Goal: Task Accomplishment & Management: Manage account settings

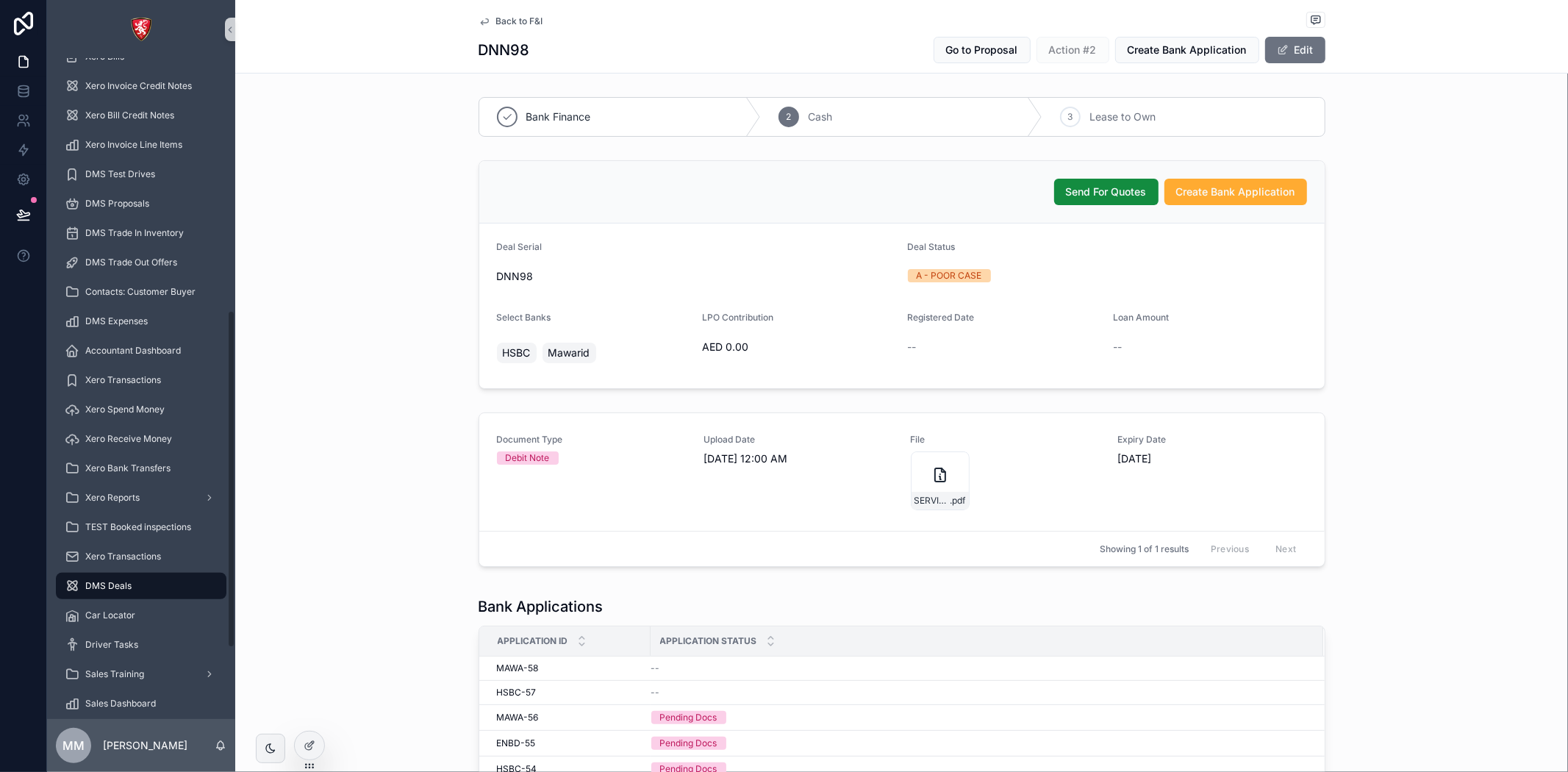
scroll to position [631, 0]
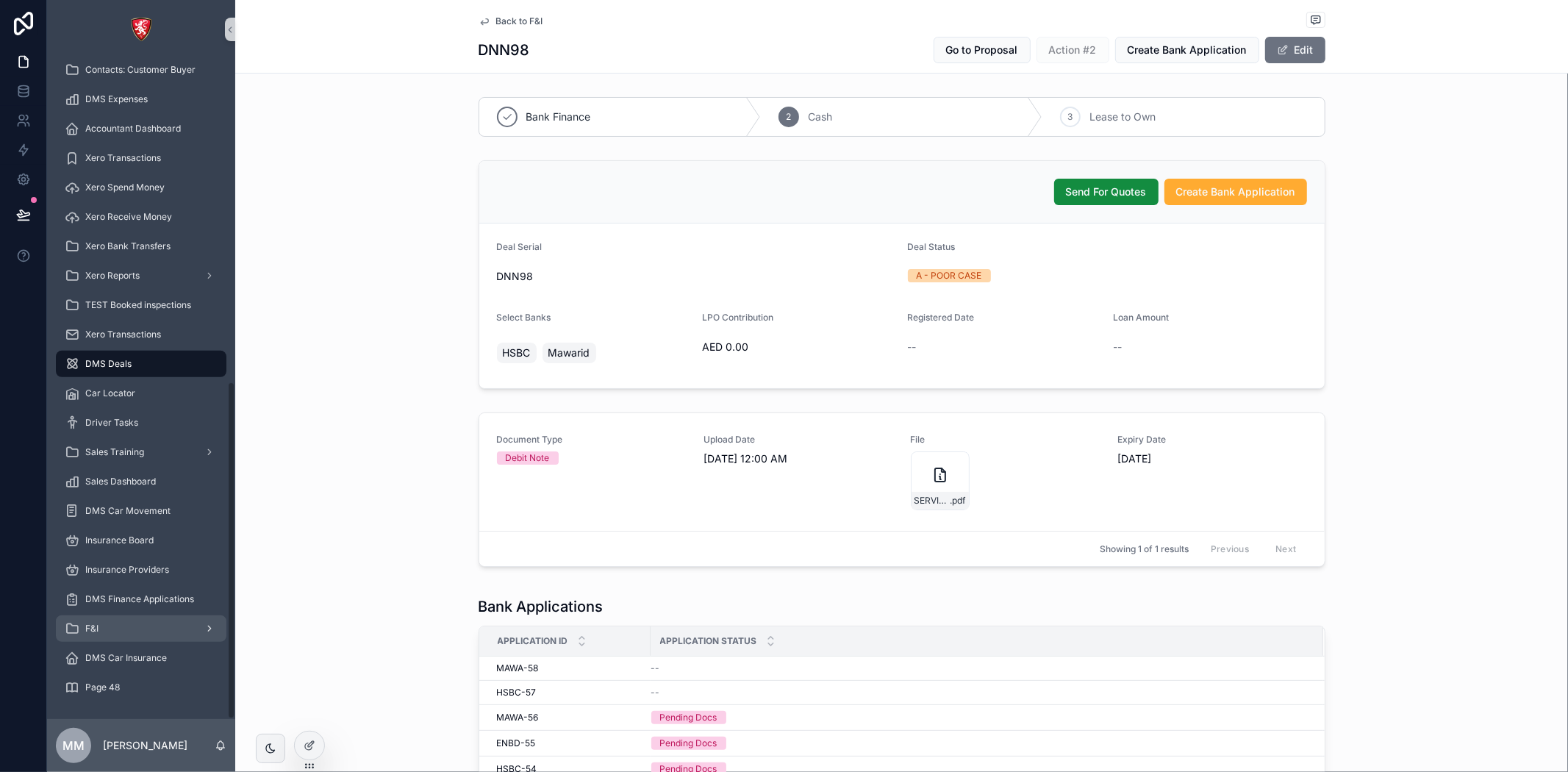
click at [92, 631] on span "F&I" at bounding box center [92, 629] width 13 height 11
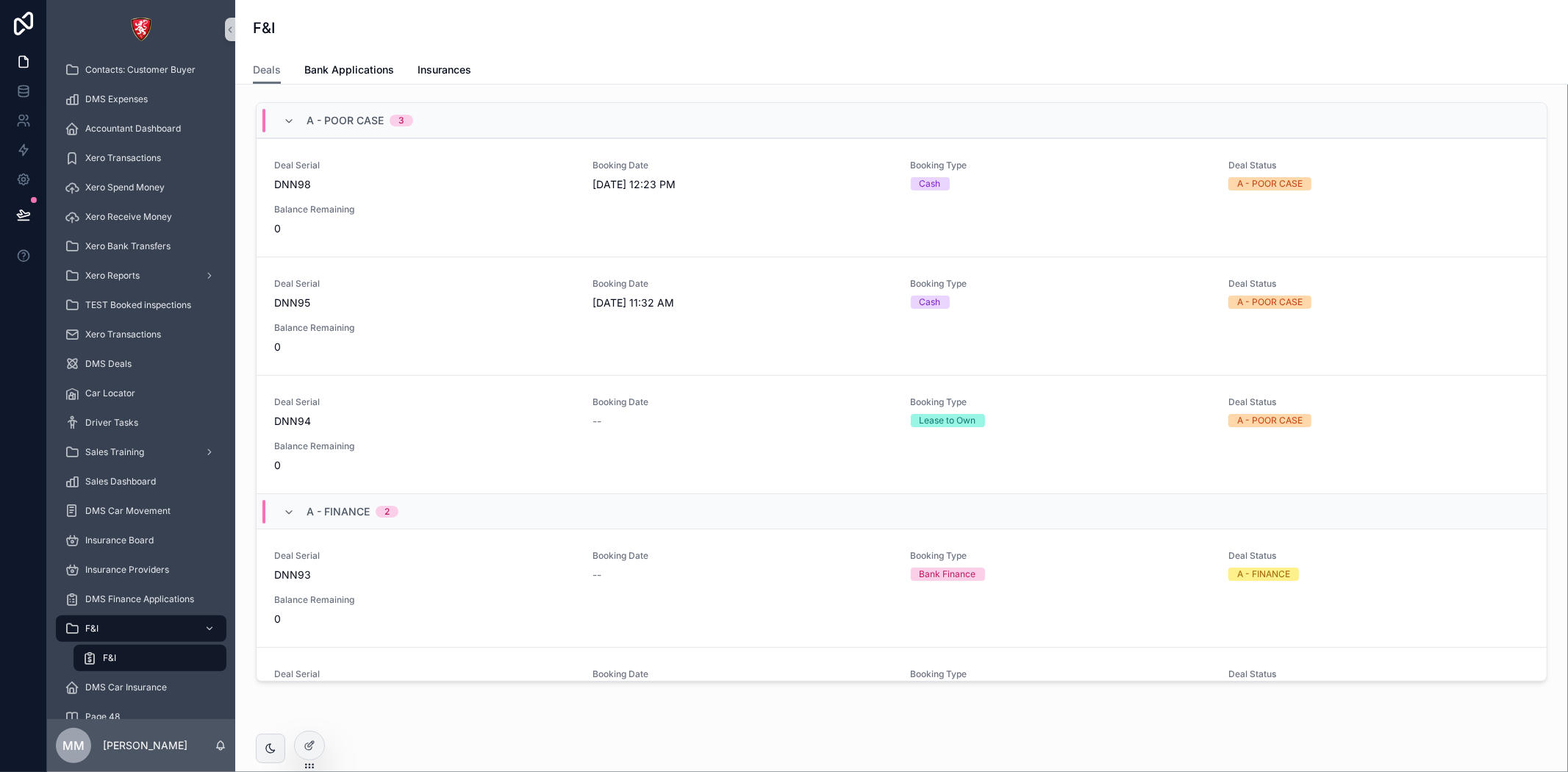
click at [369, 109] on div "A - POOR CASE 3" at bounding box center [359, 120] width 106 height 24
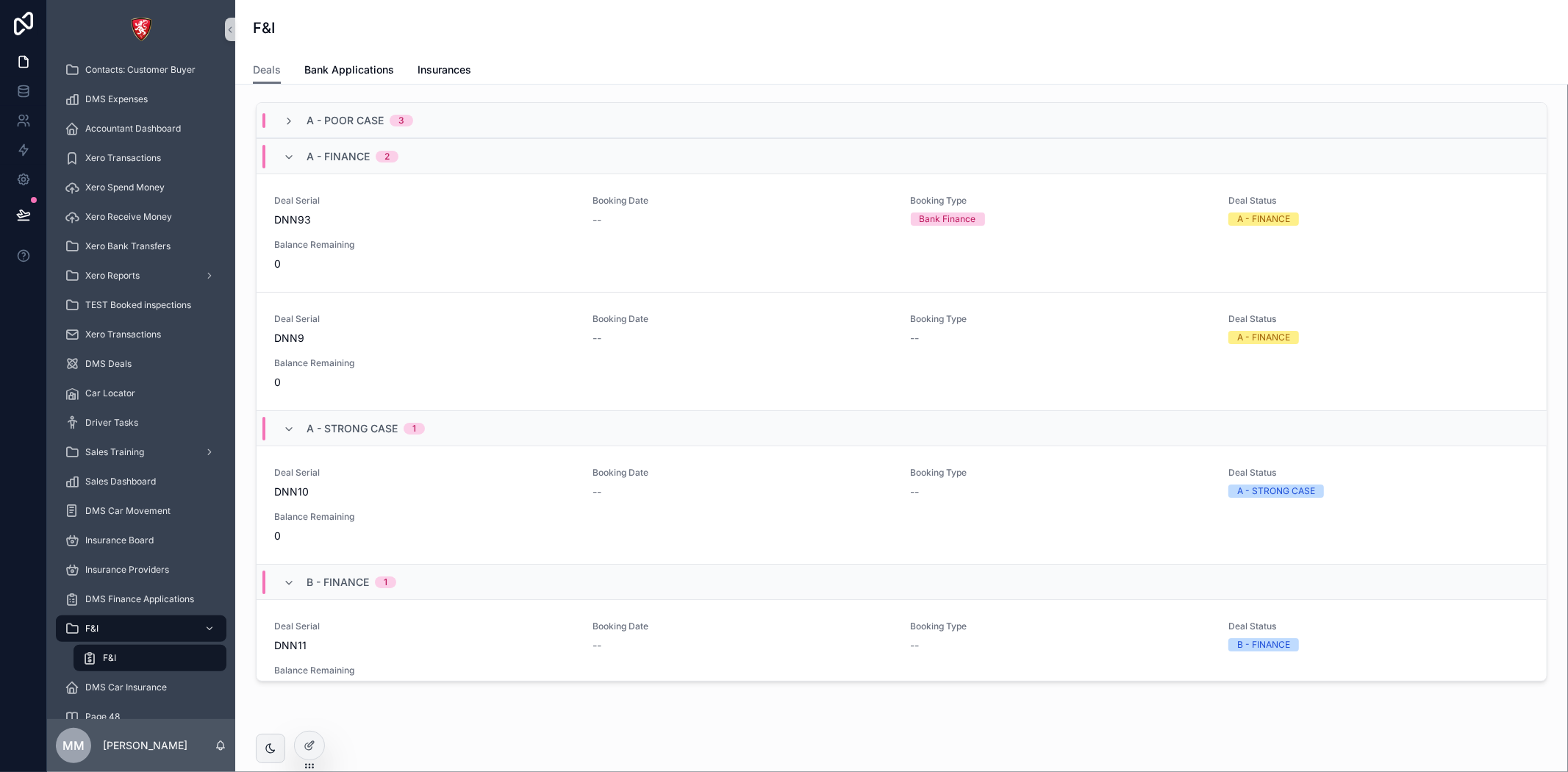
click at [336, 149] on span "A - FINANCE" at bounding box center [337, 156] width 64 height 15
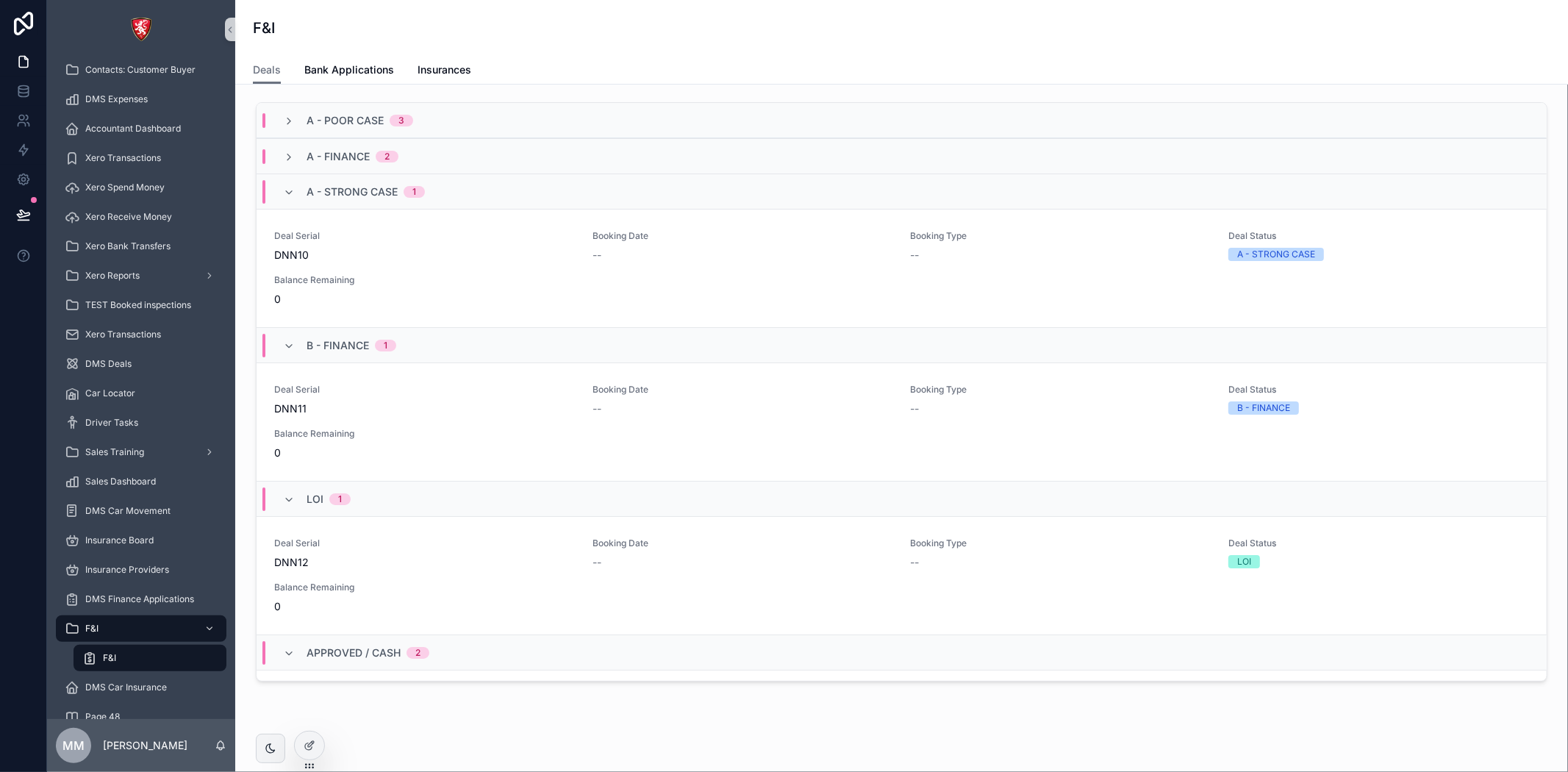
click at [324, 185] on span "A - STRONG CASE" at bounding box center [352, 193] width 91 height 15
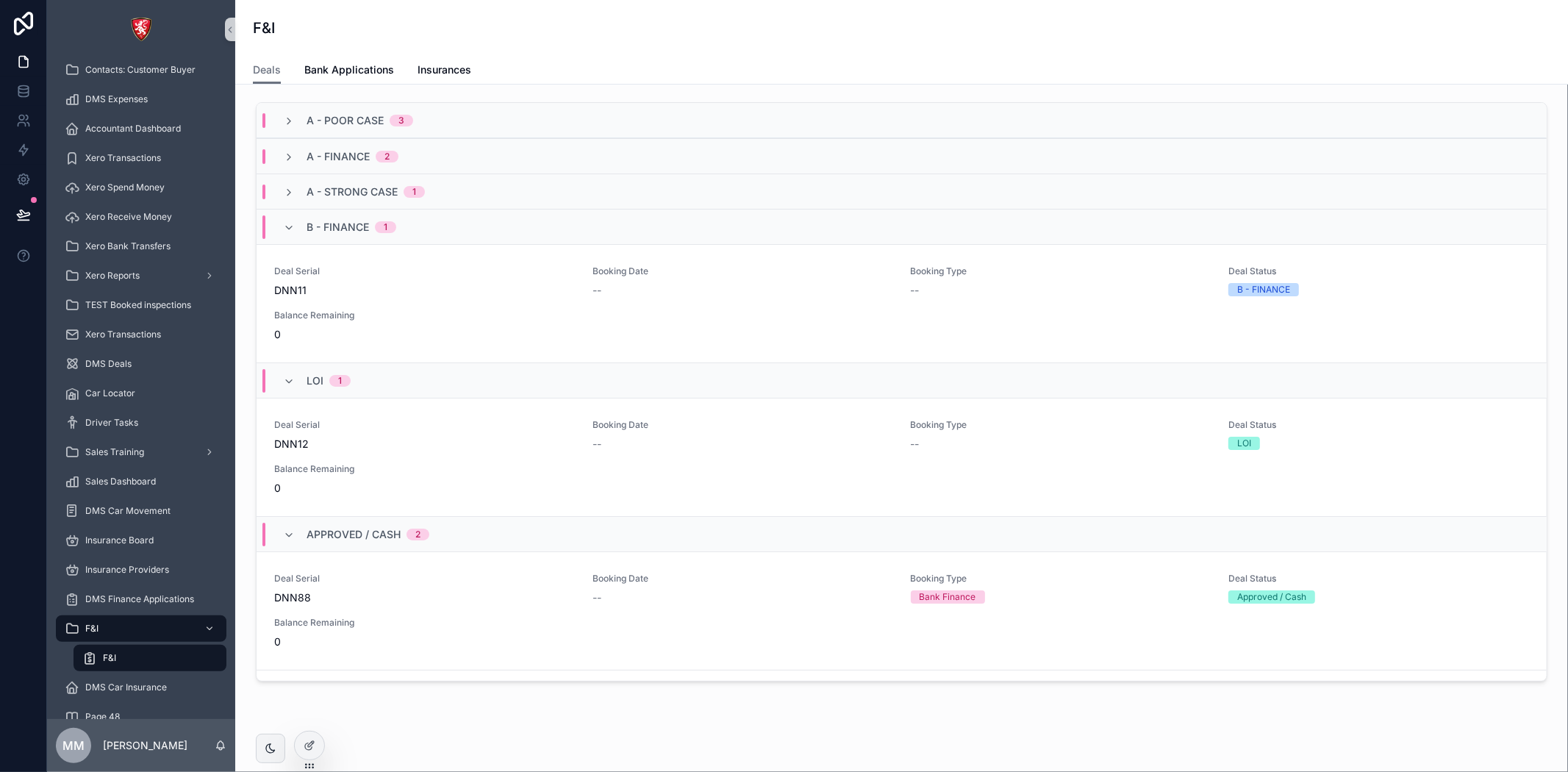
click at [329, 225] on span "B - FINANCE" at bounding box center [337, 228] width 63 height 15
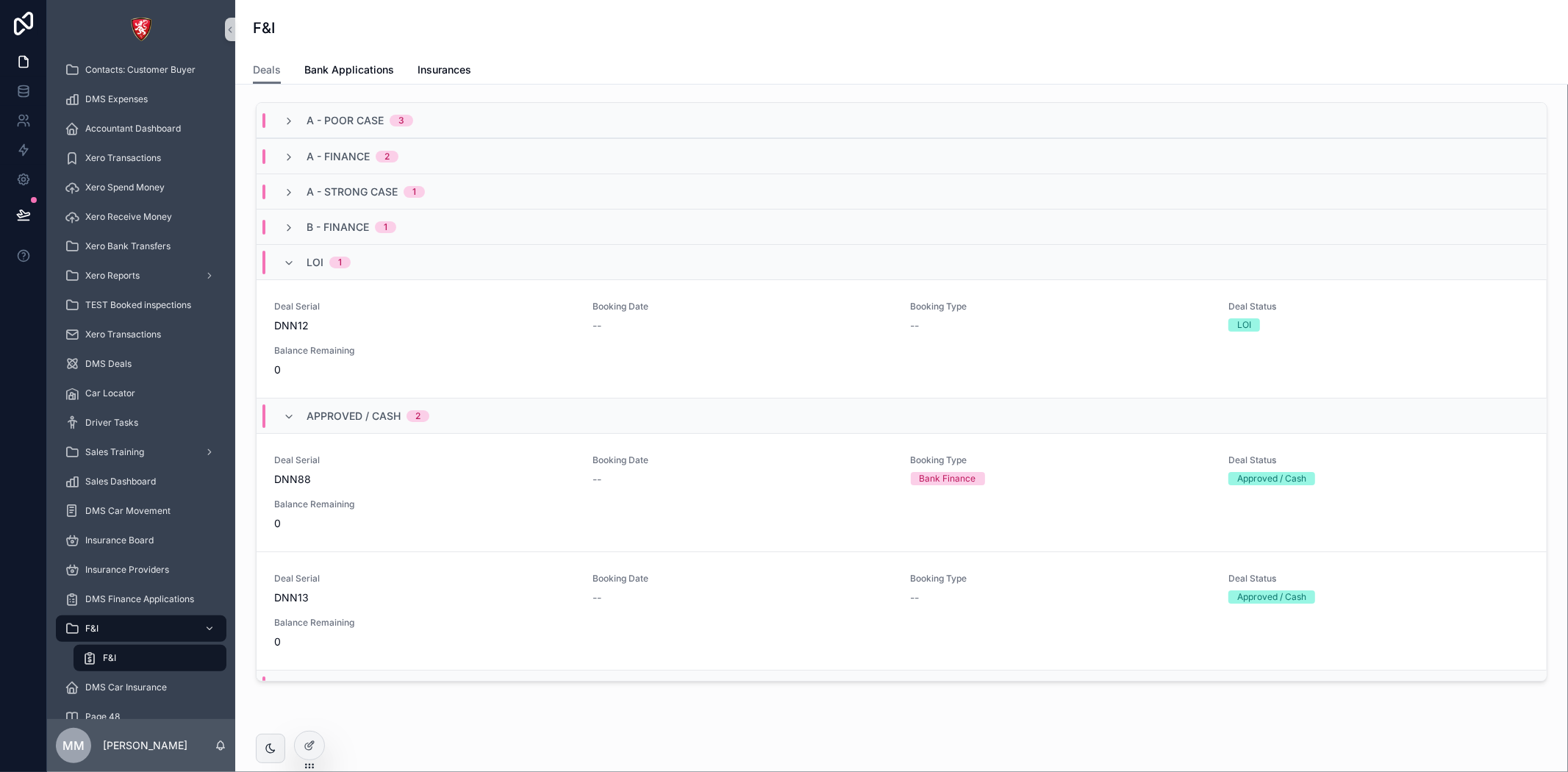
click at [333, 263] on span "1" at bounding box center [339, 263] width 21 height 11
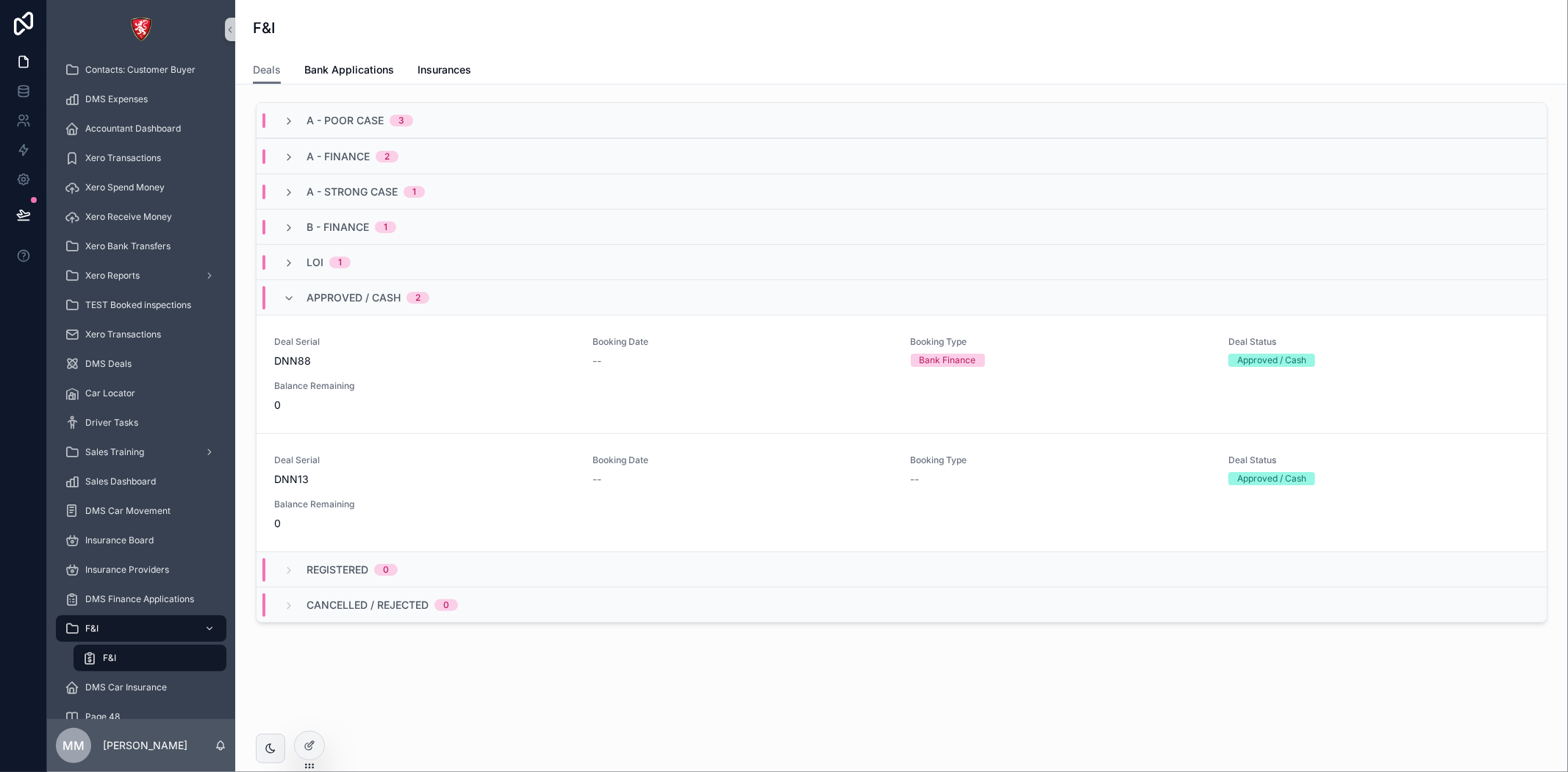
click at [342, 291] on span "Approved / Cash" at bounding box center [353, 298] width 94 height 15
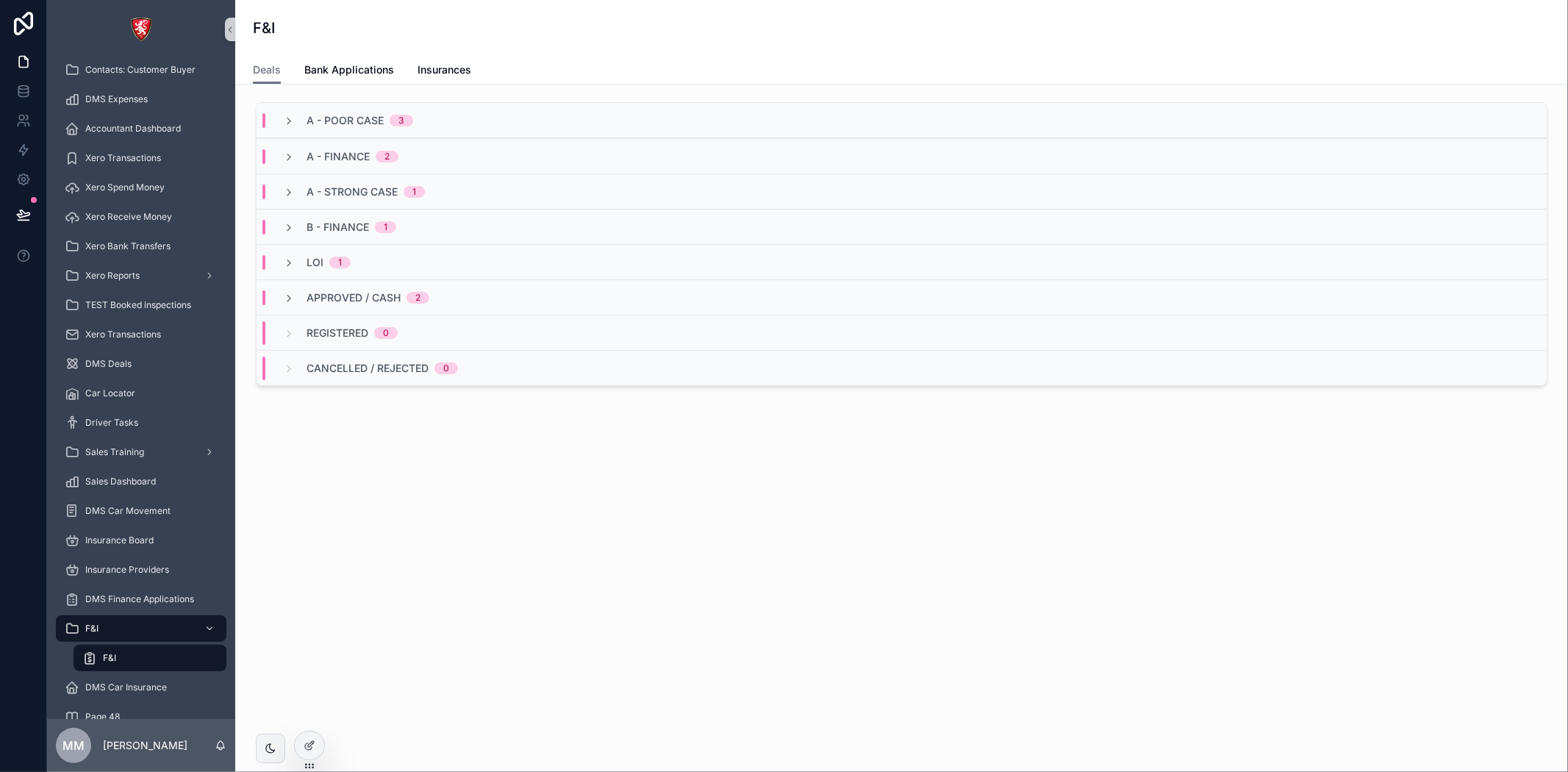
click at [314, 108] on div "A - POOR CASE 3" at bounding box center [902, 120] width 1290 height 35
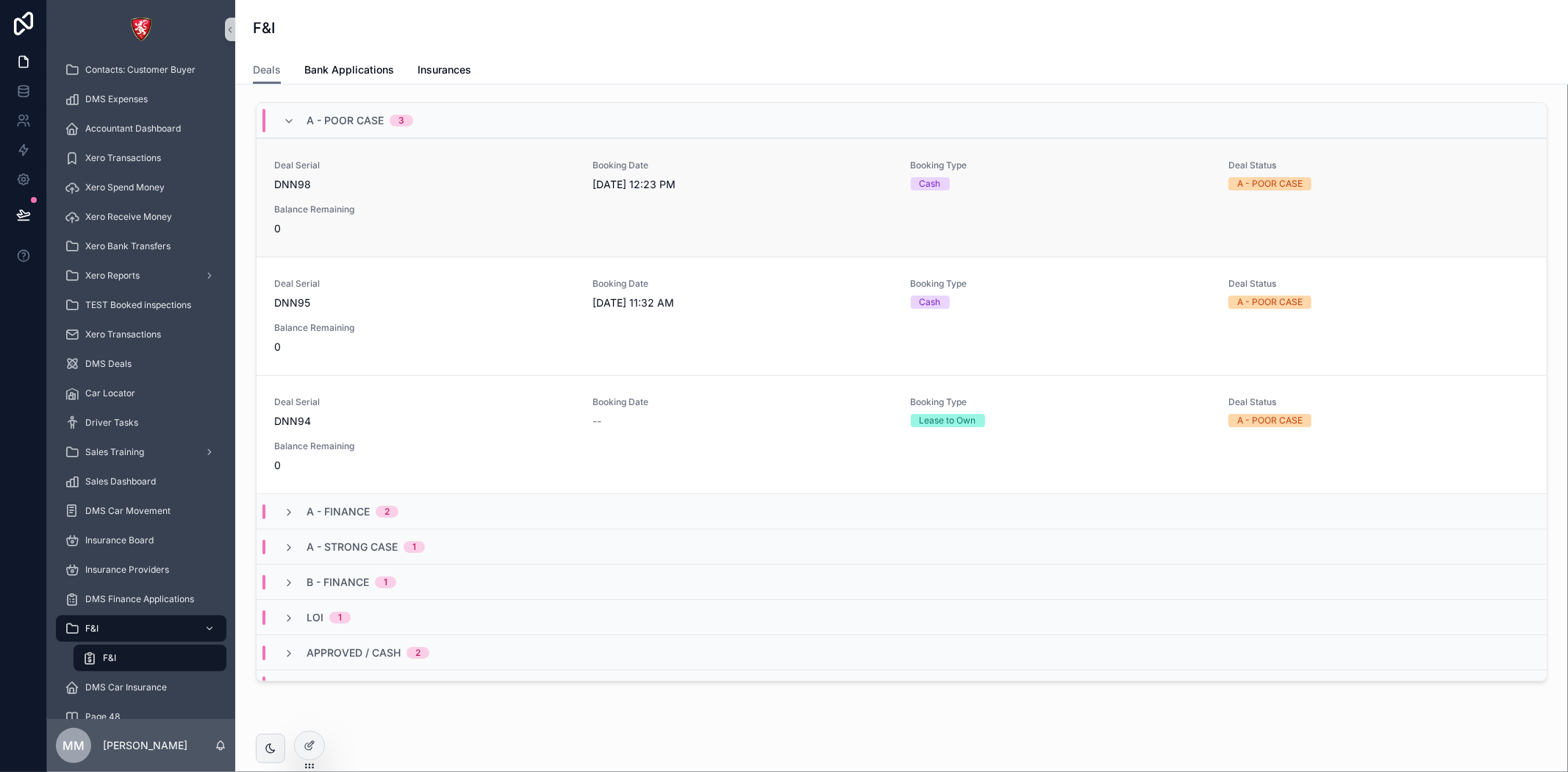
click at [428, 230] on span "0" at bounding box center [424, 229] width 301 height 15
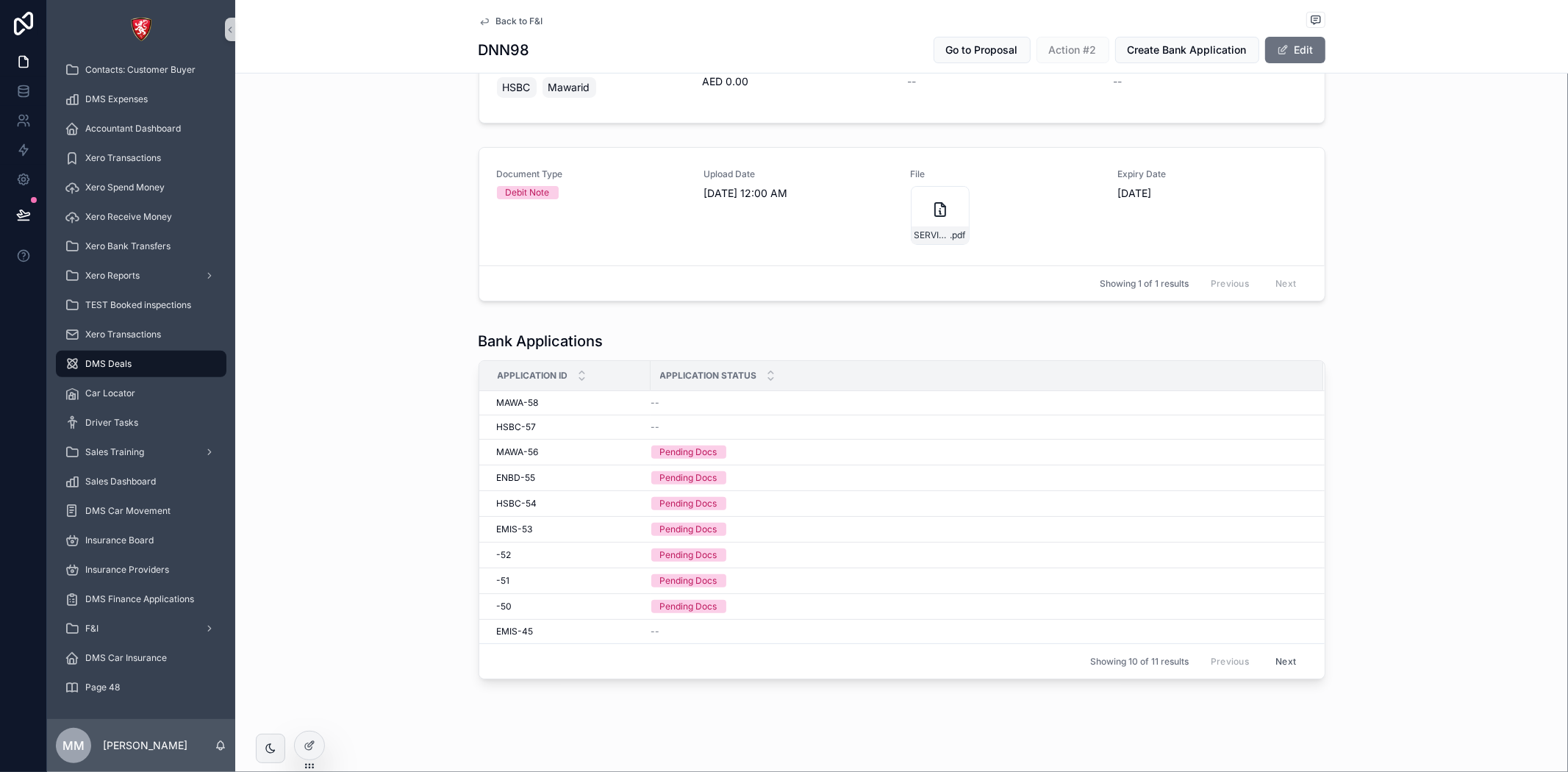
scroll to position [270, 0]
click at [527, 453] on td "MAWA-56 MAWA-56" at bounding box center [565, 447] width 172 height 26
click at [512, 444] on span "MAWA-56" at bounding box center [518, 447] width 42 height 11
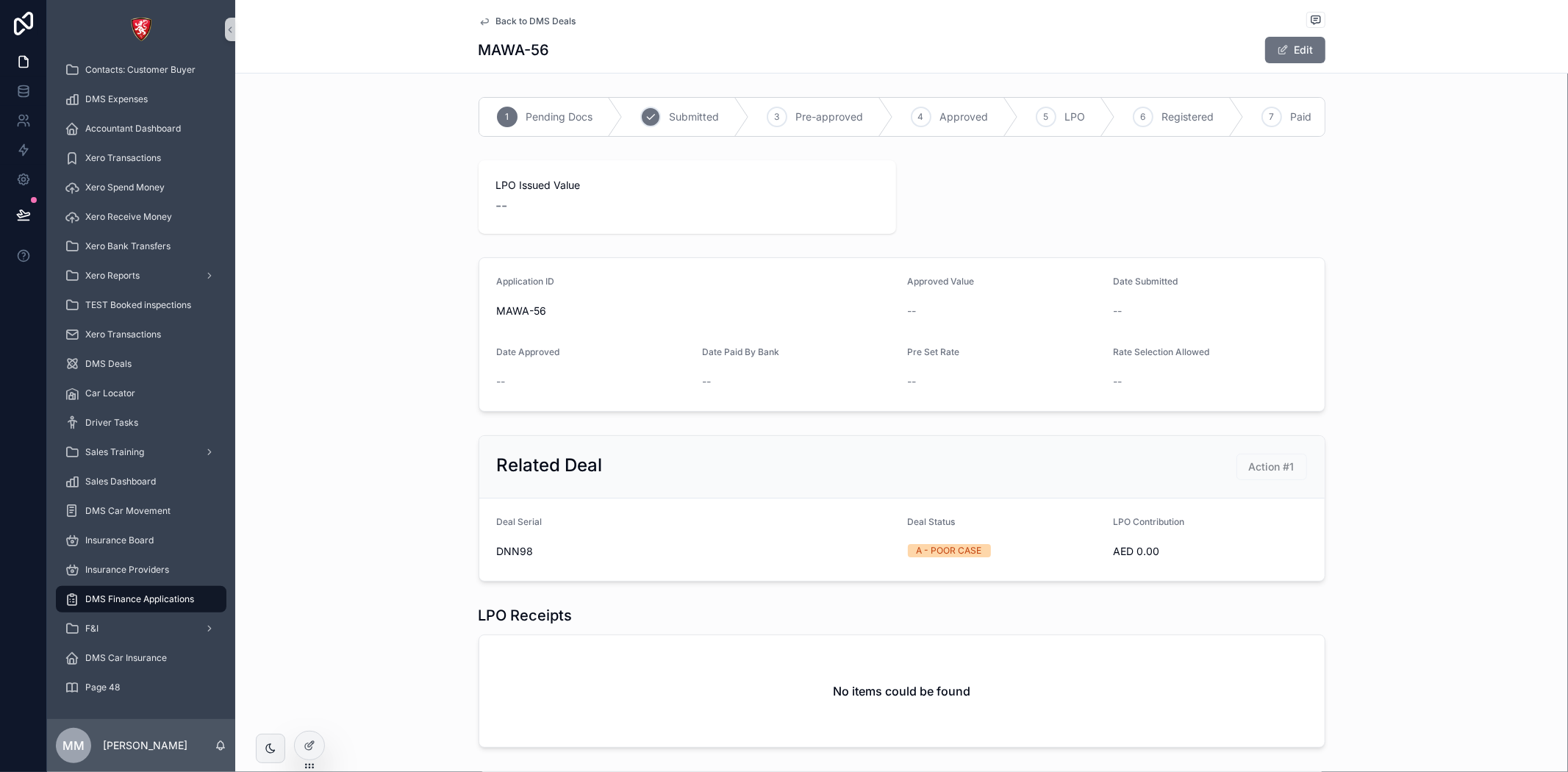
click at [650, 116] on div "2" at bounding box center [650, 117] width 21 height 21
click at [502, 114] on icon "scrollable content" at bounding box center [507, 117] width 11 height 11
click at [317, 744] on div at bounding box center [309, 745] width 29 height 28
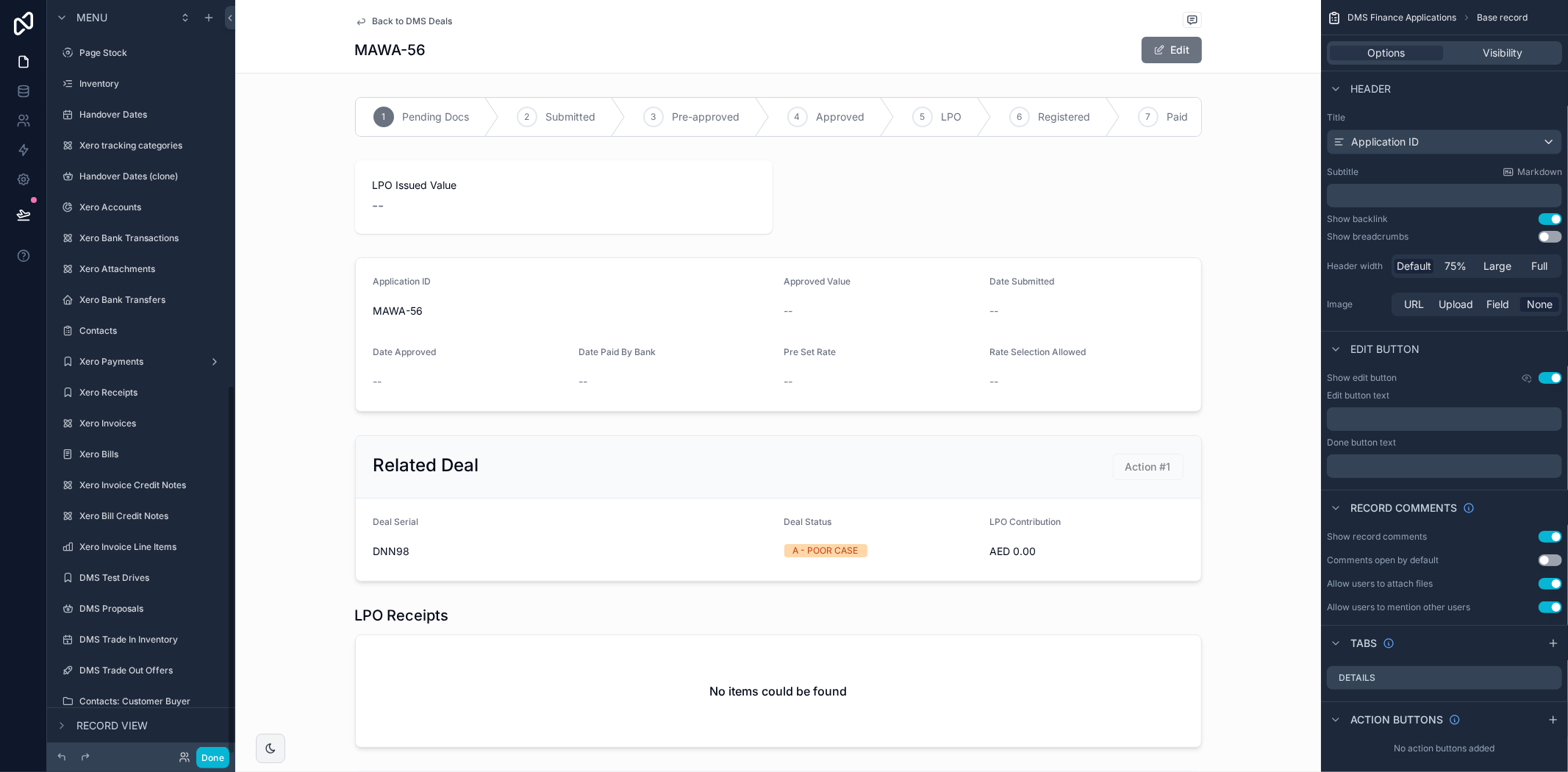
scroll to position [784, 0]
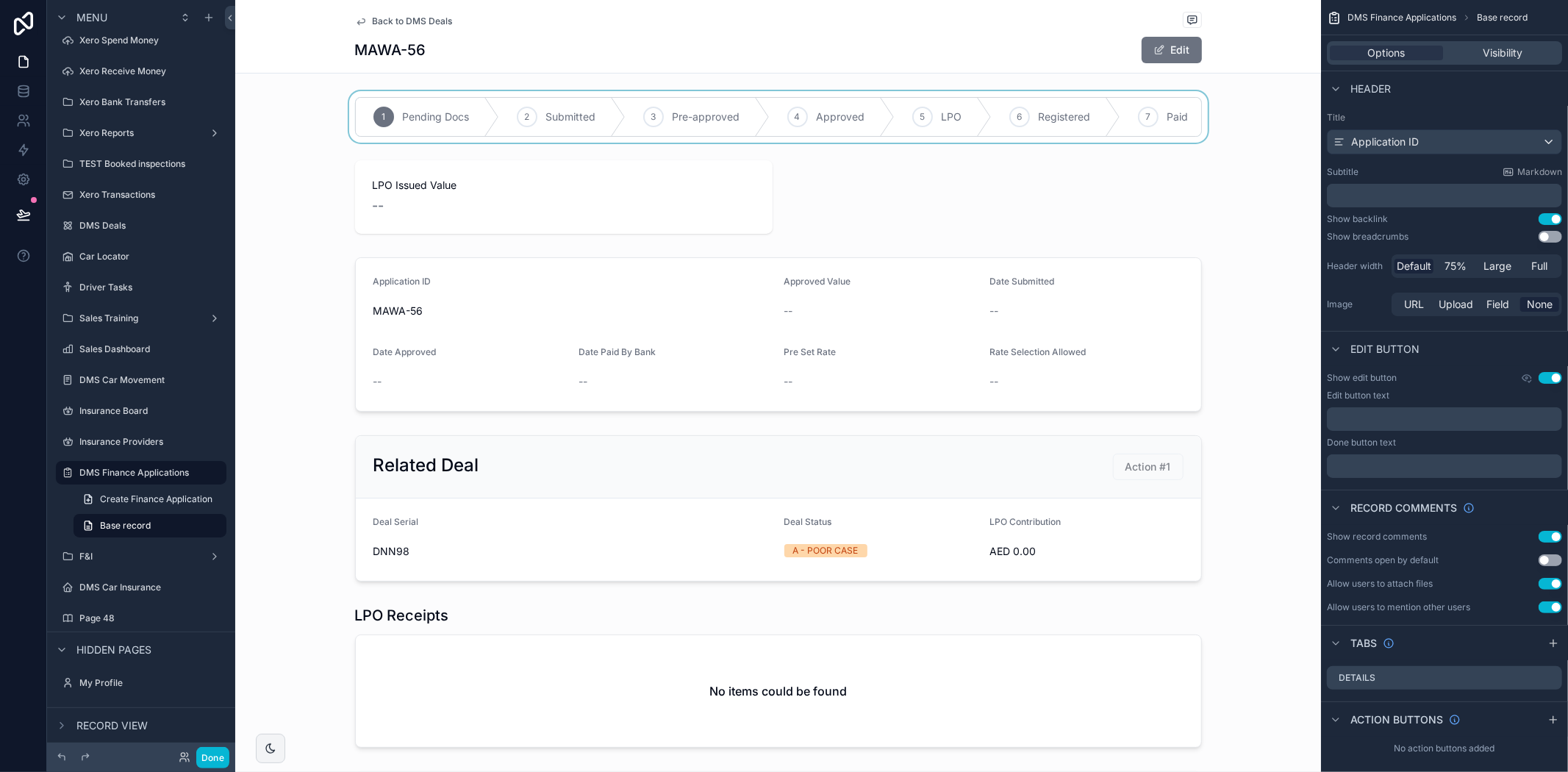
click at [1026, 138] on div "scrollable content" at bounding box center [777, 117] width 1085 height 51
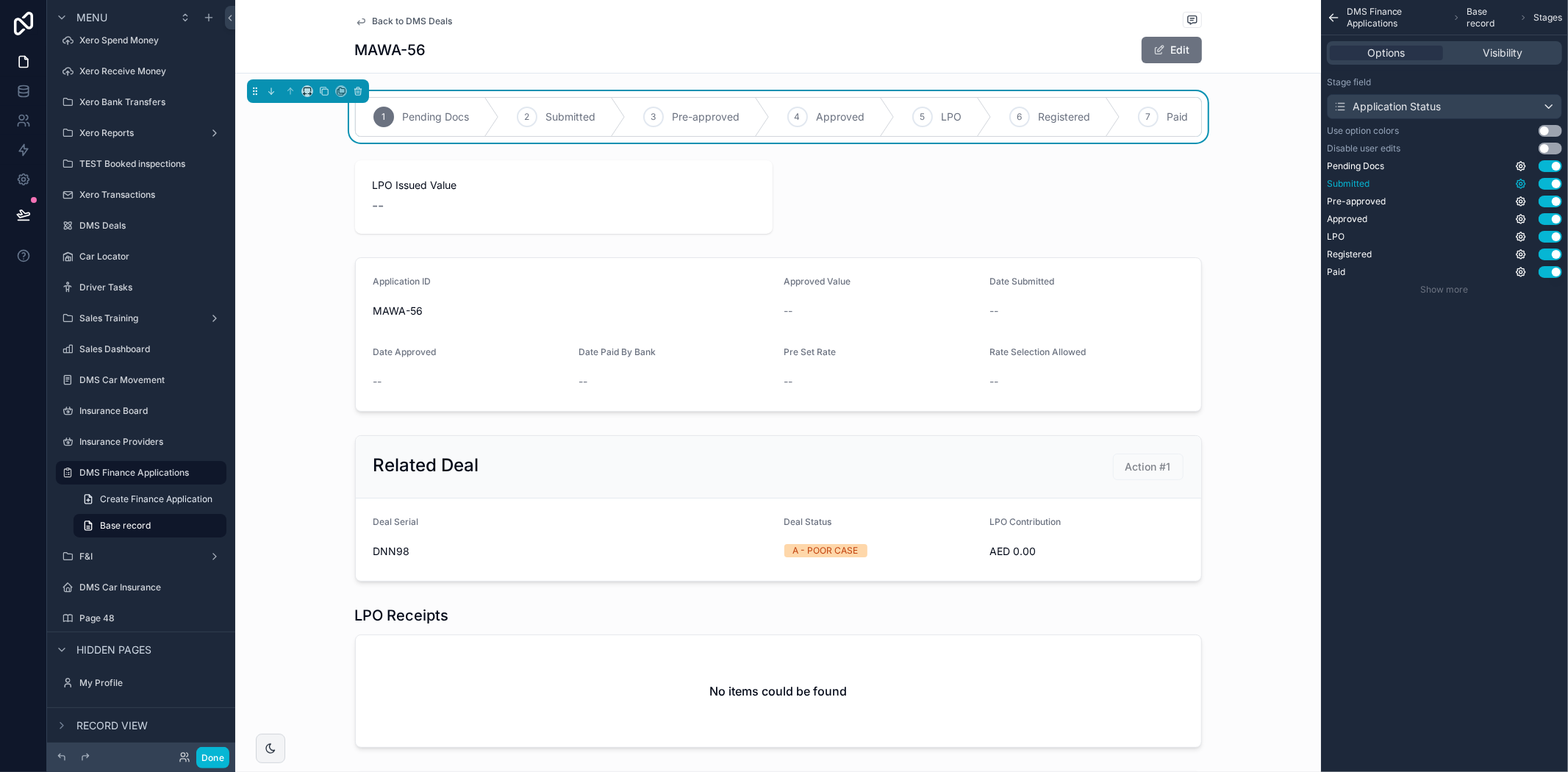
click at [1518, 181] on icon "scrollable content" at bounding box center [1521, 184] width 11 height 11
click at [1454, 437] on div "DMS Finance Applications Base record Stages Options Visibility Stage field Appl…" at bounding box center [1444, 386] width 247 height 772
click at [614, 237] on div "scrollable content" at bounding box center [777, 197] width 1085 height 85
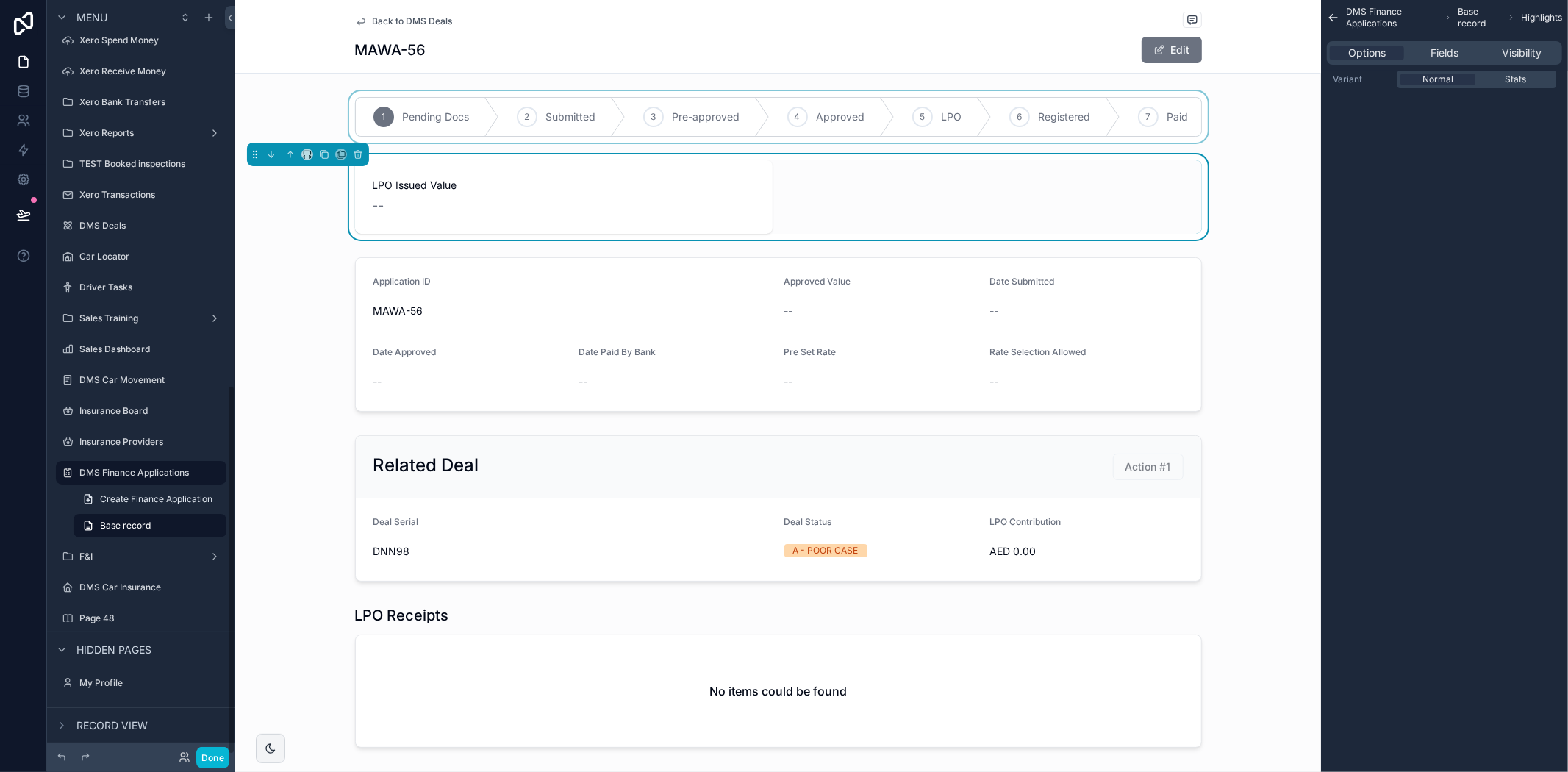
click at [578, 111] on div "scrollable content" at bounding box center [777, 117] width 1085 height 51
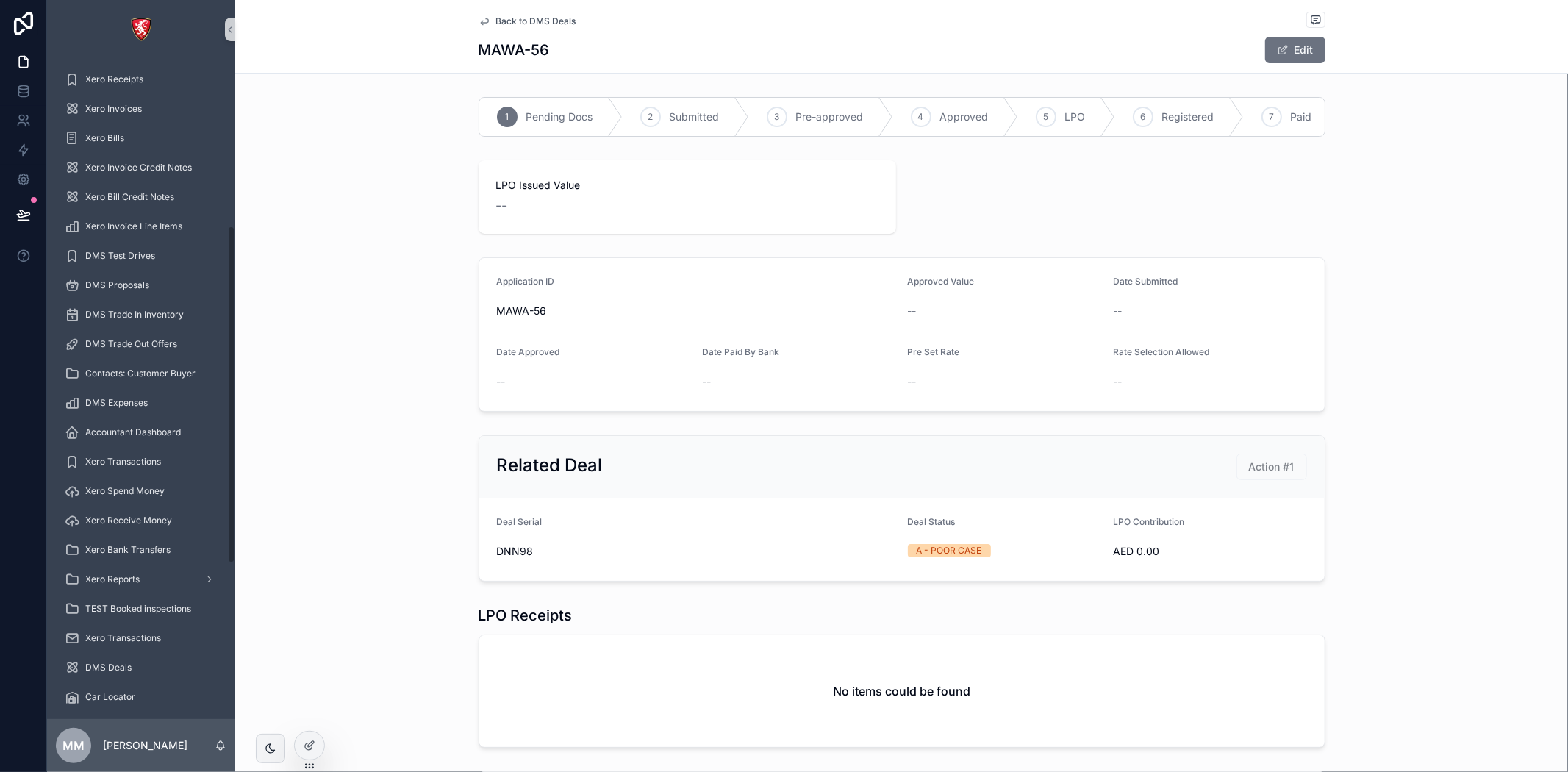
scroll to position [631, 0]
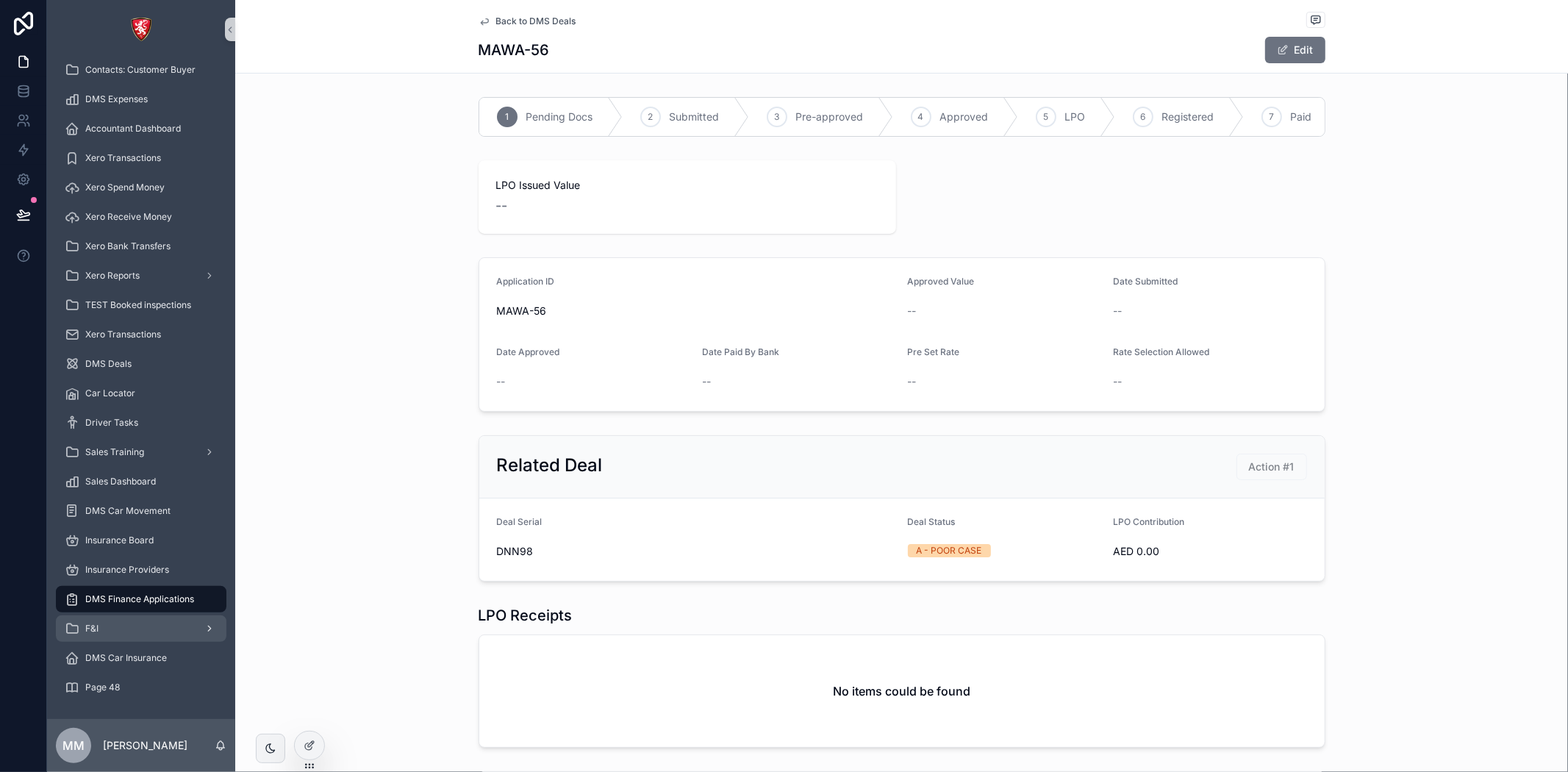
click at [142, 619] on div "F&I" at bounding box center [140, 629] width 153 height 24
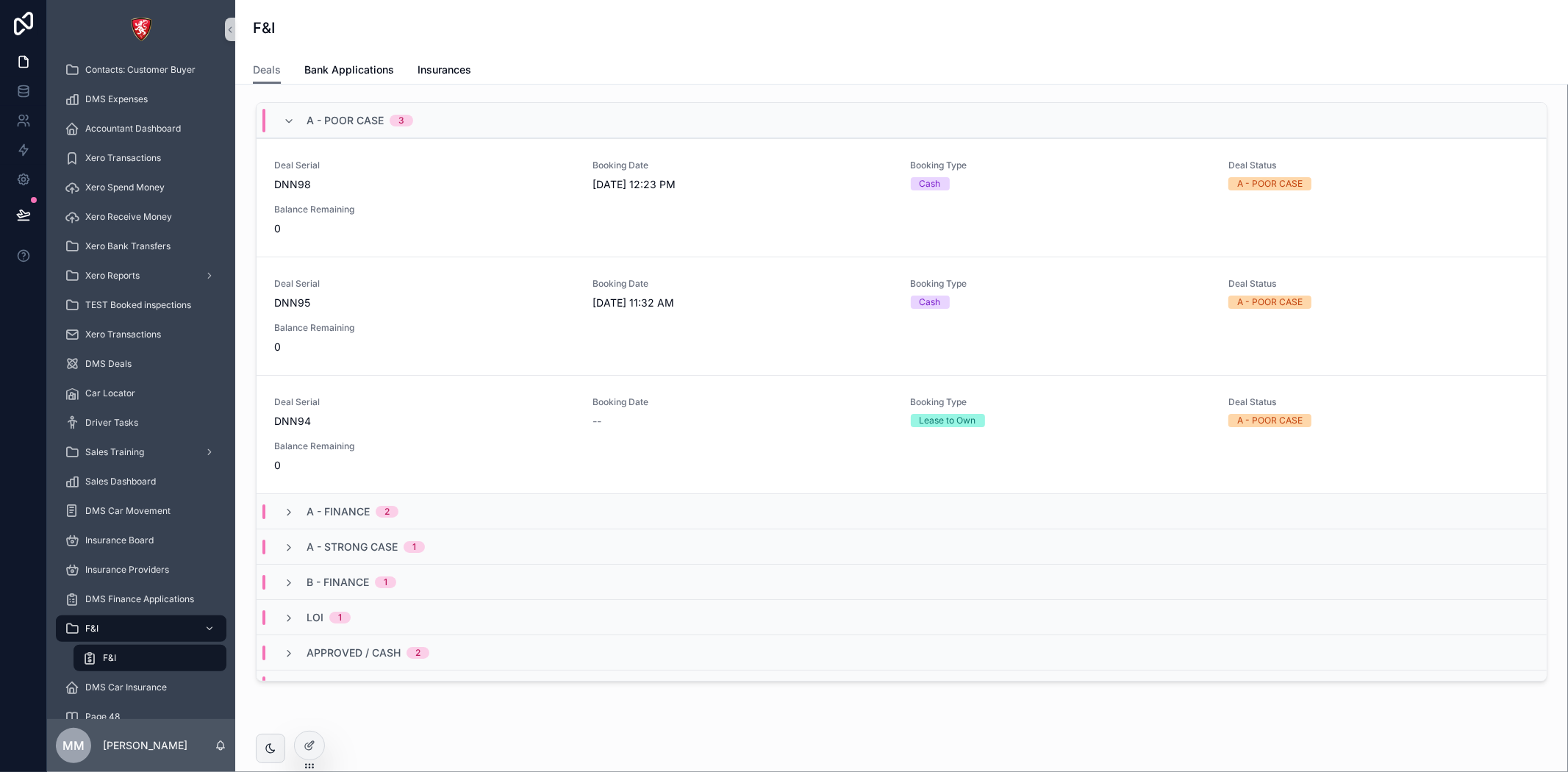
click at [153, 647] on div "F&I" at bounding box center [150, 658] width 136 height 24
click at [371, 64] on span "Bank Applications" at bounding box center [349, 70] width 90 height 15
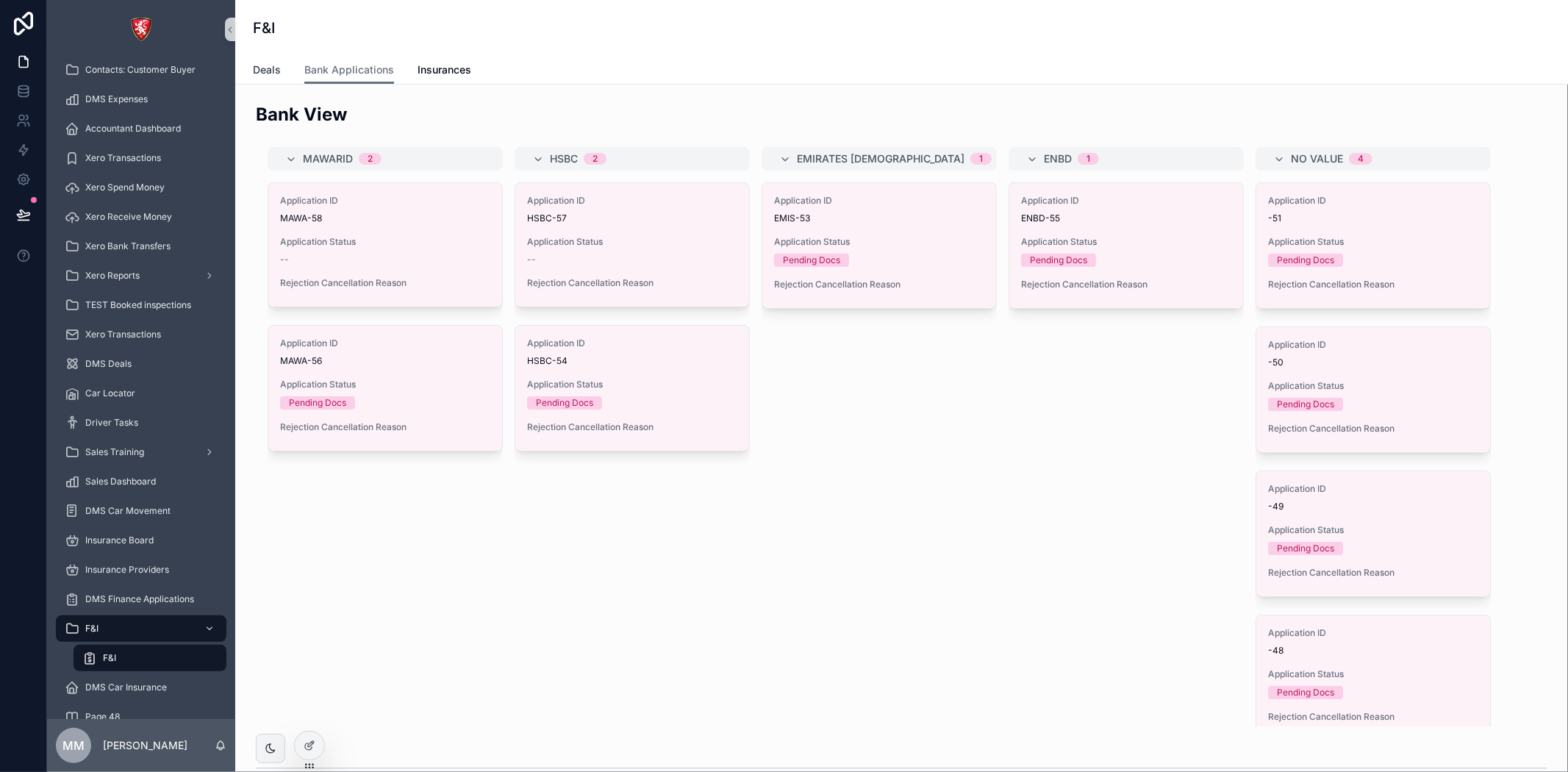
click at [276, 70] on span "Deals" at bounding box center [266, 70] width 27 height 15
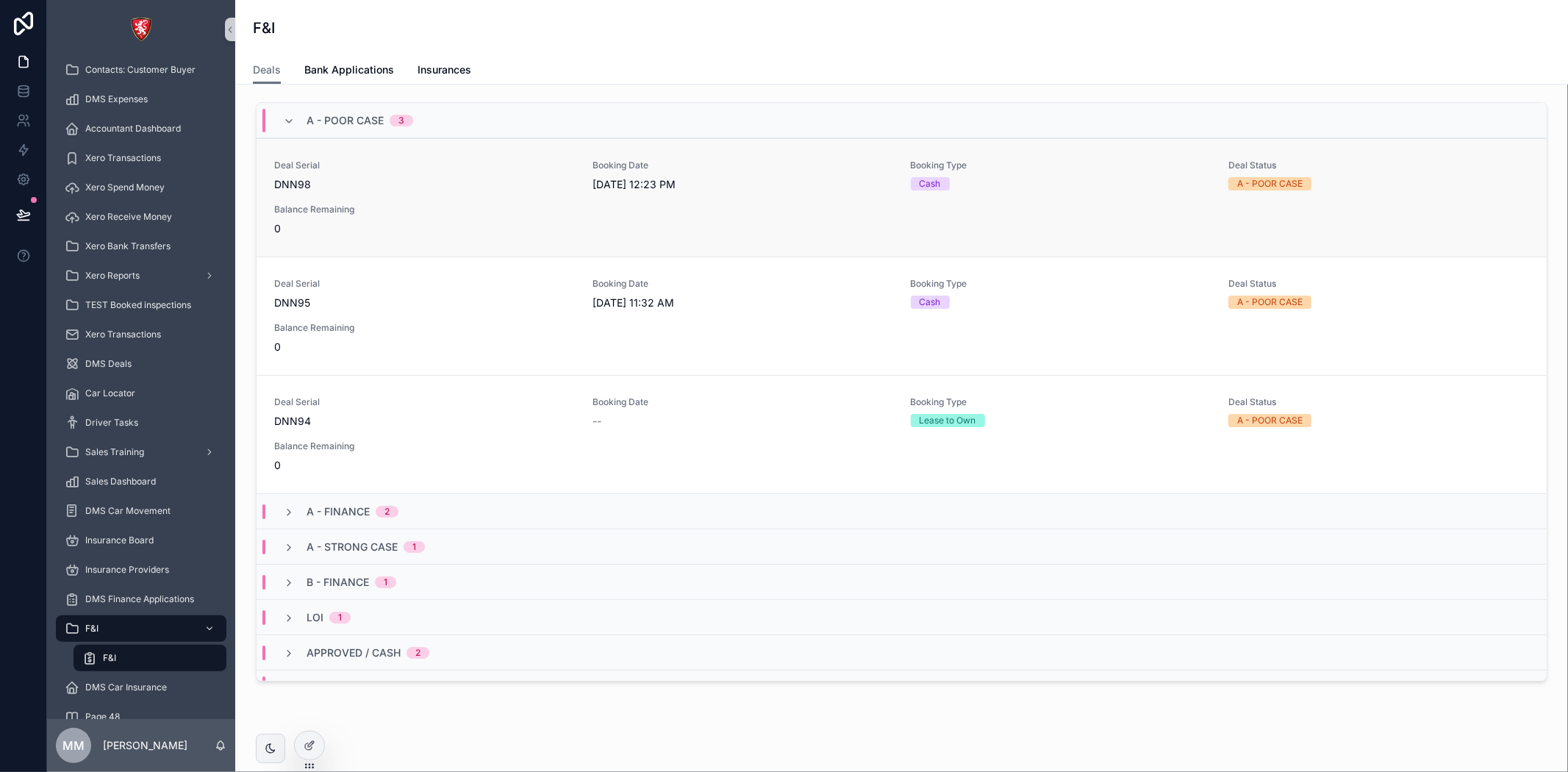
click at [557, 217] on div "Balance Remaining 0" at bounding box center [424, 220] width 301 height 32
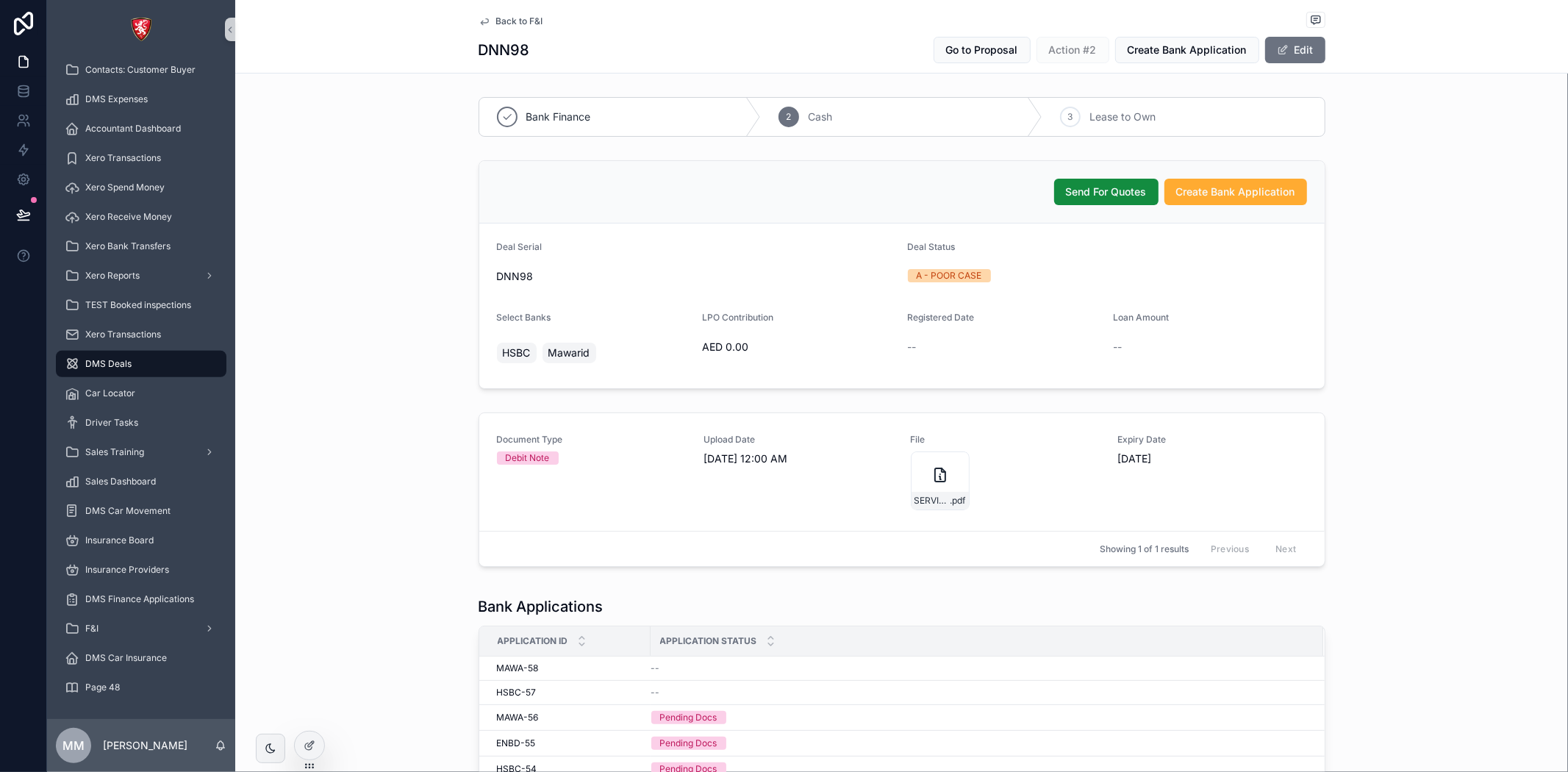
scroll to position [270, 0]
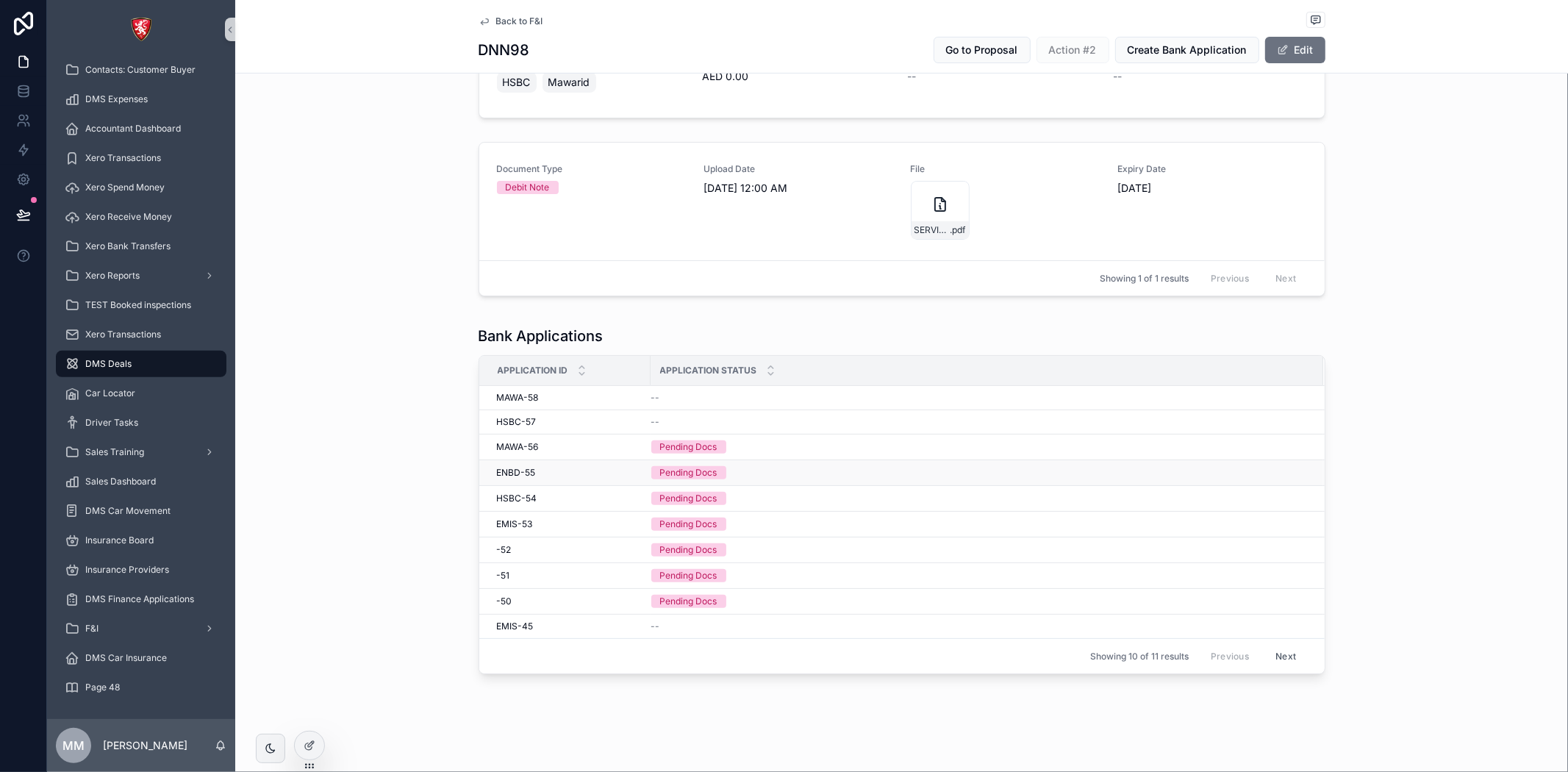
click at [680, 473] on div "Pending Docs" at bounding box center [688, 473] width 57 height 13
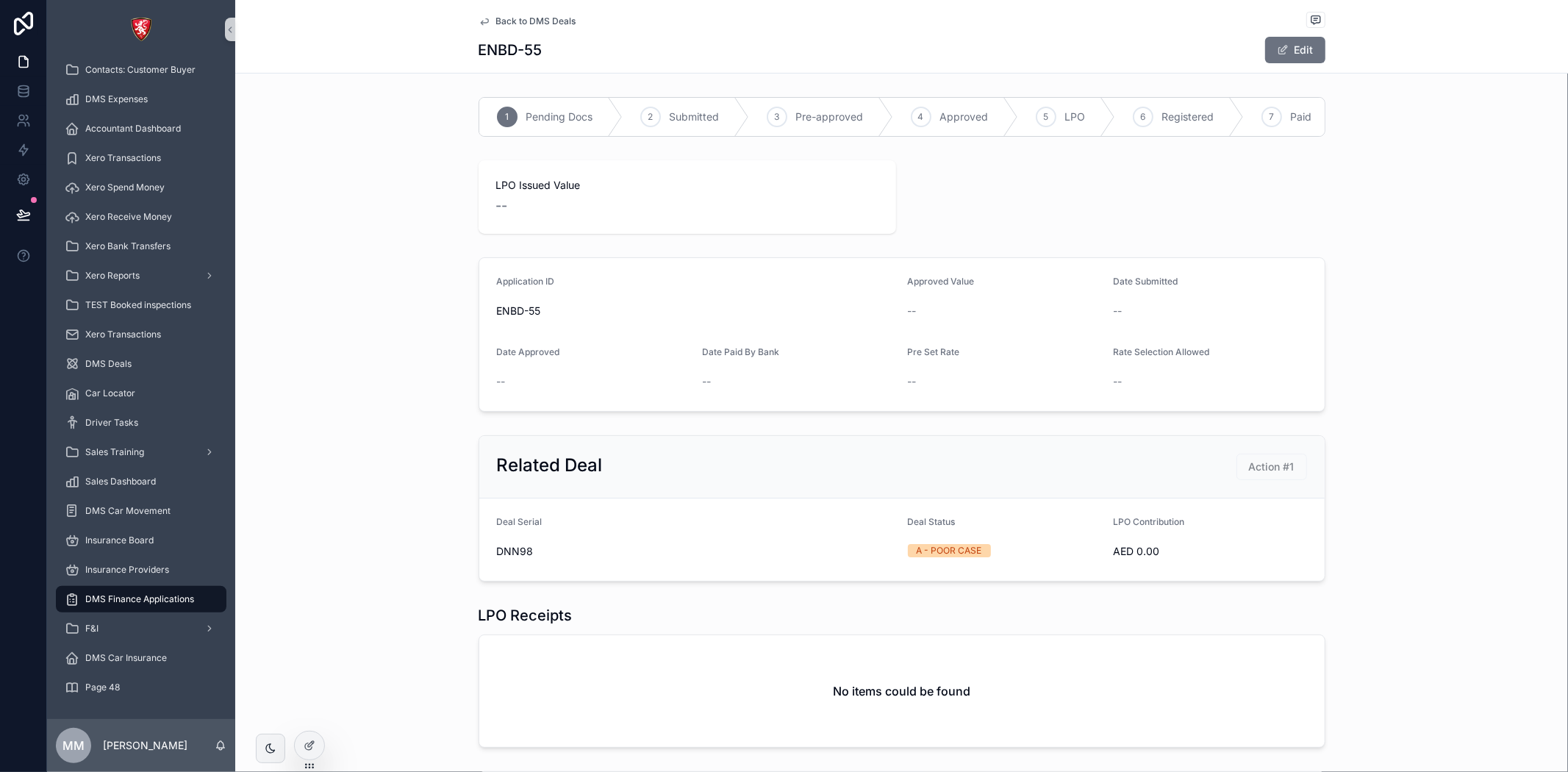
click at [499, 17] on span "Back to DMS Deals" at bounding box center [536, 21] width 81 height 11
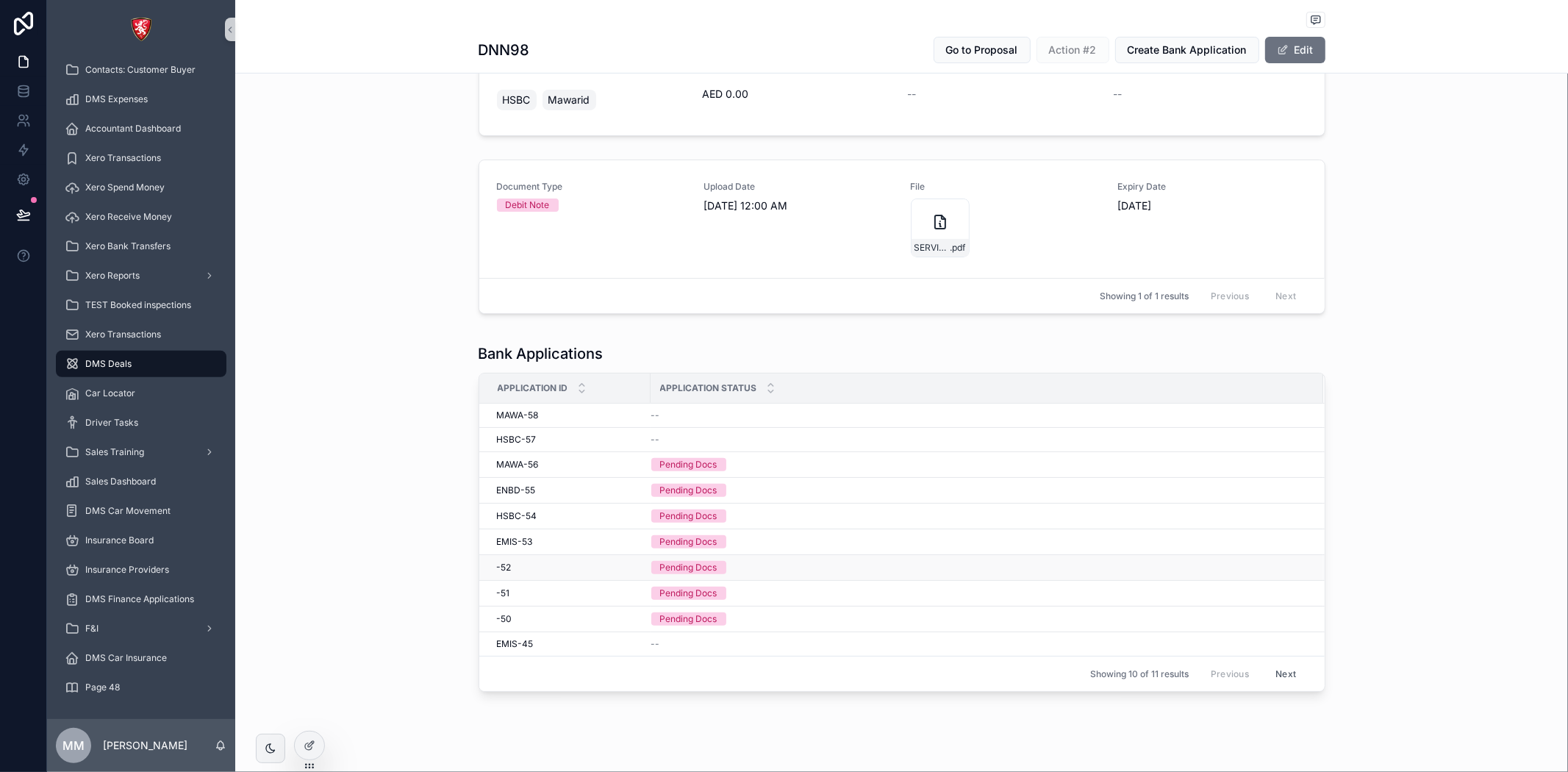
scroll to position [270, 0]
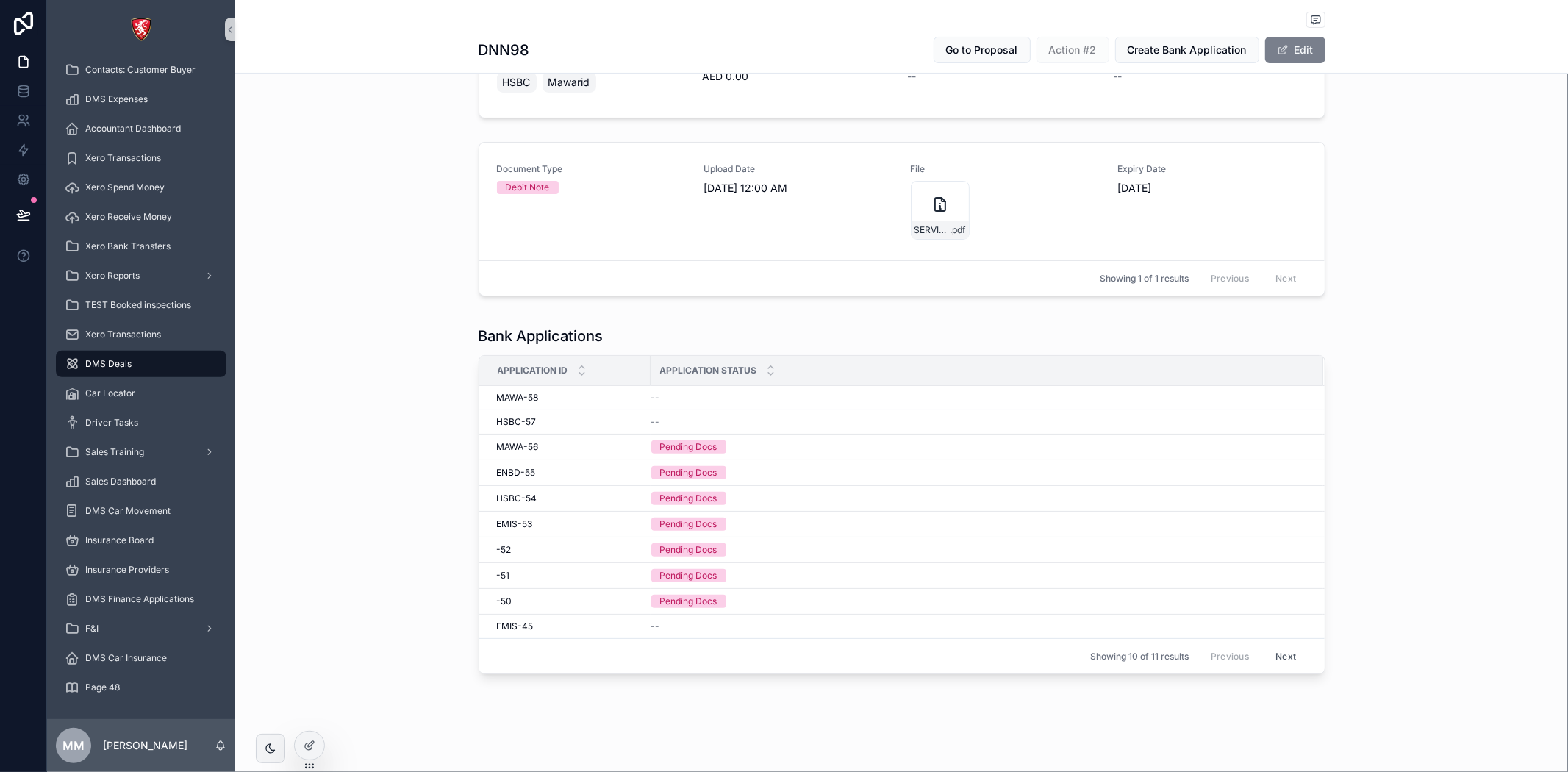
click at [1267, 49] on button "Edit" at bounding box center [1296, 50] width 61 height 27
click at [670, 451] on div "Pending Docs" at bounding box center [688, 446] width 57 height 13
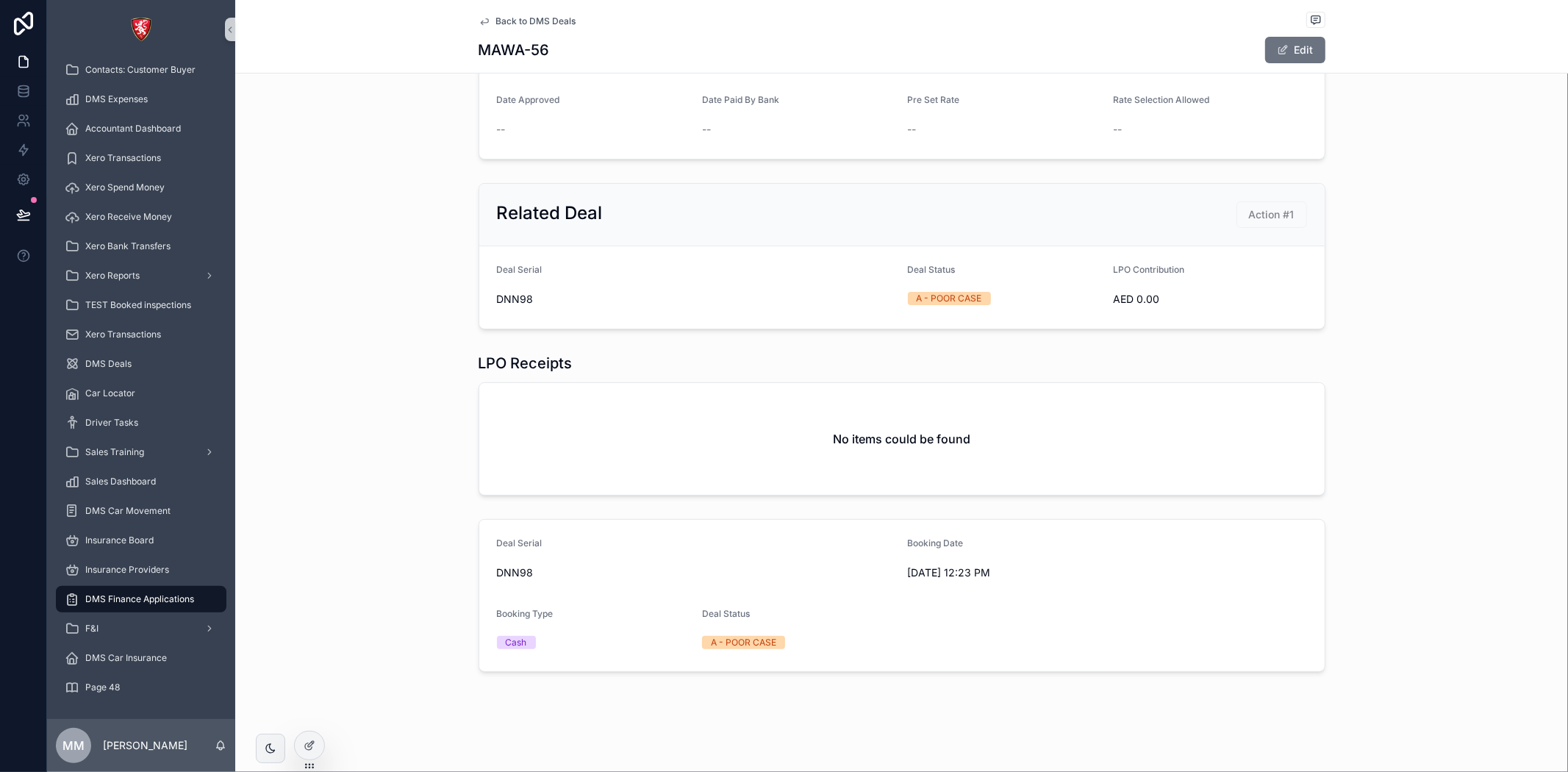
scroll to position [266, 0]
click at [529, 19] on span "Back to DMS Deals" at bounding box center [536, 21] width 81 height 11
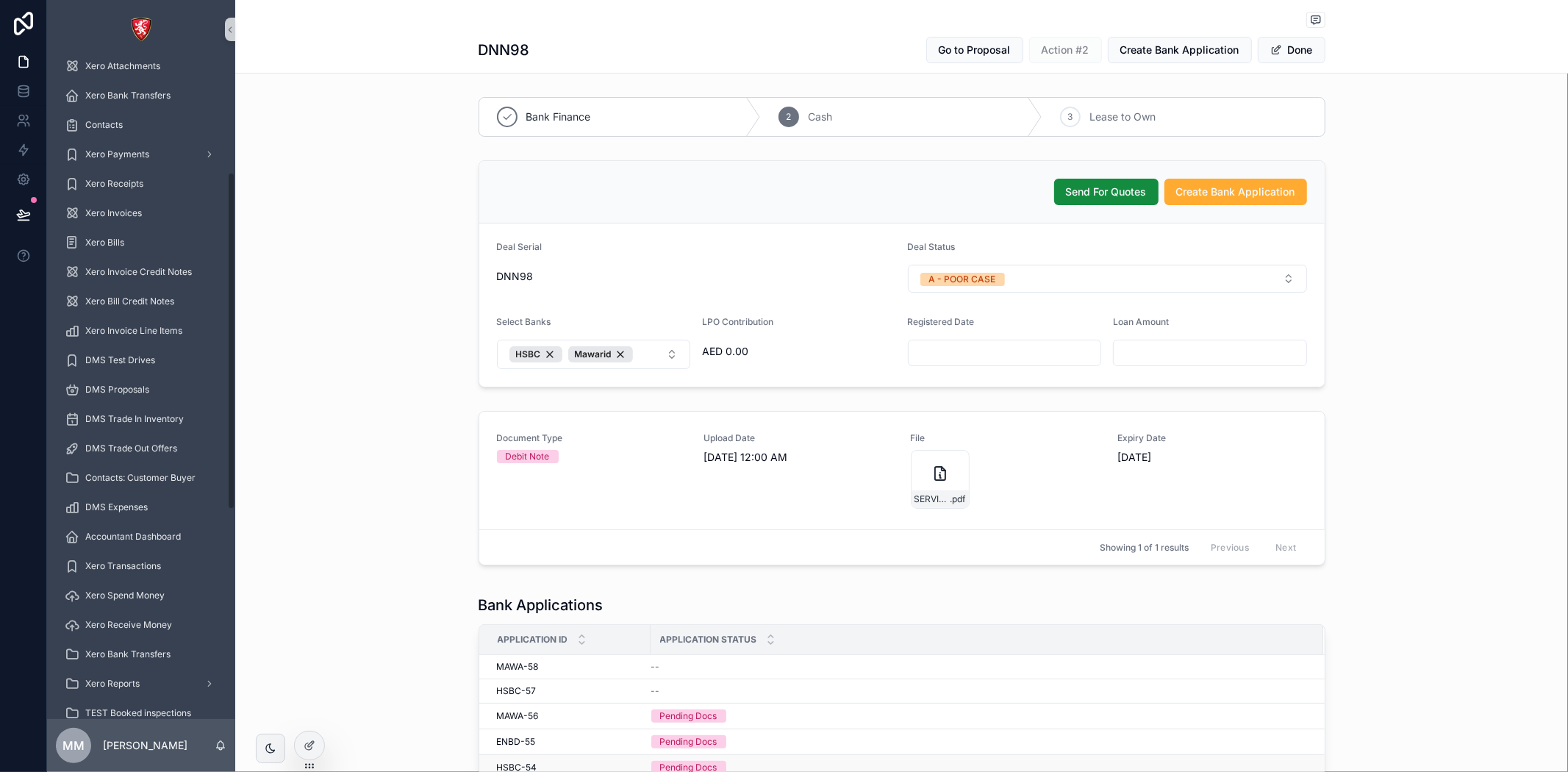
scroll to position [270, 0]
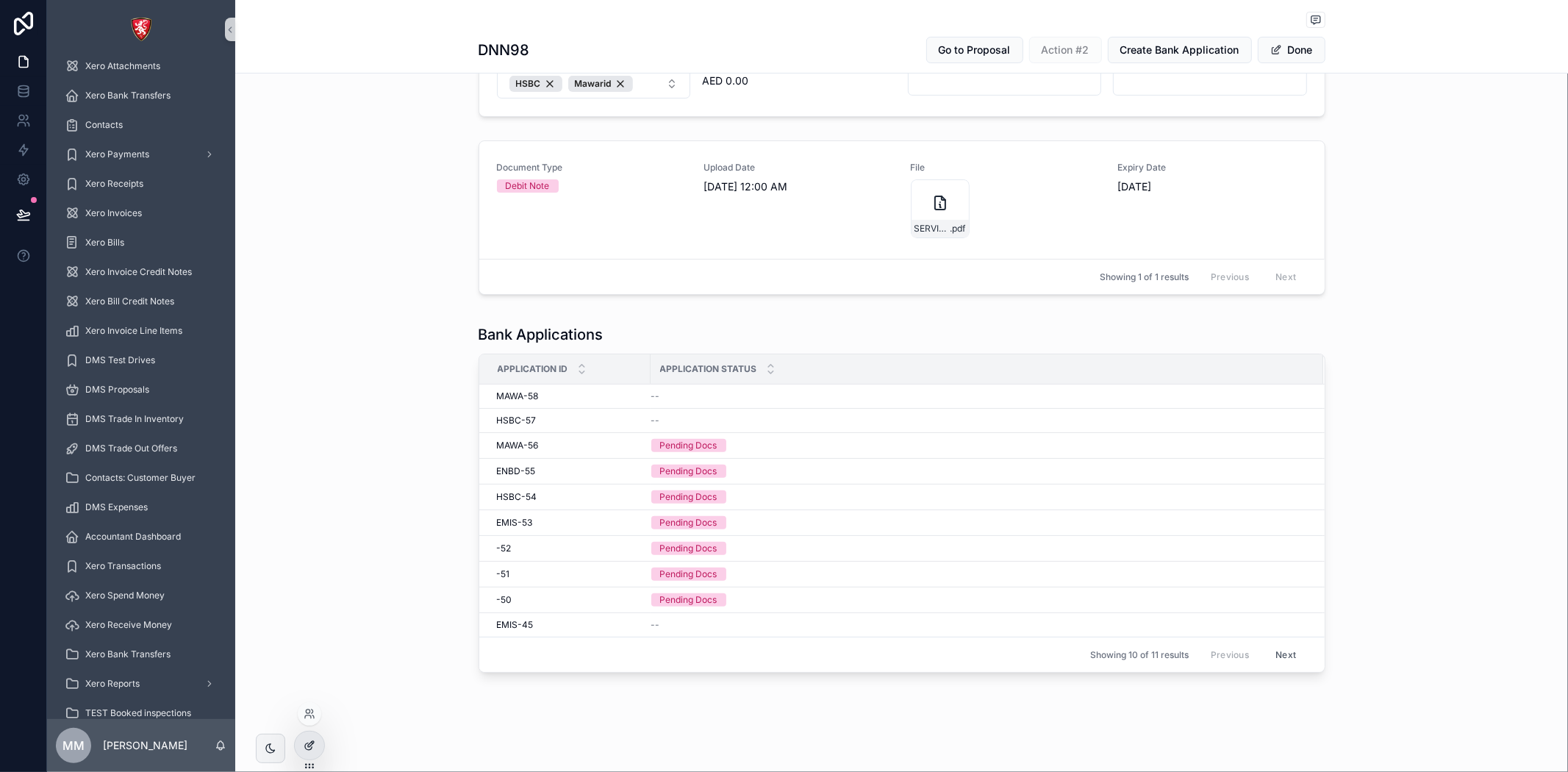
click at [306, 740] on icon at bounding box center [309, 745] width 11 height 11
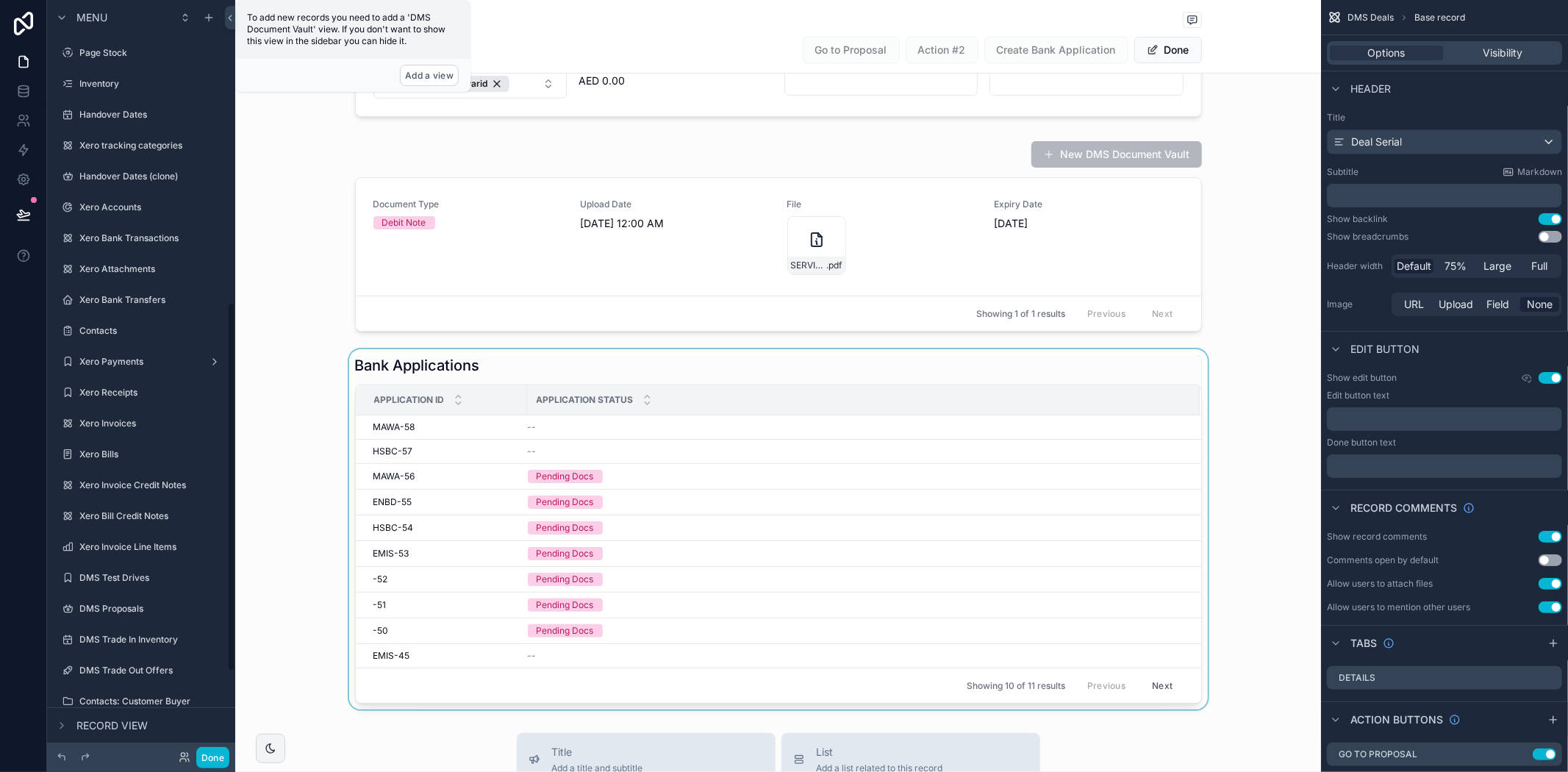
scroll to position [616, 0]
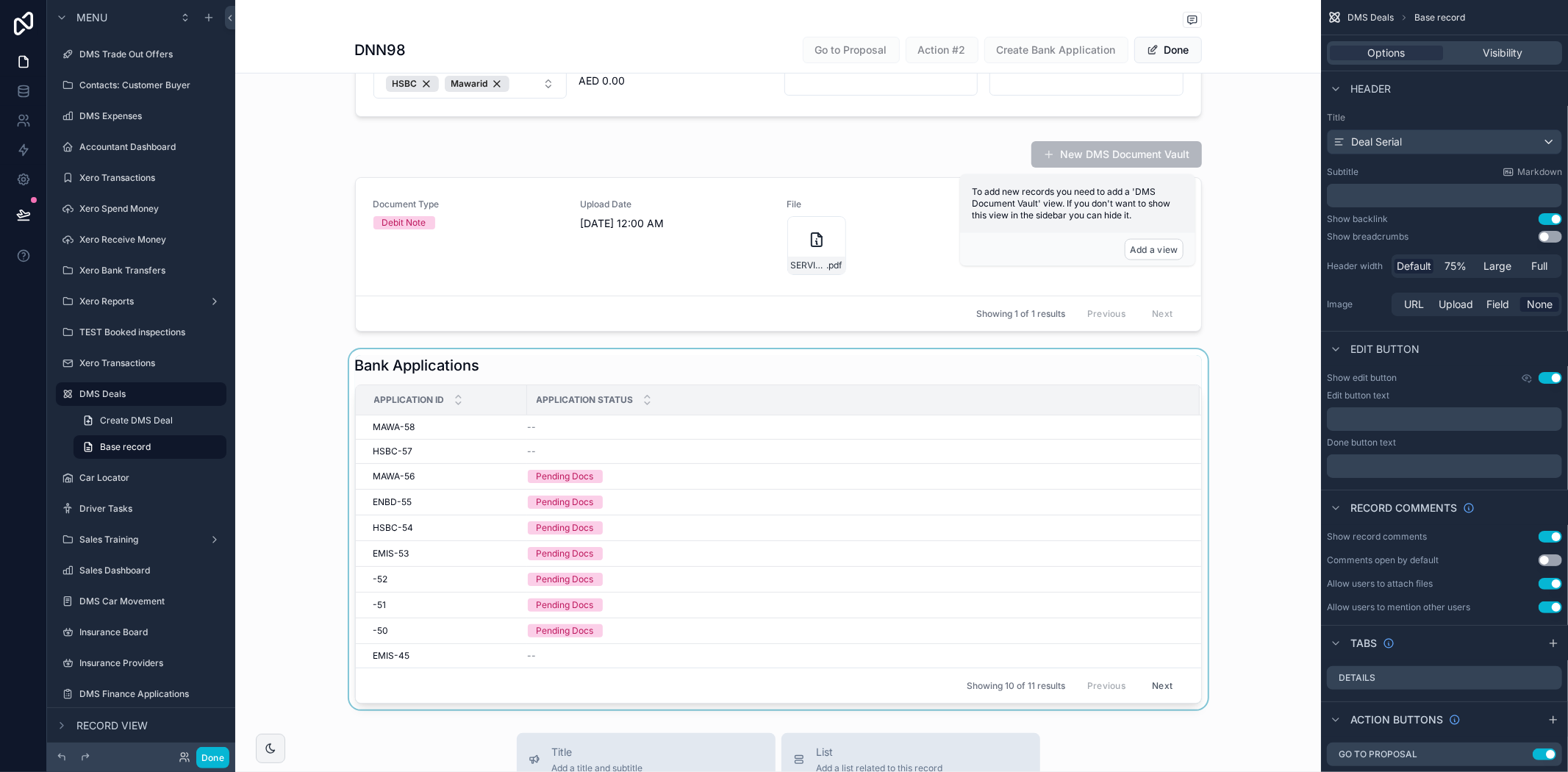
click at [759, 364] on div "scrollable content" at bounding box center [777, 529] width 1085 height 360
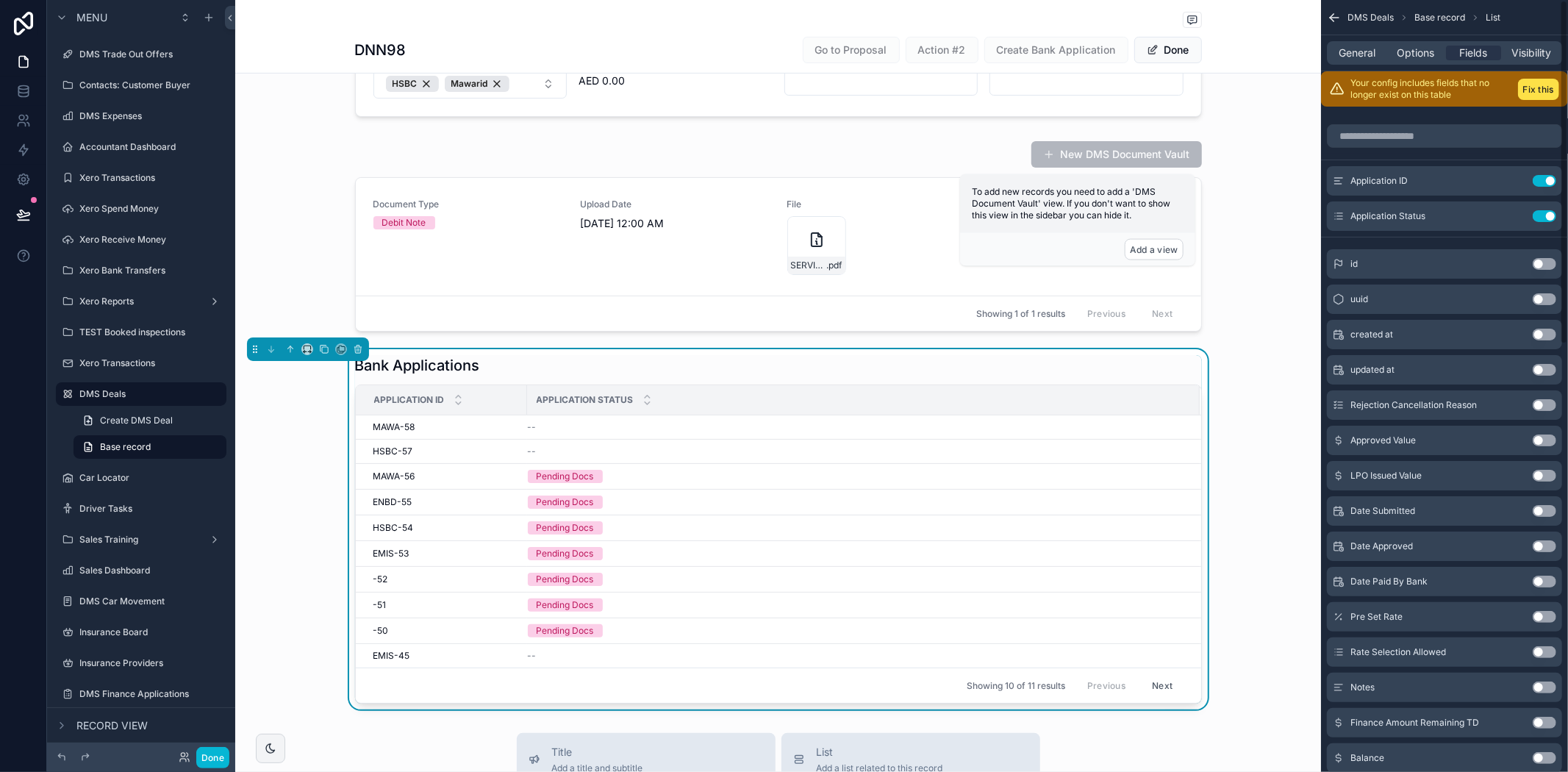
click at [1542, 101] on div "Your config includes fields that no longer exist on this table Fix this" at bounding box center [1444, 88] width 247 height 35
click at [1542, 93] on button "Fix this" at bounding box center [1538, 89] width 41 height 21
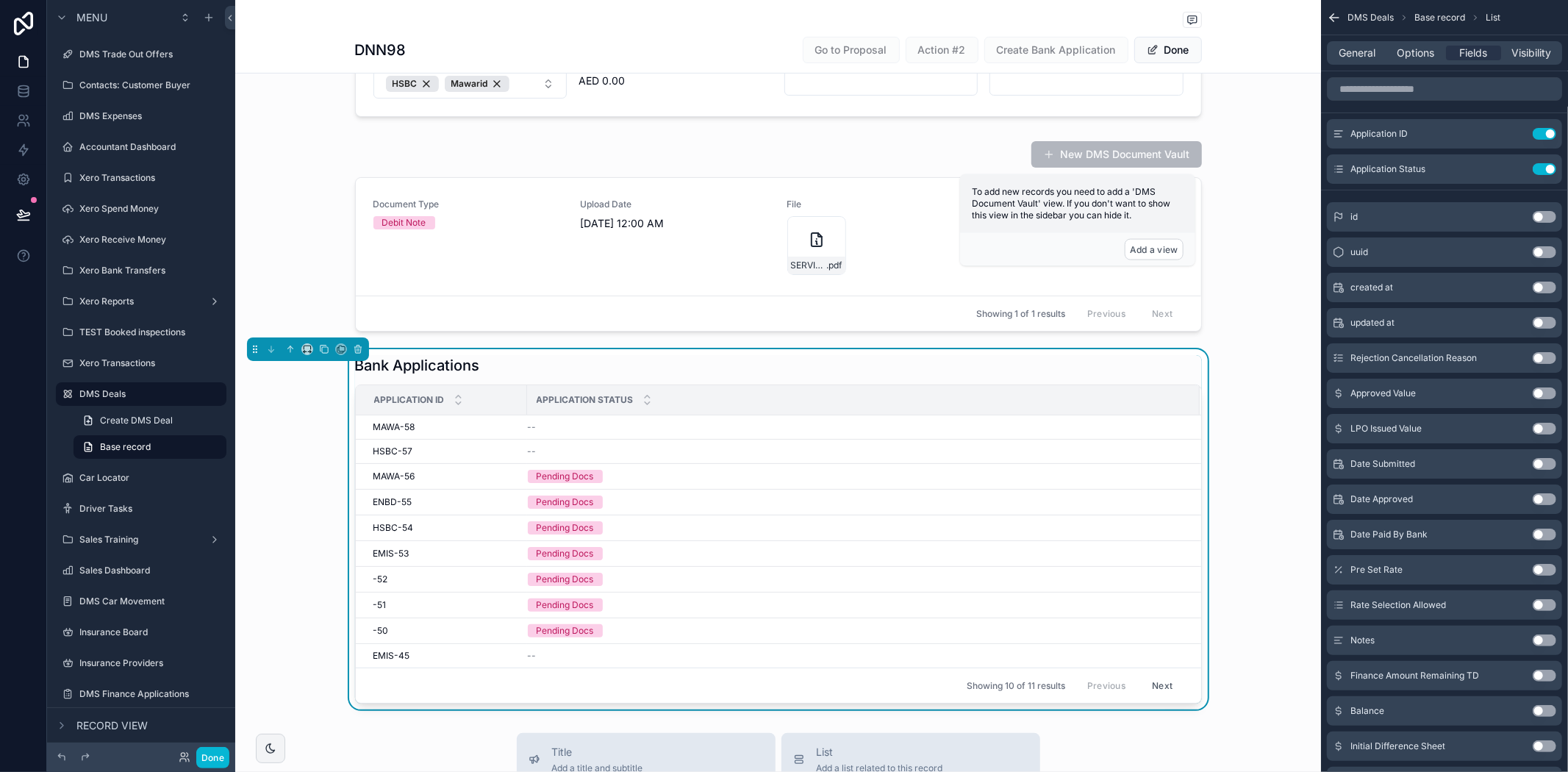
click at [858, 361] on div "Bank Applications" at bounding box center [778, 366] width 847 height 21
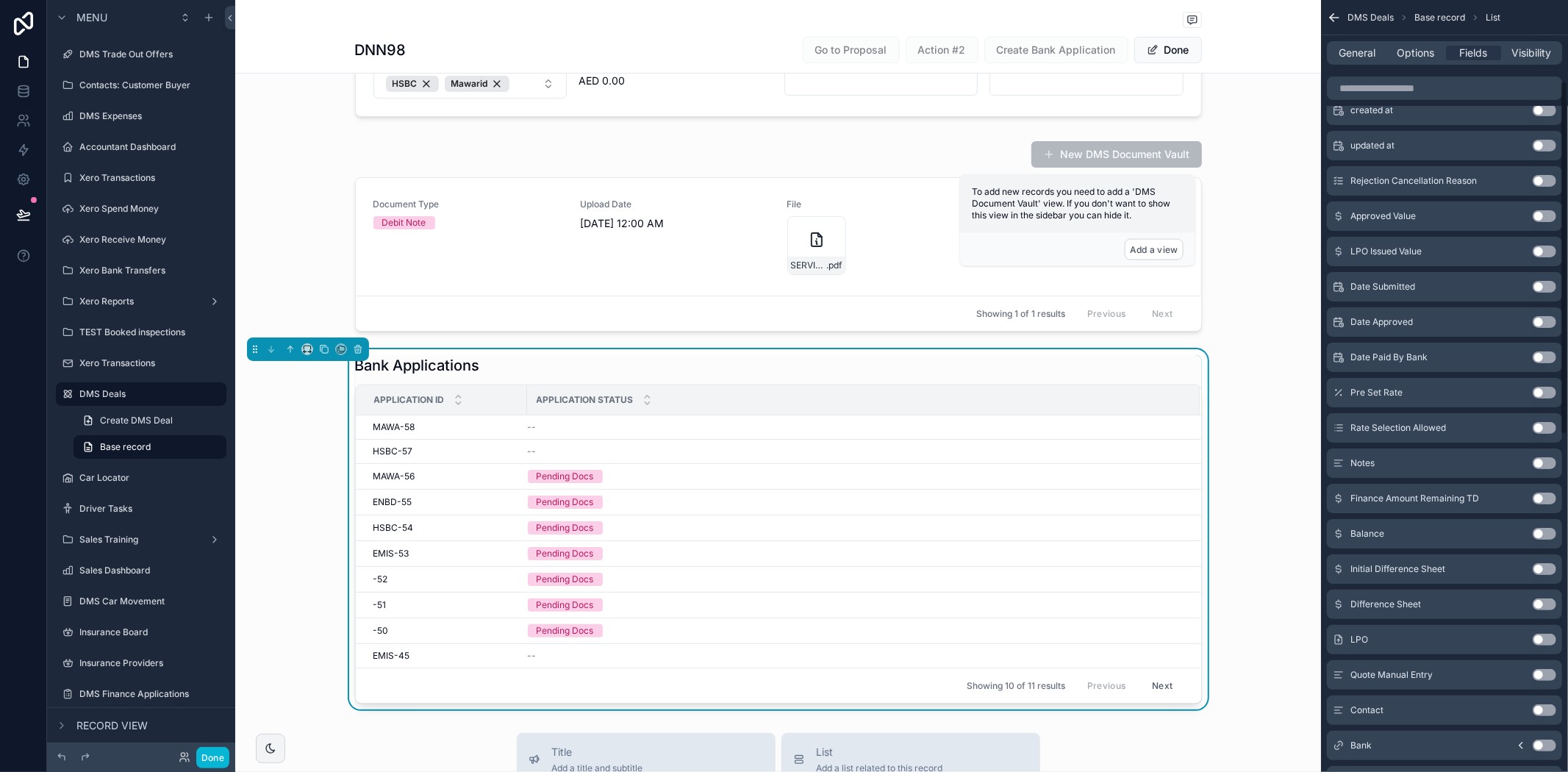
scroll to position [0, 0]
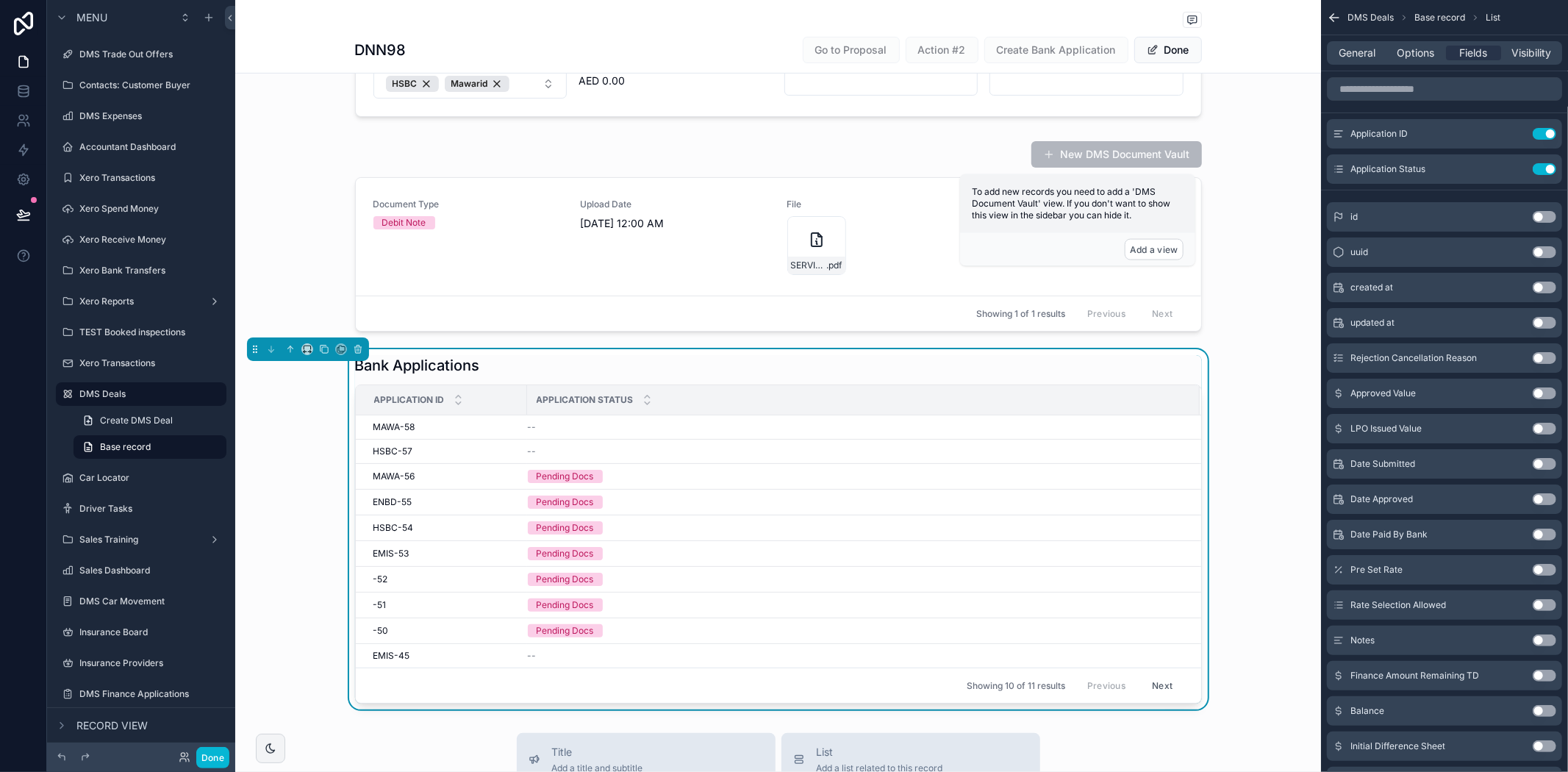
click at [1419, 64] on div "General Options Fields Visibility" at bounding box center [1445, 52] width 235 height 24
click at [1416, 60] on span "Options" at bounding box center [1415, 53] width 38 height 15
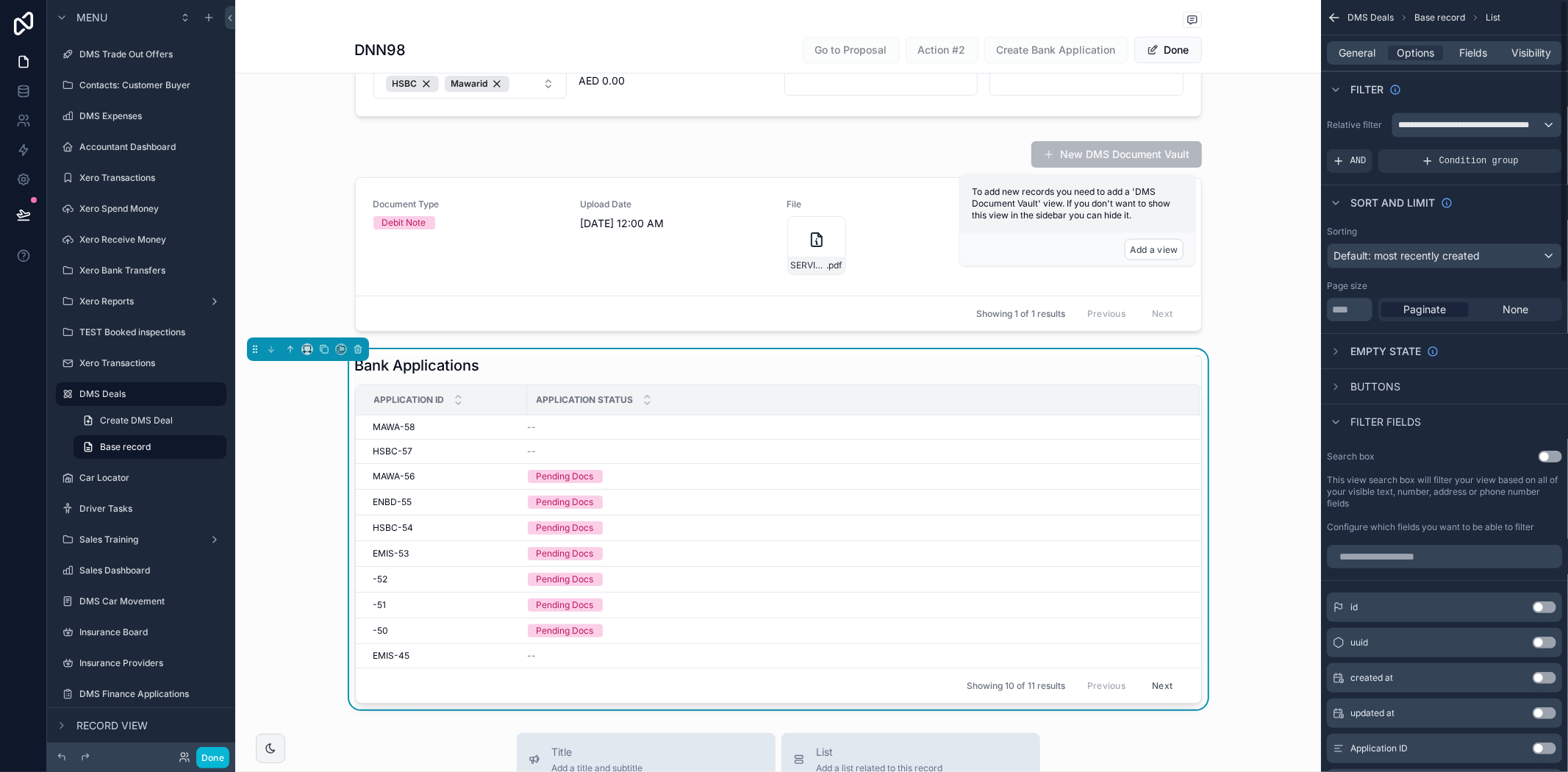
click at [1396, 380] on span "Buttons" at bounding box center [1376, 387] width 50 height 15
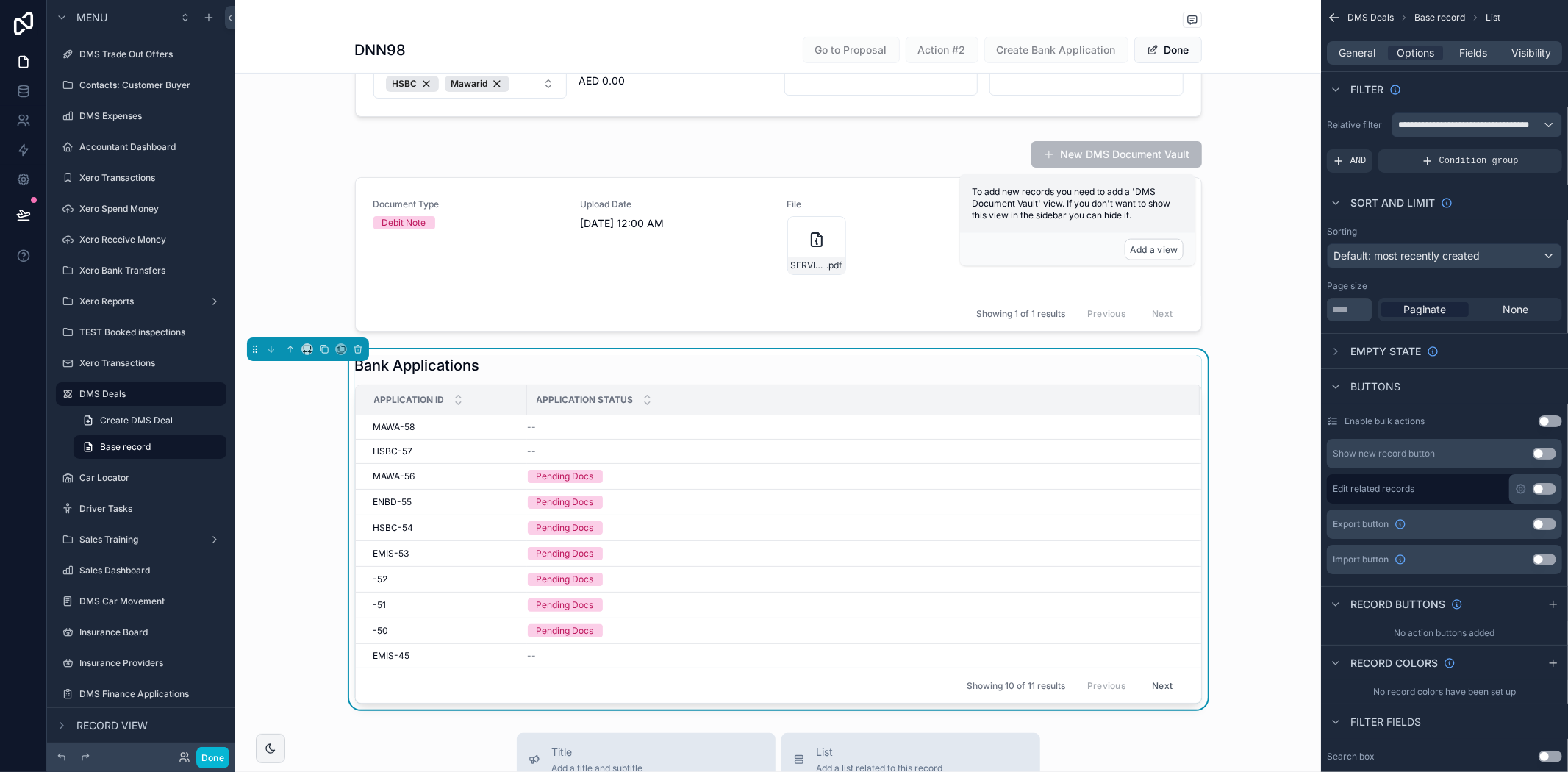
click at [1541, 487] on button "Use setting" at bounding box center [1544, 488] width 24 height 11
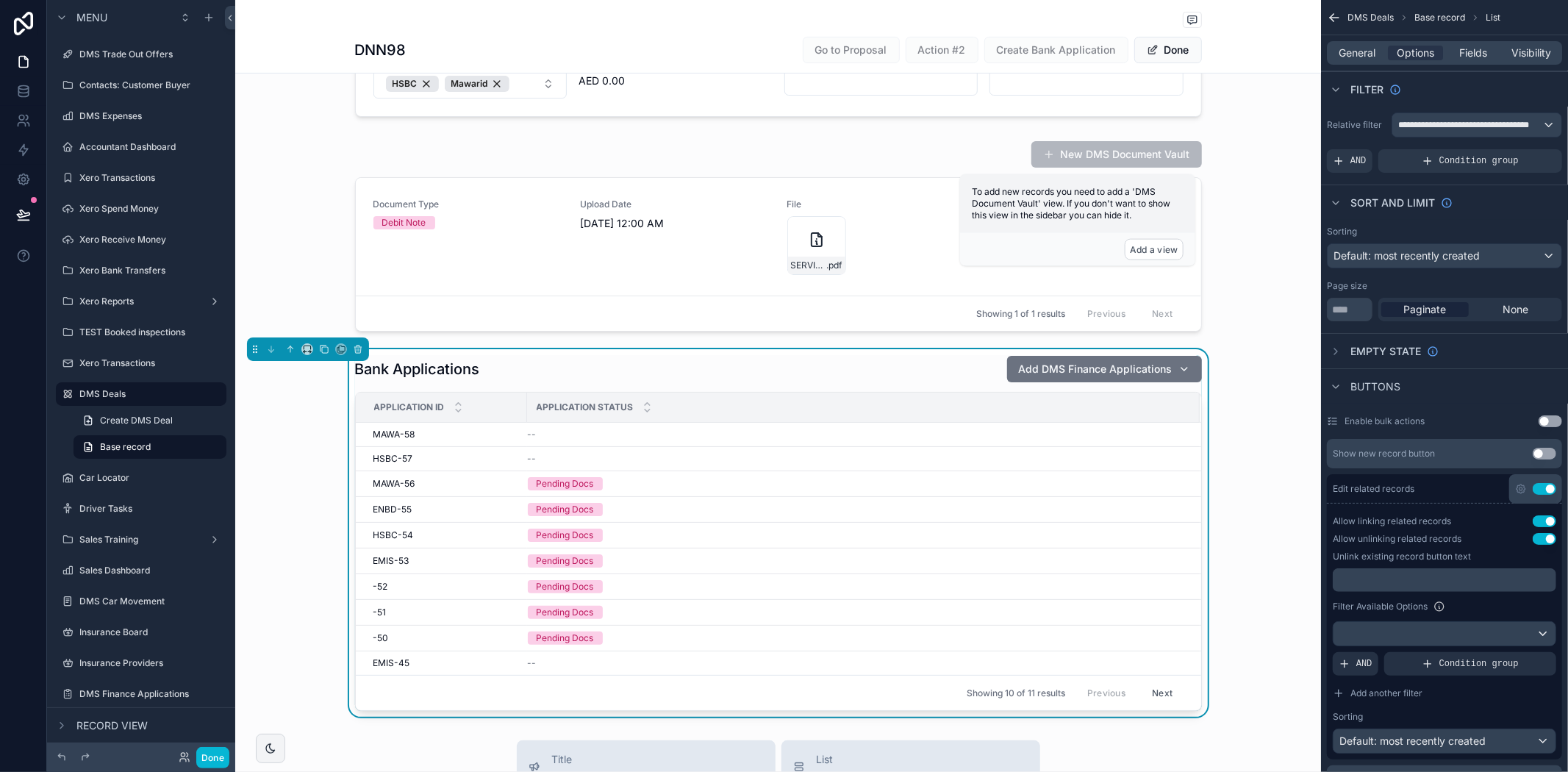
click at [1541, 487] on button "Use setting" at bounding box center [1544, 488] width 24 height 11
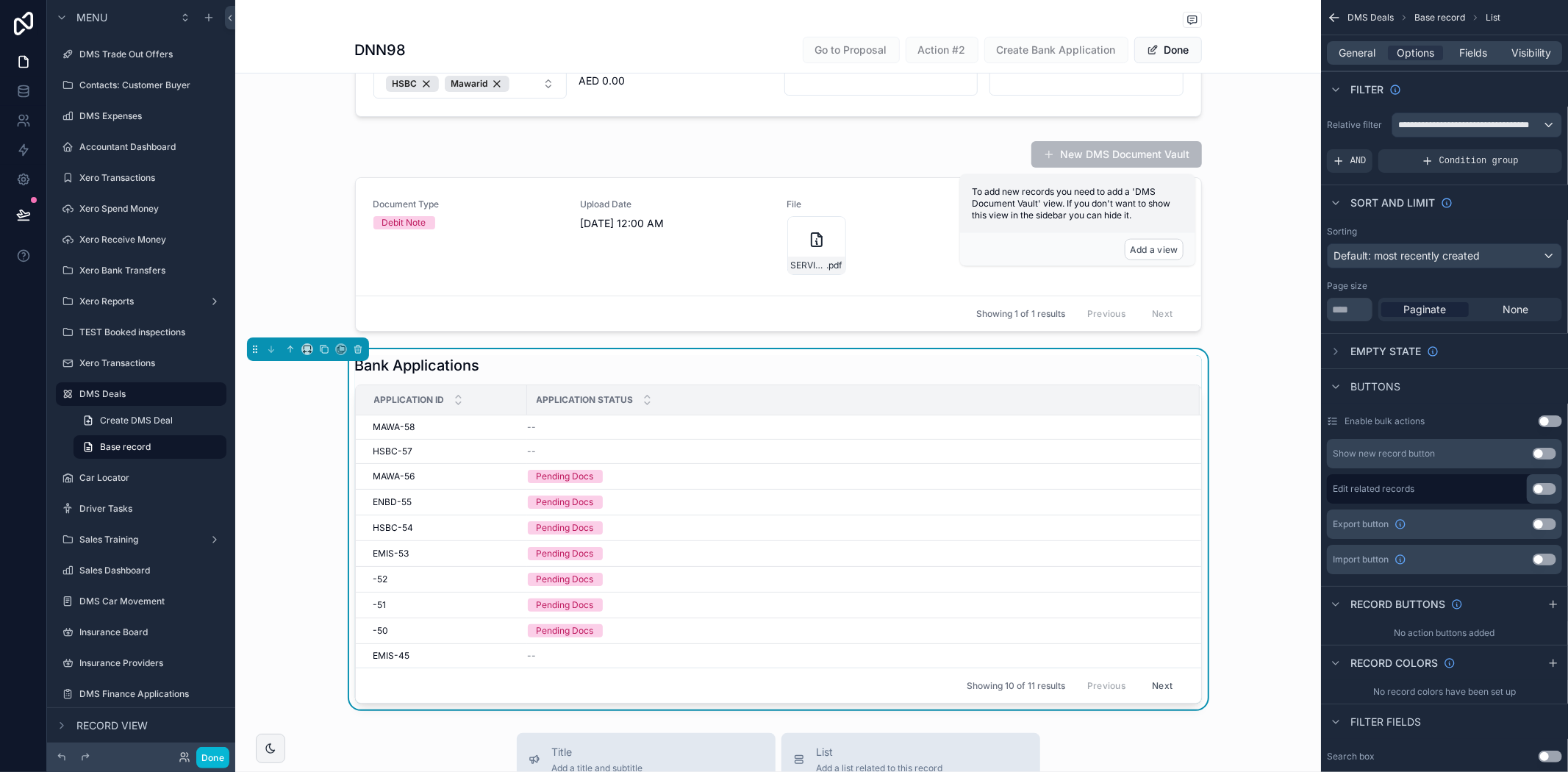
click at [1541, 487] on button "Use setting" at bounding box center [1544, 488] width 24 height 11
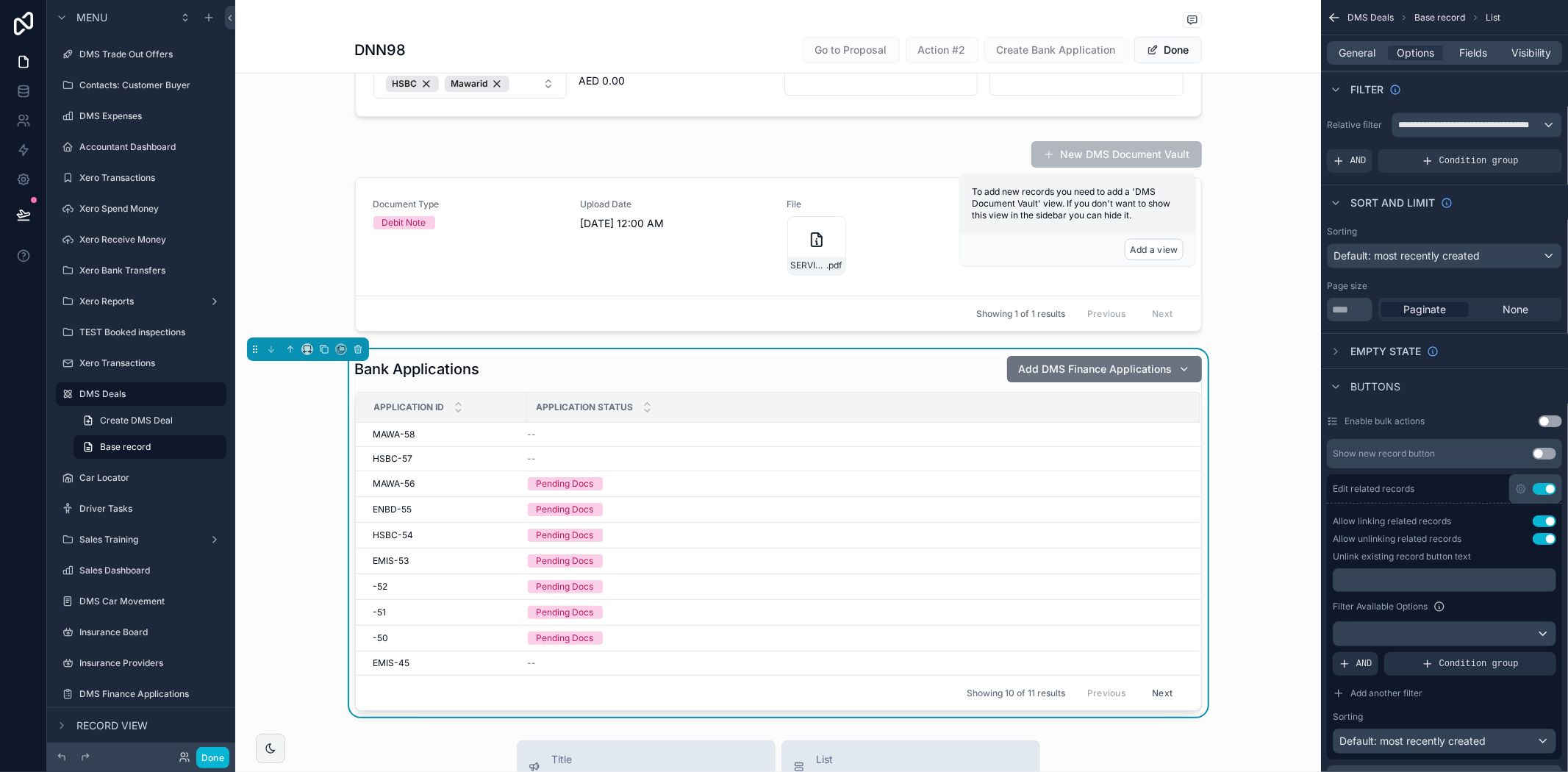
click at [1541, 487] on button "Use setting" at bounding box center [1544, 488] width 24 height 11
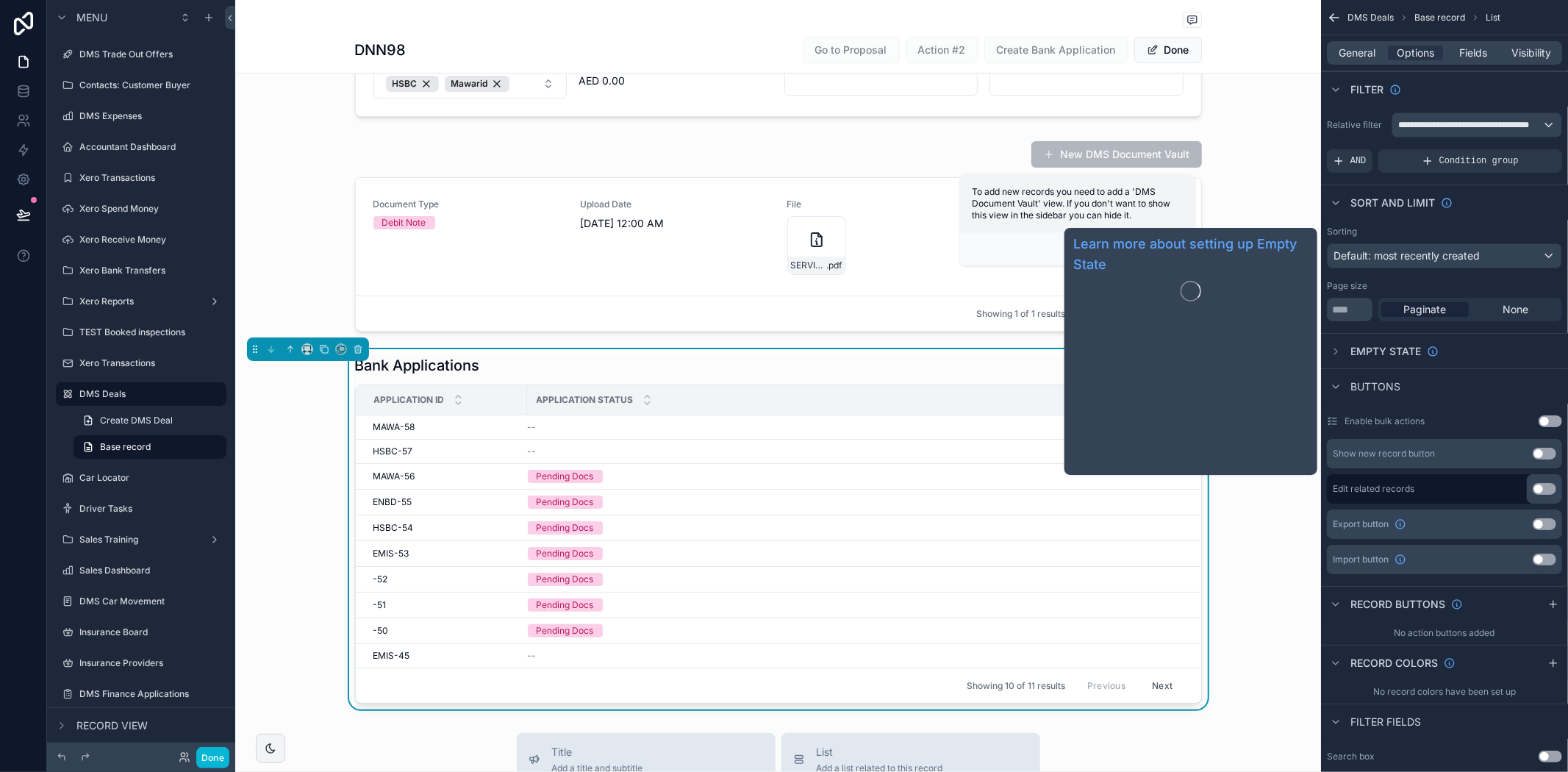
click at [1404, 352] on span "Empty state" at bounding box center [1386, 352] width 70 height 15
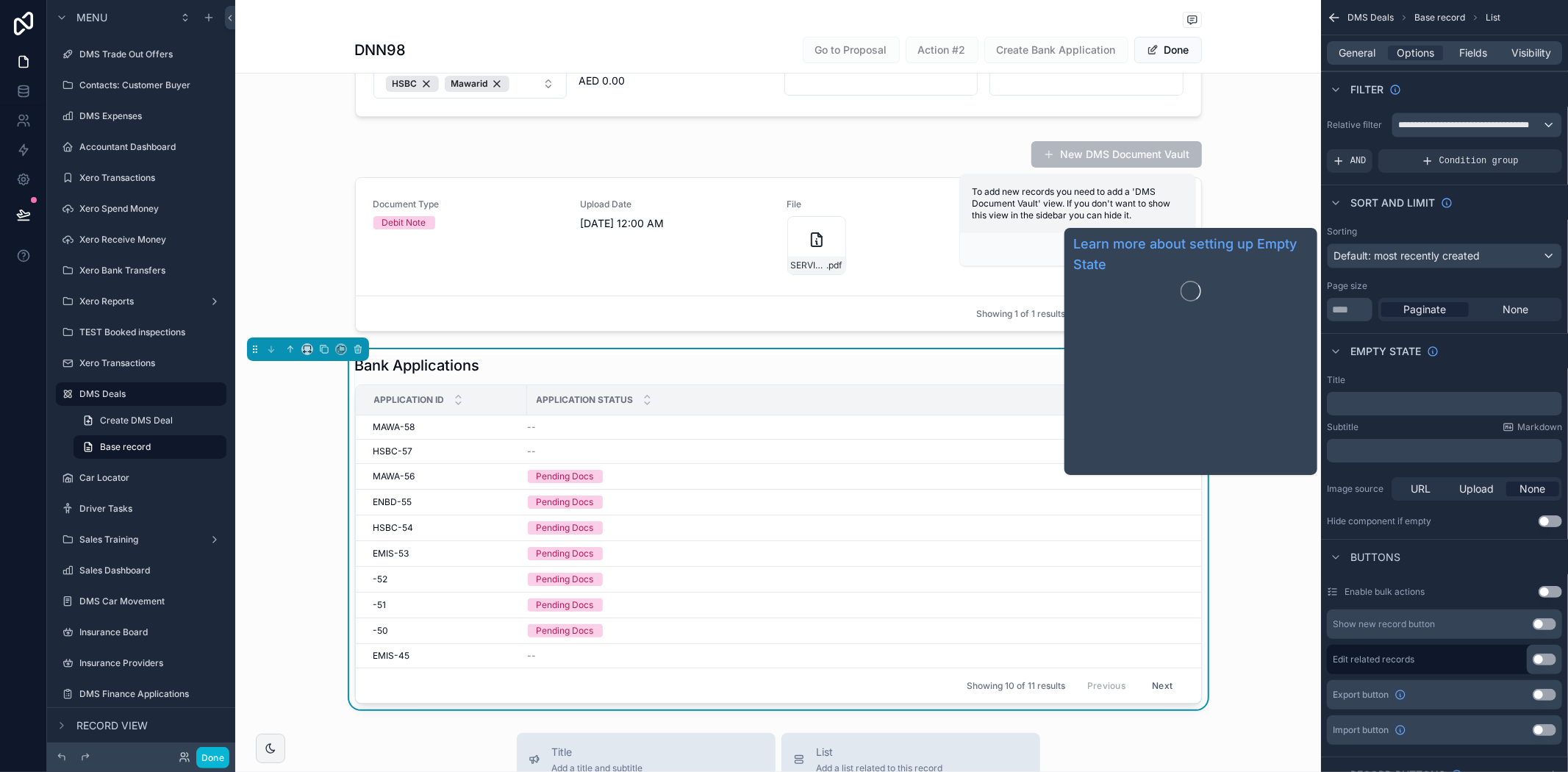
click at [1404, 352] on span "Empty state" at bounding box center [1386, 352] width 70 height 15
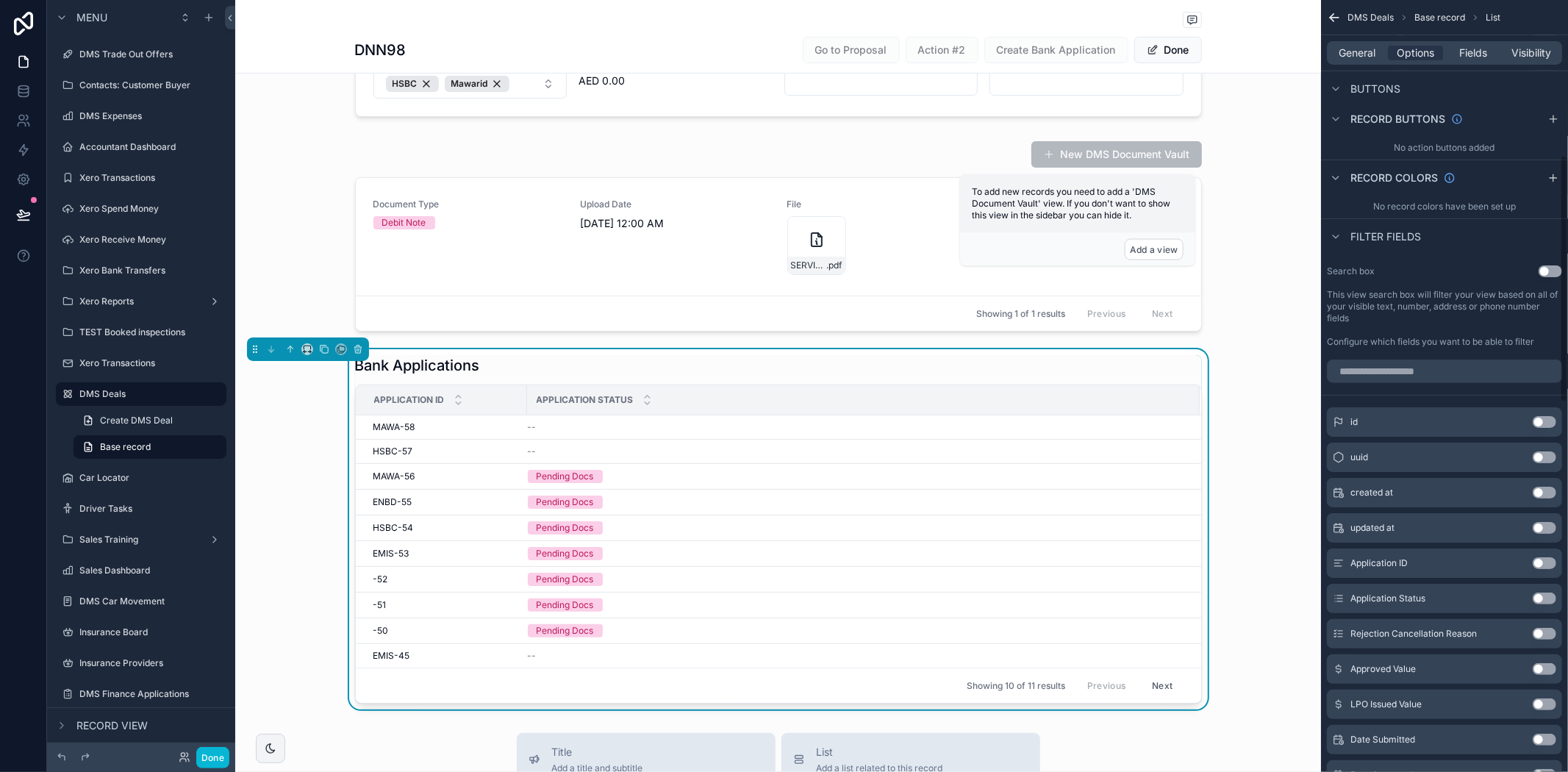
scroll to position [248, 0]
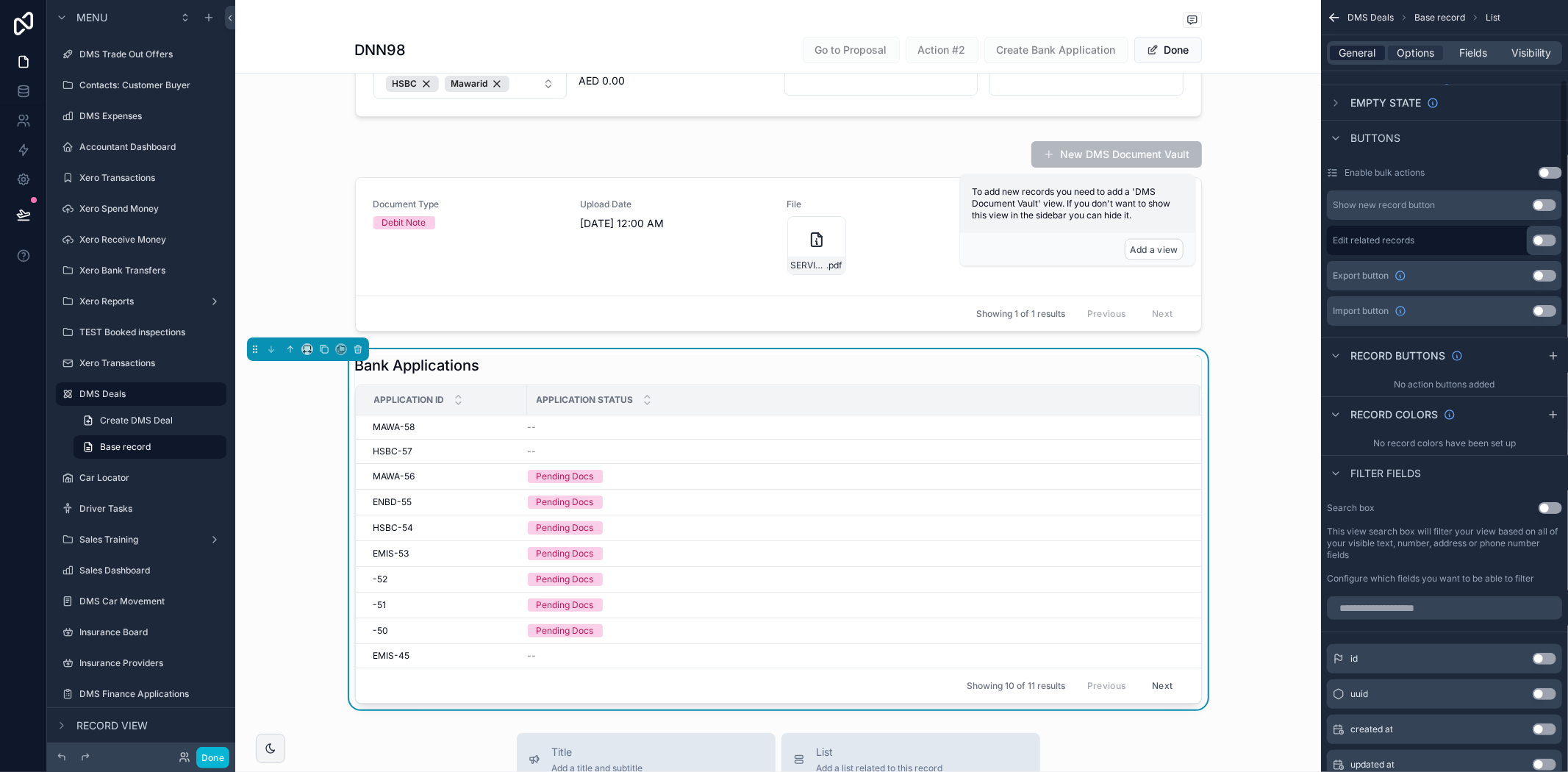
click at [1369, 54] on span "General" at bounding box center [1358, 53] width 37 height 15
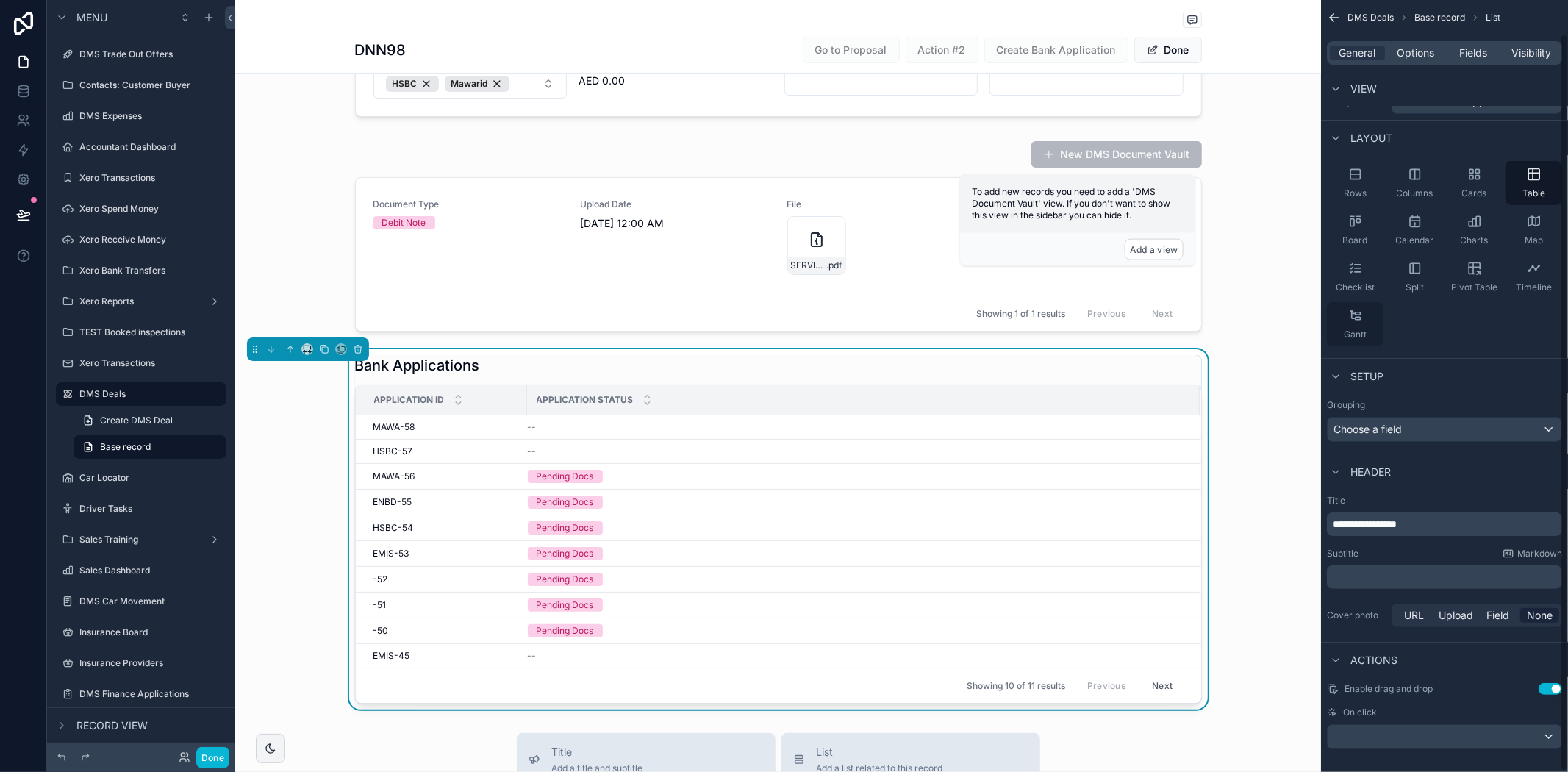
scroll to position [35, 0]
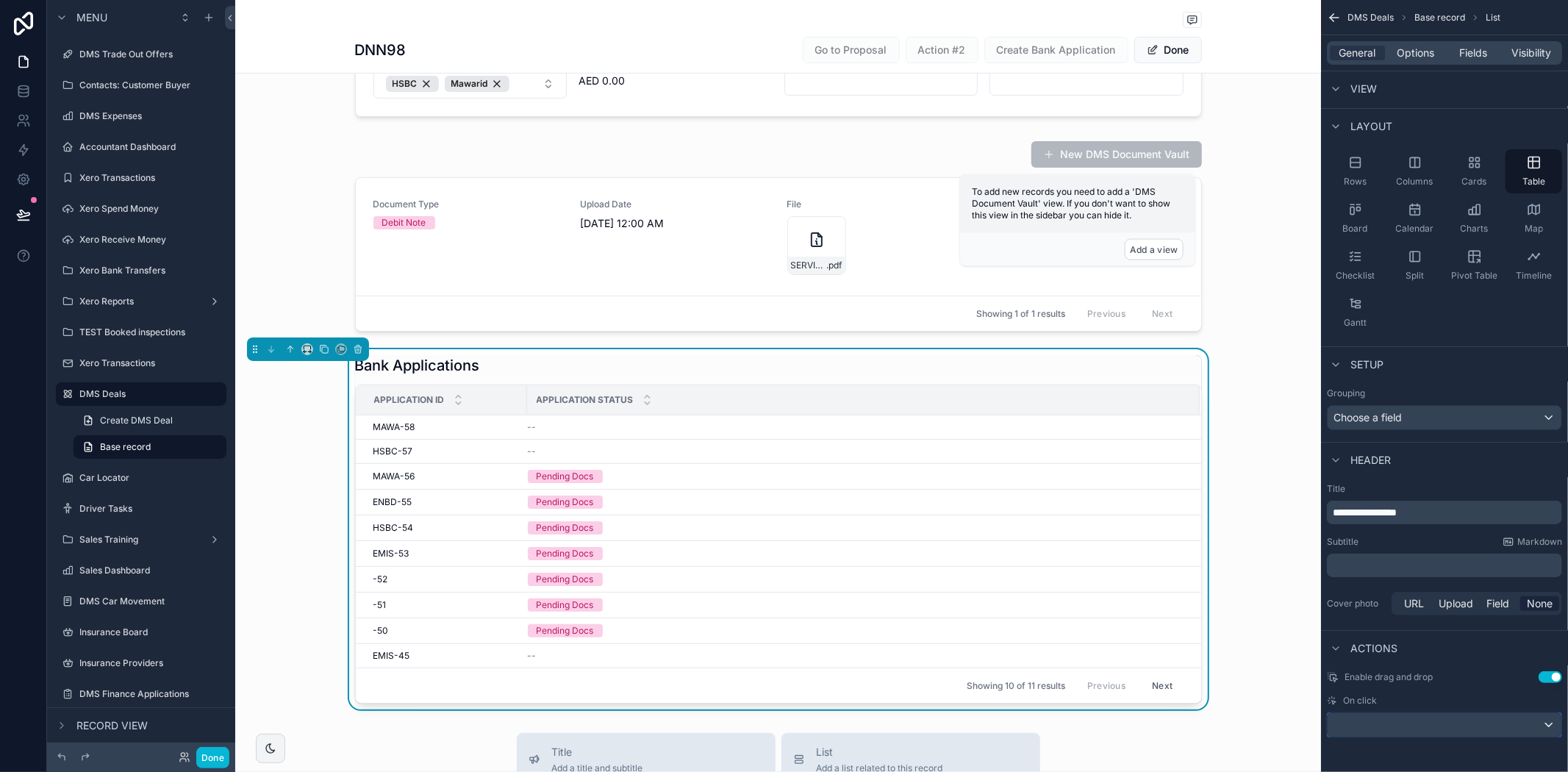
click at [1384, 714] on div "scrollable content" at bounding box center [1444, 725] width 234 height 24
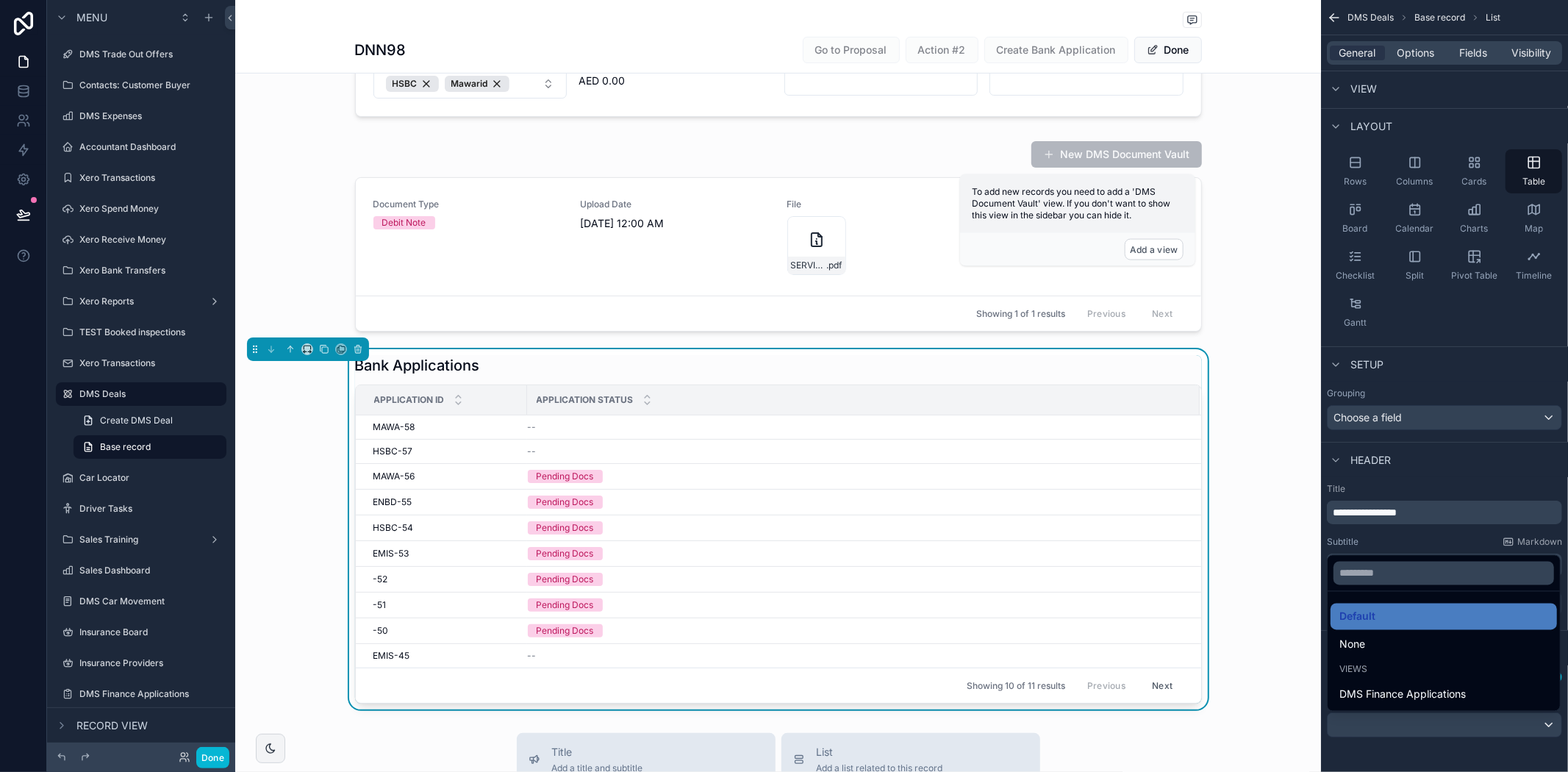
click at [1384, 713] on div "scrollable content" at bounding box center [784, 386] width 1568 height 772
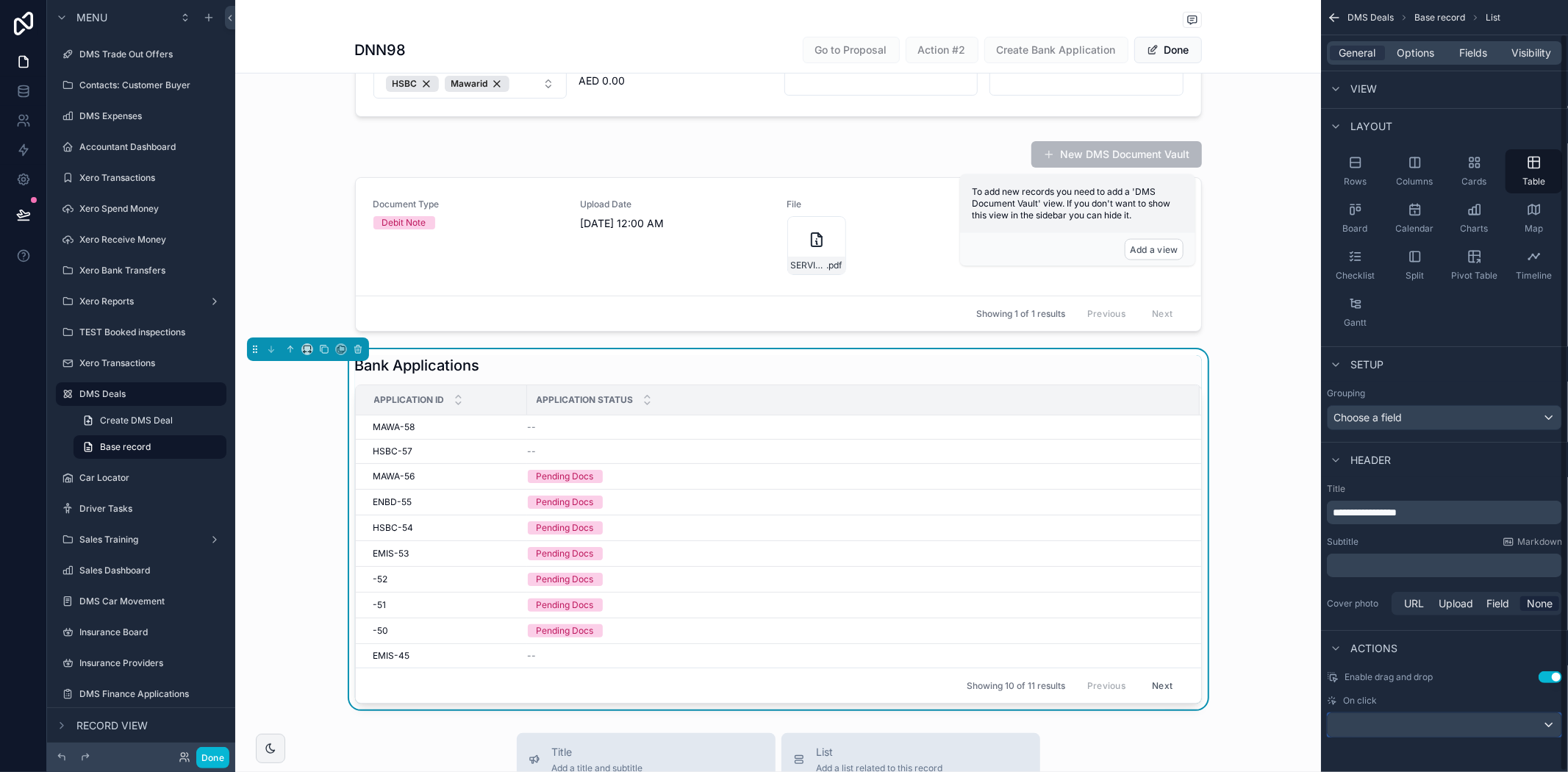
click at [1473, 730] on div "scrollable content" at bounding box center [1444, 725] width 234 height 24
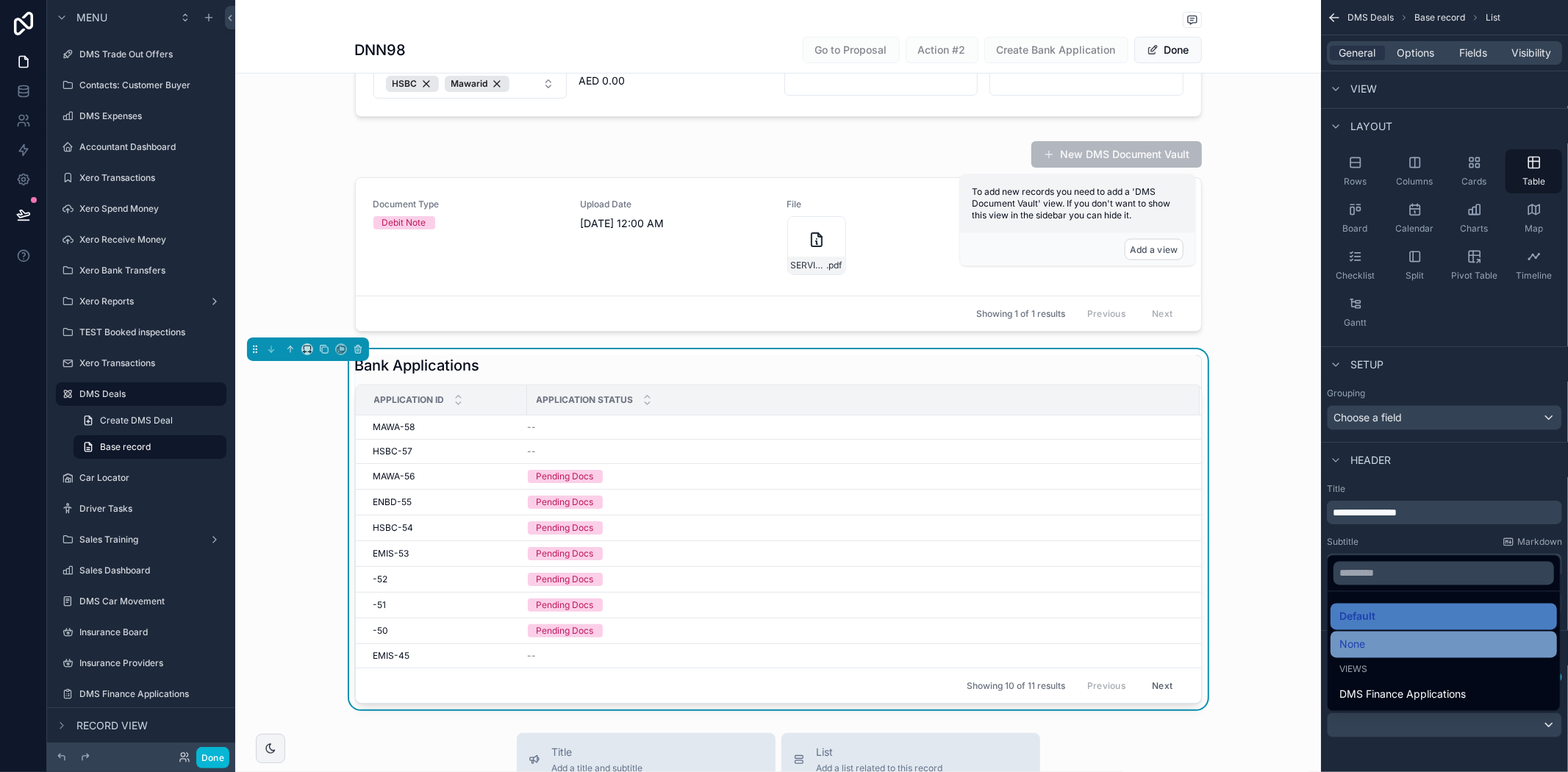
click at [1423, 636] on div "None" at bounding box center [1444, 645] width 209 height 18
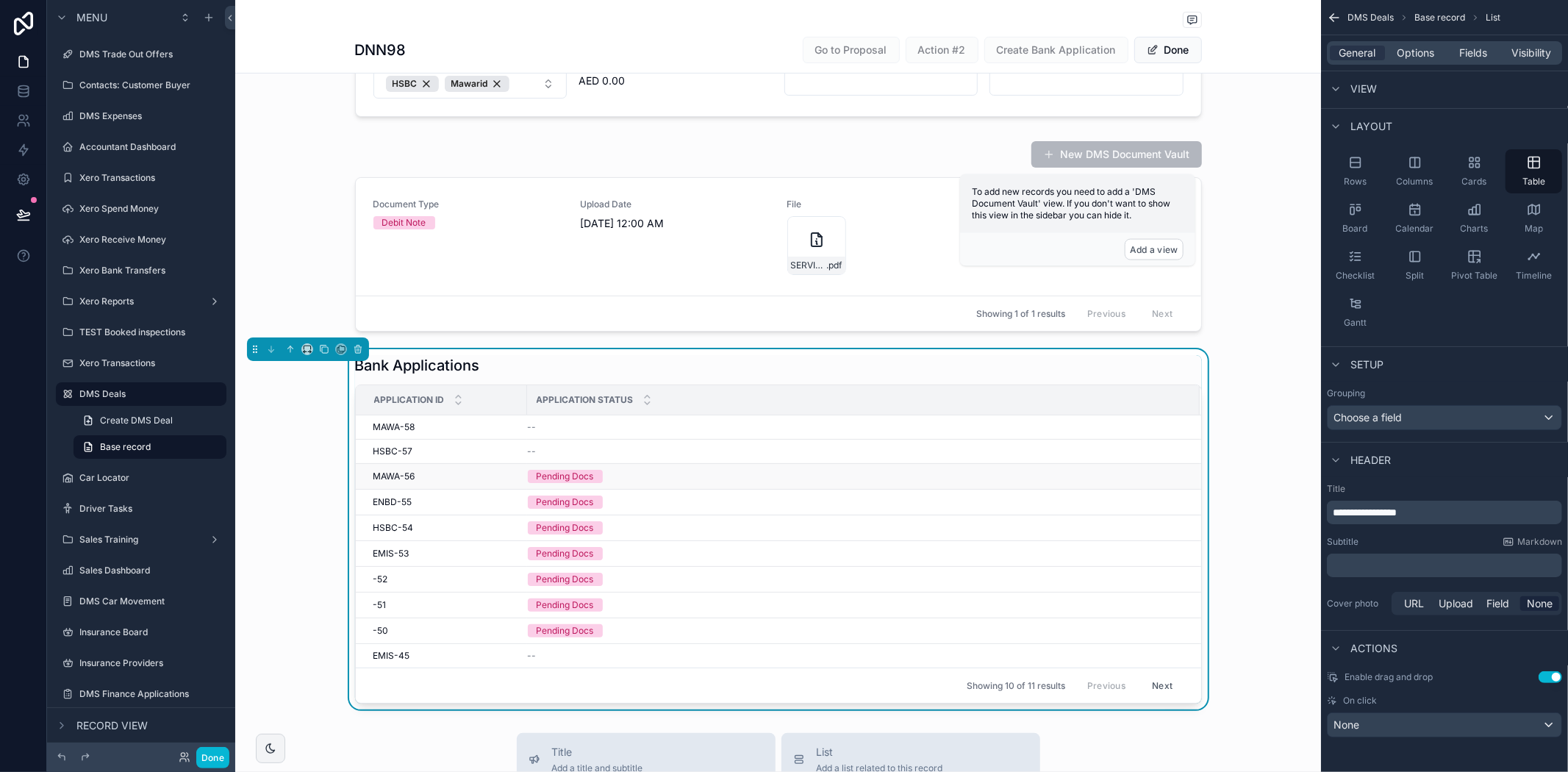
click at [549, 476] on div "Pending Docs" at bounding box center [565, 477] width 57 height 13
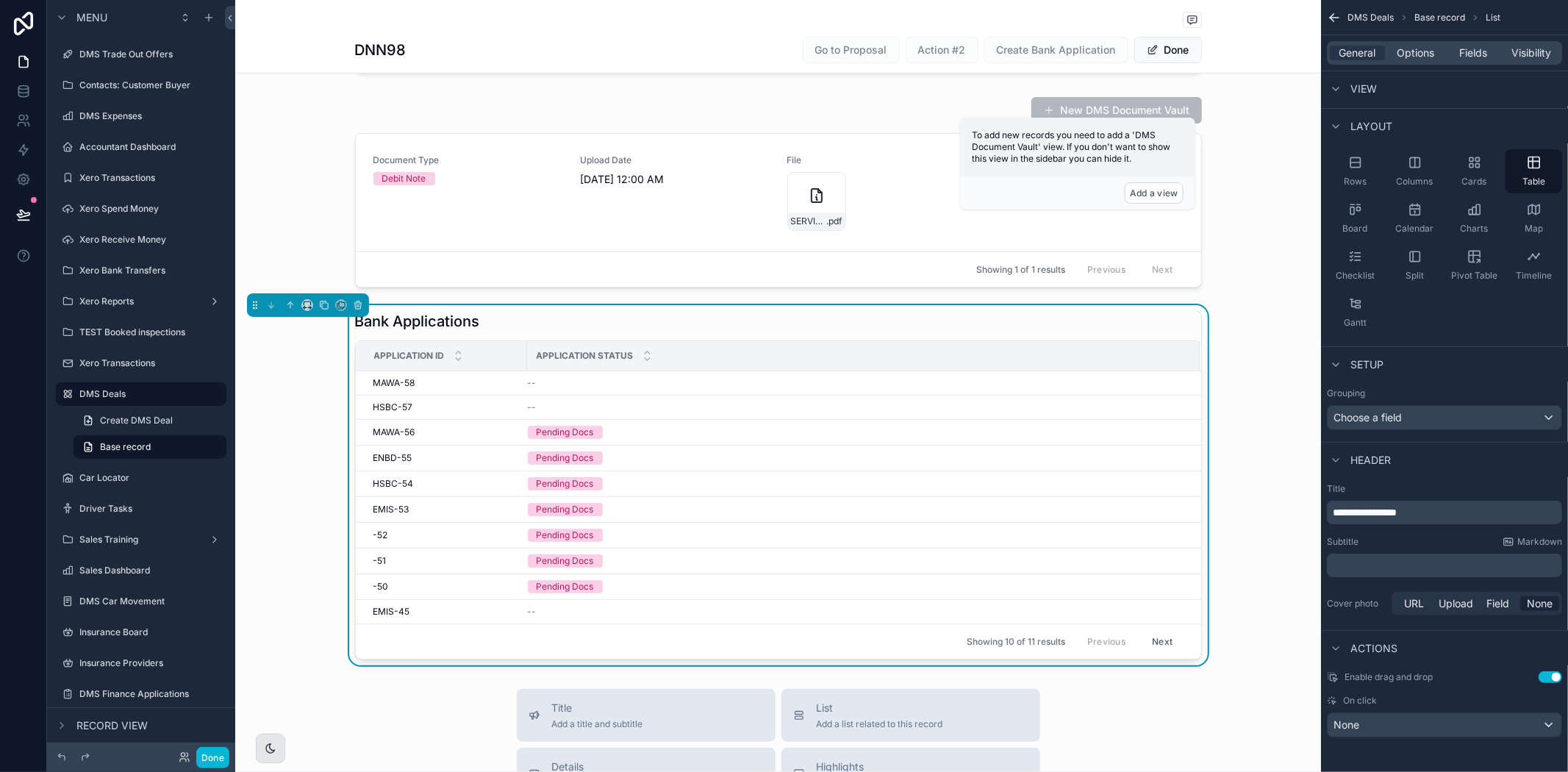
scroll to position [353, 0]
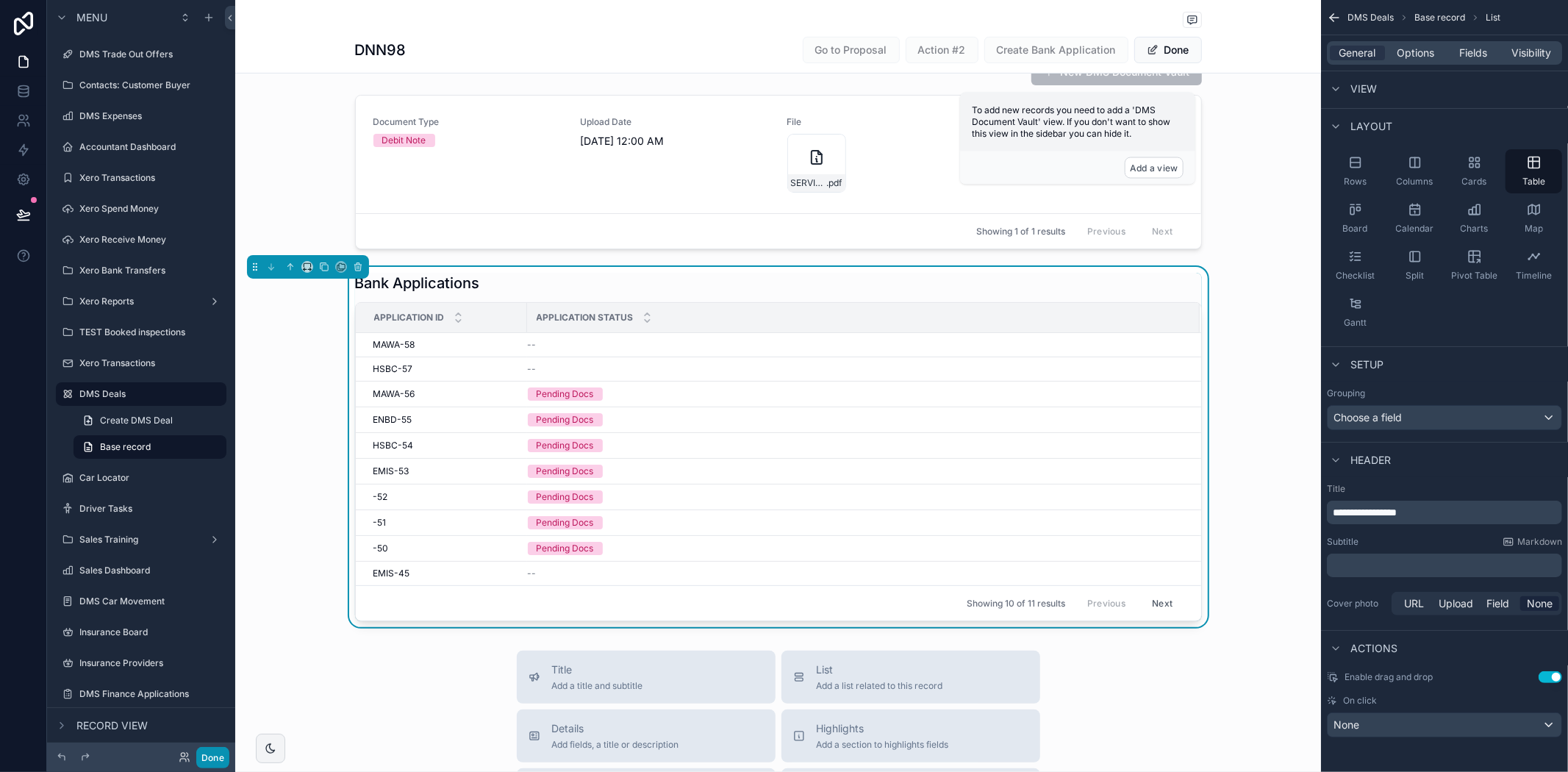
click at [215, 763] on button "Done" at bounding box center [212, 758] width 33 height 21
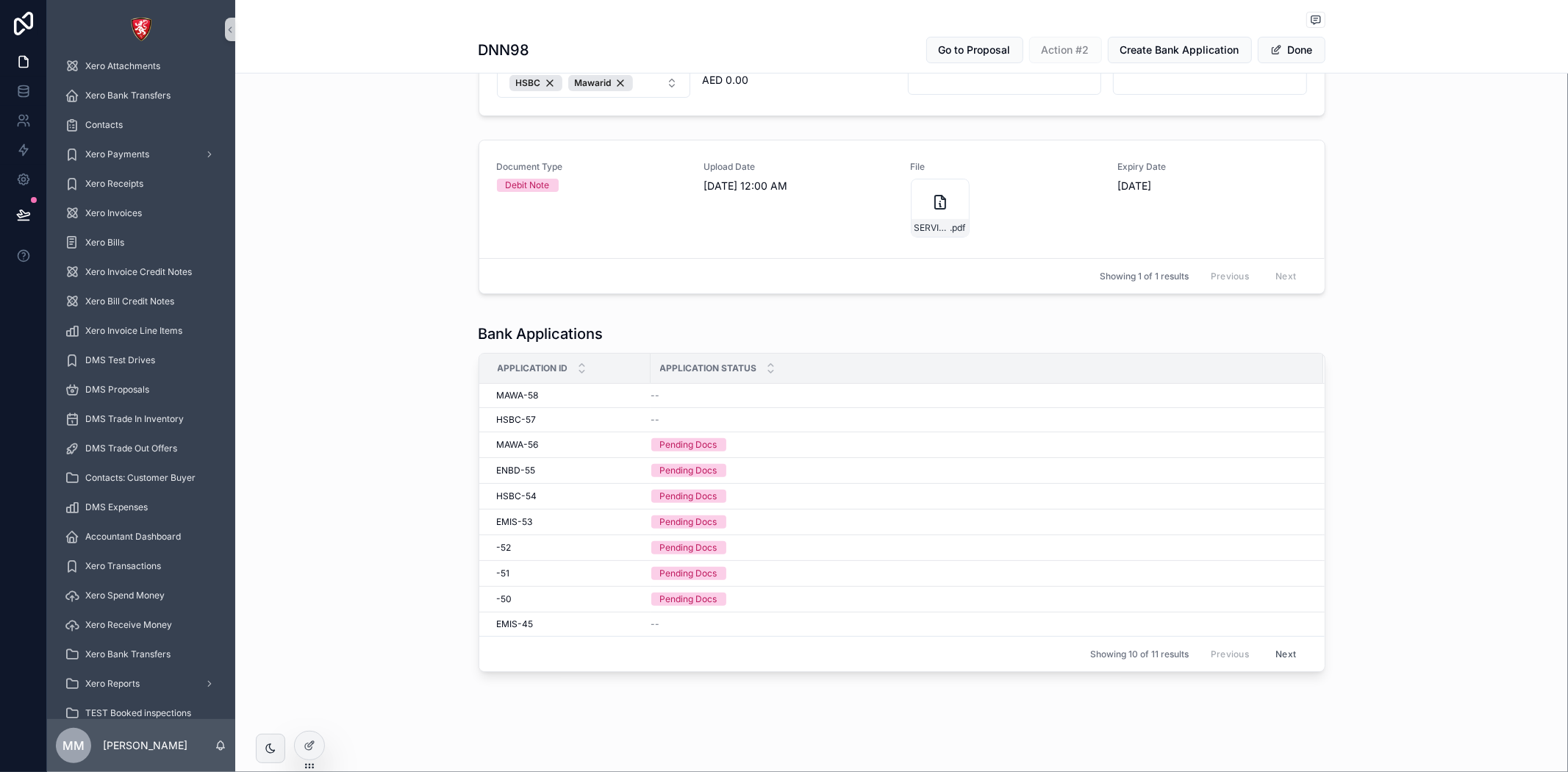
scroll to position [270, 0]
click at [689, 453] on td "Pending Docs" at bounding box center [987, 446] width 673 height 26
click at [689, 450] on div "Pending Docs" at bounding box center [688, 446] width 57 height 13
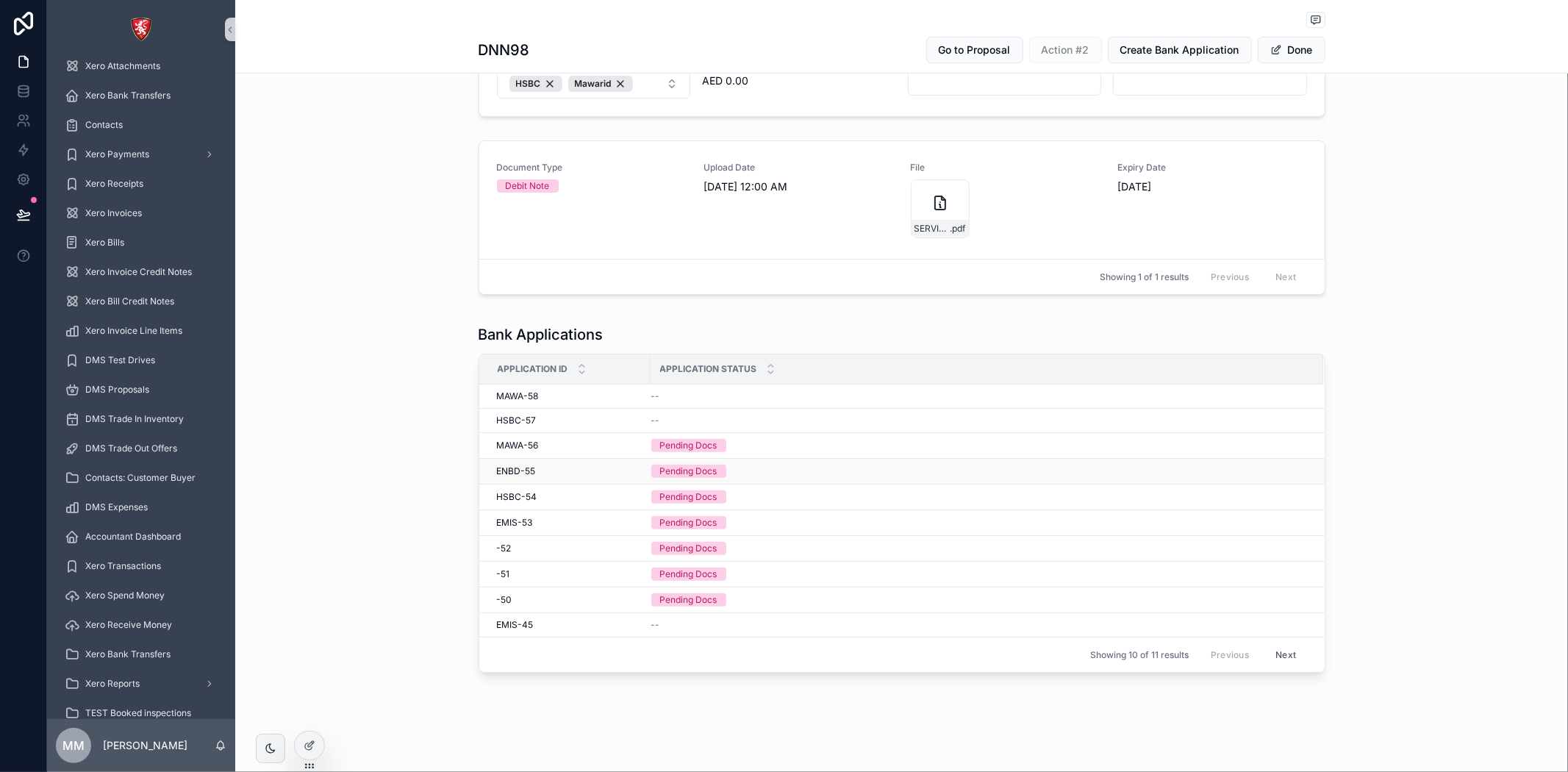
click at [676, 473] on div "Pending Docs" at bounding box center [688, 471] width 57 height 13
click at [312, 740] on icon at bounding box center [309, 745] width 11 height 11
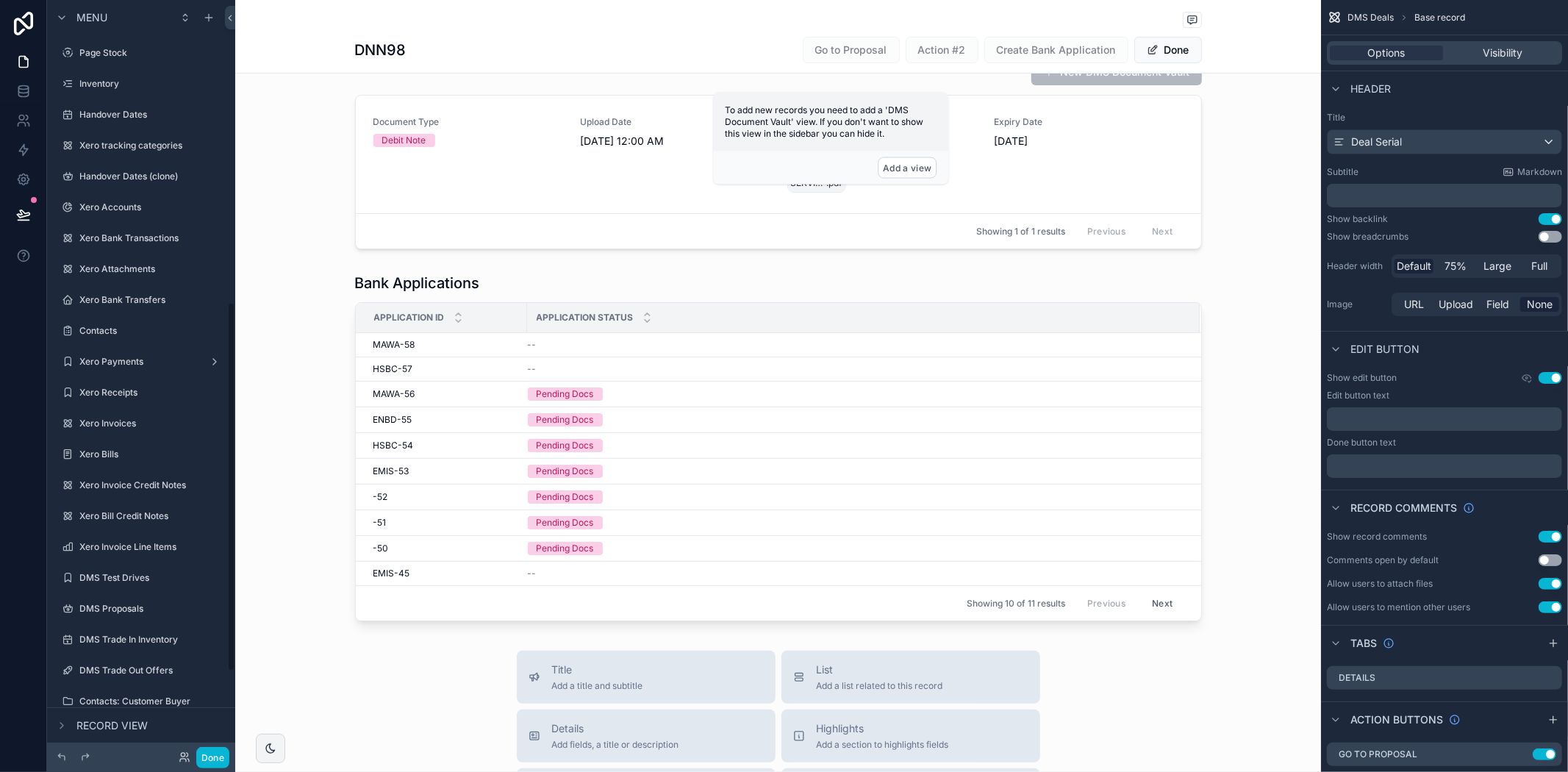
scroll to position [616, 0]
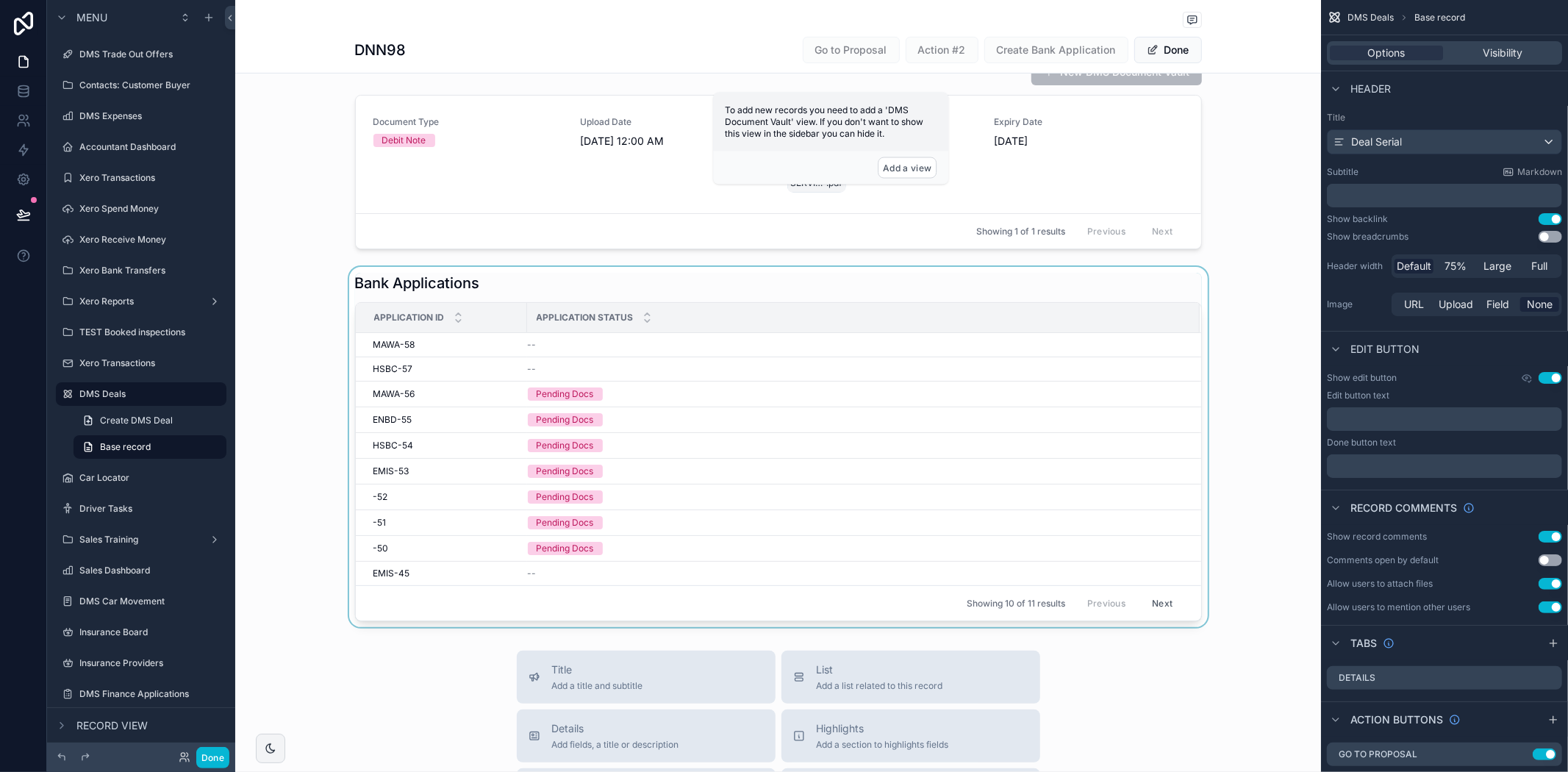
click at [719, 274] on div "scrollable content" at bounding box center [777, 447] width 1085 height 360
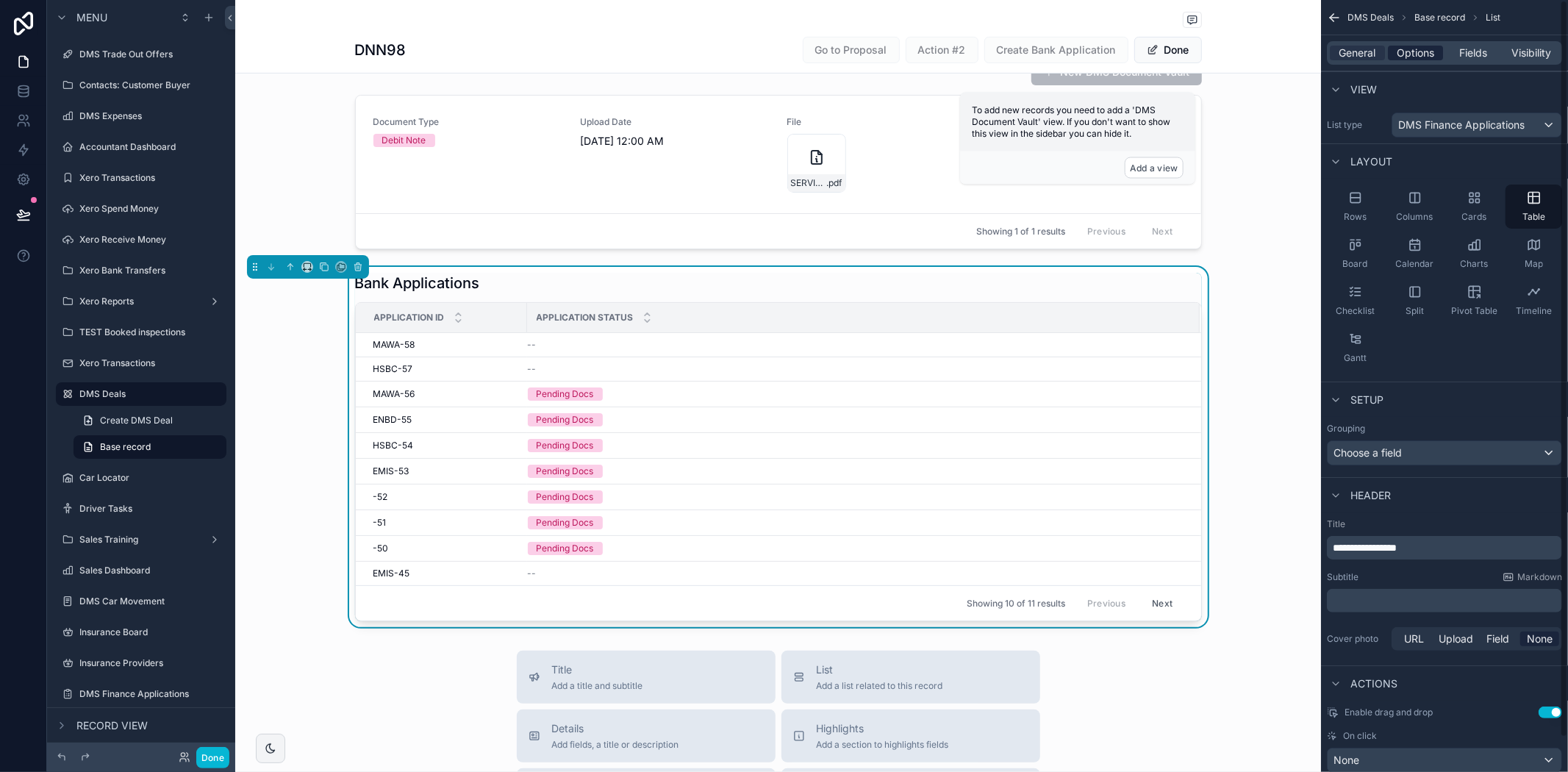
click at [1437, 57] on div "Options" at bounding box center [1415, 53] width 55 height 15
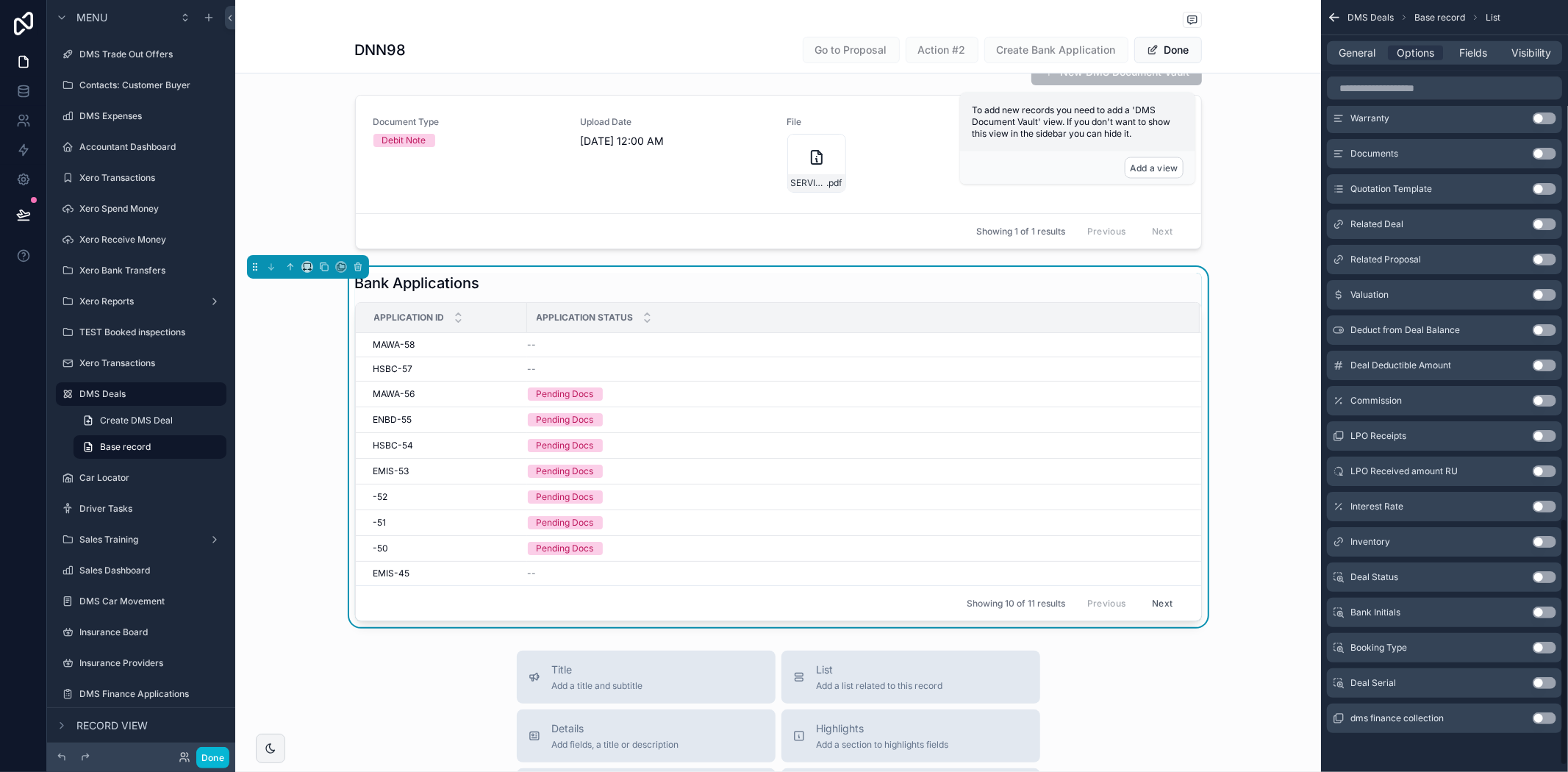
scroll to position [1638, 0]
drag, startPoint x: 1432, startPoint y: 520, endPoint x: 1437, endPoint y: 60, distance: 460.0
click at [1463, 46] on span "Fields" at bounding box center [1473, 53] width 27 height 15
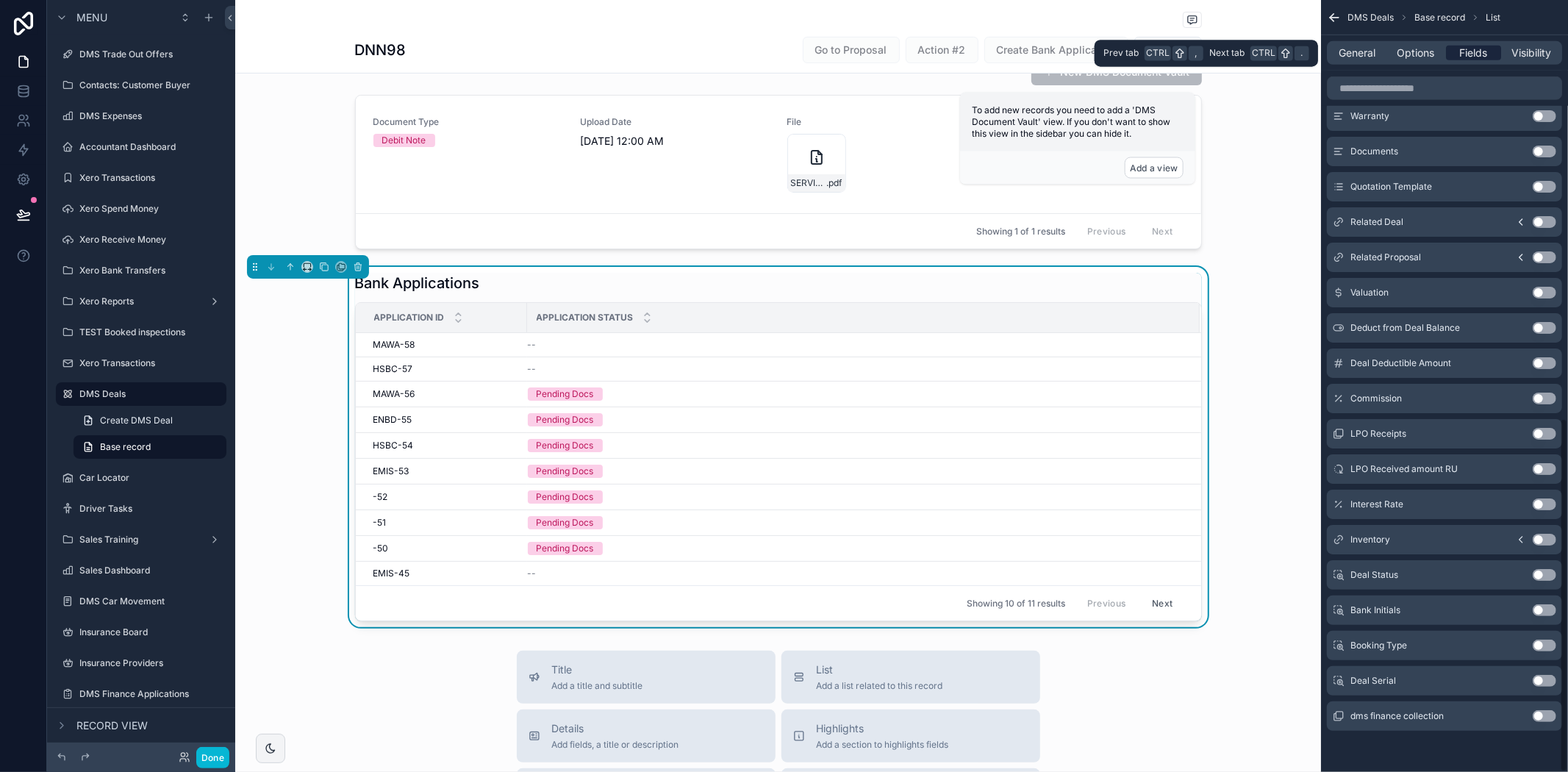
scroll to position [912, 0]
click at [1478, 49] on span "Fields" at bounding box center [1473, 53] width 27 height 15
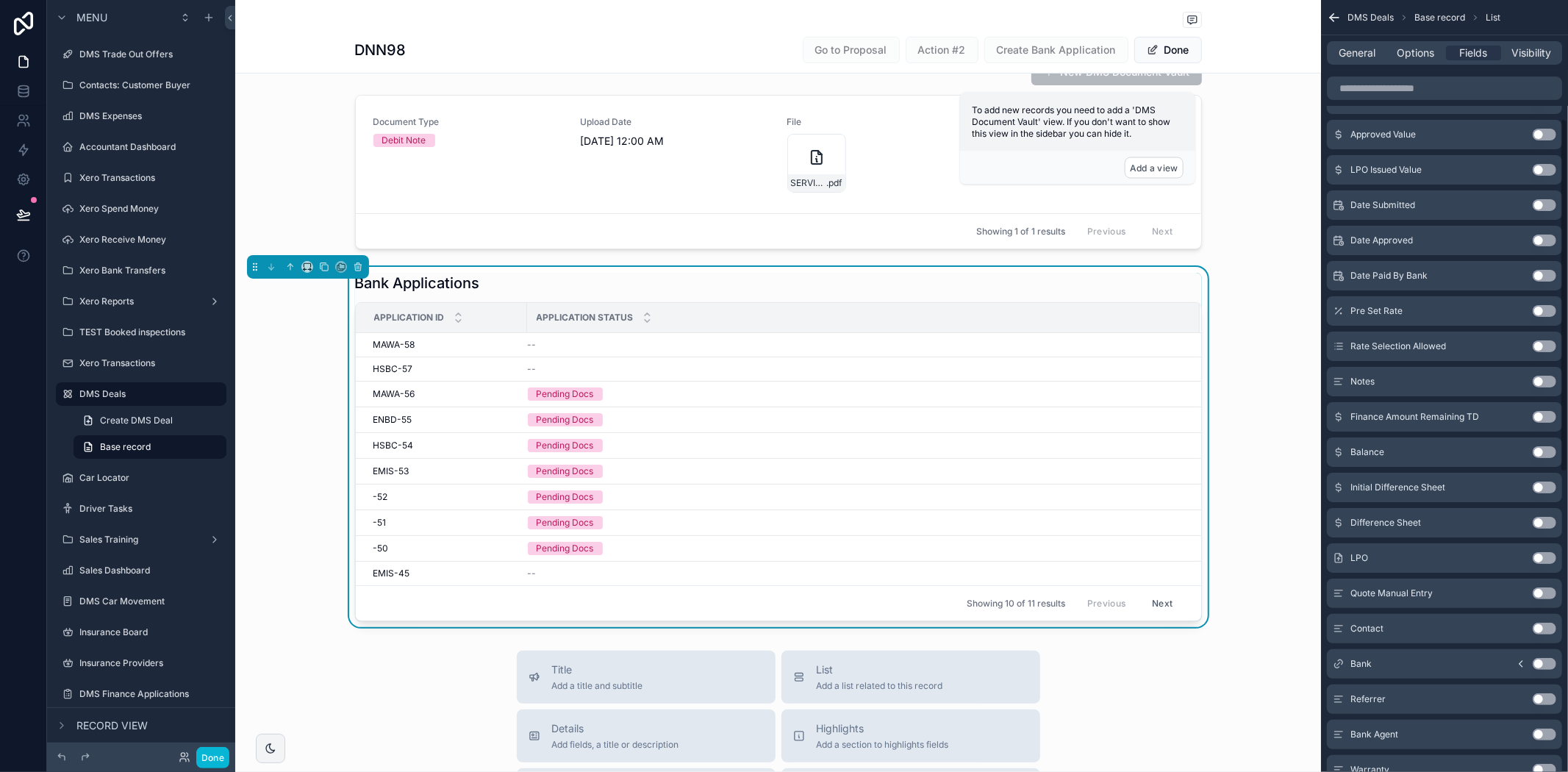
scroll to position [0, 0]
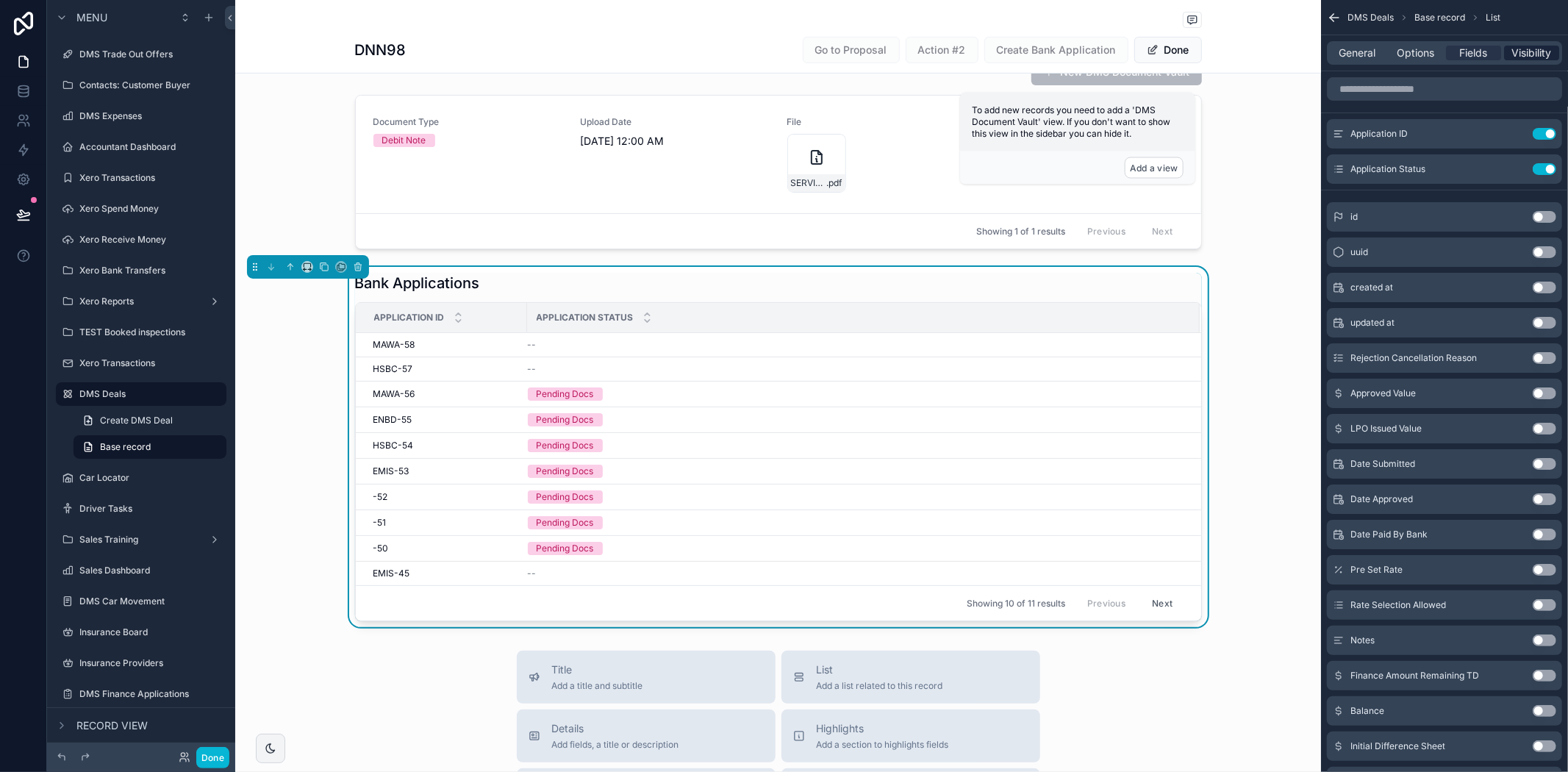
click at [1524, 55] on span "Visibility" at bounding box center [1532, 53] width 40 height 15
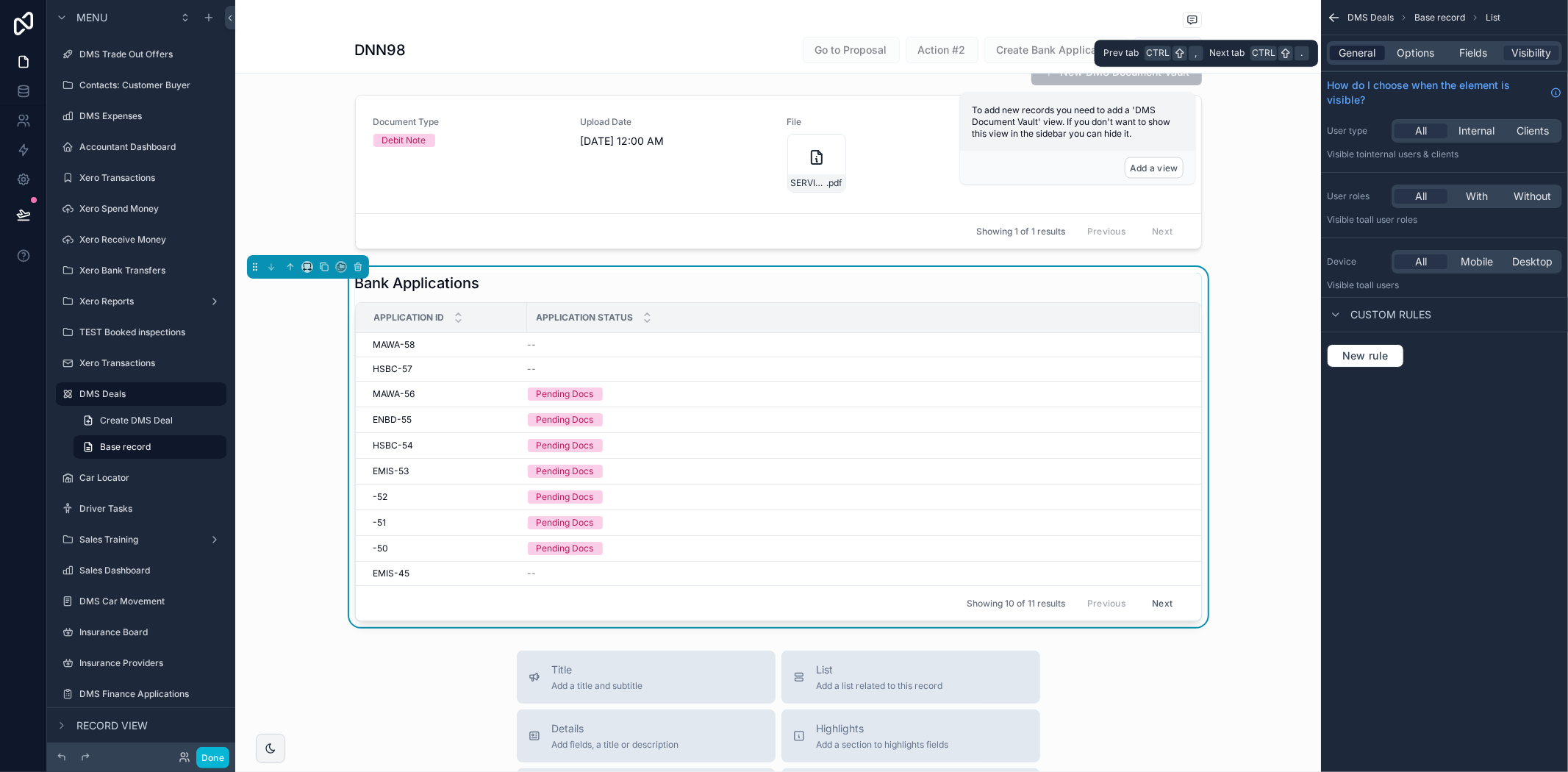
click at [1374, 46] on span "General" at bounding box center [1358, 53] width 37 height 15
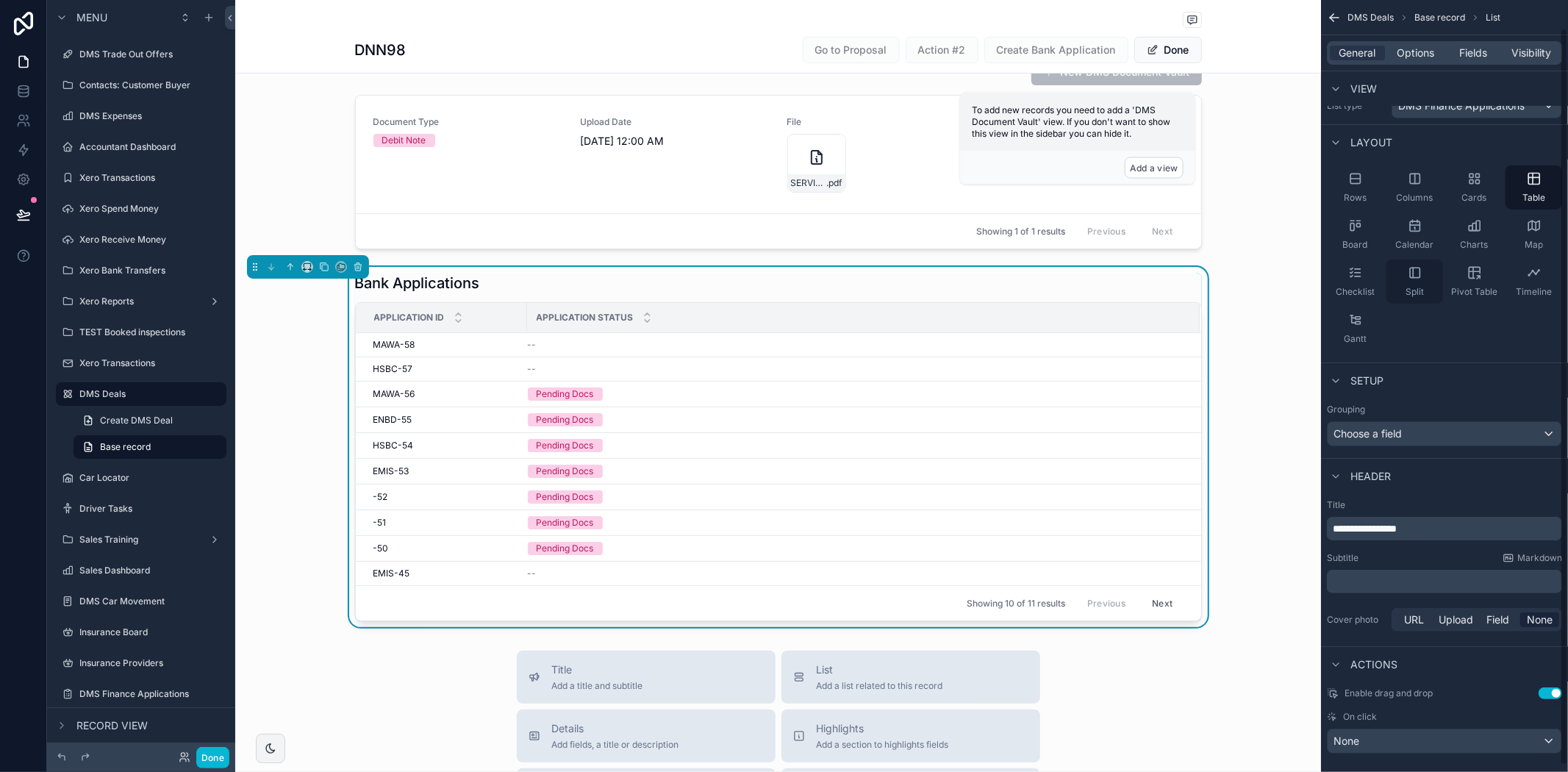
scroll to position [35, 0]
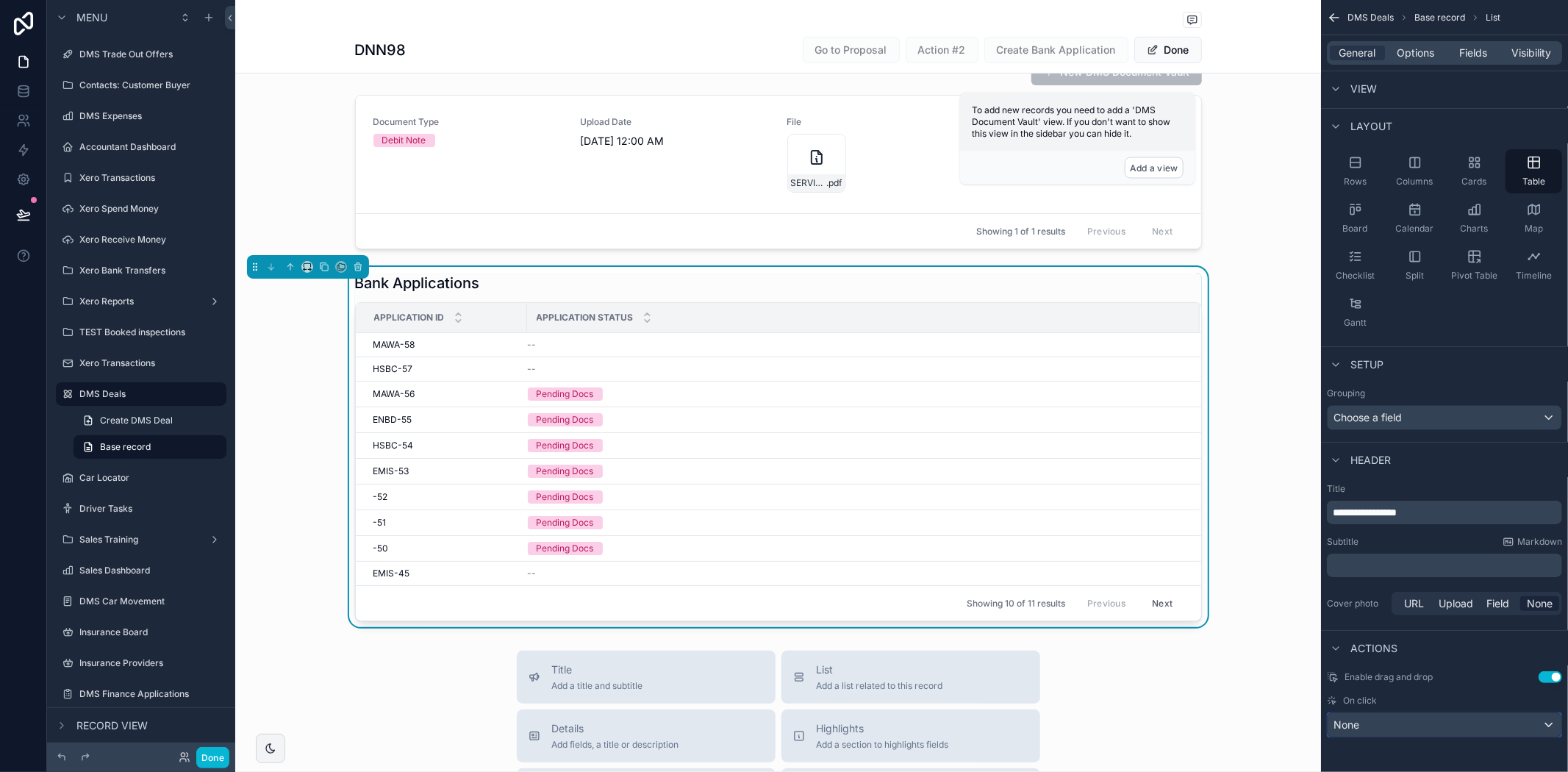
click at [1425, 718] on div "None" at bounding box center [1444, 725] width 234 height 24
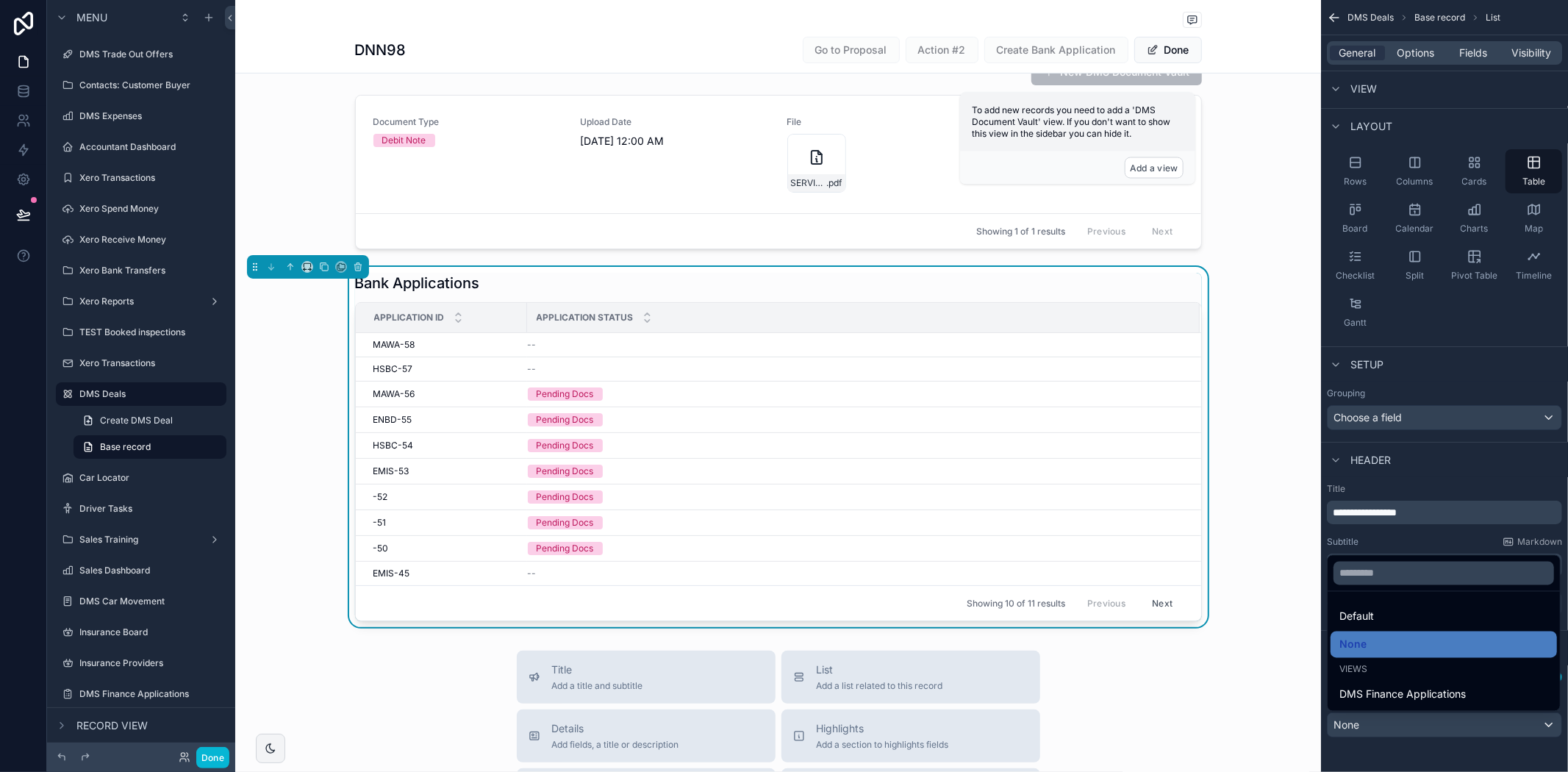
click at [1425, 718] on div "scrollable content" at bounding box center [784, 386] width 1568 height 772
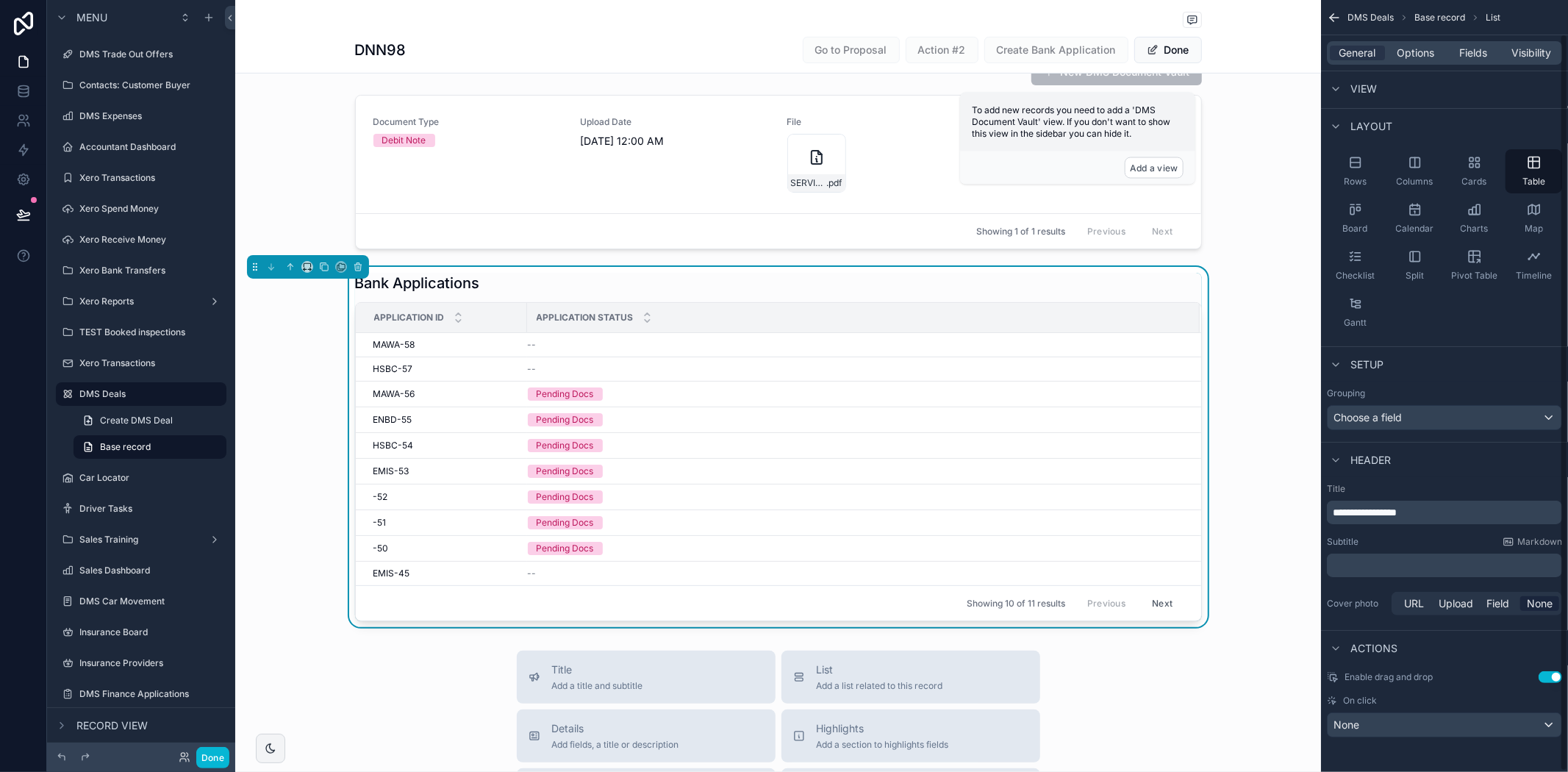
click at [1554, 664] on div "Actions" at bounding box center [1444, 648] width 247 height 35
click at [1554, 672] on button "Use setting" at bounding box center [1550, 677] width 24 height 11
click at [1552, 673] on button "Use setting" at bounding box center [1550, 677] width 24 height 11
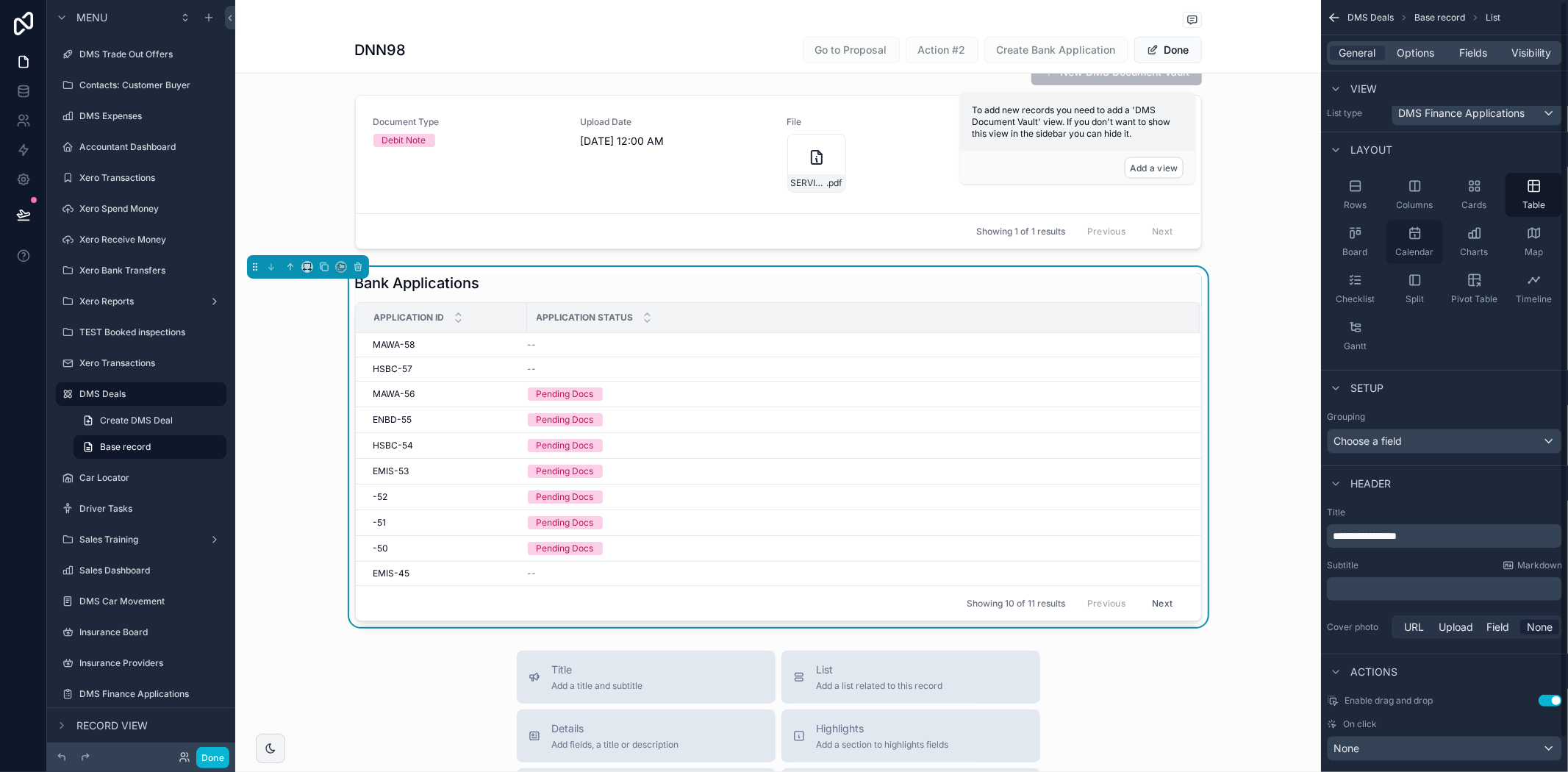
scroll to position [0, 0]
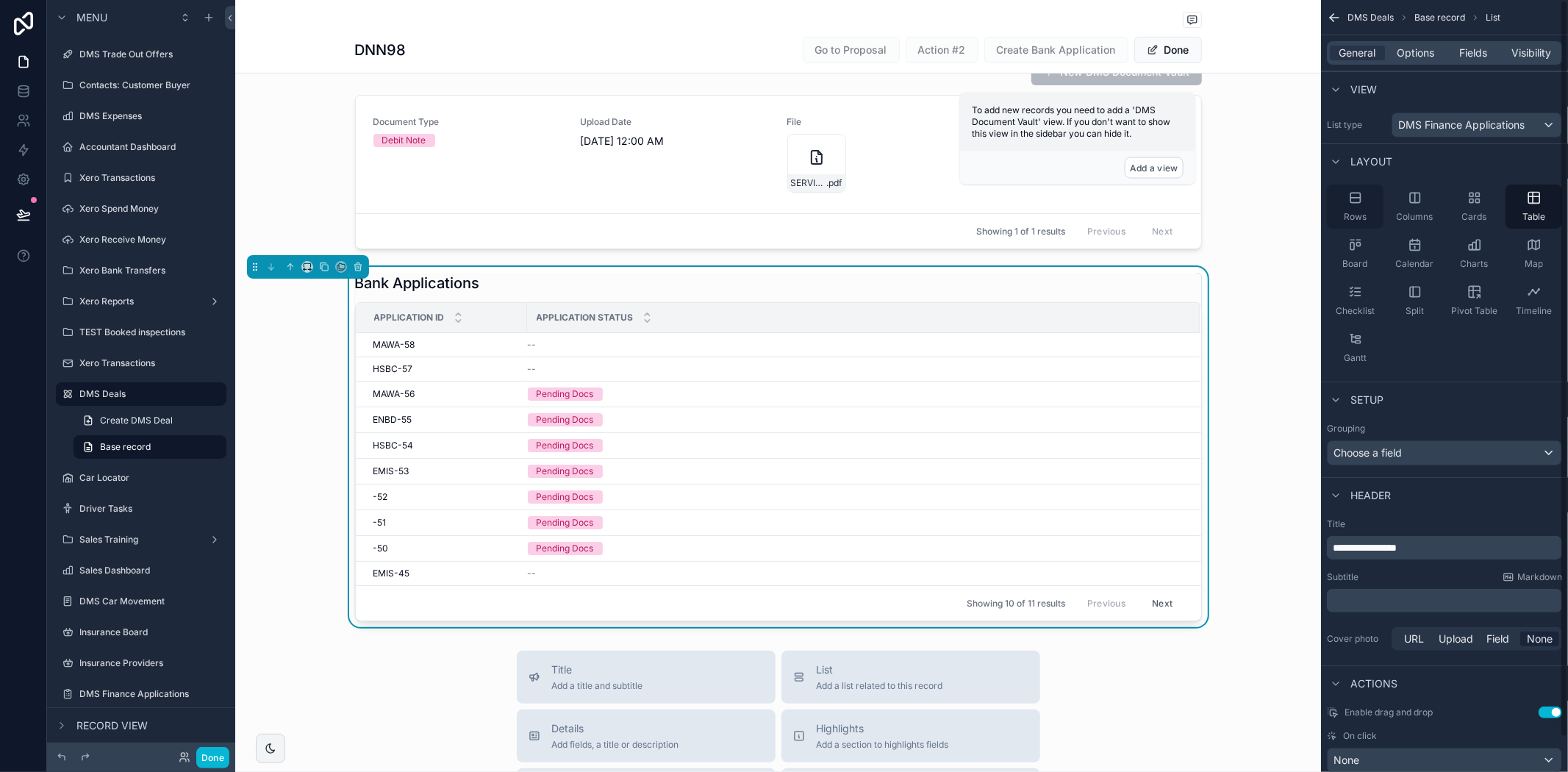
click at [1367, 200] on div "Rows" at bounding box center [1356, 207] width 57 height 45
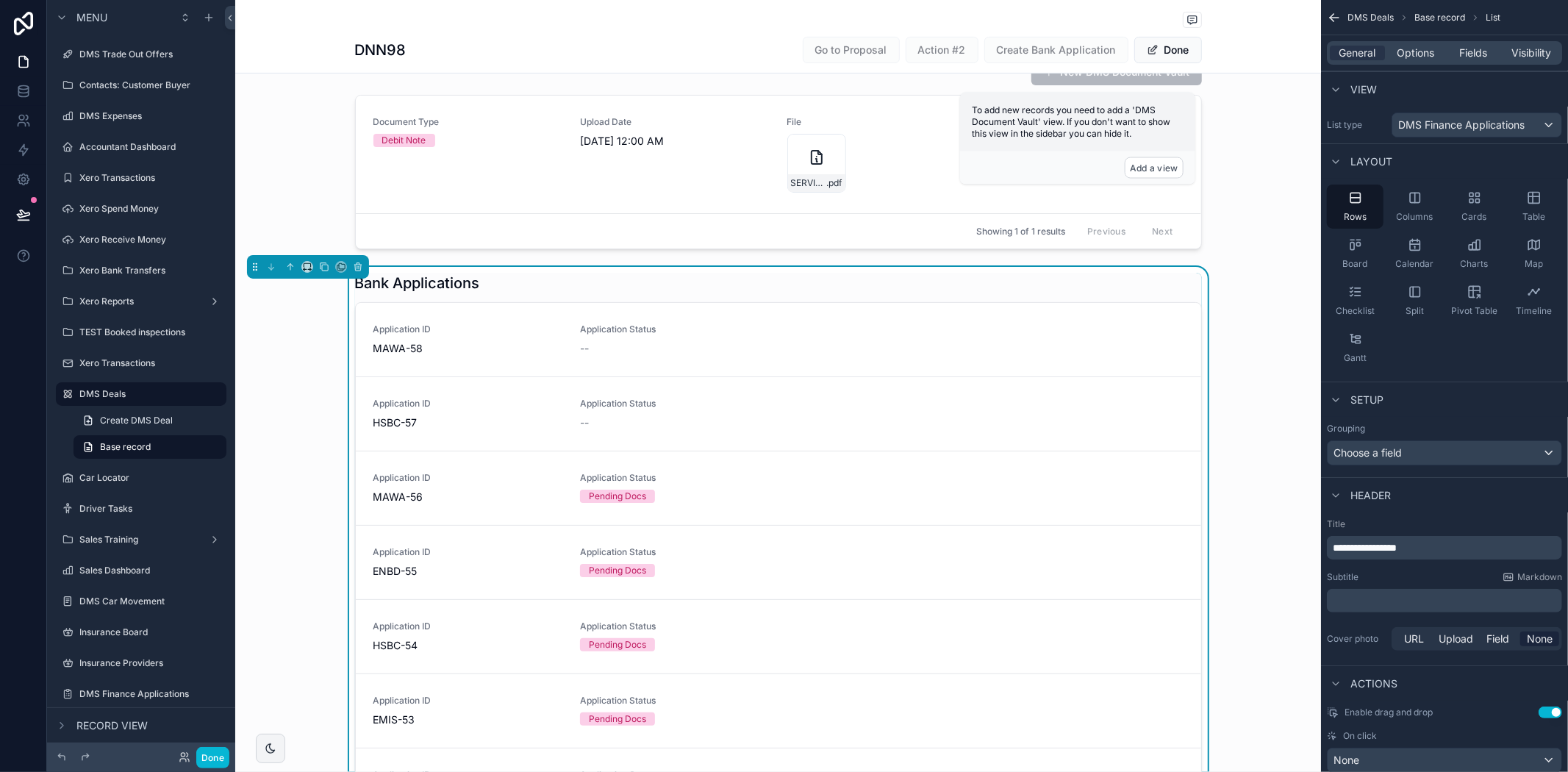
click at [1005, 285] on div "Bank Applications" at bounding box center [778, 284] width 847 height 21
click at [1399, 61] on div "General Options Fields Visibility" at bounding box center [1445, 52] width 235 height 24
click at [1404, 49] on span "Options" at bounding box center [1415, 53] width 38 height 15
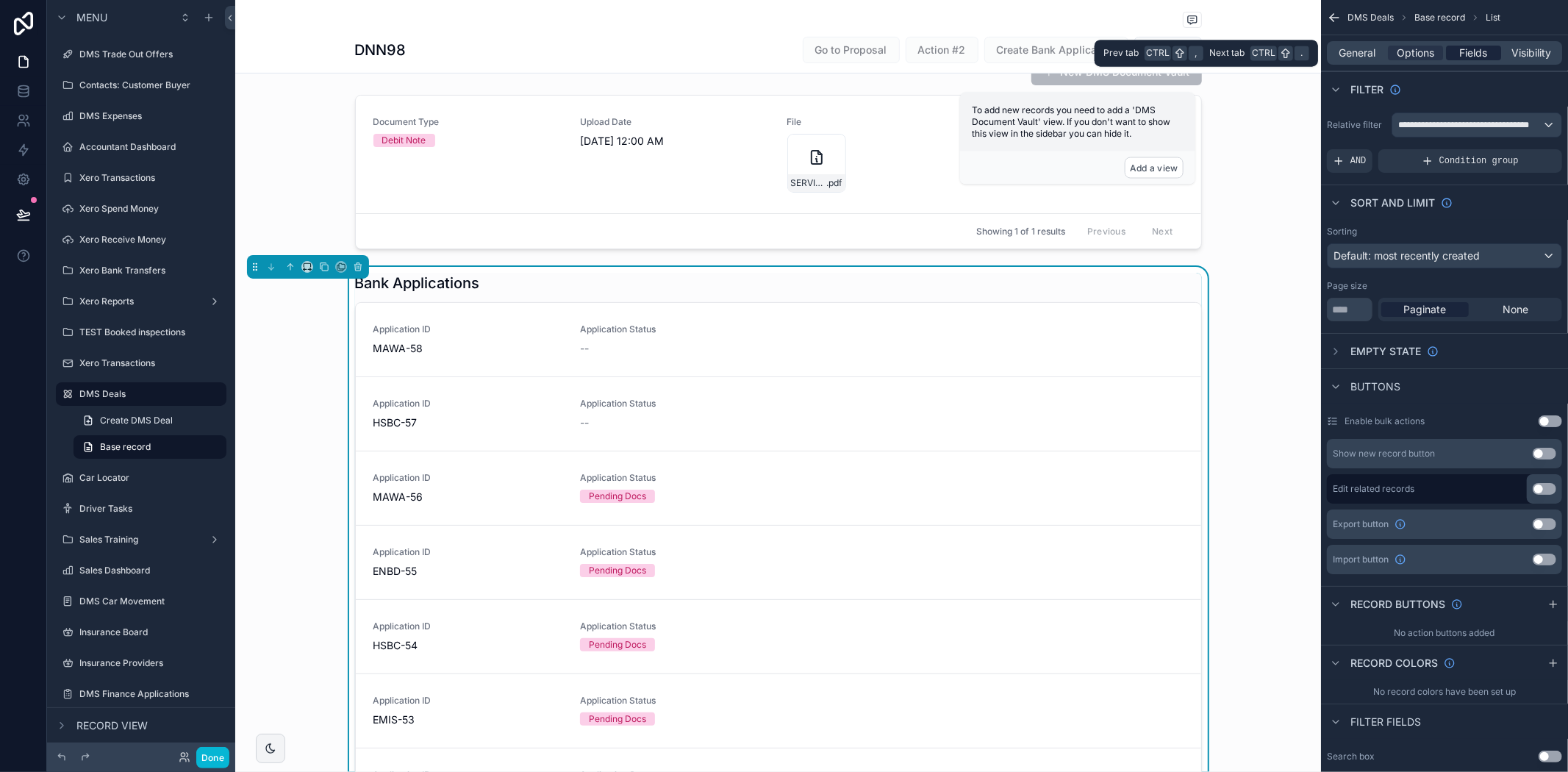
click at [1460, 52] on span "Fields" at bounding box center [1473, 53] width 27 height 15
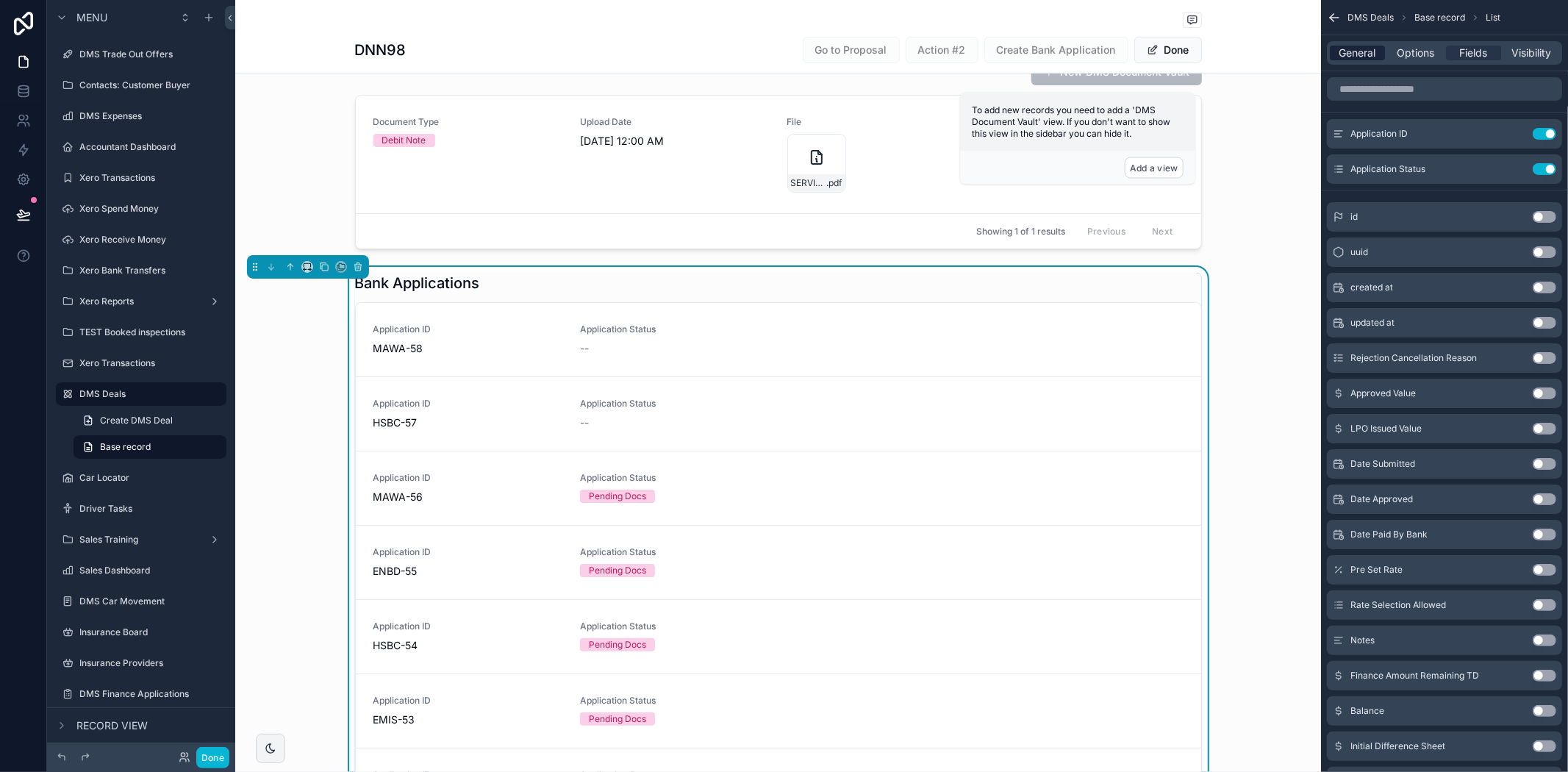
click at [1355, 51] on span "General" at bounding box center [1358, 53] width 37 height 15
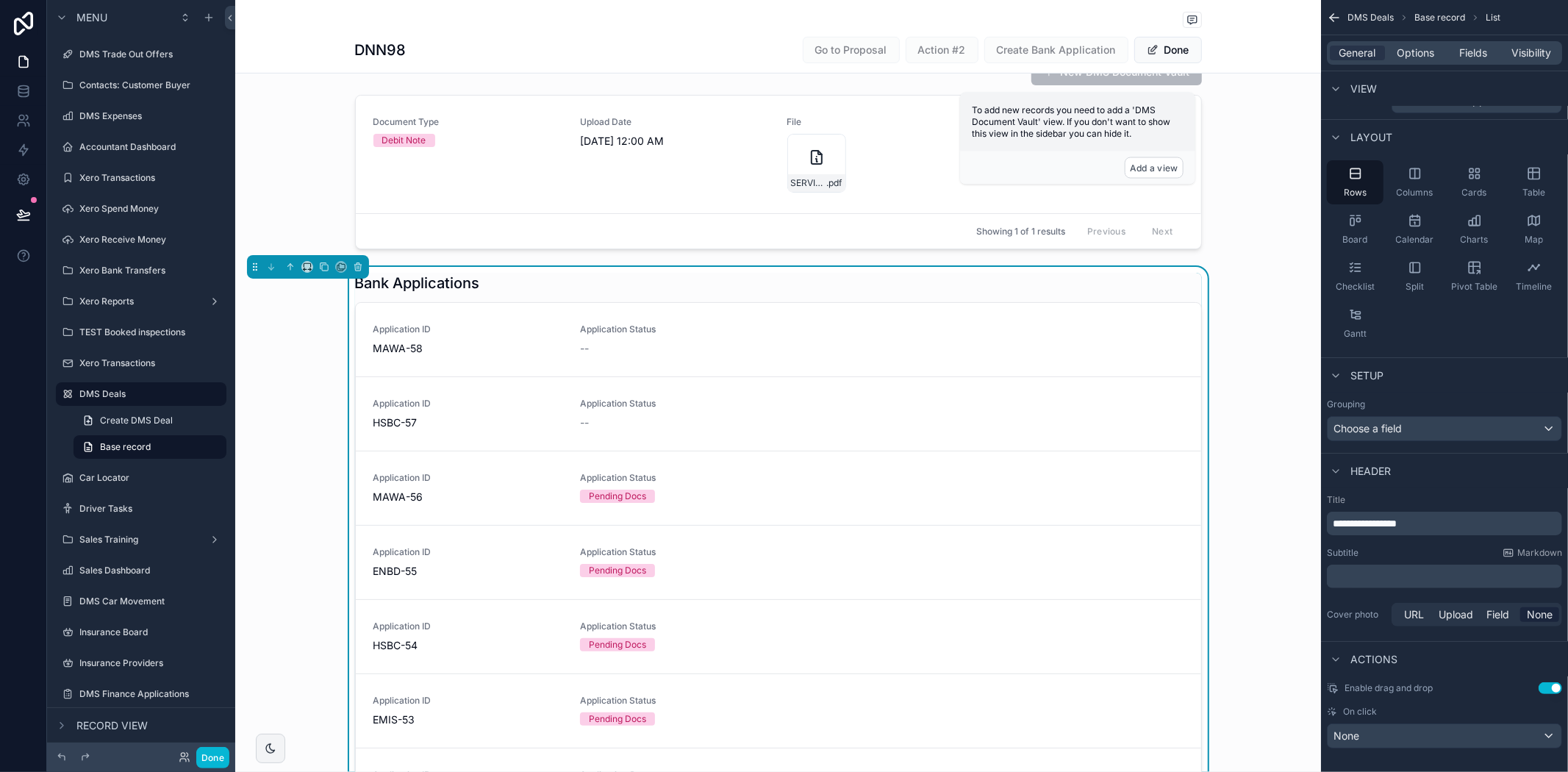
scroll to position [35, 0]
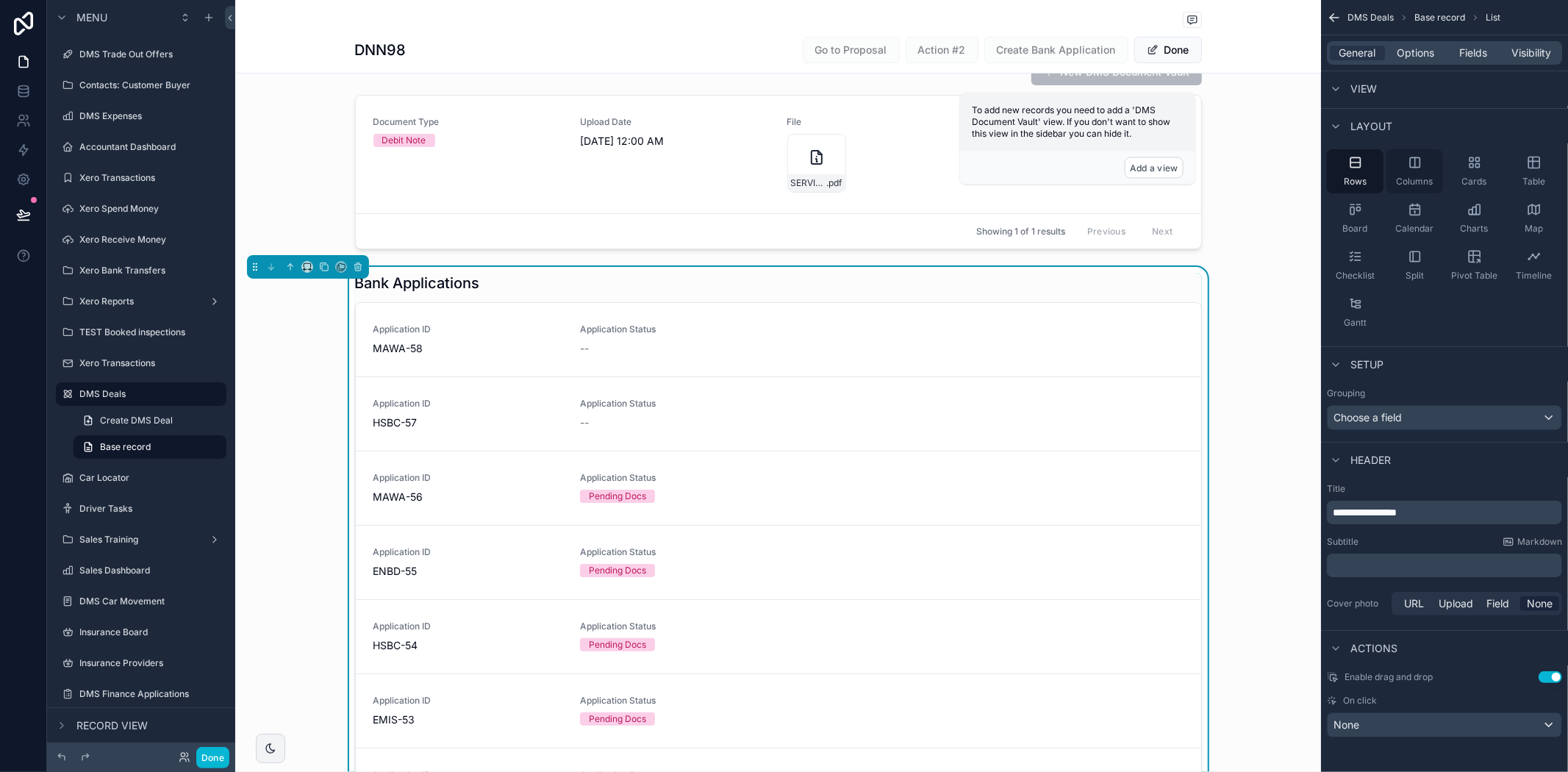
click at [1410, 165] on icon "scrollable content" at bounding box center [1414, 162] width 9 height 9
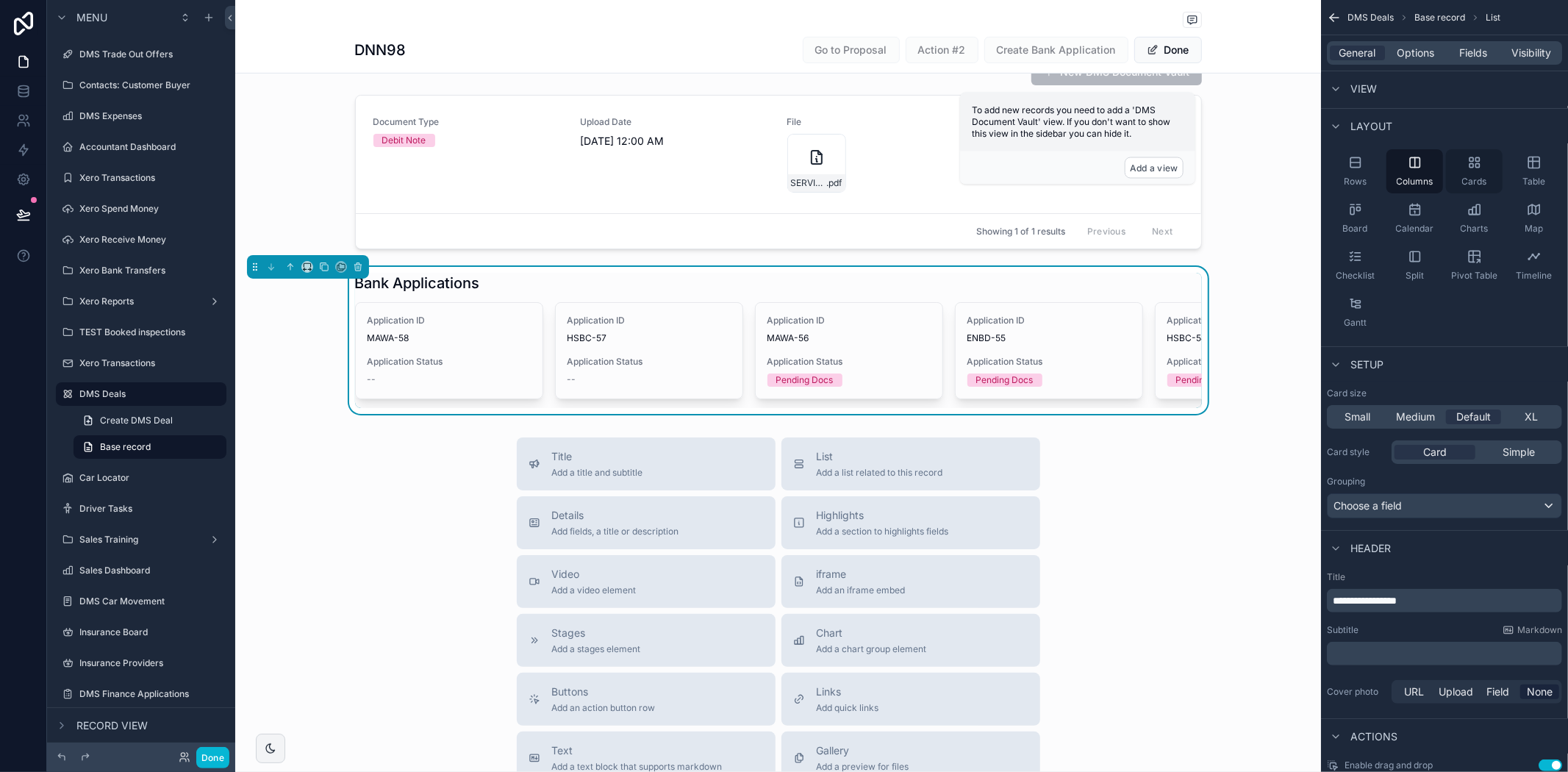
click at [1452, 166] on div "Cards" at bounding box center [1474, 171] width 57 height 45
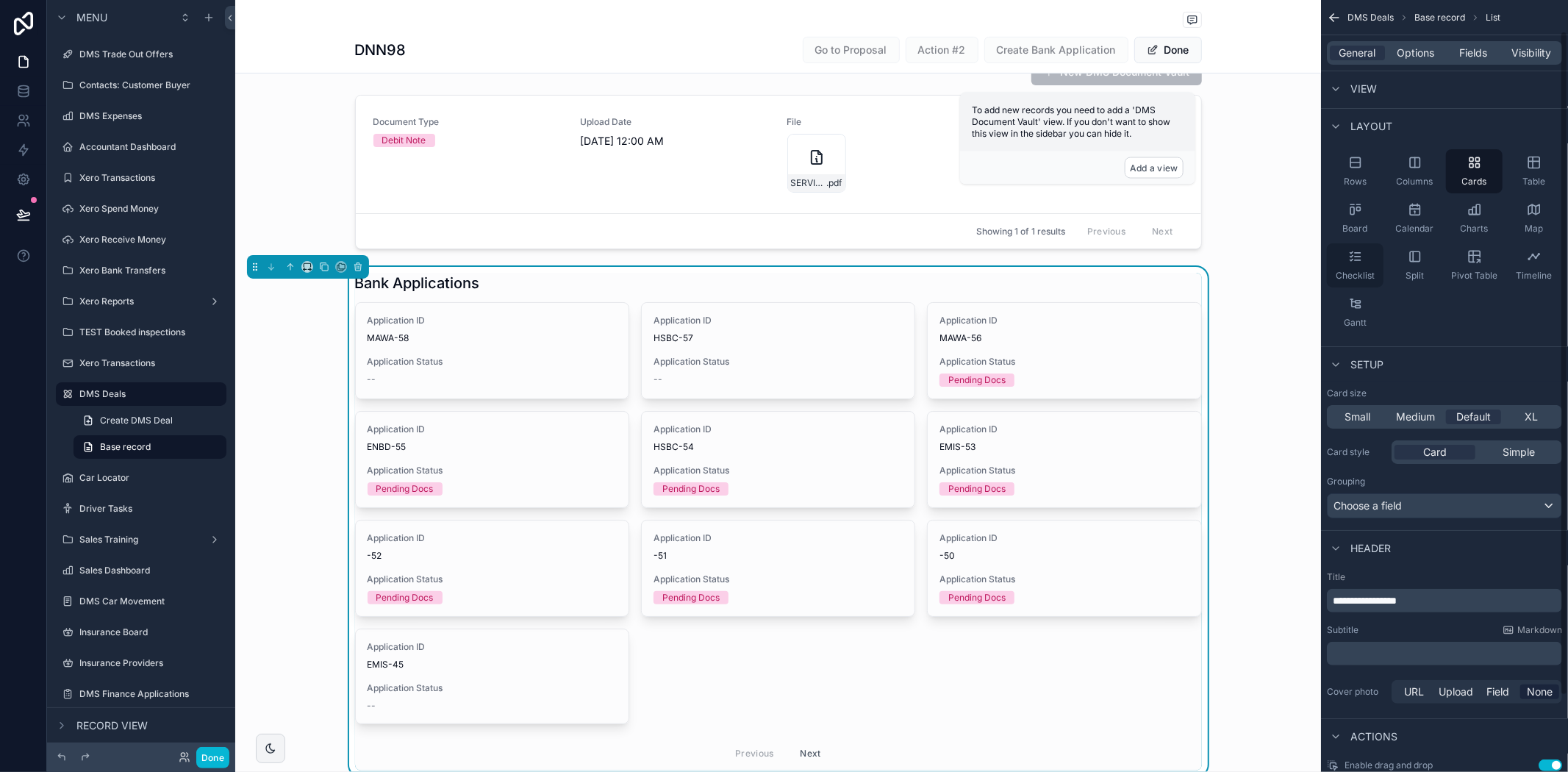
click at [1370, 261] on div "Checklist" at bounding box center [1356, 266] width 57 height 45
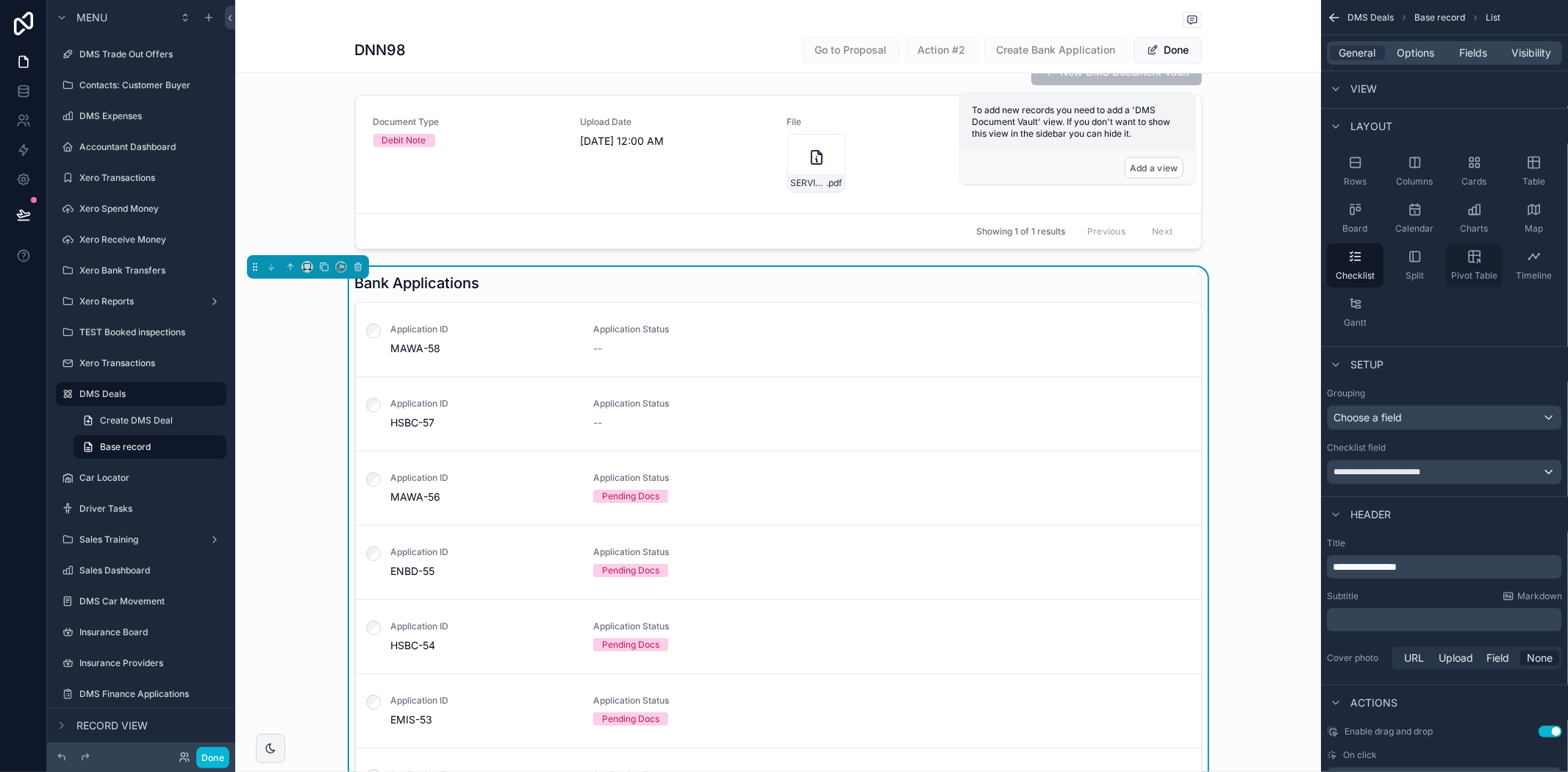
click at [1459, 267] on div "Pivot Table" at bounding box center [1474, 266] width 57 height 45
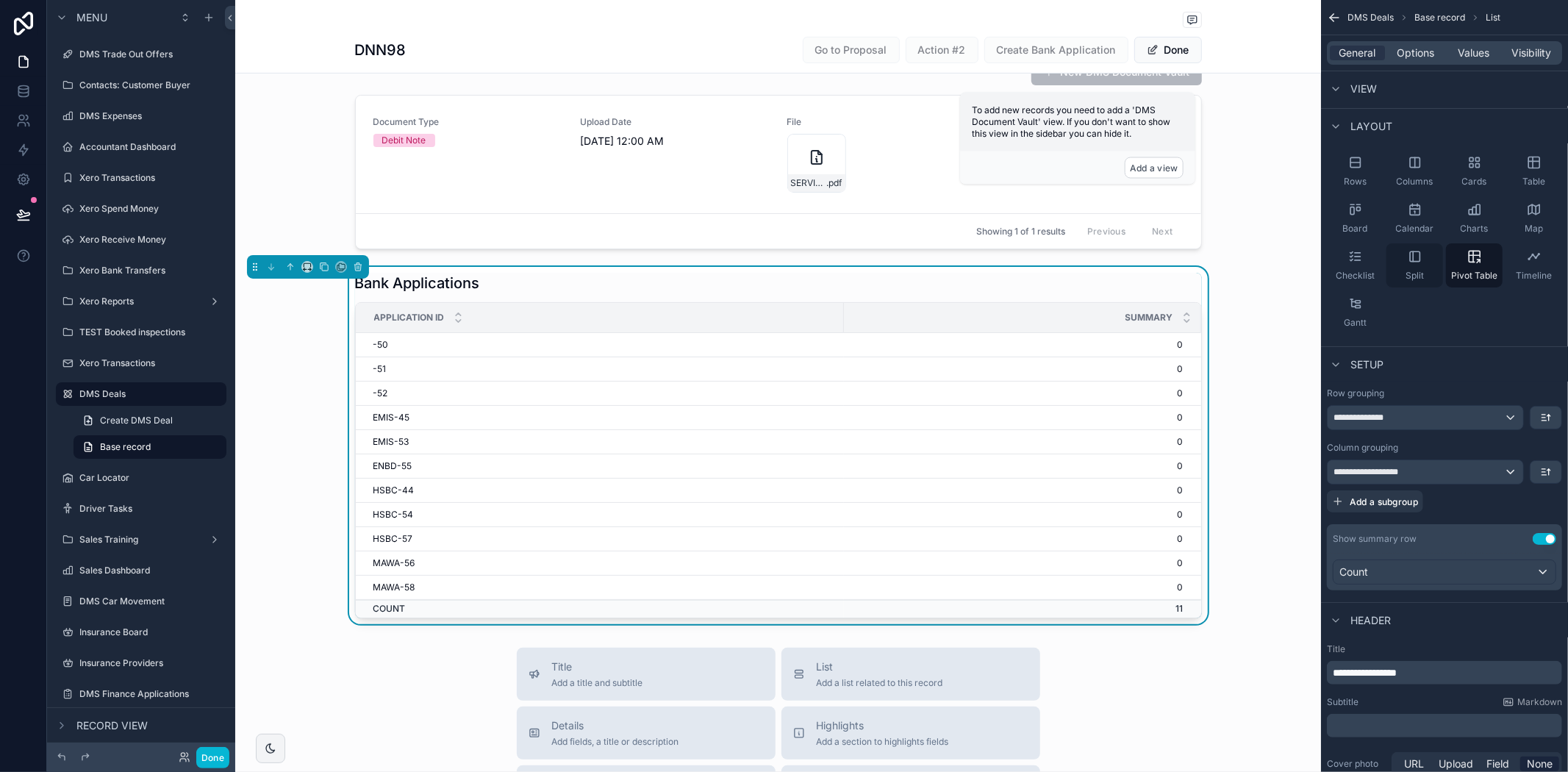
click at [1436, 267] on div "Split" at bounding box center [1415, 266] width 57 height 45
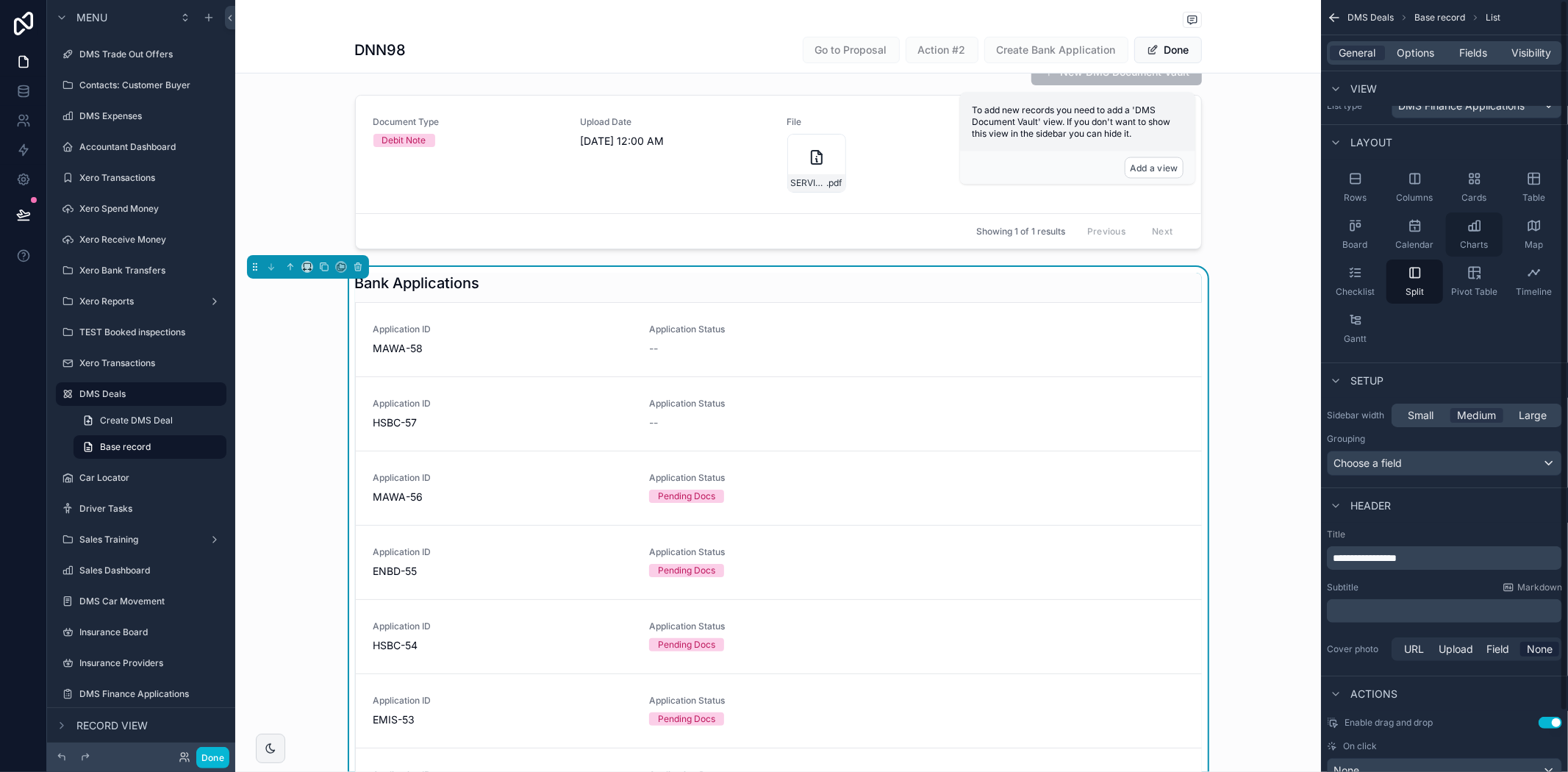
scroll to position [0, 0]
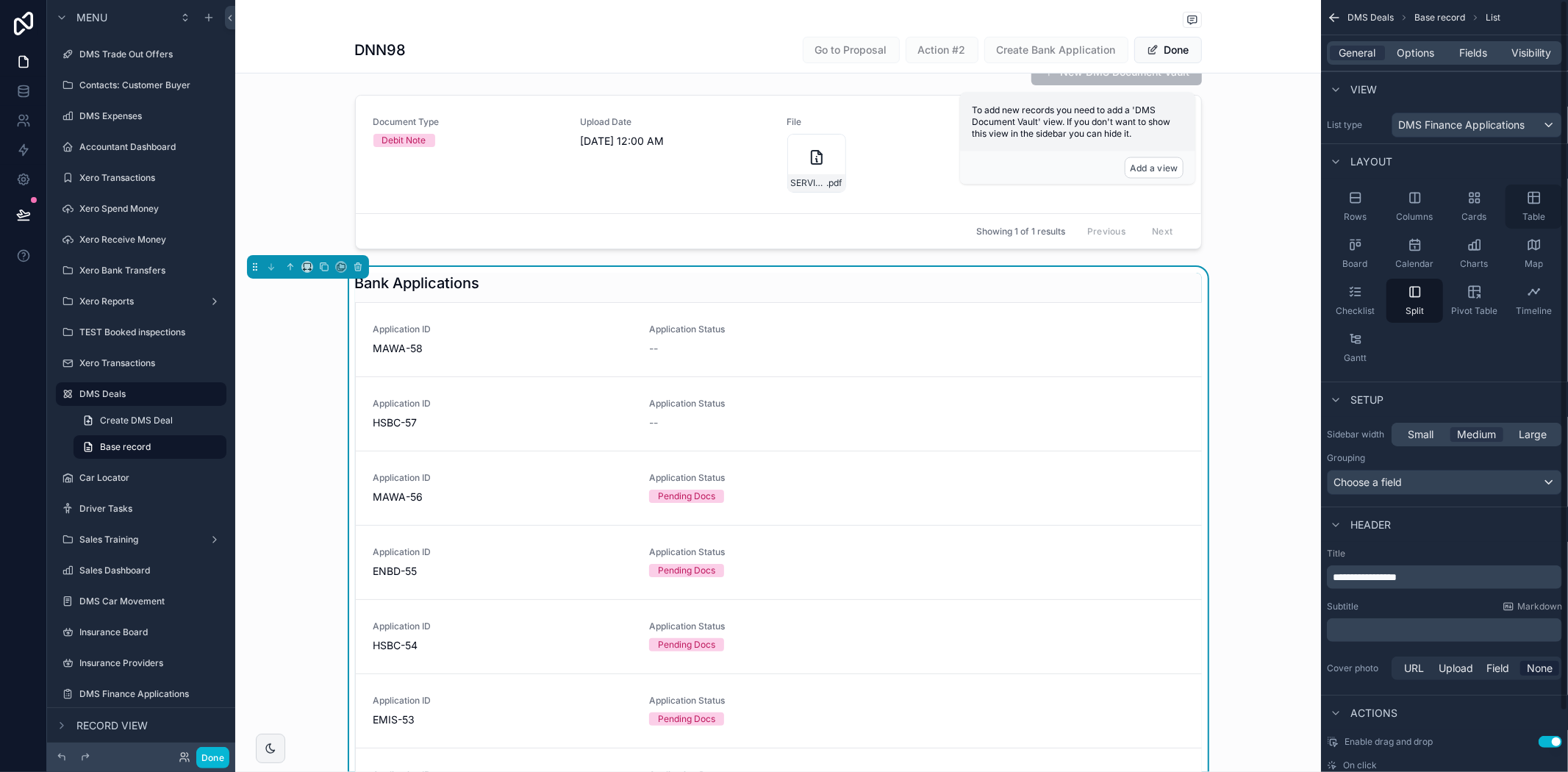
click at [1525, 211] on span "Table" at bounding box center [1534, 217] width 23 height 11
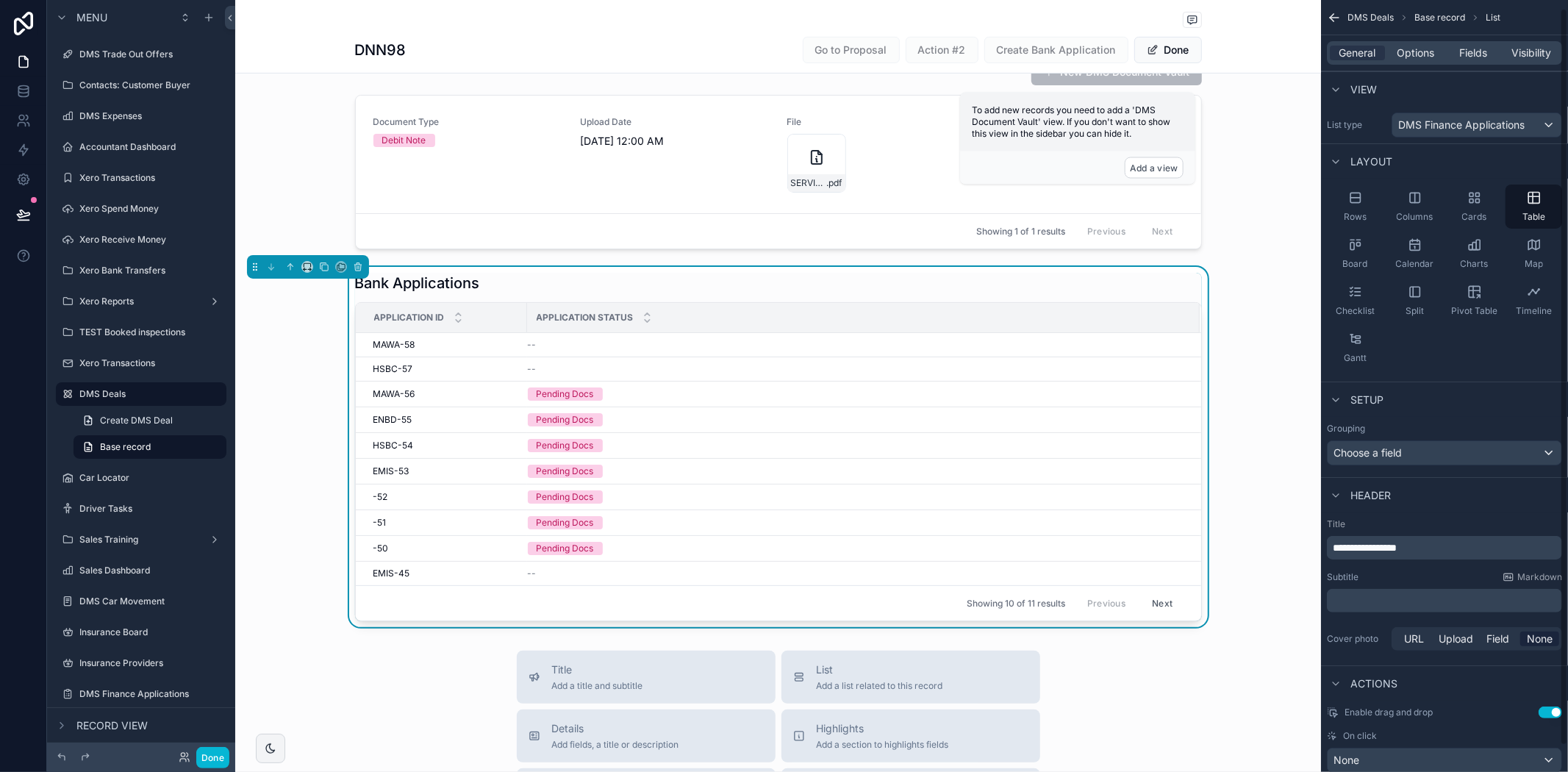
scroll to position [35, 0]
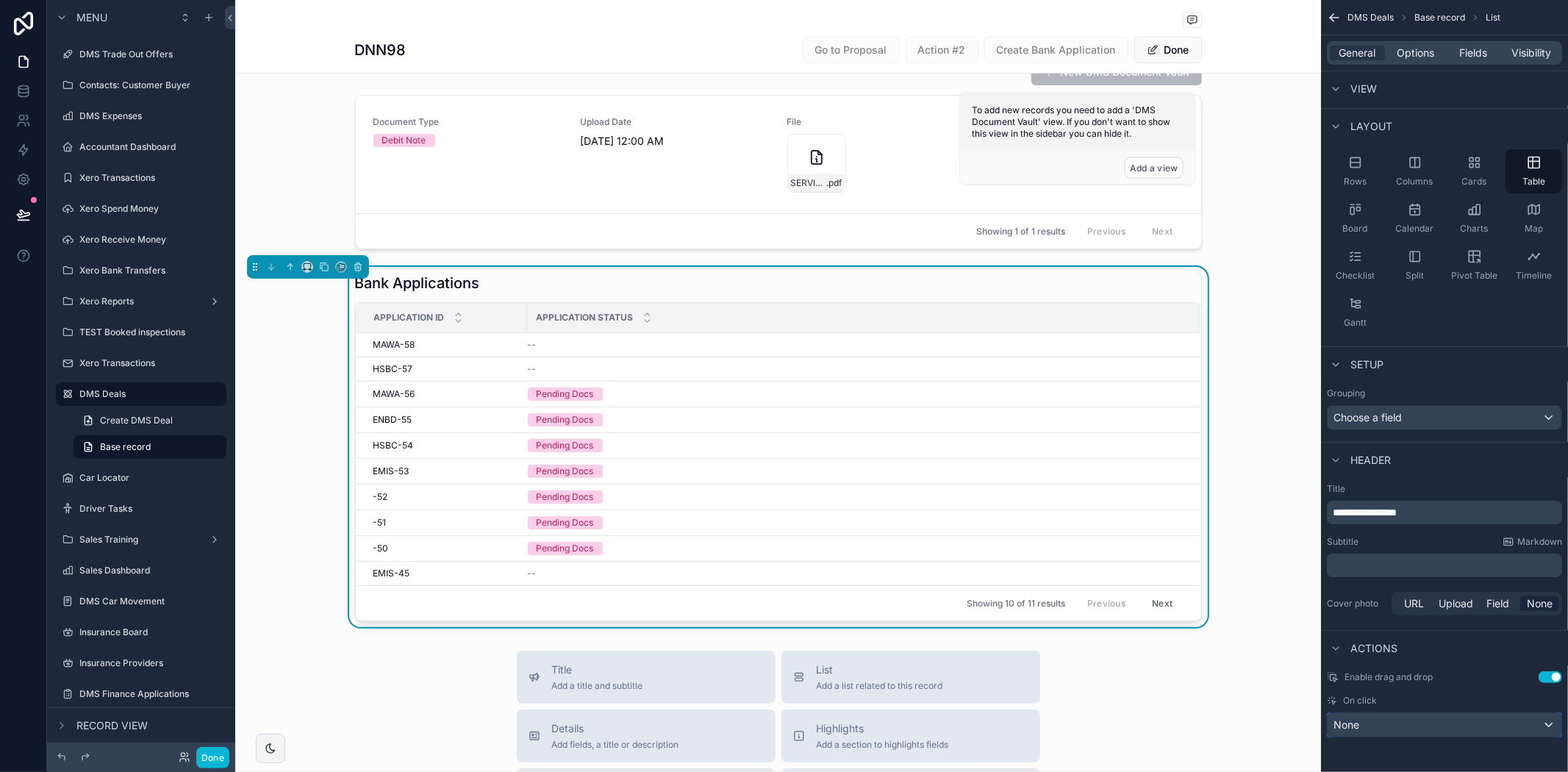
click at [1402, 724] on div "None" at bounding box center [1444, 725] width 234 height 24
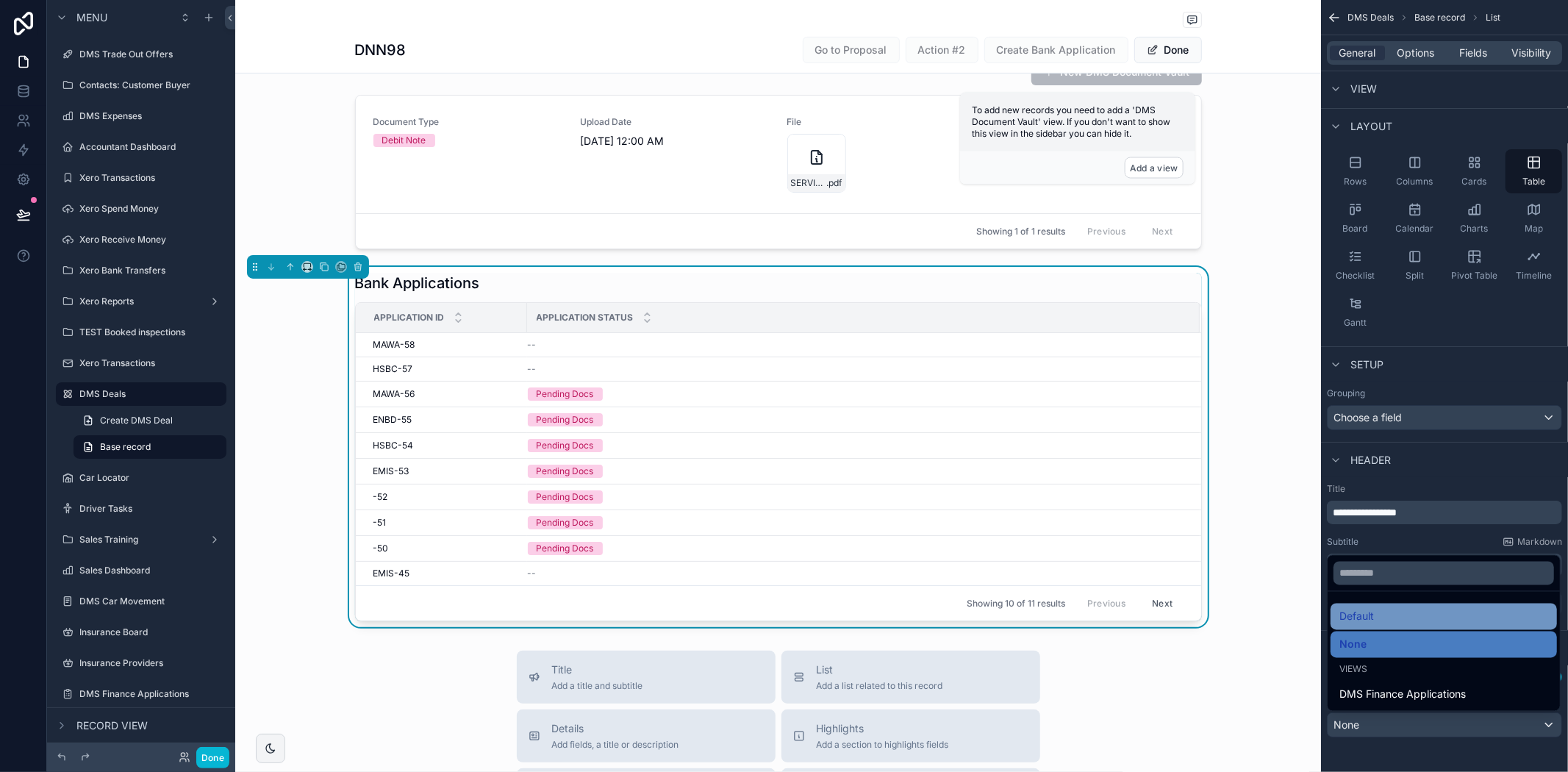
click at [1394, 611] on div "Default" at bounding box center [1444, 616] width 209 height 18
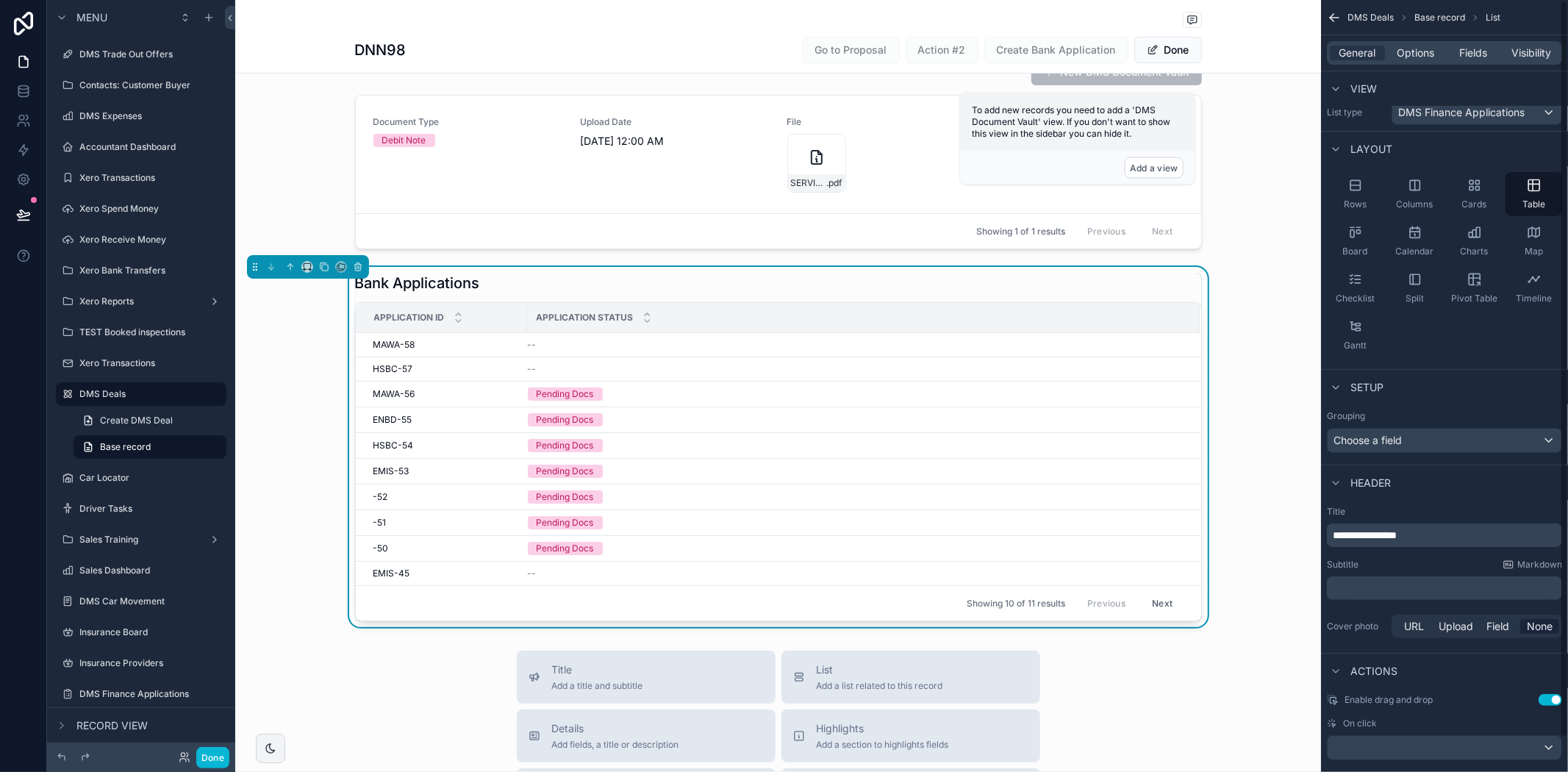
scroll to position [0, 0]
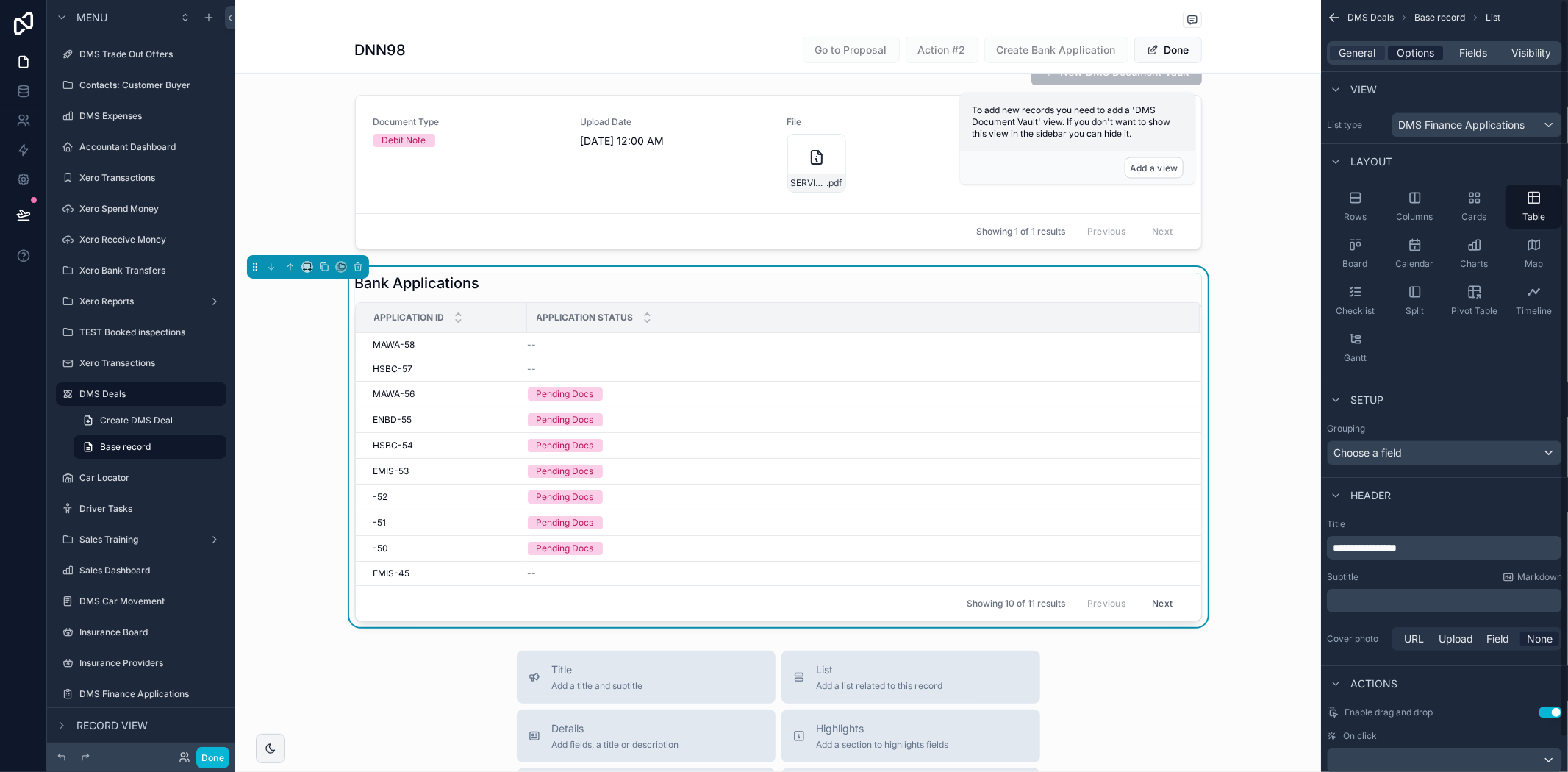
click at [1416, 46] on span "Options" at bounding box center [1415, 53] width 38 height 15
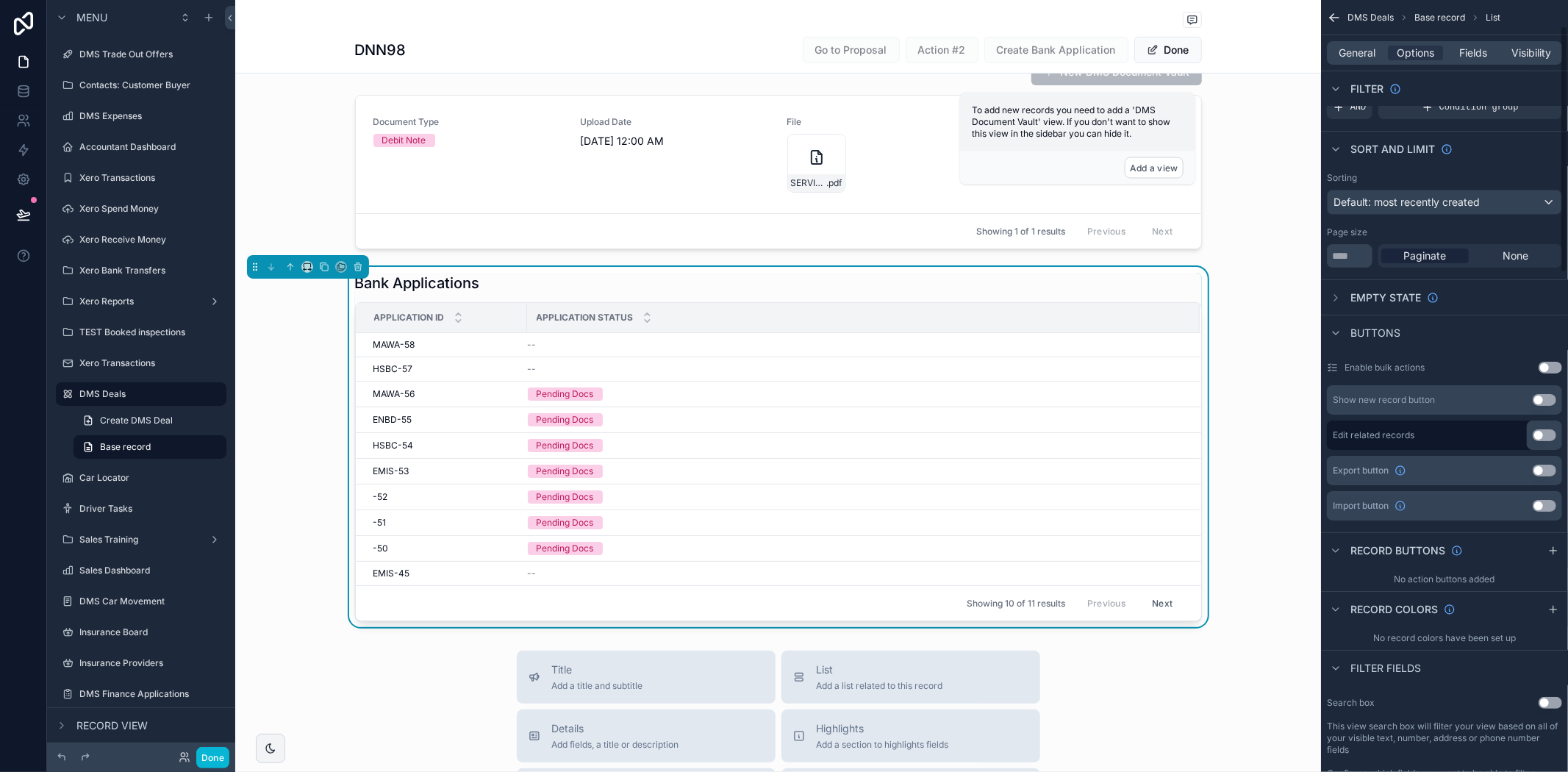
scroll to position [82, 0]
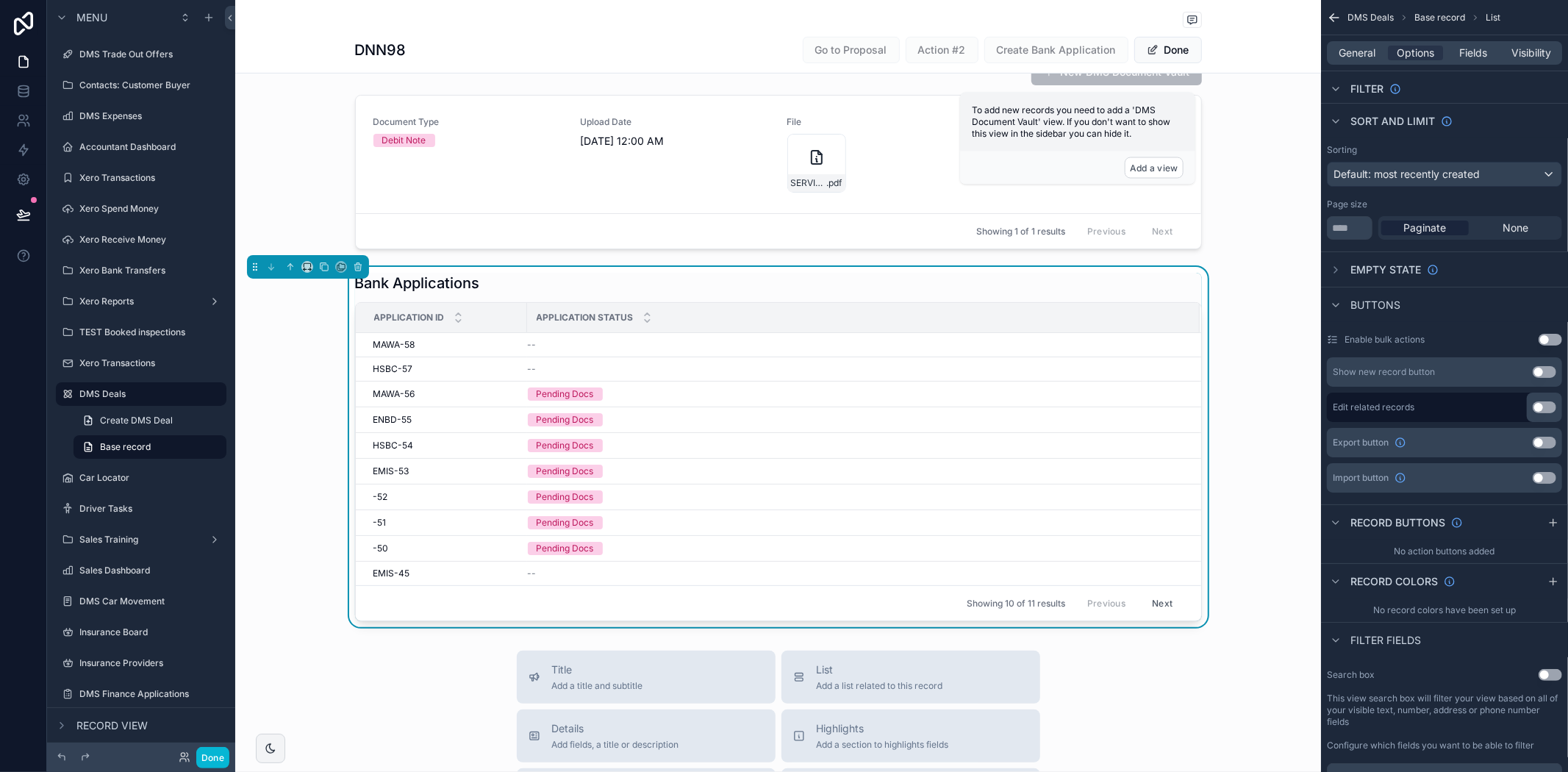
click at [1550, 339] on button "Use setting" at bounding box center [1550, 340] width 24 height 11
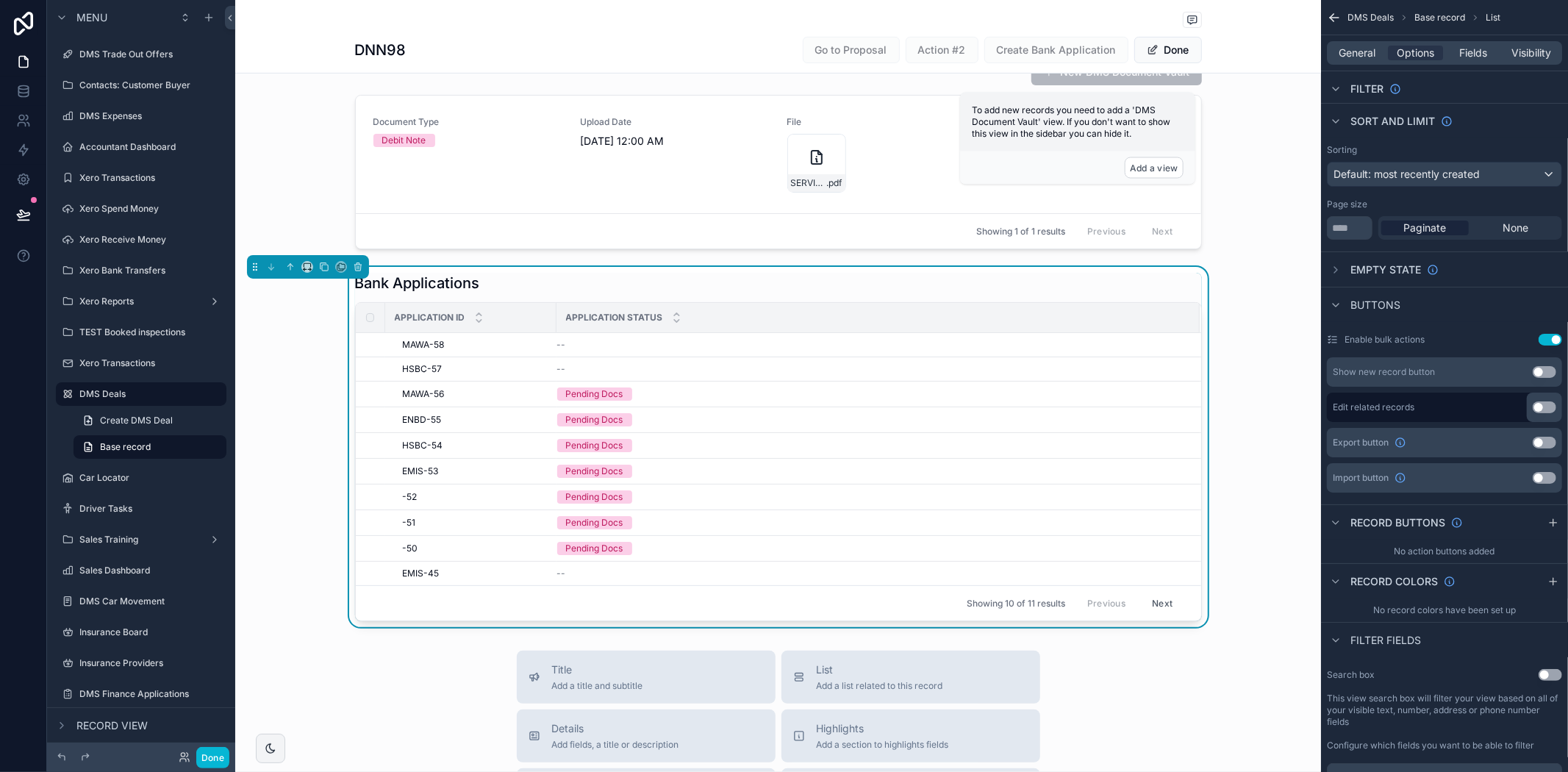
click at [1550, 339] on button "Use setting" at bounding box center [1550, 340] width 24 height 11
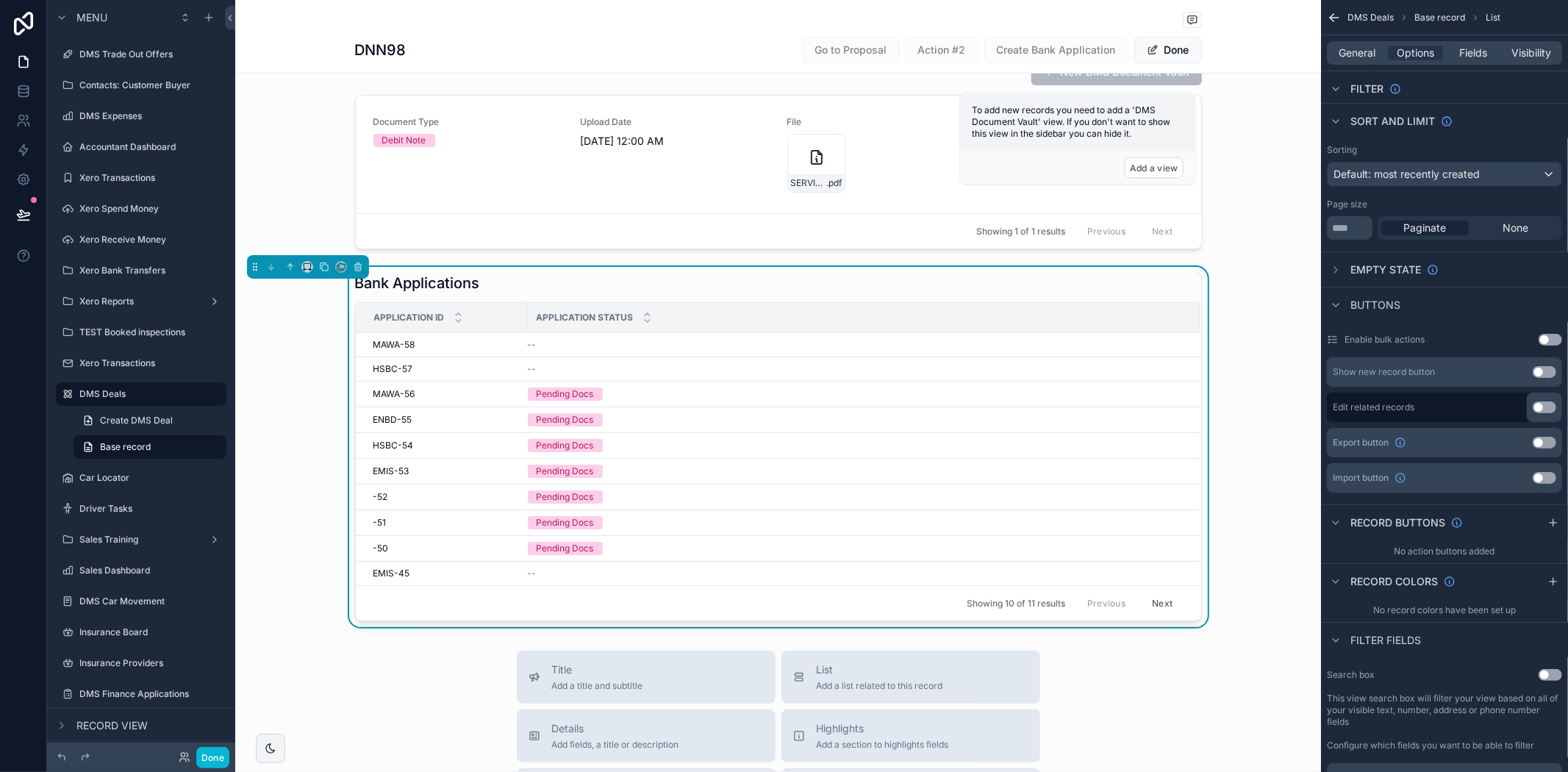
click at [1541, 410] on button "Use setting" at bounding box center [1544, 407] width 24 height 11
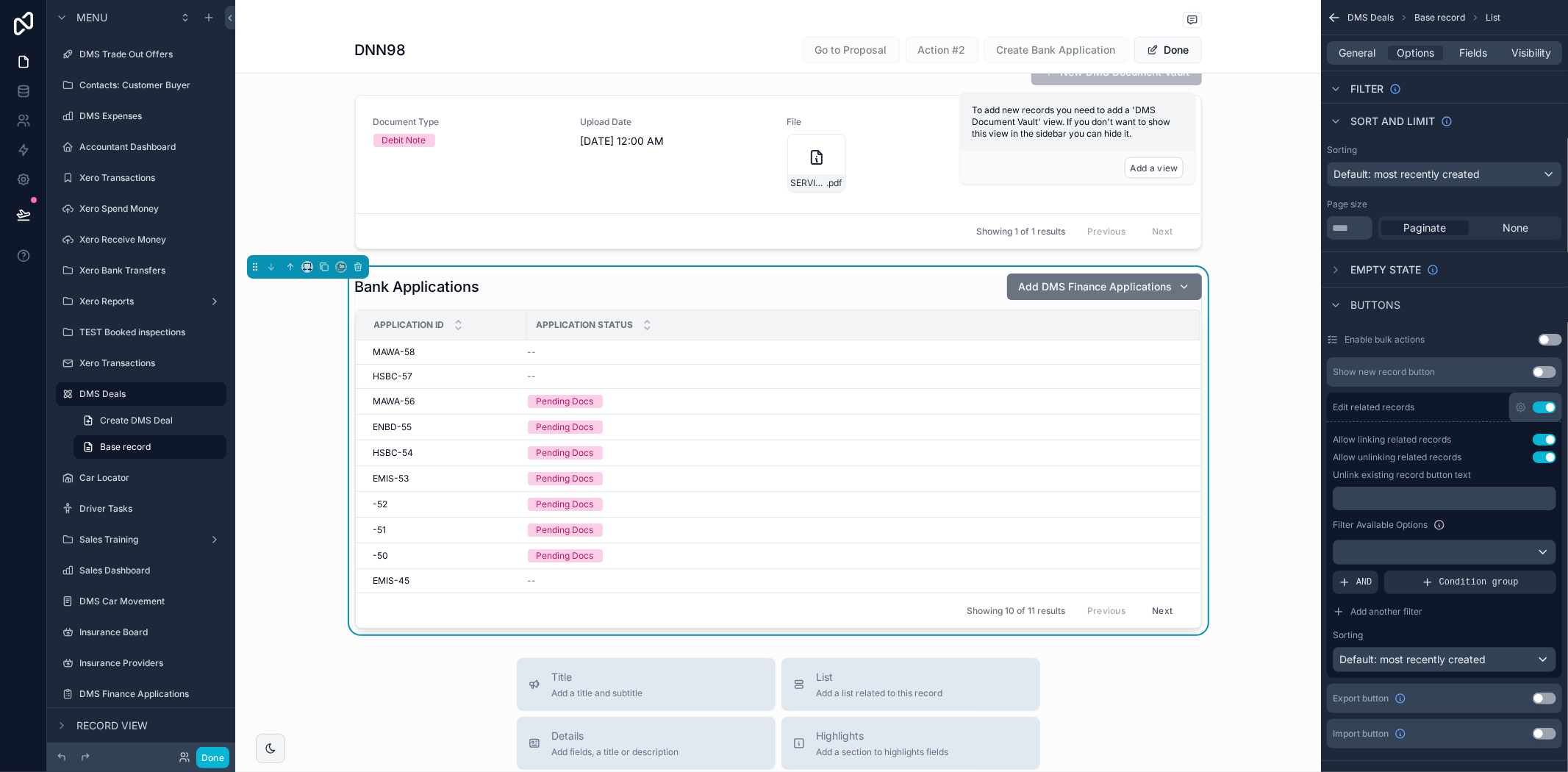
click at [1541, 407] on button "Use setting" at bounding box center [1544, 407] width 24 height 11
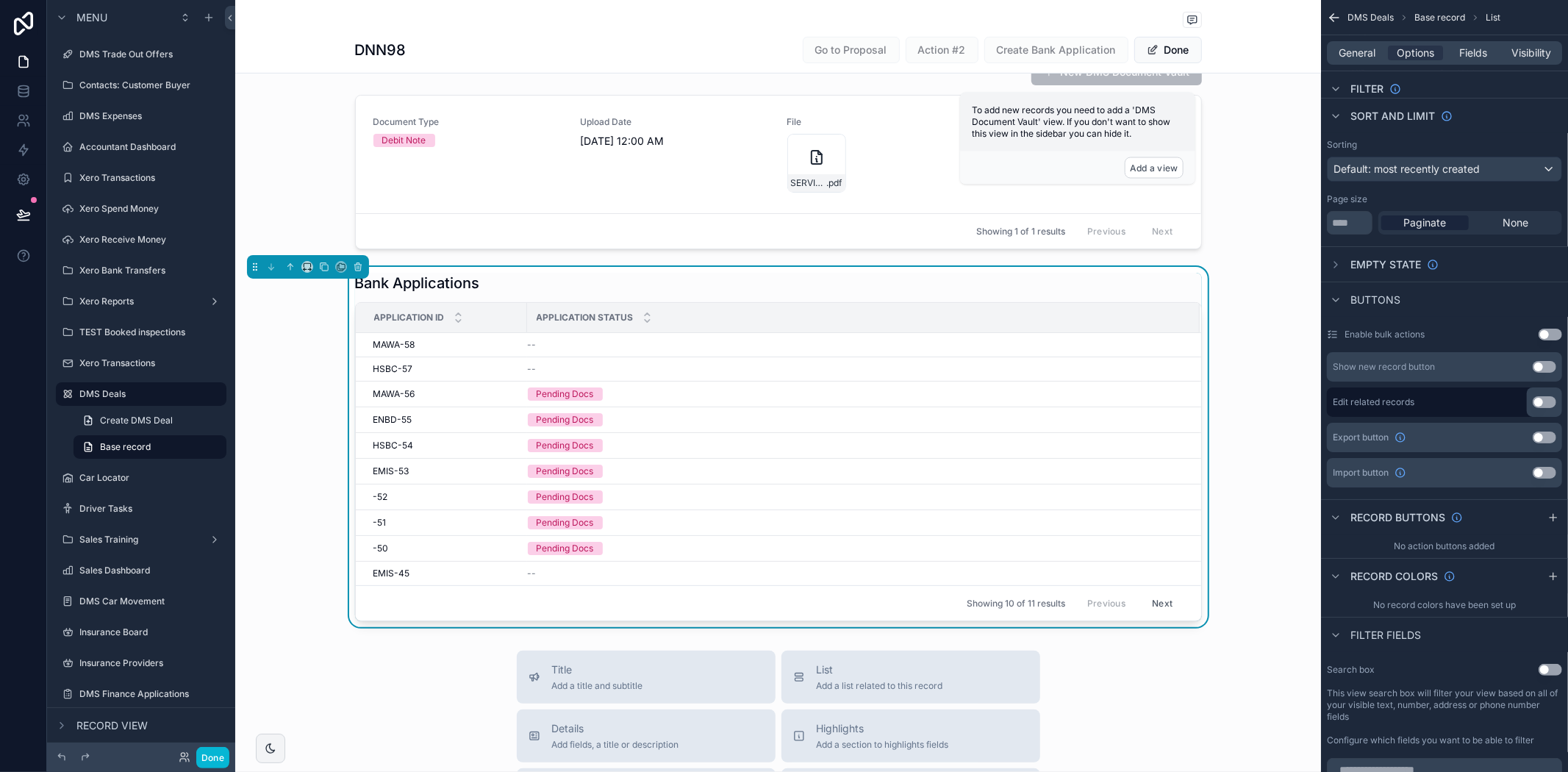
scroll to position [326, 0]
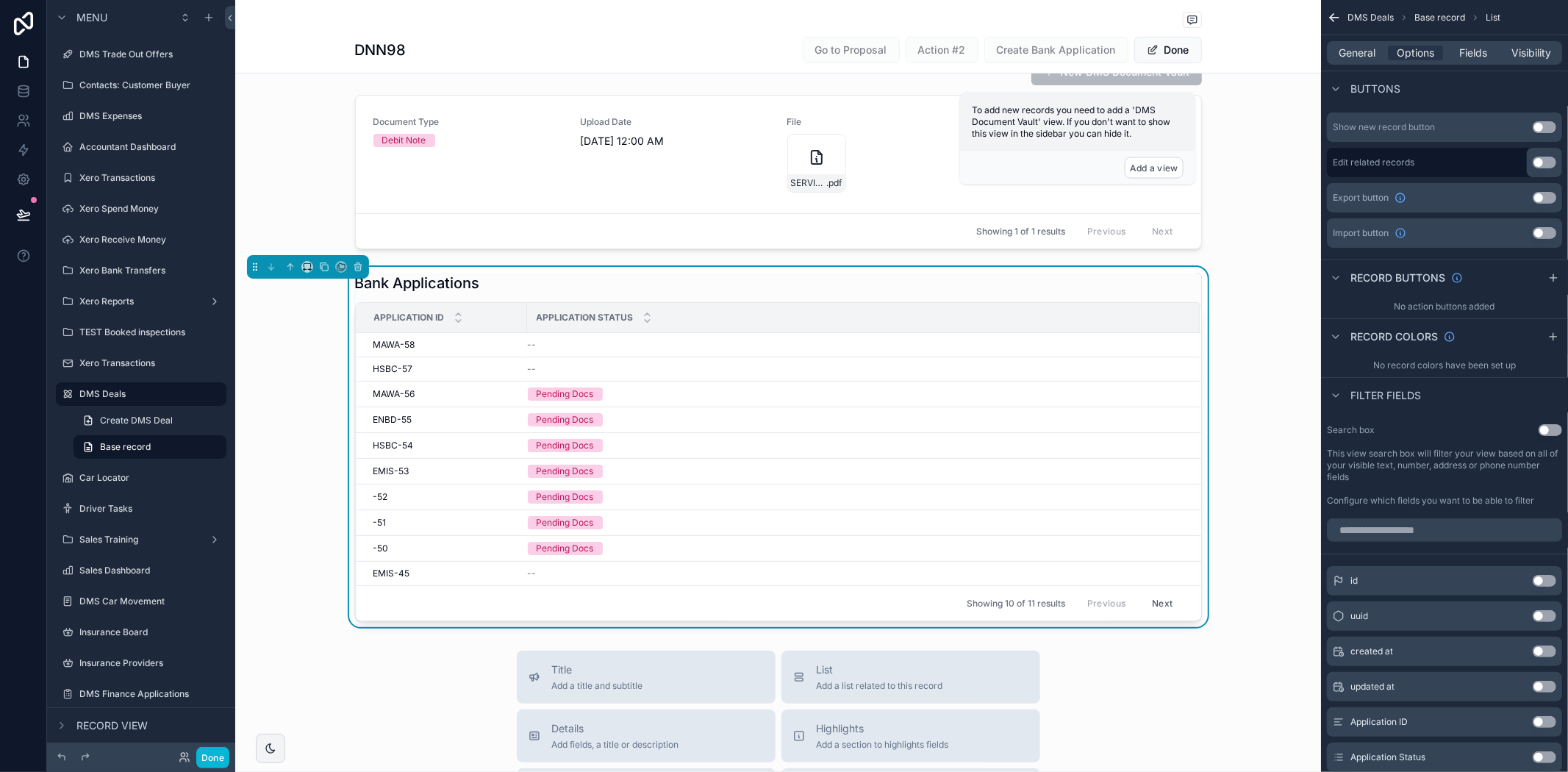
click at [1551, 436] on div "Search box Use setting This view search box will filter your view based on all …" at bounding box center [1444, 465] width 247 height 94
click at [1478, 51] on span "Fields" at bounding box center [1473, 53] width 27 height 15
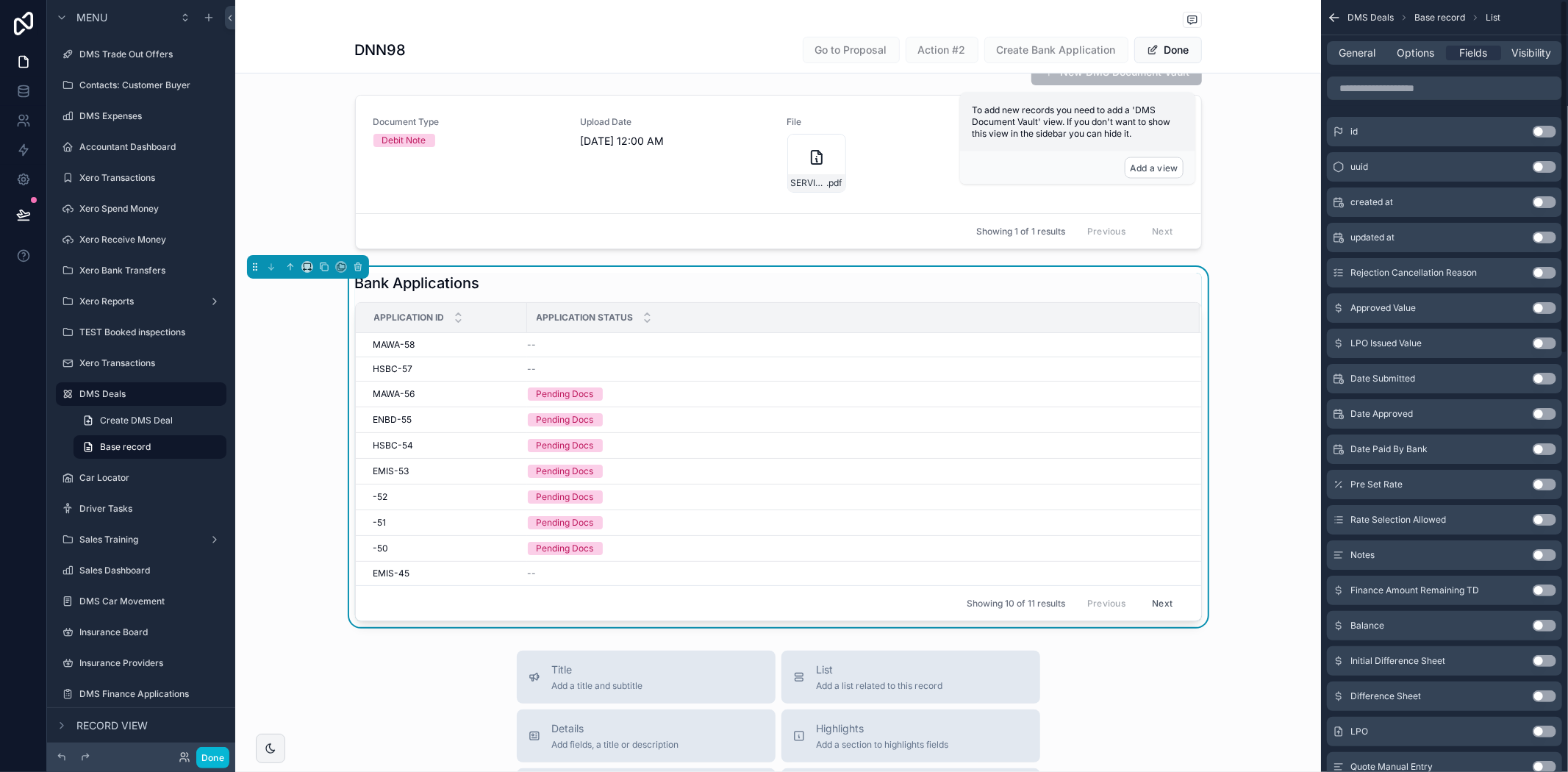
scroll to position [0, 0]
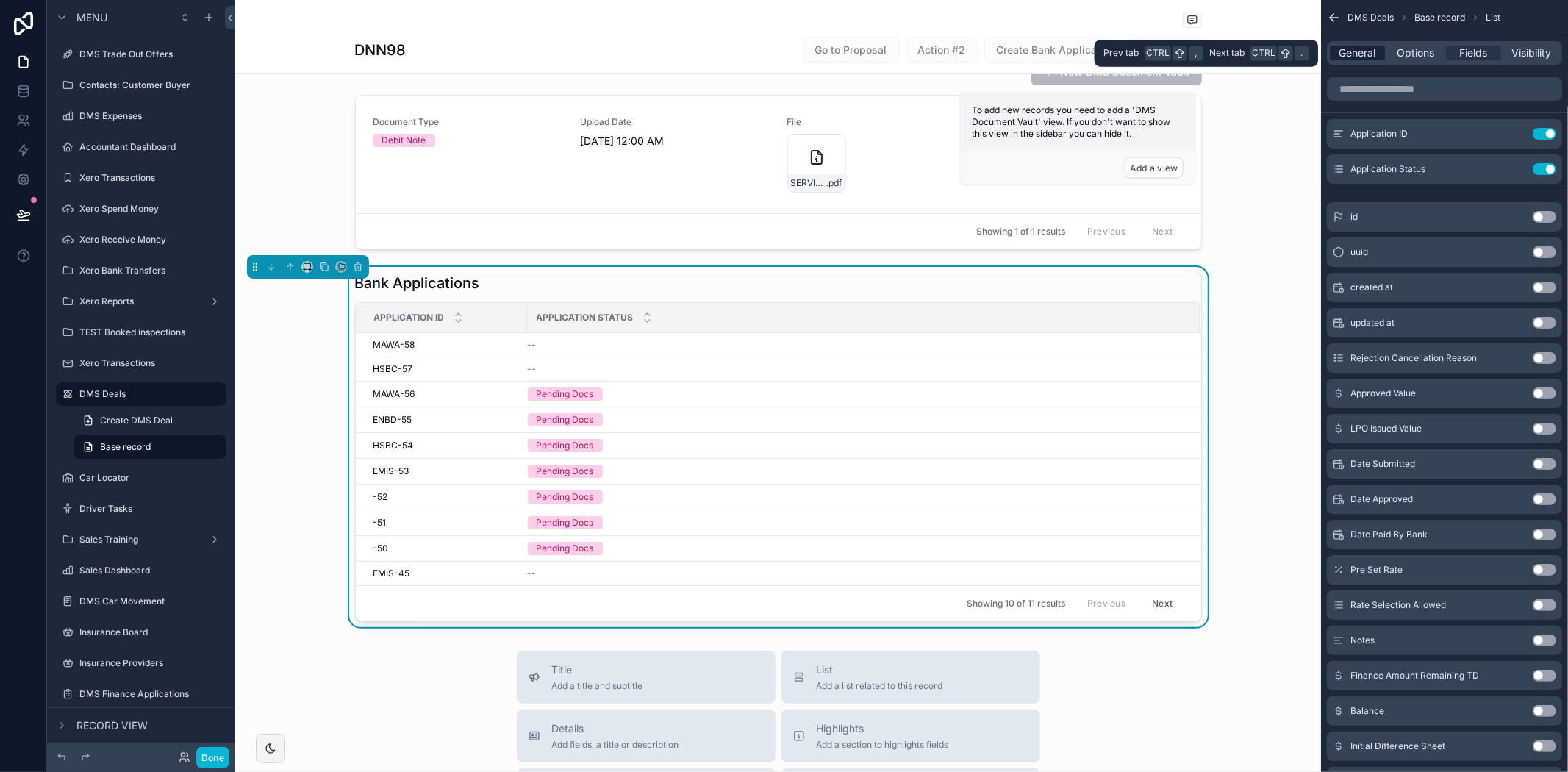
click at [1370, 54] on span "General" at bounding box center [1358, 53] width 37 height 15
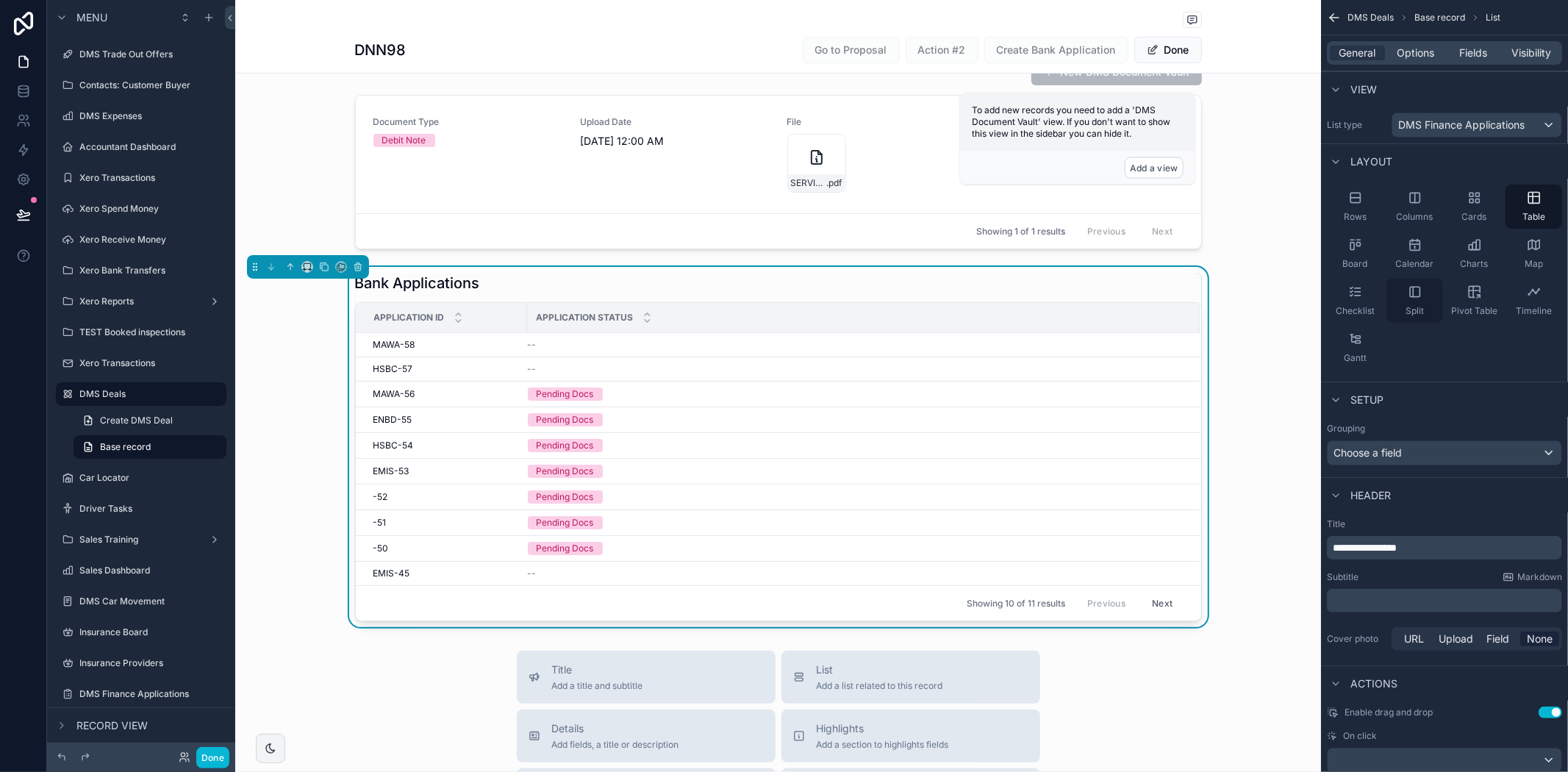
click at [1409, 303] on div "Split" at bounding box center [1415, 301] width 57 height 45
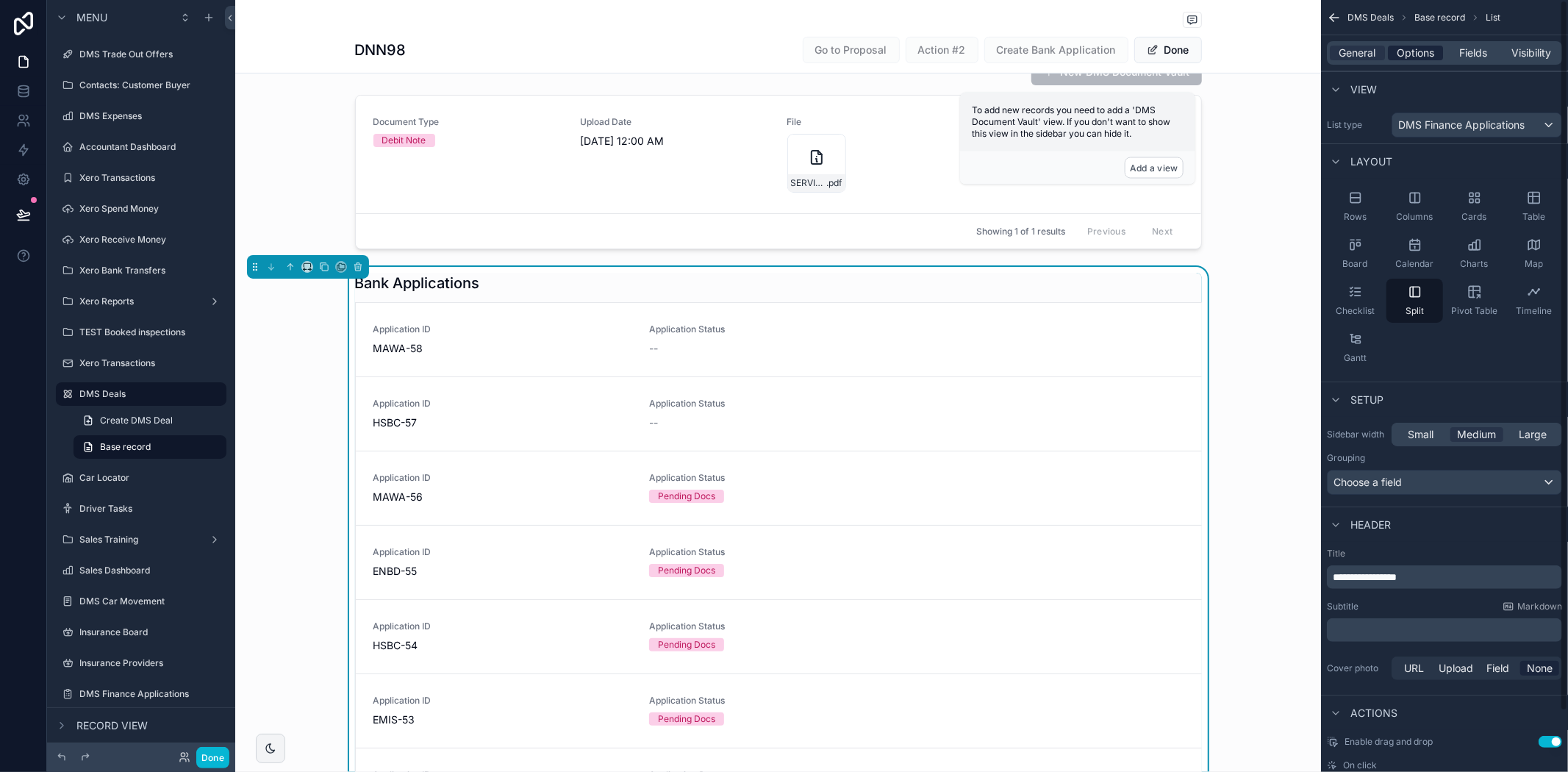
click at [1413, 54] on span "Options" at bounding box center [1415, 53] width 38 height 15
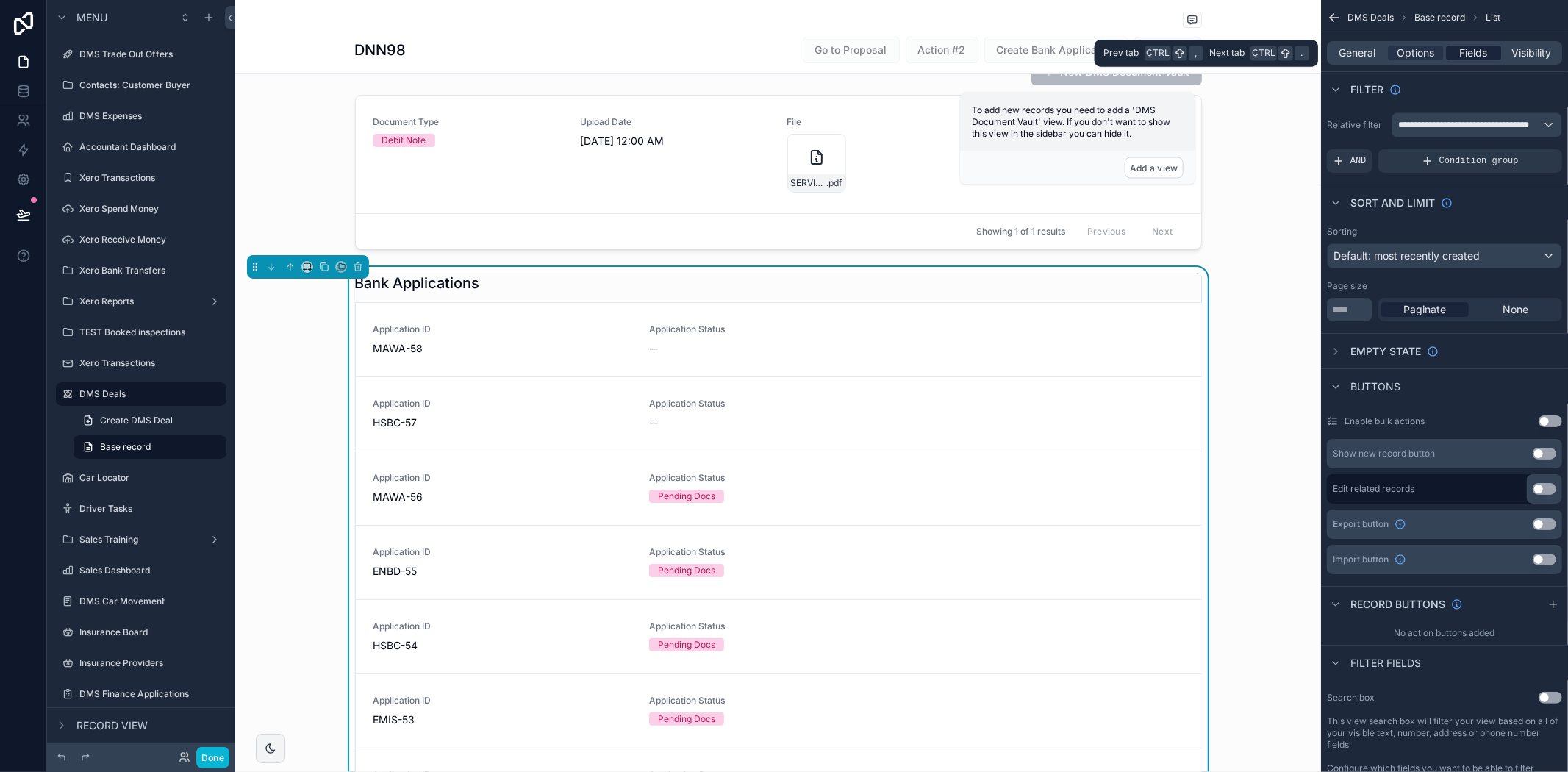
click at [1460, 49] on span "Fields" at bounding box center [1473, 53] width 27 height 15
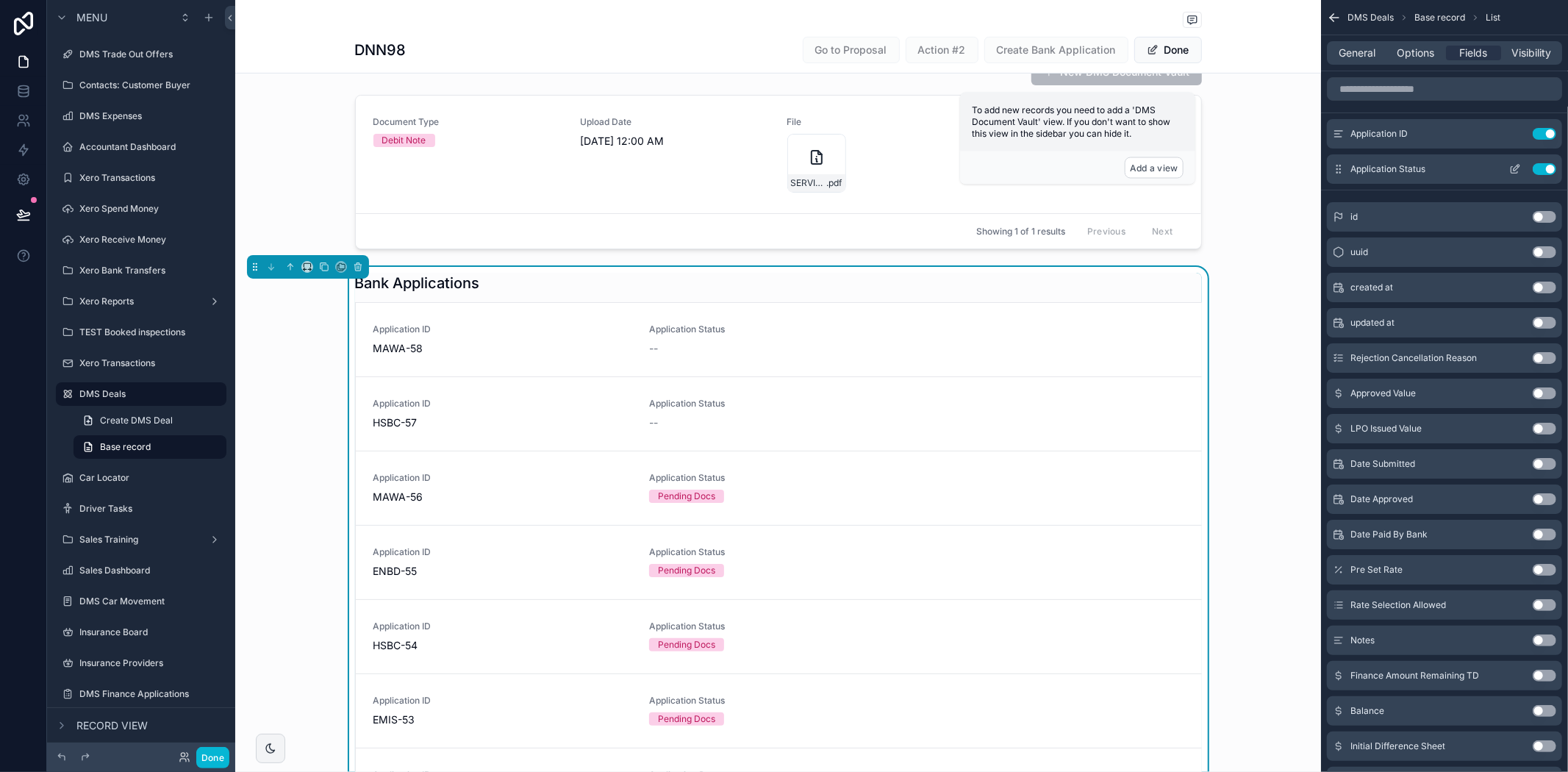
click at [1511, 165] on icon "scrollable content" at bounding box center [1515, 169] width 11 height 11
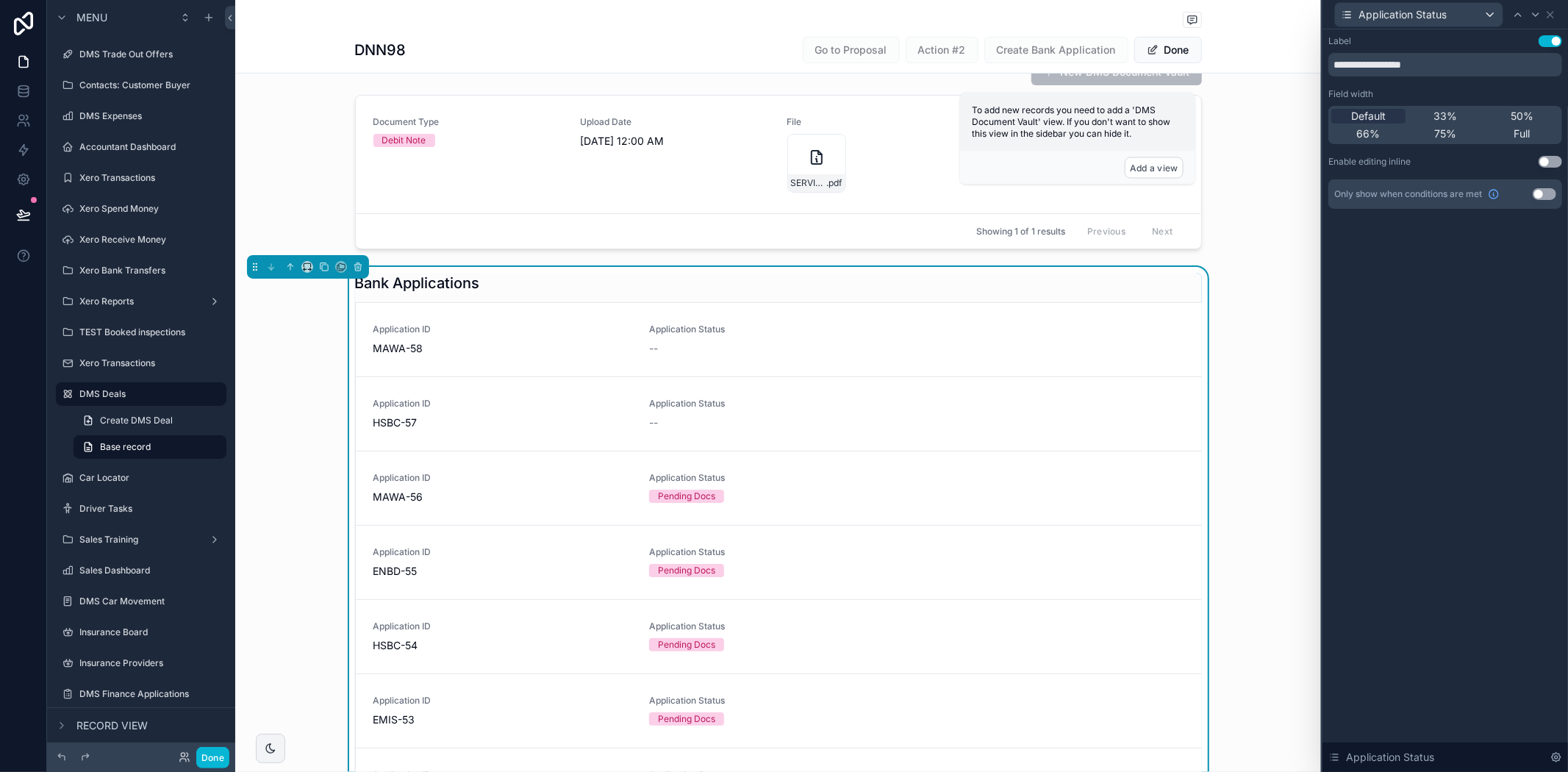
click at [1544, 160] on button "Use setting" at bounding box center [1550, 161] width 24 height 11
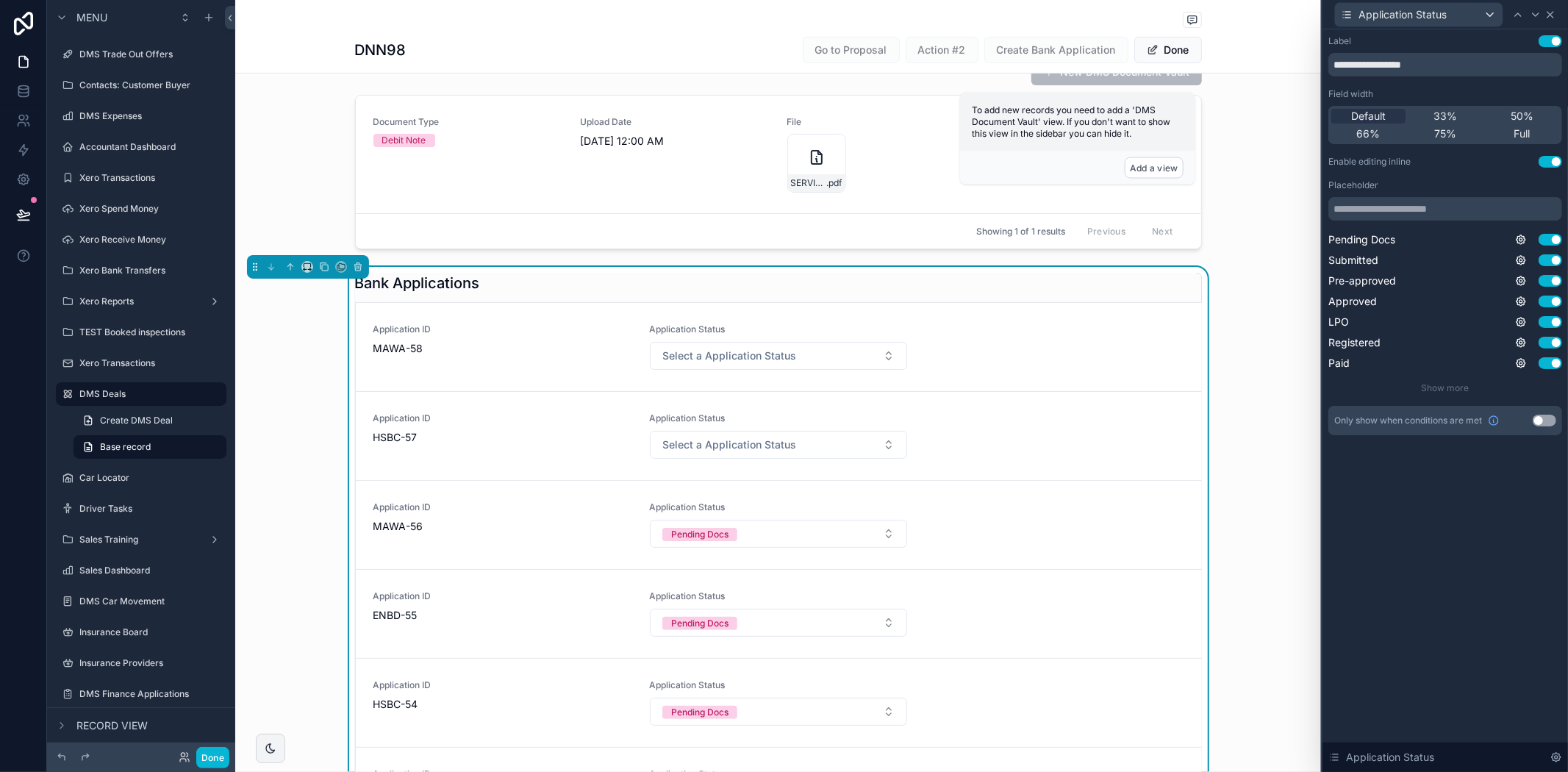
click at [1550, 9] on icon at bounding box center [1550, 14] width 11 height 11
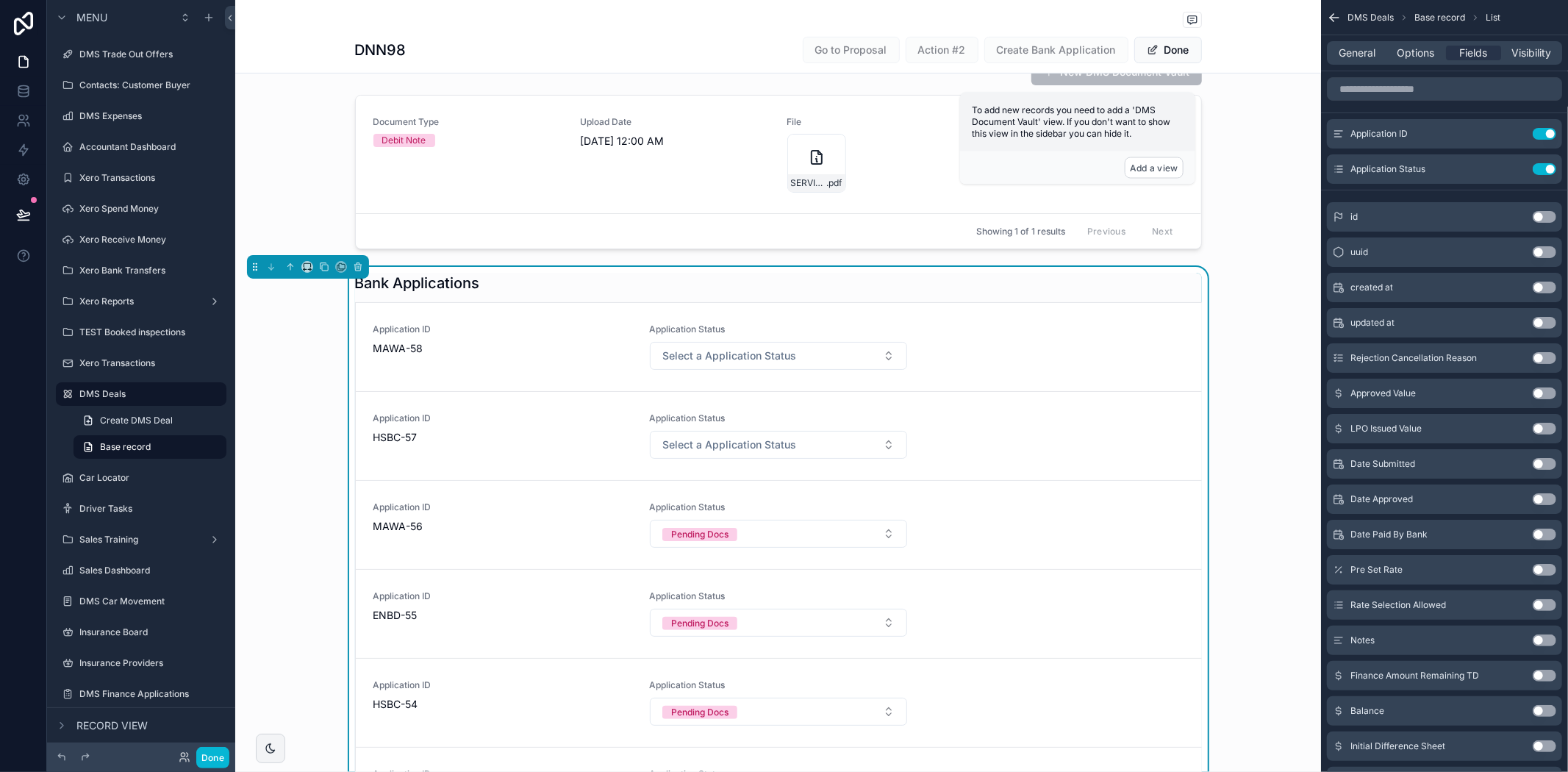
click at [1338, 16] on icon "scrollable content" at bounding box center [1335, 18] width 15 height 15
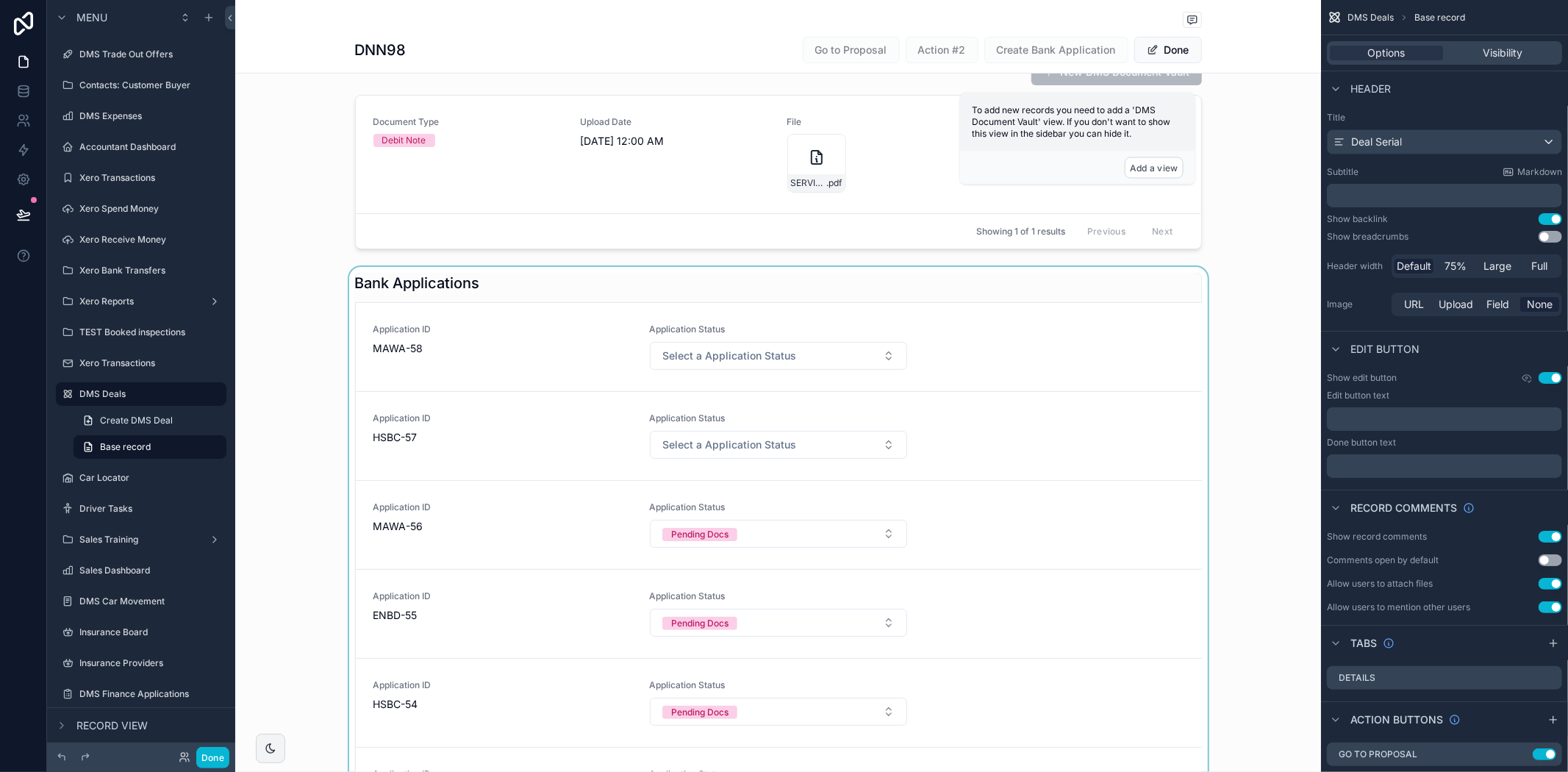
click at [1101, 326] on div "scrollable content" at bounding box center [777, 750] width 1085 height 967
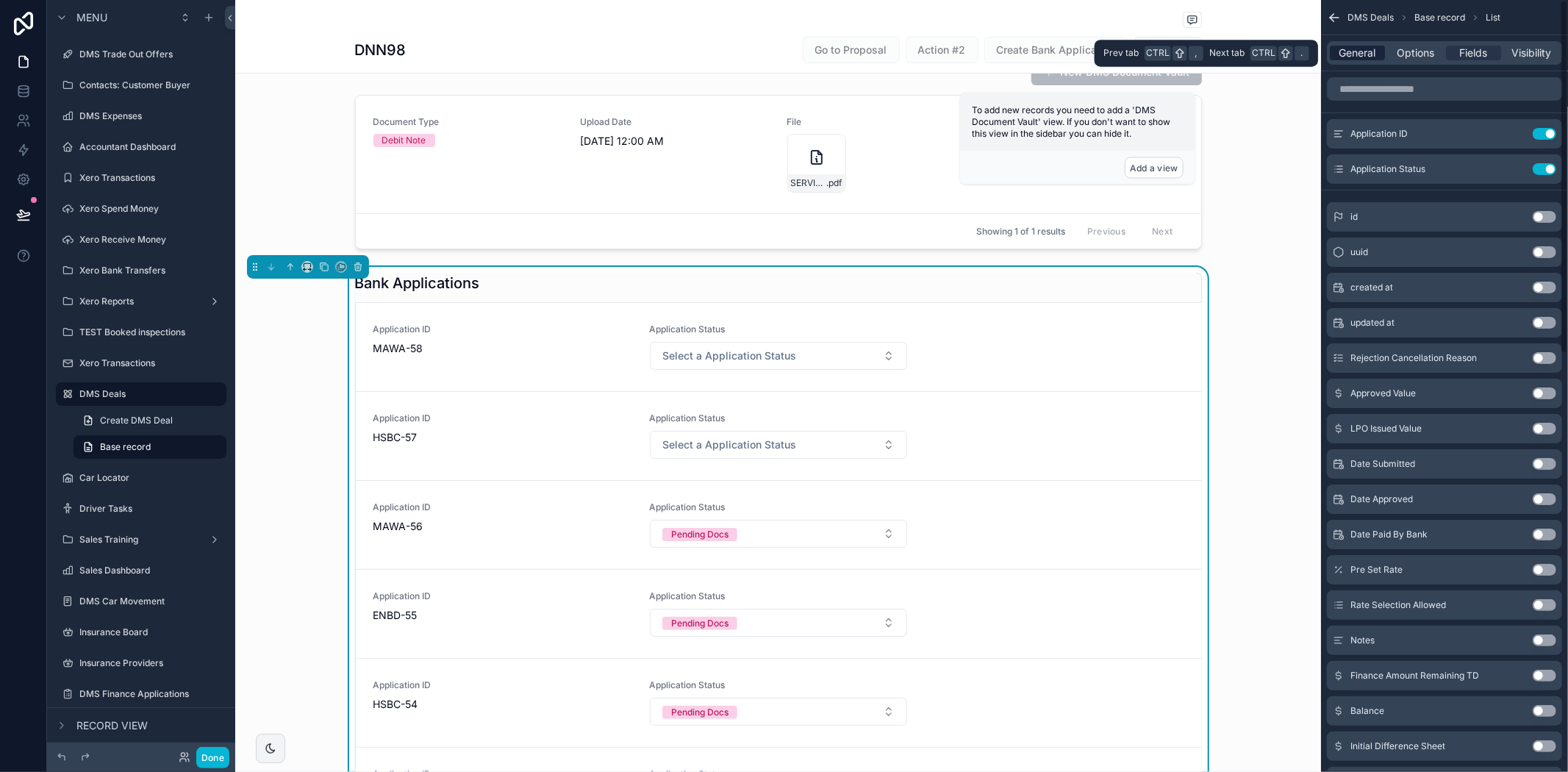
click at [1356, 53] on span "General" at bounding box center [1358, 53] width 37 height 15
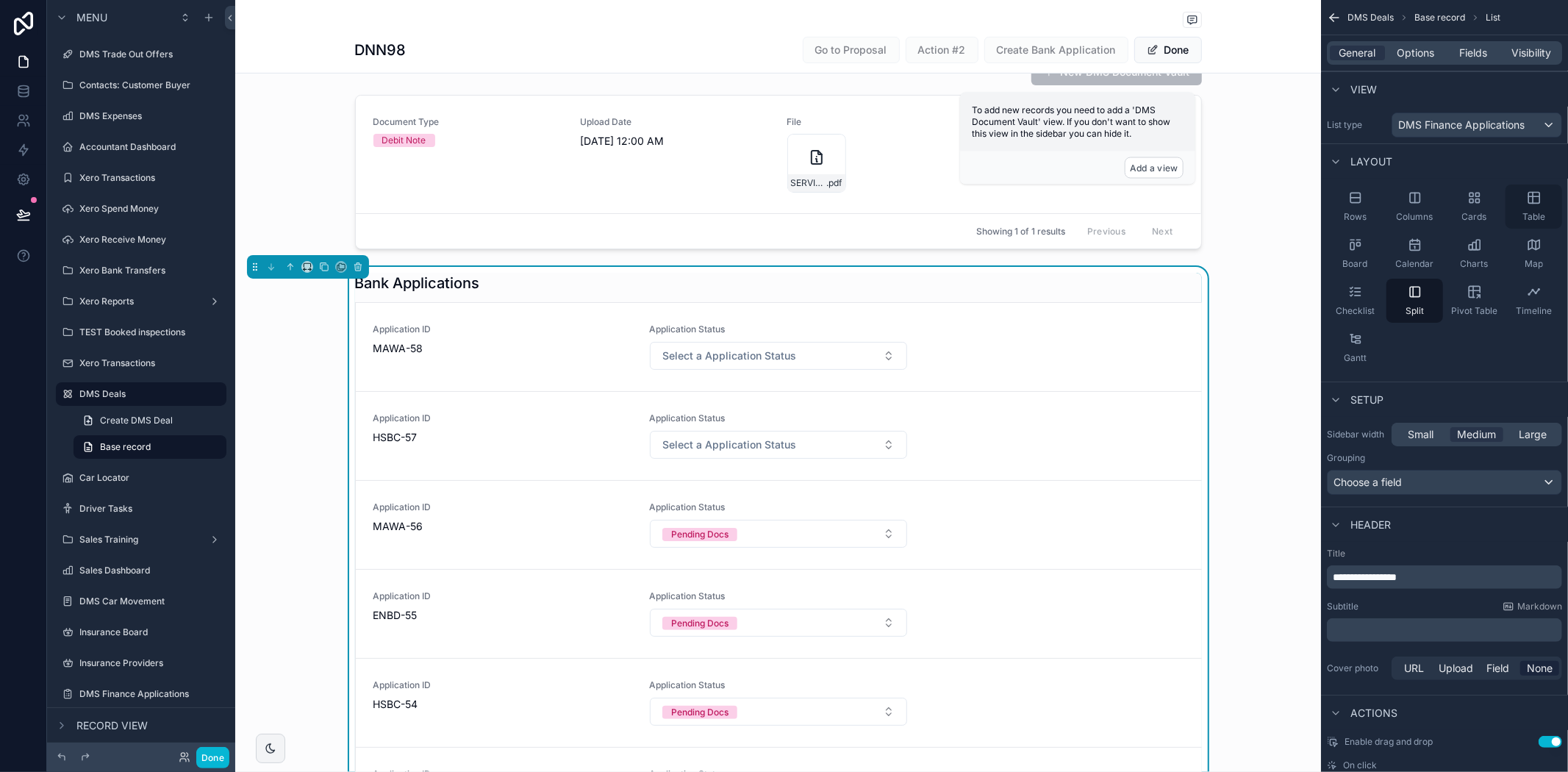
click at [1528, 199] on icon "scrollable content" at bounding box center [1534, 198] width 11 height 11
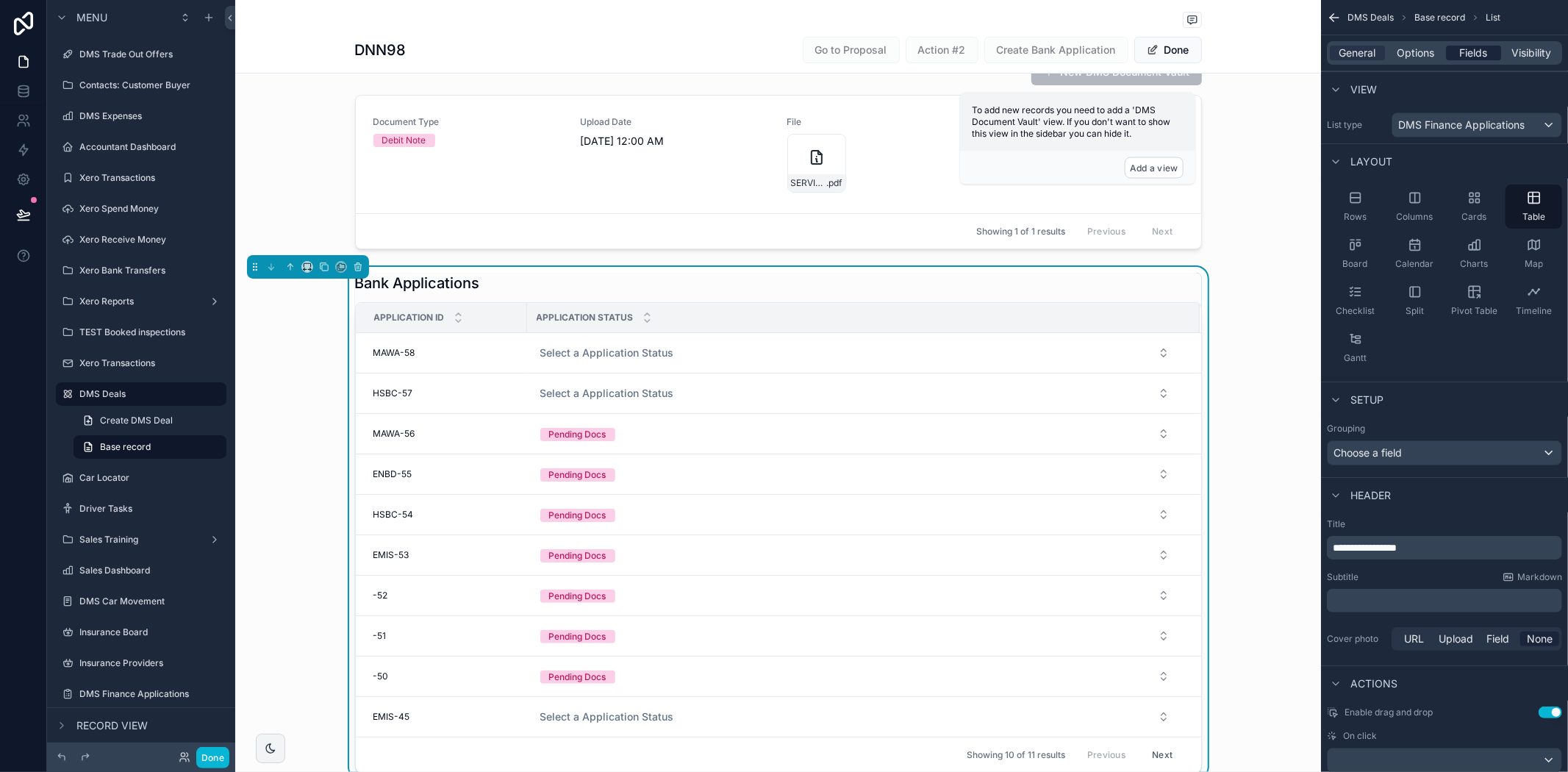
click at [1472, 46] on span "Fields" at bounding box center [1473, 53] width 27 height 15
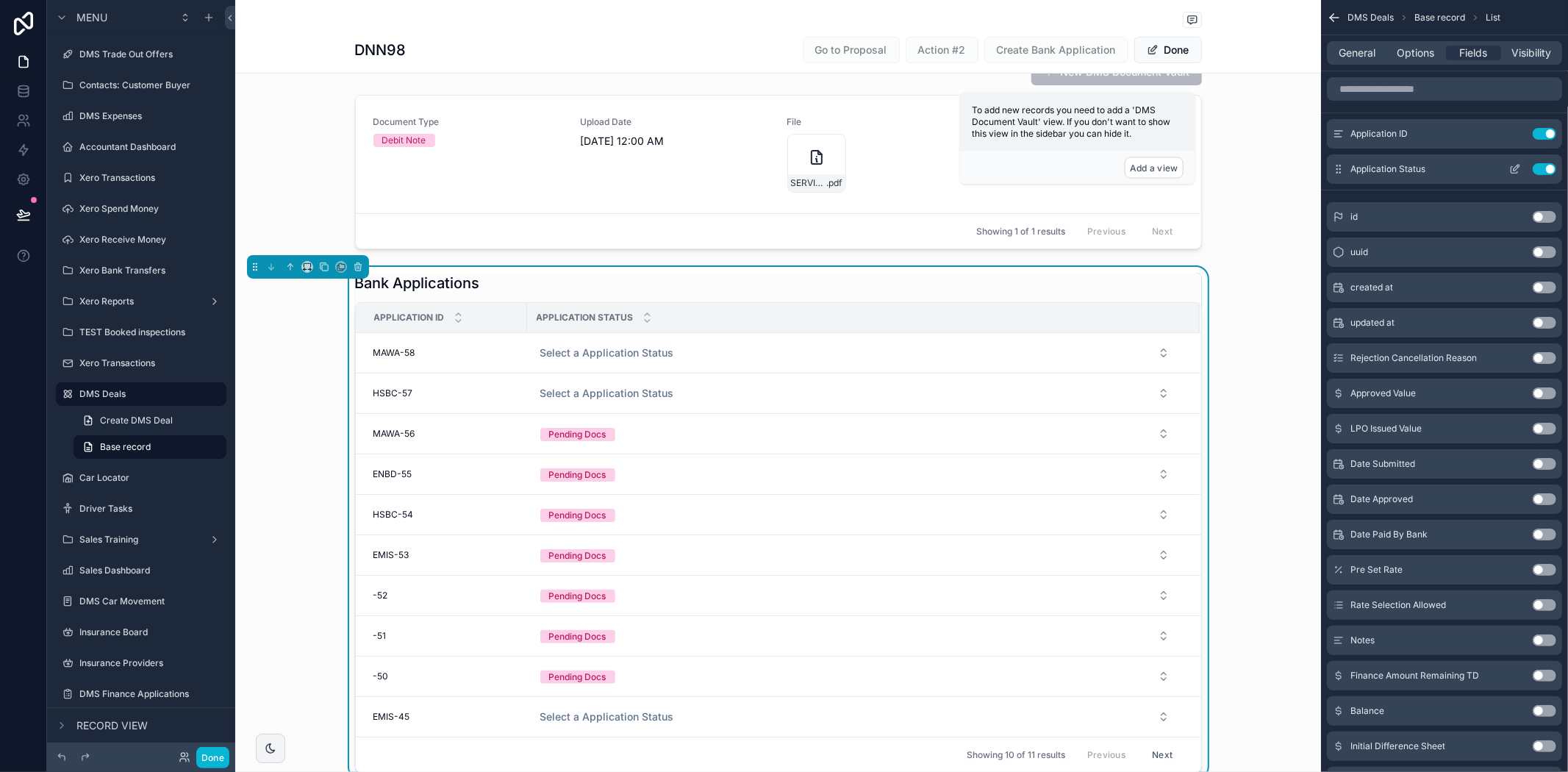
click at [1514, 165] on icon "scrollable content" at bounding box center [1515, 169] width 11 height 11
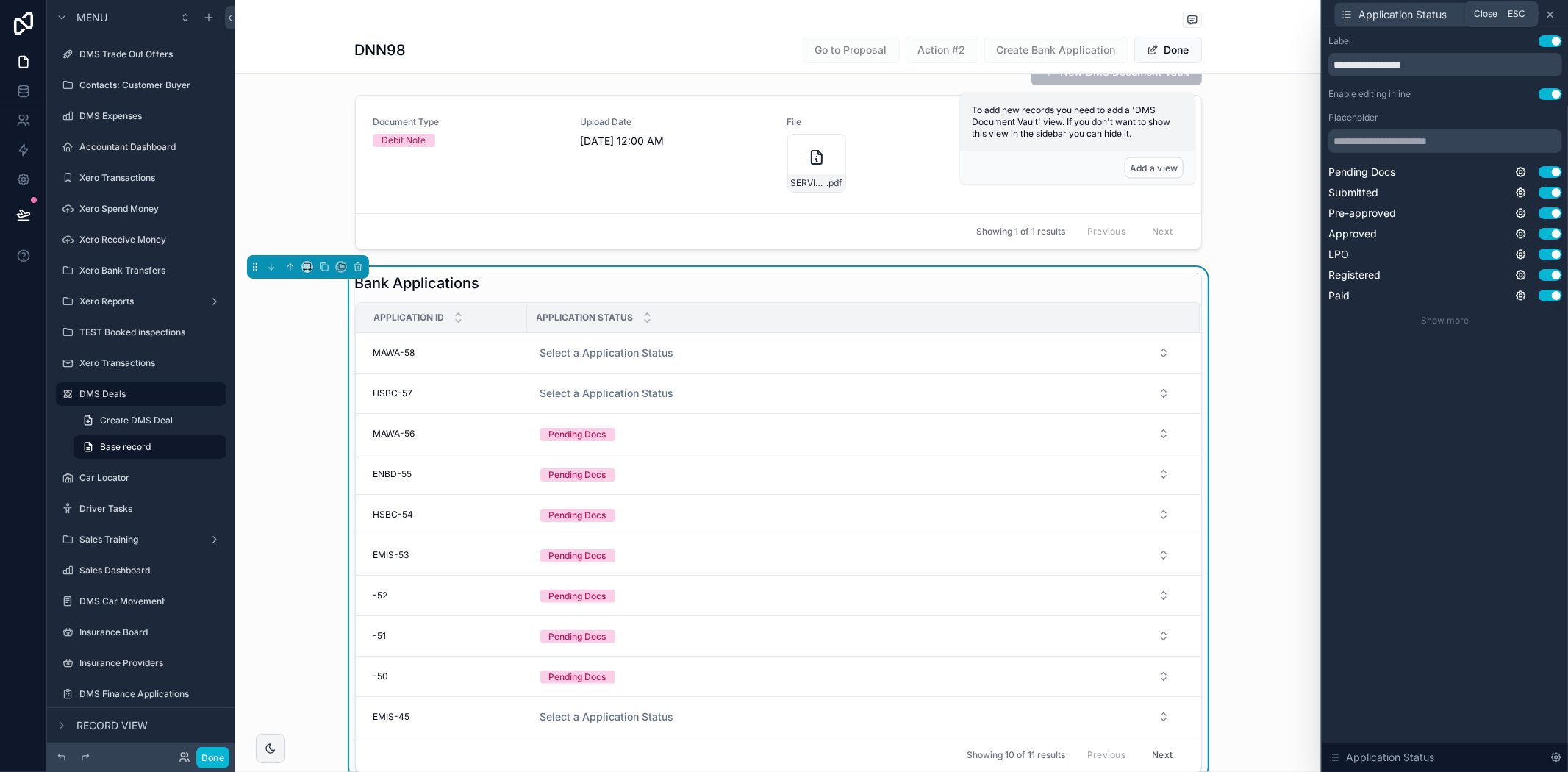
click at [1553, 17] on icon at bounding box center [1550, 14] width 11 height 11
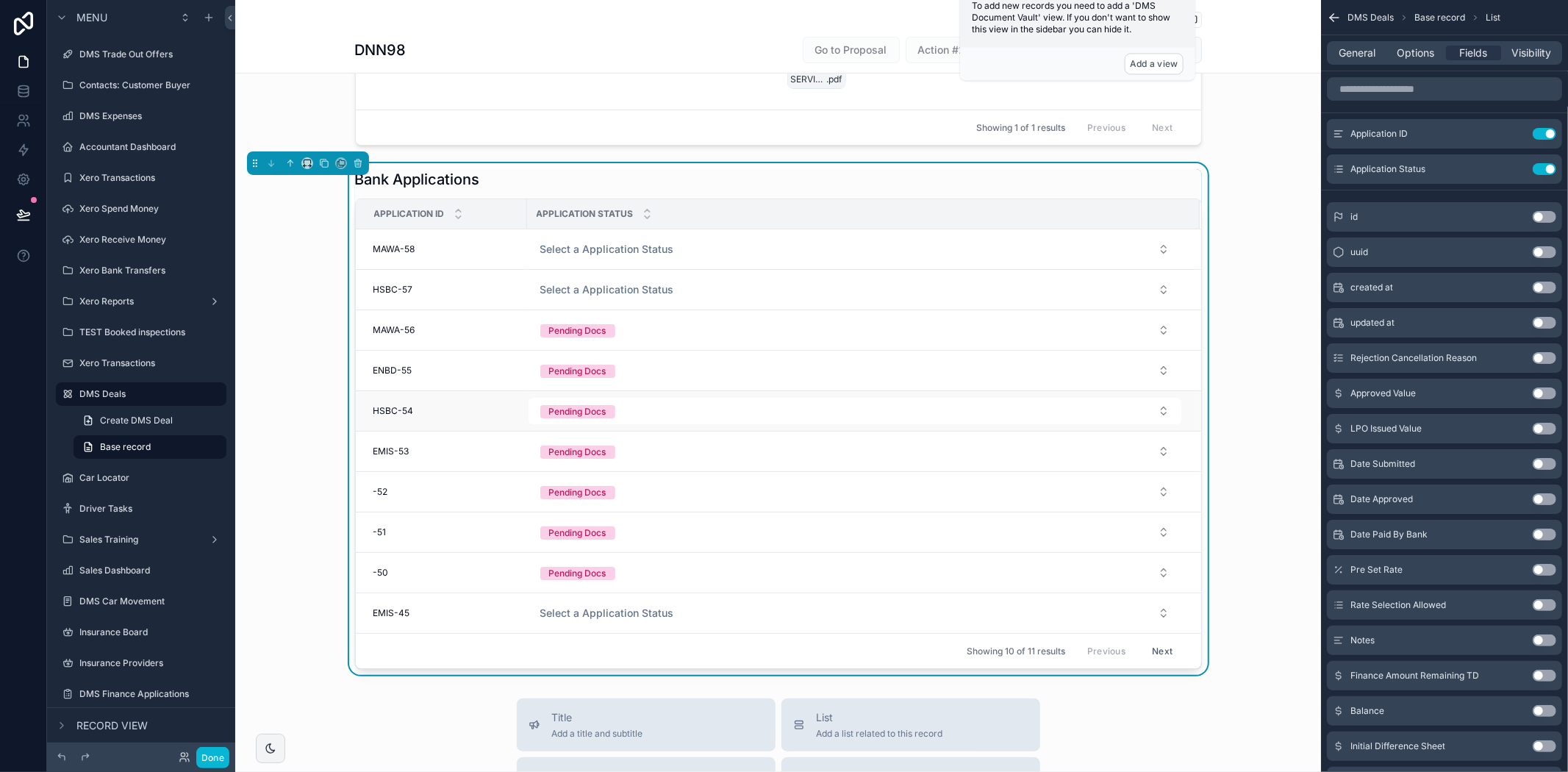
scroll to position [434, 0]
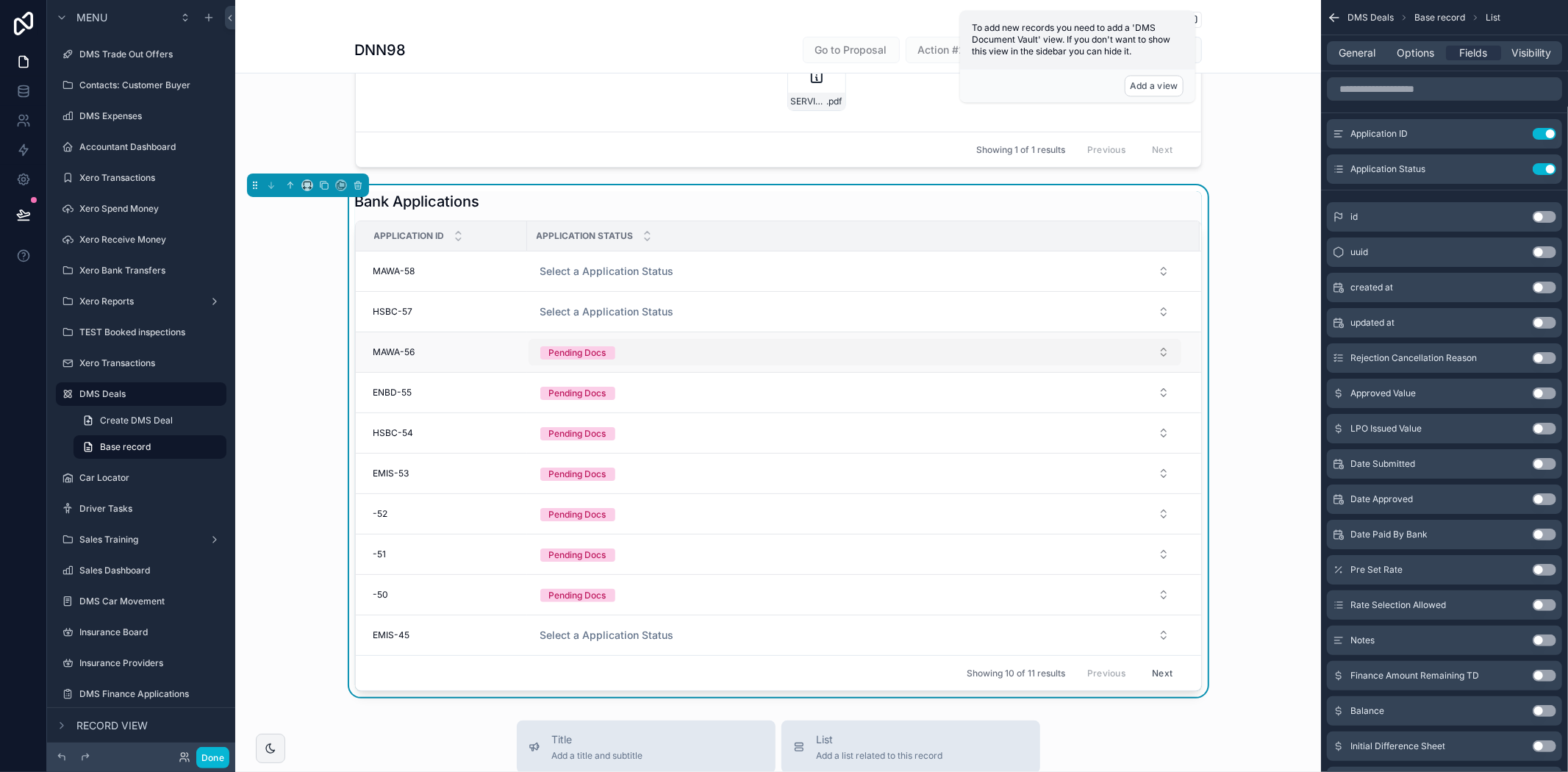
click at [689, 358] on button "Pending Docs" at bounding box center [855, 352] width 653 height 27
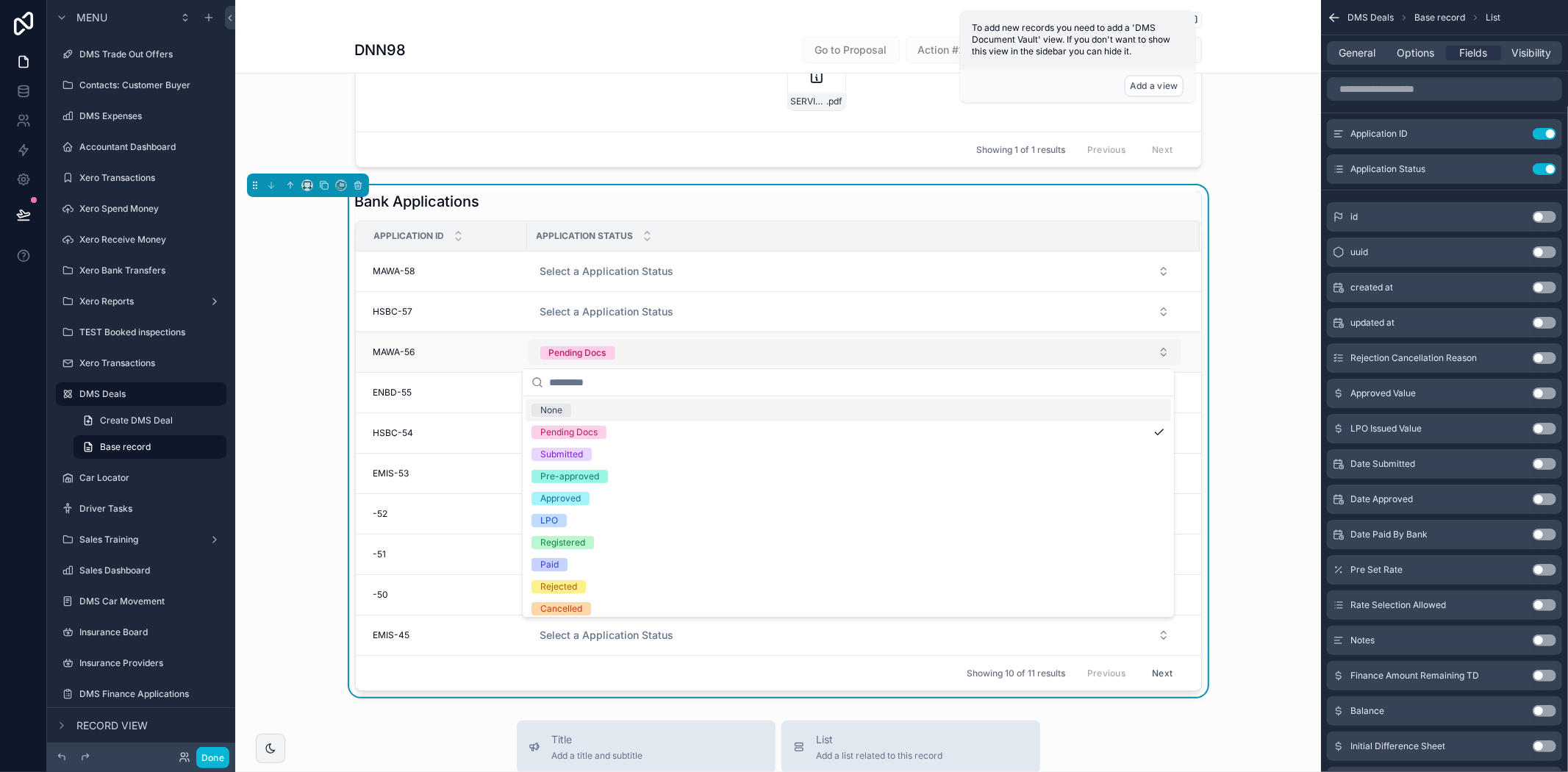
click at [689, 358] on button "Pending Docs" at bounding box center [855, 352] width 653 height 27
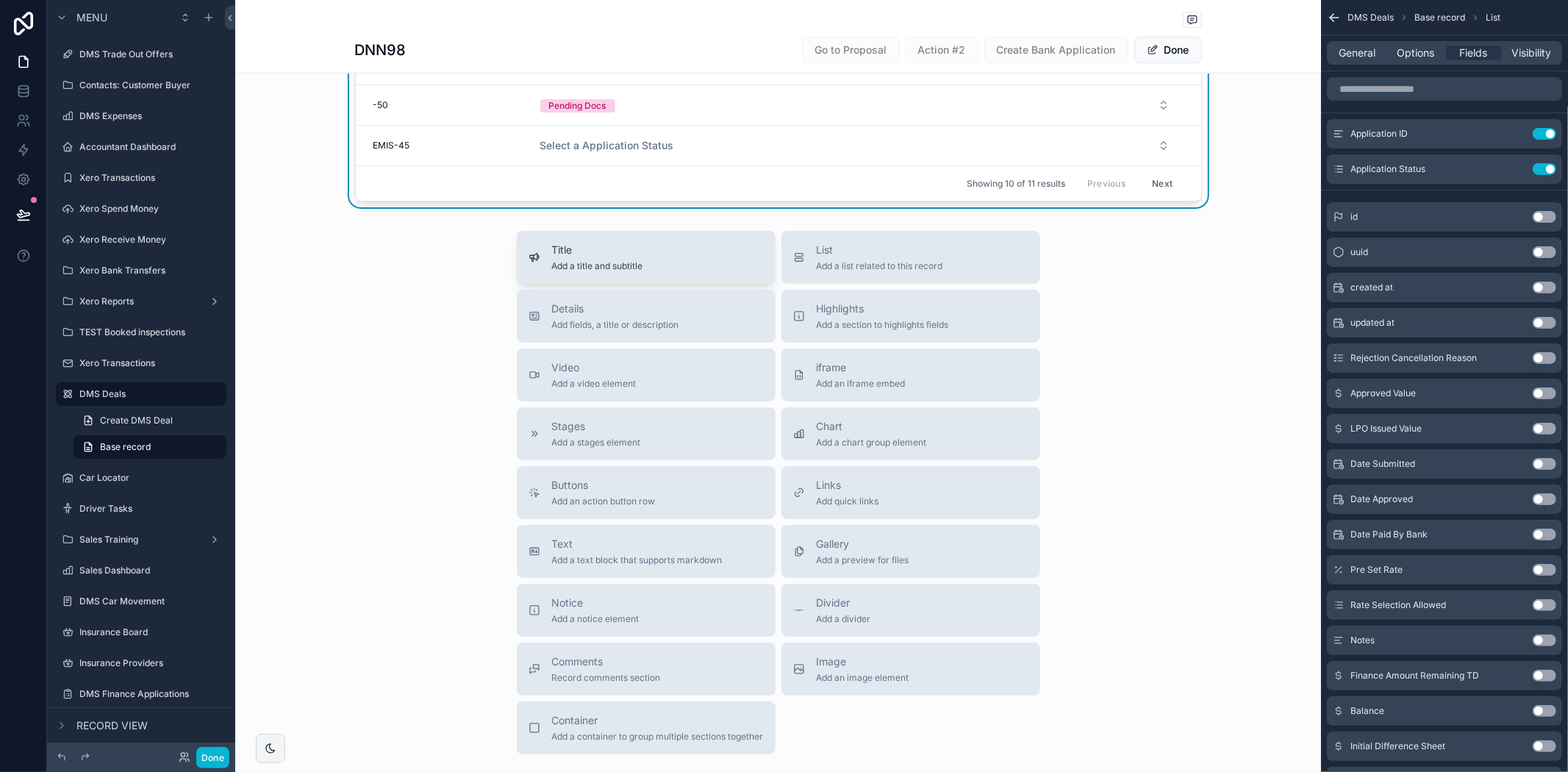
scroll to position [353, 0]
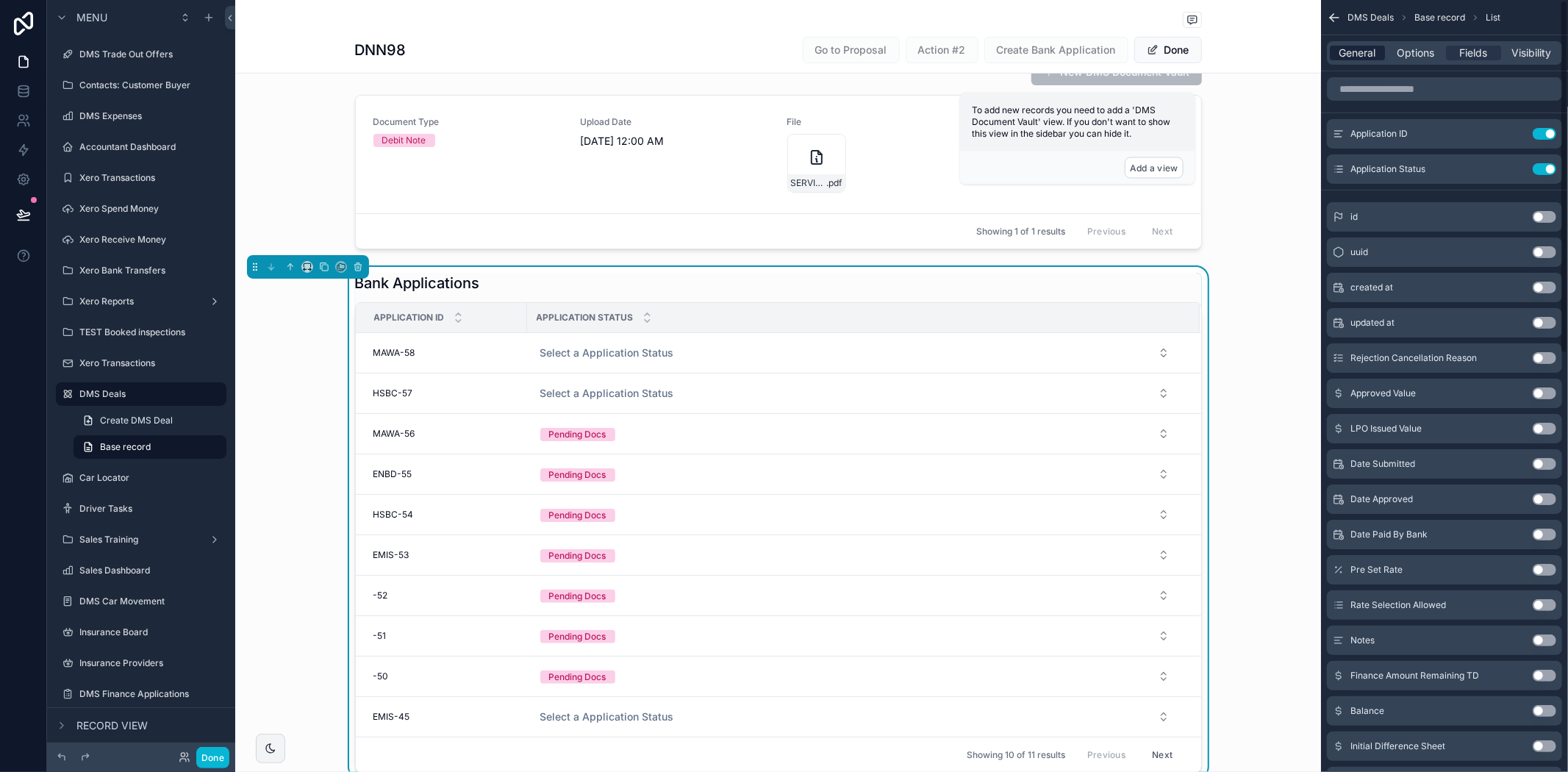
click at [1376, 47] on span "General" at bounding box center [1358, 53] width 37 height 15
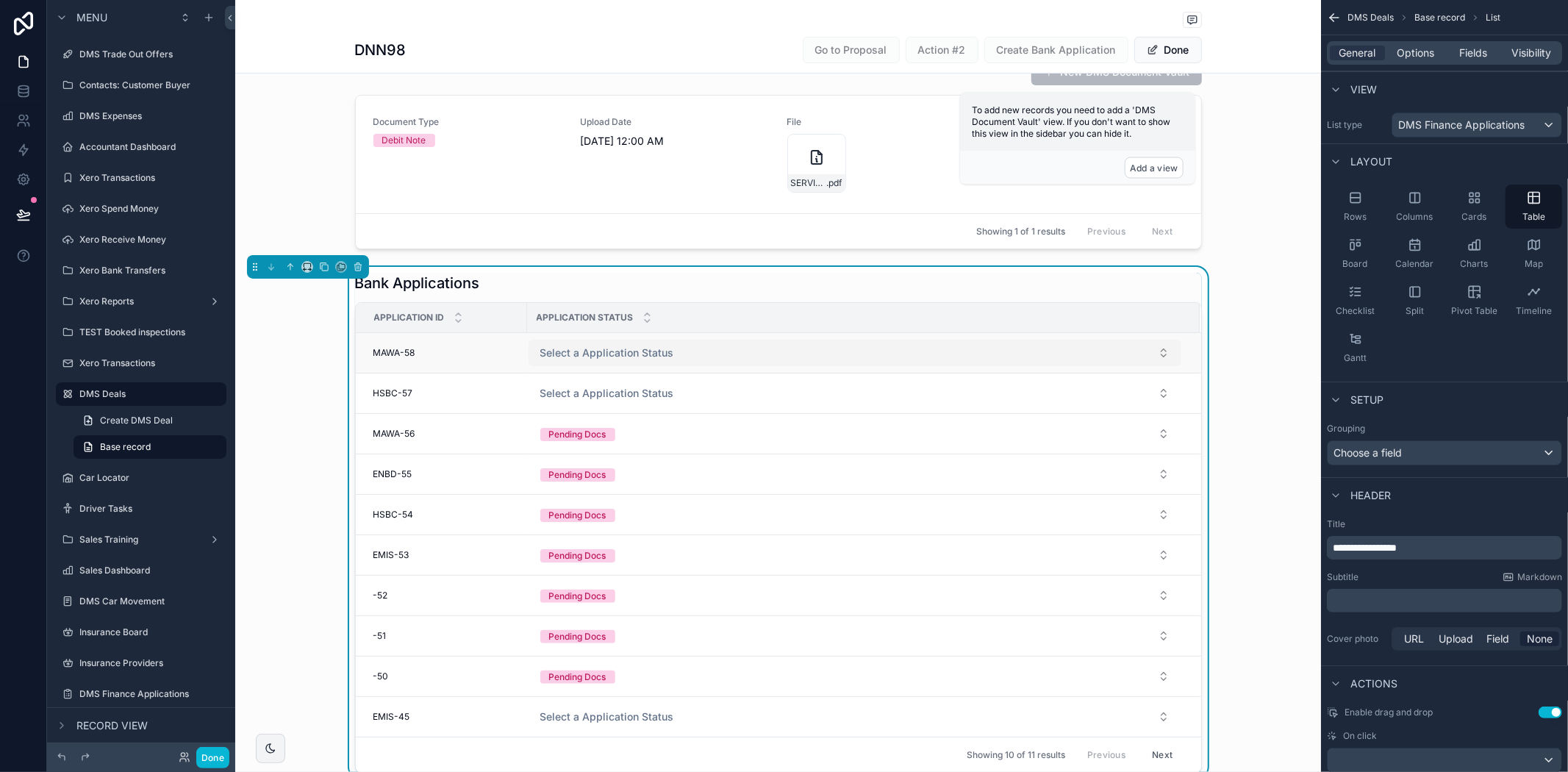
click at [633, 353] on span "Select a Application Status" at bounding box center [607, 353] width 134 height 15
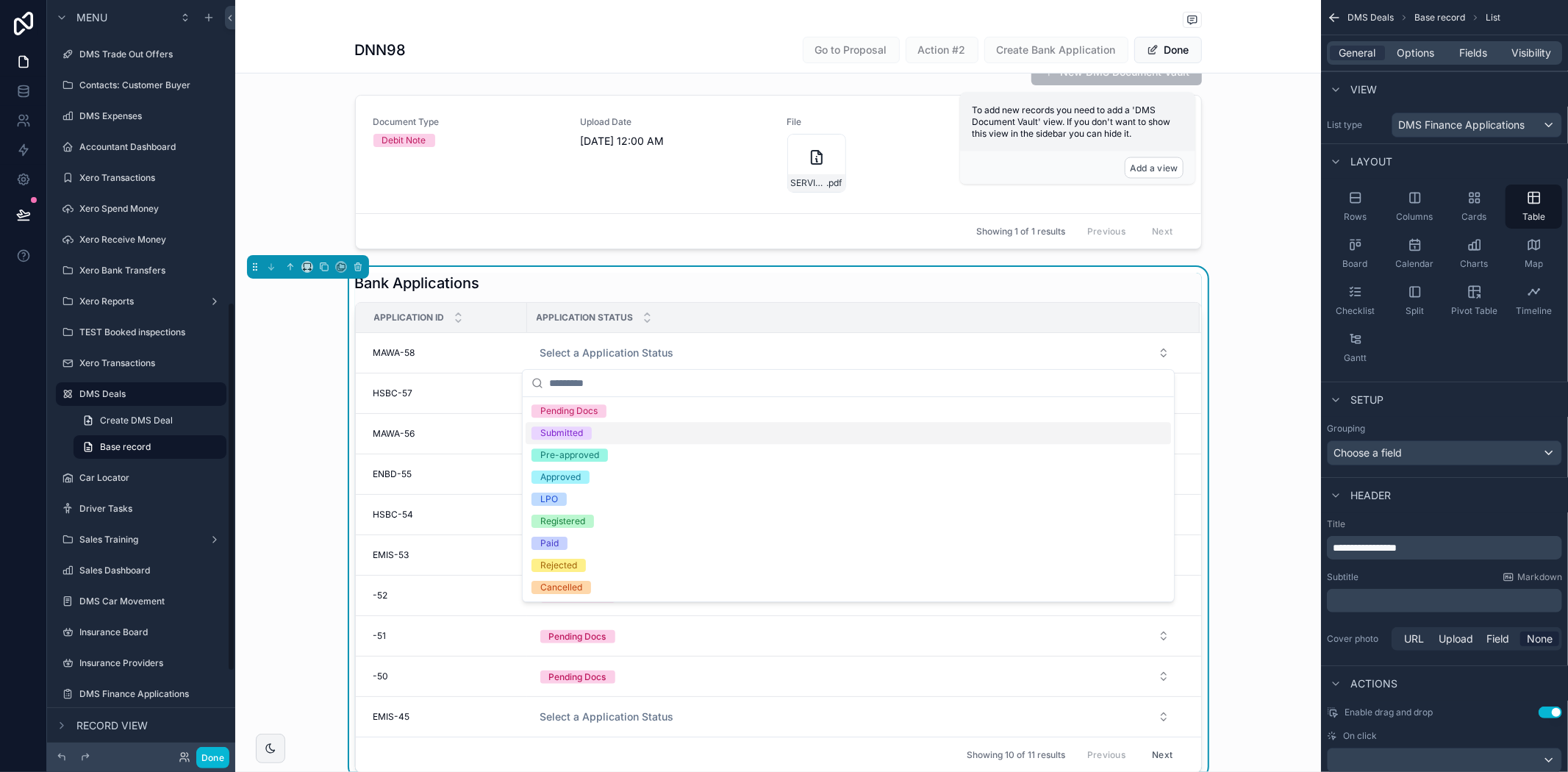
drag, startPoint x: 298, startPoint y: 332, endPoint x: 341, endPoint y: 315, distance: 46.2
click at [321, 324] on div "Bank Applications Application ID Application Status MAWA-58 MAWA-58 Select a Ap…" at bounding box center [777, 523] width 1085 height 512
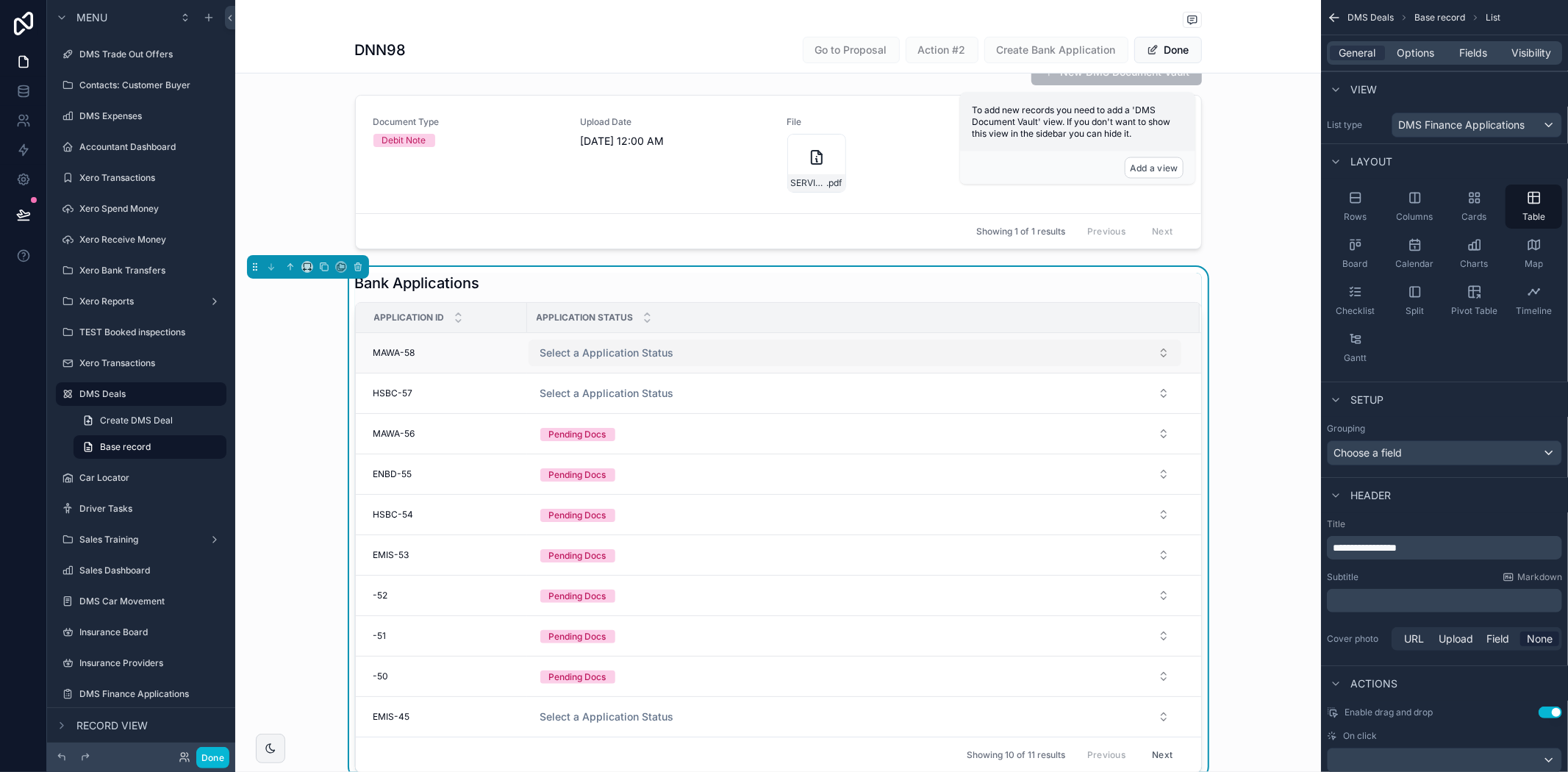
click at [678, 356] on button "Select a Application Status" at bounding box center [855, 353] width 653 height 27
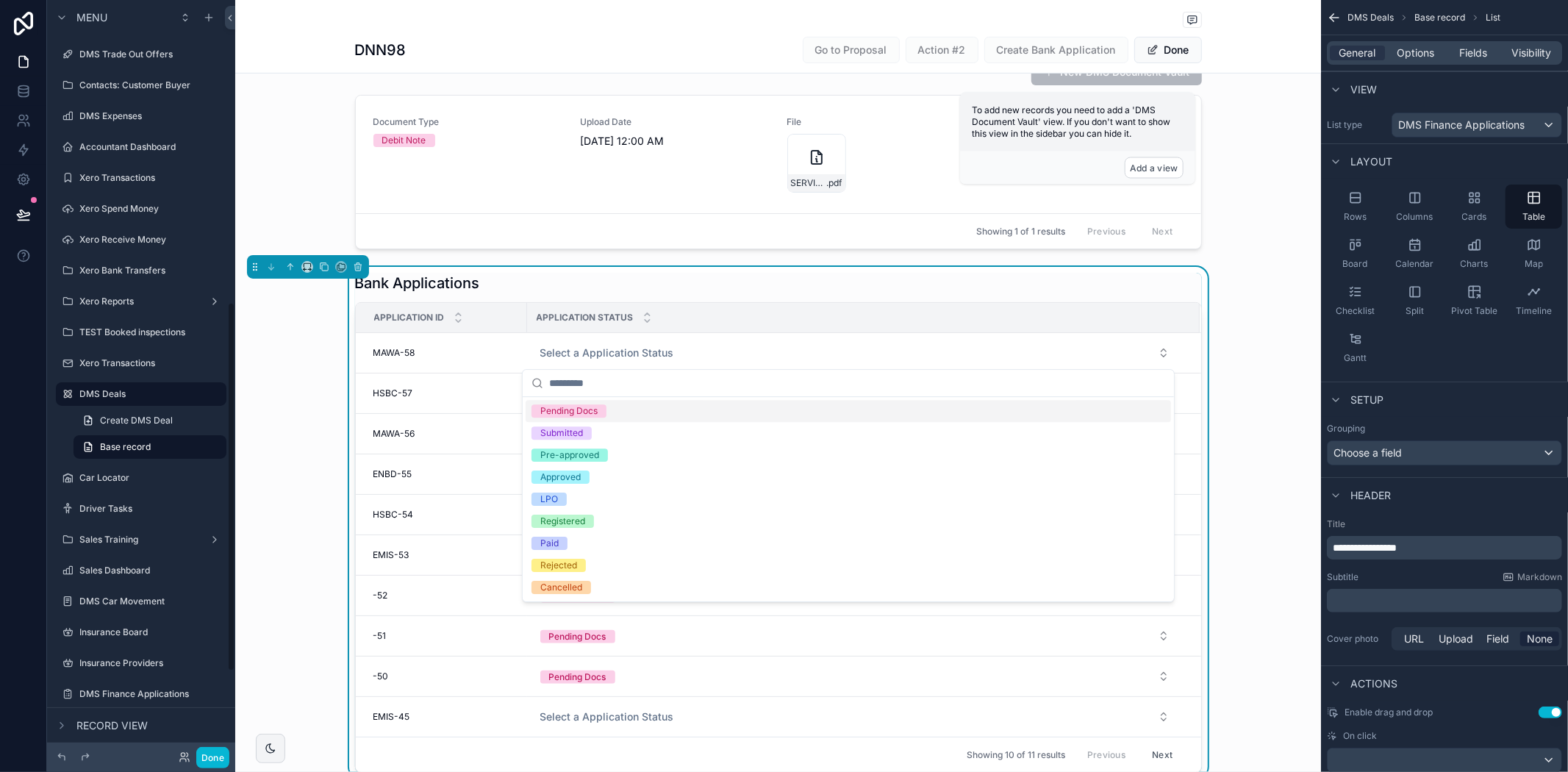
drag, startPoint x: 275, startPoint y: 475, endPoint x: 287, endPoint y: 474, distance: 12.0
click at [277, 474] on div "Bank Applications Application ID Application Status MAWA-58 MAWA-58 Select a Ap…" at bounding box center [777, 523] width 1085 height 512
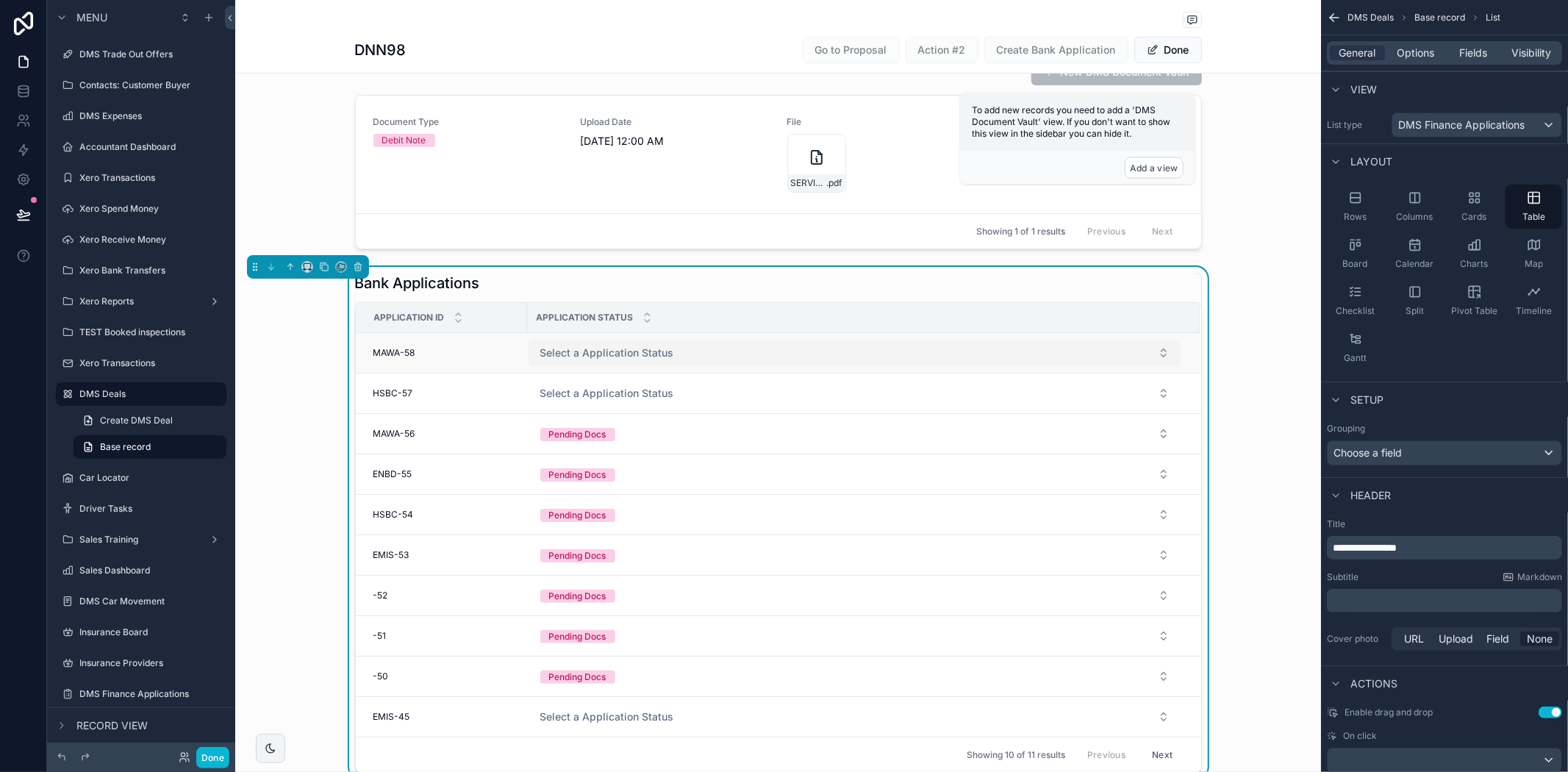
click at [664, 350] on span "Select a Application Status" at bounding box center [607, 353] width 134 height 15
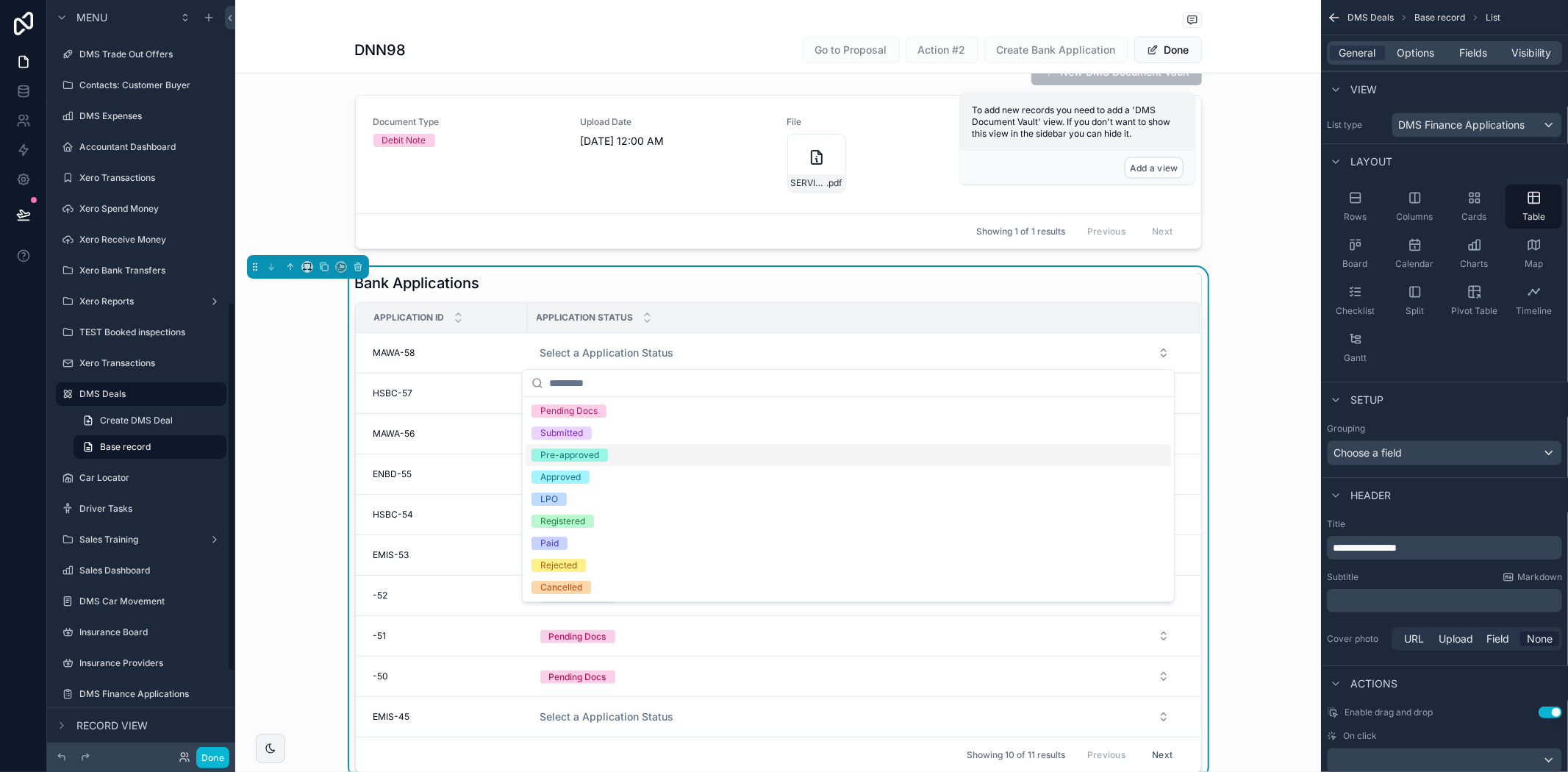
click at [346, 377] on div "Bank Applications Application ID Application Status MAWA-58 MAWA-58 Select a Ap…" at bounding box center [777, 523] width 1085 height 512
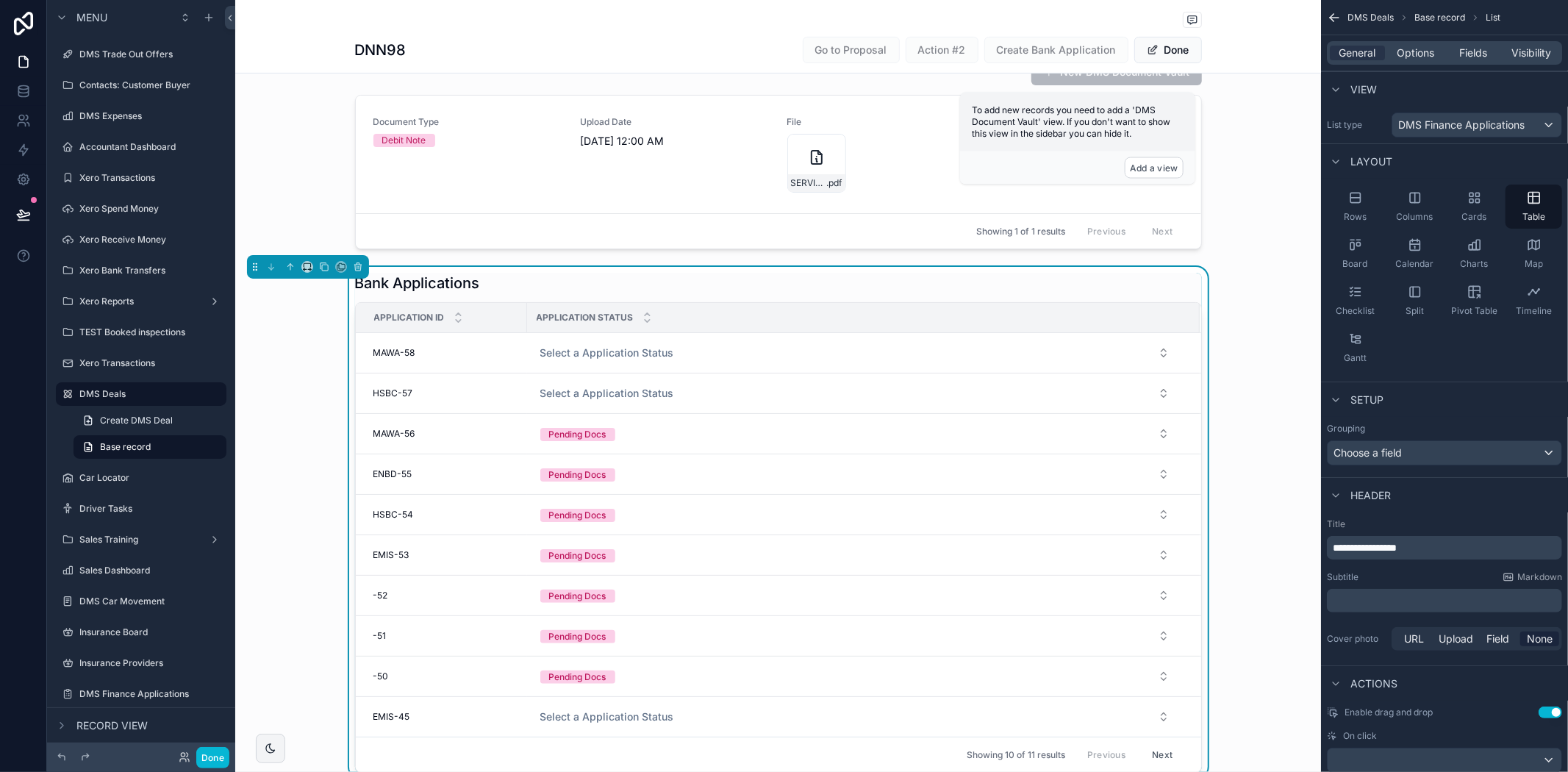
click at [797, 323] on div "Application Status" at bounding box center [864, 317] width 671 height 28
click at [1399, 54] on span "Options" at bounding box center [1415, 53] width 38 height 15
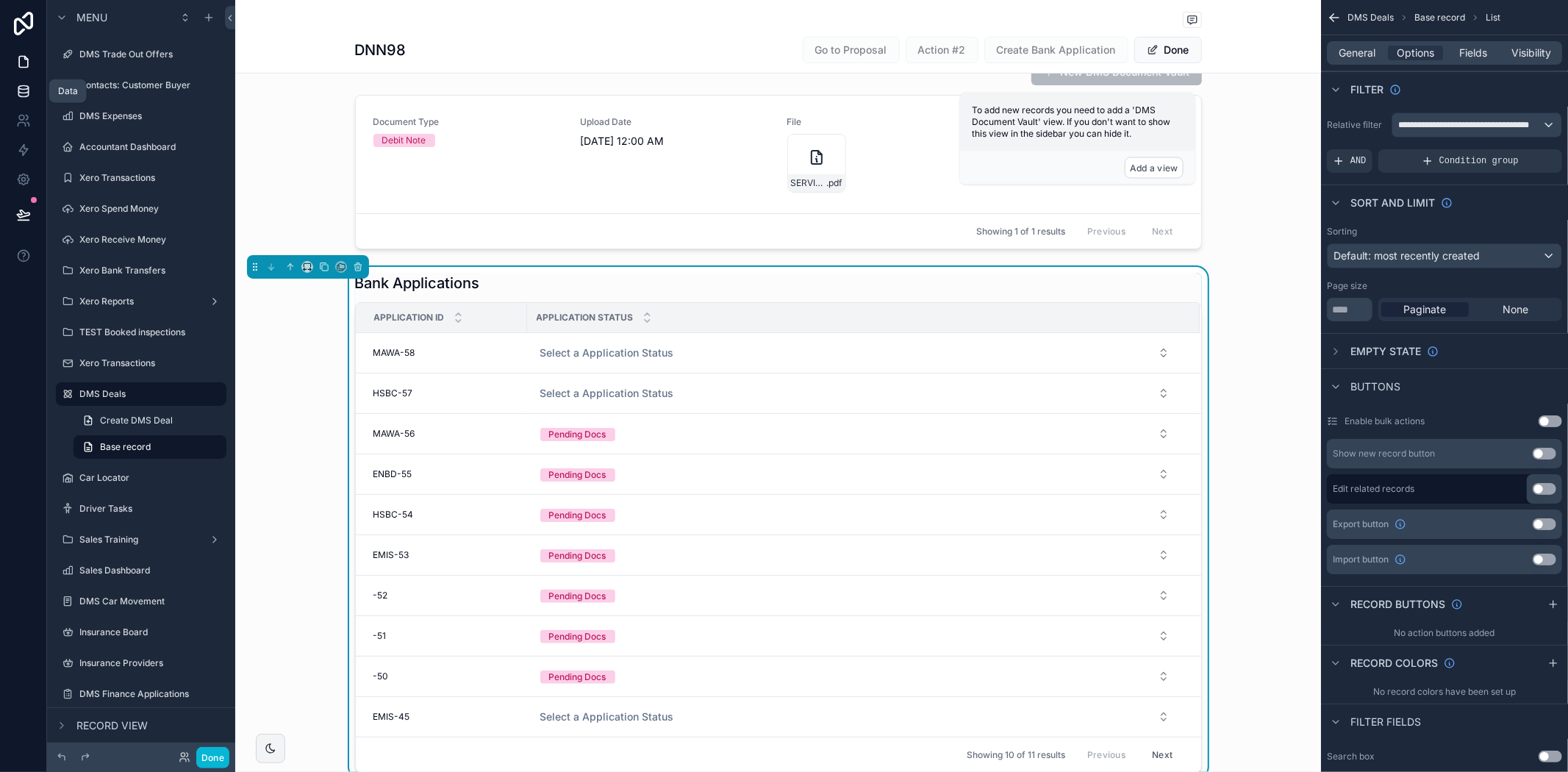
click at [26, 97] on icon at bounding box center [23, 94] width 9 height 6
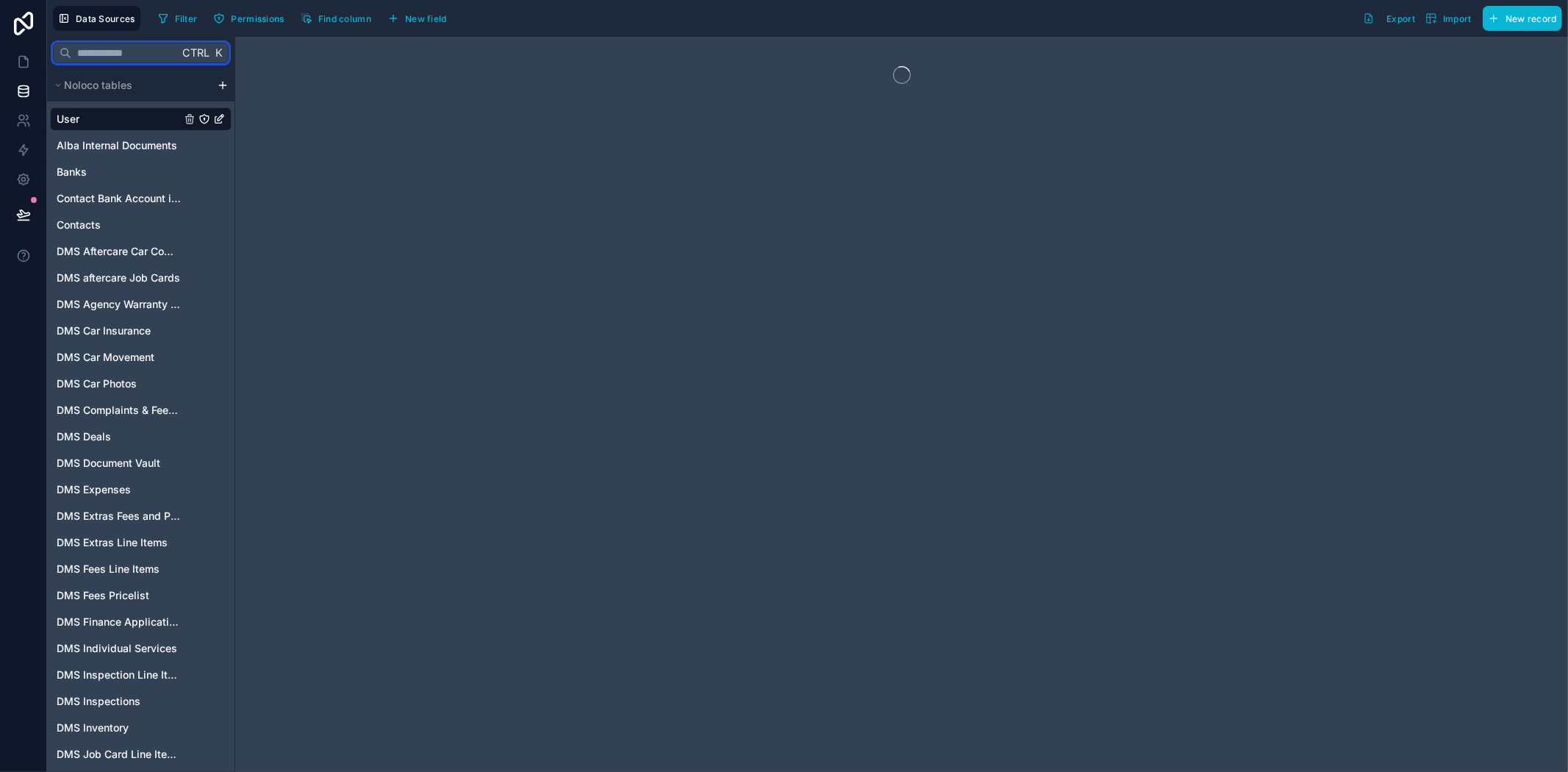
click at [104, 51] on input "text" at bounding box center [124, 53] width 107 height 27
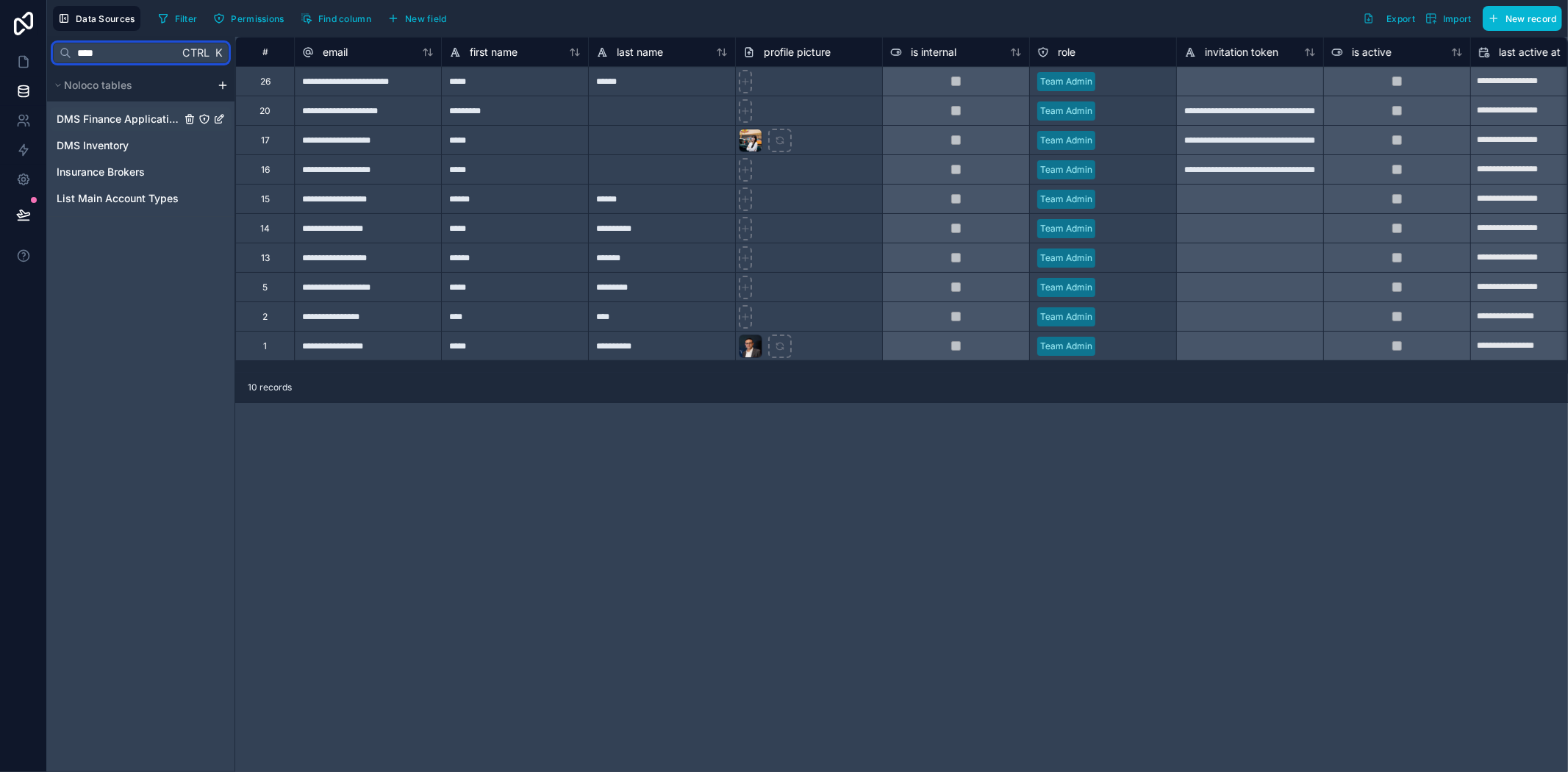
type input "****"
click at [105, 107] on link "DMS Finance Applications" at bounding box center [141, 119] width 182 height 24
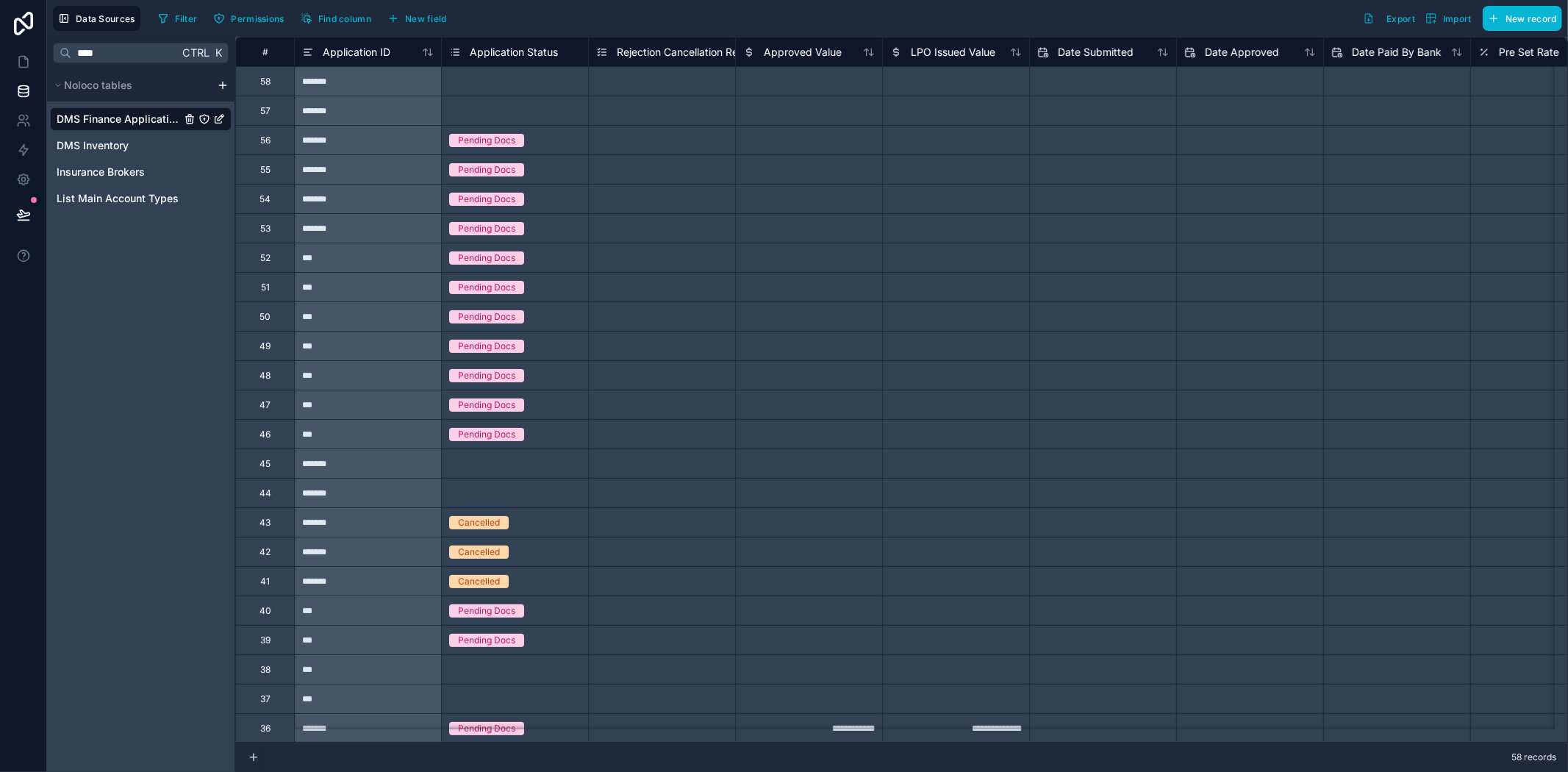
click at [525, 50] on span "Application Status" at bounding box center [514, 52] width 88 height 15
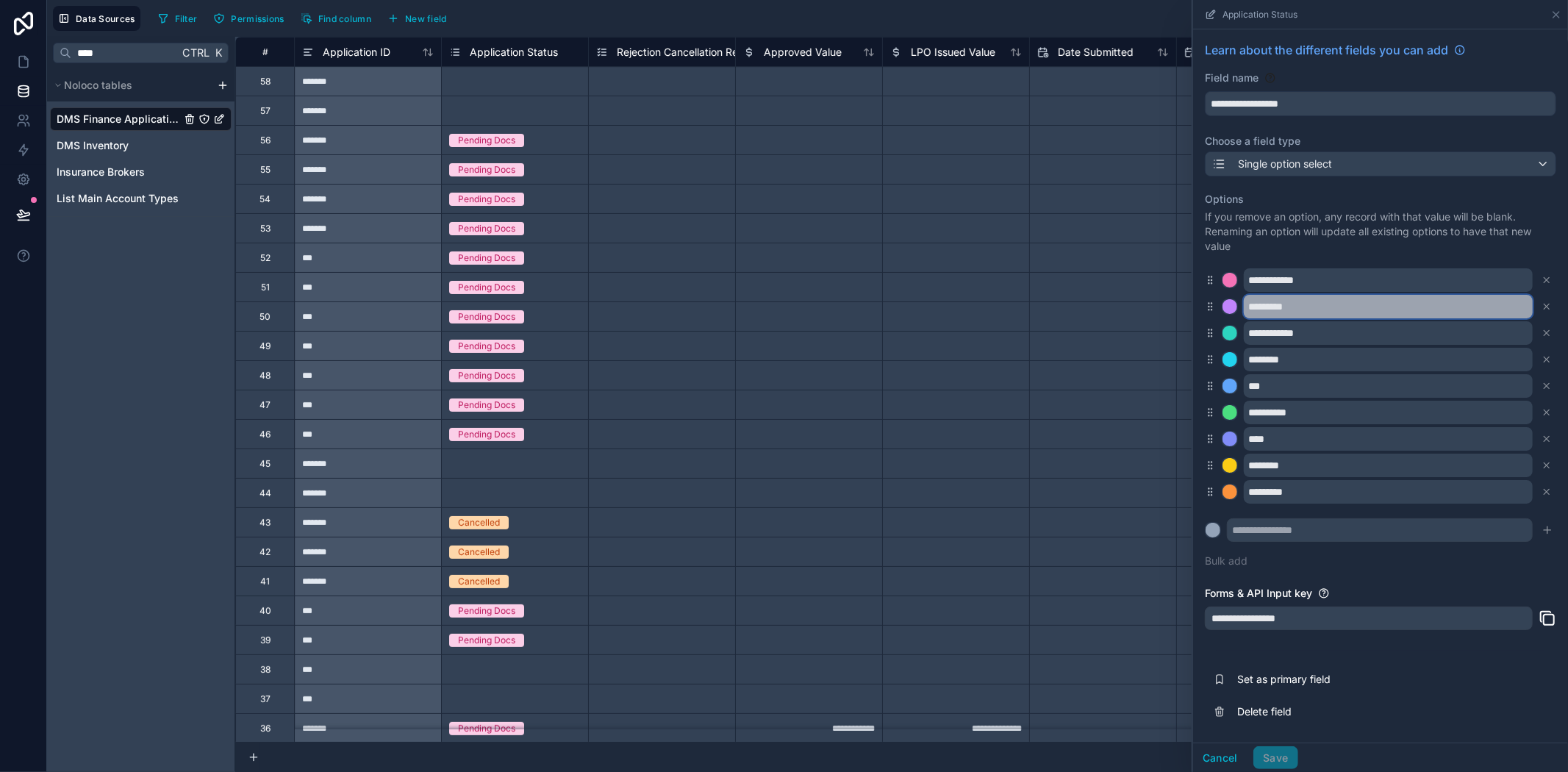
click at [1285, 306] on input "*********" at bounding box center [1388, 306] width 289 height 24
type input "*******"
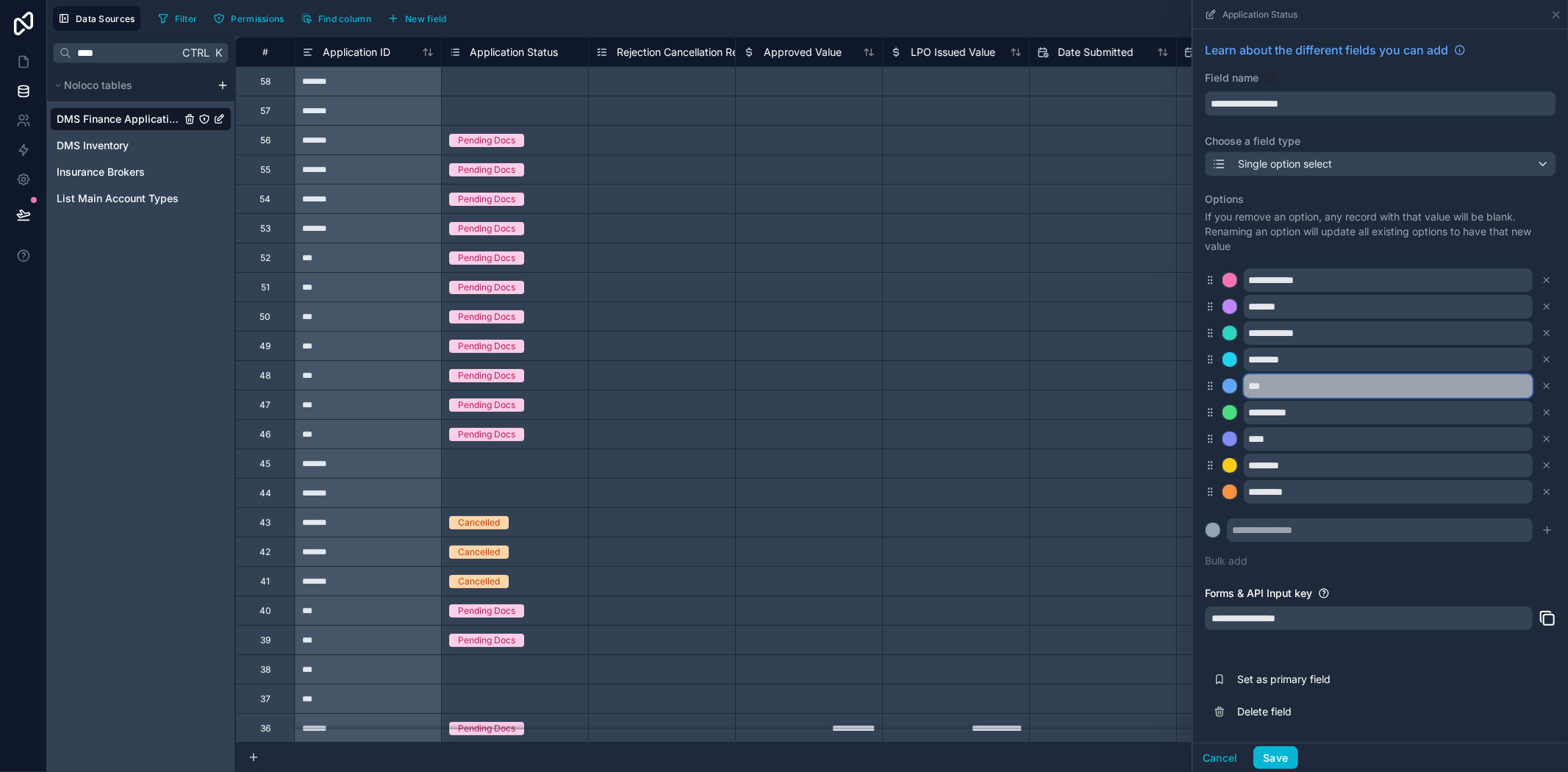
click at [1296, 390] on input "***" at bounding box center [1388, 386] width 289 height 24
click at [1282, 391] on input "***" at bounding box center [1388, 386] width 289 height 24
click at [1547, 384] on icon at bounding box center [1546, 386] width 10 height 10
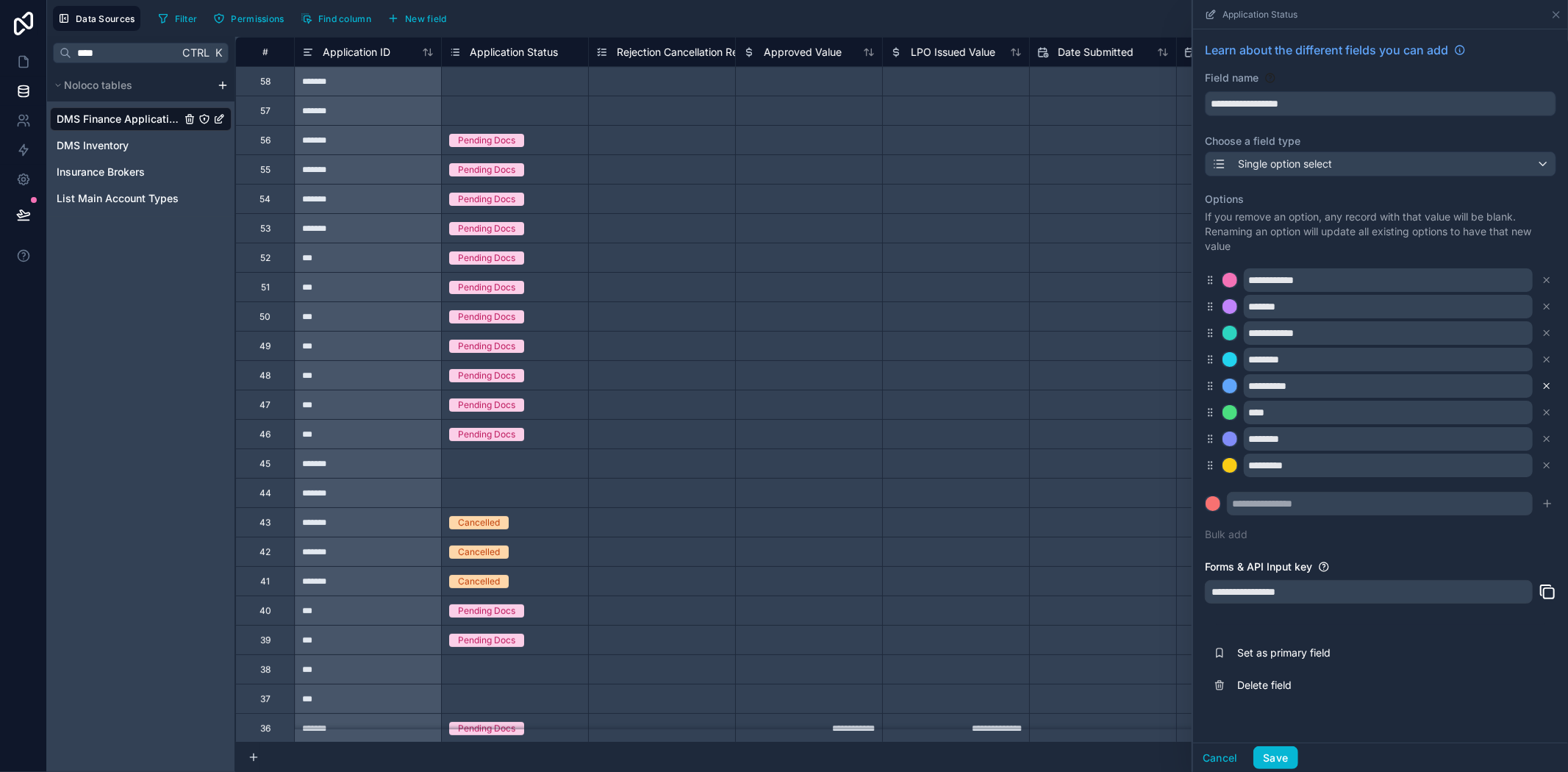
click at [1547, 390] on icon at bounding box center [1546, 386] width 10 height 10
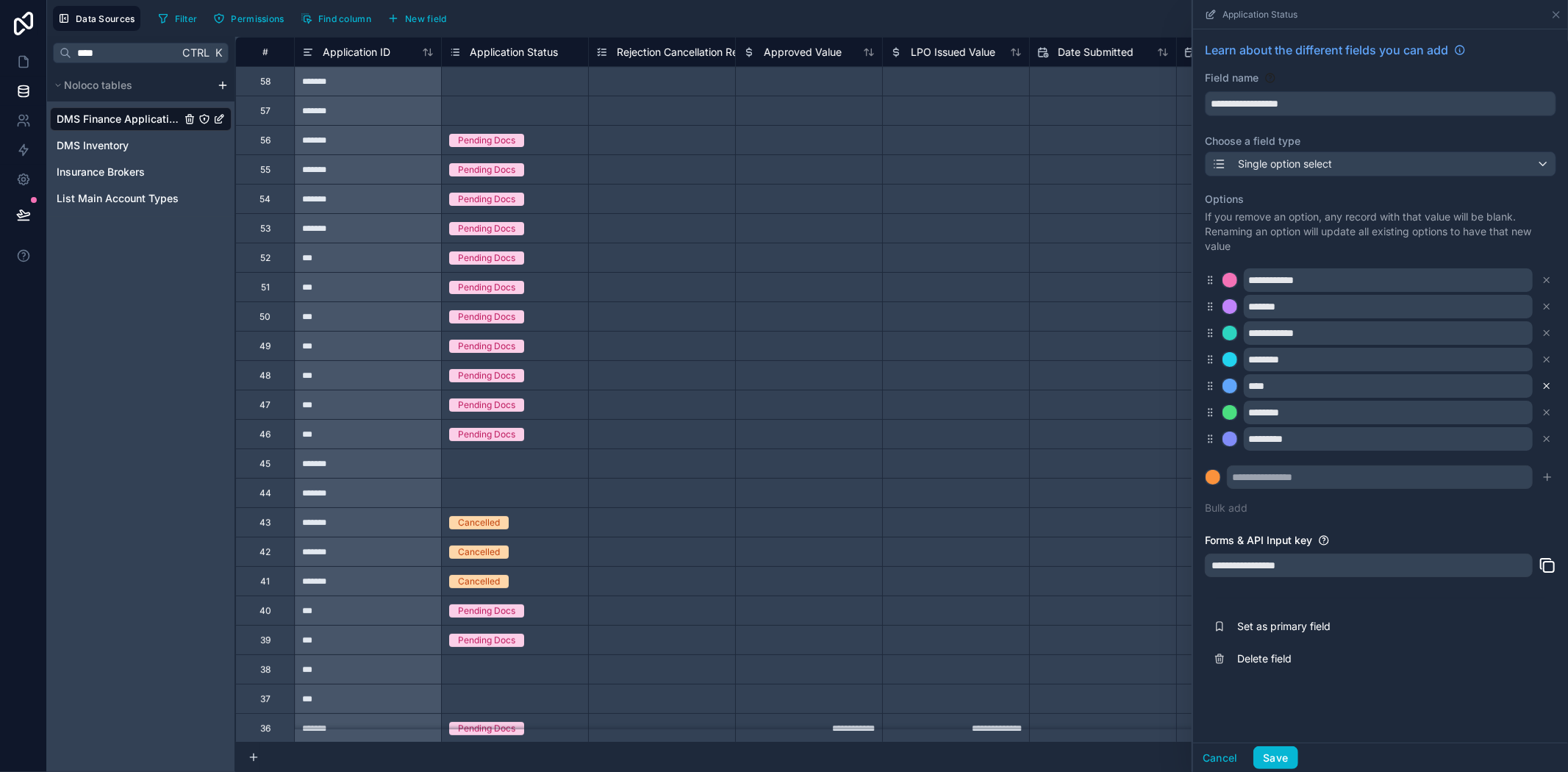
click at [1547, 382] on icon at bounding box center [1546, 386] width 10 height 10
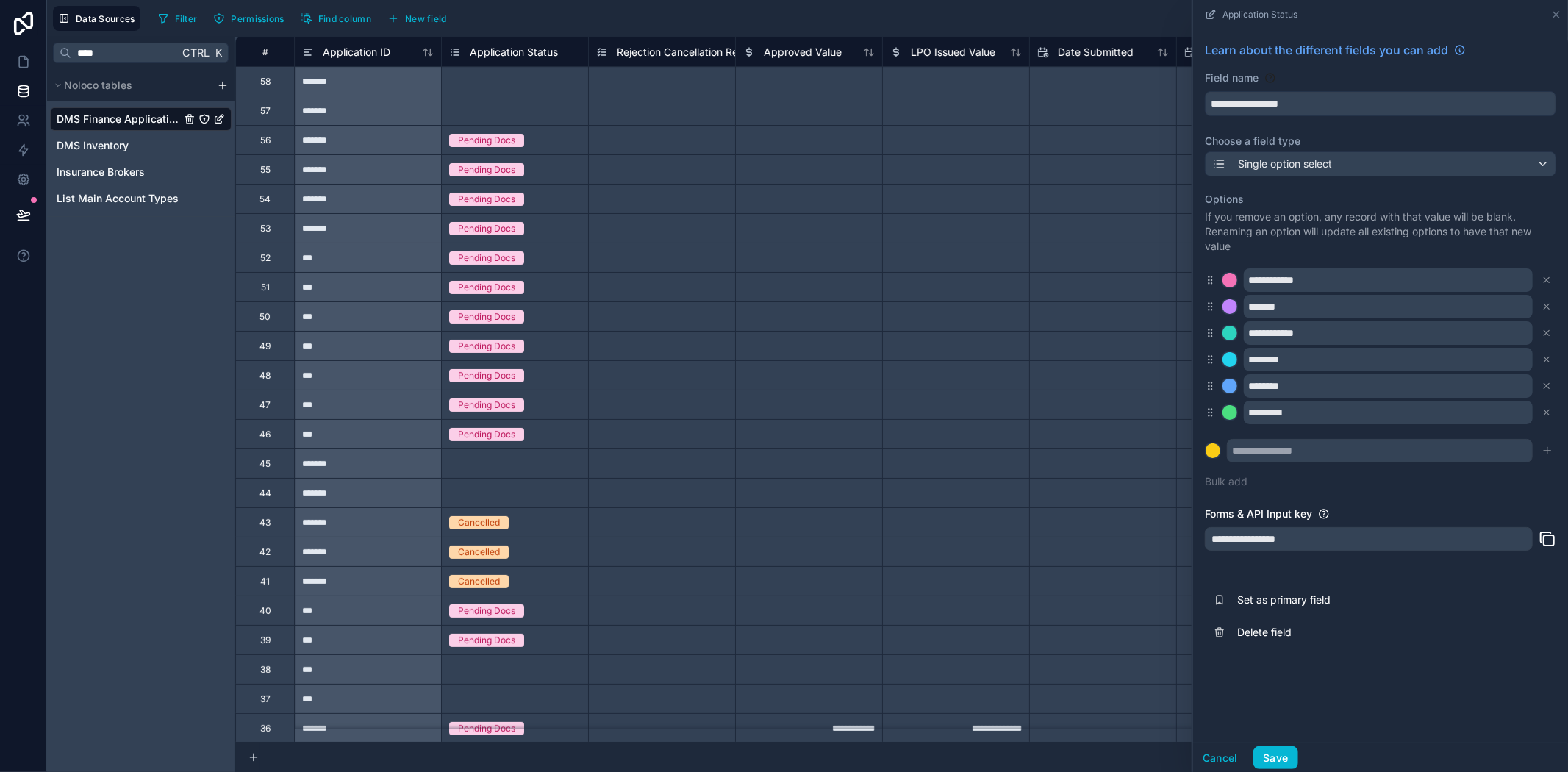
click at [1549, 410] on icon at bounding box center [1546, 413] width 10 height 10
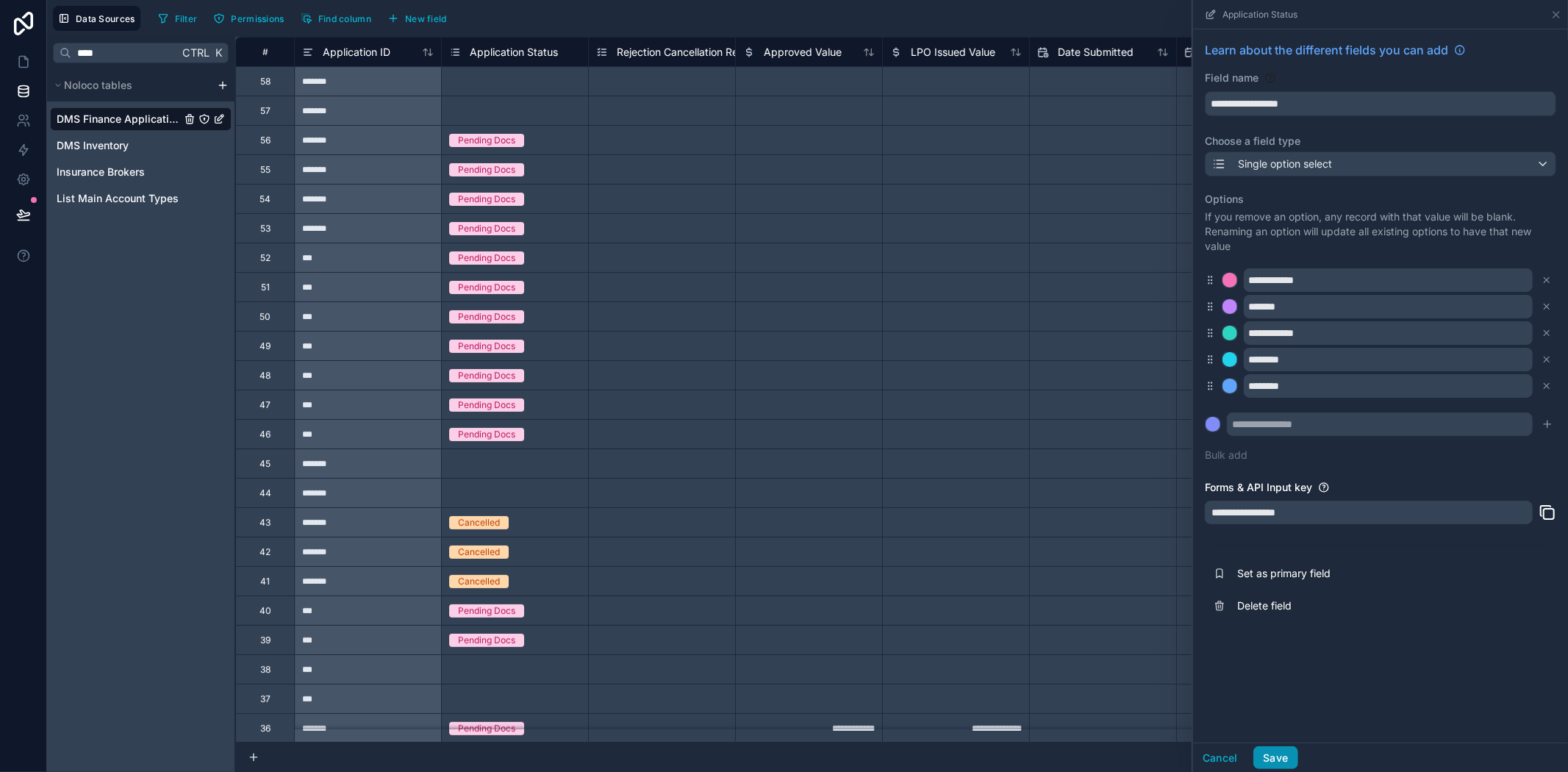
click at [1272, 759] on button "Save" at bounding box center [1275, 758] width 45 height 24
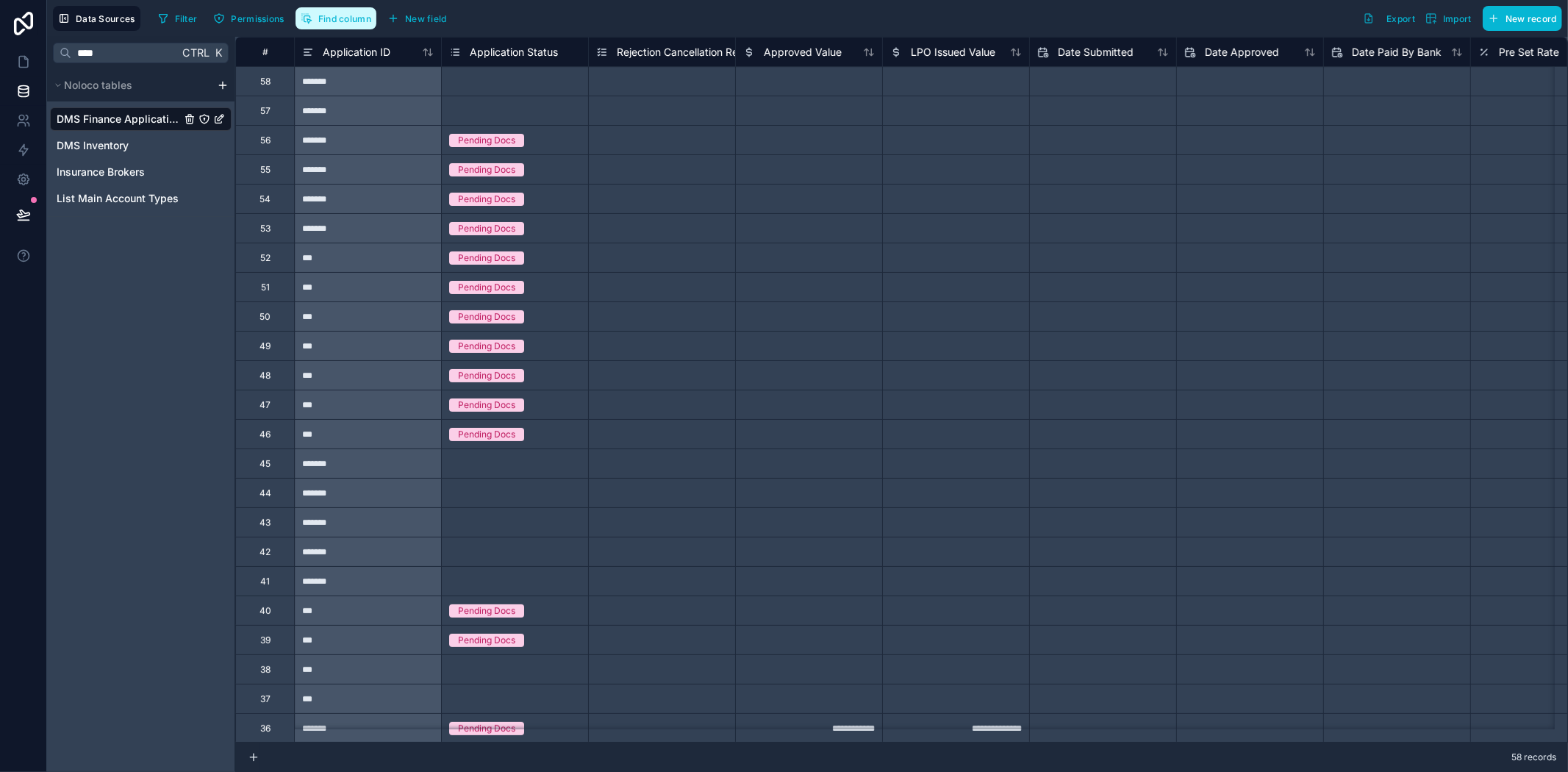
click at [345, 18] on span "Find column" at bounding box center [345, 19] width 53 height 11
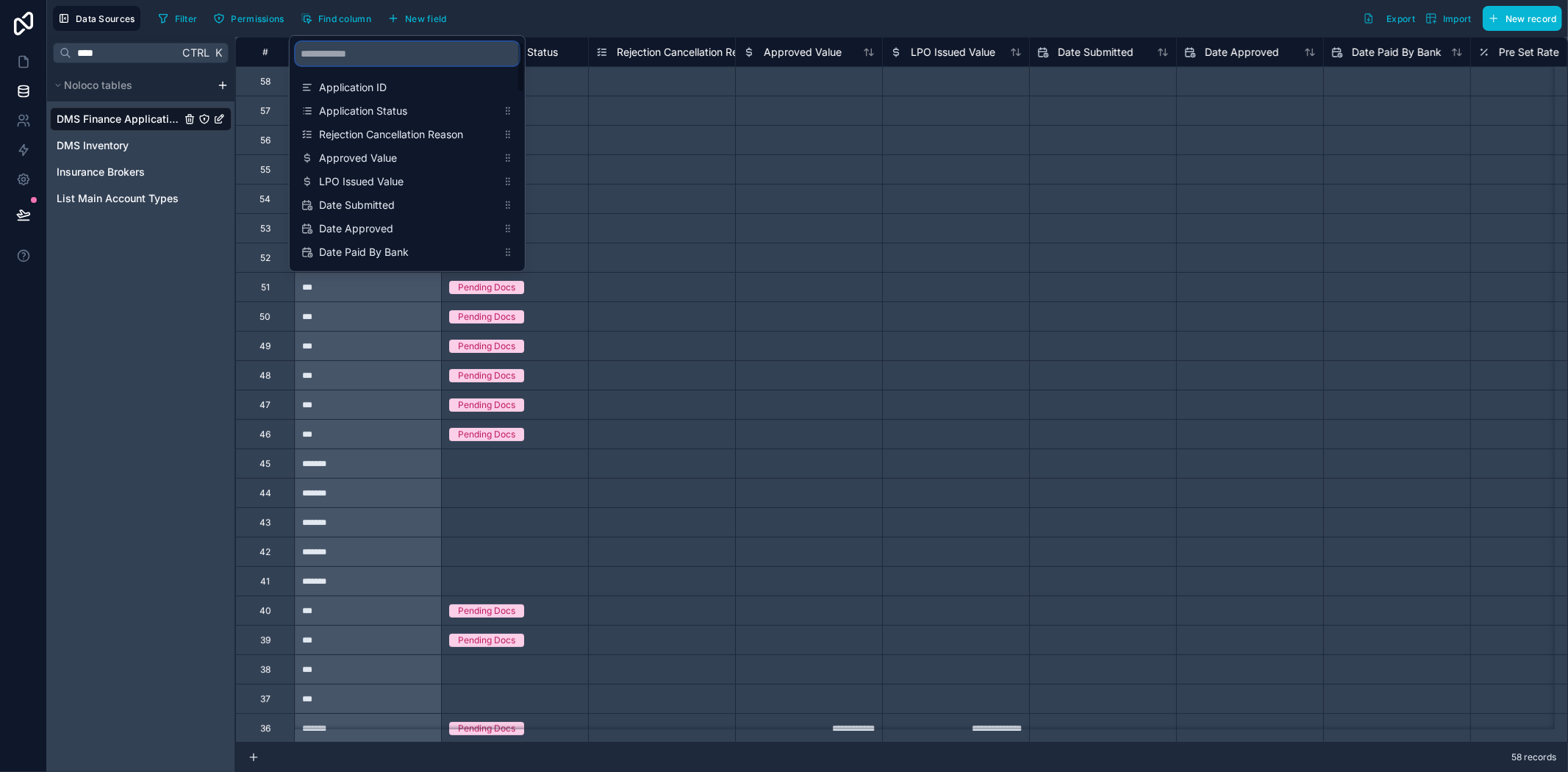
click at [338, 57] on input "scrollable content" at bounding box center [408, 53] width 224 height 24
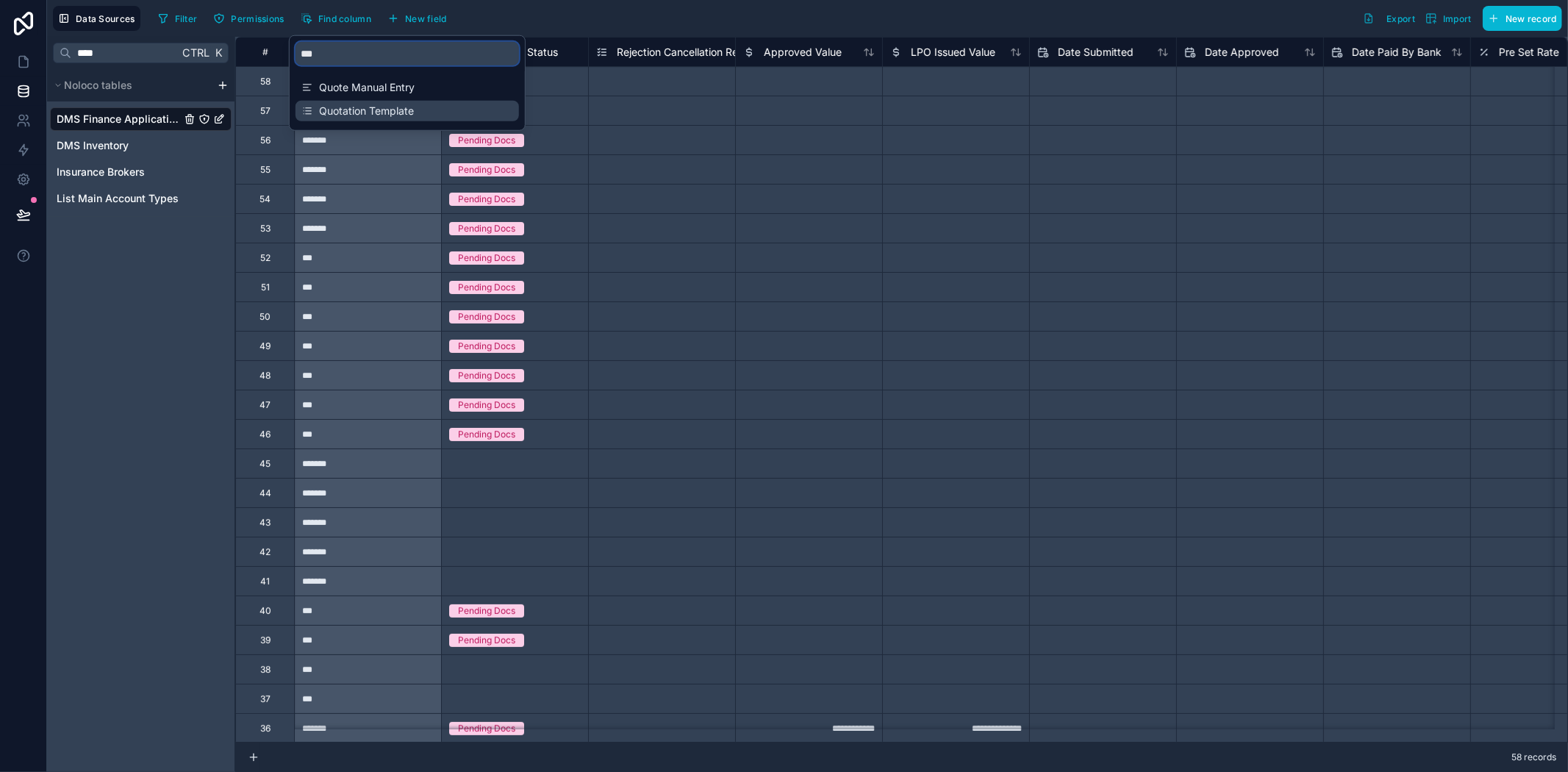
type input "***"
click at [362, 115] on span "Quotation Template" at bounding box center [409, 111] width 178 height 15
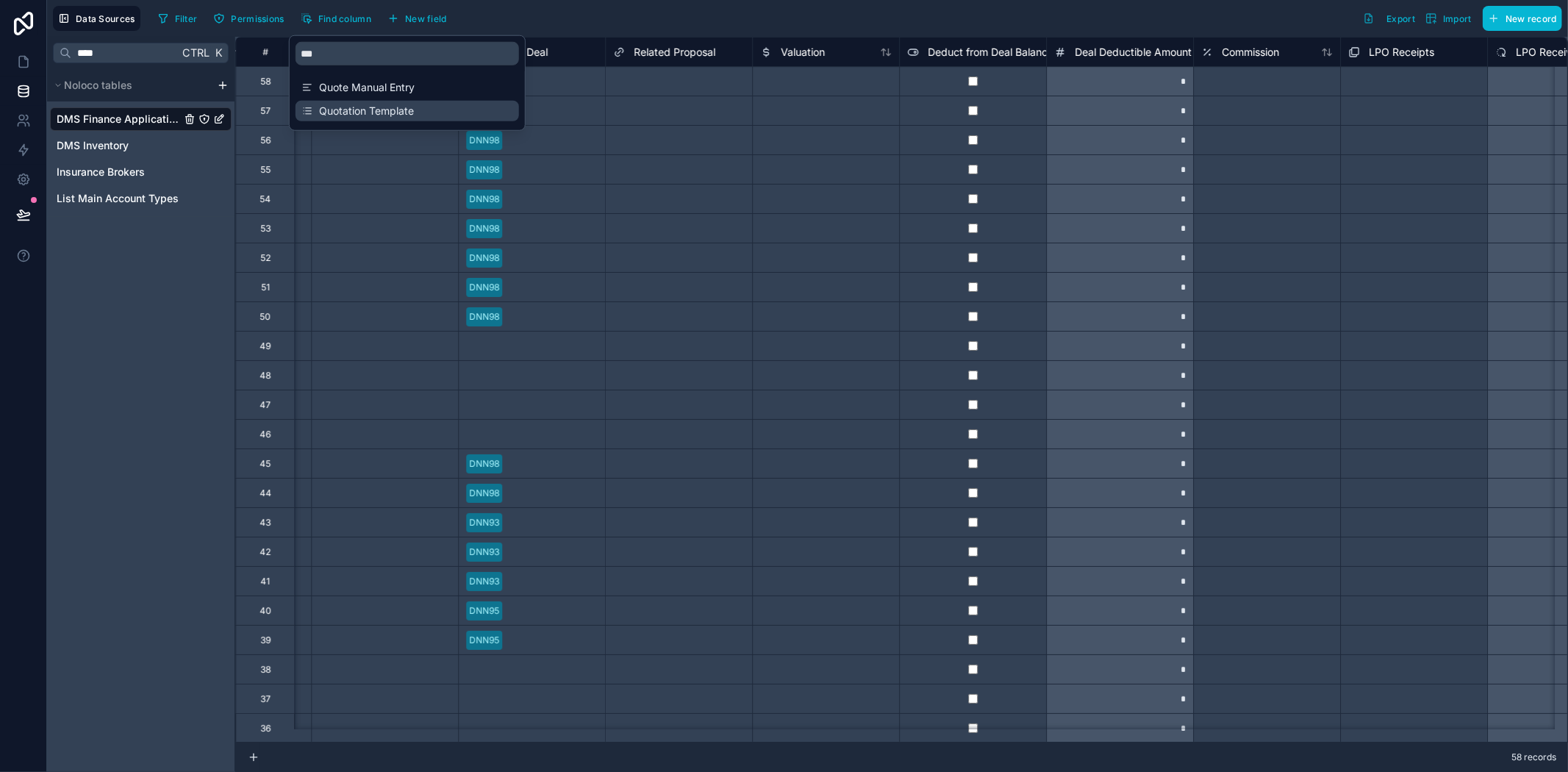
scroll to position [0, 3382]
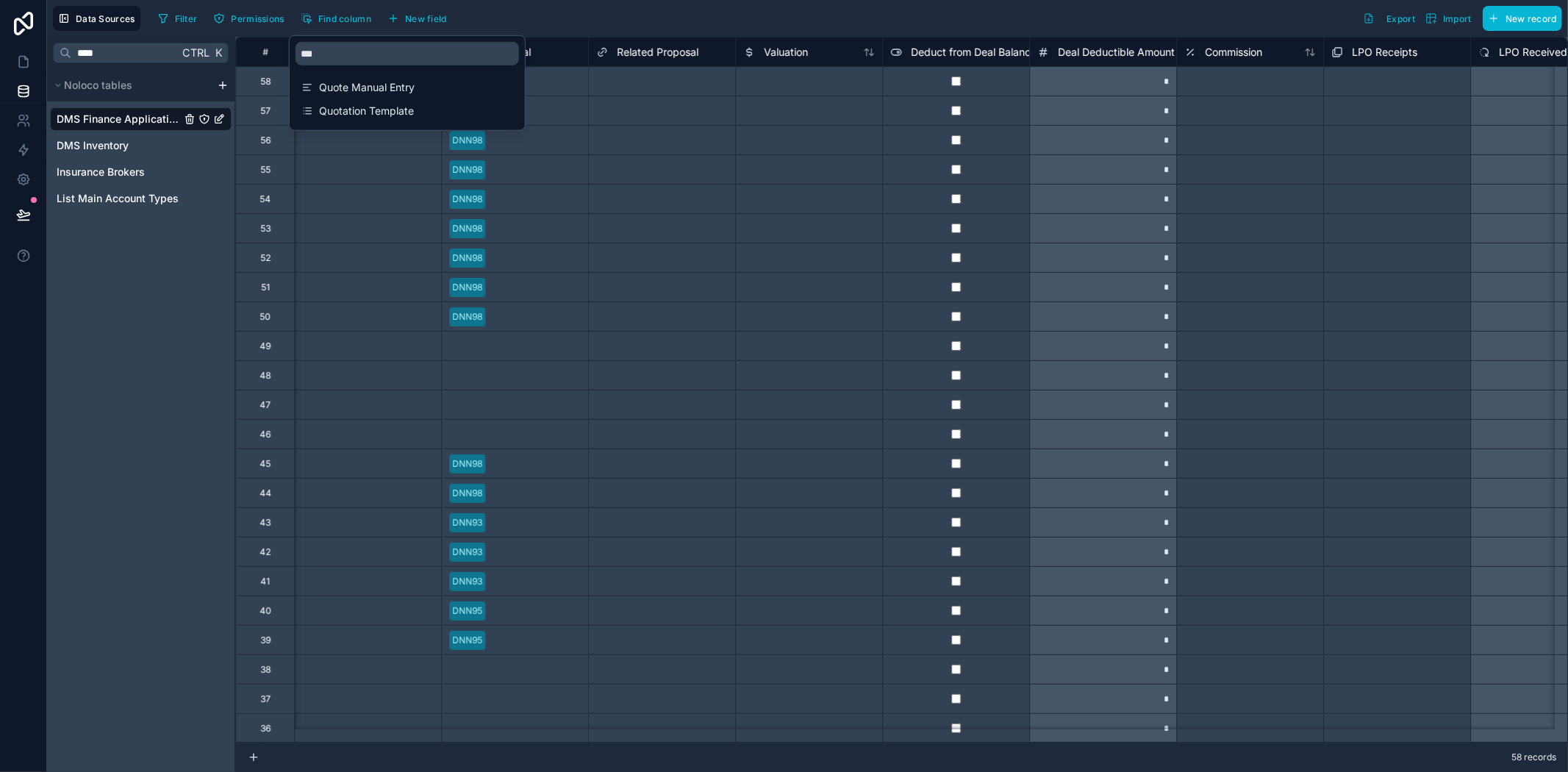
click at [624, 19] on div "Filter Permissions Find column New field Export Import New record" at bounding box center [857, 18] width 1410 height 25
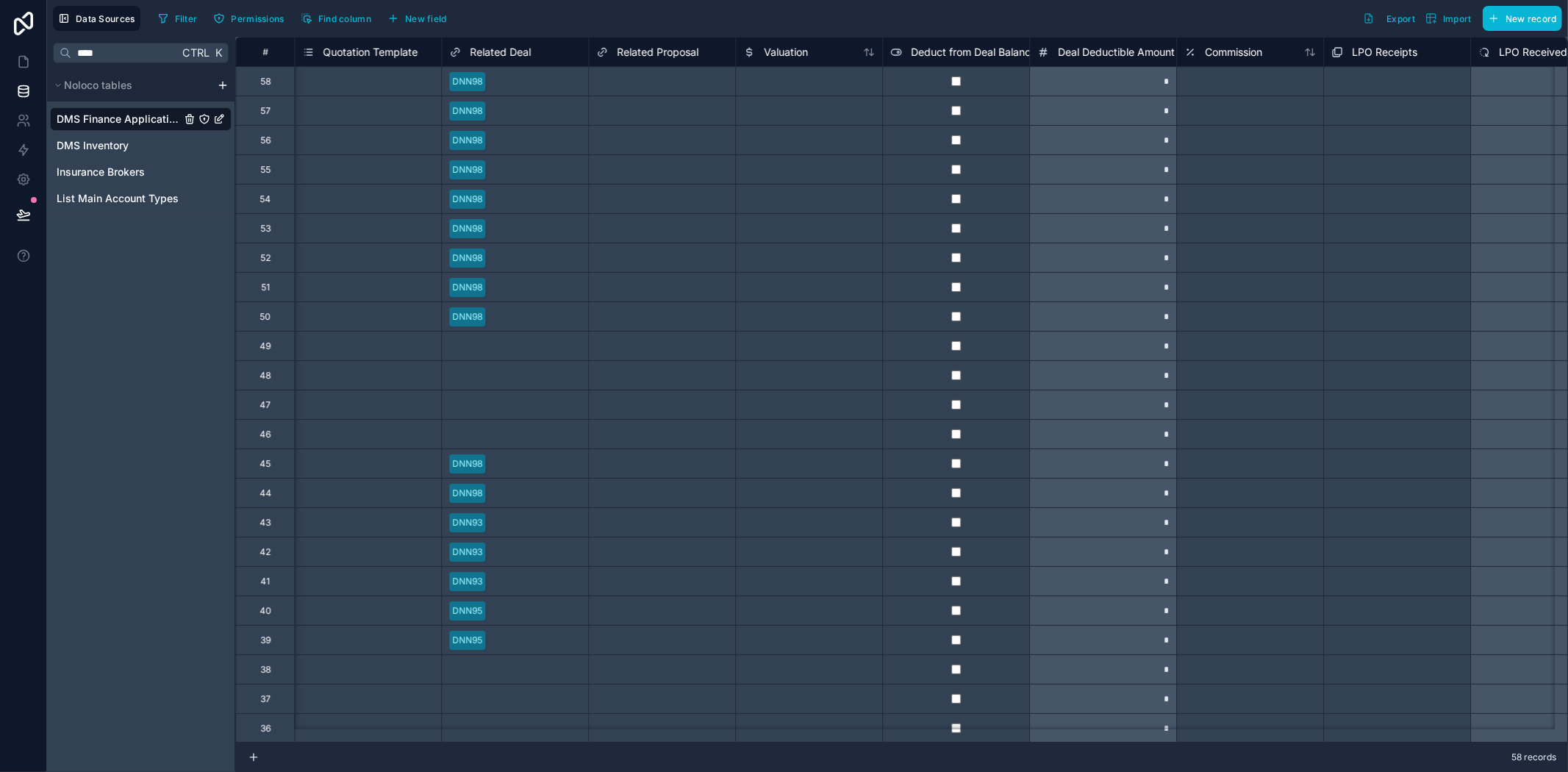
click at [342, 46] on span "Quotation Template" at bounding box center [370, 52] width 95 height 15
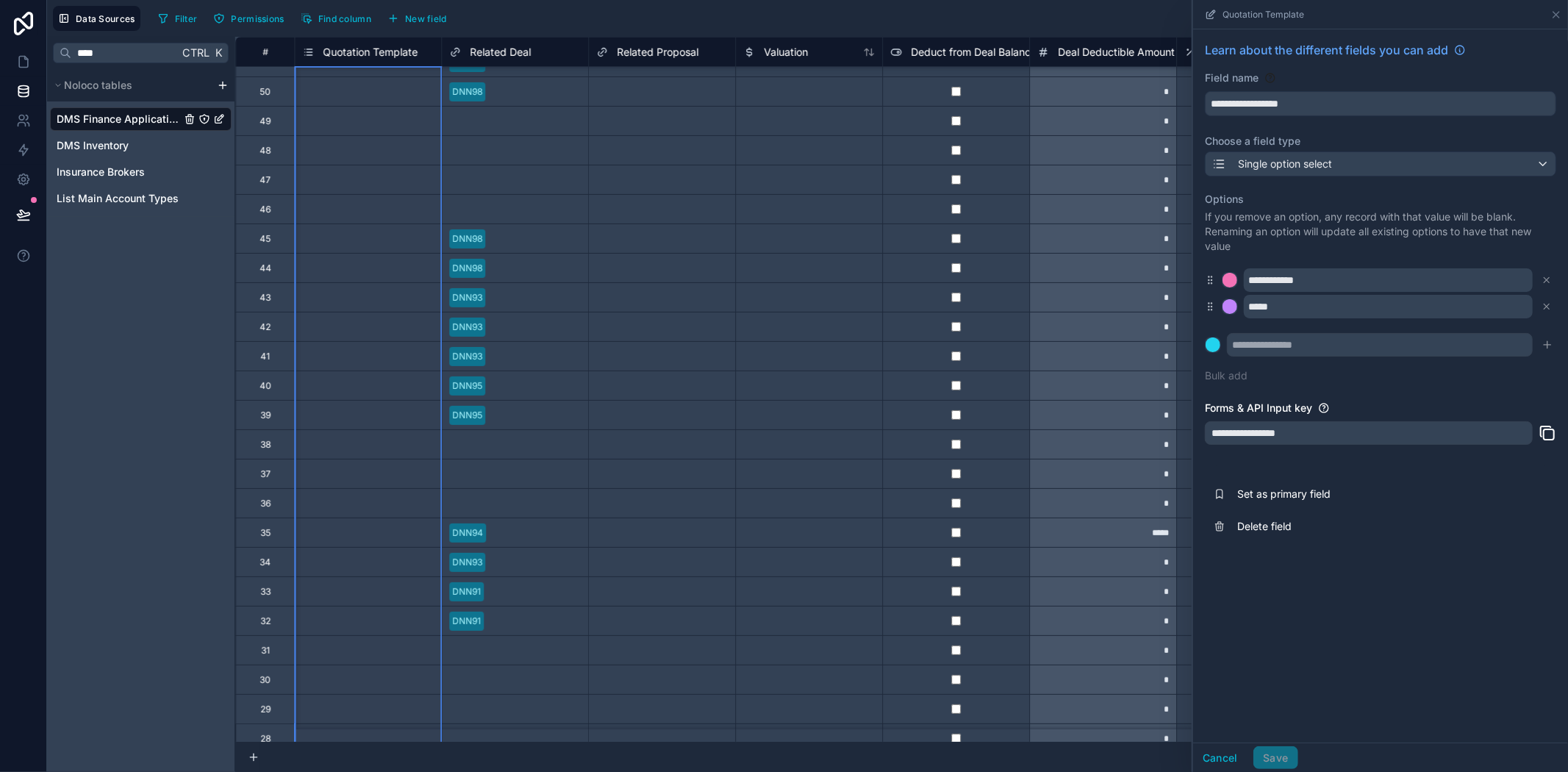
scroll to position [0, 3382]
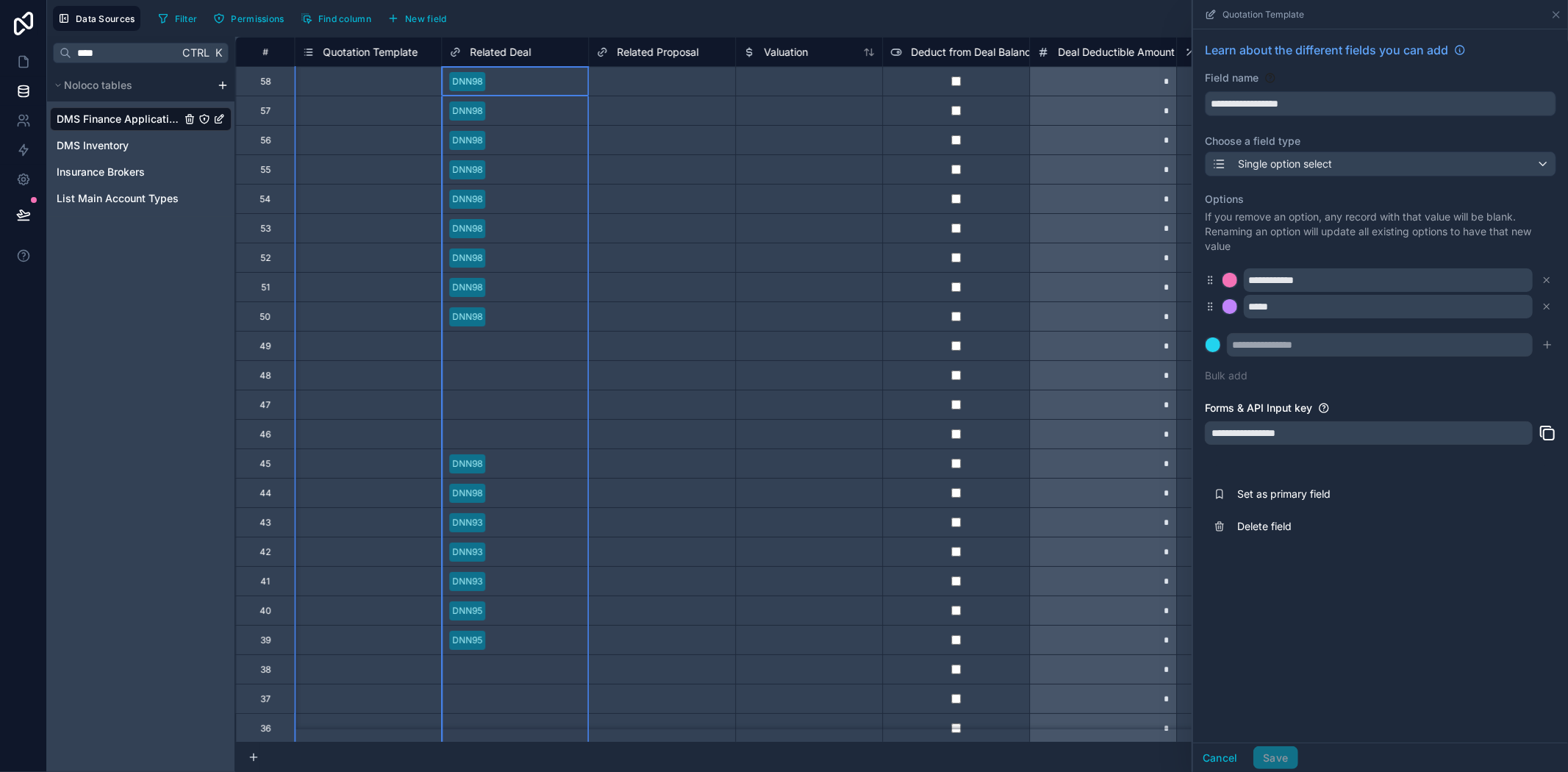
click at [519, 46] on span "Related Deal" at bounding box center [501, 52] width 61 height 15
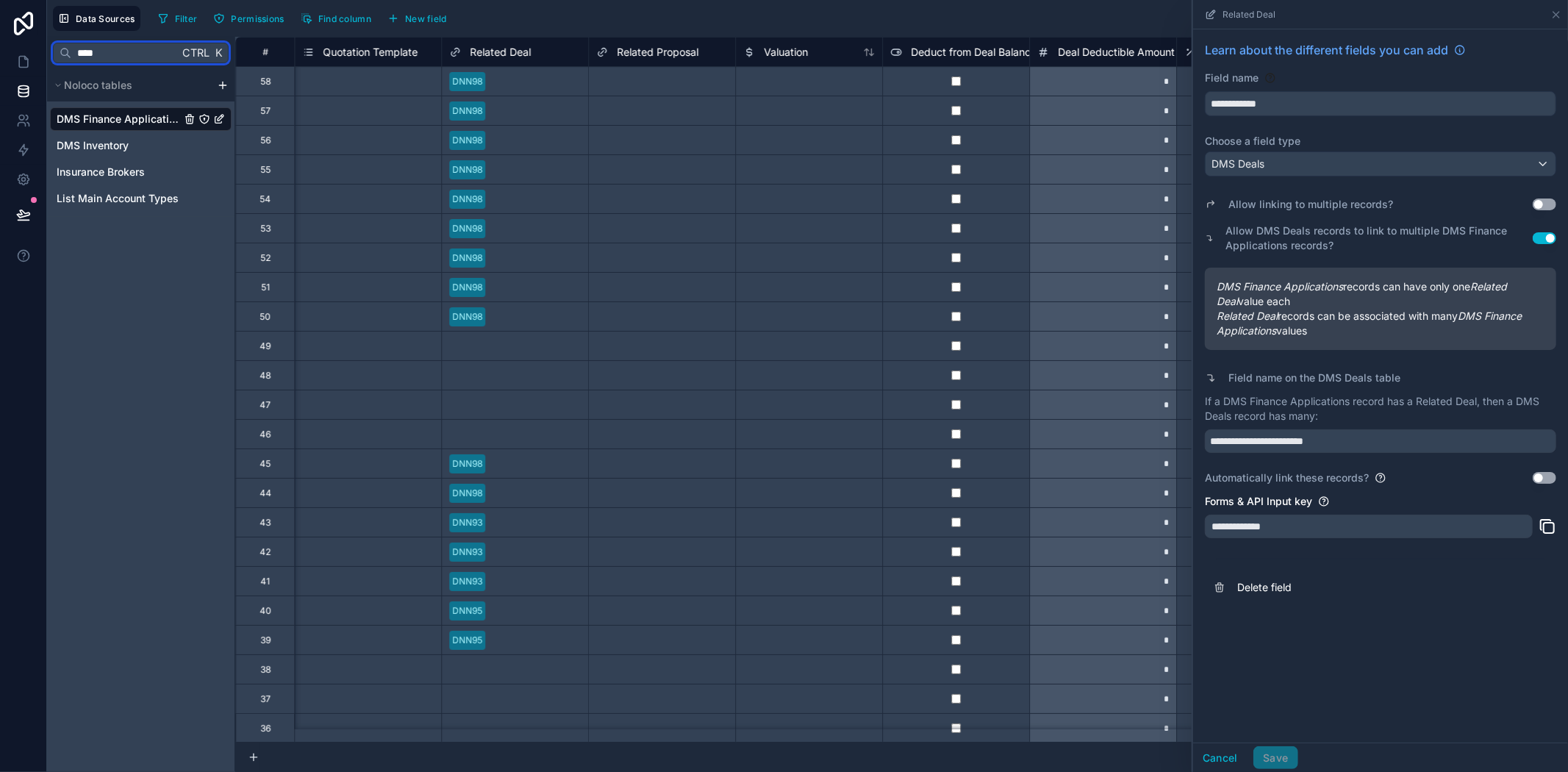
click at [138, 52] on input "****" at bounding box center [124, 53] width 107 height 27
type input "***"
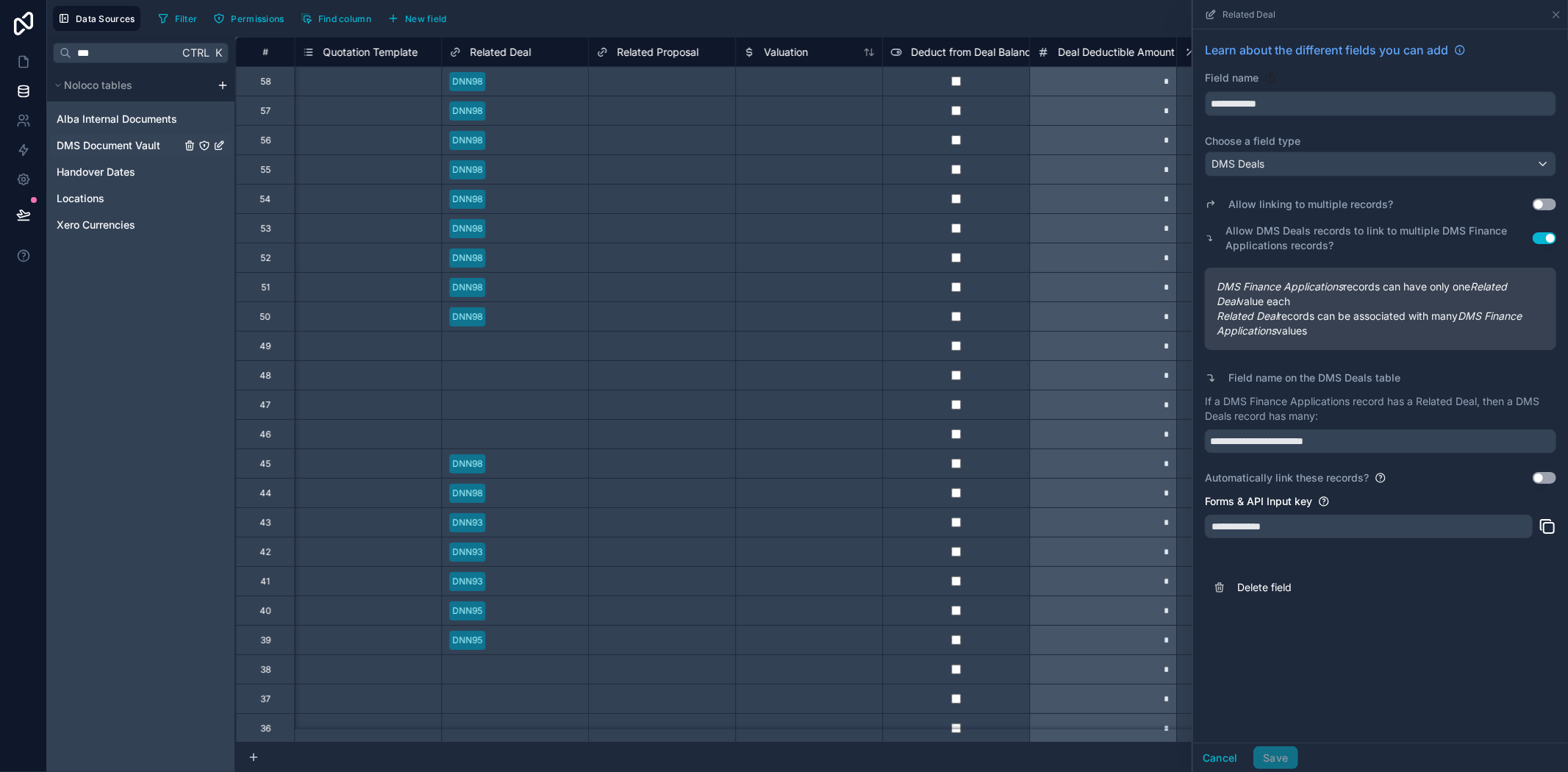
click at [130, 138] on span "DMS Document Vault" at bounding box center [108, 146] width 103 height 15
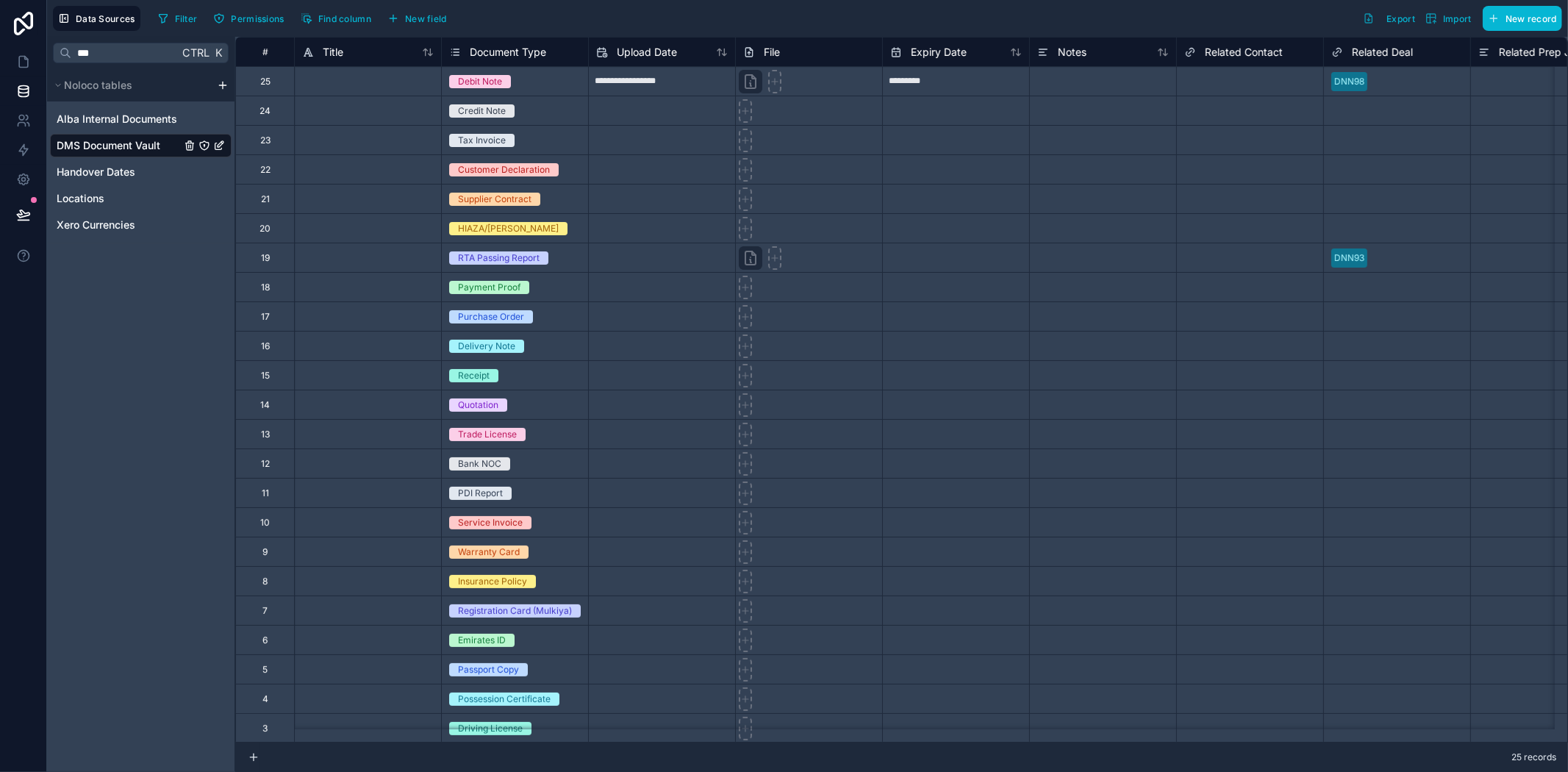
click at [1375, 89] on div "DNN98" at bounding box center [1397, 81] width 146 height 22
click at [471, 89] on div "Debit Note" at bounding box center [515, 82] width 146 height 16
click at [380, 89] on div at bounding box center [367, 81] width 147 height 29
click at [252, 86] on div "25" at bounding box center [264, 81] width 59 height 29
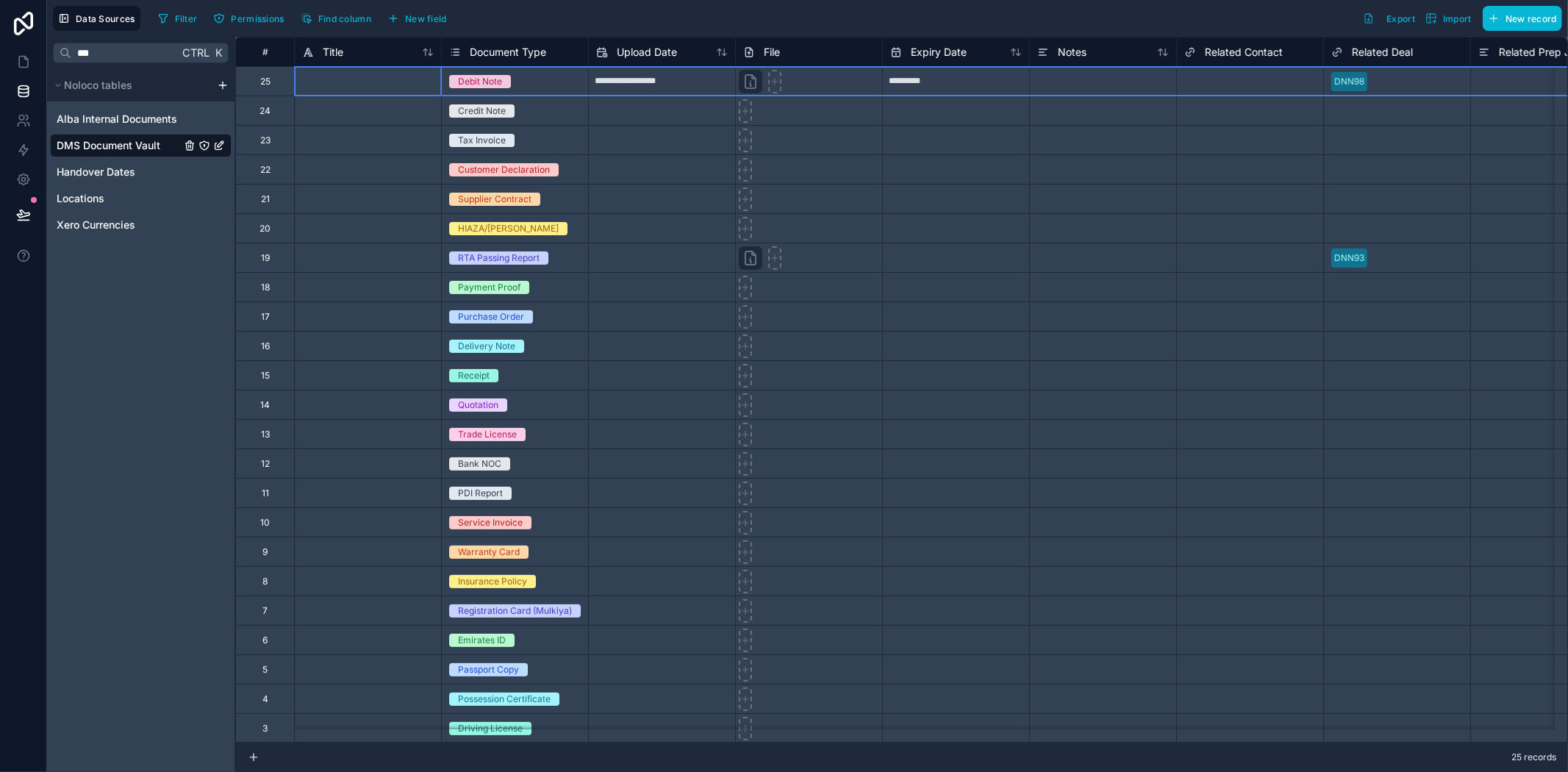
drag, startPoint x: 268, startPoint y: 80, endPoint x: 258, endPoint y: 80, distance: 10.0
click at [258, 80] on div "25" at bounding box center [264, 81] width 59 height 29
click at [258, 79] on div "Copy Cut Paste Delete row" at bounding box center [296, 116] width 77 height 74
click at [283, 87] on div "Copy" at bounding box center [296, 91] width 75 height 16
click at [403, 19] on button "New field" at bounding box center [417, 18] width 70 height 22
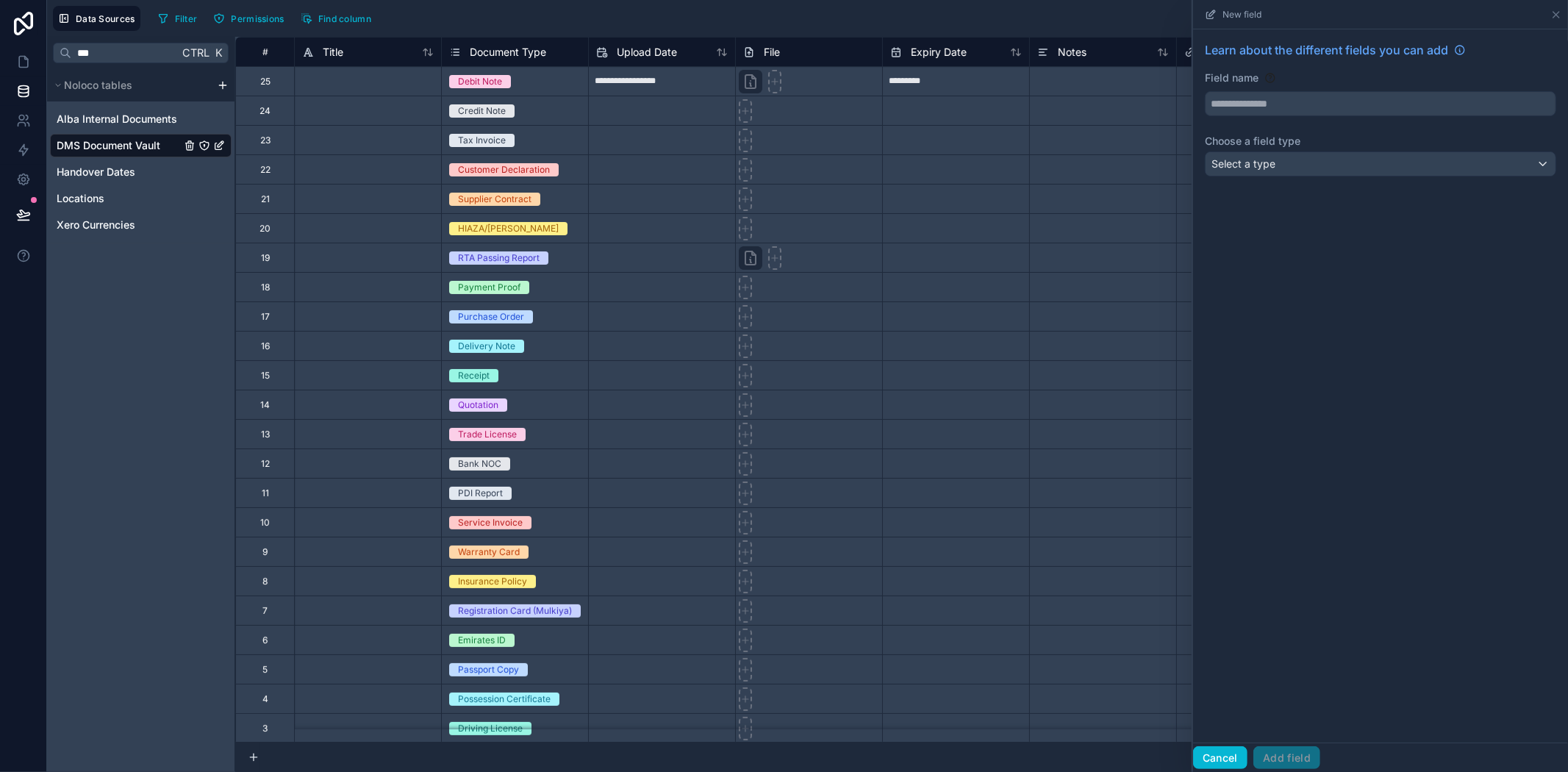
click at [1218, 764] on button "Cancel" at bounding box center [1220, 758] width 54 height 24
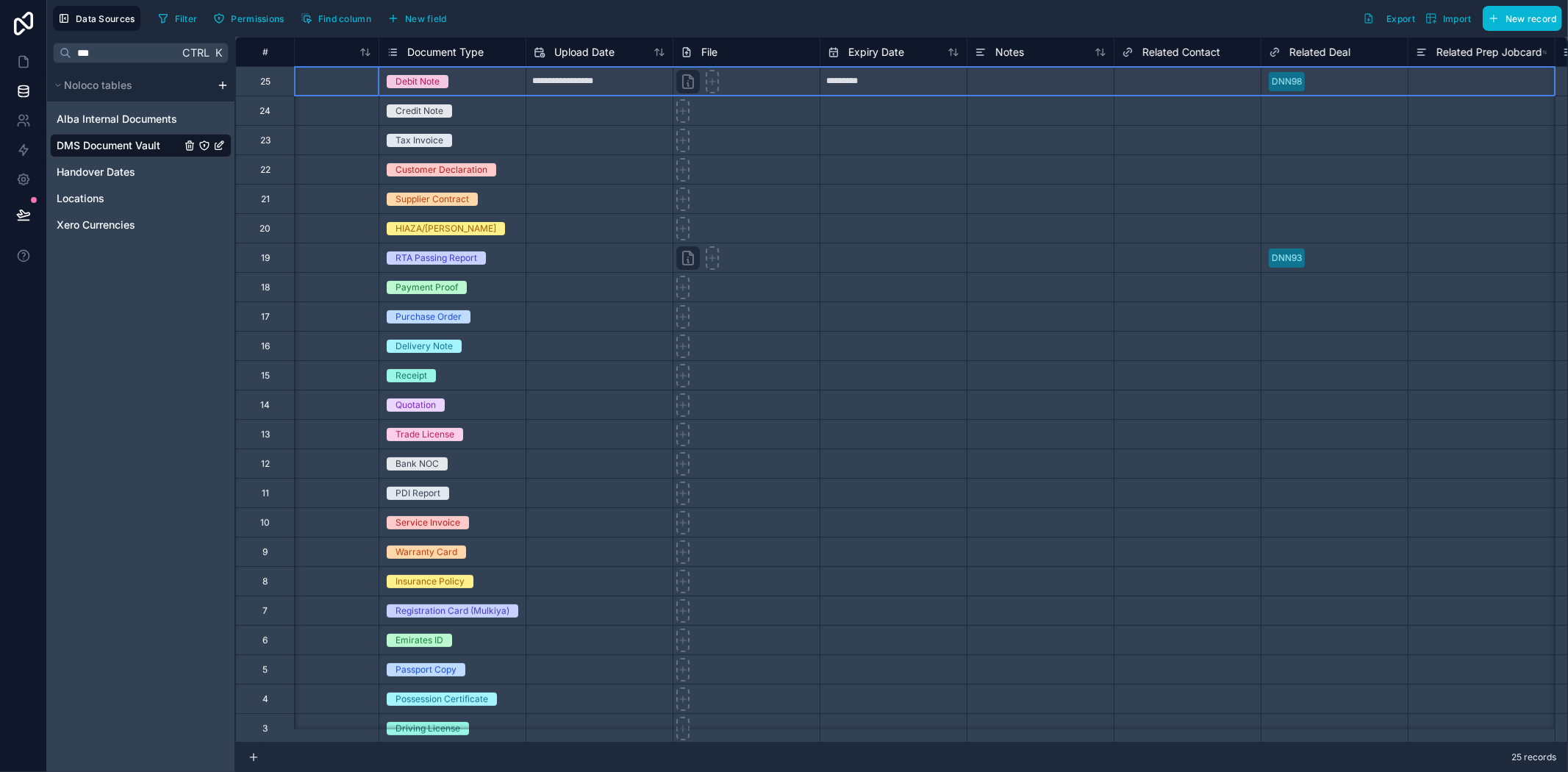
scroll to position [0, 210]
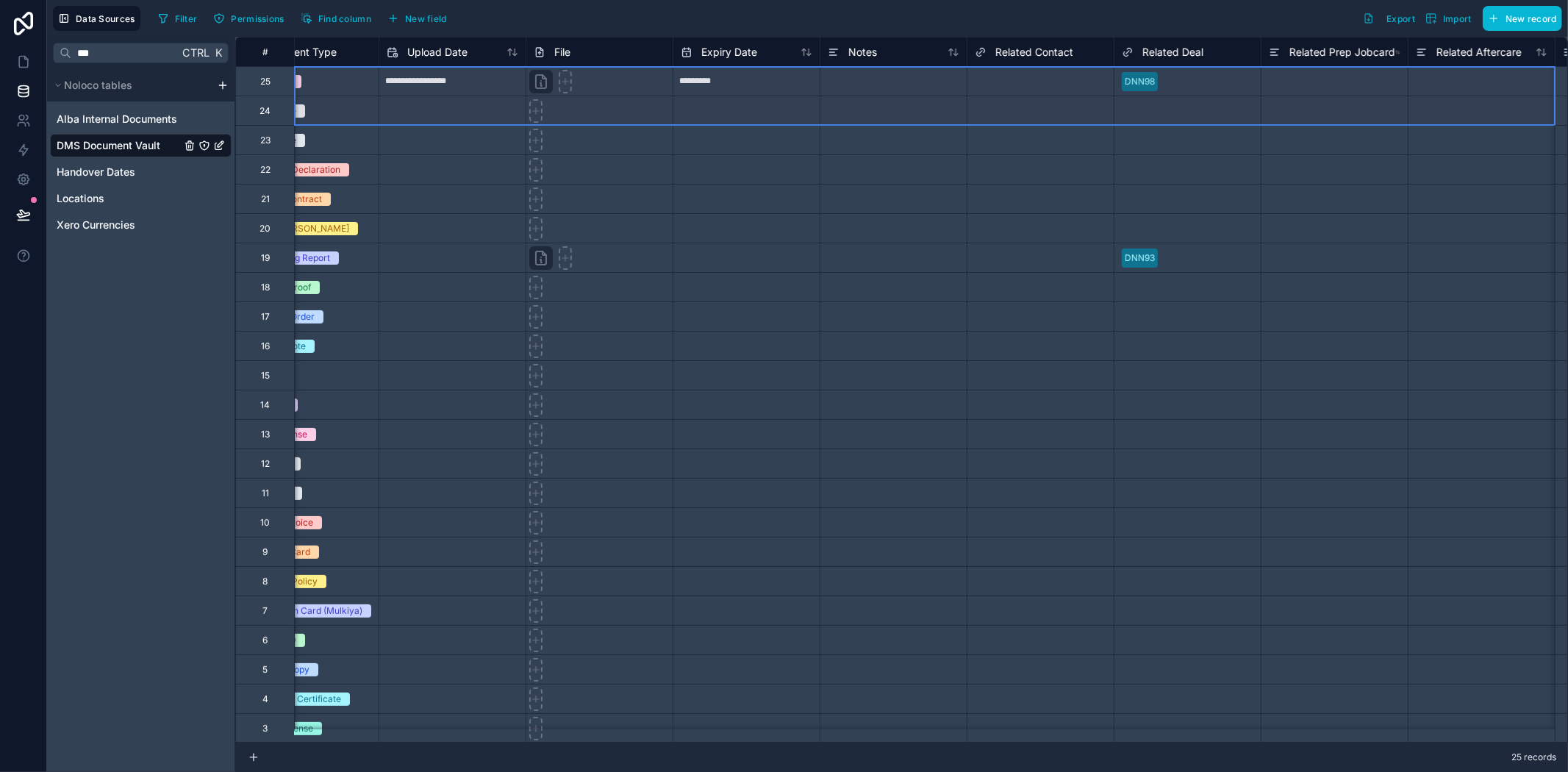
drag, startPoint x: 398, startPoint y: 91, endPoint x: 1521, endPoint y: 96, distance: 1123.0
click at [1521, 96] on div "**********" at bounding box center [1304, 419] width 2559 height 764
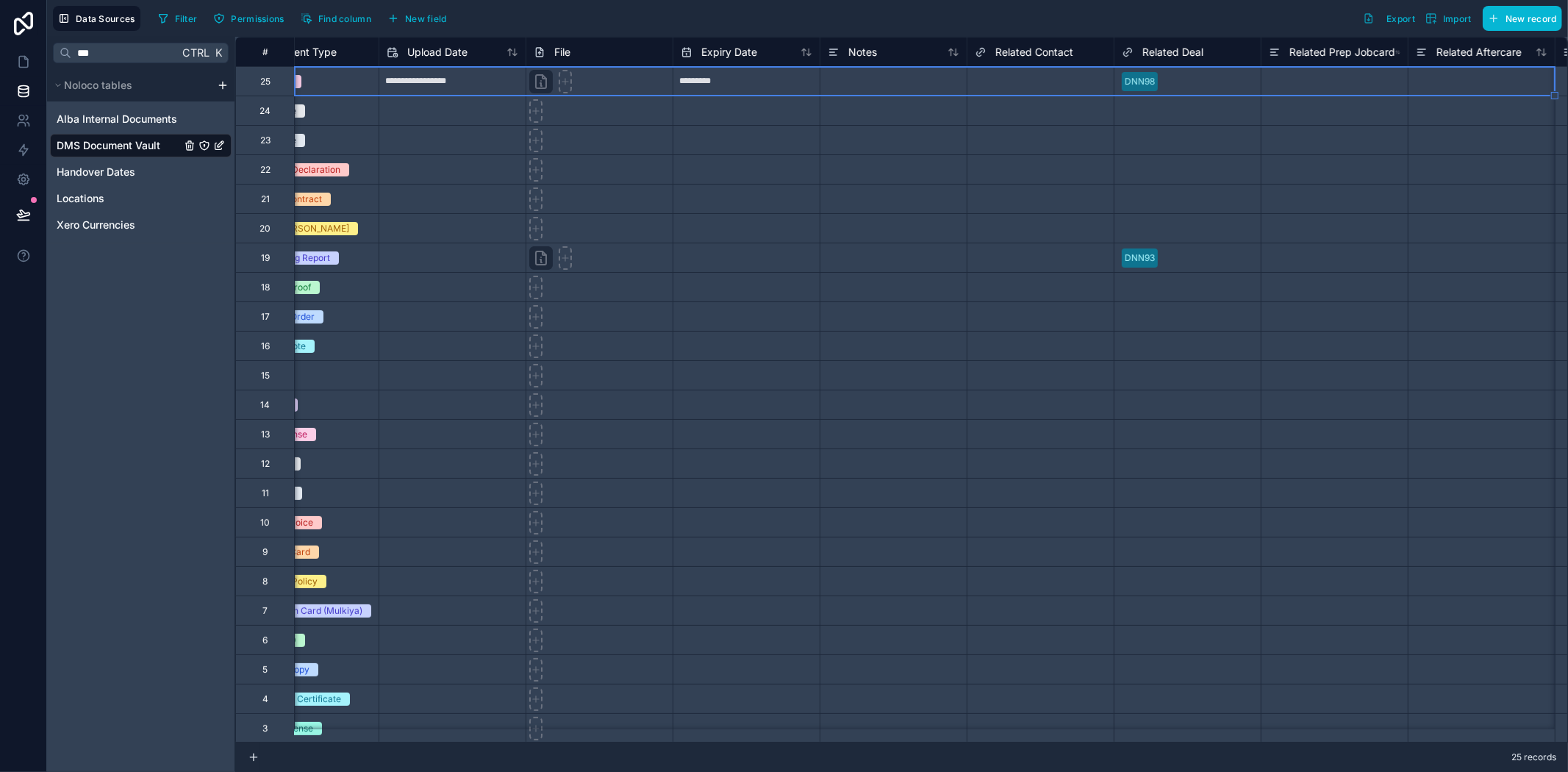
click at [1210, 88] on div "DNN98" at bounding box center [1188, 81] width 146 height 22
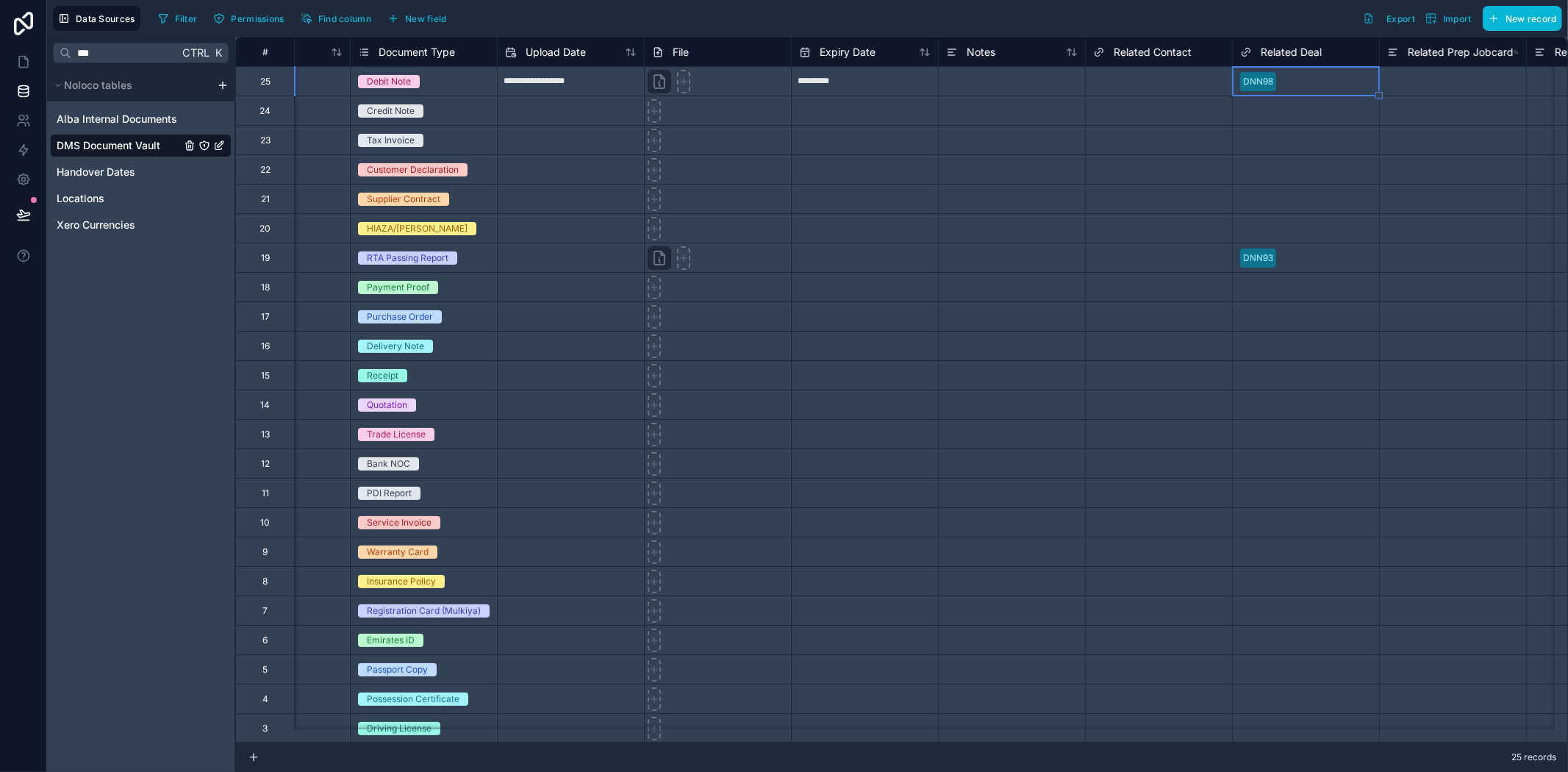
scroll to position [0, 0]
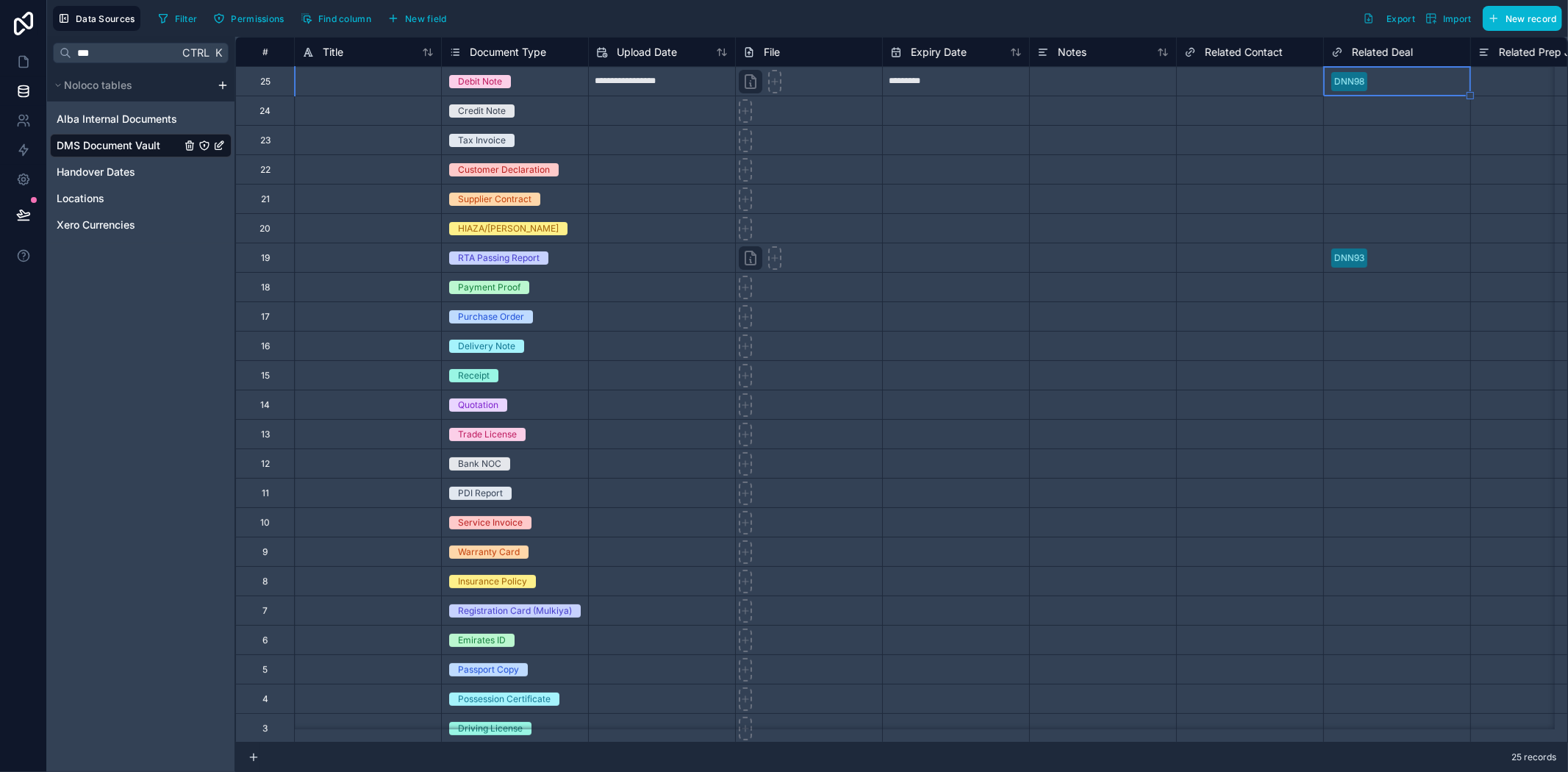
click at [1354, 111] on div "Select a Related Deal" at bounding box center [1376, 111] width 89 height 11
click at [1355, 151] on div "Select a Related Deal" at bounding box center [1397, 140] width 146 height 28
click at [1355, 174] on div "Select a Related Deal" at bounding box center [1376, 170] width 89 height 11
click at [1357, 146] on div "Select a Related Deal" at bounding box center [1397, 140] width 146 height 15
click at [1358, 117] on div "Select a Related Deal" at bounding box center [1397, 111] width 146 height 15
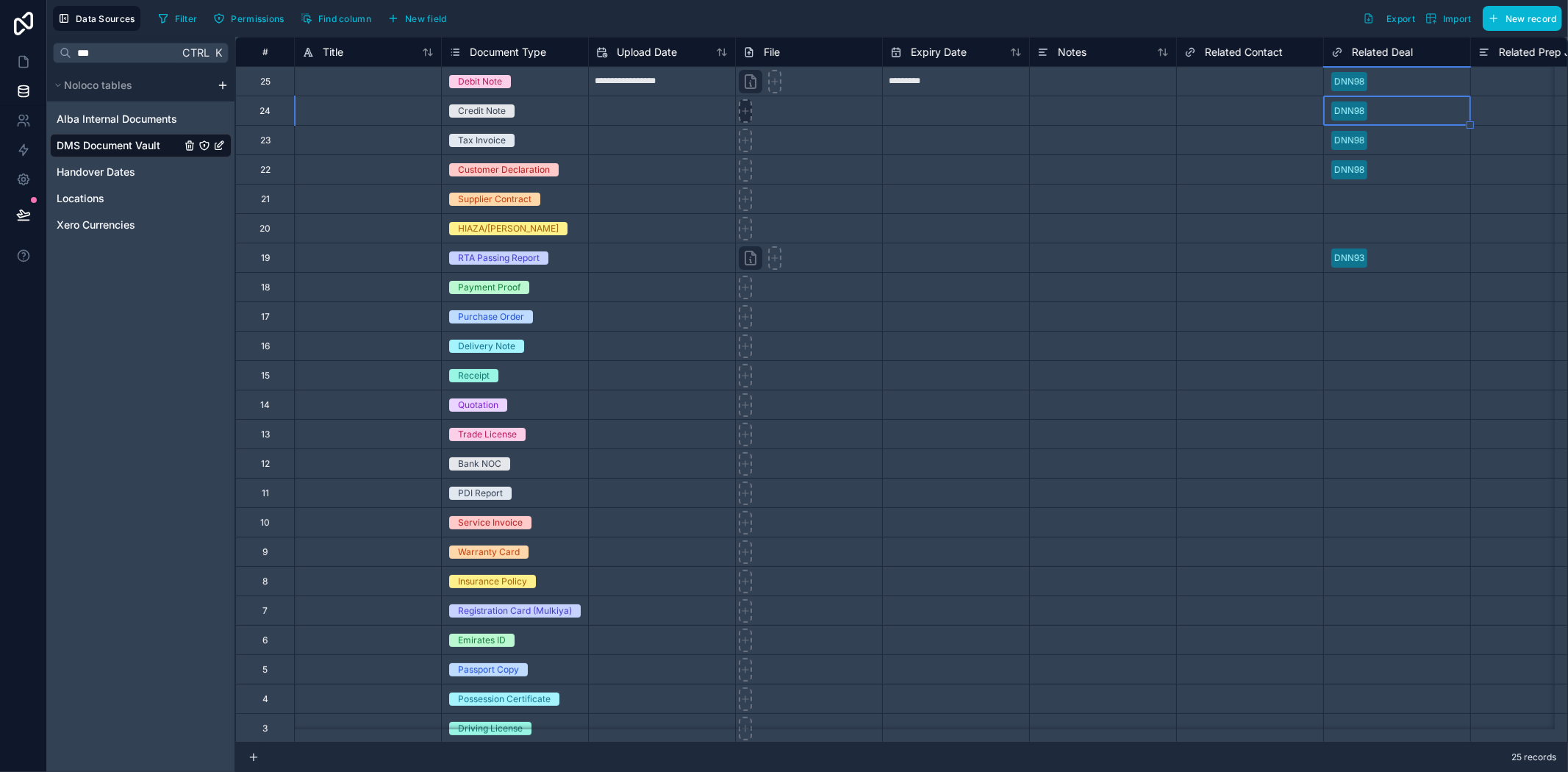
click at [748, 121] on div at bounding box center [745, 111] width 13 height 24
type input "**********"
click at [746, 138] on icon at bounding box center [745, 140] width 10 height 10
type input "**********"
click at [748, 165] on icon at bounding box center [745, 170] width 10 height 10
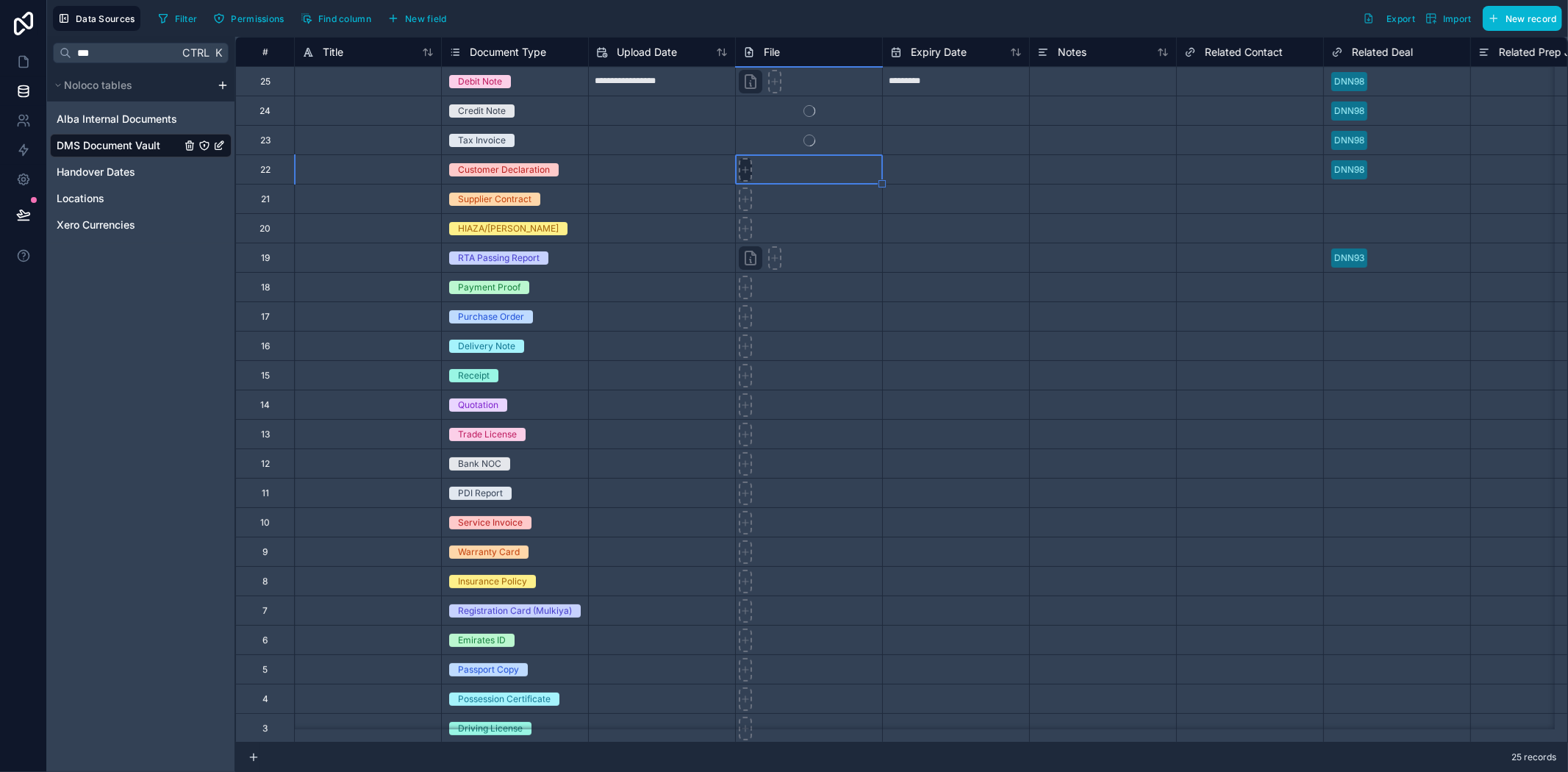
type input "**********"
click at [745, 194] on icon at bounding box center [745, 199] width 10 height 10
type input "**********"
click at [1377, 194] on div "Select a Related Deal" at bounding box center [1376, 199] width 89 height 11
click at [923, 89] on input "*********" at bounding box center [956, 82] width 146 height 24
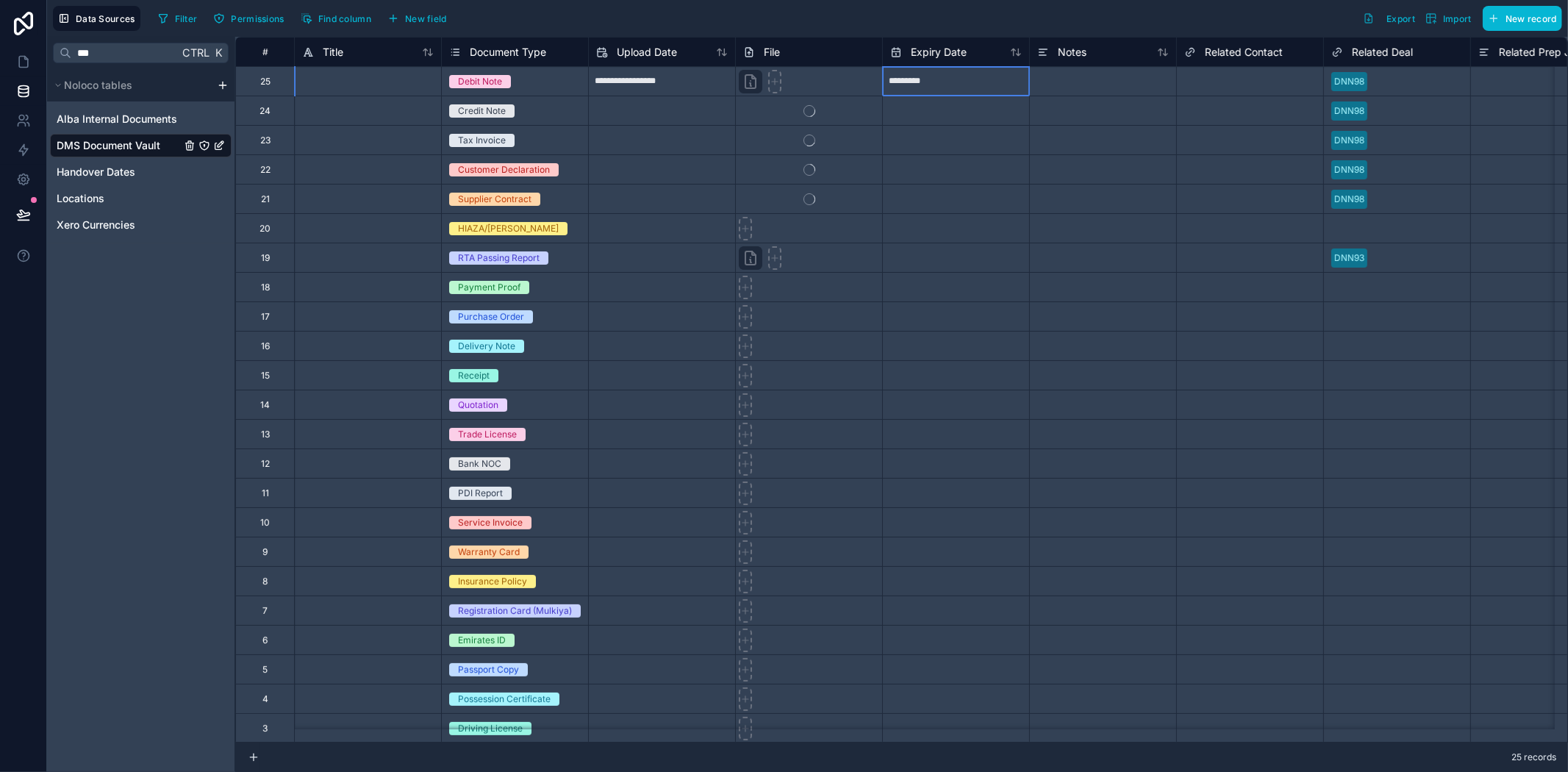
select select "****"
select select "*"
click at [883, 140] on div at bounding box center [956, 139] width 147 height 29
click at [922, 90] on input "*********" at bounding box center [956, 82] width 146 height 24
select select "****"
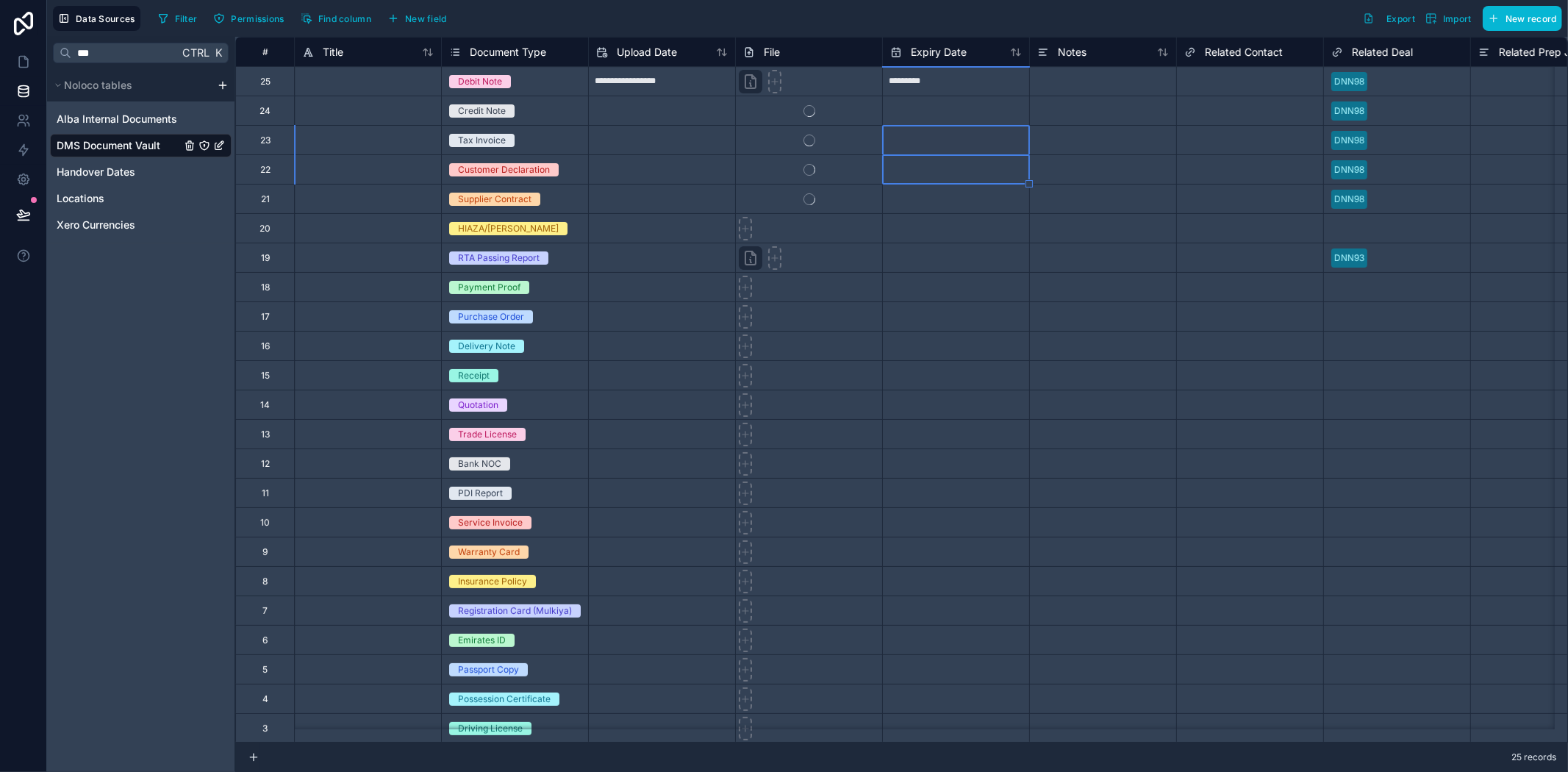
select select "*"
click at [860, 138] on div at bounding box center [808, 139] width 147 height 29
drag, startPoint x: 928, startPoint y: 114, endPoint x: 930, endPoint y: 193, distance: 79.0
click at [930, 193] on div "**********" at bounding box center [1514, 419] width 2559 height 764
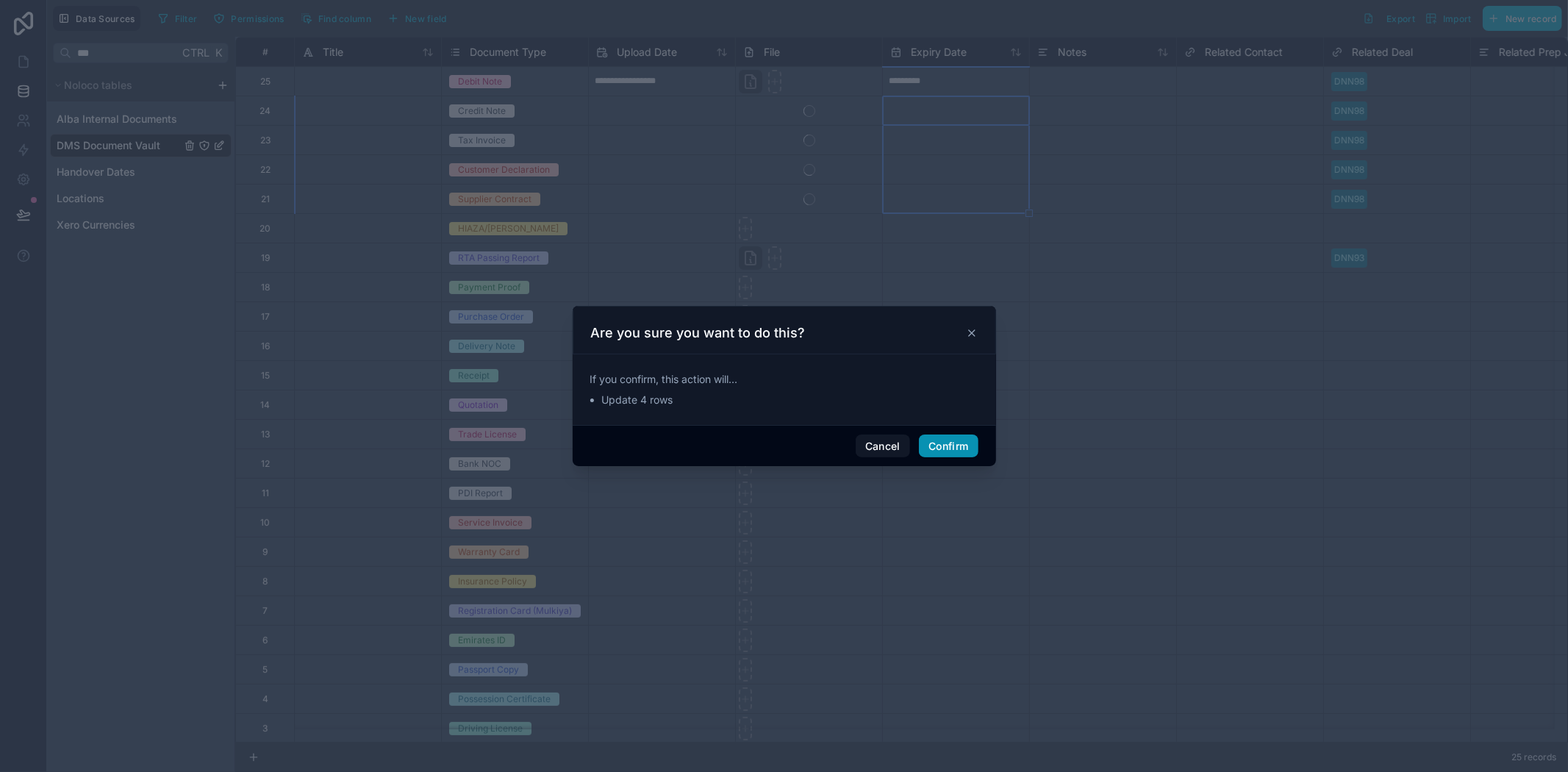
click at [952, 439] on button "Confirm" at bounding box center [948, 446] width 59 height 24
type input "*********"
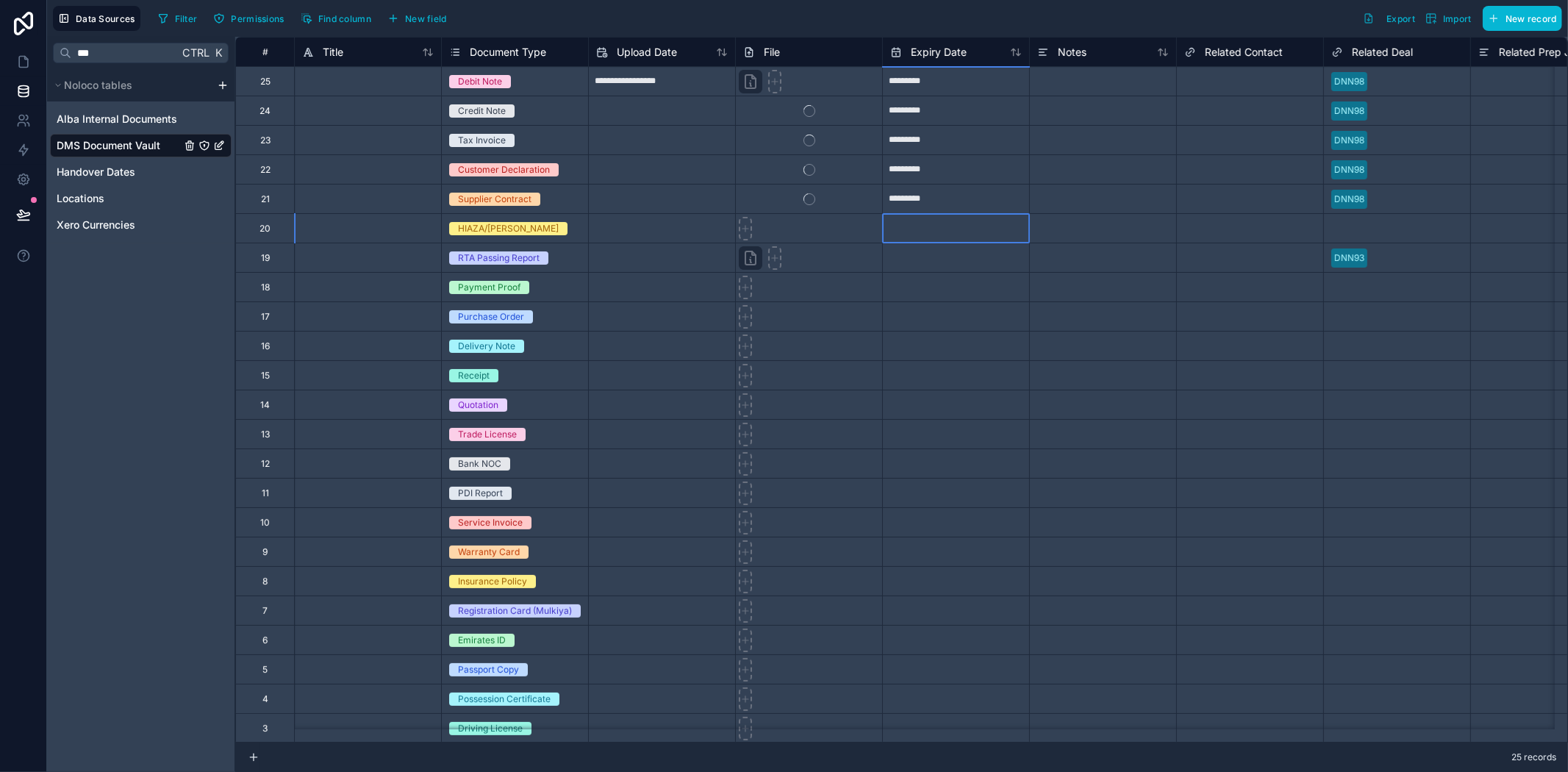
click at [947, 237] on input "text" at bounding box center [956, 229] width 146 height 24
select select "****"
select select "*"
type input "*********"
click at [825, 237] on div at bounding box center [808, 228] width 147 height 29
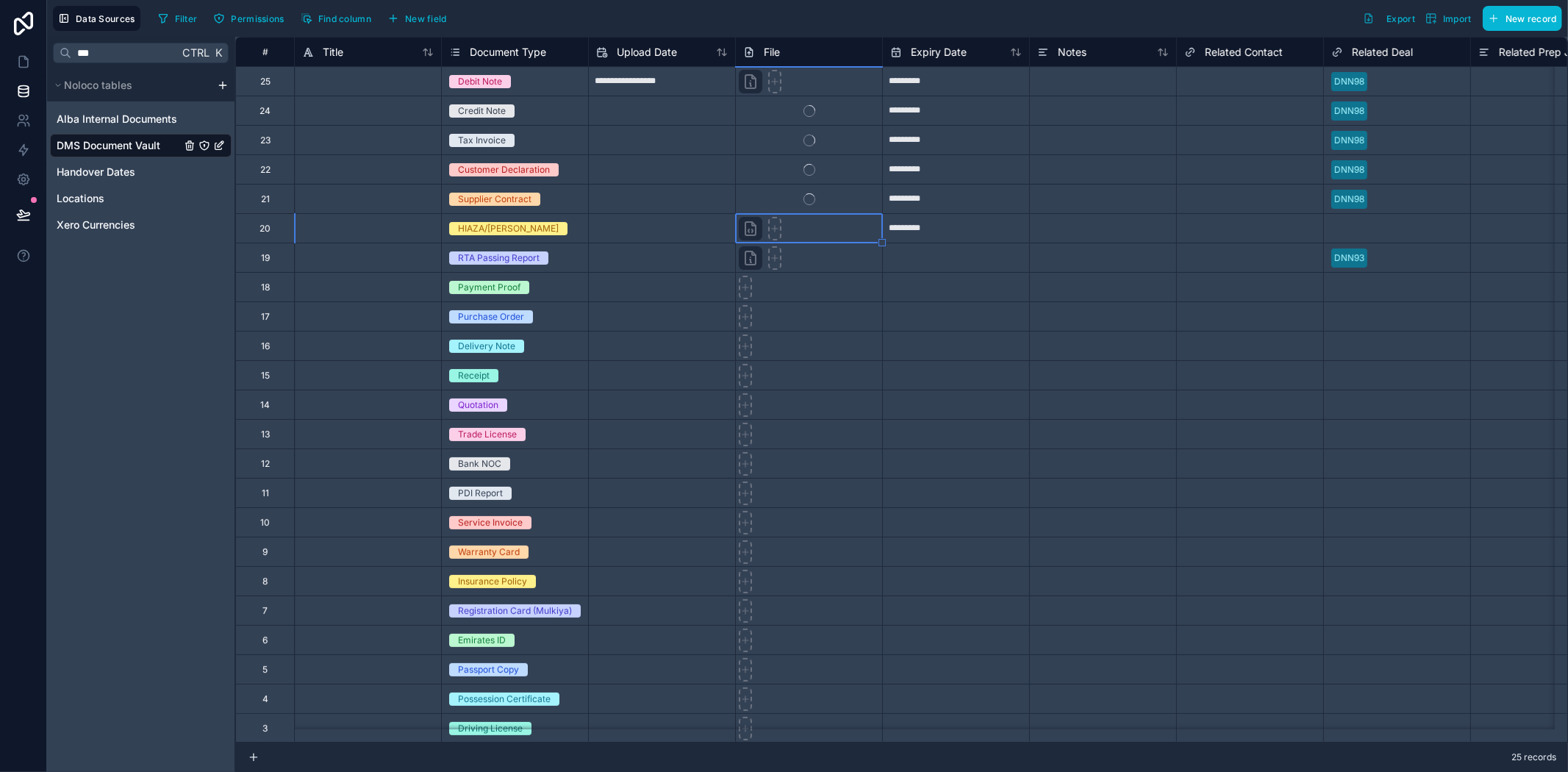
click at [827, 198] on div at bounding box center [808, 198] width 147 height 29
click at [1357, 229] on div "Select a Related Deal" at bounding box center [1376, 229] width 89 height 11
click at [1358, 221] on div "Select a Related Deal" at bounding box center [1397, 229] width 146 height 15
click at [1347, 198] on div "DNN98" at bounding box center [1349, 199] width 30 height 13
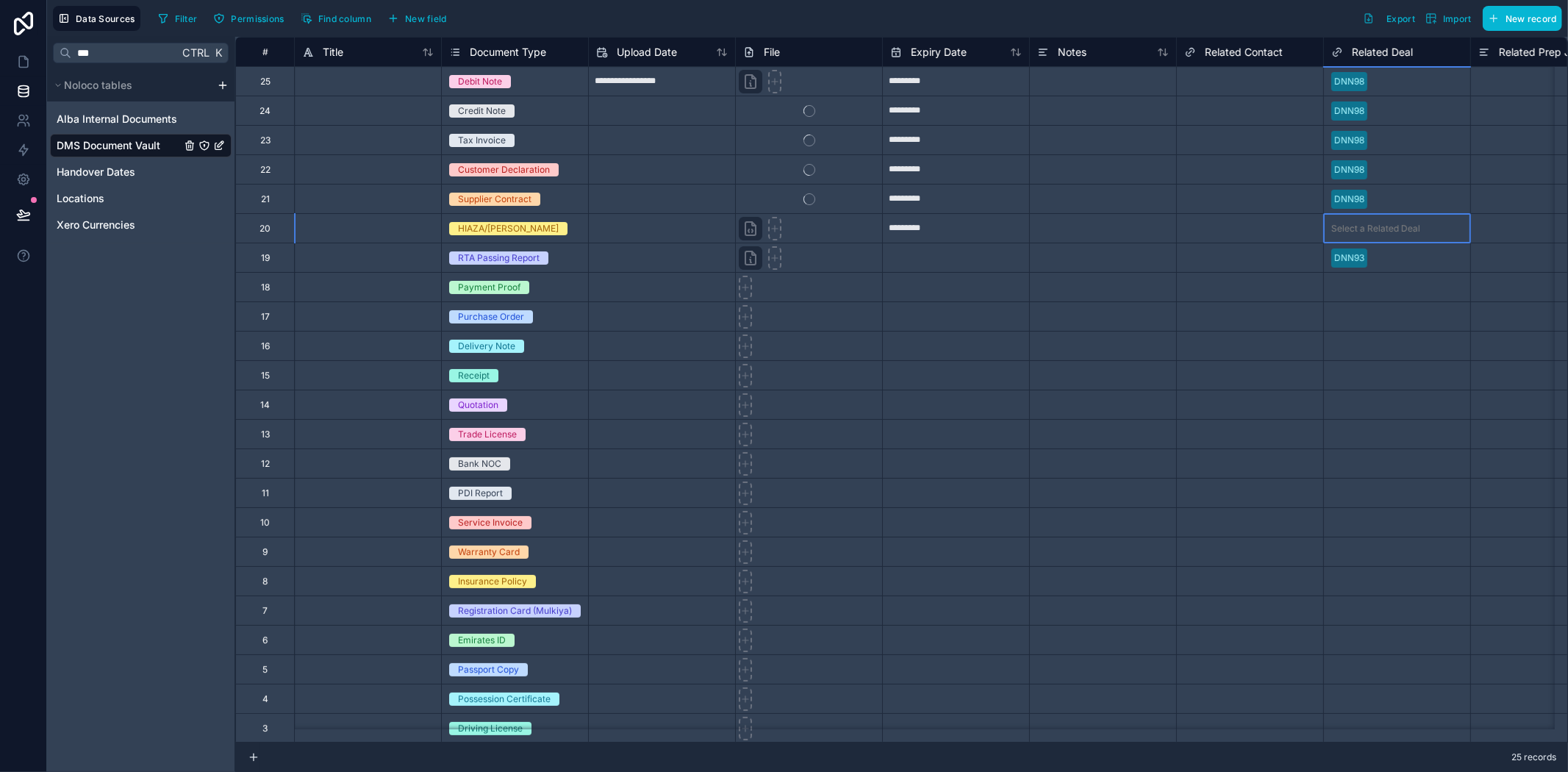
click at [1358, 232] on div "Select a Related Deal" at bounding box center [1376, 229] width 89 height 11
click at [1078, 254] on div at bounding box center [1103, 257] width 147 height 29
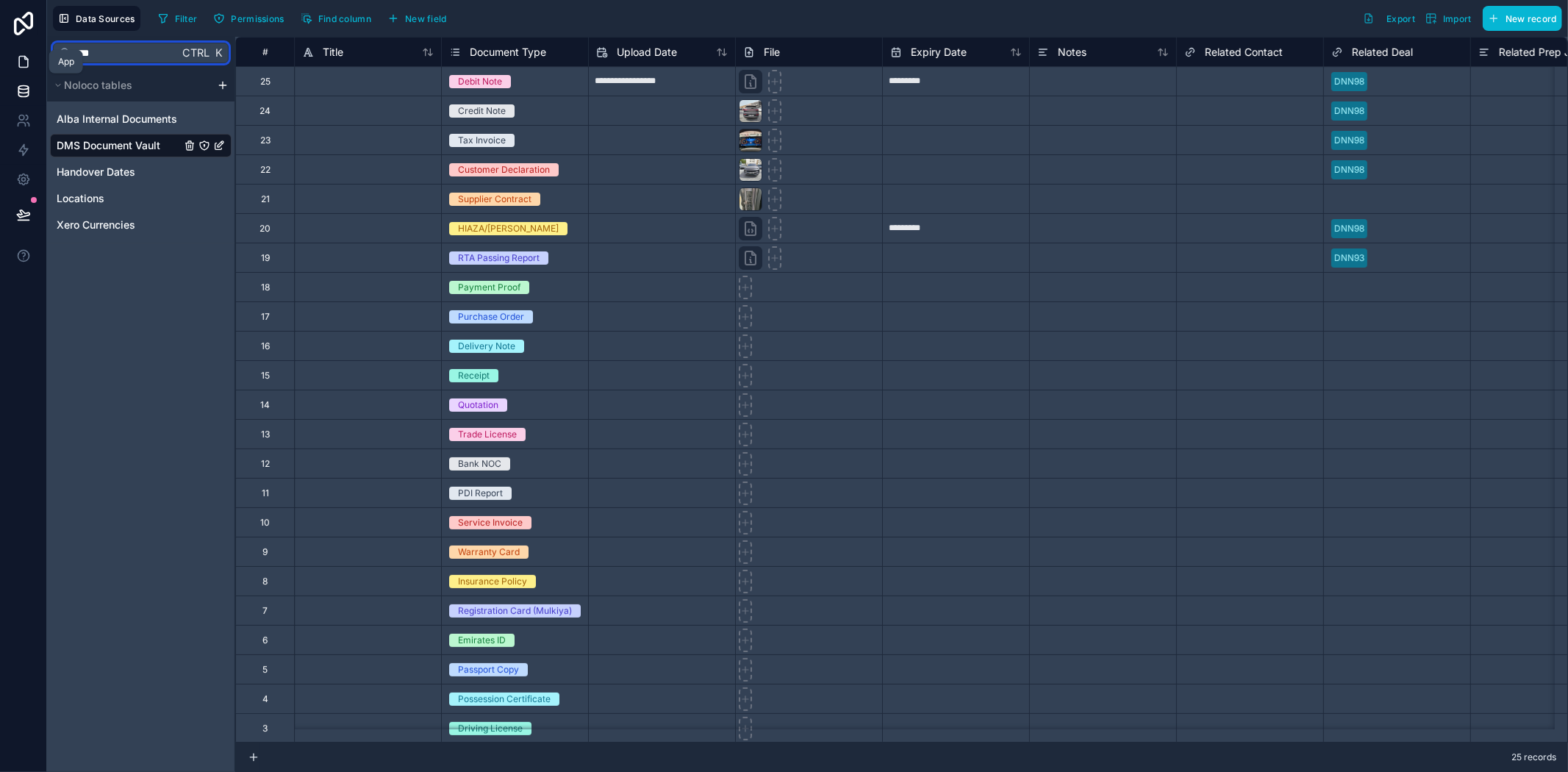
drag, startPoint x: 97, startPoint y: 61, endPoint x: 0, endPoint y: 57, distance: 97.1
click at [0, 57] on div "**********" at bounding box center [784, 386] width 1568 height 772
type input "*********"
click at [109, 175] on span "Xero Payments" at bounding box center [94, 173] width 74 height 15
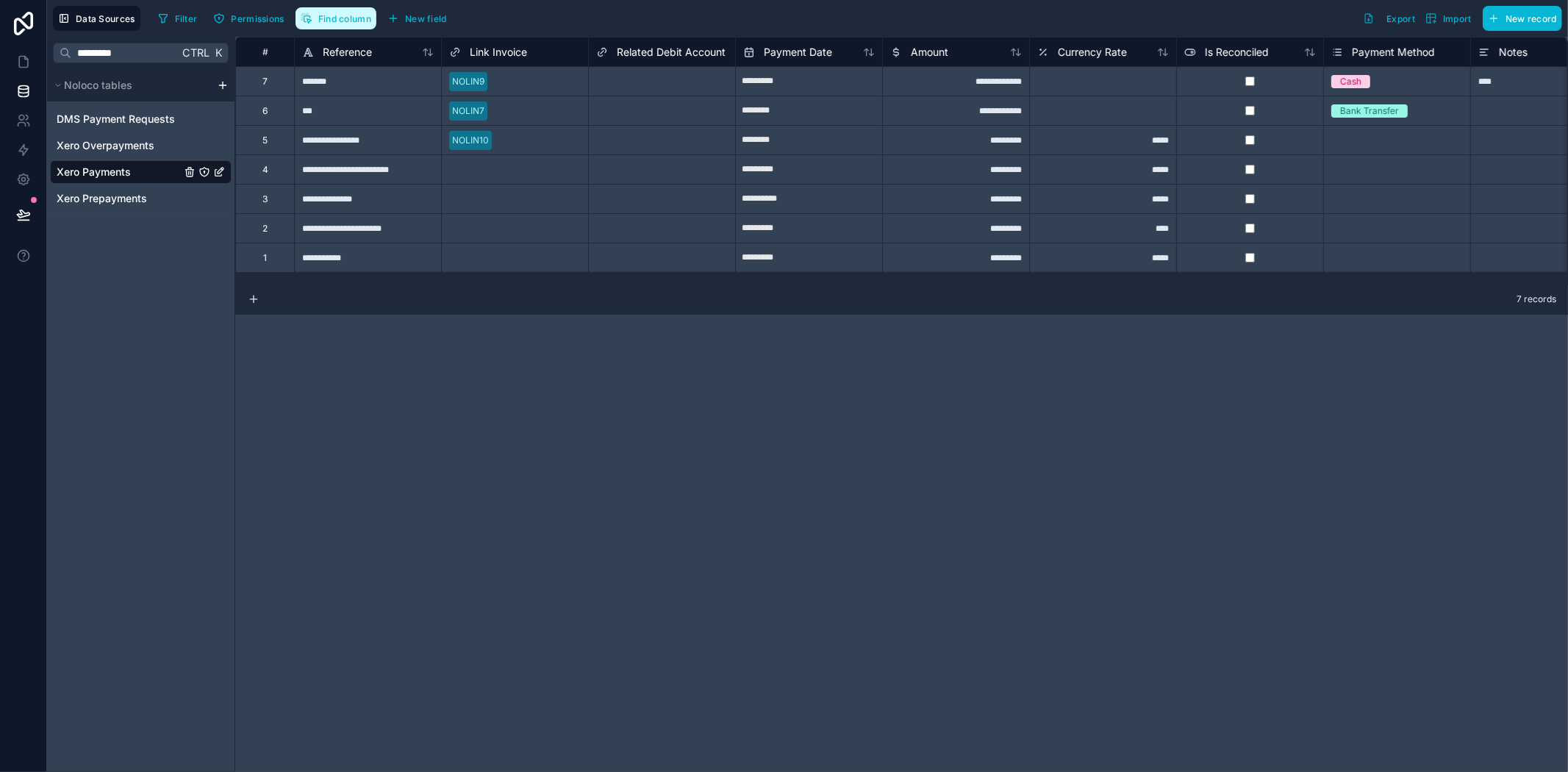
click at [339, 13] on span "Find column" at bounding box center [345, 19] width 53 height 11
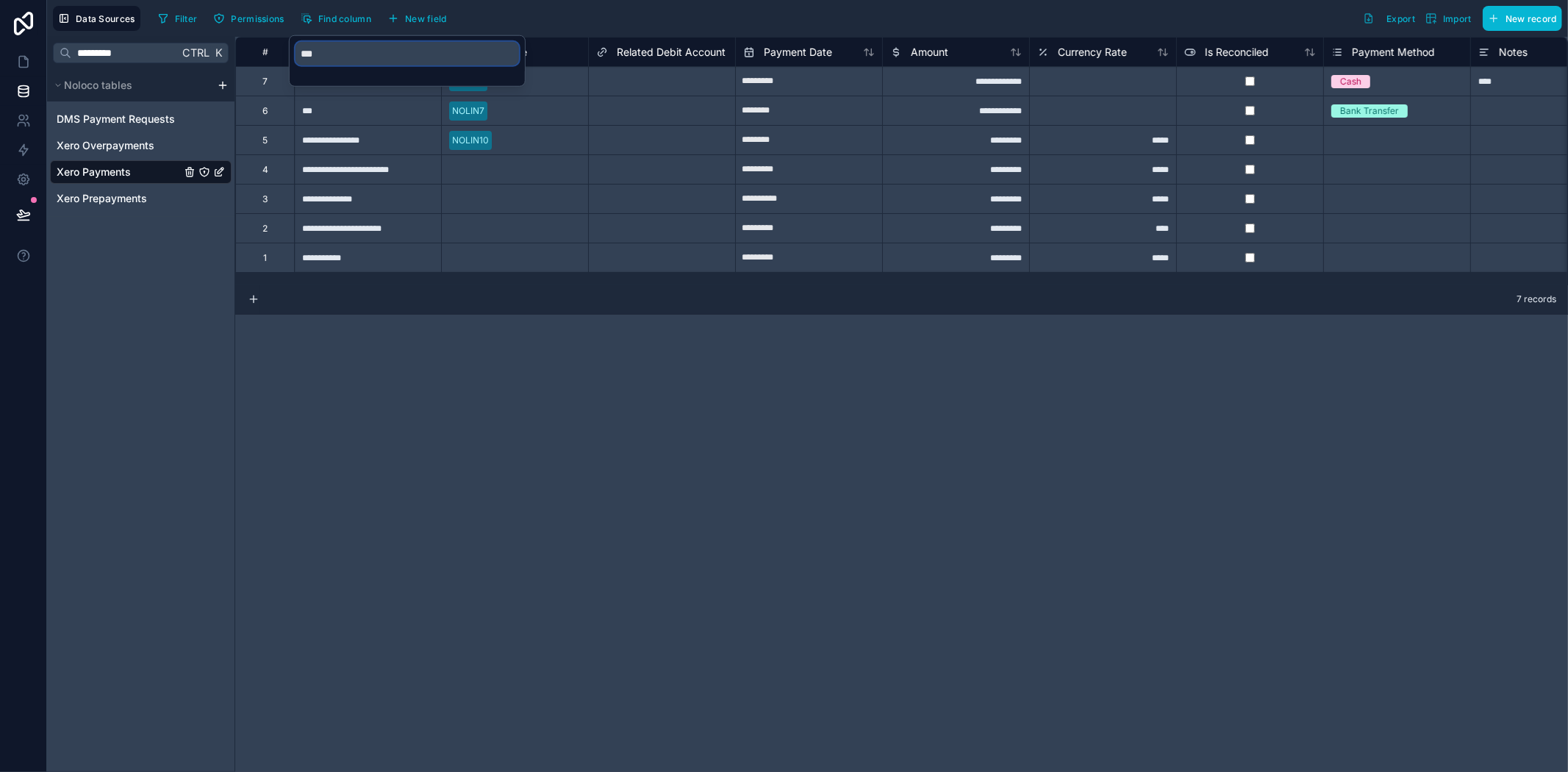
drag, startPoint x: 349, startPoint y: 57, endPoint x: 316, endPoint y: 53, distance: 33.2
click at [324, 54] on input "***" at bounding box center [408, 53] width 224 height 24
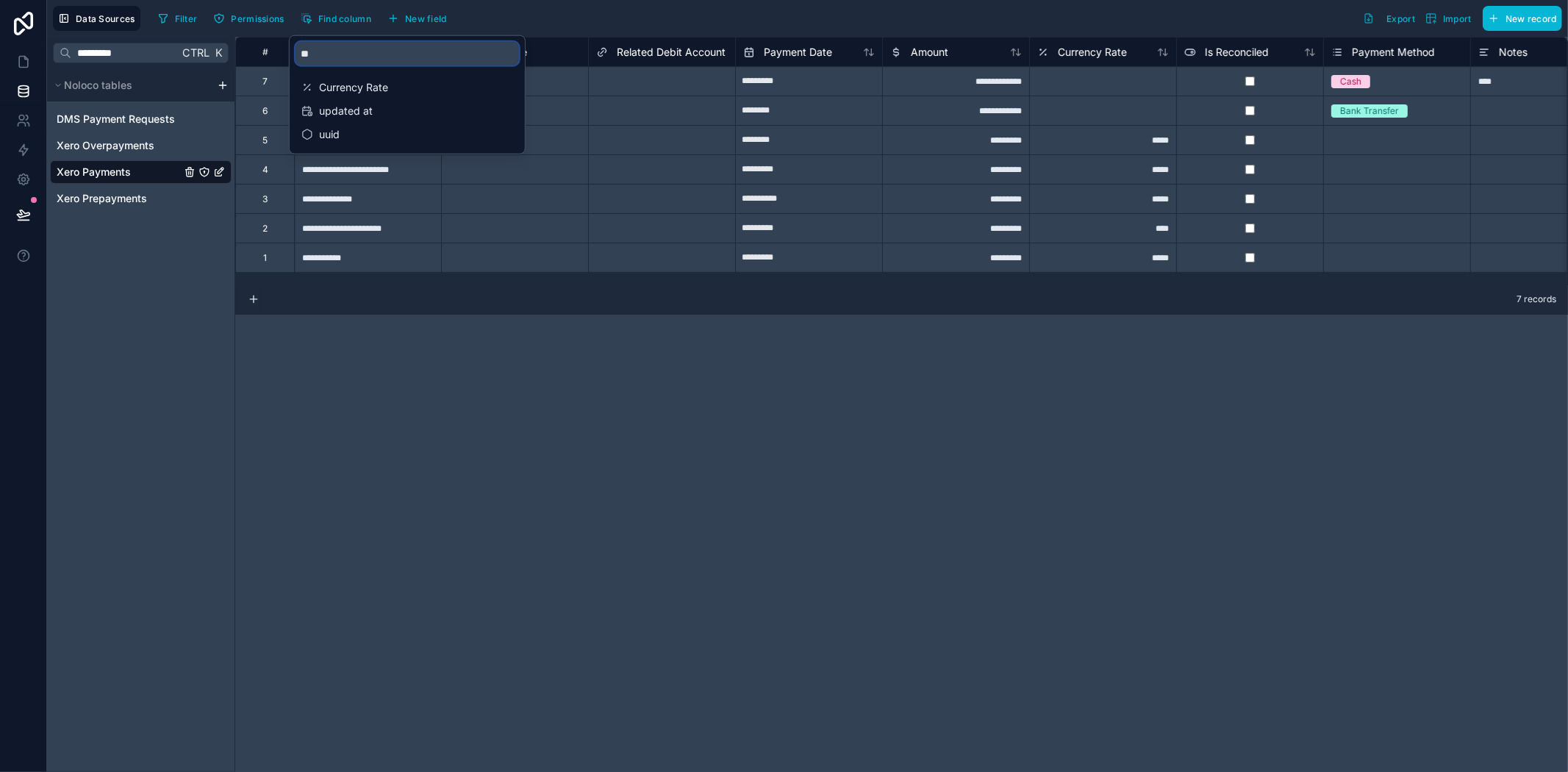
type input "*"
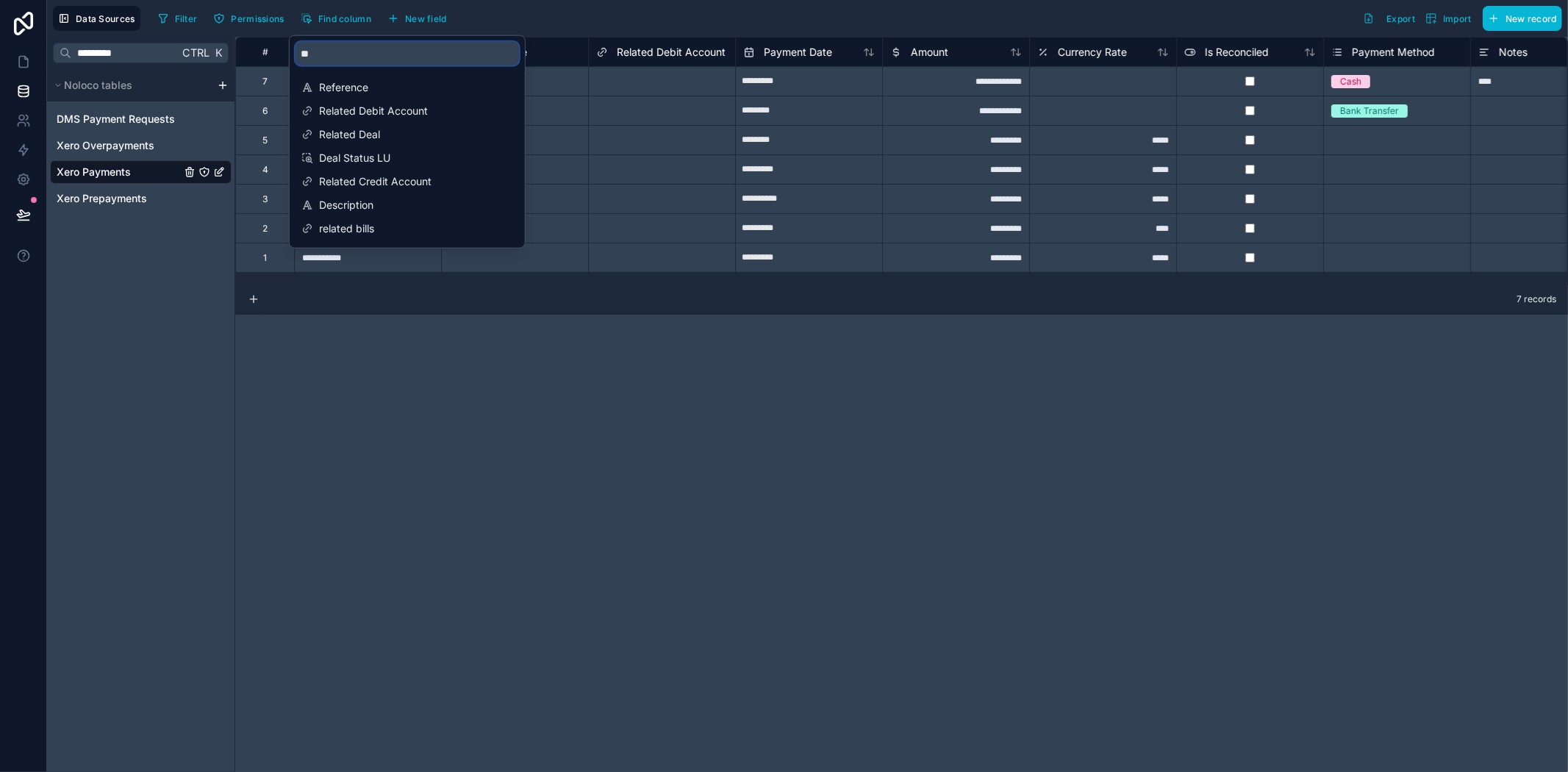
type input "*"
type input "***"
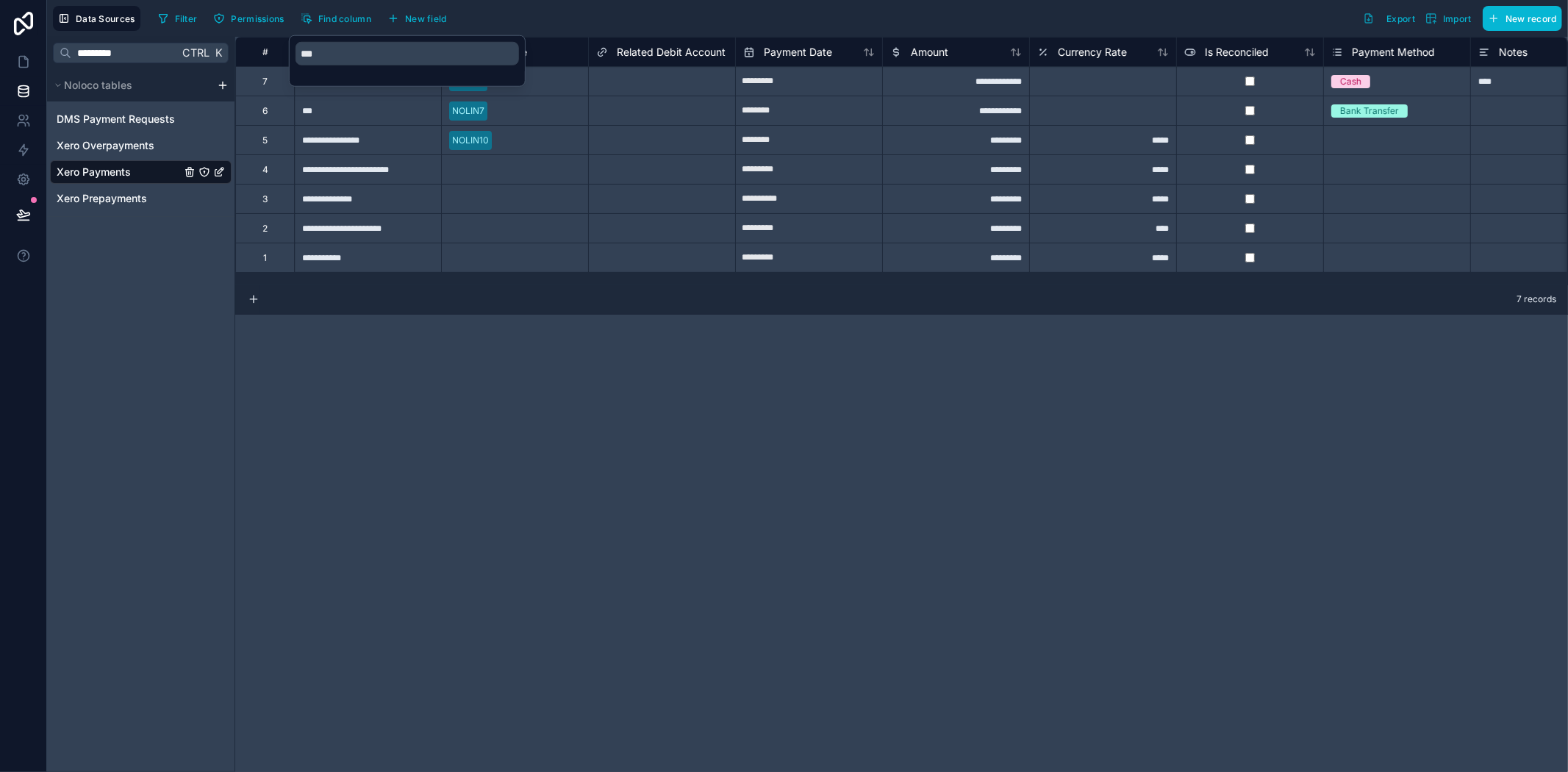
click at [540, 13] on div "Filter Permissions Find column New field Export Import New record" at bounding box center [857, 18] width 1410 height 25
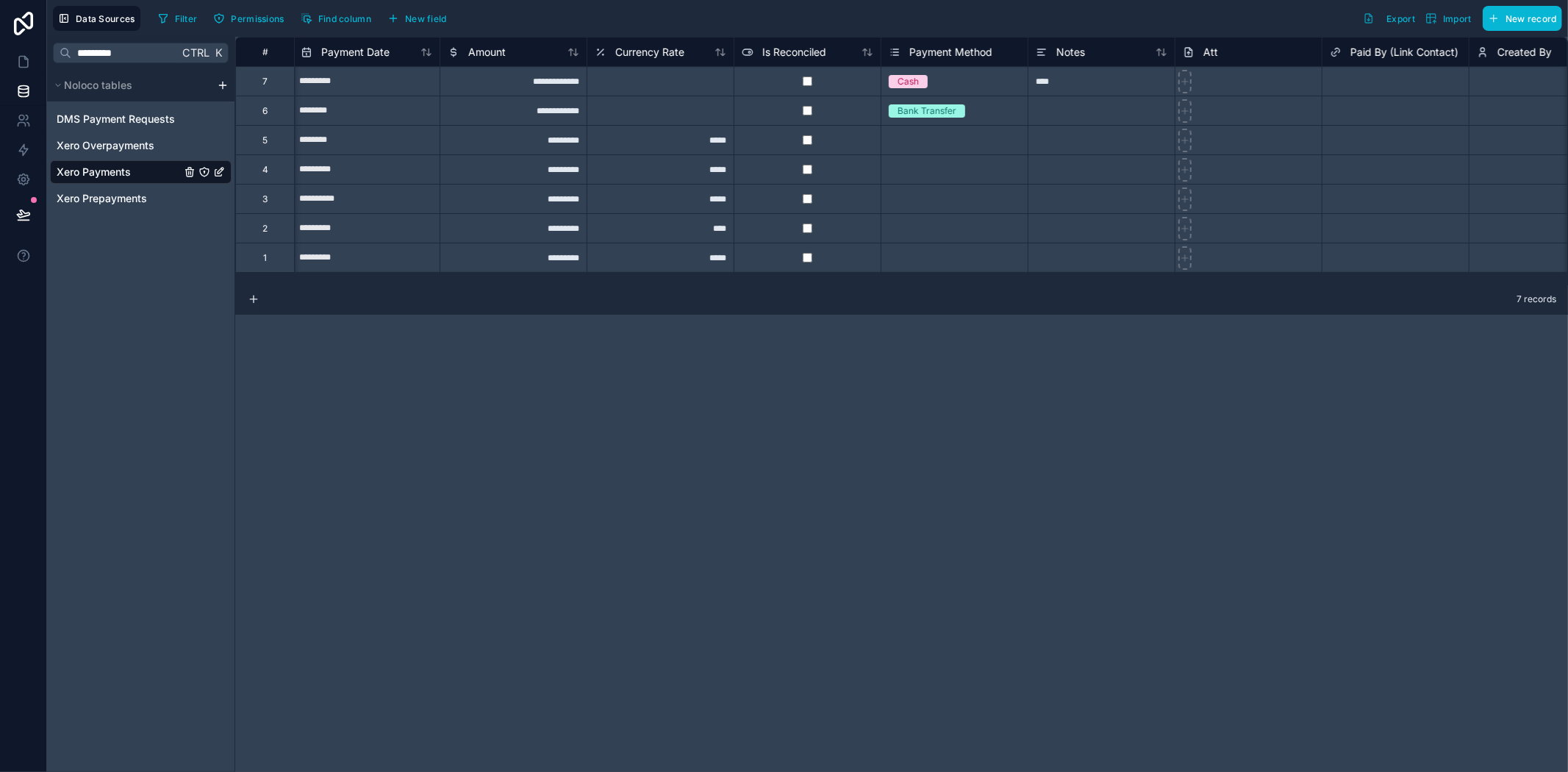
scroll to position [0, 385]
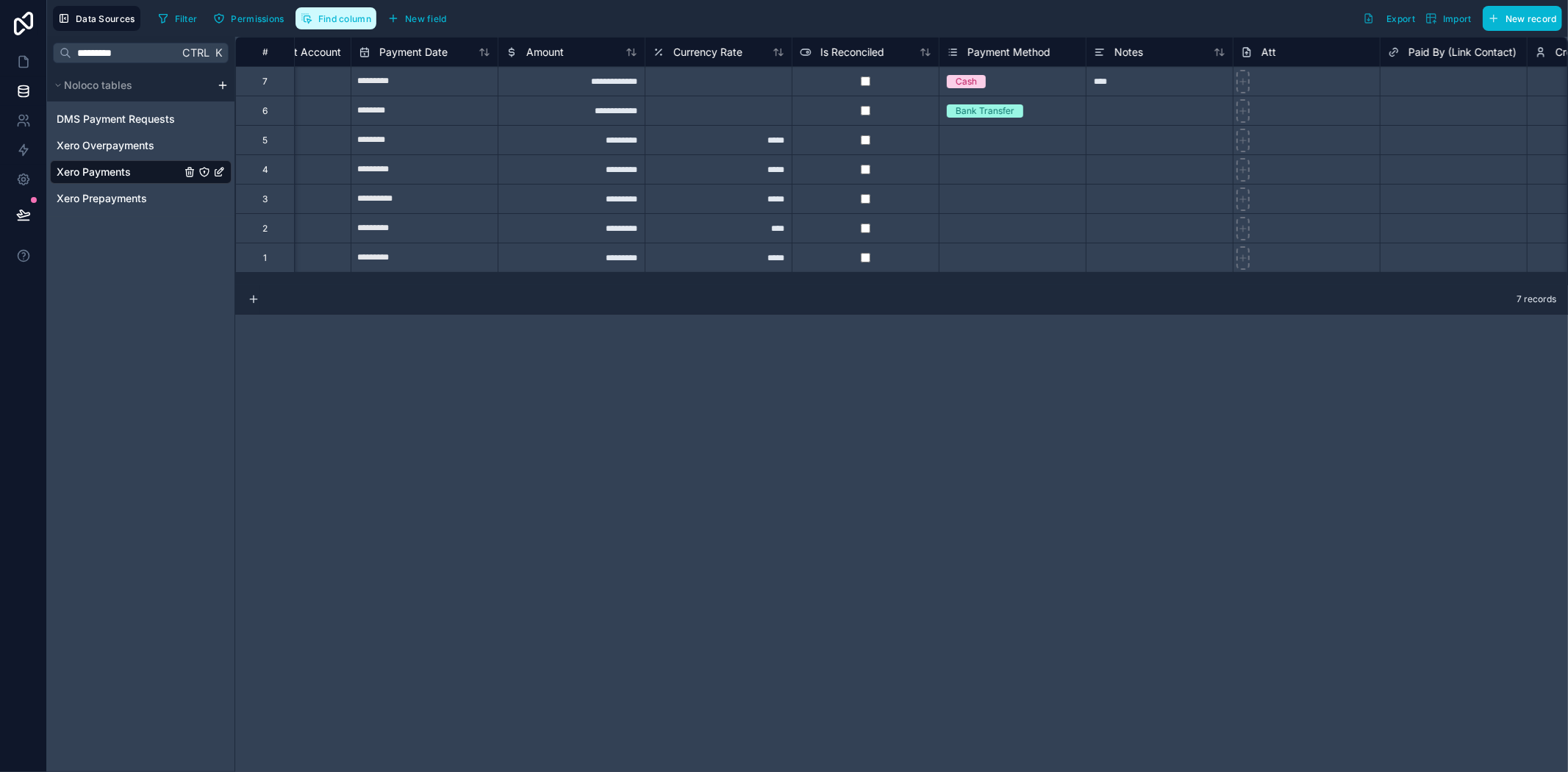
click at [339, 27] on button "Find column" at bounding box center [336, 18] width 81 height 22
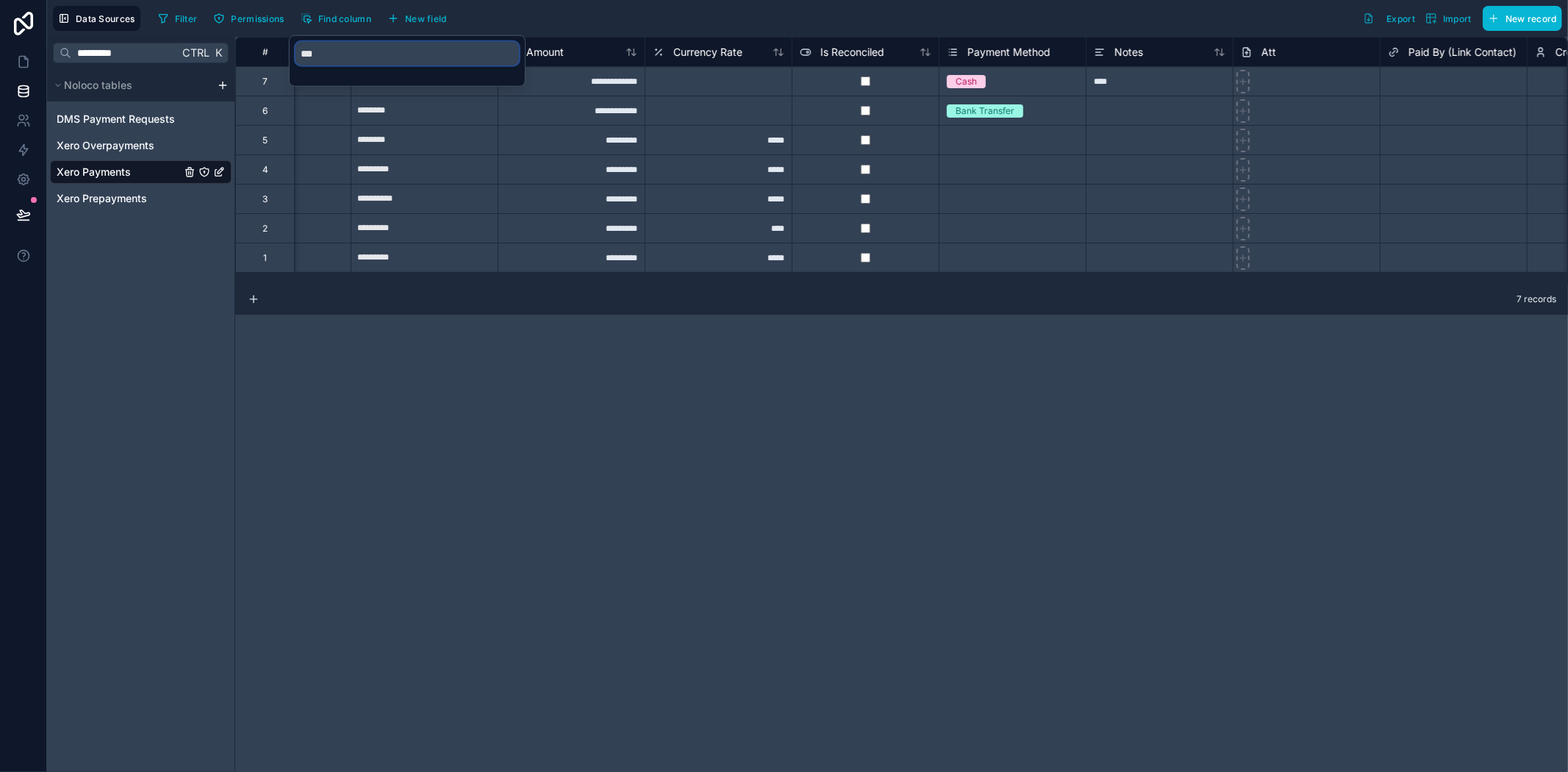
click at [350, 56] on input "***" at bounding box center [408, 53] width 224 height 24
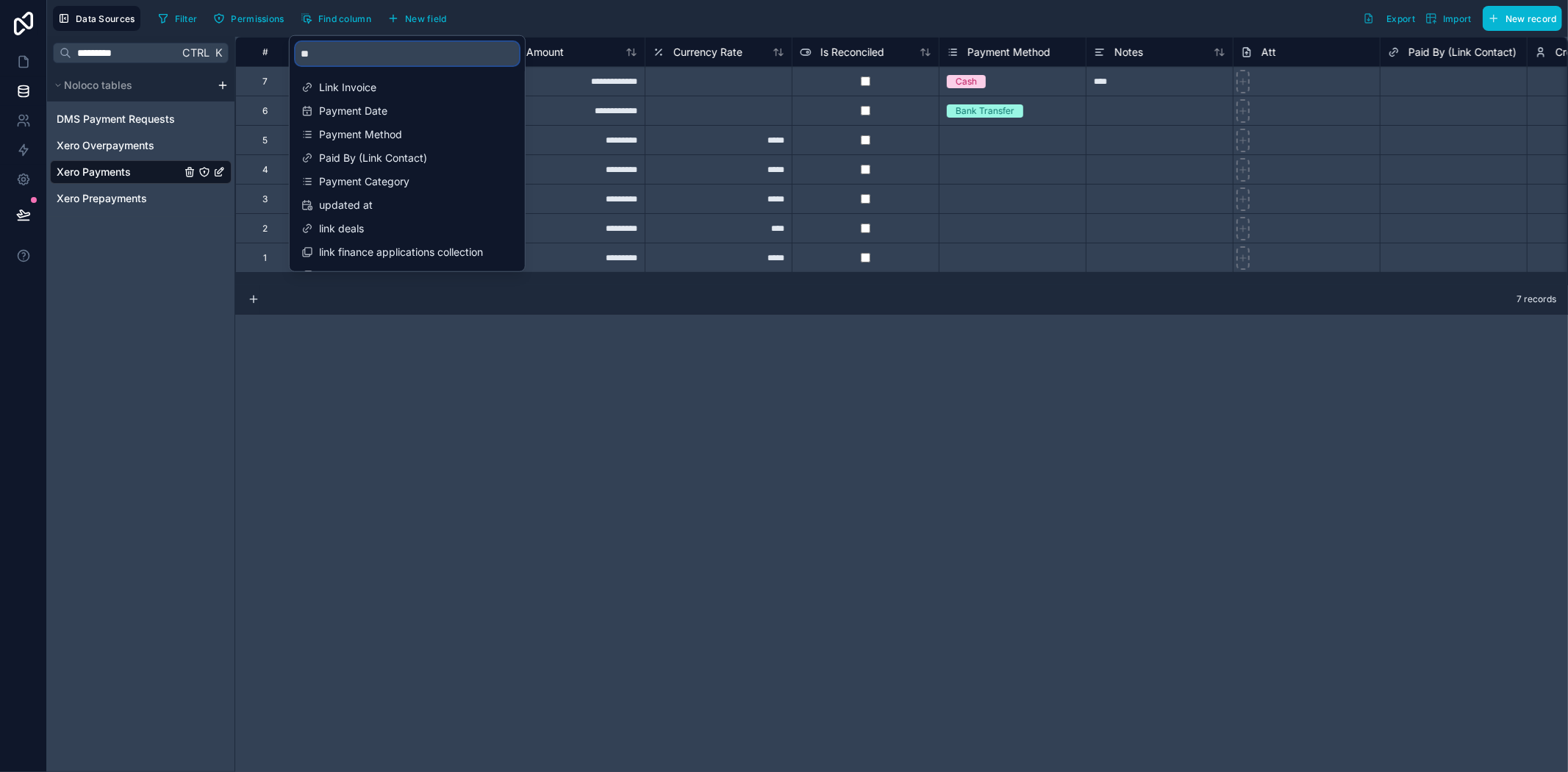
type input "*"
type input "***"
click at [414, 153] on span "Related Deal" at bounding box center [409, 158] width 178 height 15
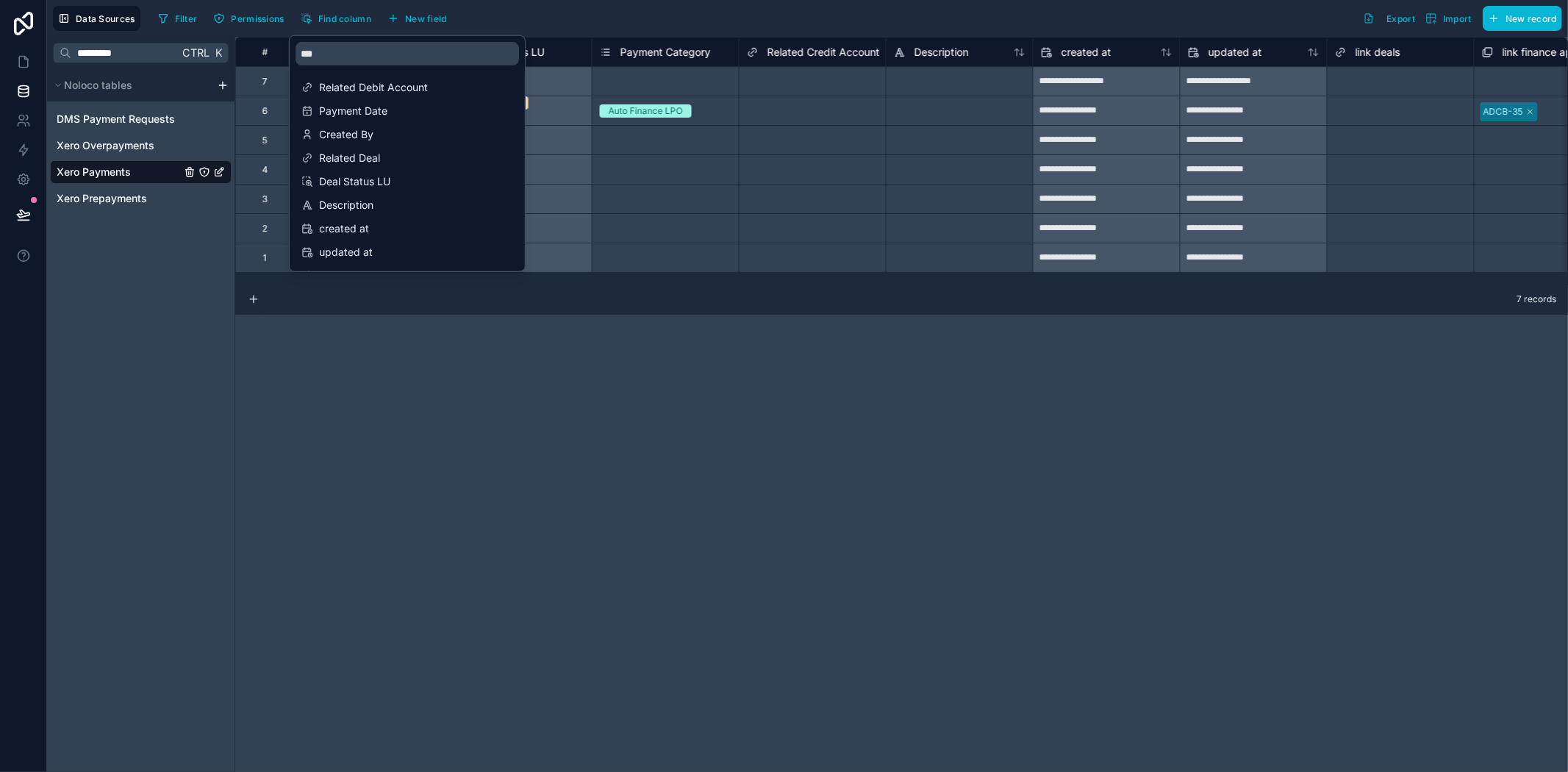
scroll to position [0, 2058]
click at [964, 32] on div "Data Sources Filter Permissions Find column New field Export Import New record" at bounding box center [808, 18] width 1521 height 37
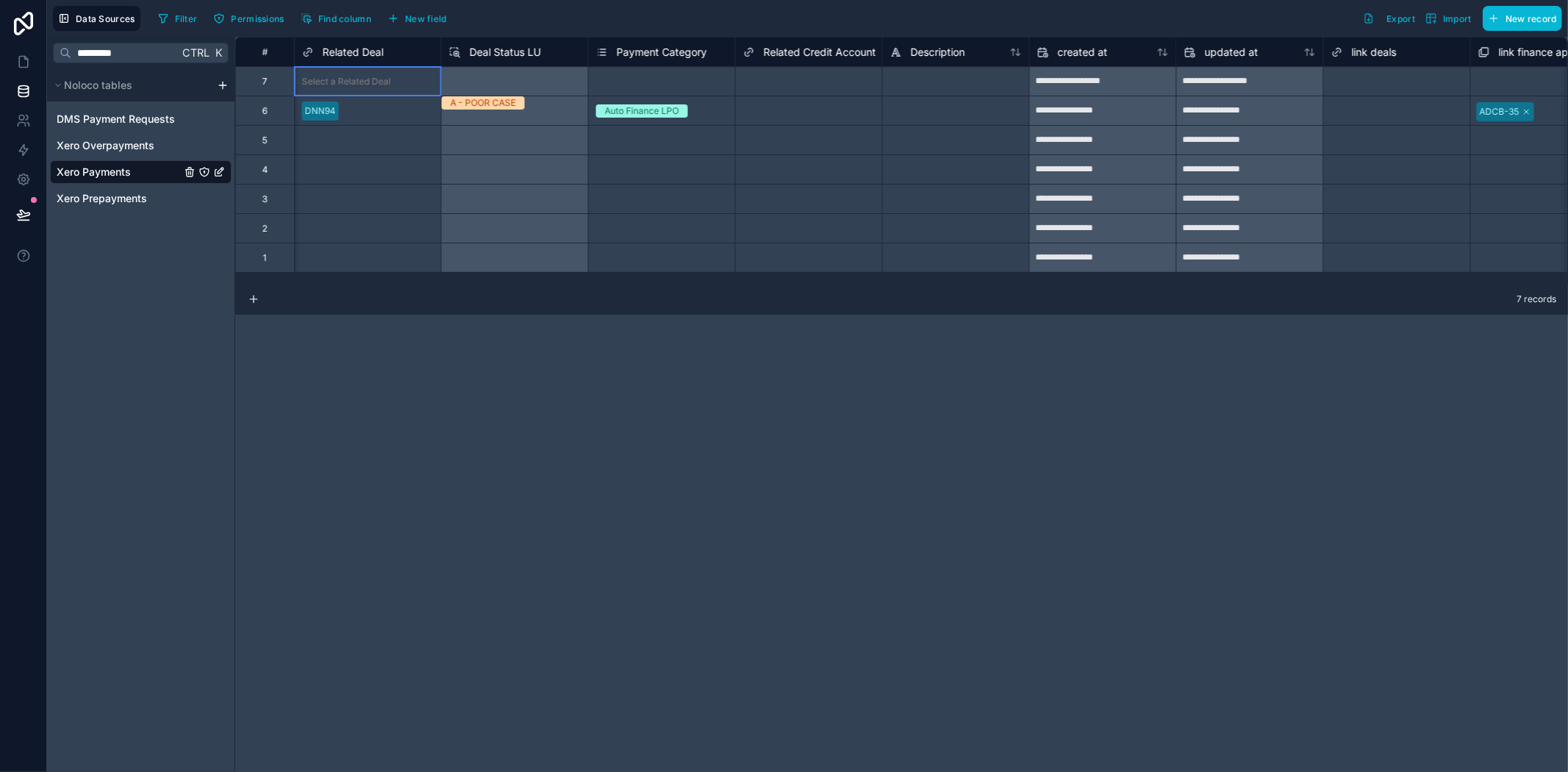
click at [369, 76] on div "Select a Related Deal" at bounding box center [347, 82] width 89 height 11
click at [356, 76] on div "Select a Related Deal" at bounding box center [347, 82] width 89 height 11
click at [312, 771] on div "DNN98" at bounding box center [784, 781] width 1568 height 18
click at [569, 512] on div "**********" at bounding box center [902, 404] width 1333 height 735
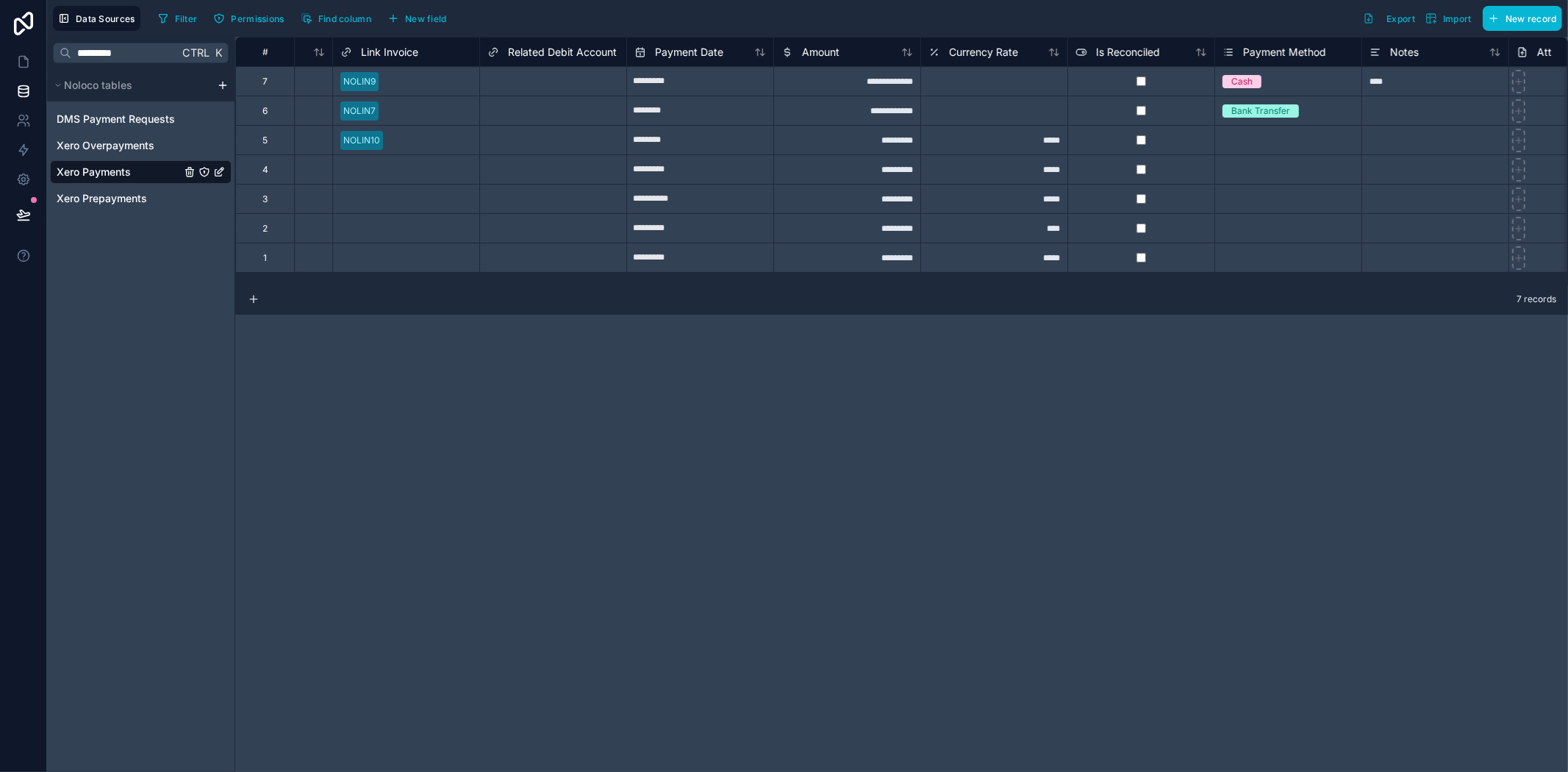
scroll to position [0, 0]
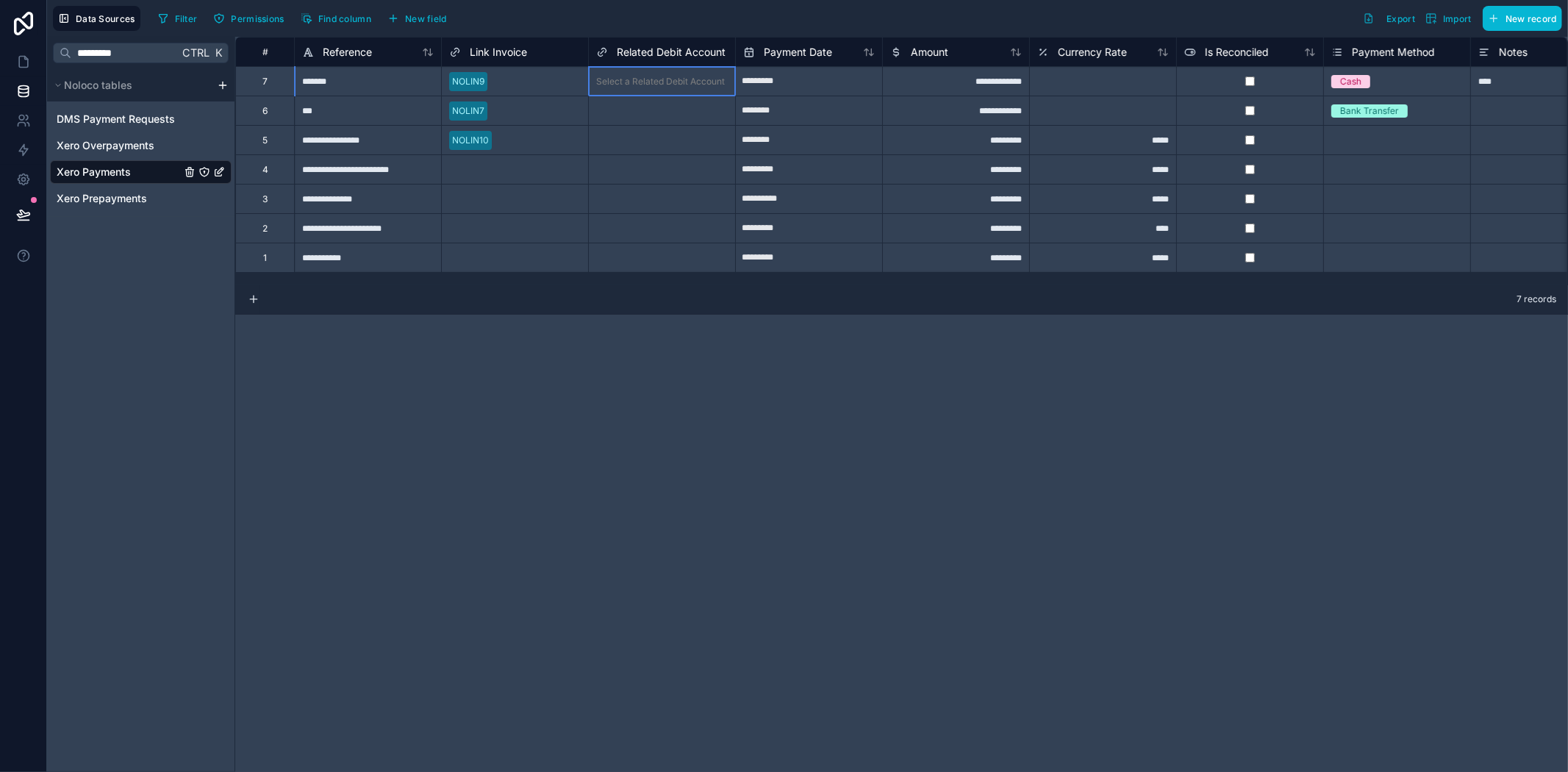
click at [658, 77] on div "Select a Related Debit Account" at bounding box center [661, 82] width 129 height 11
click at [1125, 84] on div at bounding box center [1103, 81] width 147 height 29
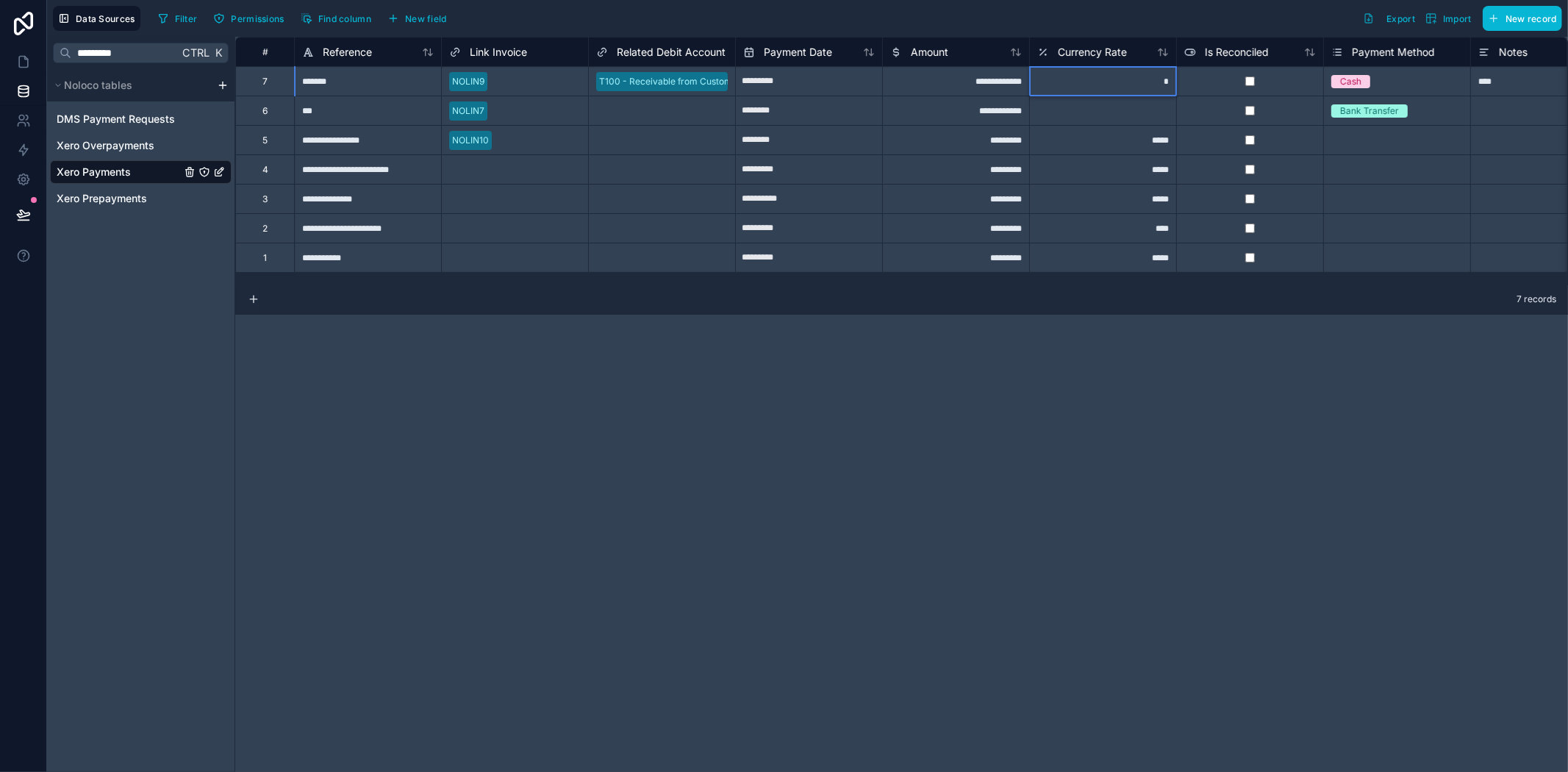
type input "**"
drag, startPoint x: 1397, startPoint y: 454, endPoint x: 1394, endPoint y: 427, distance: 27.2
click at [1395, 450] on div "**********" at bounding box center [902, 404] width 1333 height 735
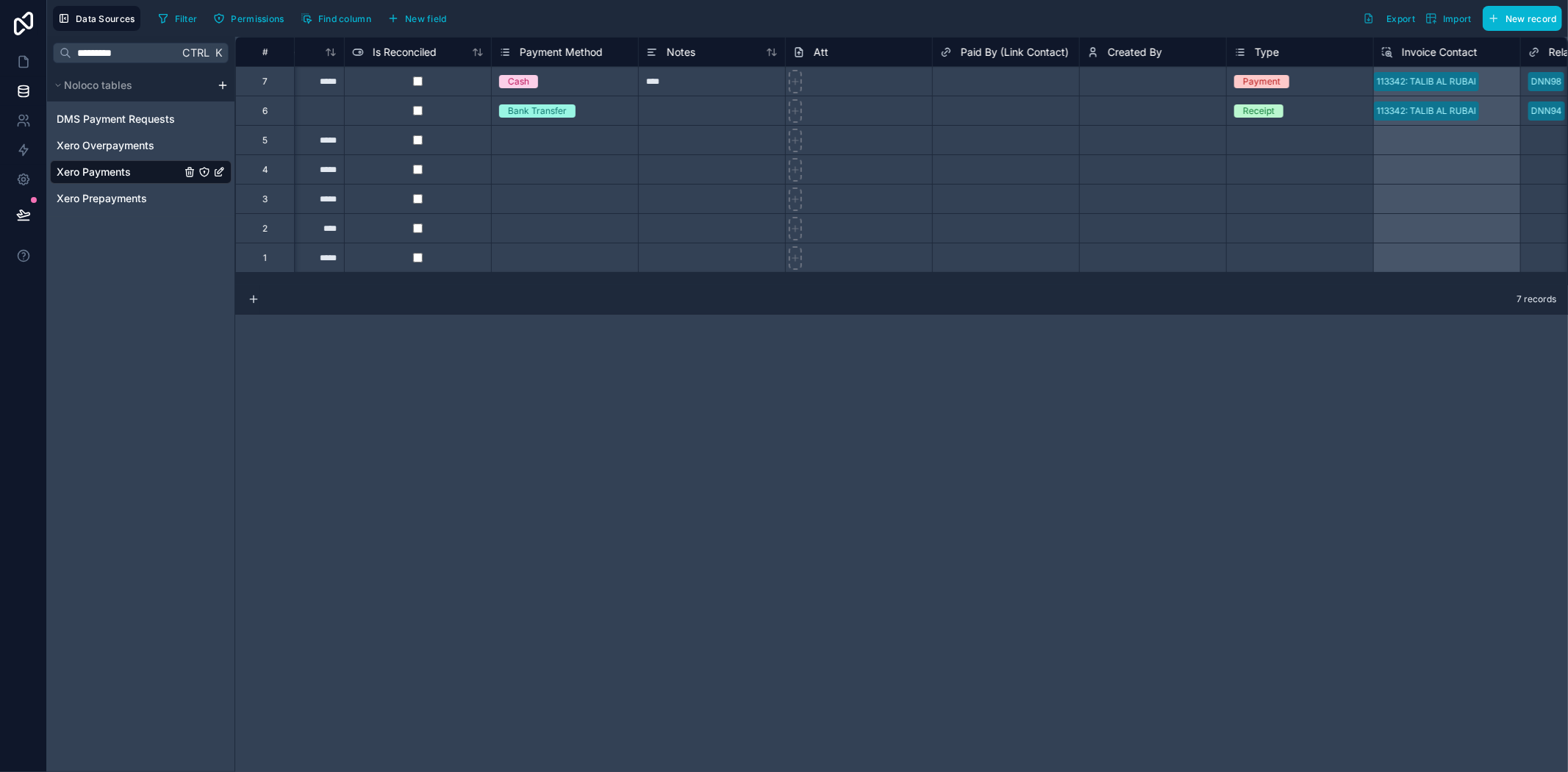
scroll to position [0, 876]
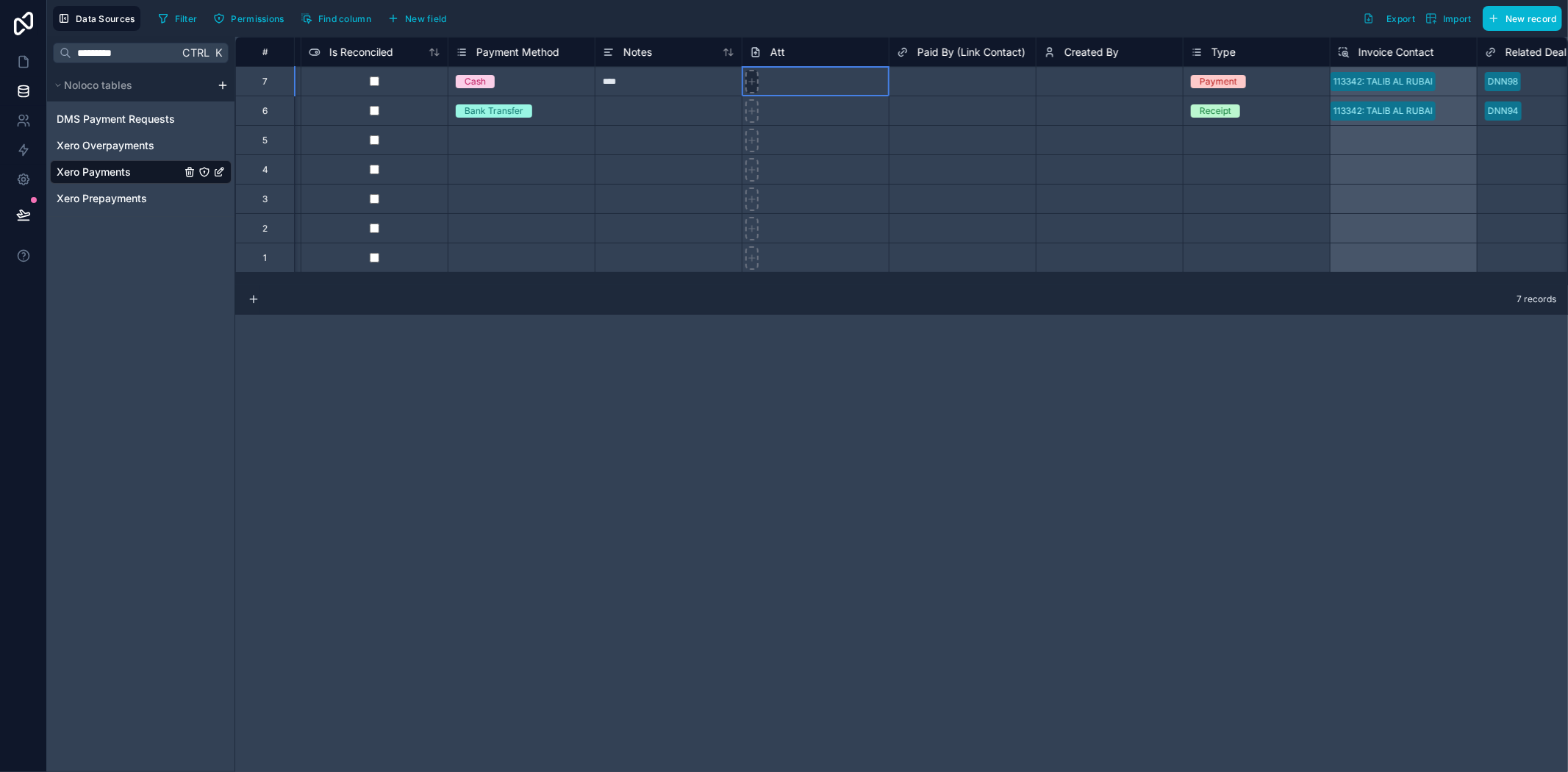
click at [752, 79] on icon at bounding box center [752, 81] width 0 height 6
type input "**********"
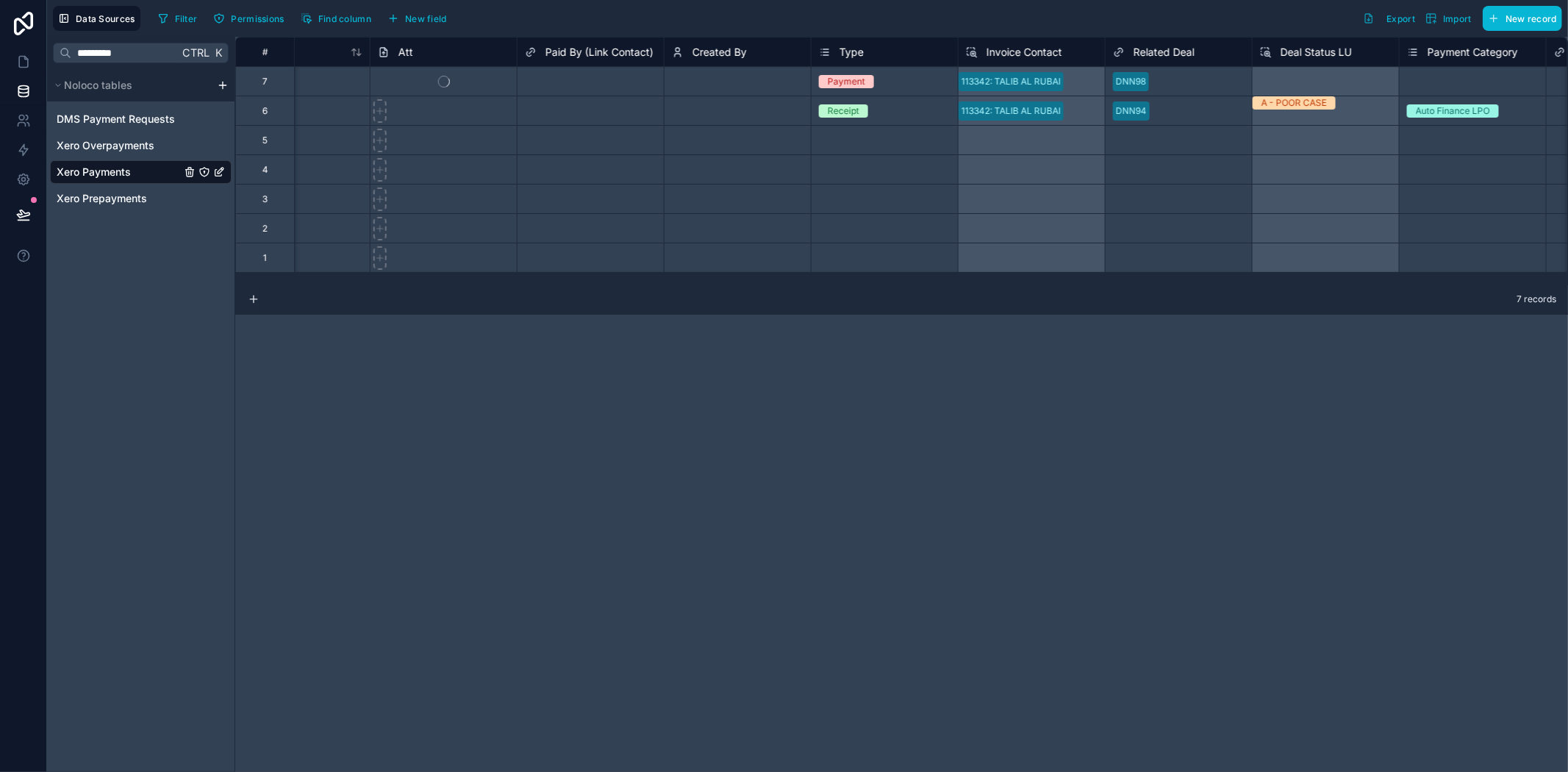
scroll to position [0, 1304]
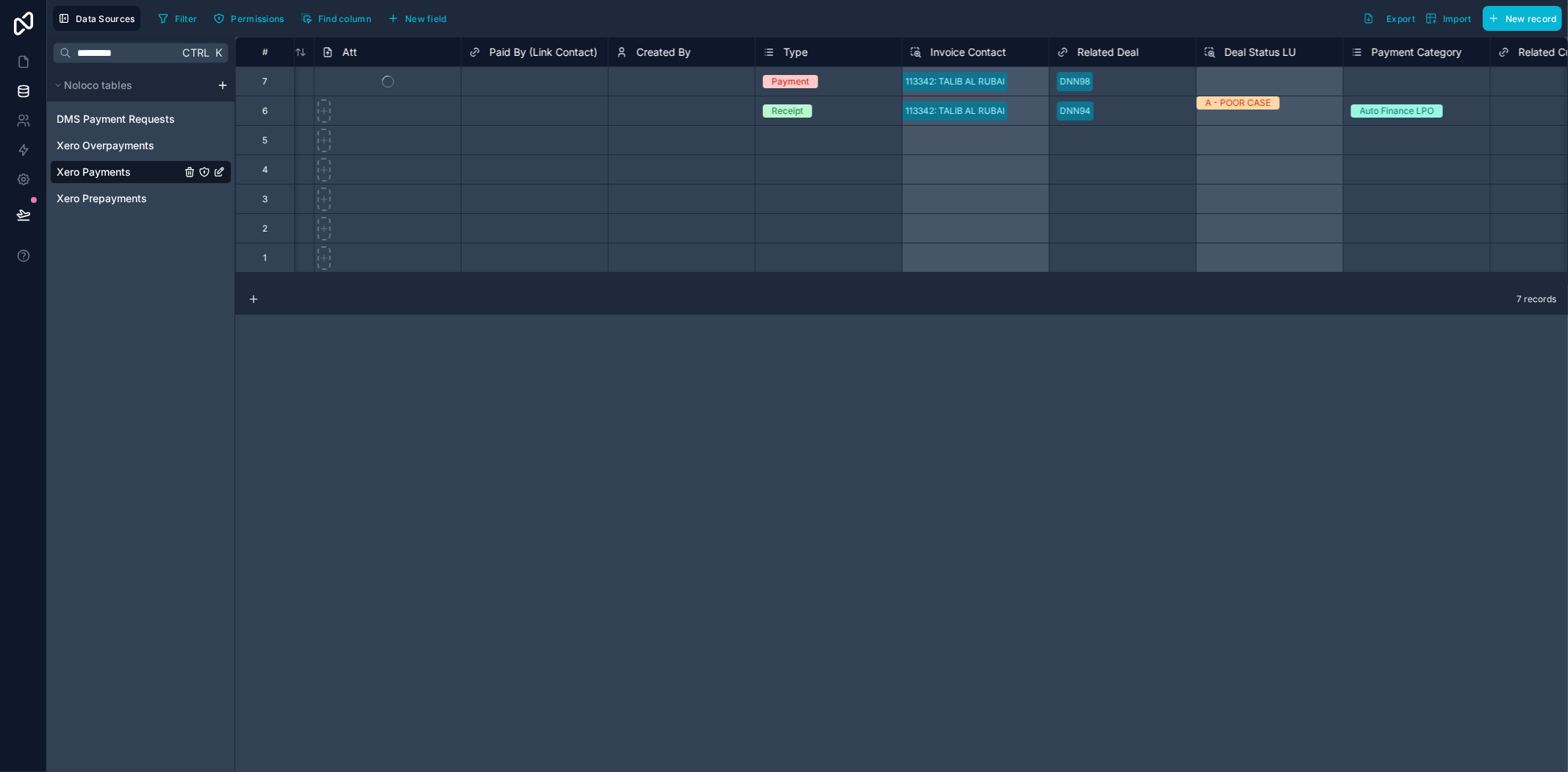
click at [546, 74] on div "Select a Paid By (Link Contact)" at bounding box center [535, 82] width 146 height 15
click at [532, 76] on div "Select a Paid By (Link Contact)" at bounding box center [534, 82] width 129 height 11
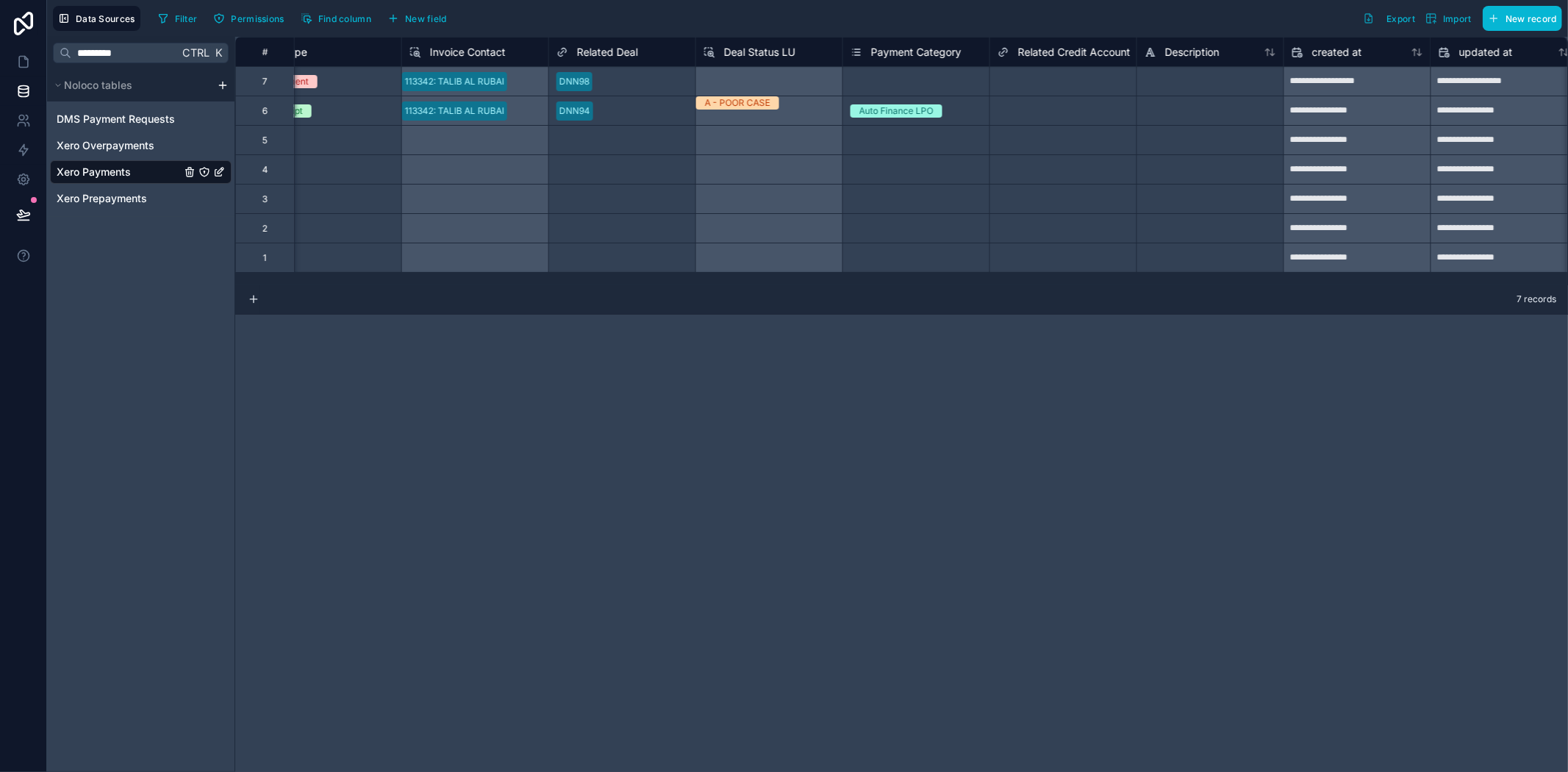
scroll to position [0, 1825]
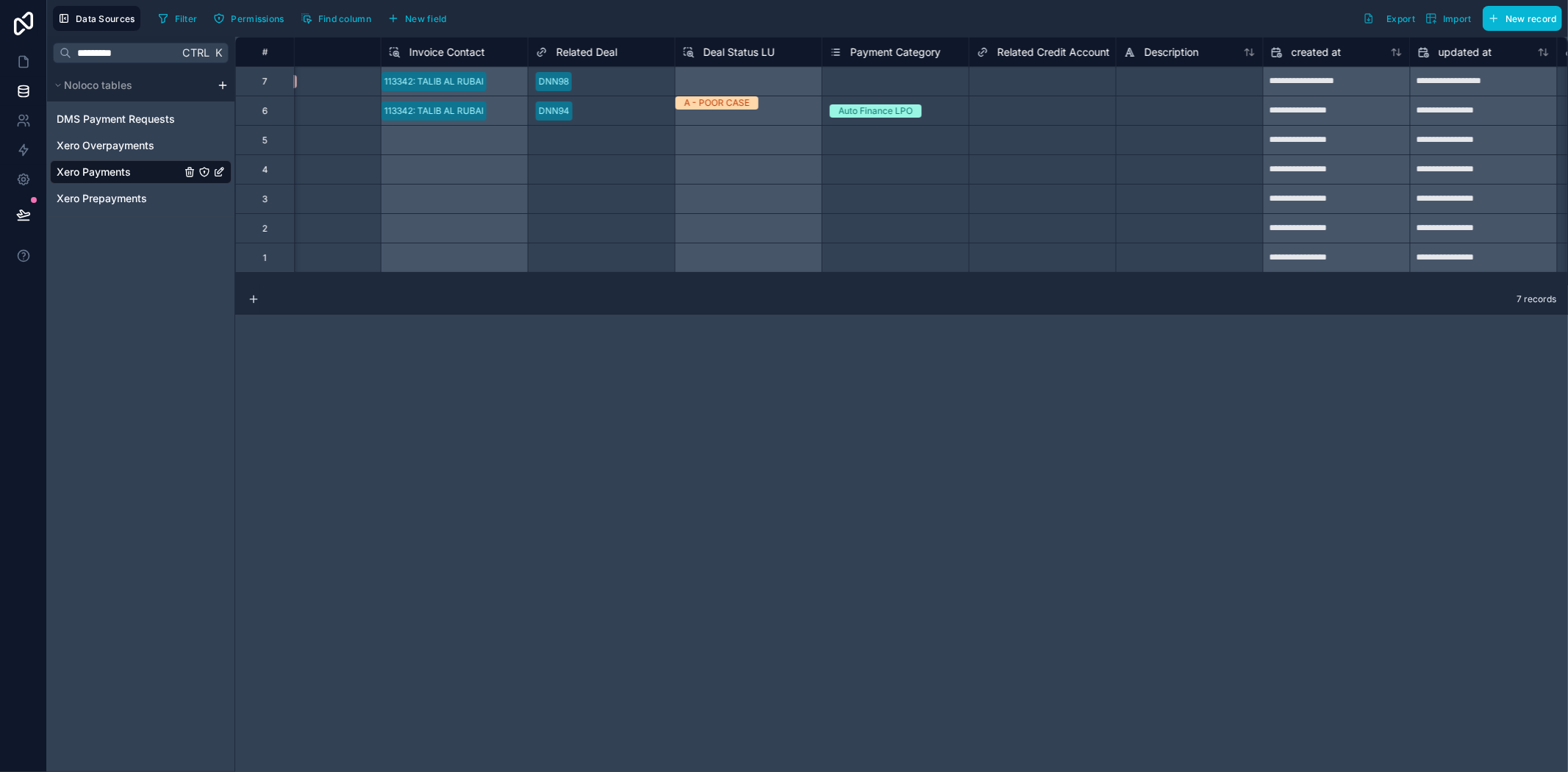
click at [757, 84] on div "Select a Deal Status LU" at bounding box center [748, 81] width 147 height 29
click at [611, 564] on div "**********" at bounding box center [902, 404] width 1333 height 735
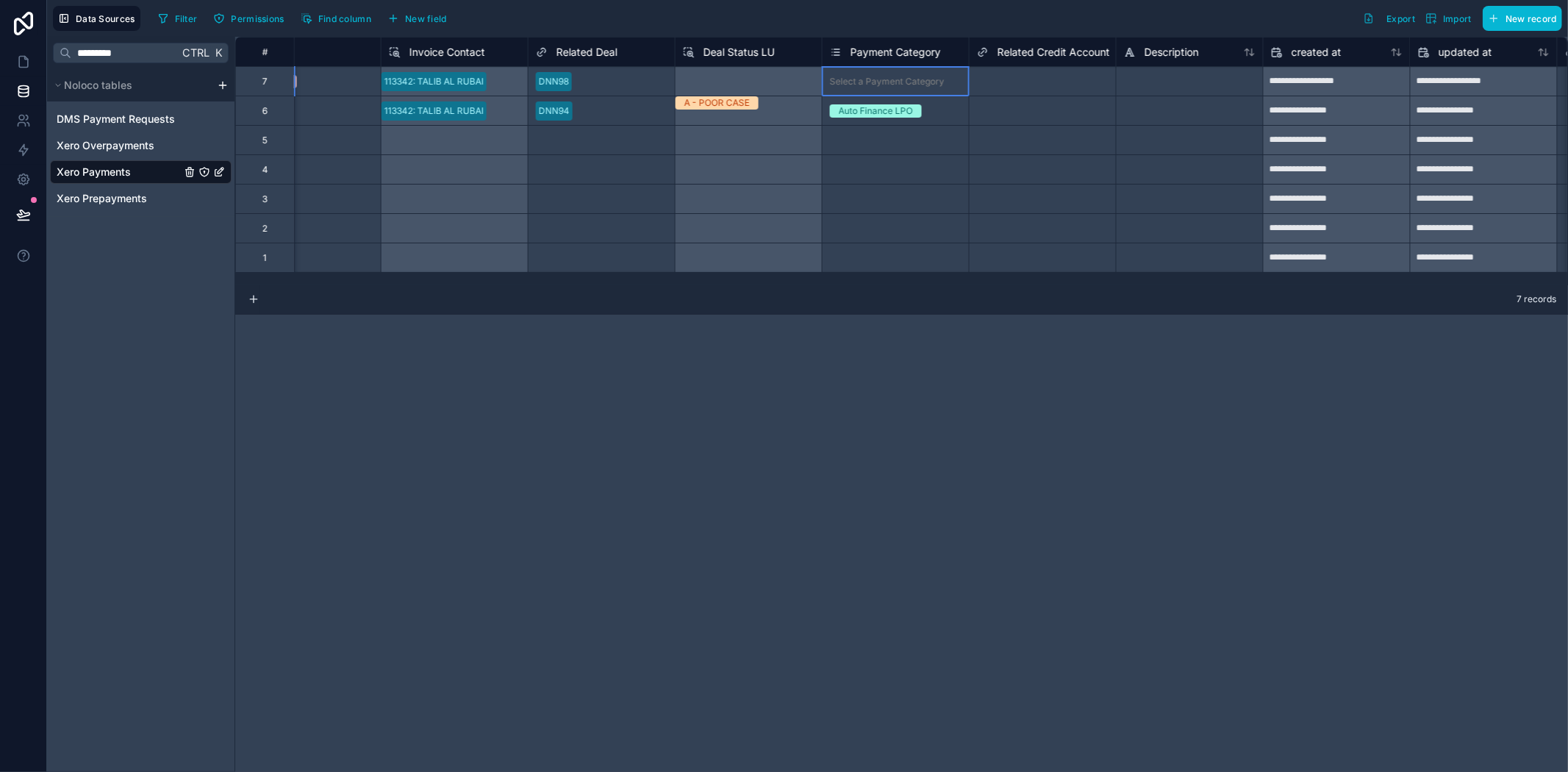
click at [923, 83] on div "Select a Payment Category" at bounding box center [886, 82] width 115 height 11
click at [956, 417] on div "**********" at bounding box center [902, 404] width 1333 height 735
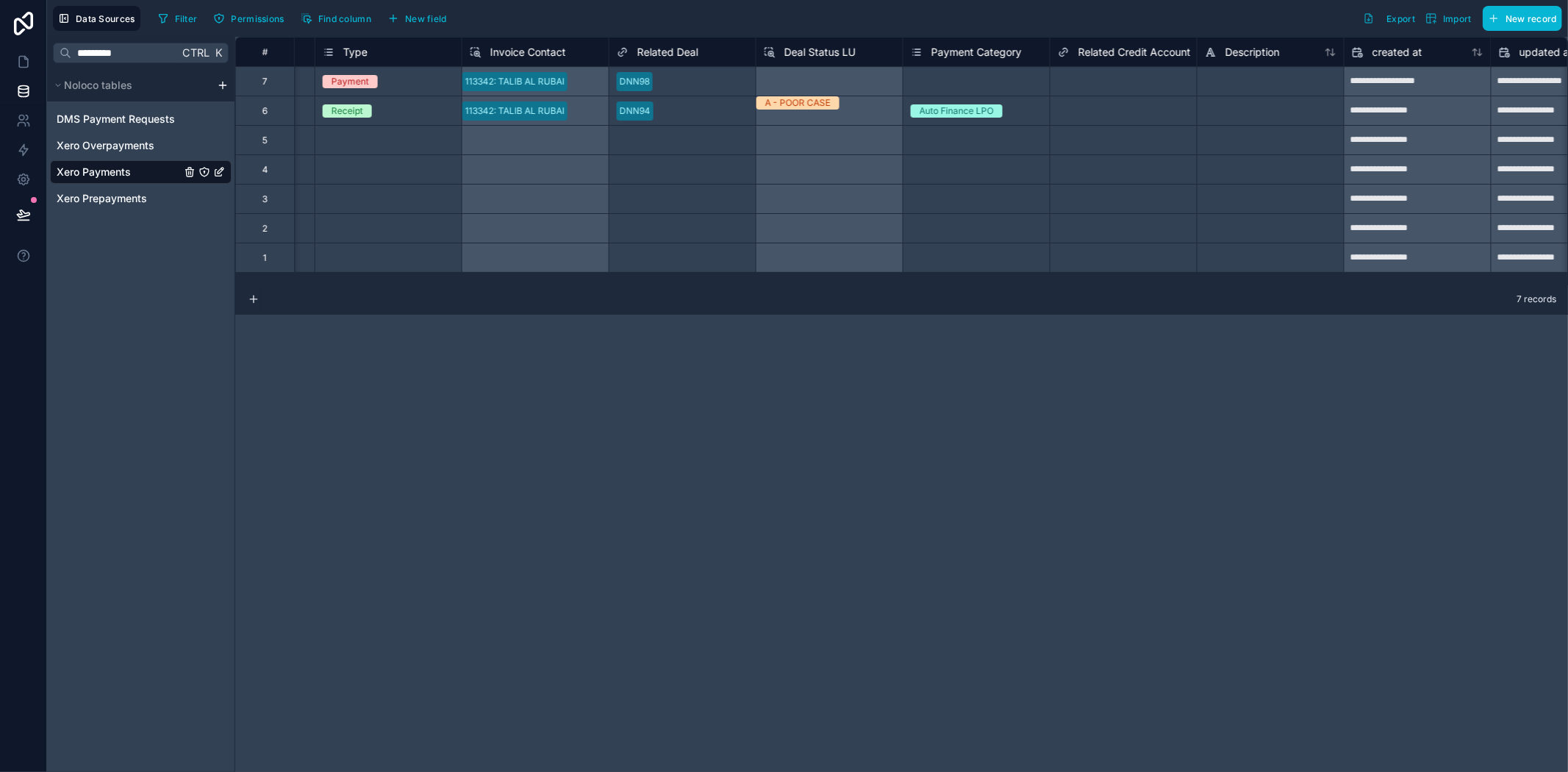
scroll to position [0, 1636]
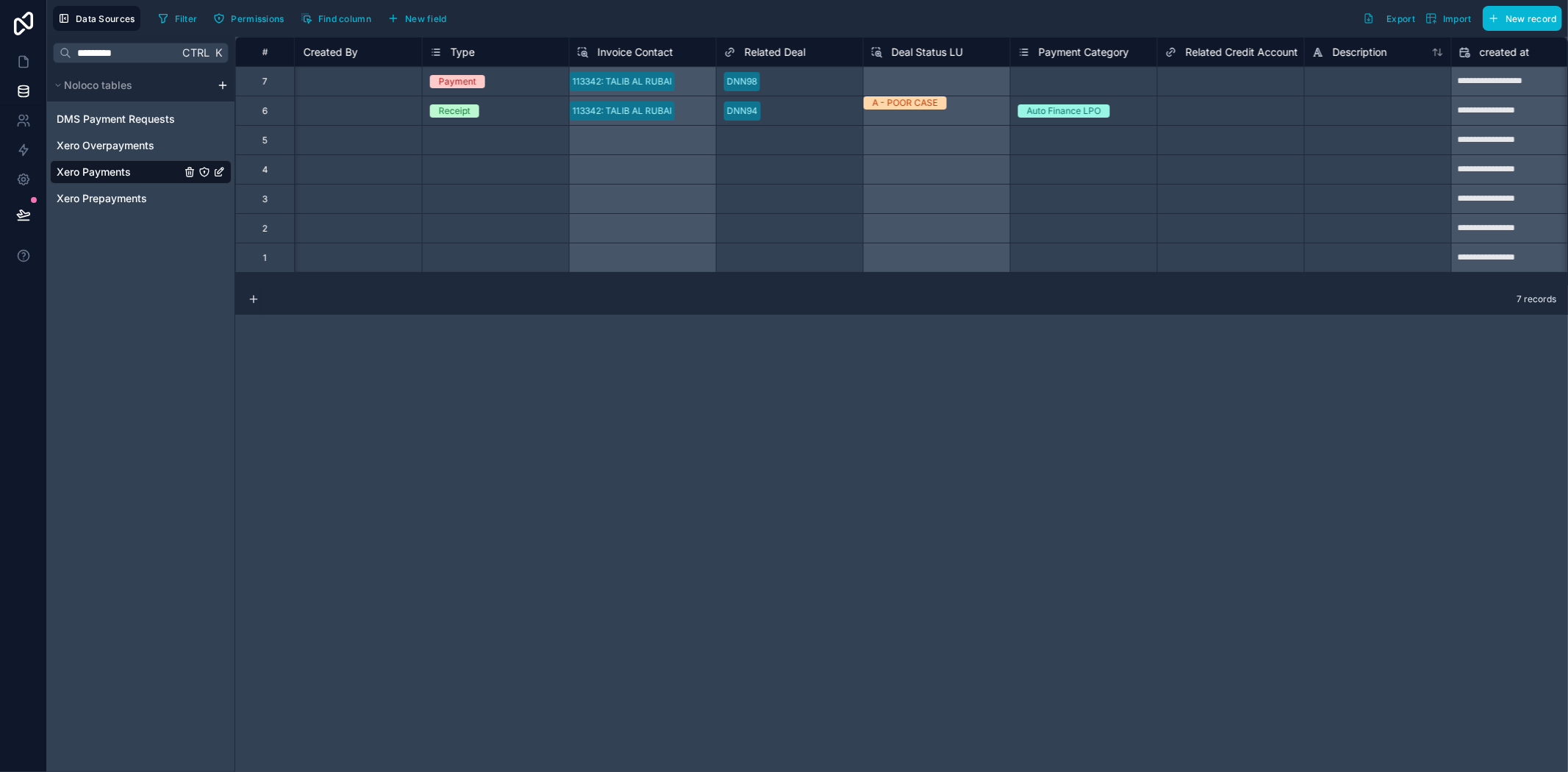
click at [741, 126] on div "Select a Related Deal" at bounding box center [790, 140] width 146 height 28
click at [750, 771] on div "DNN98" at bounding box center [784, 781] width 1568 height 18
click at [948, 365] on div "**********" at bounding box center [902, 404] width 1333 height 735
click at [621, 148] on div "Select a Invoice Contact" at bounding box center [642, 139] width 147 height 29
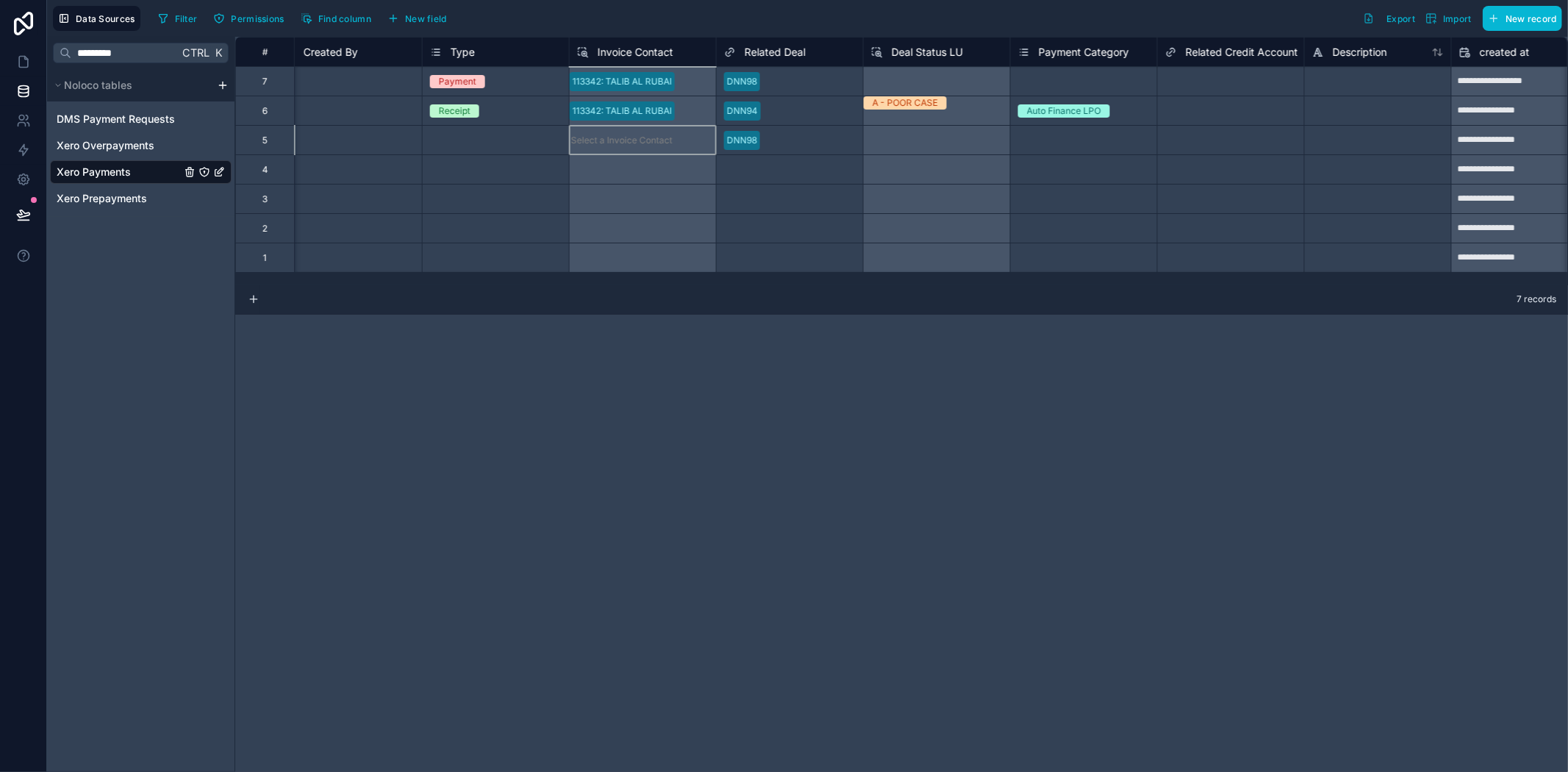
click at [618, 147] on div "Select a Invoice Contact" at bounding box center [642, 139] width 147 height 29
click at [617, 134] on div "Select a Invoice Contact" at bounding box center [642, 139] width 147 height 29
click at [619, 143] on div "Select a Invoice Contact" at bounding box center [642, 139] width 147 height 29
click at [825, 502] on div "**********" at bounding box center [902, 404] width 1333 height 735
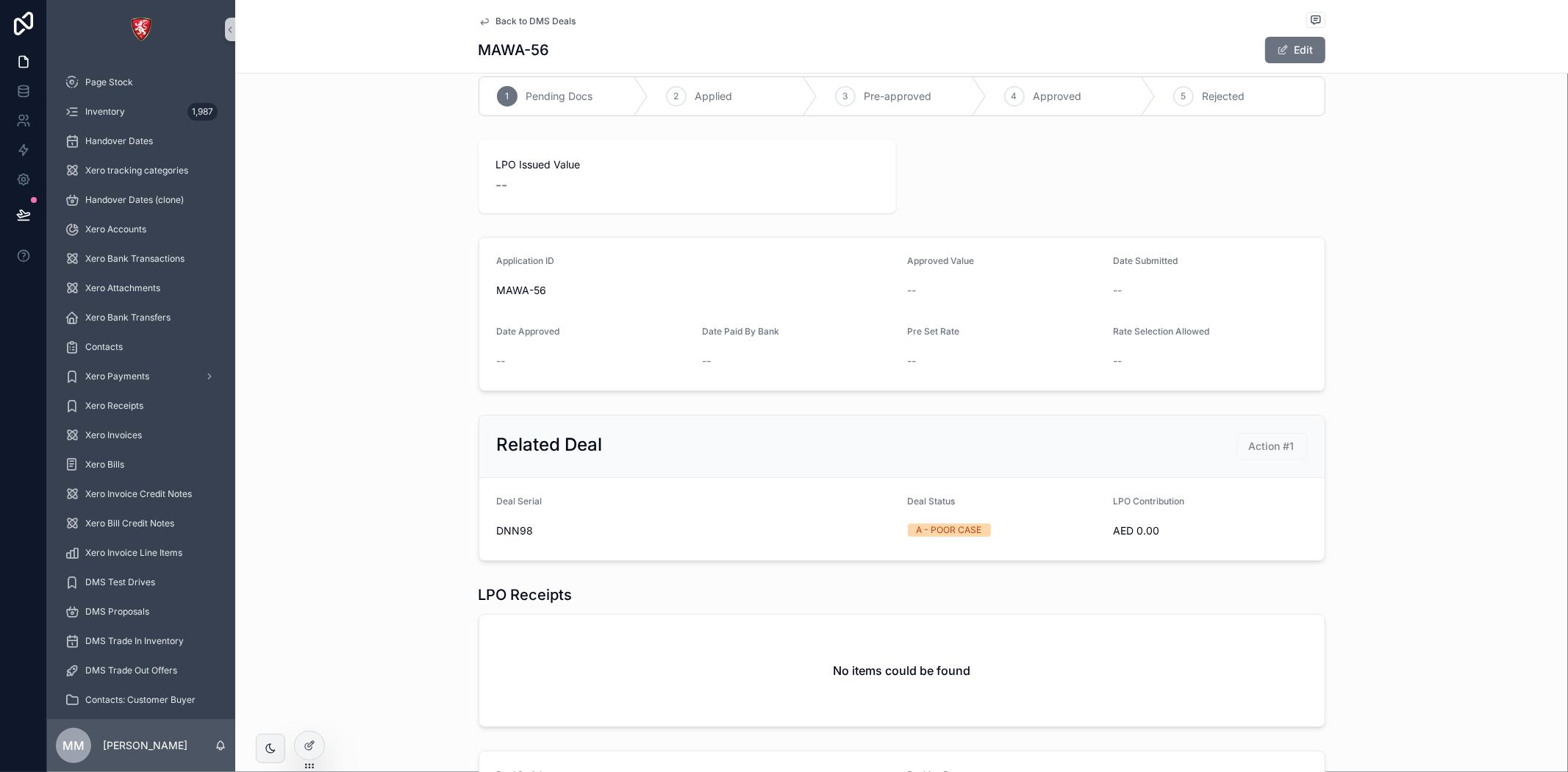
scroll to position [82, 0]
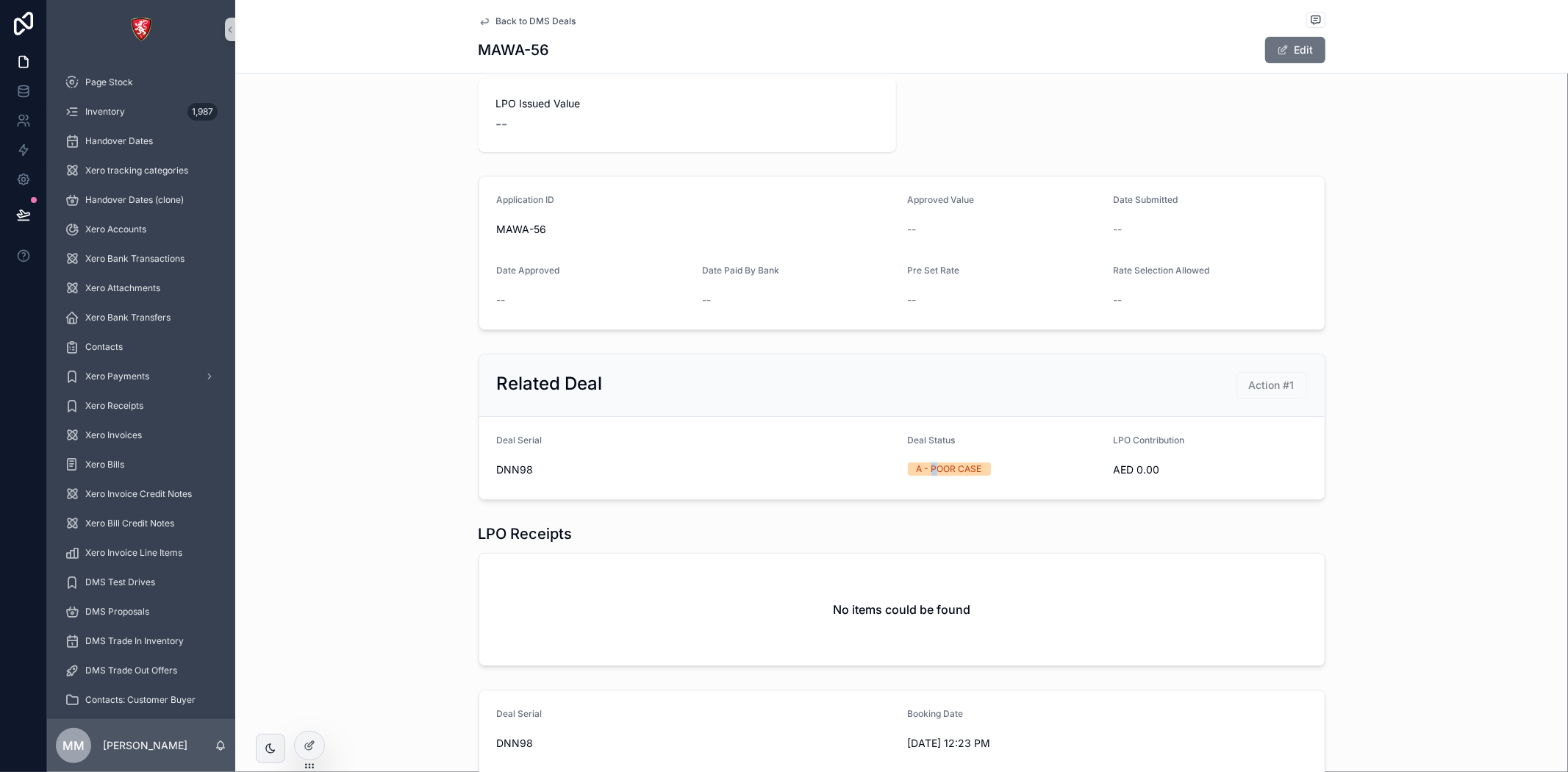
click at [928, 464] on div "A - POOR CASE" at bounding box center [949, 469] width 65 height 13
click at [1295, 59] on button "Edit" at bounding box center [1296, 50] width 61 height 27
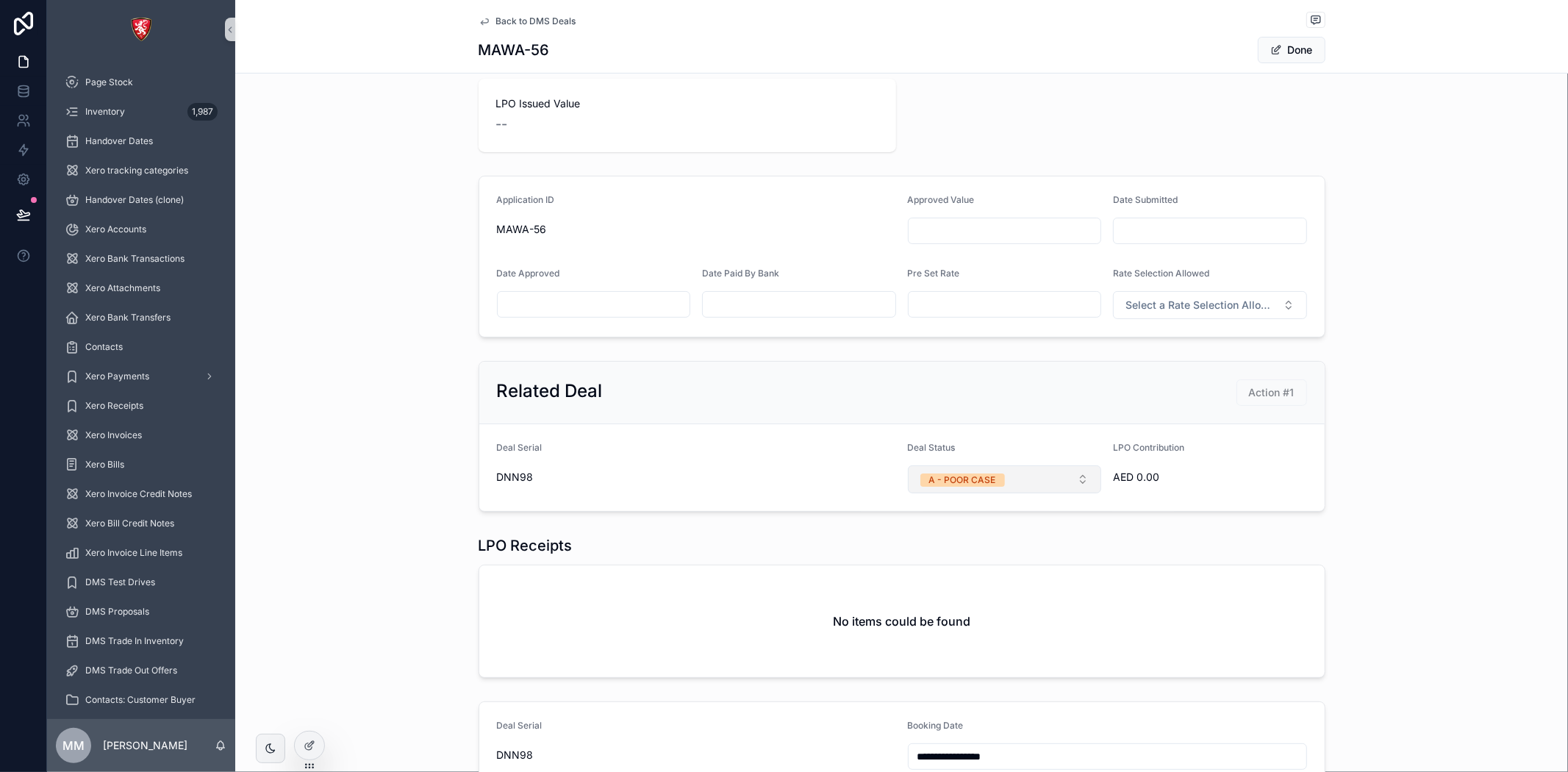
click at [958, 482] on div "A - POOR CASE" at bounding box center [962, 480] width 67 height 13
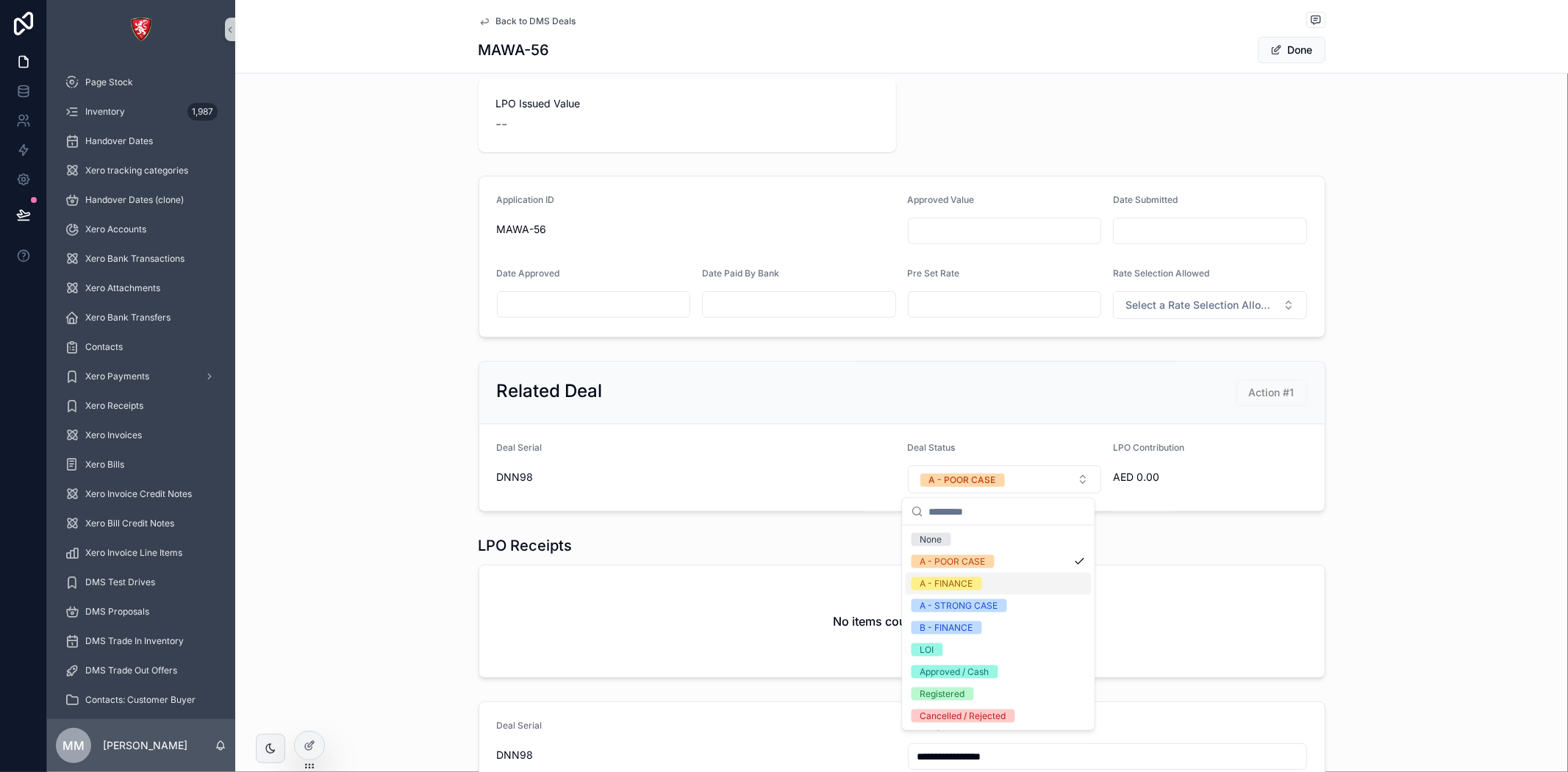
click at [415, 450] on div "Related Deal Action #1 Deal Serial DNN98 Deal Status A - POOR CASE LPO Contribu…" at bounding box center [902, 436] width 1333 height 162
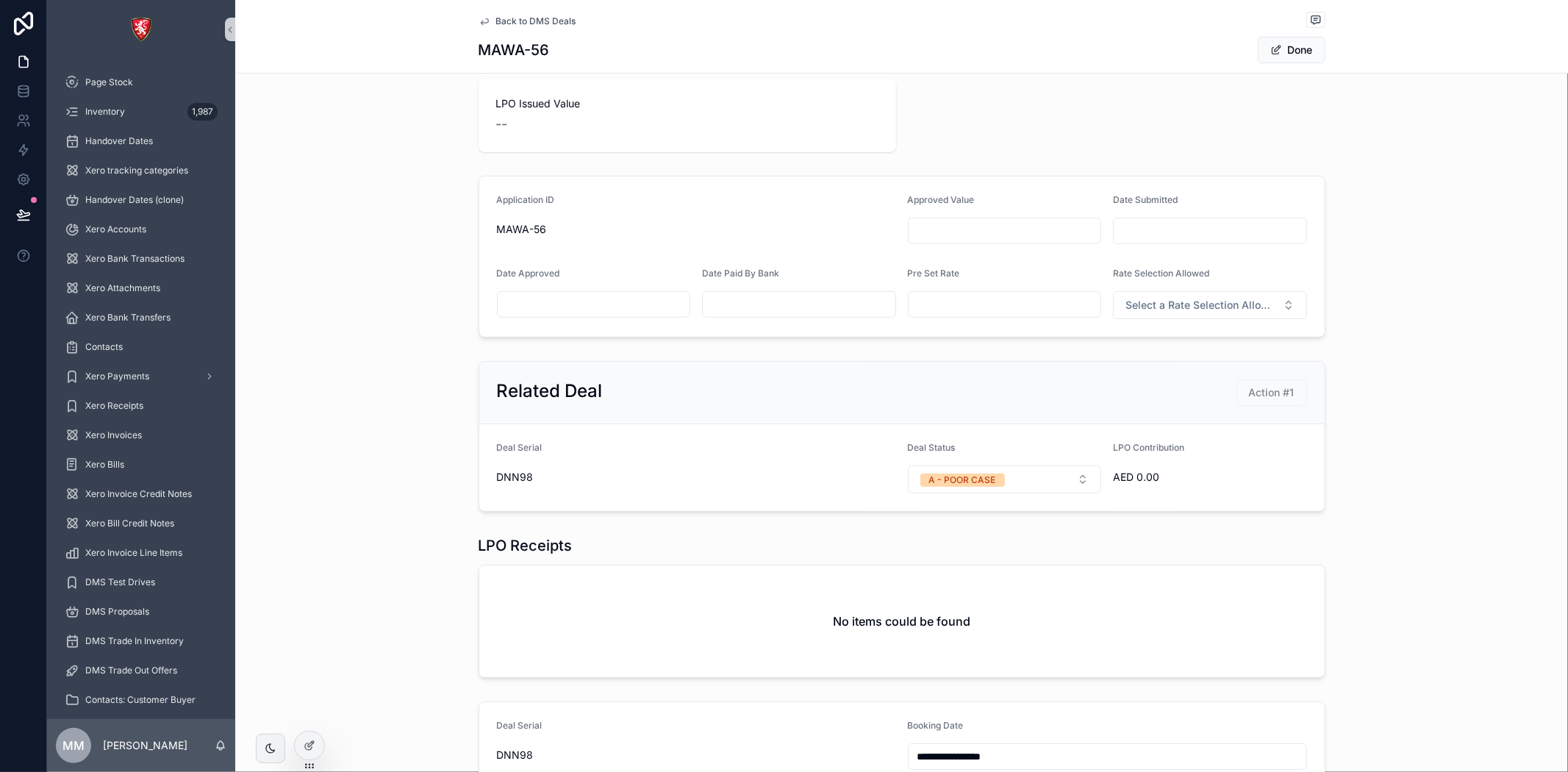
scroll to position [0, 0]
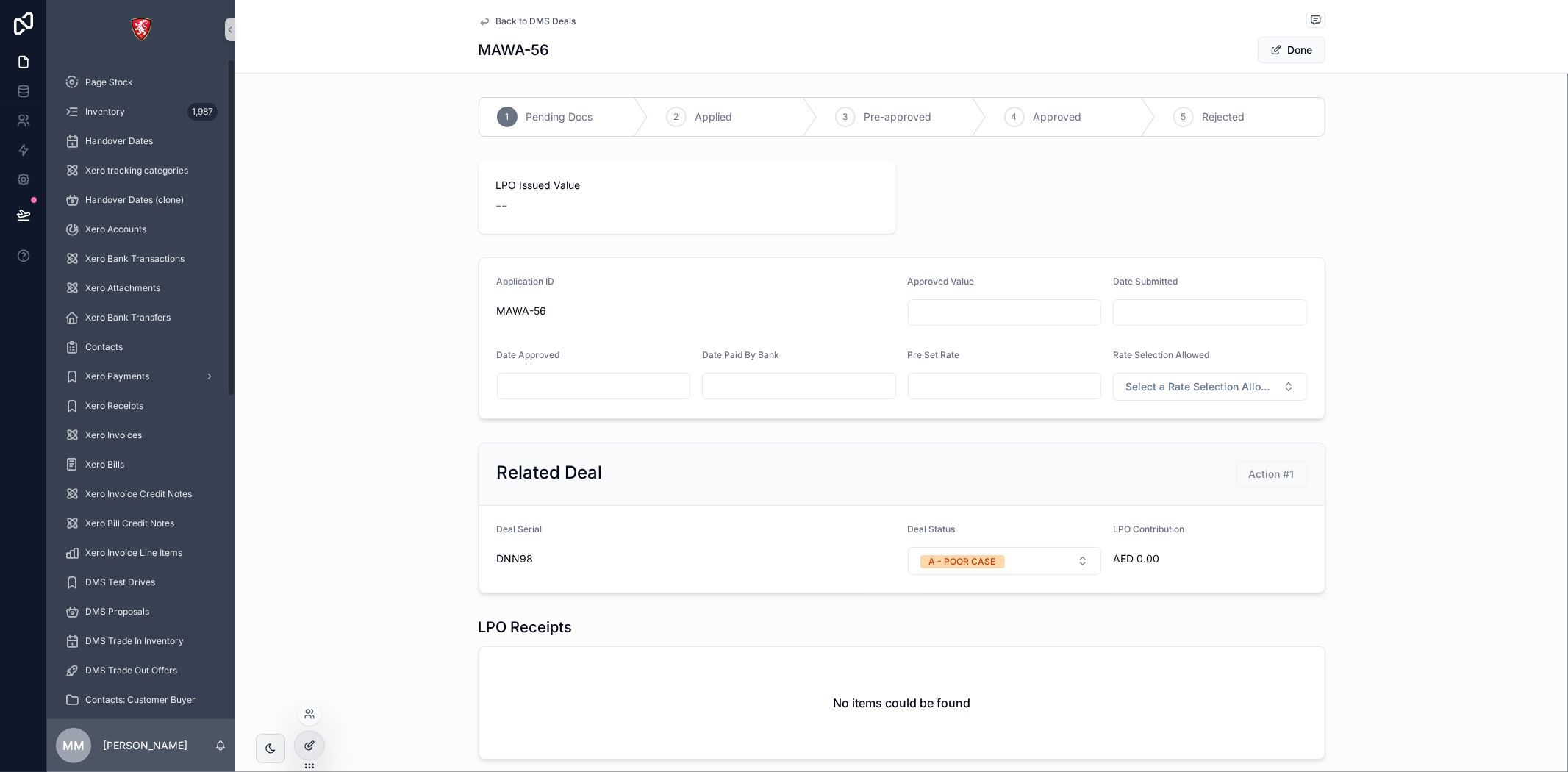
click at [302, 755] on div at bounding box center [309, 745] width 29 height 28
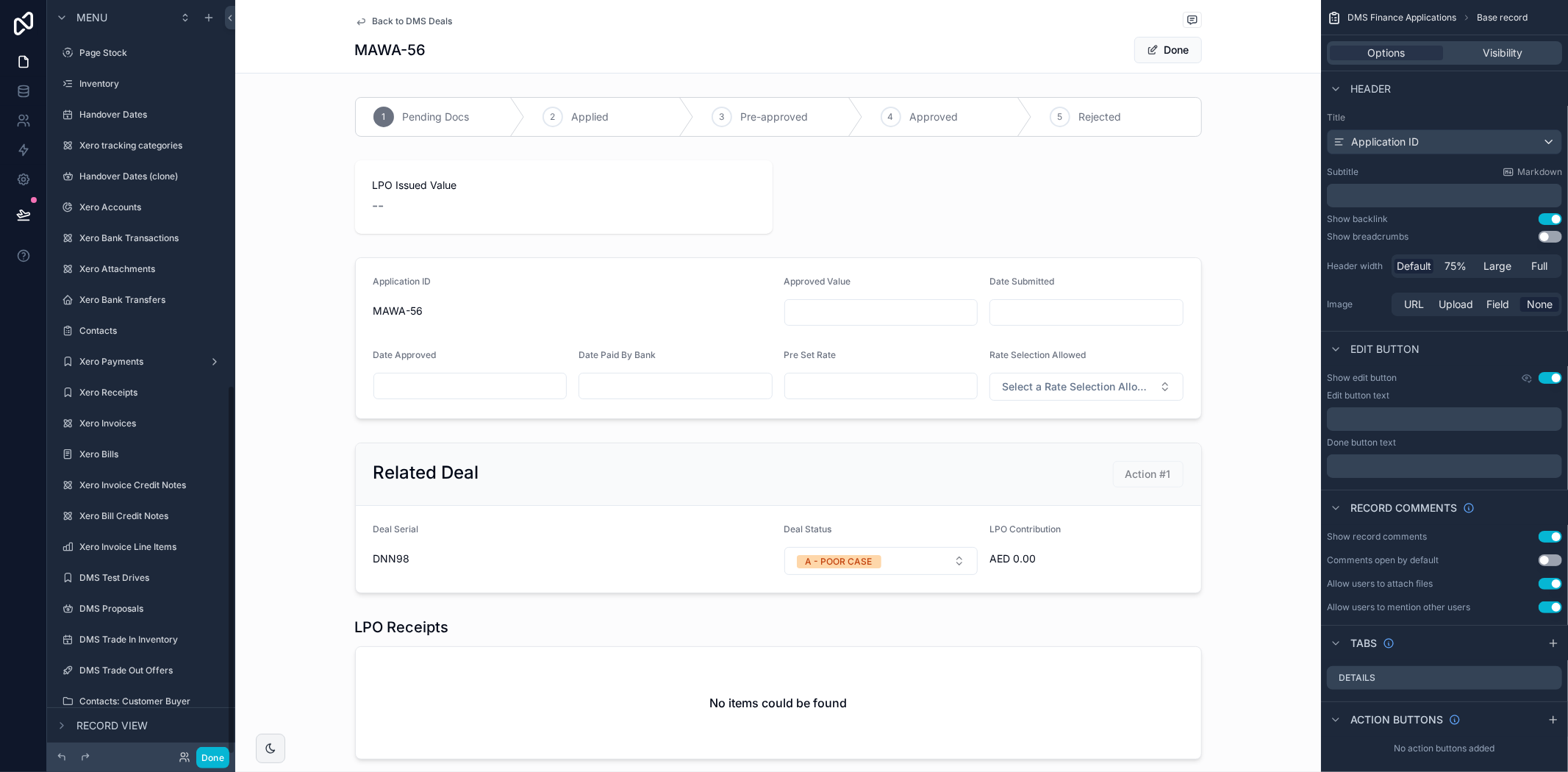
scroll to position [784, 0]
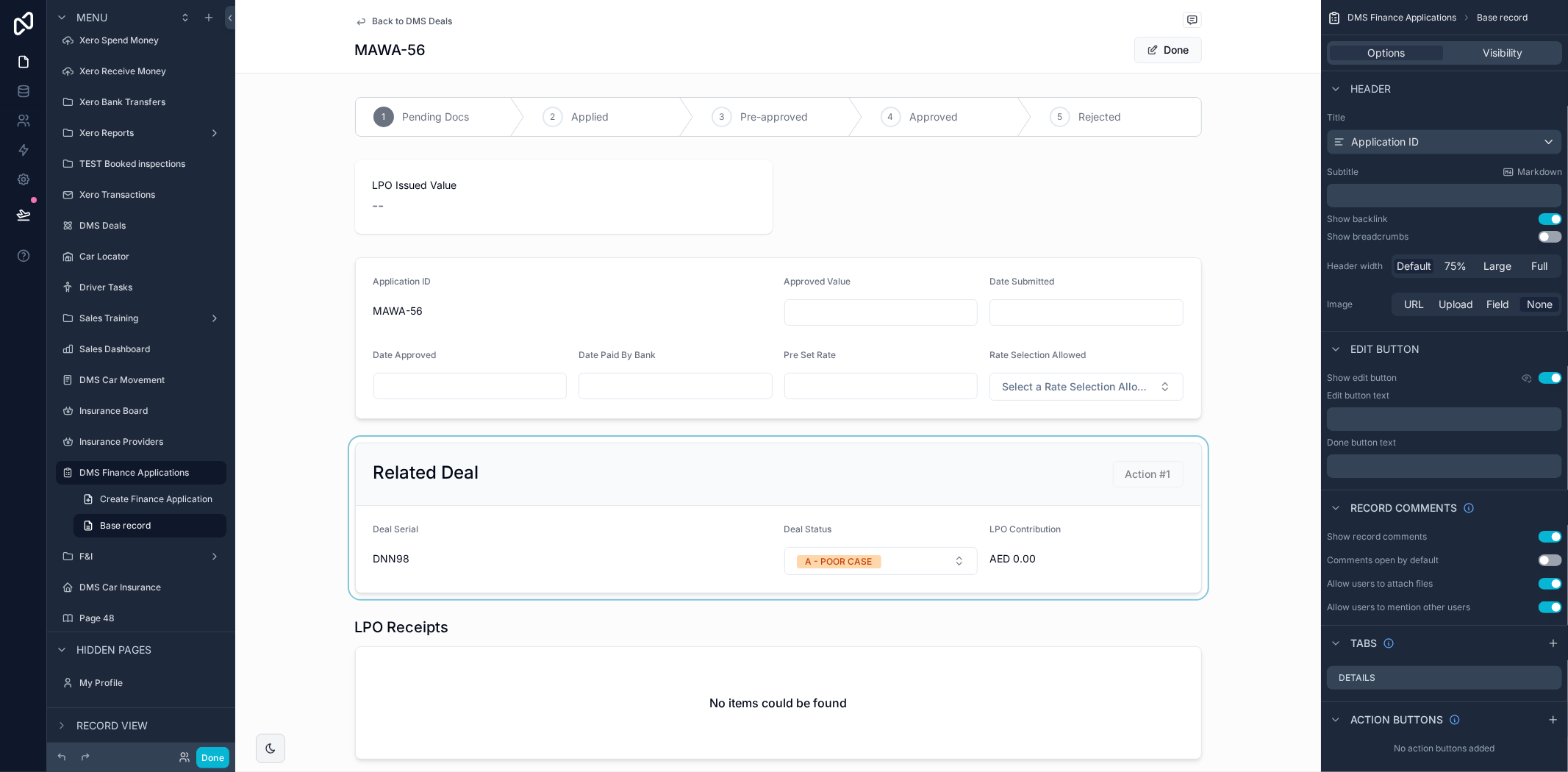
click at [1138, 561] on div "scrollable content" at bounding box center [777, 518] width 1085 height 162
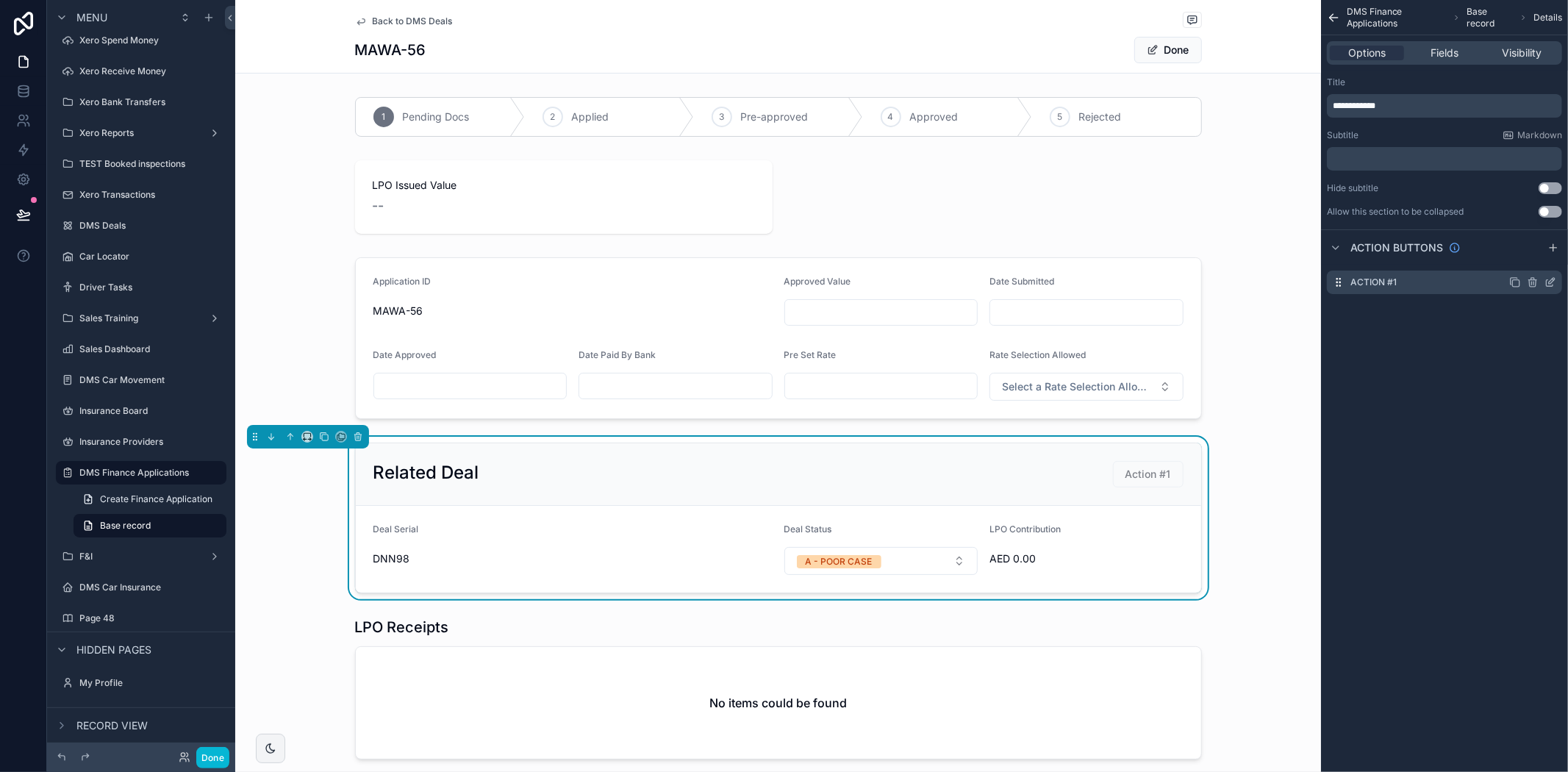
click at [1552, 284] on icon "scrollable content" at bounding box center [1550, 283] width 11 height 11
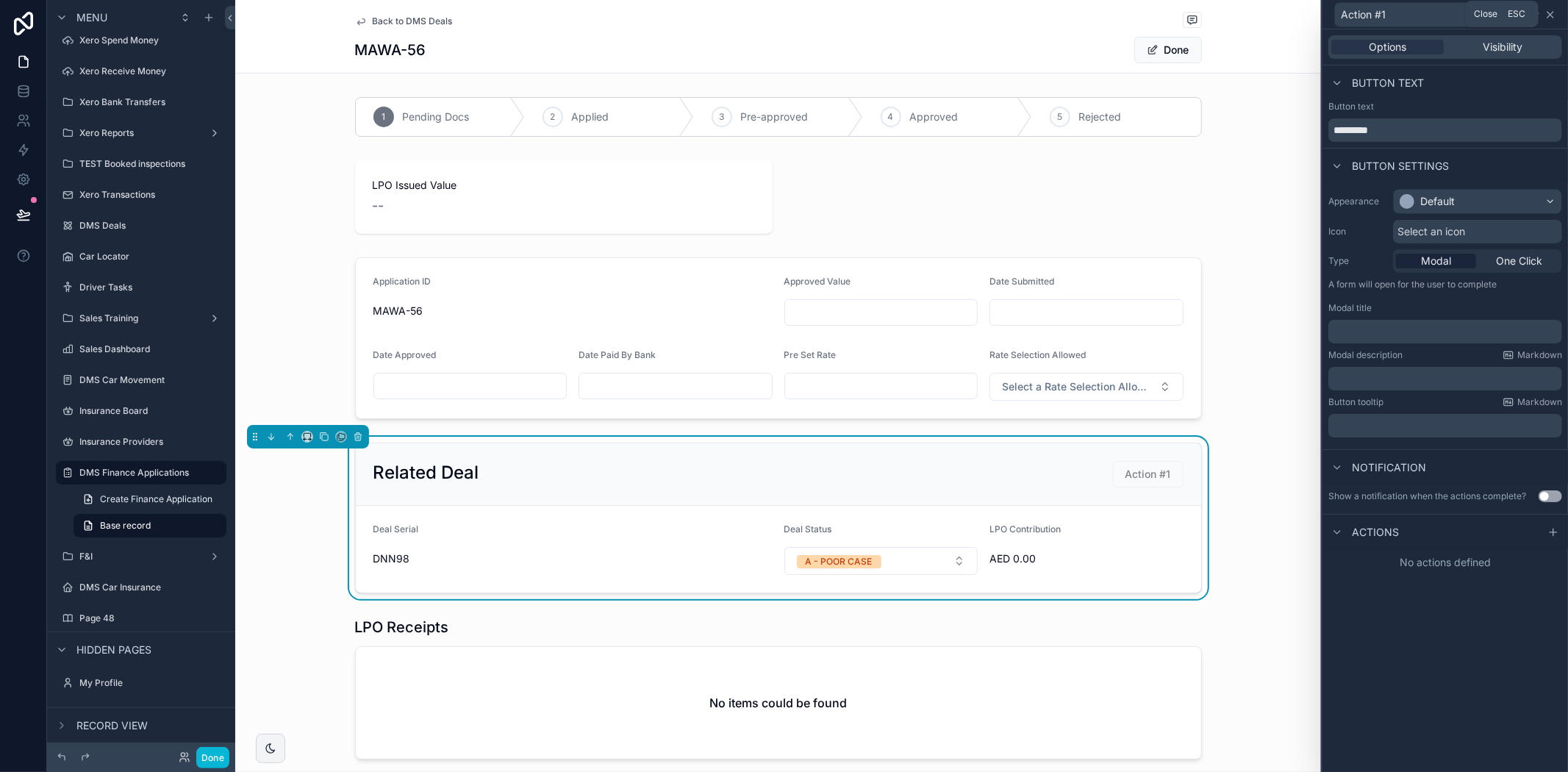
click at [1555, 10] on icon at bounding box center [1550, 14] width 11 height 11
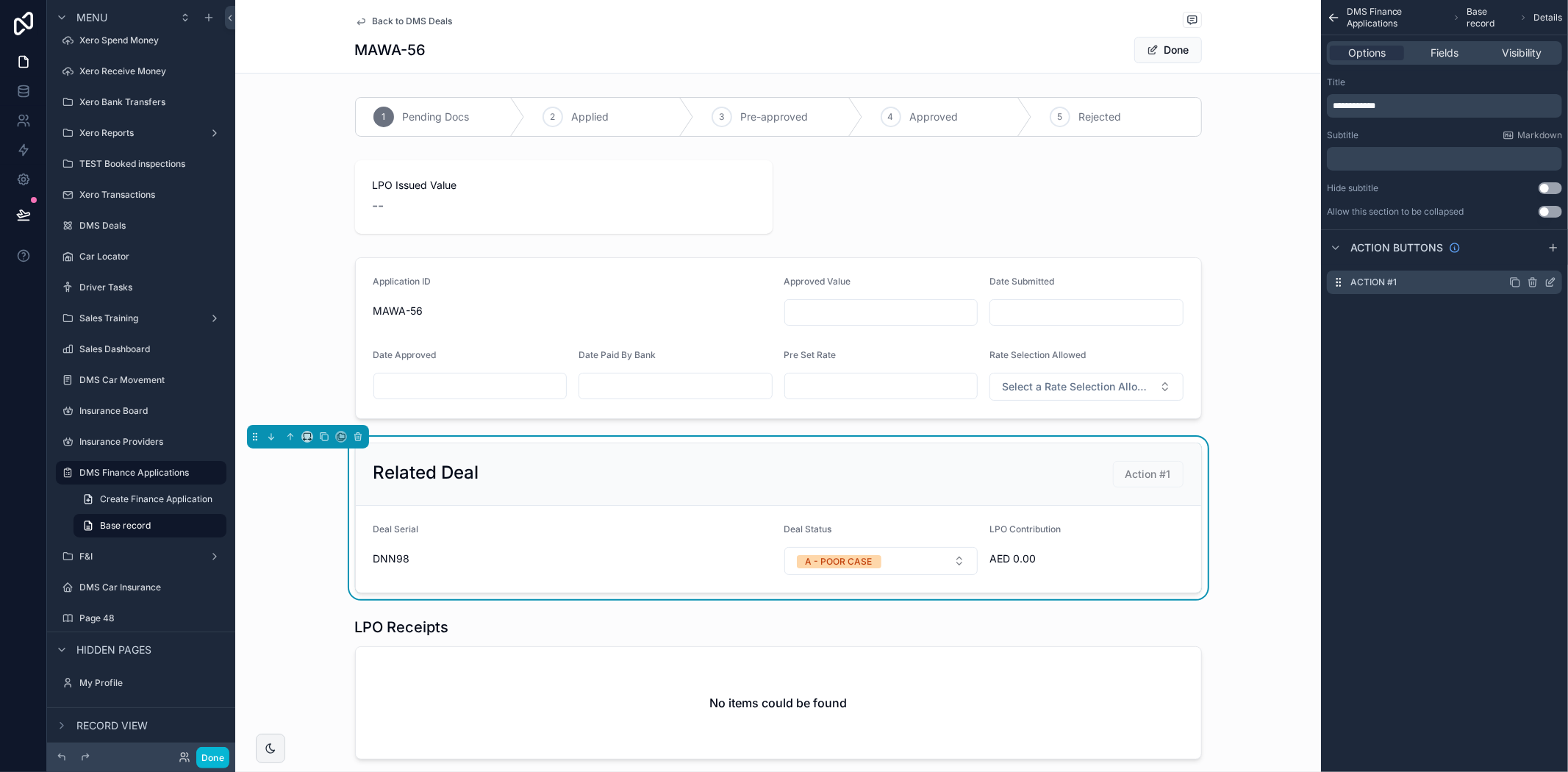
click at [1531, 280] on icon "scrollable content" at bounding box center [1533, 280] width 9 height 0
click at [1530, 260] on icon at bounding box center [1526, 260] width 7 height 7
click at [1434, 45] on div "Options Fields Visibility" at bounding box center [1445, 52] width 235 height 24
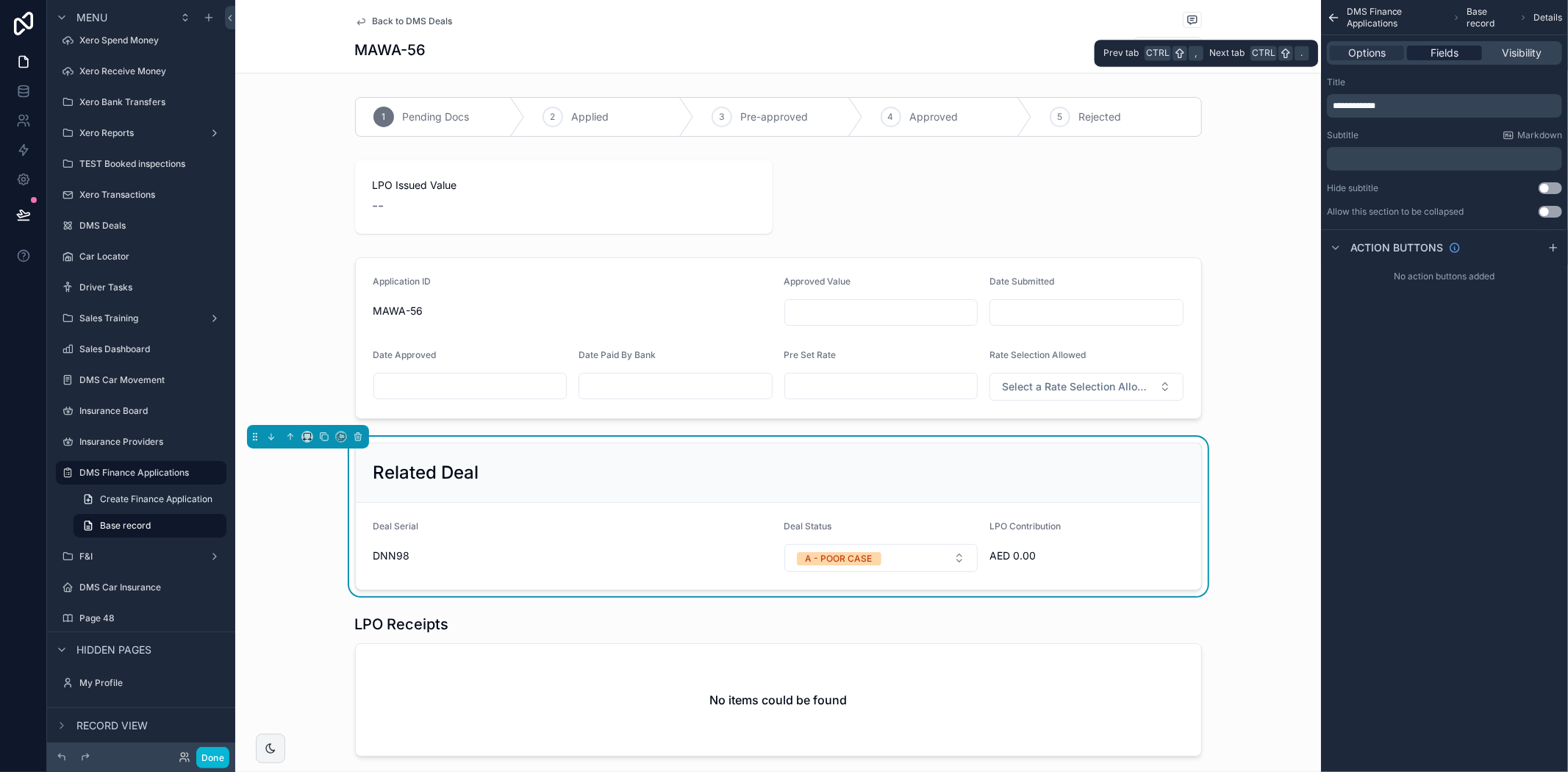
click at [1435, 50] on span "Fields" at bounding box center [1444, 53] width 27 height 15
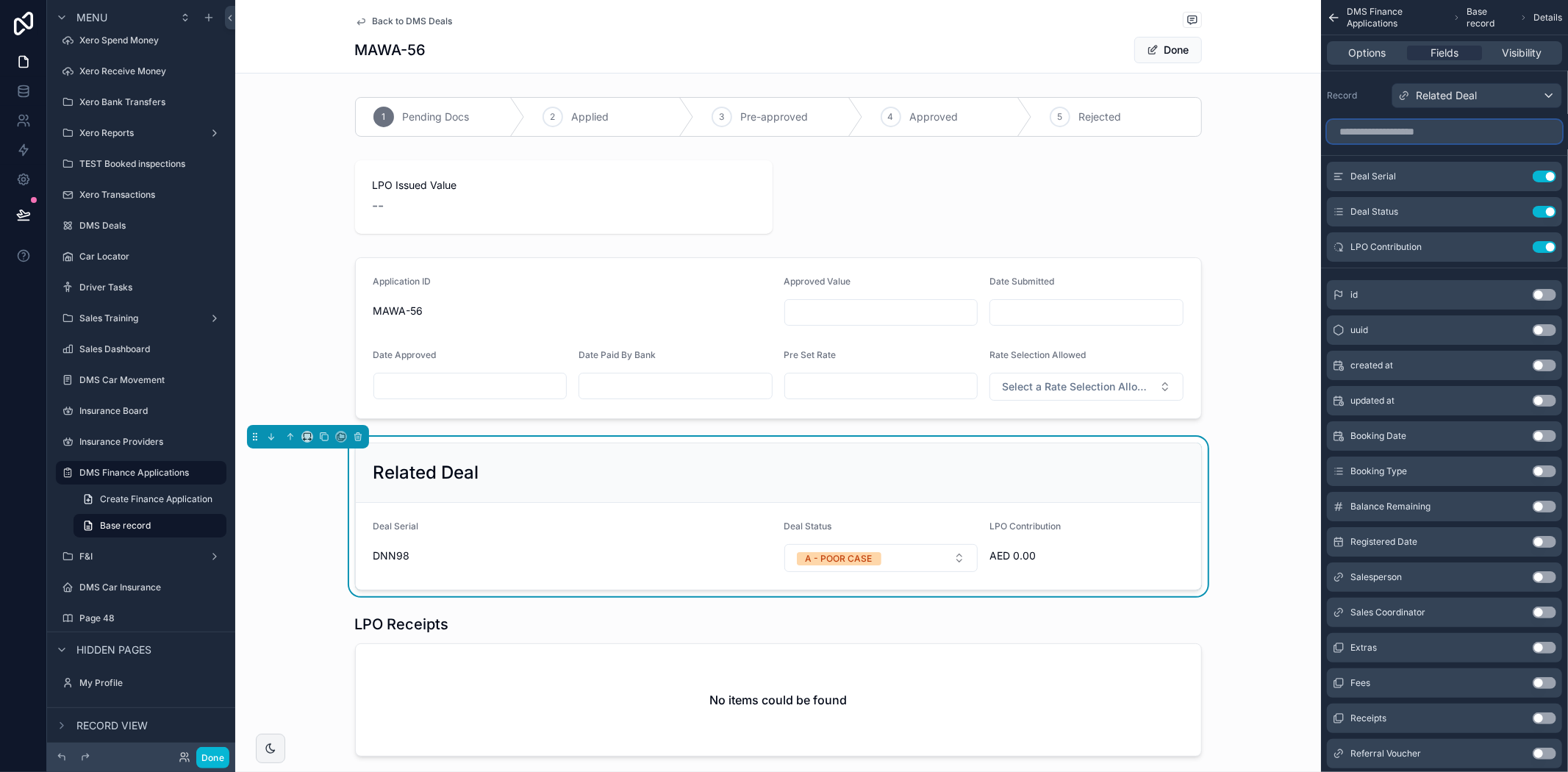
click at [1452, 138] on input "scrollable content" at bounding box center [1445, 131] width 235 height 24
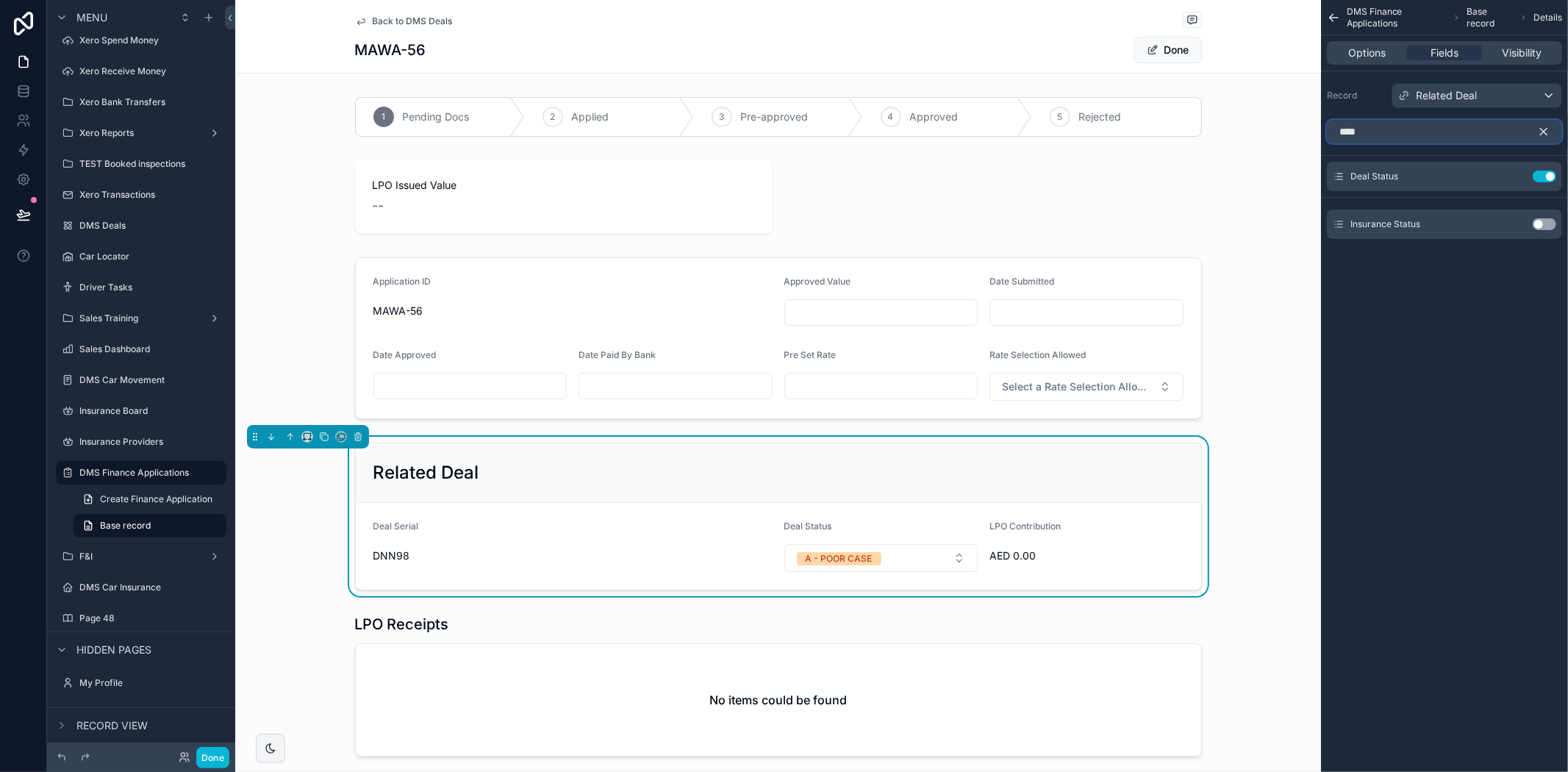
click at [1362, 129] on input "****" at bounding box center [1445, 131] width 235 height 24
click at [1362, 131] on input "****" at bounding box center [1445, 131] width 235 height 24
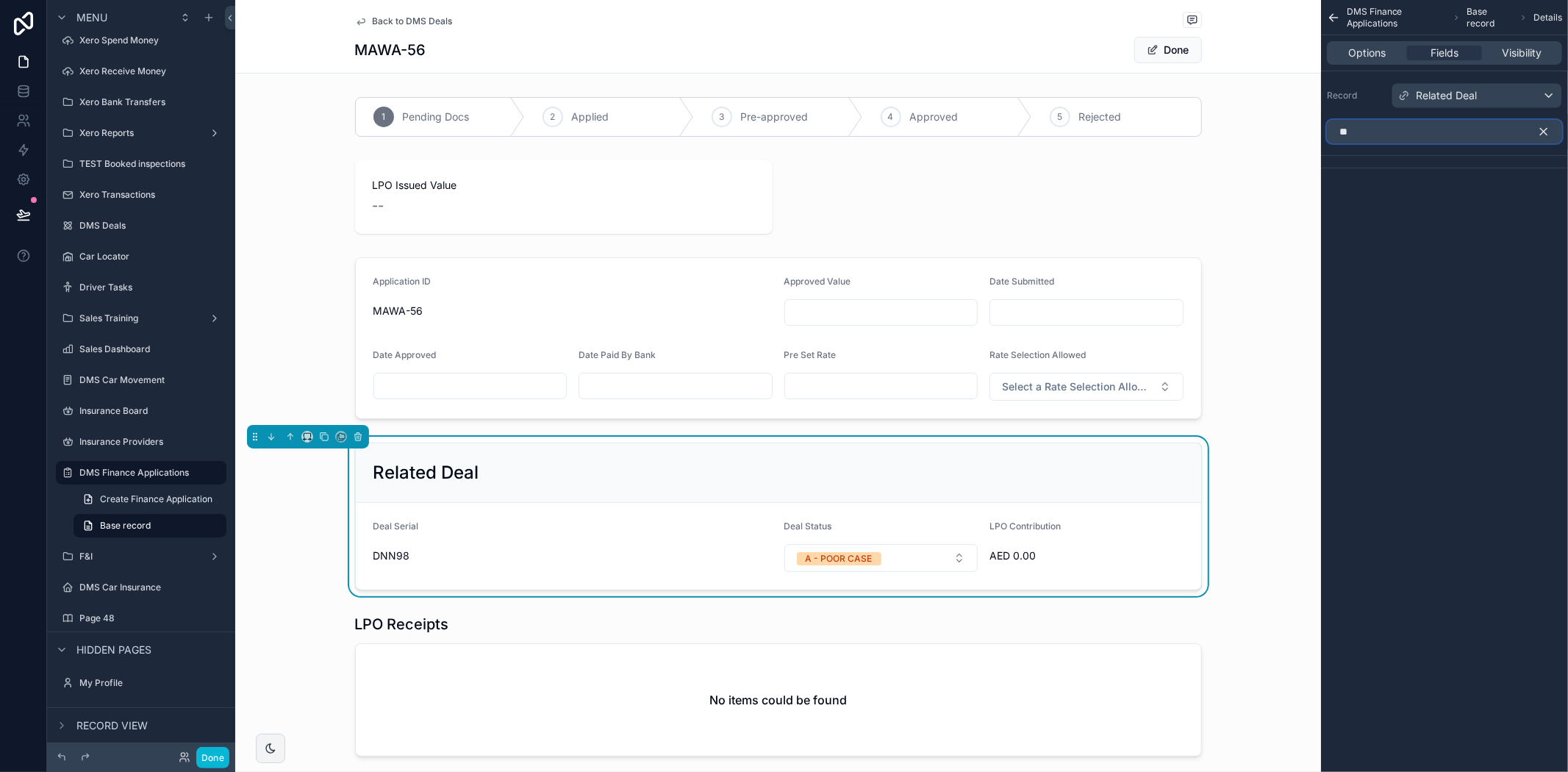
type input "*"
type input "***"
click at [1462, 197] on div "Booking Type Use setting" at bounding box center [1445, 194] width 235 height 29
click at [1537, 200] on div "Use setting" at bounding box center [1544, 194] width 24 height 11
click at [1544, 194] on button "Use setting" at bounding box center [1544, 194] width 24 height 11
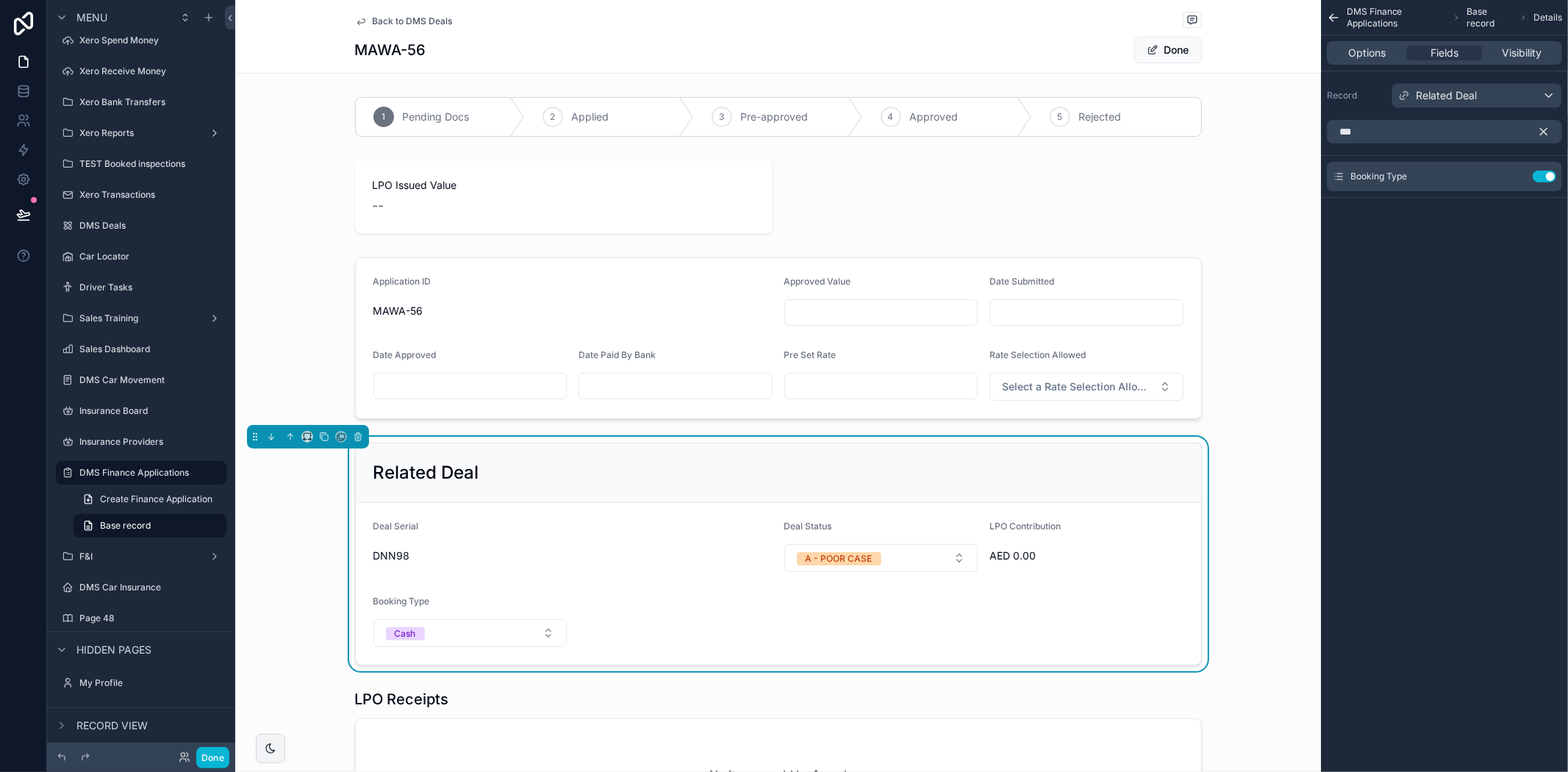
click at [474, 562] on span "DNN98" at bounding box center [573, 556] width 399 height 15
drag, startPoint x: 464, startPoint y: 629, endPoint x: 642, endPoint y: 624, distance: 178.1
click at [642, 624] on form "Deal Serial DNN98 Deal Status A - POOR CASE LPO Contribution AED 0.00 Booking T…" at bounding box center [778, 583] width 846 height 162
drag, startPoint x: 879, startPoint y: 552, endPoint x: 880, endPoint y: 609, distance: 57.0
click at [880, 609] on form "Deal Serial DNN98 Deal Status A - POOR CASE LPO Contribution AED 0.00 Booking T…" at bounding box center [778, 583] width 846 height 162
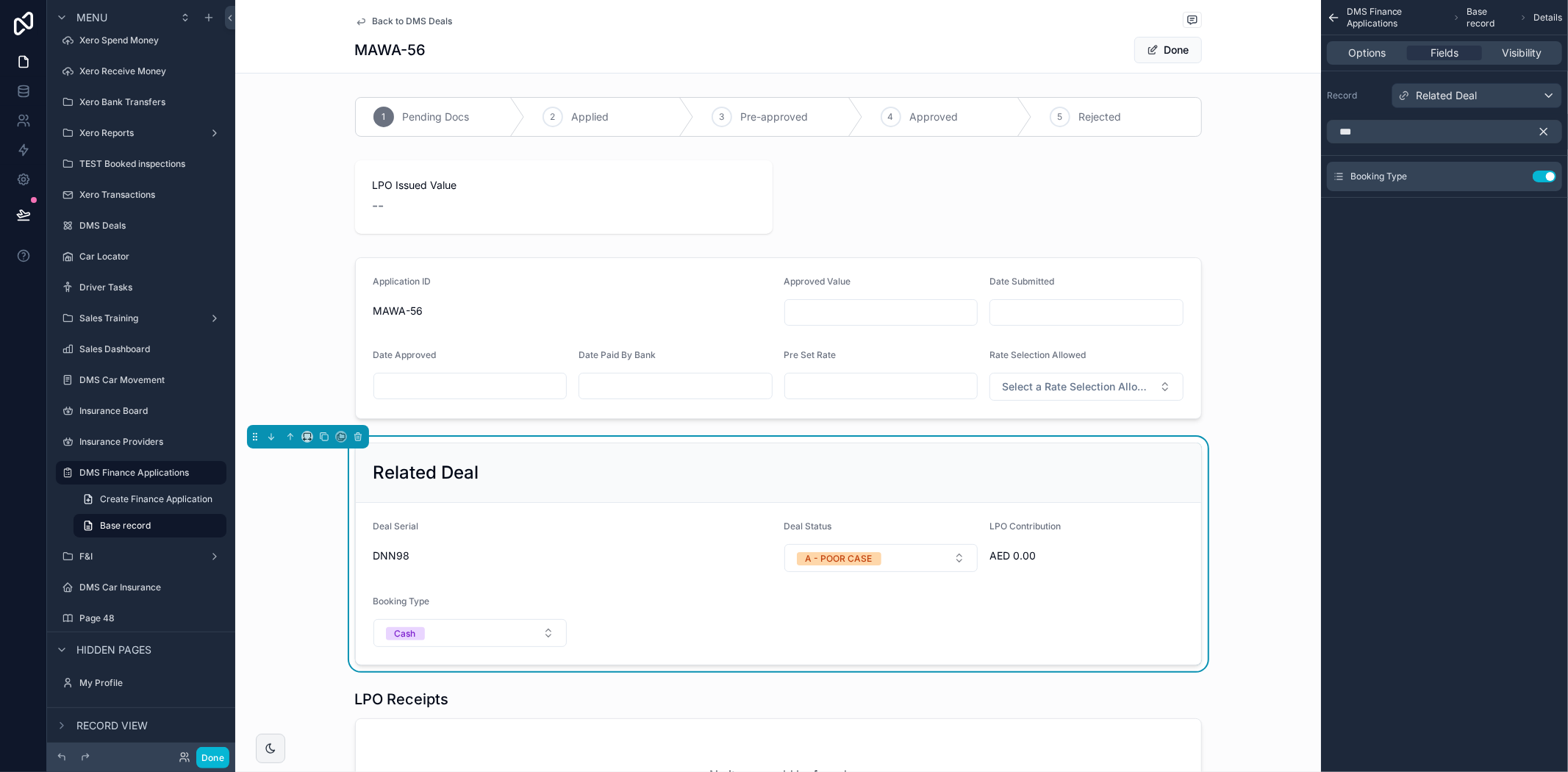
drag, startPoint x: 1032, startPoint y: 552, endPoint x: 1037, endPoint y: 584, distance: 32.4
click at [1037, 584] on form "Deal Serial DNN98 Deal Status A - POOR CASE LPO Contribution AED 0.00 Booking T…" at bounding box center [778, 583] width 846 height 162
click at [1353, 47] on span "Options" at bounding box center [1367, 53] width 38 height 15
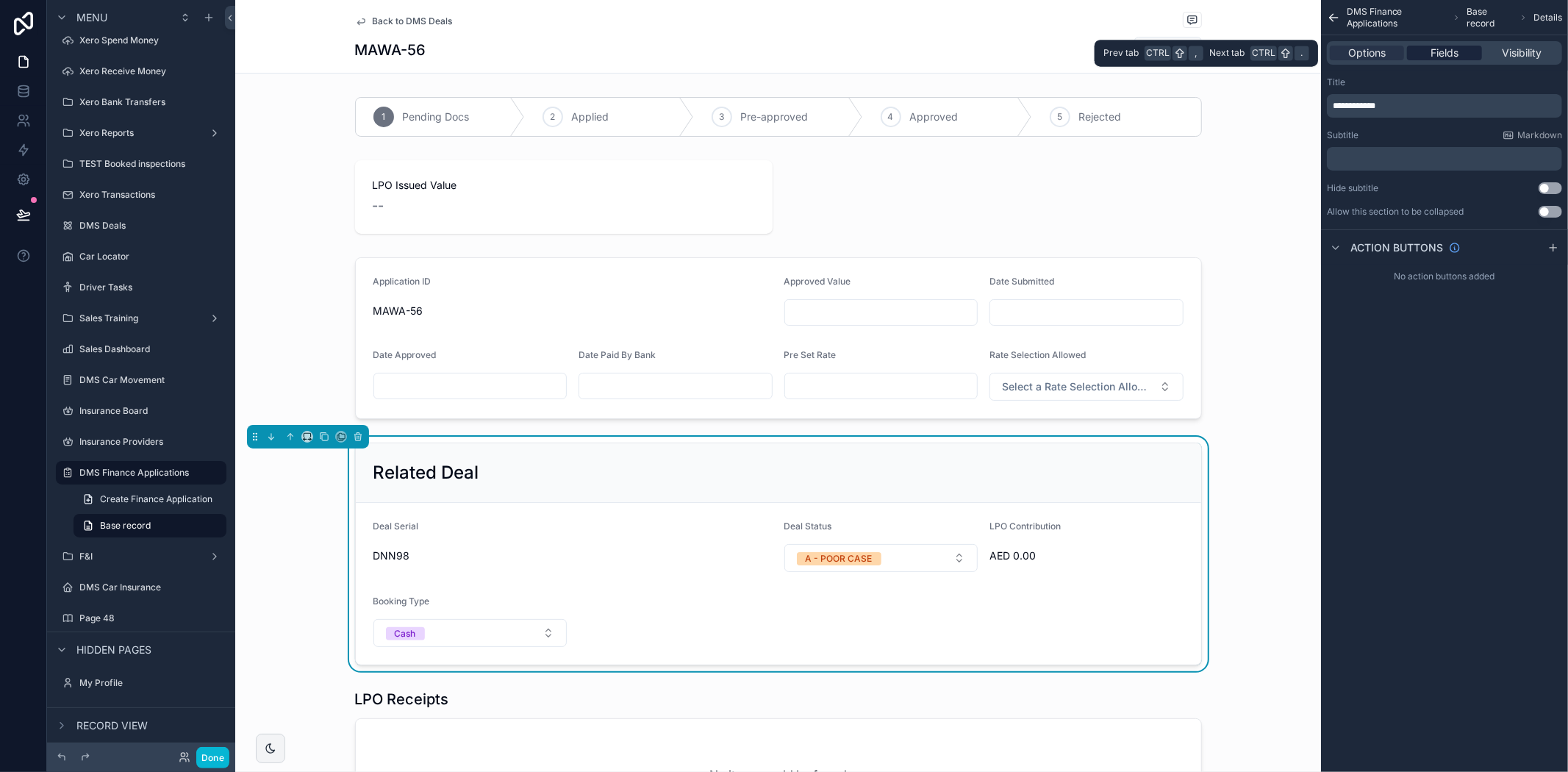
click at [1431, 47] on span "Fields" at bounding box center [1444, 53] width 27 height 15
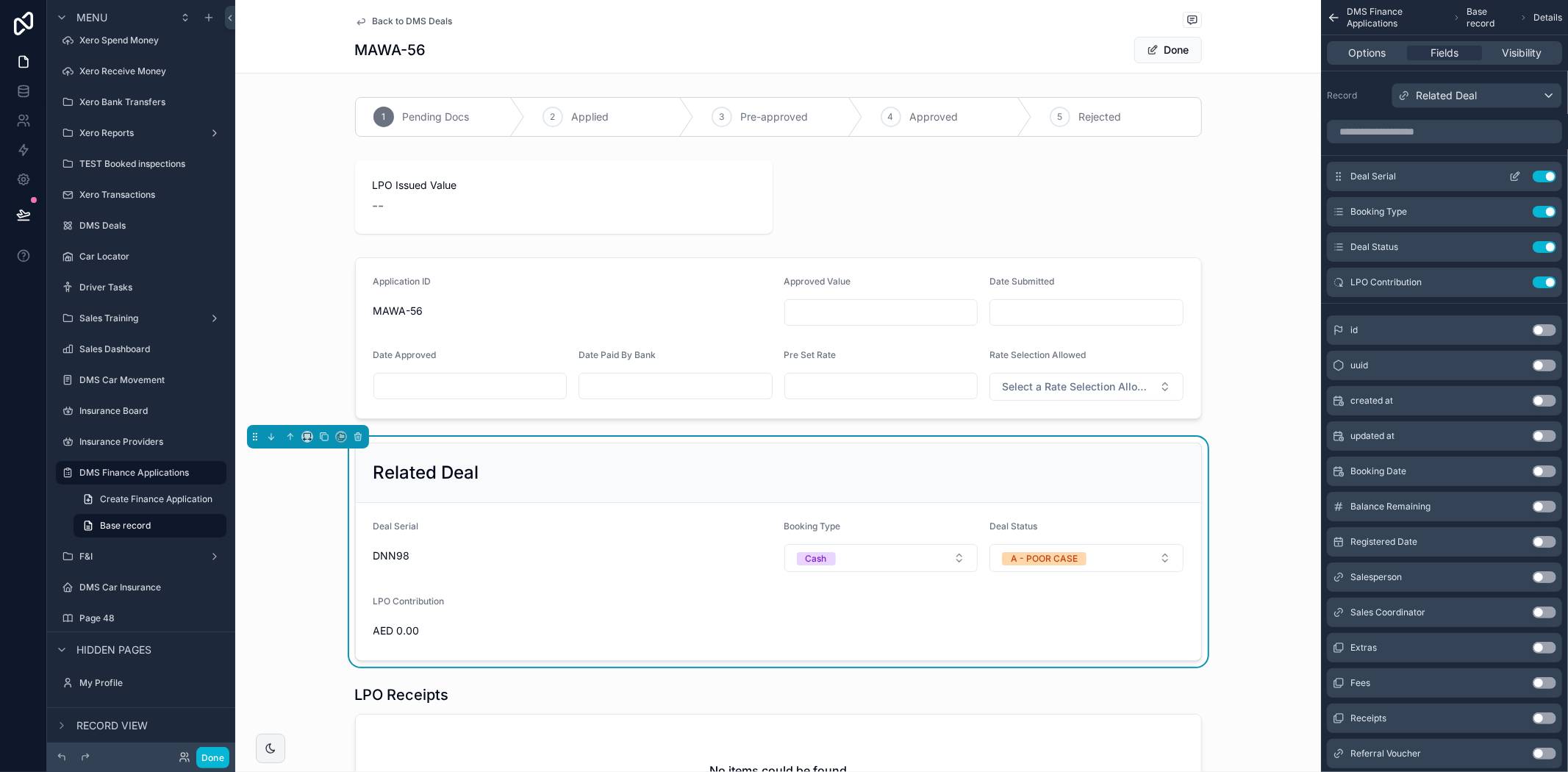
click at [1516, 173] on icon "scrollable content" at bounding box center [1515, 176] width 11 height 11
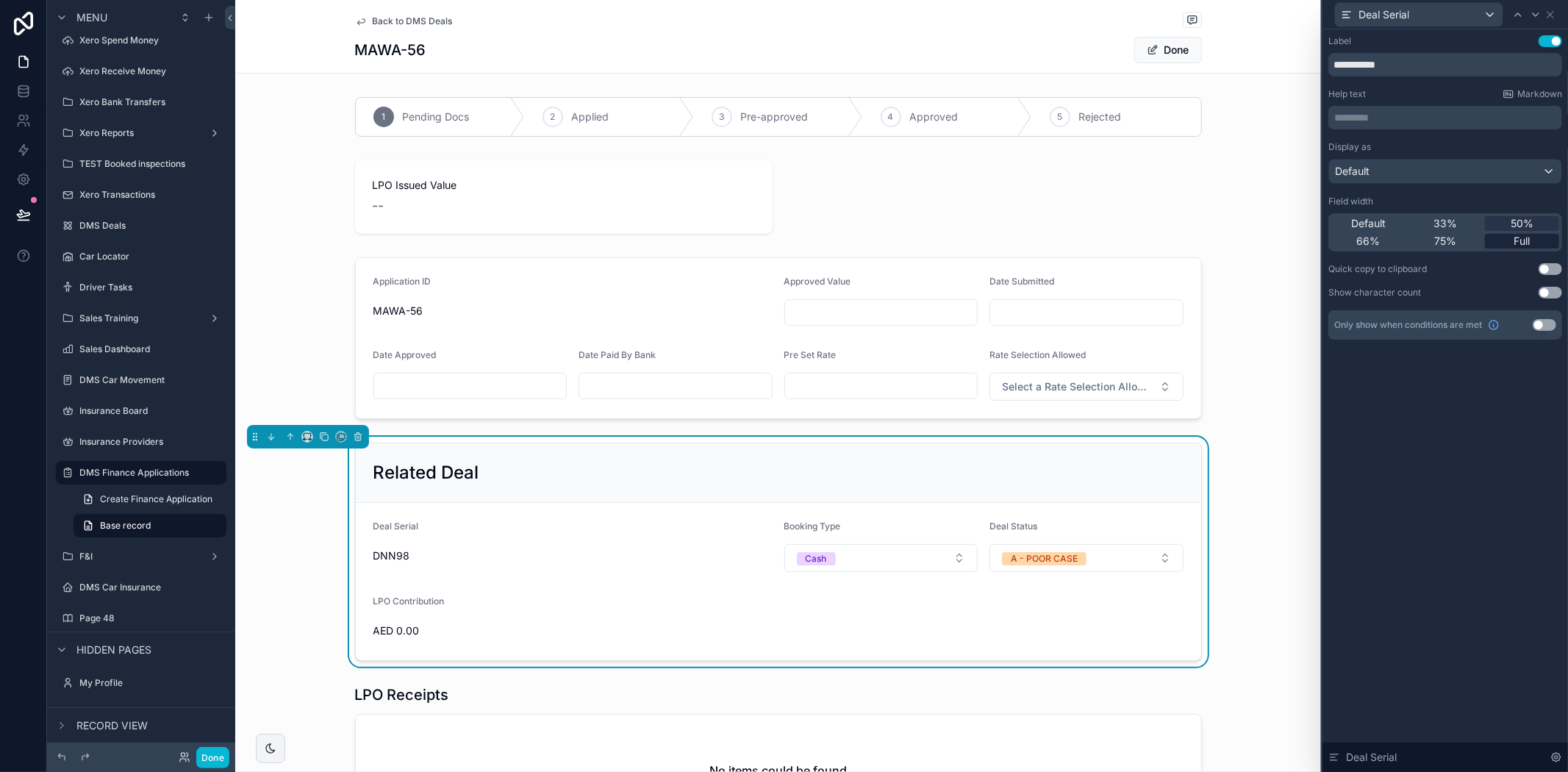
click at [1526, 246] on span "Full" at bounding box center [1522, 242] width 16 height 15
click at [425, 556] on span "DNN98" at bounding box center [778, 556] width 811 height 15
click at [1557, 270] on button "Use setting" at bounding box center [1550, 269] width 24 height 11
click at [1553, 297] on button "Use setting" at bounding box center [1550, 292] width 24 height 11
click at [1548, 292] on button "Use setting" at bounding box center [1550, 292] width 24 height 11
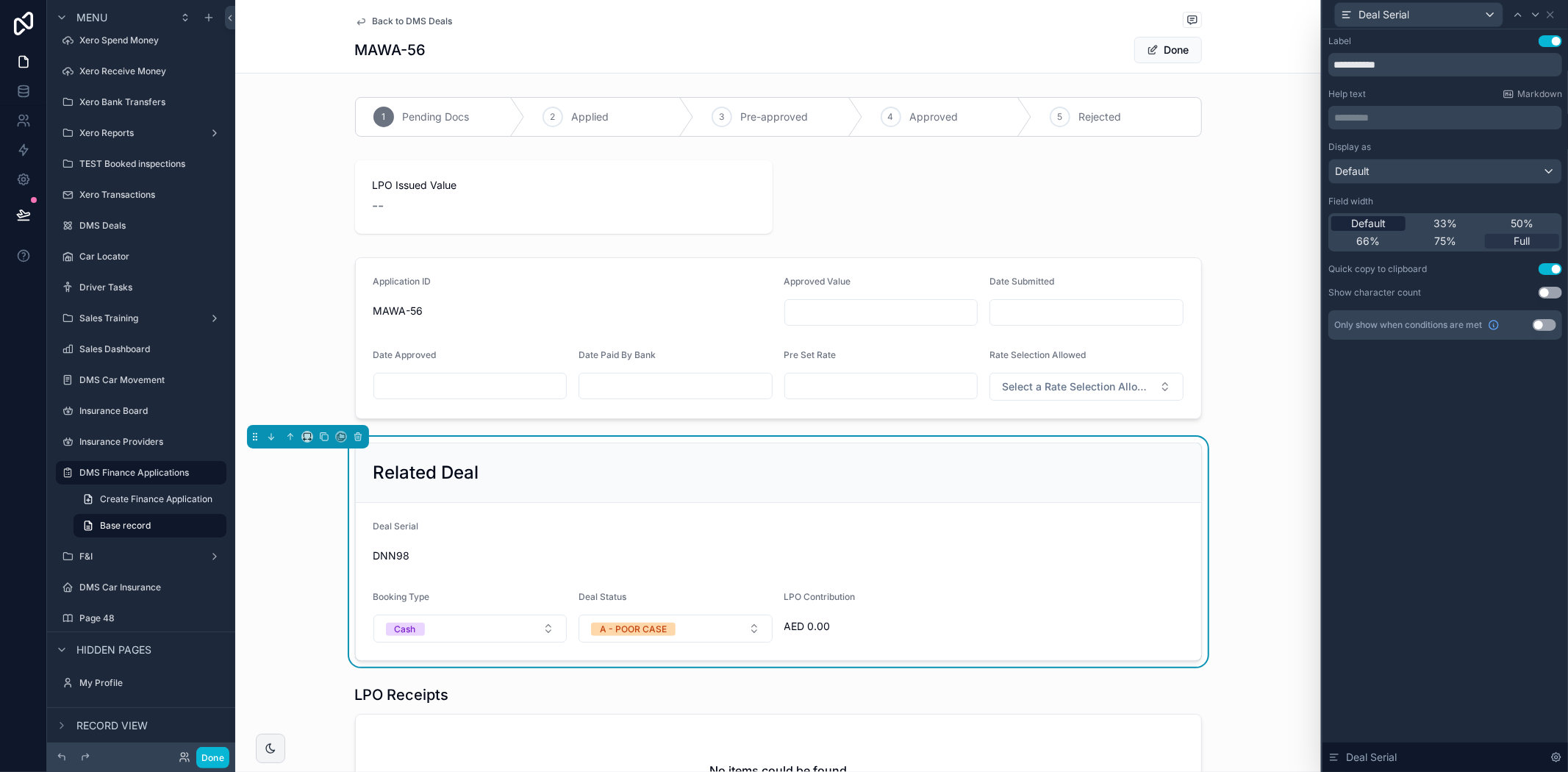
click at [1393, 223] on div "Default" at bounding box center [1368, 224] width 74 height 15
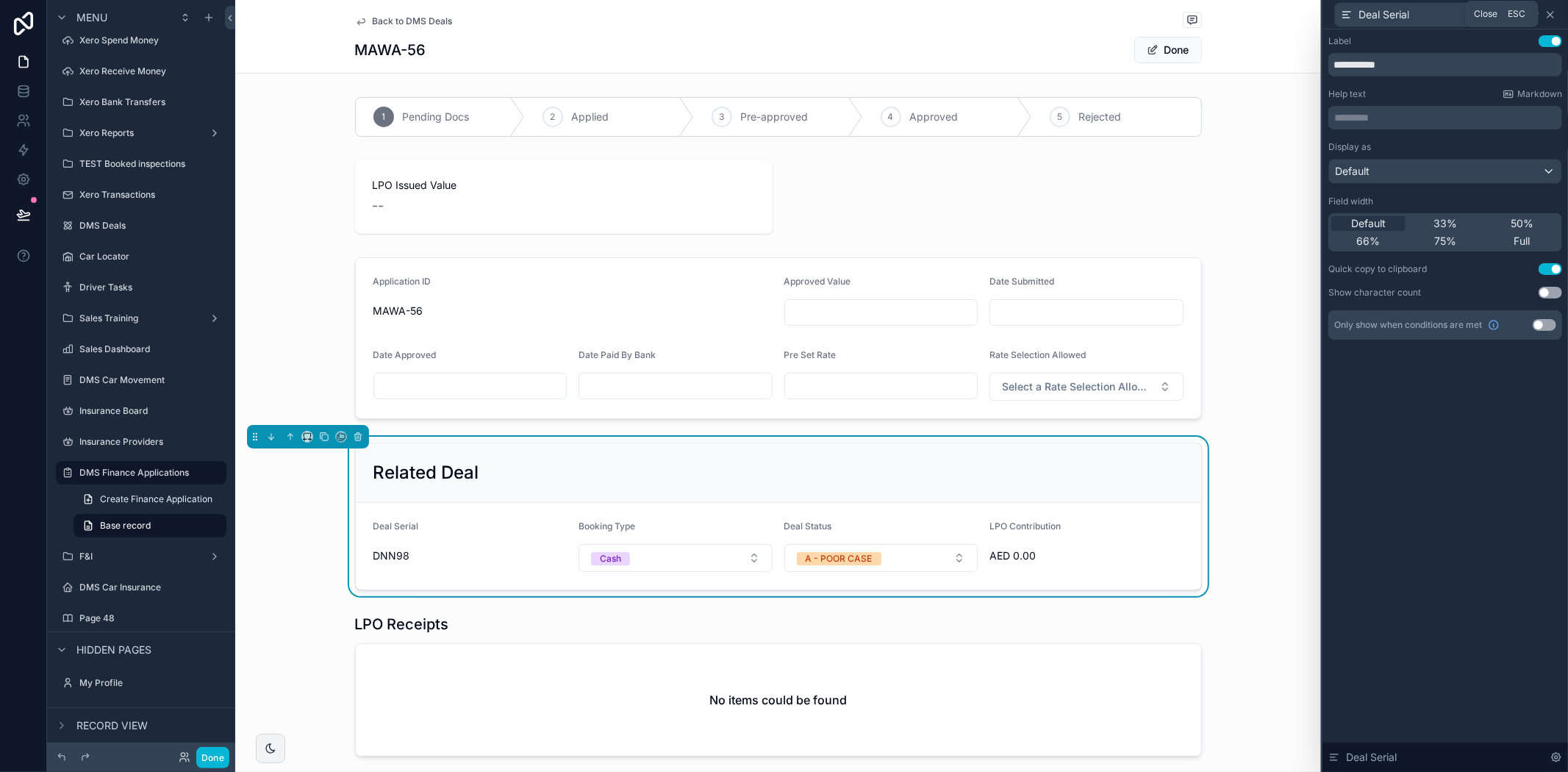
click at [1550, 9] on icon at bounding box center [1550, 14] width 11 height 11
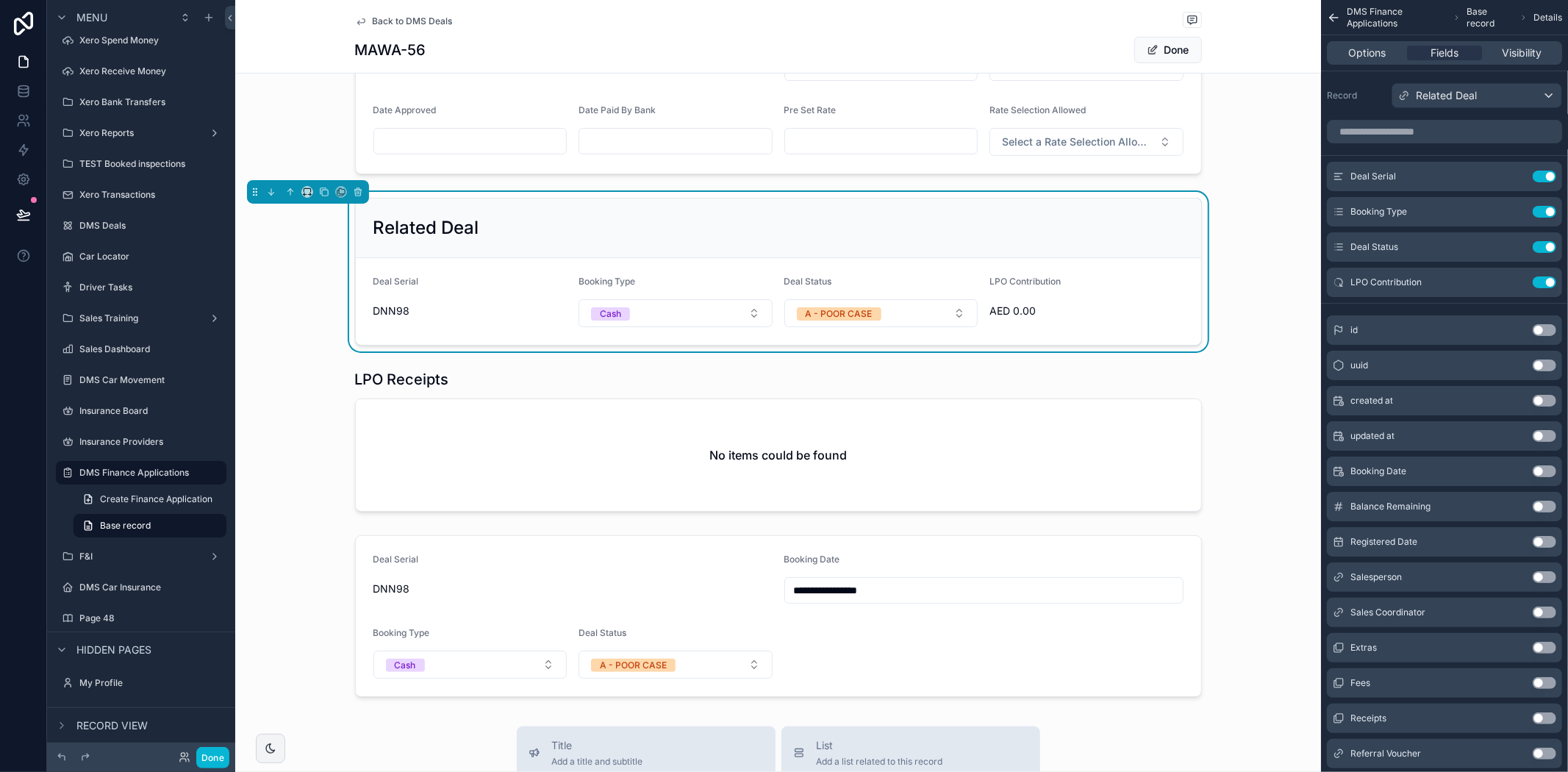
scroll to position [0, 0]
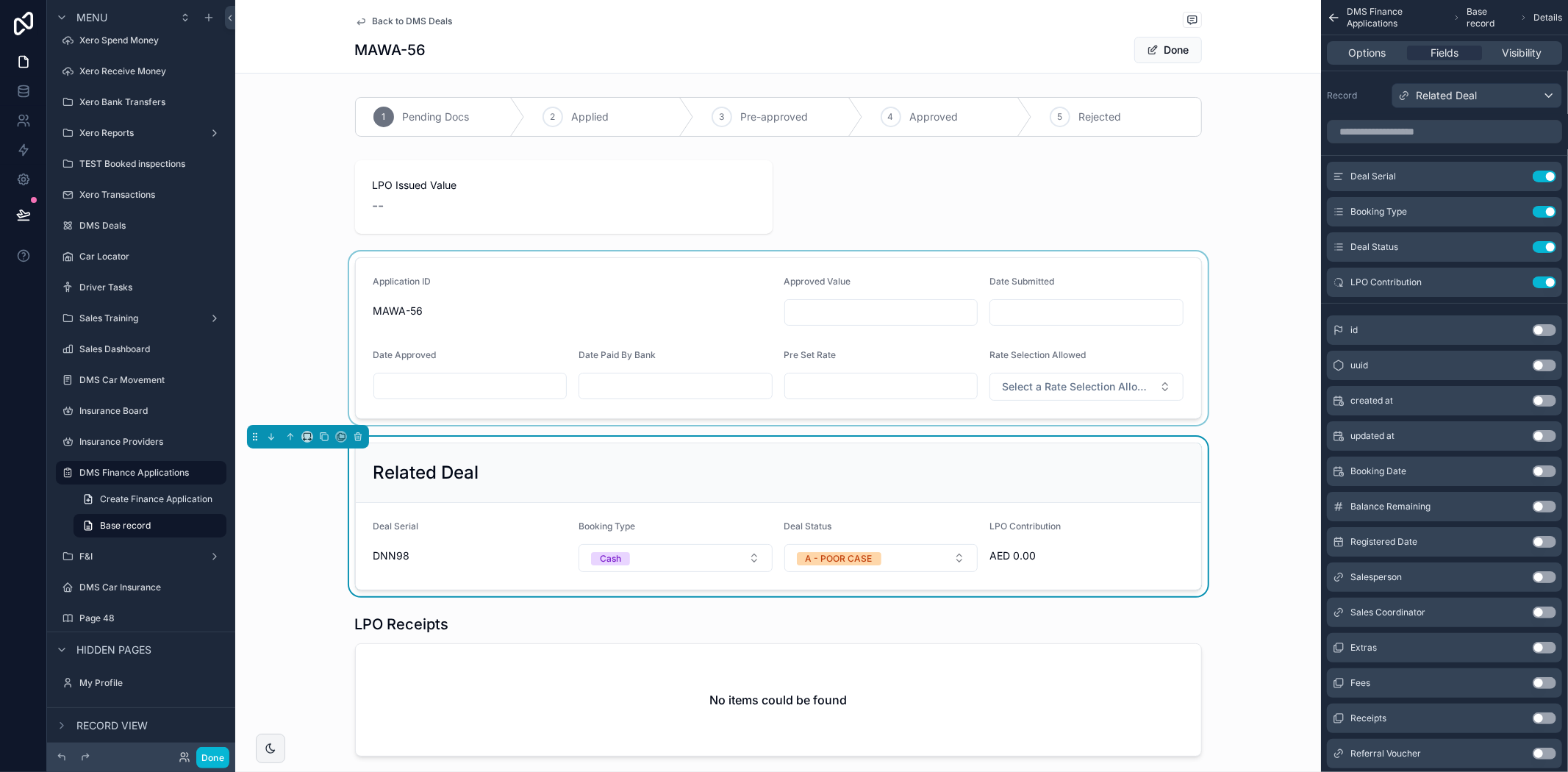
click at [811, 318] on div "scrollable content" at bounding box center [777, 338] width 1085 height 174
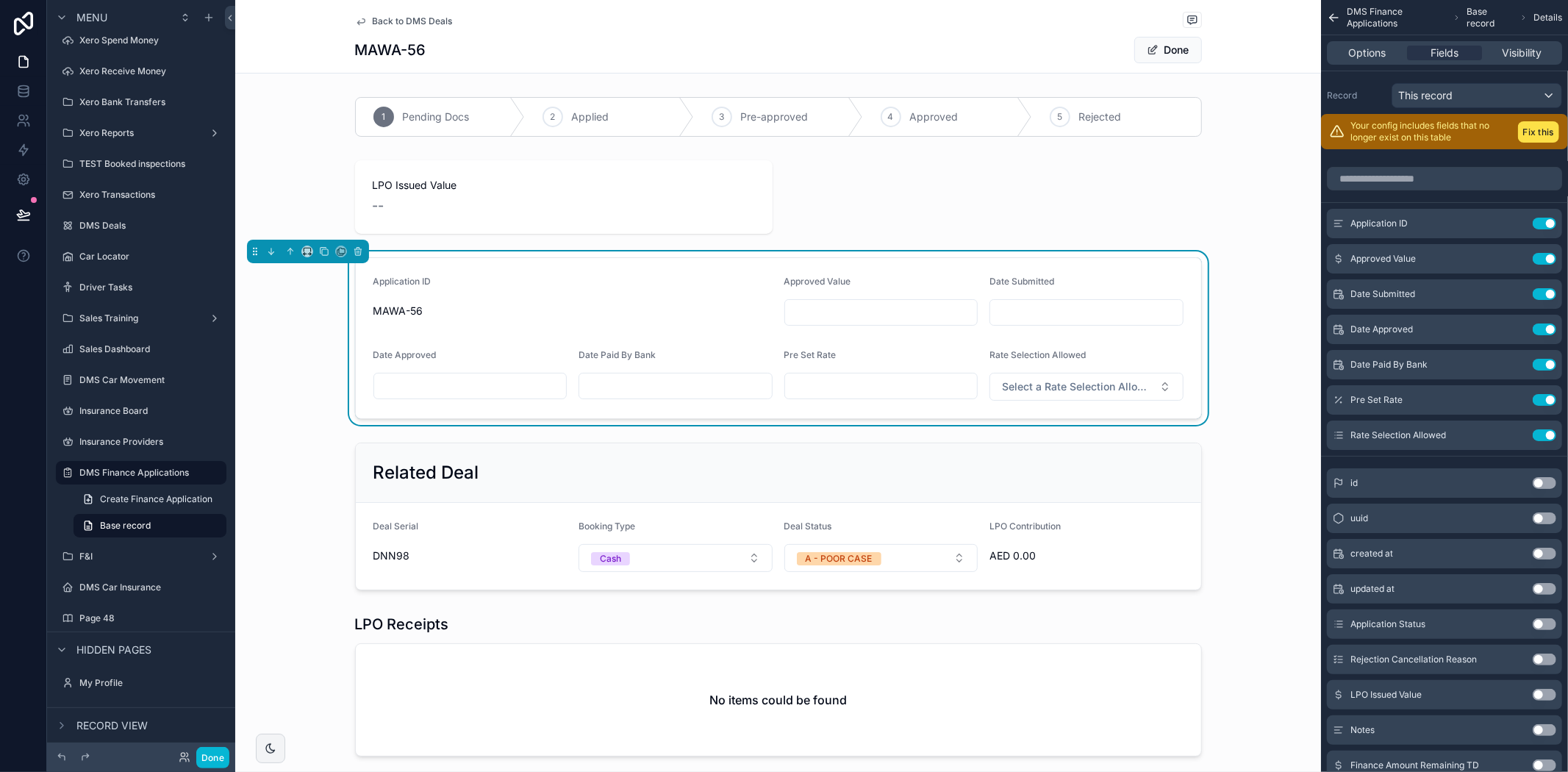
click at [1047, 319] on input "scrollable content" at bounding box center [1086, 313] width 192 height 21
click at [858, 310] on input "scrollable content" at bounding box center [881, 313] width 192 height 21
click at [796, 385] on input "scrollable content" at bounding box center [881, 386] width 192 height 21
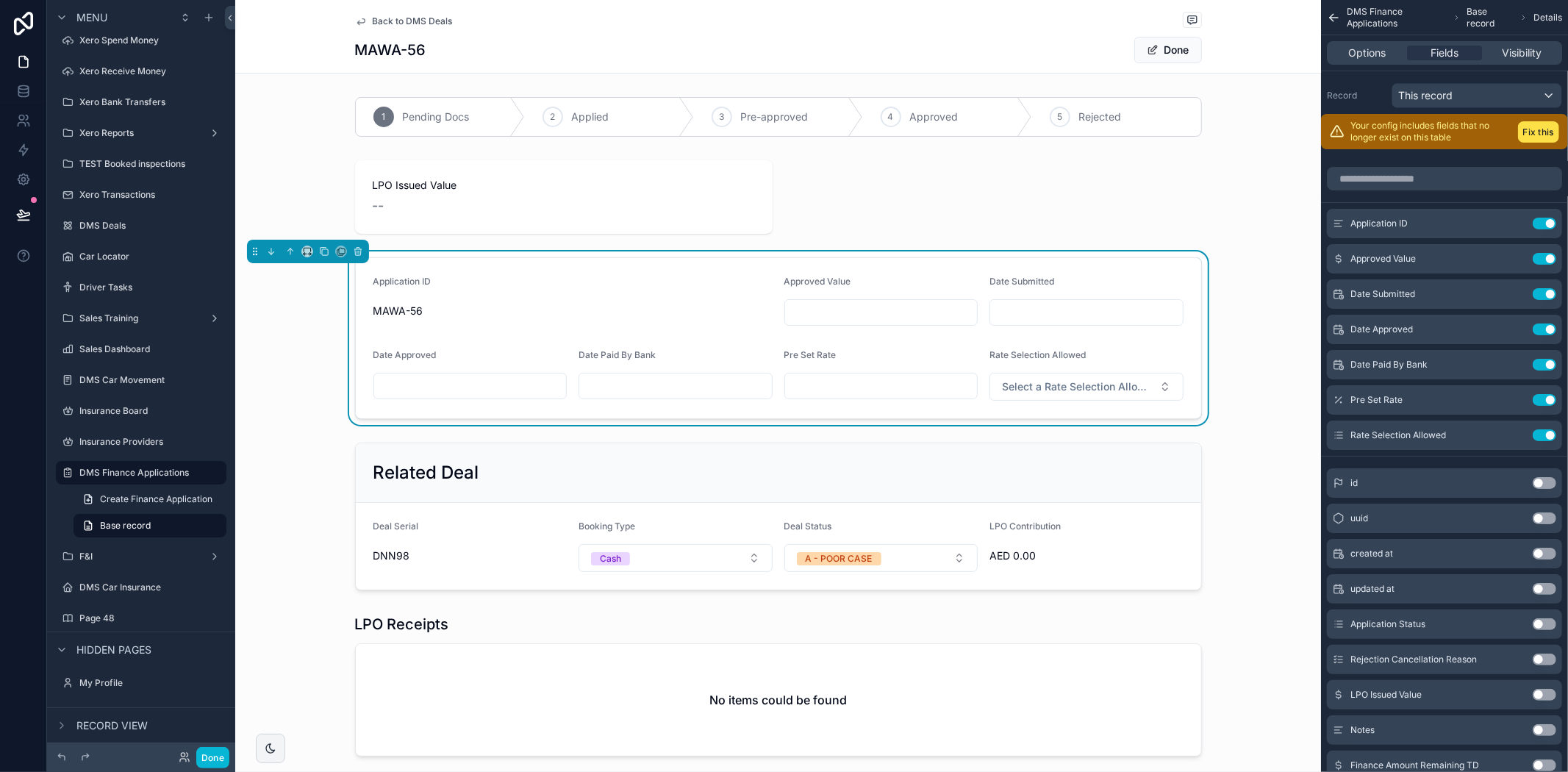
click at [828, 307] on input "scrollable content" at bounding box center [881, 313] width 192 height 21
click at [820, 319] on input "scrollable content" at bounding box center [881, 313] width 192 height 21
type input "********"
type input "**********"
drag, startPoint x: 820, startPoint y: 374, endPoint x: 877, endPoint y: 371, distance: 57.1
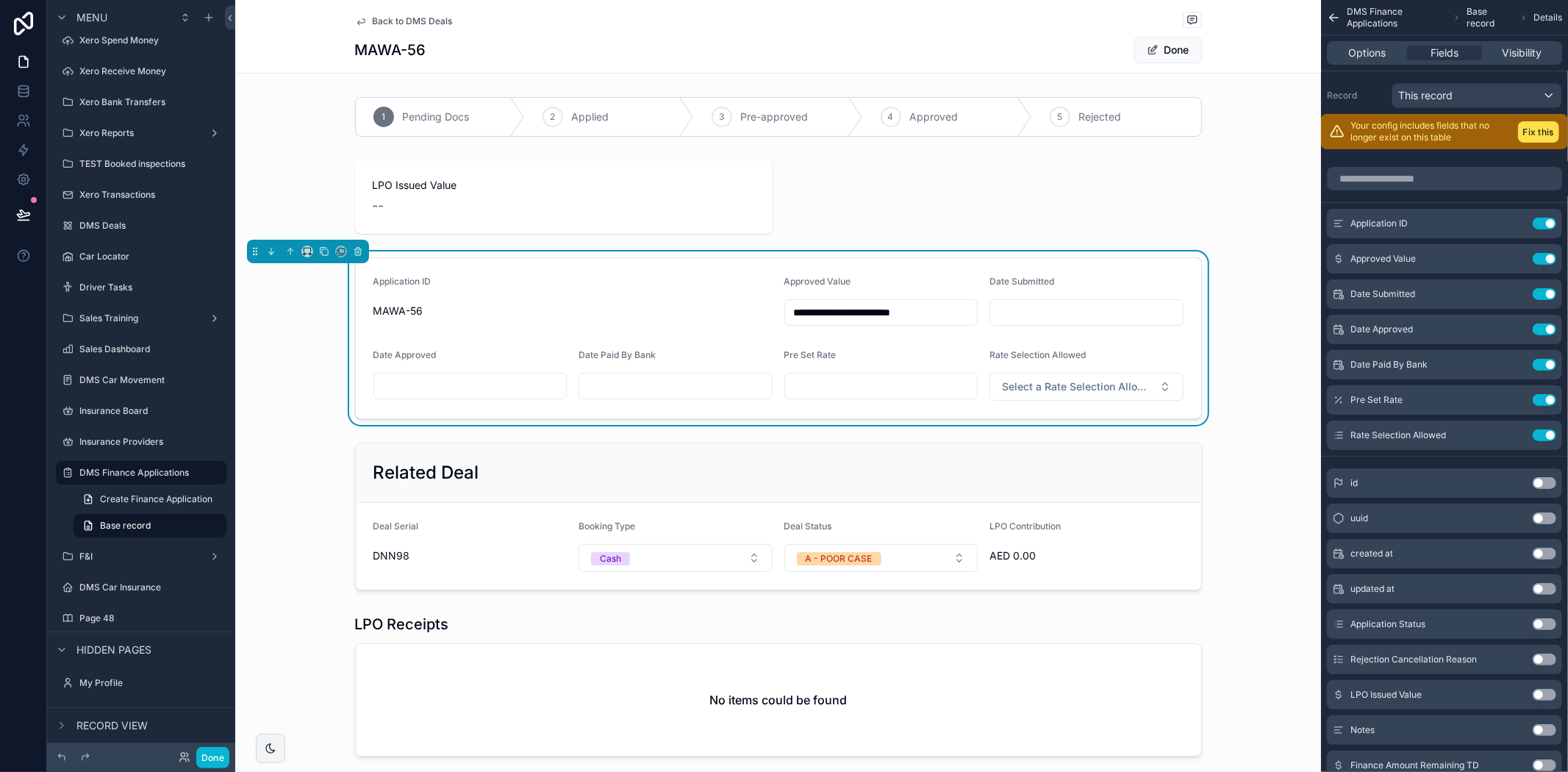
click at [891, 371] on div "Pre Set Rate" at bounding box center [881, 375] width 194 height 51
click at [702, 342] on form "**********" at bounding box center [778, 338] width 846 height 160
drag, startPoint x: 811, startPoint y: 315, endPoint x: 951, endPoint y: 342, distance: 142.6
click at [941, 342] on form "**********" at bounding box center [778, 338] width 846 height 160
click at [893, 230] on div "scrollable content" at bounding box center [777, 197] width 1085 height 85
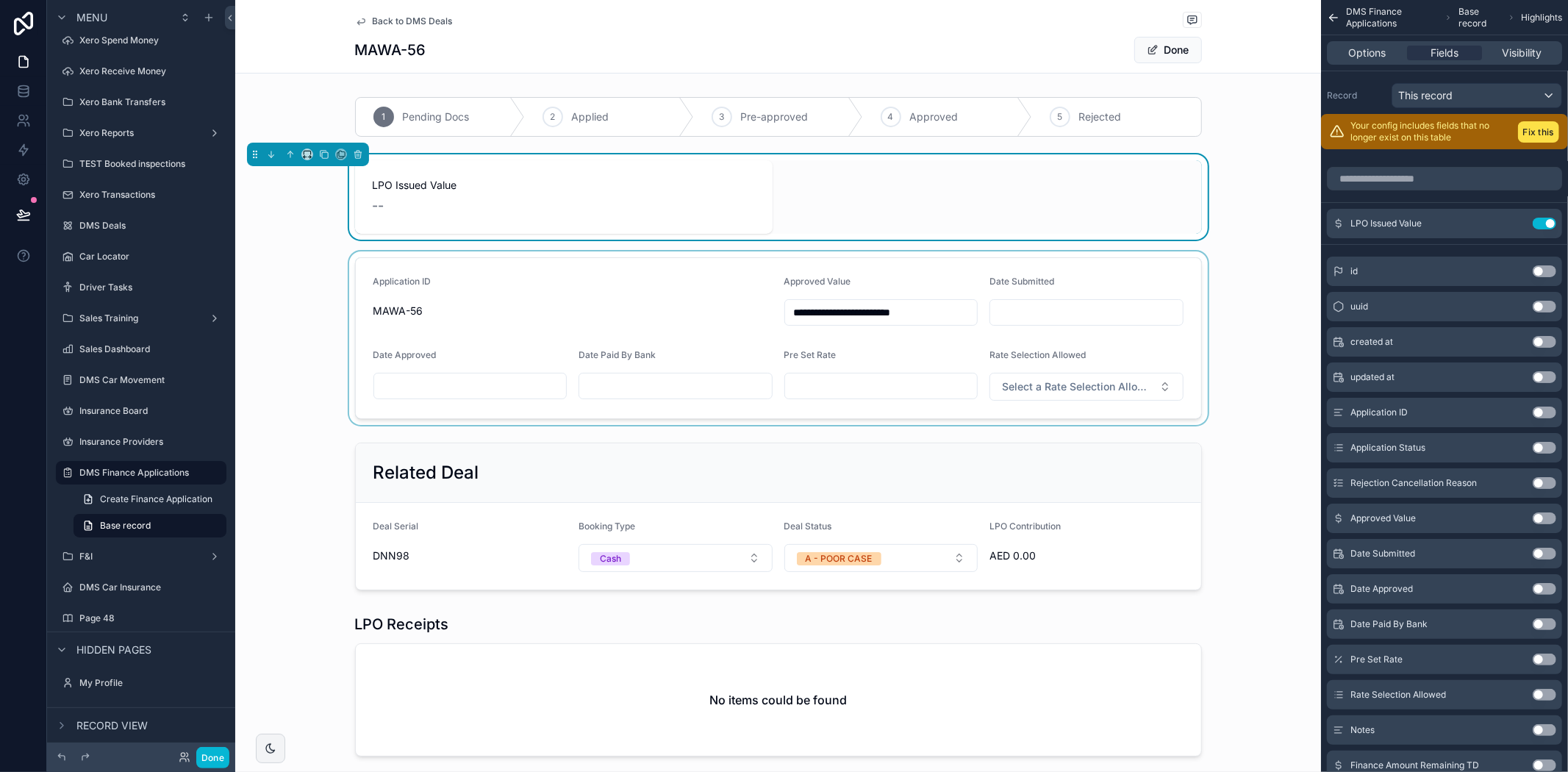
click at [836, 306] on div "scrollable content" at bounding box center [777, 338] width 1085 height 174
click at [836, 306] on input "**********" at bounding box center [881, 313] width 192 height 21
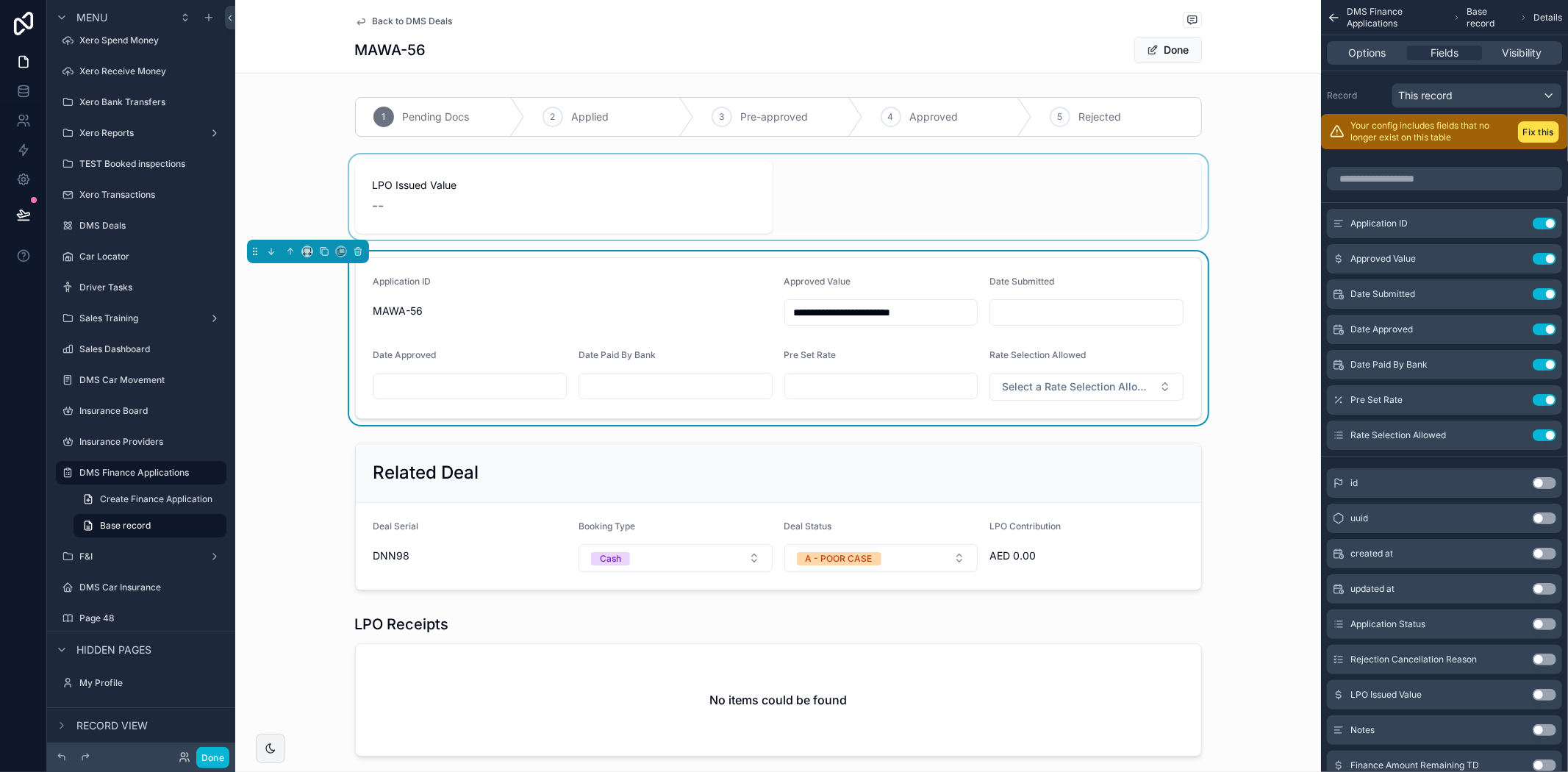
click at [836, 306] on input "**********" at bounding box center [881, 313] width 192 height 21
click at [832, 309] on input "**********" at bounding box center [881, 313] width 192 height 21
click at [385, 384] on input "scrollable content" at bounding box center [470, 386] width 192 height 21
click at [712, 380] on input "scrollable content" at bounding box center [675, 386] width 192 height 21
click at [821, 385] on input "scrollable content" at bounding box center [881, 386] width 192 height 21
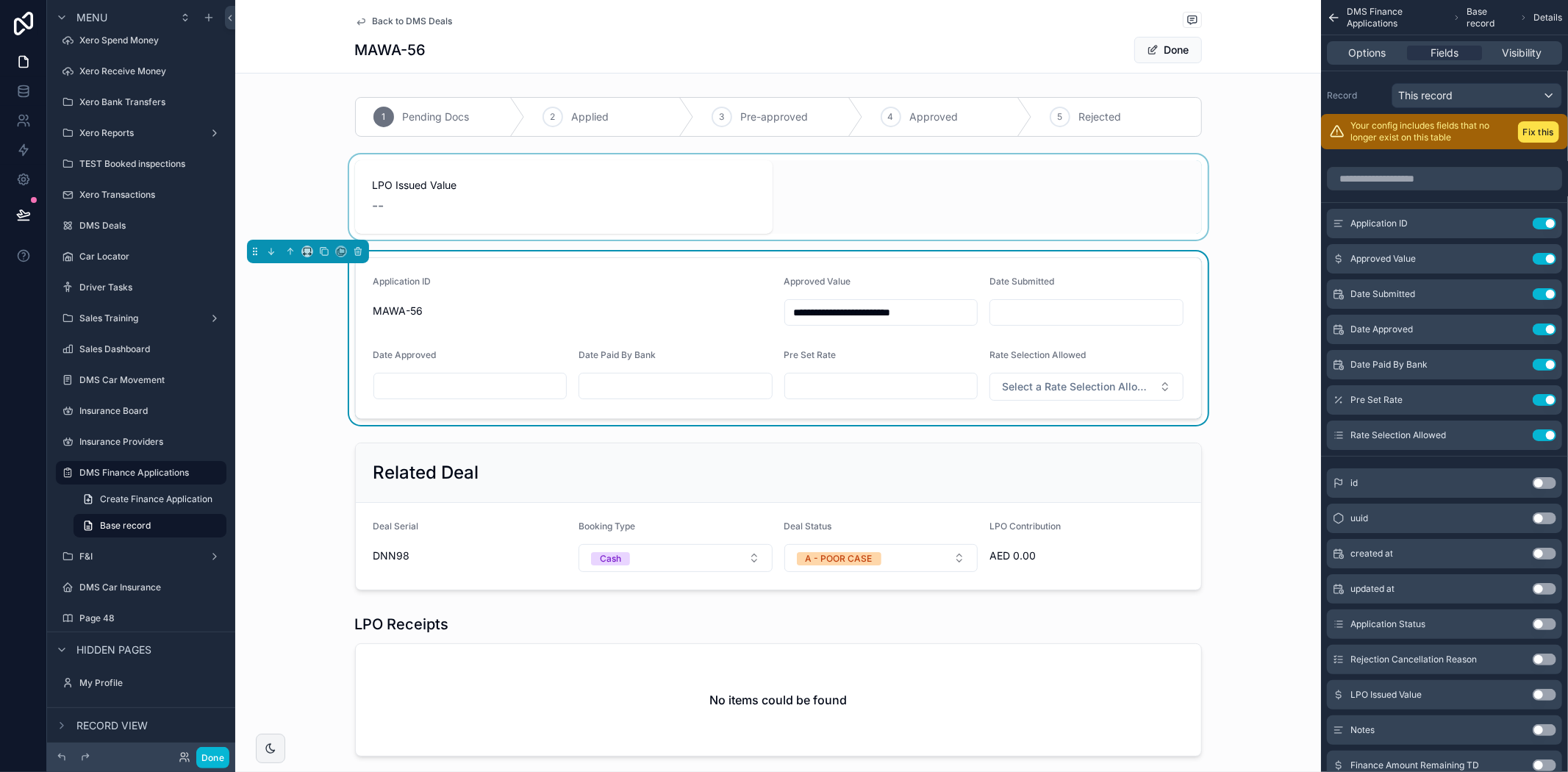
click at [821, 385] on input "scrollable content" at bounding box center [881, 386] width 192 height 21
click at [1011, 387] on span "Select a Rate Selection Allowed" at bounding box center [1078, 387] width 152 height 15
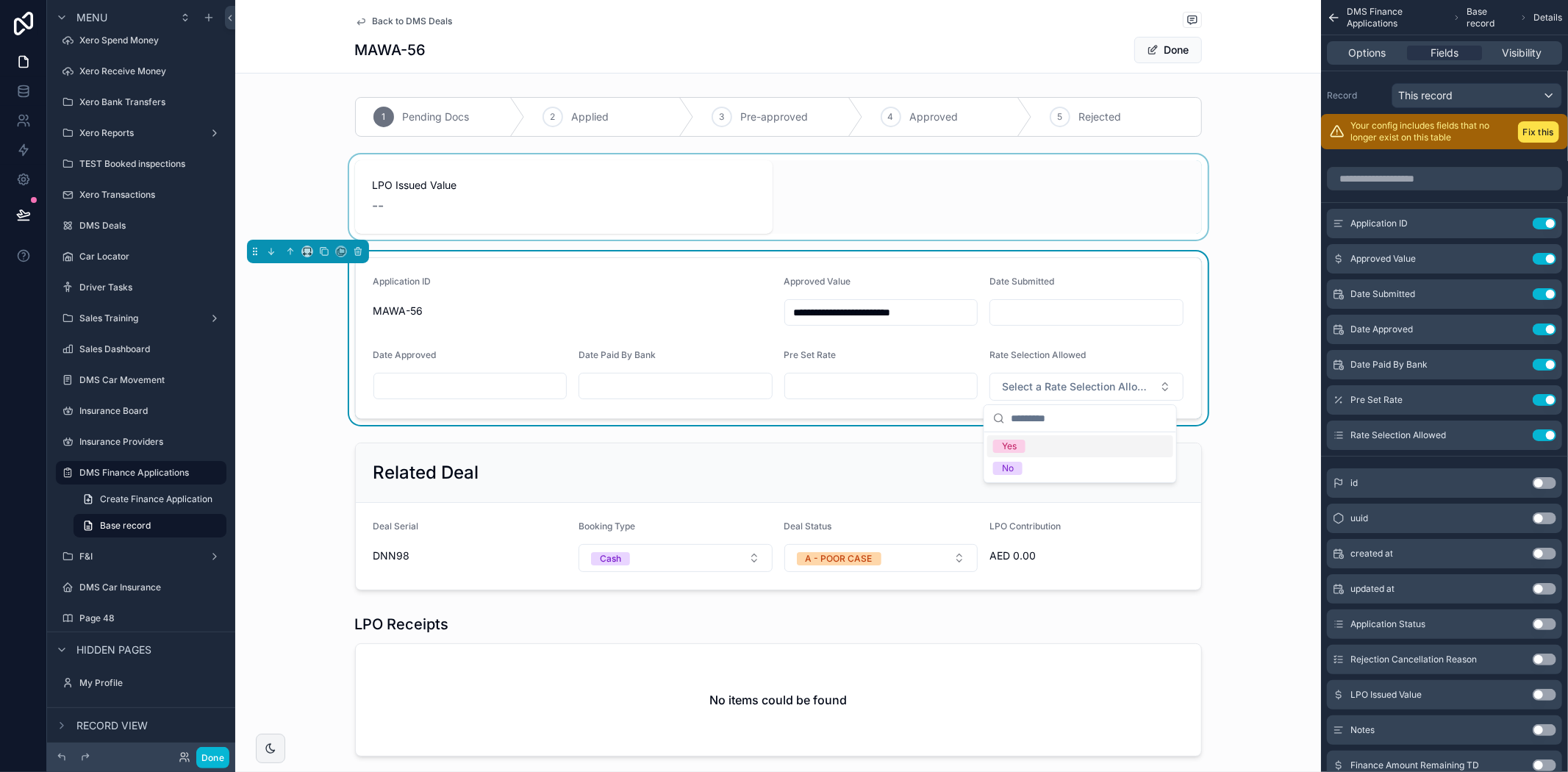
click at [1011, 449] on div "Yes" at bounding box center [1010, 447] width 15 height 13
click at [994, 318] on input "scrollable content" at bounding box center [1086, 313] width 192 height 21
click at [1230, 261] on div "**********" at bounding box center [777, 338] width 1085 height 174
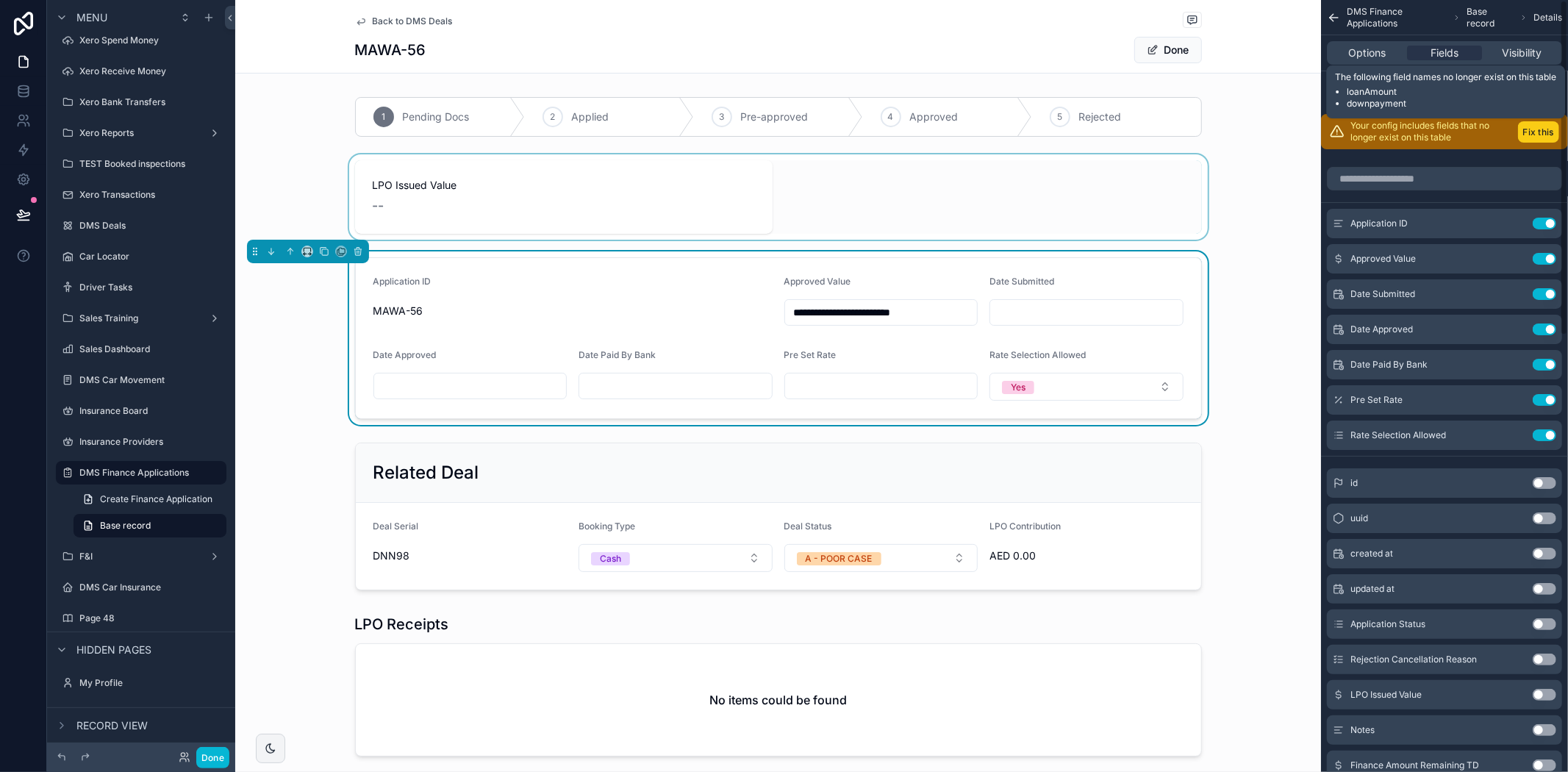
click at [1548, 123] on button "Fix this" at bounding box center [1538, 132] width 41 height 21
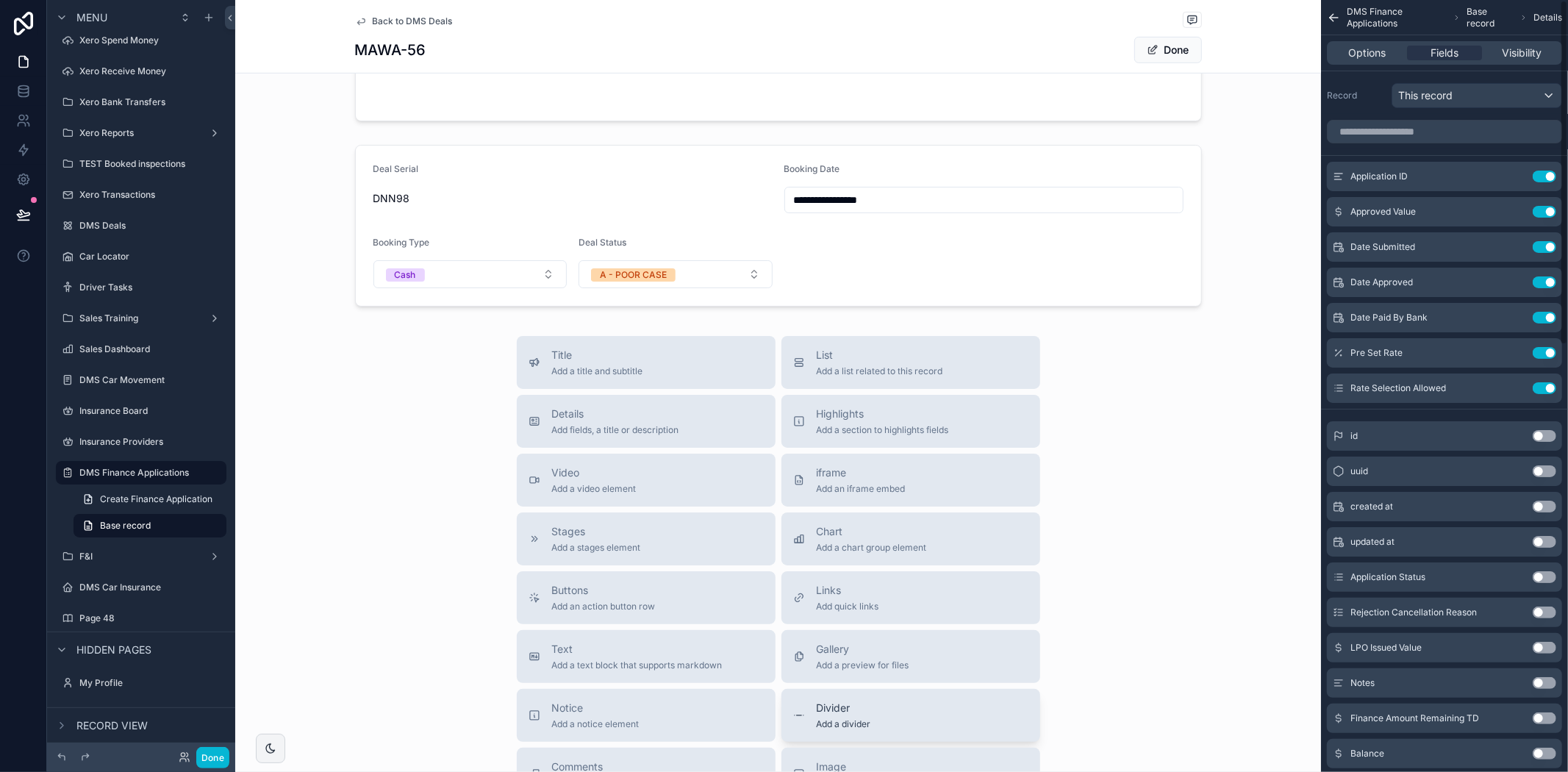
scroll to position [653, 0]
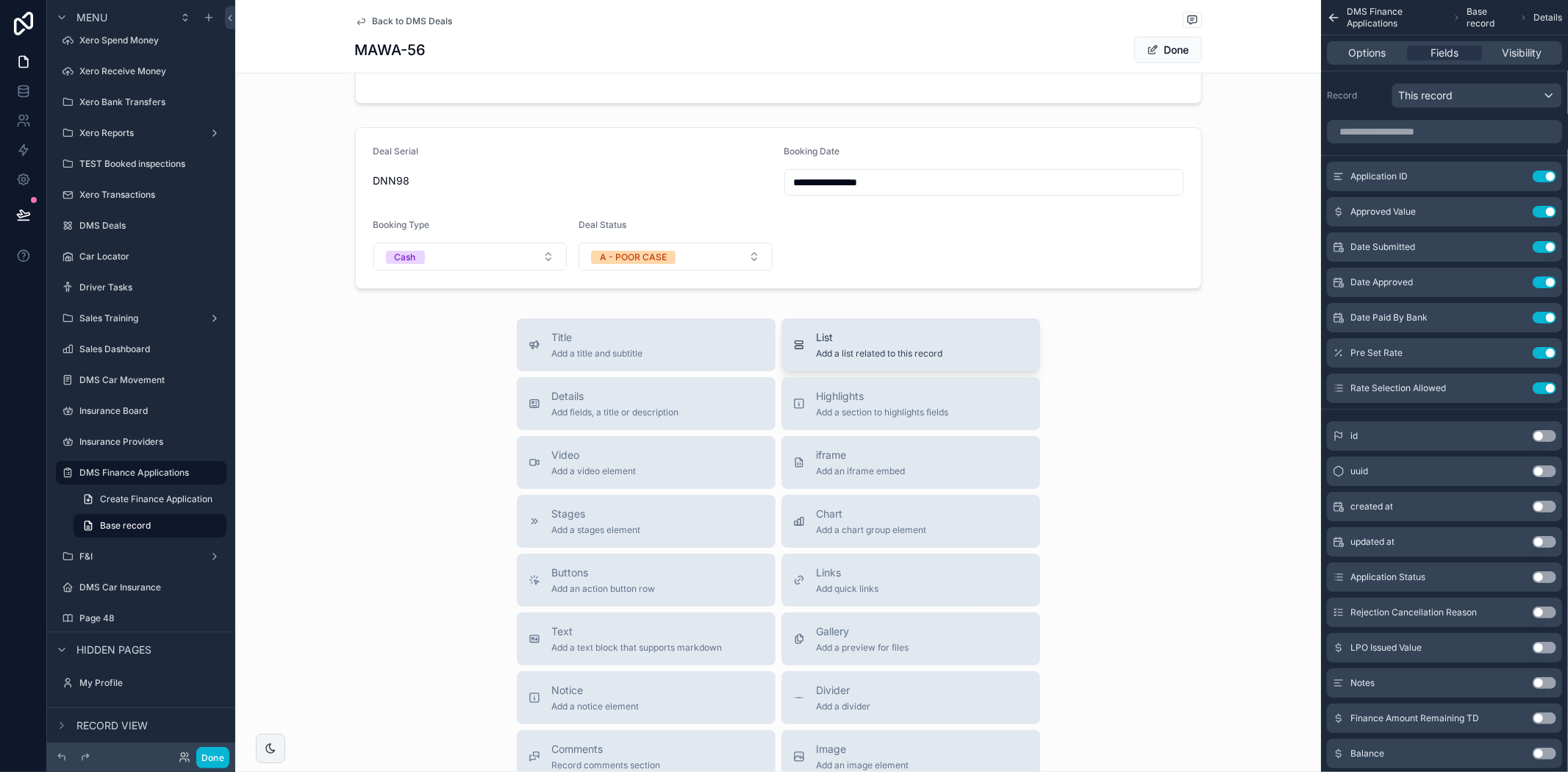
click at [854, 355] on span "Add a list related to this record" at bounding box center [880, 354] width 126 height 11
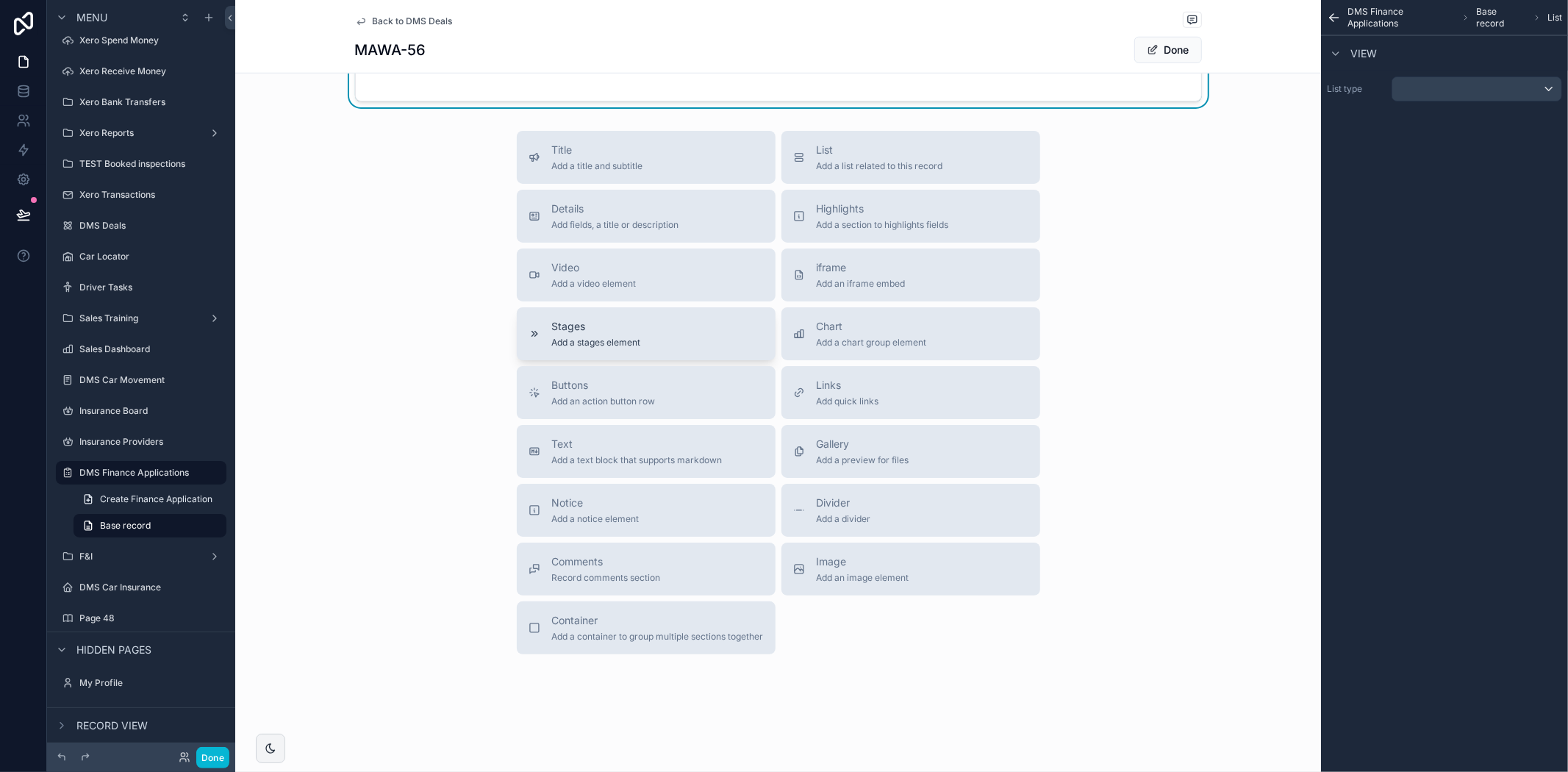
scroll to position [1046, 0]
click at [657, 216] on div "Details Add fields, a title or description" at bounding box center [615, 215] width 127 height 29
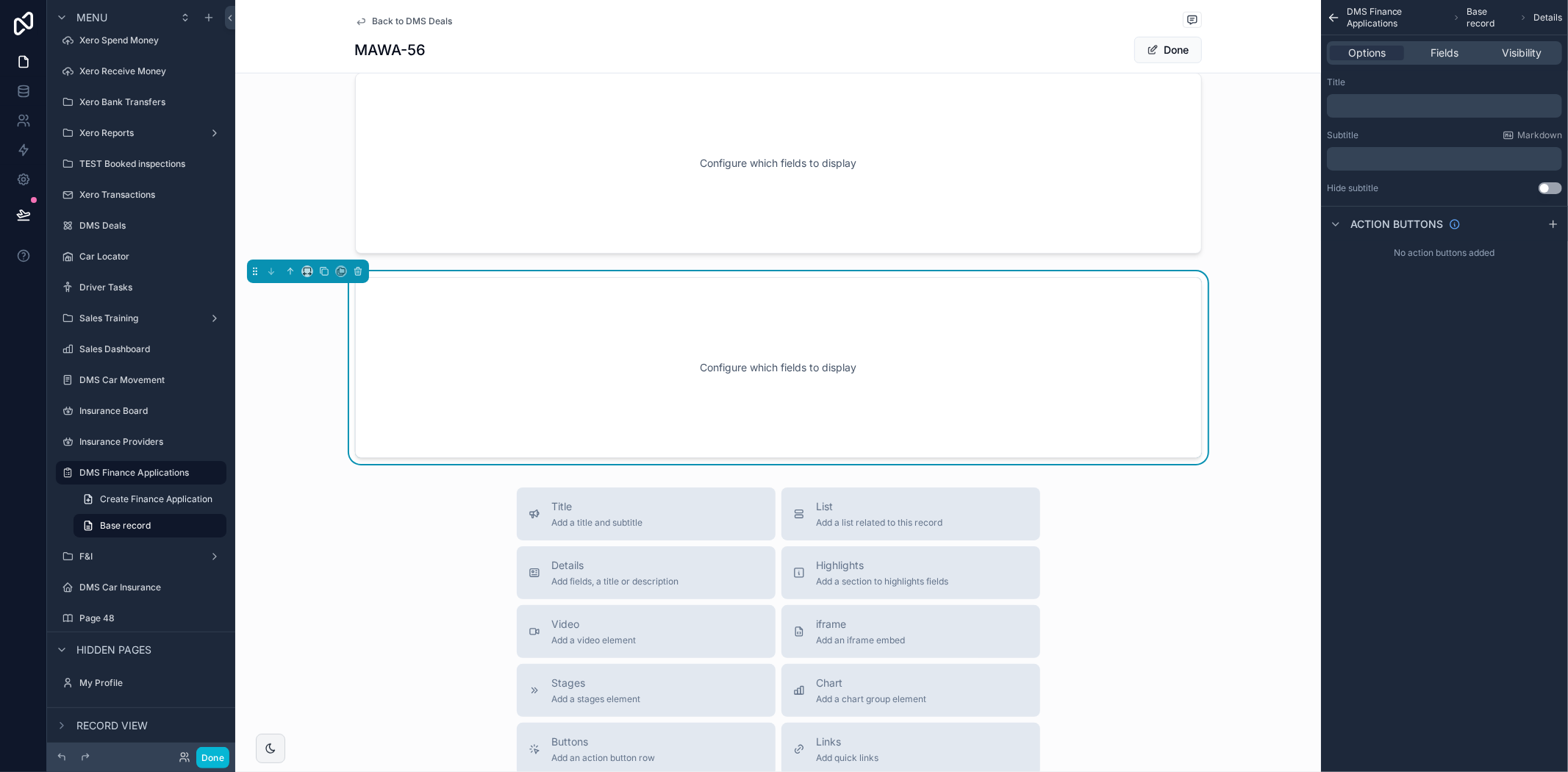
scroll to position [876, 0]
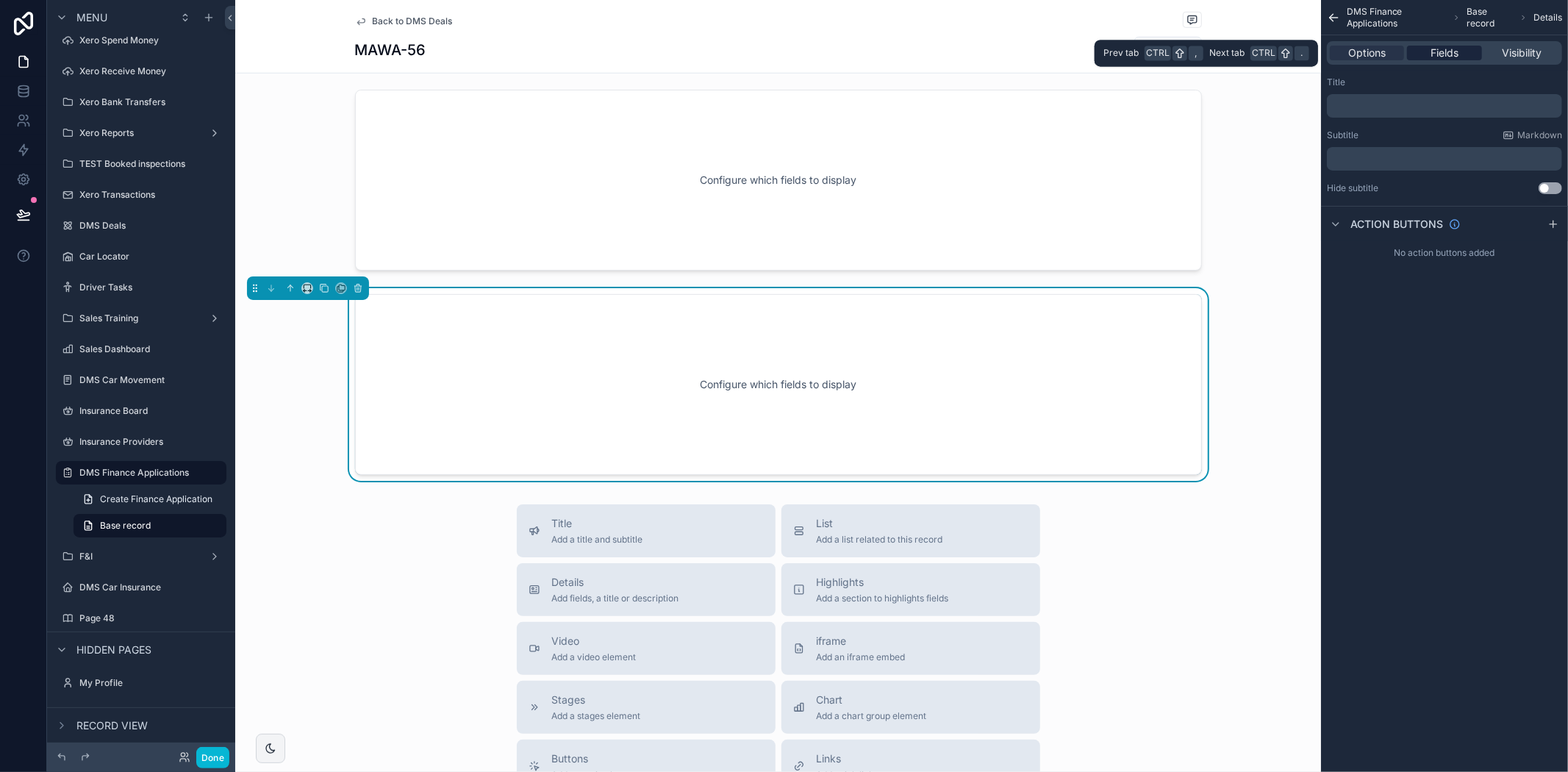
click at [1449, 47] on span "Fields" at bounding box center [1444, 53] width 27 height 15
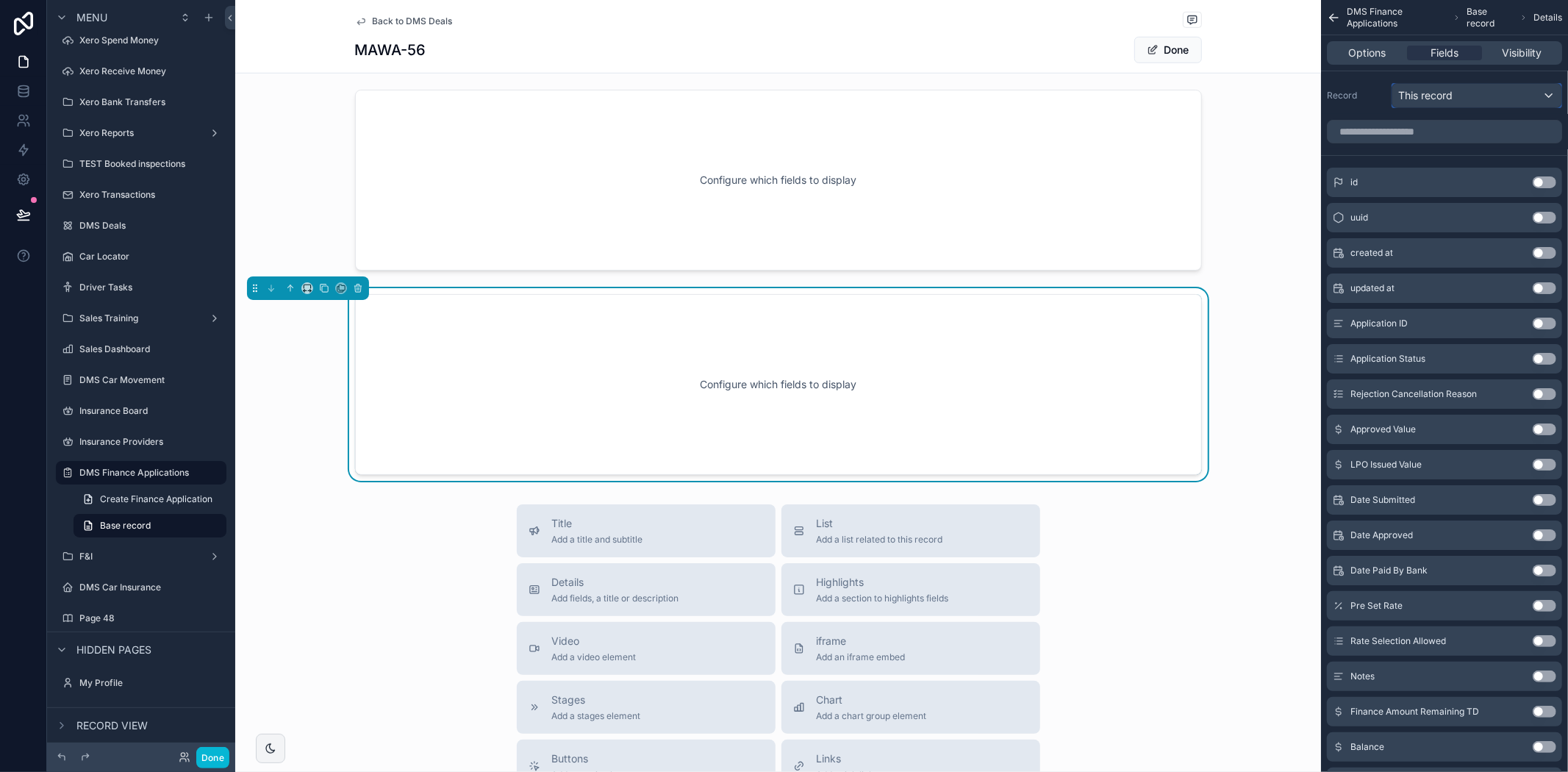
click at [1423, 90] on span "This record" at bounding box center [1425, 96] width 54 height 15
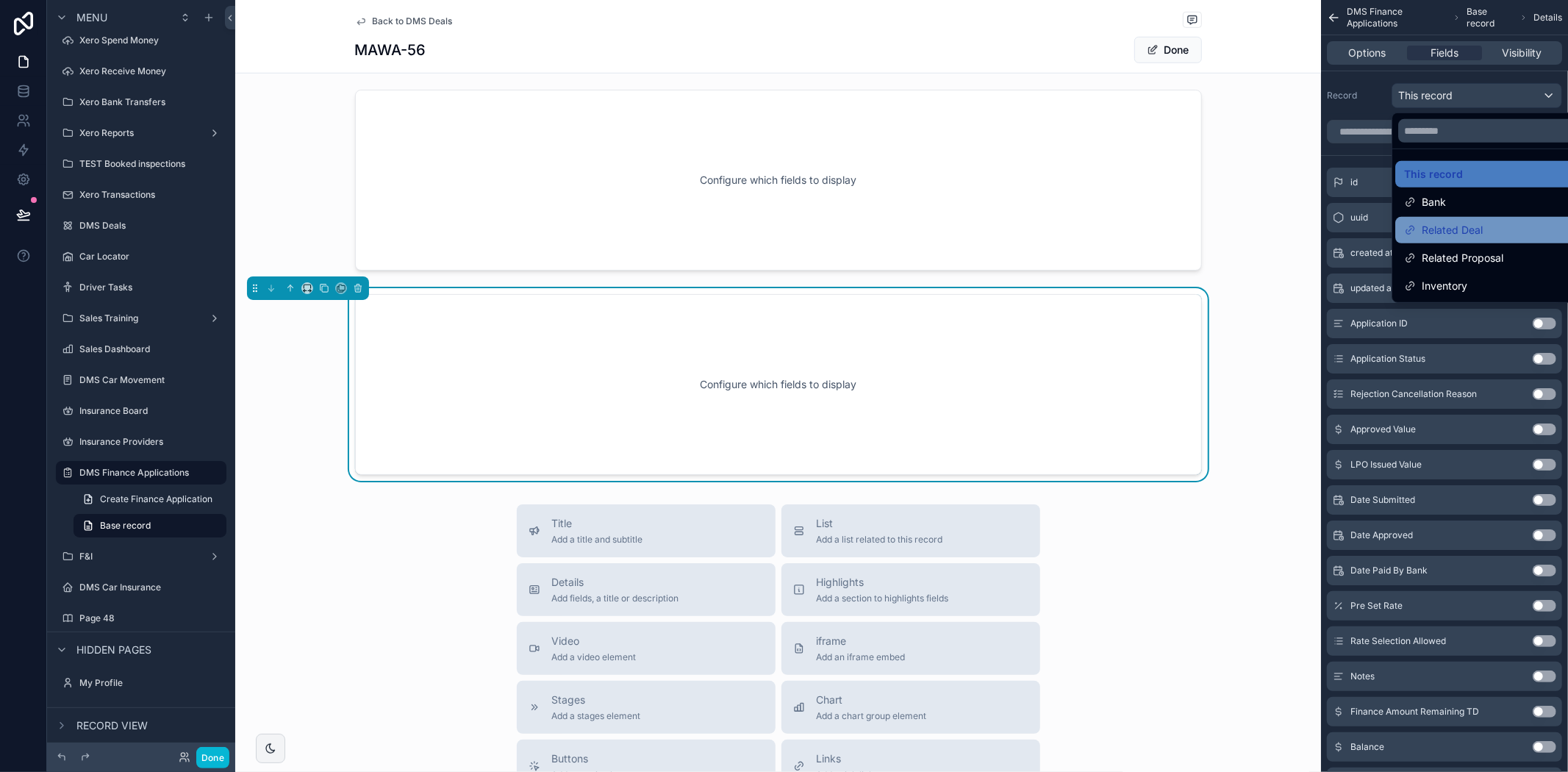
click at [1449, 230] on span "Related Deal" at bounding box center [1452, 230] width 61 height 18
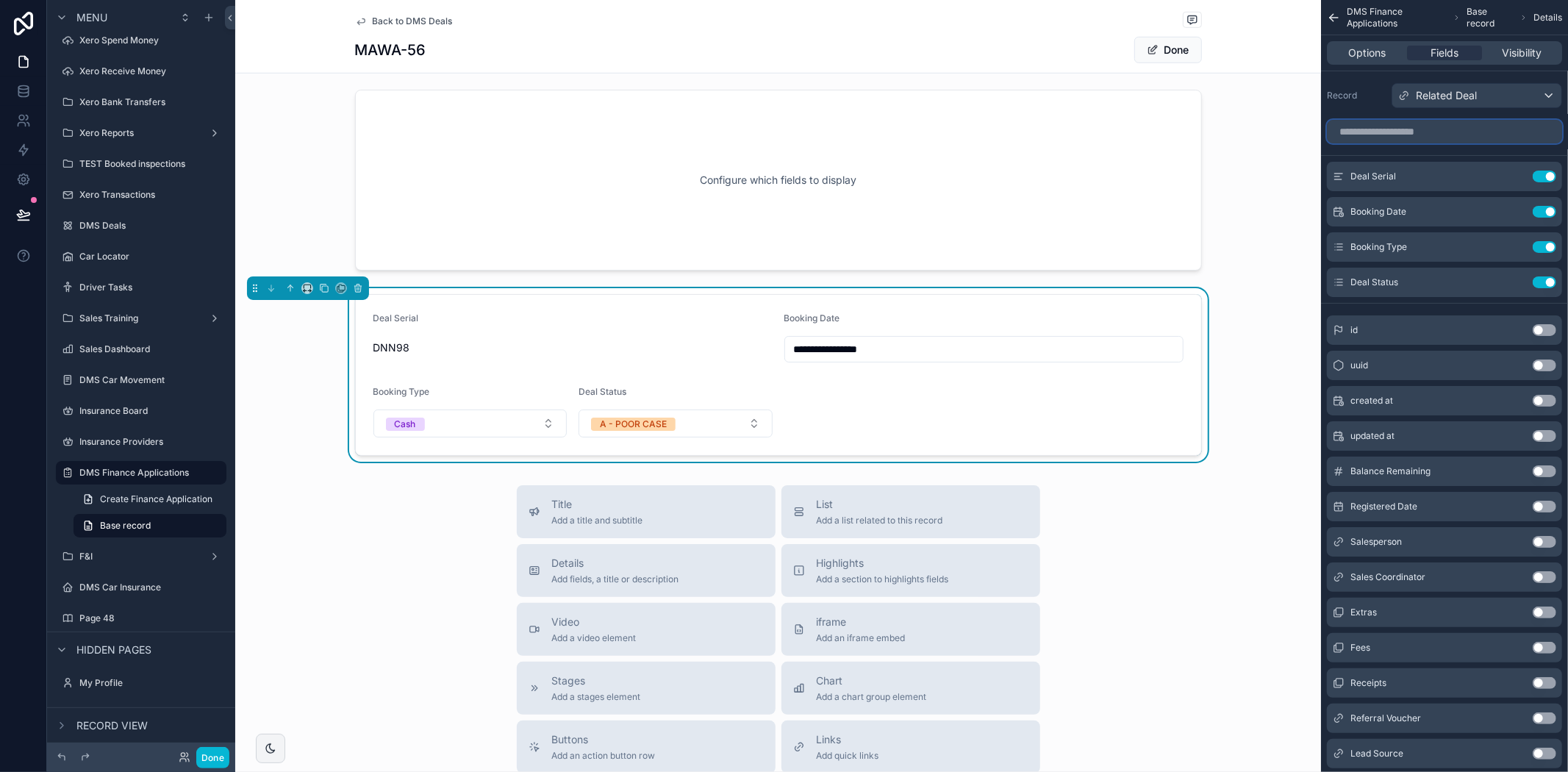
click at [1451, 136] on input "scrollable content" at bounding box center [1445, 131] width 235 height 24
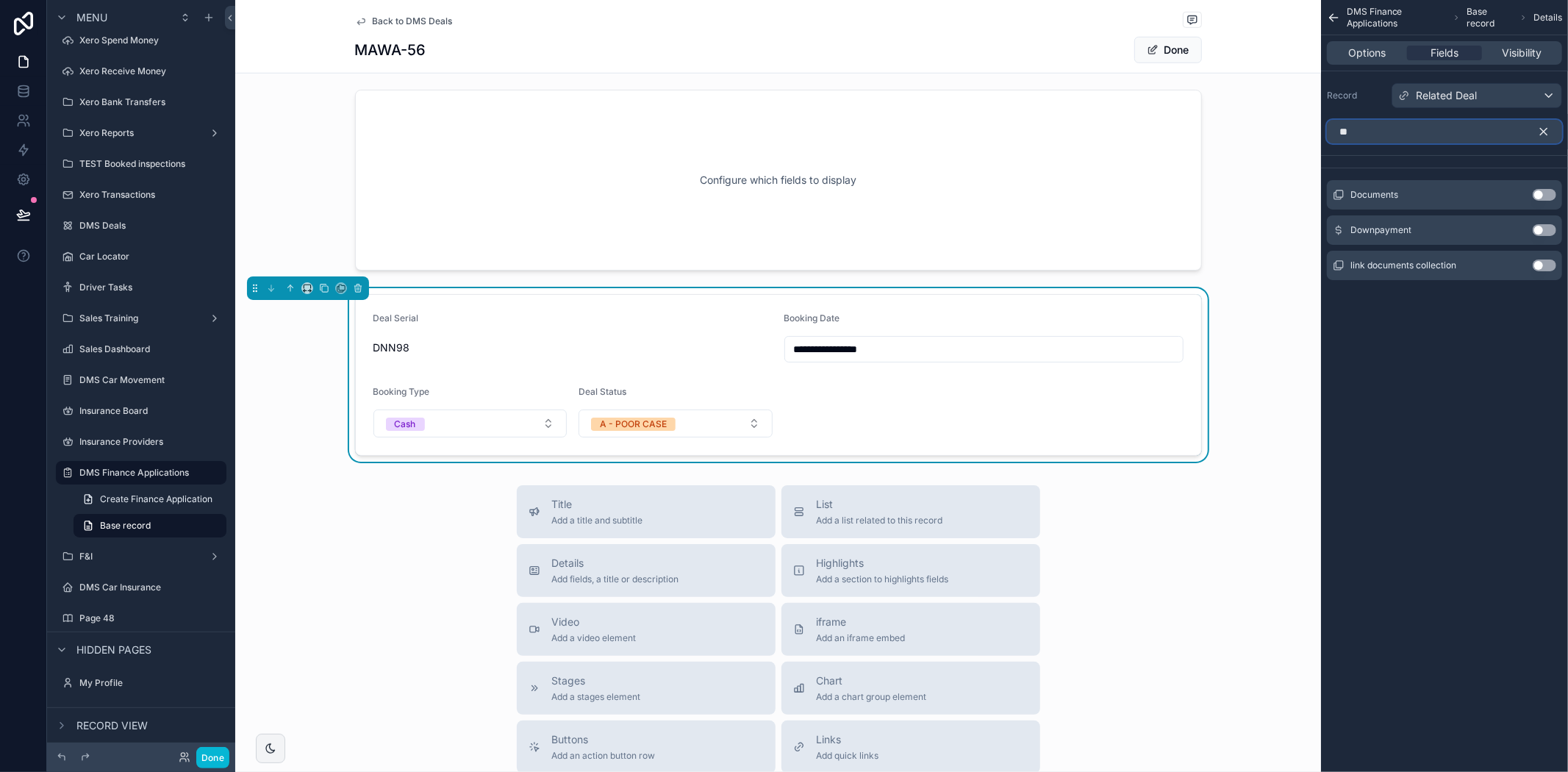
type input "**"
click at [1545, 189] on button "Use setting" at bounding box center [1544, 194] width 24 height 11
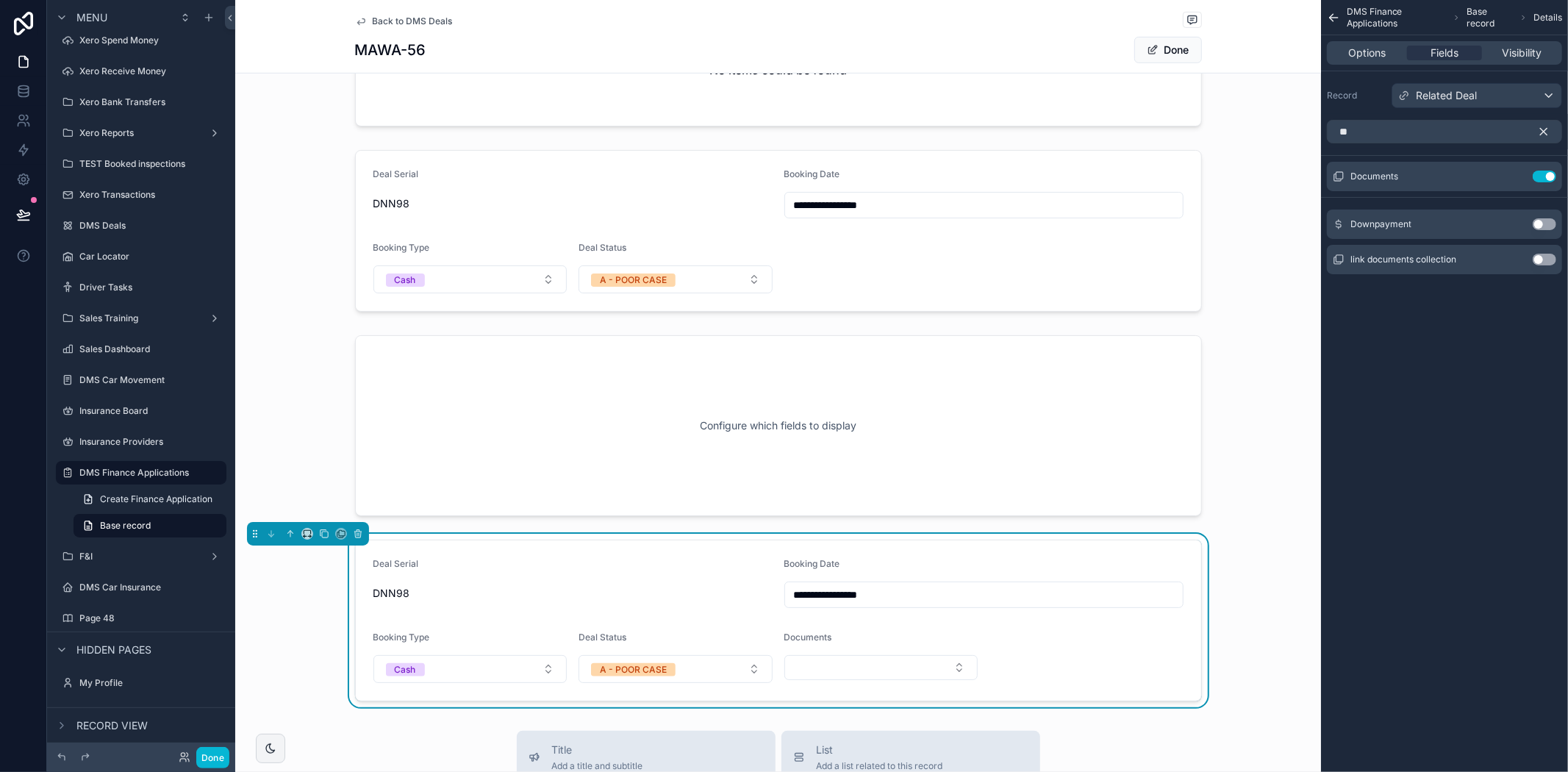
scroll to position [712, 0]
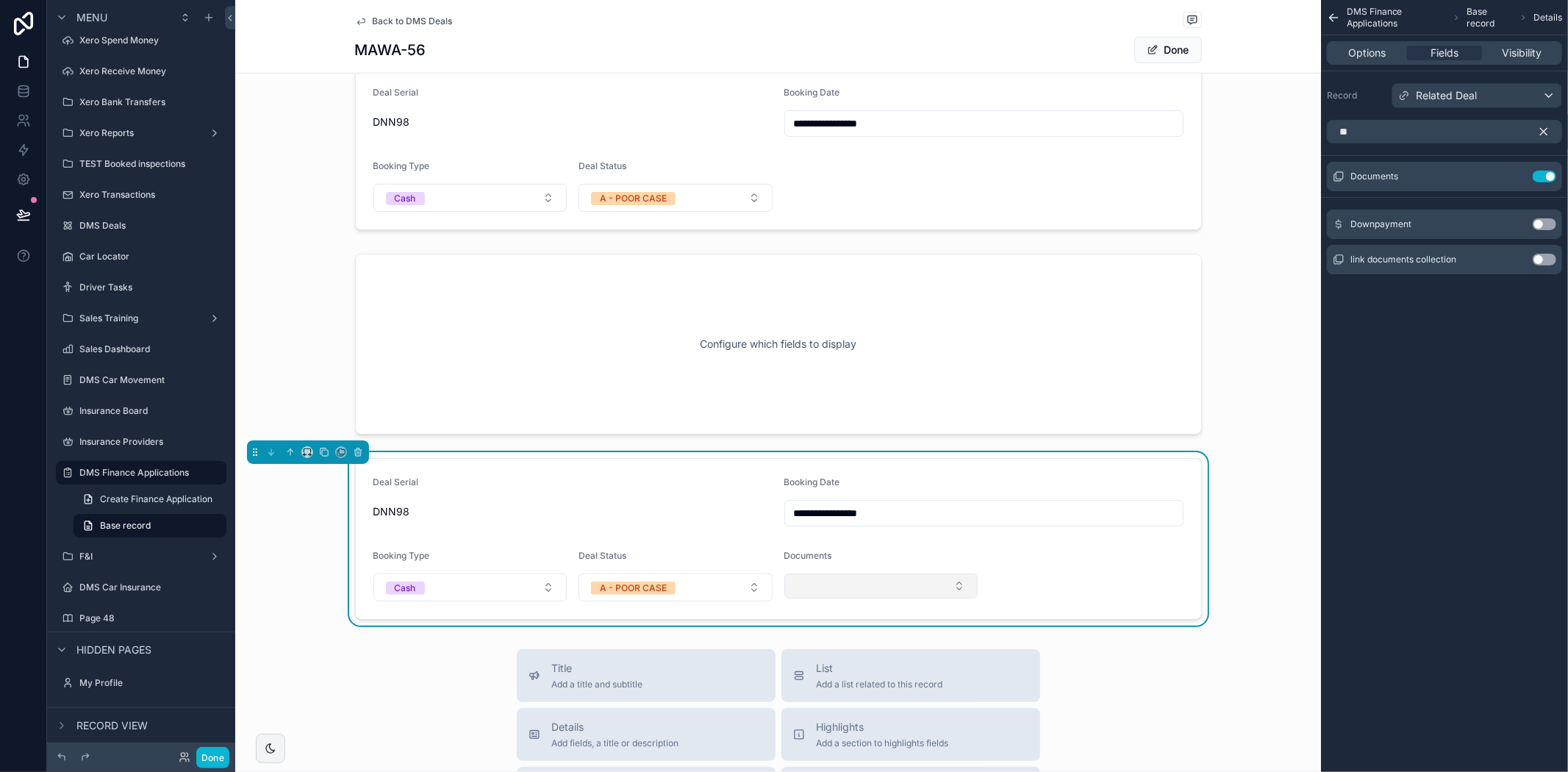
click at [883, 593] on button "Select Button" at bounding box center [881, 586] width 194 height 25
click at [1541, 176] on button "Use setting" at bounding box center [1544, 176] width 24 height 11
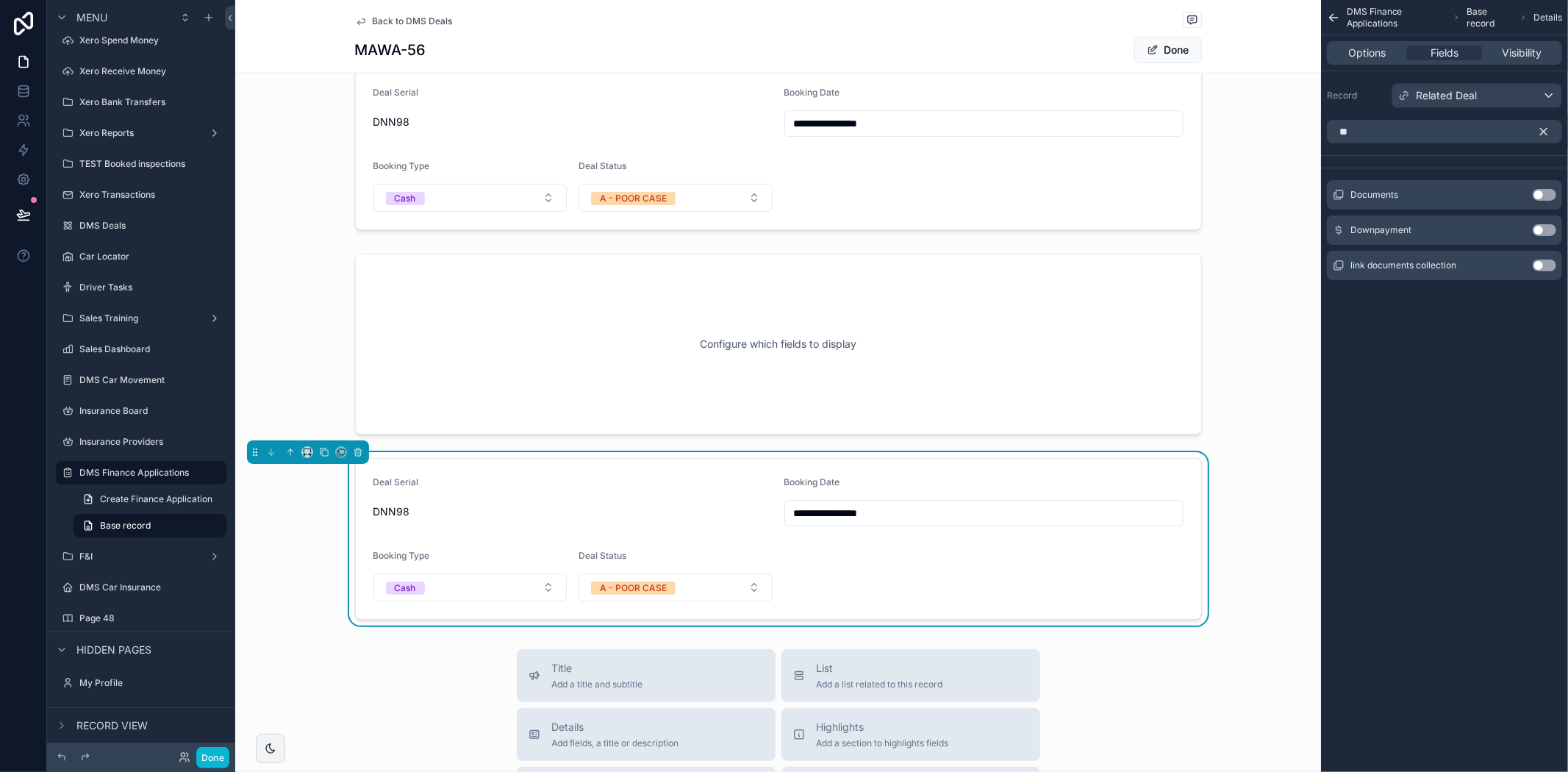
click at [1555, 261] on button "Use setting" at bounding box center [1544, 266] width 24 height 11
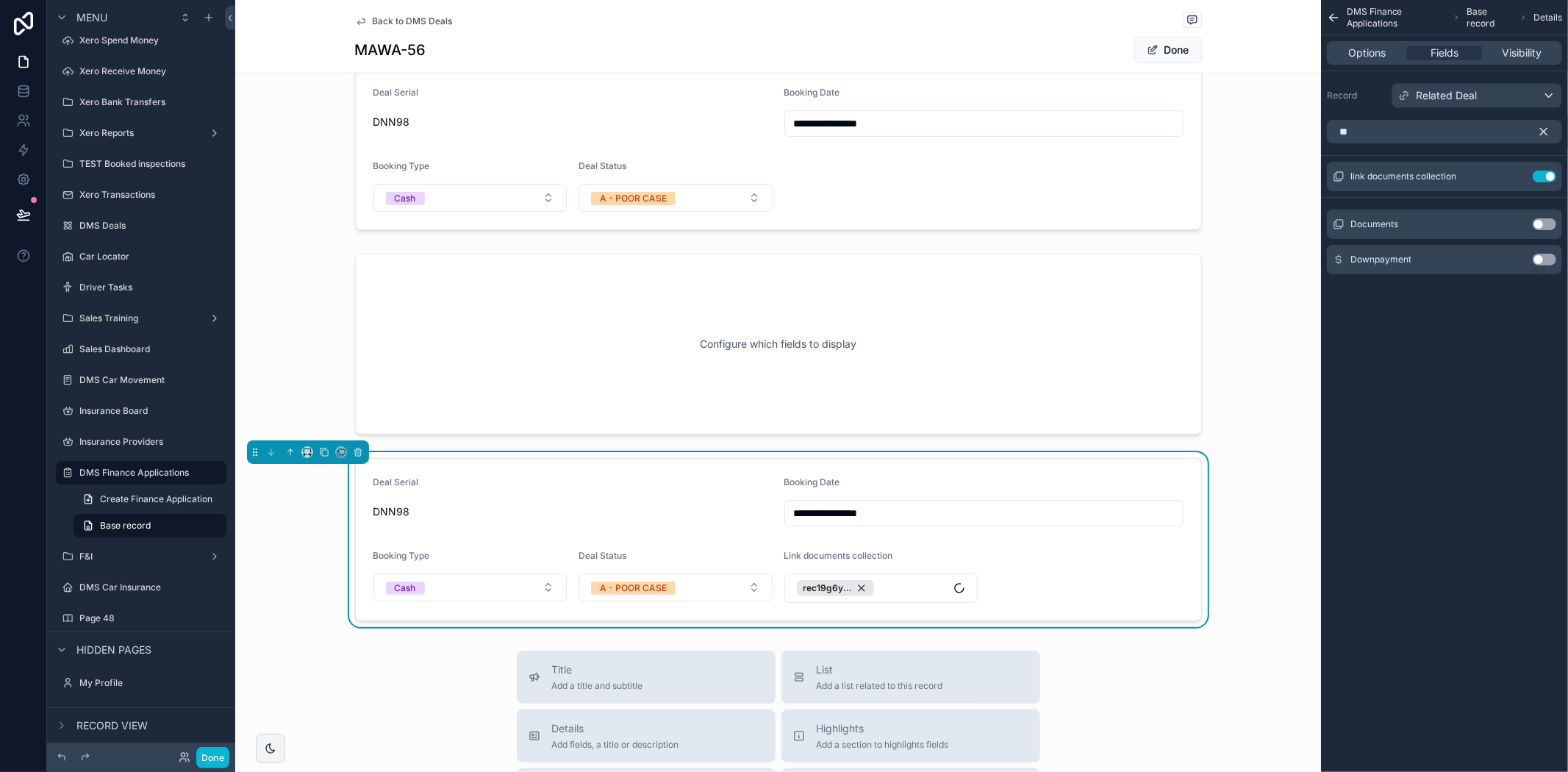
click at [1551, 259] on button "Use setting" at bounding box center [1544, 260] width 24 height 11
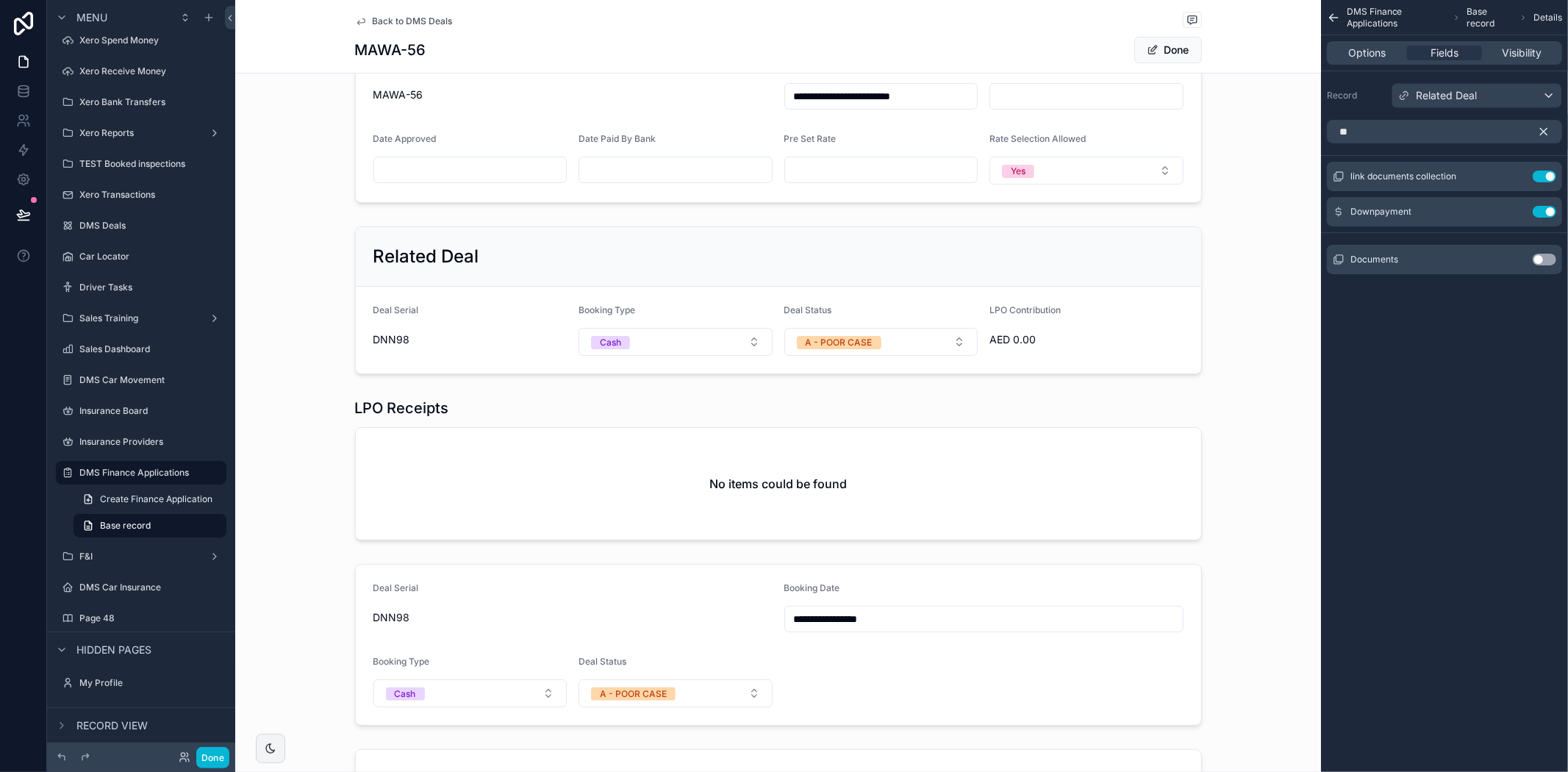
scroll to position [712, 0]
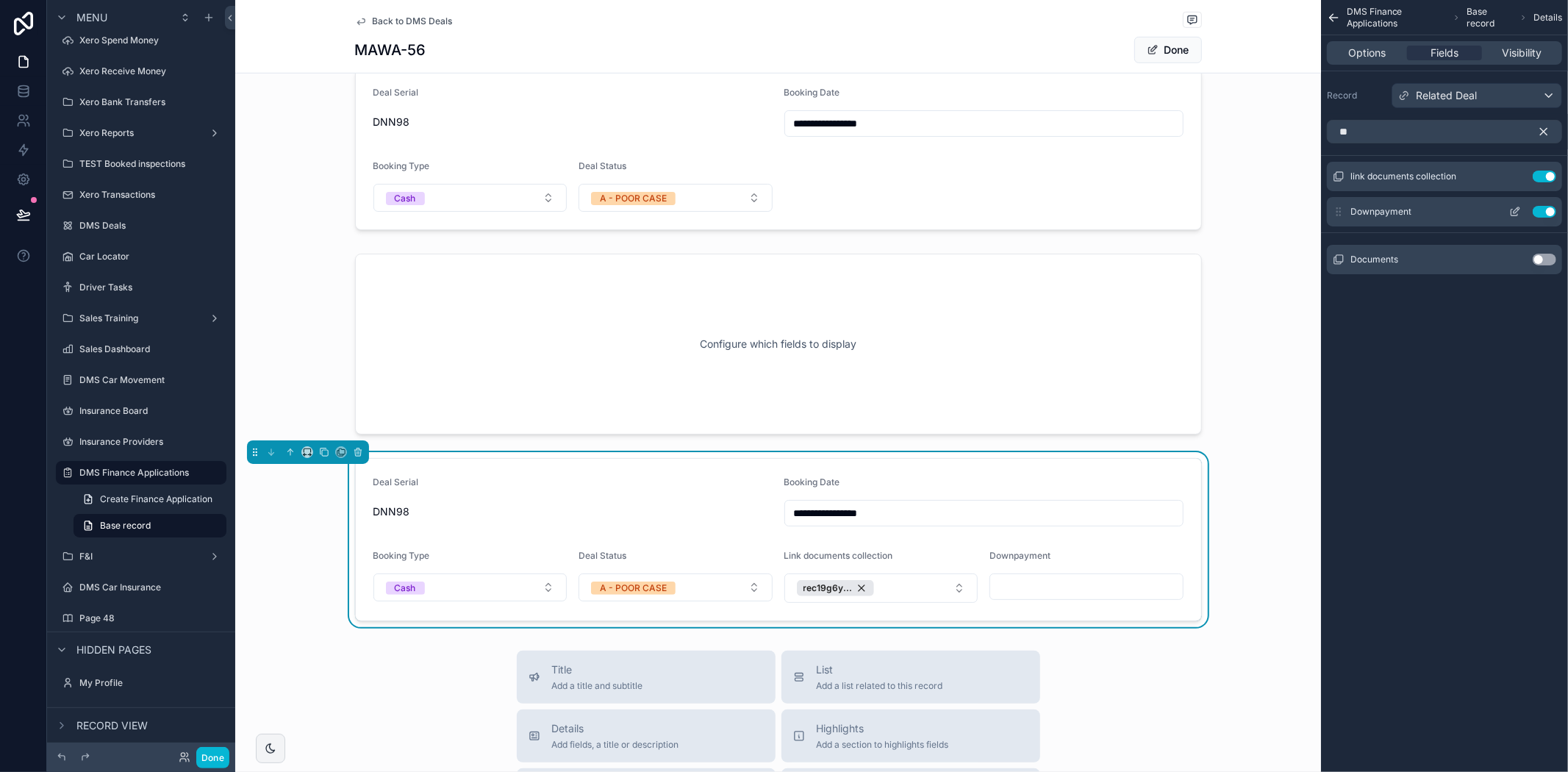
click at [1541, 209] on button "Use setting" at bounding box center [1544, 211] width 24 height 11
click at [899, 594] on button "rec19g6y..." at bounding box center [881, 588] width 194 height 29
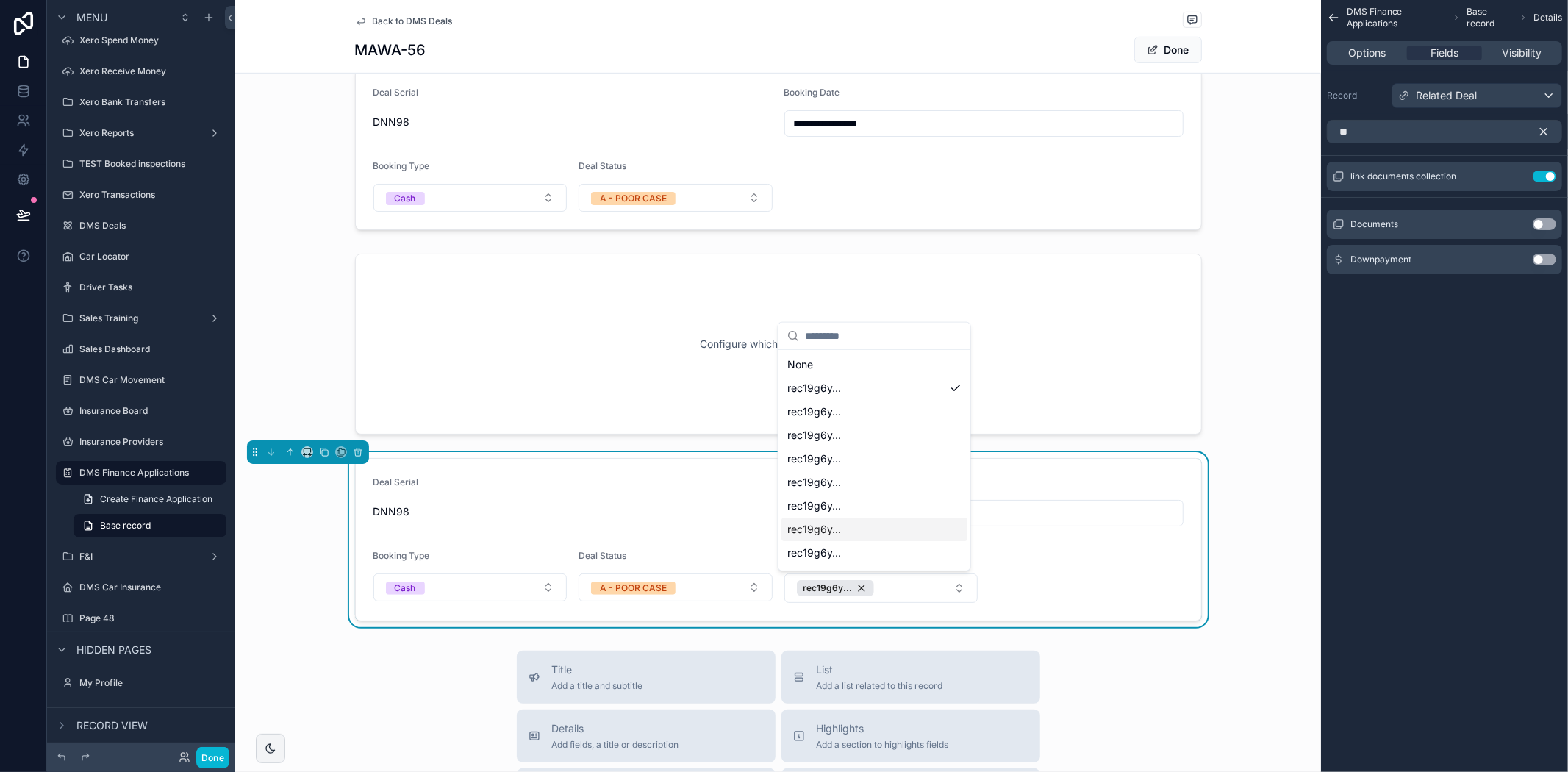
click at [1247, 517] on div "**********" at bounding box center [777, 540] width 1085 height 175
click at [1513, 171] on icon "scrollable content" at bounding box center [1515, 176] width 11 height 11
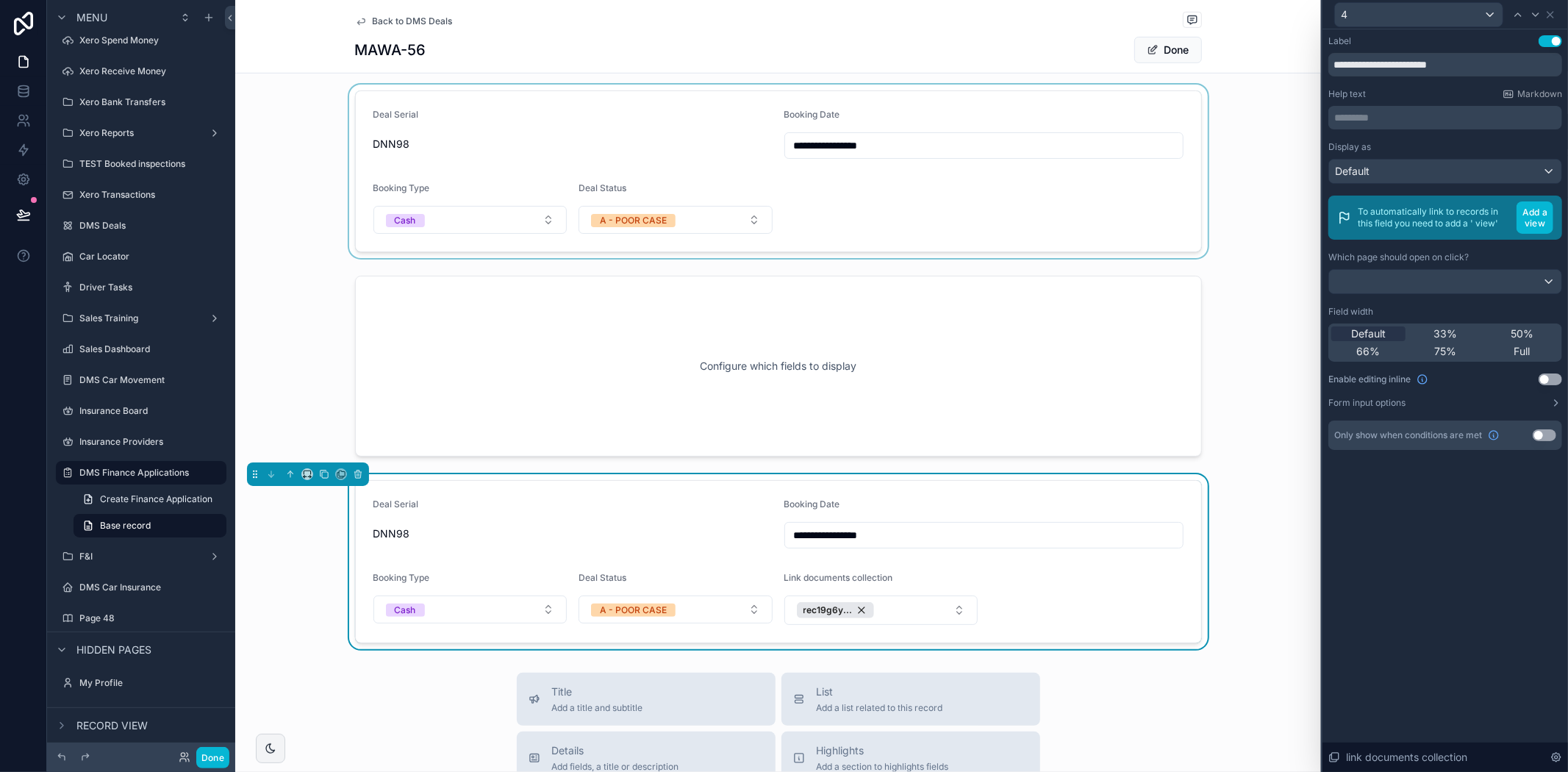
scroll to position [735, 0]
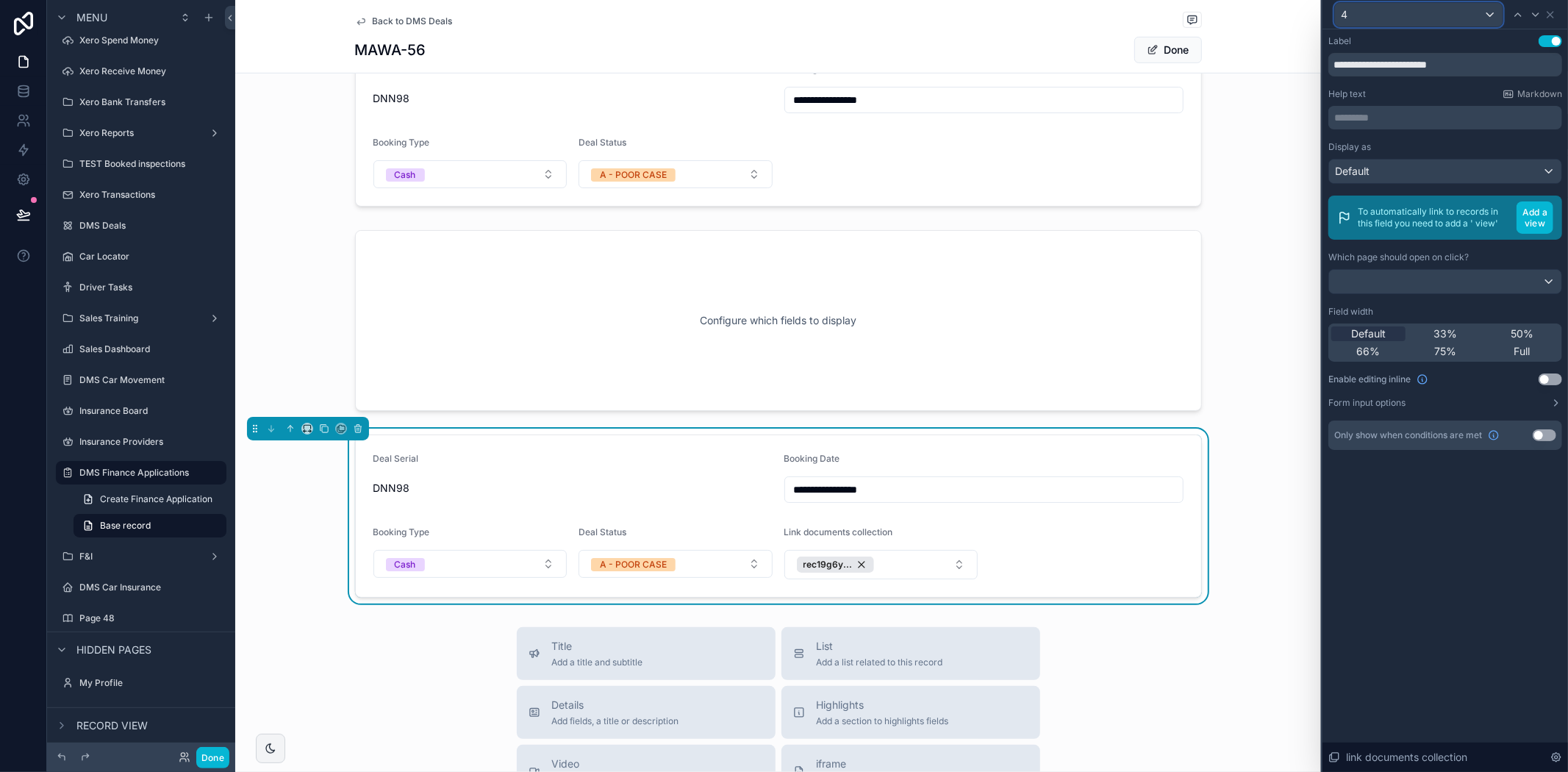
click at [1492, 9] on div "4" at bounding box center [1418, 14] width 168 height 24
click at [373, 18] on span "Back to DMS Deals" at bounding box center [412, 21] width 81 height 11
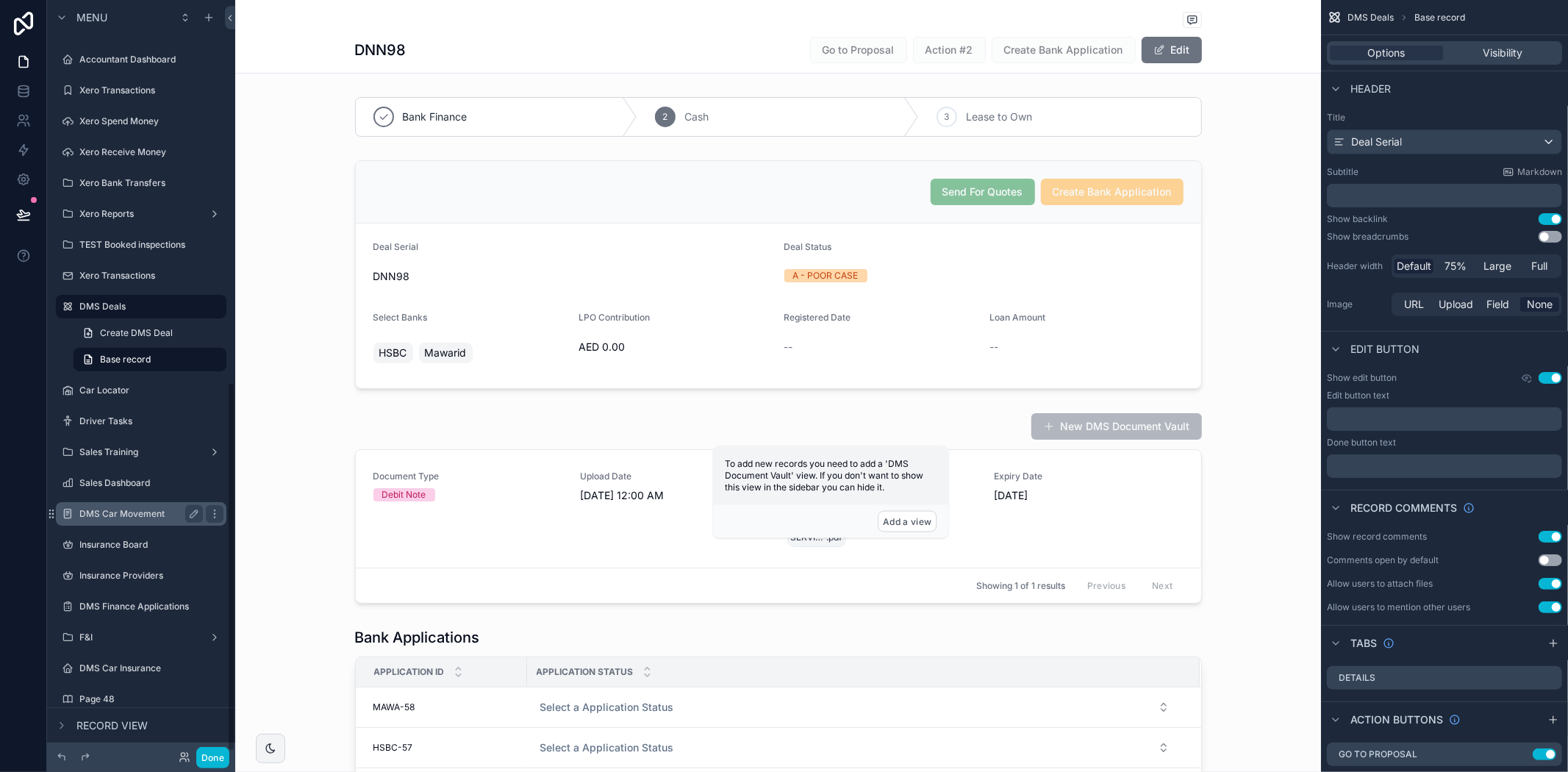
scroll to position [784, 0]
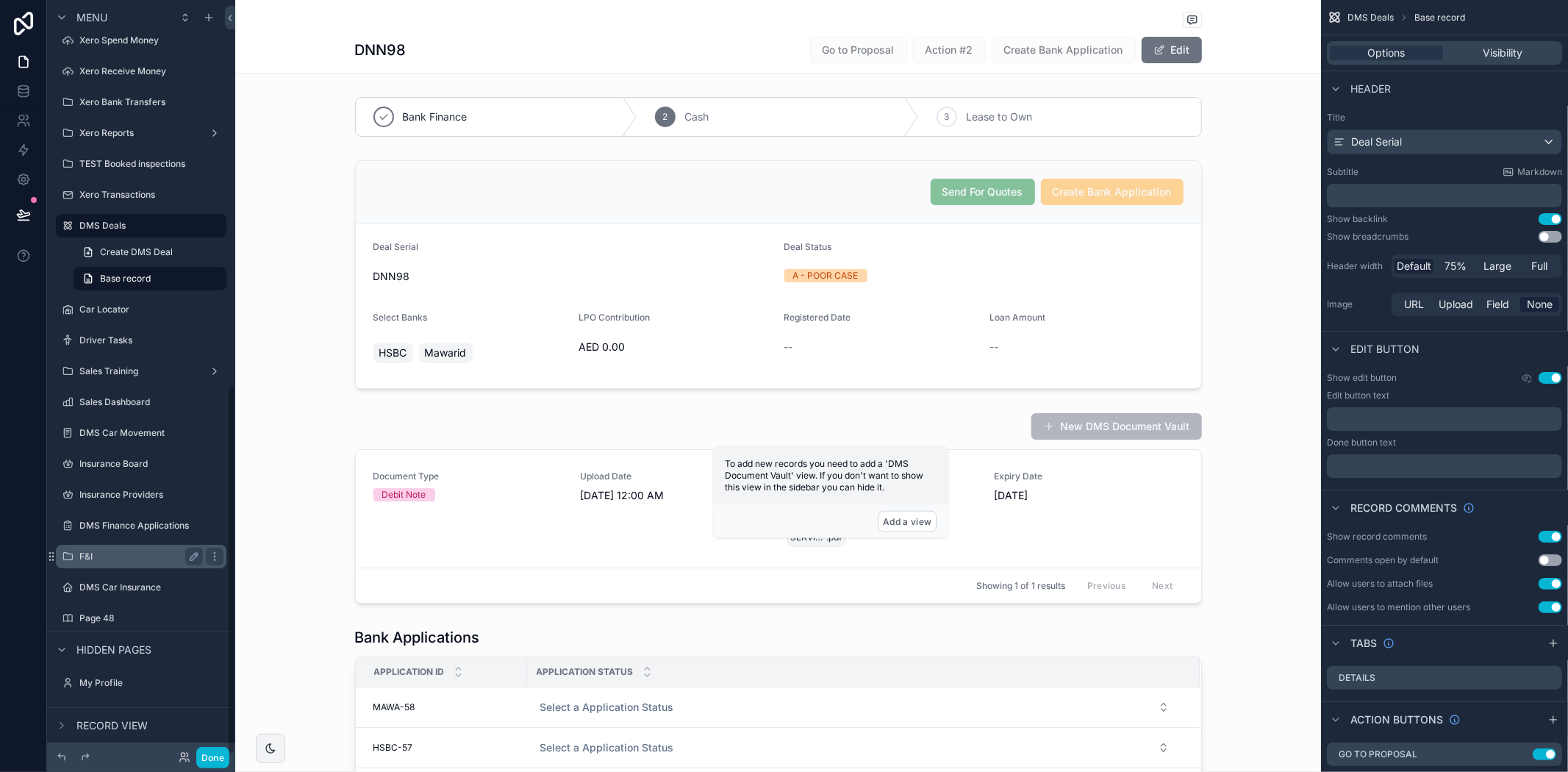
click at [119, 551] on label "F&I" at bounding box center [138, 557] width 118 height 11
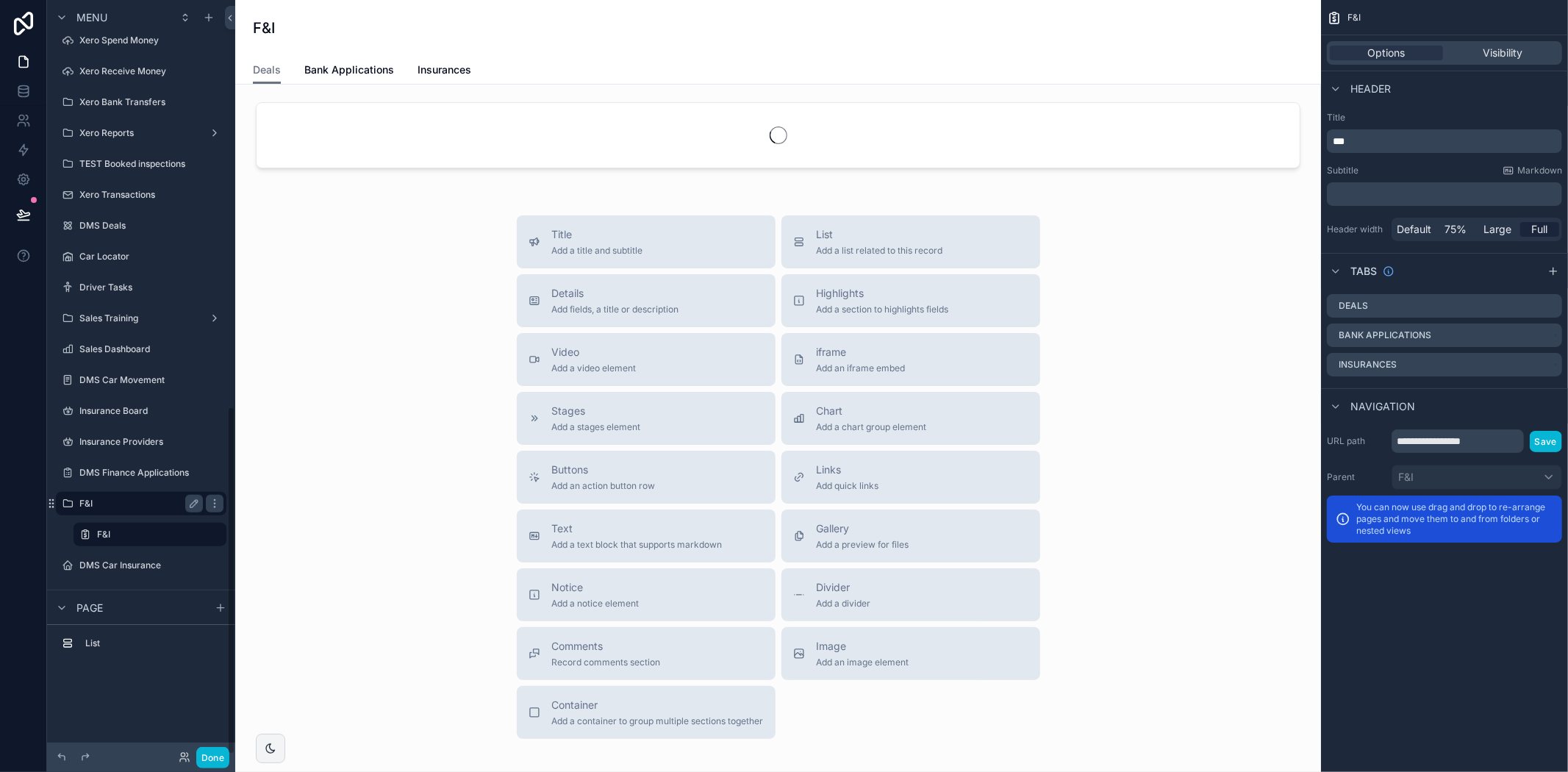
scroll to position [880, 0]
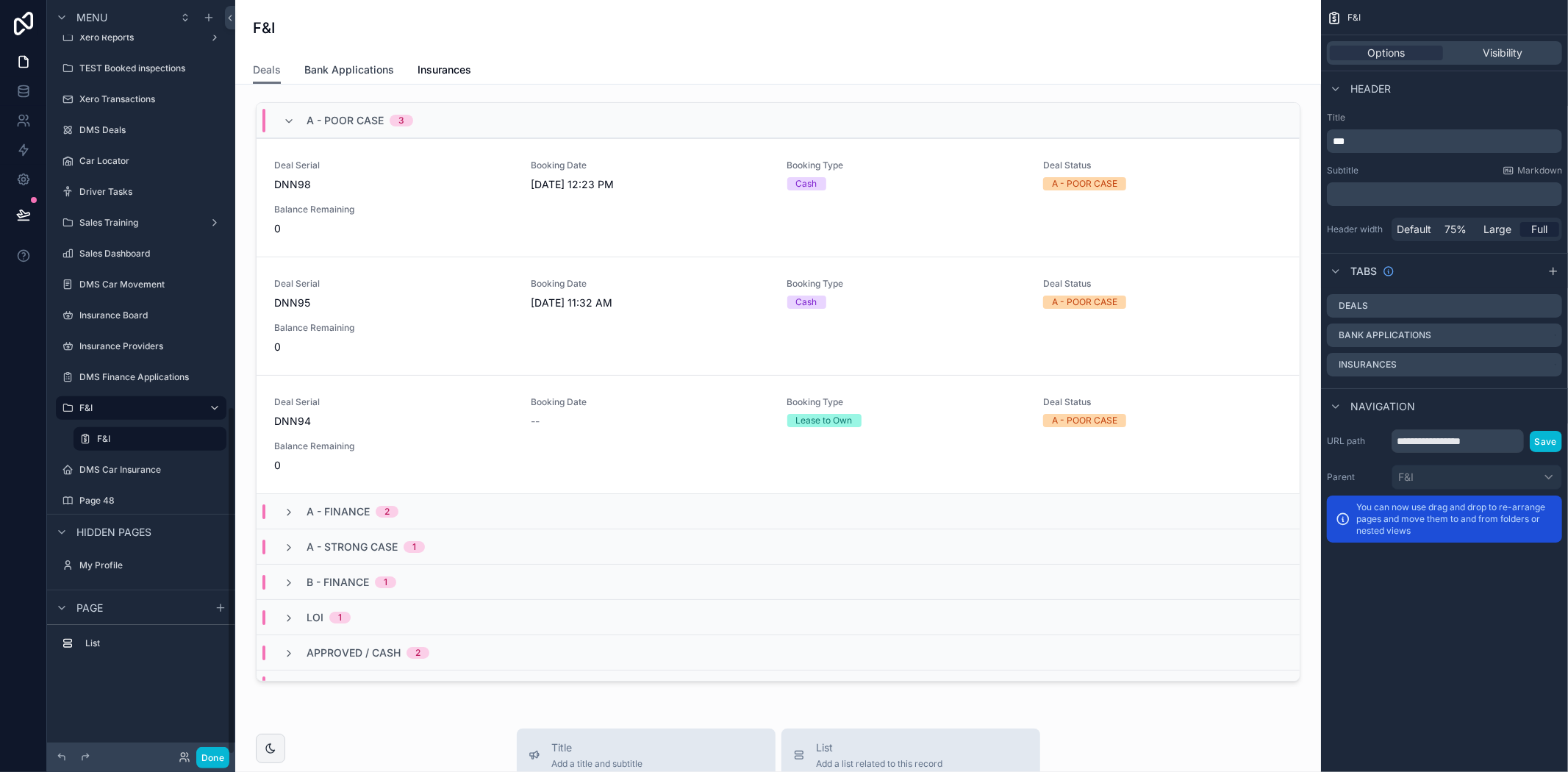
click at [374, 71] on span "Bank Applications" at bounding box center [349, 70] width 90 height 15
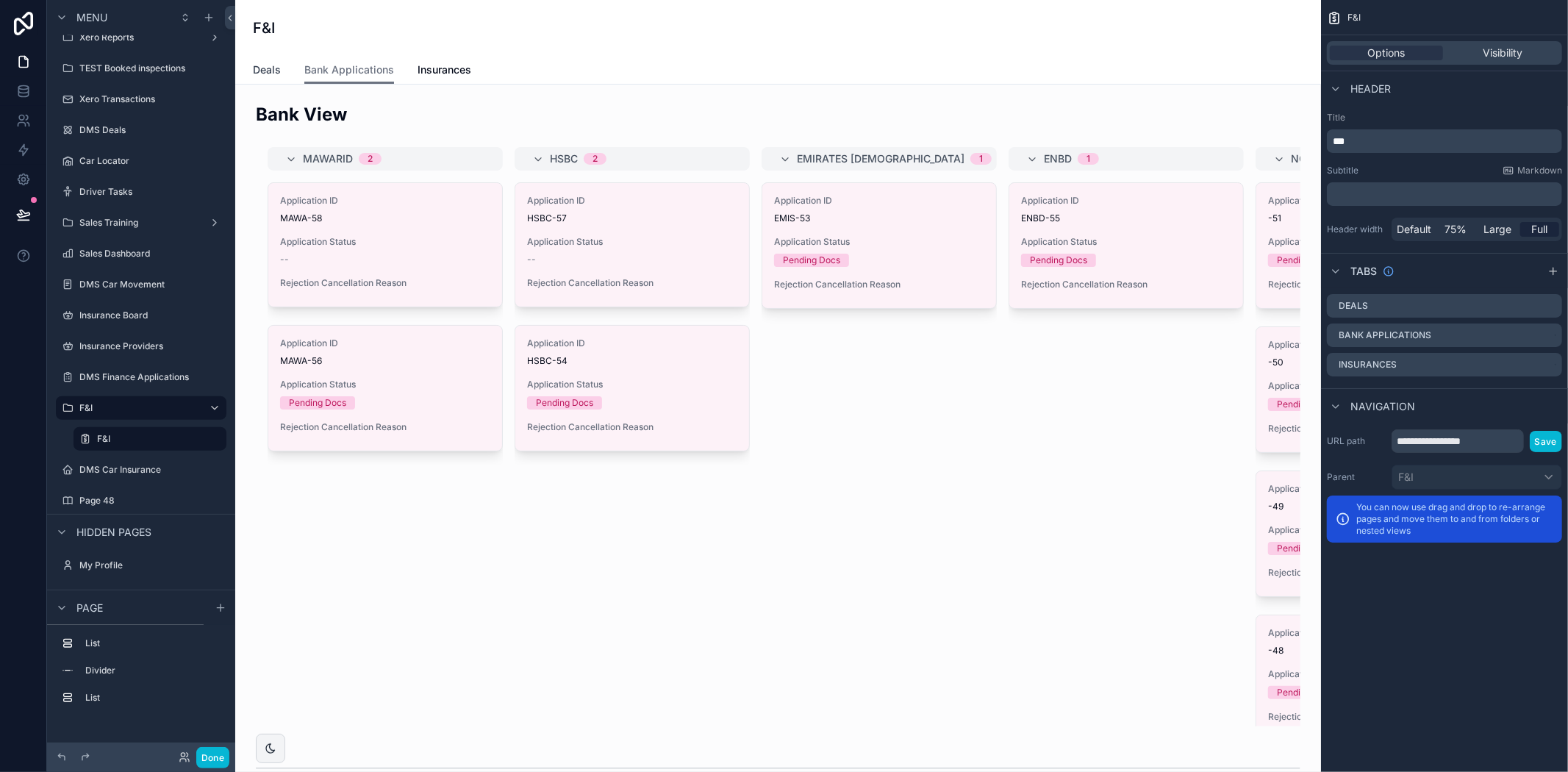
click at [272, 70] on span "Deals" at bounding box center [266, 70] width 27 height 15
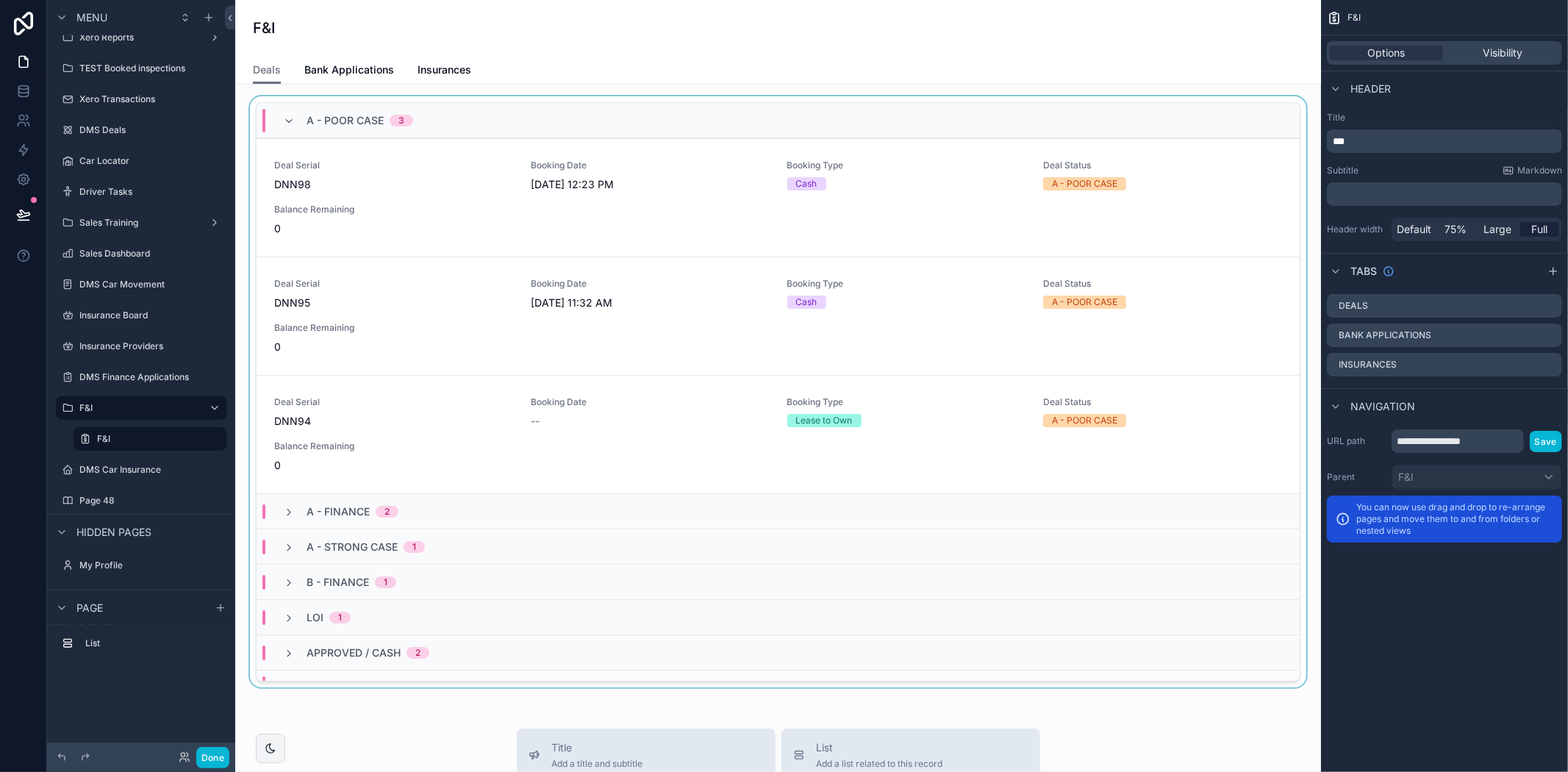
click at [422, 201] on div "scrollable content" at bounding box center [778, 395] width 1063 height 597
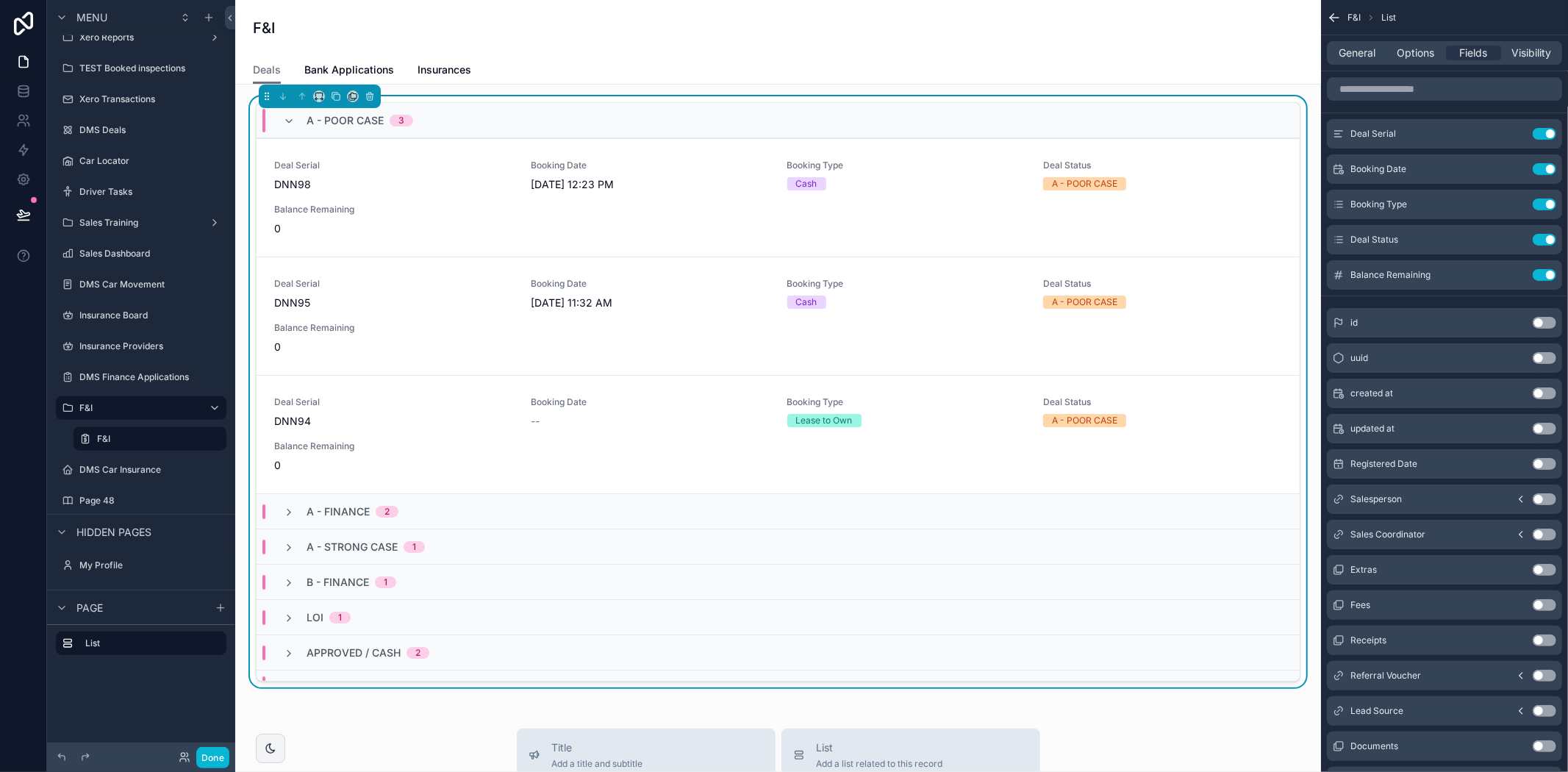
click at [422, 201] on div "Deal Serial DNN98 Booking Date 9/1/2025 12:23 PM Booking Type Cash Deal Status …" at bounding box center [777, 197] width 1008 height 77
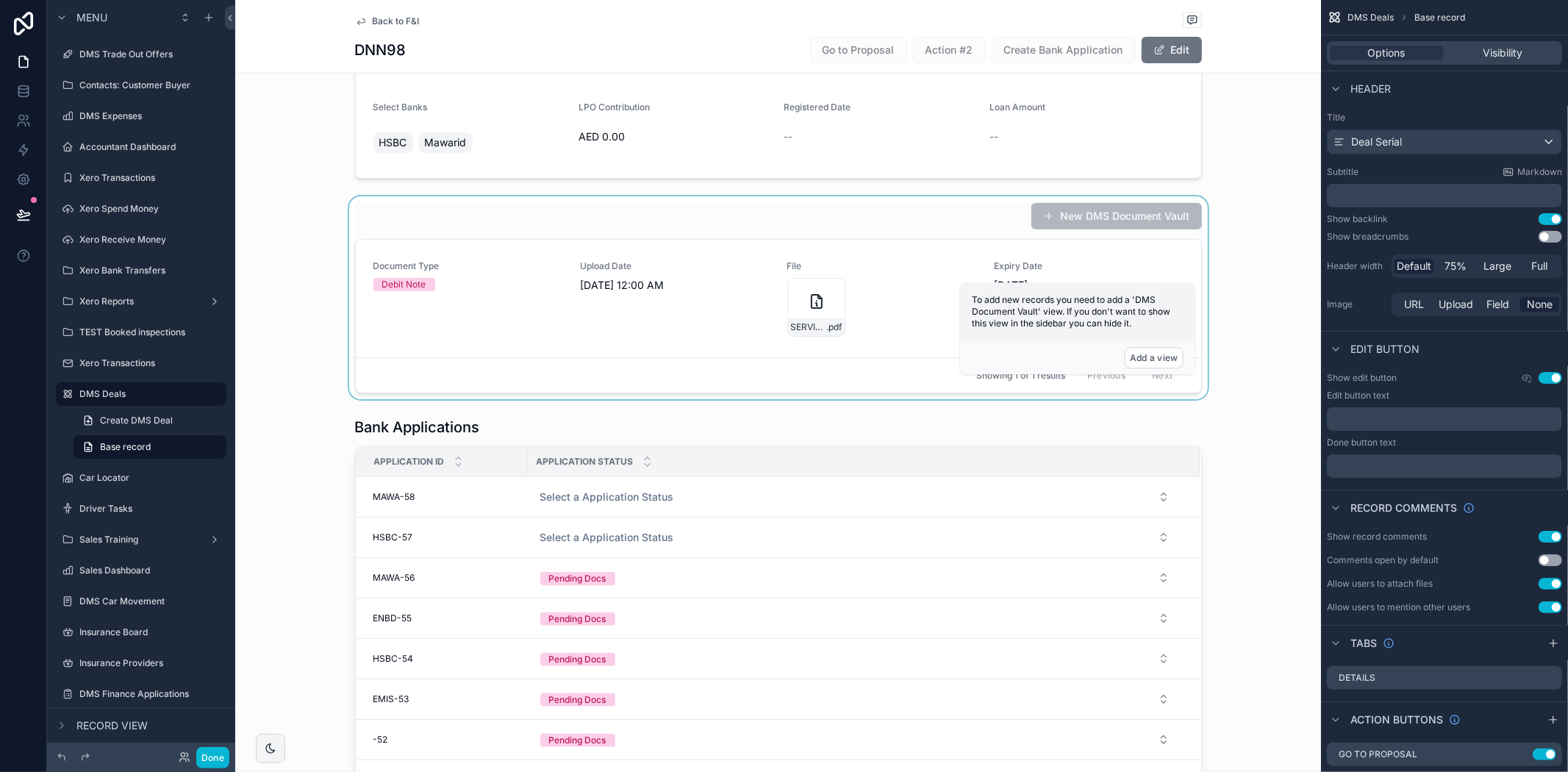
scroll to position [163, 0]
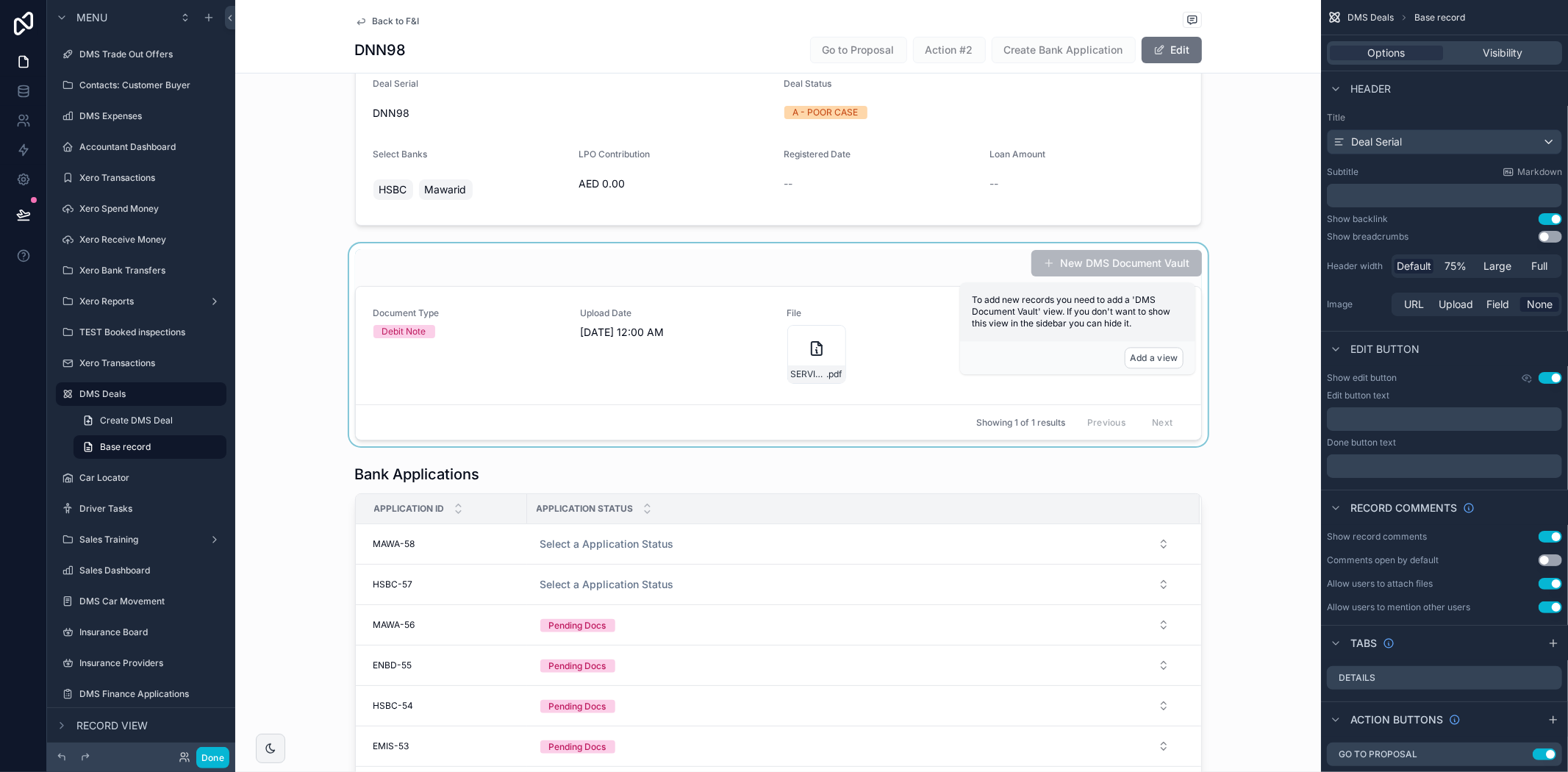
click at [817, 341] on div "scrollable content" at bounding box center [777, 345] width 1085 height 203
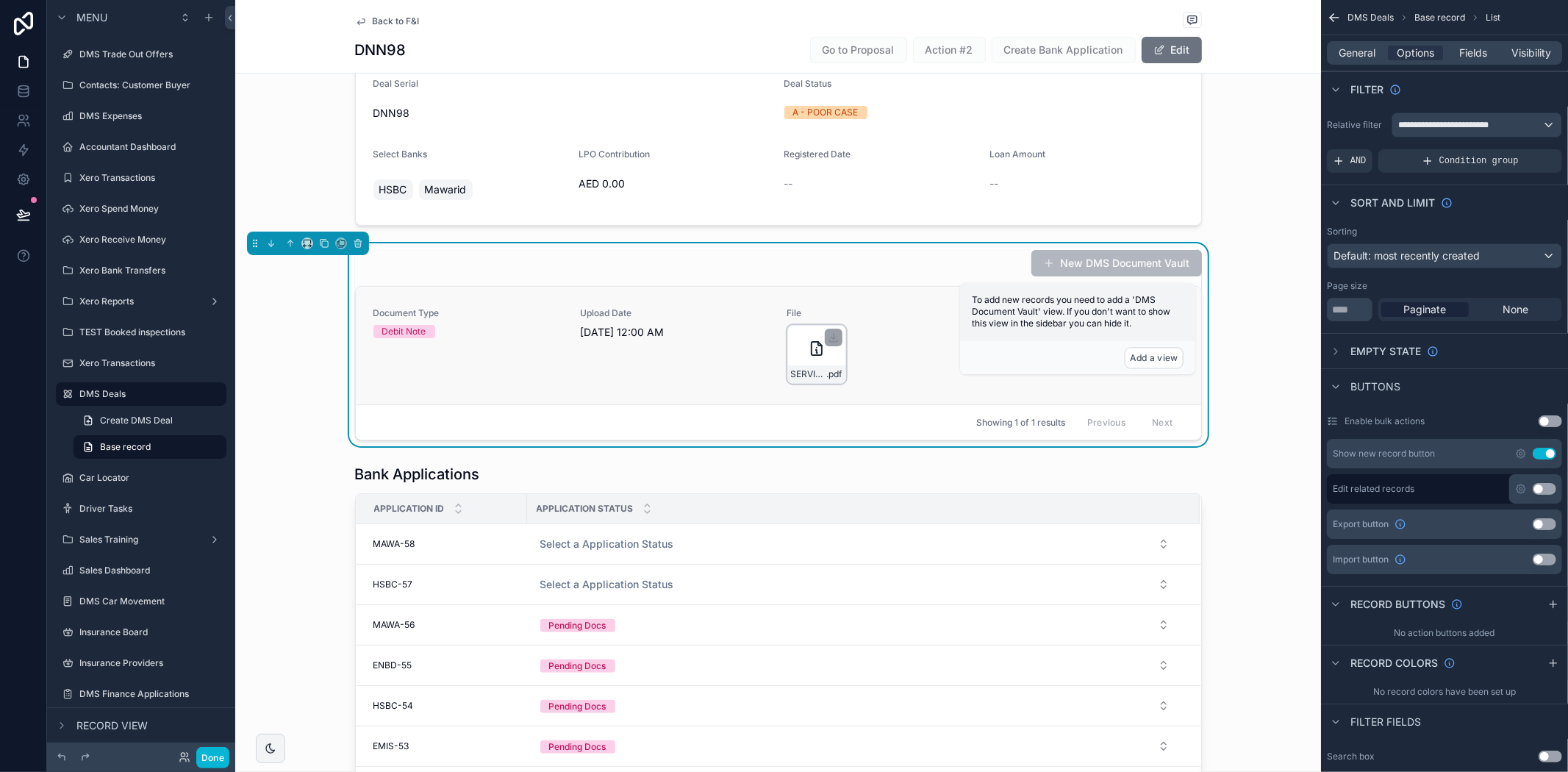
click at [808, 350] on icon "scrollable content" at bounding box center [816, 348] width 18 height 18
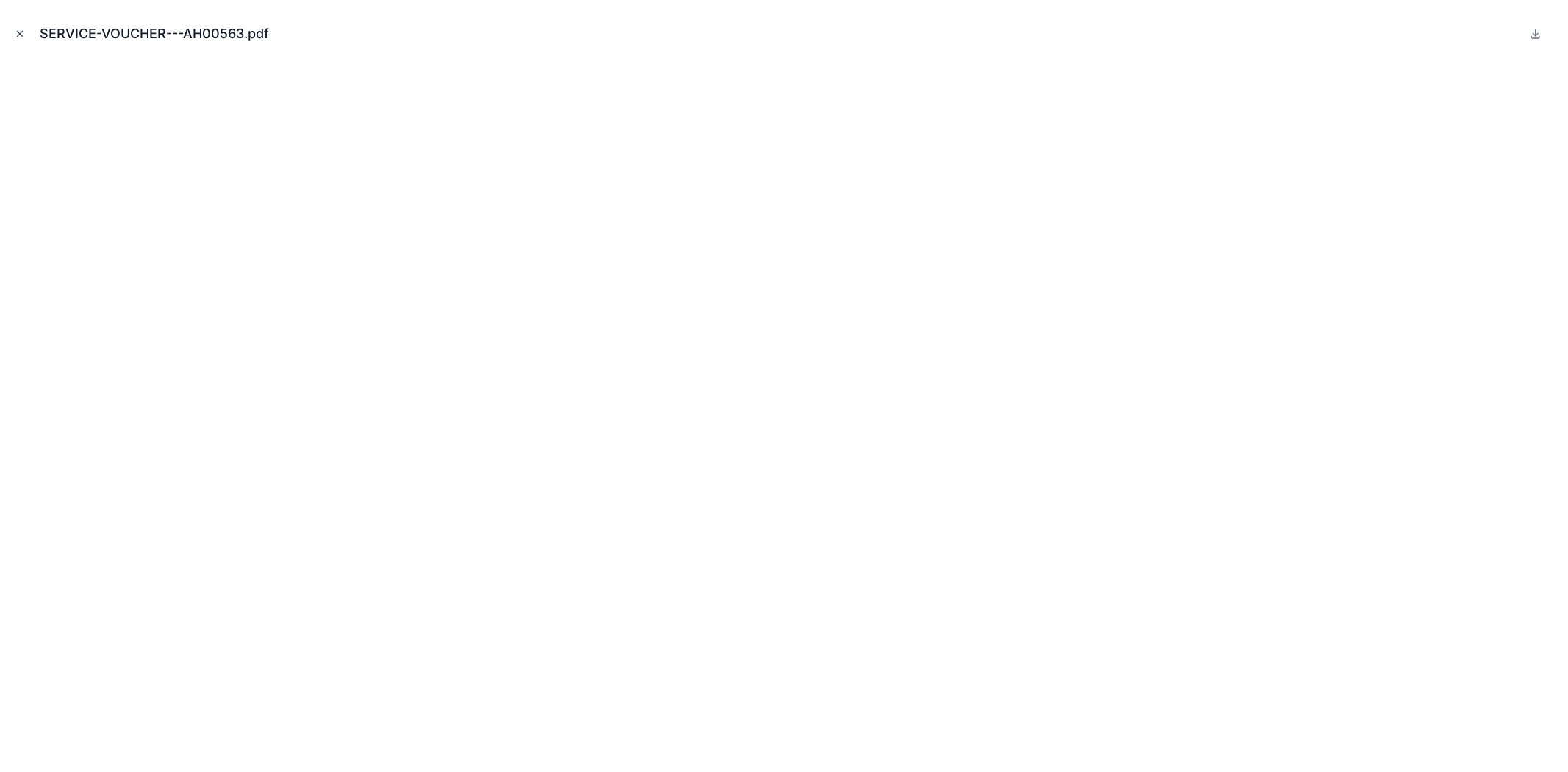
click at [18, 31] on icon "Close modal" at bounding box center [20, 33] width 10 height 10
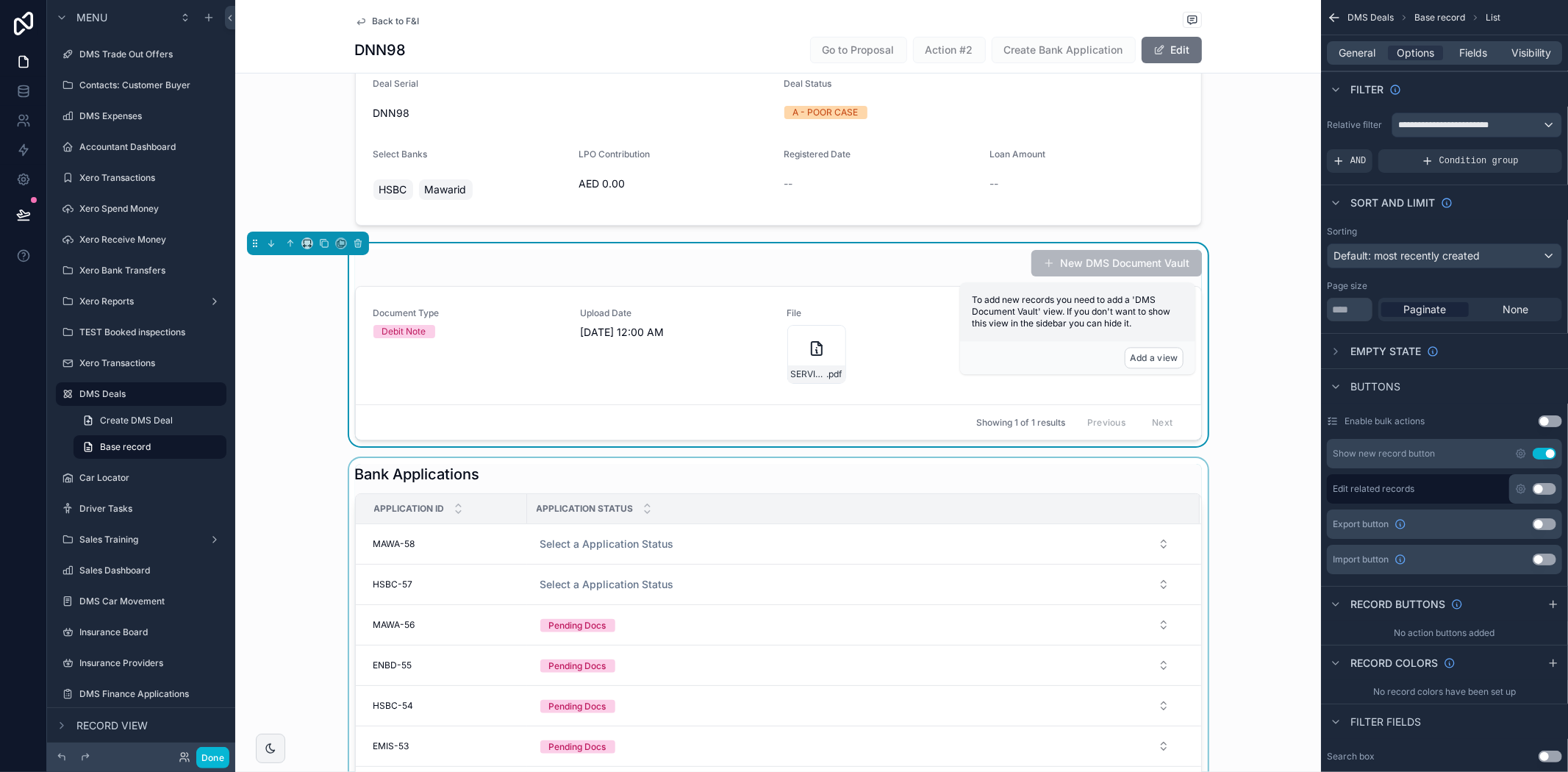
click at [583, 533] on div "scrollable content" at bounding box center [777, 714] width 1085 height 512
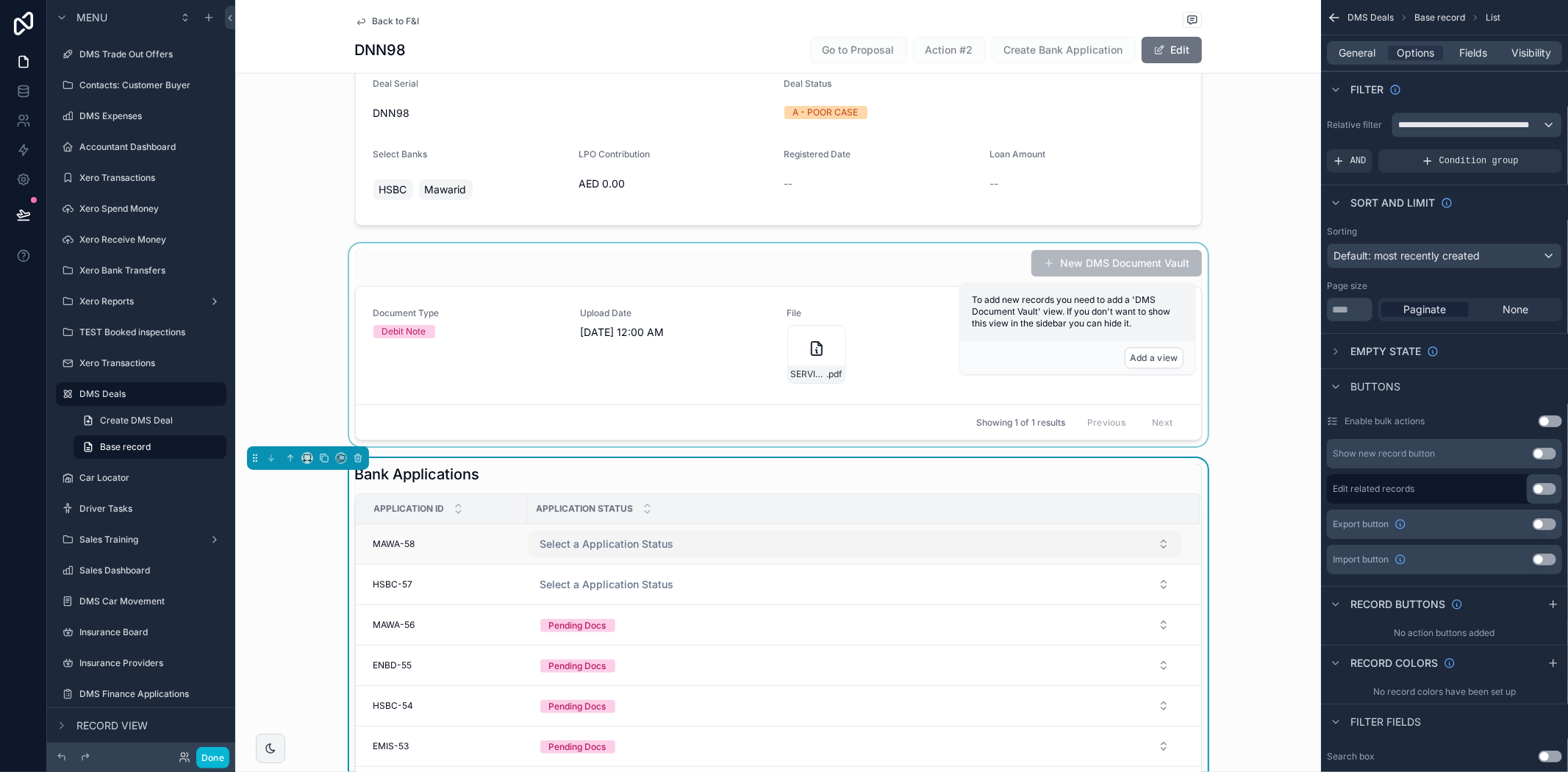
click at [576, 539] on span "Select a Application Status" at bounding box center [607, 544] width 134 height 15
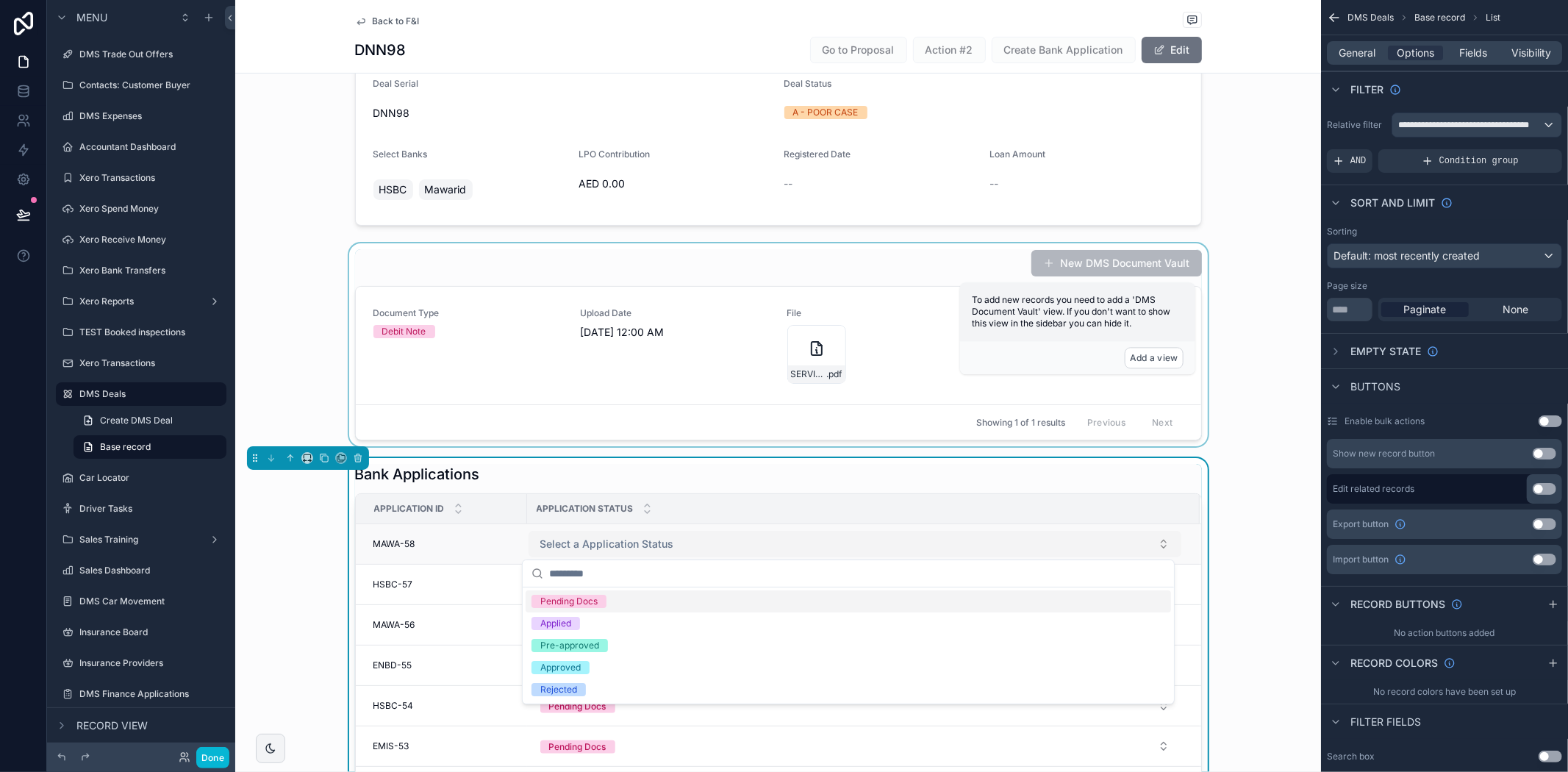
click at [576, 539] on span "Select a Application Status" at bounding box center [607, 544] width 134 height 15
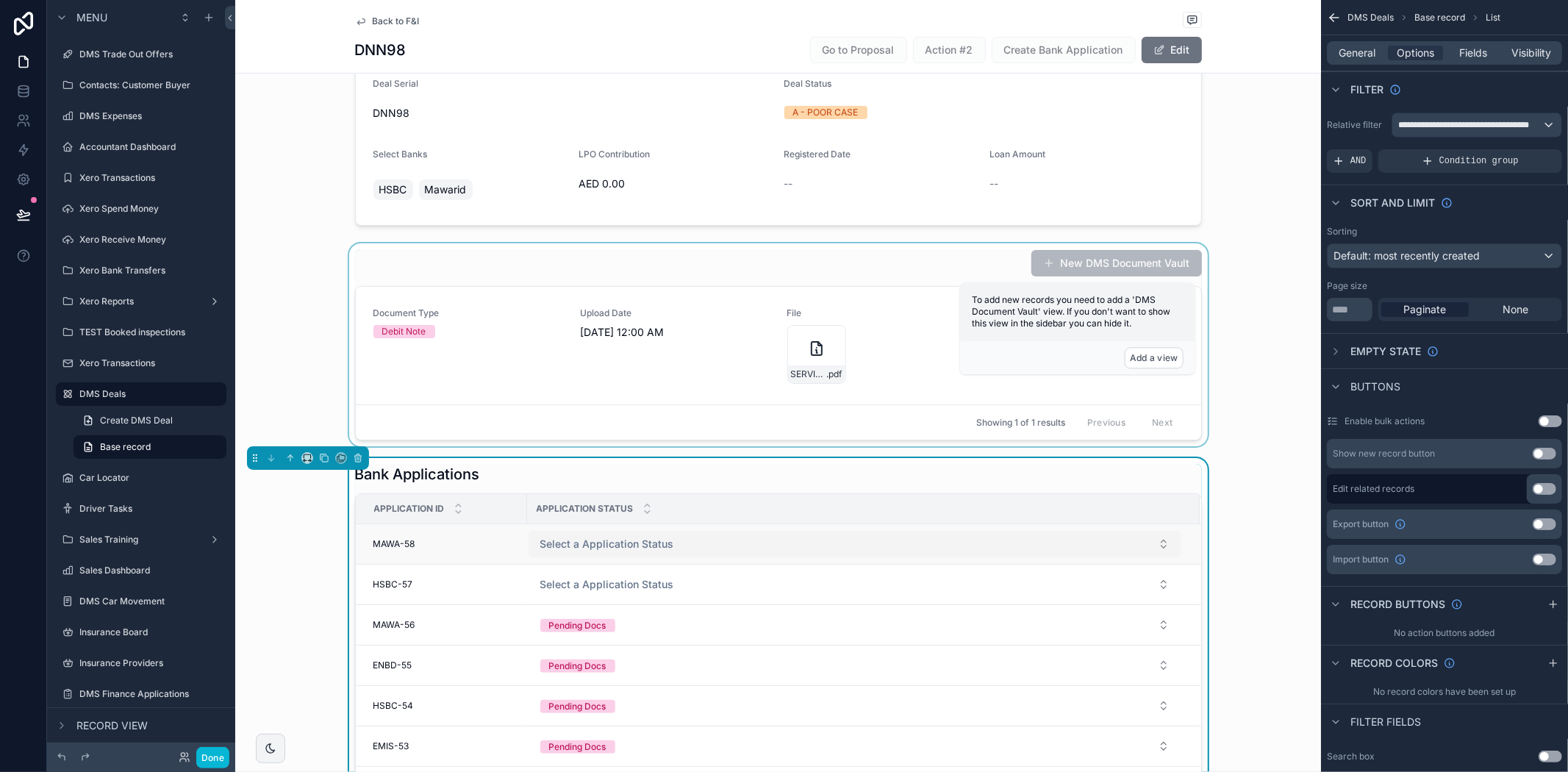
click at [576, 539] on span "Select a Application Status" at bounding box center [607, 544] width 134 height 15
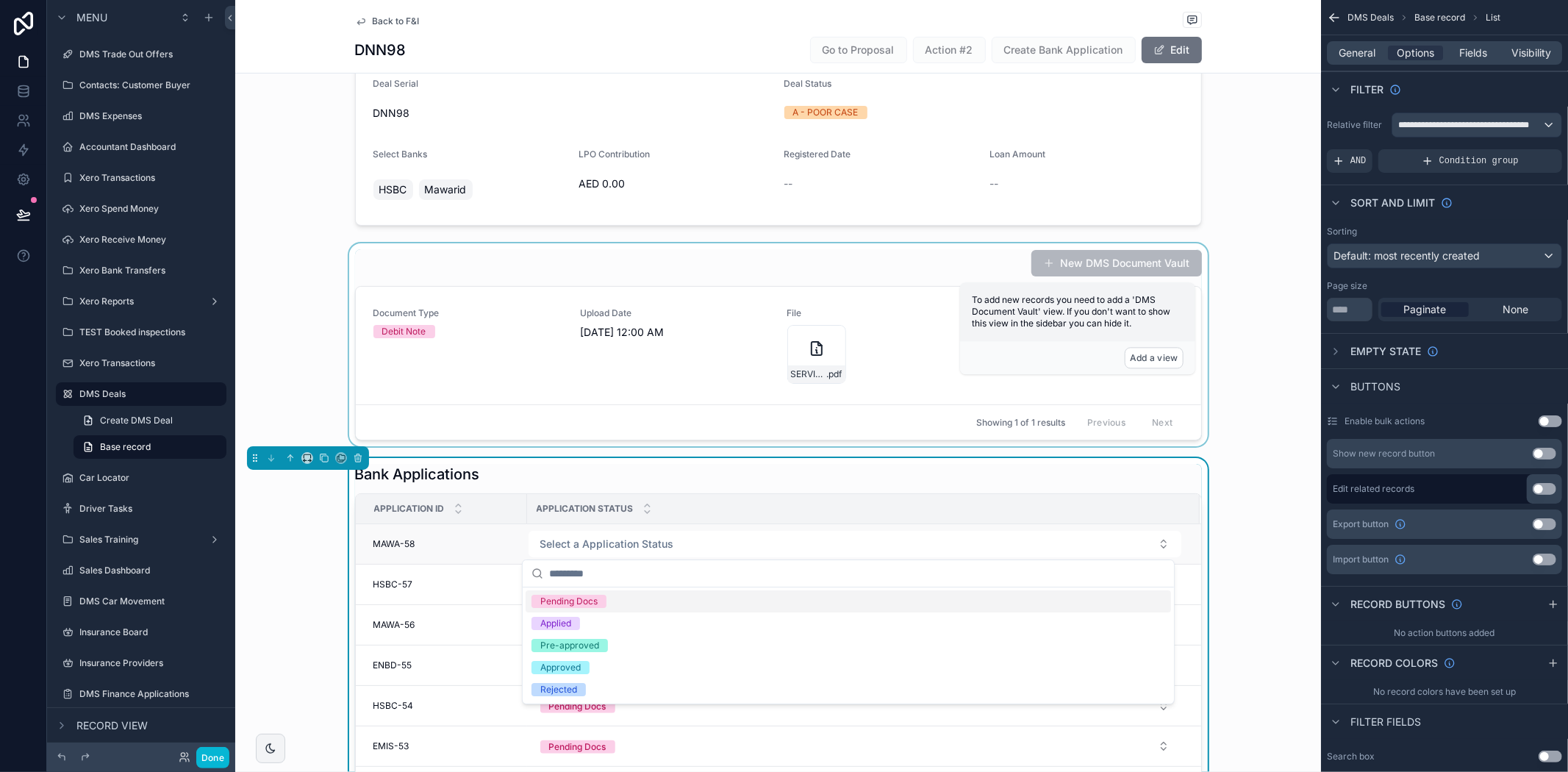
click at [458, 548] on div "MAWA-58 MAWA-58" at bounding box center [446, 544] width 145 height 11
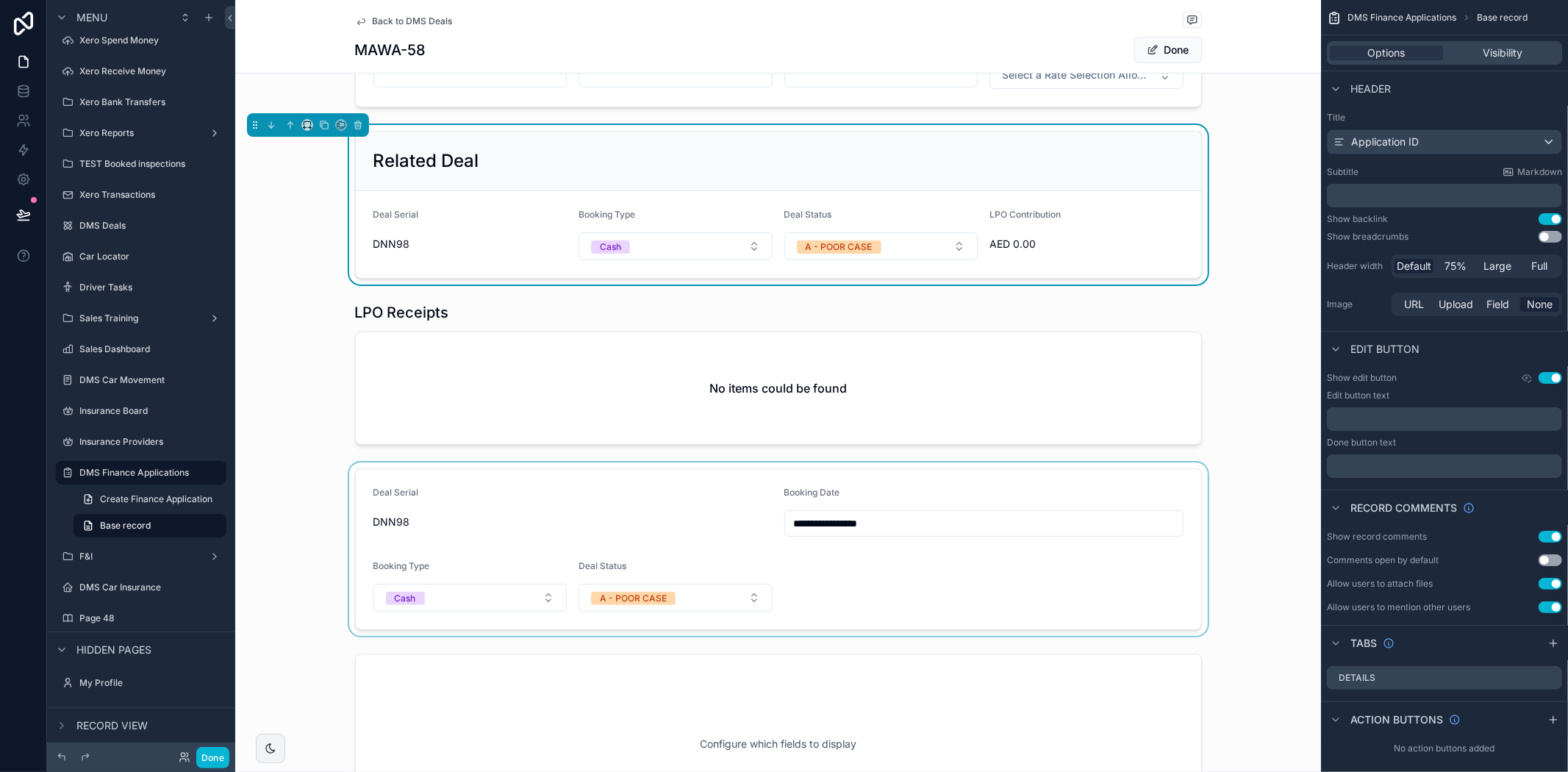
scroll to position [326, 0]
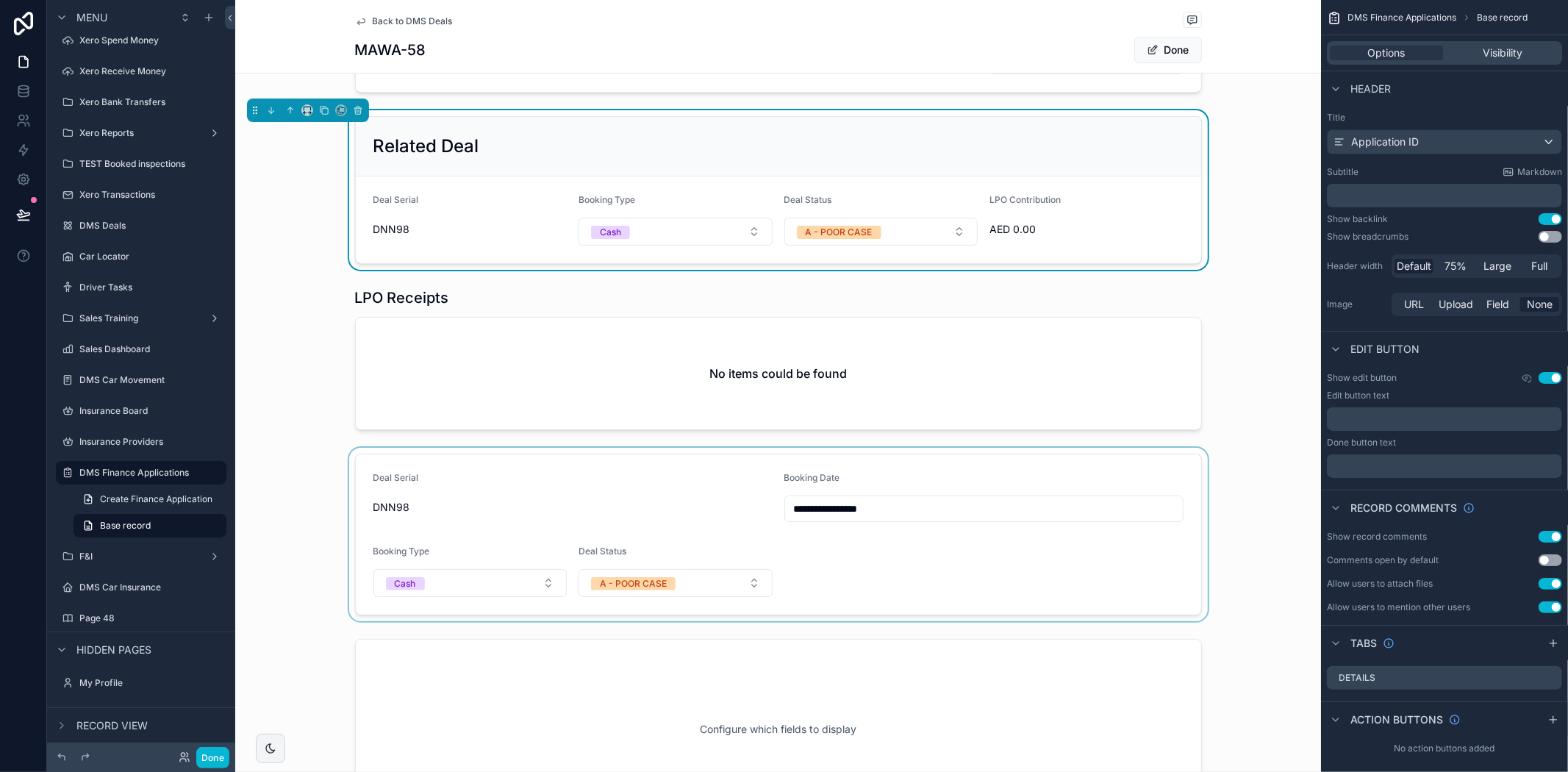
click at [971, 603] on div "scrollable content" at bounding box center [777, 534] width 1085 height 174
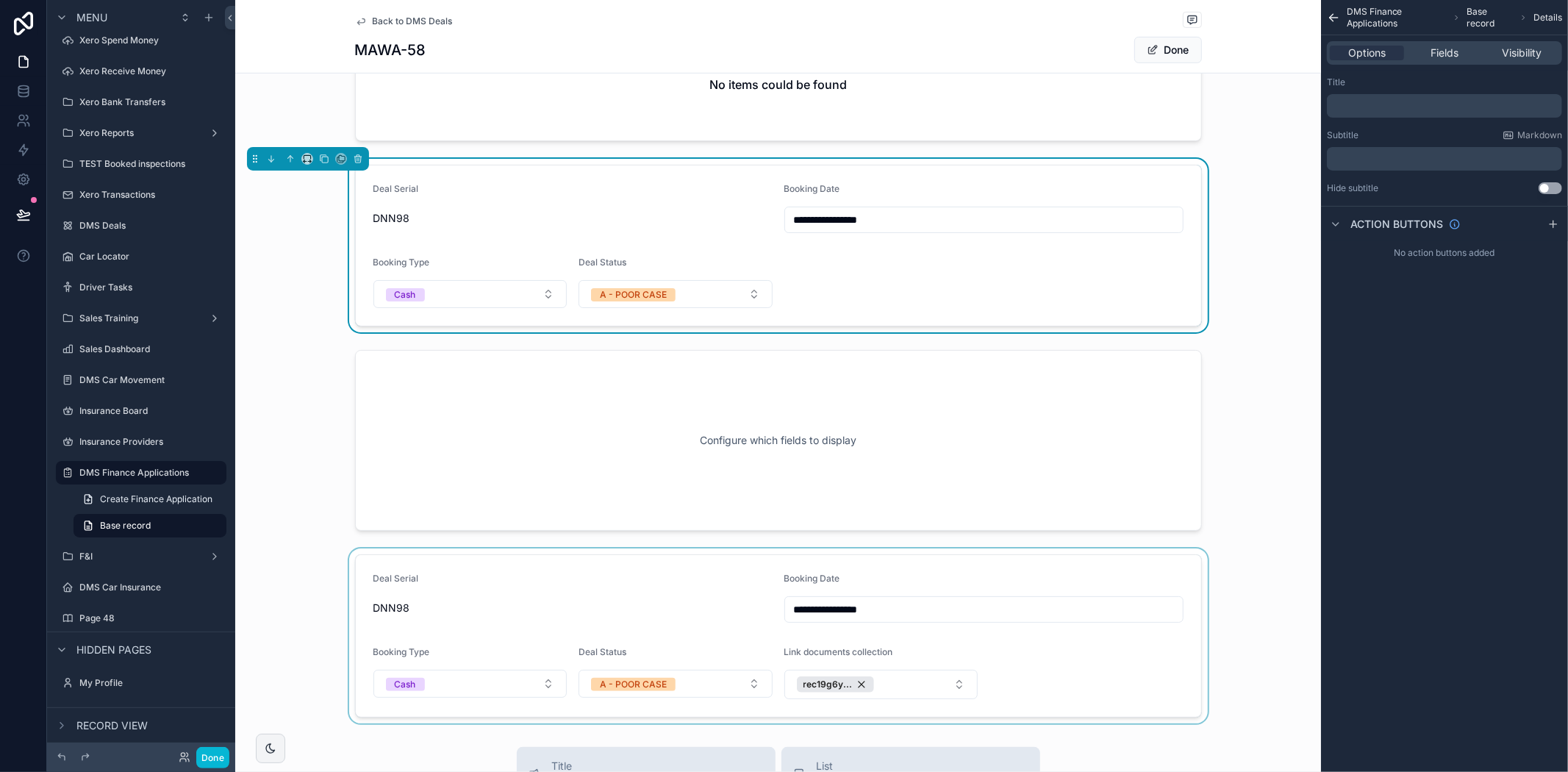
scroll to position [653, 0]
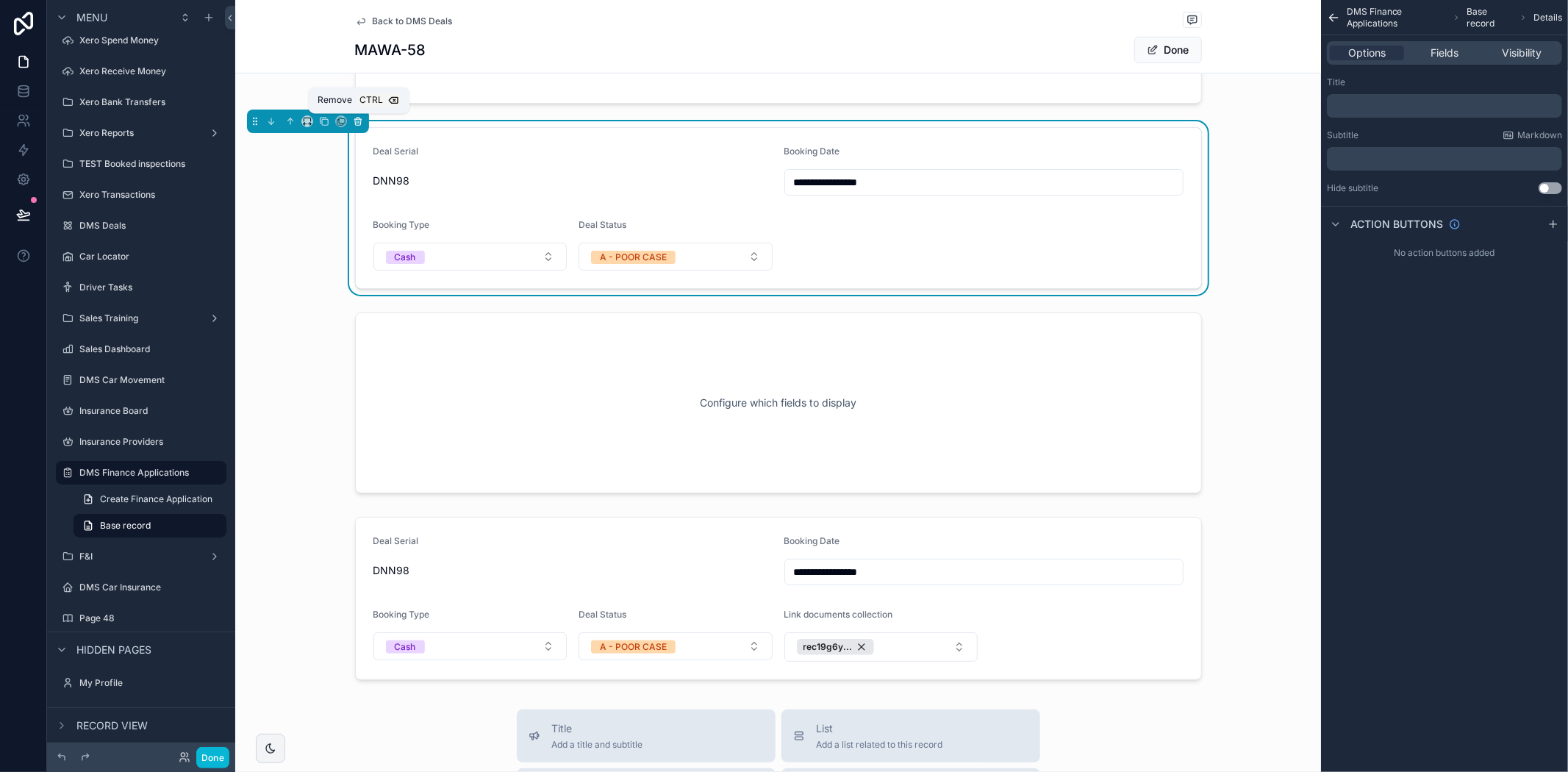
click at [360, 120] on icon "scrollable content" at bounding box center [357, 121] width 10 height 10
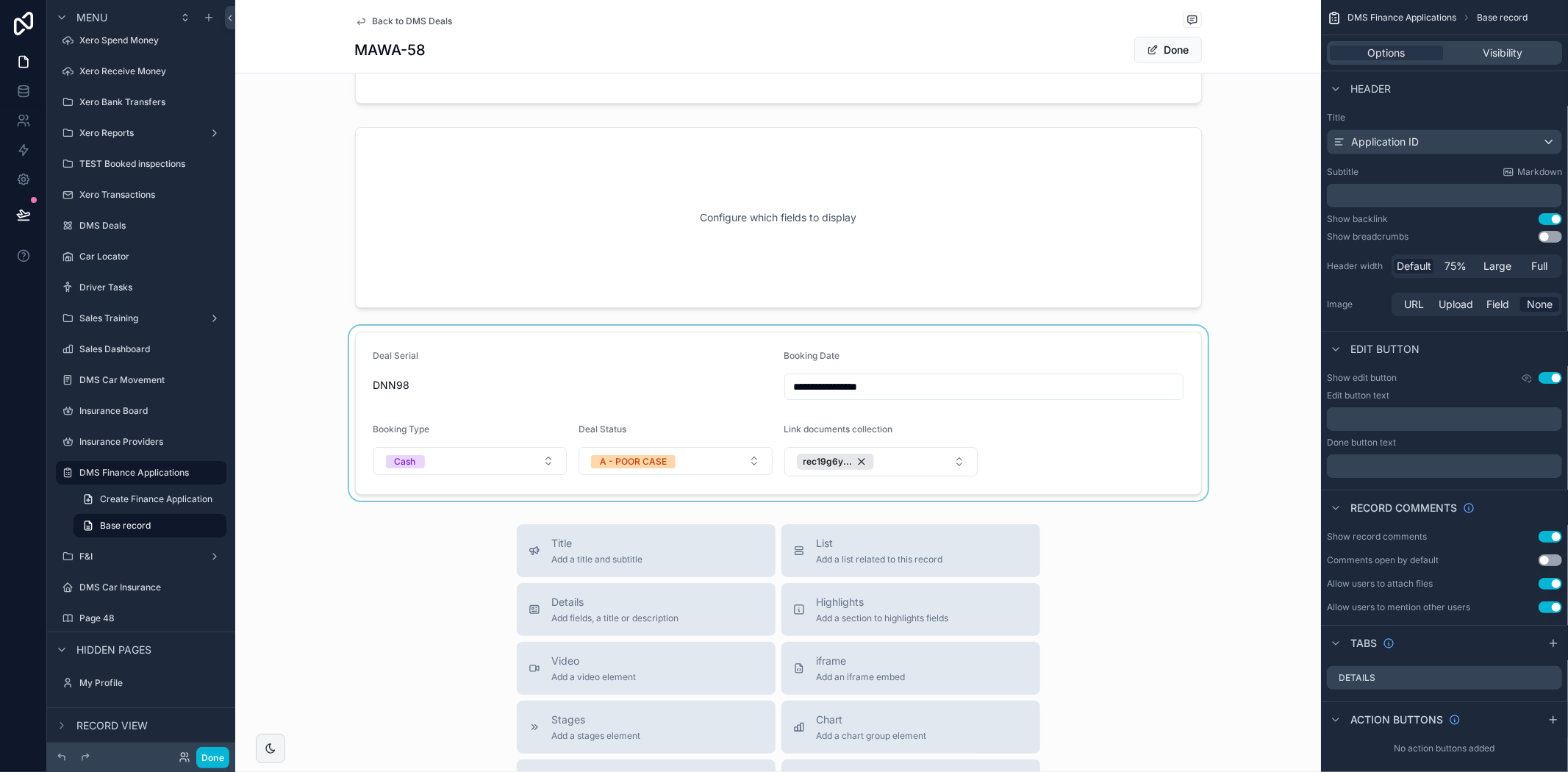
click at [990, 456] on div "scrollable content" at bounding box center [777, 414] width 1085 height 175
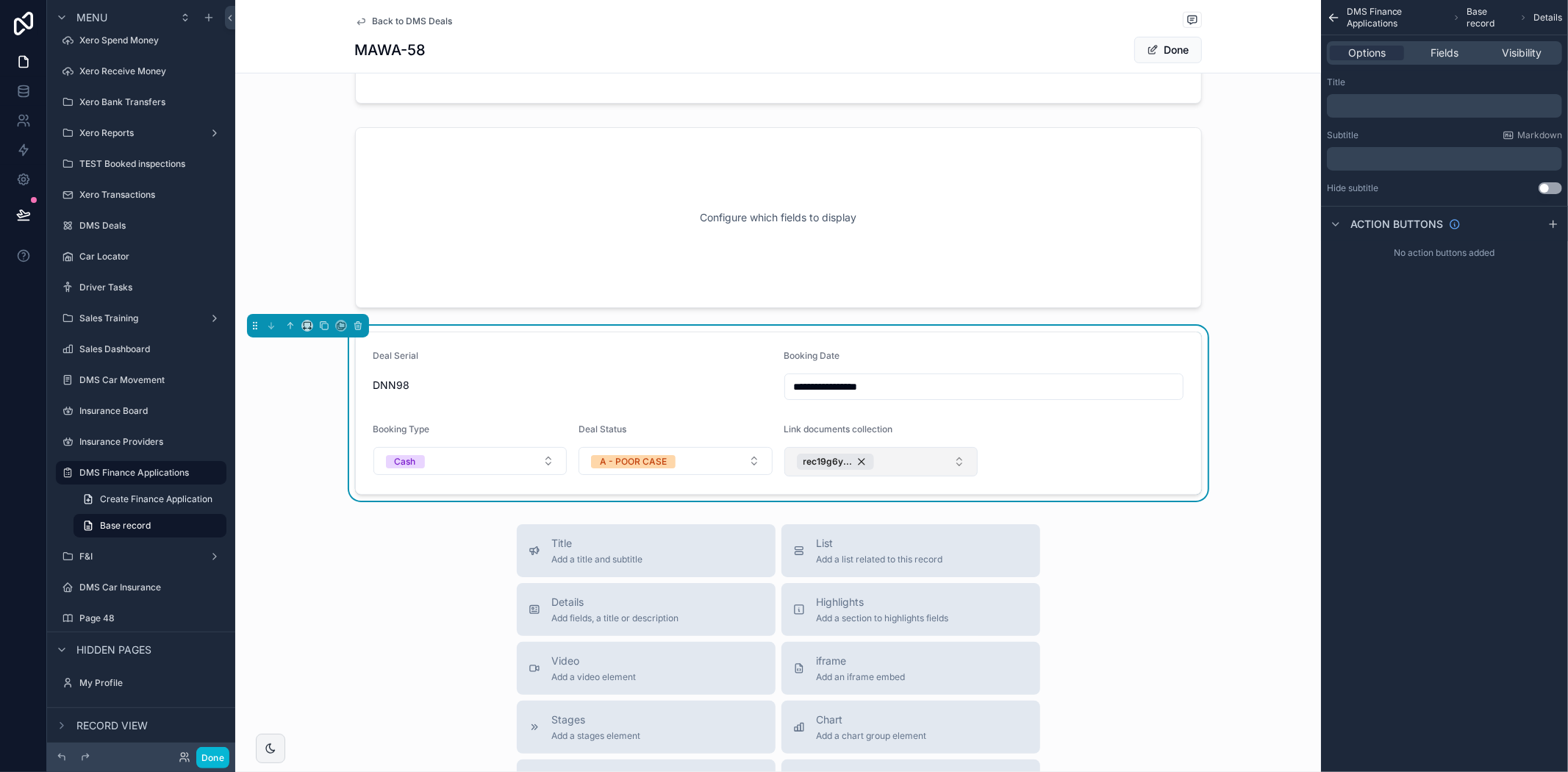
click at [950, 460] on button "rec19g6y..." at bounding box center [881, 461] width 194 height 29
click at [1045, 444] on form "**********" at bounding box center [778, 414] width 846 height 162
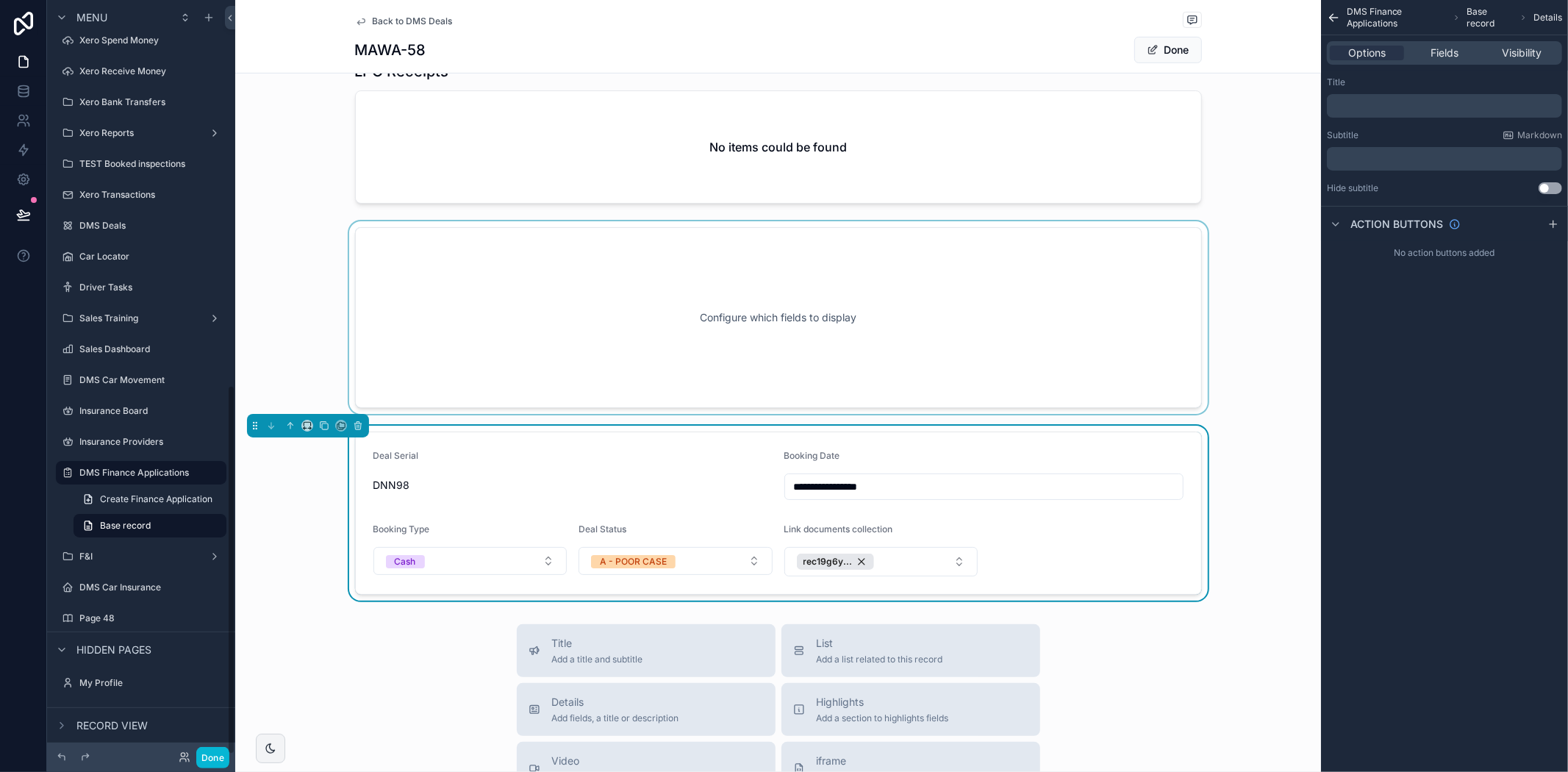
scroll to position [408, 0]
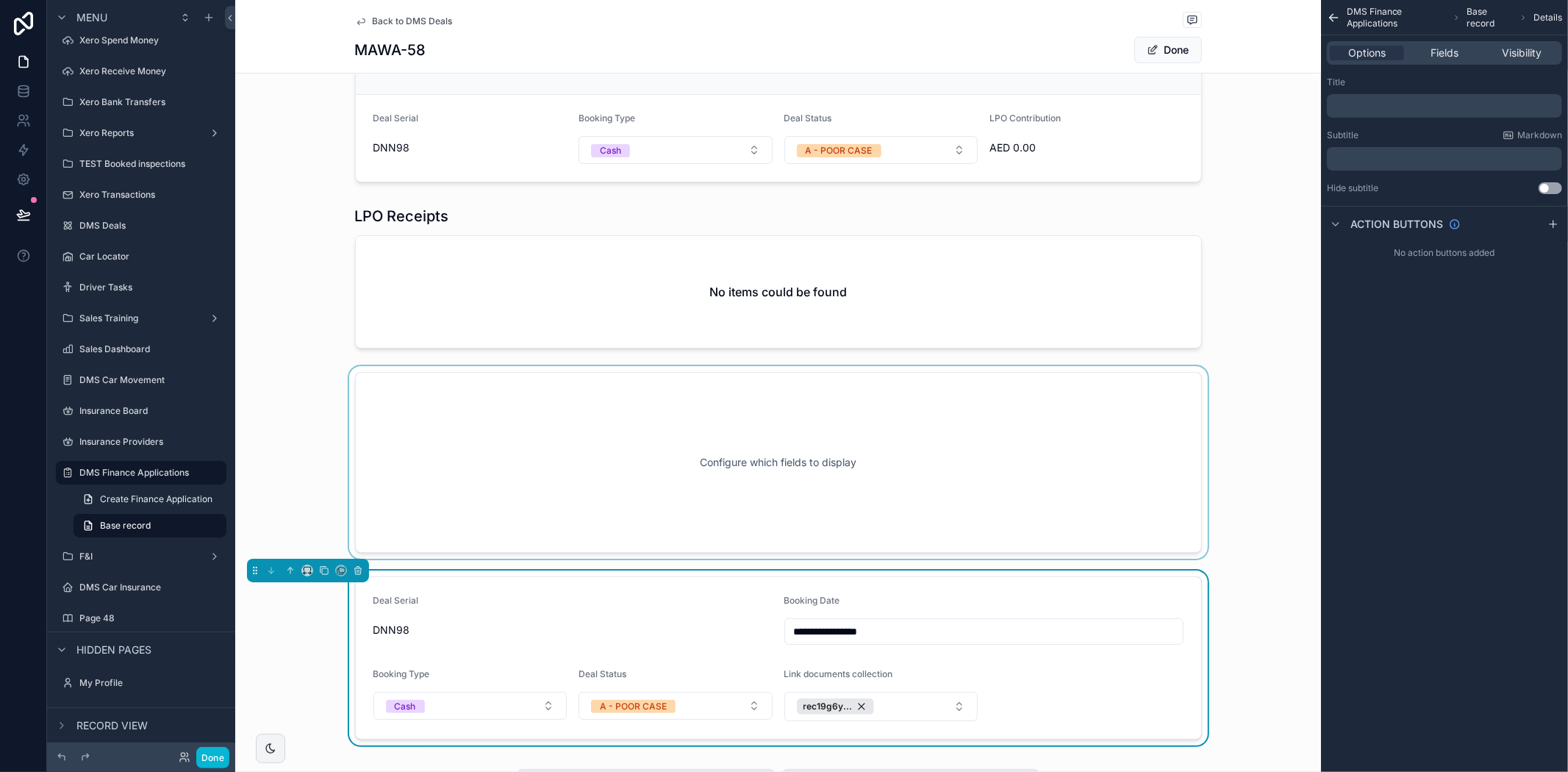
click at [780, 446] on div "scrollable content" at bounding box center [777, 462] width 1085 height 193
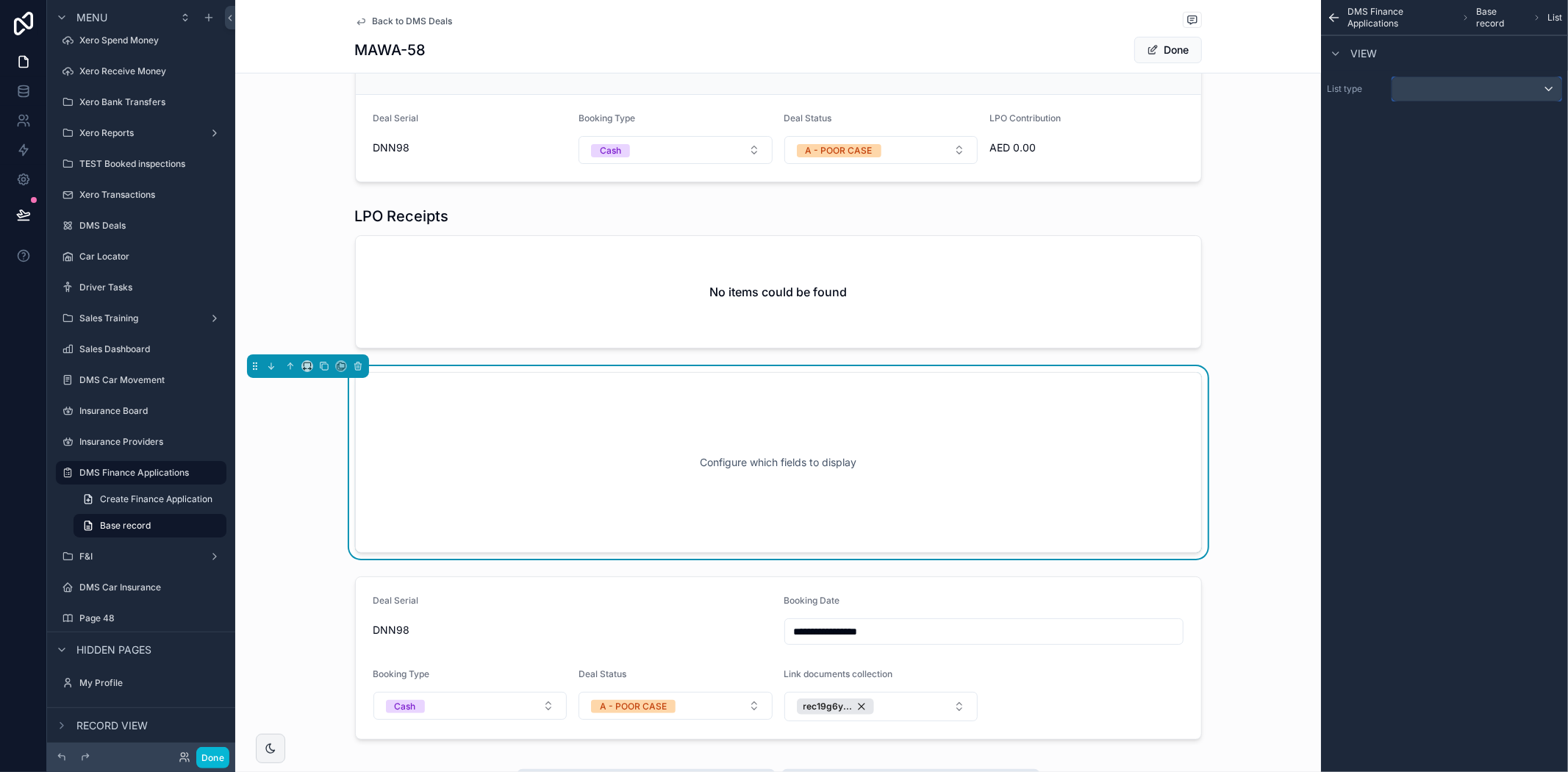
click at [1416, 99] on div "scrollable content" at bounding box center [1477, 88] width 169 height 24
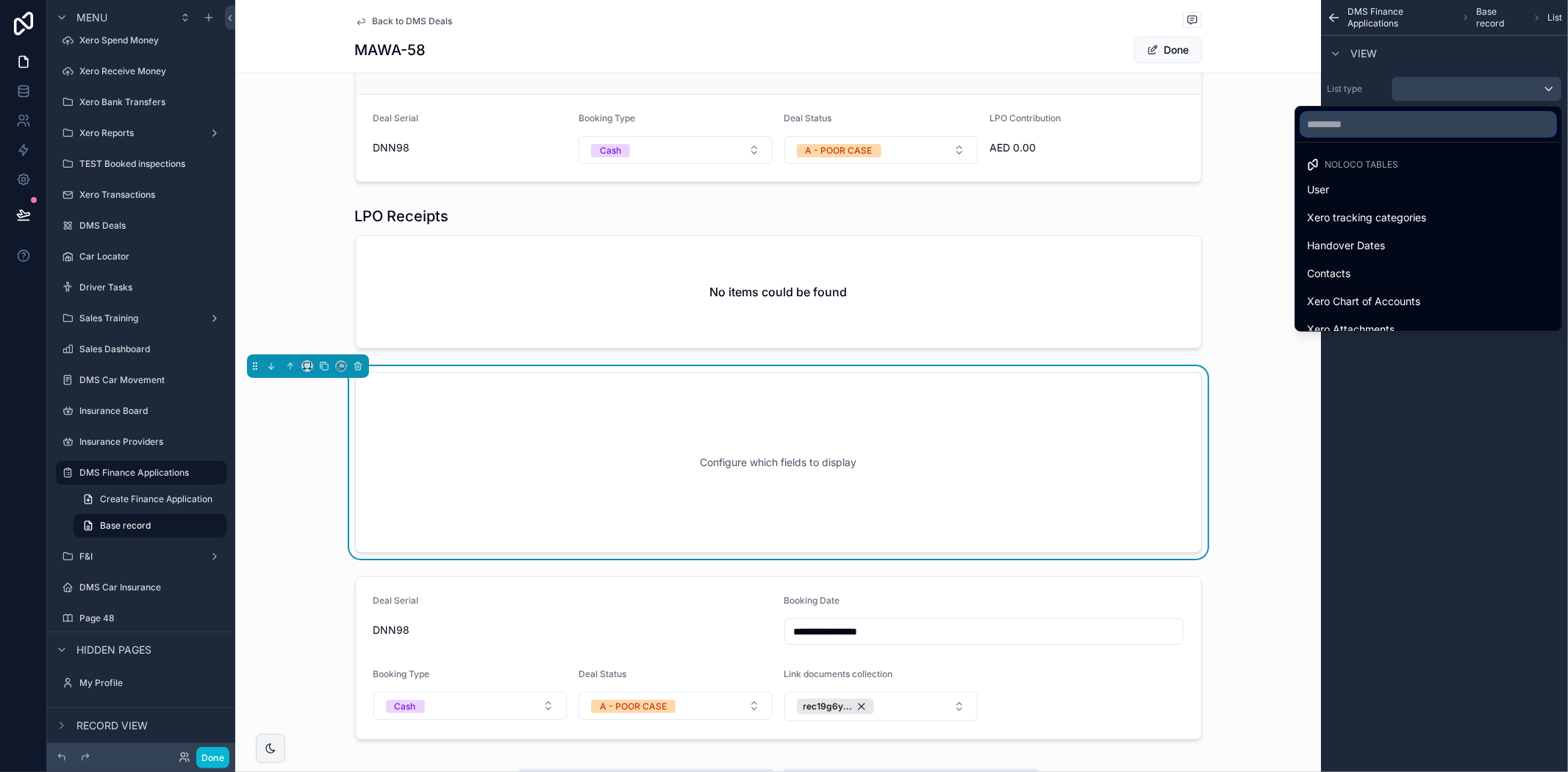
click at [1391, 123] on input "text" at bounding box center [1429, 124] width 254 height 24
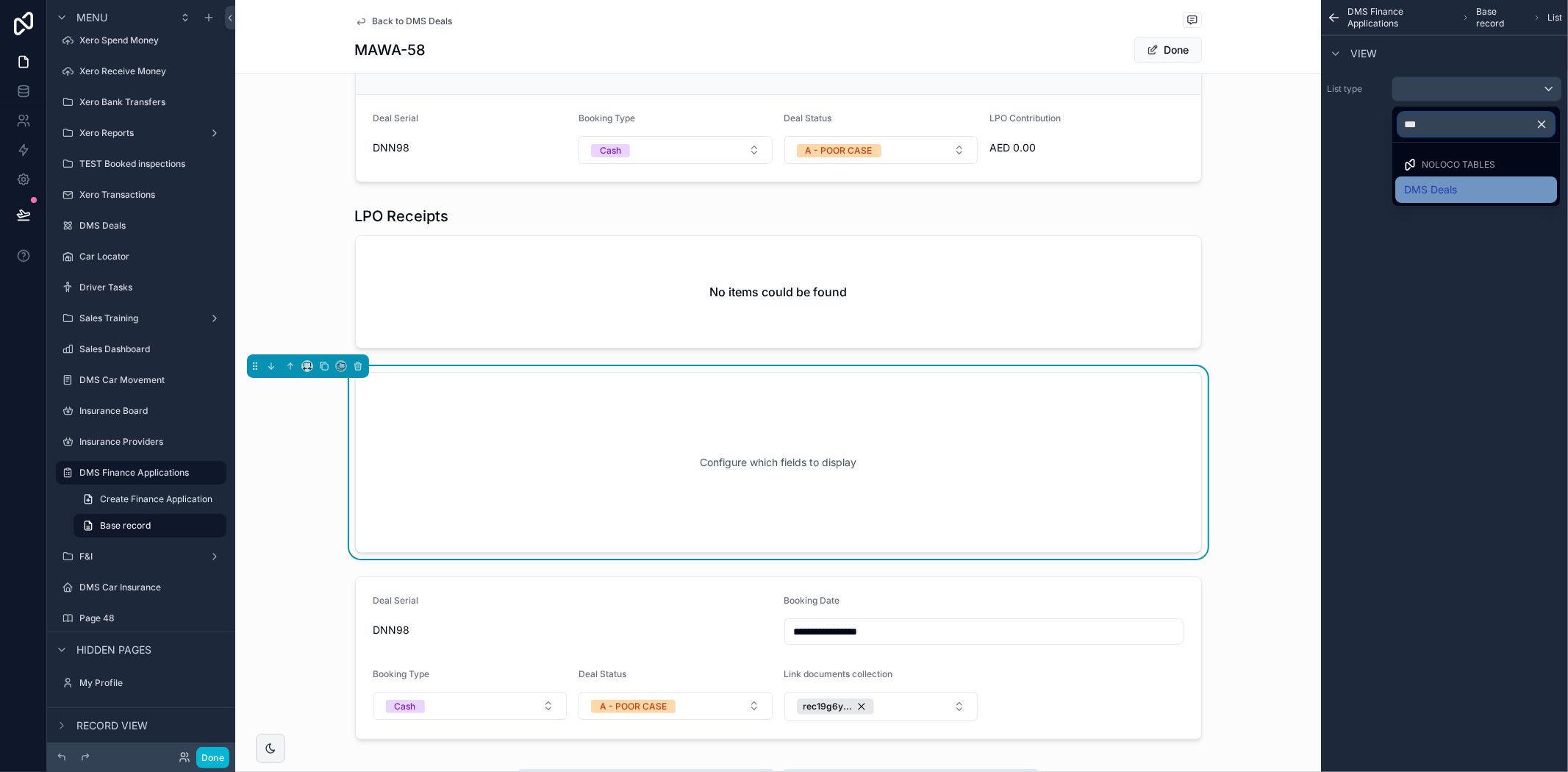
type input "***"
click at [1427, 185] on span "DMS Deals" at bounding box center [1431, 190] width 53 height 18
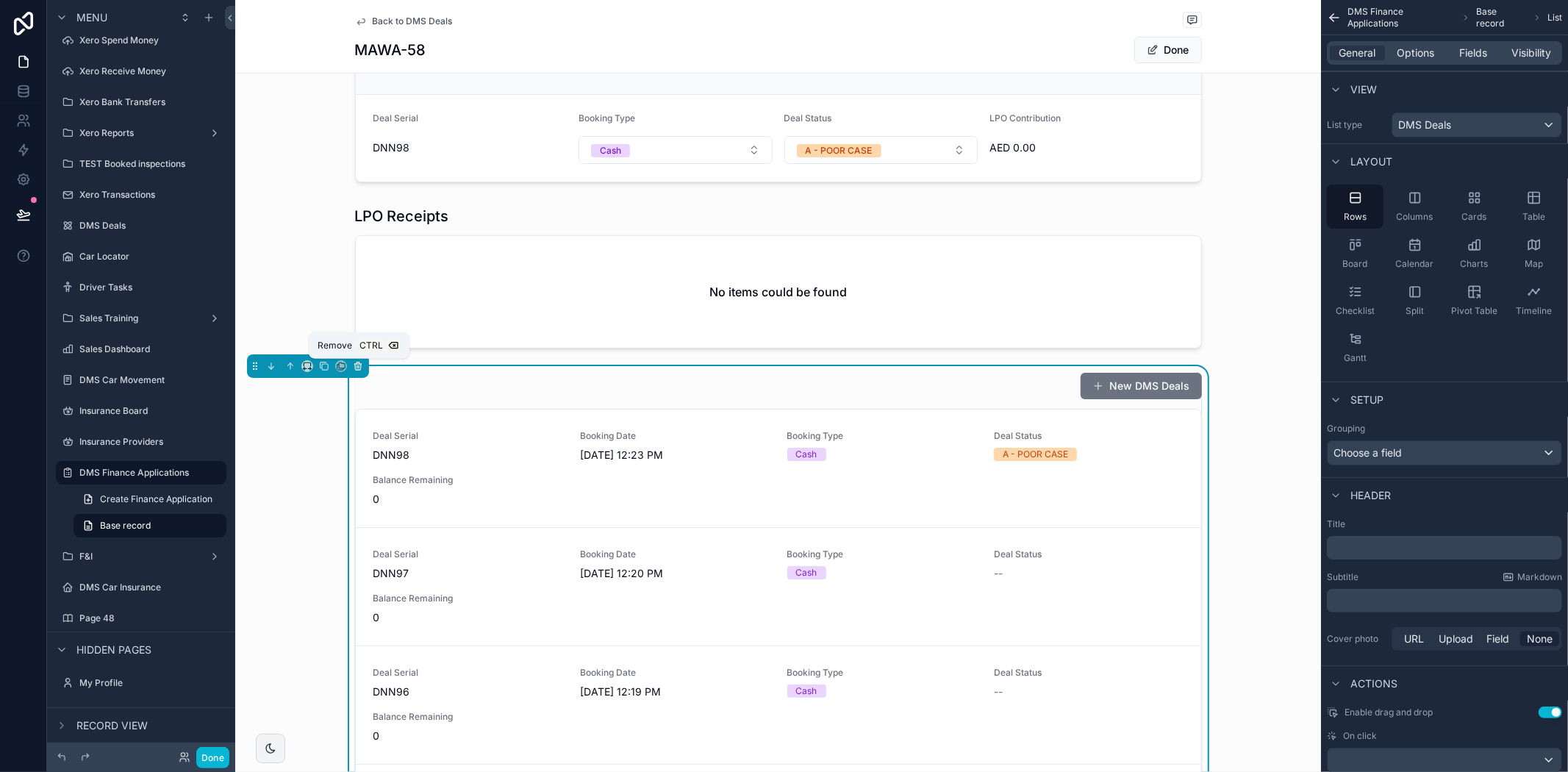
click at [356, 368] on icon "scrollable content" at bounding box center [357, 366] width 10 height 10
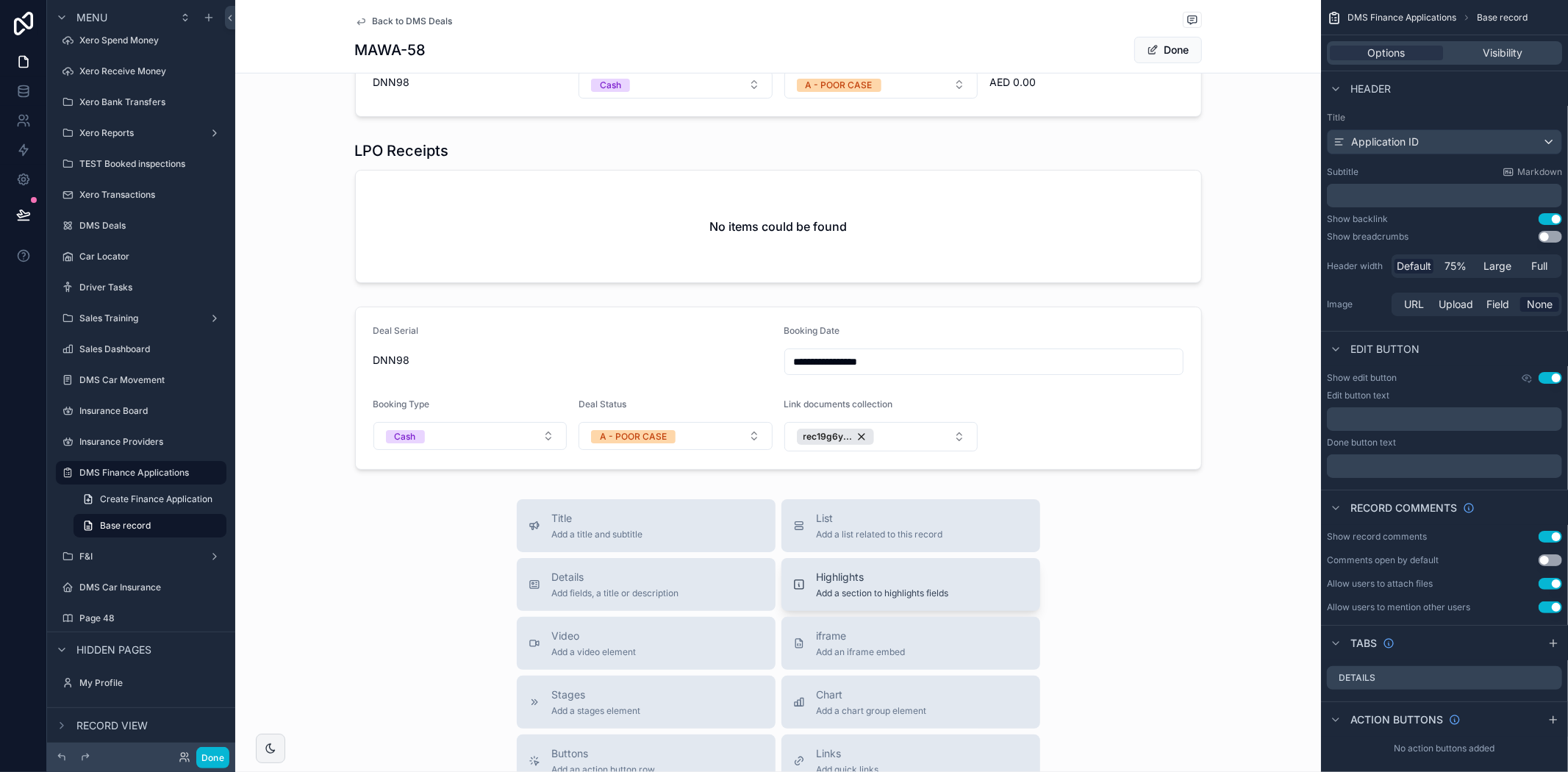
scroll to position [653, 0]
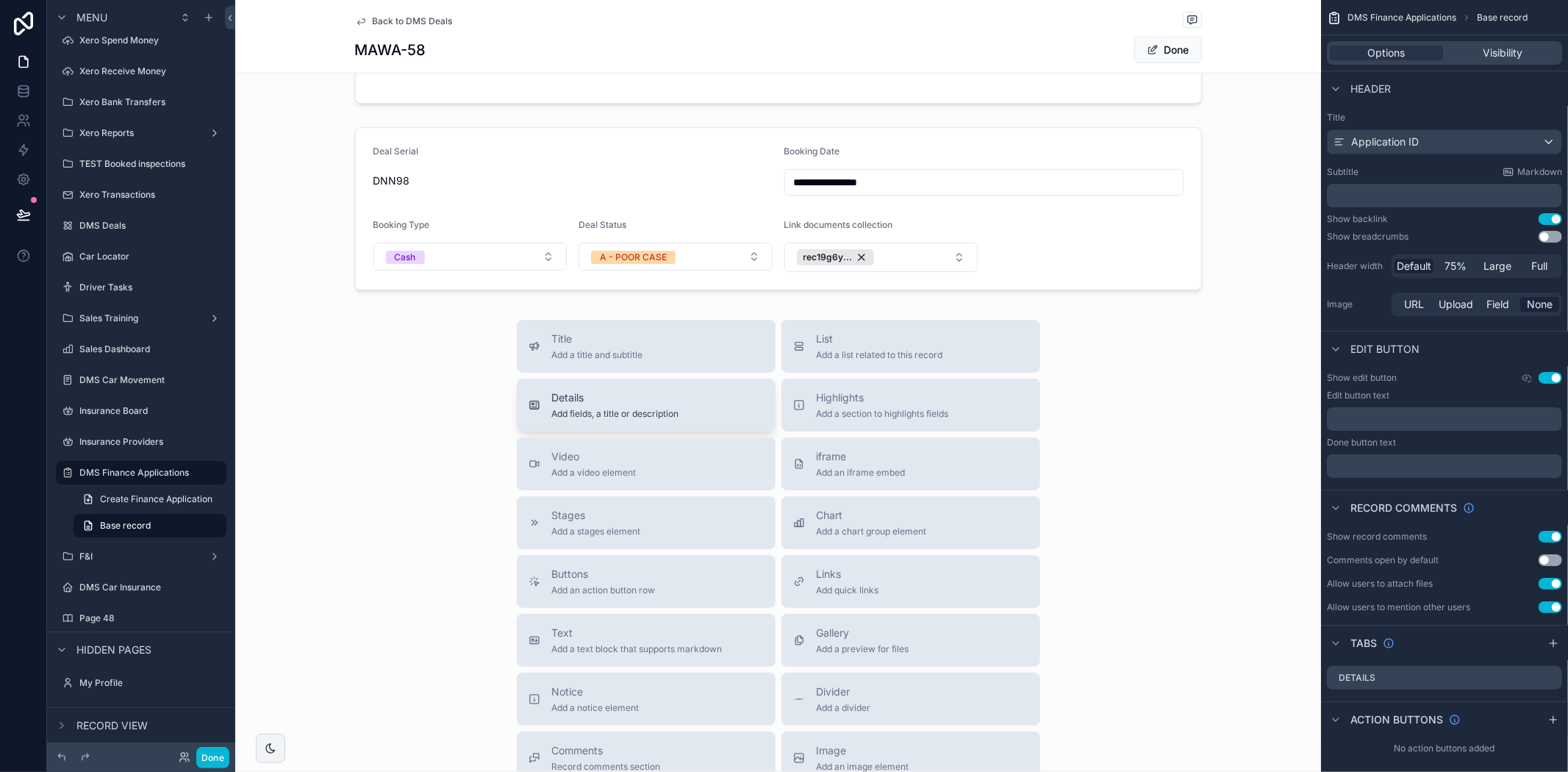
click at [593, 417] on span "Add fields, a title or description" at bounding box center [615, 414] width 127 height 11
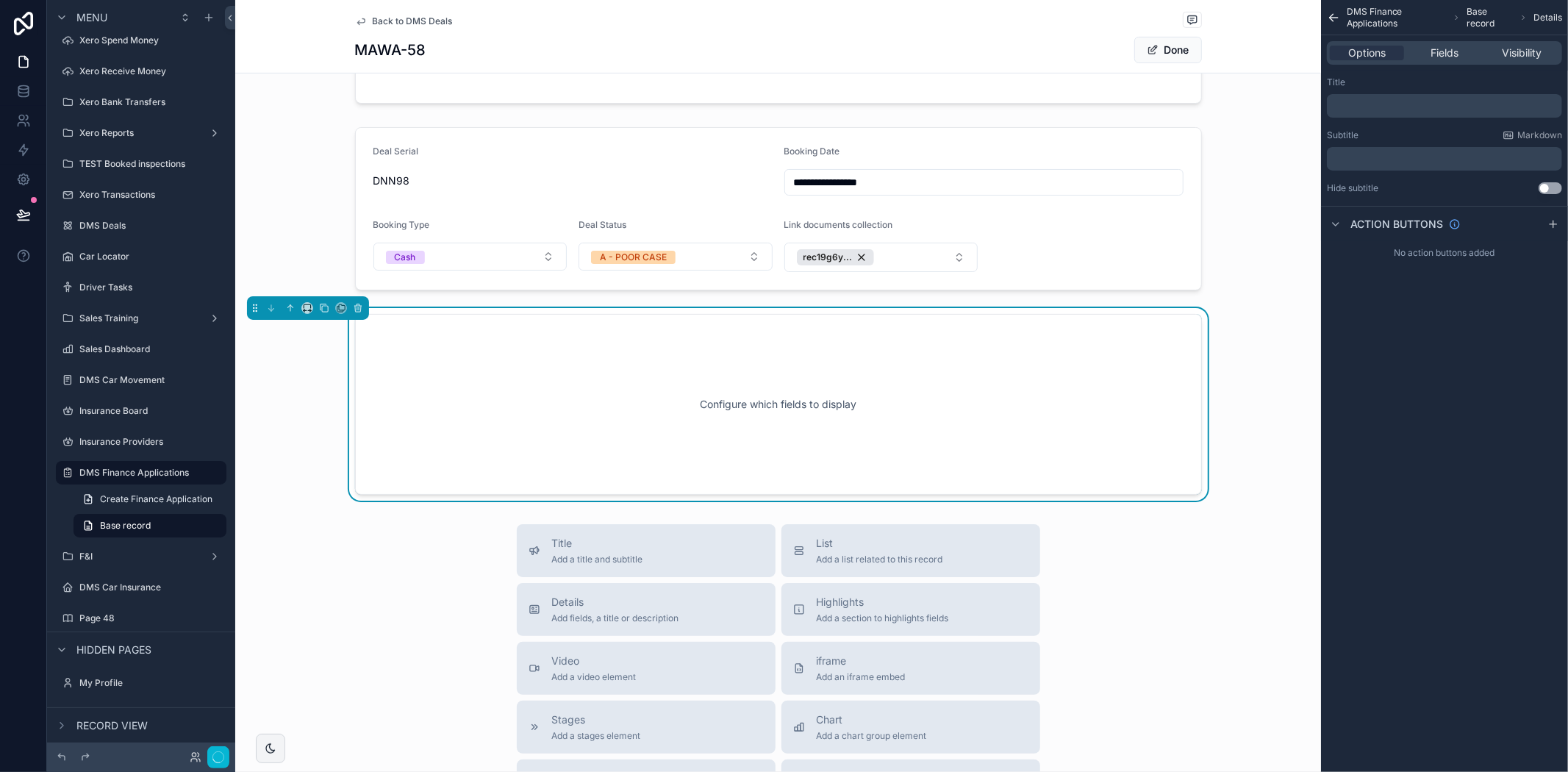
scroll to position [673, 0]
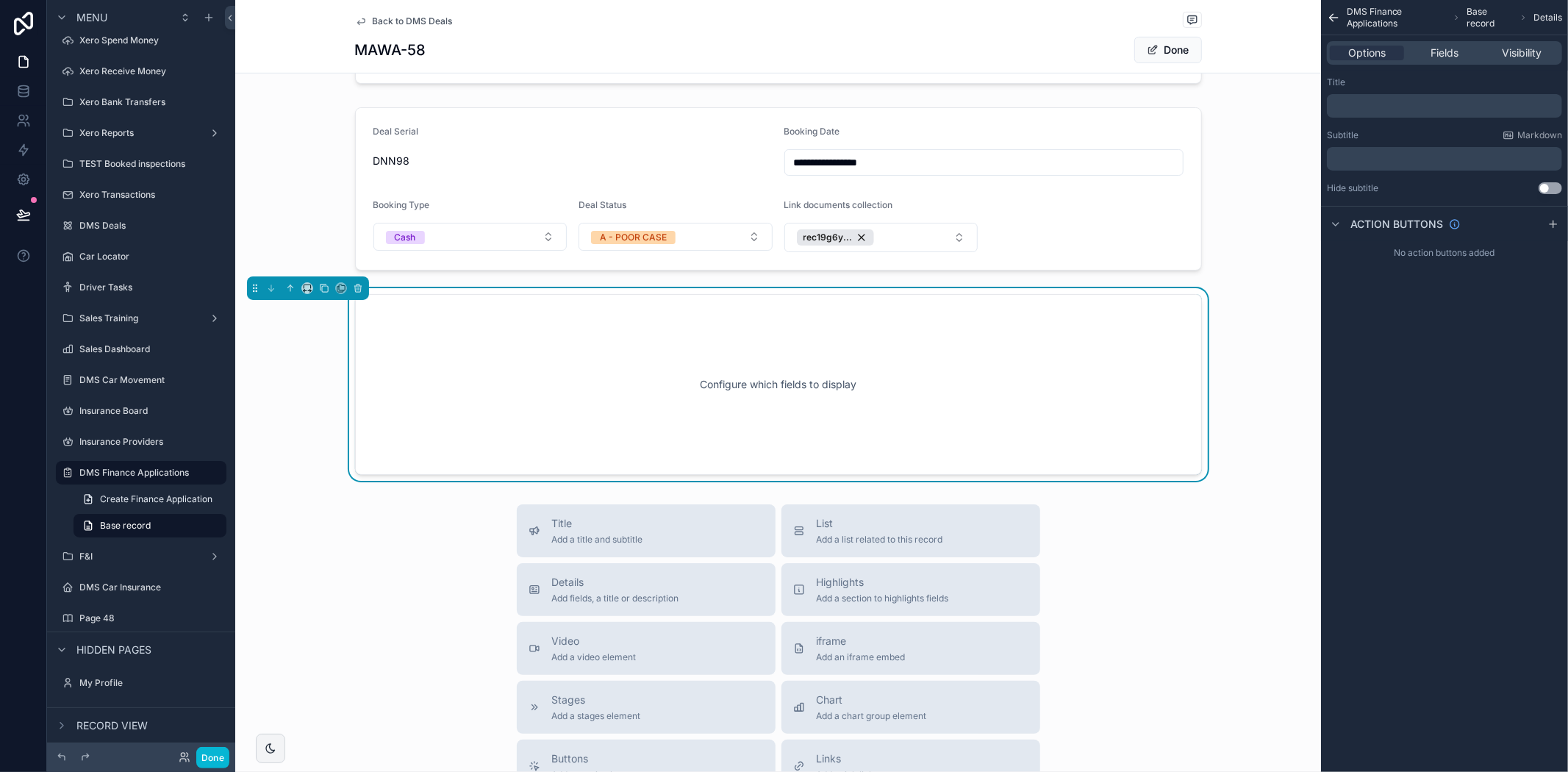
click at [593, 417] on div "Configure which fields to display" at bounding box center [778, 385] width 798 height 133
click at [1454, 51] on span "Fields" at bounding box center [1444, 53] width 27 height 15
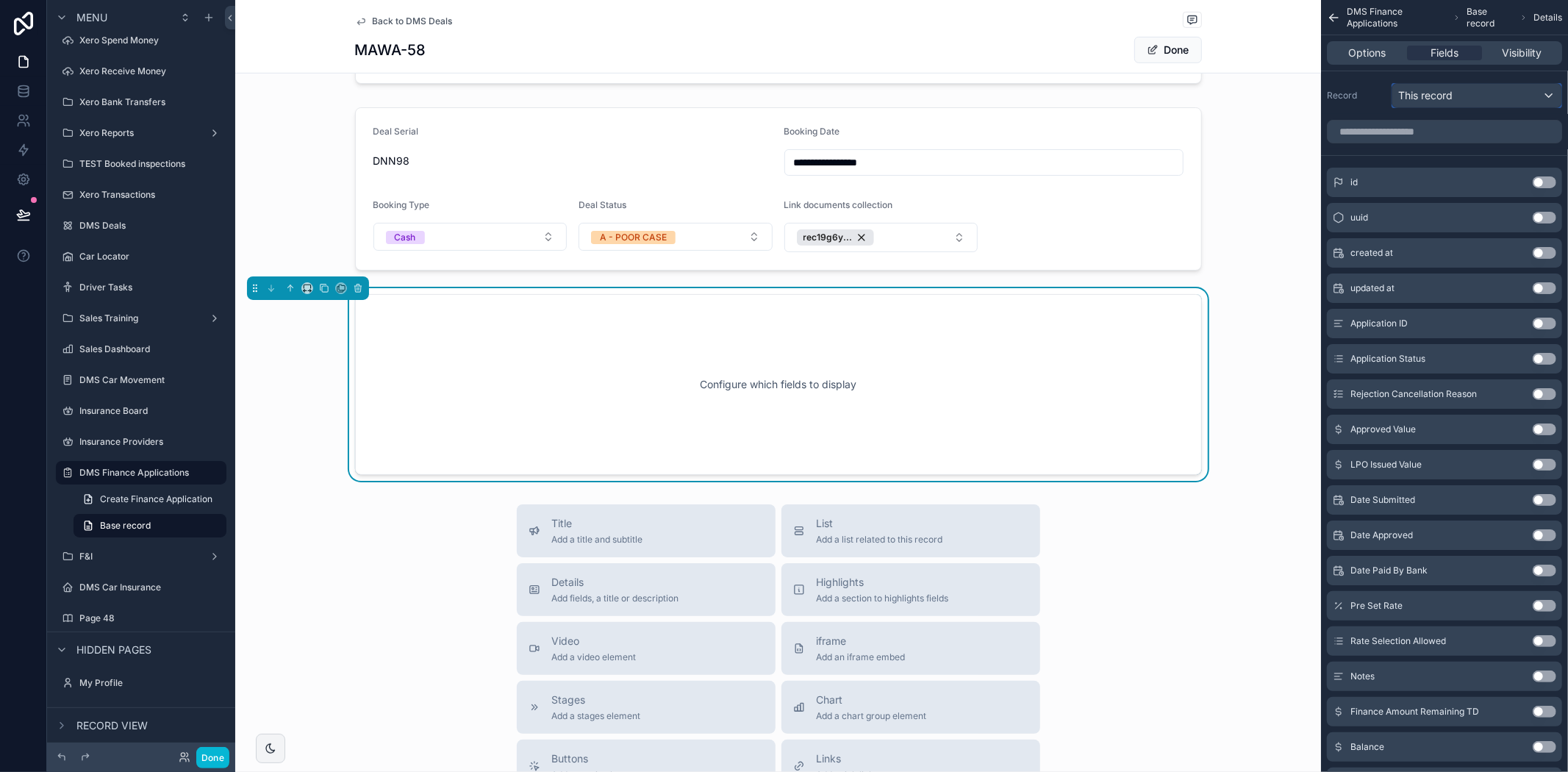
click at [1450, 90] on span "This record" at bounding box center [1425, 96] width 54 height 15
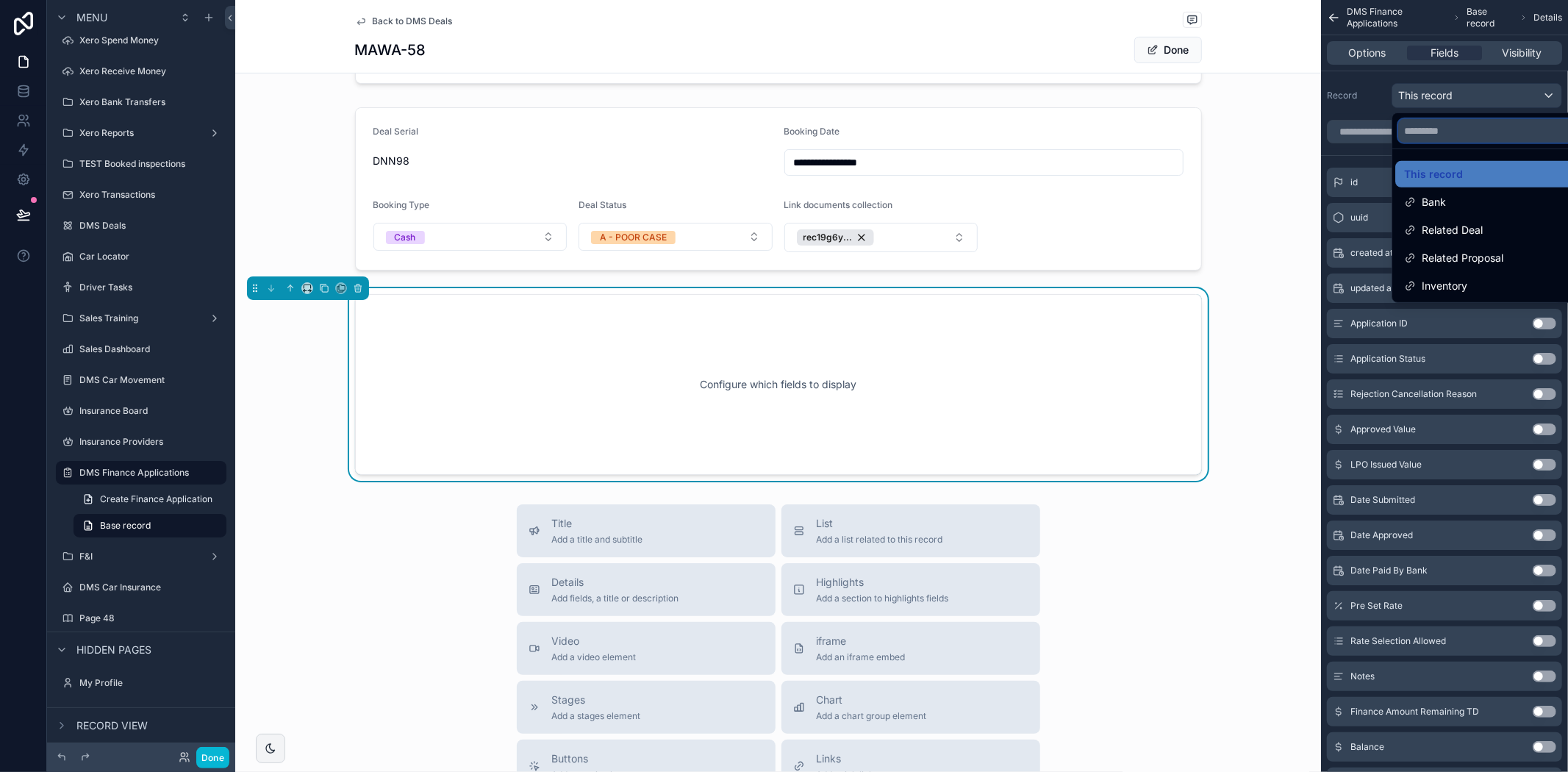
click at [1436, 130] on input "text" at bounding box center [1494, 131] width 191 height 24
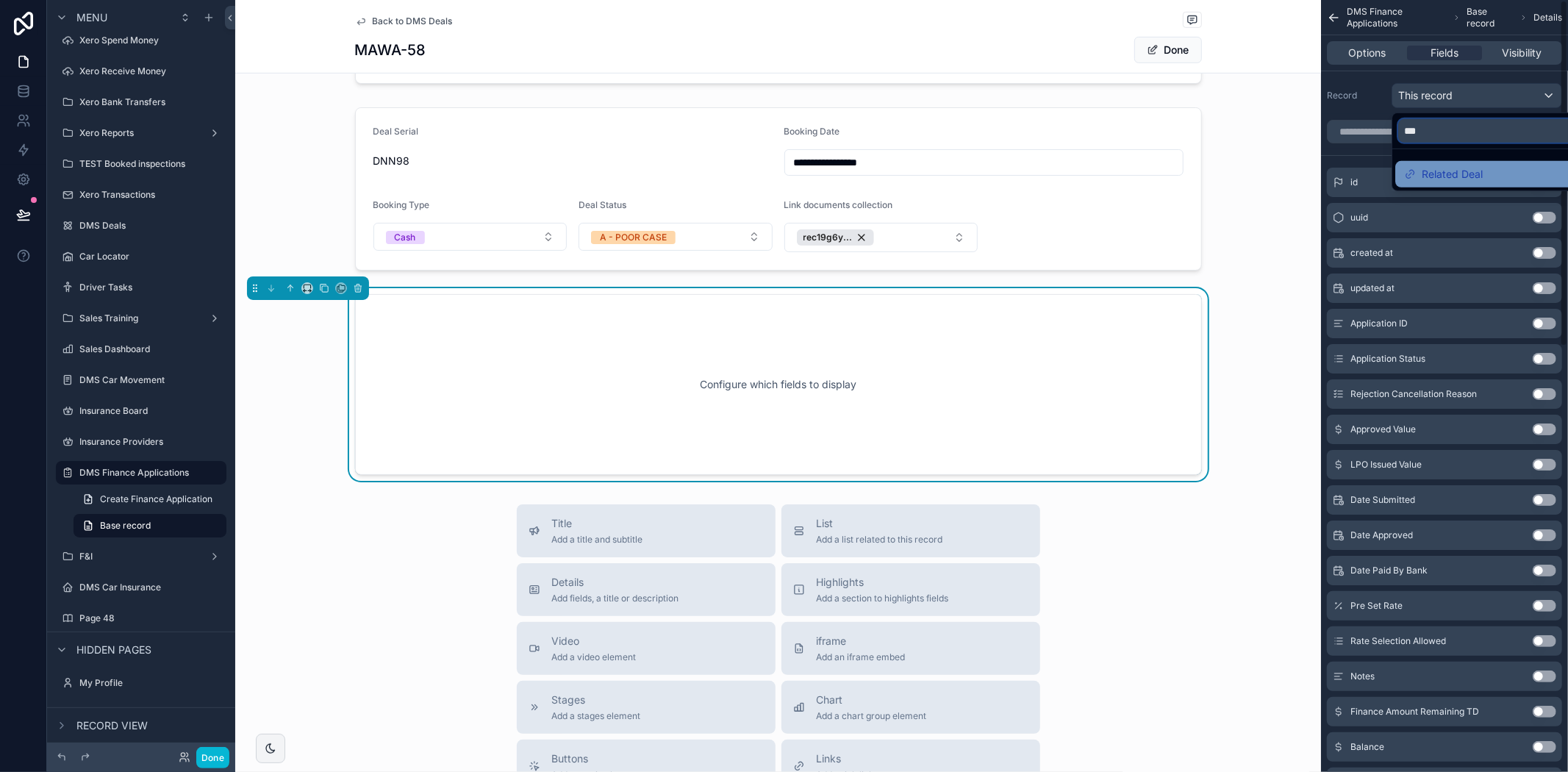
type input "***"
click at [1413, 175] on icon at bounding box center [1410, 175] width 11 height 11
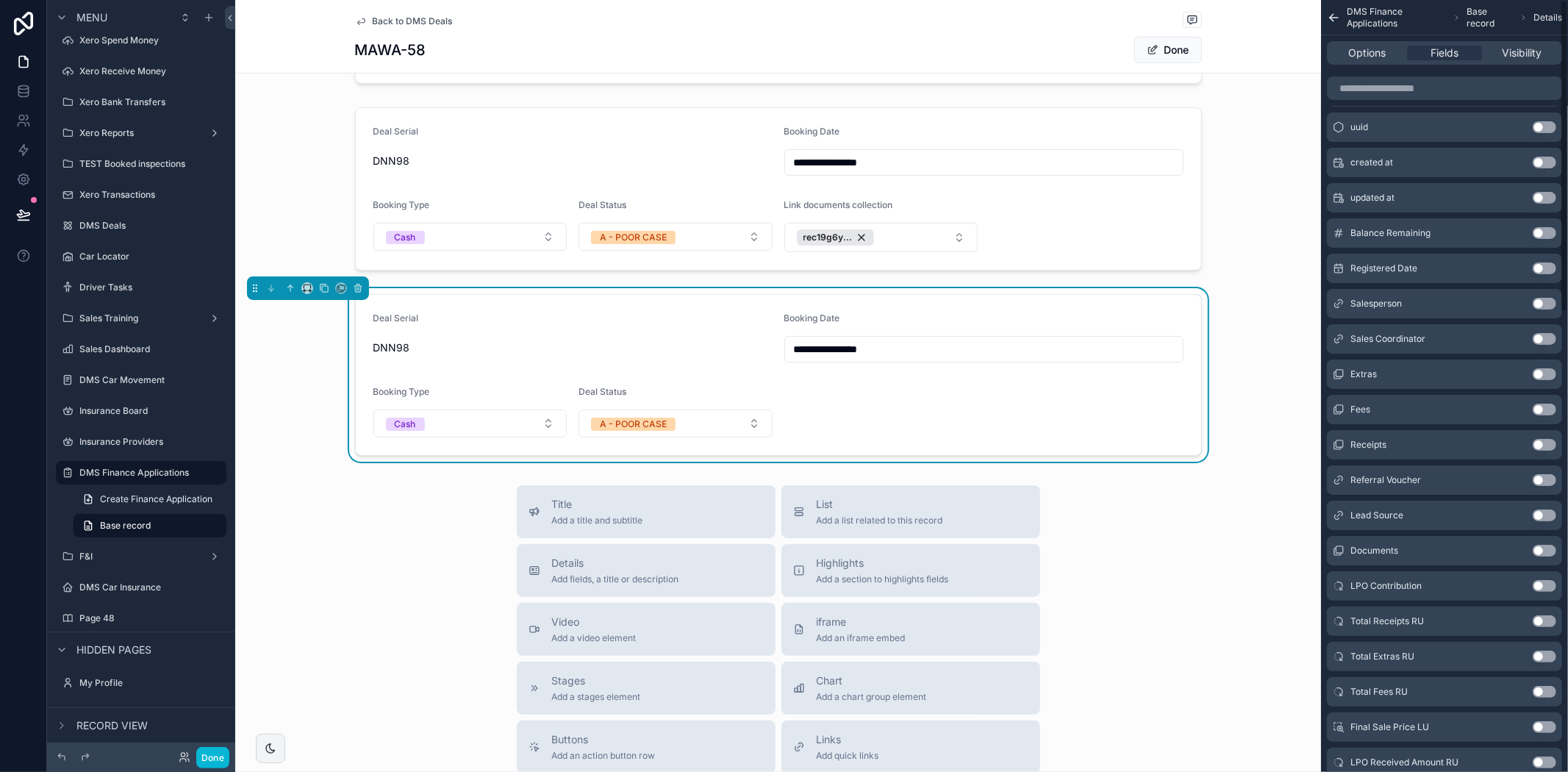
scroll to position [0, 0]
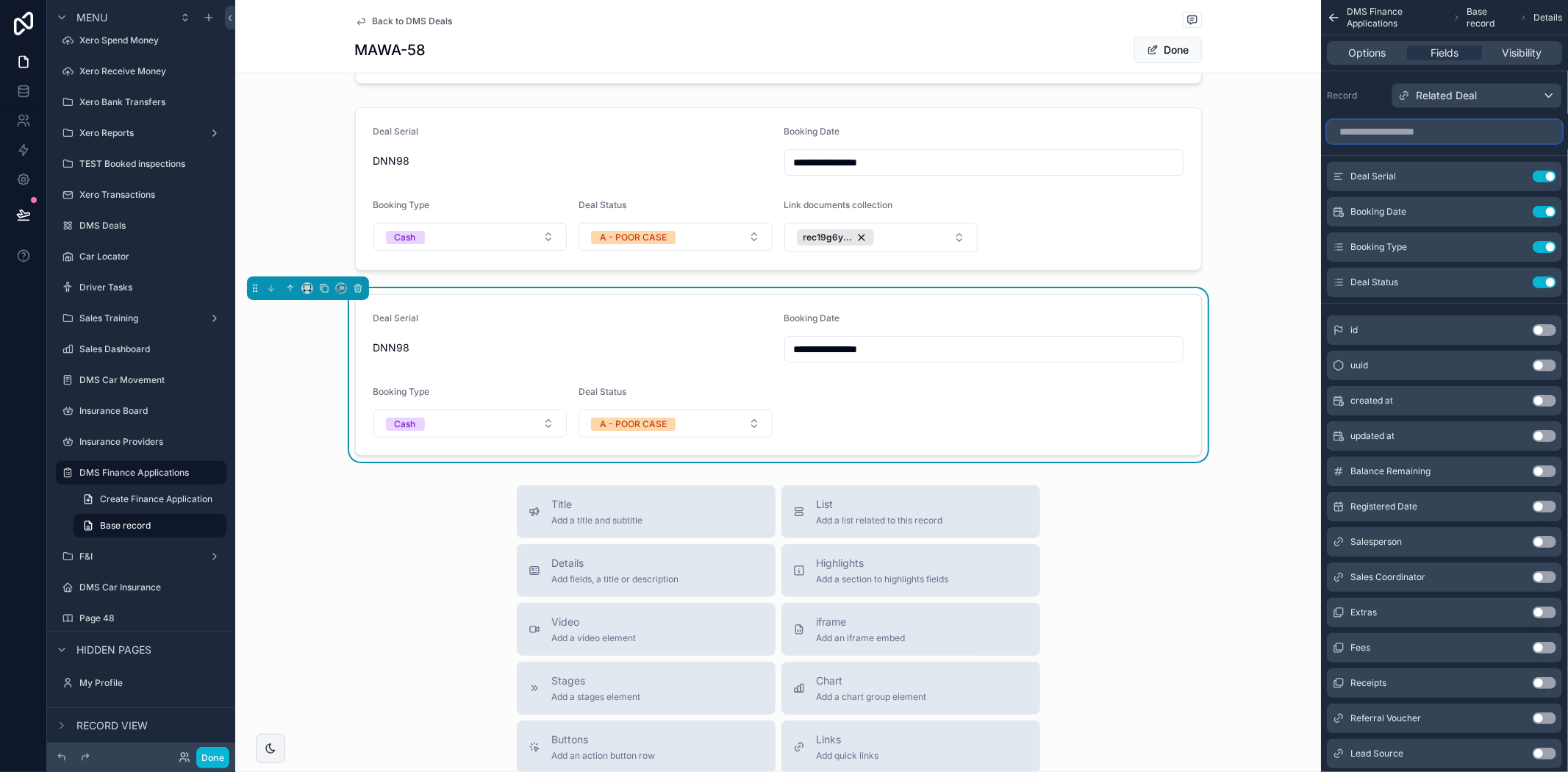
click at [1371, 128] on input "scrollable content" at bounding box center [1445, 131] width 235 height 24
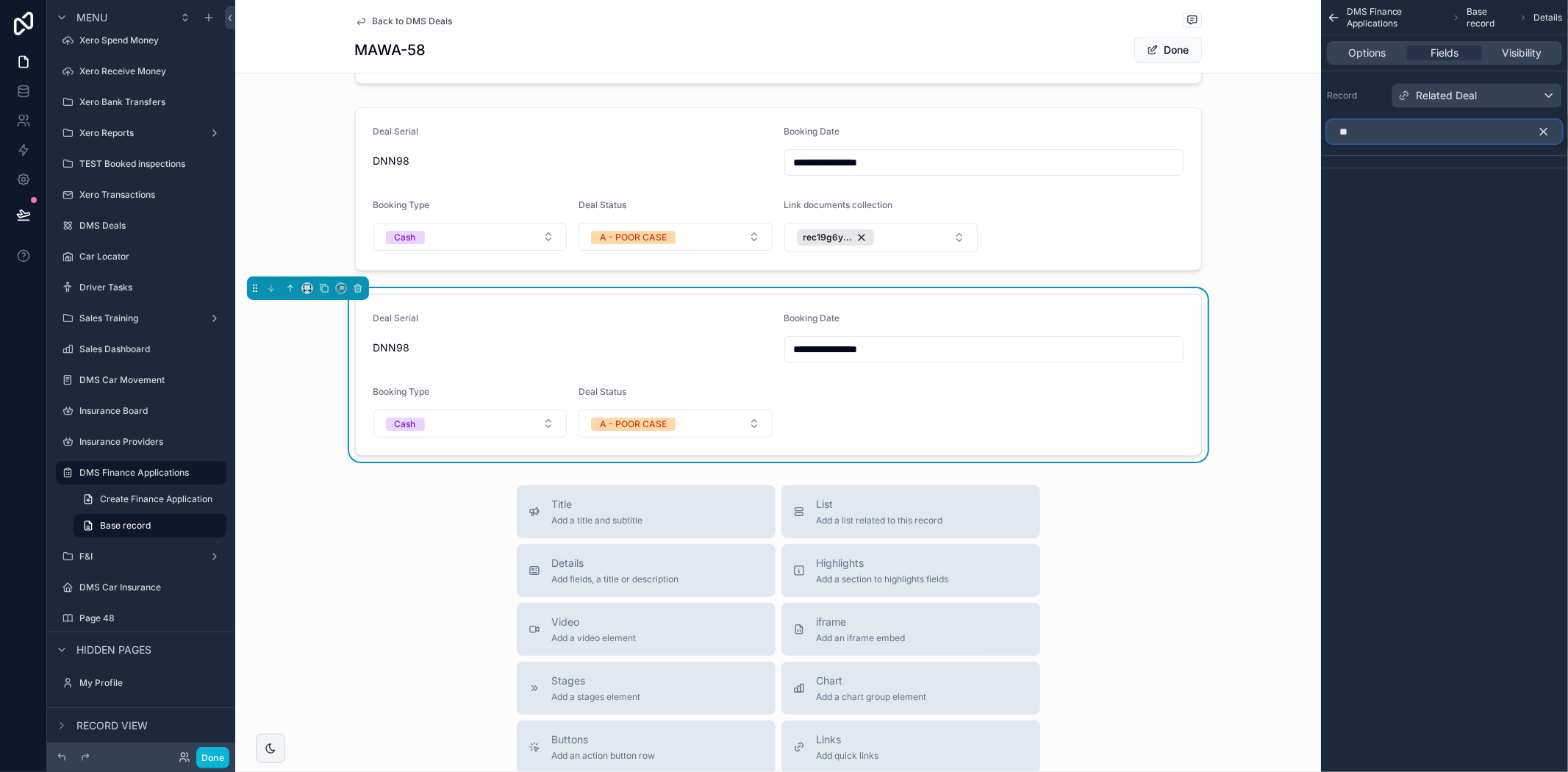
type input "*"
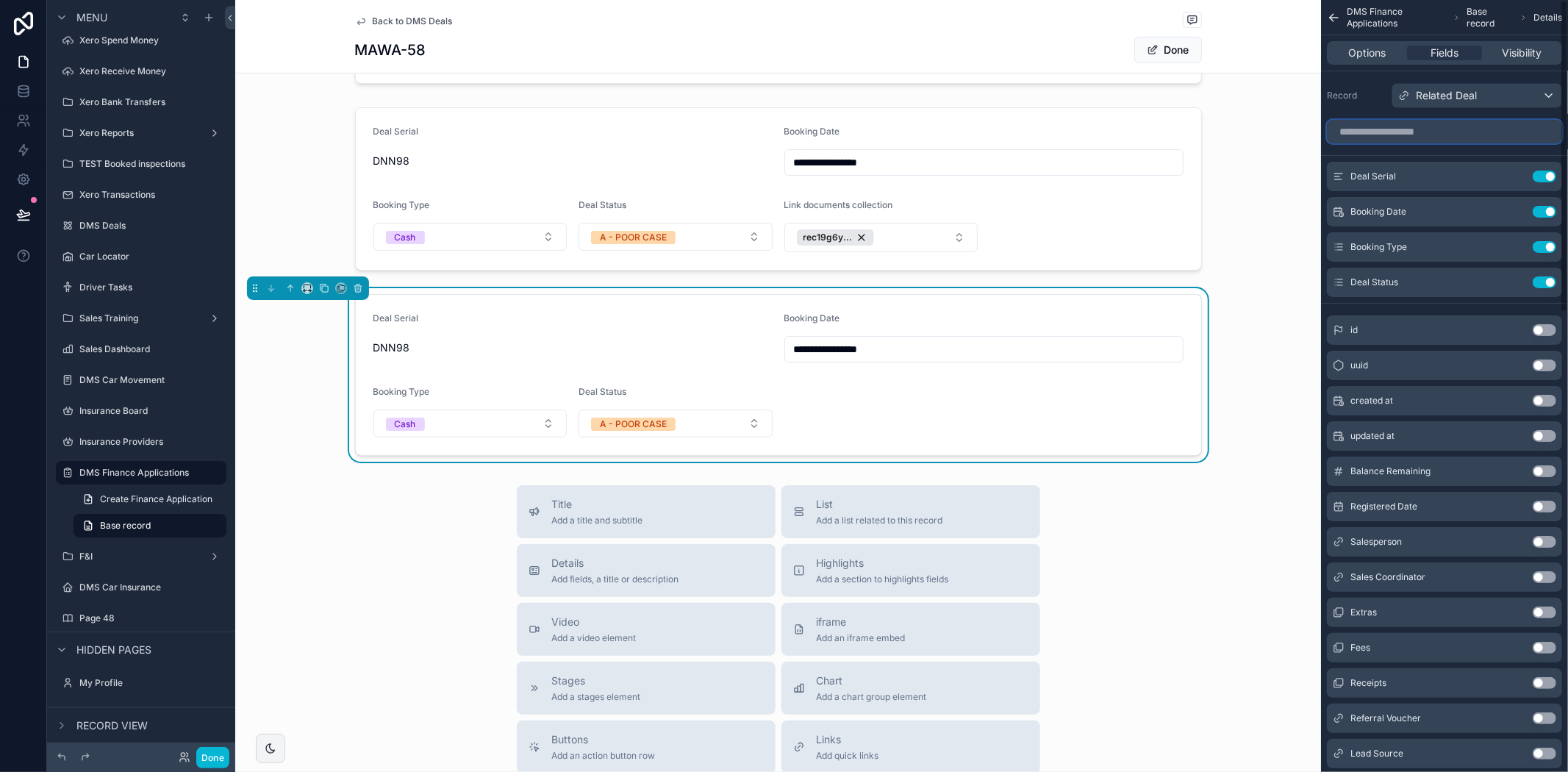
click at [1486, 137] on input "scrollable content" at bounding box center [1445, 131] width 235 height 24
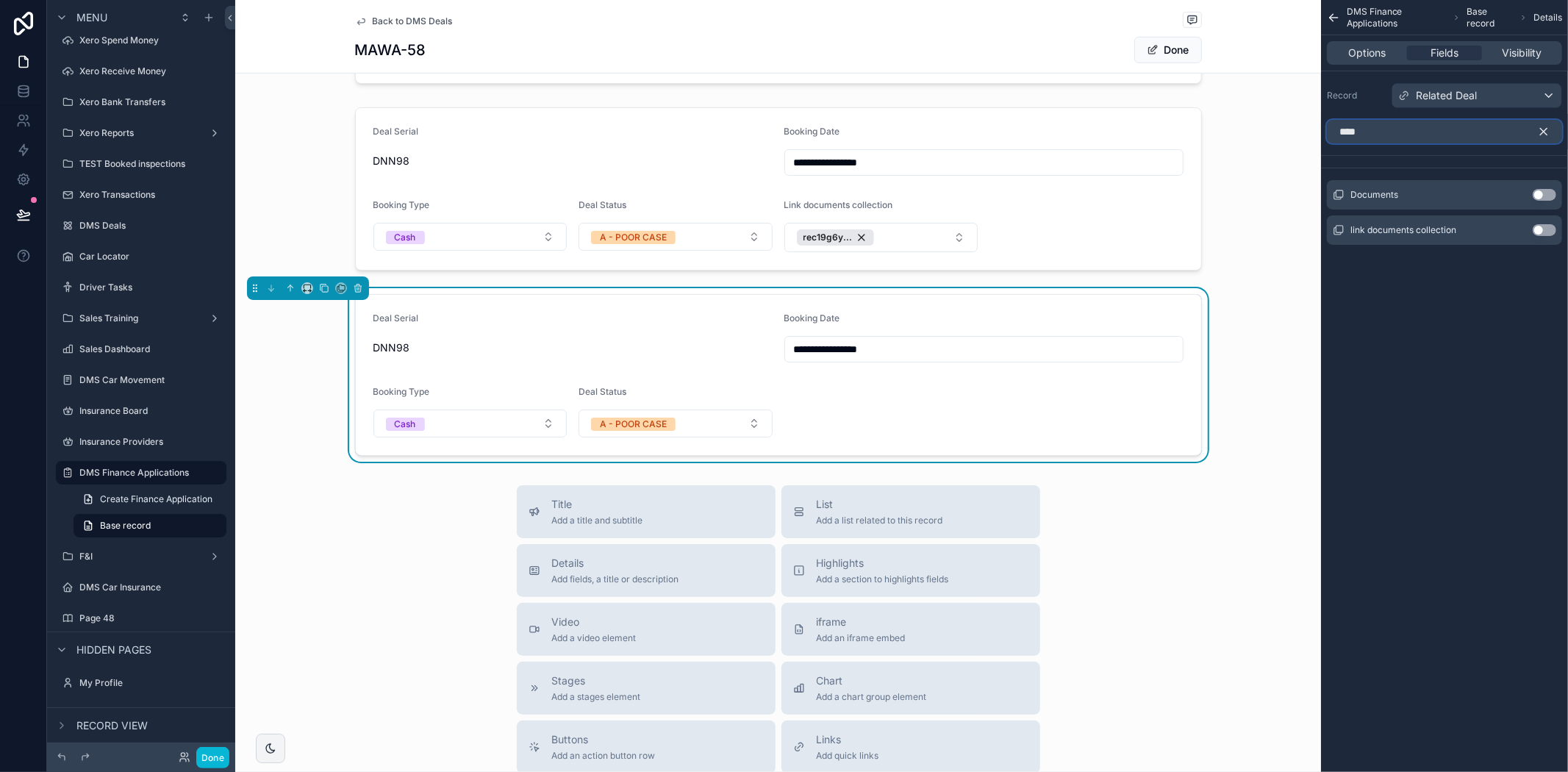
type input "****"
click at [1546, 225] on button "Use setting" at bounding box center [1544, 230] width 24 height 11
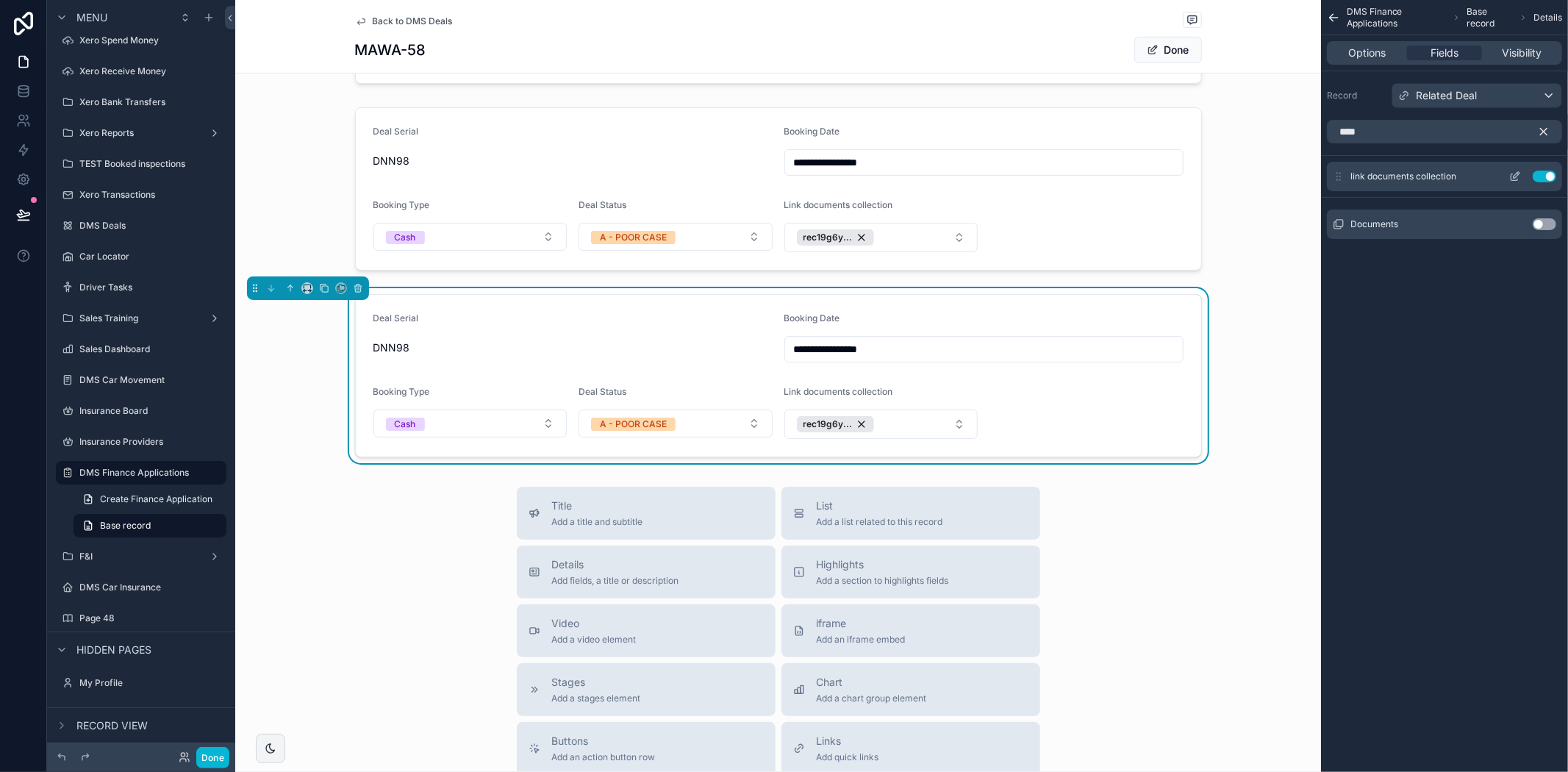
click at [1518, 178] on icon "scrollable content" at bounding box center [1515, 176] width 11 height 11
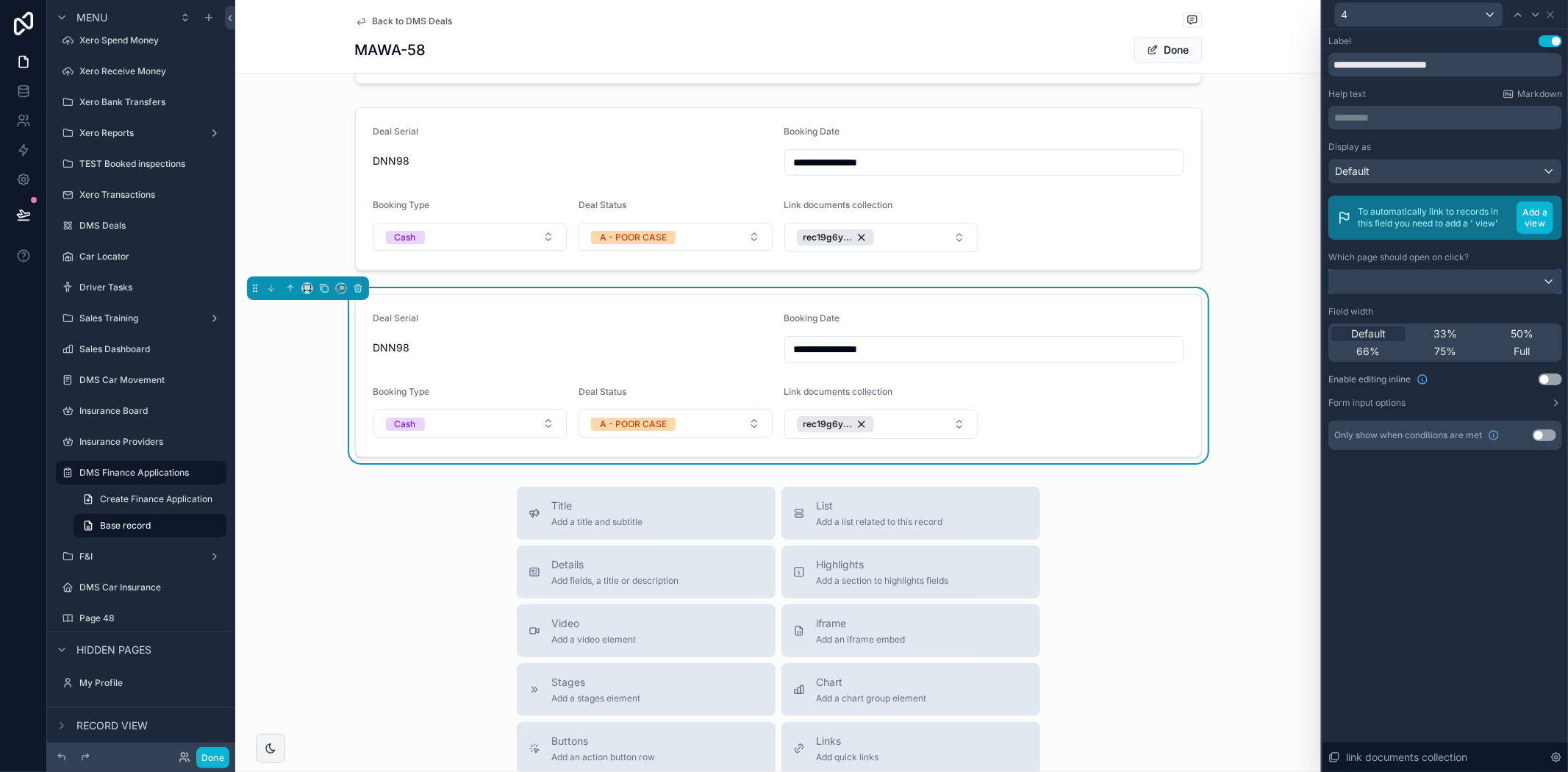
click at [1432, 280] on div at bounding box center [1445, 282] width 232 height 24
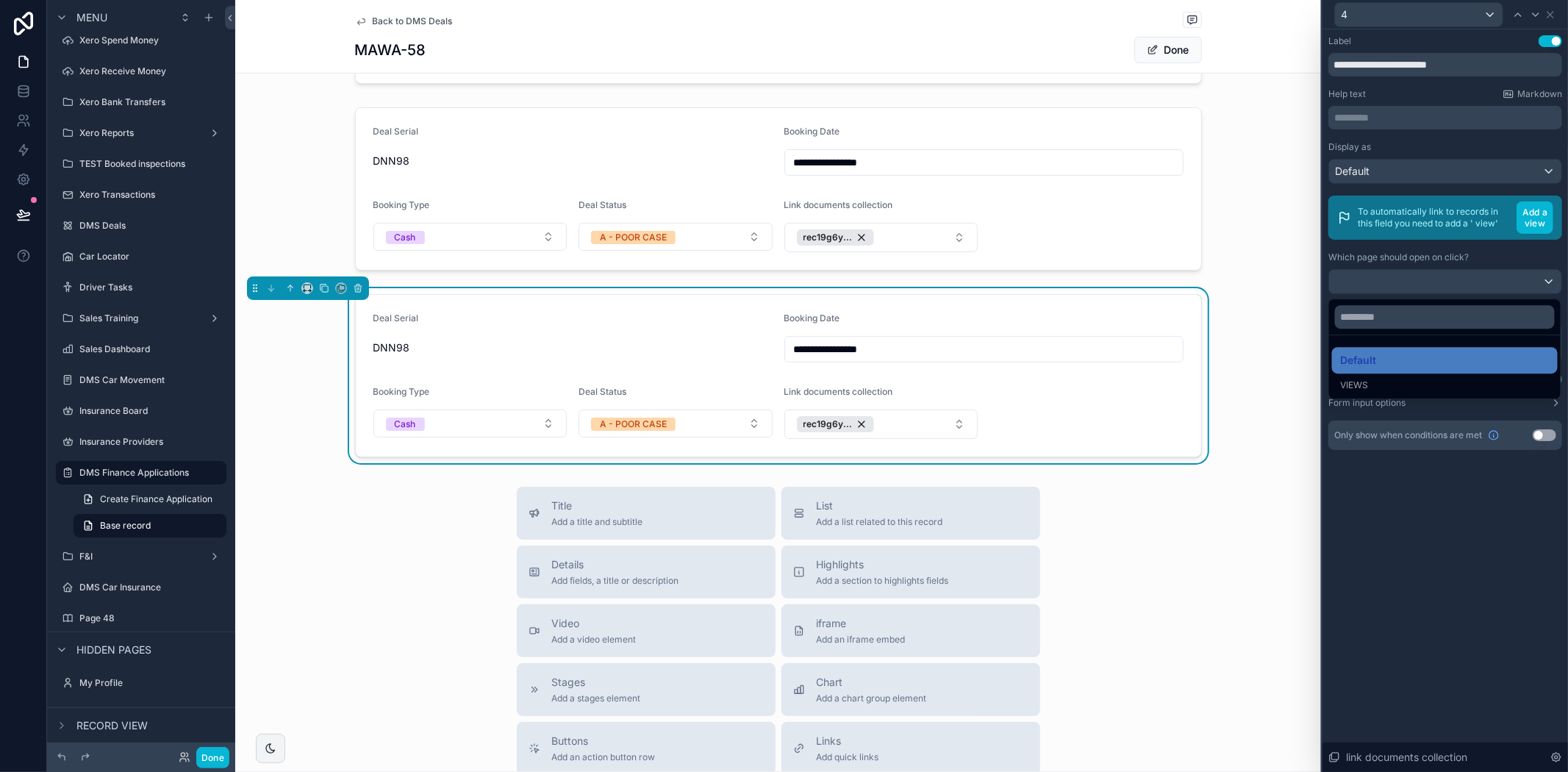
click at [1432, 280] on div at bounding box center [1445, 386] width 246 height 772
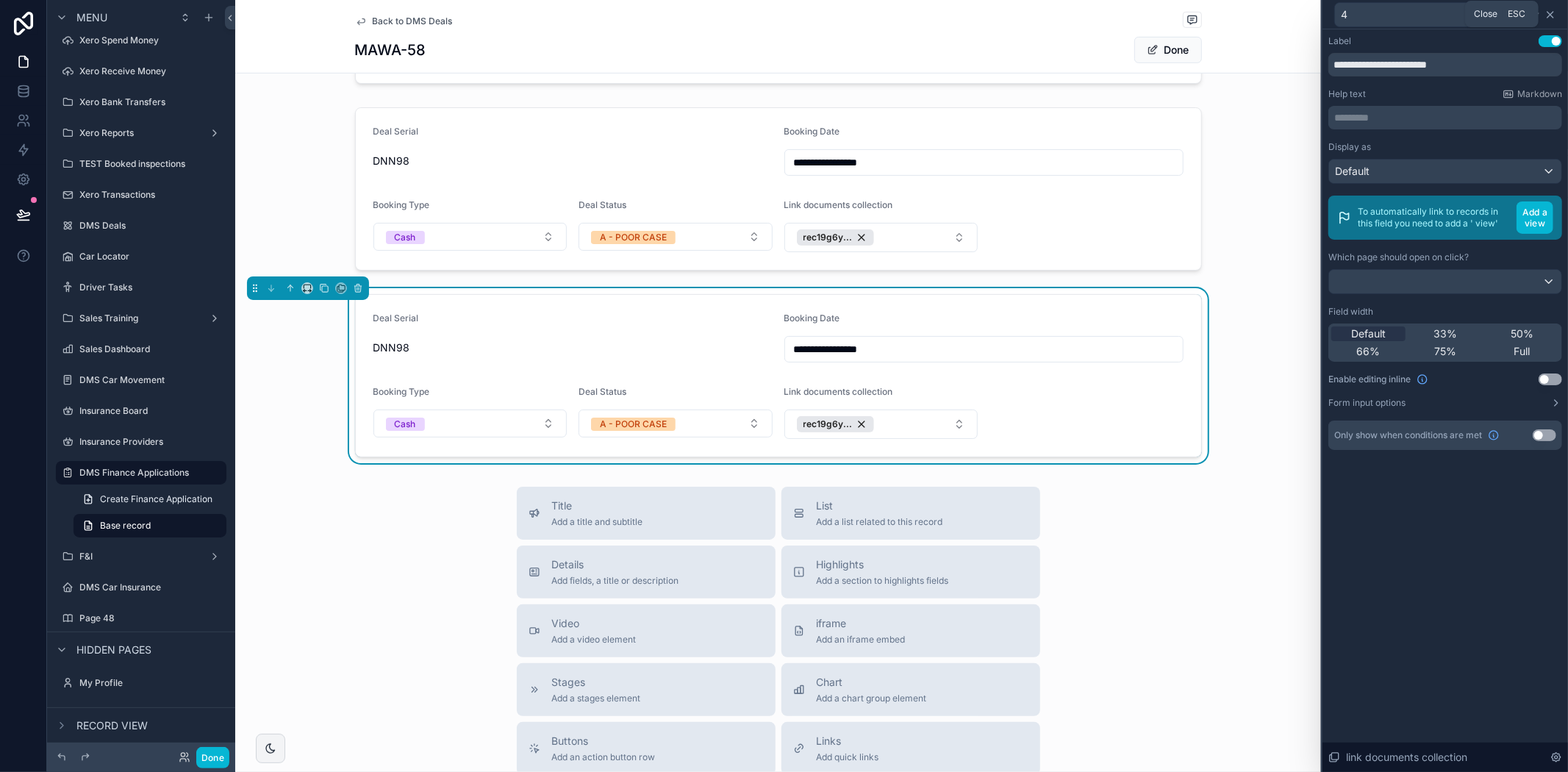
click at [1552, 16] on icon at bounding box center [1550, 14] width 11 height 11
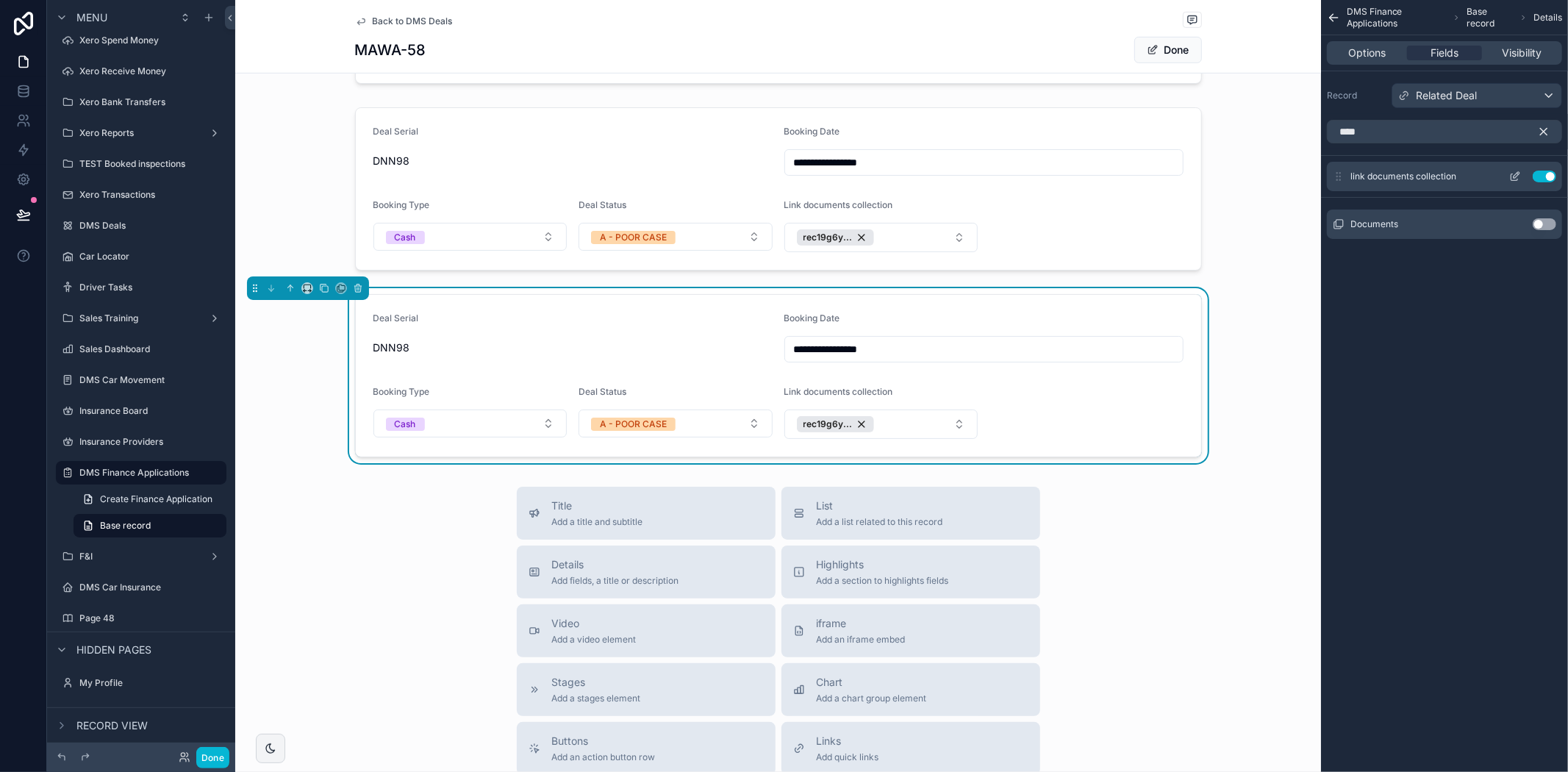
click at [1541, 177] on button "Use setting" at bounding box center [1544, 176] width 24 height 11
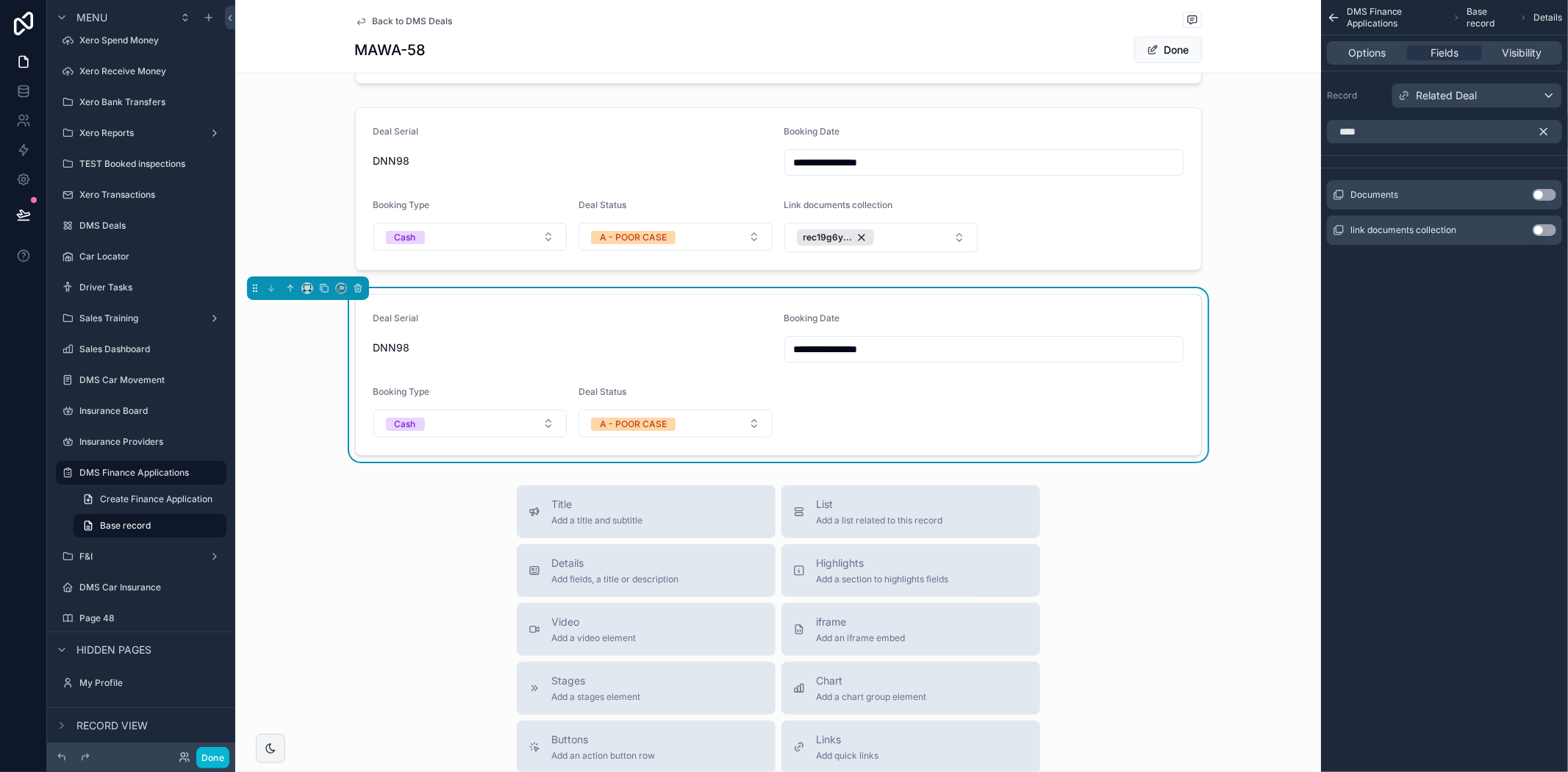
click at [1542, 127] on icon "scrollable content" at bounding box center [1543, 132] width 13 height 13
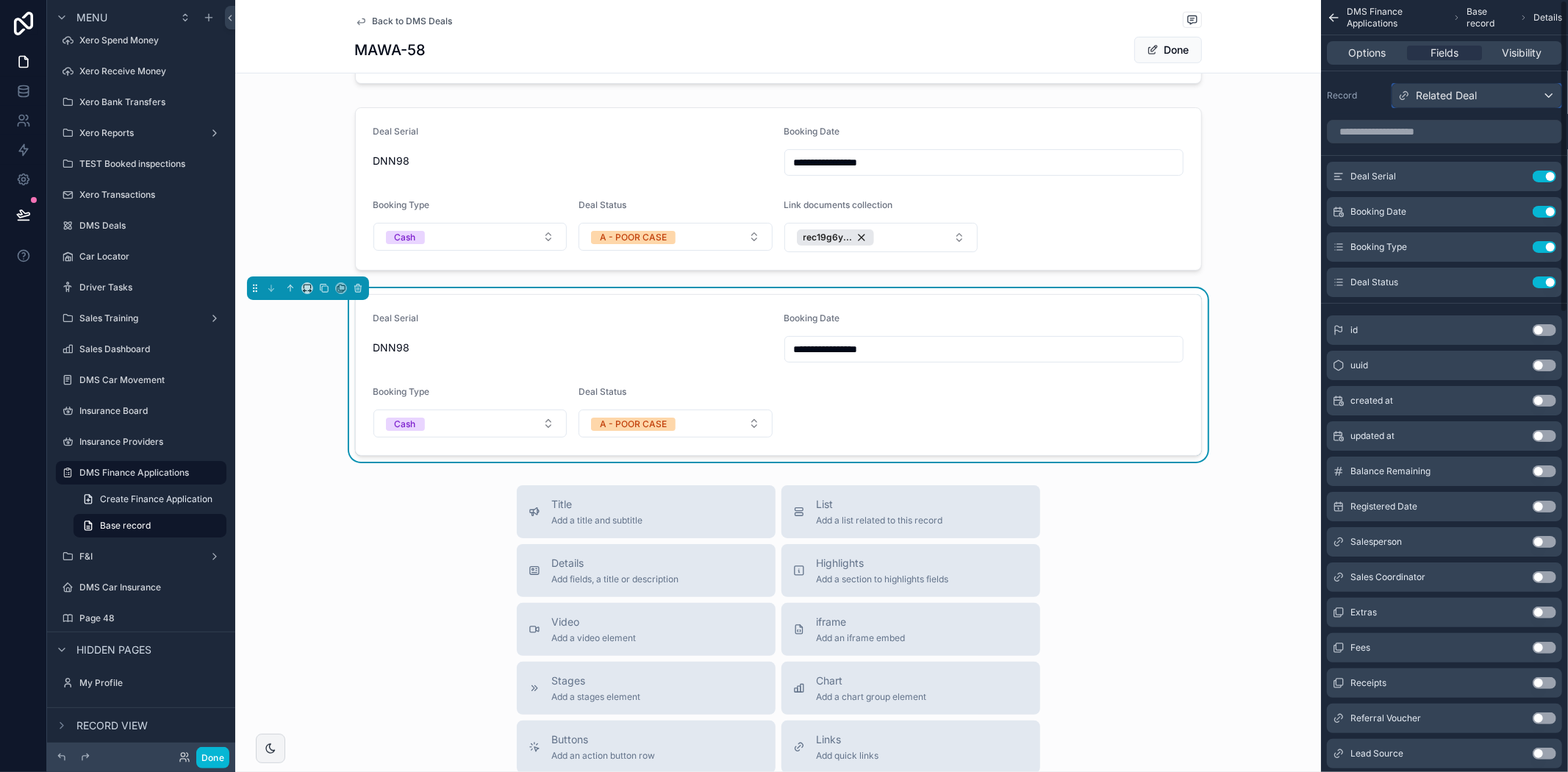
click at [1540, 103] on div "Related Deal" at bounding box center [1477, 95] width 169 height 24
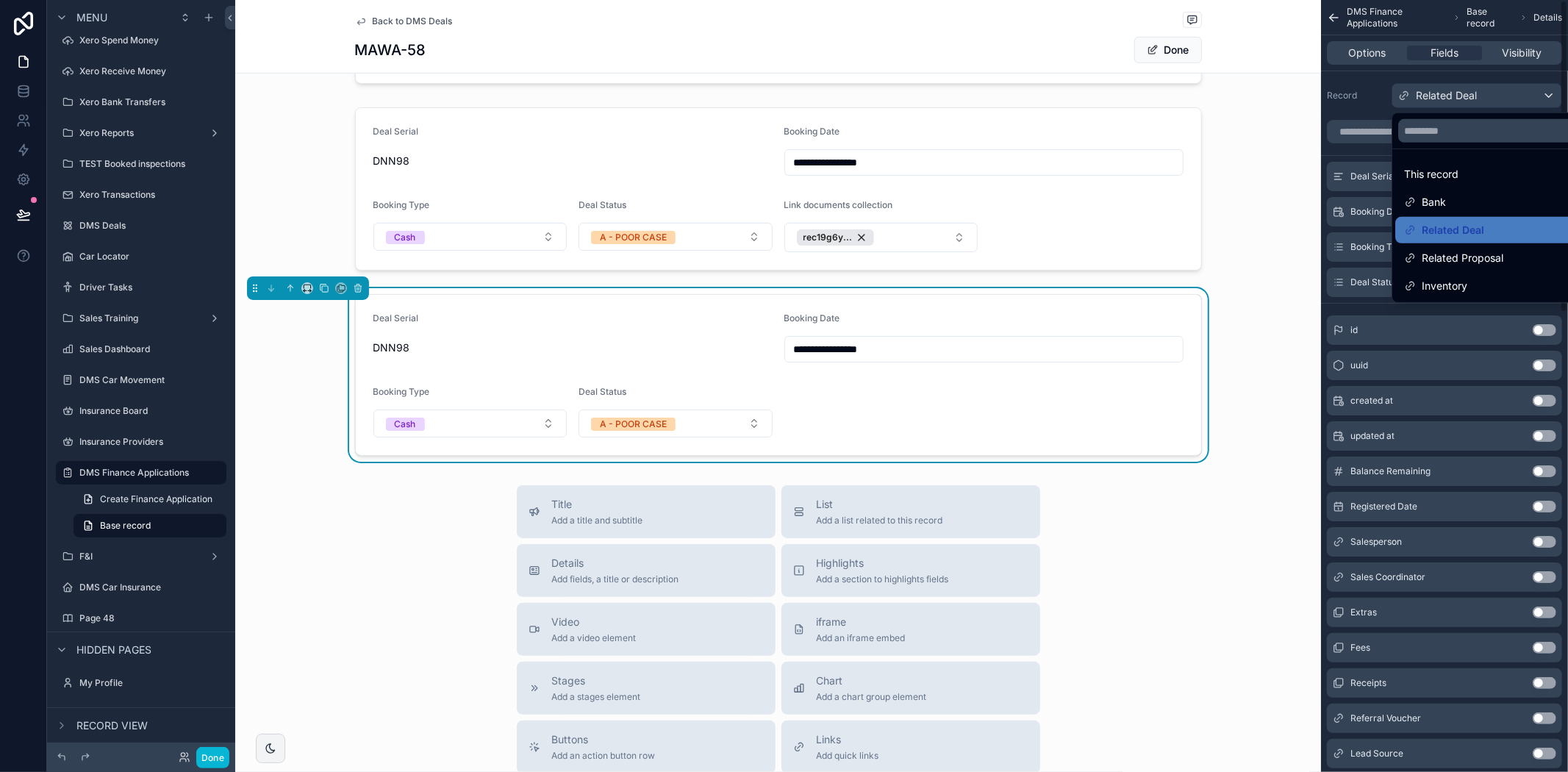
click at [1457, 98] on div "scrollable content" at bounding box center [784, 386] width 1568 height 772
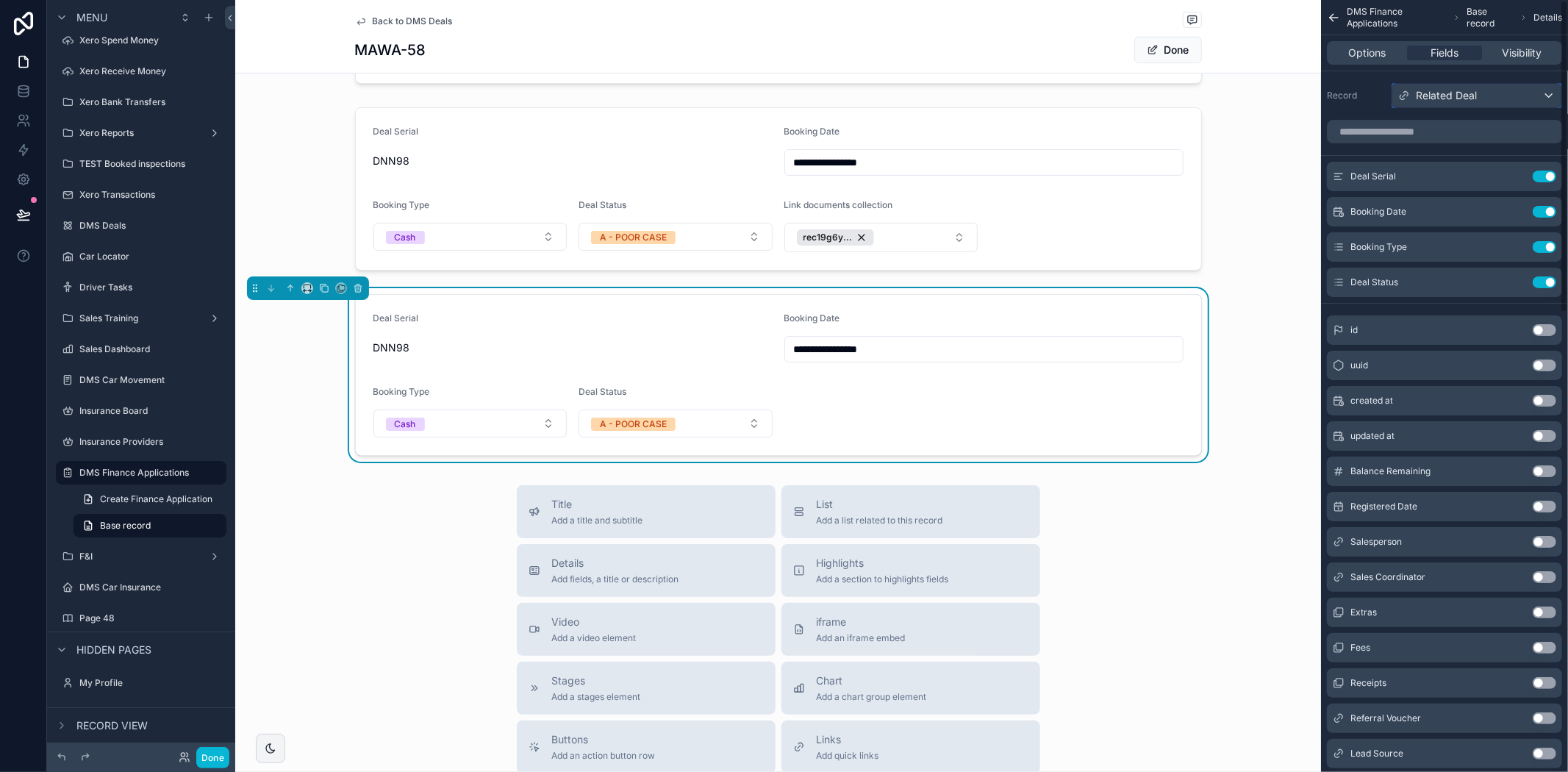
click at [1457, 98] on span "Related Deal" at bounding box center [1447, 96] width 61 height 15
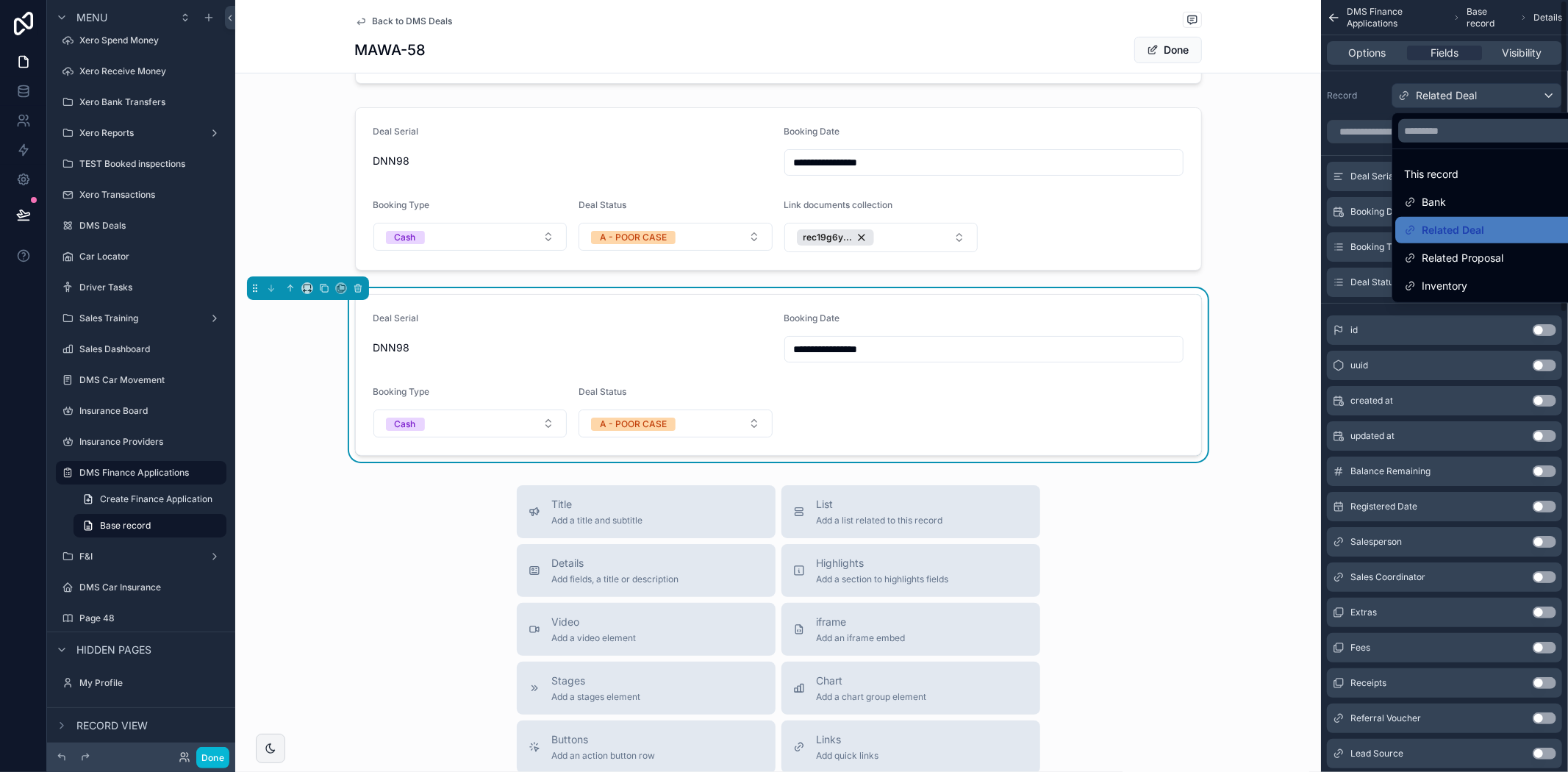
click at [1370, 53] on div "scrollable content" at bounding box center [784, 386] width 1568 height 772
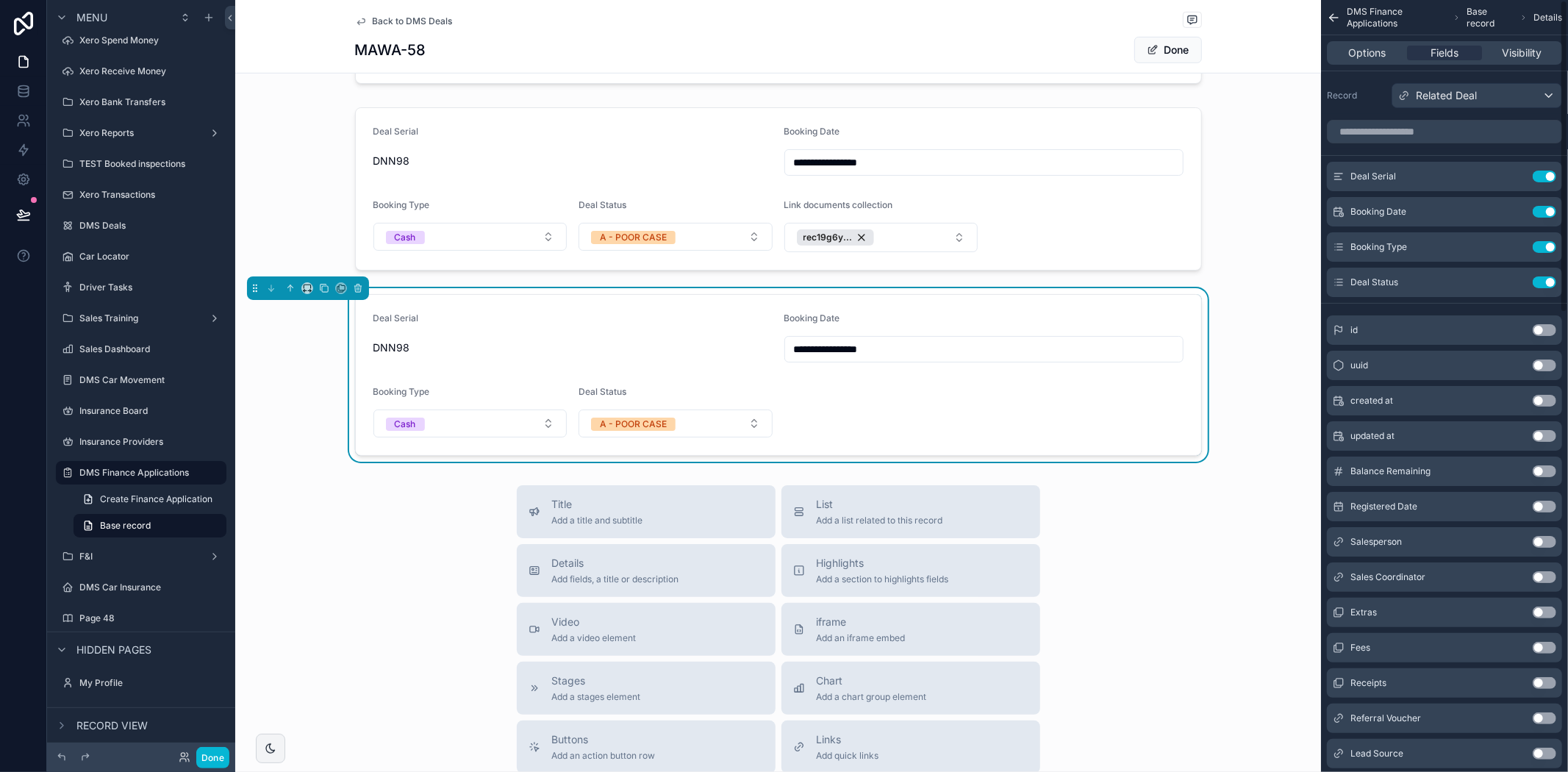
click at [1339, 20] on icon "scrollable content" at bounding box center [1334, 18] width 14 height 15
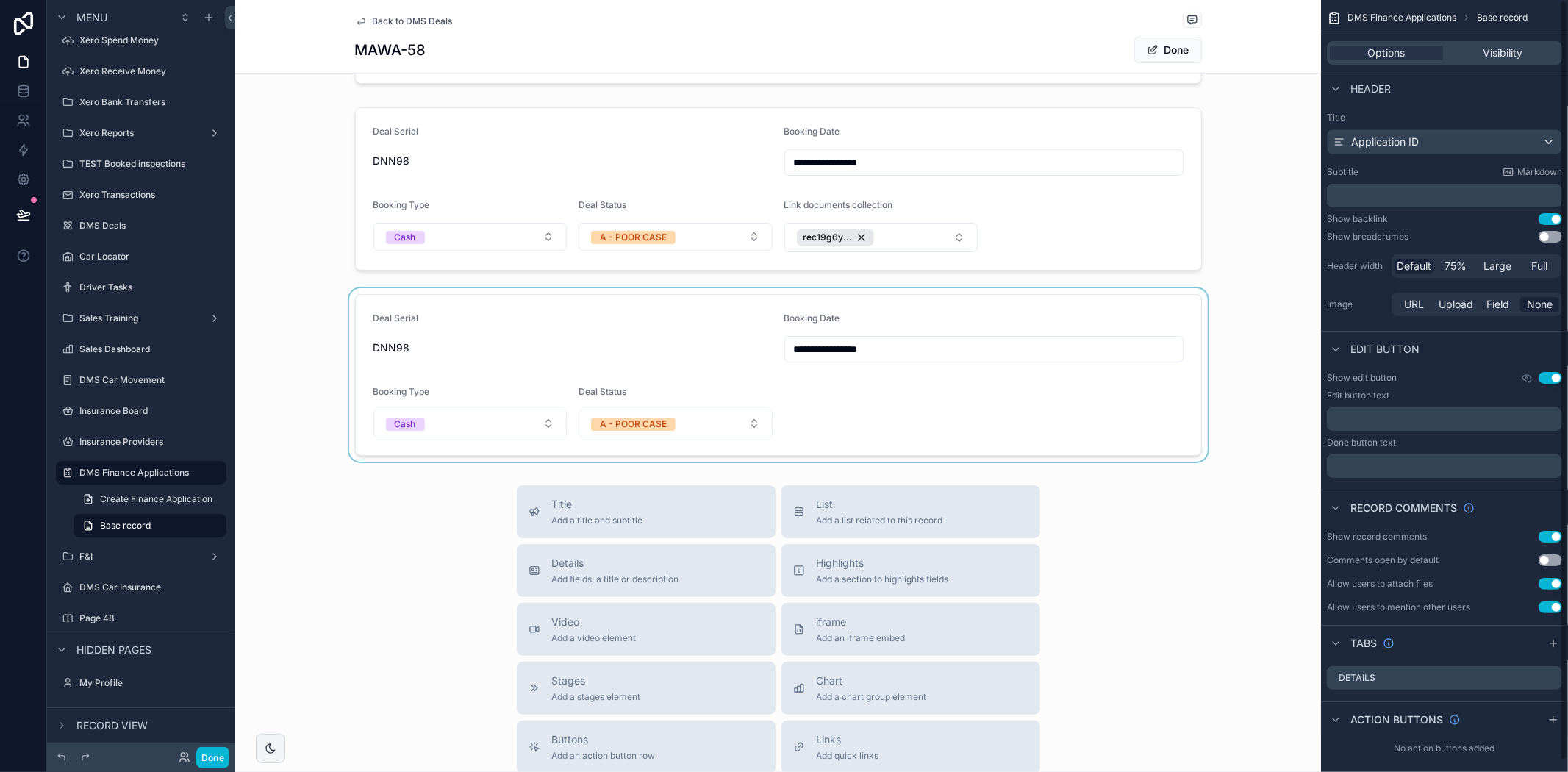
click at [585, 353] on div "scrollable content" at bounding box center [777, 375] width 1085 height 174
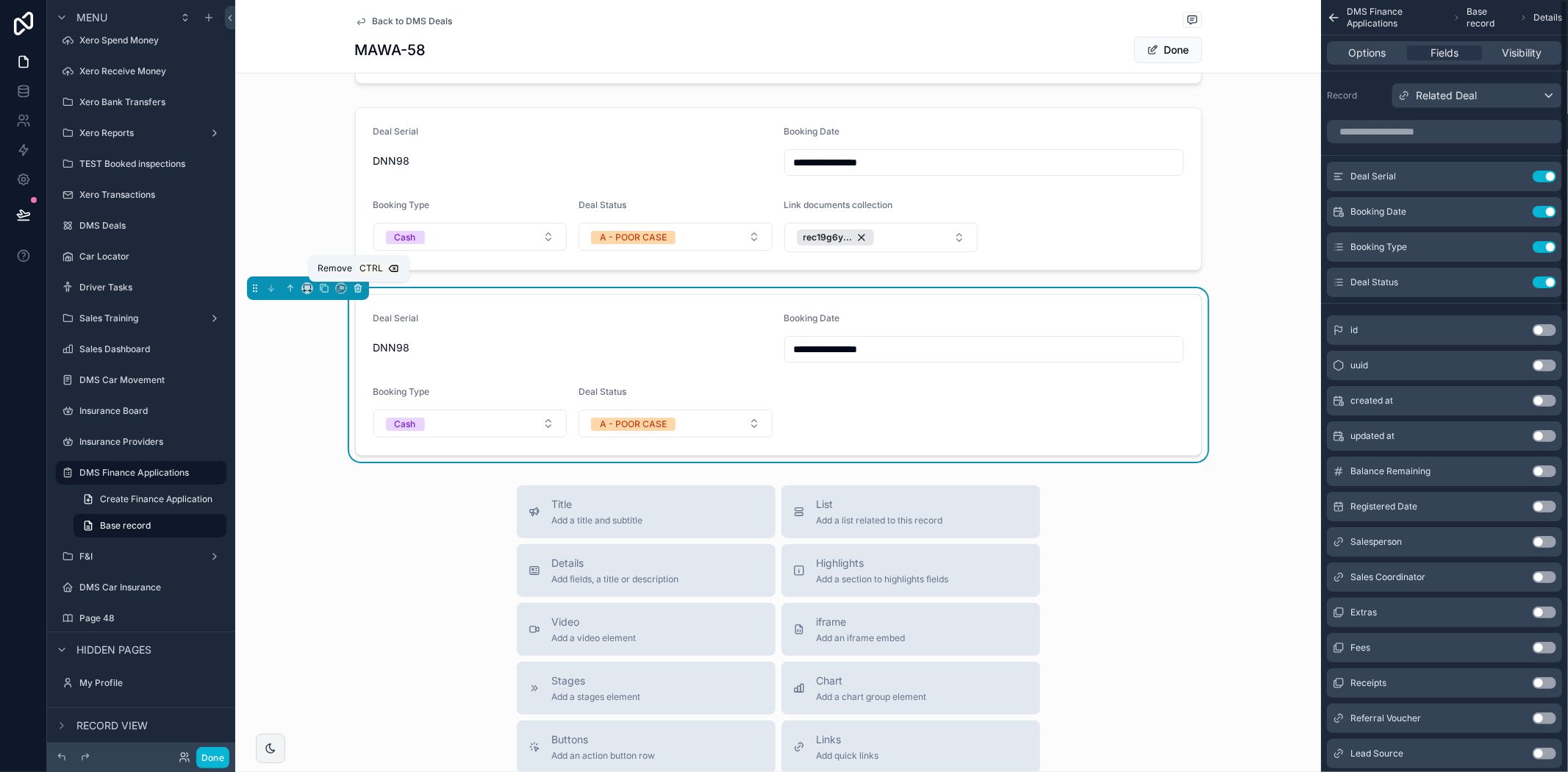
click at [354, 289] on icon "scrollable content" at bounding box center [357, 288] width 10 height 10
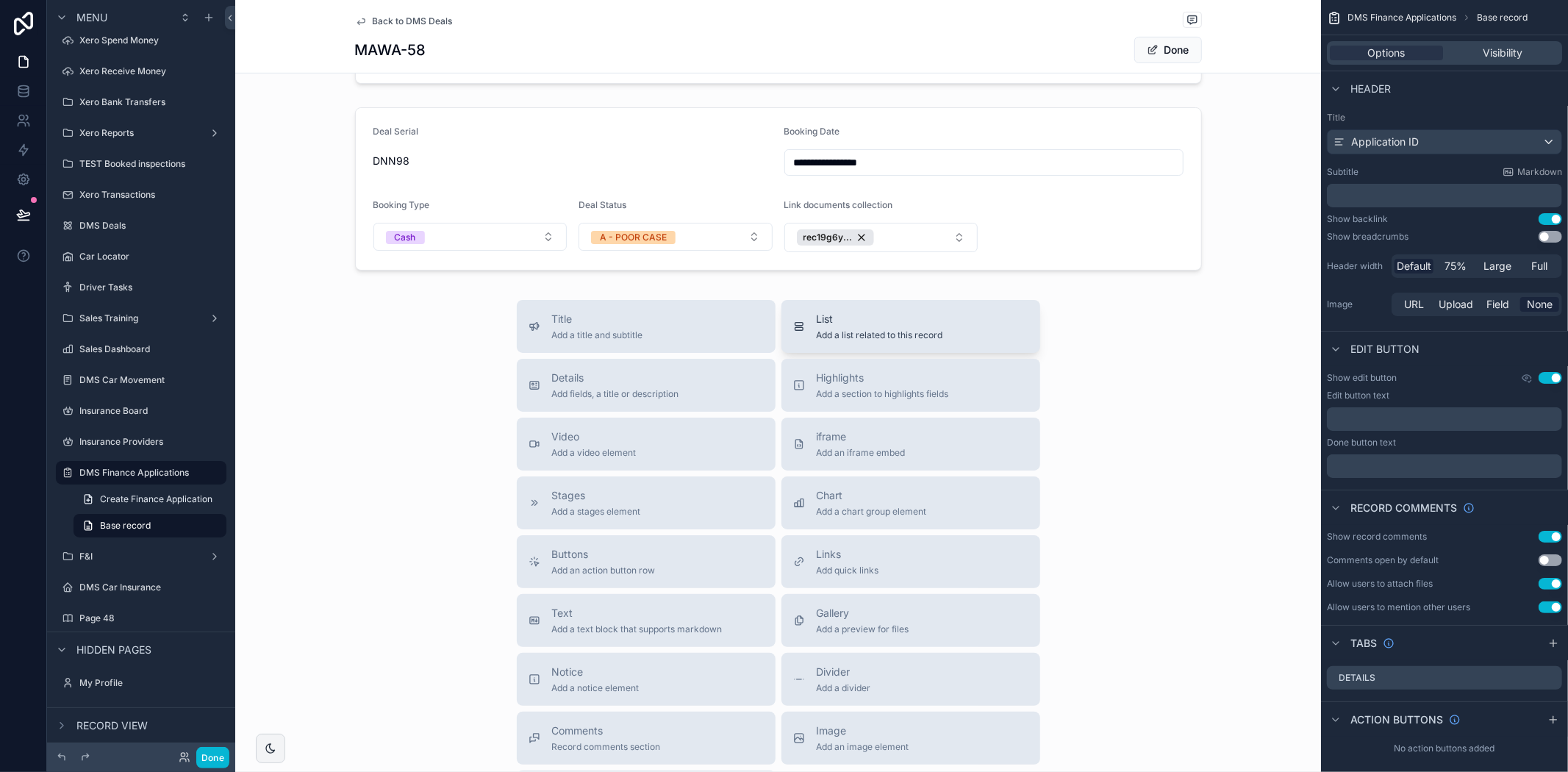
click at [975, 342] on button "List Add a list related to this record" at bounding box center [910, 326] width 259 height 53
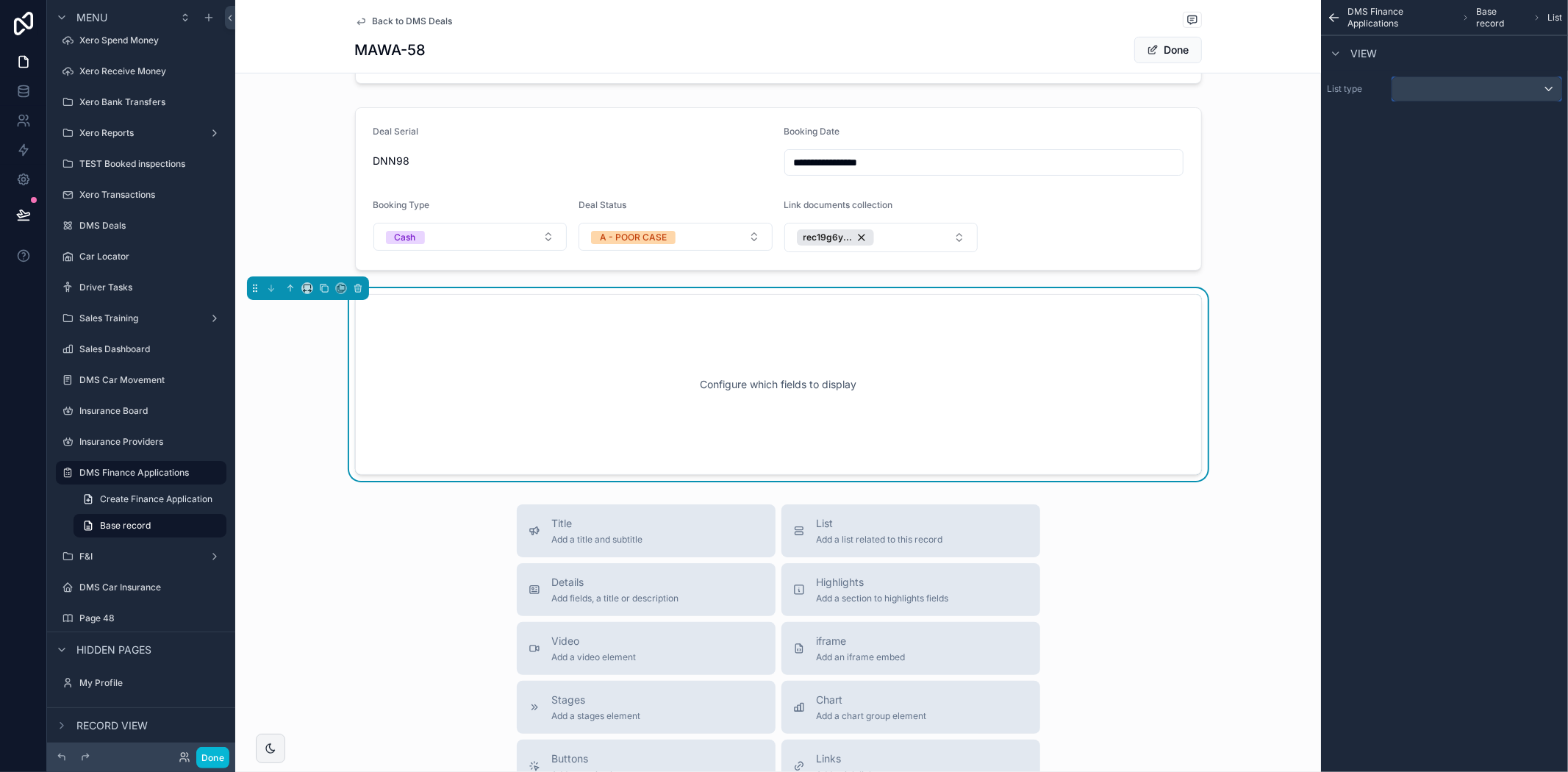
click at [1495, 85] on div "scrollable content" at bounding box center [1477, 88] width 169 height 24
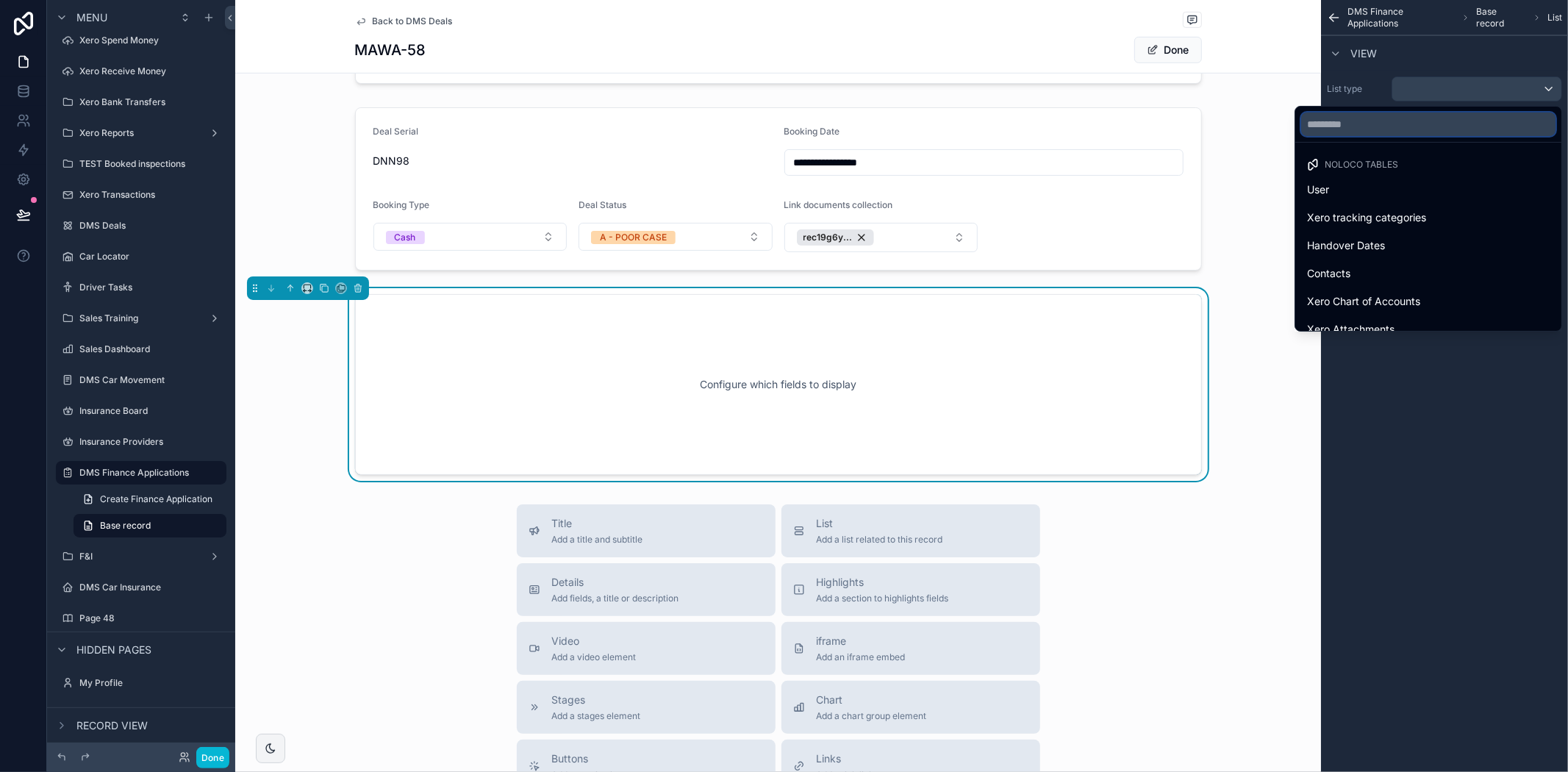
click at [1408, 133] on input "text" at bounding box center [1429, 124] width 254 height 24
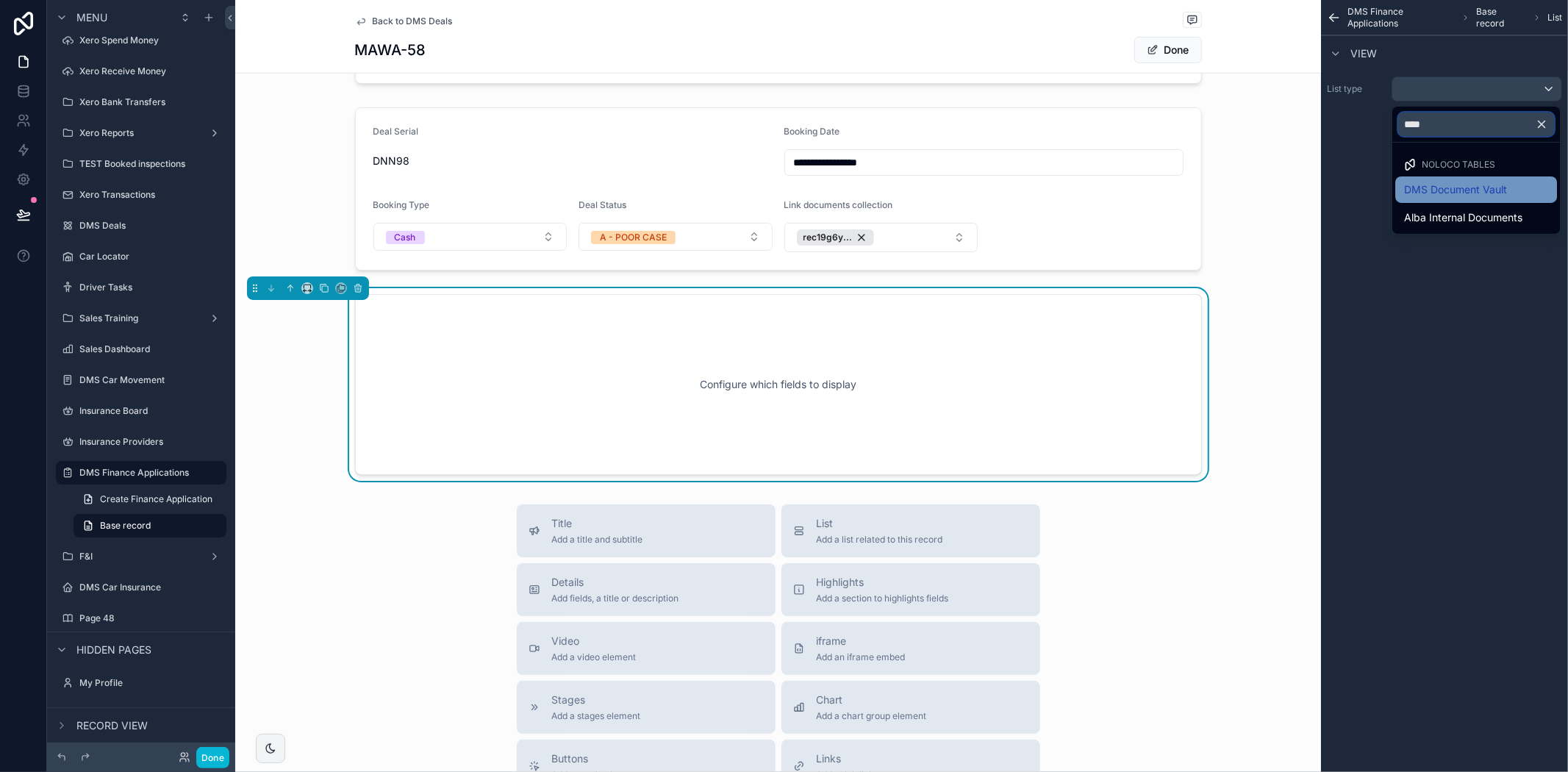
type input "****"
click at [1416, 186] on span "DMS Document Vault" at bounding box center [1455, 190] width 103 height 18
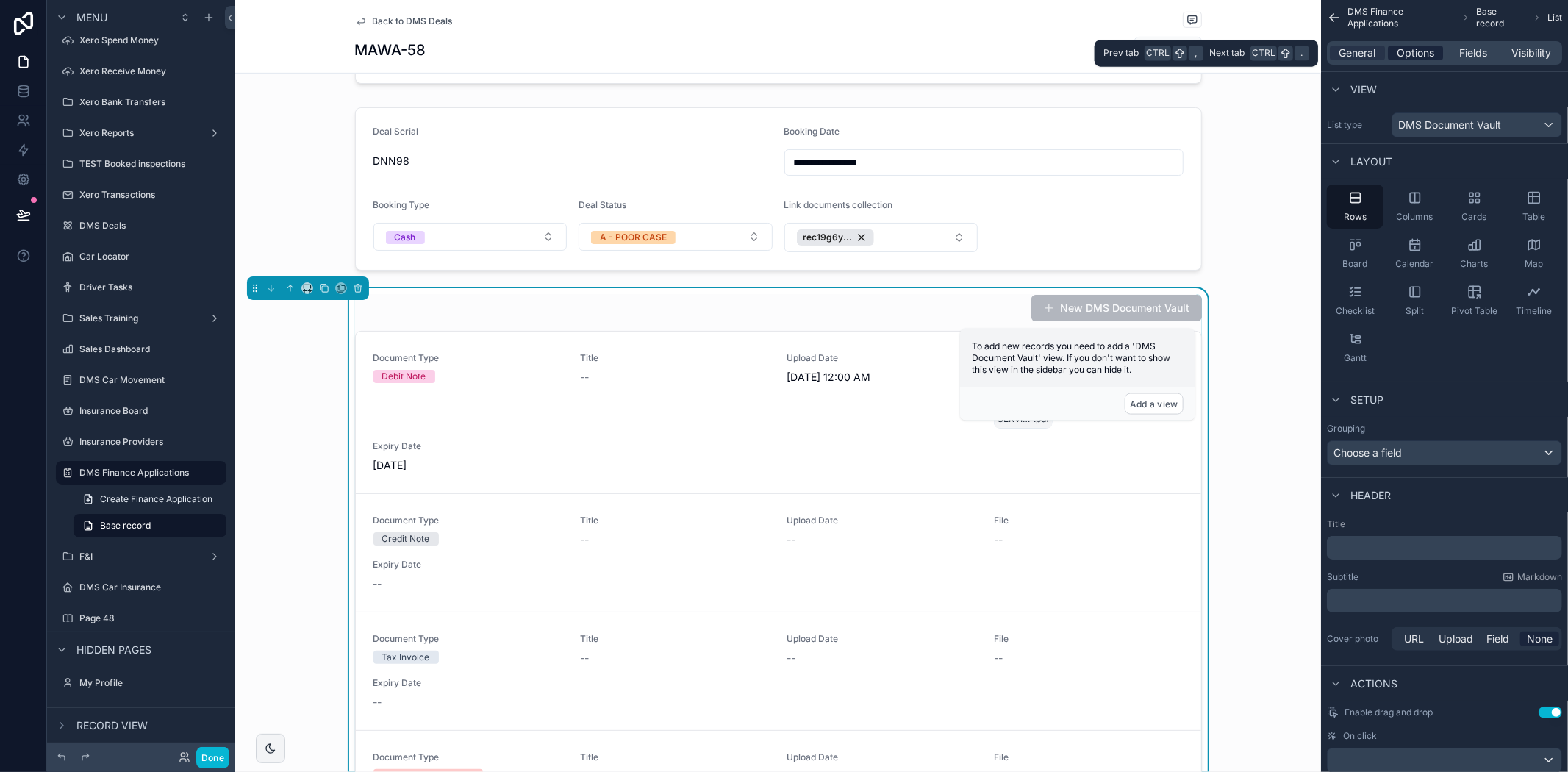
click at [1429, 51] on span "Options" at bounding box center [1415, 53] width 38 height 15
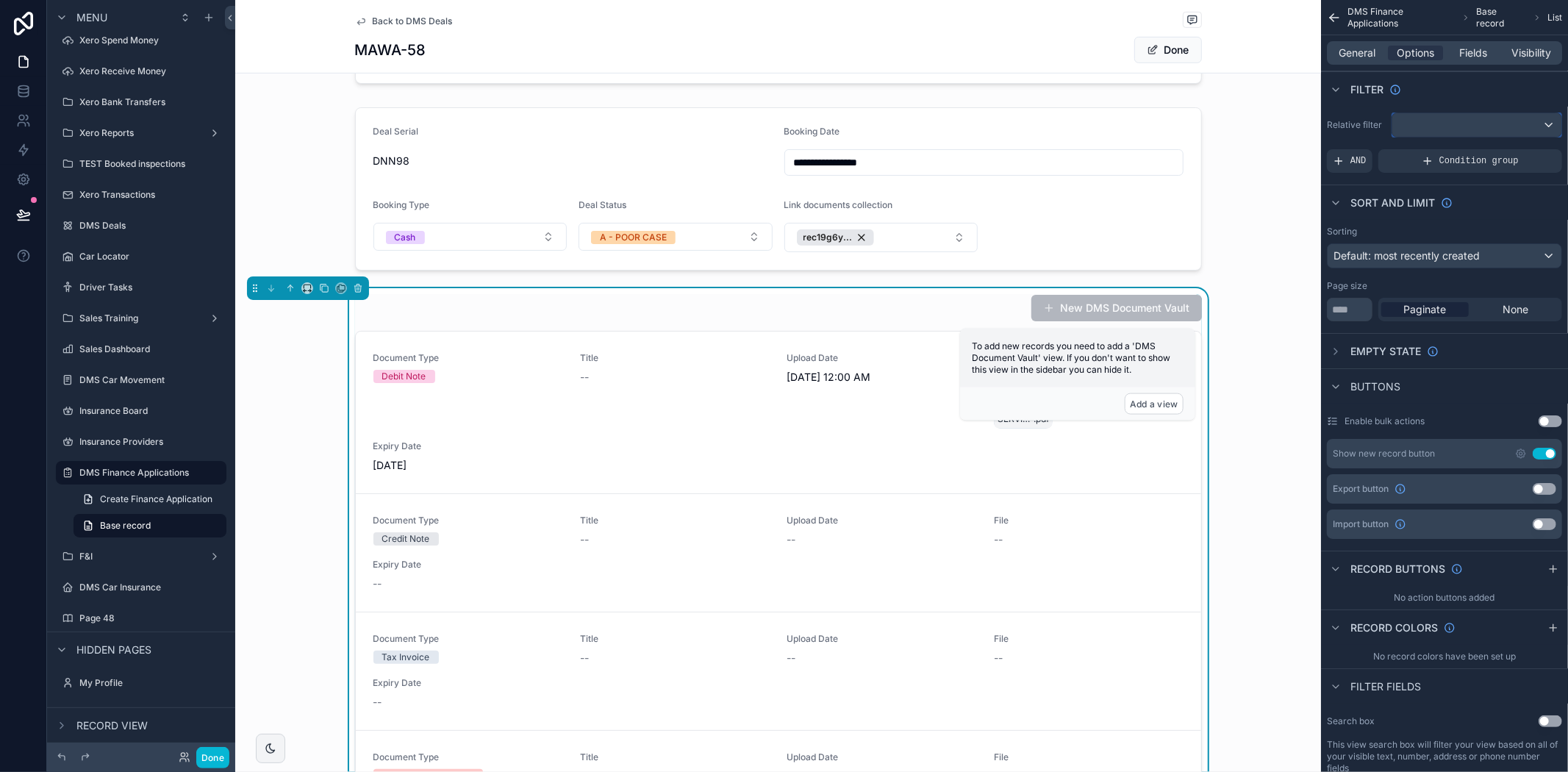
click at [1437, 135] on div "scrollable content" at bounding box center [1477, 124] width 169 height 24
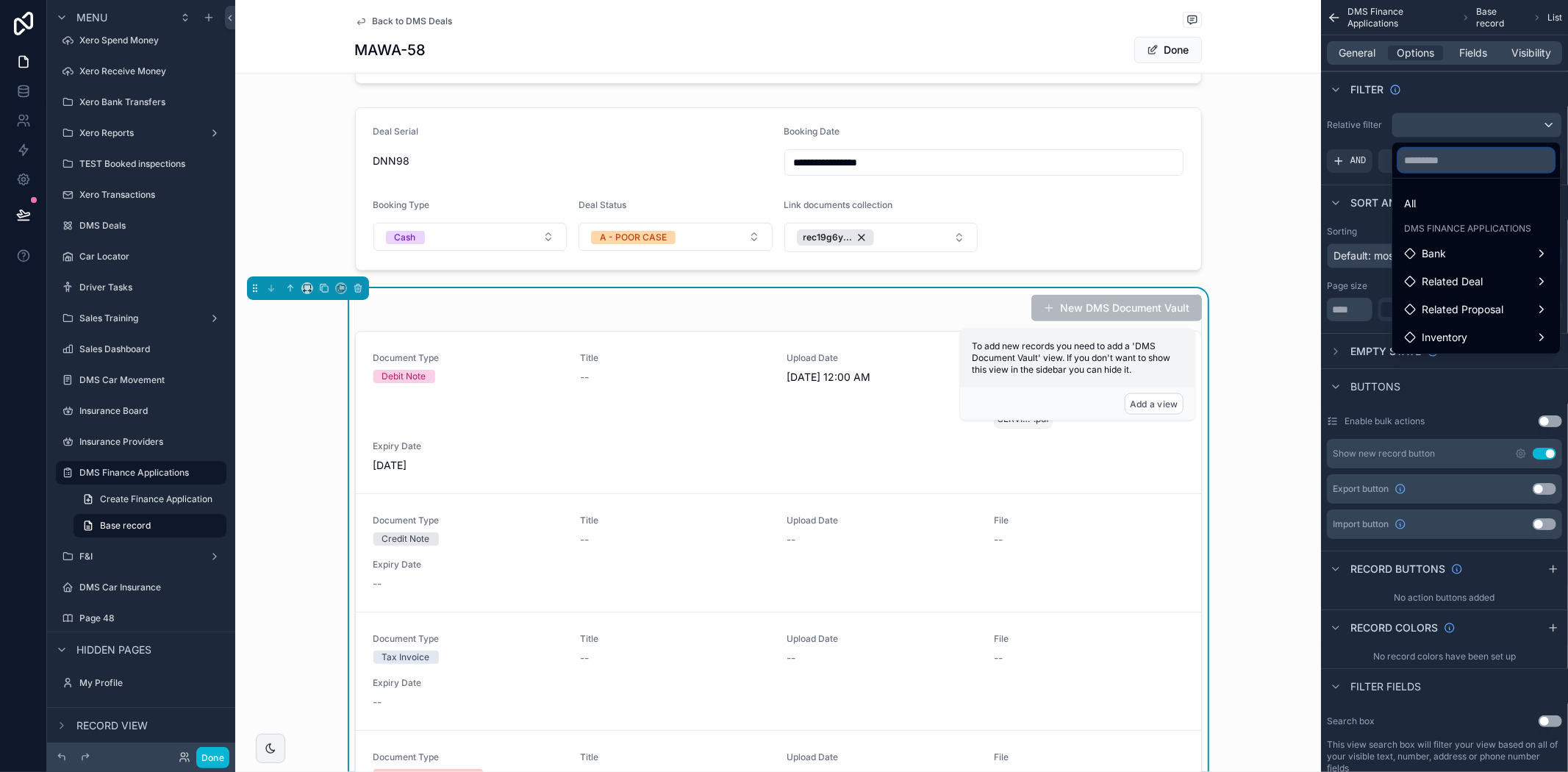
click at [1439, 160] on input "text" at bounding box center [1476, 160] width 155 height 24
click at [1438, 277] on span "Related Deal" at bounding box center [1452, 282] width 61 height 18
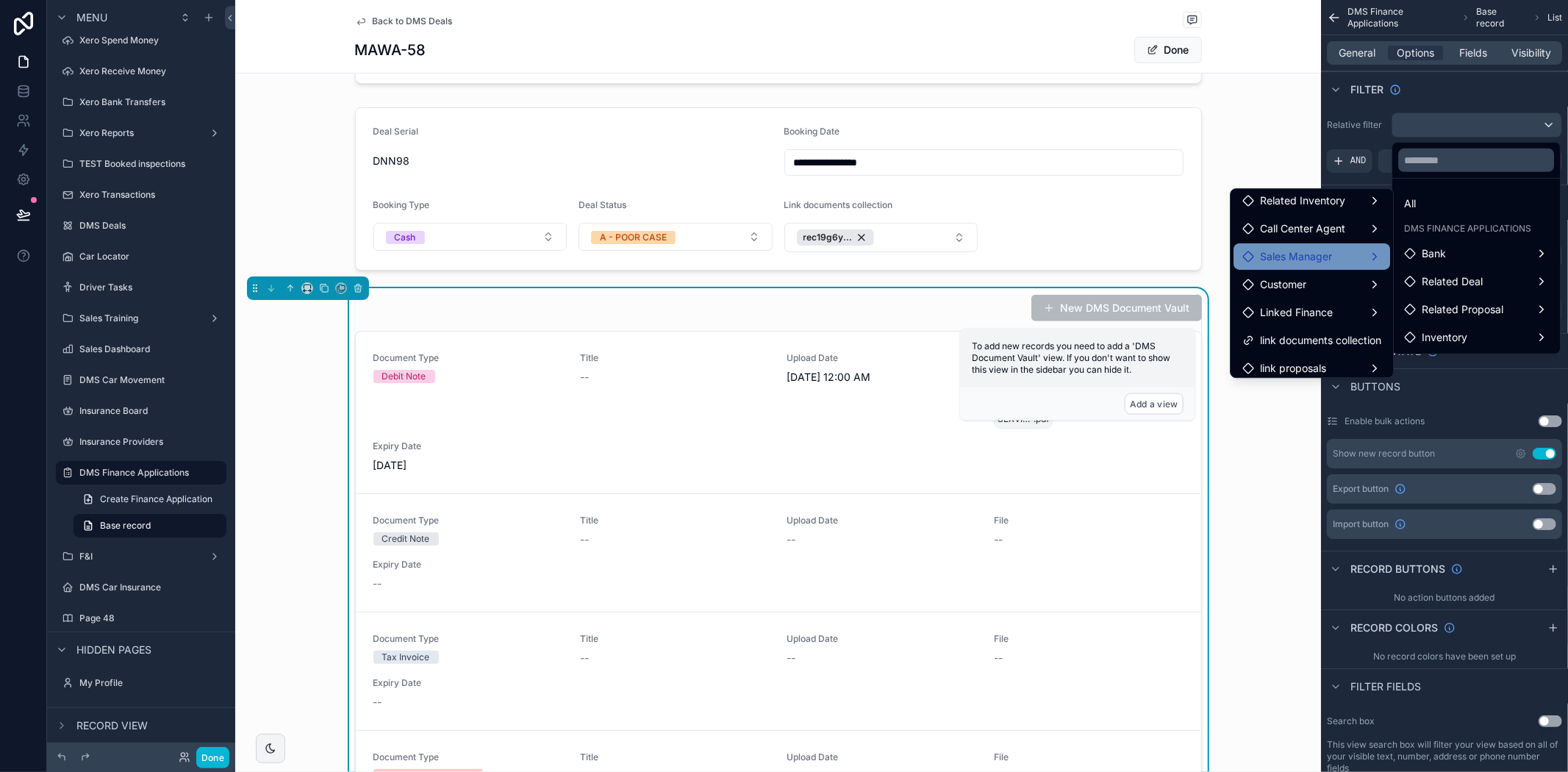
scroll to position [151, 0]
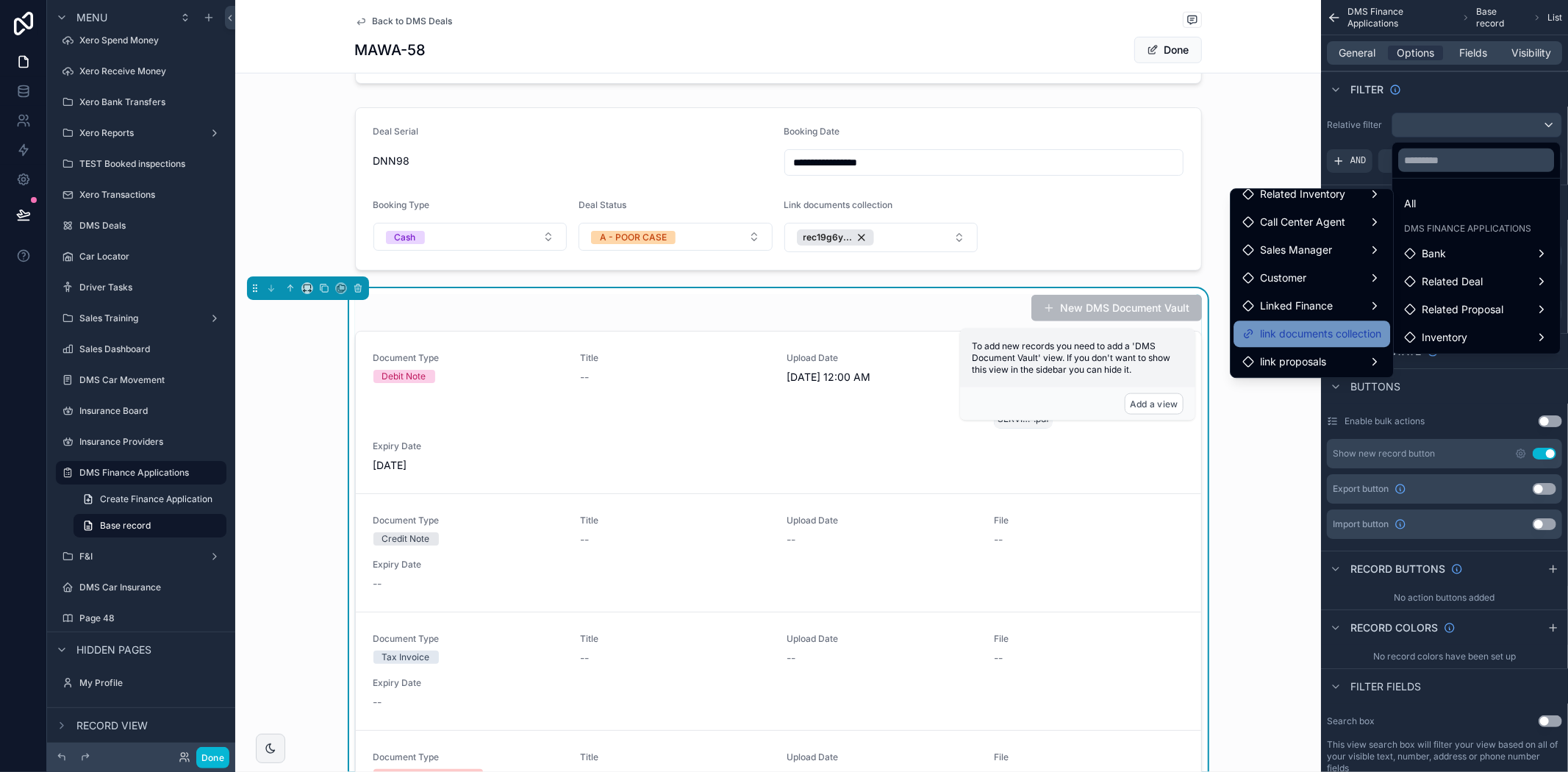
click at [1318, 326] on span "link documents collection" at bounding box center [1321, 334] width 121 height 18
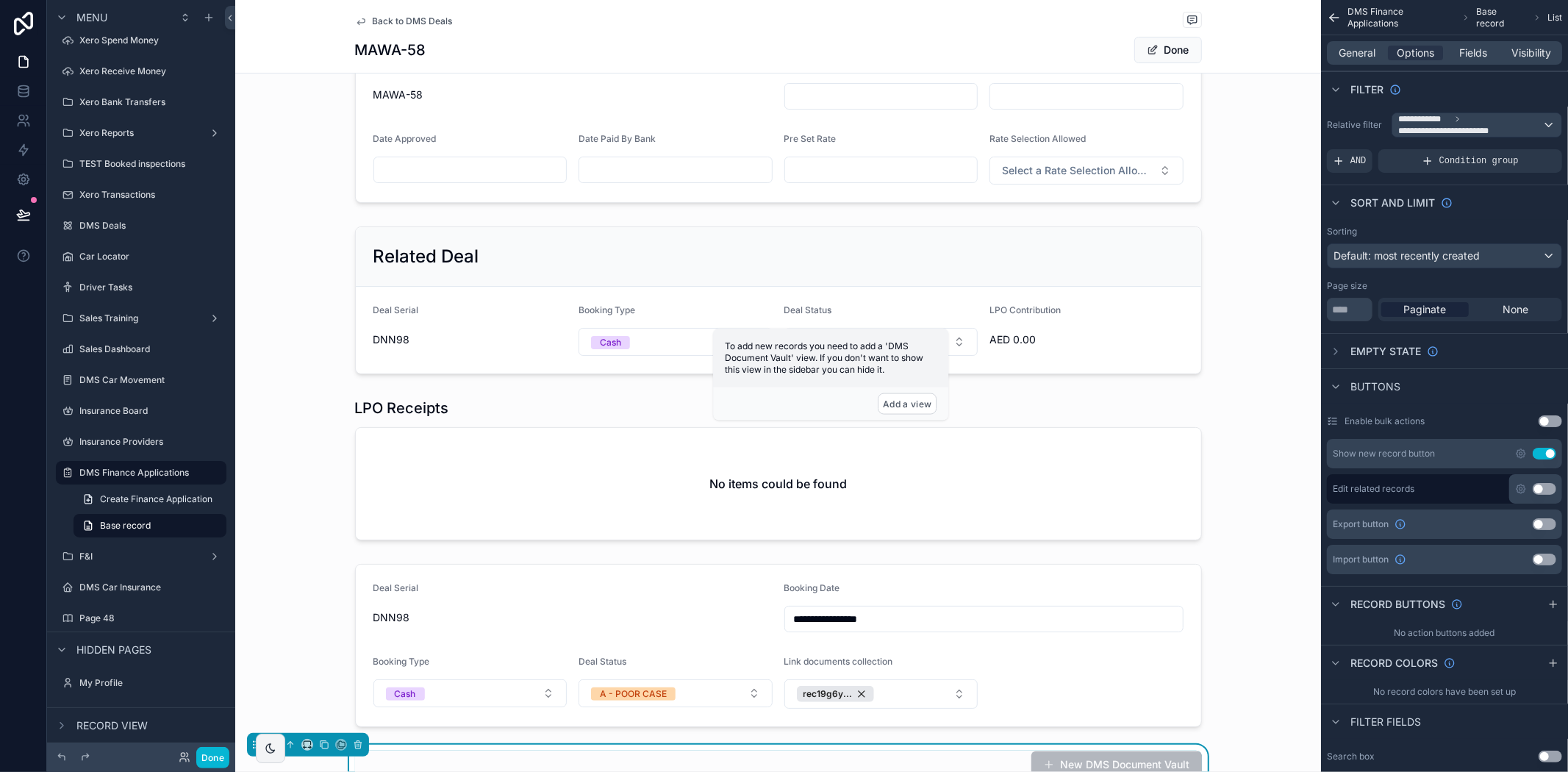
scroll to position [673, 0]
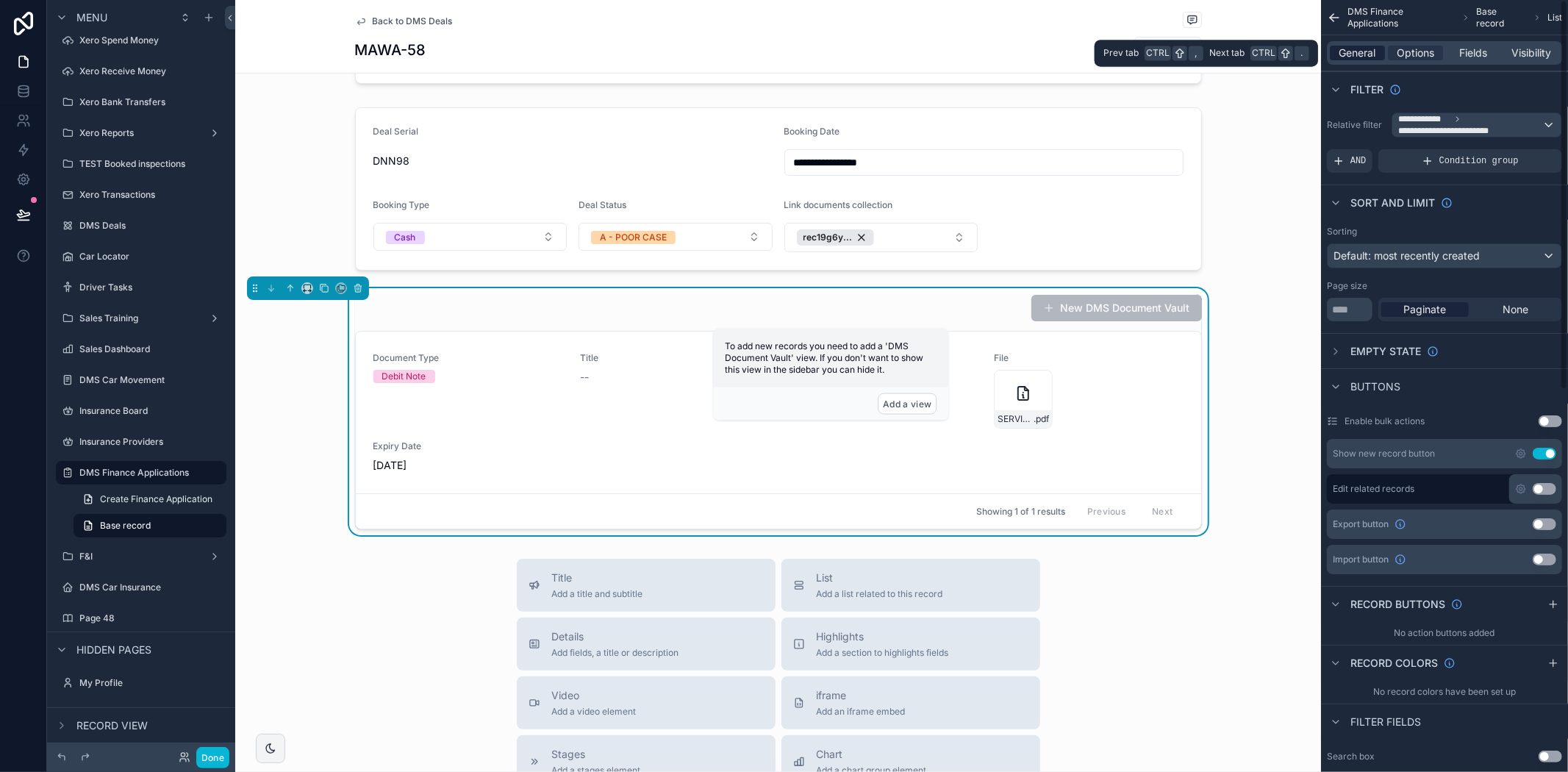
click at [1363, 49] on span "General" at bounding box center [1358, 53] width 37 height 15
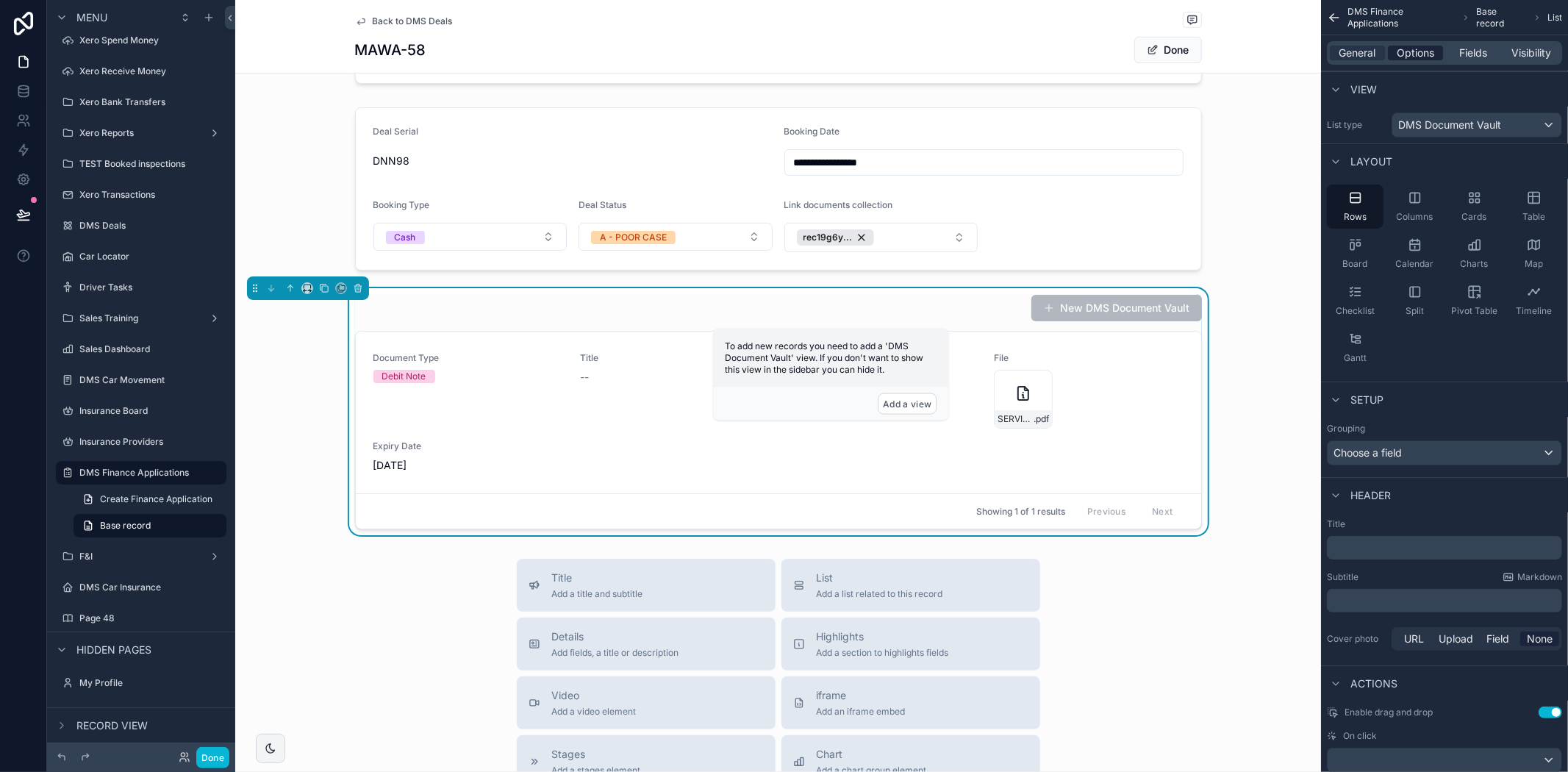
click at [1415, 54] on span "Options" at bounding box center [1415, 53] width 38 height 15
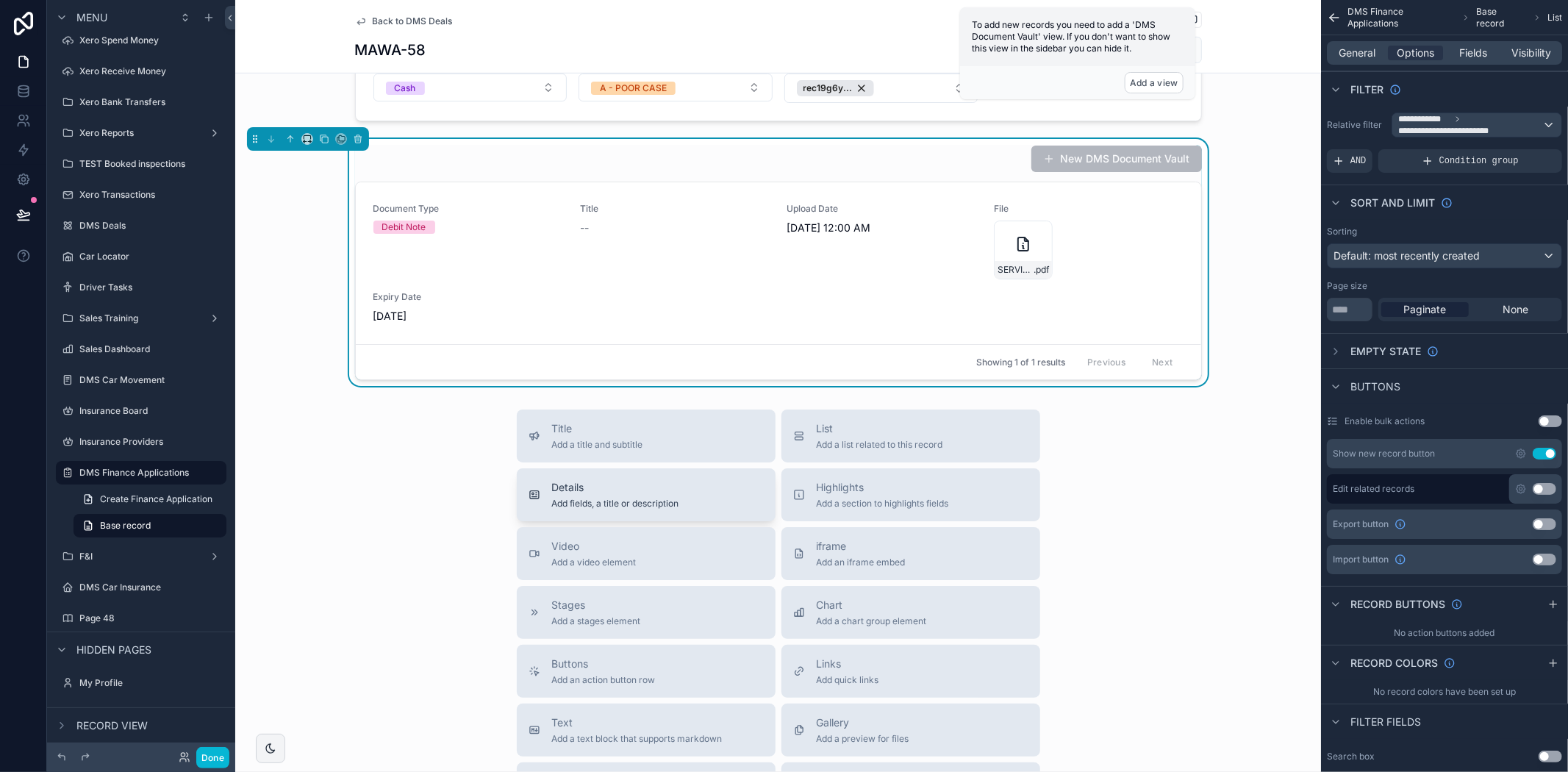
scroll to position [1001, 0]
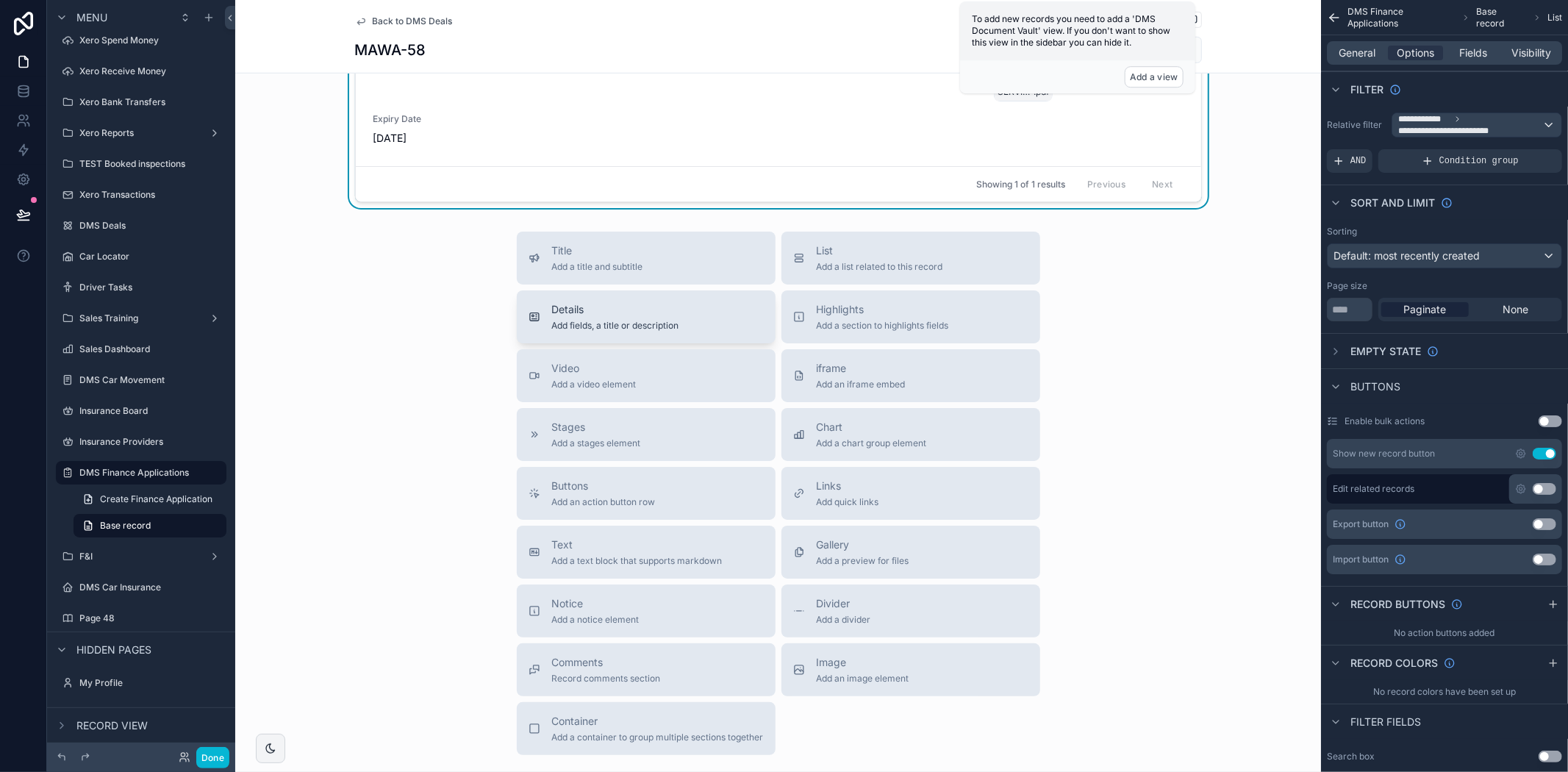
click at [621, 322] on span "Add fields, a title or description" at bounding box center [615, 325] width 127 height 11
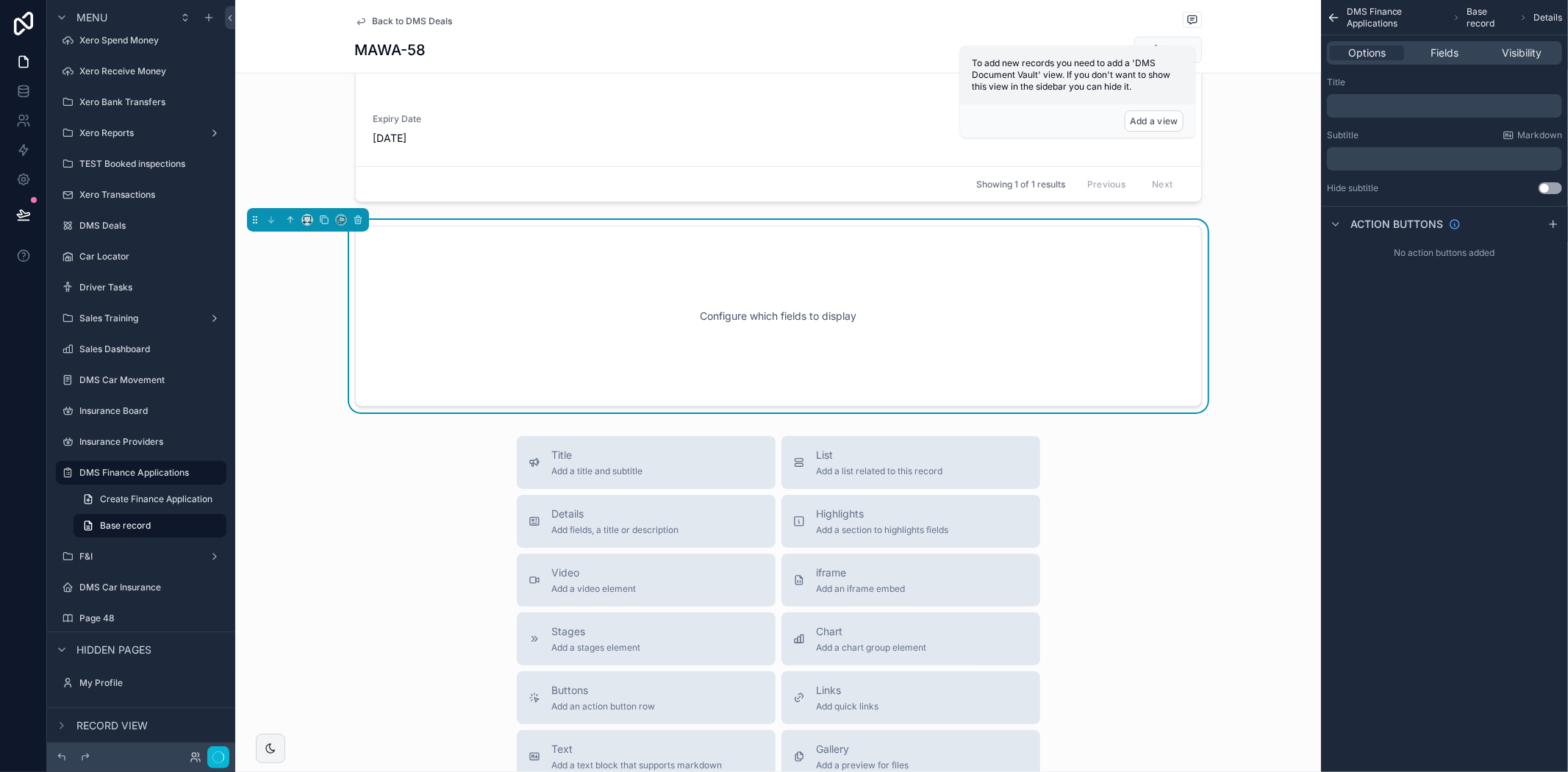
scroll to position [930, 0]
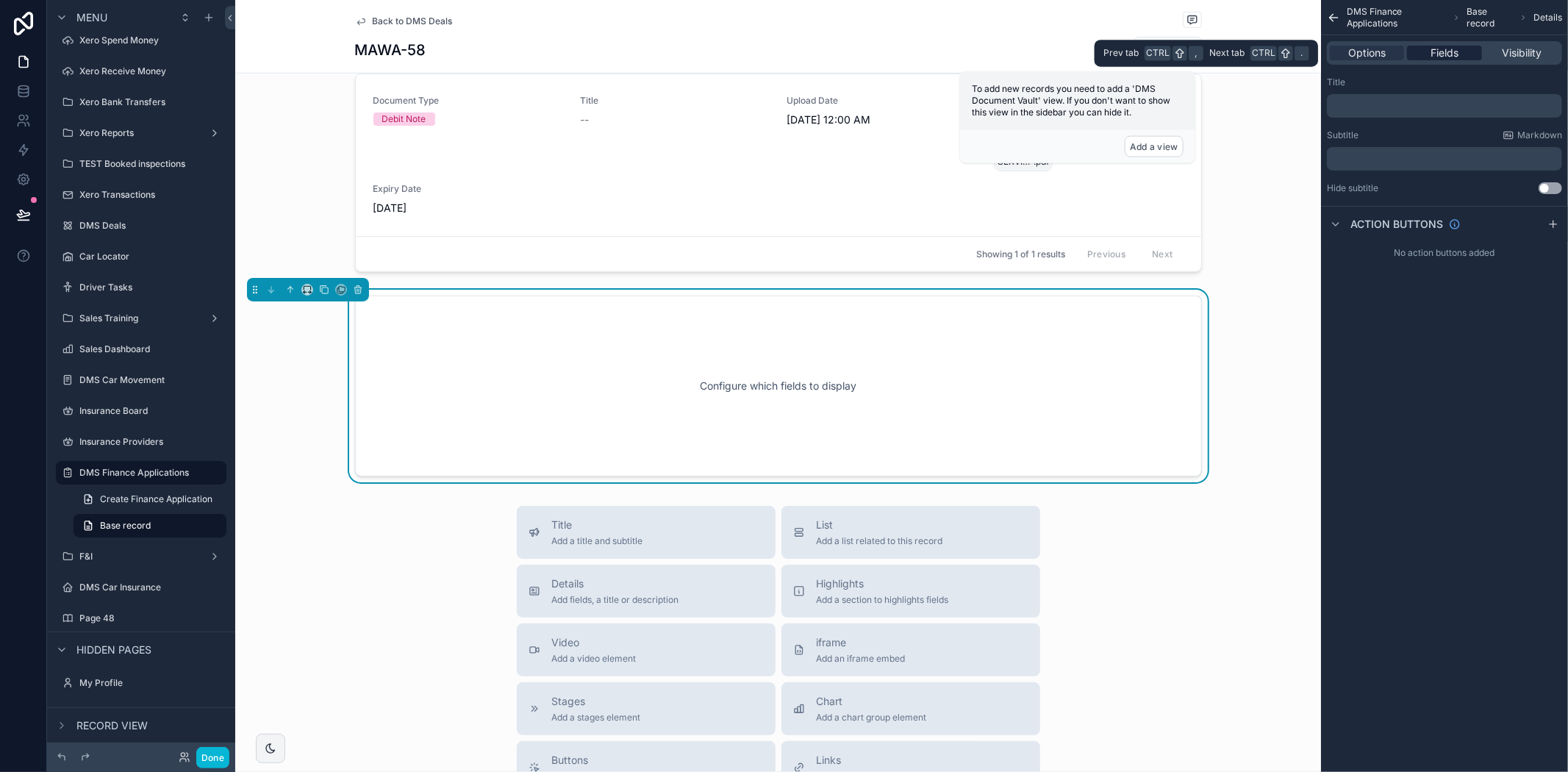
click at [1427, 50] on div "Fields" at bounding box center [1444, 53] width 74 height 15
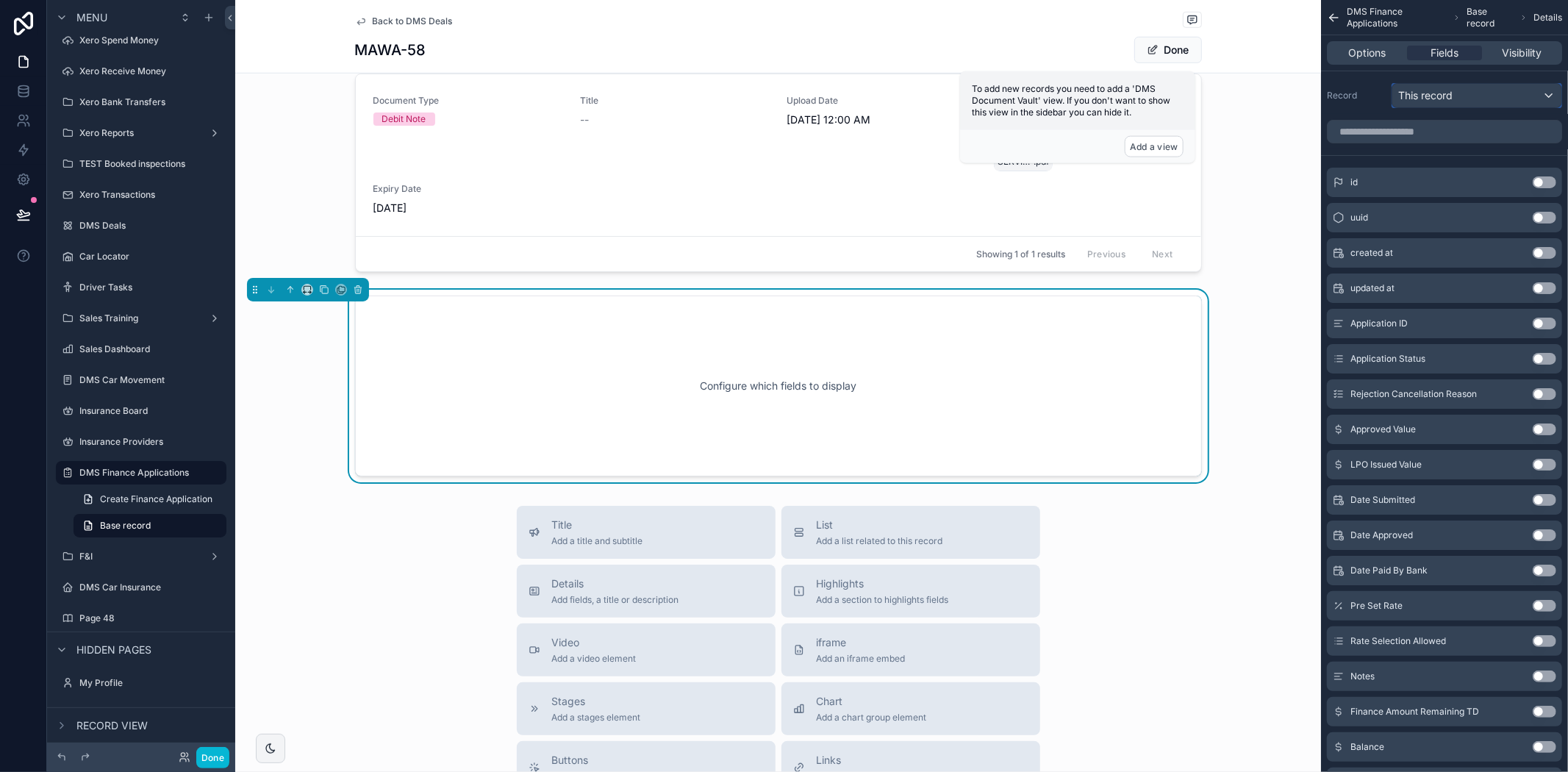
click at [1424, 100] on span "This record" at bounding box center [1425, 96] width 54 height 15
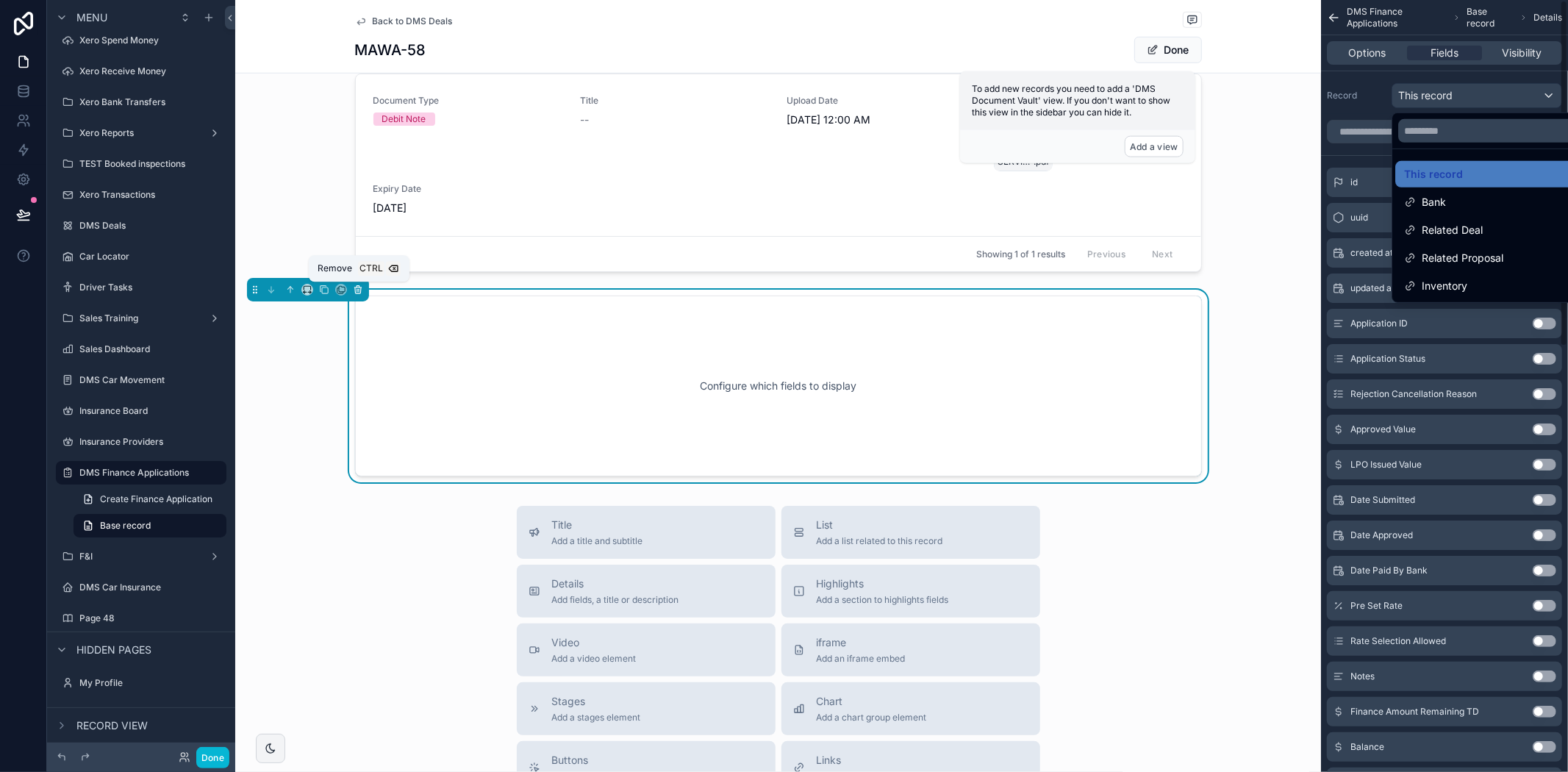
click at [356, 284] on button "scrollable content" at bounding box center [357, 289] width 16 height 16
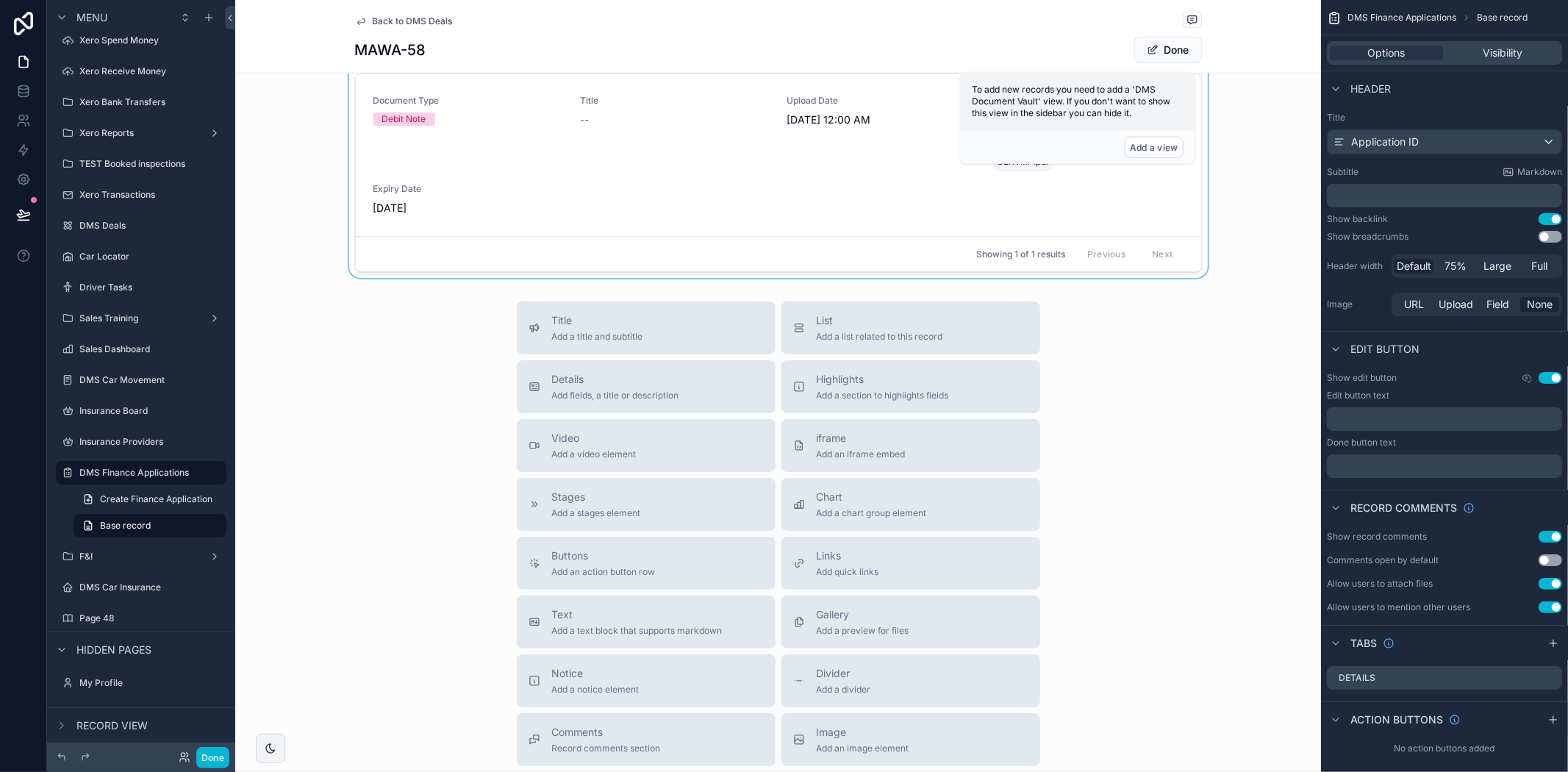
scroll to position [686, 0]
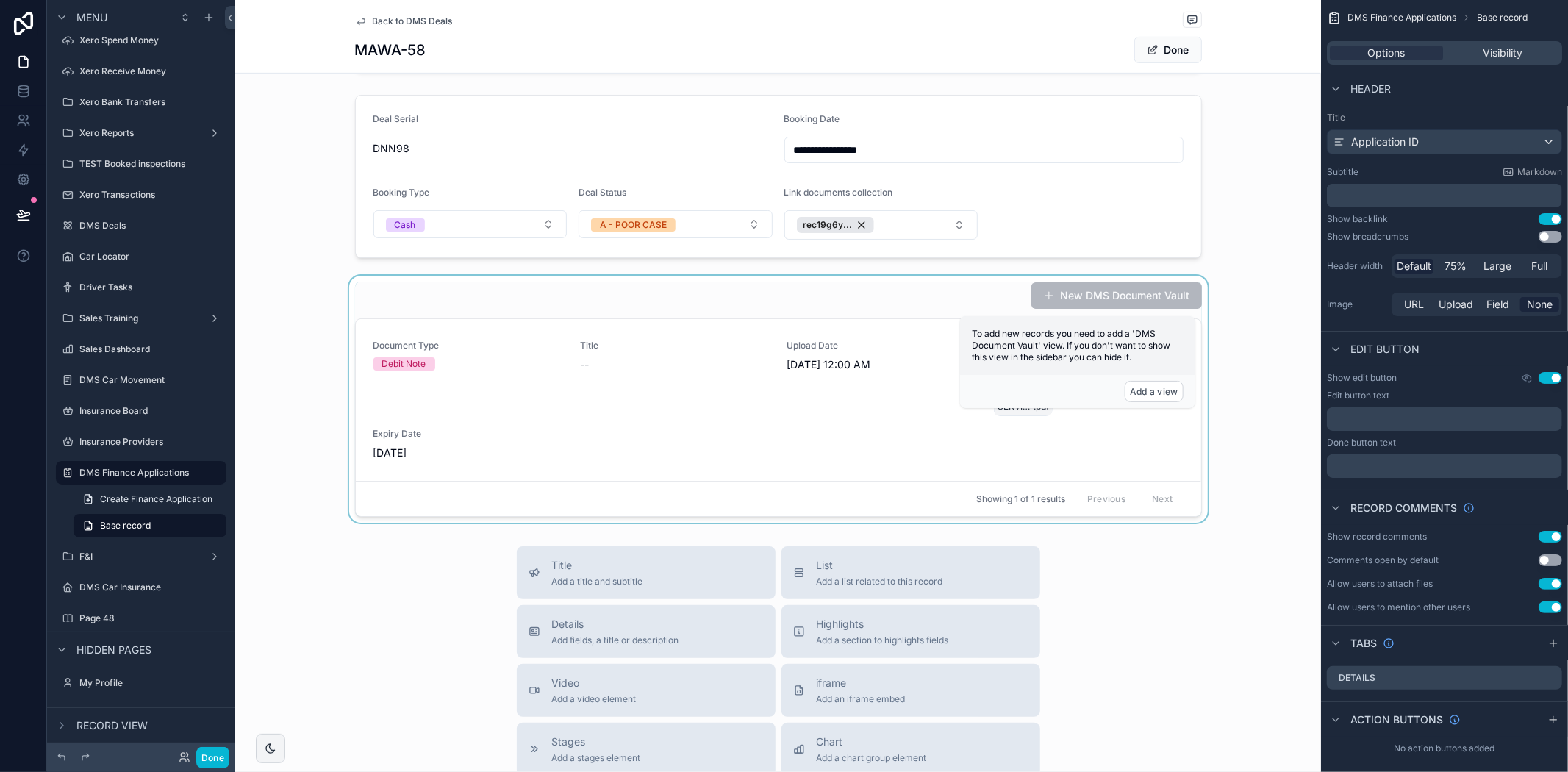
click at [502, 289] on div "scrollable content" at bounding box center [777, 399] width 1085 height 248
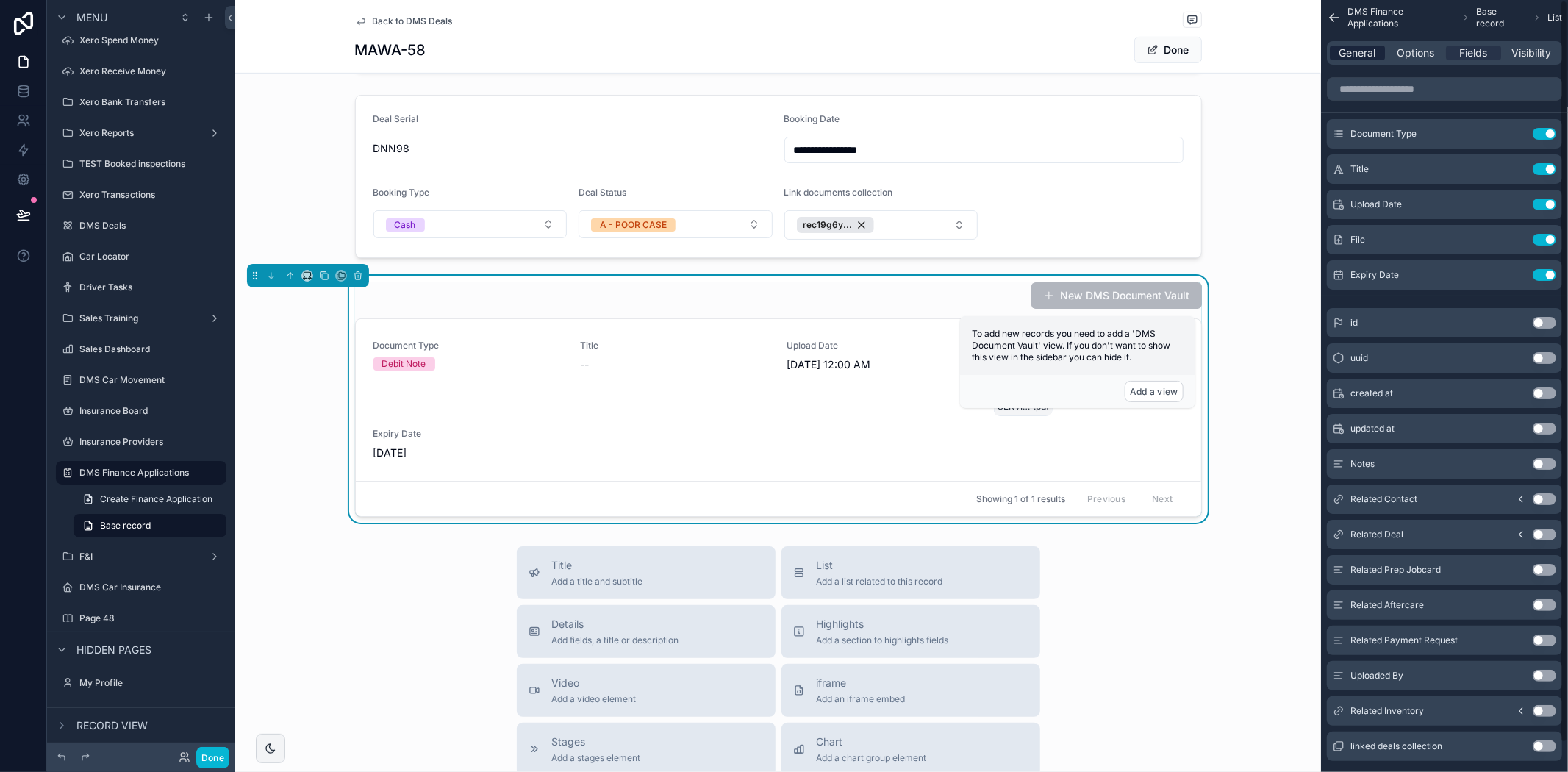
click at [1357, 52] on span "General" at bounding box center [1358, 53] width 37 height 15
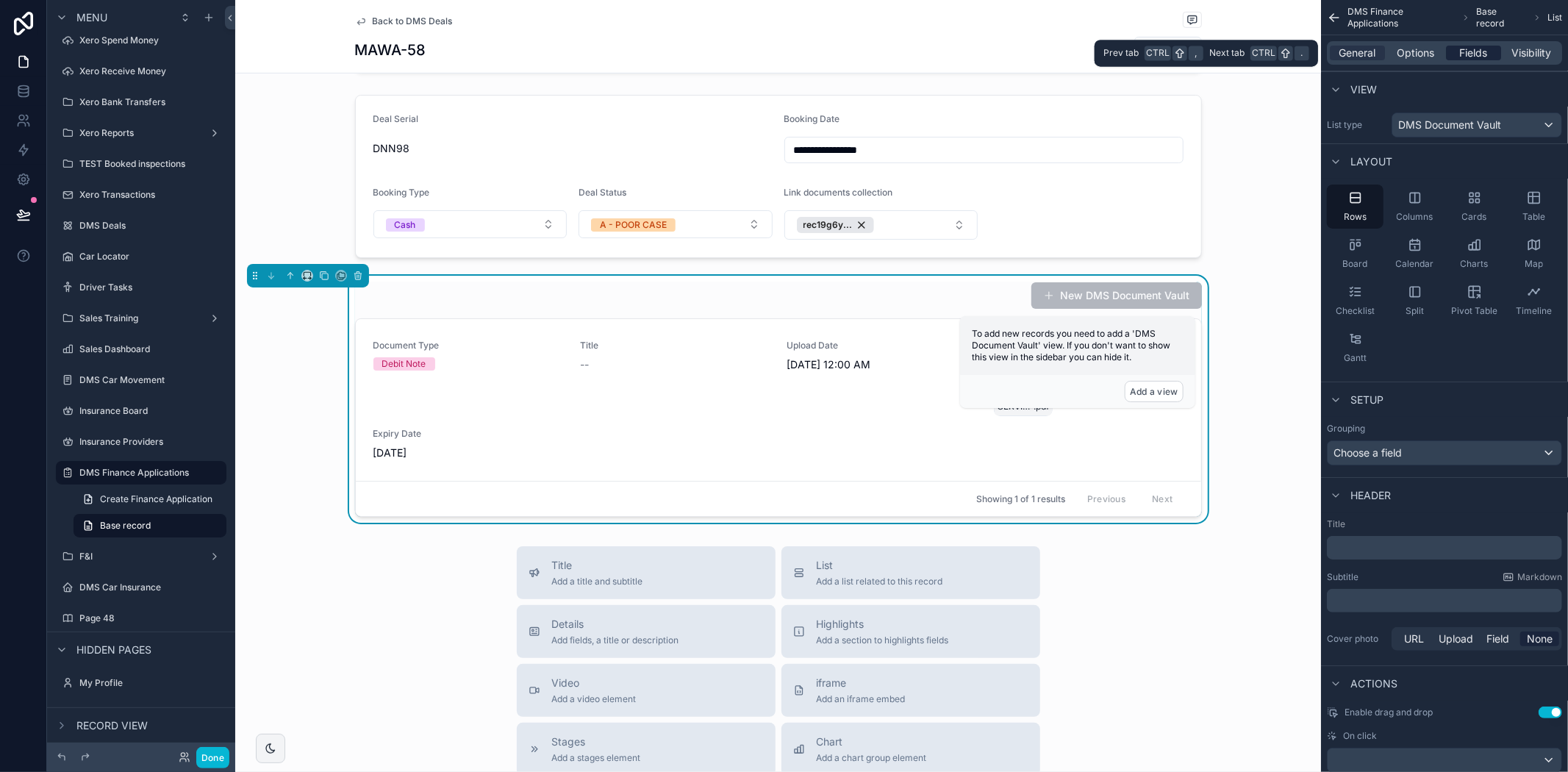
click at [1468, 57] on span "Fields" at bounding box center [1473, 53] width 27 height 15
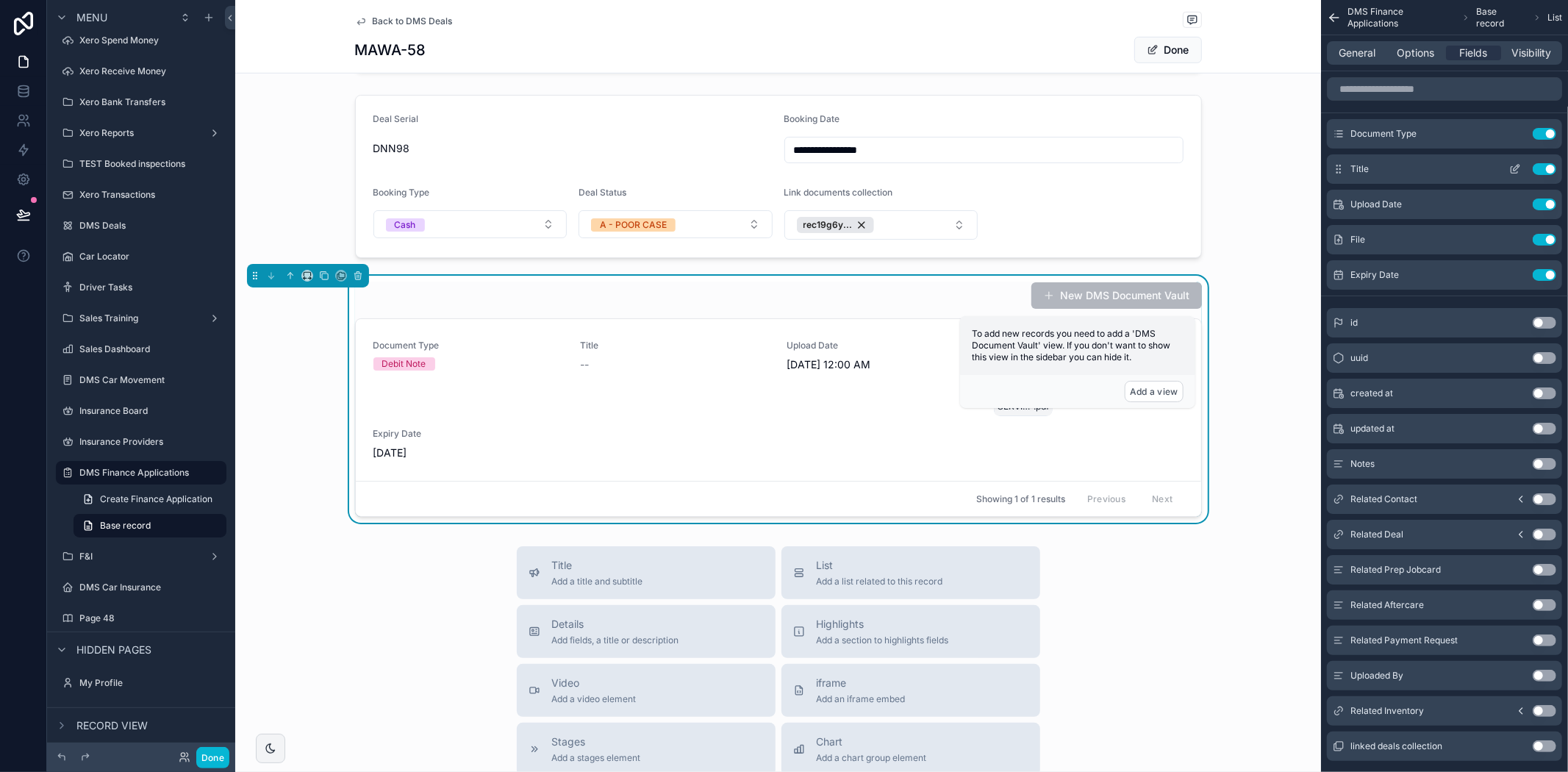
click at [1547, 170] on button "Use setting" at bounding box center [1544, 169] width 24 height 11
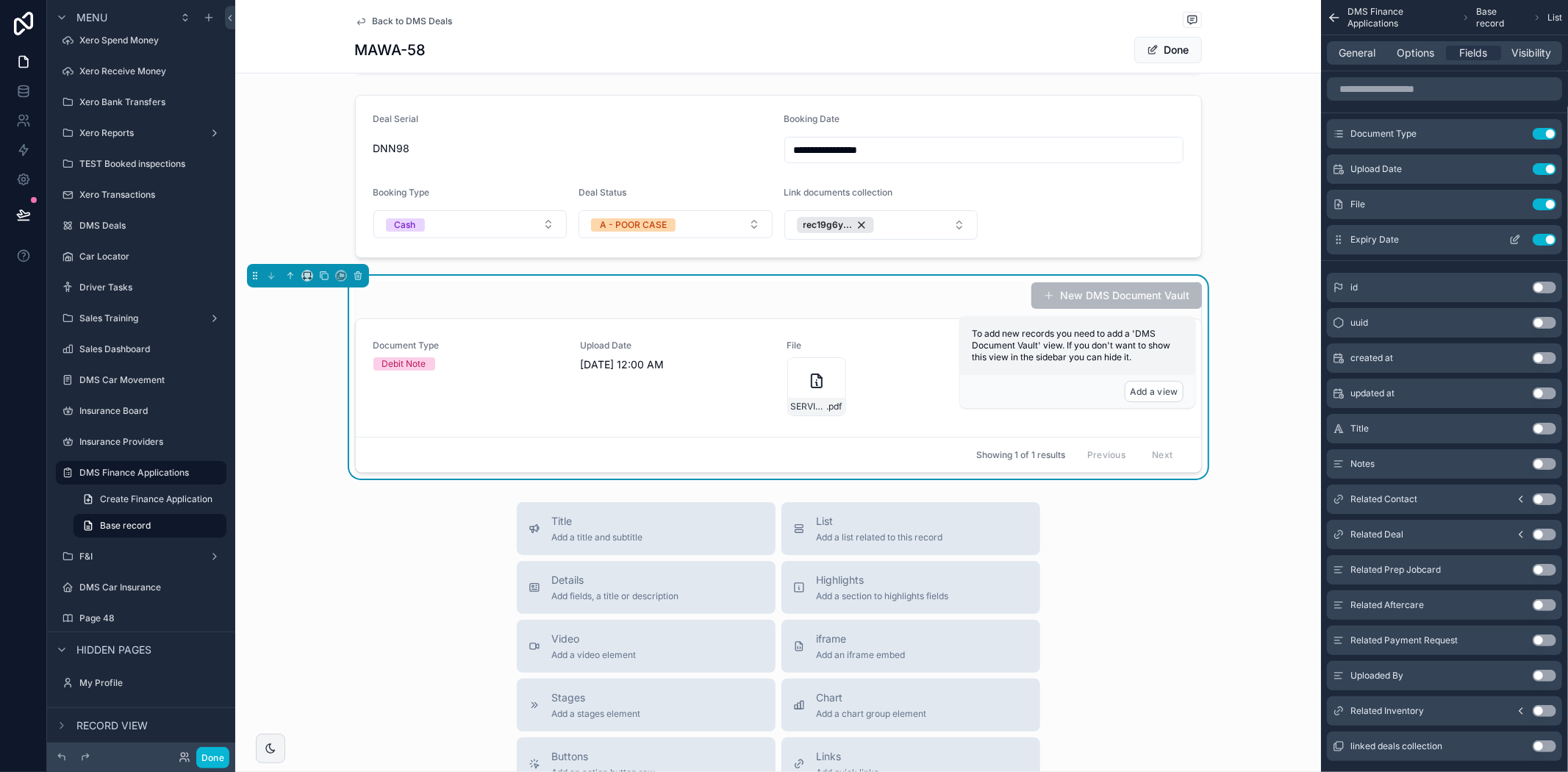
click at [1548, 234] on button "Use setting" at bounding box center [1544, 240] width 24 height 11
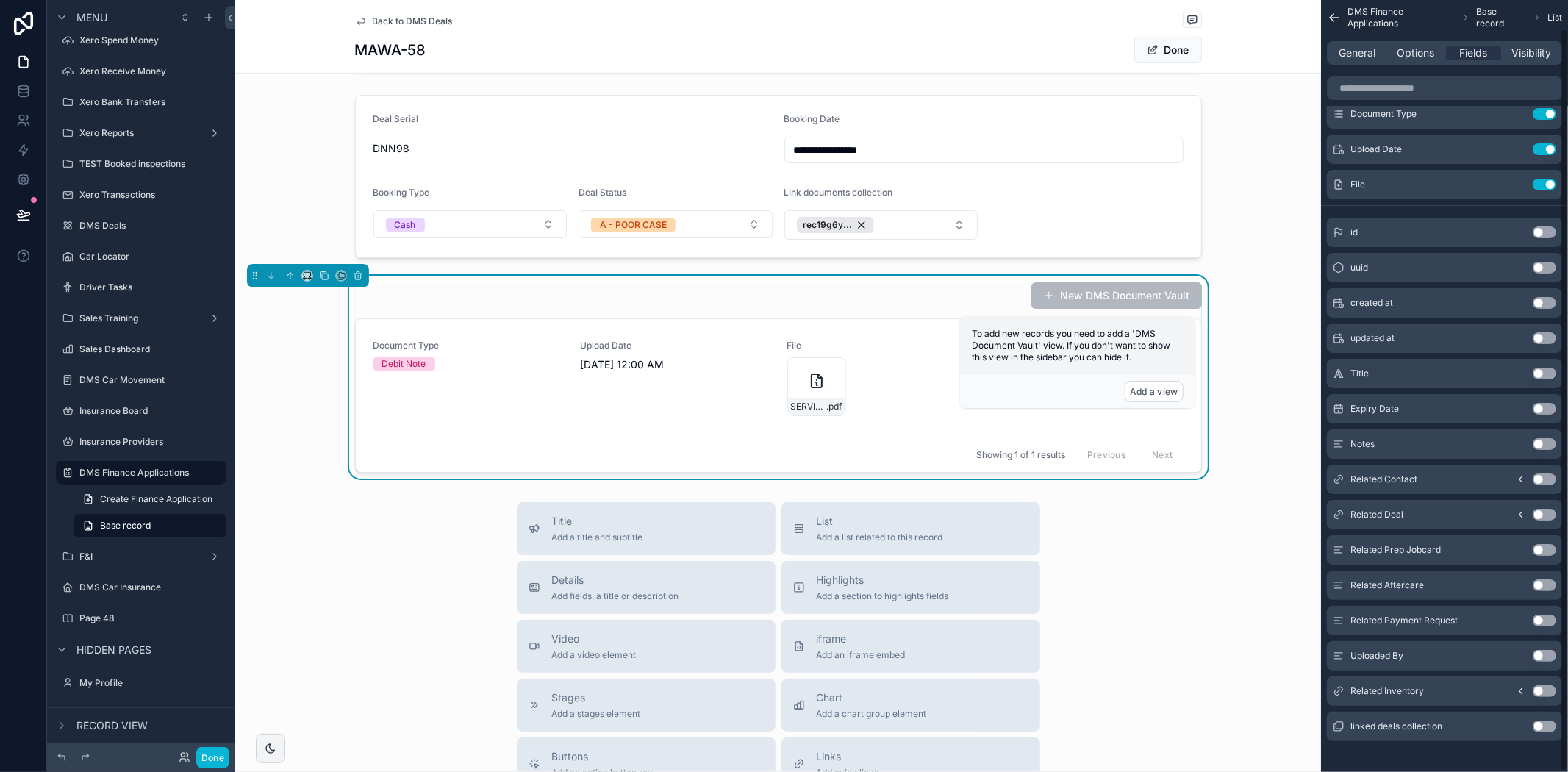
scroll to position [30, 0]
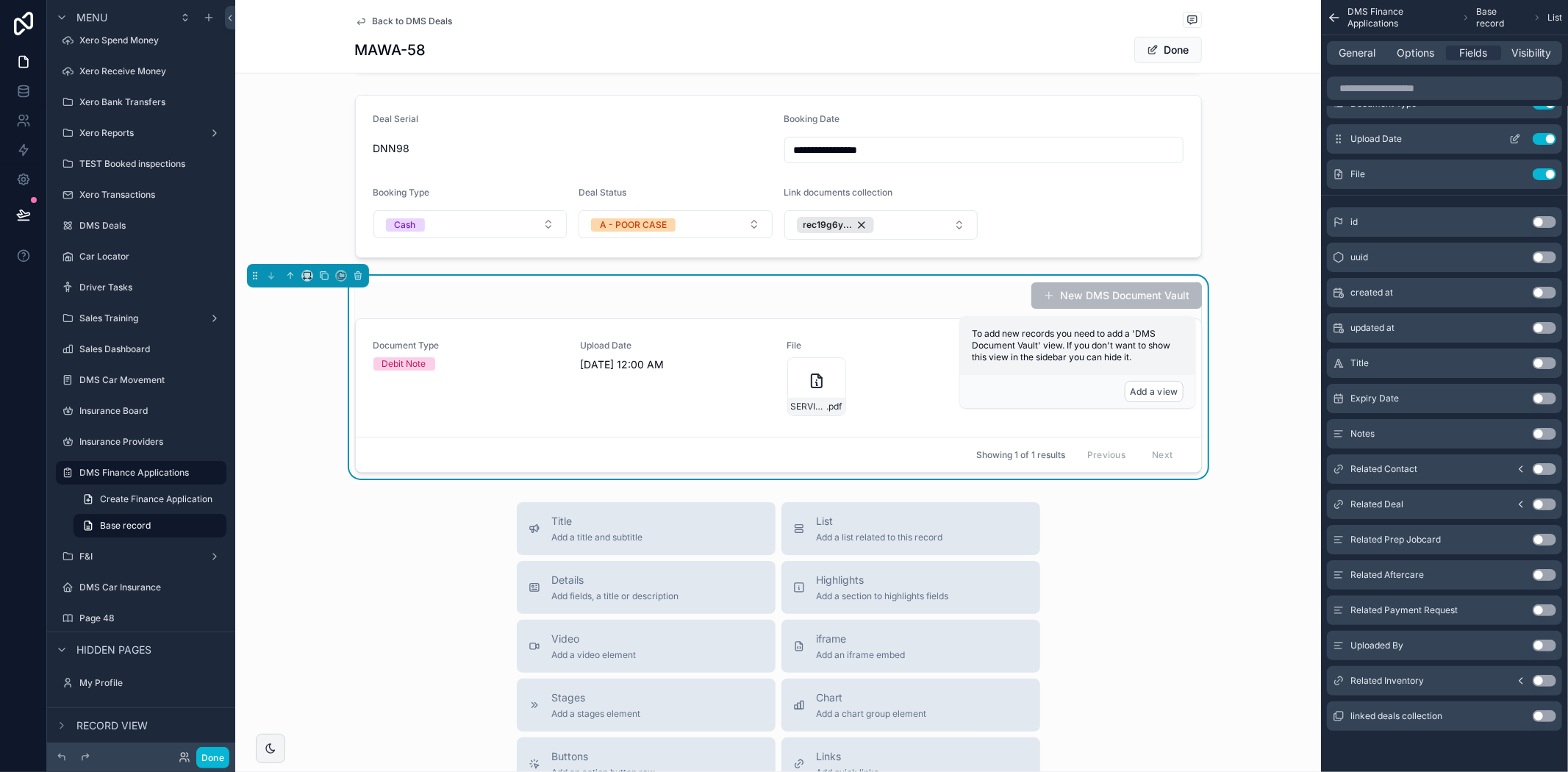
click at [1541, 145] on div "Upload Date Use setting" at bounding box center [1445, 138] width 235 height 29
click at [1541, 139] on button "Use setting" at bounding box center [1544, 138] width 24 height 11
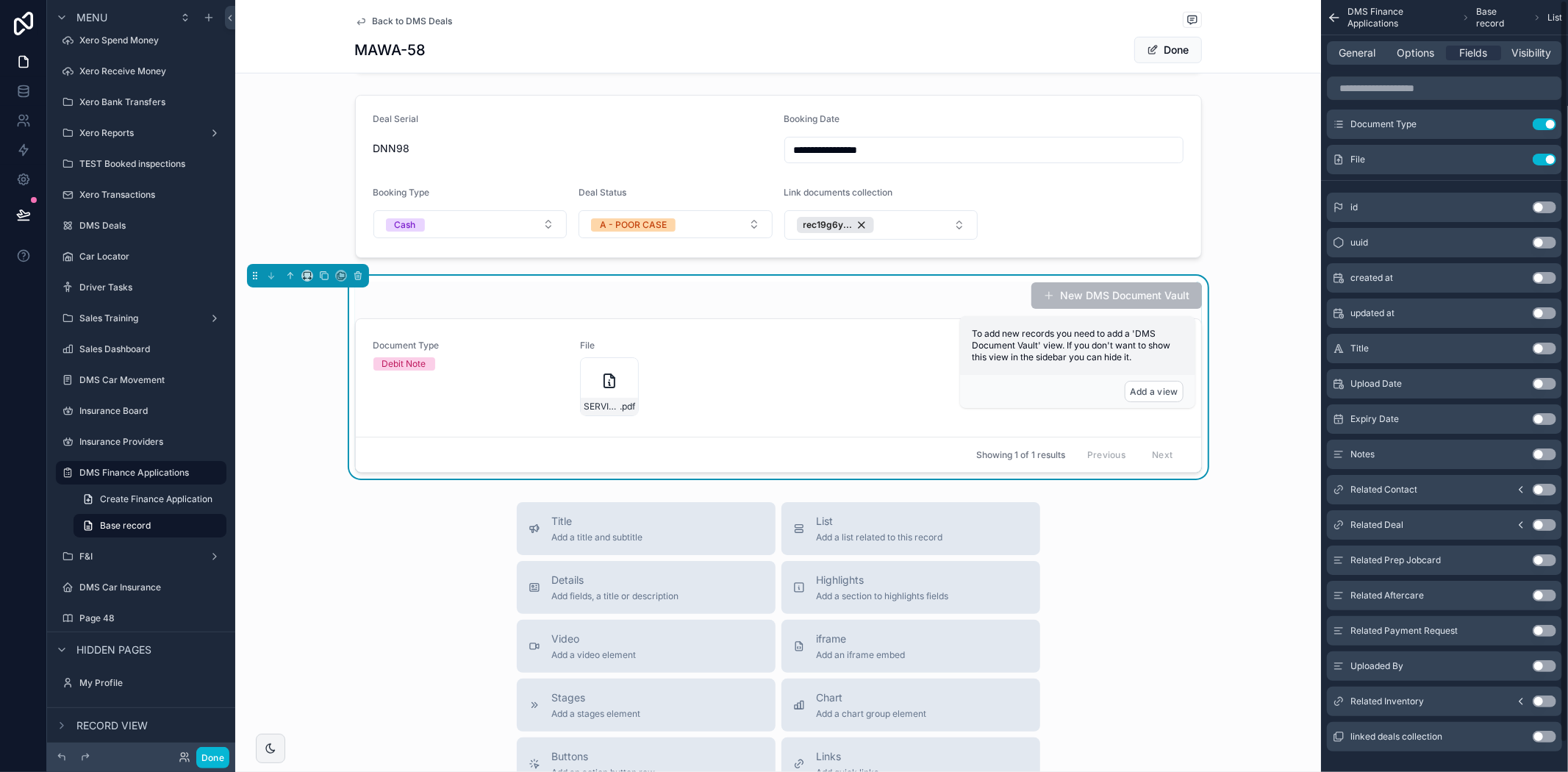
scroll to position [0, 0]
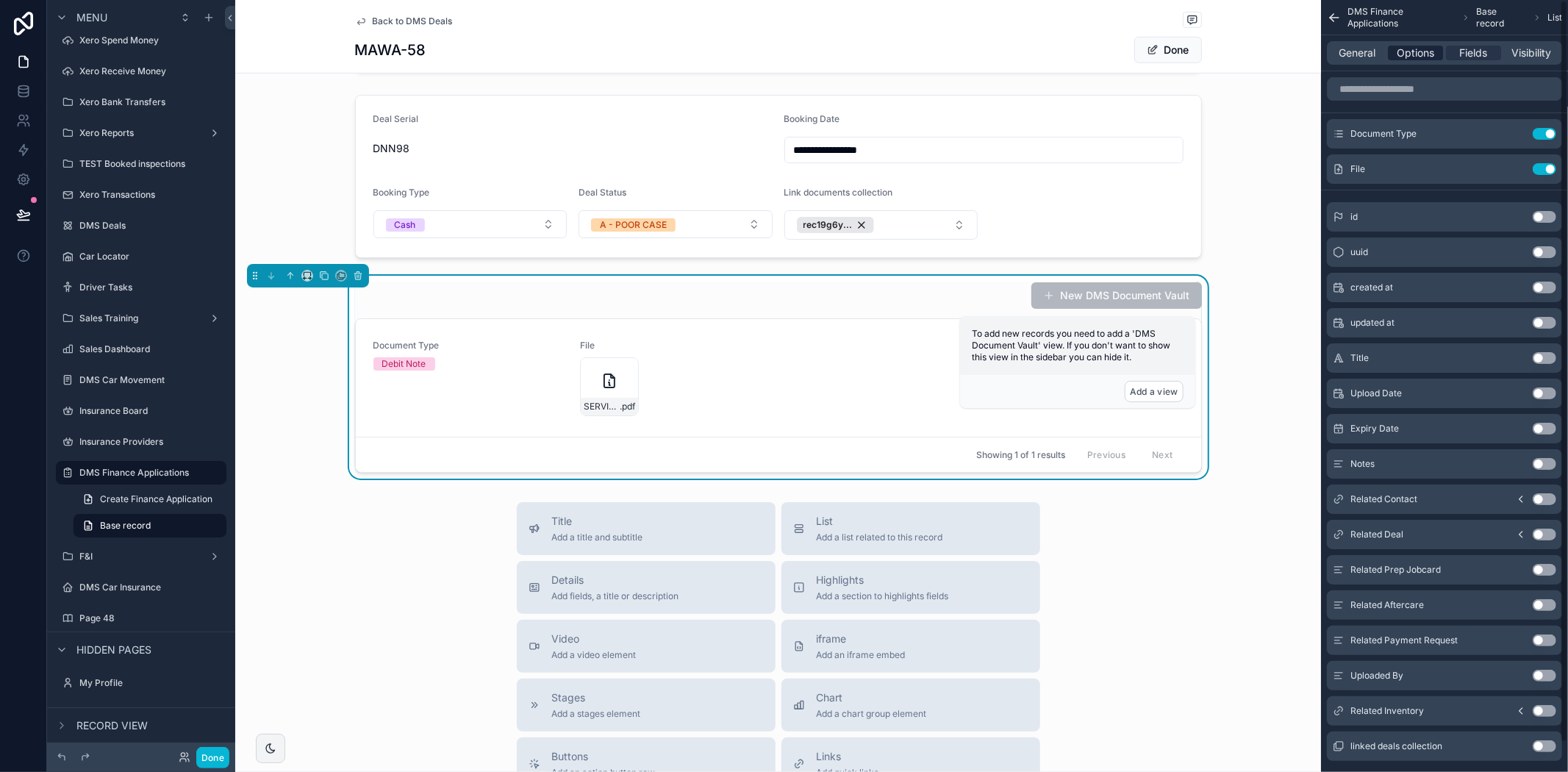
click at [1431, 48] on span "Options" at bounding box center [1415, 53] width 38 height 15
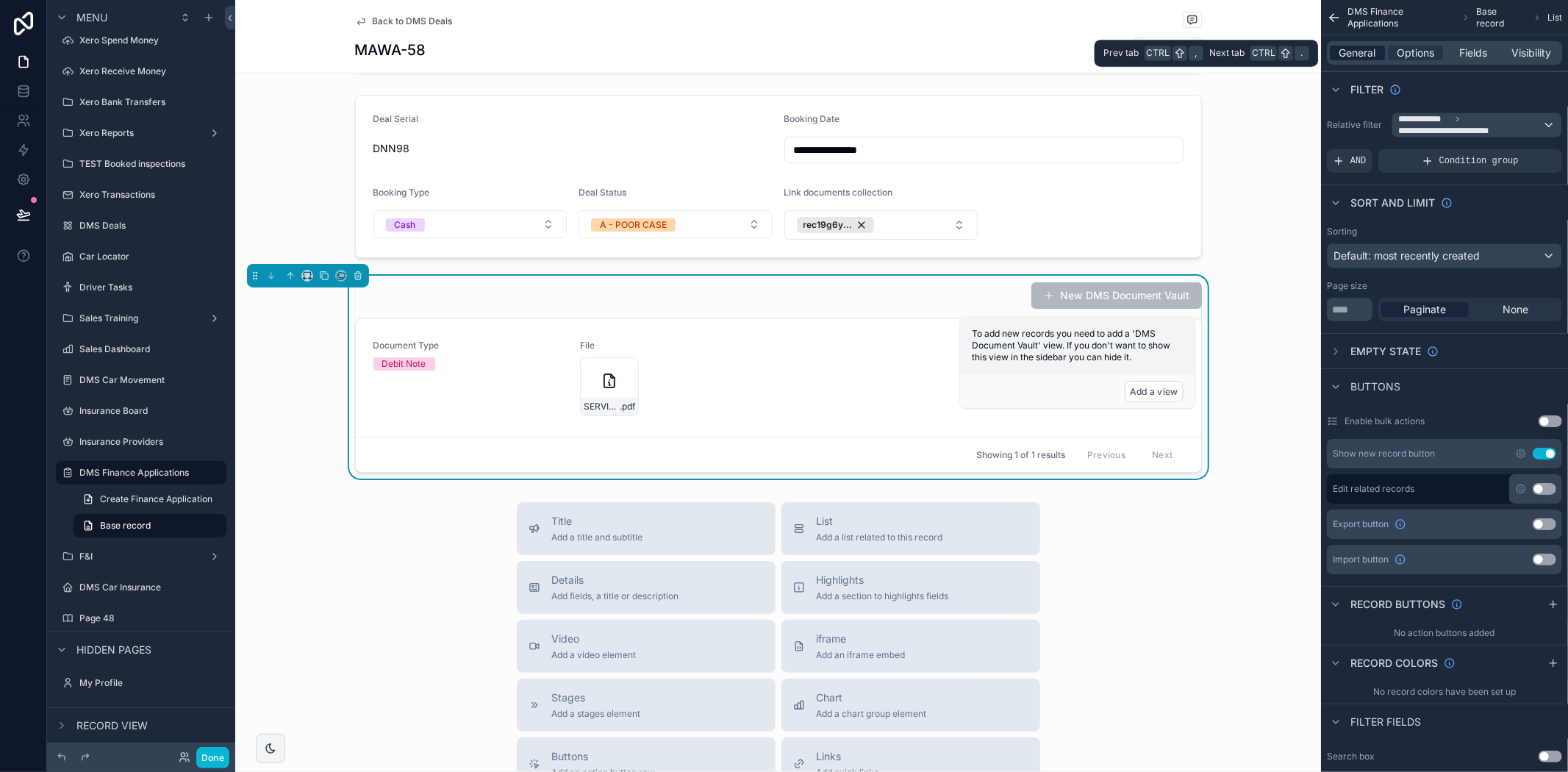
click at [1358, 56] on span "General" at bounding box center [1358, 53] width 37 height 15
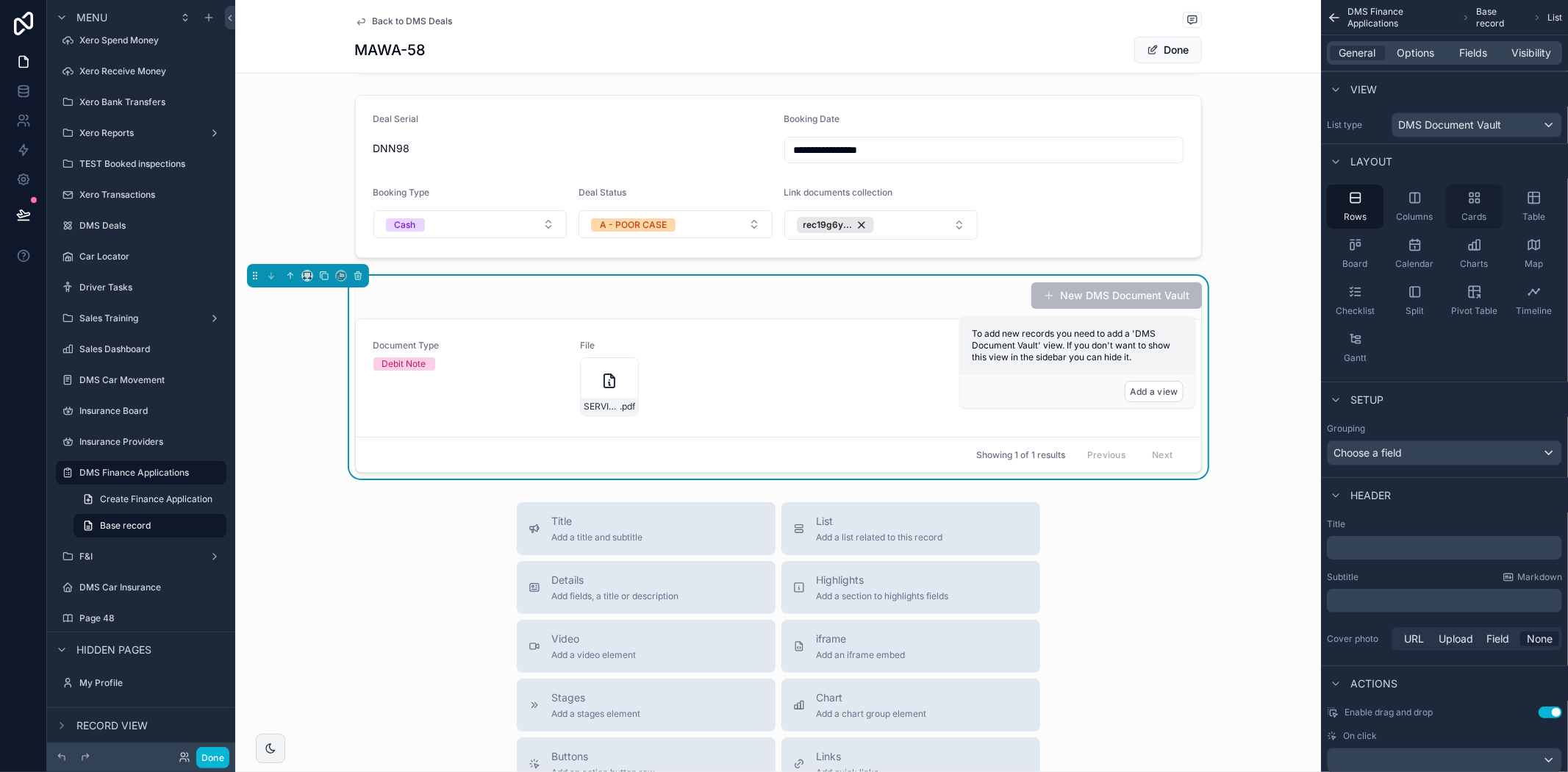
click at [1470, 199] on icon "scrollable content" at bounding box center [1471, 201] width 4 height 4
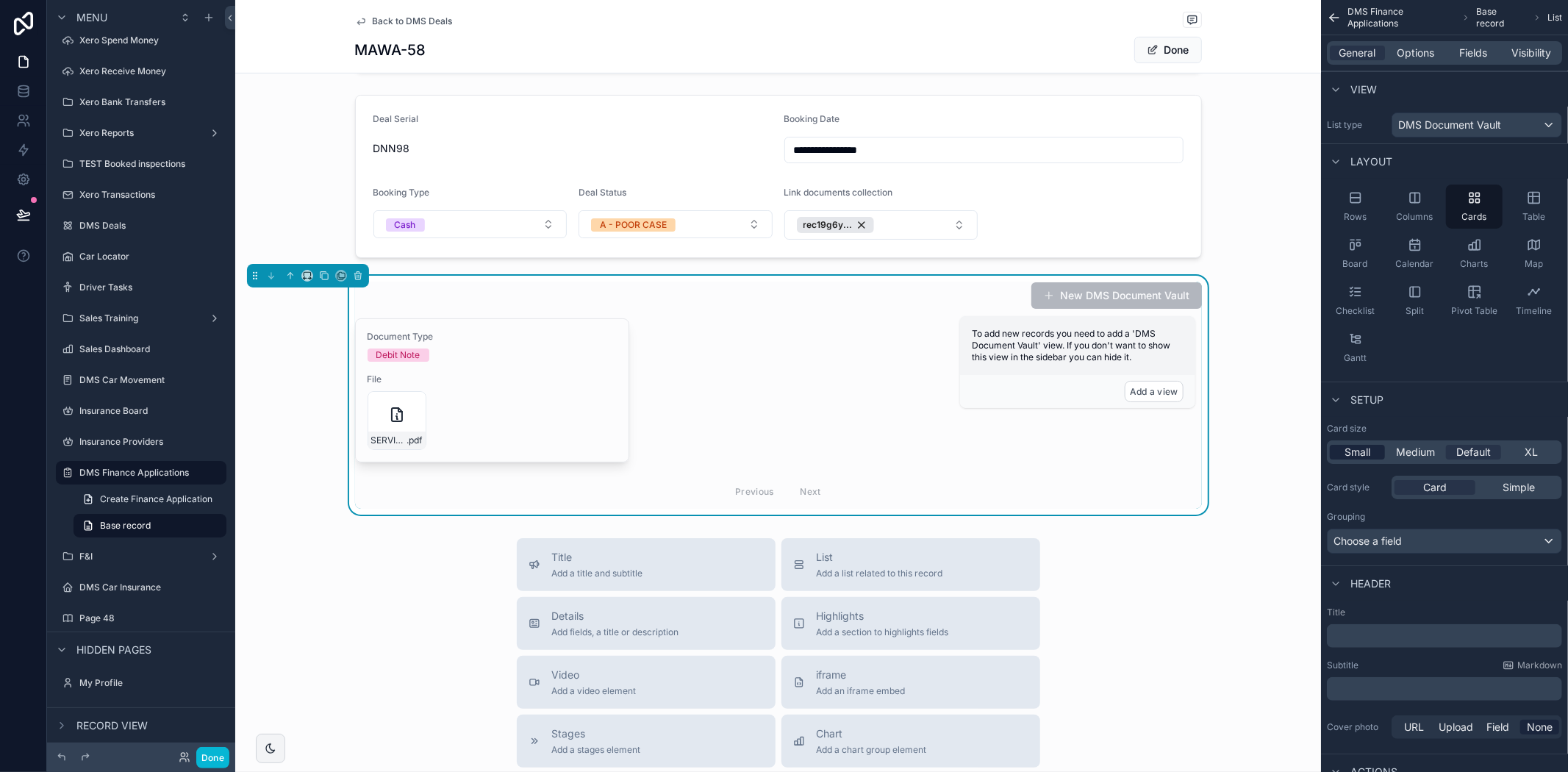
click at [1368, 451] on span "Small" at bounding box center [1357, 452] width 26 height 15
click at [1519, 450] on div "XL" at bounding box center [1532, 452] width 55 height 15
click at [1354, 451] on span "Small" at bounding box center [1357, 452] width 26 height 15
click at [1509, 484] on span "Simple" at bounding box center [1519, 487] width 32 height 15
click at [1415, 542] on div "Choose a field" at bounding box center [1444, 541] width 234 height 24
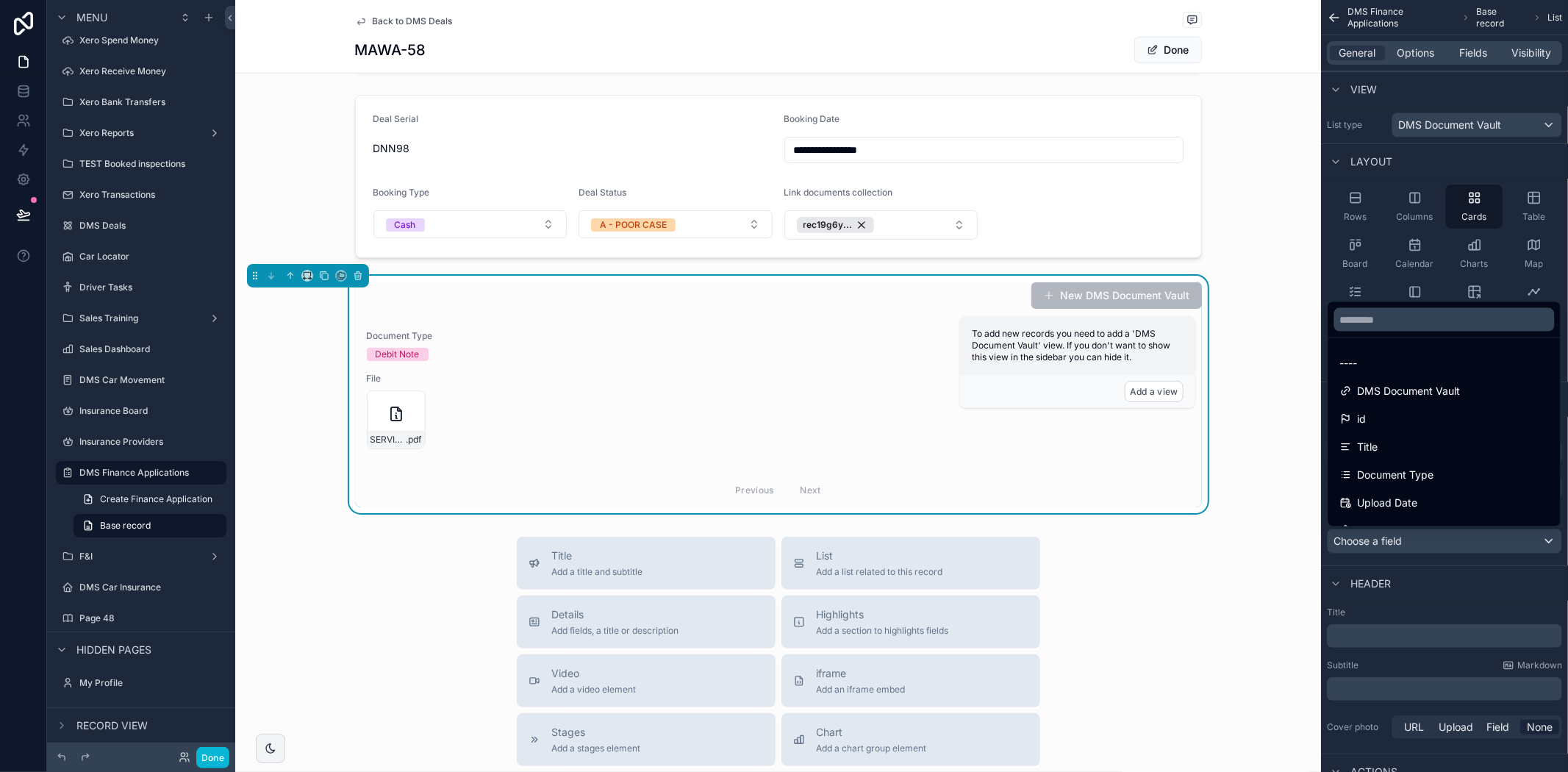
click at [1415, 542] on div "scrollable content" at bounding box center [784, 386] width 1568 height 772
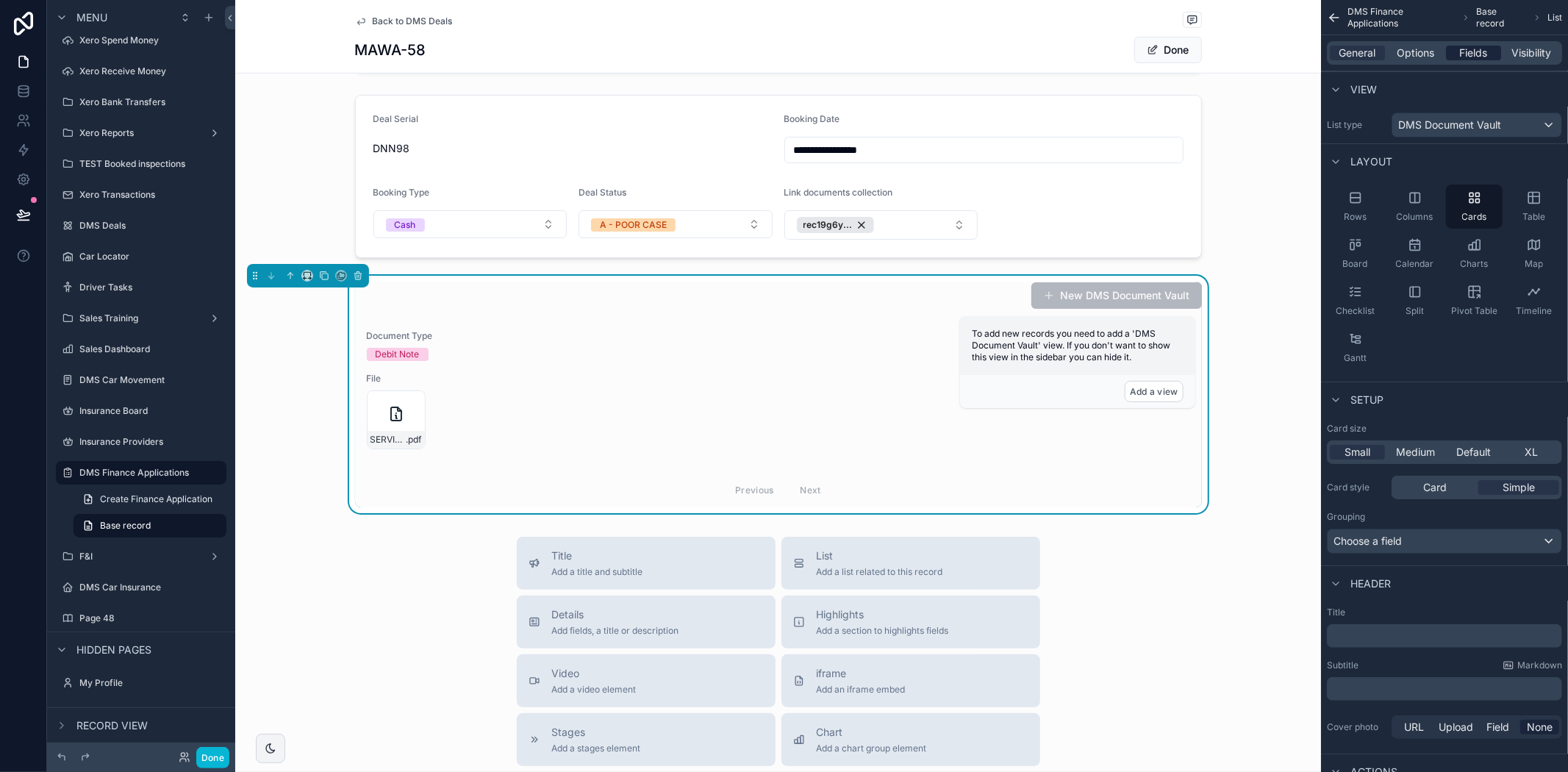
click at [1464, 52] on span "Fields" at bounding box center [1473, 53] width 27 height 15
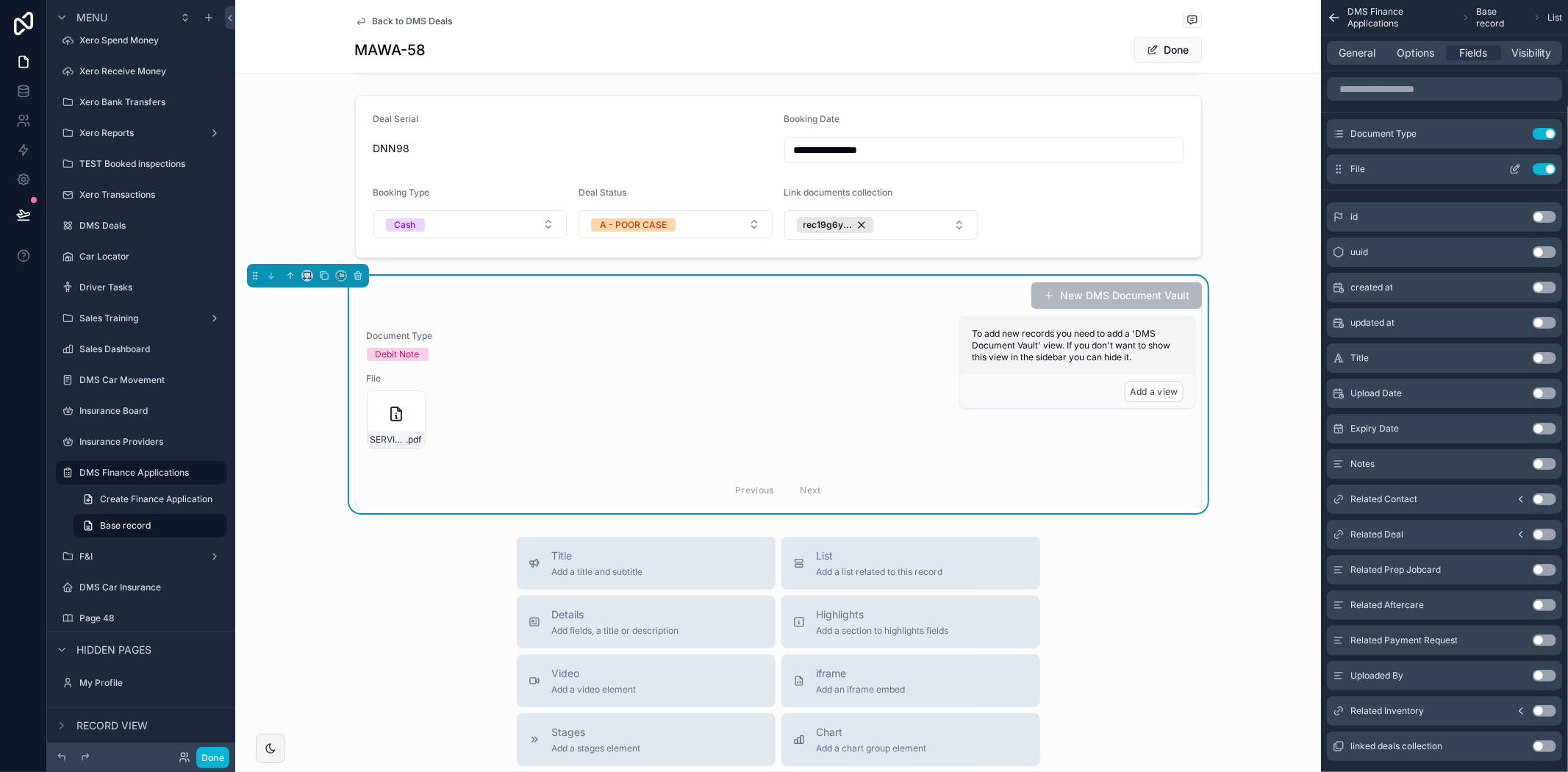
click at [1517, 171] on icon "scrollable content" at bounding box center [1515, 169] width 11 height 11
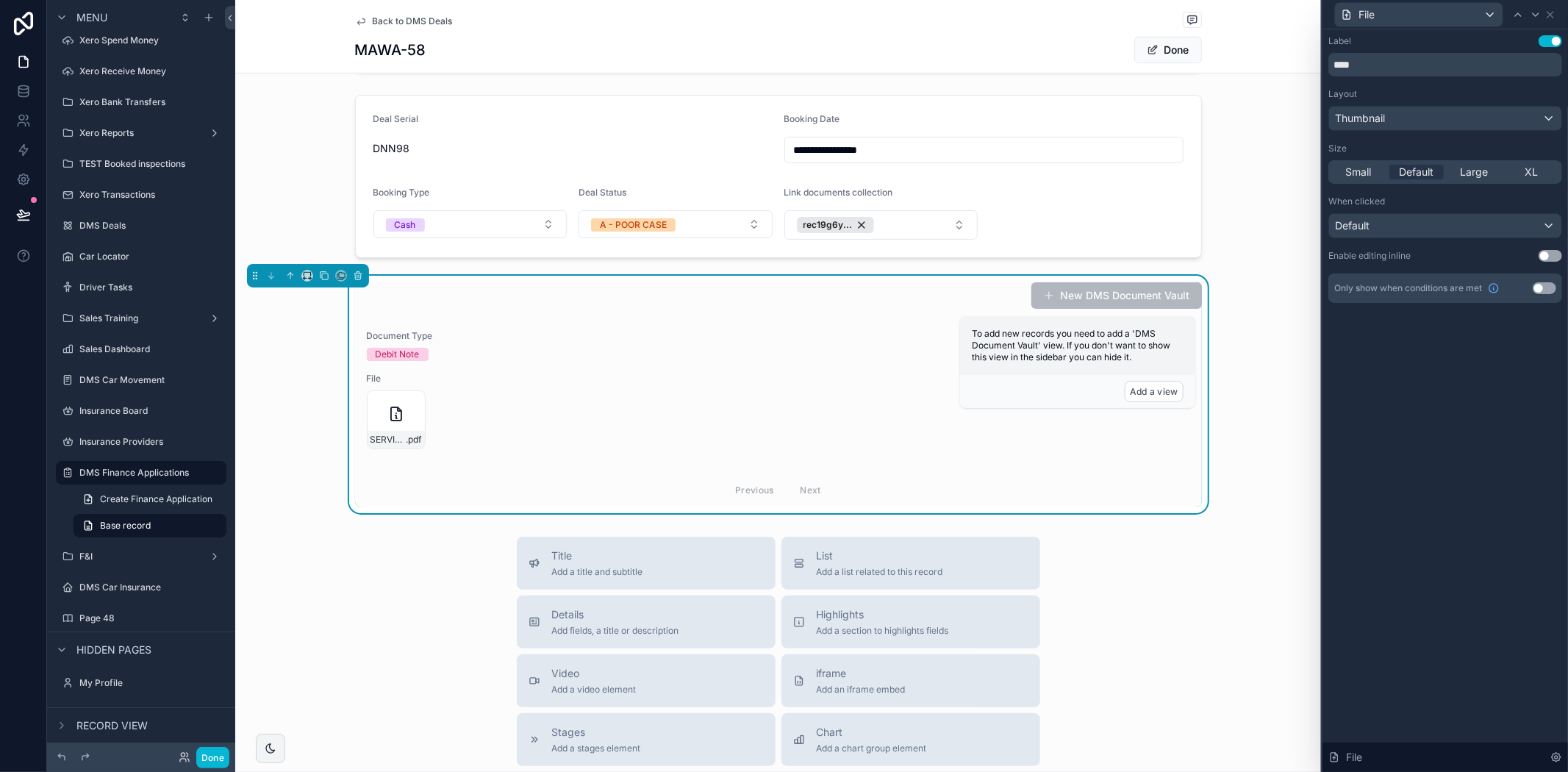
click at [1517, 171] on div "XL" at bounding box center [1532, 173] width 55 height 15
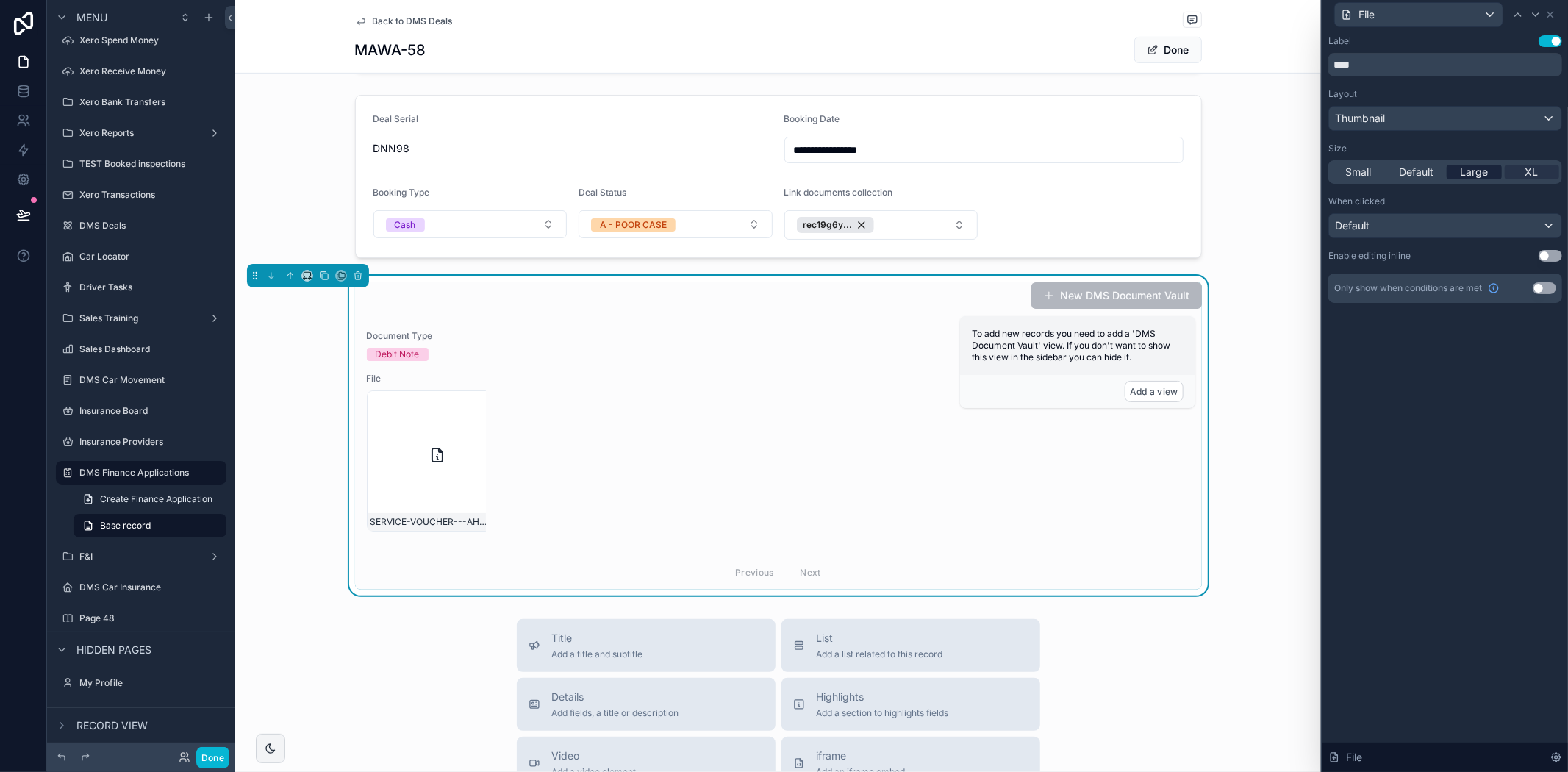
click at [1482, 168] on span "Large" at bounding box center [1473, 173] width 27 height 15
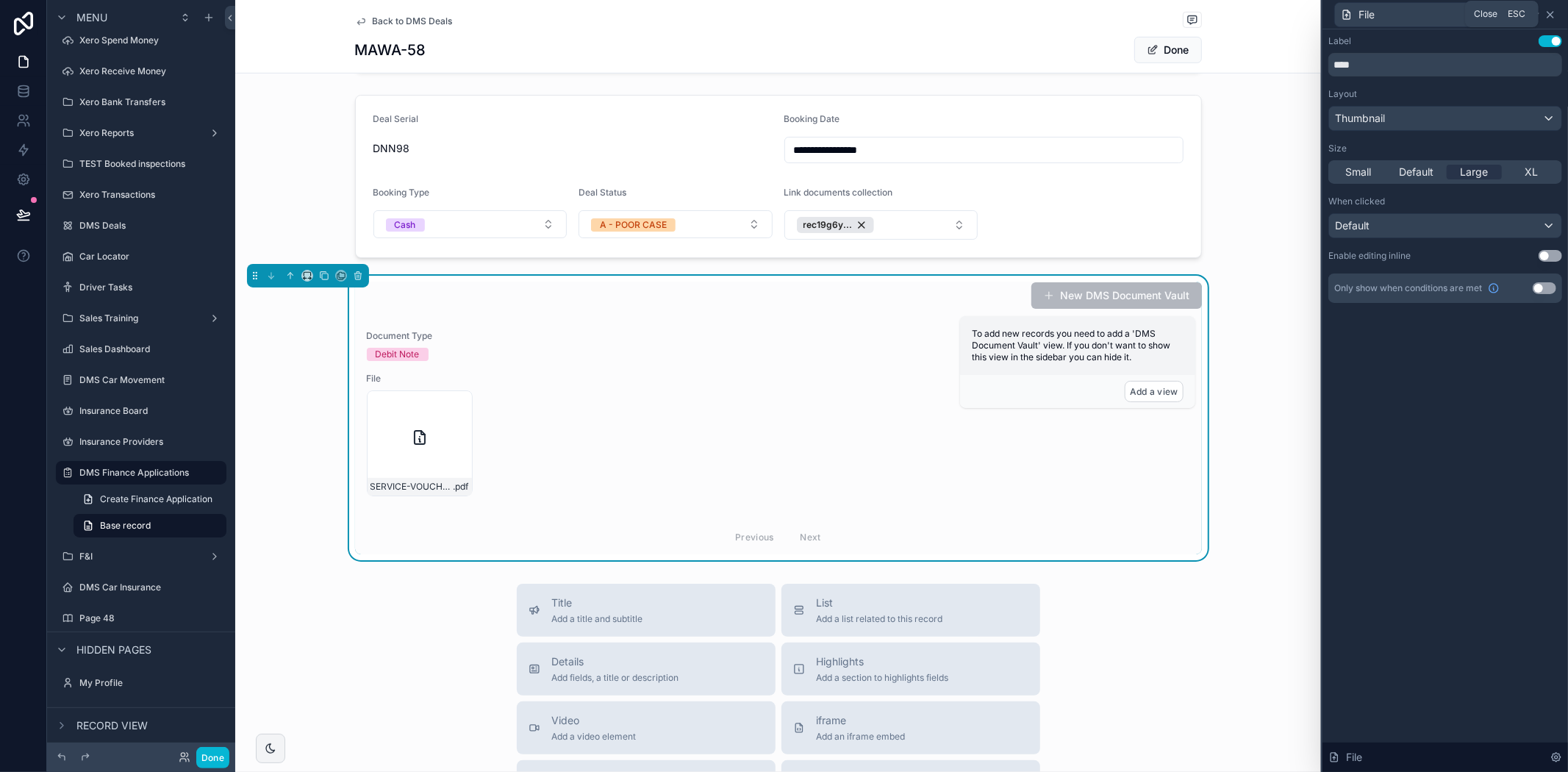
click at [1552, 15] on icon at bounding box center [1550, 14] width 11 height 11
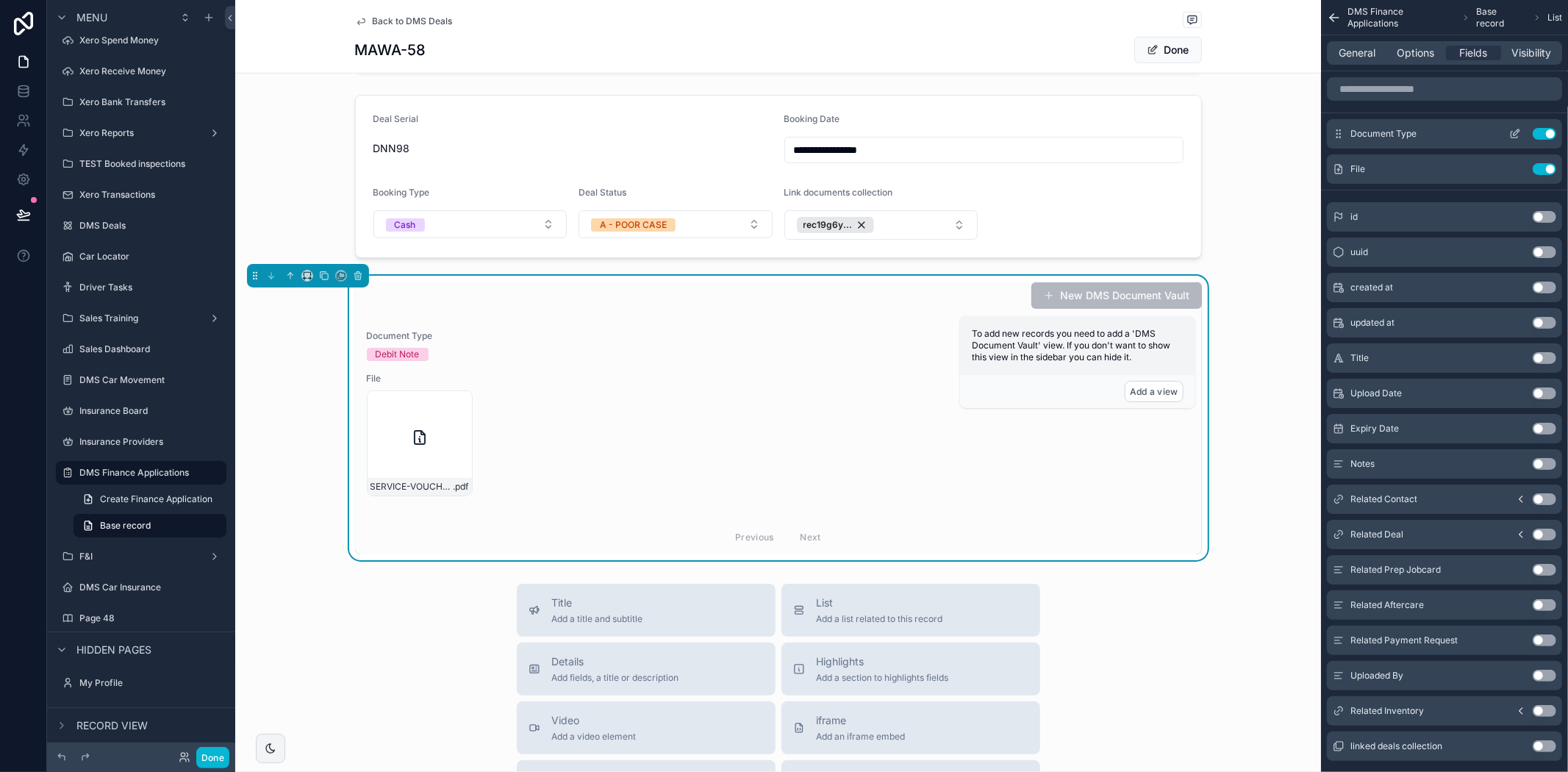
click at [1518, 134] on icon "scrollable content" at bounding box center [1515, 134] width 11 height 11
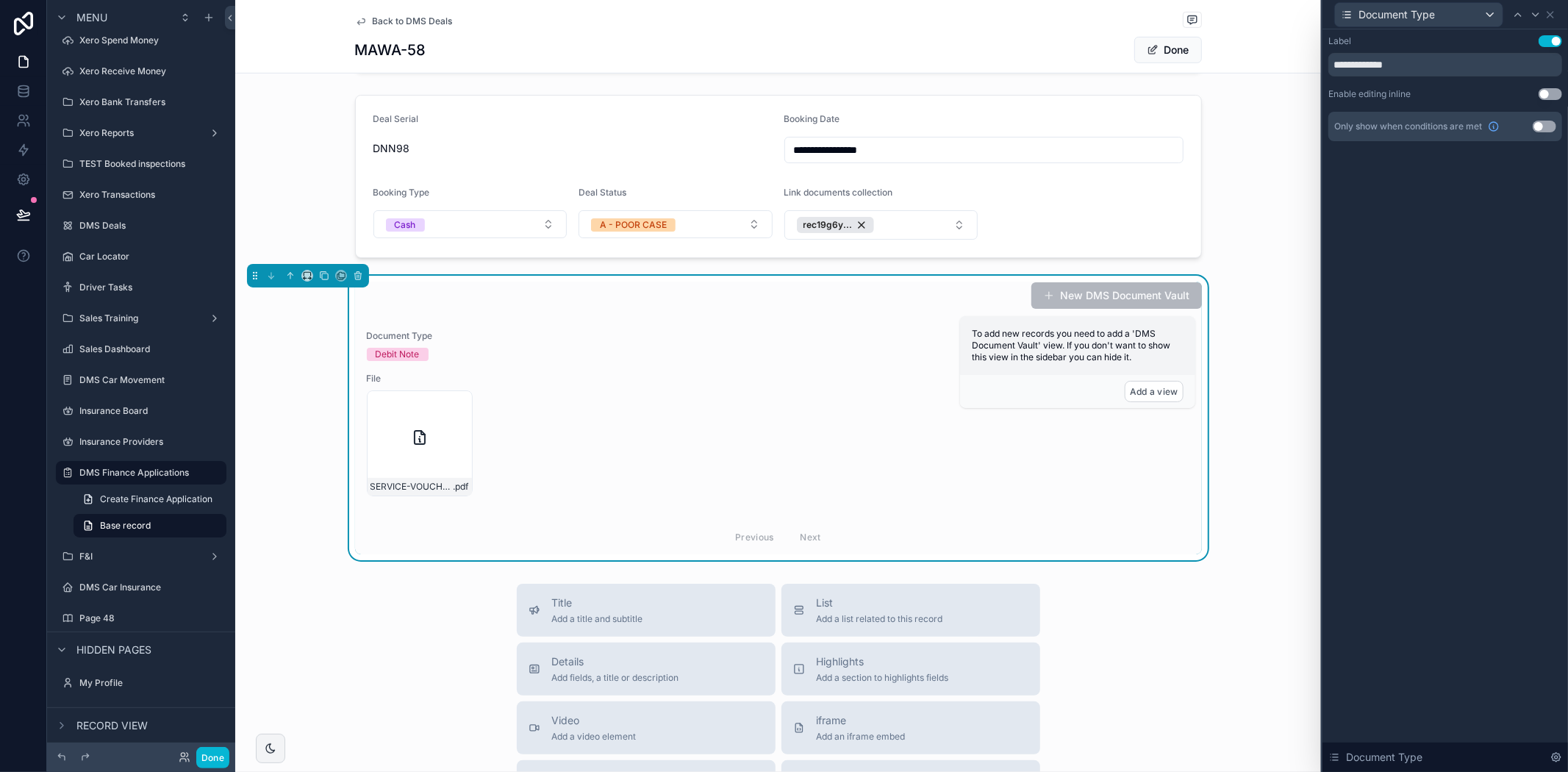
click at [1550, 20] on div "Document Type" at bounding box center [1445, 14] width 234 height 28
click at [1551, 15] on icon at bounding box center [1550, 14] width 6 height 6
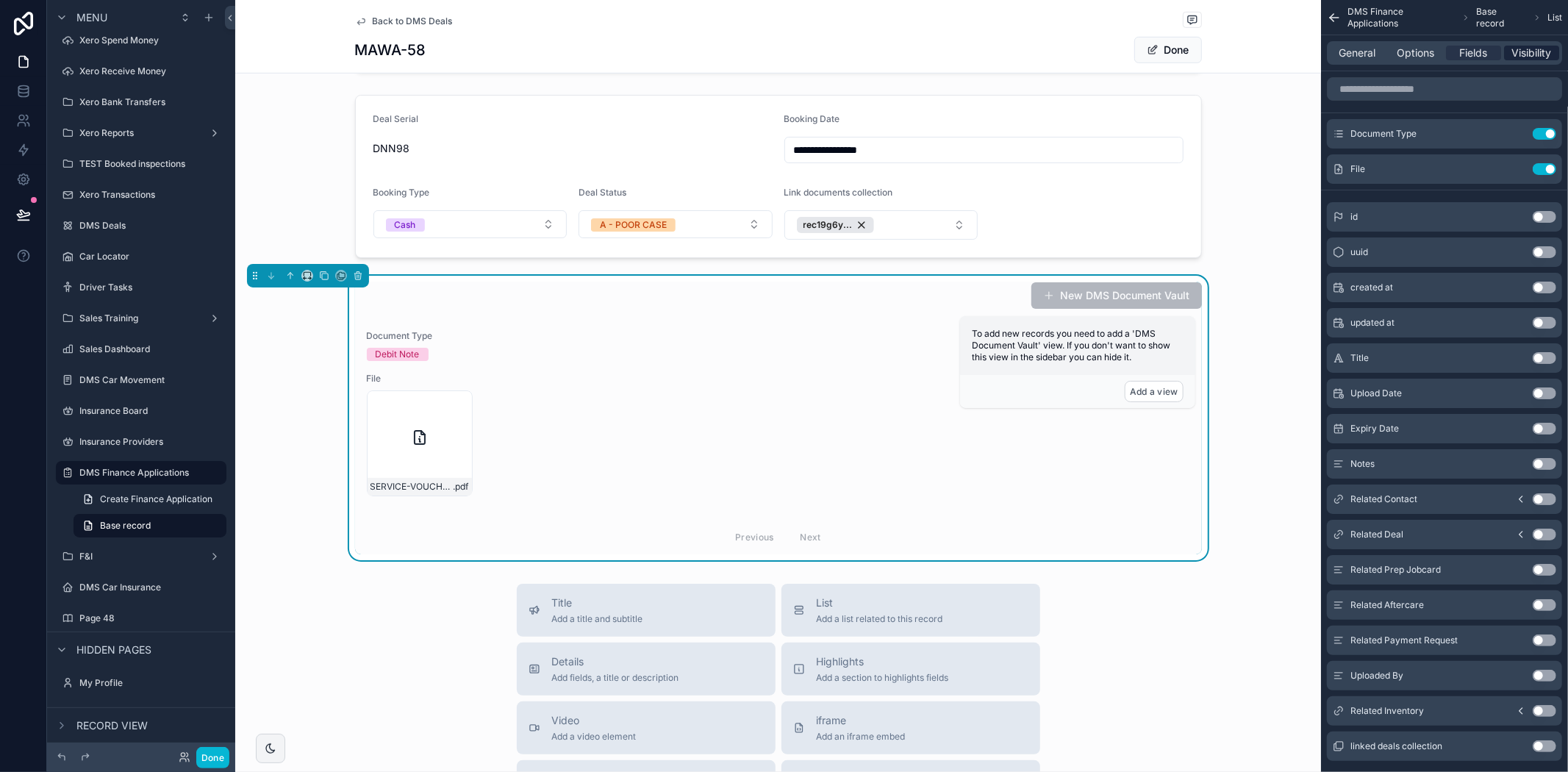
click at [1539, 48] on span "Visibility" at bounding box center [1532, 53] width 40 height 15
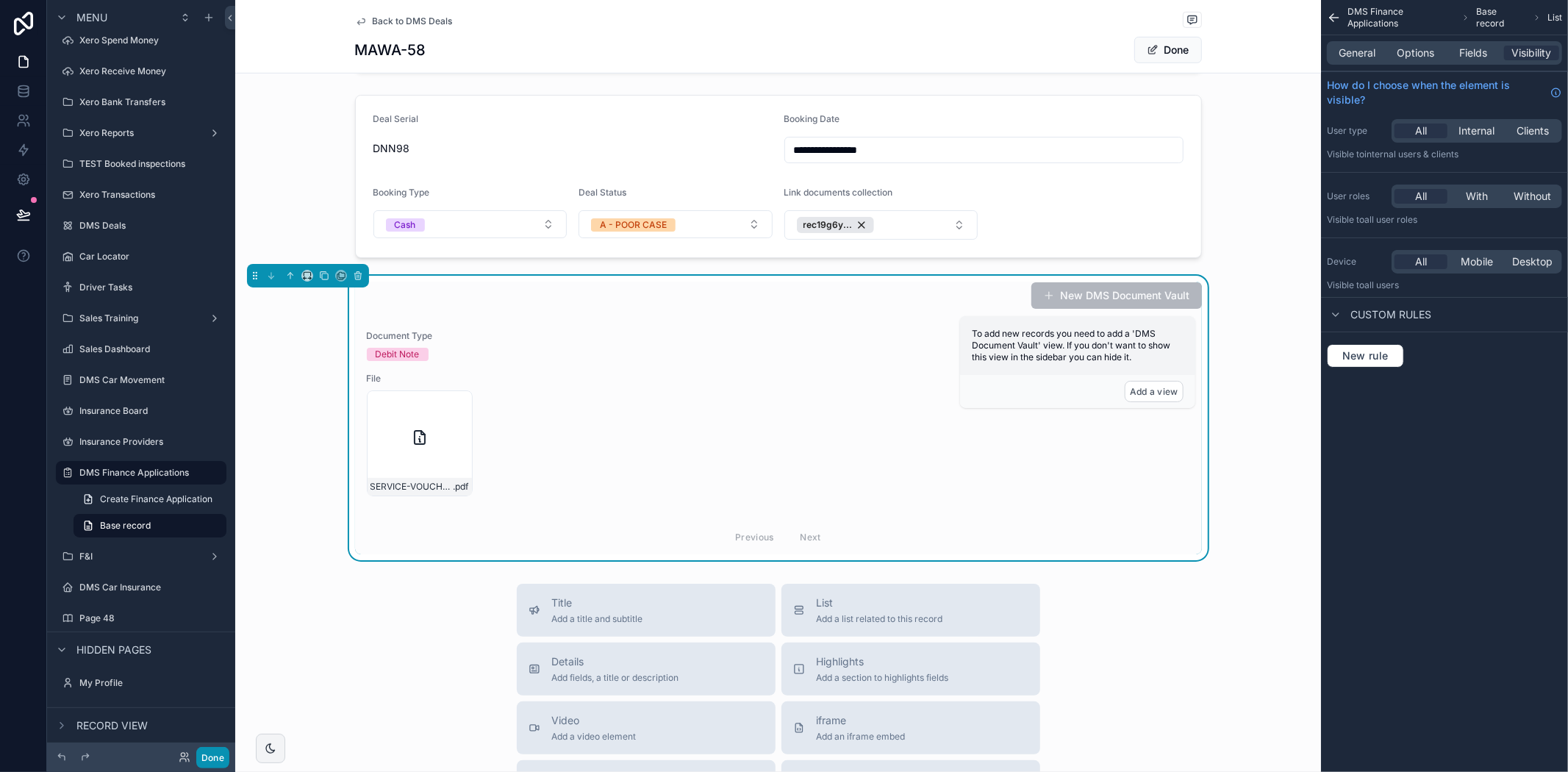
click at [197, 758] on button "Done" at bounding box center [212, 758] width 33 height 21
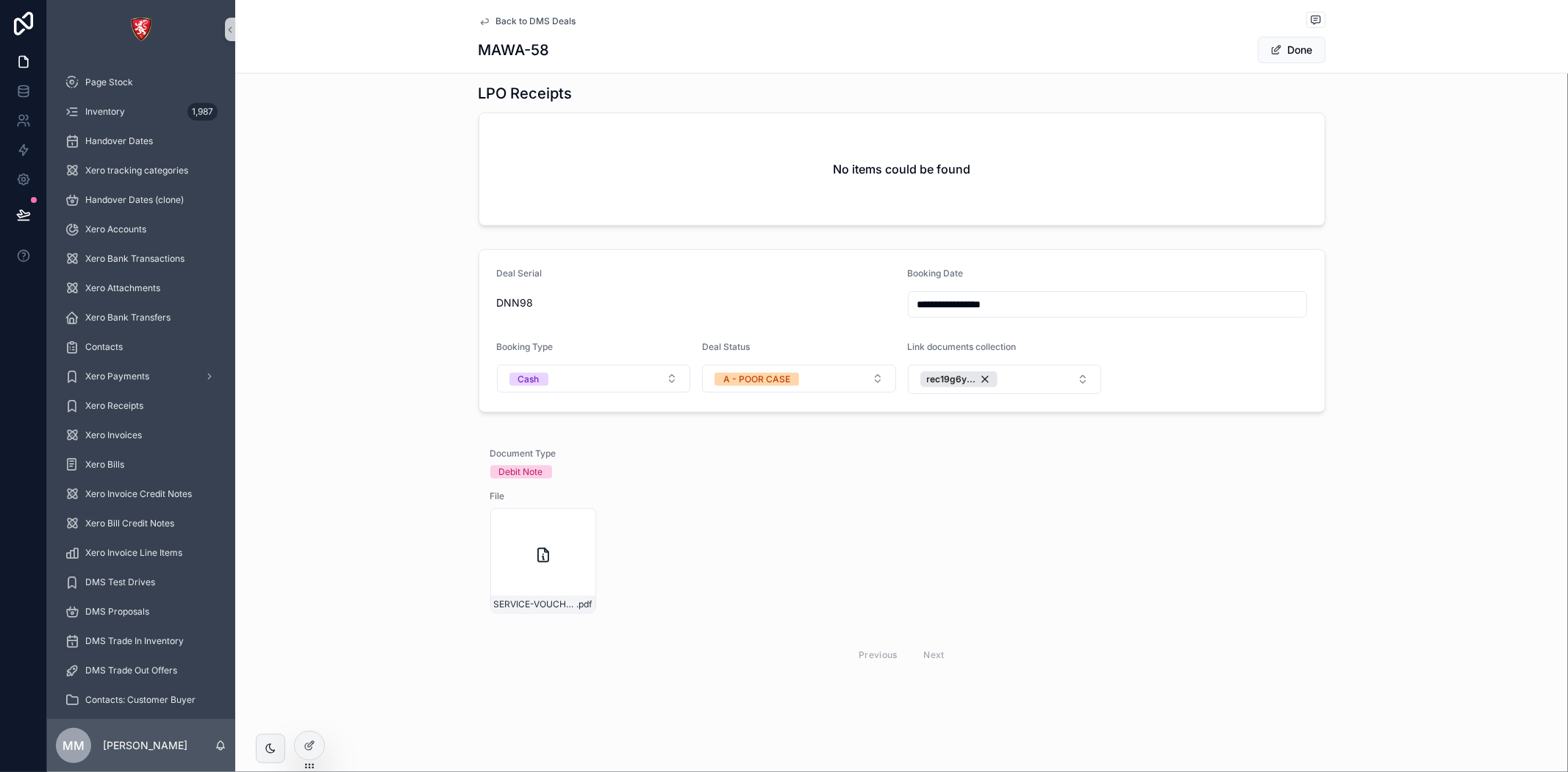
scroll to position [531, 0]
click at [542, 550] on icon "scrollable content" at bounding box center [543, 555] width 18 height 18
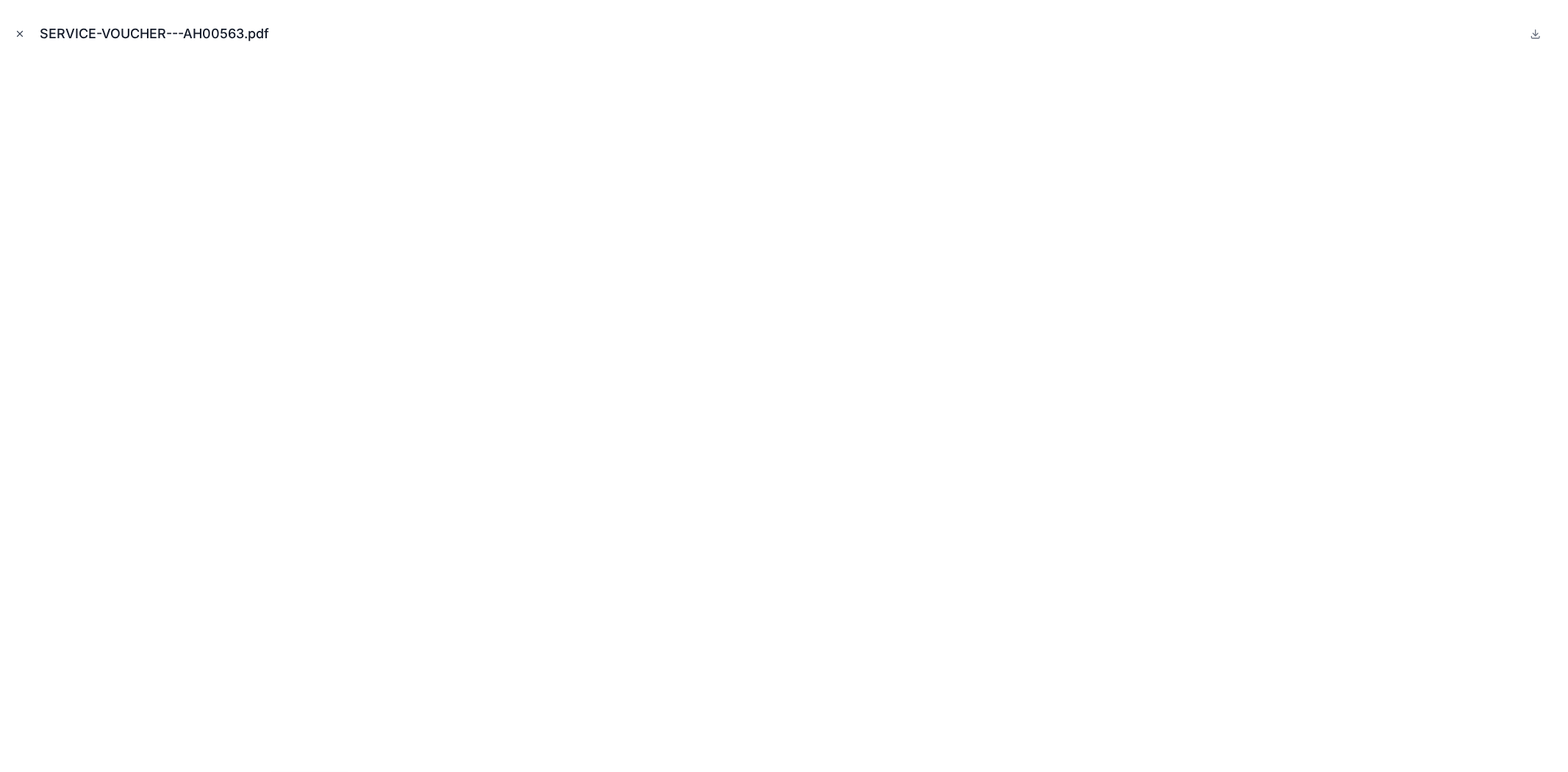
click at [27, 29] on button "Close modal" at bounding box center [19, 33] width 16 height 16
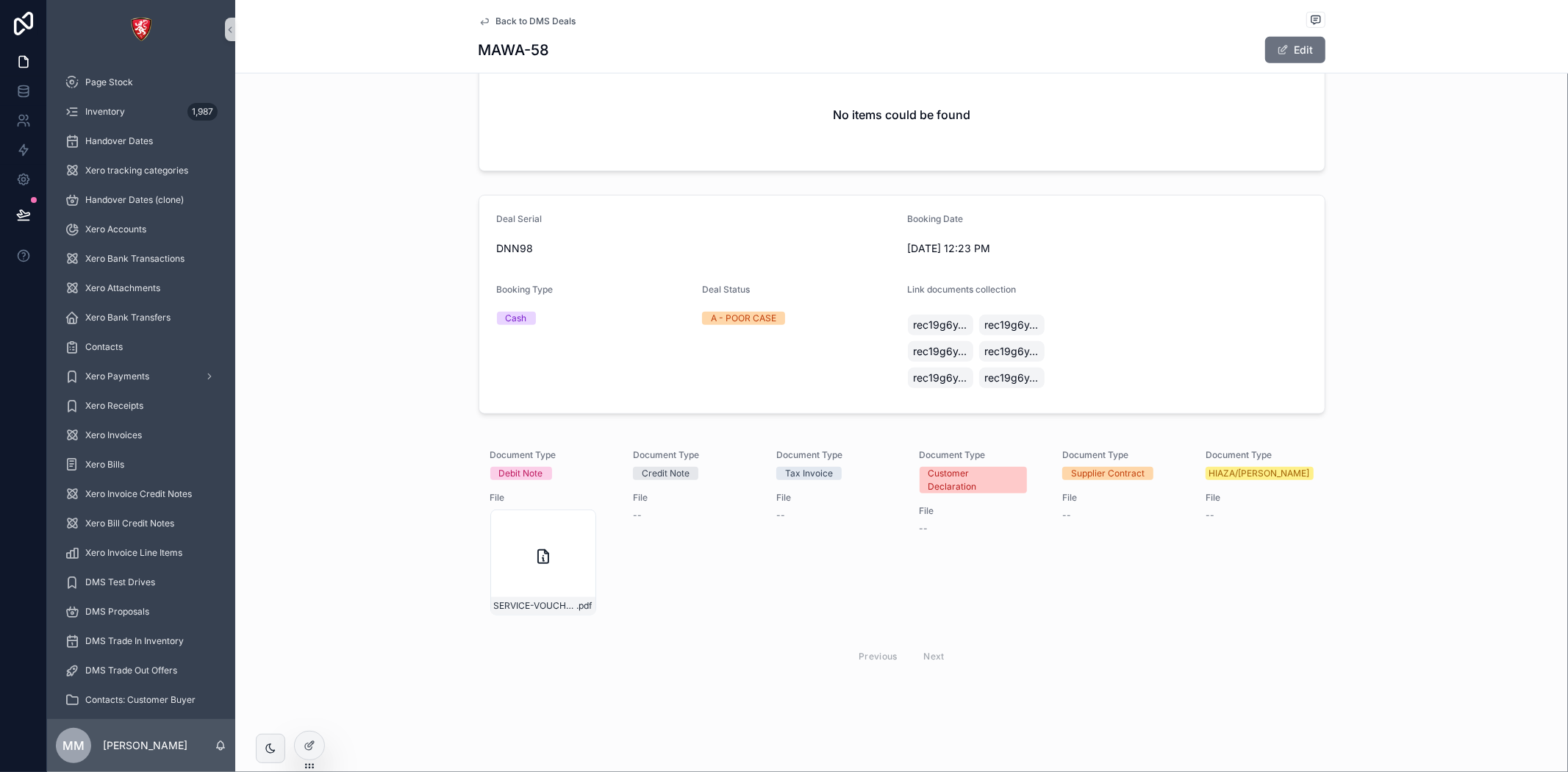
scroll to position [575, 0]
click at [1023, 351] on span "rec19g6y..." at bounding box center [1012, 351] width 54 height 15
click at [879, 352] on div "Deal Status A - POOR CASE" at bounding box center [799, 340] width 194 height 112
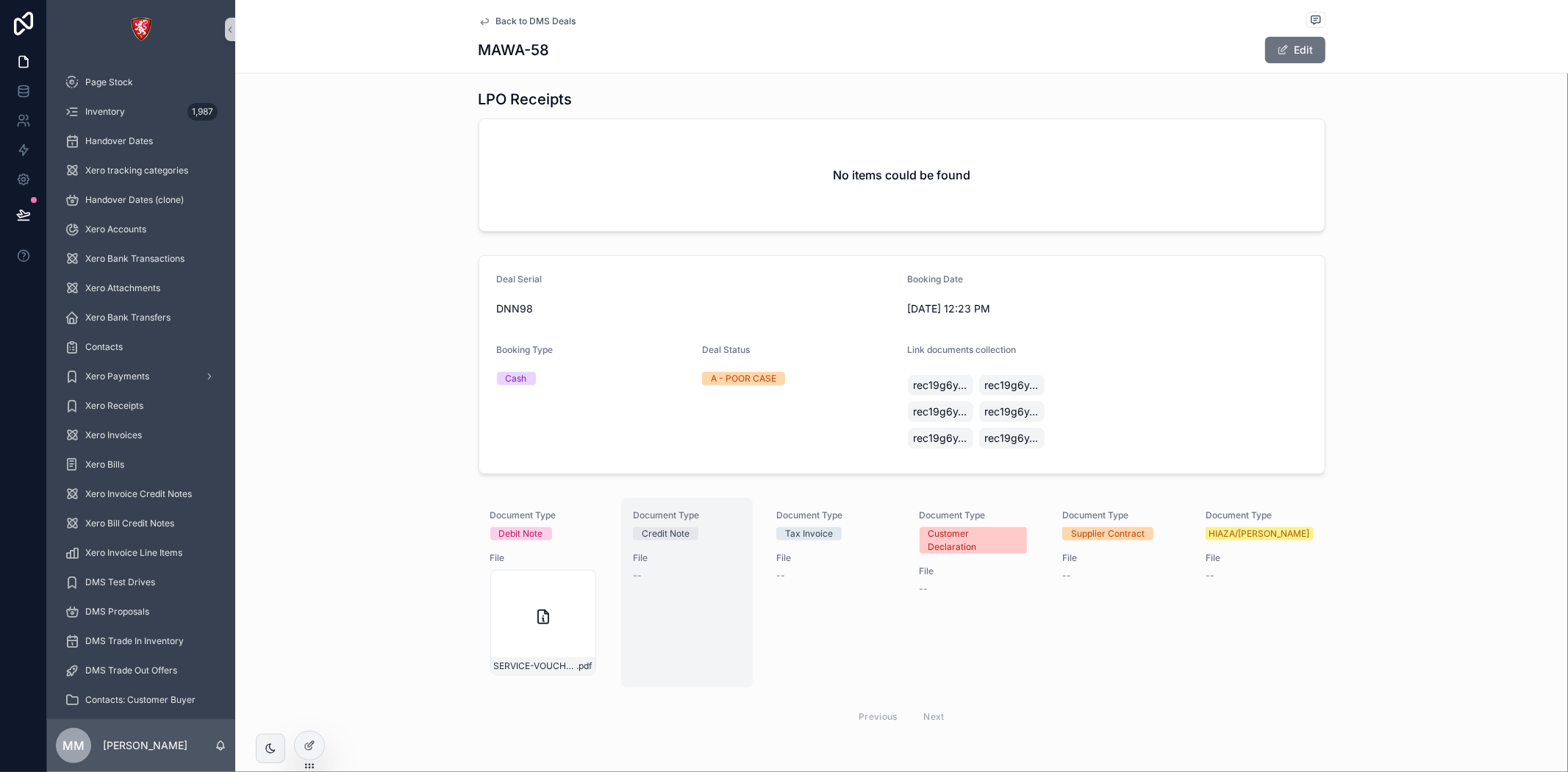
scroll to position [329, 0]
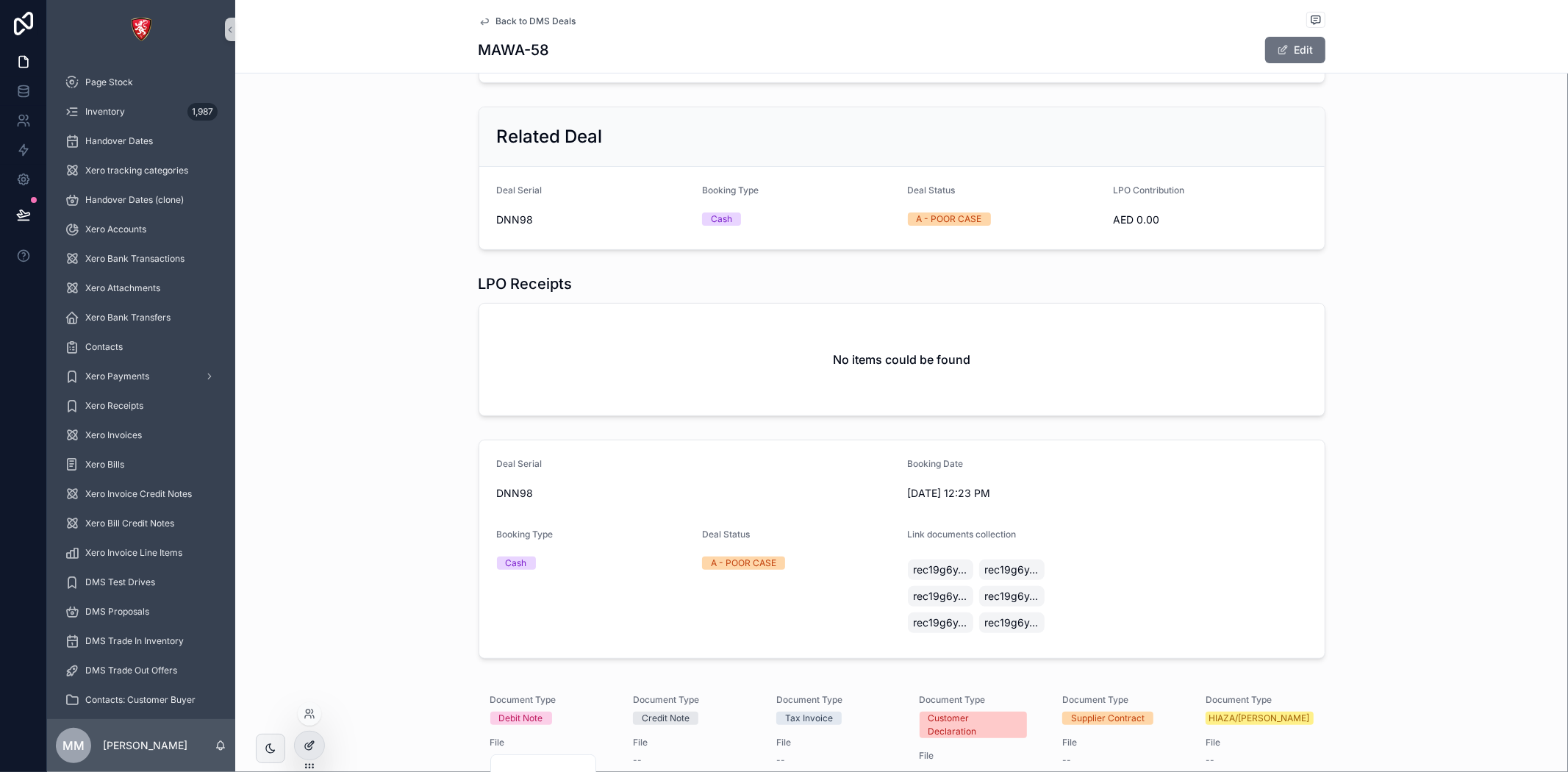
click at [300, 755] on div at bounding box center [309, 745] width 29 height 28
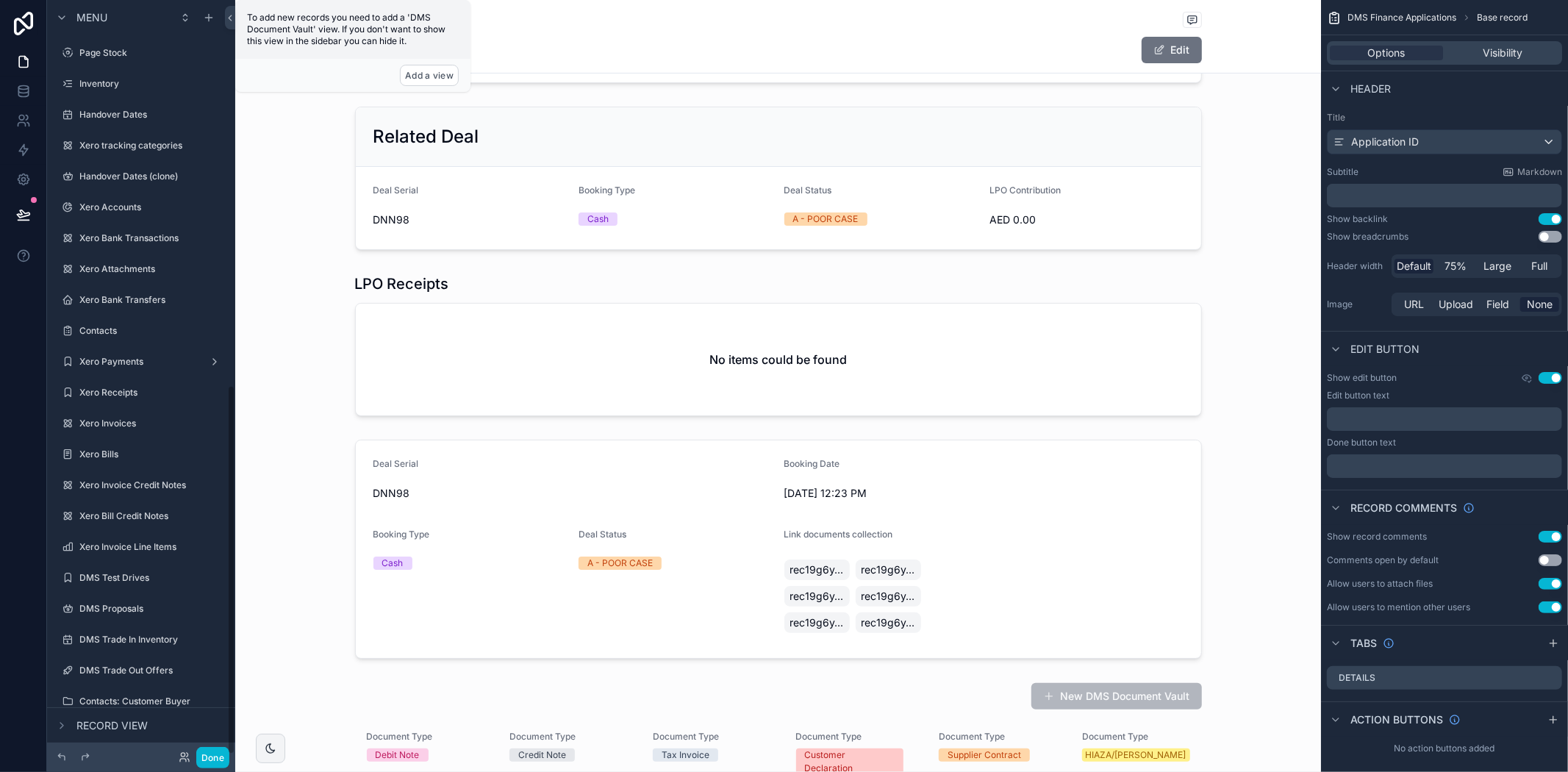
scroll to position [784, 0]
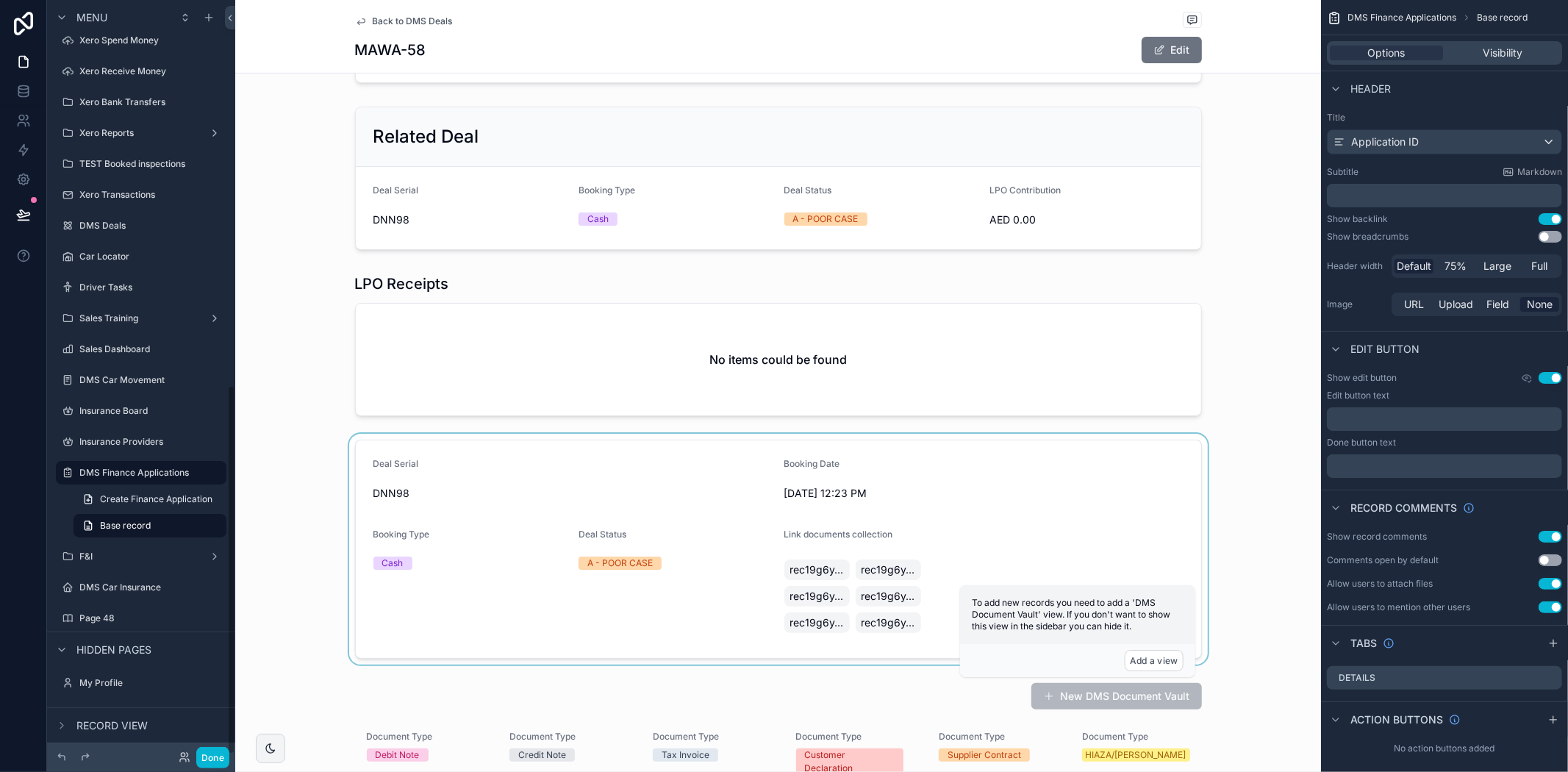
click at [1025, 510] on div "scrollable content" at bounding box center [777, 549] width 1085 height 230
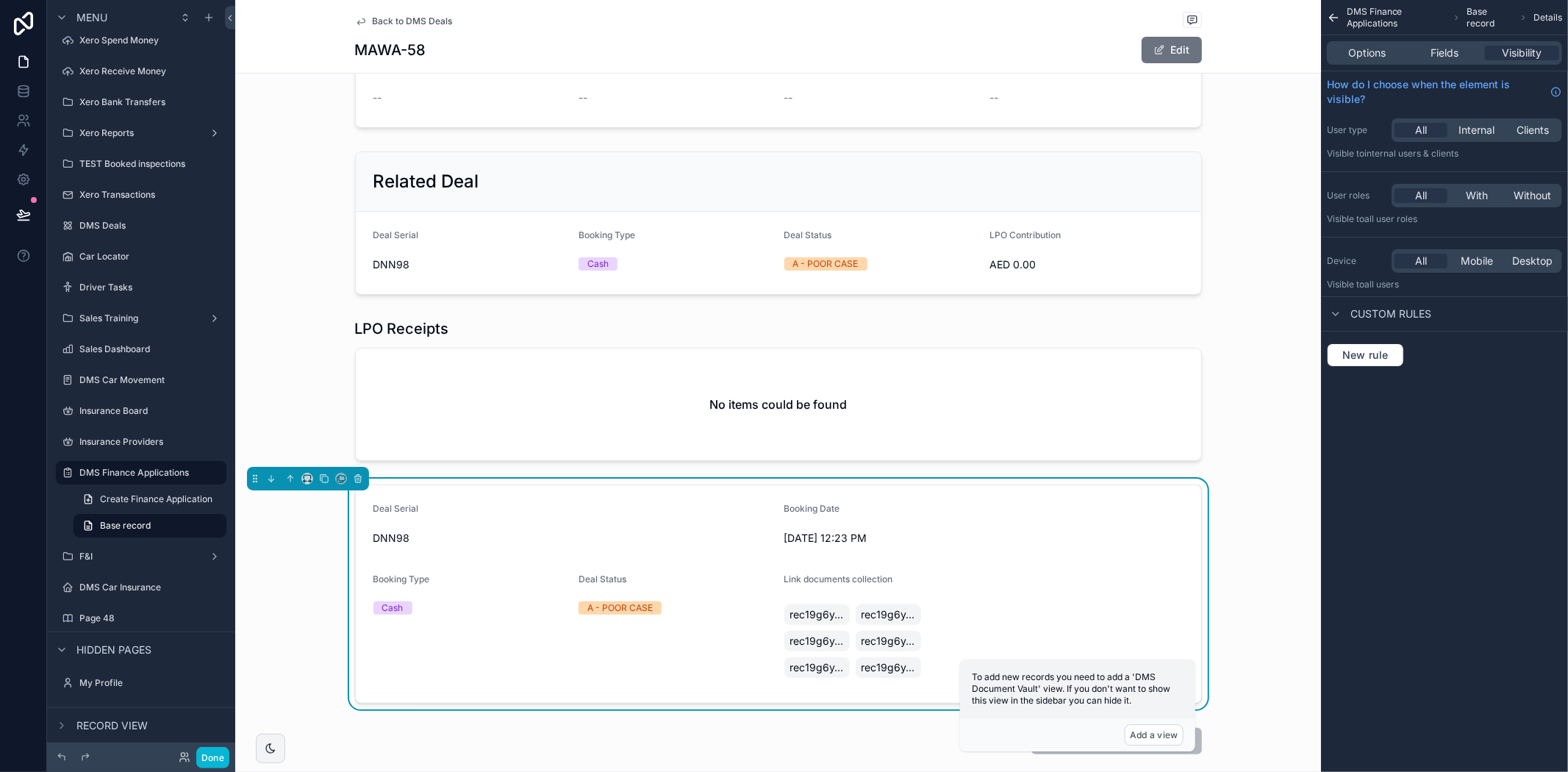
scroll to position [248, 0]
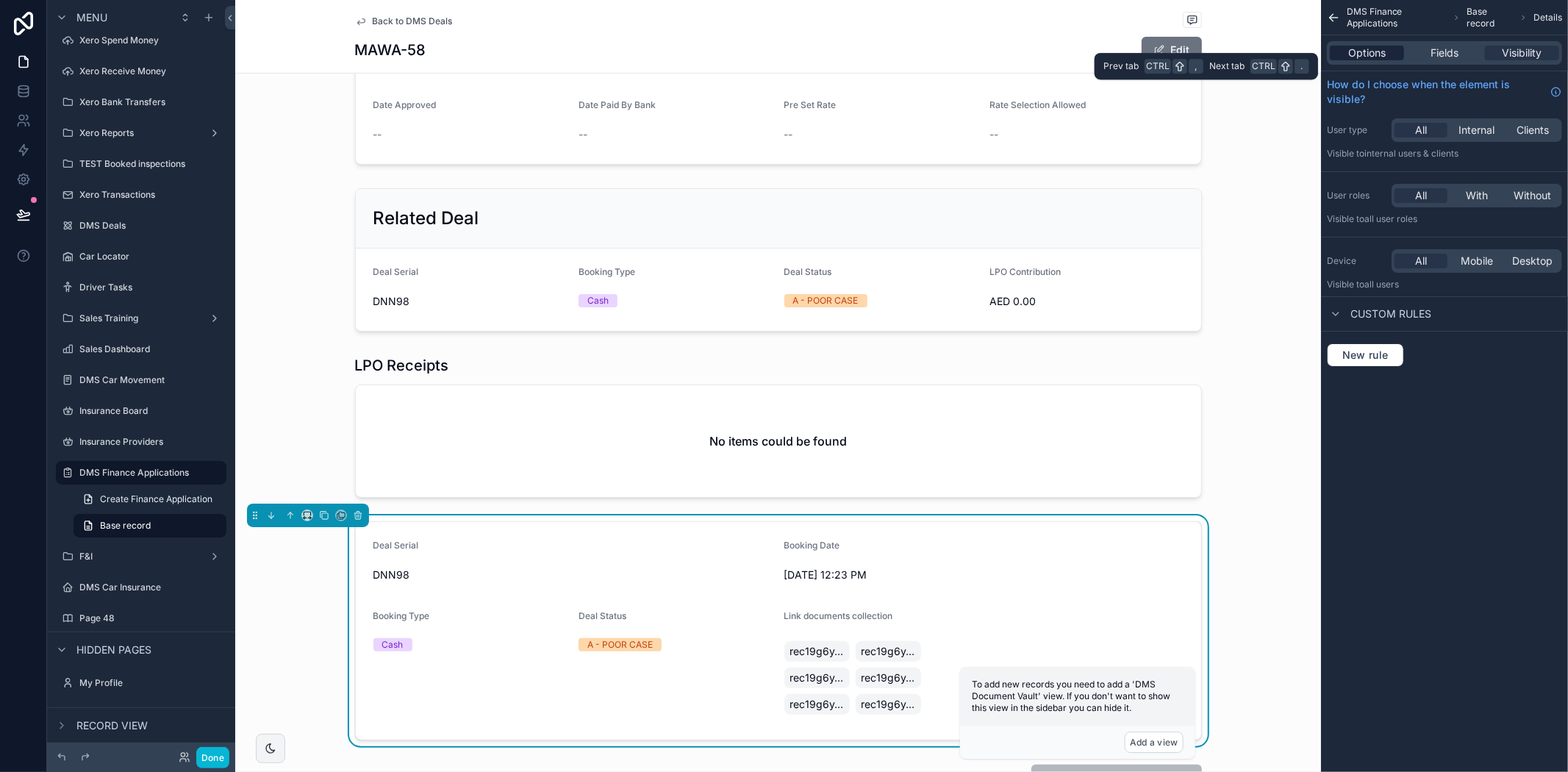
click at [1382, 48] on span "Options" at bounding box center [1367, 53] width 38 height 15
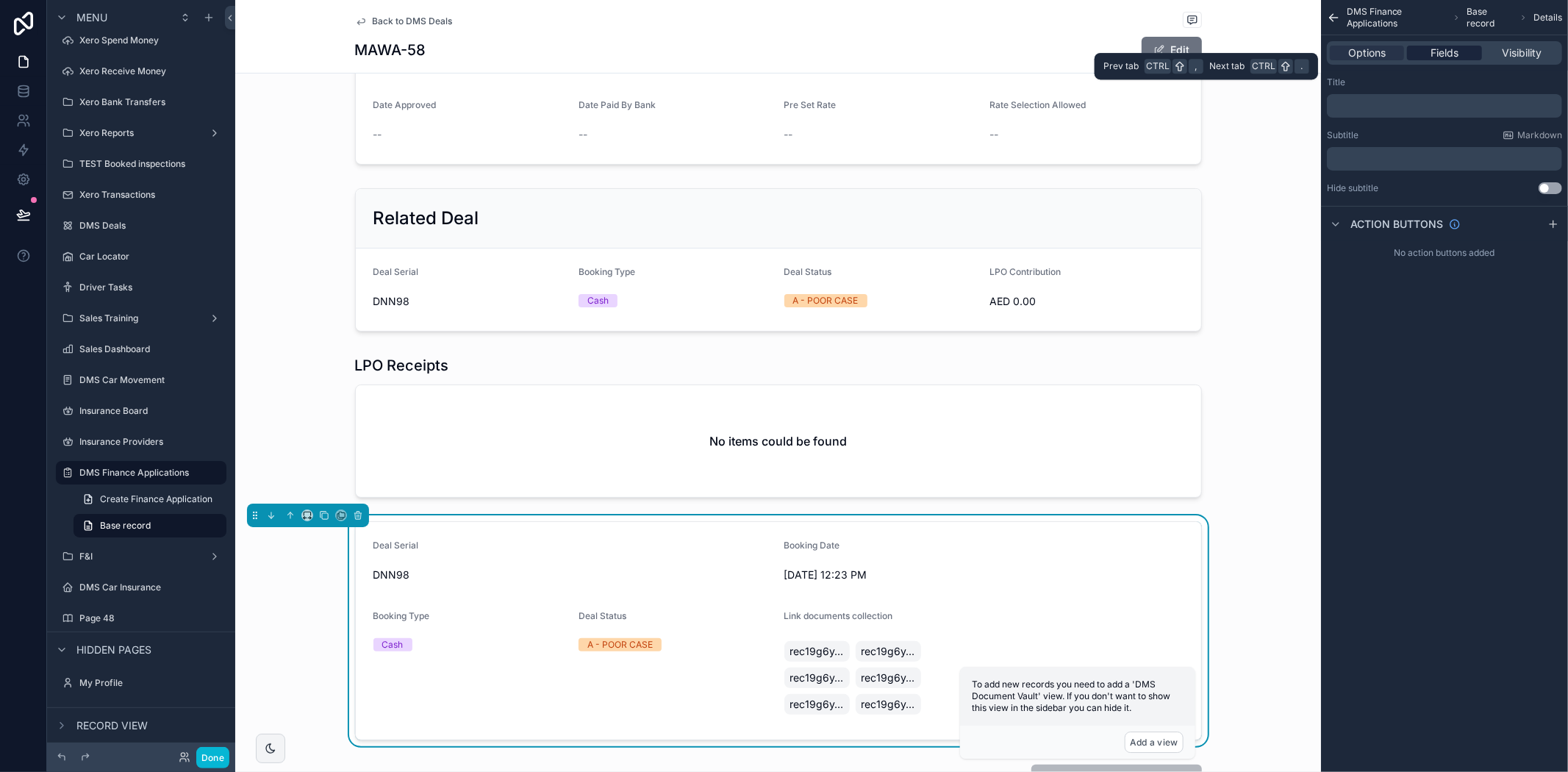
click at [1452, 53] on span "Fields" at bounding box center [1444, 53] width 27 height 15
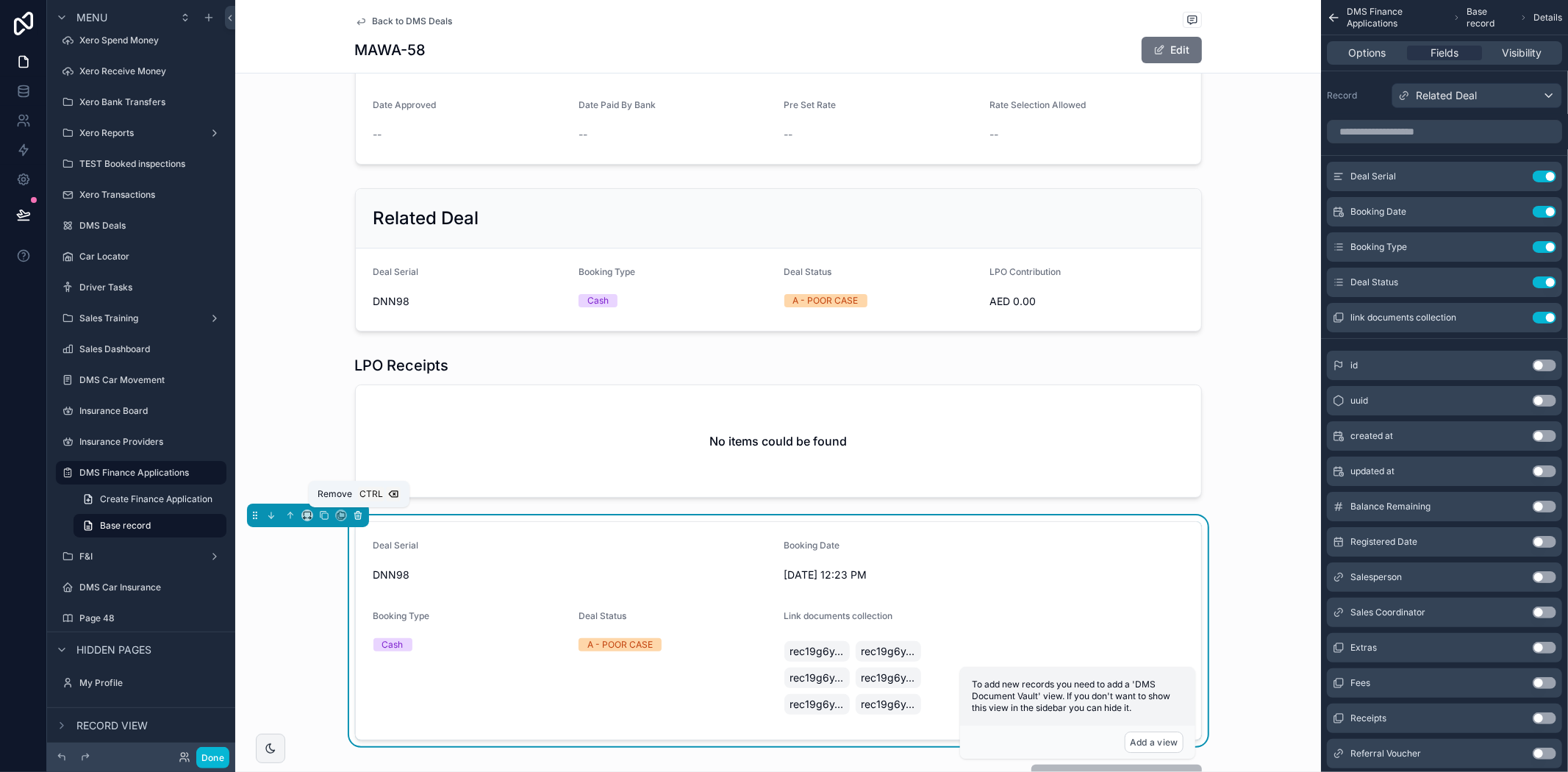
click at [362, 512] on icon "scrollable content" at bounding box center [357, 515] width 10 height 10
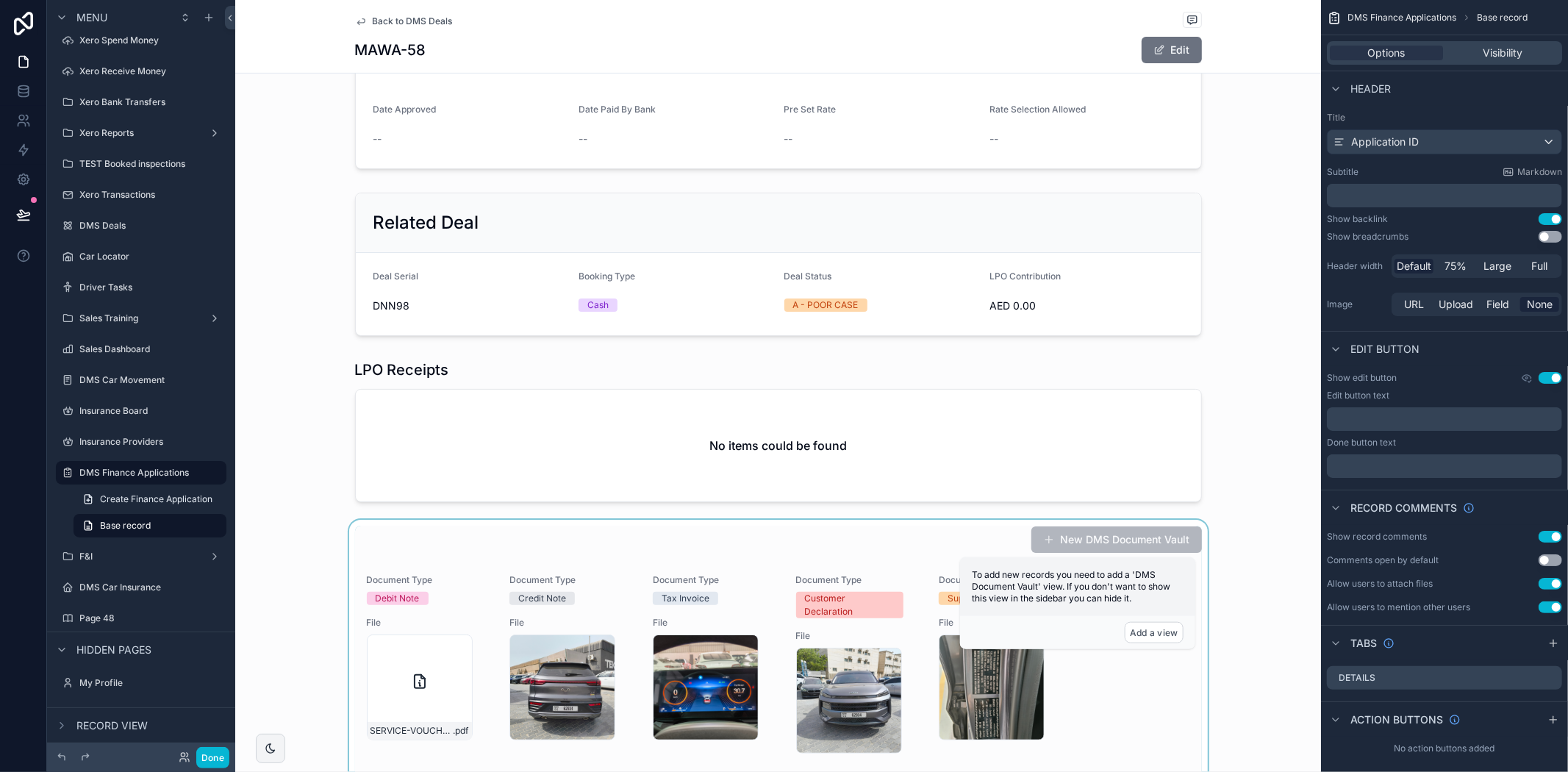
scroll to position [245, 0]
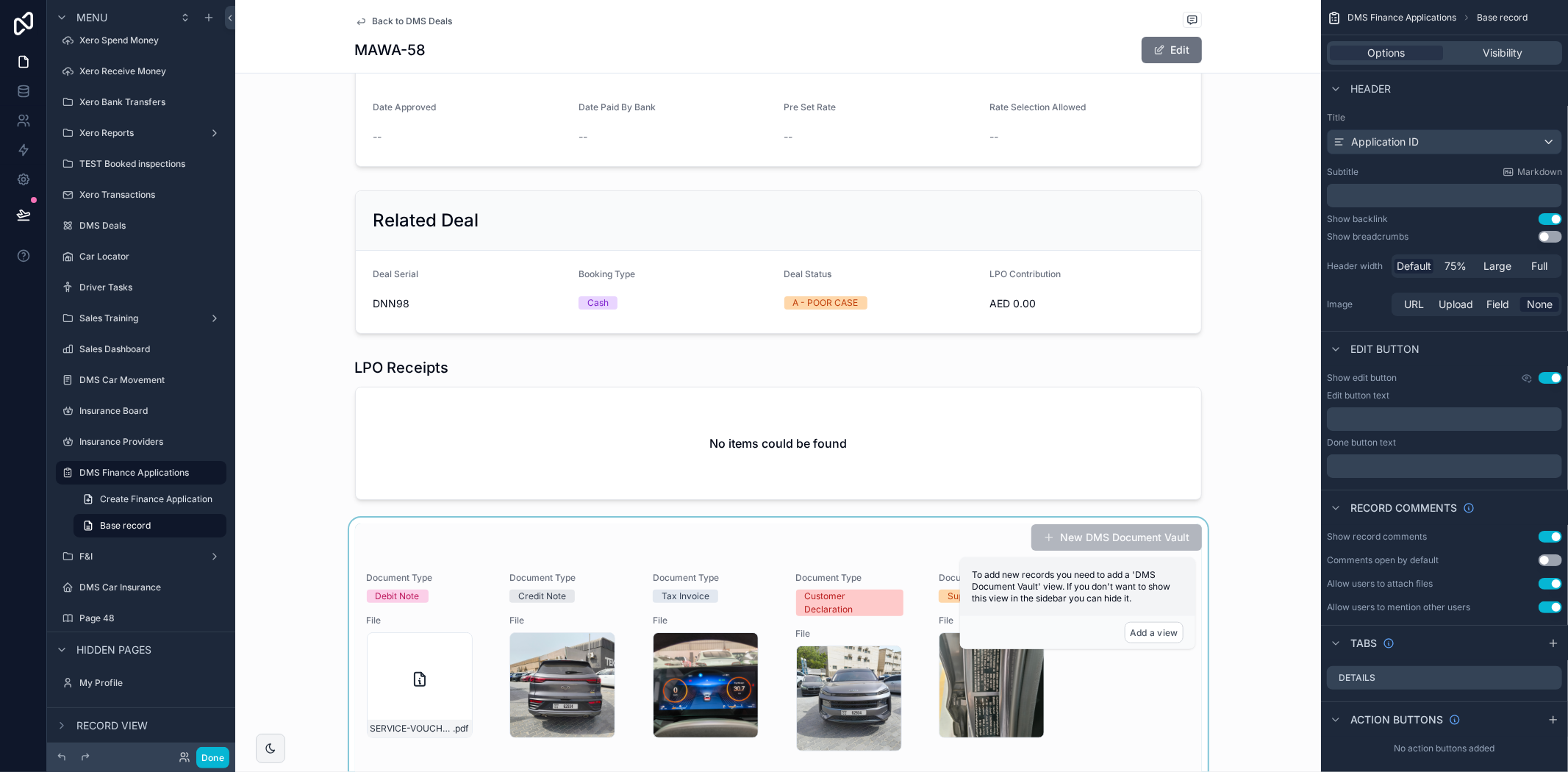
click at [392, 541] on div "scrollable content" at bounding box center [777, 667] width 1085 height 298
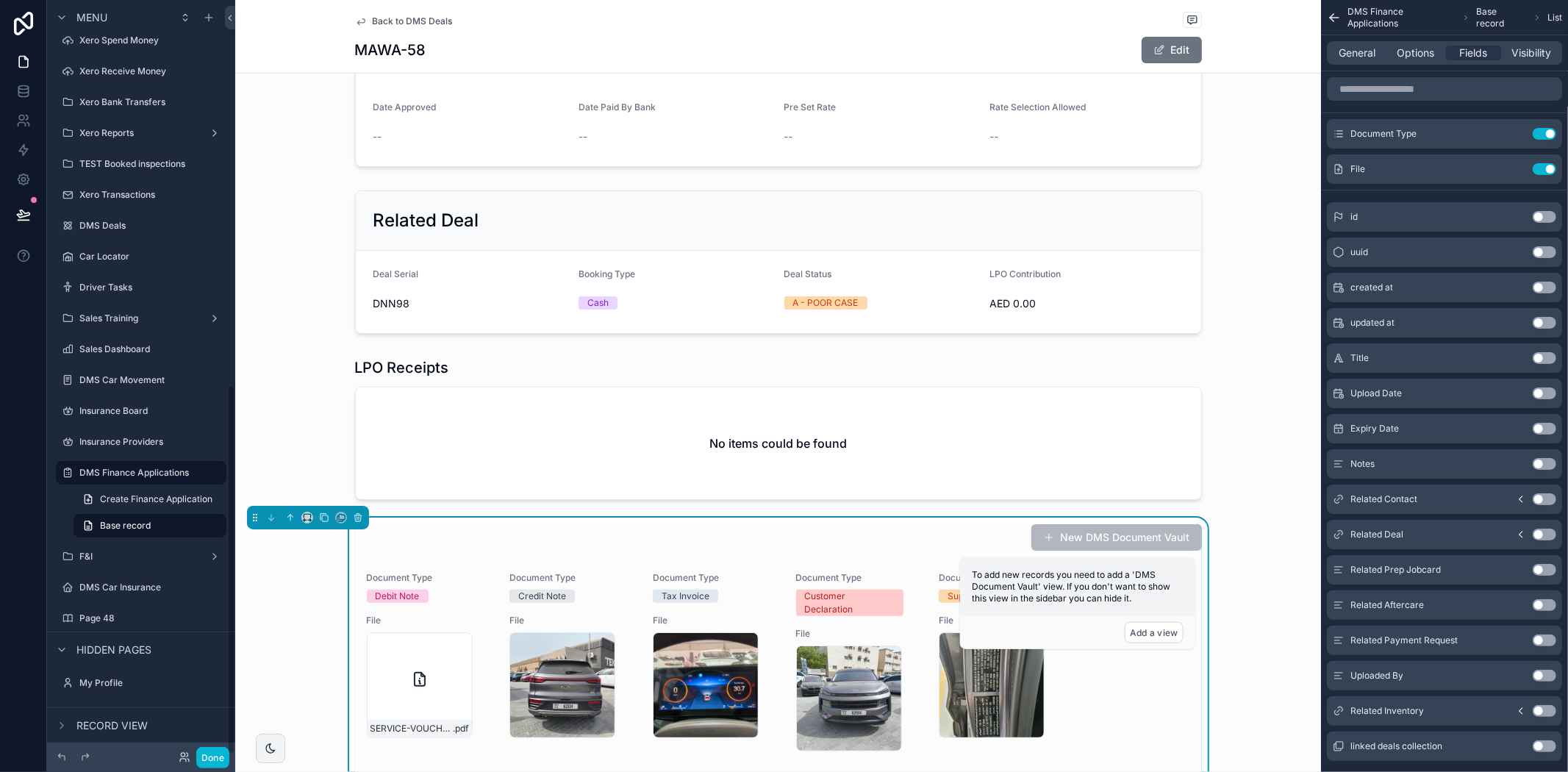
click at [227, 530] on div "Create Finance Application Base record" at bounding box center [141, 513] width 189 height 53
click at [287, 519] on icon "scrollable content" at bounding box center [290, 517] width 10 height 10
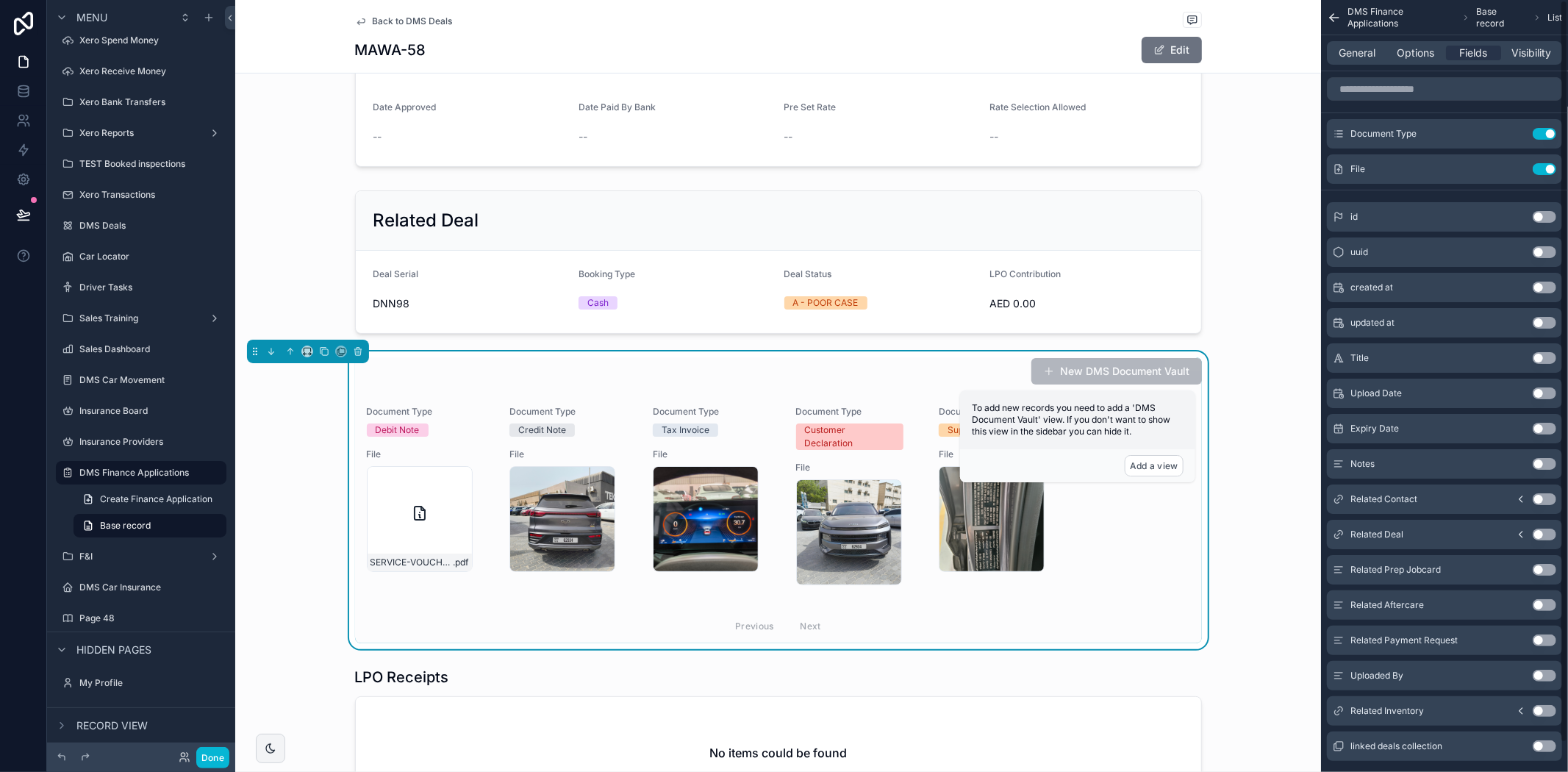
click at [1295, 525] on div "New DMS Document Vault Document Type Debit Note File SERVICE-VOUCHER---AH00563 …" at bounding box center [777, 501] width 1085 height 298
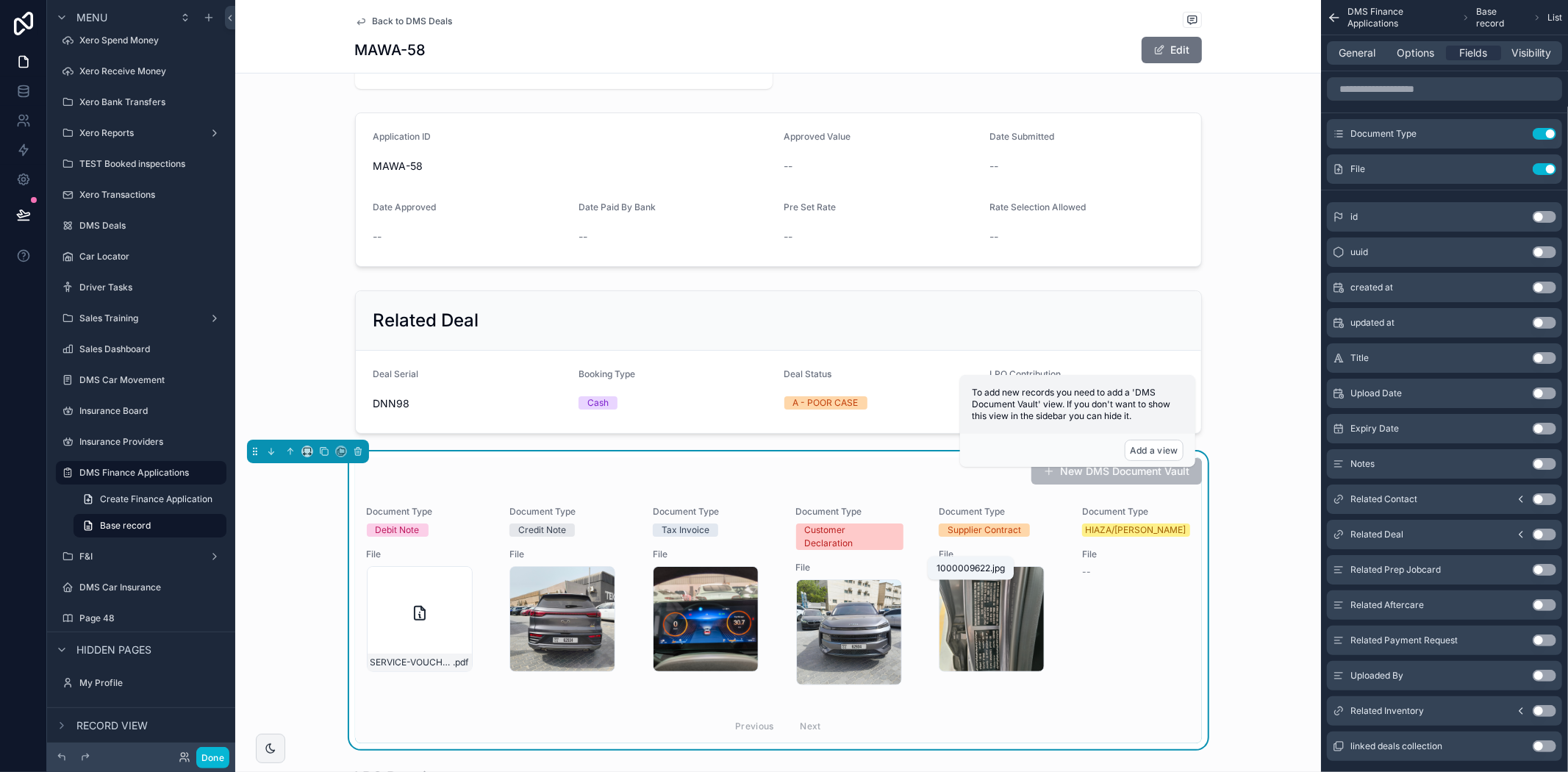
scroll to position [326, 0]
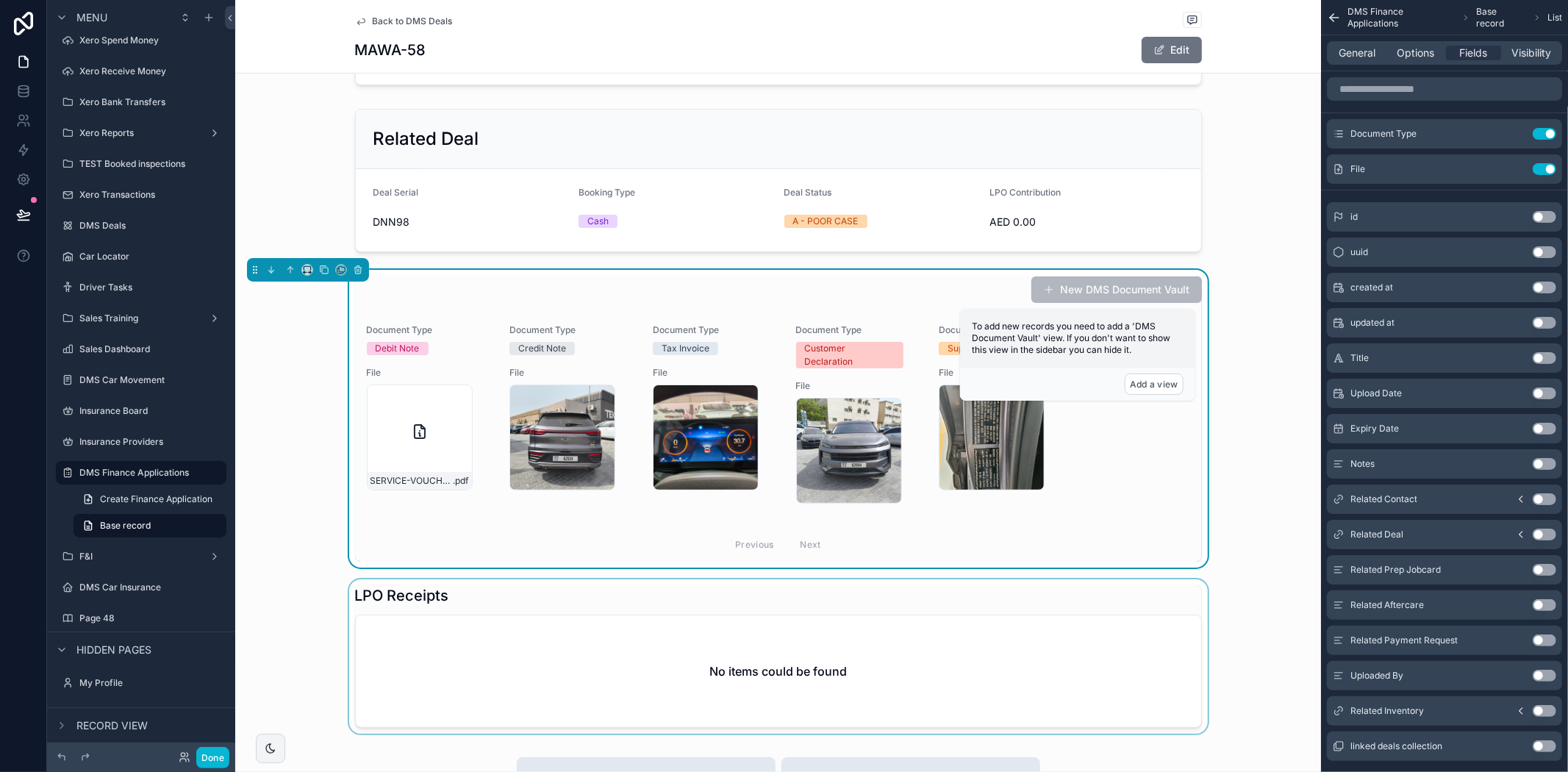
click at [926, 665] on div "scrollable content" at bounding box center [777, 656] width 1085 height 155
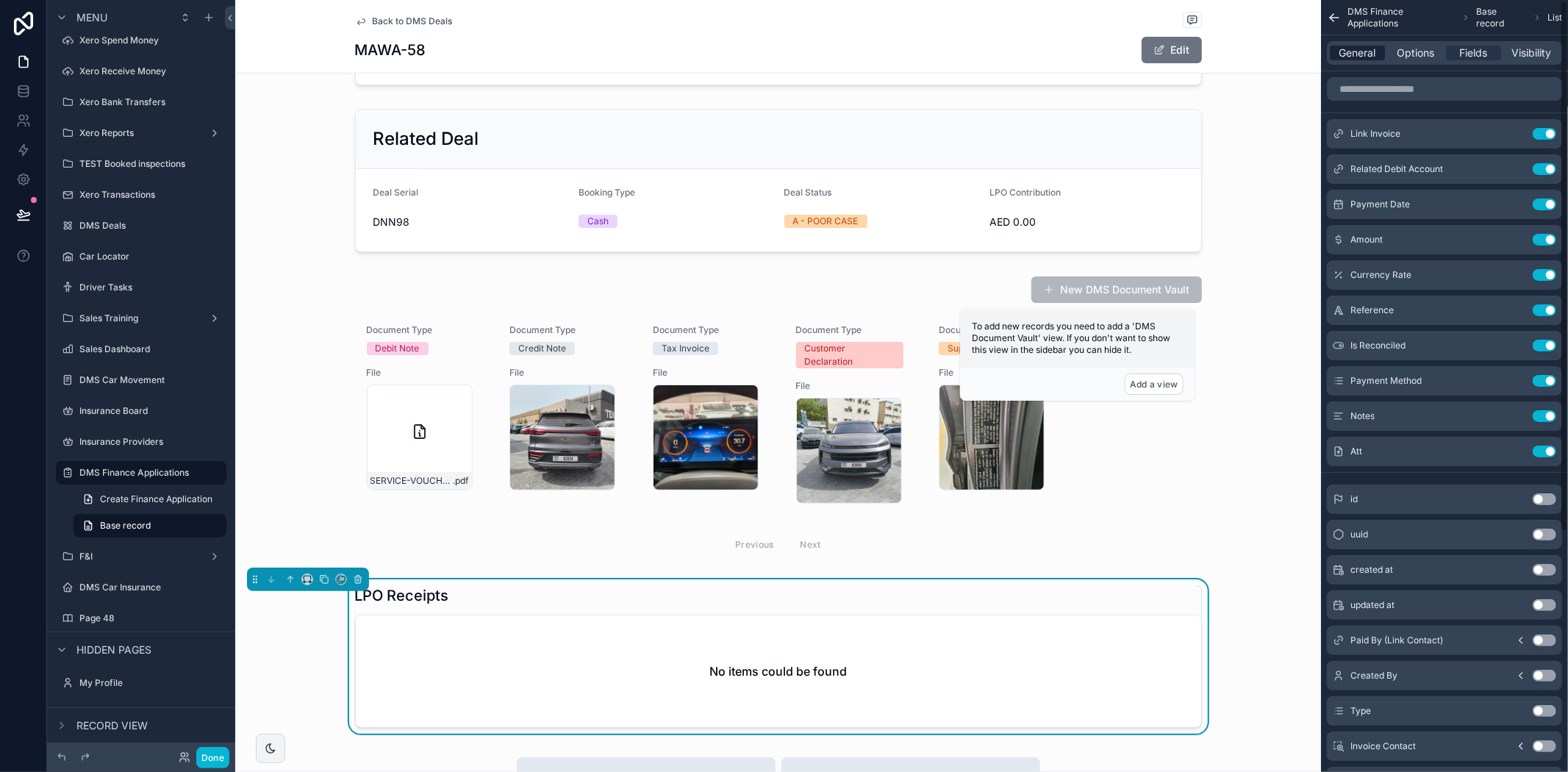
click at [1366, 54] on span "General" at bounding box center [1358, 53] width 37 height 15
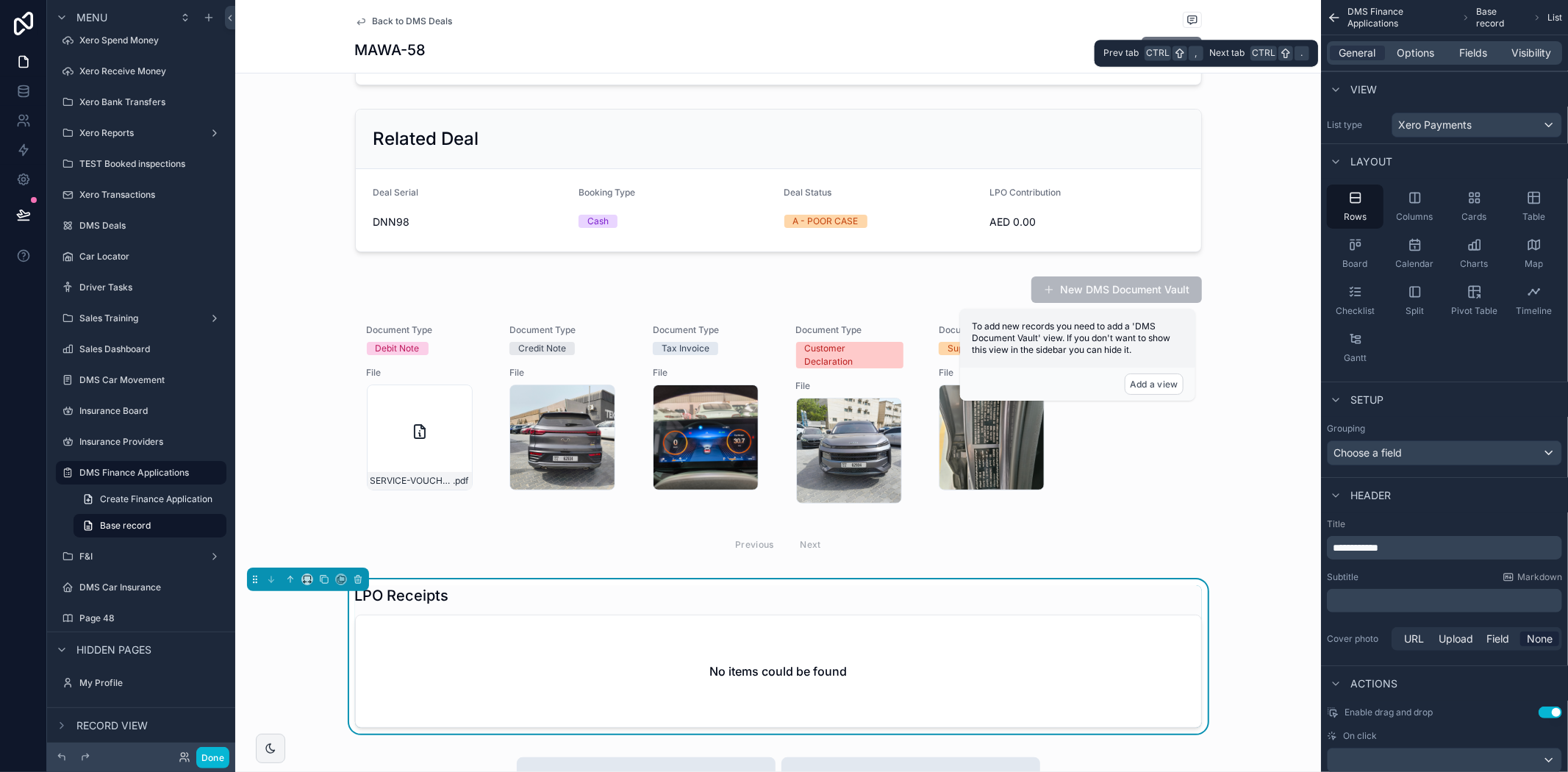
click at [1403, 61] on div "General Options Fields Visibility" at bounding box center [1445, 52] width 235 height 24
click at [1408, 56] on span "Options" at bounding box center [1415, 53] width 38 height 15
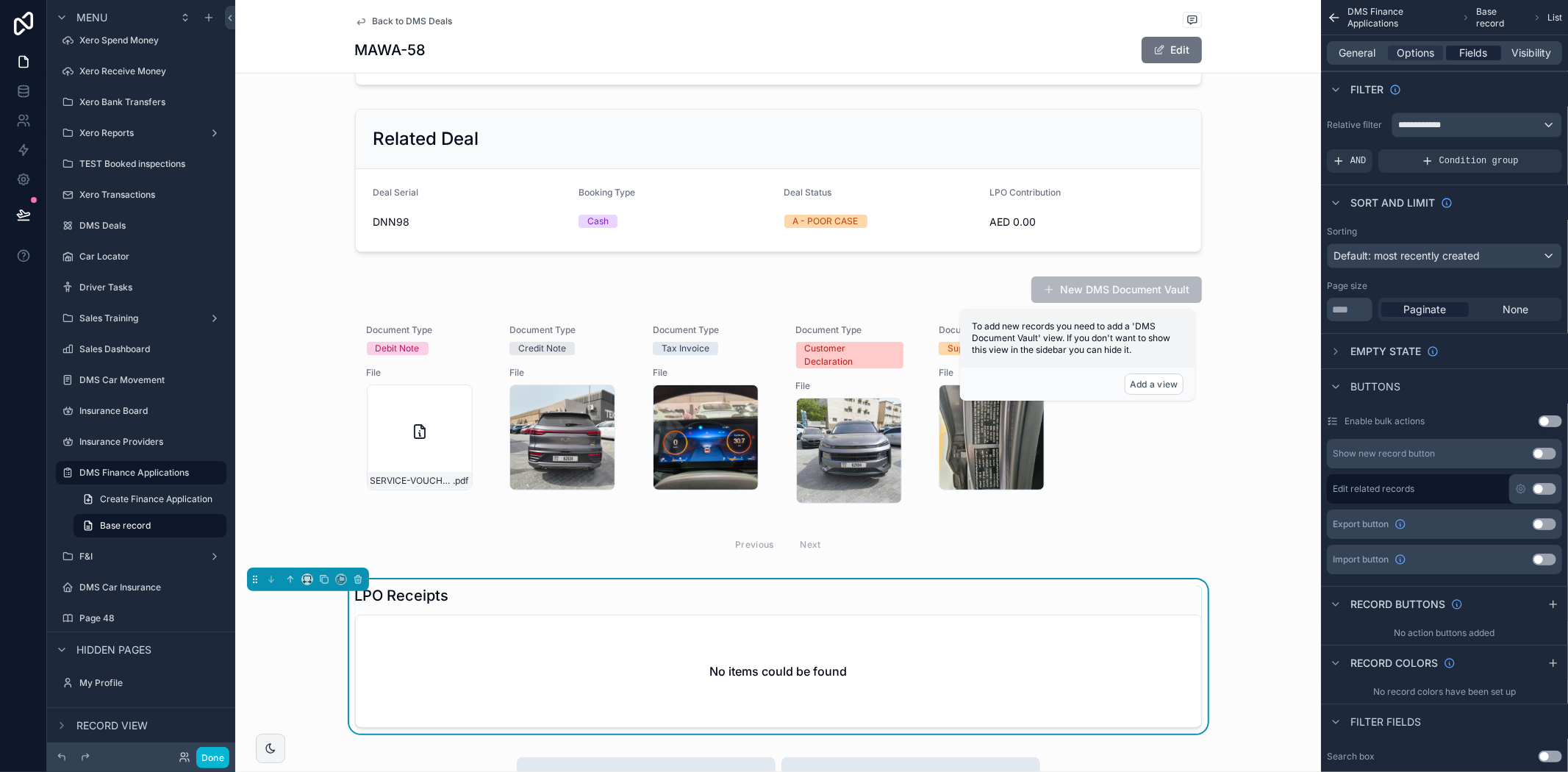
click at [1472, 49] on span "Fields" at bounding box center [1473, 53] width 27 height 15
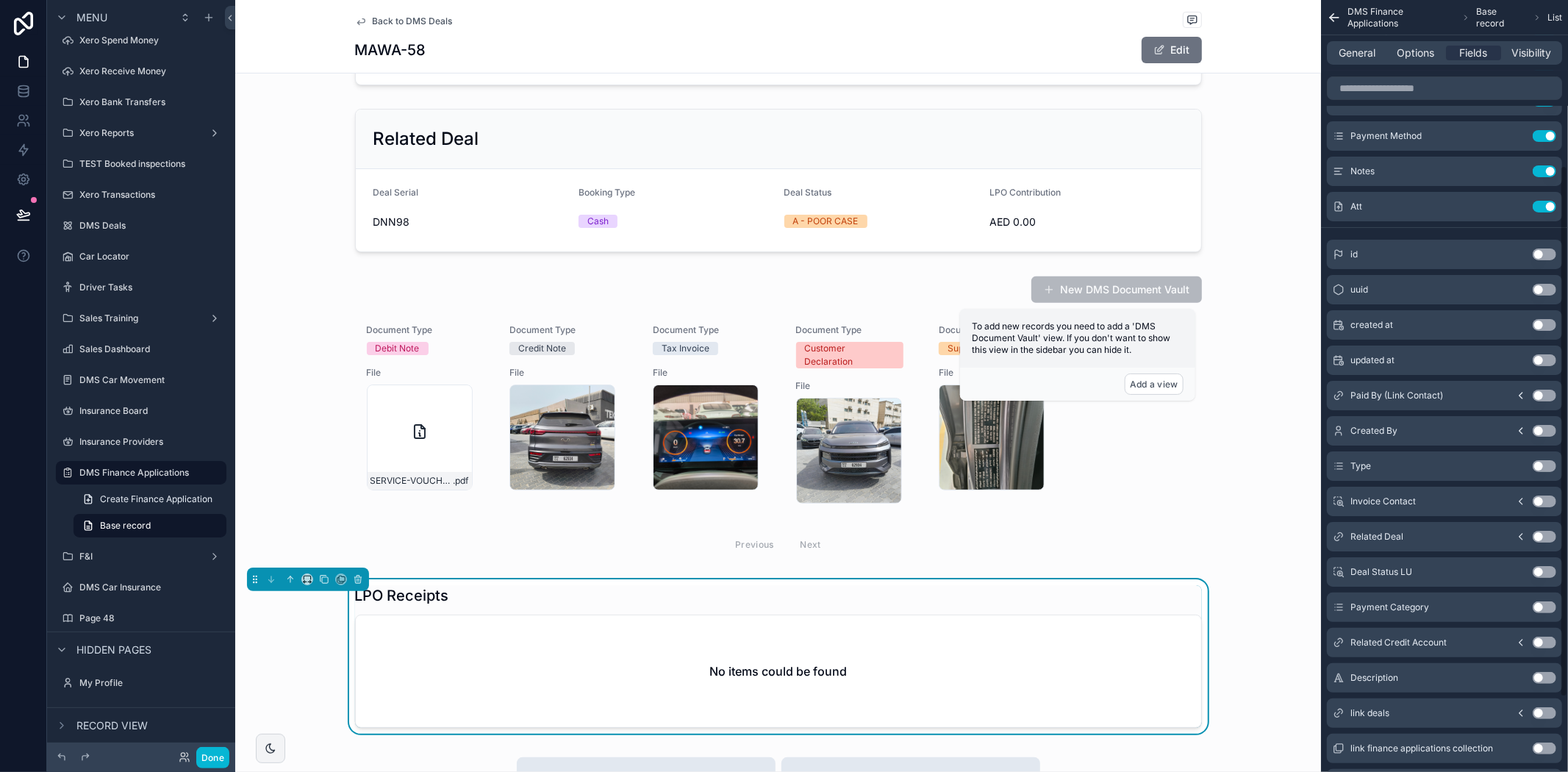
scroll to position [0, 0]
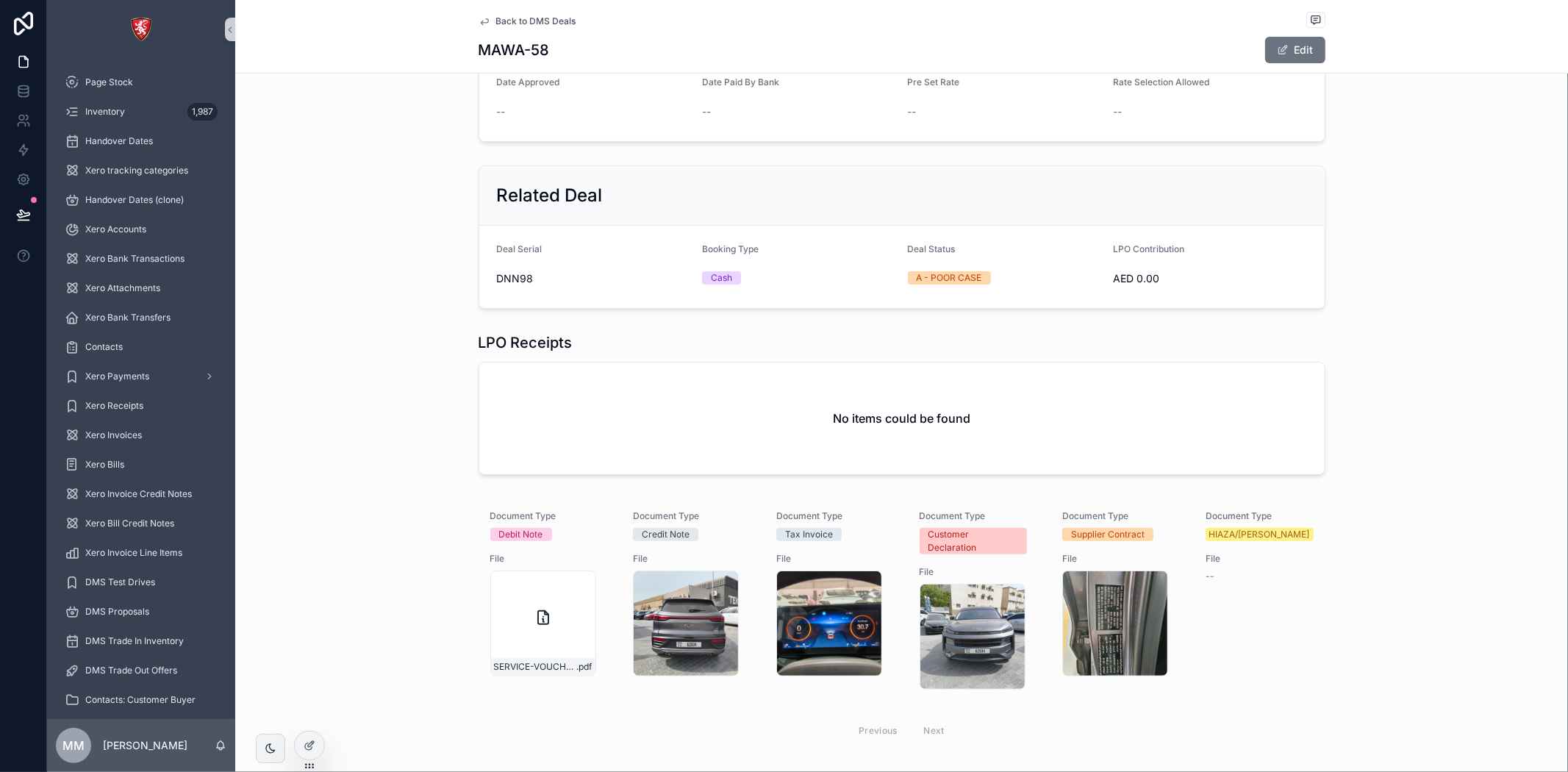
scroll to position [344, 0]
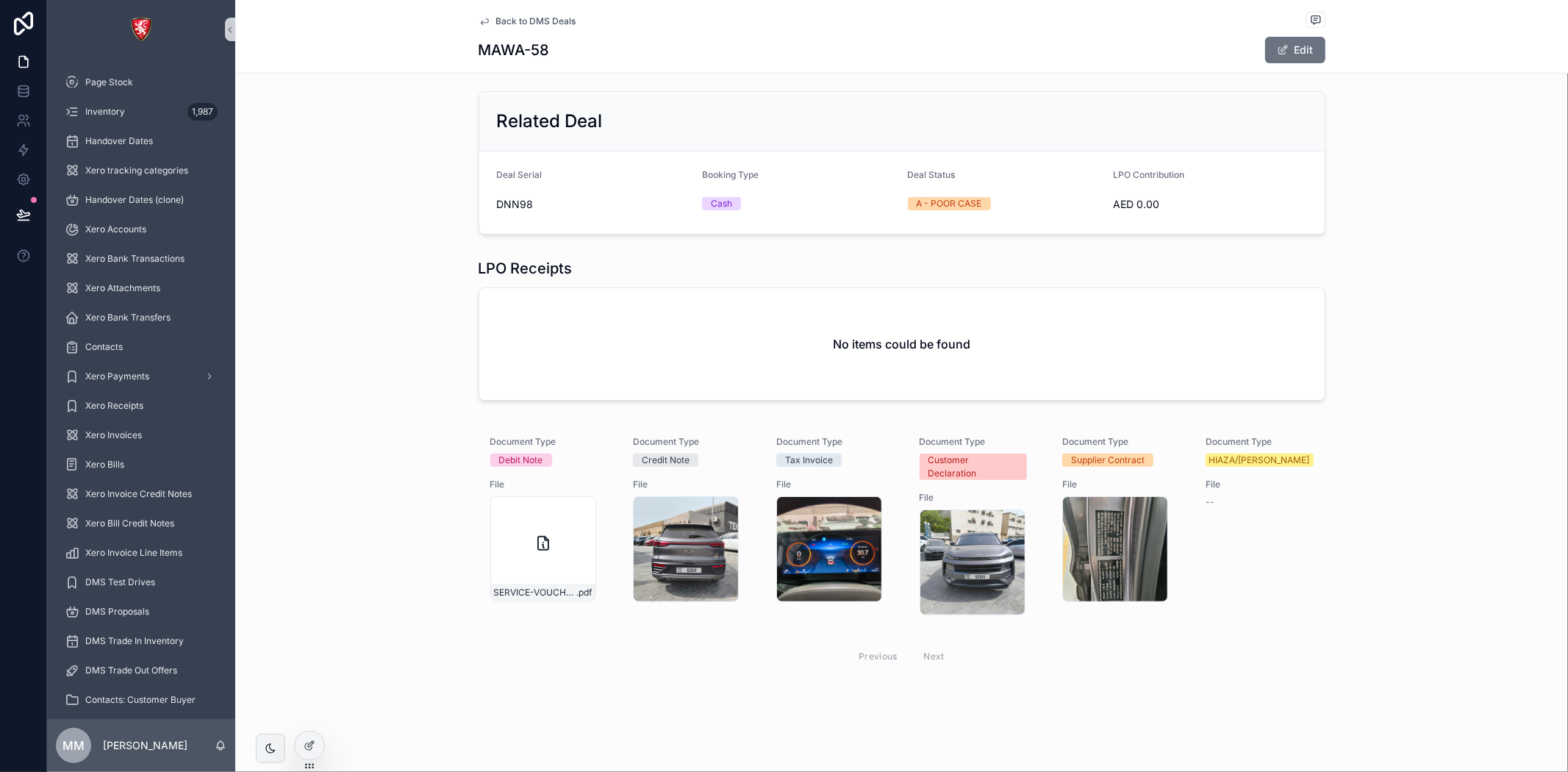
click at [850, 358] on div "No items could be found" at bounding box center [903, 344] width 846 height 112
click at [321, 738] on div at bounding box center [309, 745] width 29 height 28
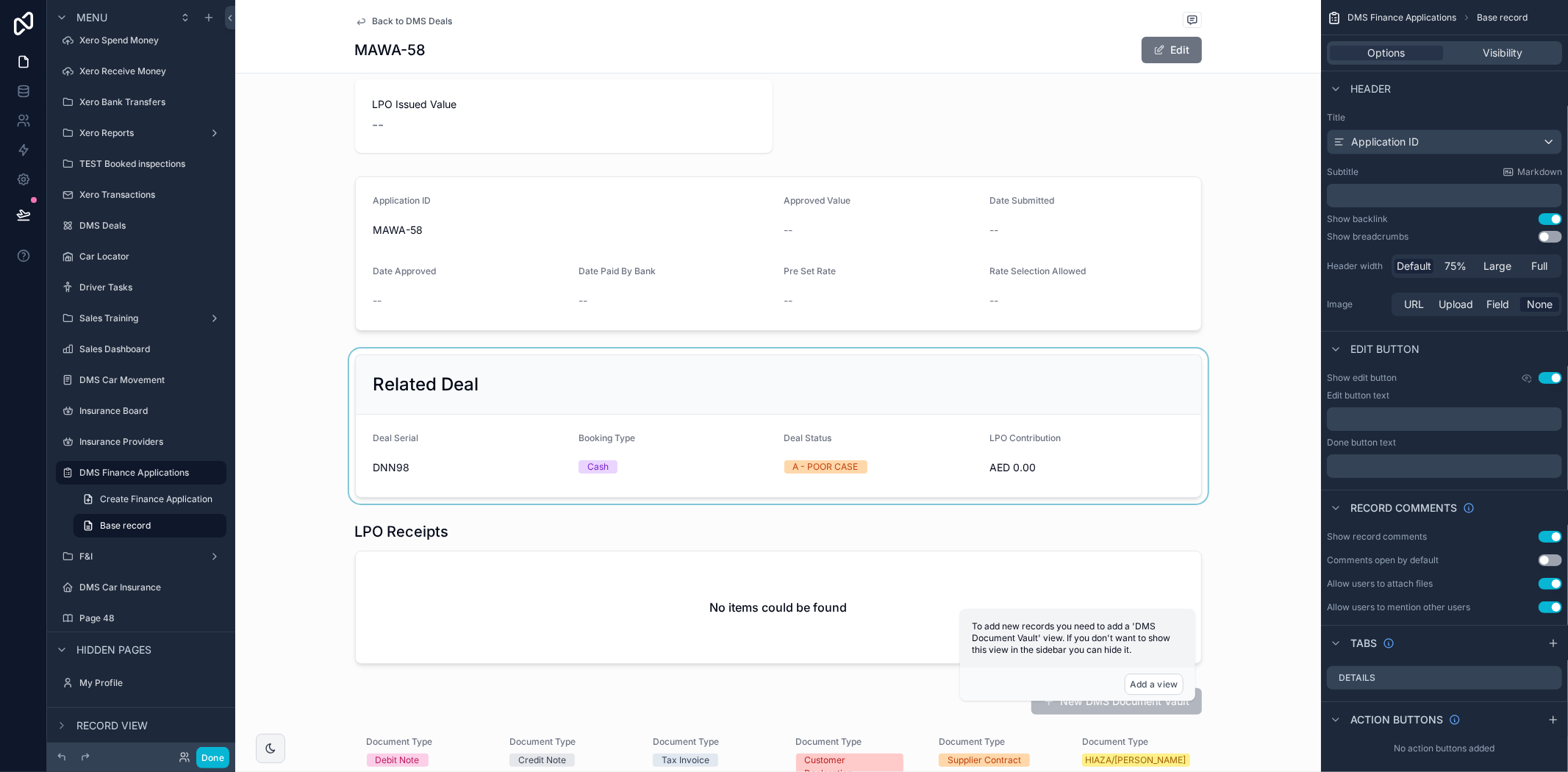
scroll to position [82, 0]
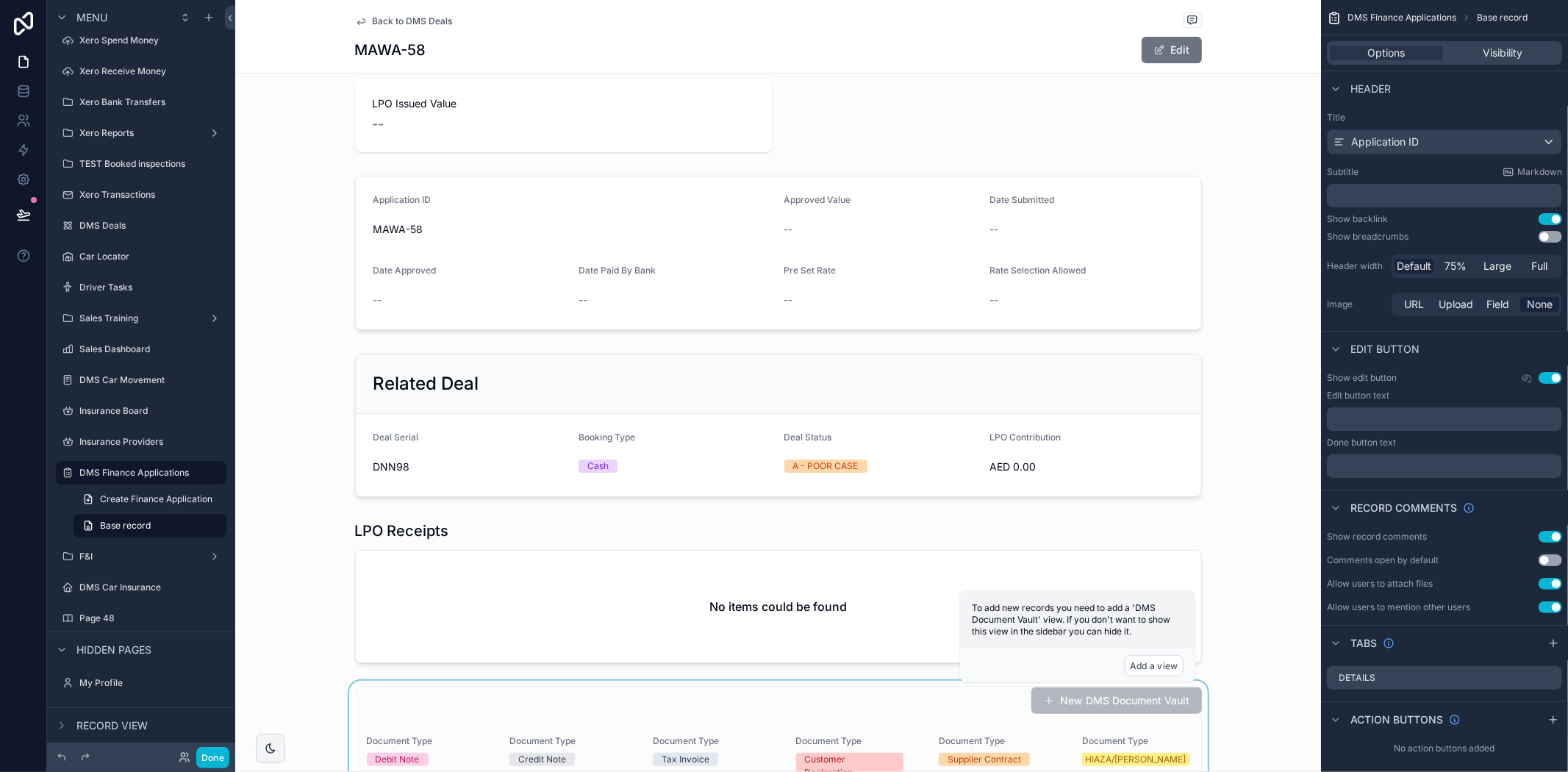
drag, startPoint x: 897, startPoint y: 679, endPoint x: 861, endPoint y: 683, distance: 36.2
drag, startPoint x: 861, startPoint y: 683, endPoint x: 286, endPoint y: 510, distance: 600.5
click at [286, 510] on div "1 Pending Docs 2 Applied 3 Pre-approved 4 Approved 5 Rejected LPO Issued Value …" at bounding box center [777, 494] width 1085 height 969
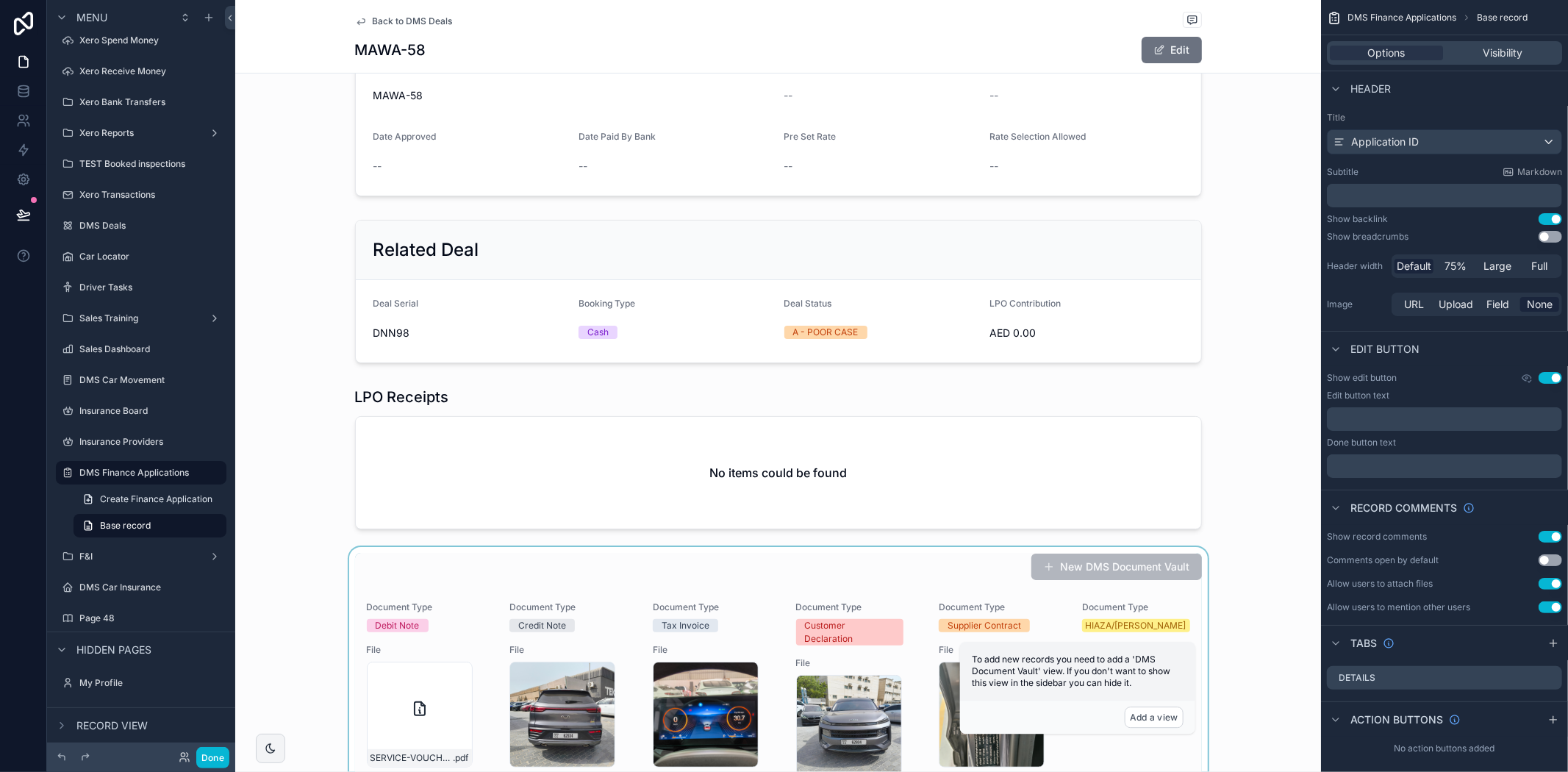
scroll to position [245, 0]
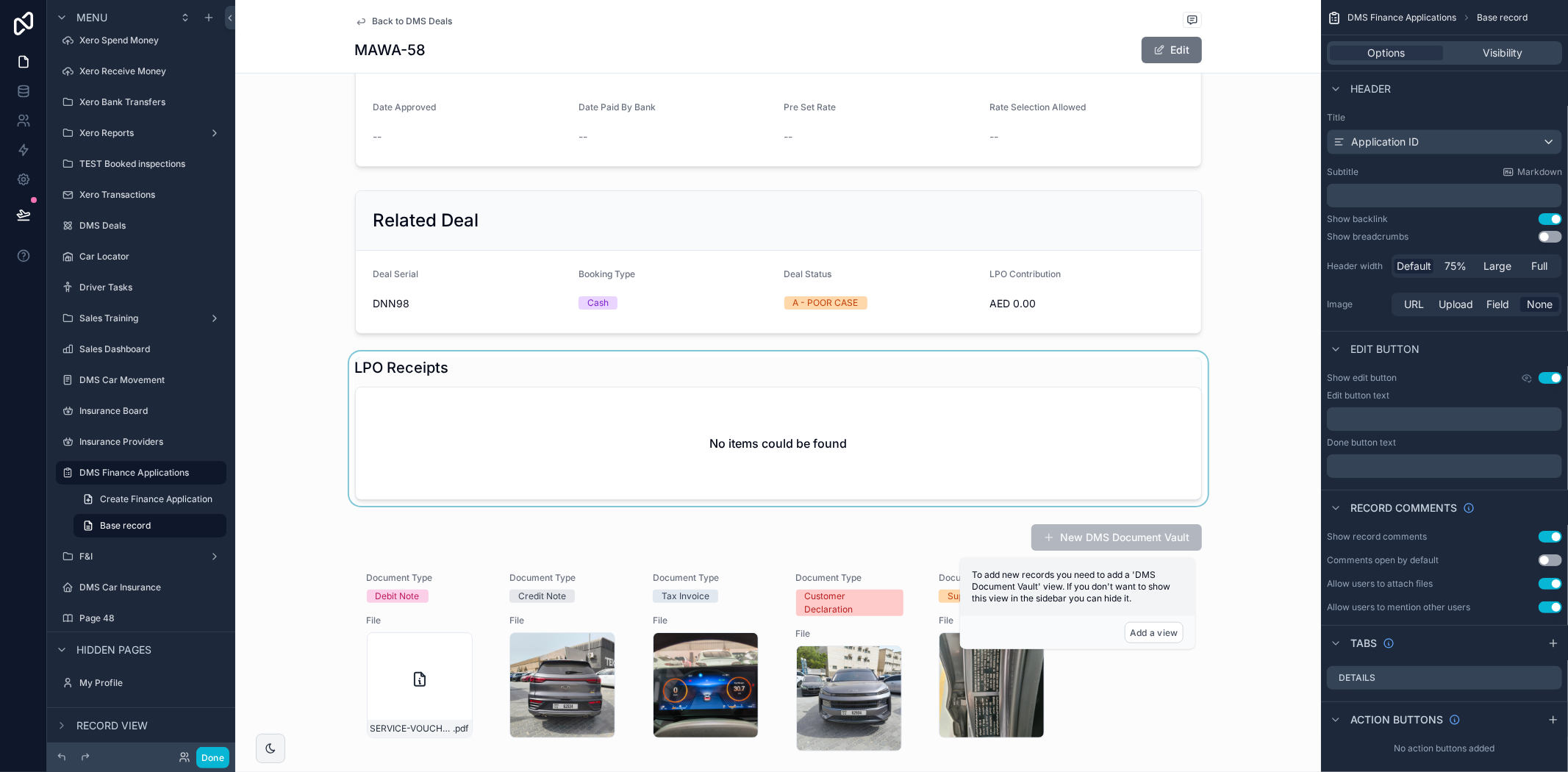
click at [656, 450] on div "scrollable content" at bounding box center [777, 429] width 1085 height 155
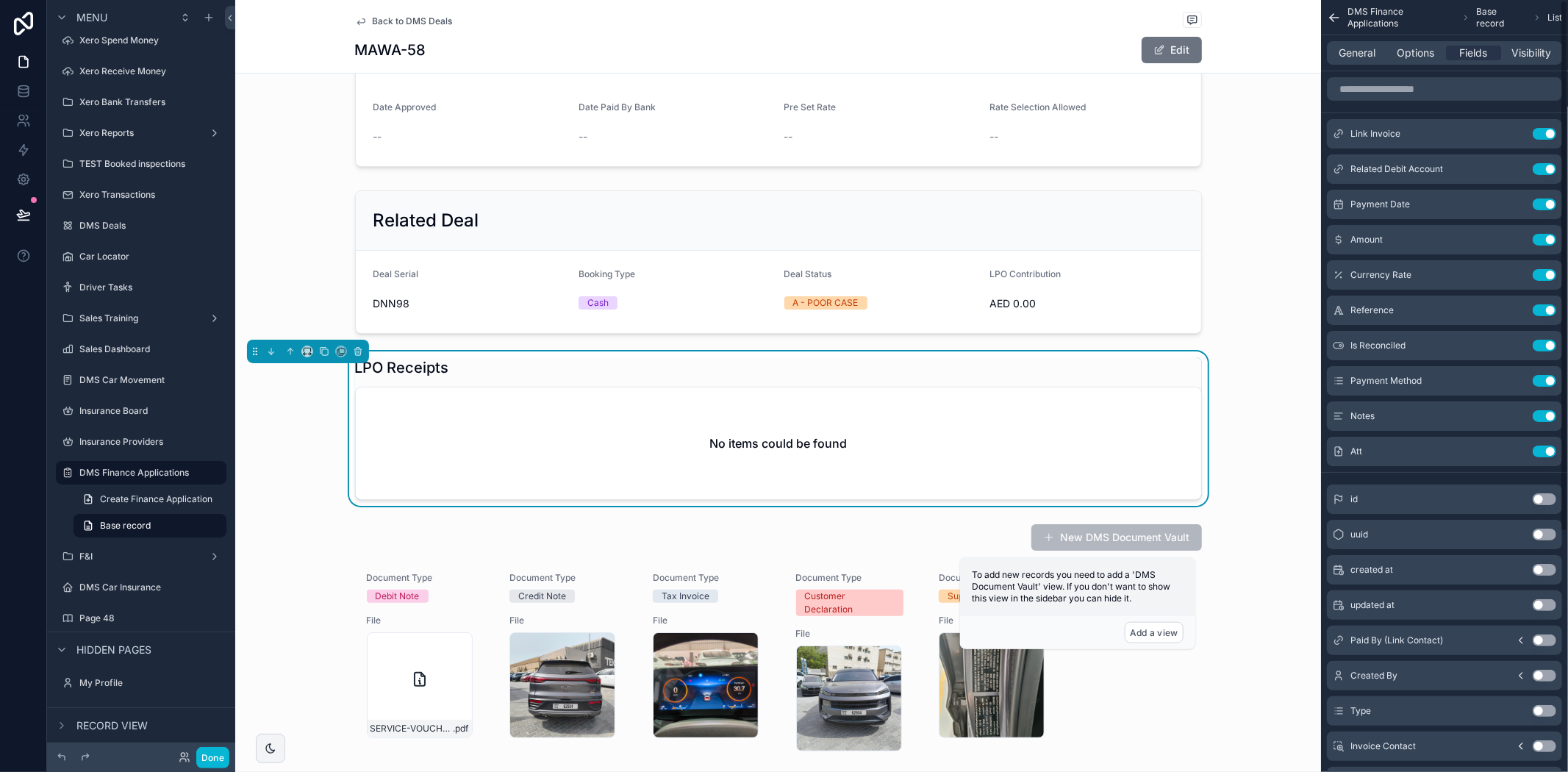
click at [1361, 61] on div "General Options Fields Visibility" at bounding box center [1445, 52] width 235 height 24
click at [1362, 53] on span "General" at bounding box center [1358, 53] width 37 height 15
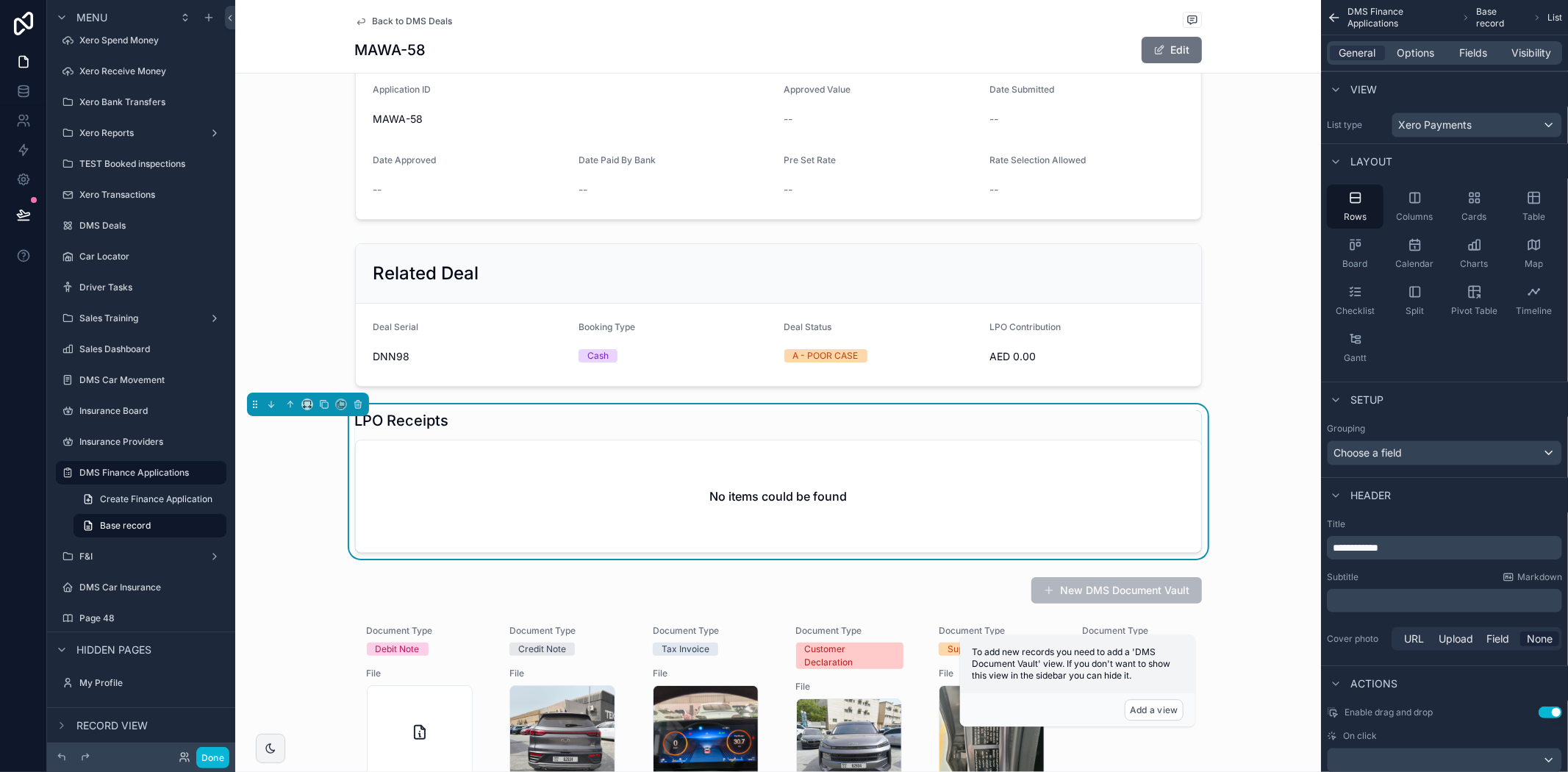
scroll to position [163, 0]
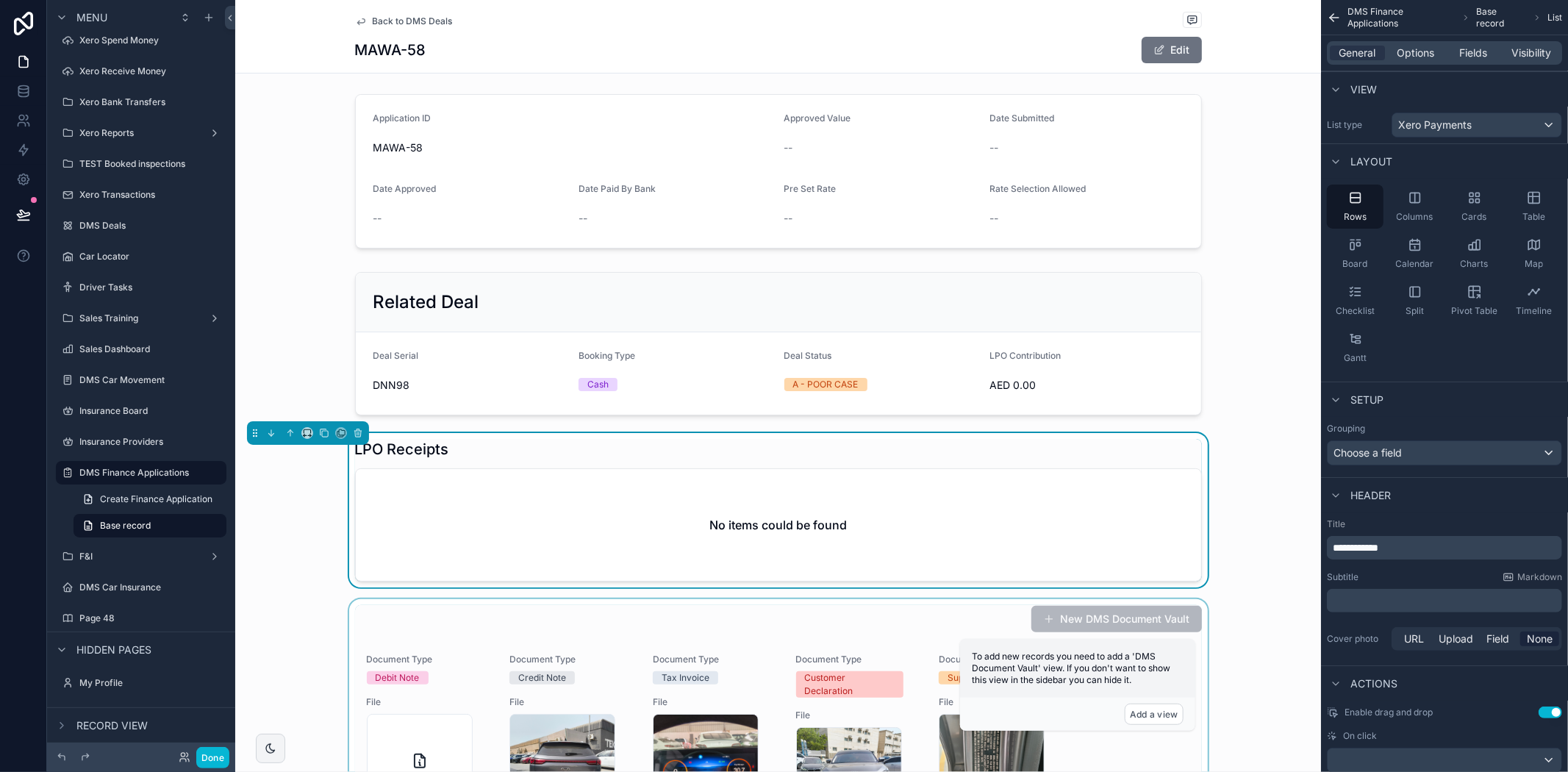
click at [910, 608] on div "scrollable content" at bounding box center [777, 748] width 1085 height 298
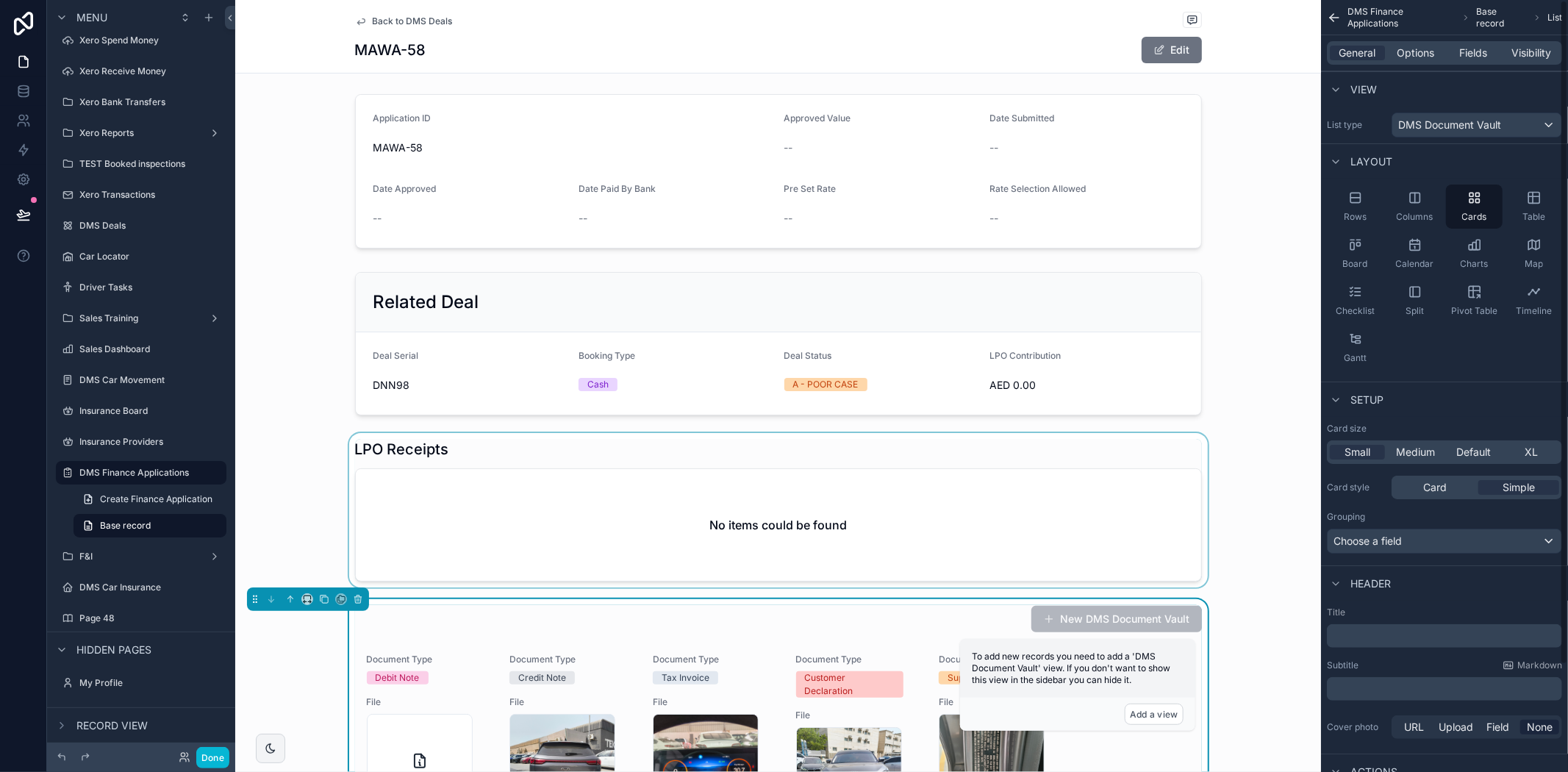
click at [925, 517] on div "scrollable content" at bounding box center [777, 510] width 1085 height 155
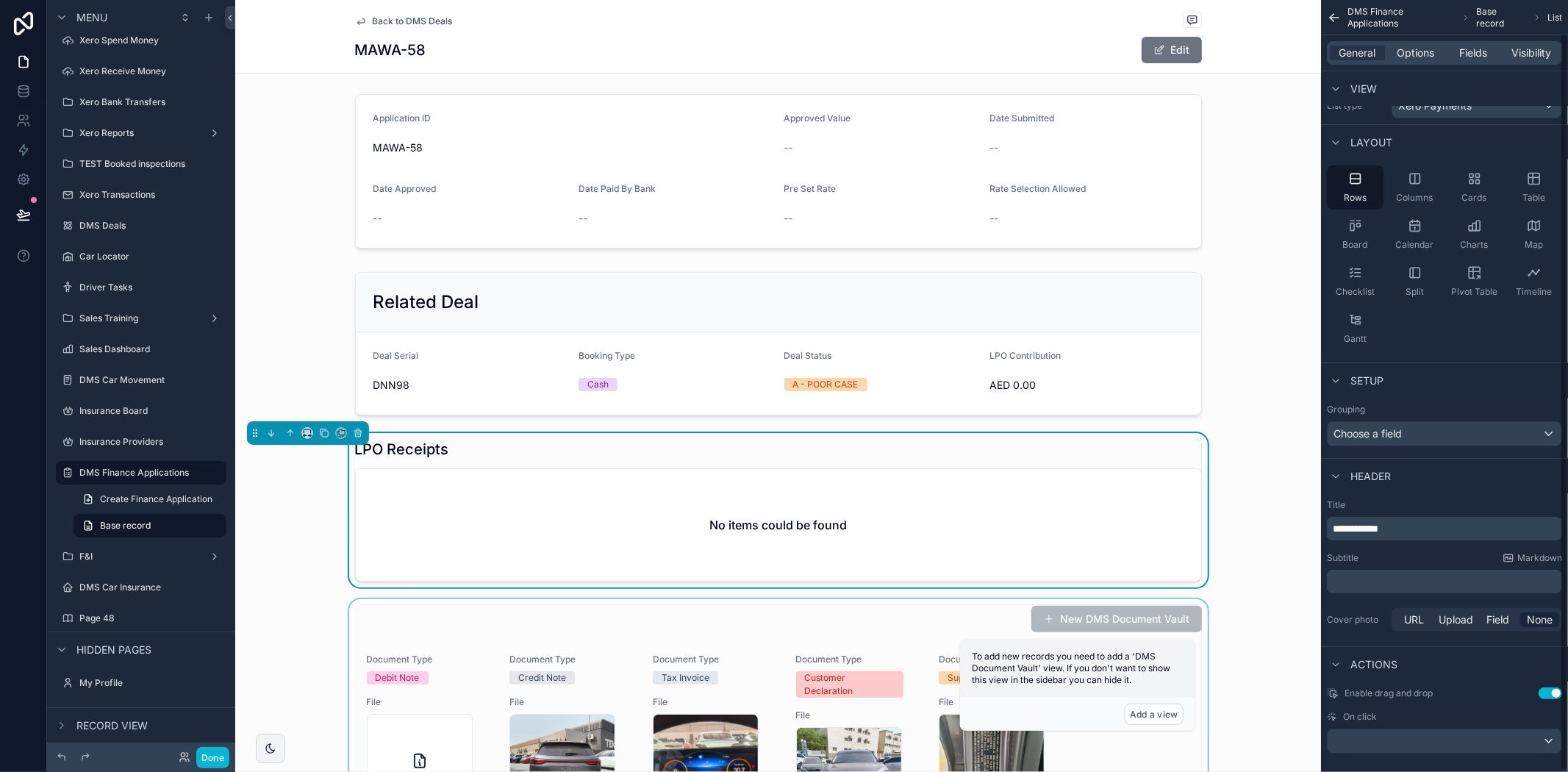
scroll to position [35, 0]
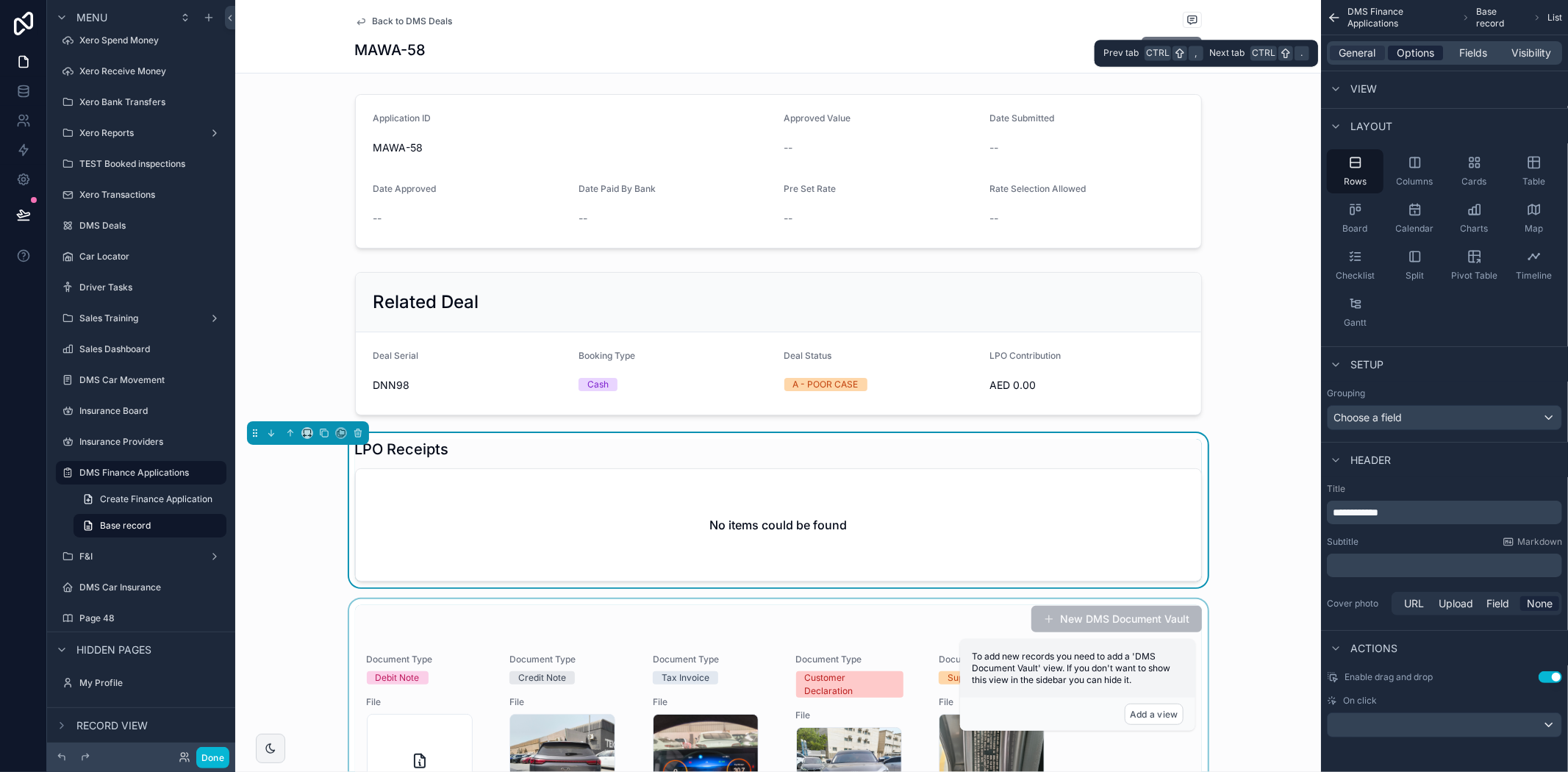
click at [1422, 49] on span "Options" at bounding box center [1415, 53] width 38 height 15
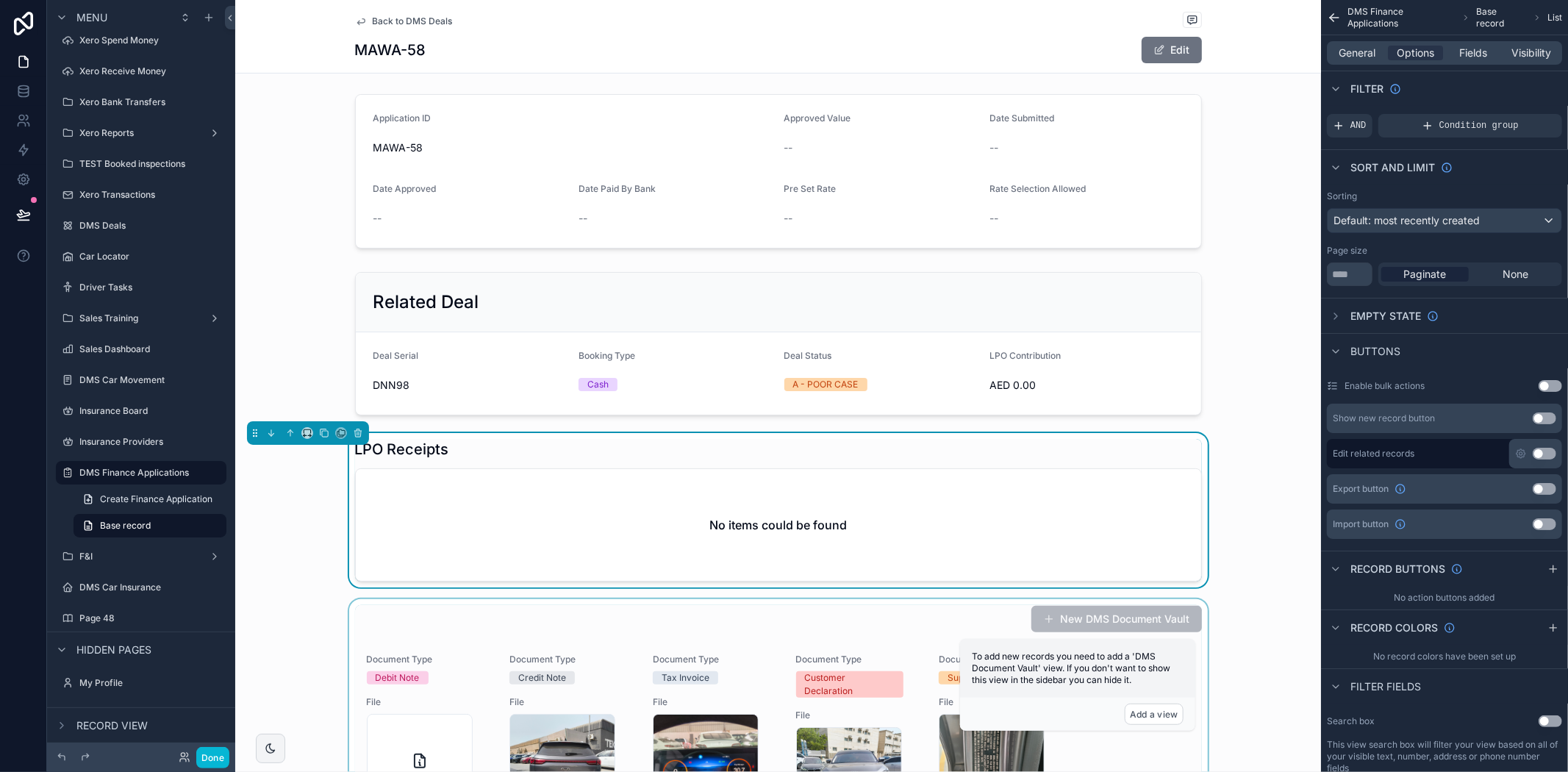
click at [905, 650] on div "scrollable content" at bounding box center [777, 748] width 1085 height 298
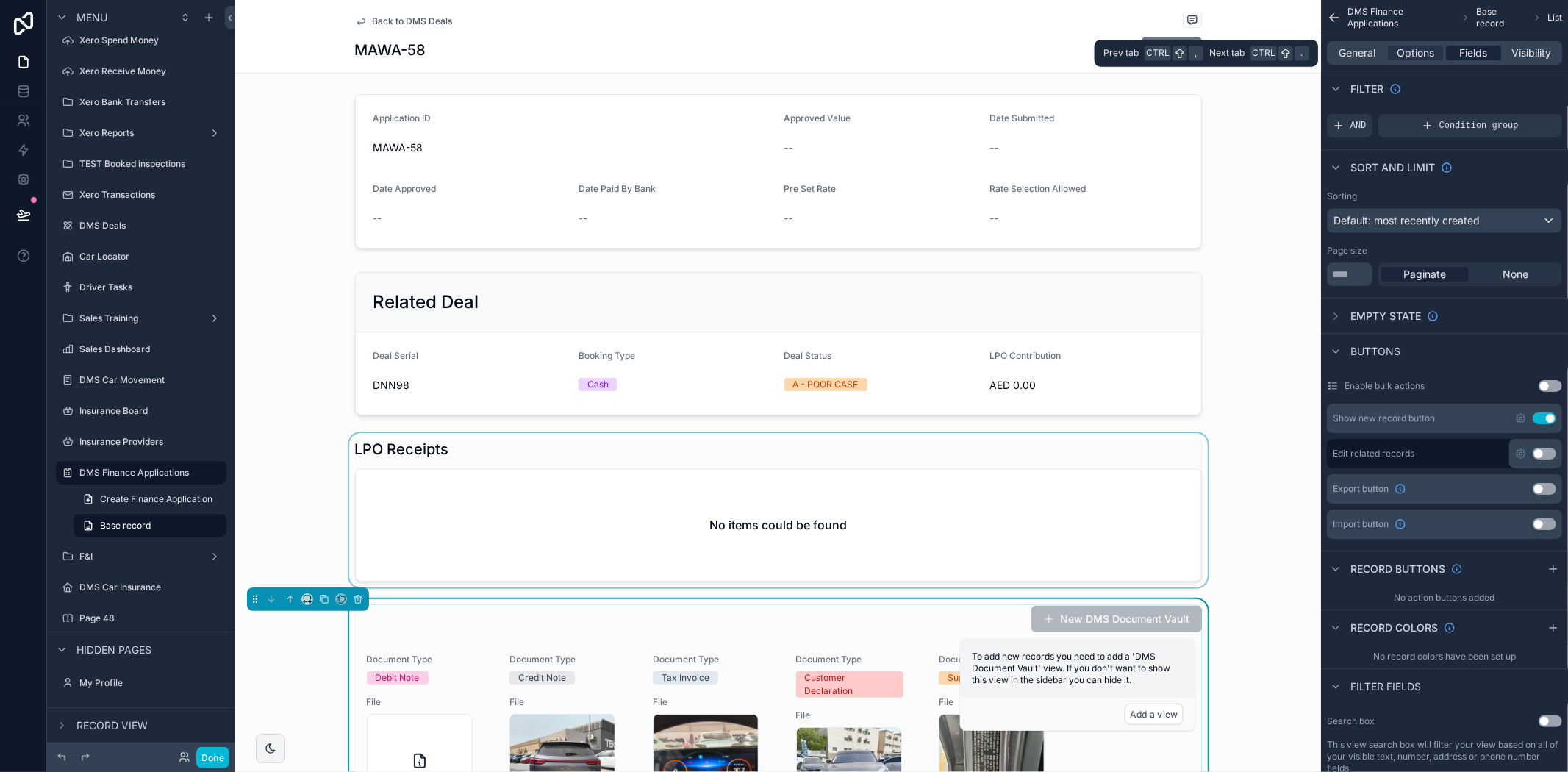
click at [1465, 53] on span "Fields" at bounding box center [1473, 53] width 27 height 15
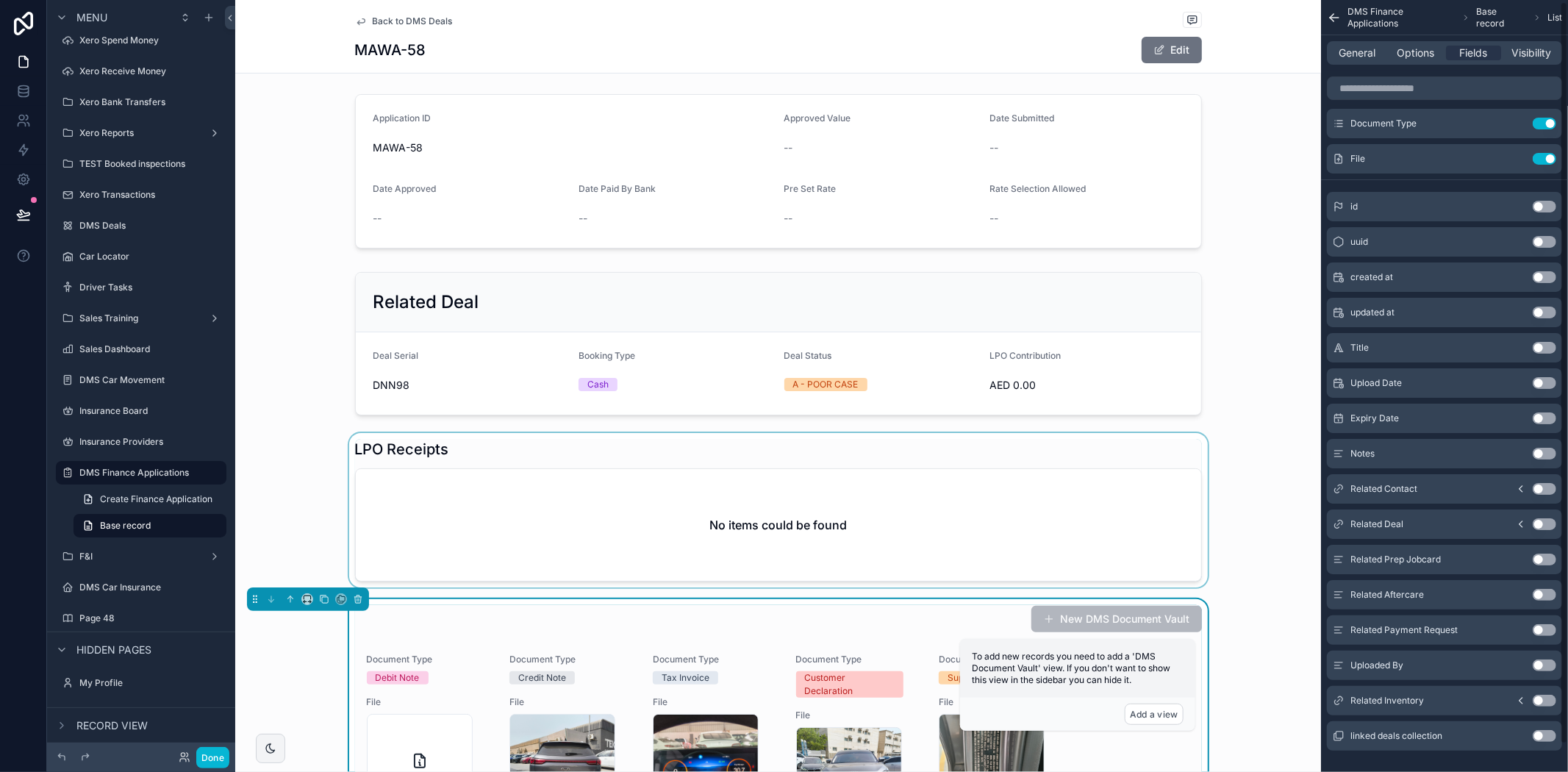
scroll to position [0, 0]
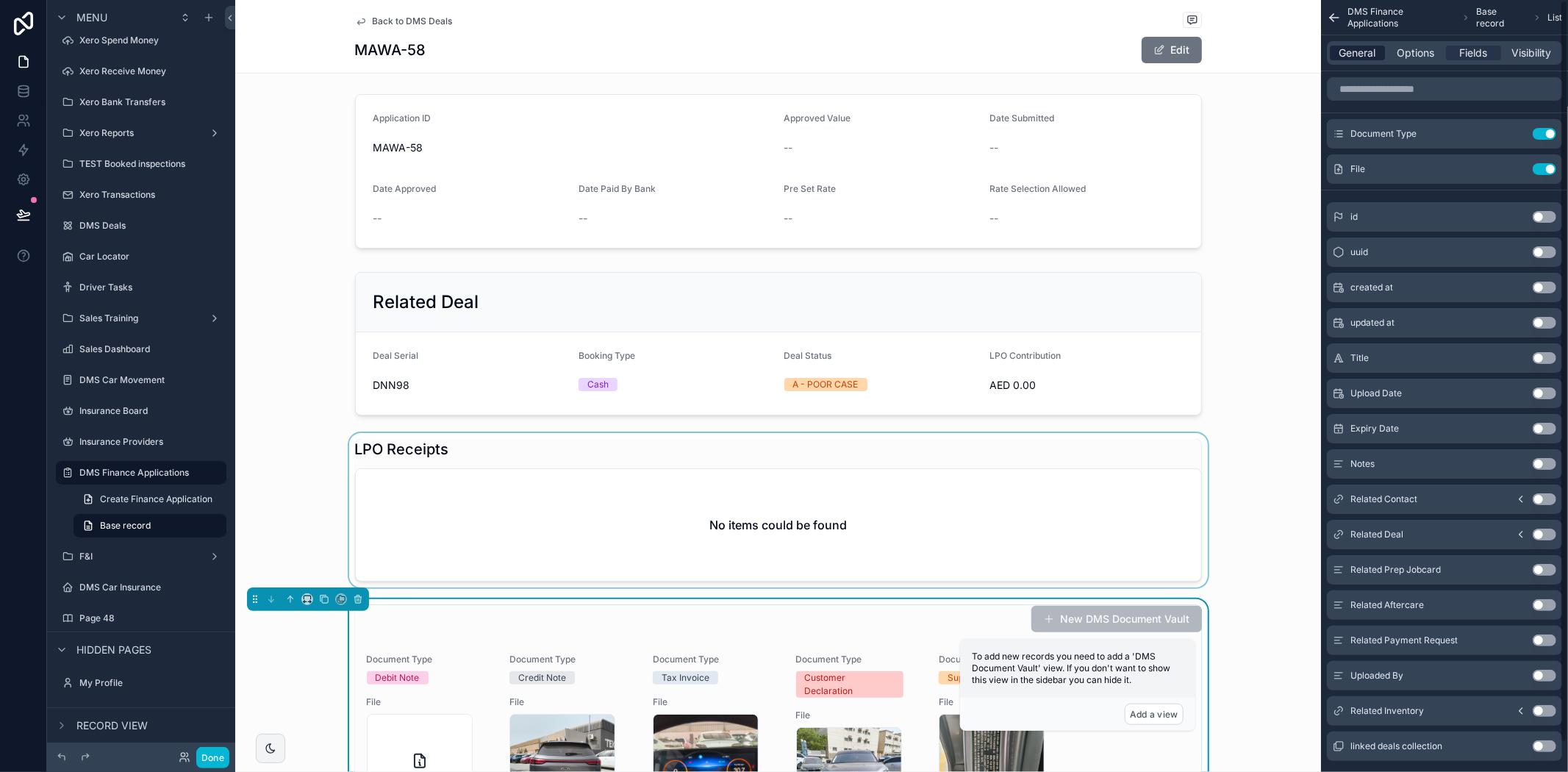
click at [1357, 51] on span "General" at bounding box center [1358, 53] width 37 height 15
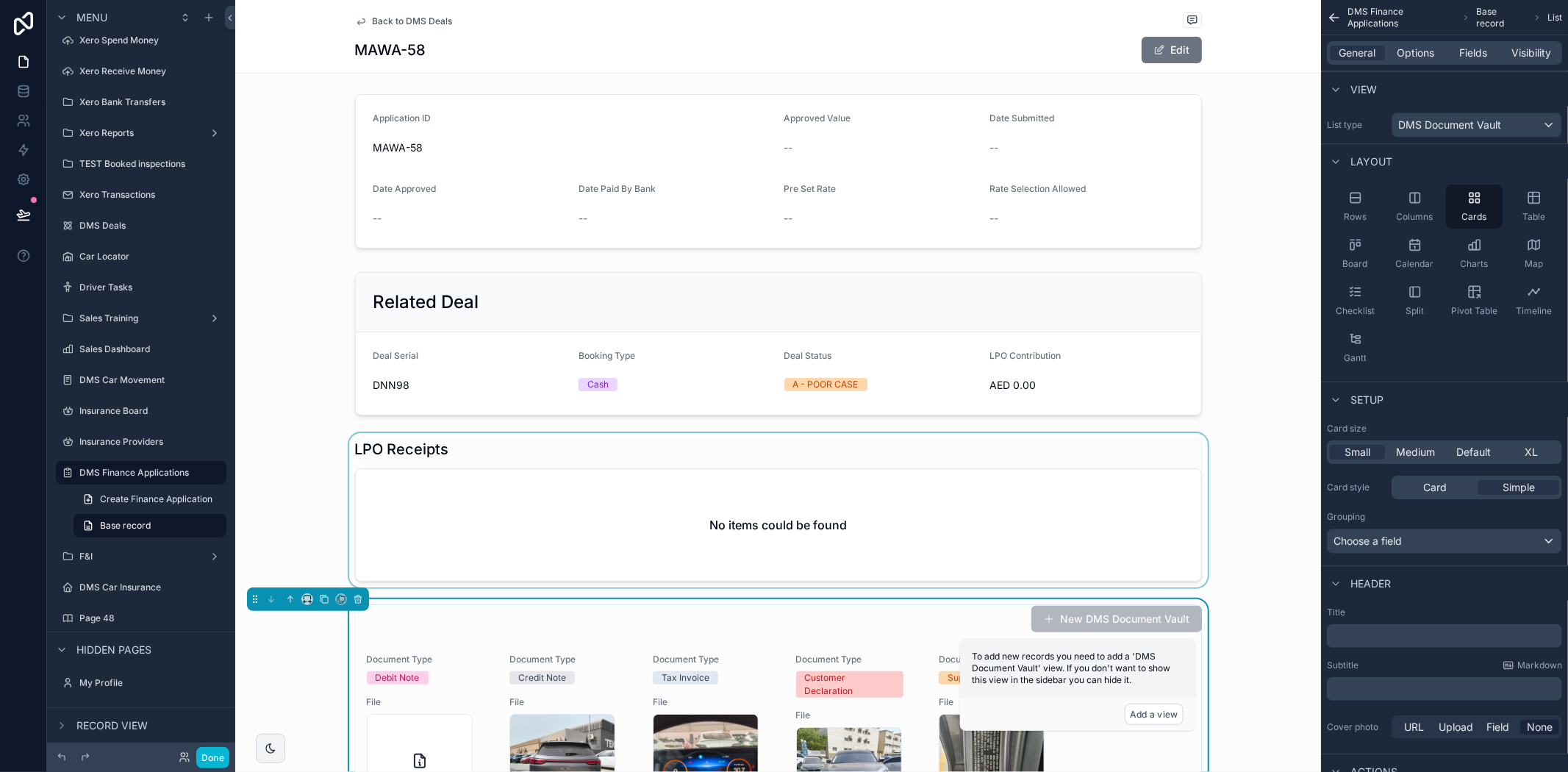
click at [964, 498] on div "scrollable content" at bounding box center [777, 510] width 1085 height 155
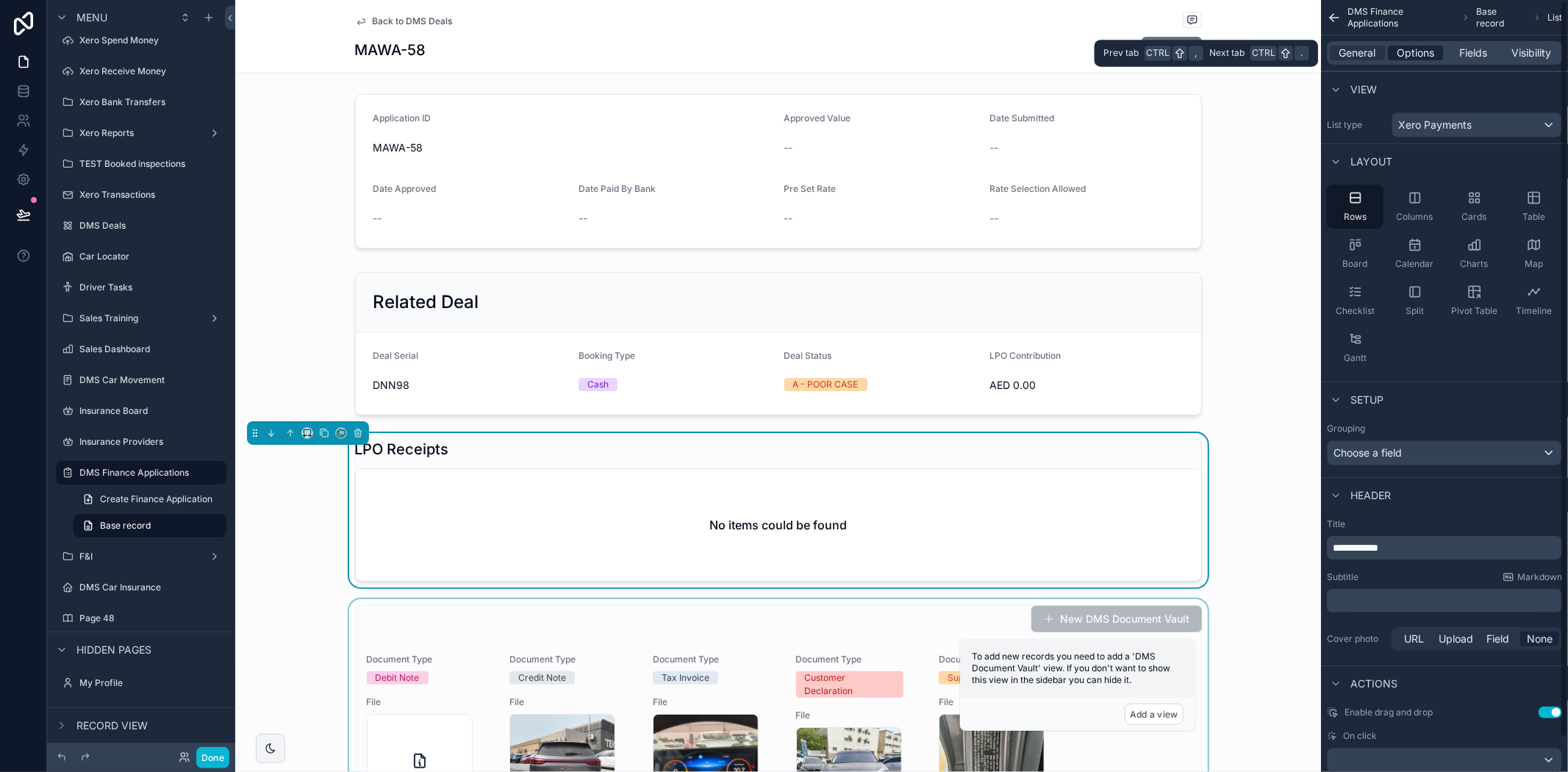
click at [1407, 53] on span "Options" at bounding box center [1415, 53] width 38 height 15
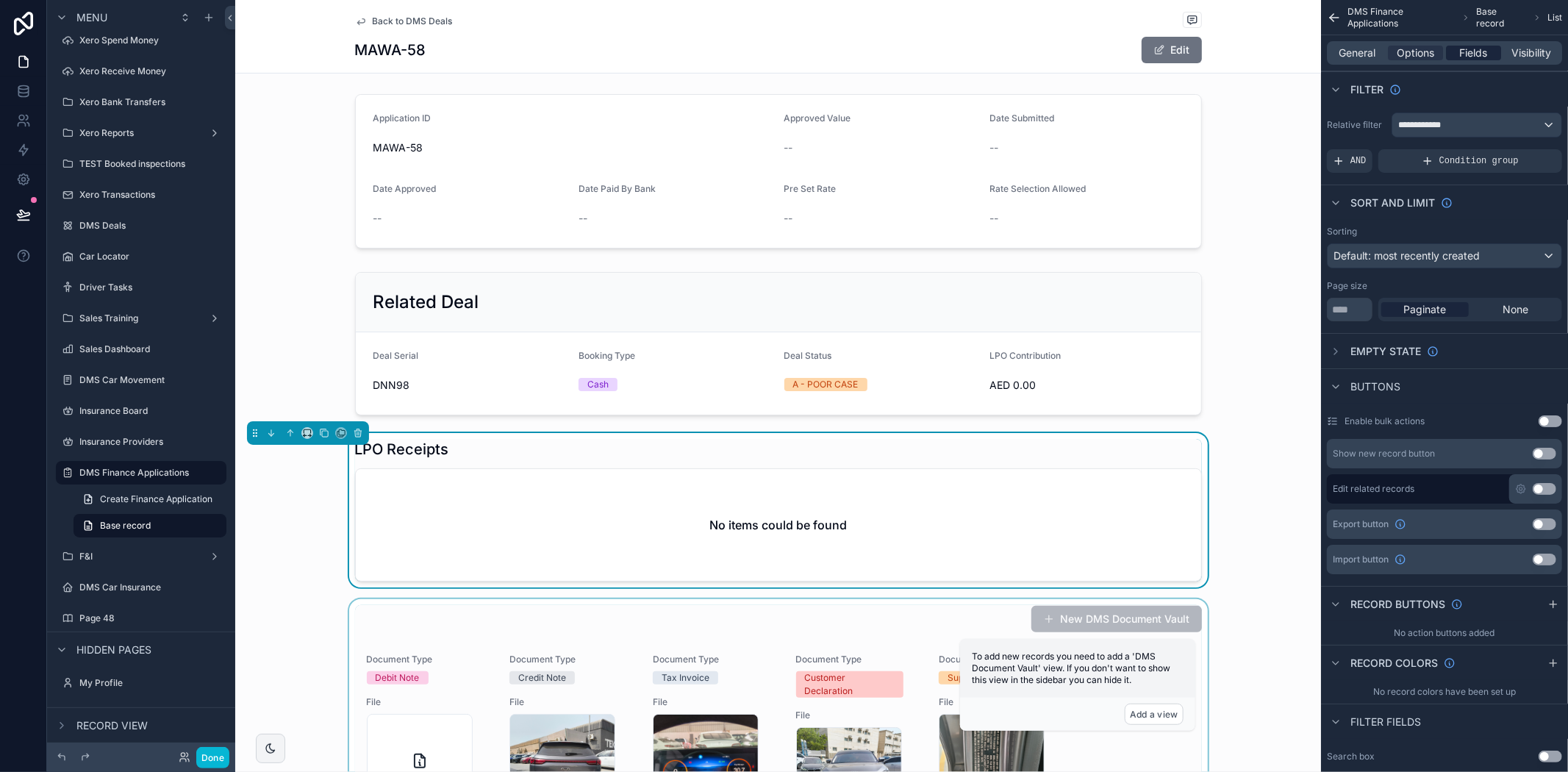
click at [1473, 47] on span "Fields" at bounding box center [1473, 53] width 27 height 15
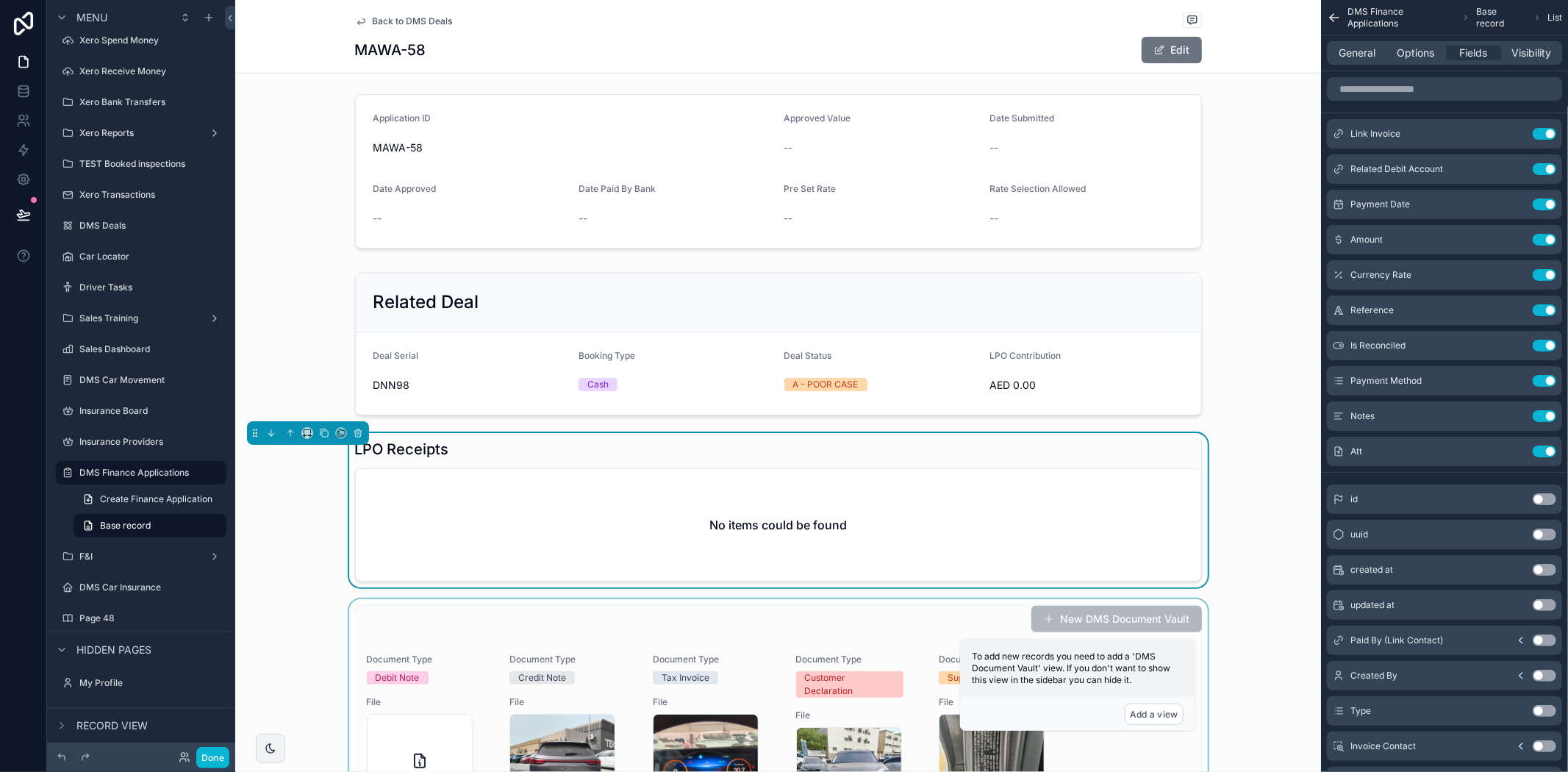
click at [987, 525] on div "No items could be found" at bounding box center [778, 525] width 846 height 112
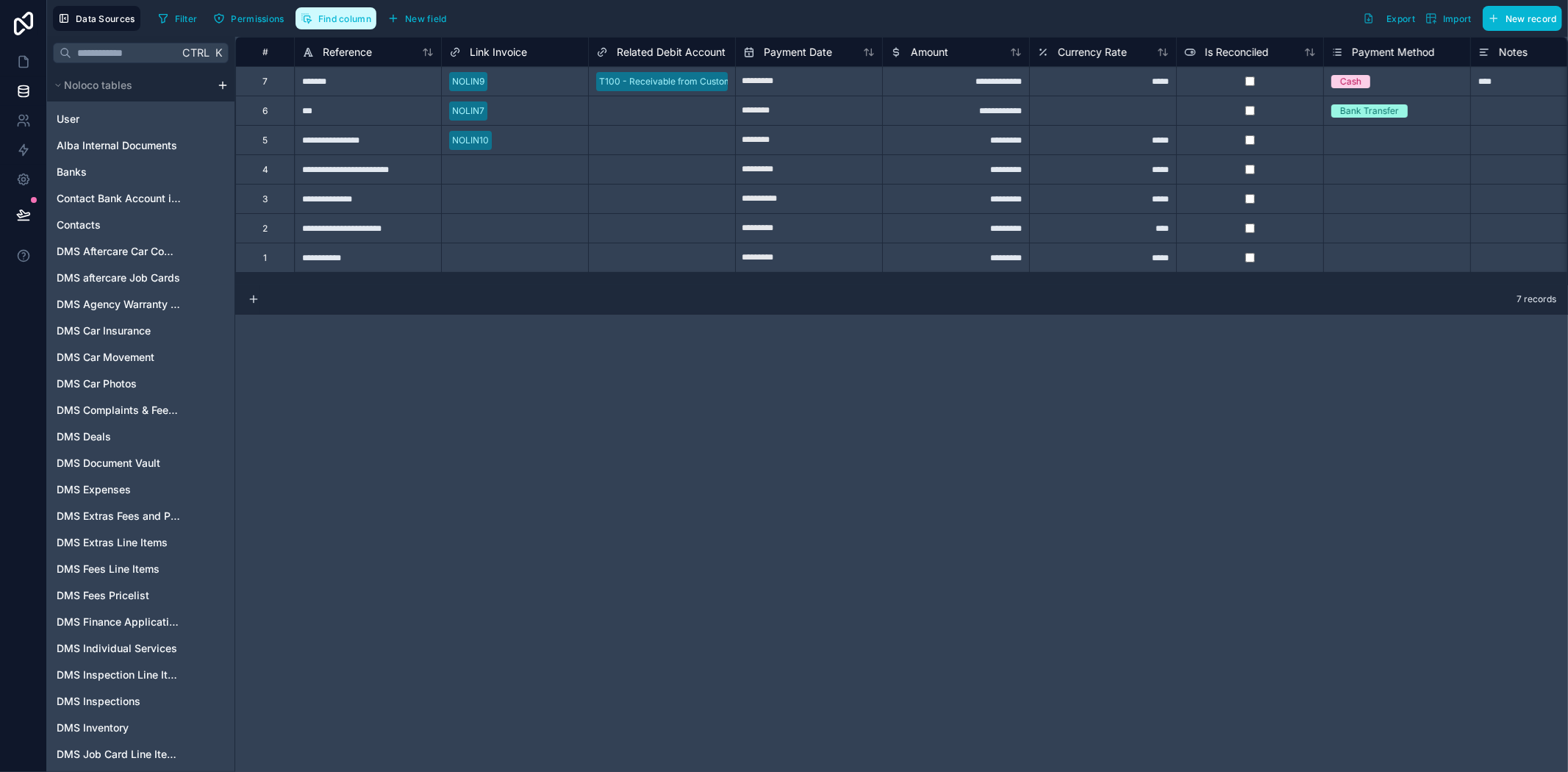
click at [338, 13] on span "Find column" at bounding box center [345, 19] width 53 height 11
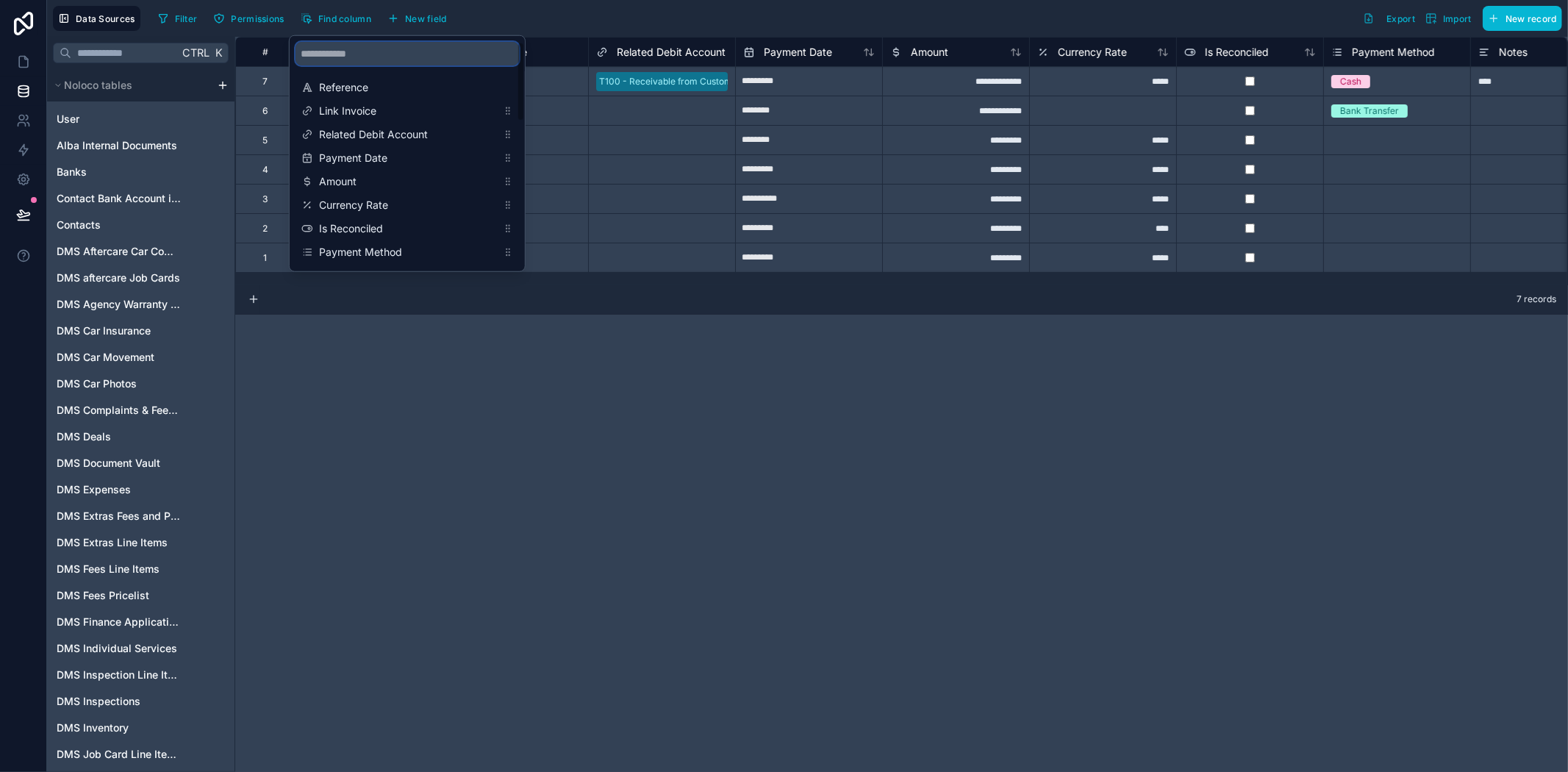
click at [378, 48] on input "scrollable content" at bounding box center [408, 53] width 224 height 24
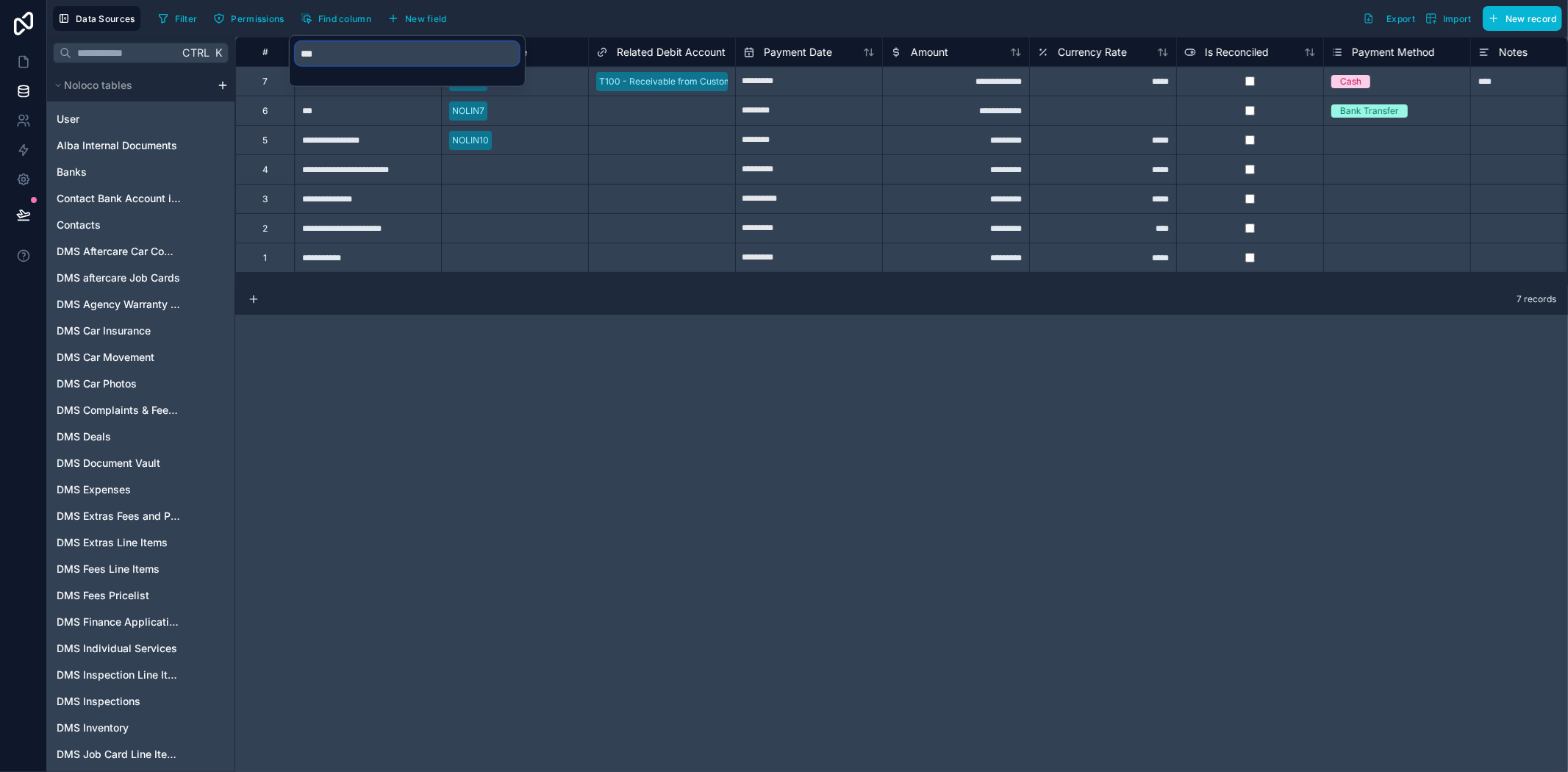
click at [371, 54] on input "***" at bounding box center [408, 53] width 224 height 24
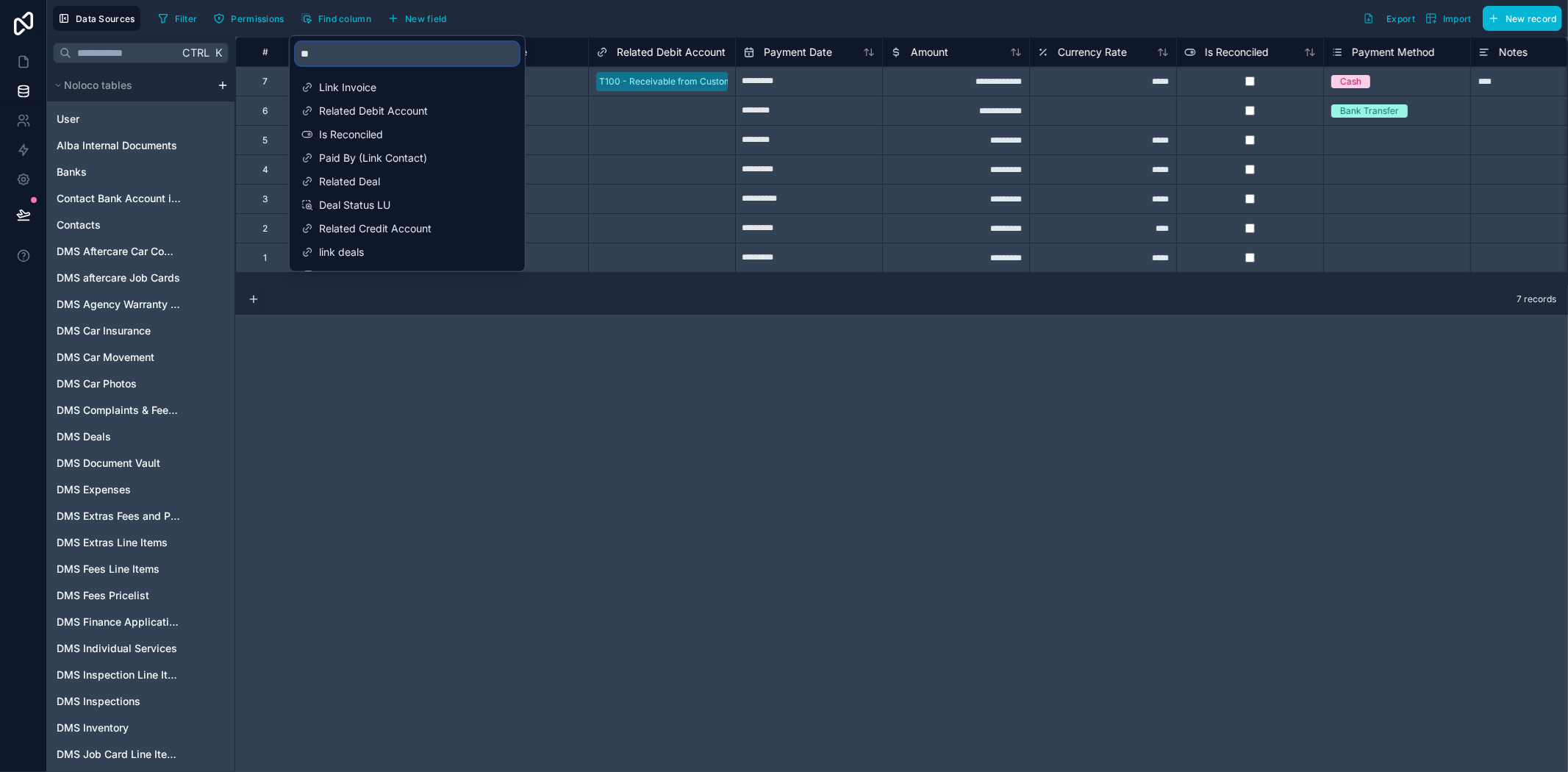
type input "*"
drag, startPoint x: 24, startPoint y: 85, endPoint x: 113, endPoint y: 60, distance: 92.4
click at [24, 86] on icon at bounding box center [23, 88] width 9 height 4
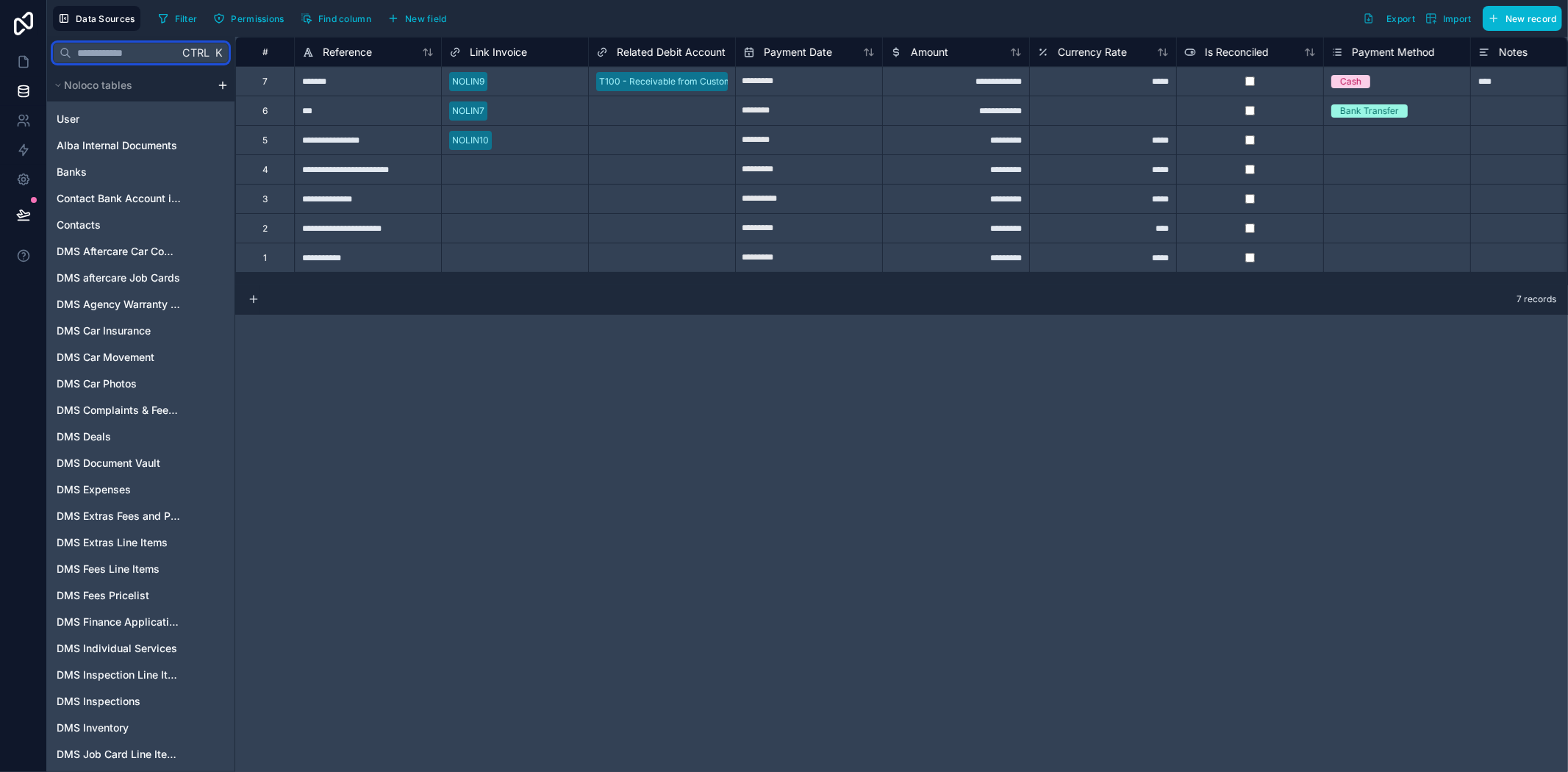
click at [147, 43] on input "text" at bounding box center [124, 53] width 107 height 27
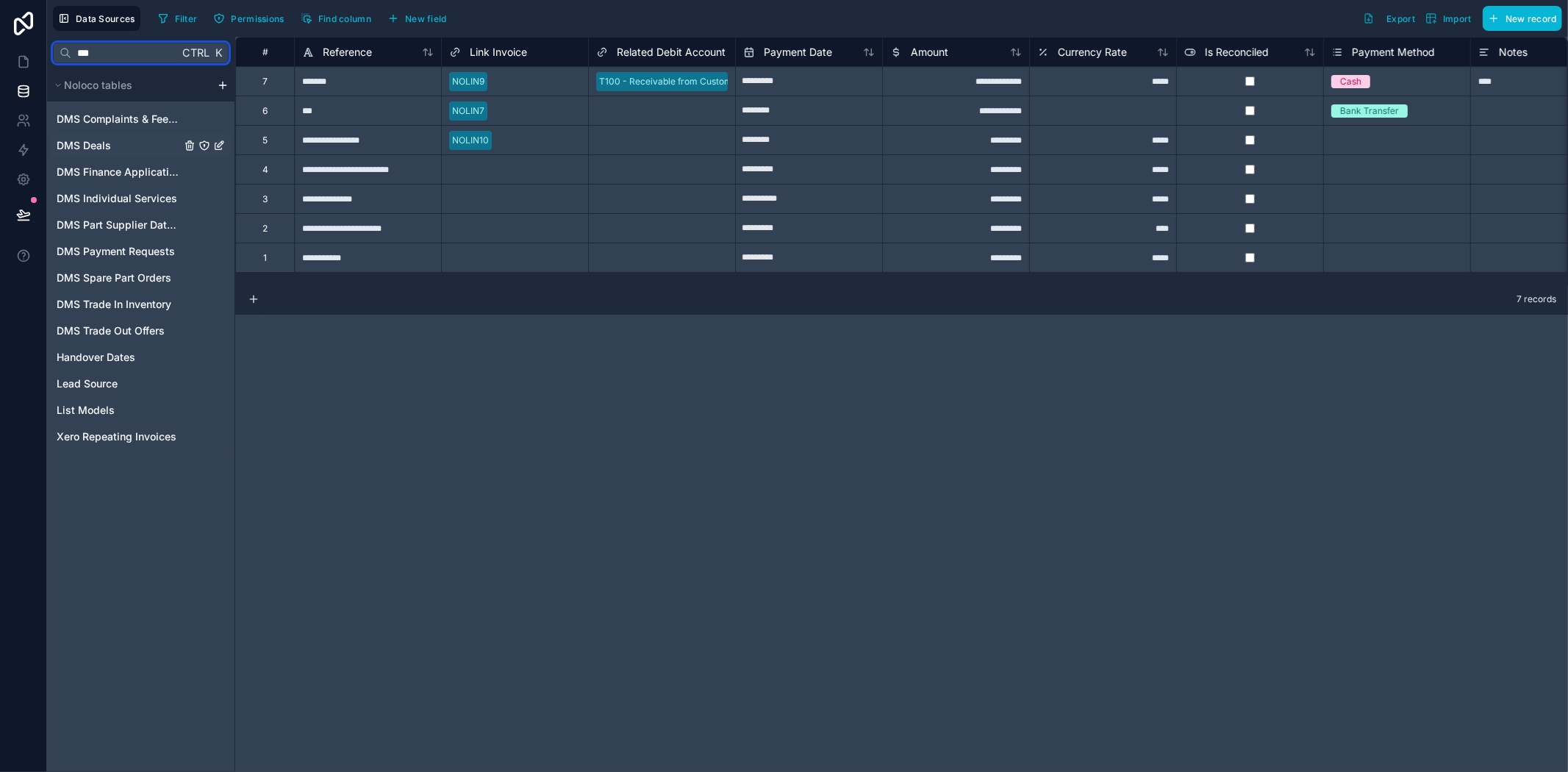
type input "***"
click at [134, 135] on link "DMS Deals" at bounding box center [141, 145] width 182 height 24
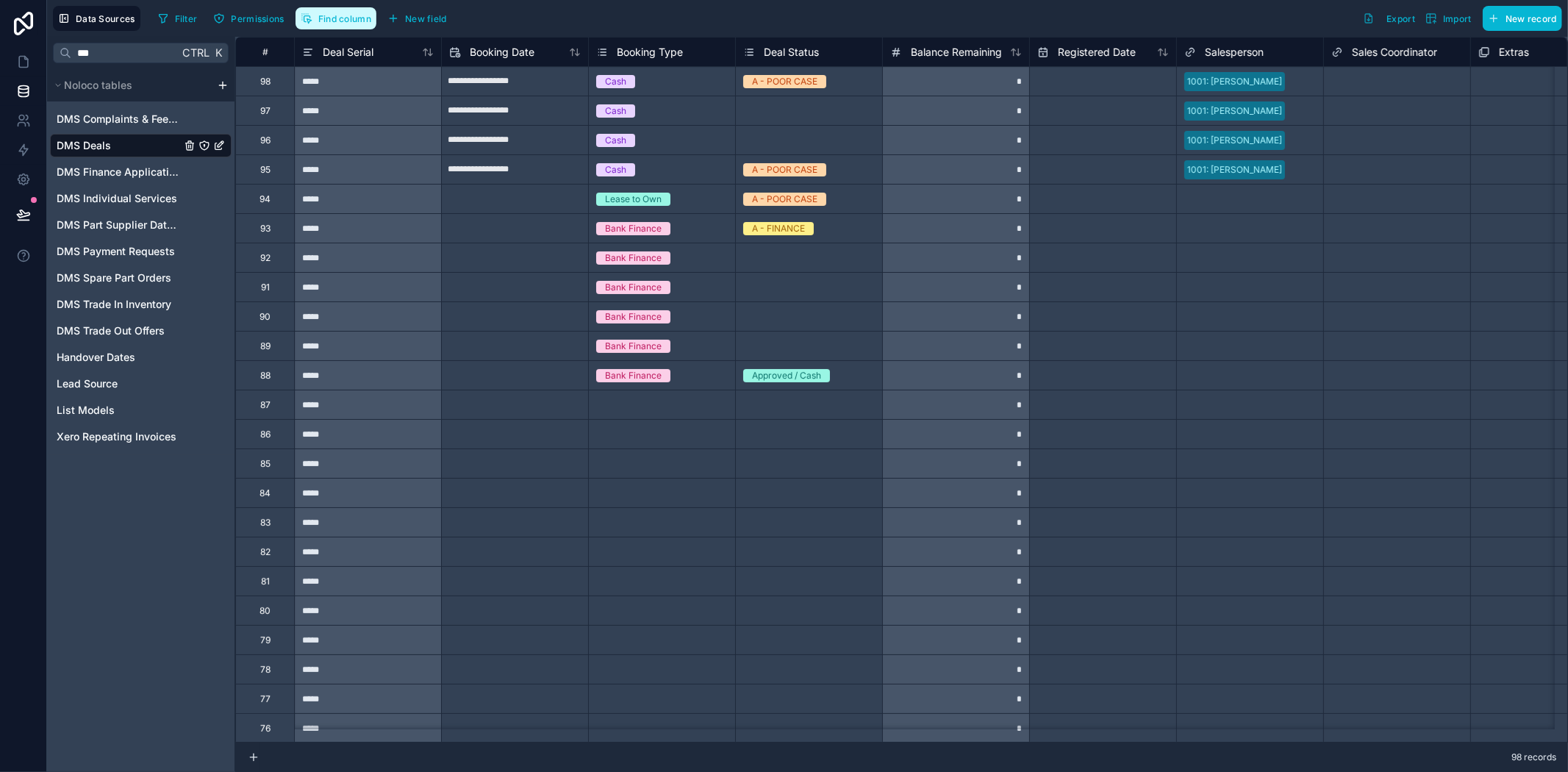
click at [331, 22] on span "Find column" at bounding box center [345, 19] width 53 height 11
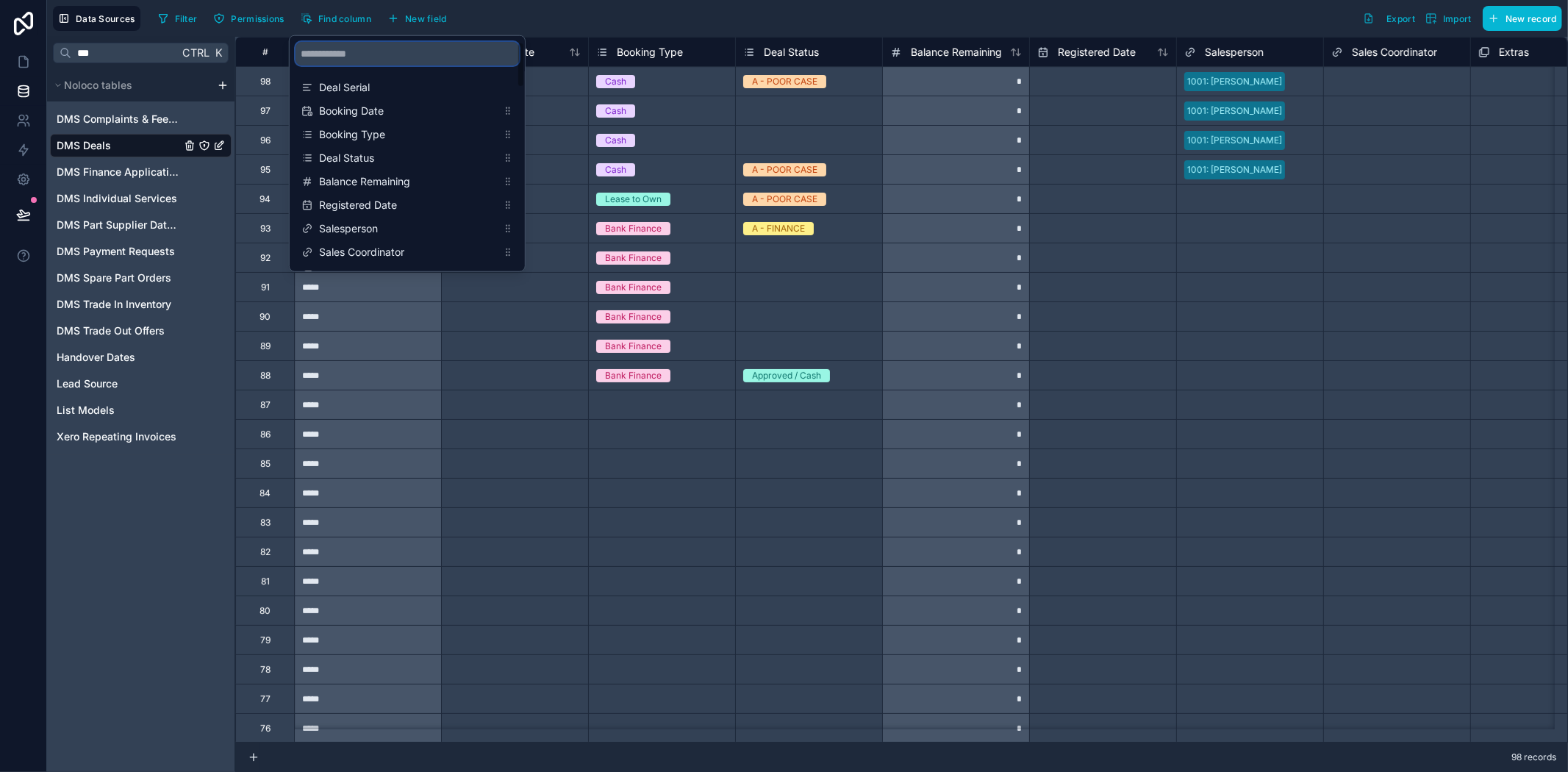
click at [336, 54] on input "scrollable content" at bounding box center [408, 53] width 224 height 24
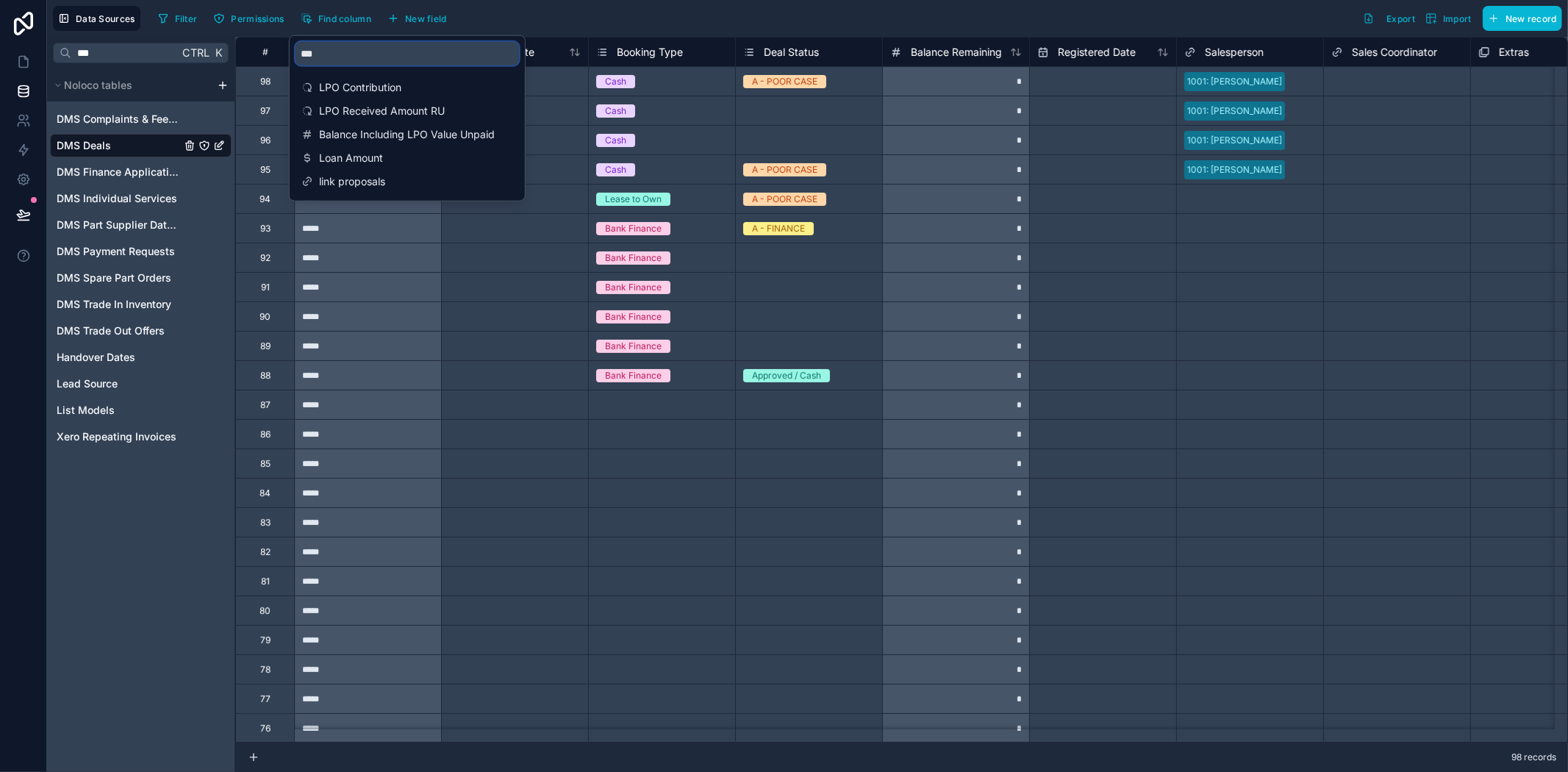
type input "***"
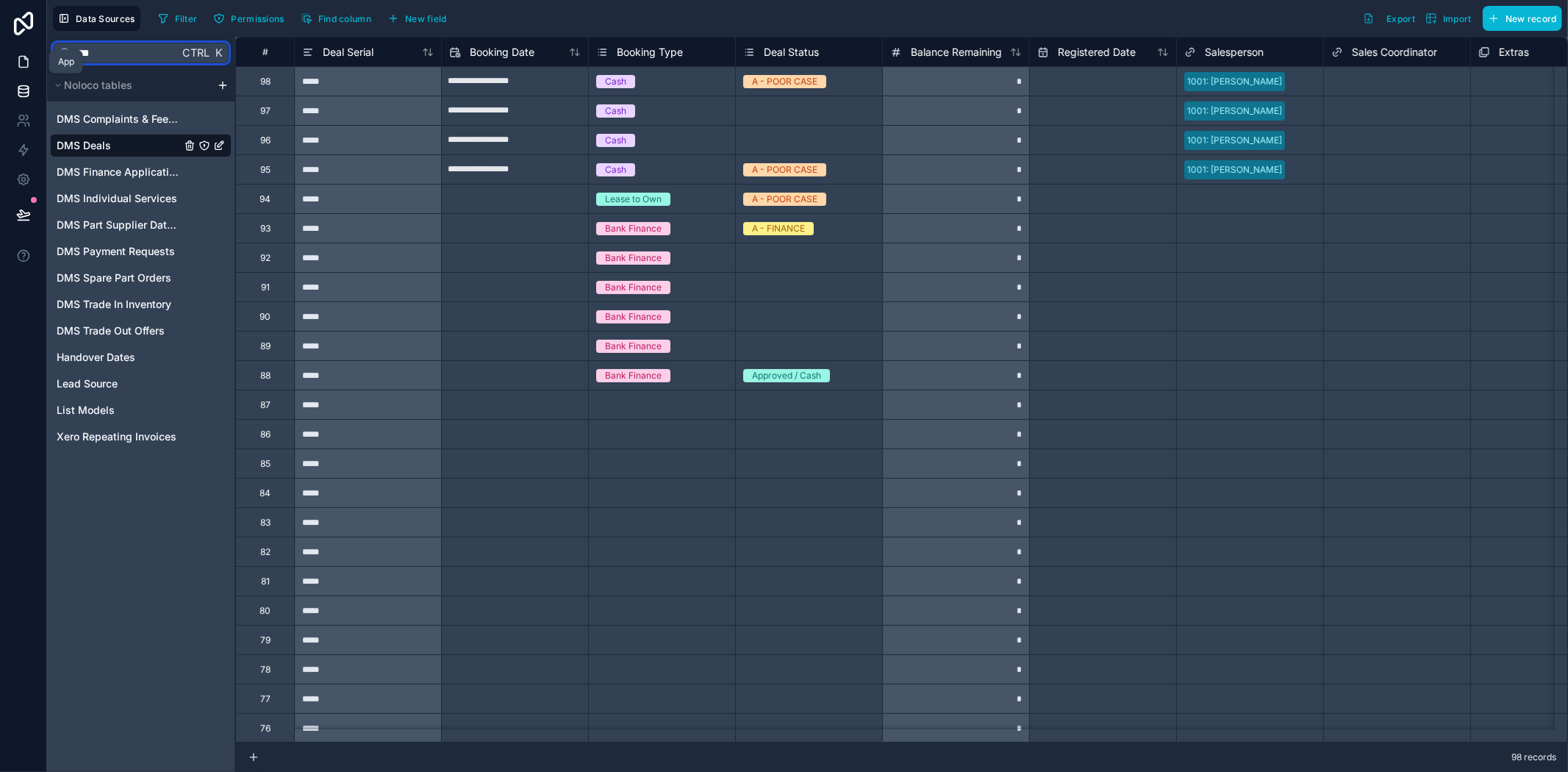
drag, startPoint x: 110, startPoint y: 55, endPoint x: 27, endPoint y: 55, distance: 83.0
click at [27, 55] on div "**********" at bounding box center [784, 386] width 1568 height 772
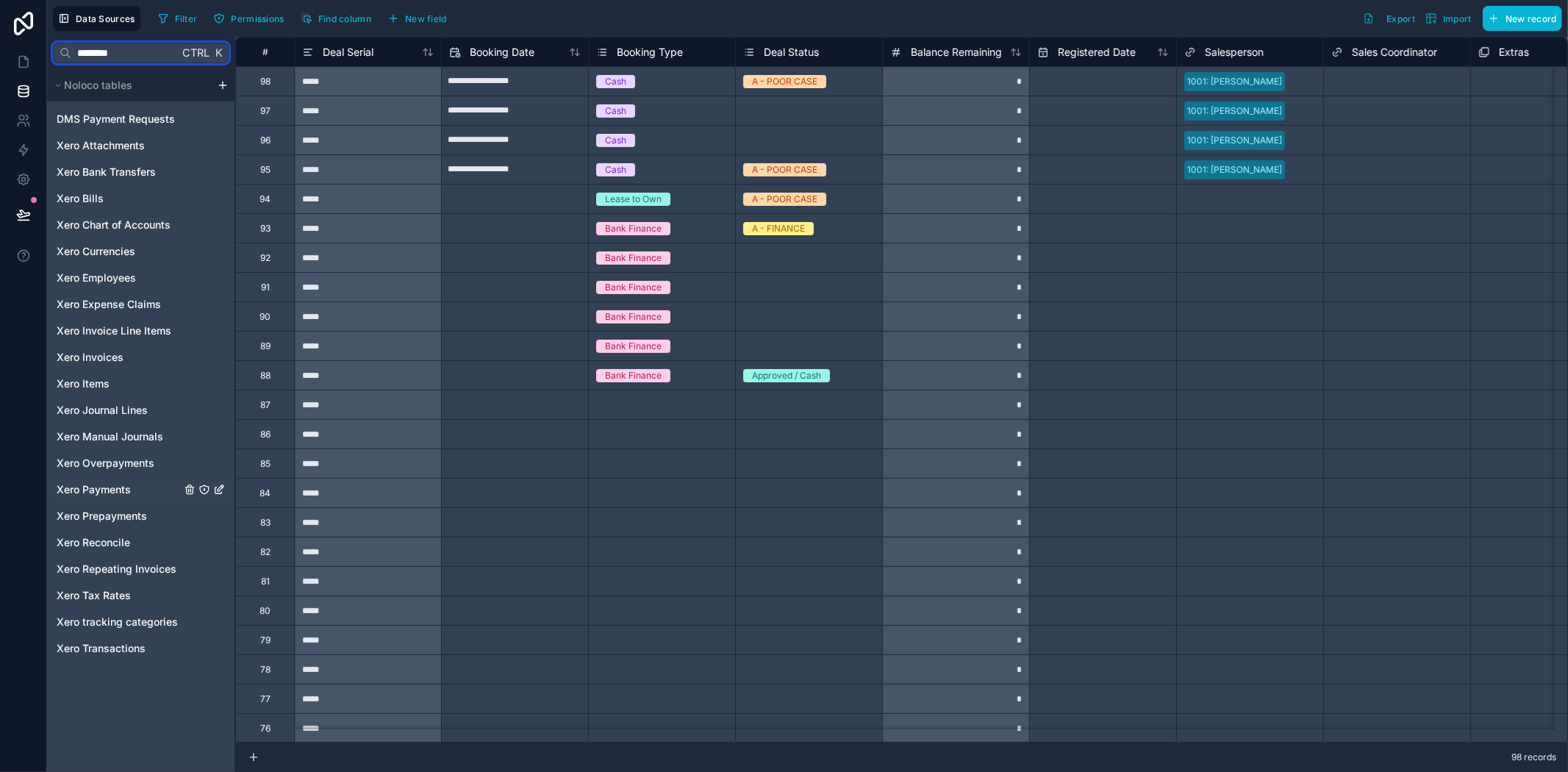
type input "********"
click at [114, 491] on span "Xero Payments" at bounding box center [94, 490] width 74 height 15
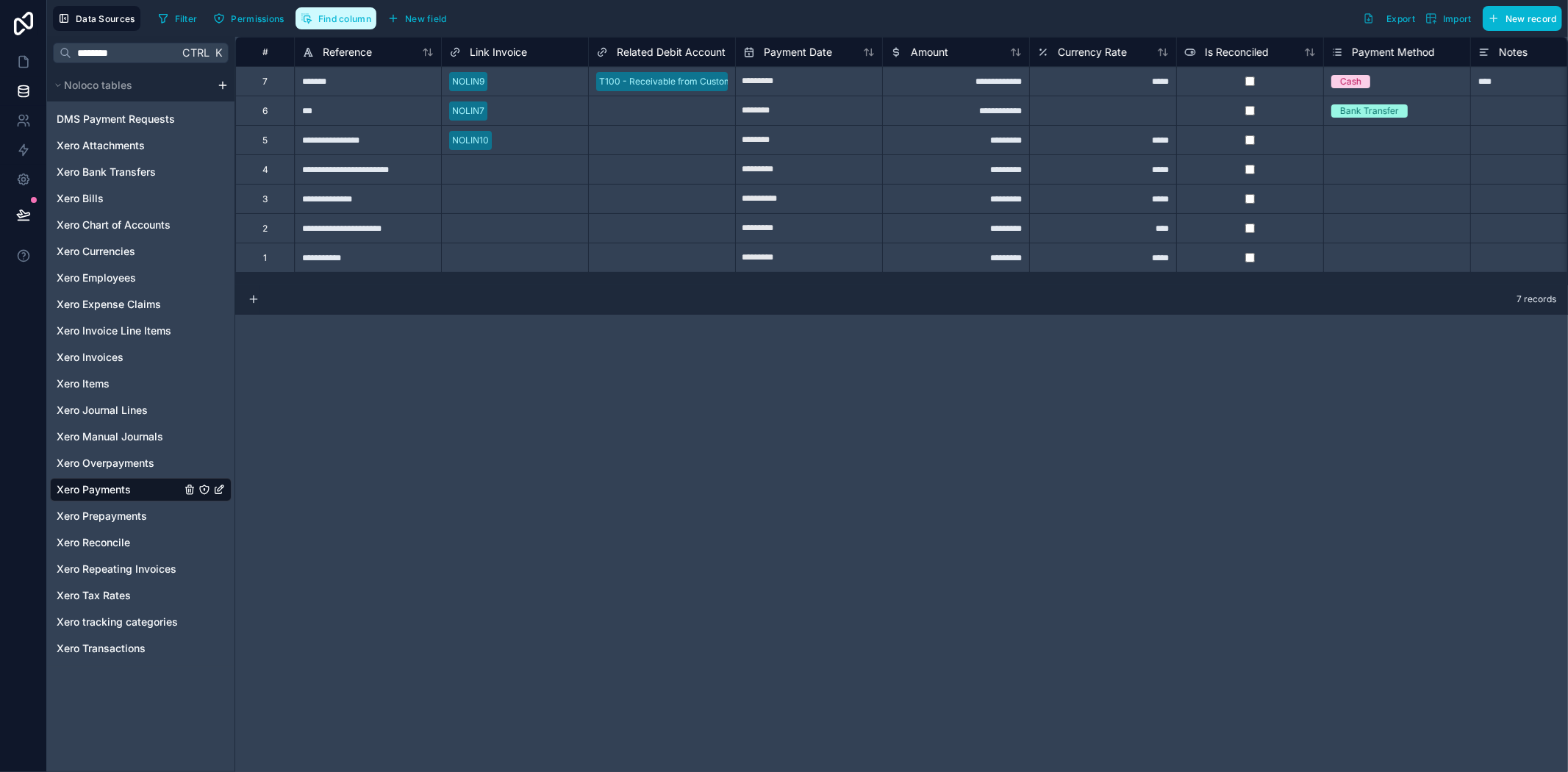
click at [356, 10] on button "Find column" at bounding box center [336, 18] width 81 height 22
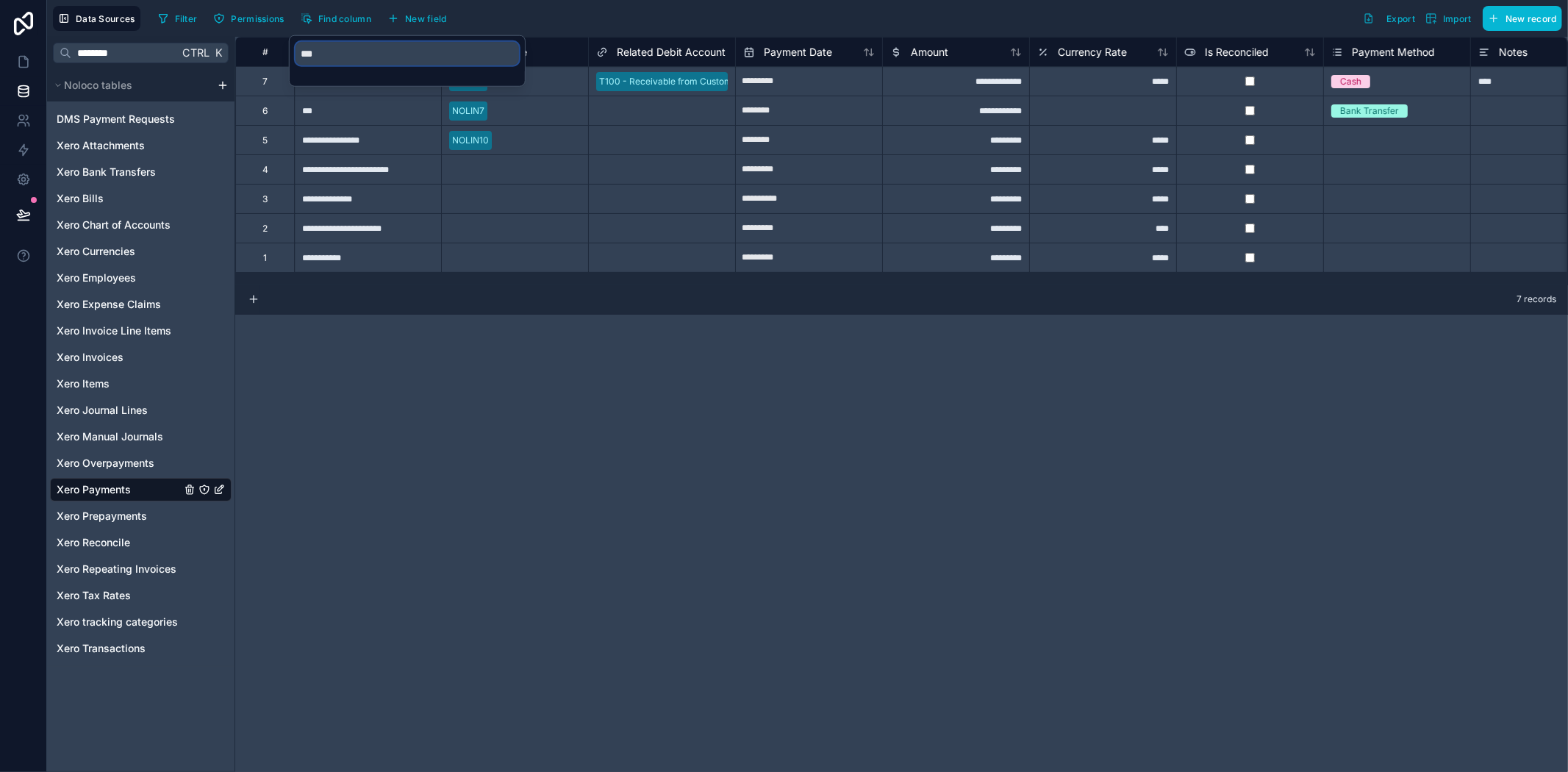
click at [387, 53] on input "***" at bounding box center [408, 53] width 224 height 24
type input "*"
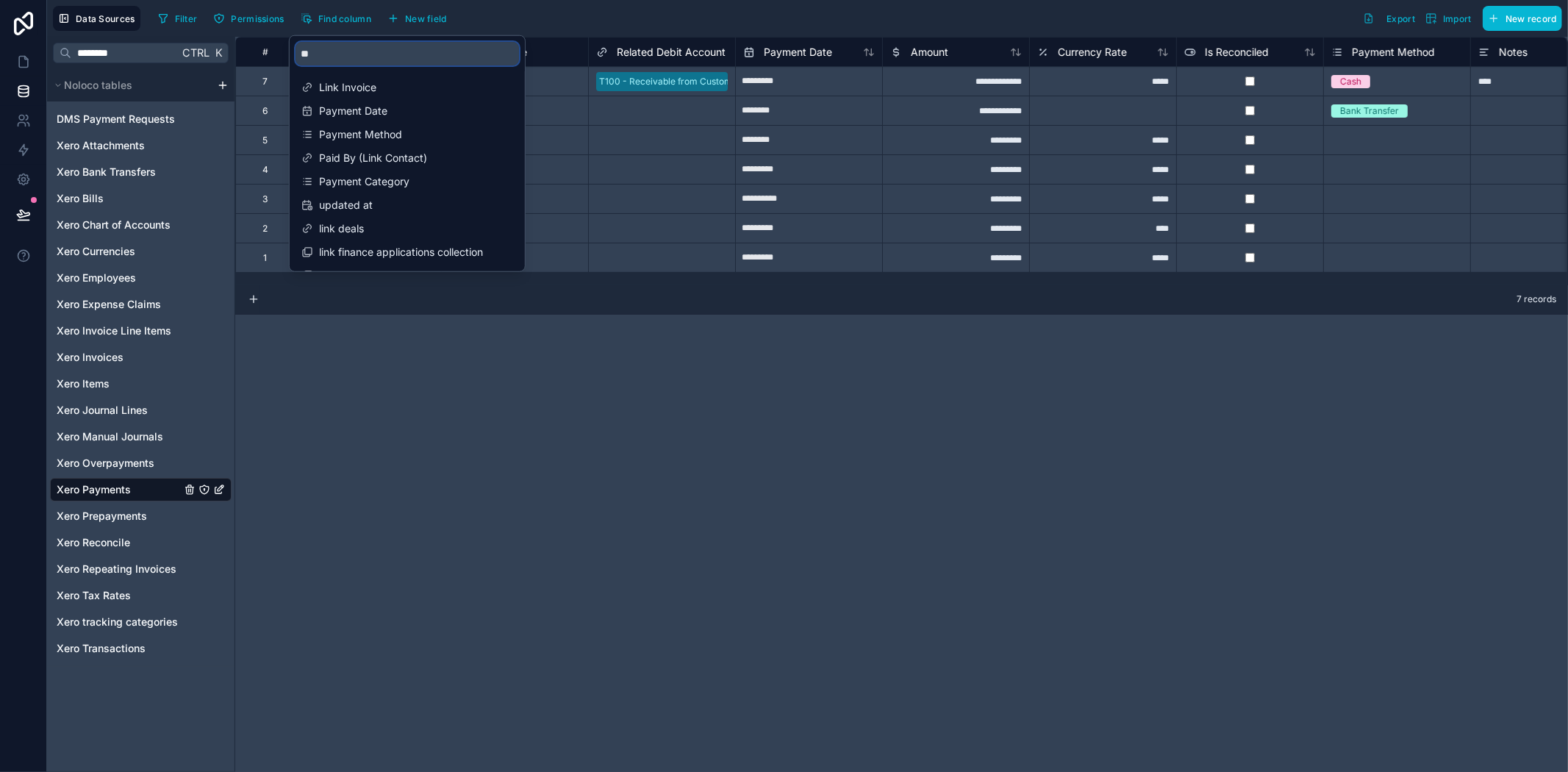
type input "***"
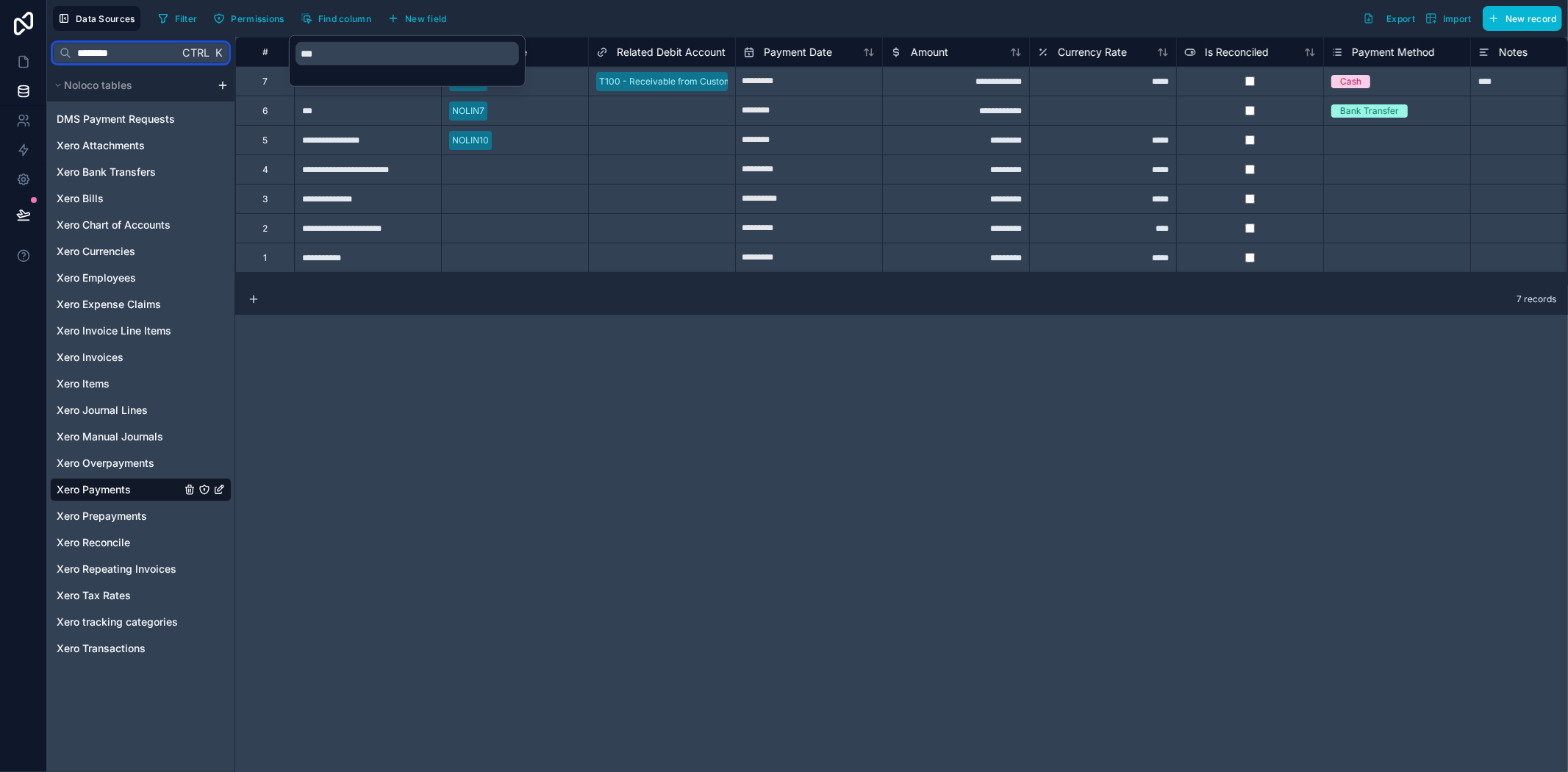
click at [158, 53] on input "********" at bounding box center [124, 53] width 107 height 27
click at [151, 54] on input "********" at bounding box center [124, 53] width 107 height 27
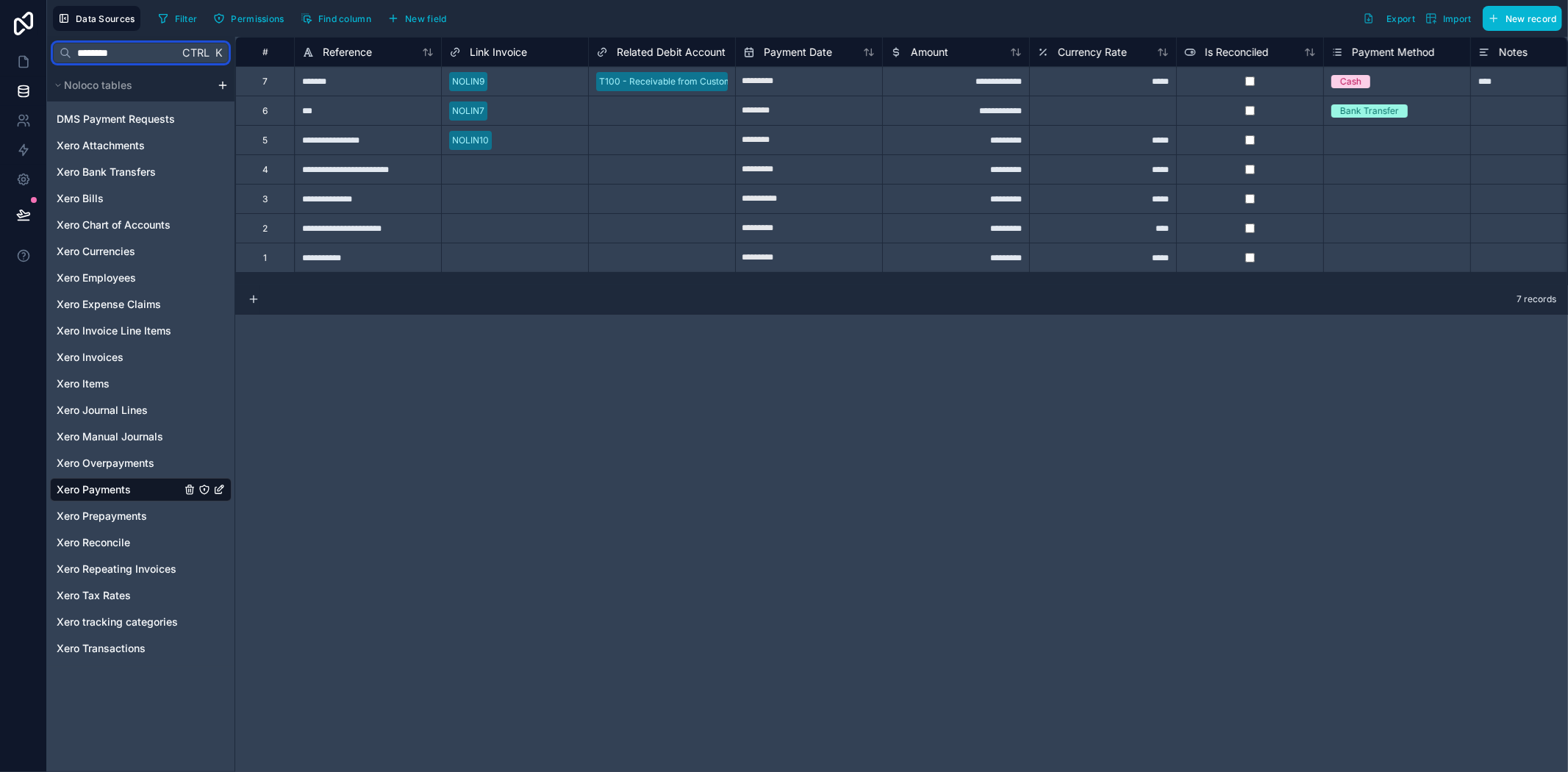
click at [151, 54] on input "********" at bounding box center [124, 53] width 107 height 27
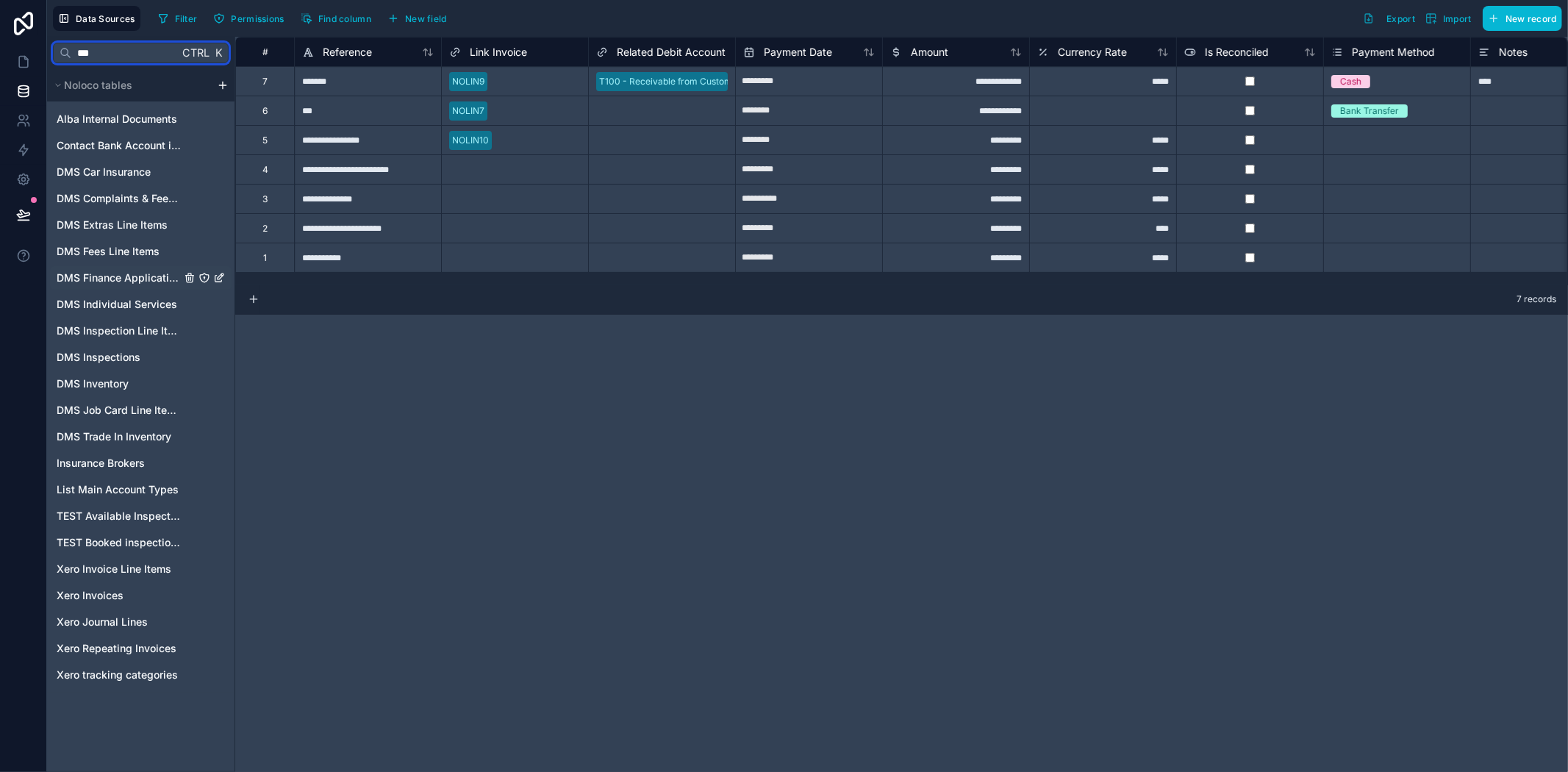
type input "***"
click at [123, 272] on span "DMS Finance Applications" at bounding box center [119, 278] width 124 height 15
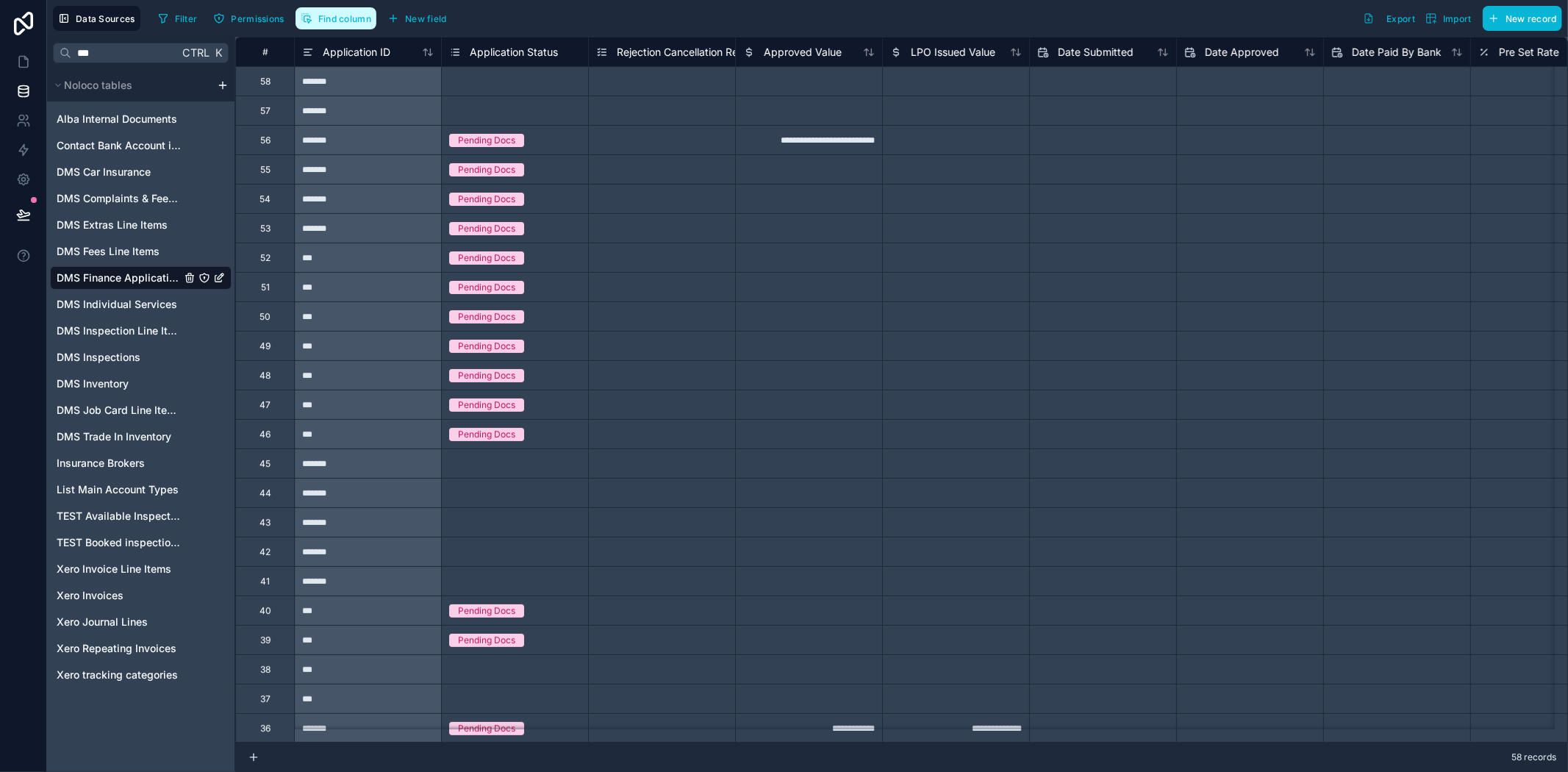
click at [340, 10] on button "Find column" at bounding box center [336, 18] width 81 height 22
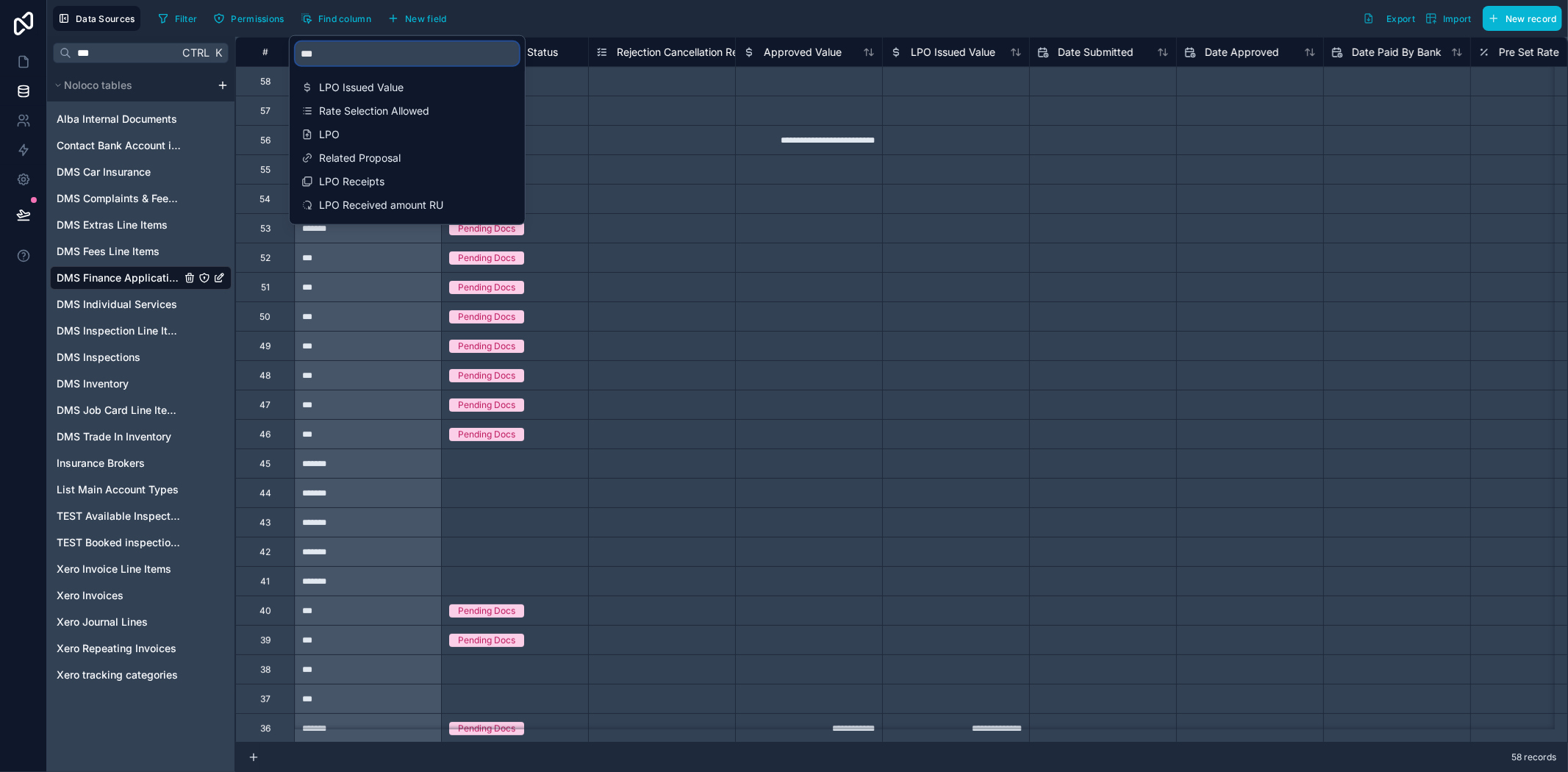
click at [355, 60] on input "***" at bounding box center [408, 53] width 224 height 24
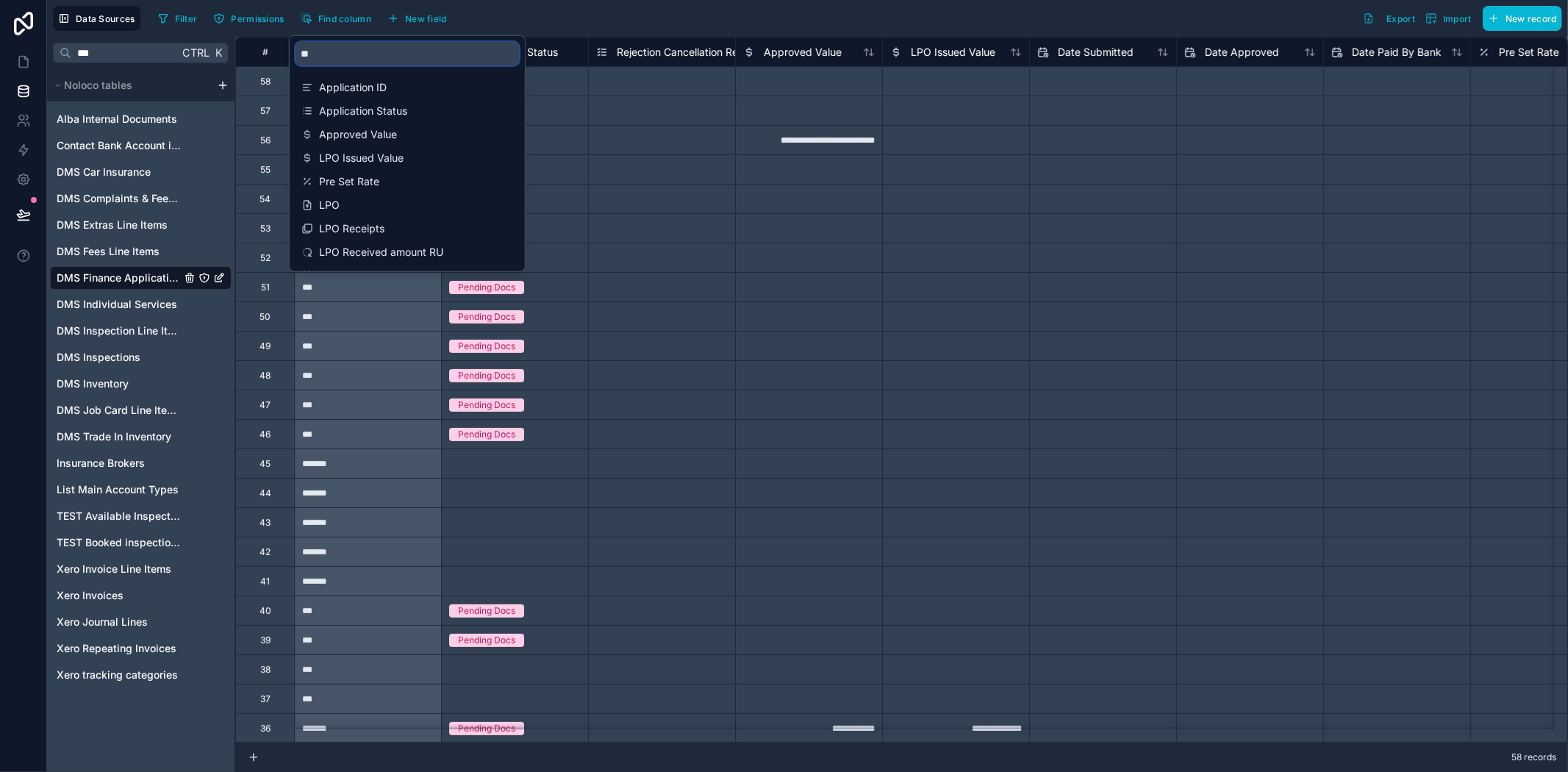
type input "***"
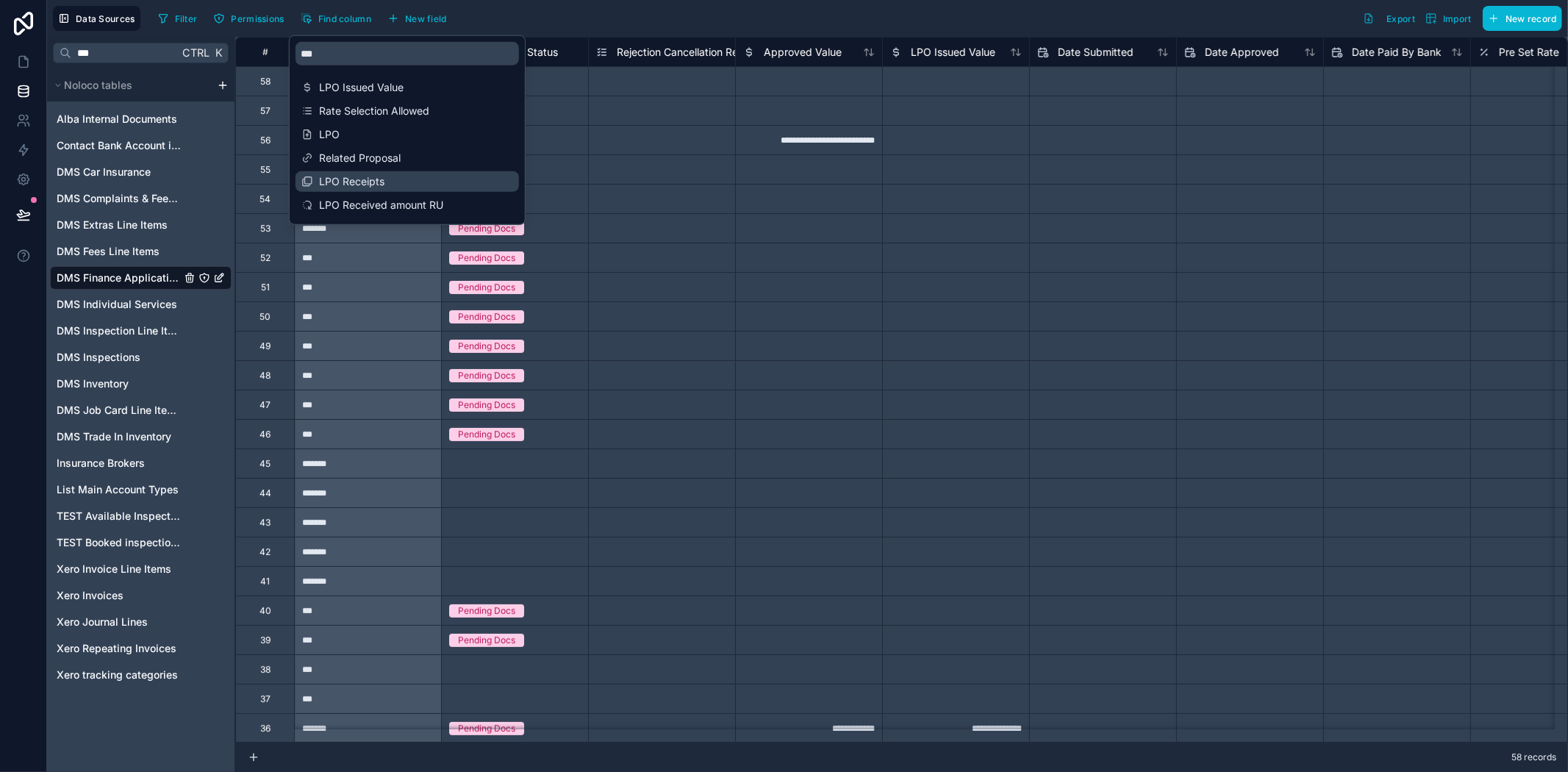
click at [385, 188] on span "LPO Receipts" at bounding box center [409, 182] width 178 height 15
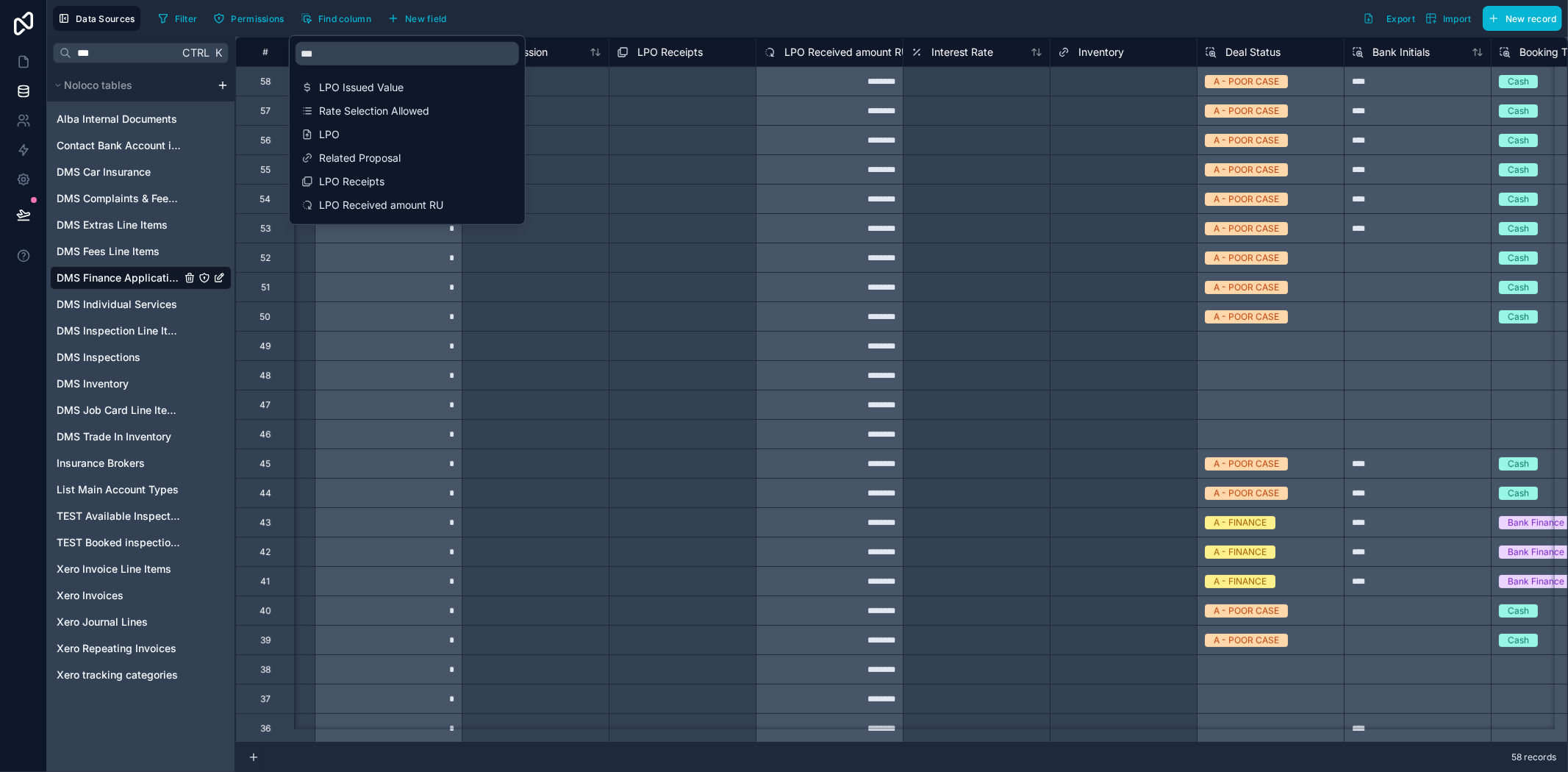
scroll to position [0, 4411]
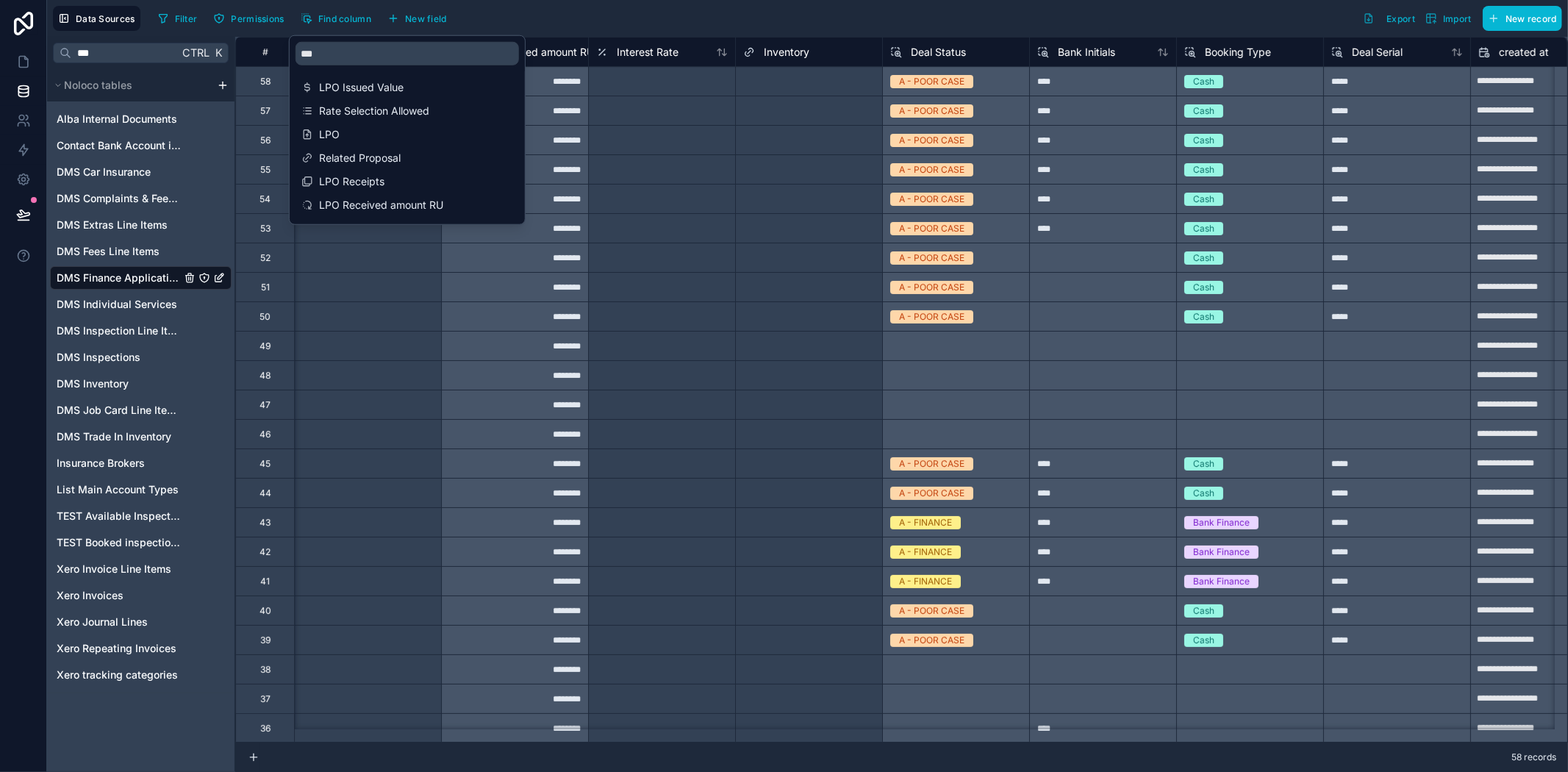
click at [656, 129] on div at bounding box center [661, 139] width 147 height 29
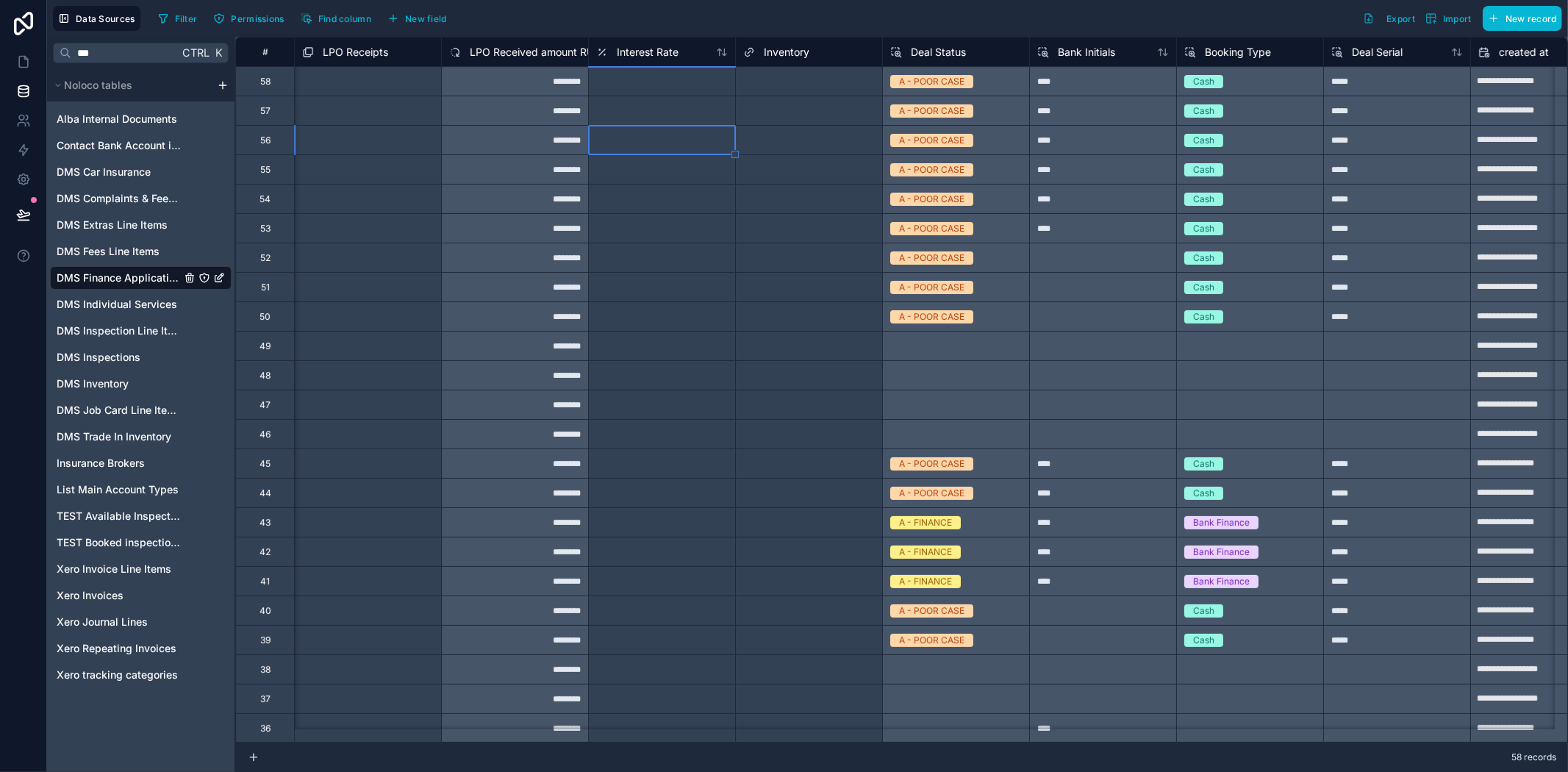
click at [378, 51] on span "LPO Receipts" at bounding box center [355, 52] width 65 height 15
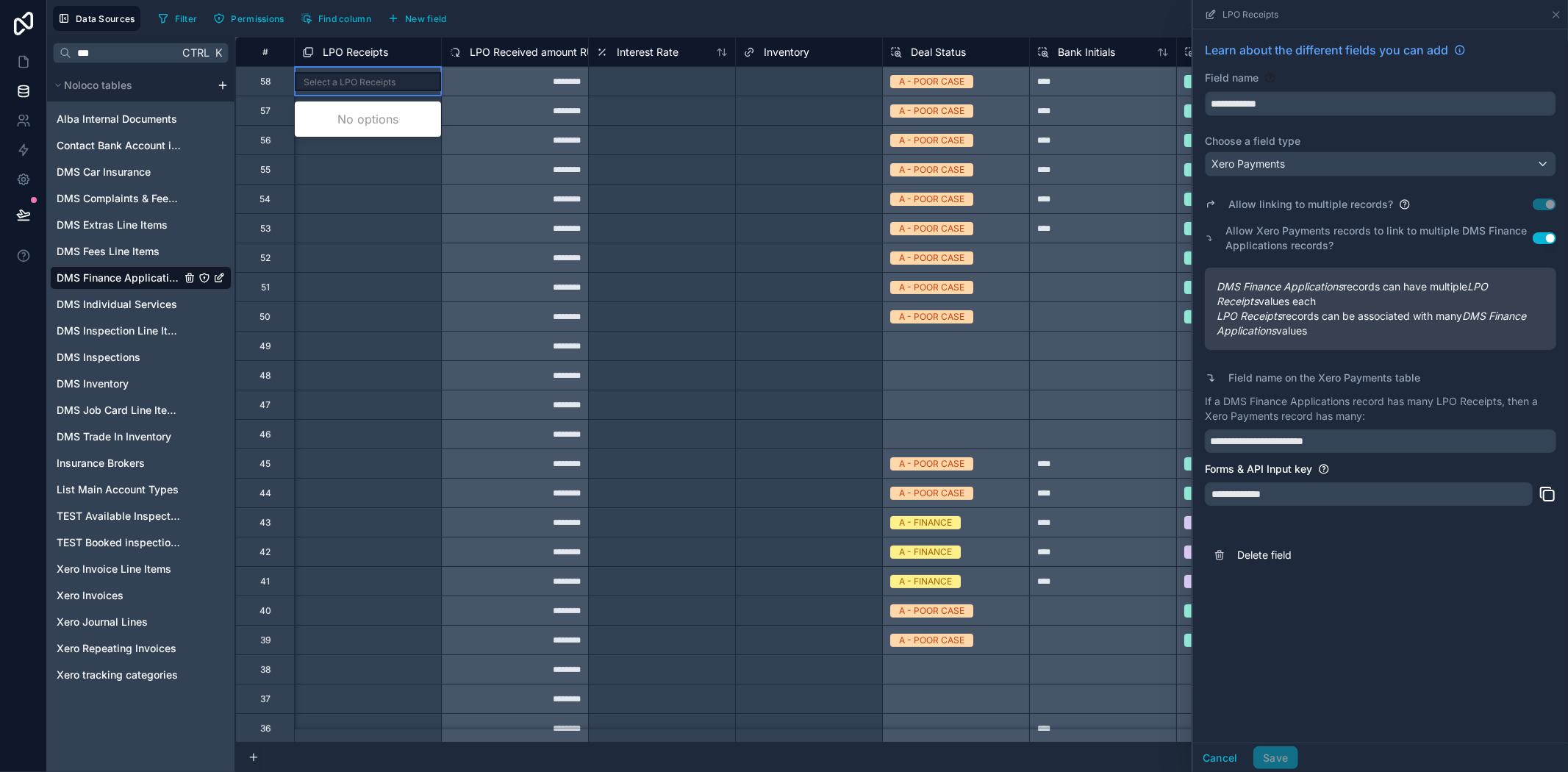
click at [360, 75] on div "Select a LPO Receipts" at bounding box center [368, 82] width 146 height 19
click at [360, 74] on div "Select a LPO Receipts" at bounding box center [368, 82] width 146 height 19
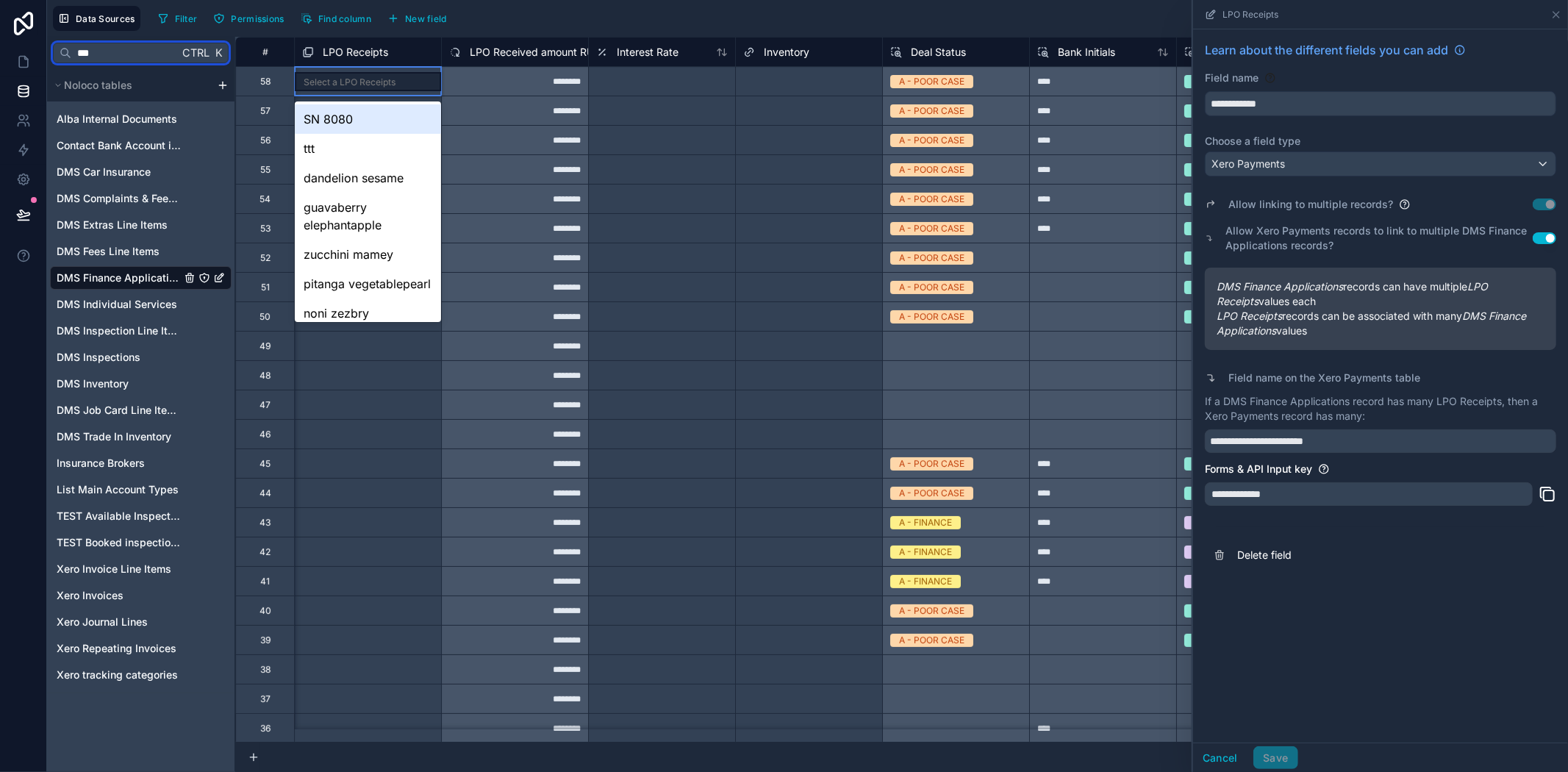
drag, startPoint x: 105, startPoint y: 63, endPoint x: 74, endPoint y: 59, distance: 31.3
click at [75, 59] on input "***" at bounding box center [124, 53] width 107 height 27
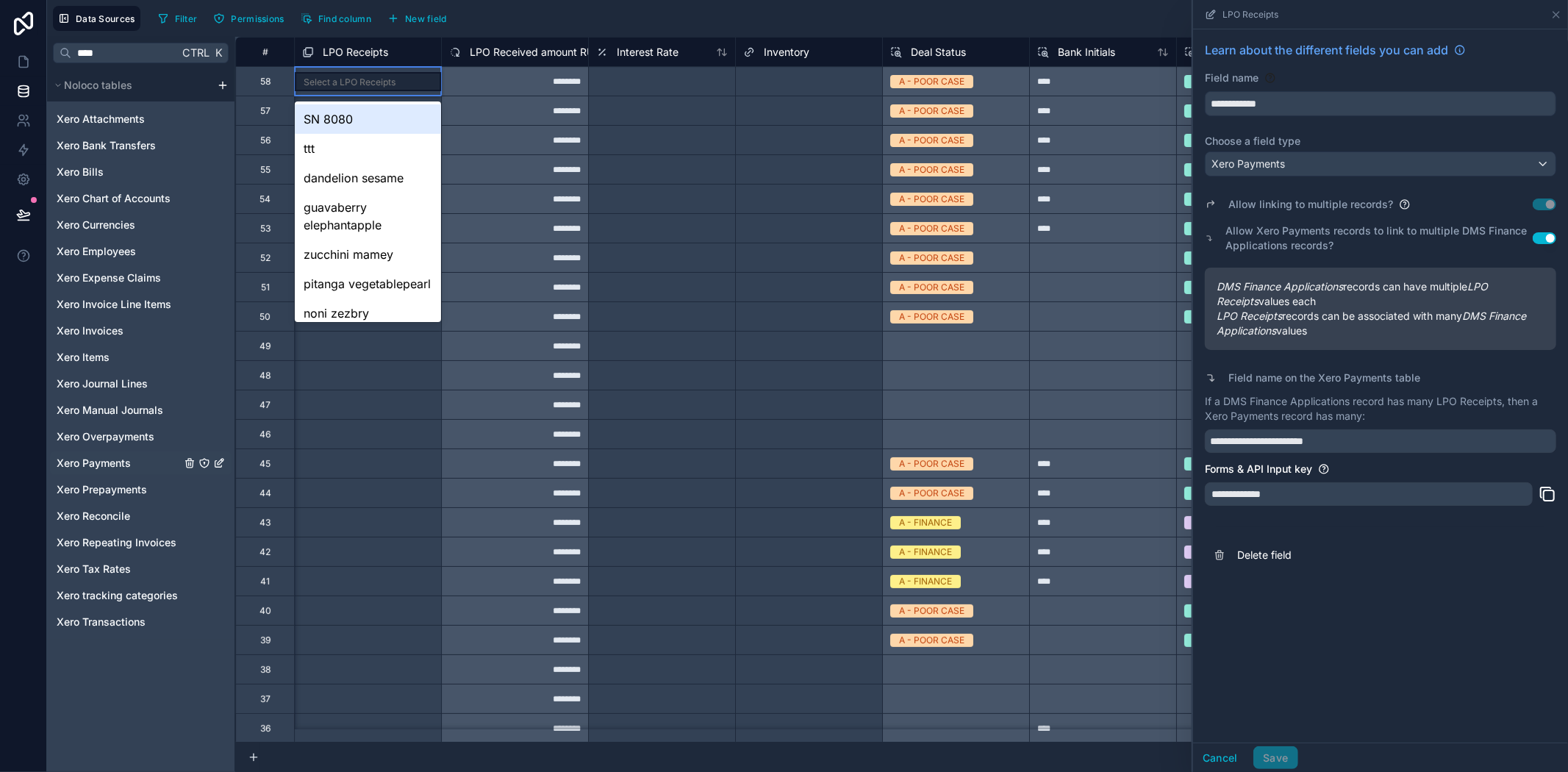
click at [110, 466] on span "Xero Payments" at bounding box center [94, 464] width 74 height 15
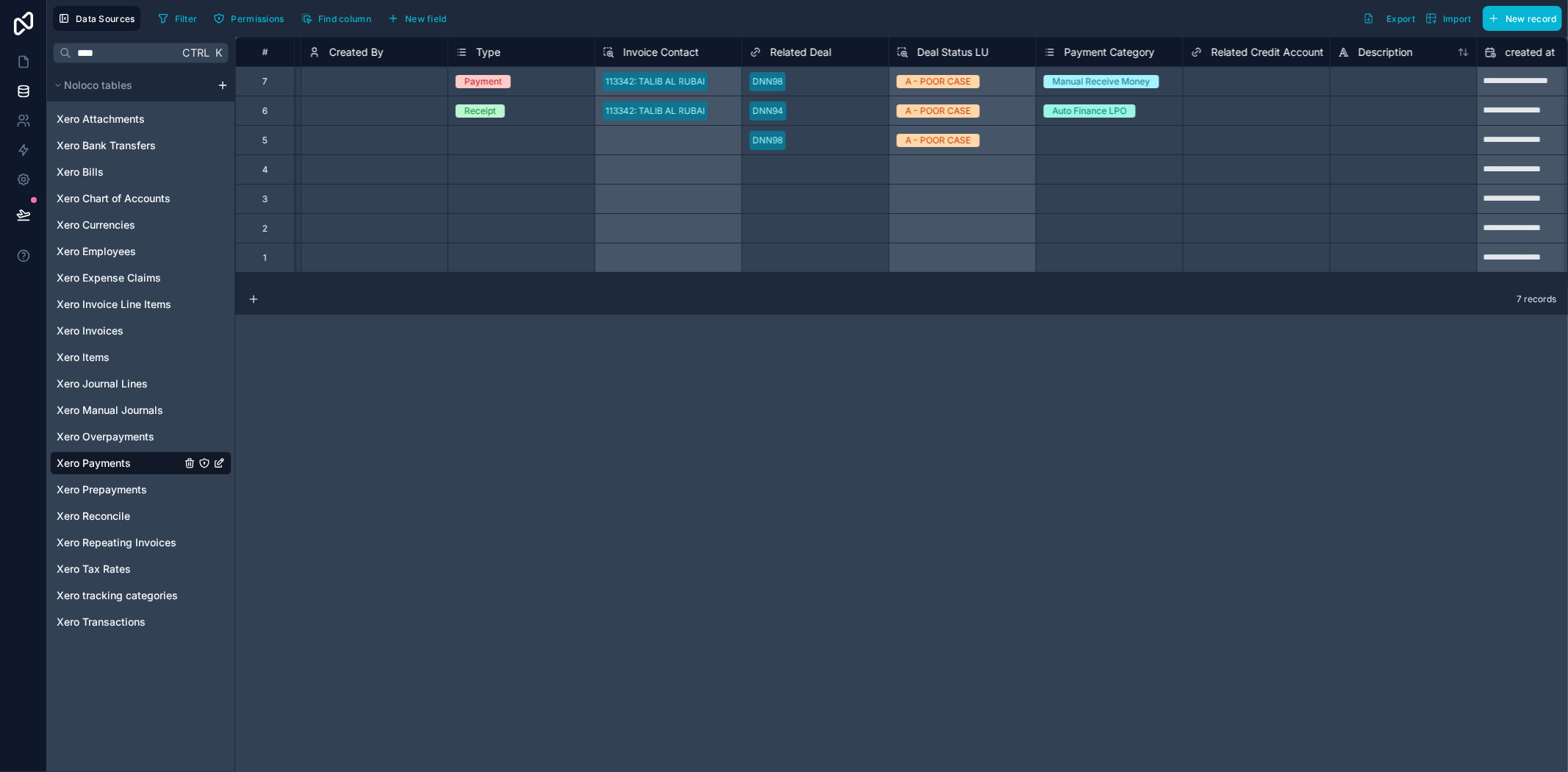
scroll to position [0, 2549]
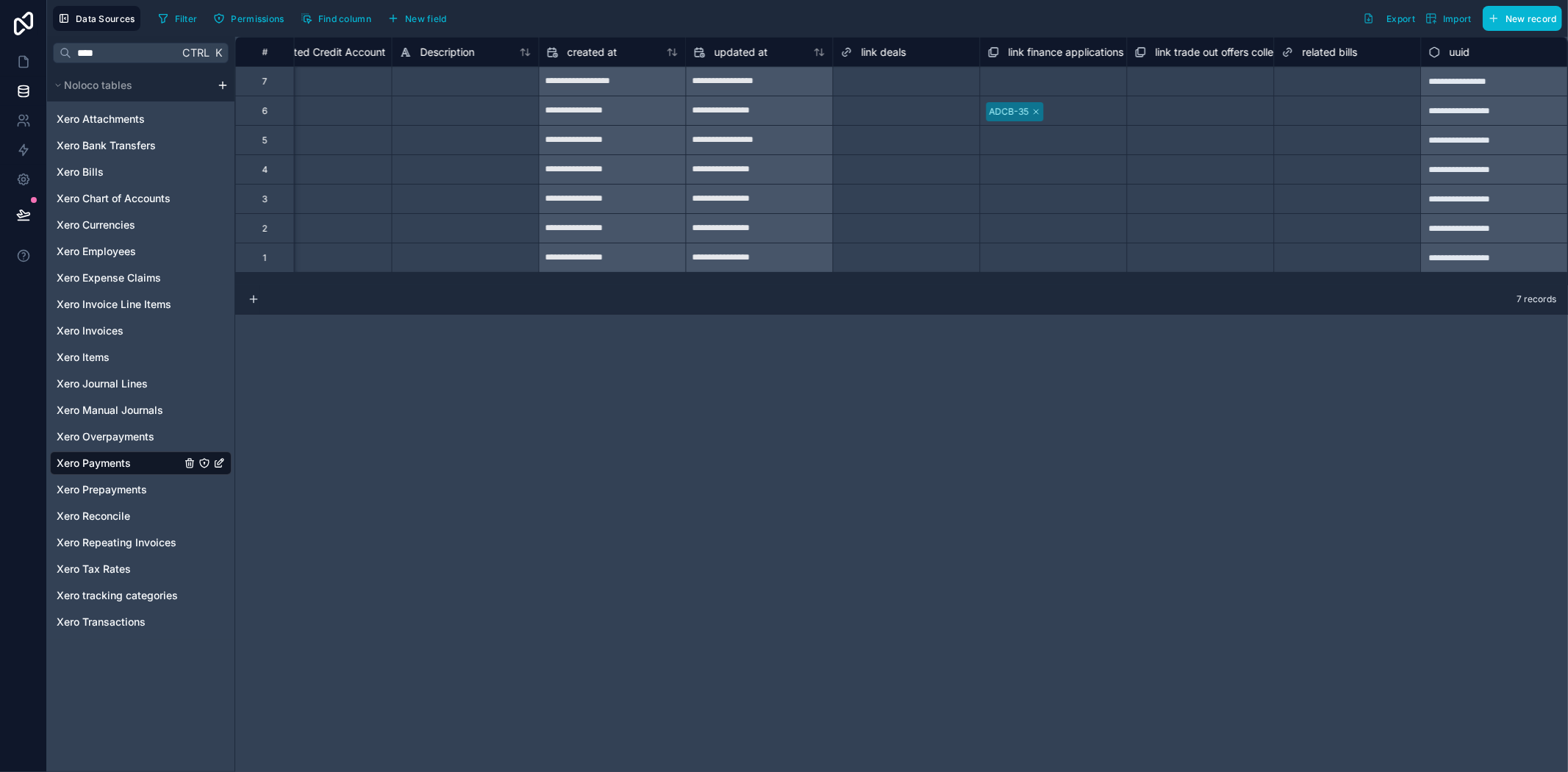
click at [1033, 74] on div "Select a link finance applications collection" at bounding box center [1053, 82] width 132 height 24
click at [1033, 74] on div "Select a link finance applications collection" at bounding box center [1054, 83] width 129 height 24
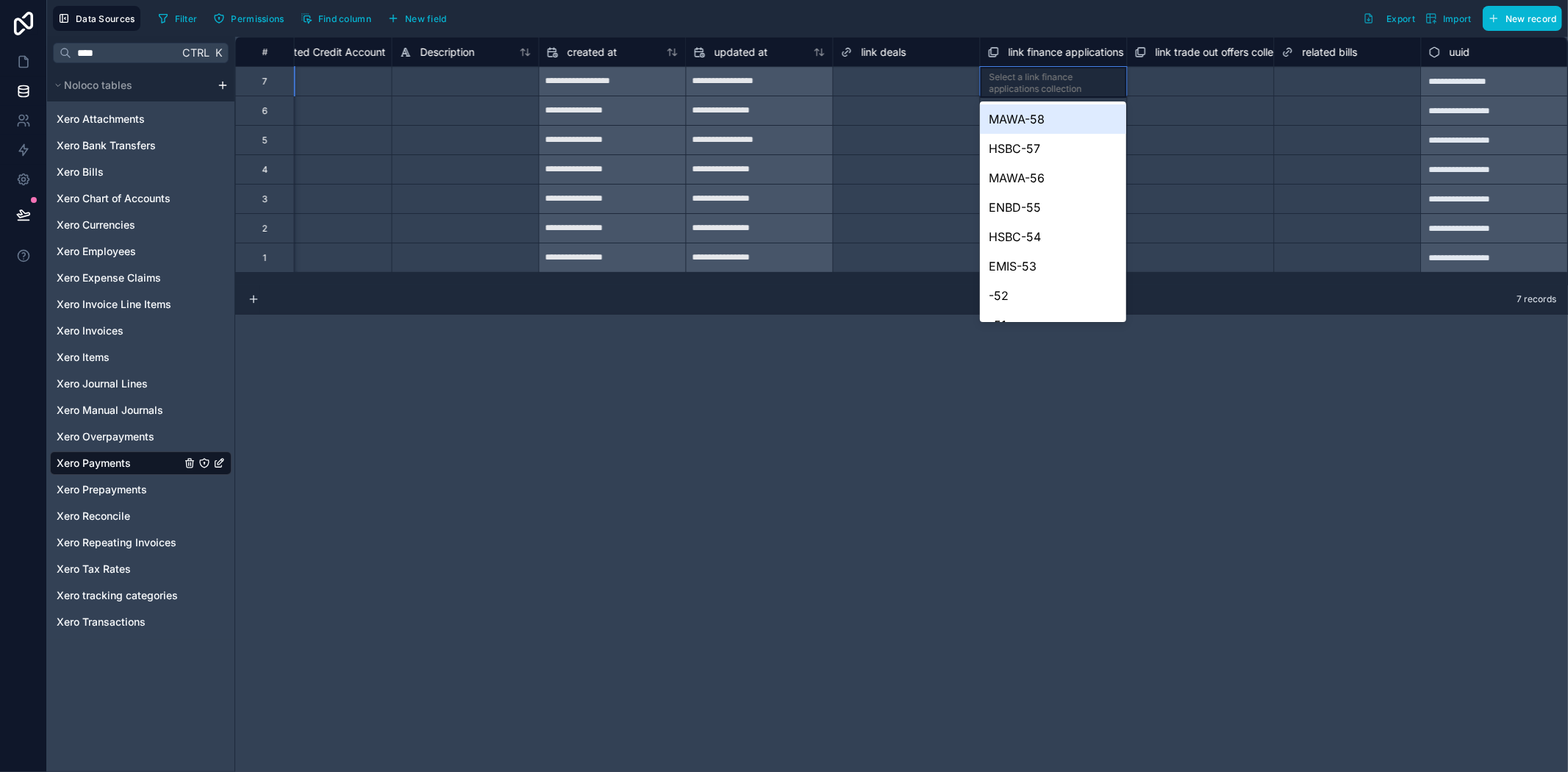
click at [1042, 78] on div "Select a link finance applications collection" at bounding box center [1054, 83] width 129 height 24
click at [1047, 120] on div "MAWA-58" at bounding box center [1053, 119] width 146 height 29
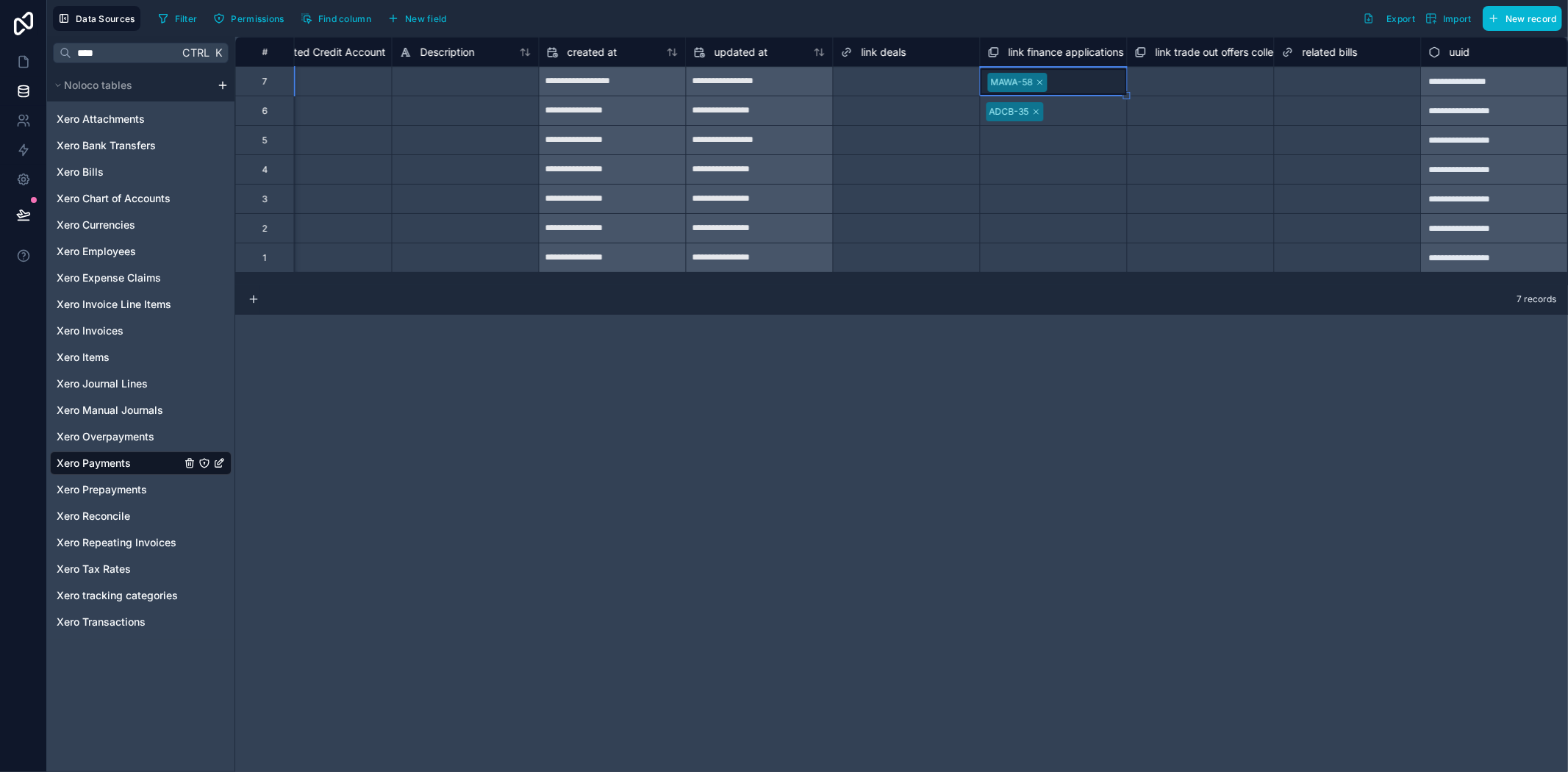
click at [1246, 235] on div "Select a link trade out offers collection" at bounding box center [1200, 230] width 132 height 24
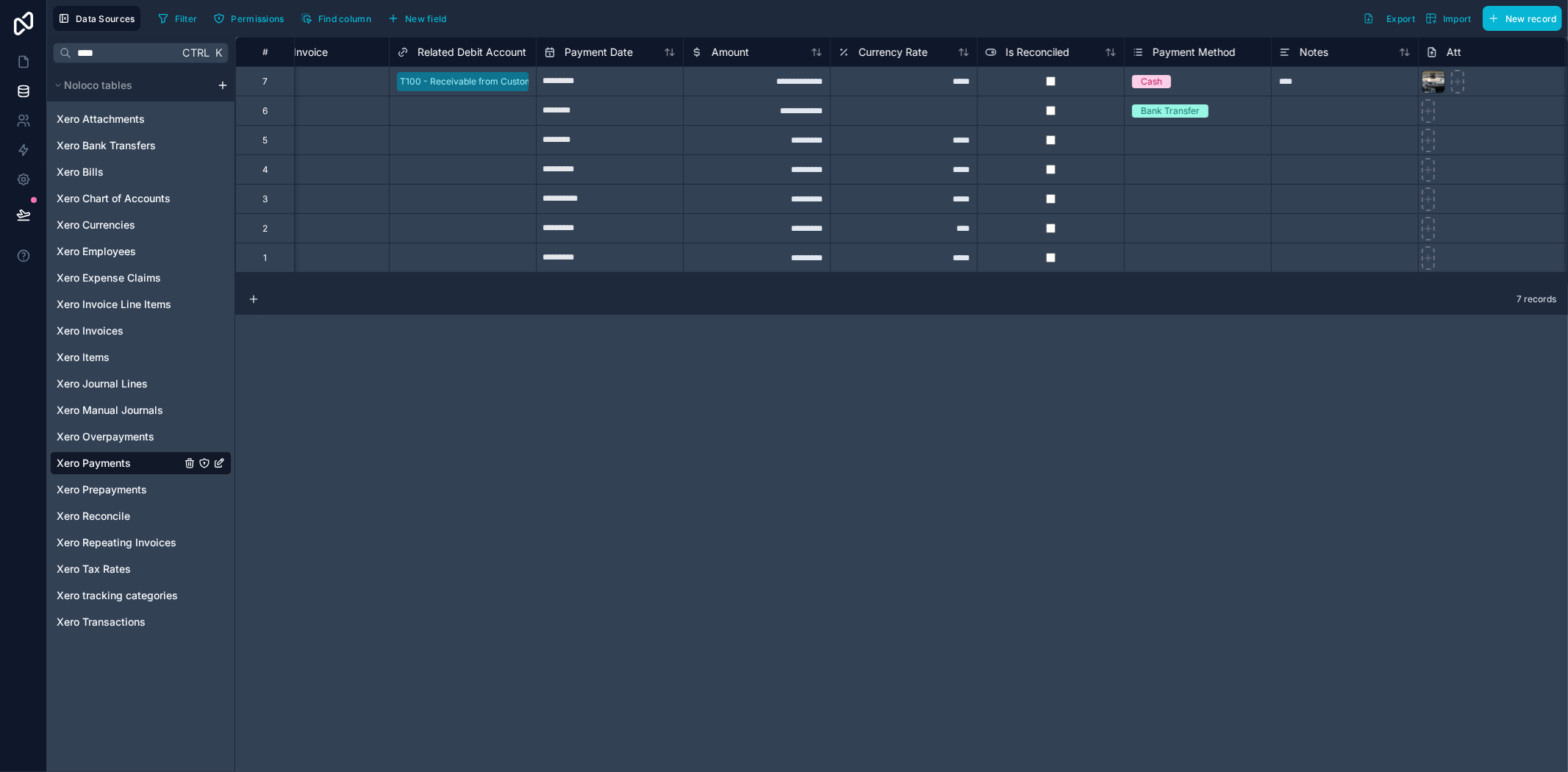
scroll to position [0, 0]
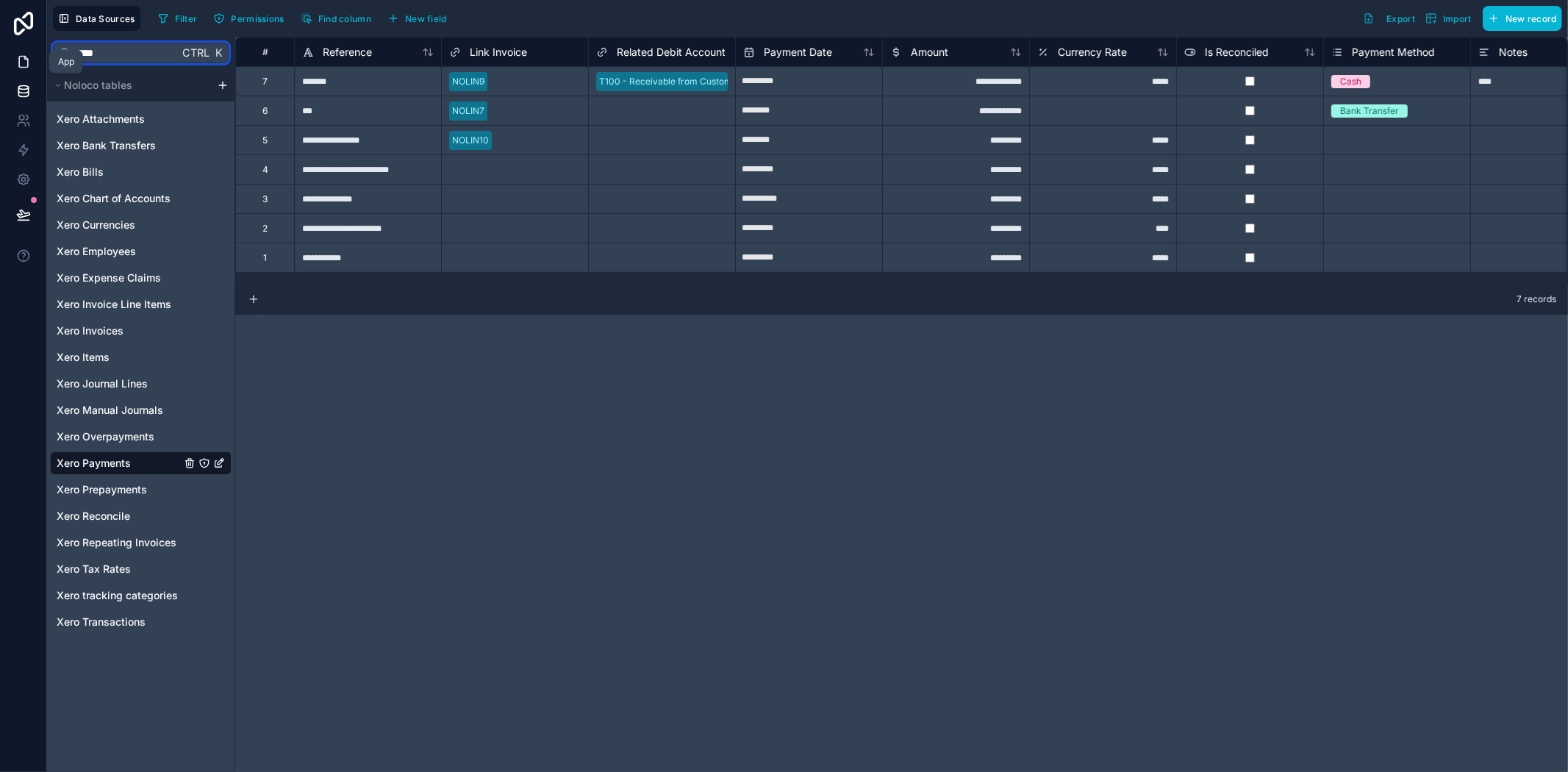
drag, startPoint x: 137, startPoint y: 54, endPoint x: 0, endPoint y: 50, distance: 137.1
click at [0, 50] on div "**********" at bounding box center [784, 386] width 1568 height 772
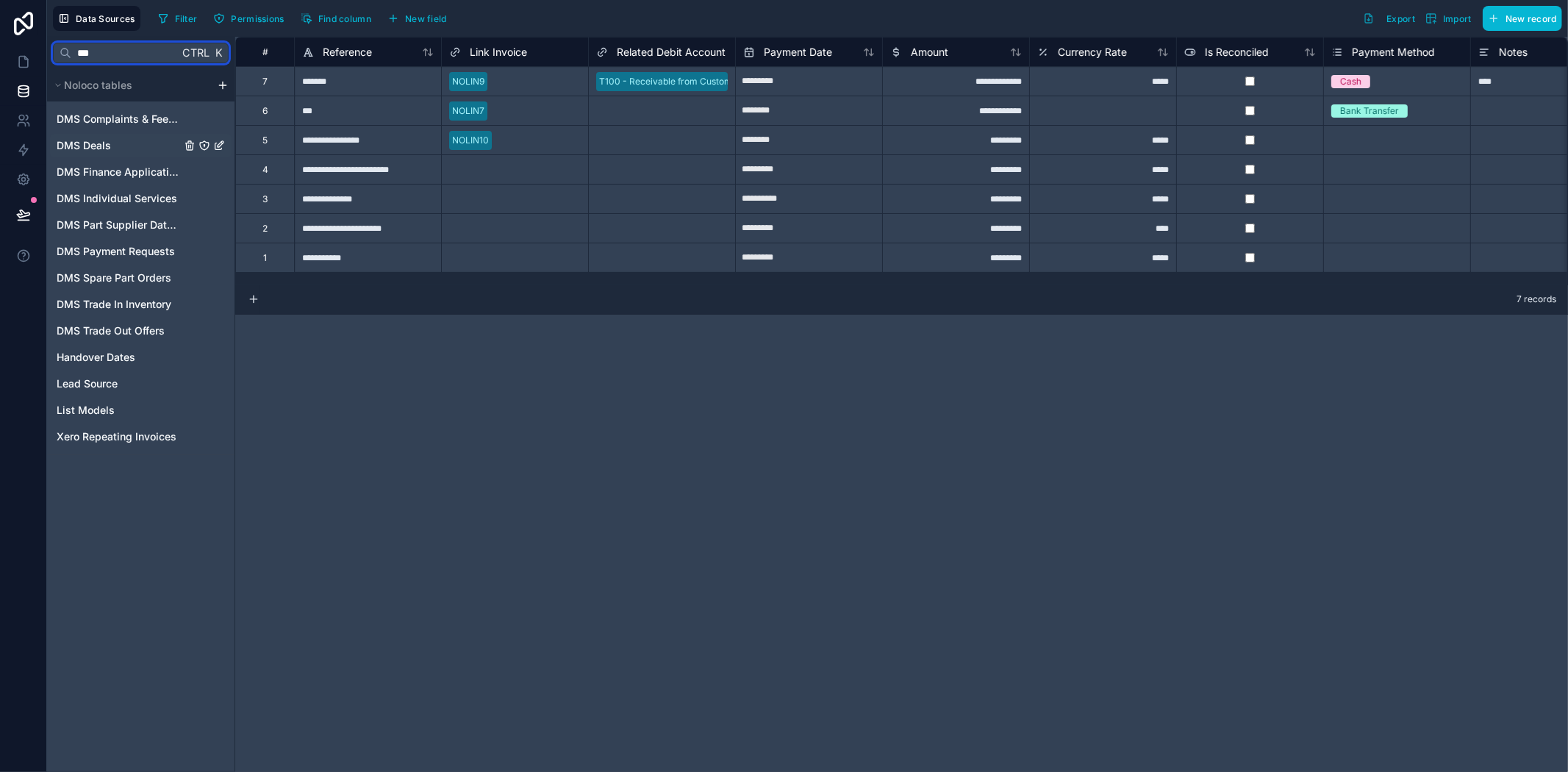
type input "***"
click at [137, 141] on link "DMS Deals" at bounding box center [141, 145] width 182 height 24
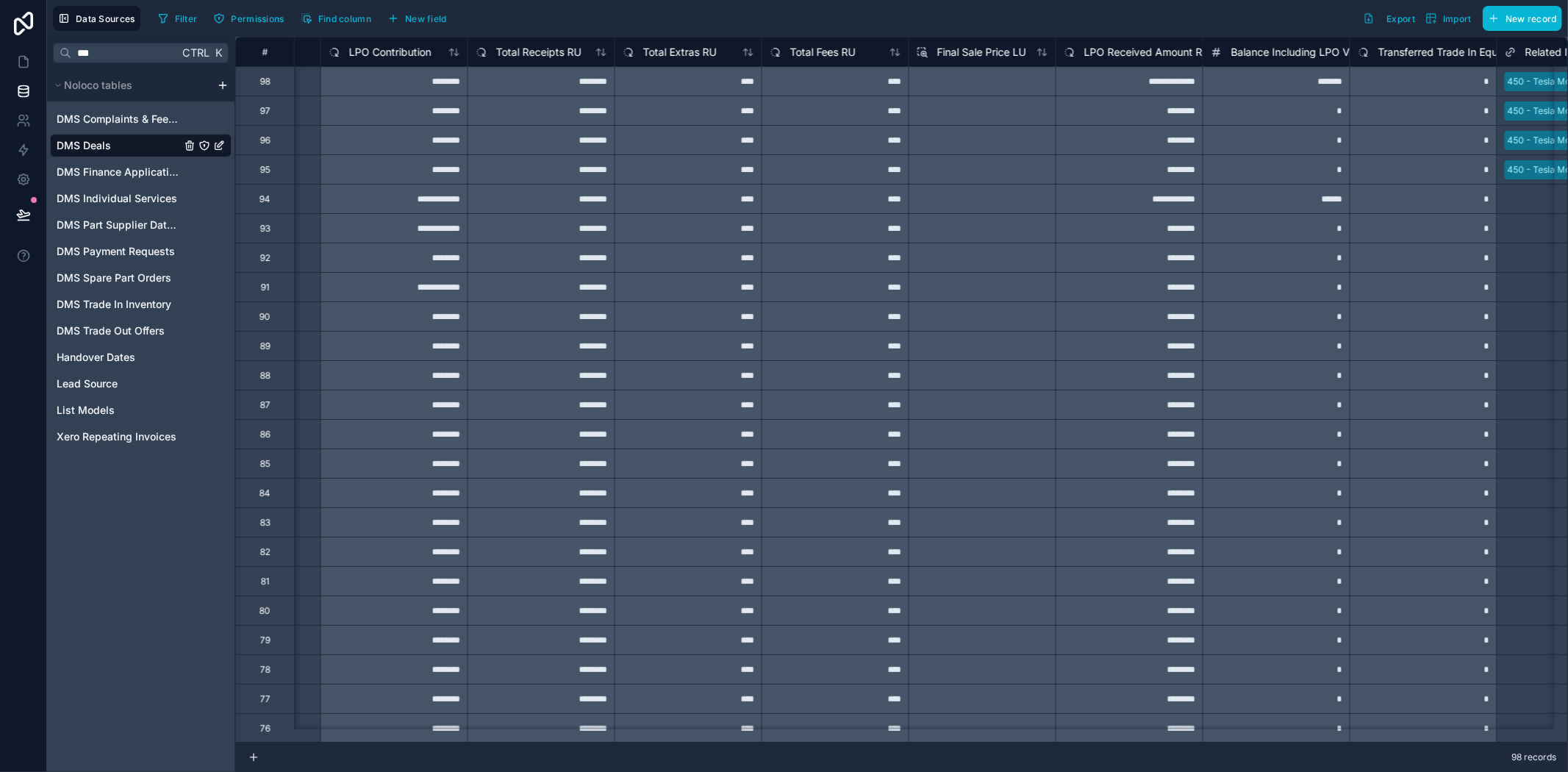
scroll to position [0, 2041]
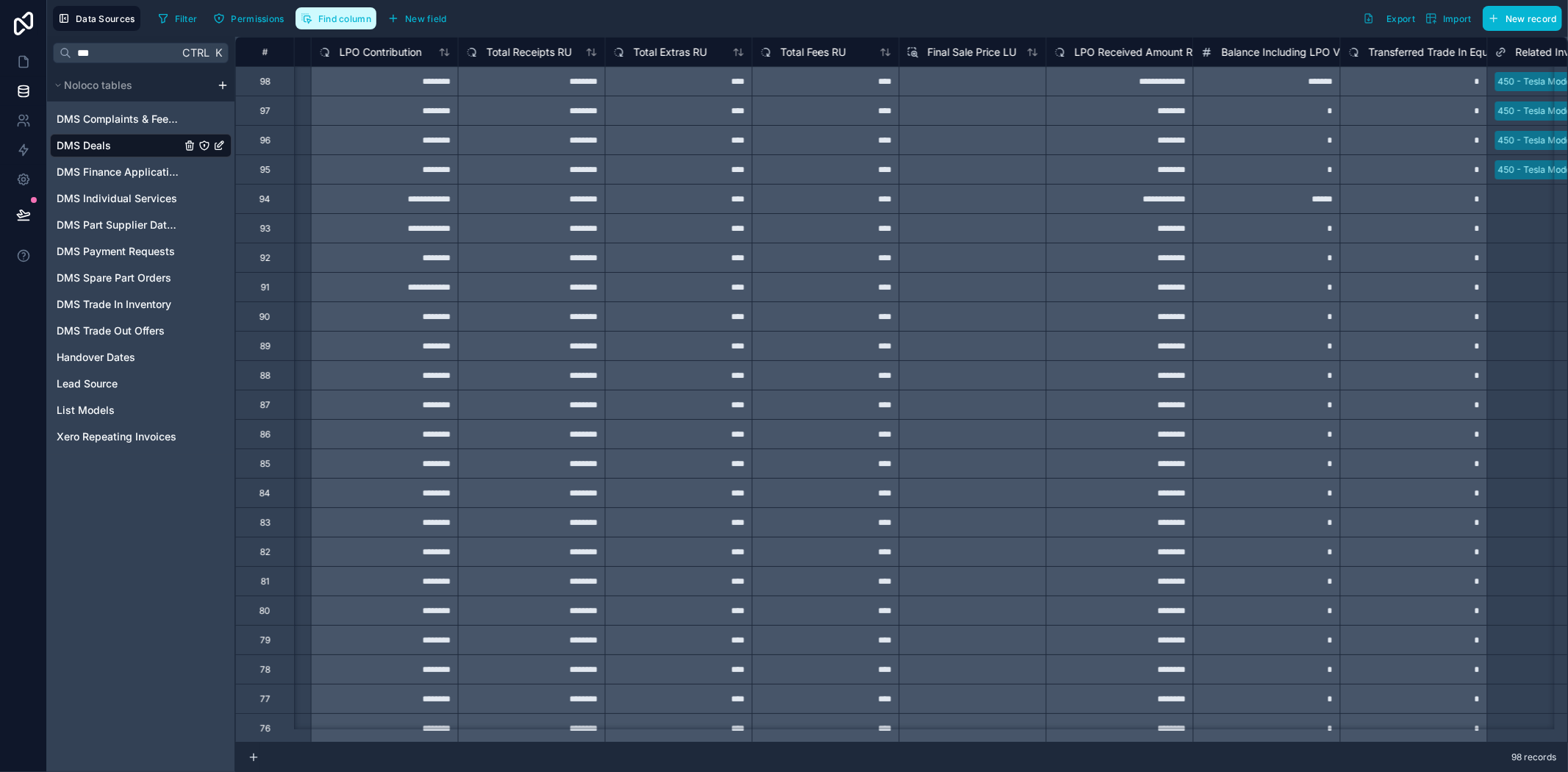
click at [336, 18] on span "Find column" at bounding box center [345, 19] width 53 height 11
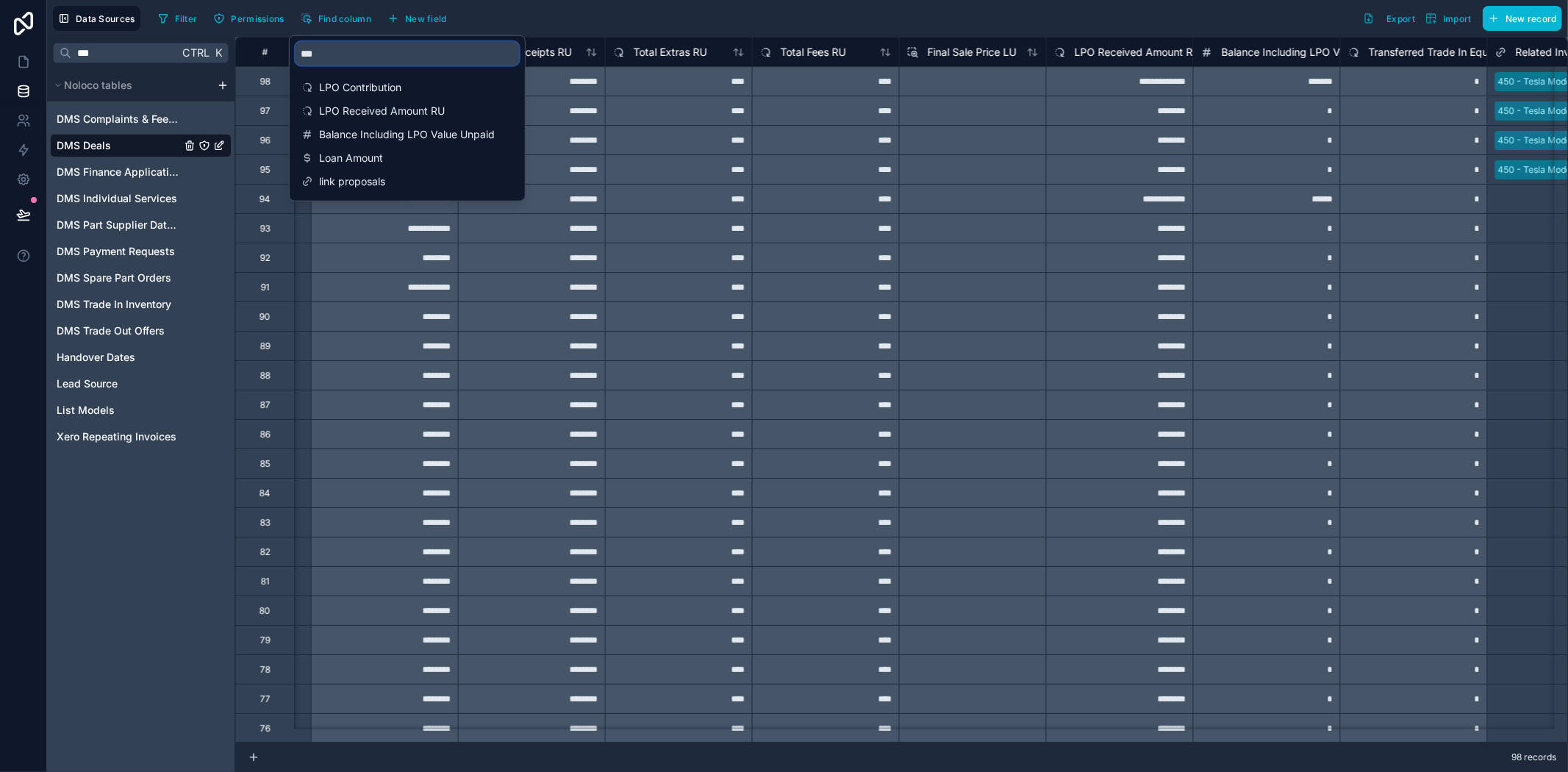
click at [369, 62] on input "***" at bounding box center [408, 53] width 224 height 24
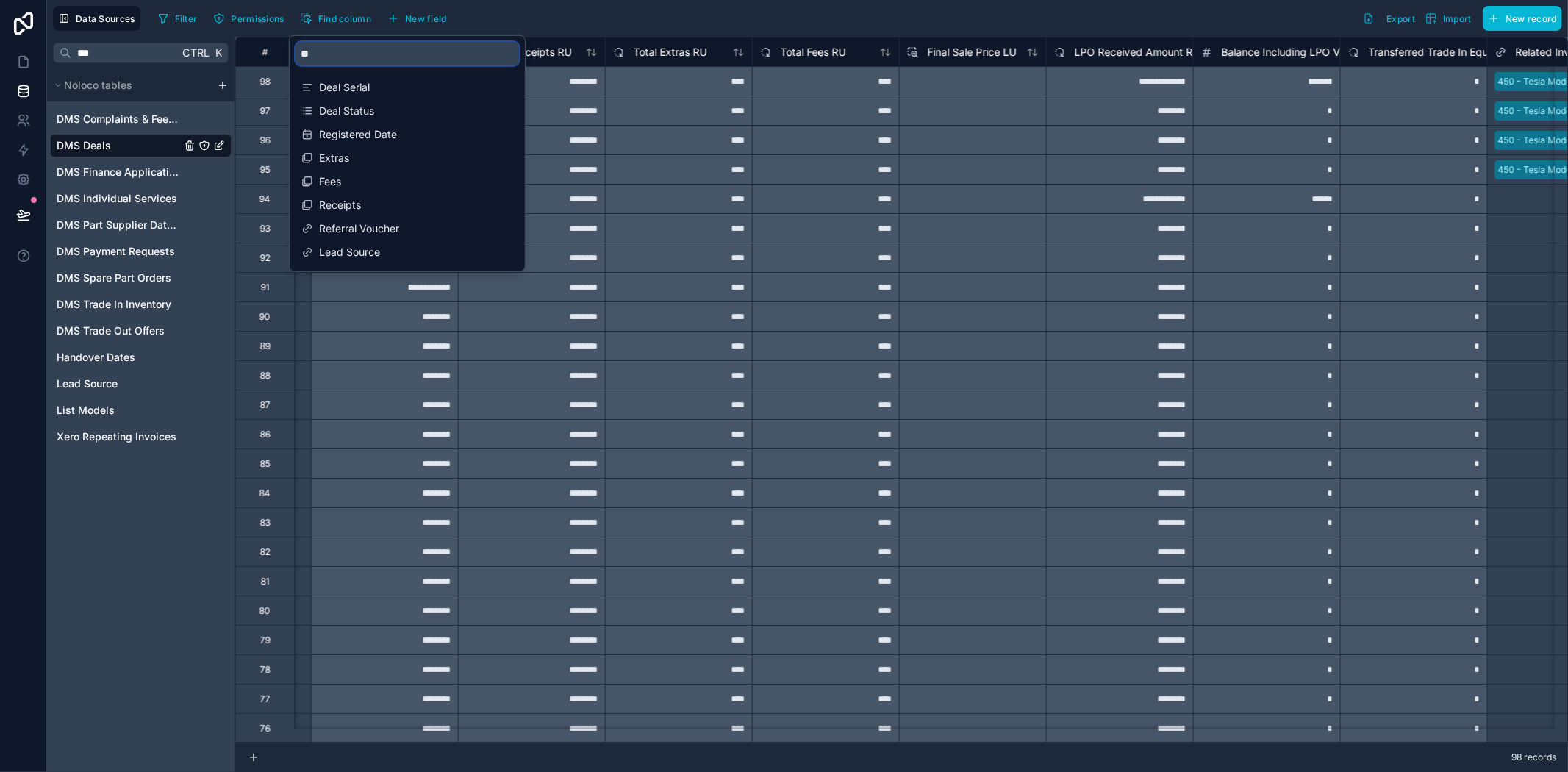
type input "*"
type input "***"
click at [650, 27] on div "Filter Permissions Find column New field Export Import New record" at bounding box center [857, 18] width 1410 height 25
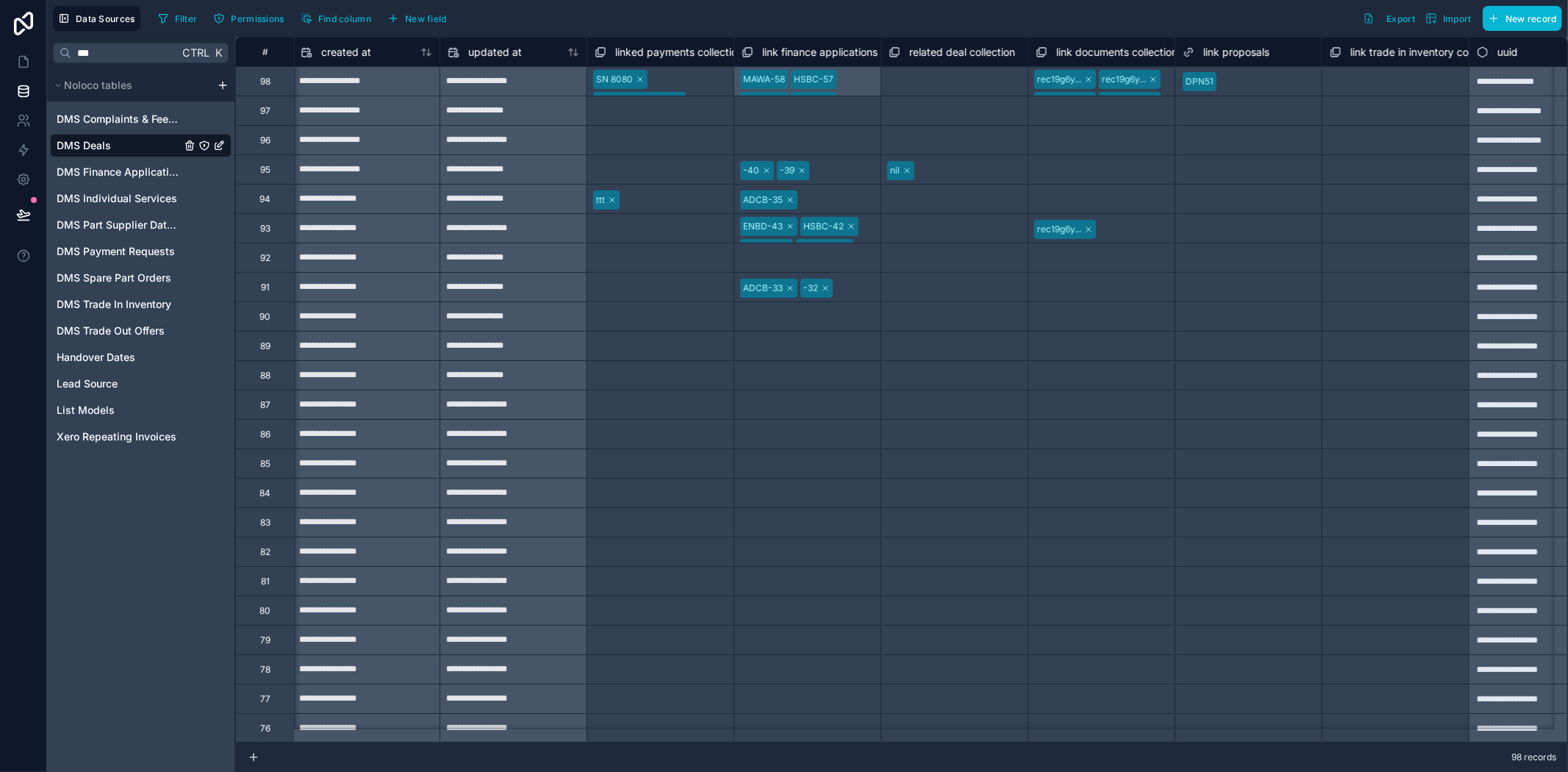
scroll to position [0, 5649]
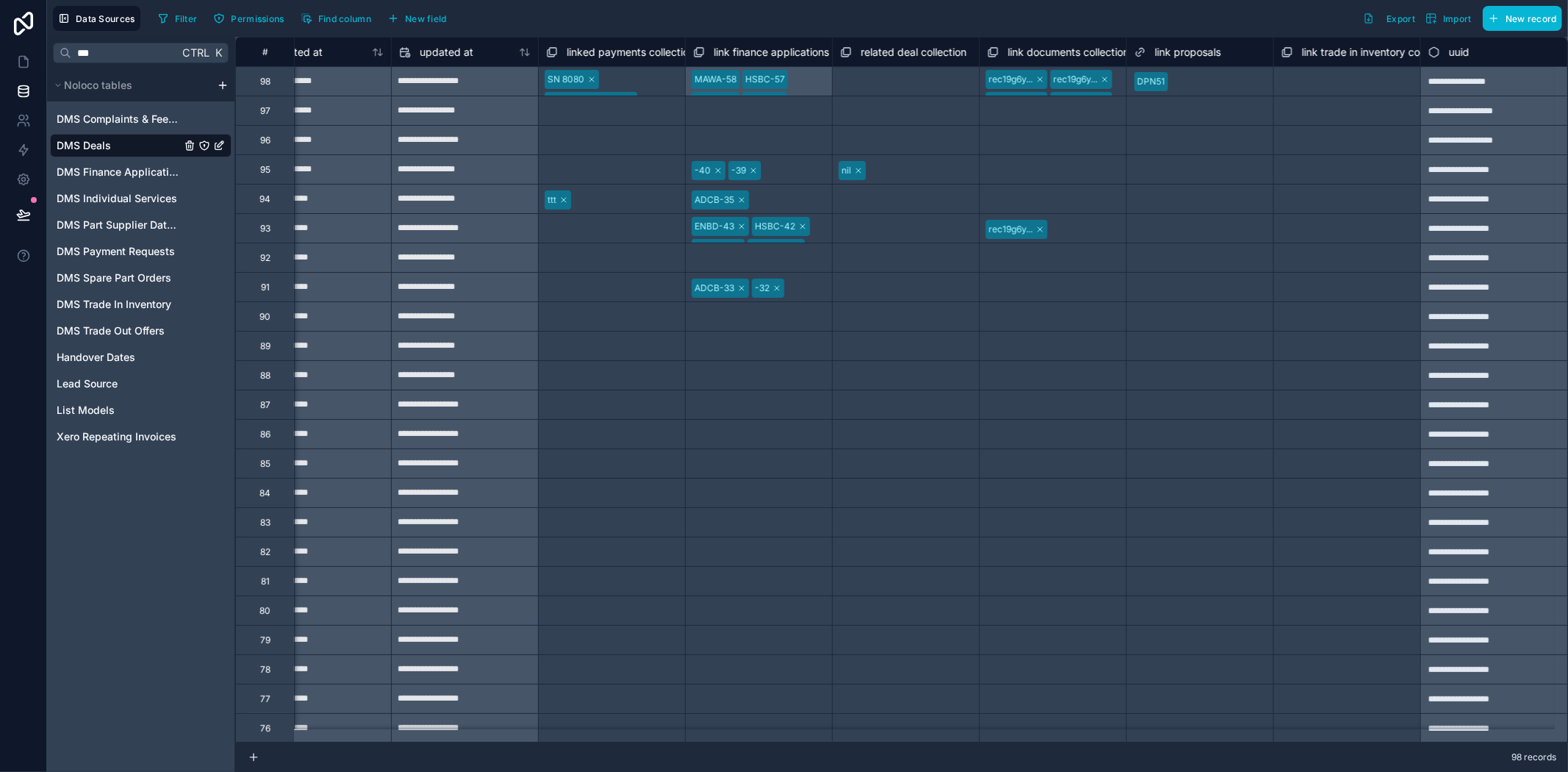
click at [1046, 55] on span "link documents collection" at bounding box center [1068, 52] width 121 height 15
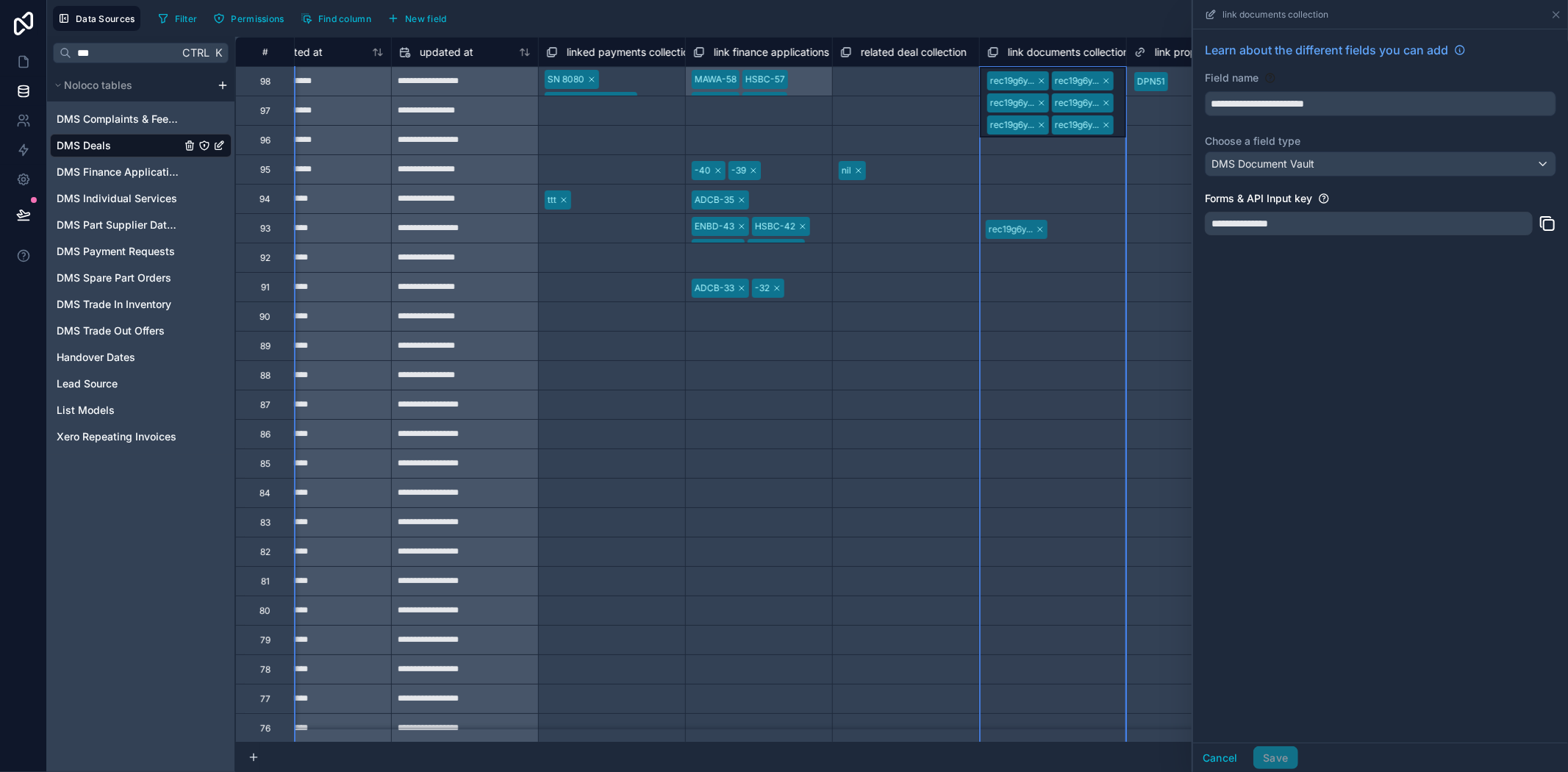
click at [714, 50] on span "link finance applications collection" at bounding box center [795, 52] width 164 height 15
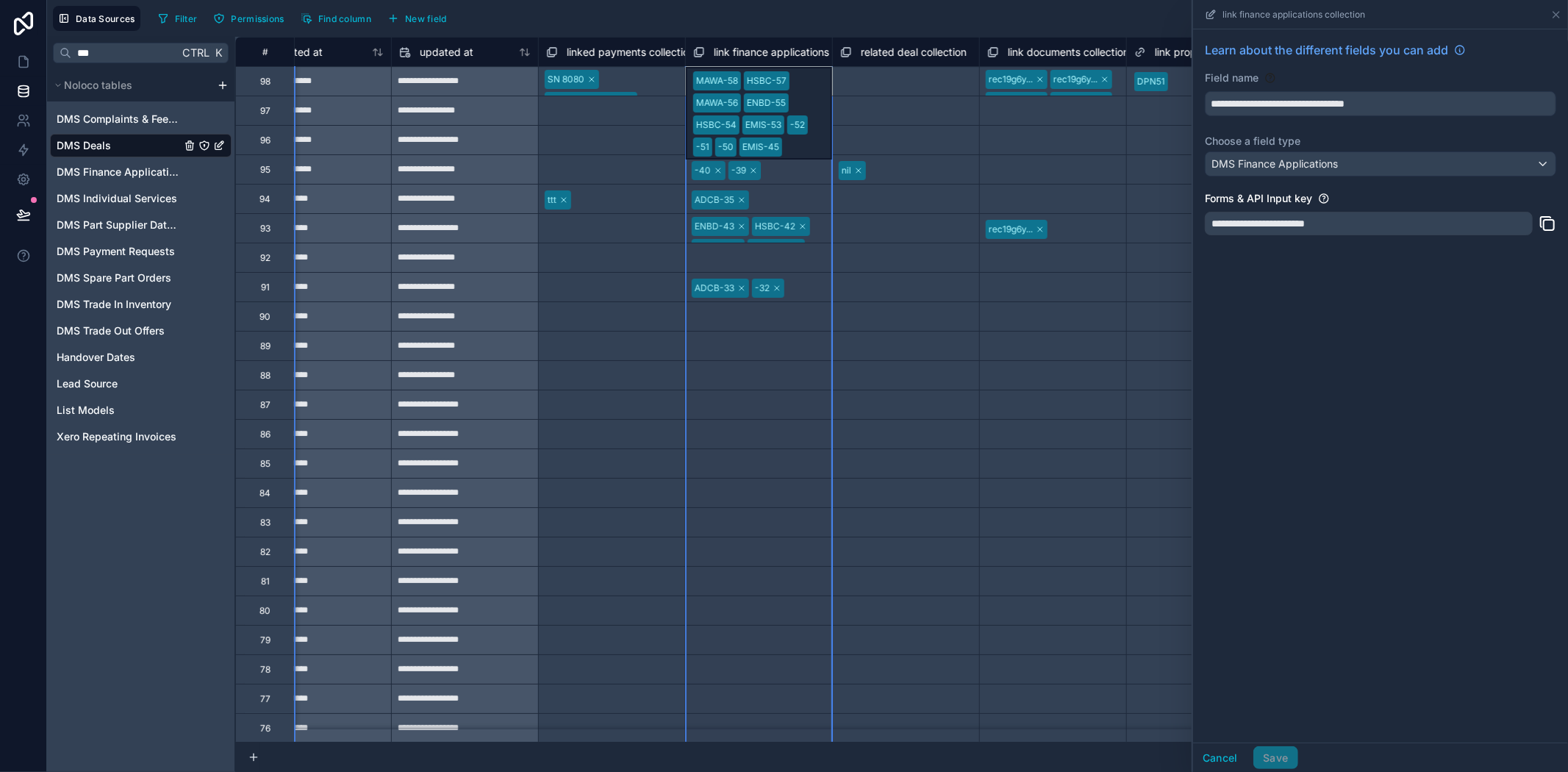
click at [607, 51] on span "linked payments collection" at bounding box center [630, 52] width 128 height 15
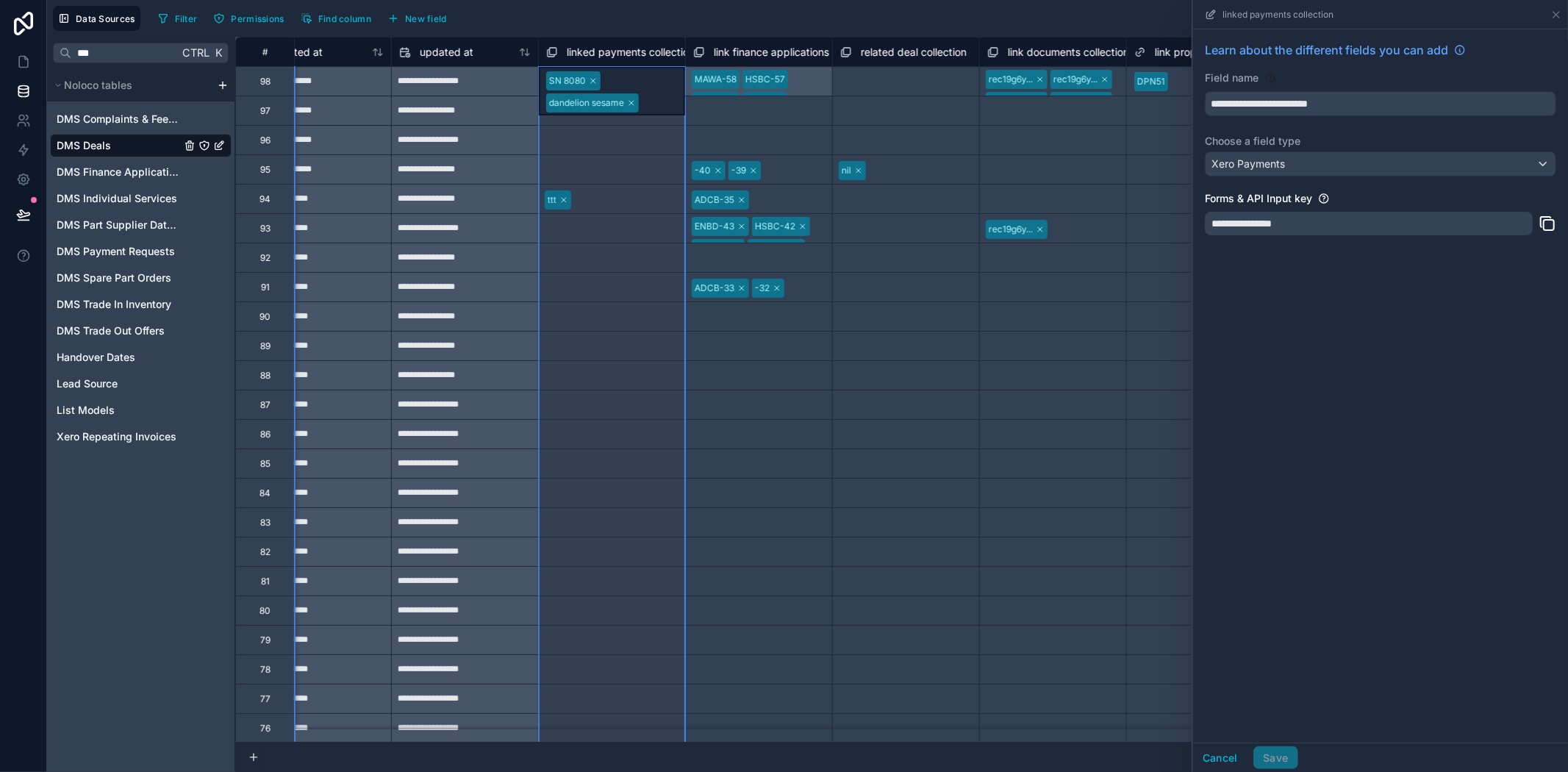
click at [1164, 129] on div "Select a link proposals" at bounding box center [1200, 140] width 146 height 28
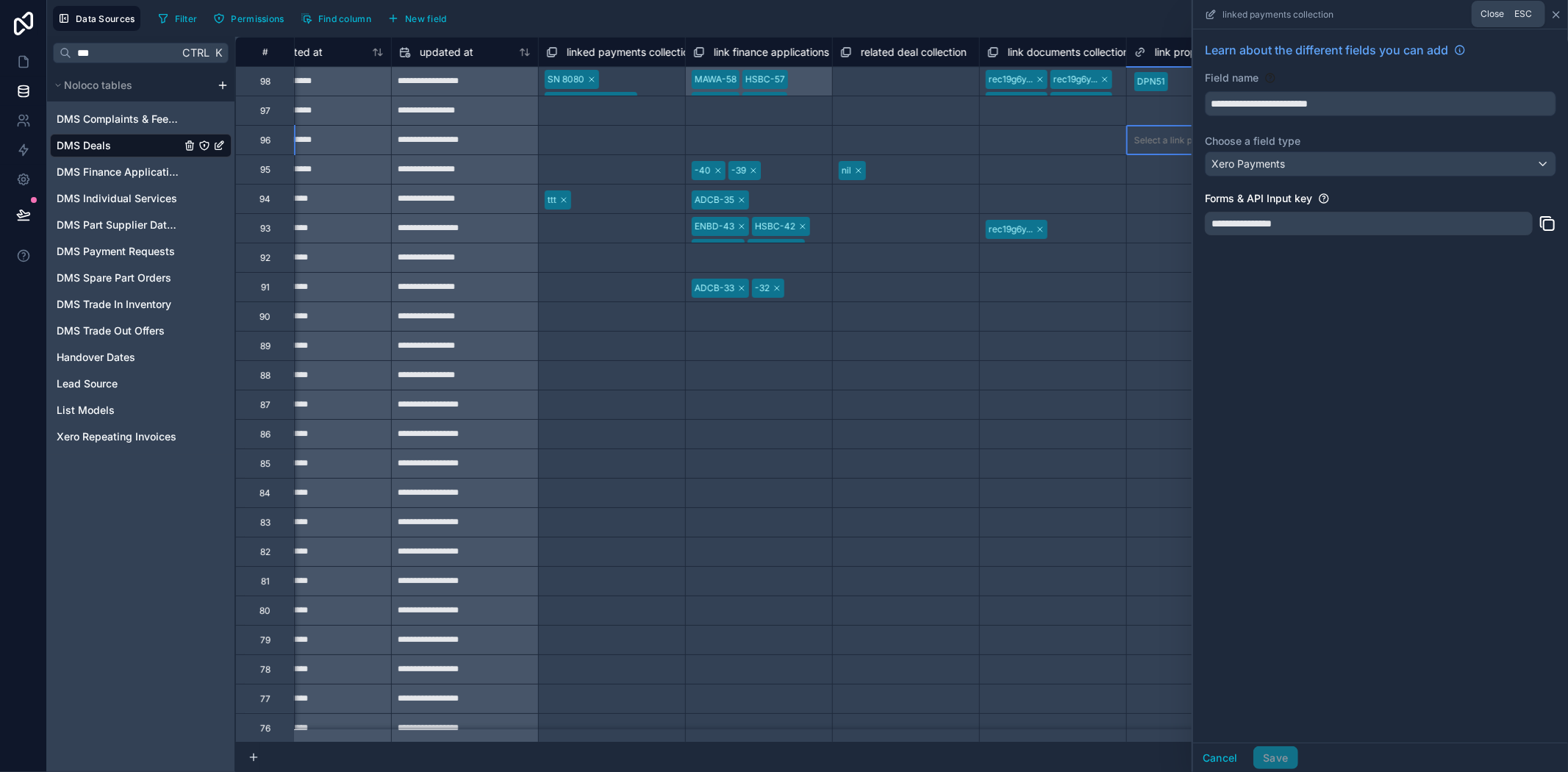
click at [1555, 16] on icon at bounding box center [1556, 14] width 11 height 11
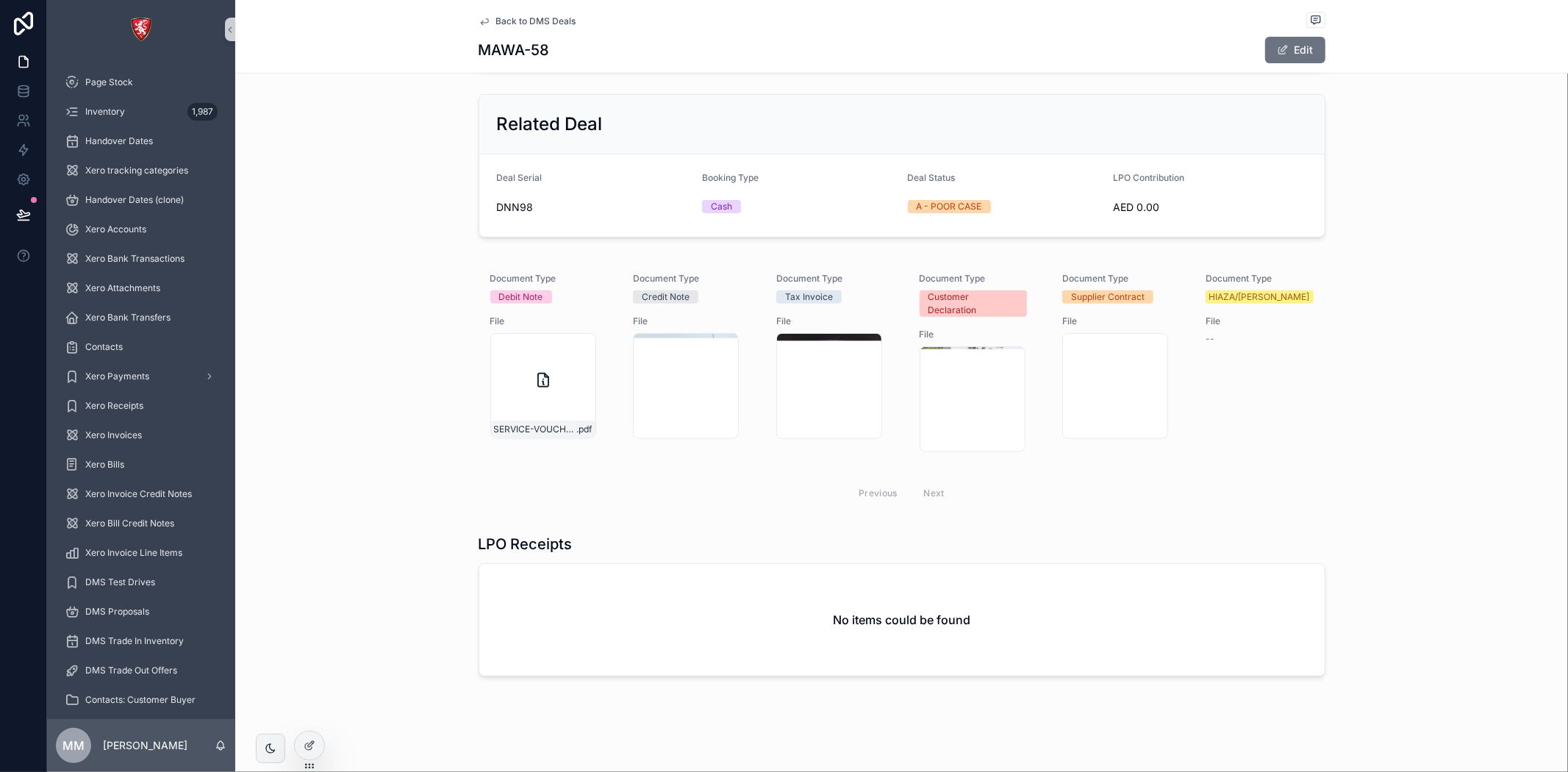
scroll to position [344, 0]
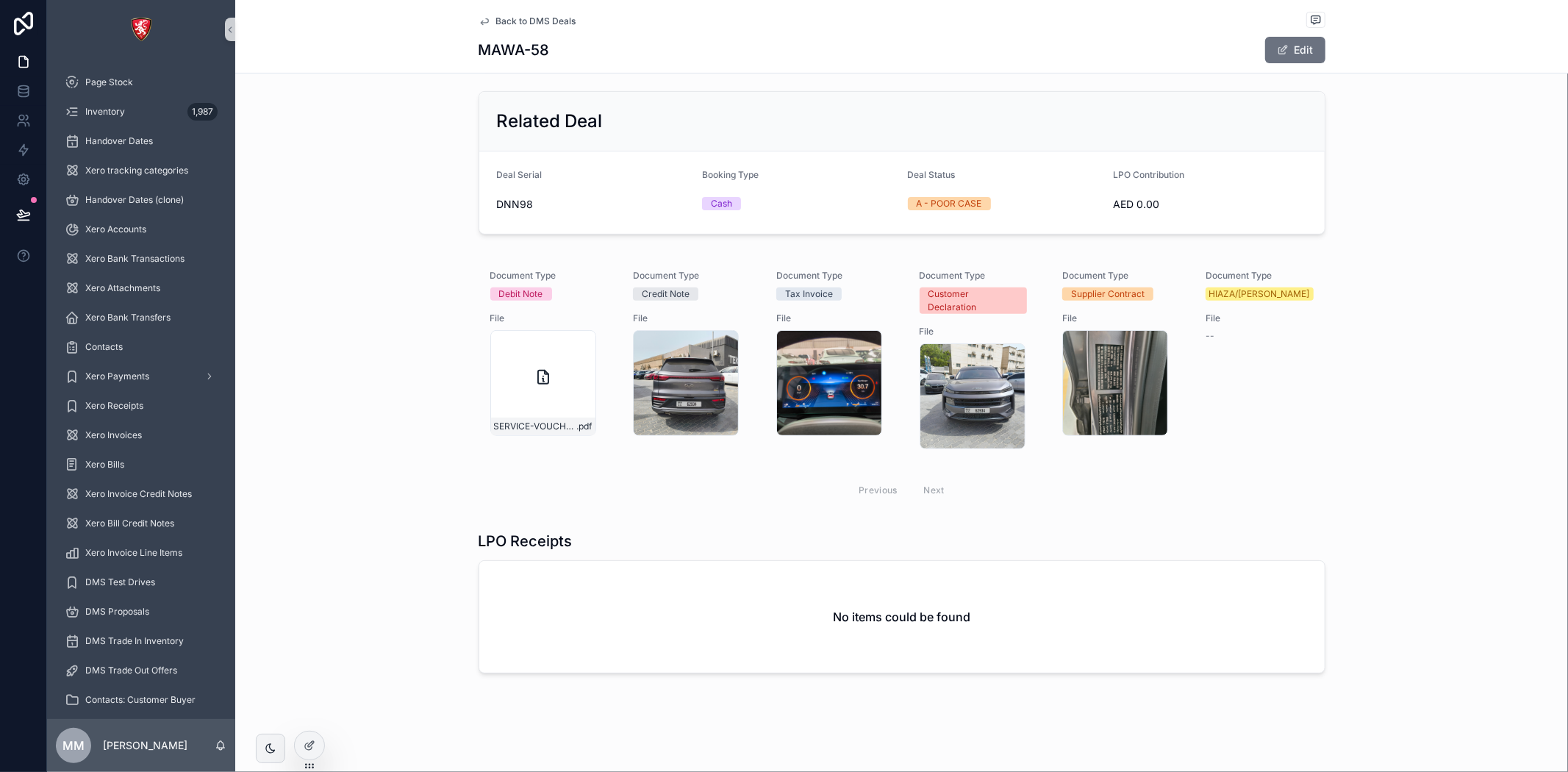
click at [777, 611] on div "No items could be found" at bounding box center [903, 617] width 846 height 112
click at [306, 752] on div at bounding box center [309, 745] width 29 height 28
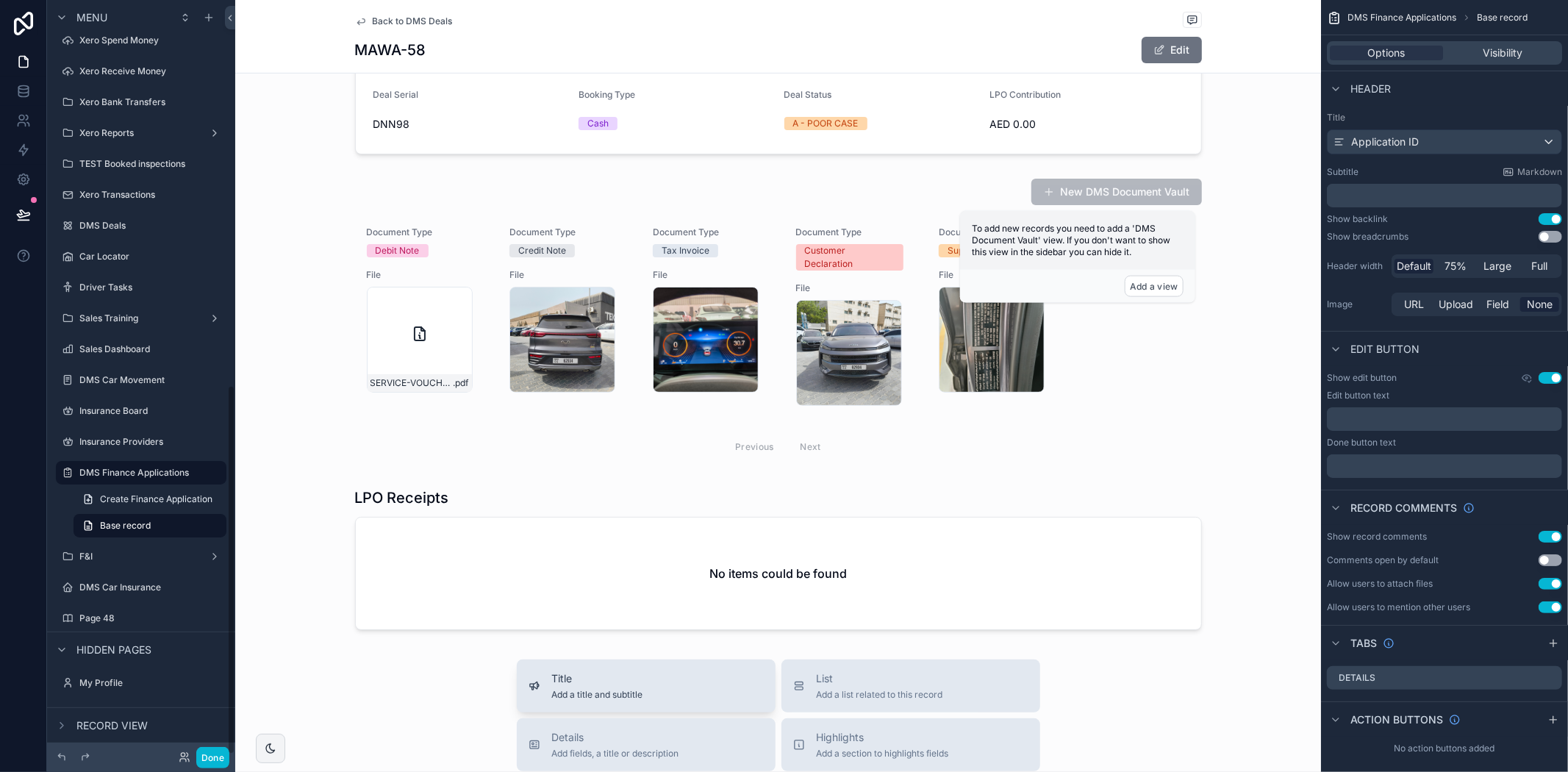
scroll to position [590, 0]
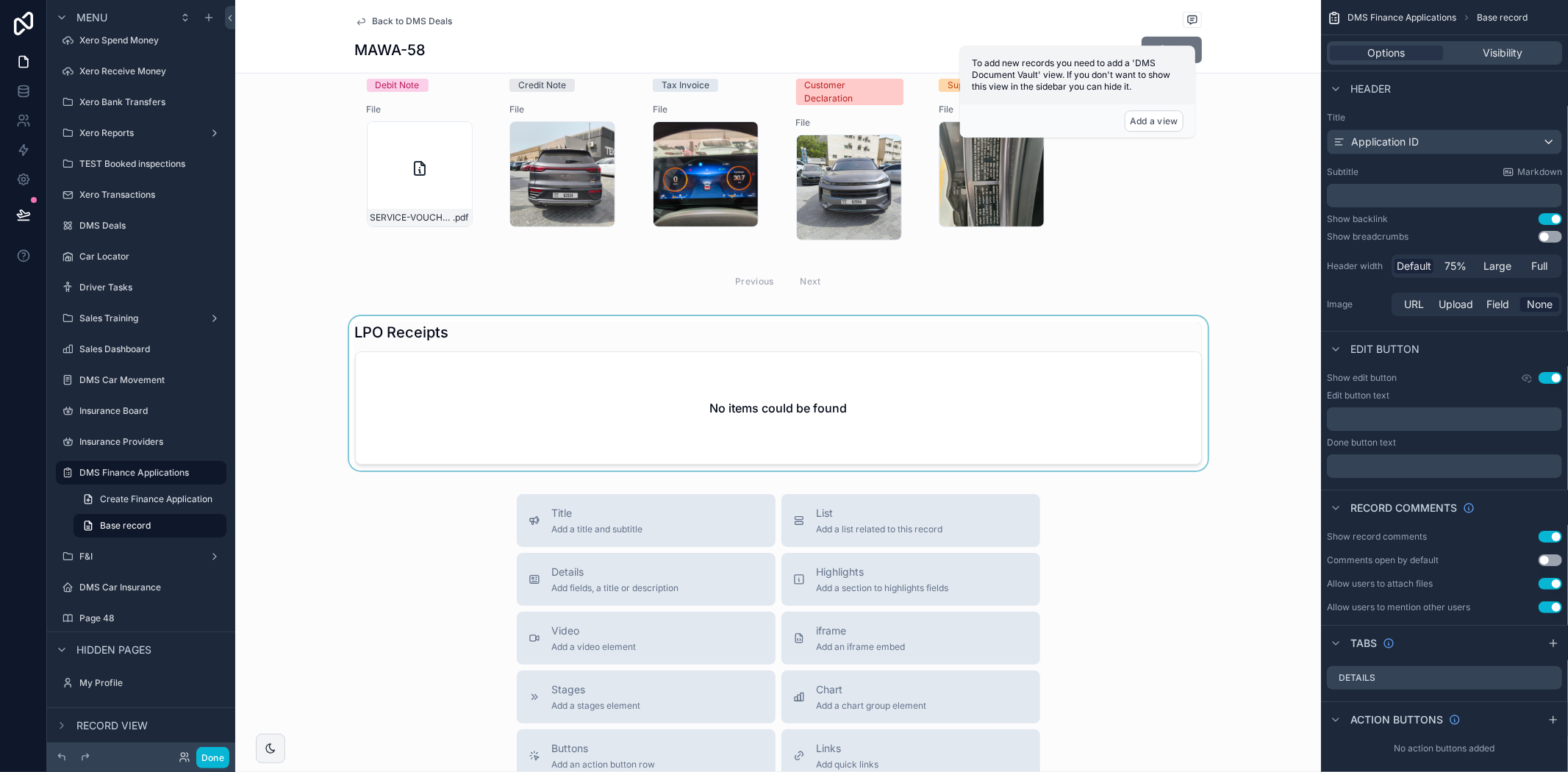
click at [748, 351] on div "scrollable content" at bounding box center [777, 393] width 1085 height 155
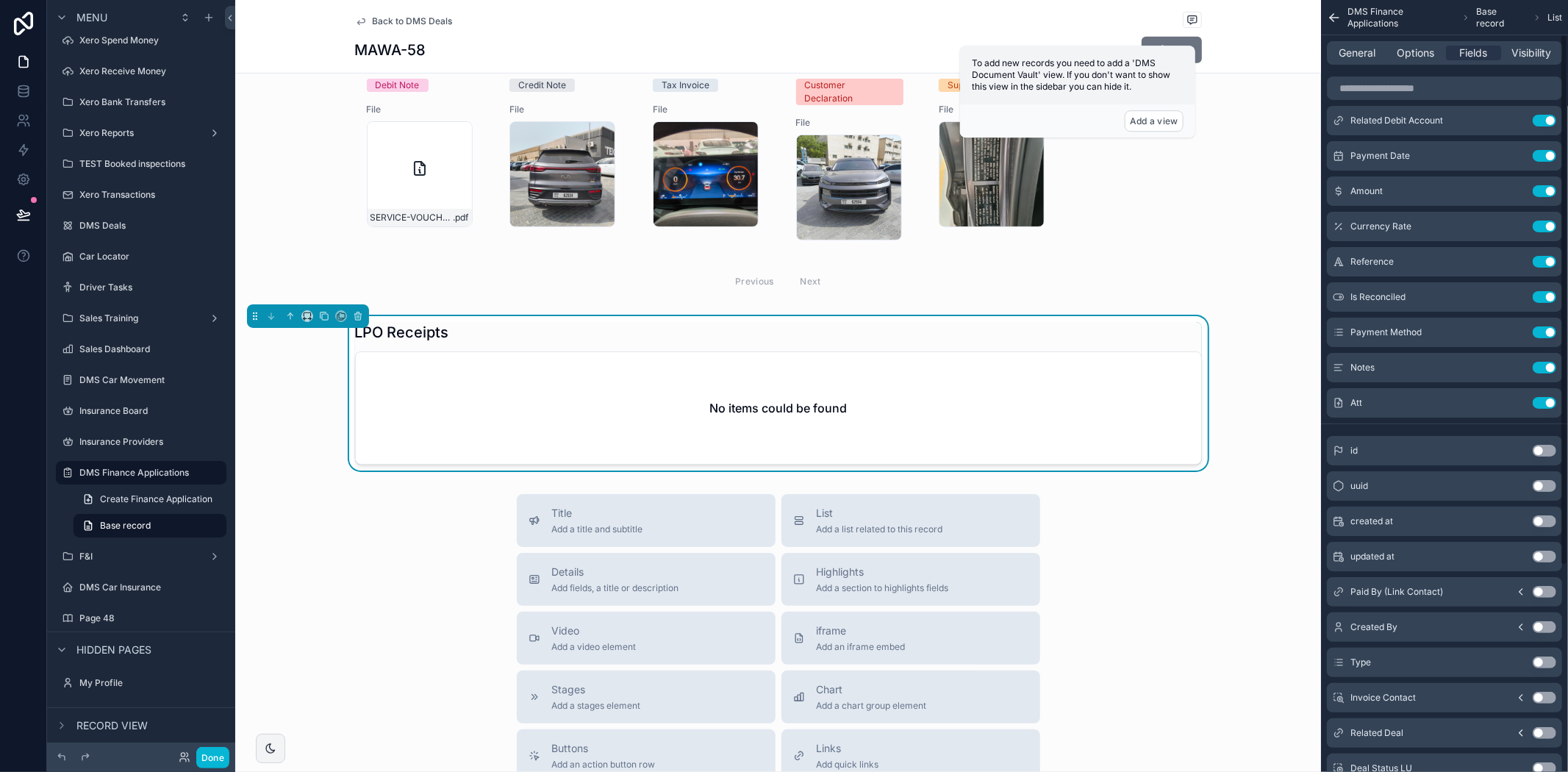
scroll to position [0, 0]
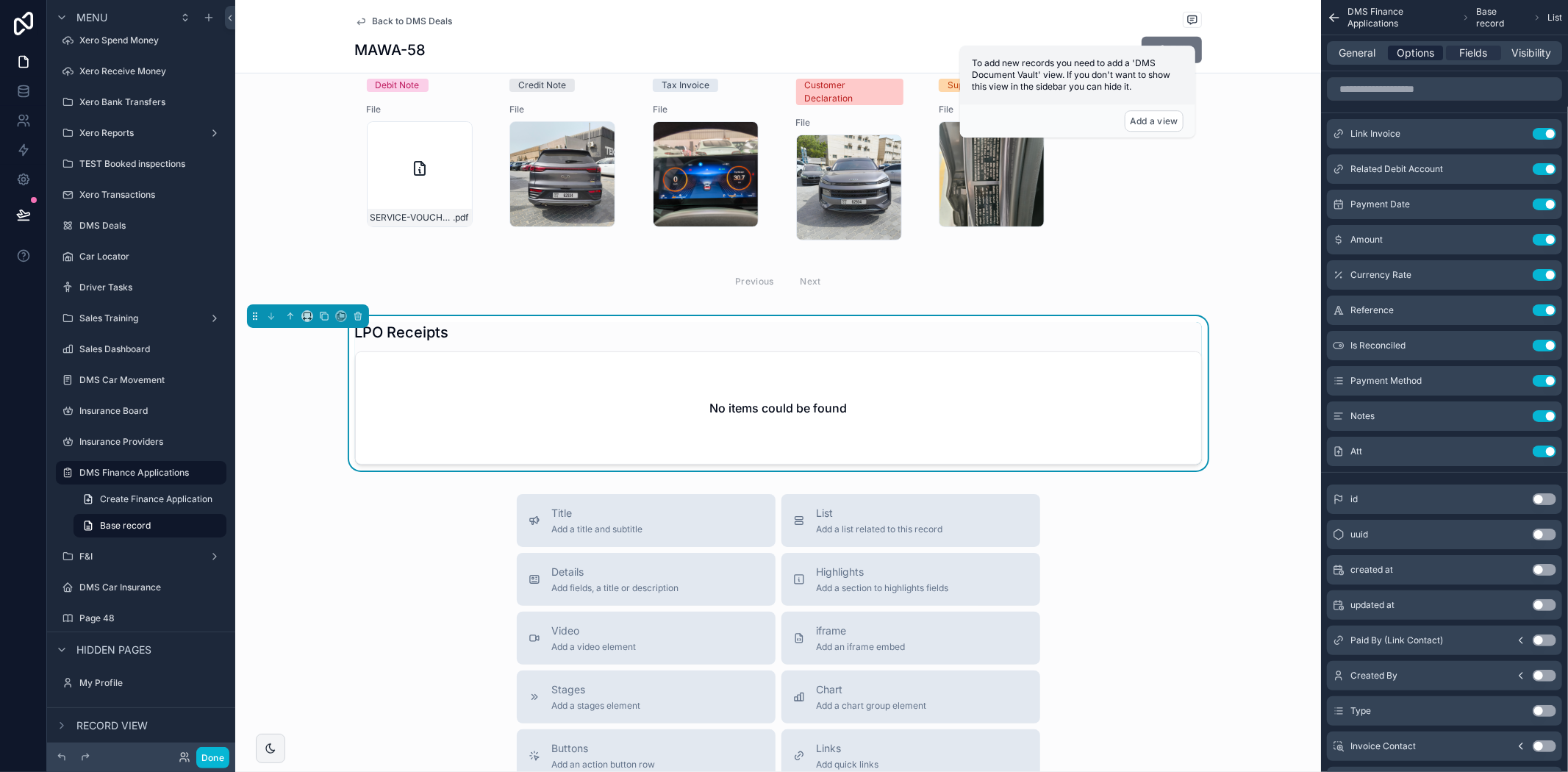
click at [1406, 57] on span "Options" at bounding box center [1415, 53] width 38 height 15
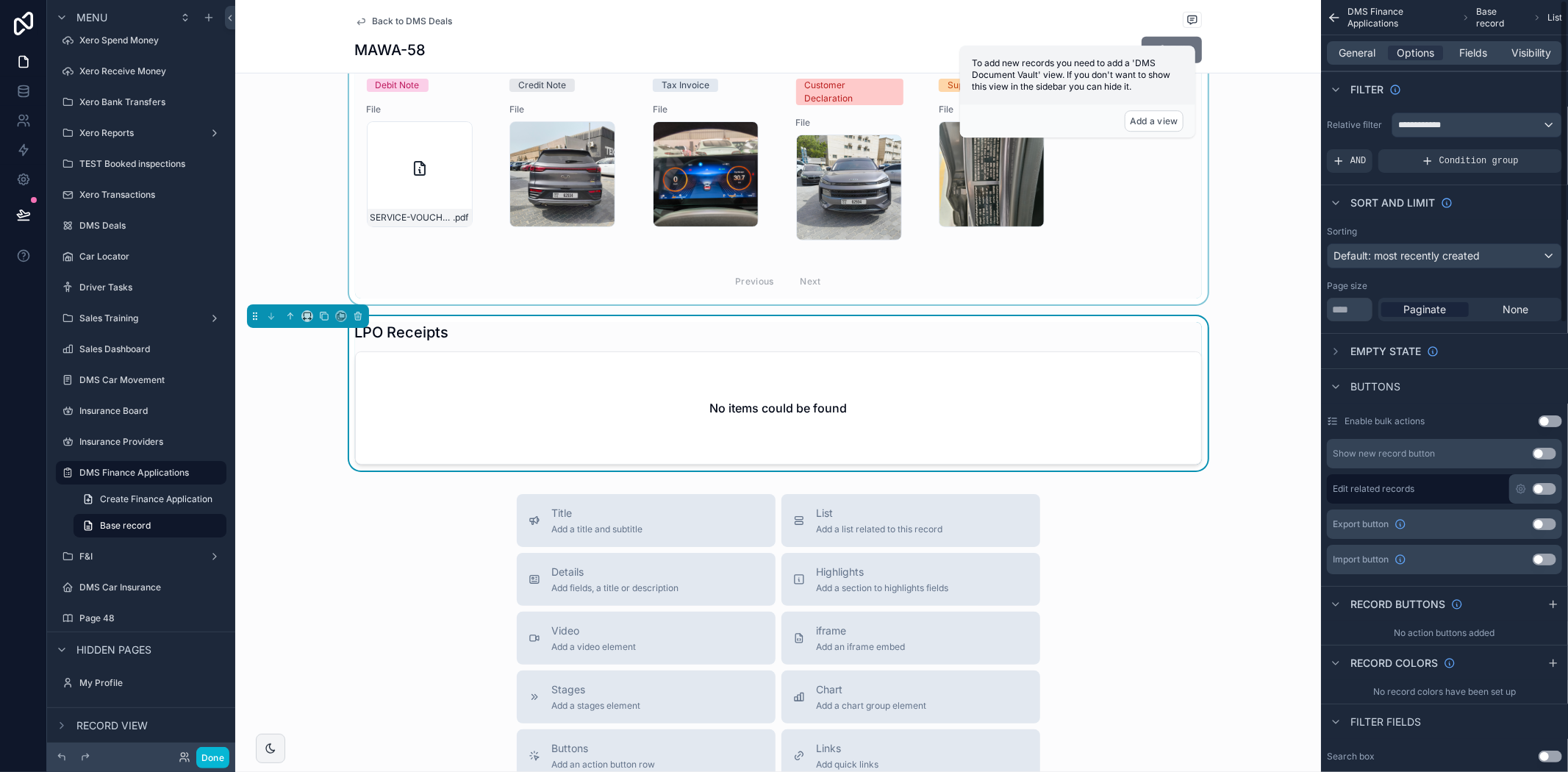
click at [1101, 224] on div "scrollable content" at bounding box center [777, 156] width 1085 height 298
click at [1068, 376] on div "scrollable content" at bounding box center [777, 393] width 1085 height 155
click at [1423, 115] on div "**********" at bounding box center [1477, 124] width 169 height 24
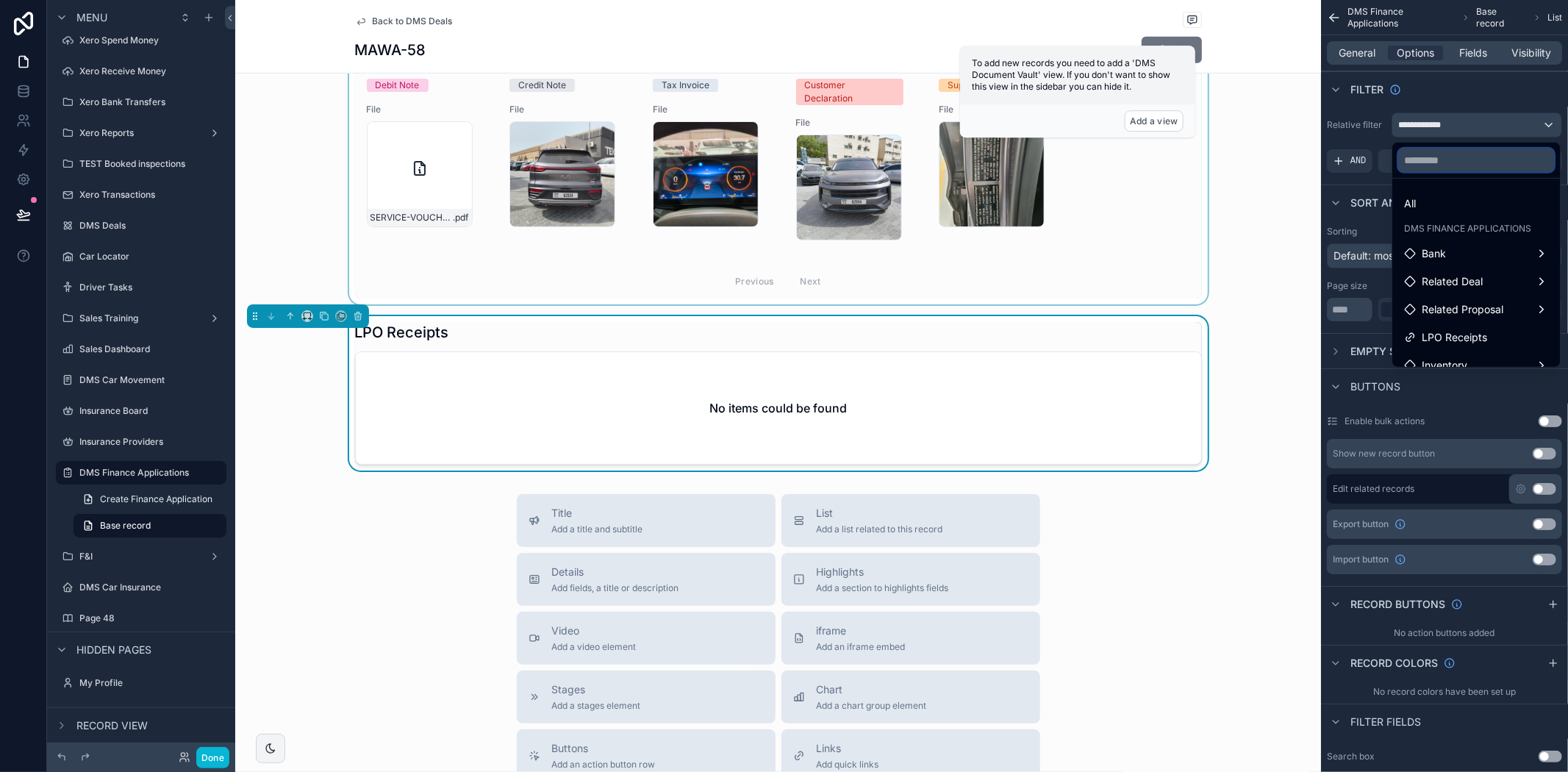
click at [1452, 168] on input "text" at bounding box center [1476, 160] width 155 height 24
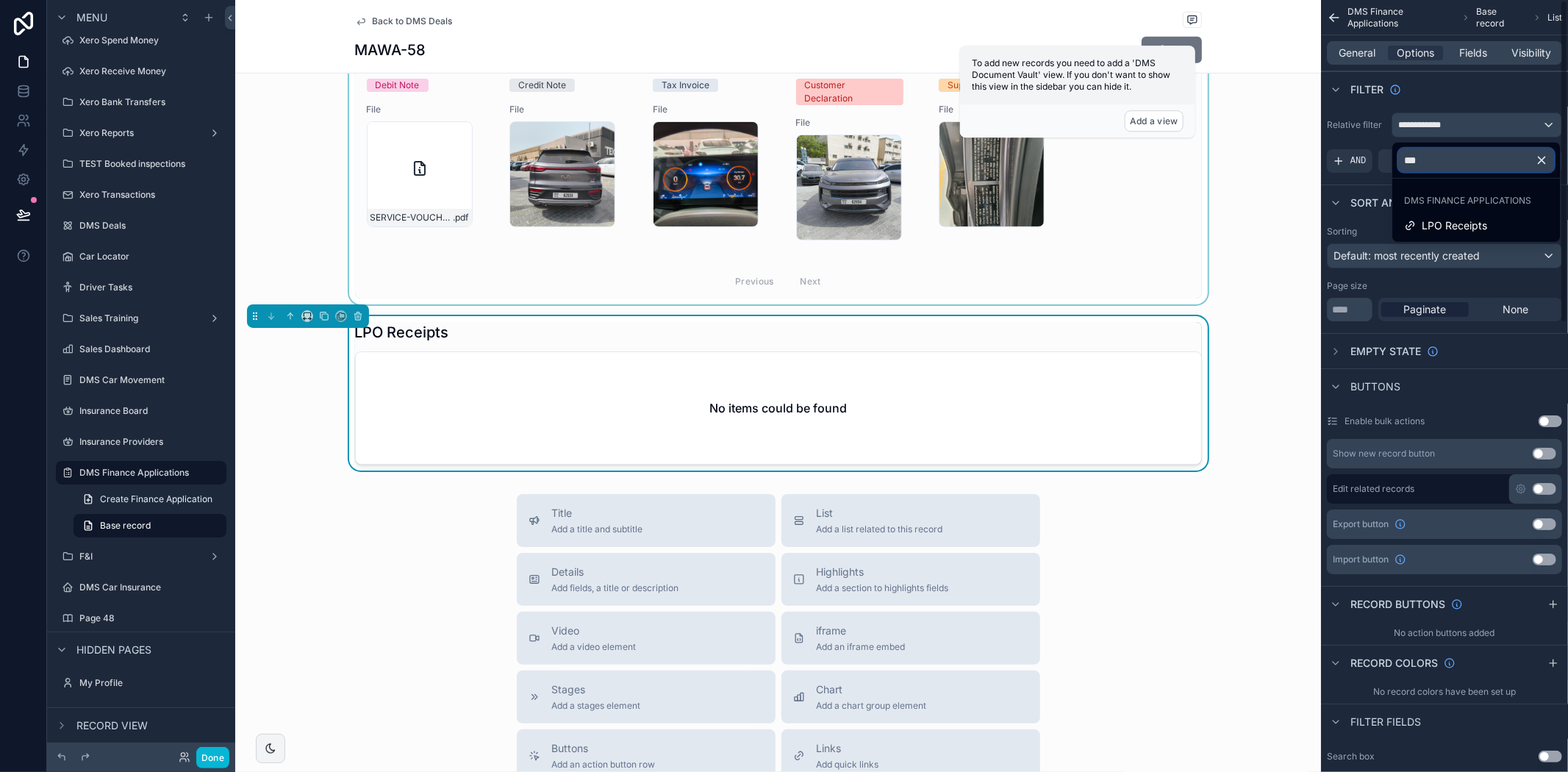
type input "***"
click at [1243, 252] on div "scrollable content" at bounding box center [777, 156] width 1085 height 298
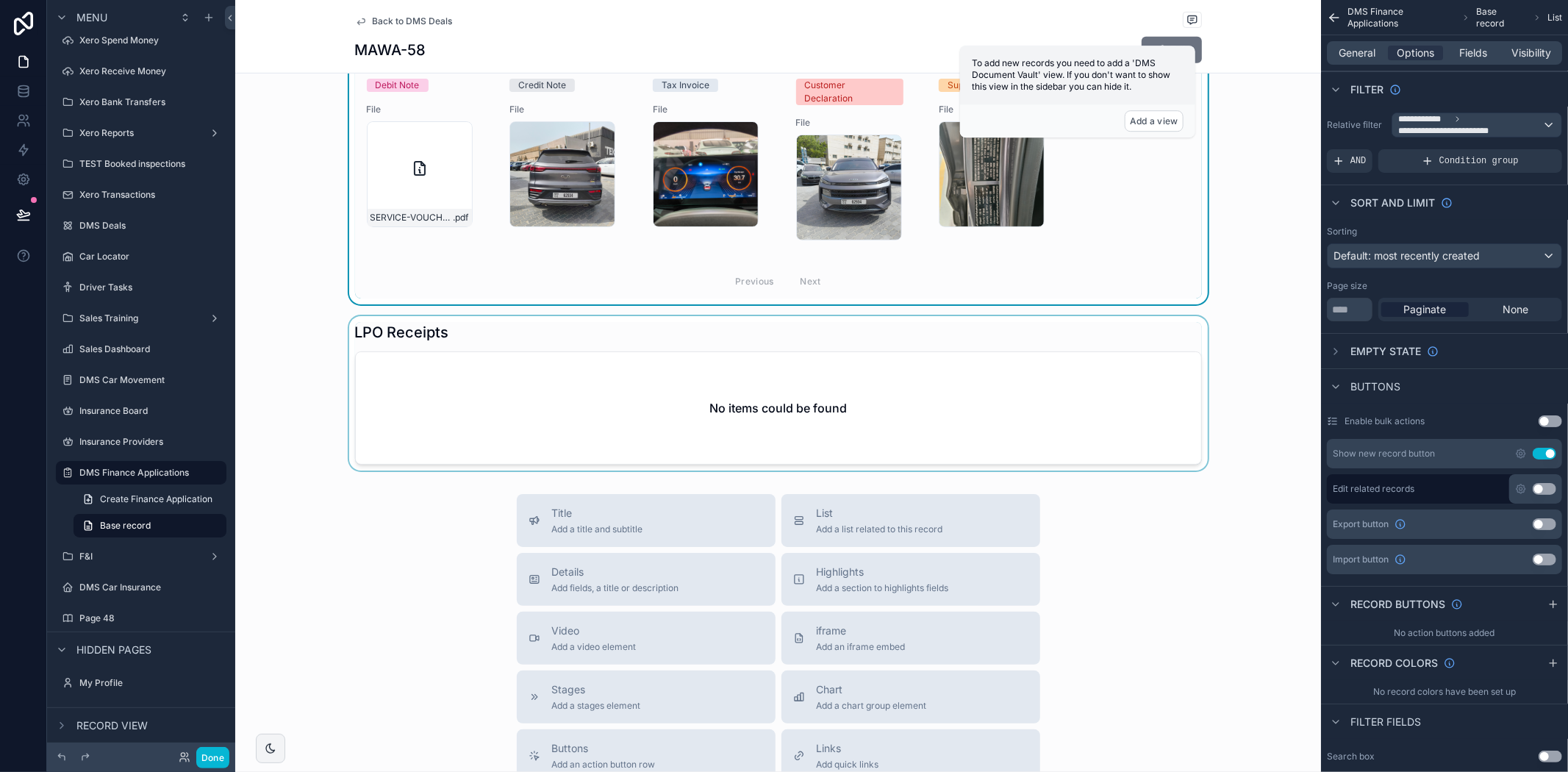
click at [1024, 408] on div "scrollable content" at bounding box center [777, 393] width 1085 height 155
click at [1504, 122] on div "**********" at bounding box center [1477, 124] width 169 height 24
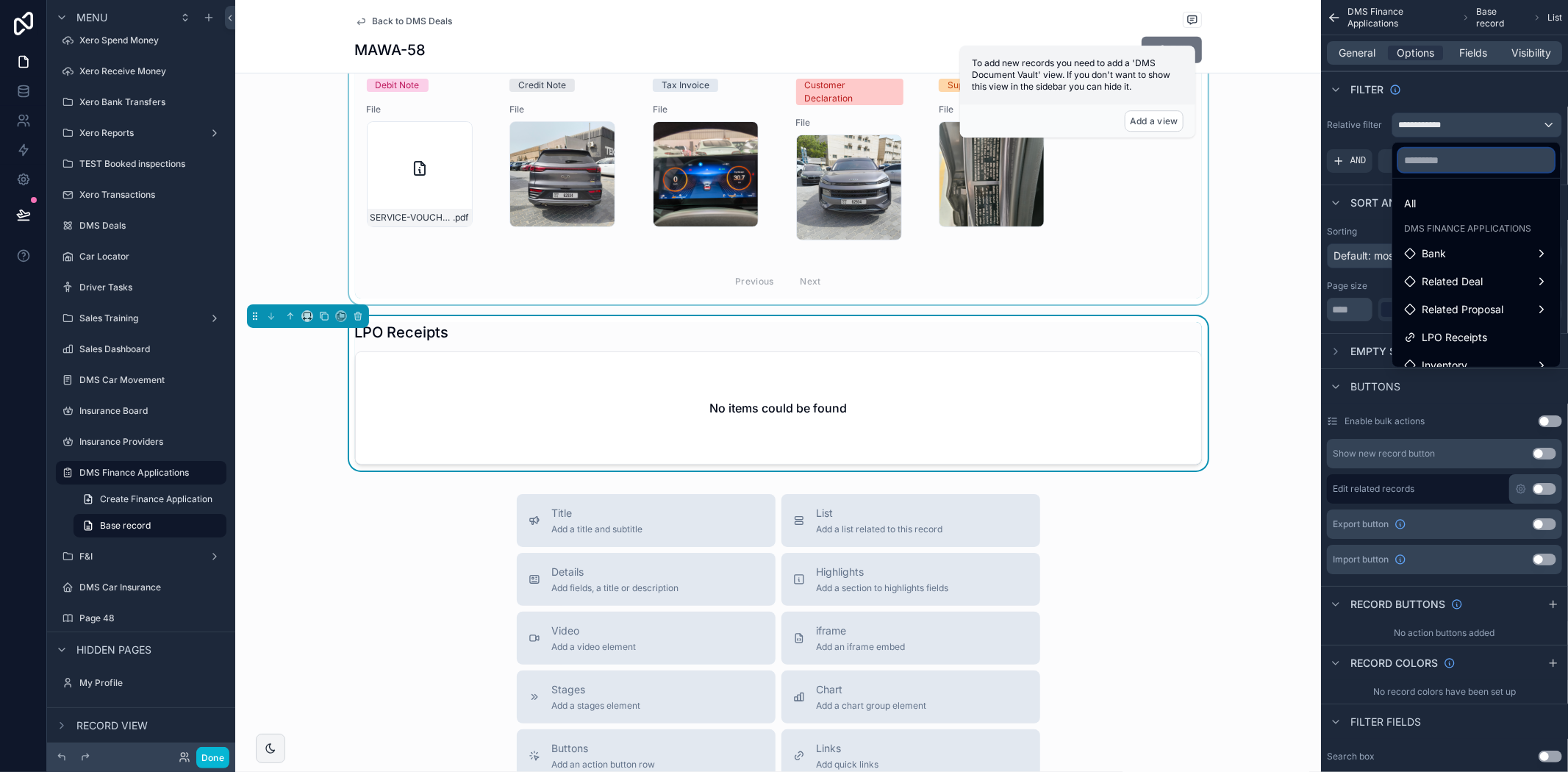
click at [1498, 165] on input "text" at bounding box center [1476, 160] width 155 height 24
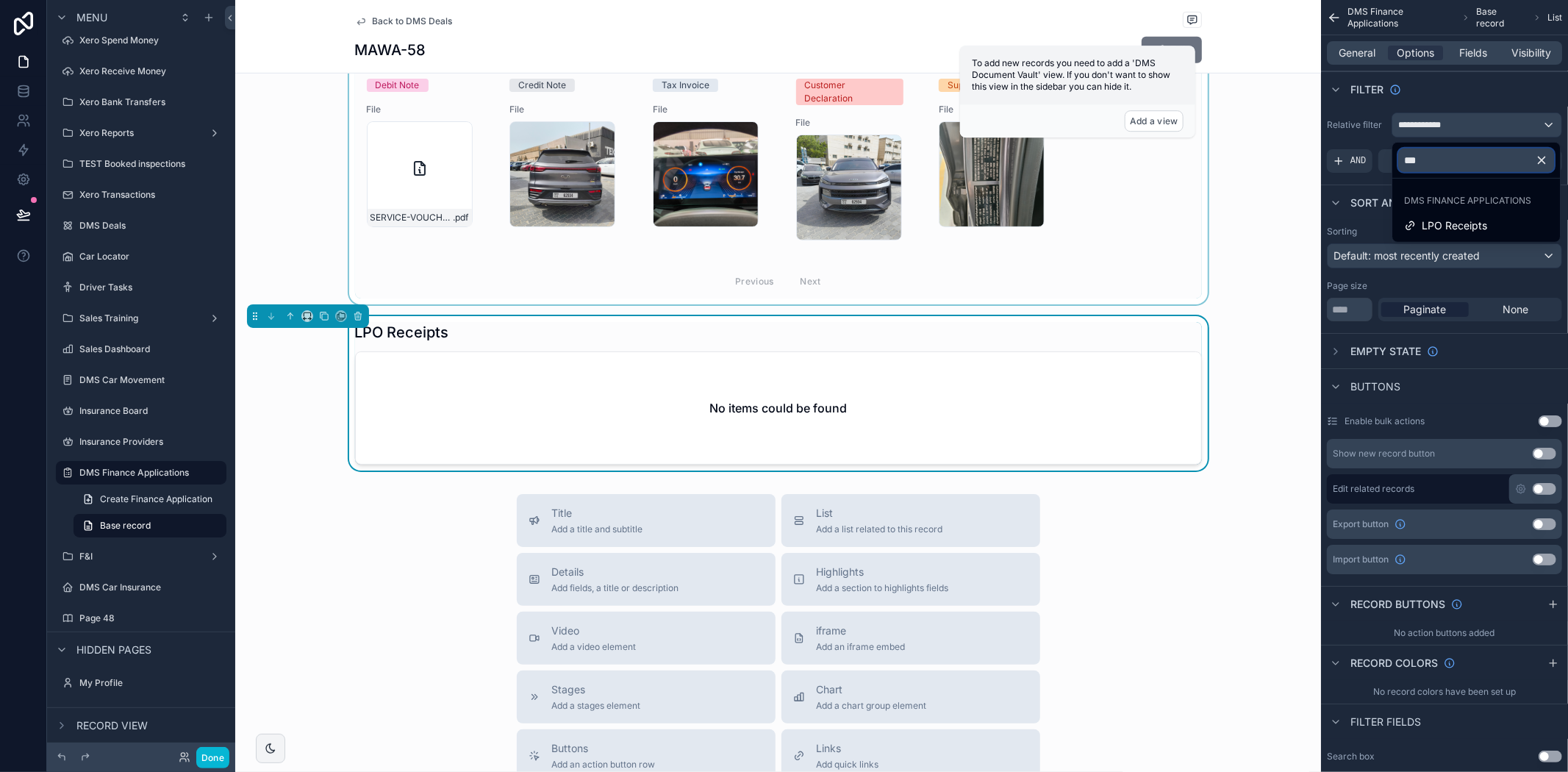
type input "***"
click at [1257, 250] on div "scrollable content" at bounding box center [777, 156] width 1085 height 298
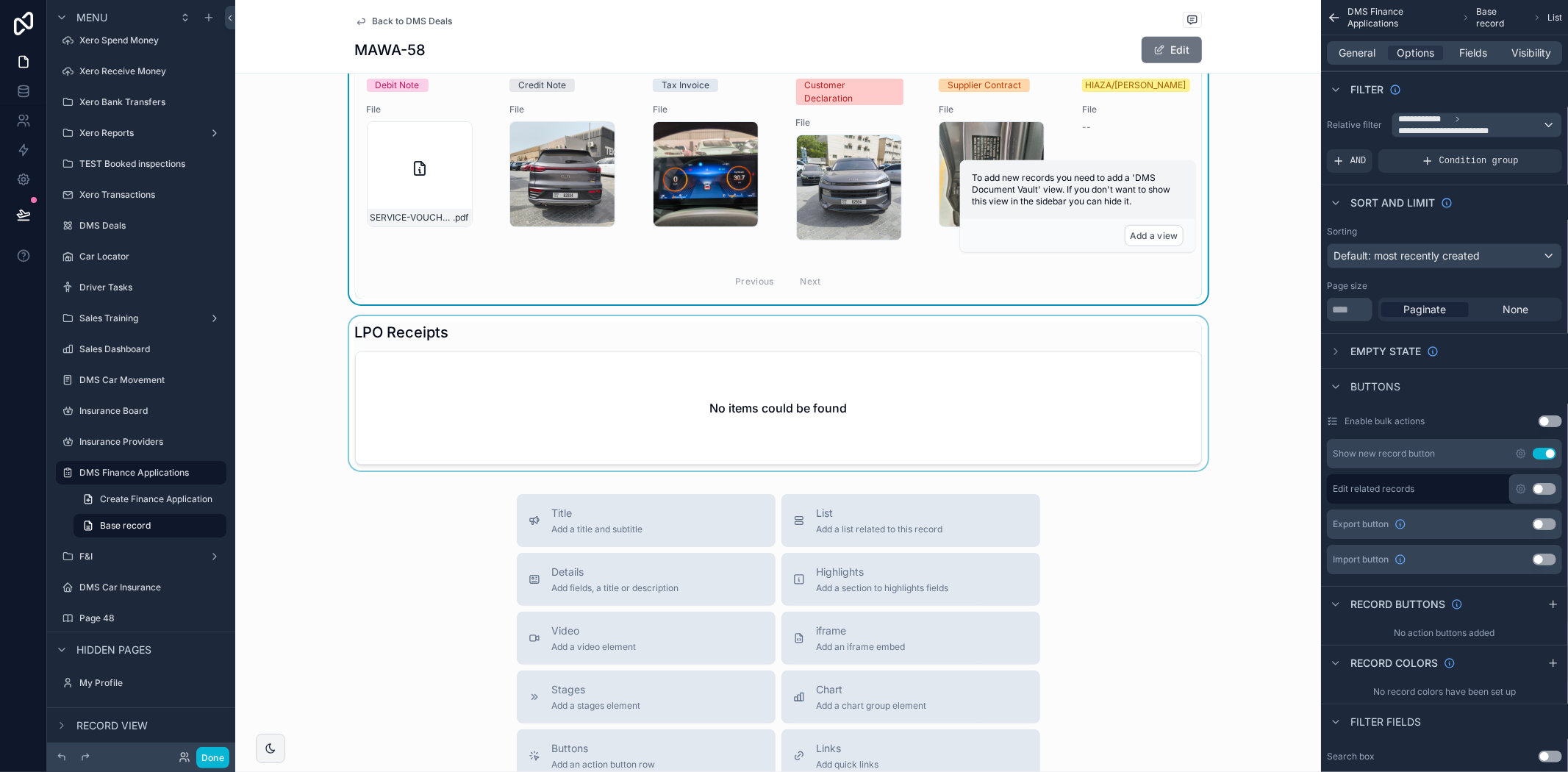
scroll to position [344, 0]
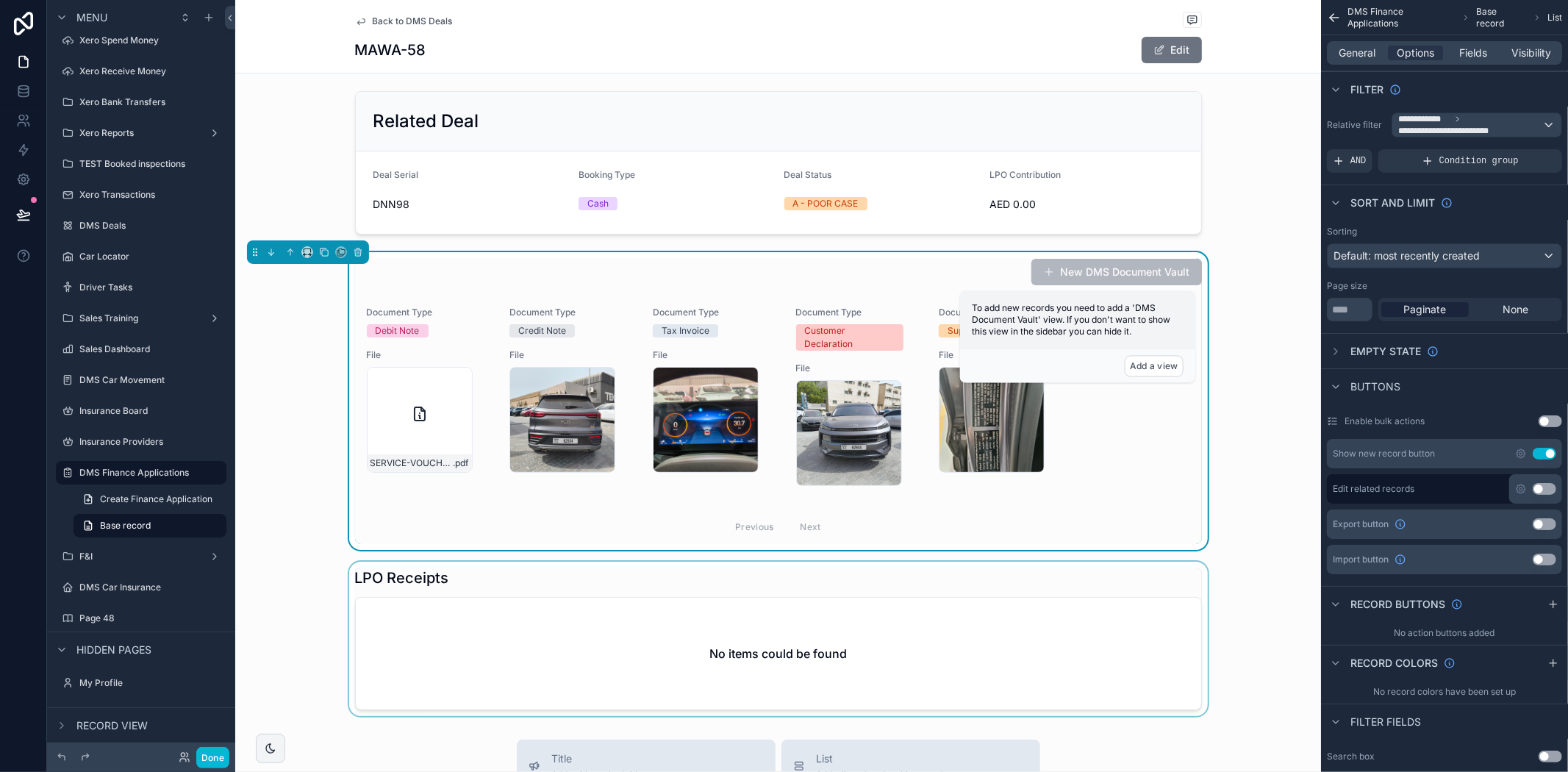
click at [968, 634] on div "scrollable content" at bounding box center [777, 638] width 1085 height 155
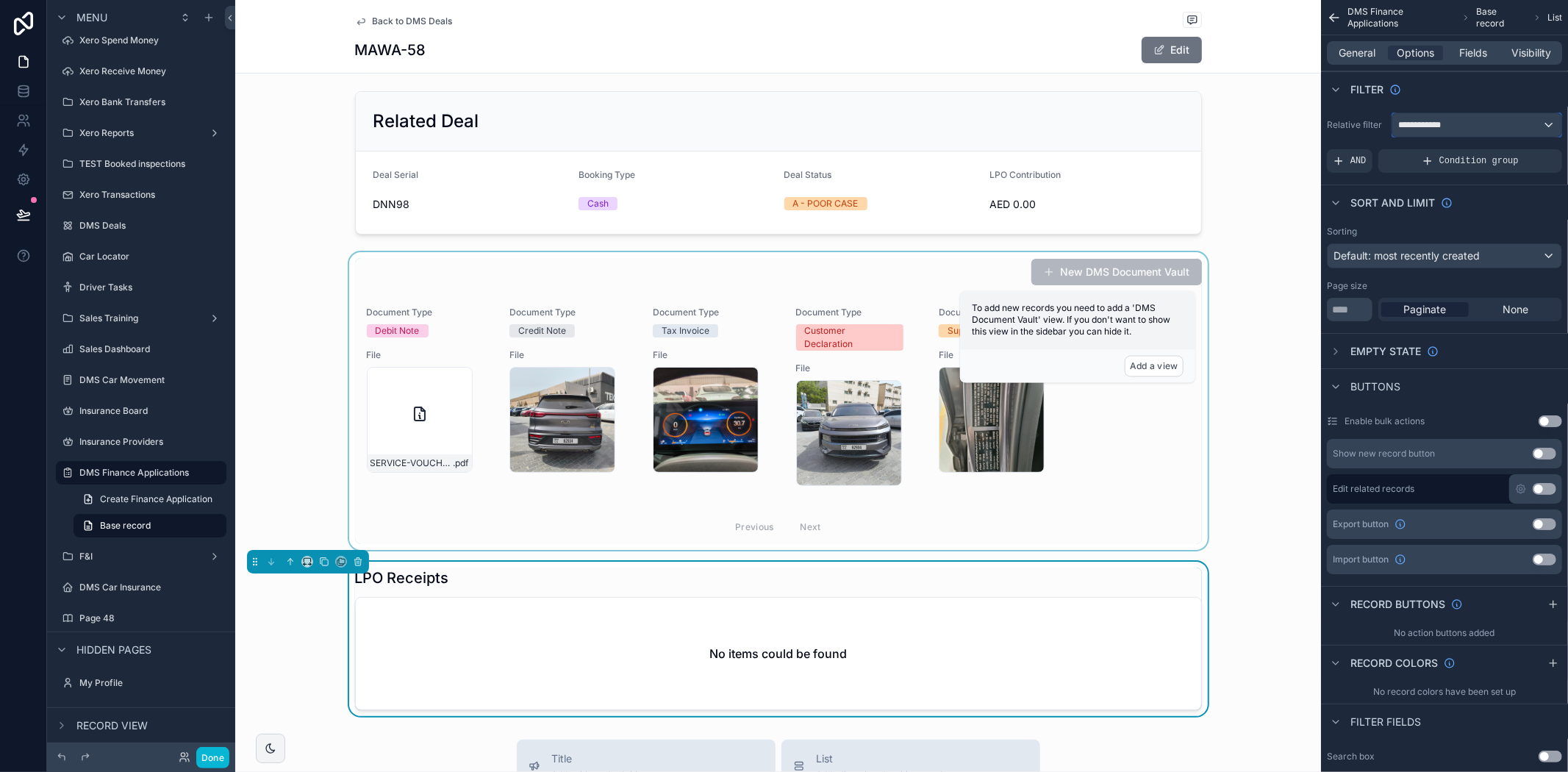
click at [1456, 129] on div "**********" at bounding box center [1477, 124] width 169 height 24
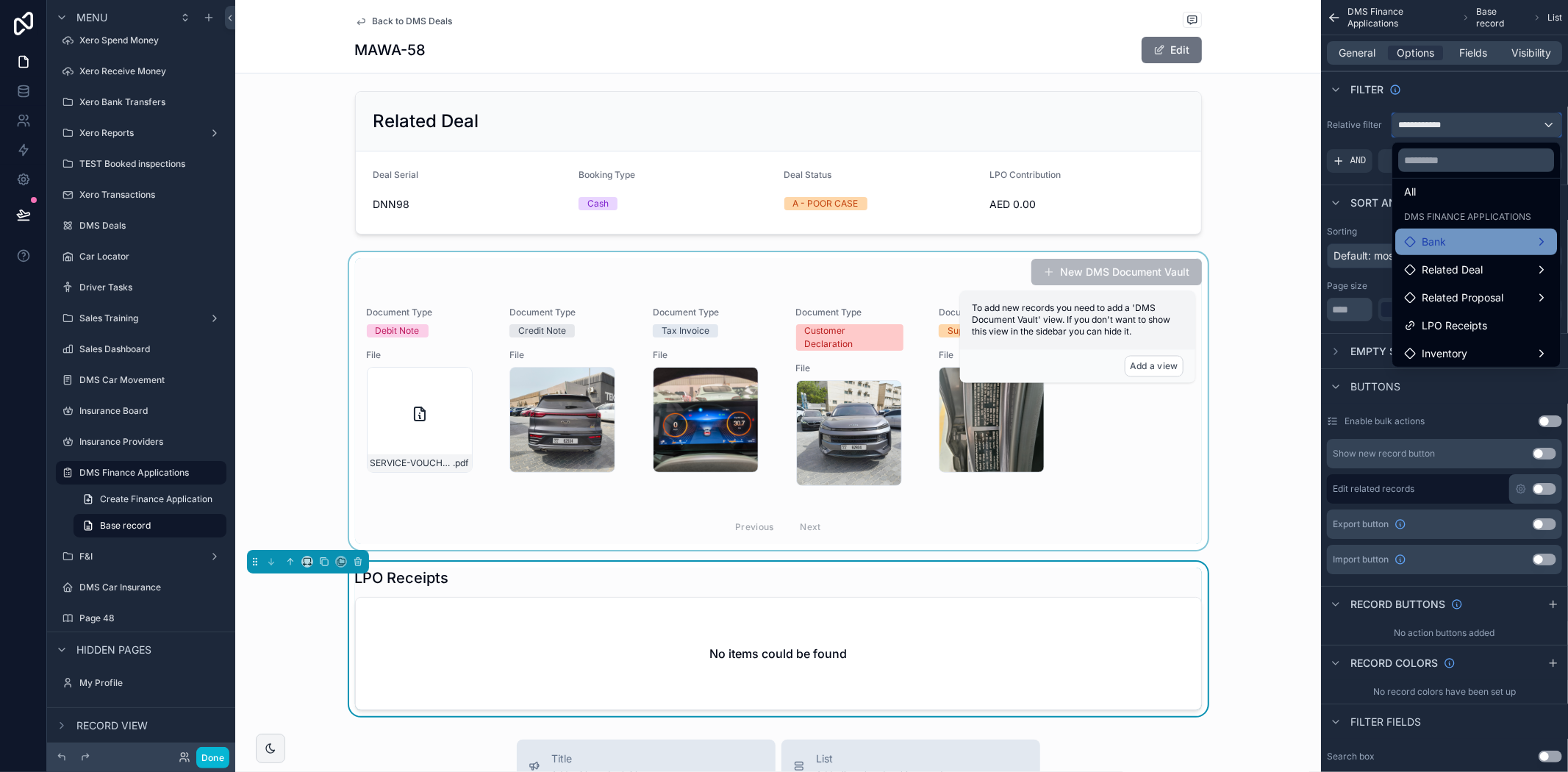
scroll to position [15, 0]
click at [1345, 50] on div "scrollable content" at bounding box center [784, 386] width 1568 height 772
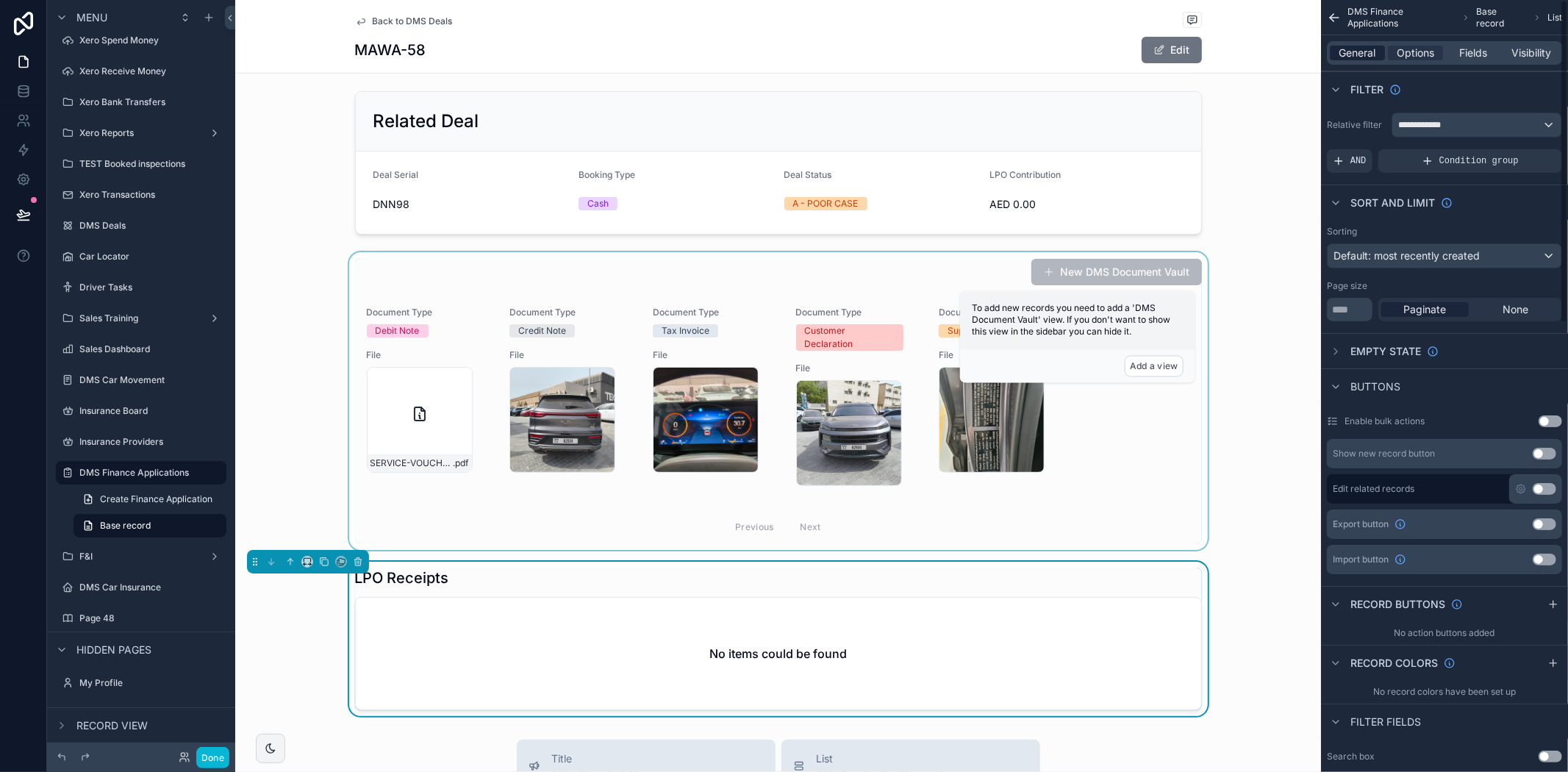
click at [1354, 50] on span "General" at bounding box center [1358, 53] width 37 height 15
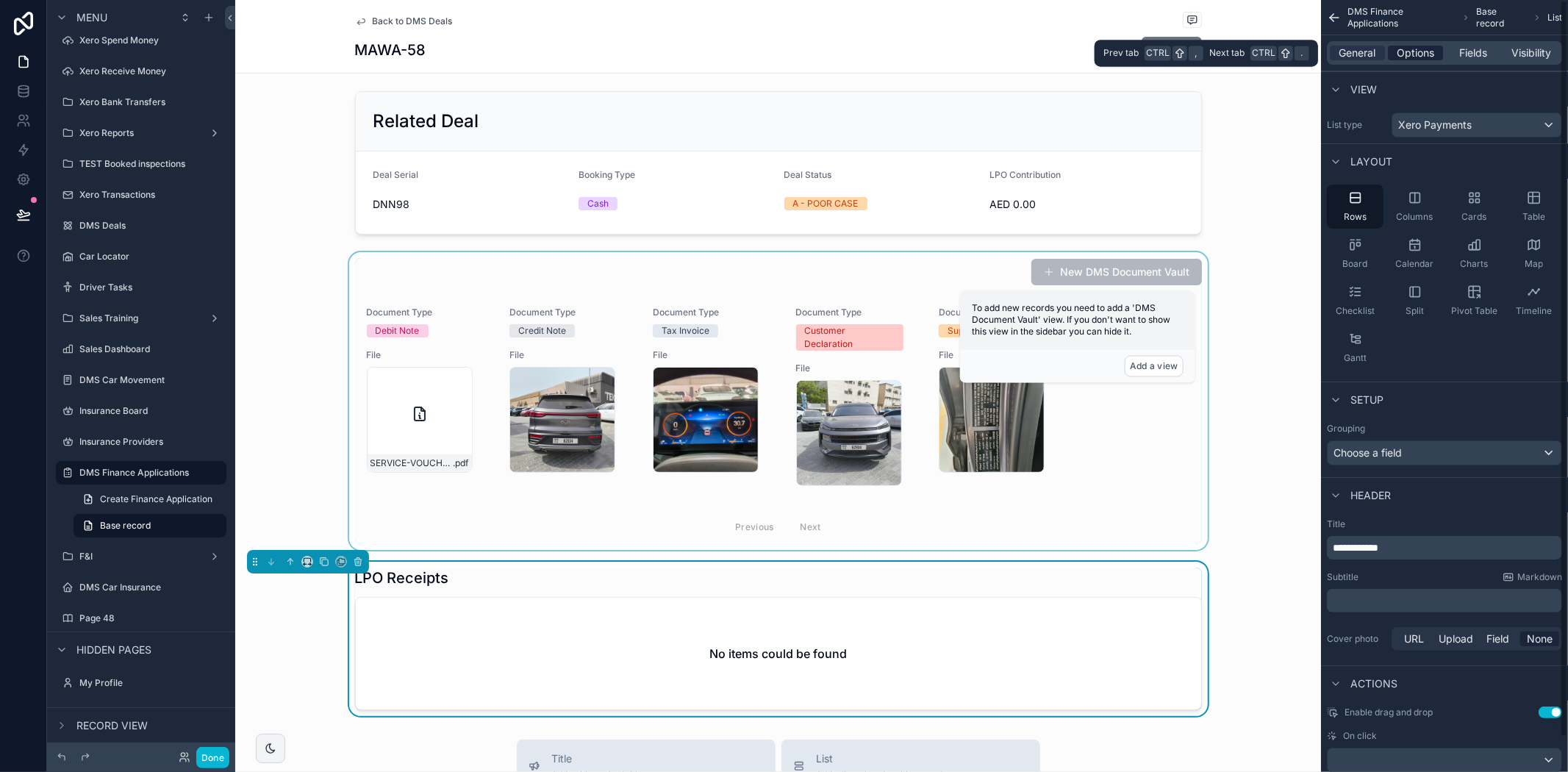
click at [1395, 50] on div "Options" at bounding box center [1415, 53] width 55 height 15
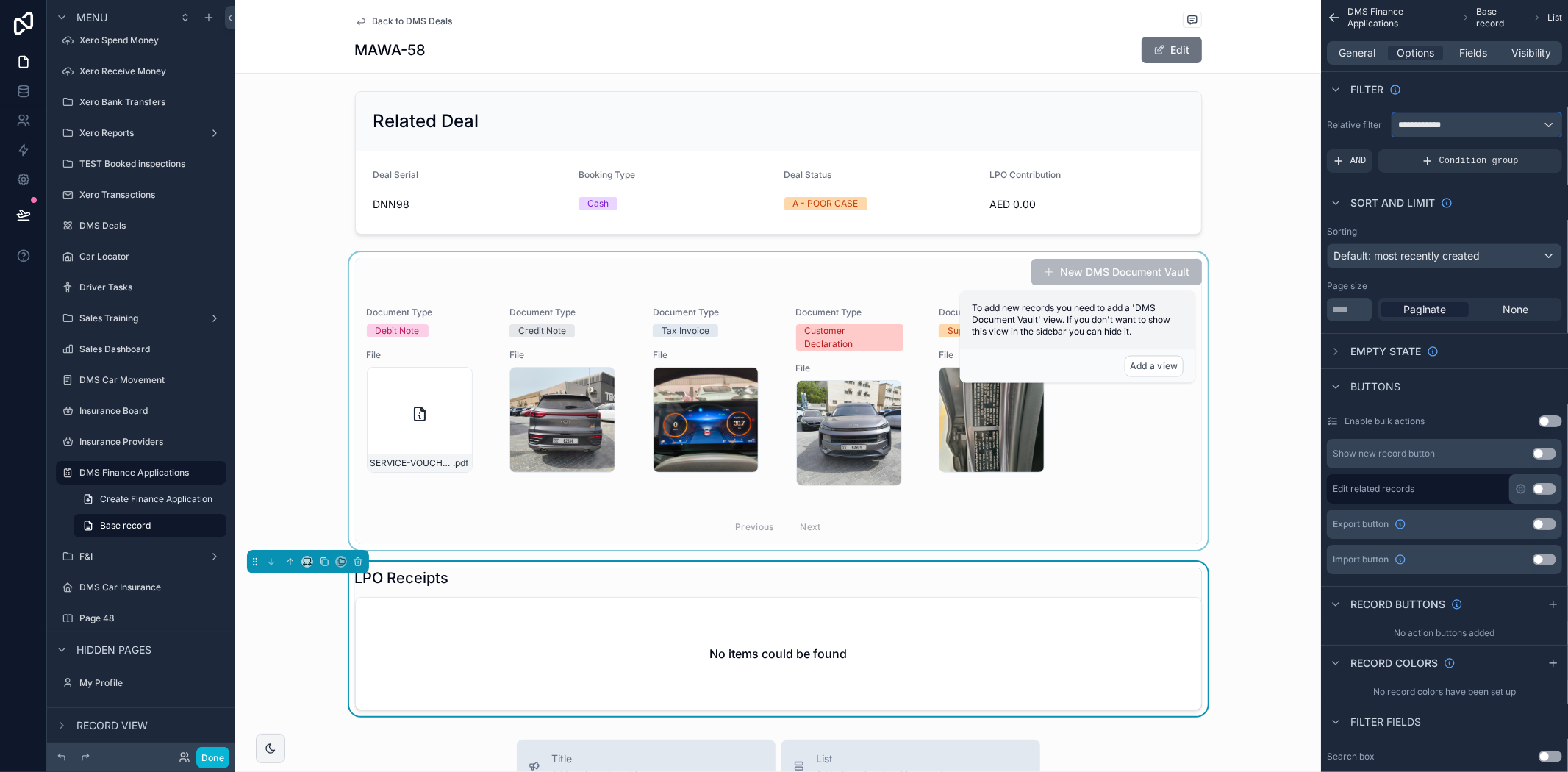
click at [1422, 125] on span "**********" at bounding box center [1426, 125] width 56 height 11
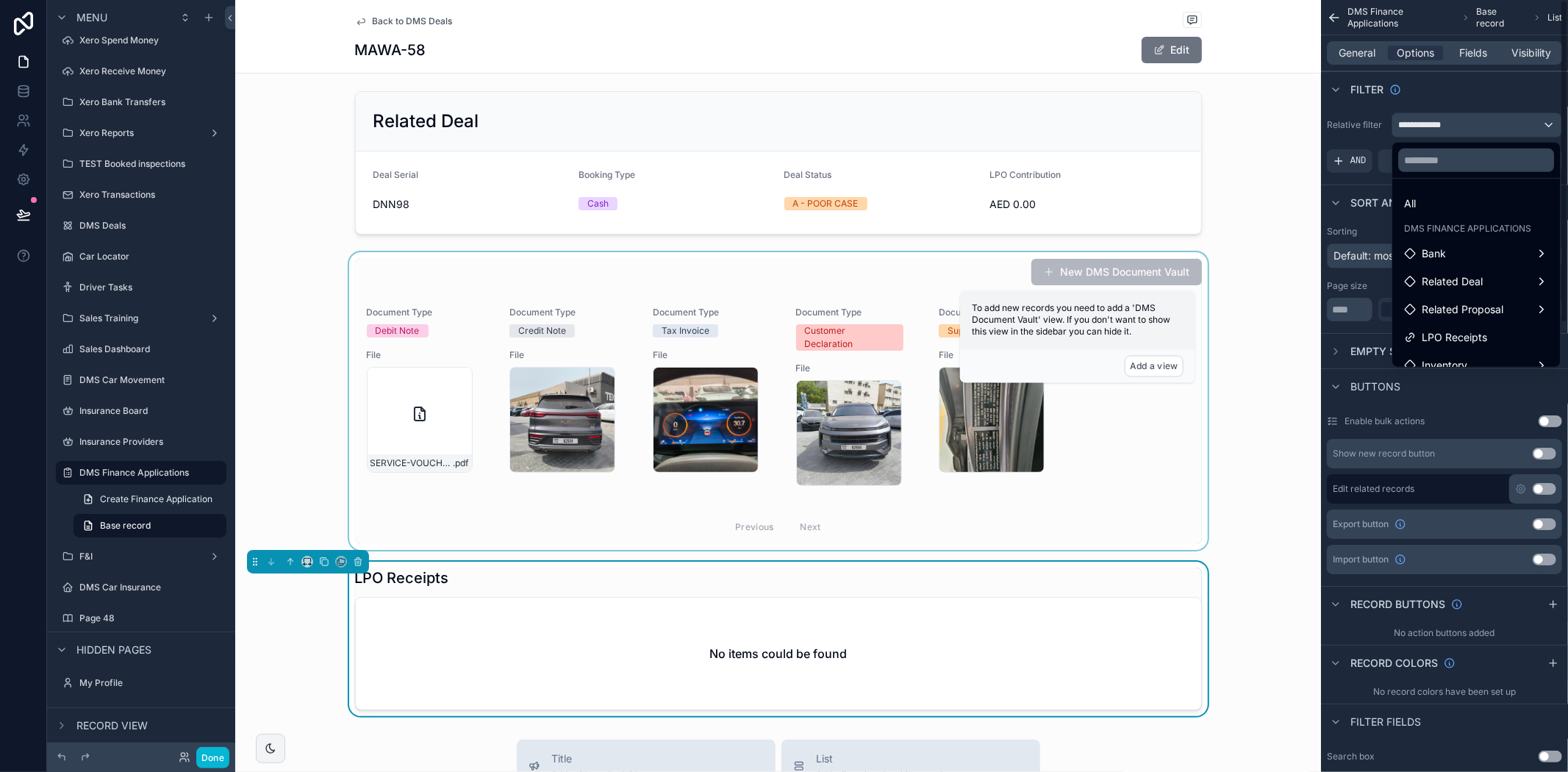
click at [1442, 123] on div "scrollable content" at bounding box center [784, 386] width 1568 height 772
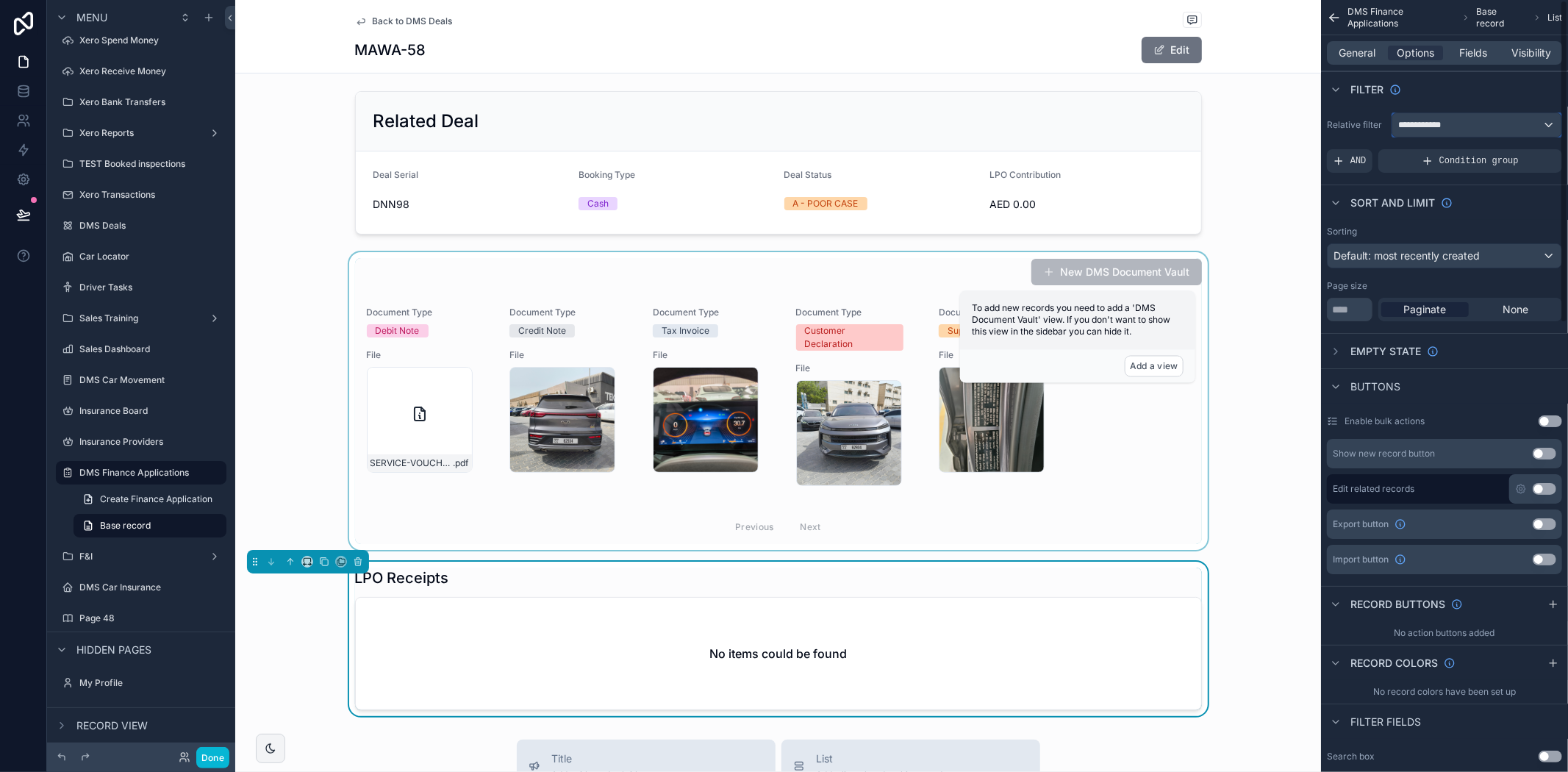
click at [1430, 133] on div "**********" at bounding box center [1477, 124] width 169 height 24
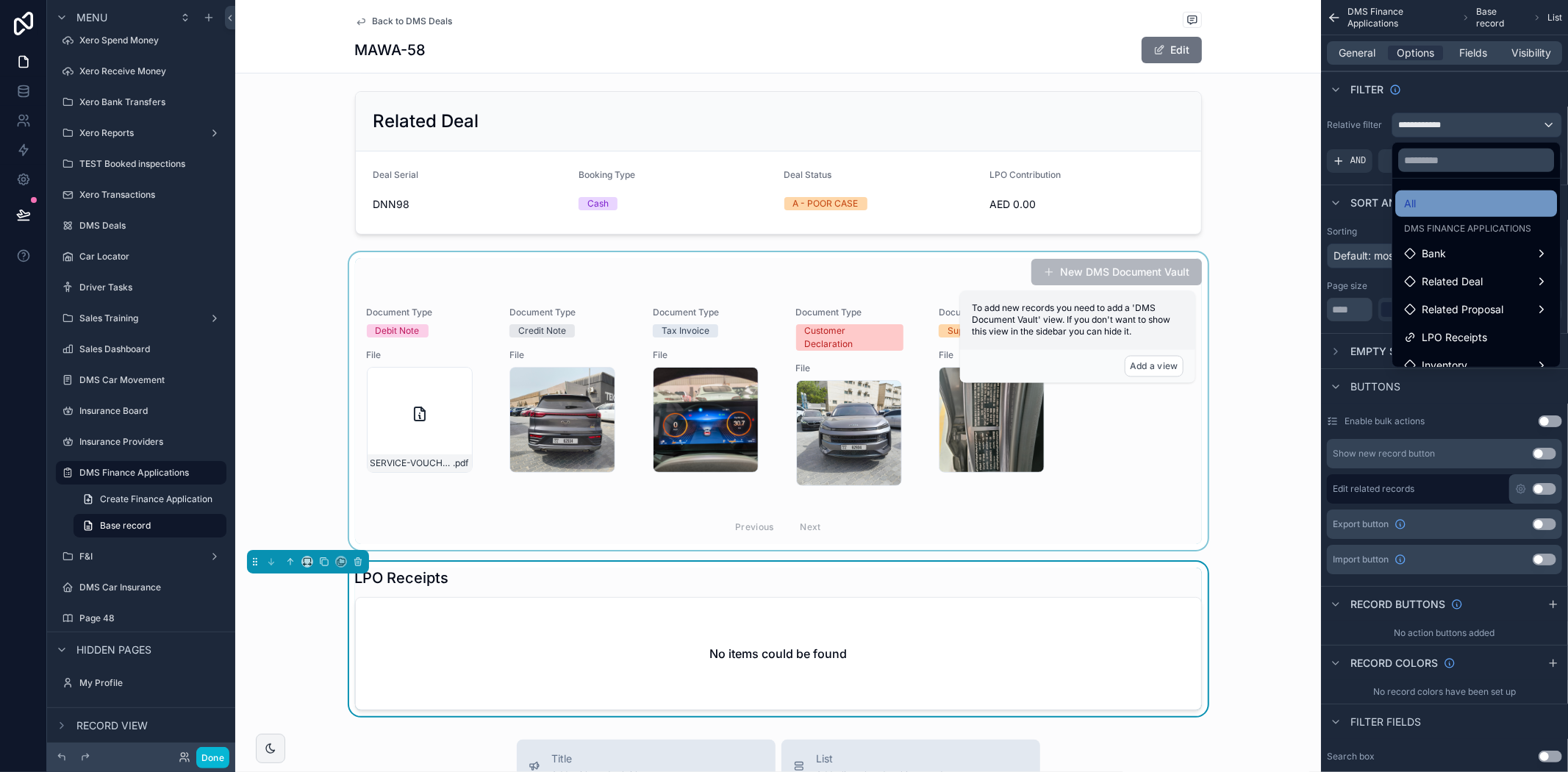
click at [1420, 206] on div "All" at bounding box center [1476, 203] width 144 height 18
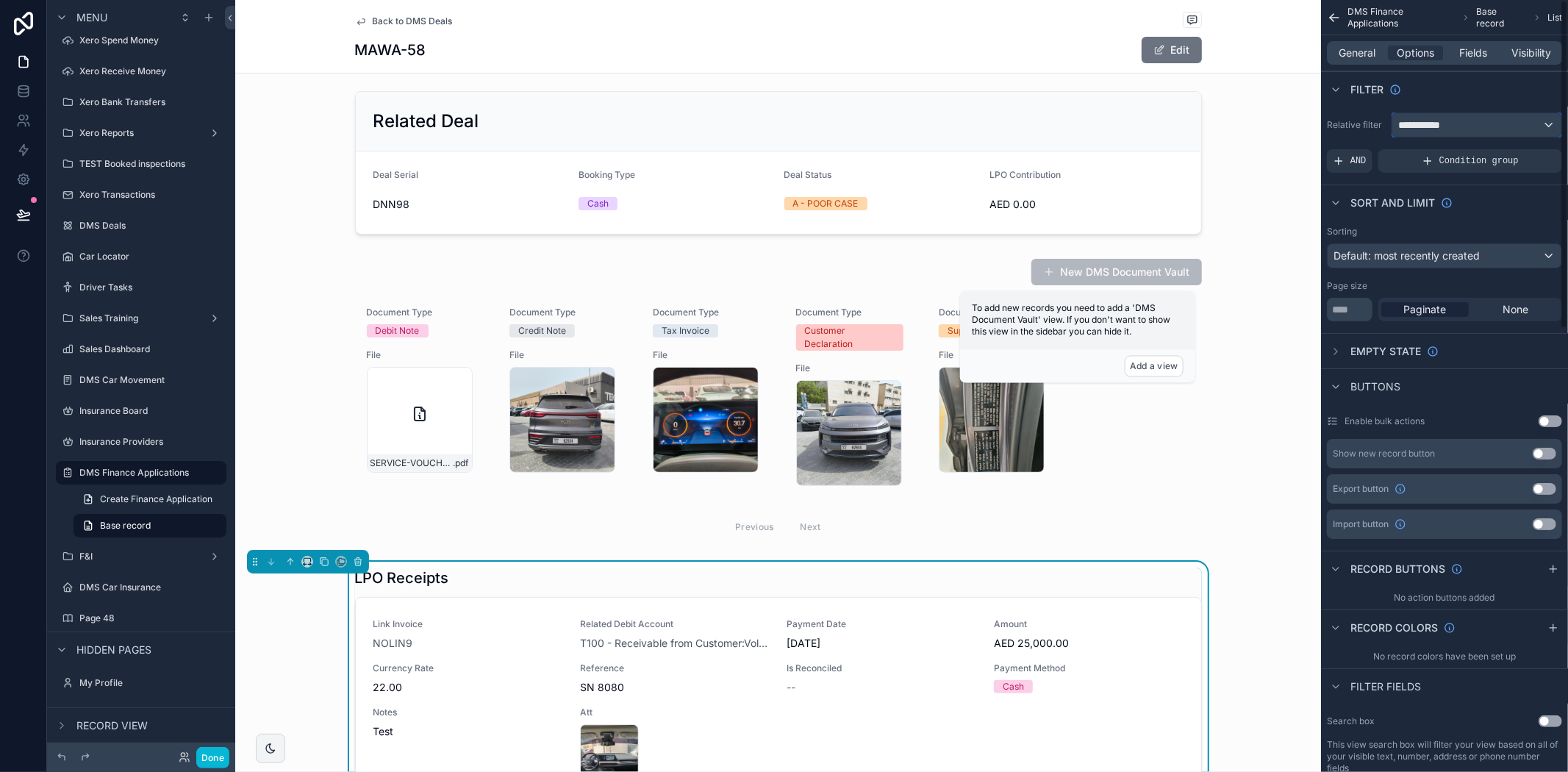
click at [1422, 129] on span "**********" at bounding box center [1425, 125] width 54 height 15
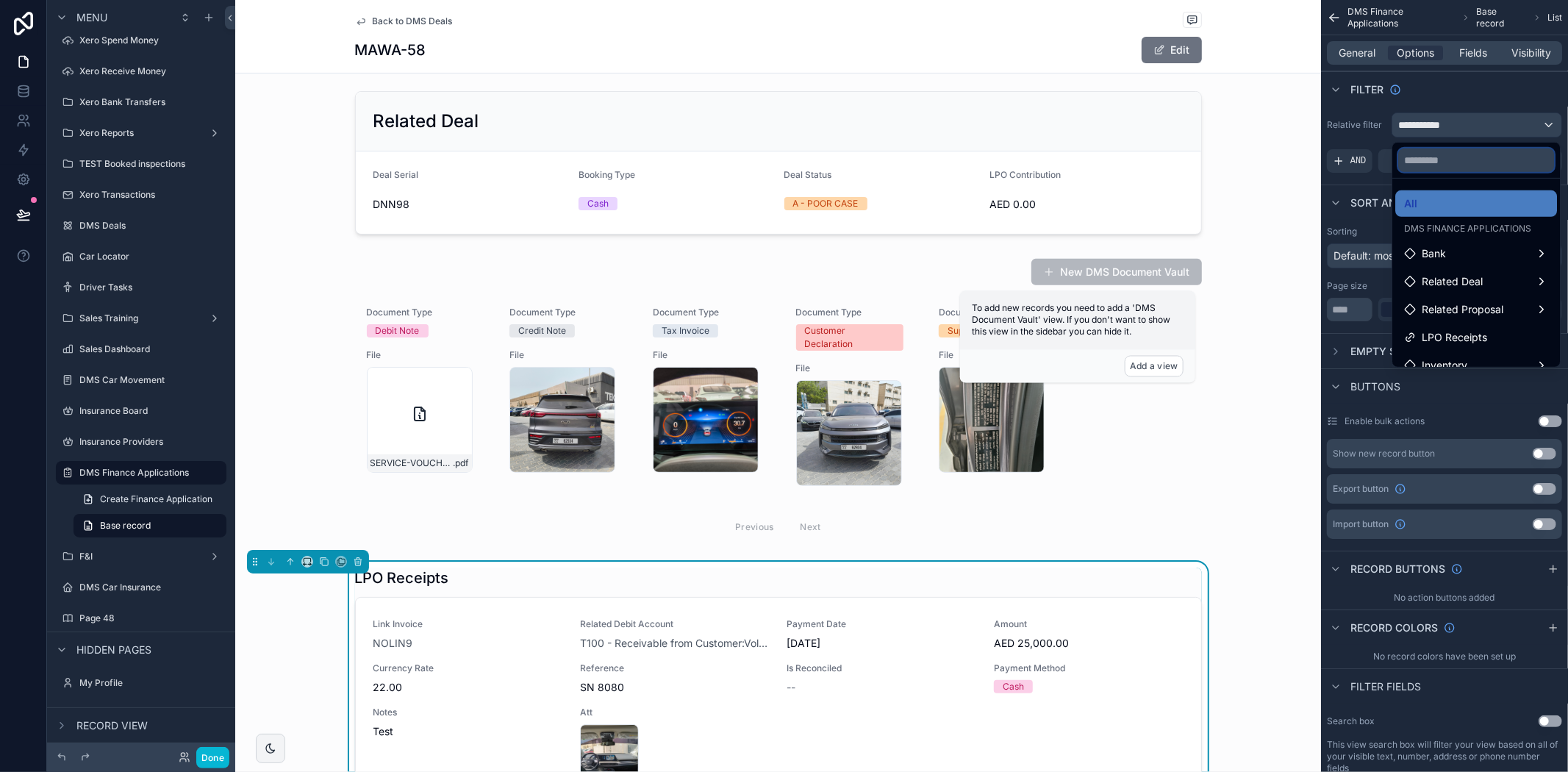
click at [1447, 158] on input "text" at bounding box center [1476, 160] width 155 height 24
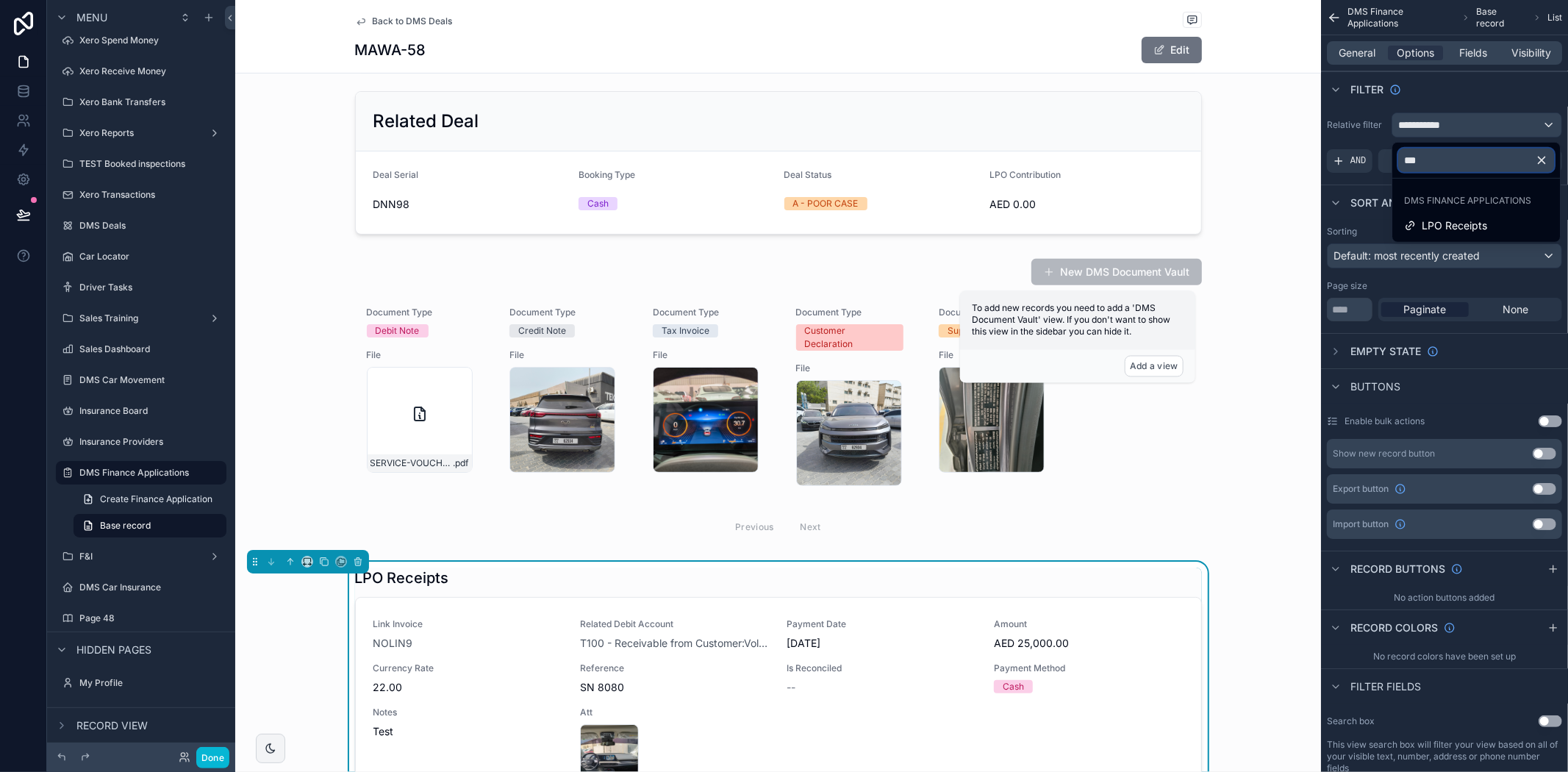
type input "***"
click at [150, 174] on div "scrollable content" at bounding box center [784, 386] width 1568 height 772
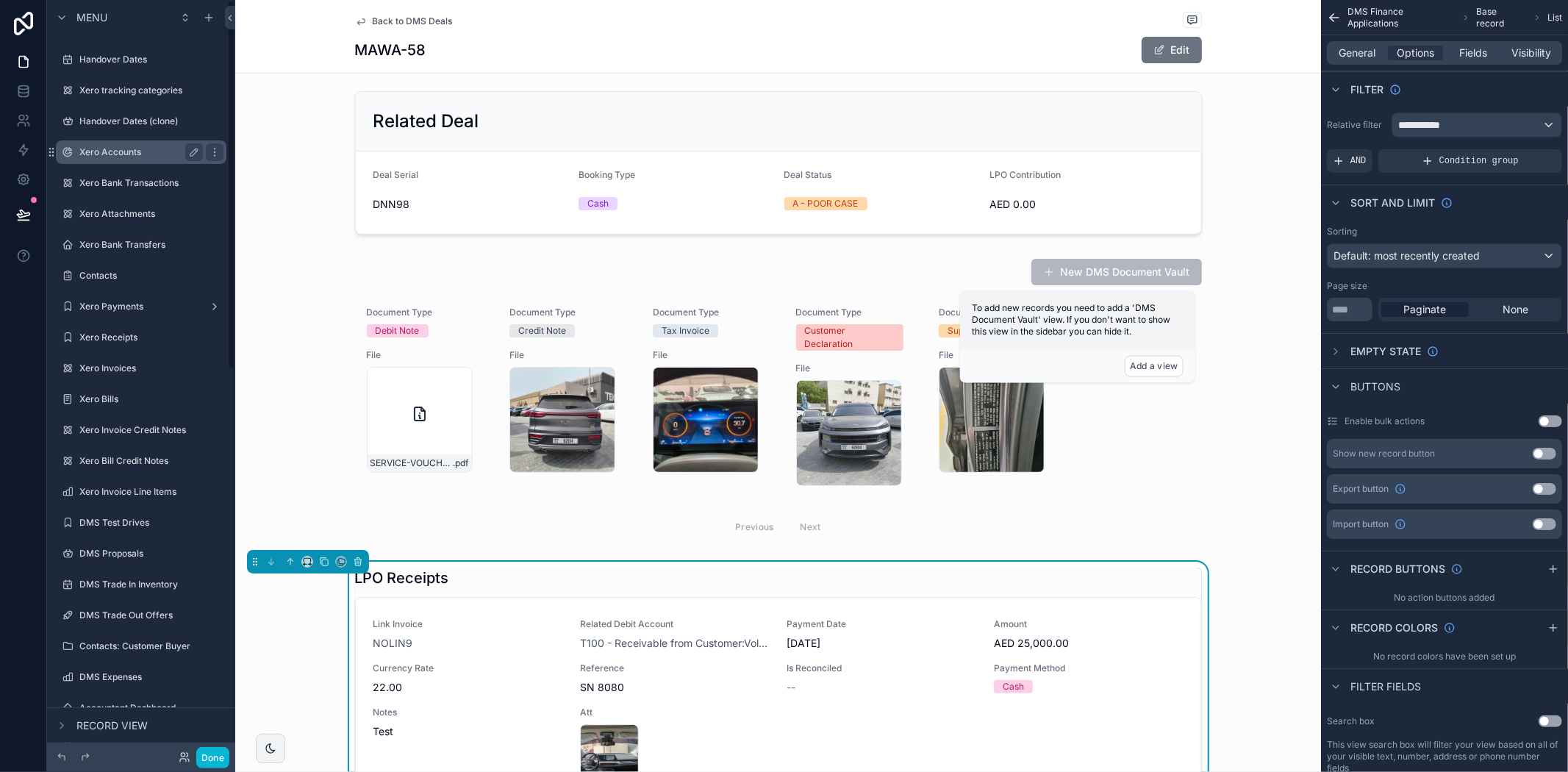
scroll to position [0, 0]
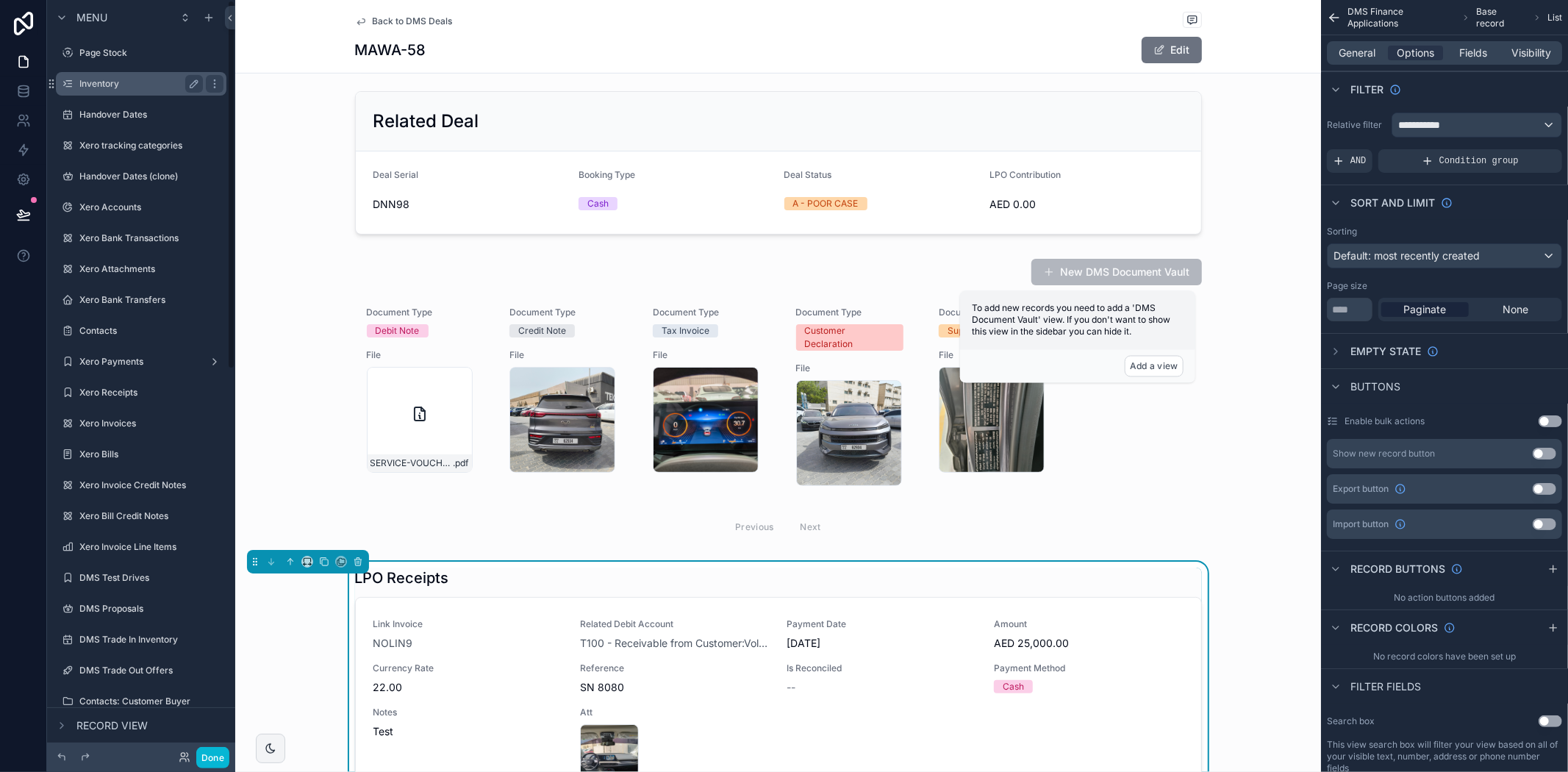
click at [150, 82] on label "Inventory" at bounding box center [138, 83] width 118 height 11
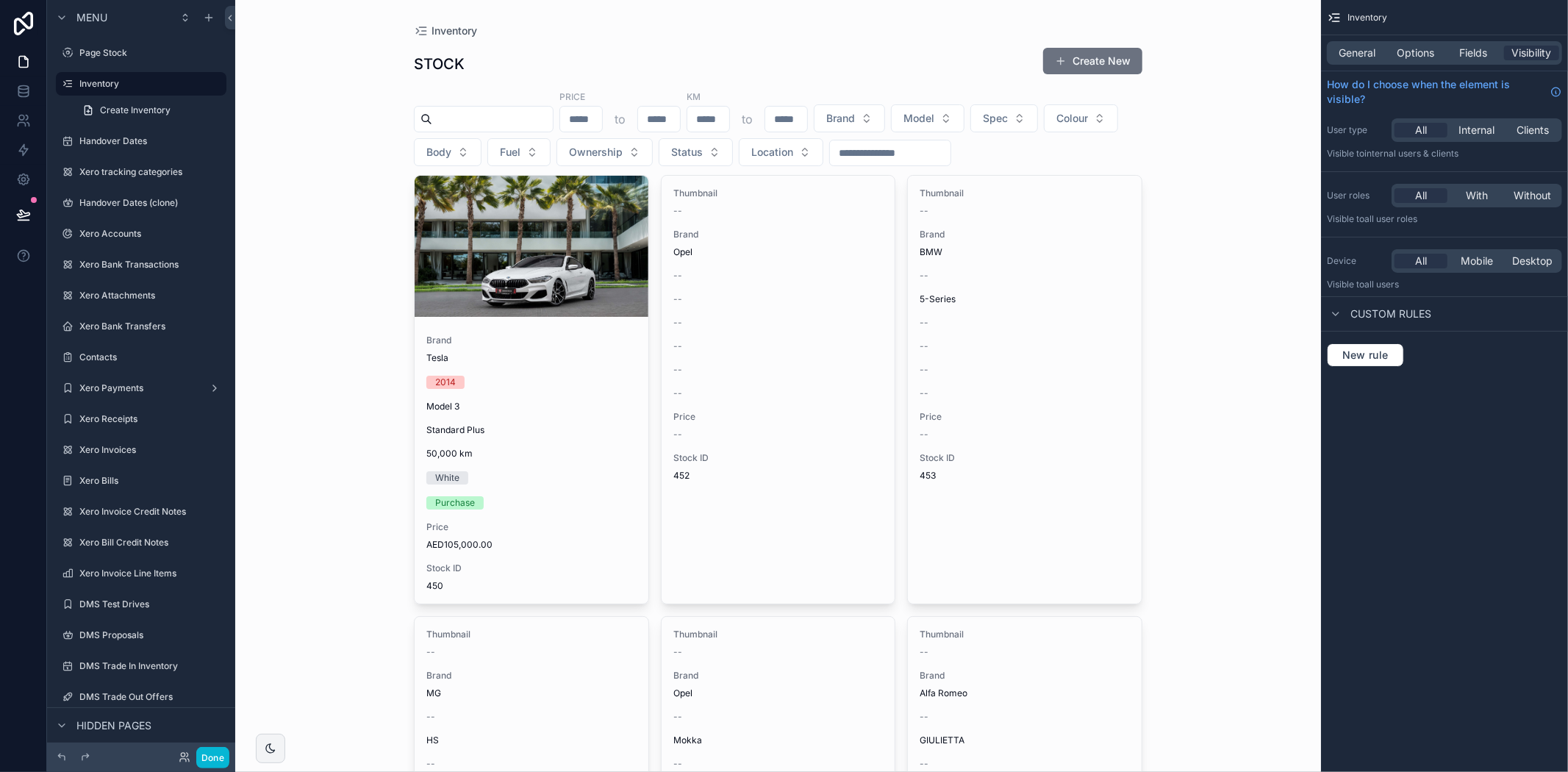
click at [1325, 53] on div "General Options Fields Visibility" at bounding box center [1444, 52] width 247 height 35
click at [1340, 61] on div "General Options Fields Visibility" at bounding box center [1445, 52] width 235 height 24
click at [1347, 51] on span "General" at bounding box center [1358, 53] width 37 height 15
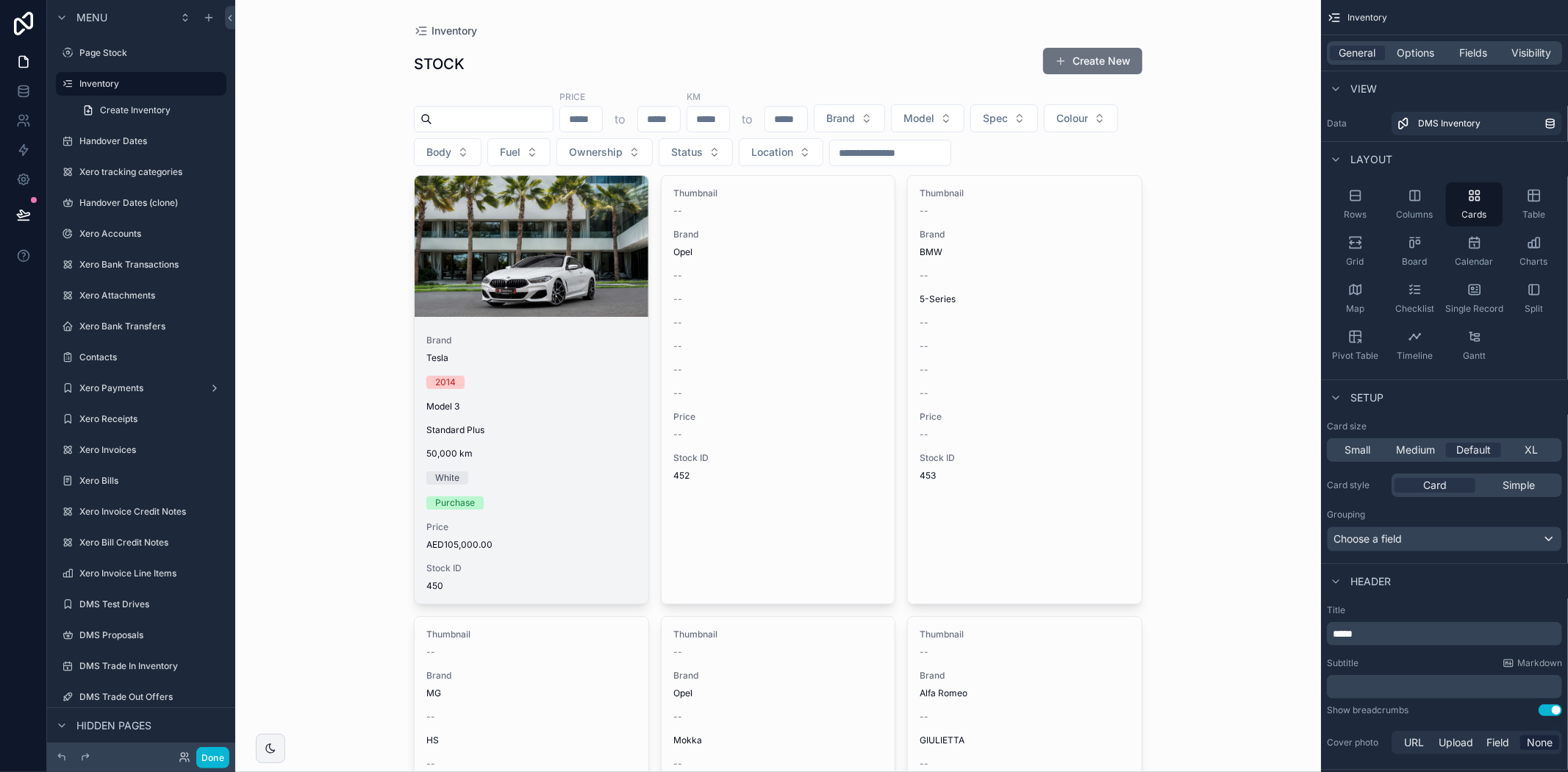
click at [576, 365] on div "Brand Tesla 2014 Model 3 Standard Plus 50,000 [PERSON_NAME] Purchase Price AED1…" at bounding box center [531, 463] width 234 height 281
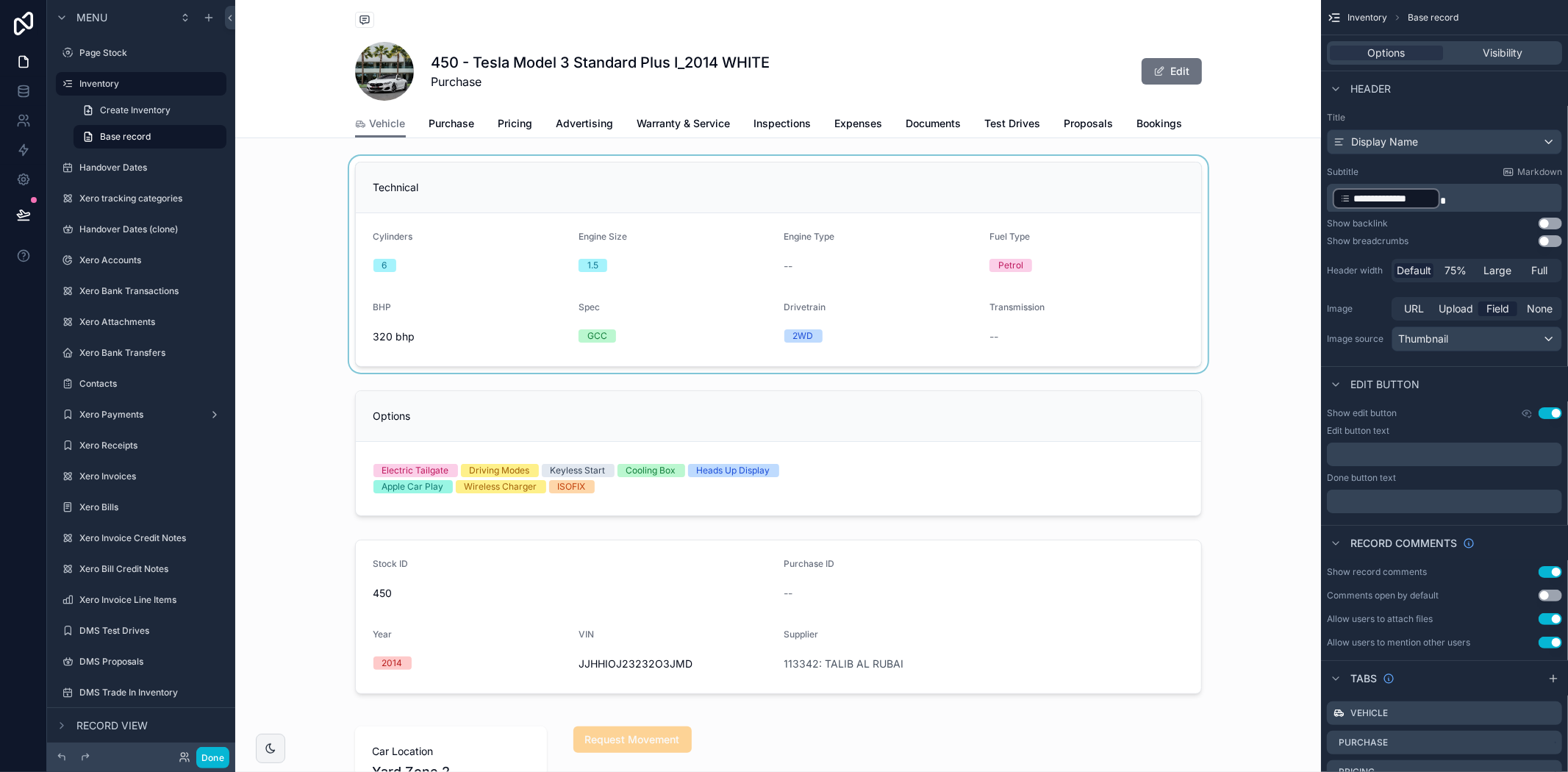
click at [605, 196] on div "scrollable content" at bounding box center [777, 264] width 1085 height 217
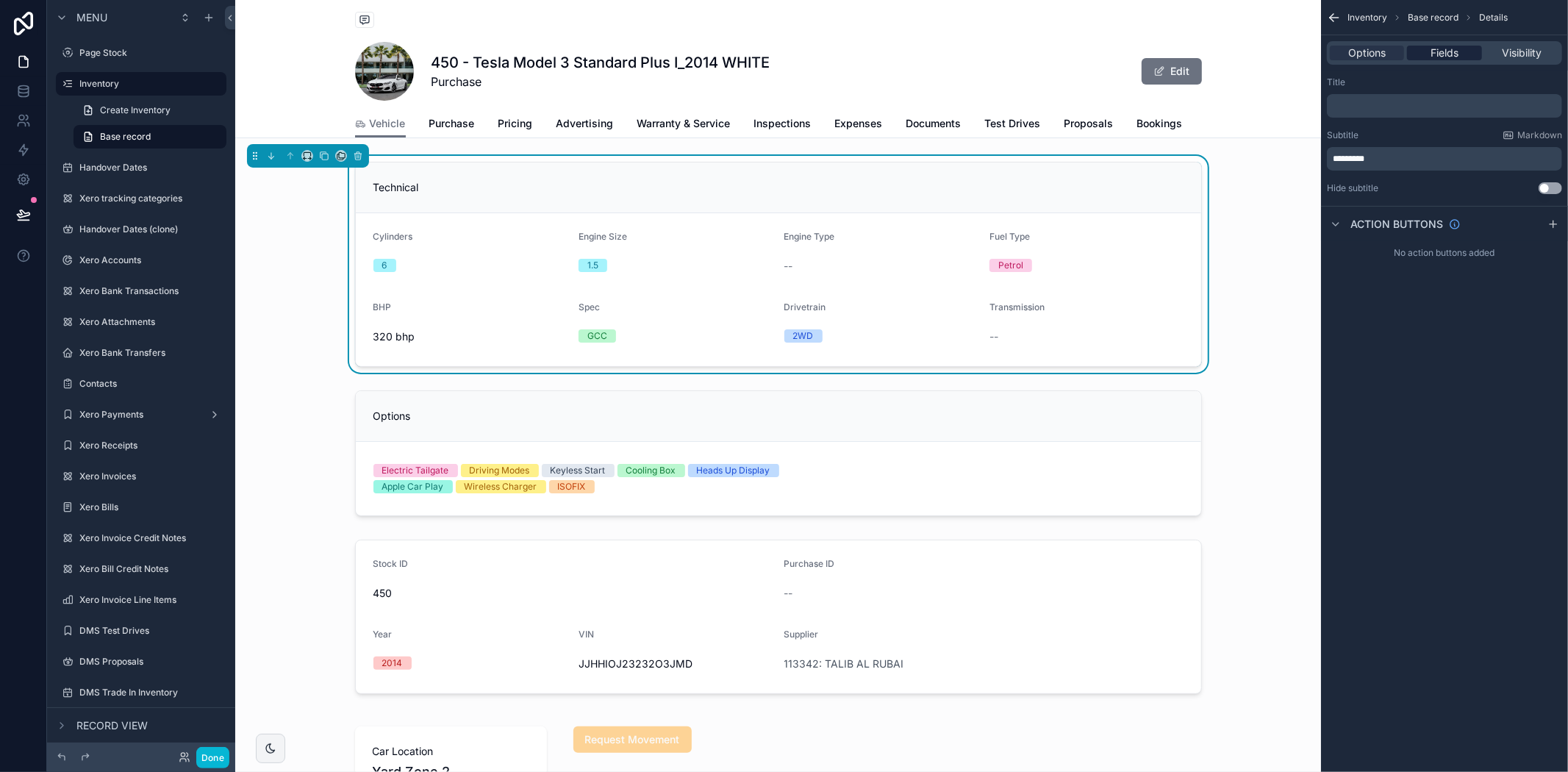
click at [1432, 52] on span "Fields" at bounding box center [1444, 53] width 27 height 15
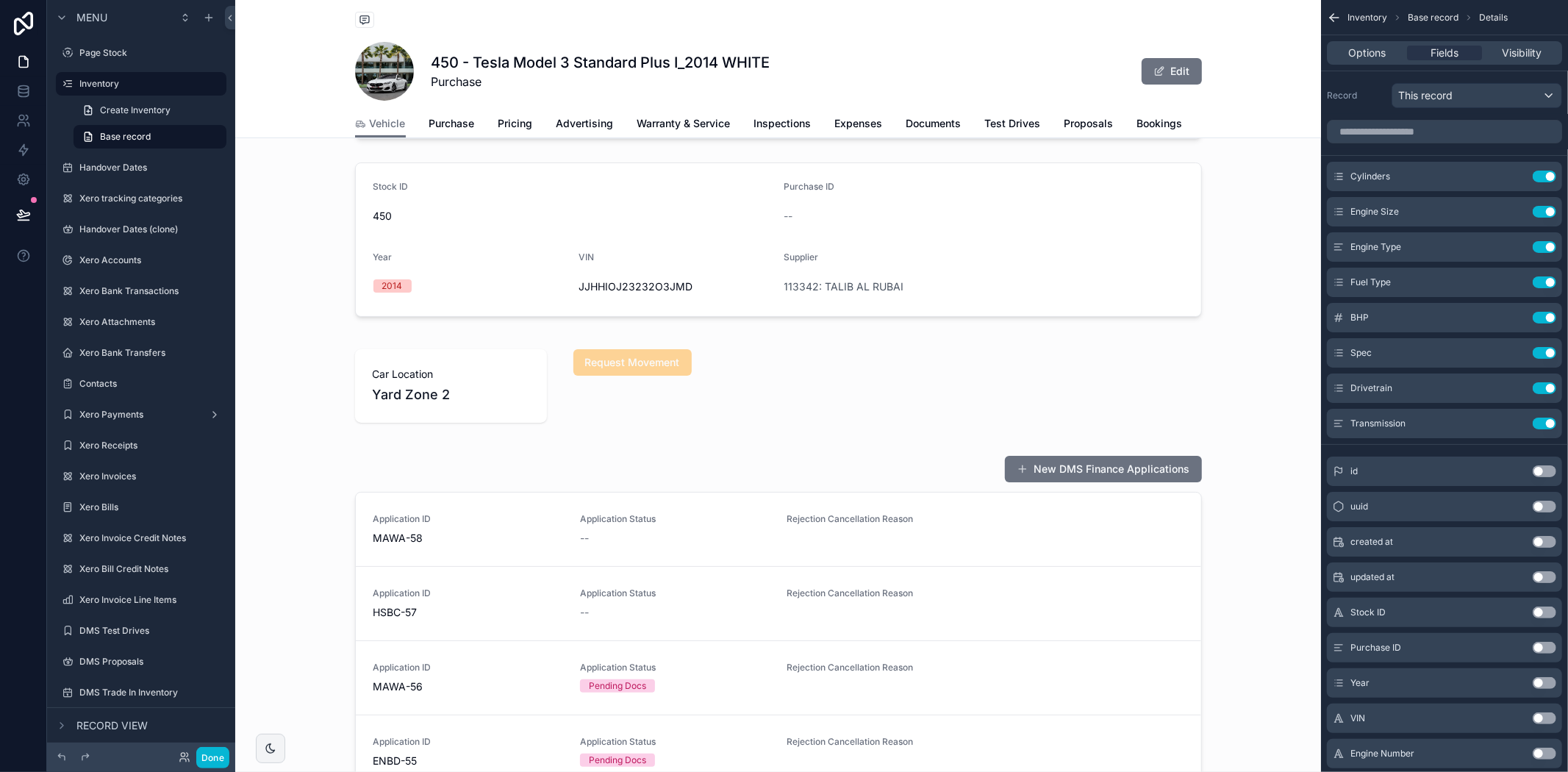
scroll to position [326, 0]
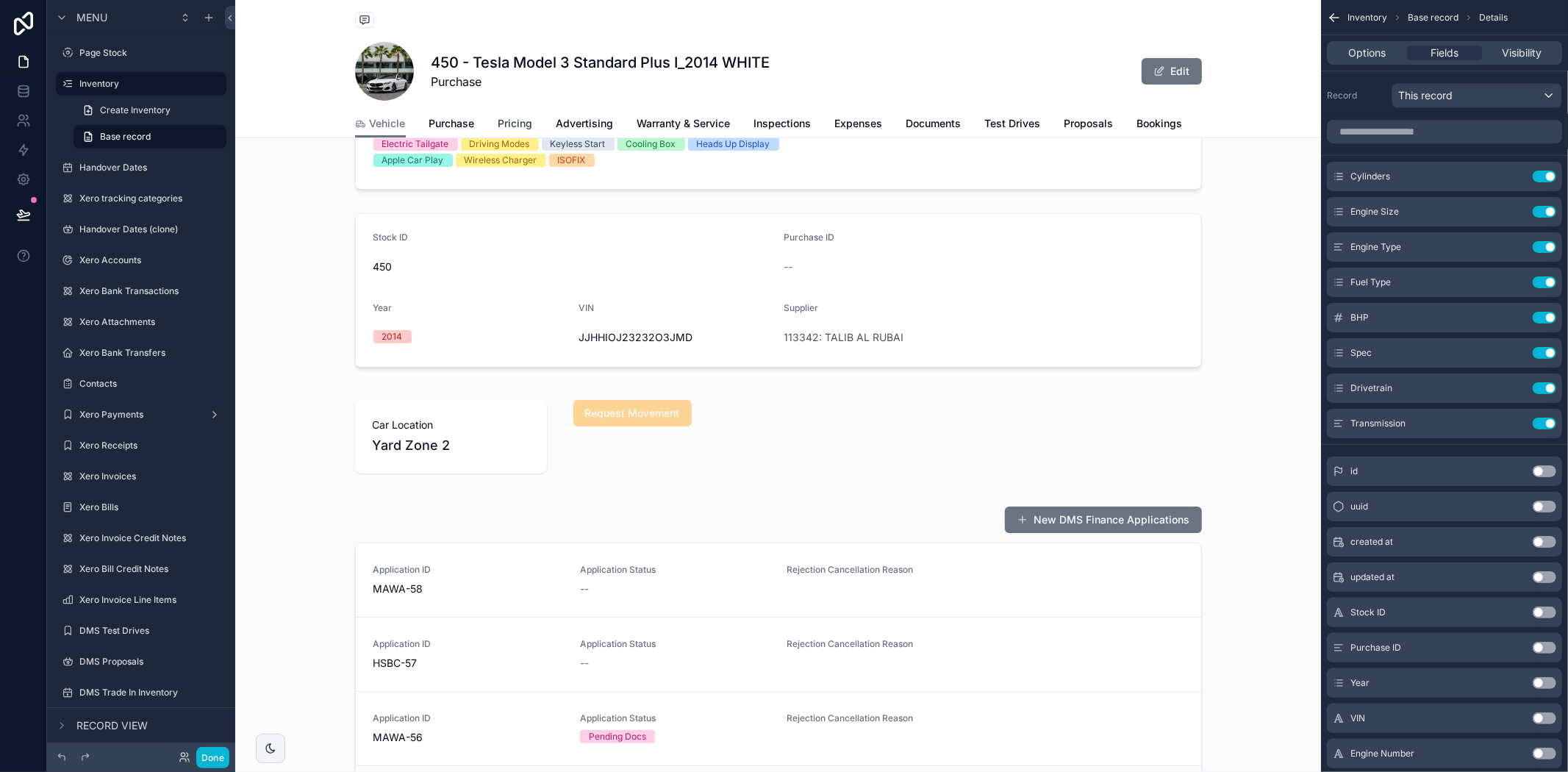
click at [504, 120] on span "Pricing" at bounding box center [516, 124] width 34 height 15
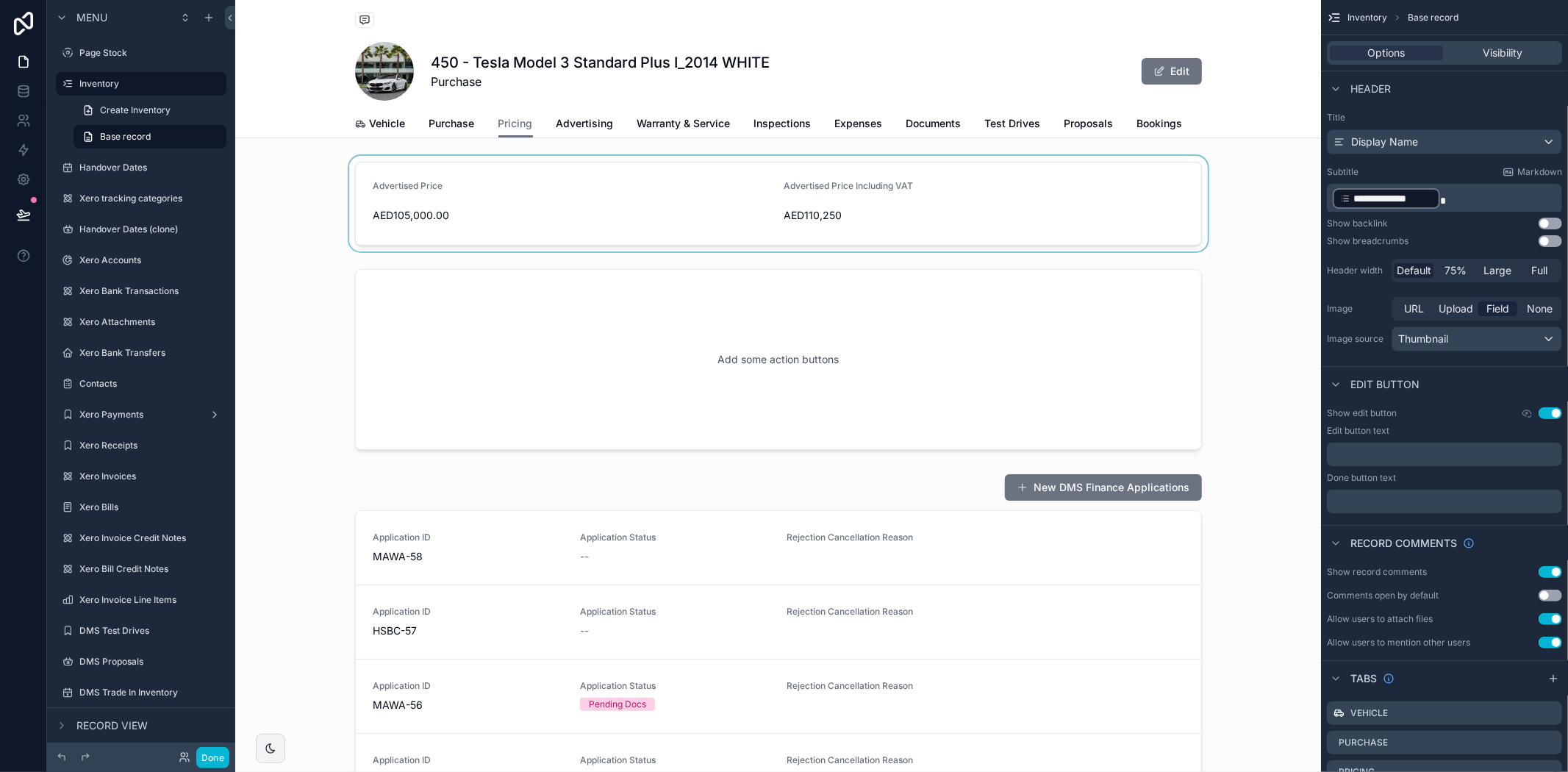
click at [539, 199] on div "scrollable content" at bounding box center [777, 203] width 1085 height 96
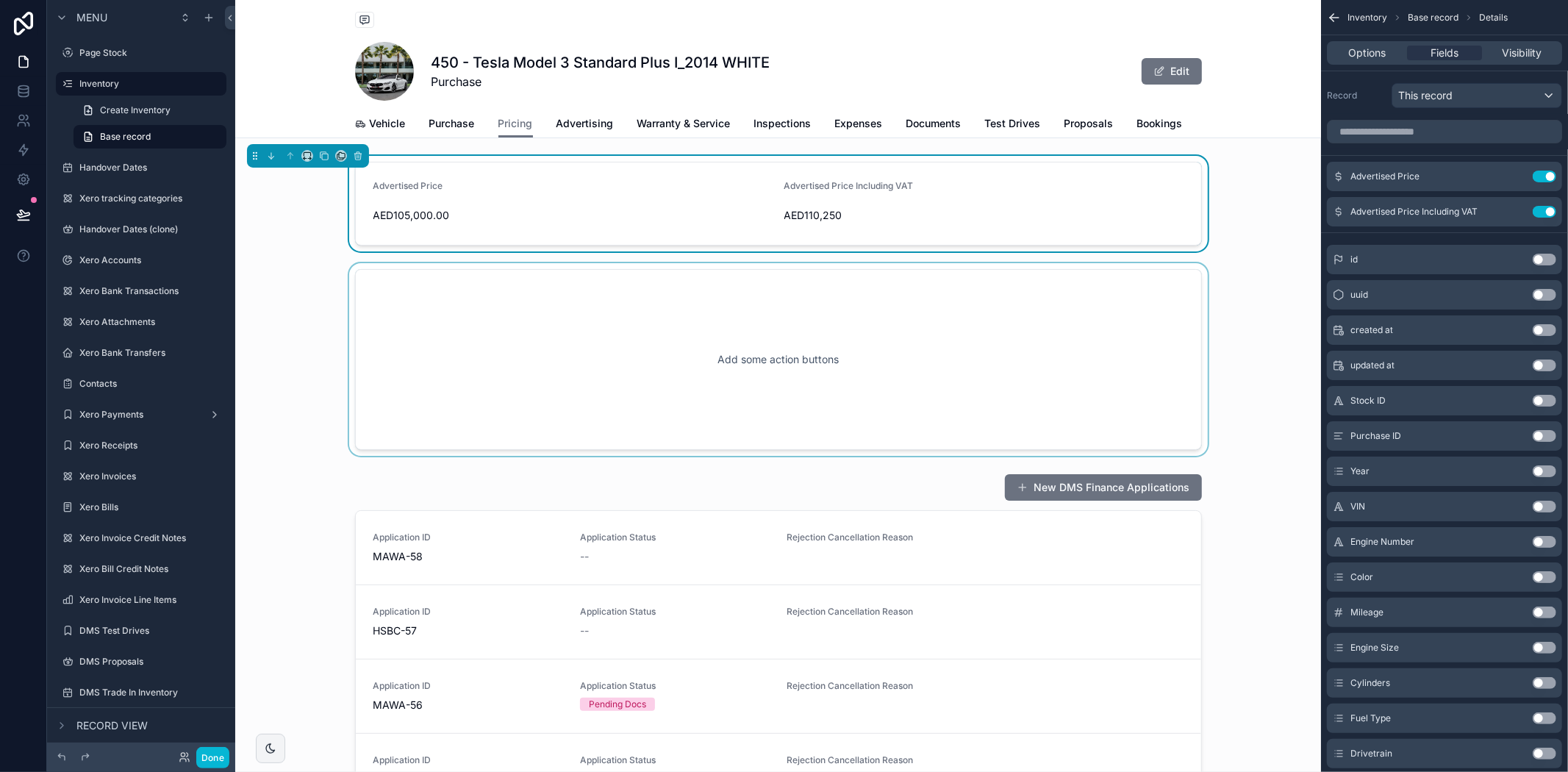
click at [597, 320] on div "scrollable content" at bounding box center [777, 359] width 1085 height 193
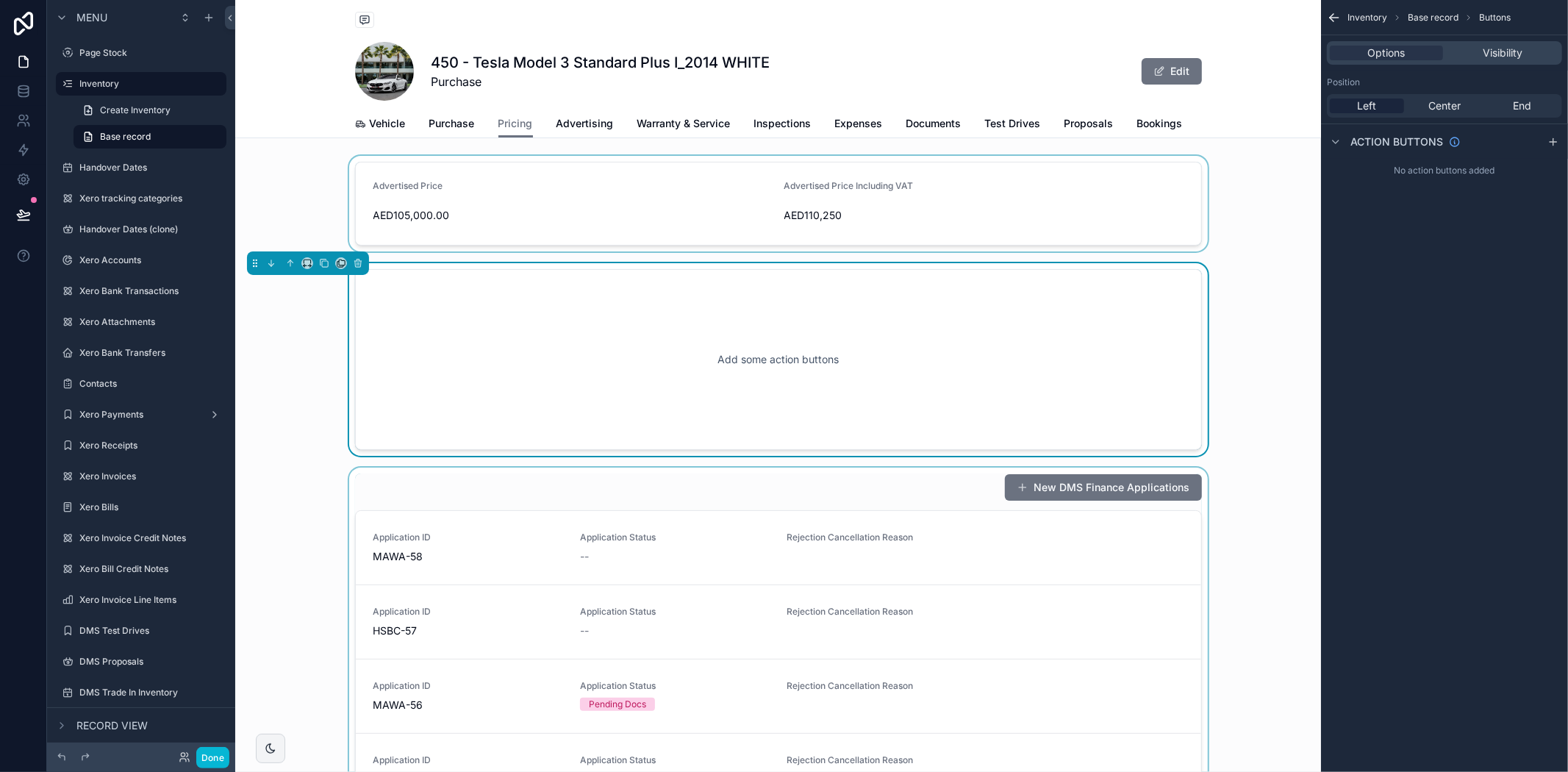
click at [469, 552] on div "scrollable content" at bounding box center [777, 781] width 1085 height 628
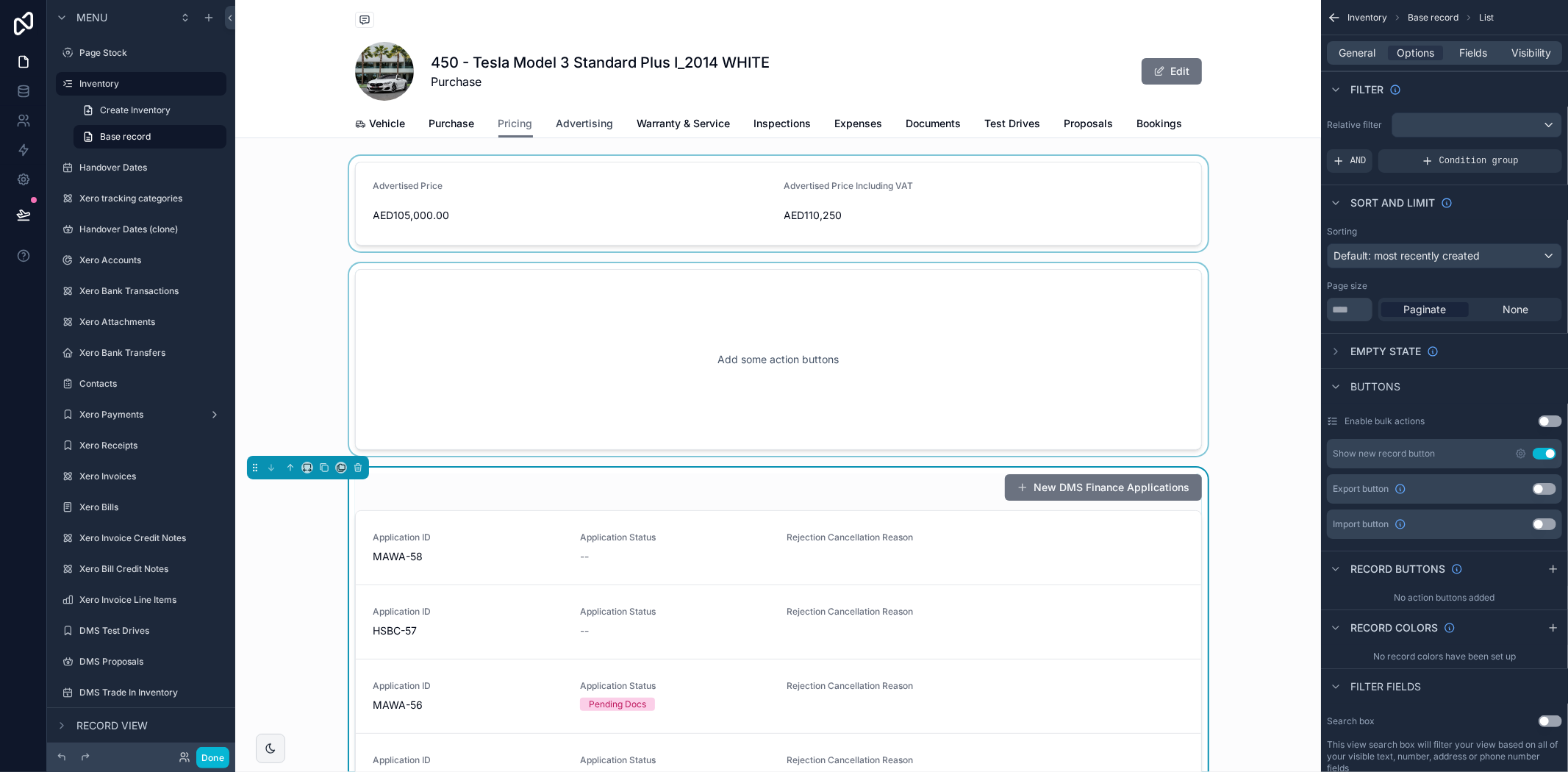
click at [577, 123] on span "Advertising" at bounding box center [585, 124] width 57 height 15
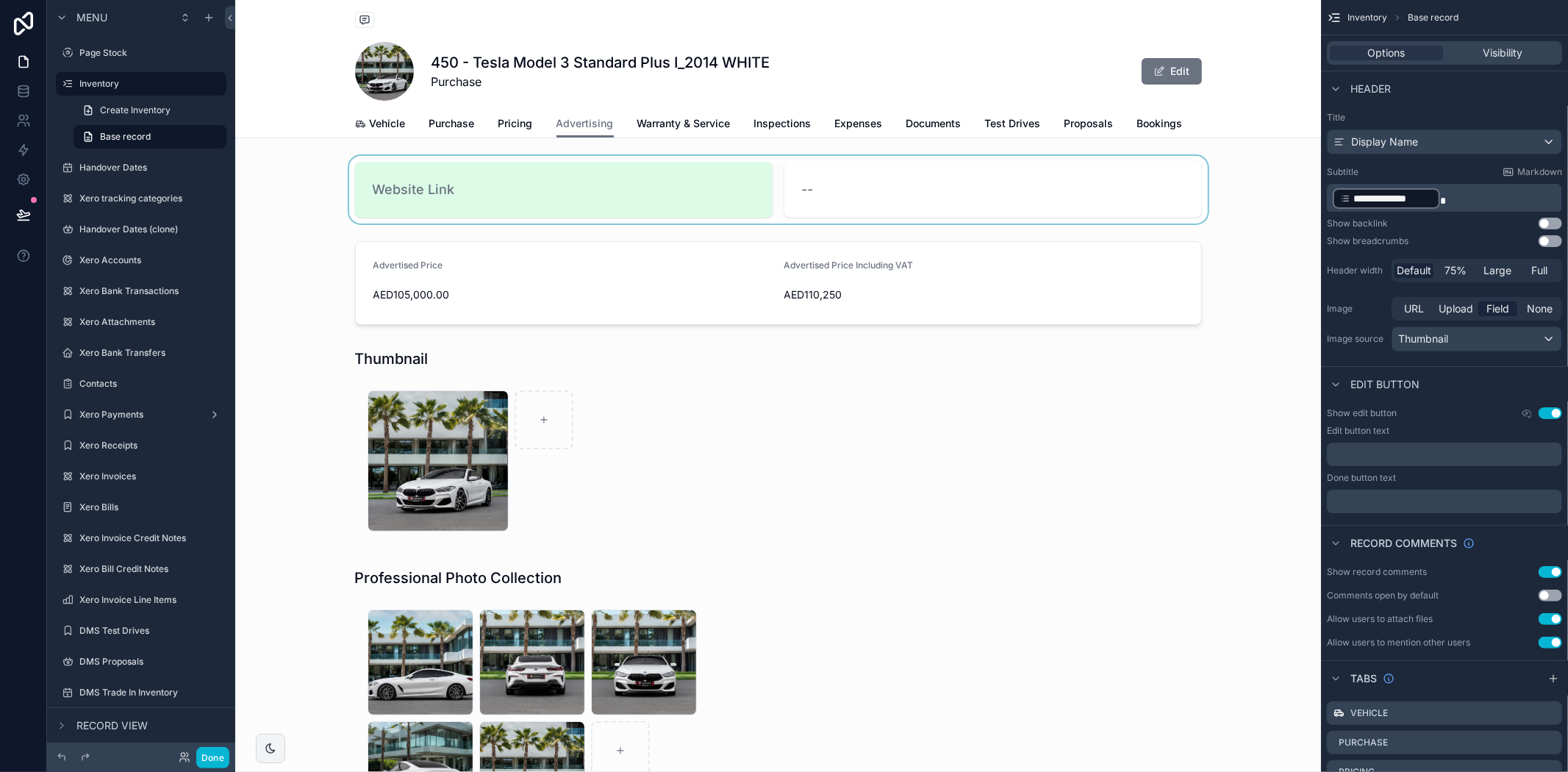
click at [644, 224] on div "scrollable content" at bounding box center [777, 189] width 1085 height 67
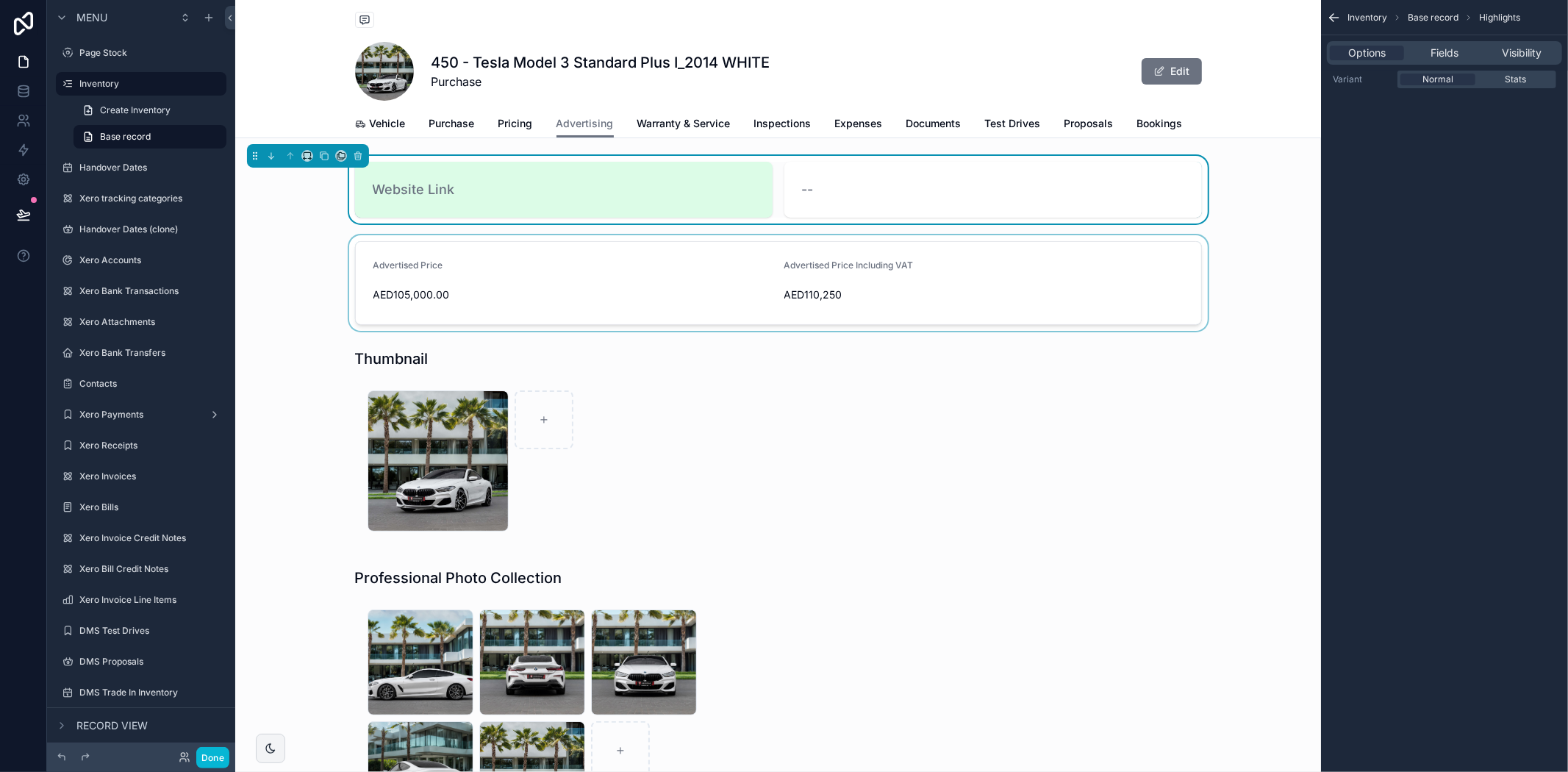
click at [647, 287] on div "scrollable content" at bounding box center [777, 283] width 1085 height 96
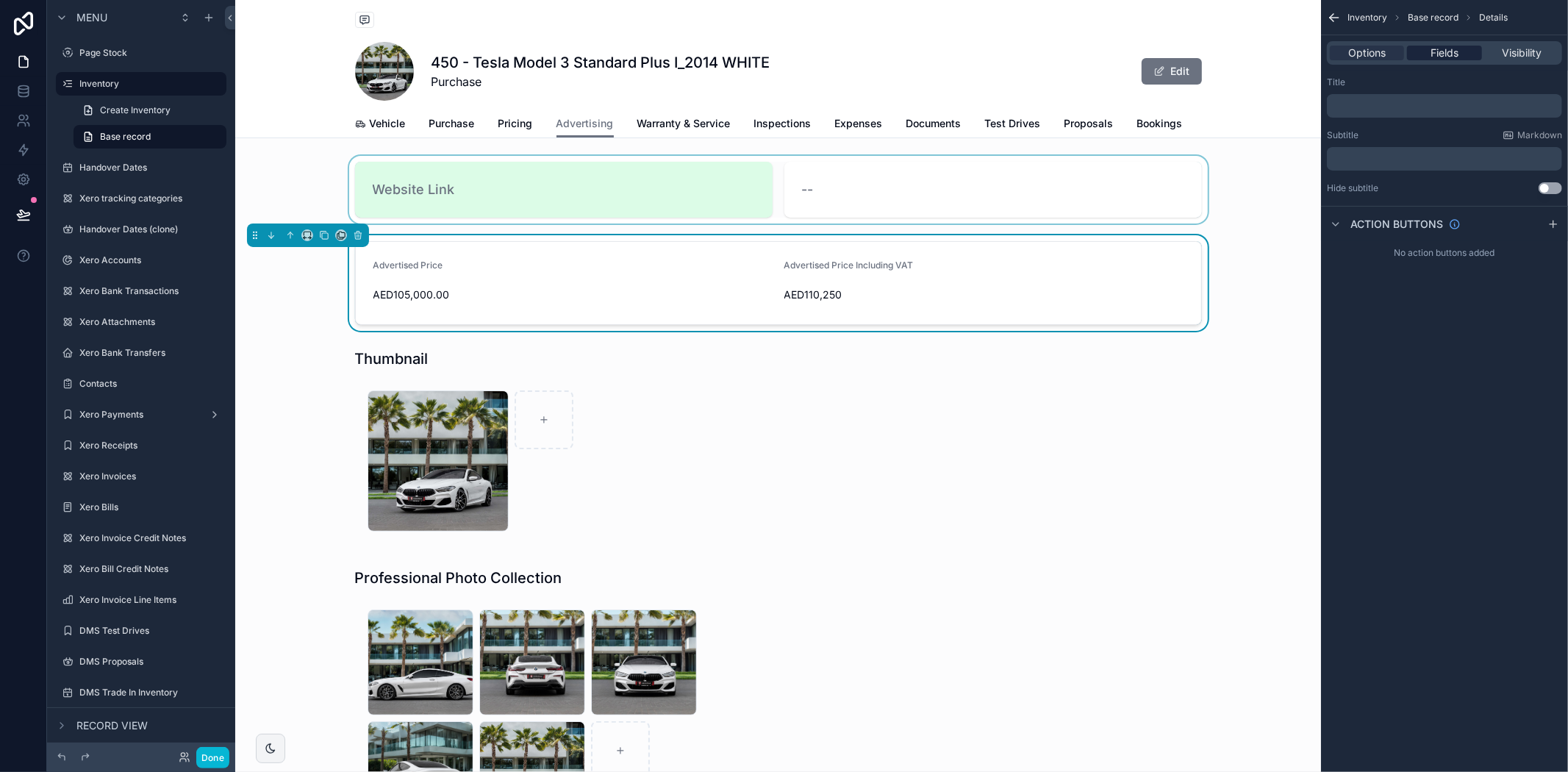
click at [1455, 54] on span "Fields" at bounding box center [1444, 53] width 27 height 15
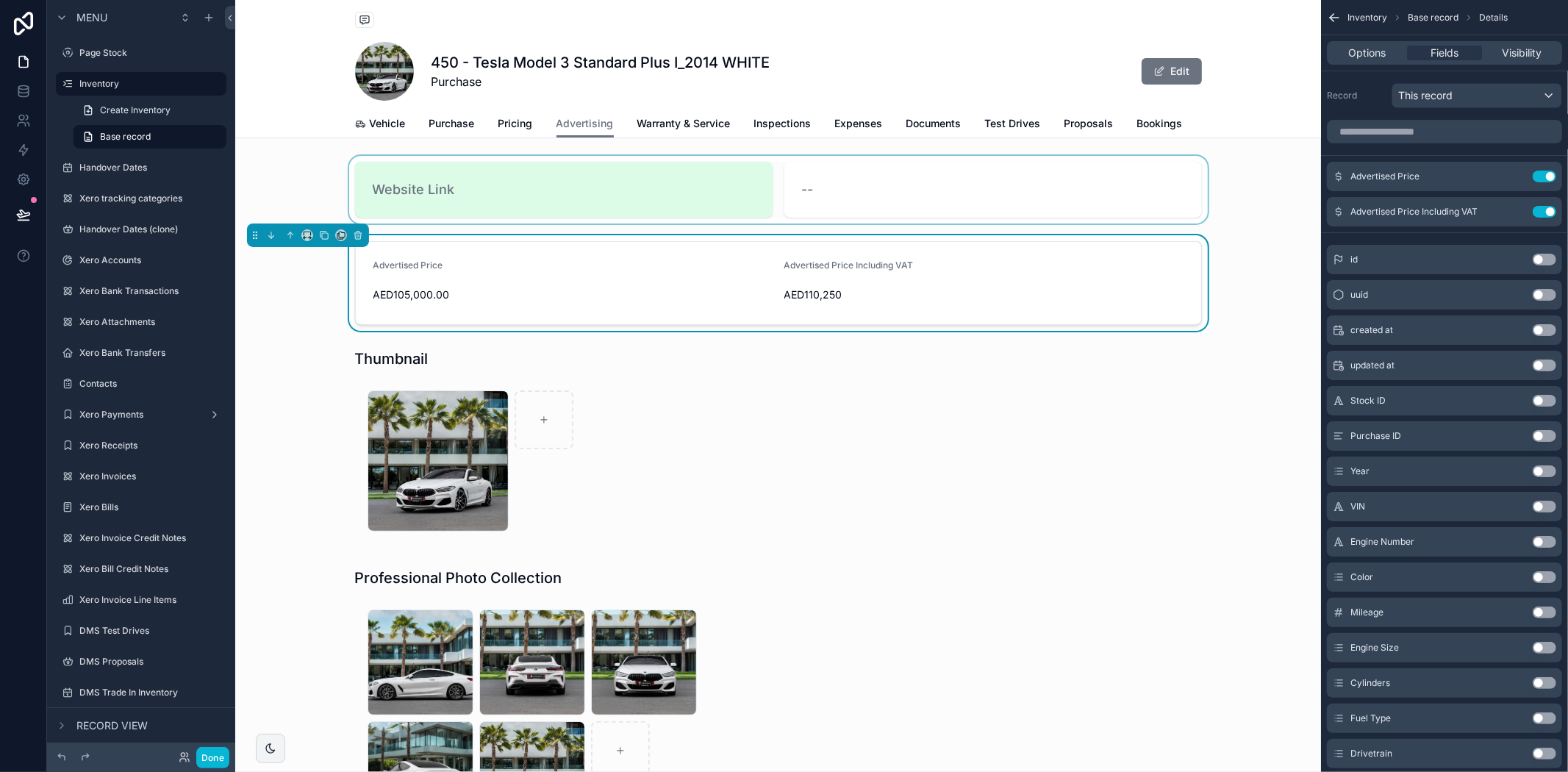
click at [810, 197] on div "scrollable content" at bounding box center [777, 189] width 1085 height 67
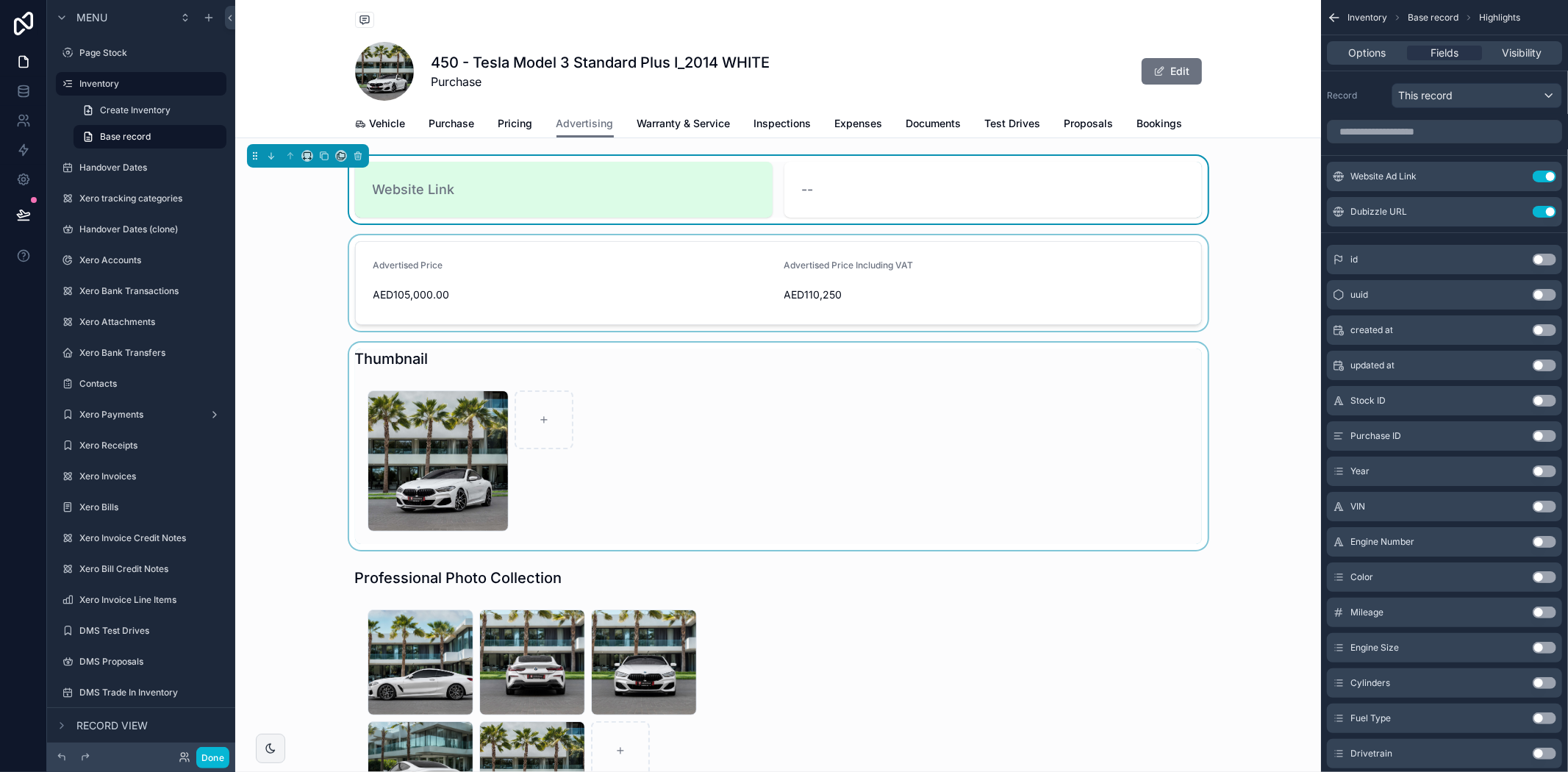
click at [568, 422] on div "scrollable content" at bounding box center [777, 446] width 1085 height 208
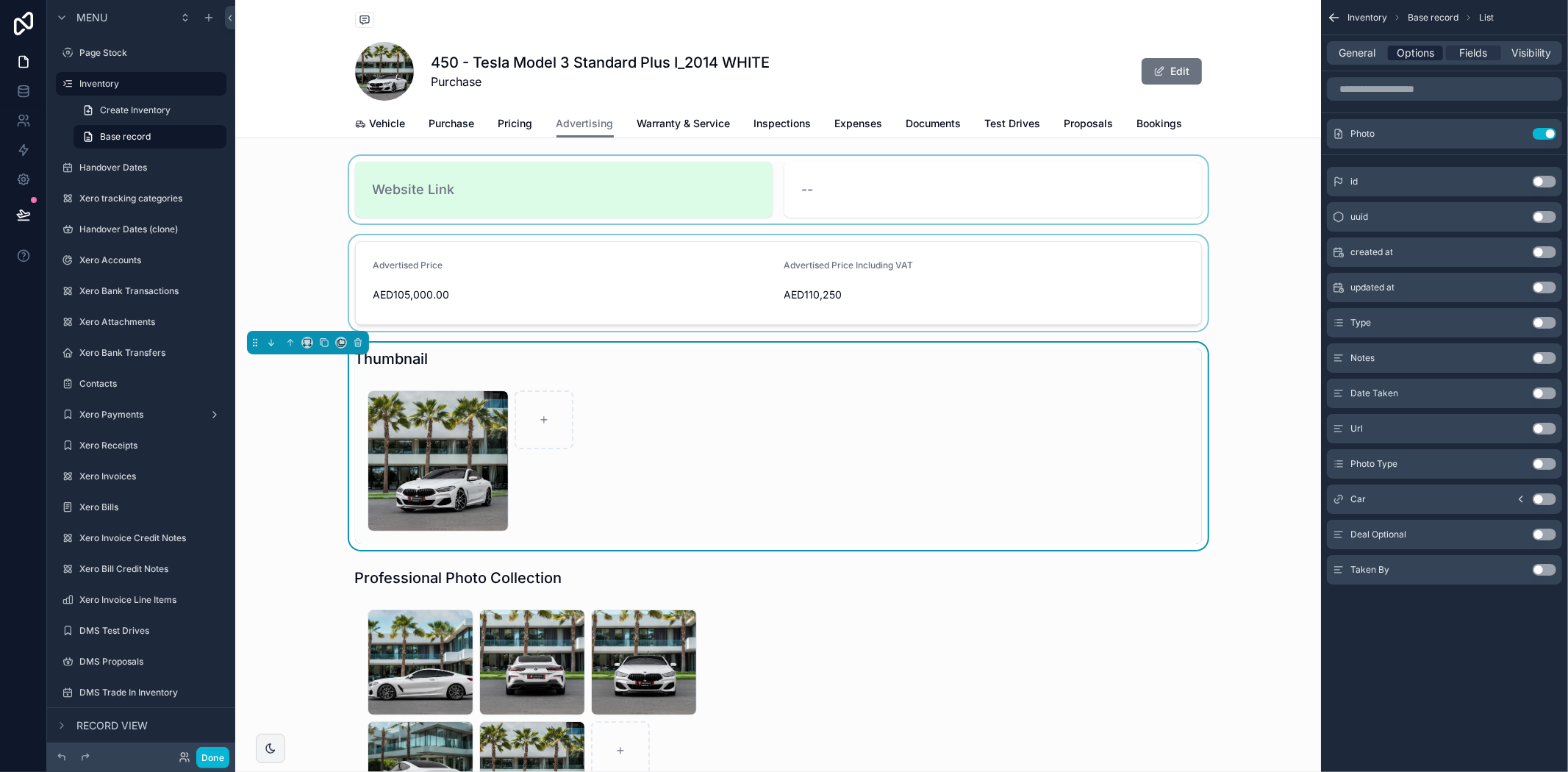
click at [1421, 51] on span "Options" at bounding box center [1415, 53] width 38 height 15
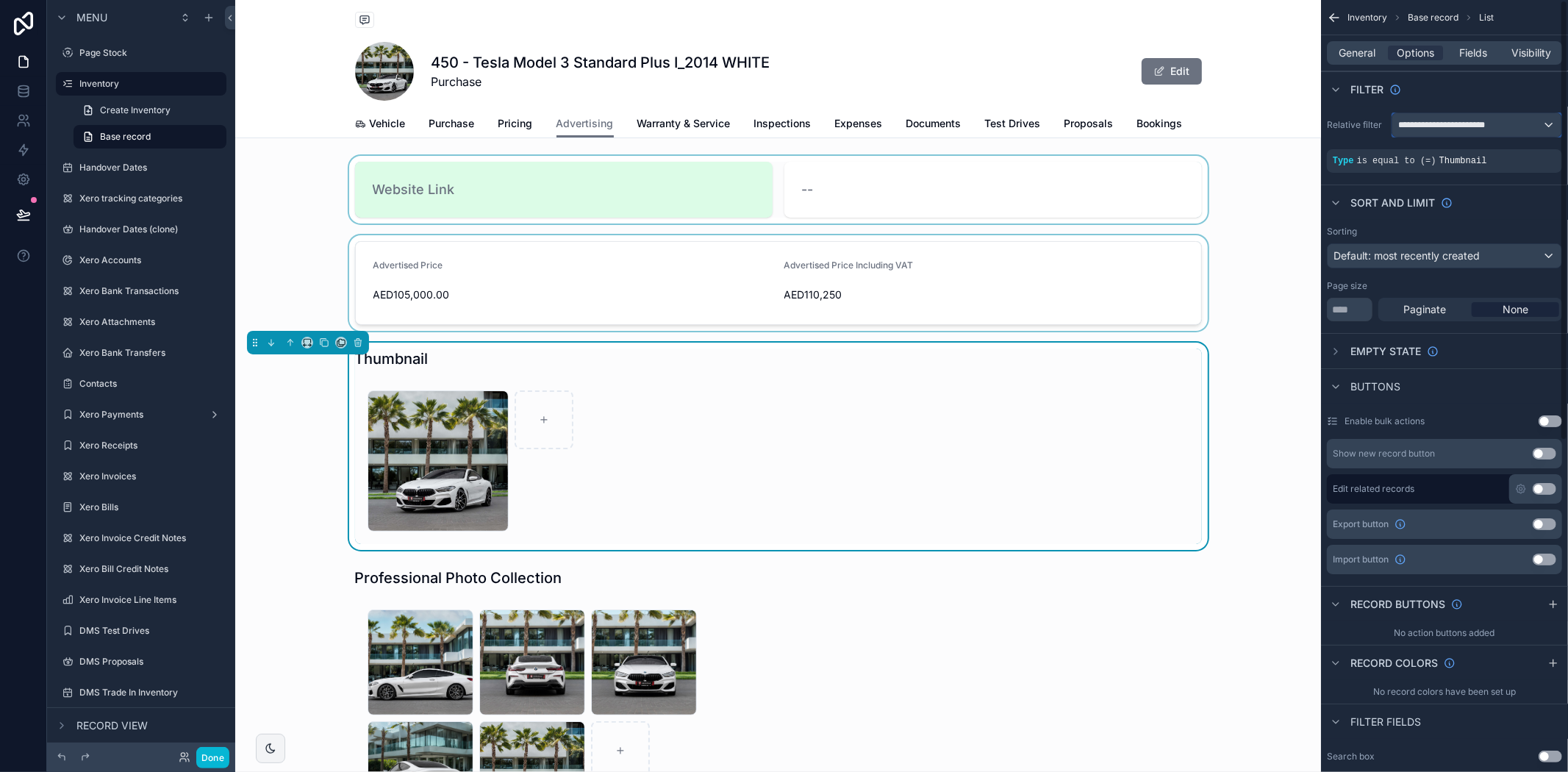
click at [1413, 113] on div "**********" at bounding box center [1477, 124] width 169 height 24
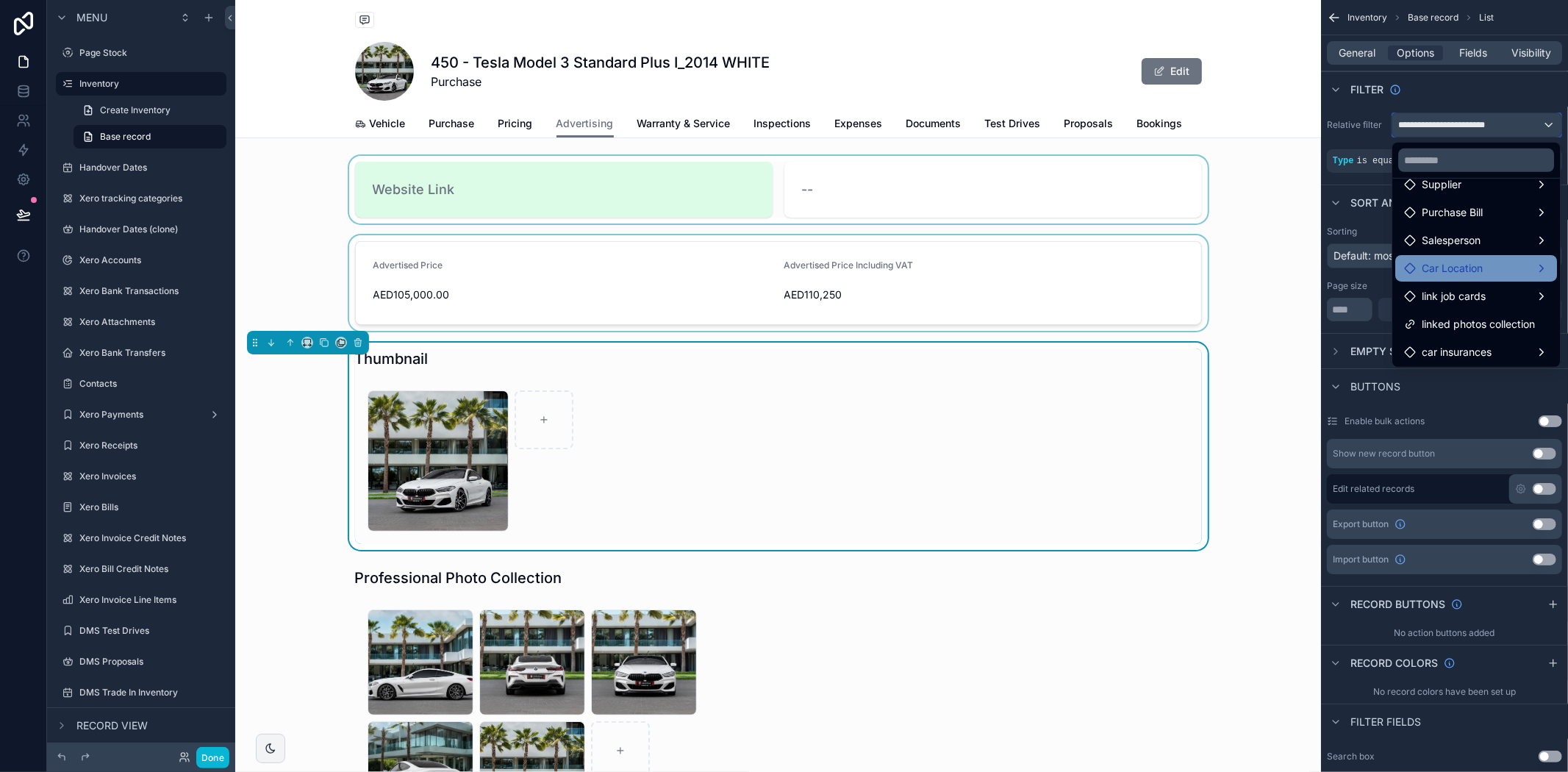
scroll to position [182, 0]
click at [847, 481] on div "1 .jpg" at bounding box center [778, 461] width 847 height 166
click at [1493, 119] on div "scrollable content" at bounding box center [784, 386] width 1568 height 772
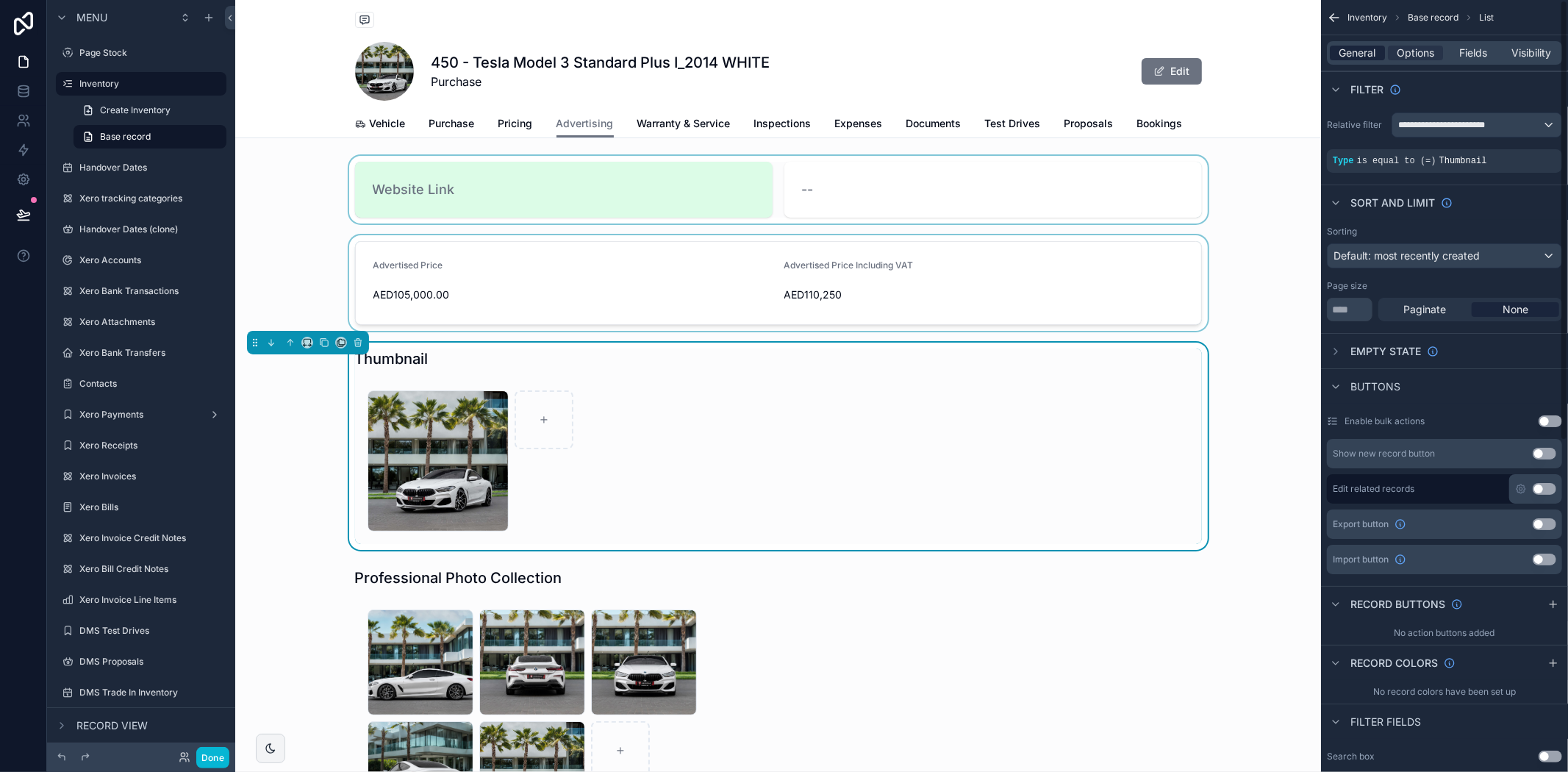
click at [1354, 57] on span "General" at bounding box center [1358, 53] width 37 height 15
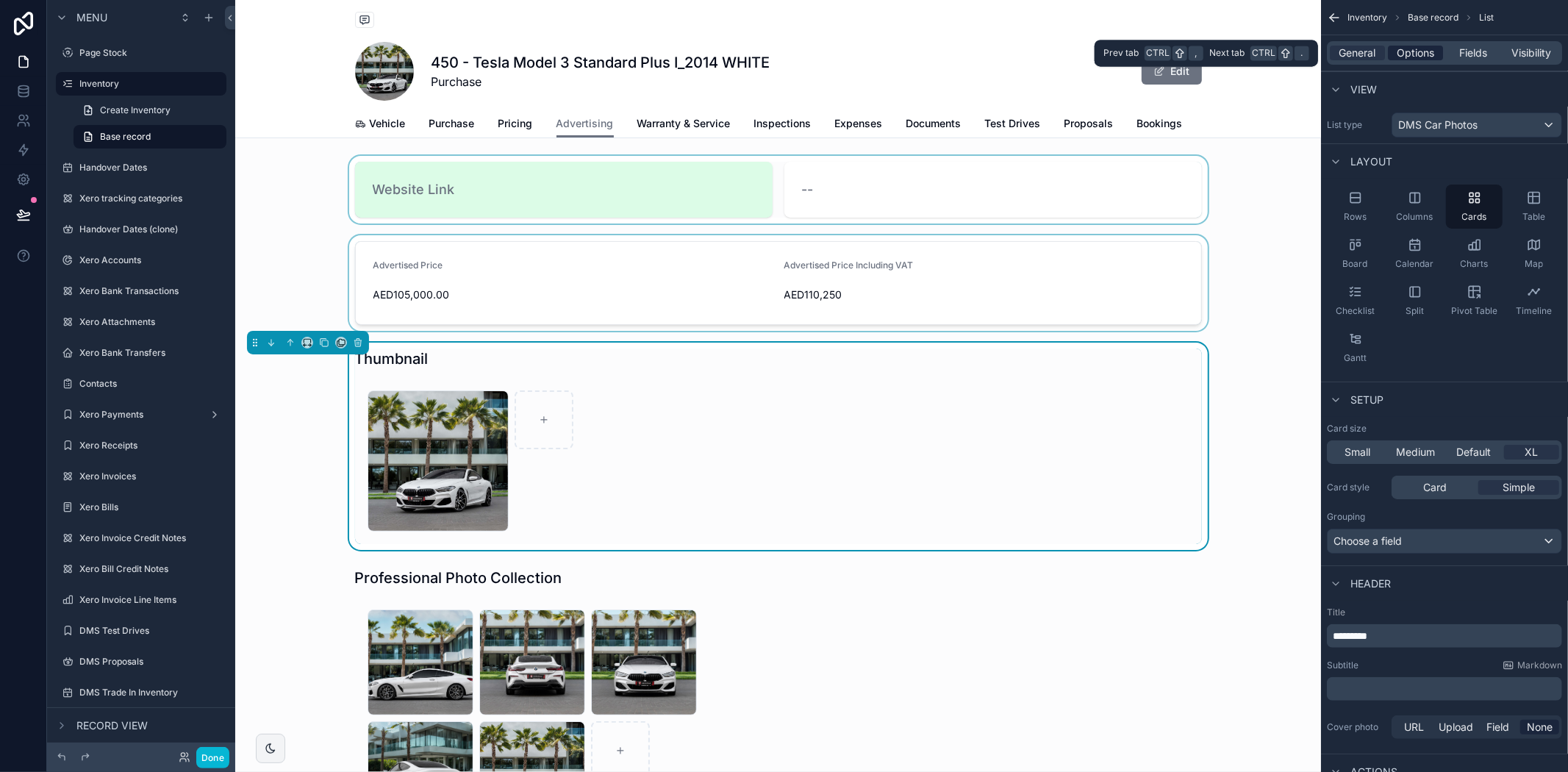
click at [1422, 59] on span "Options" at bounding box center [1415, 53] width 38 height 15
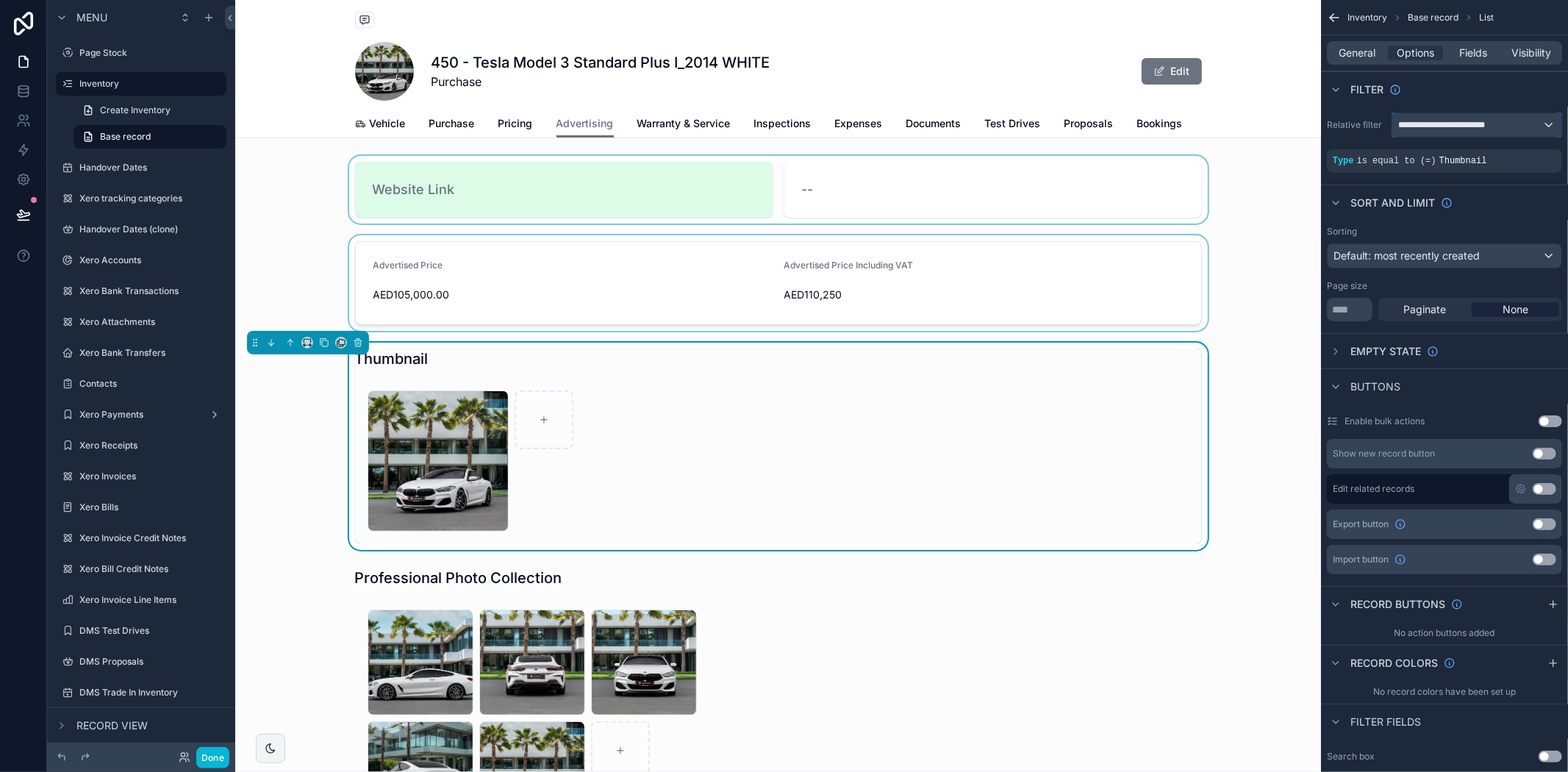
click at [1426, 126] on span "**********" at bounding box center [1448, 125] width 99 height 11
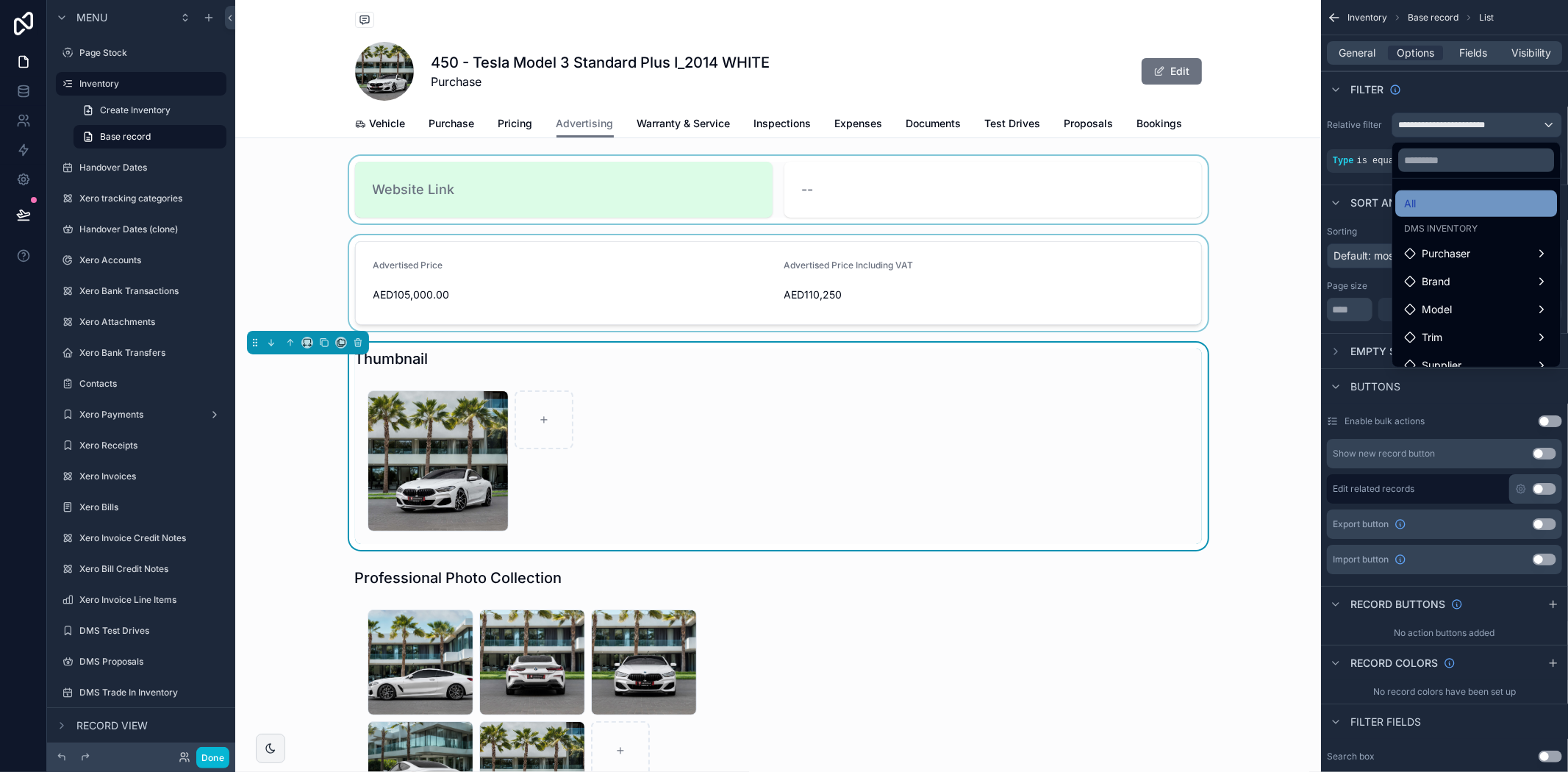
click at [1439, 197] on div "All" at bounding box center [1476, 203] width 144 height 18
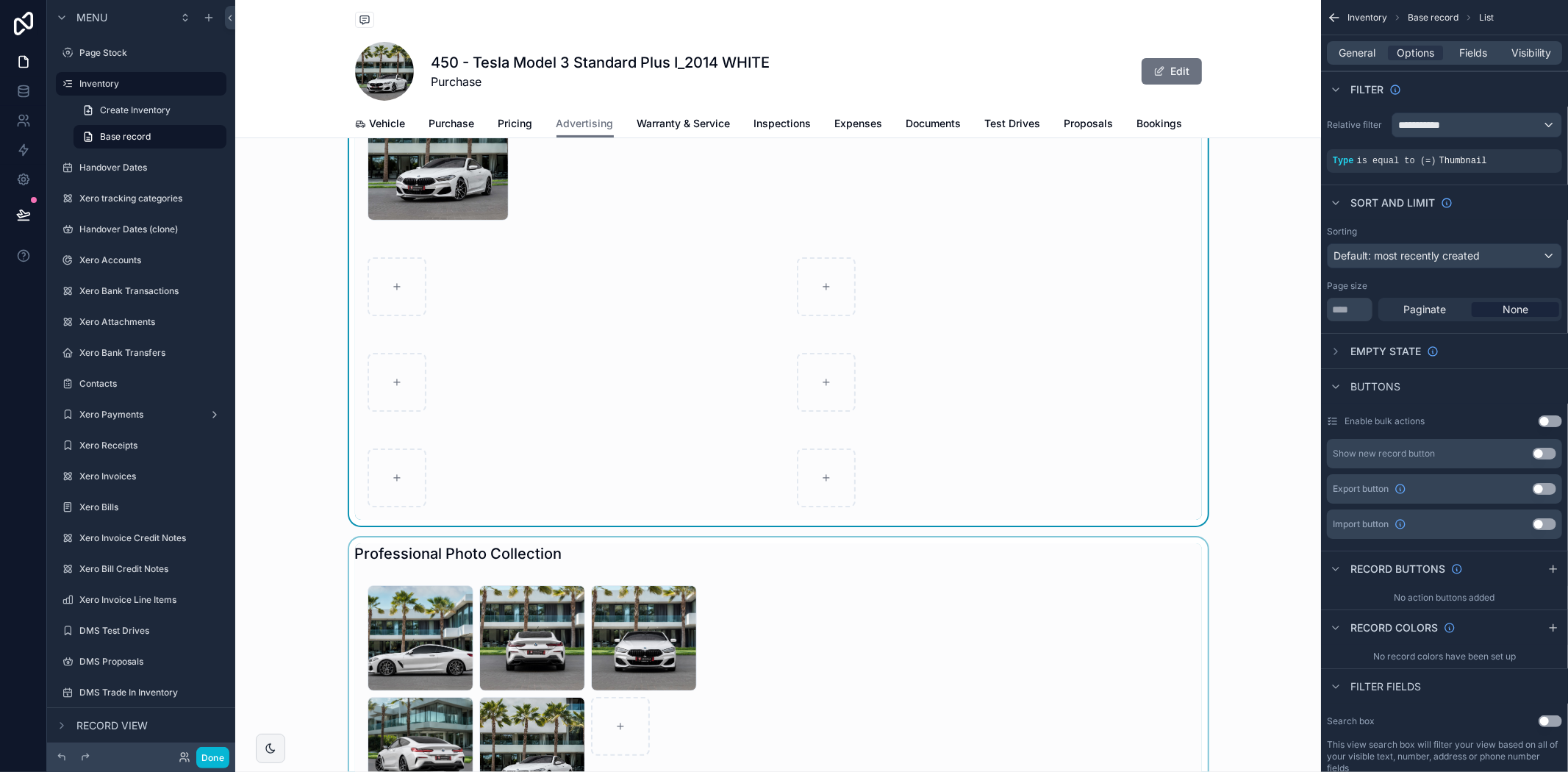
scroll to position [163, 0]
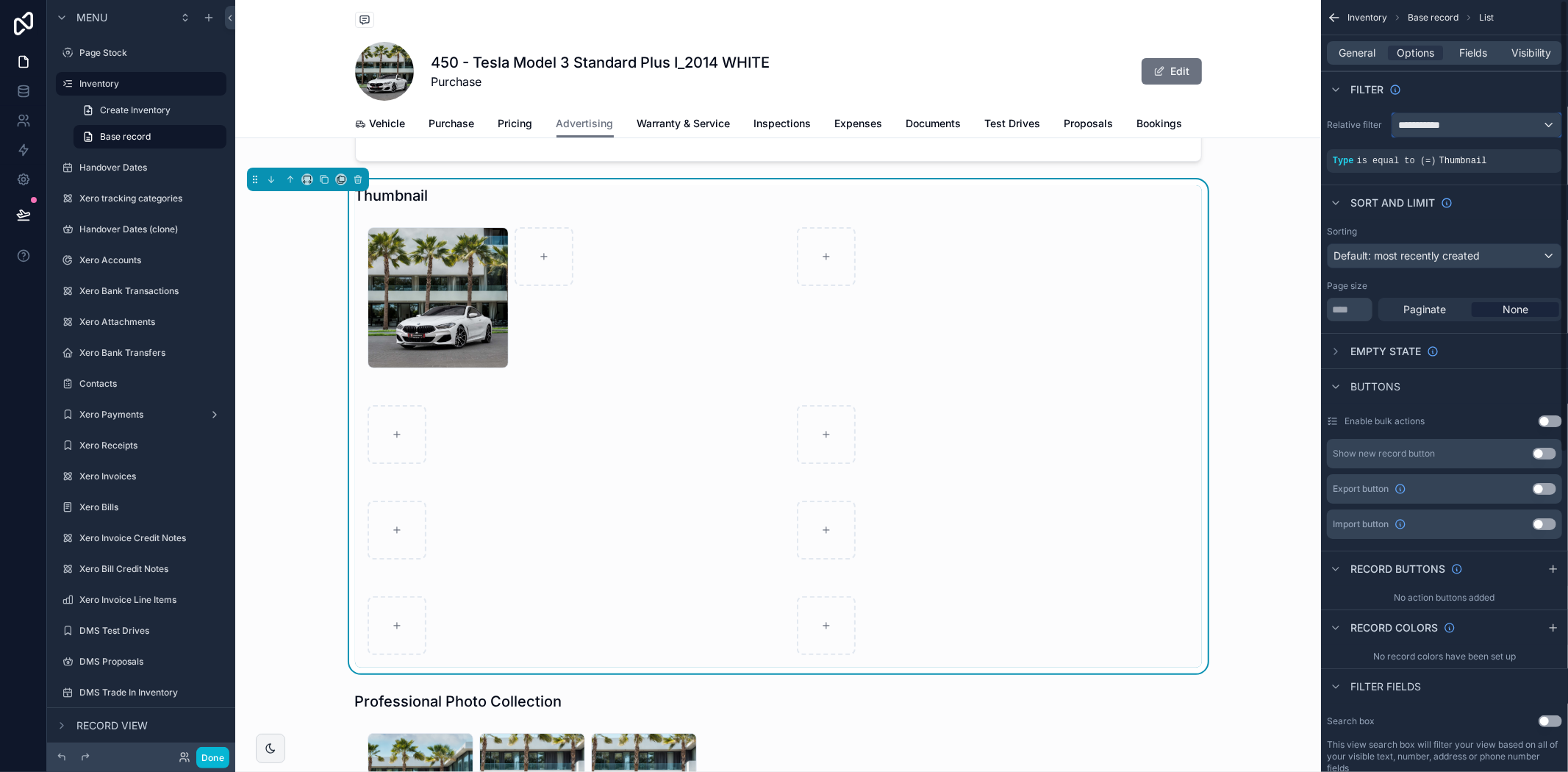
click at [1456, 129] on div "**********" at bounding box center [1477, 124] width 169 height 24
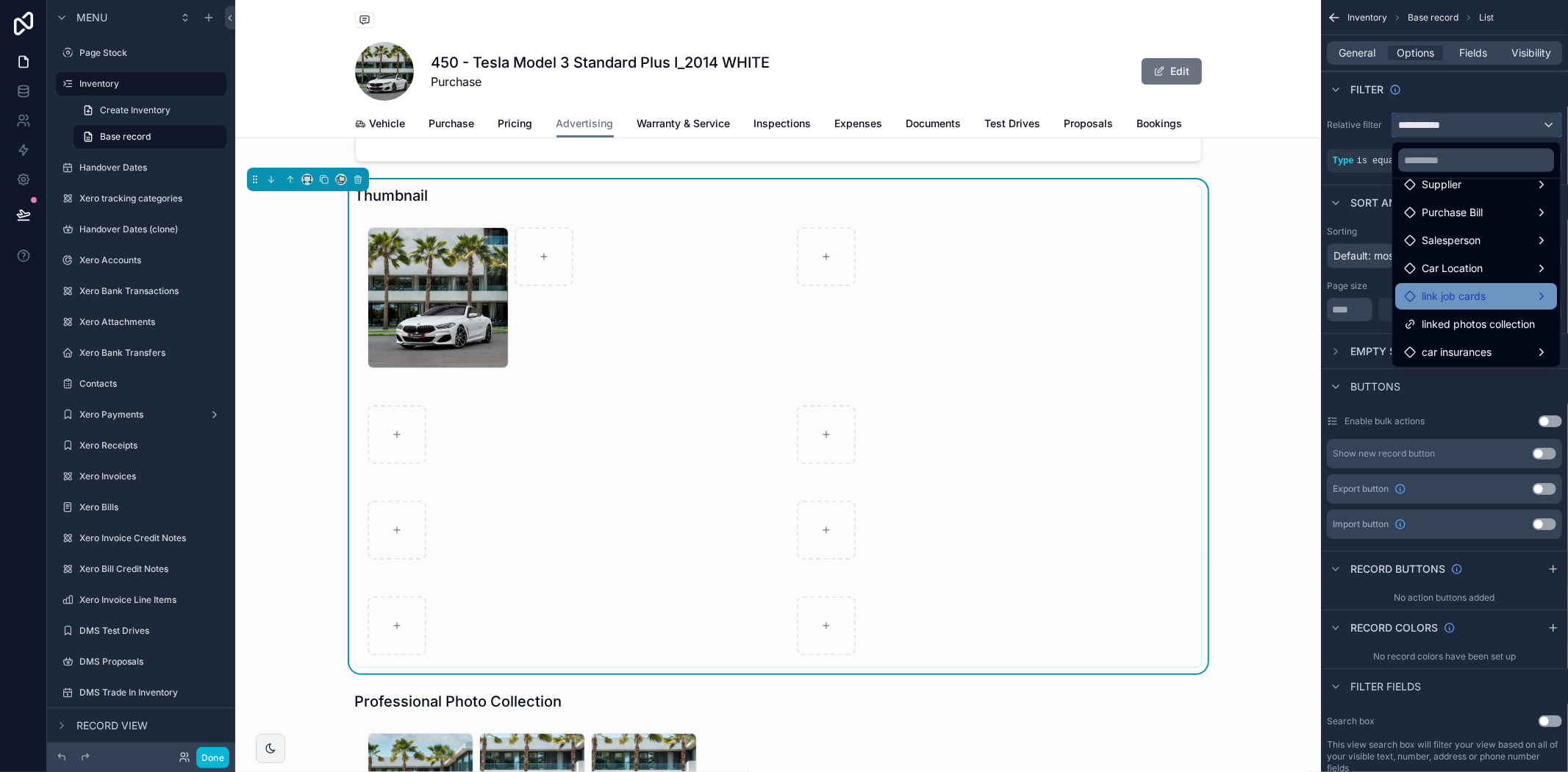
scroll to position [182, 0]
click at [1460, 211] on span "Purchase Bill" at bounding box center [1452, 211] width 61 height 18
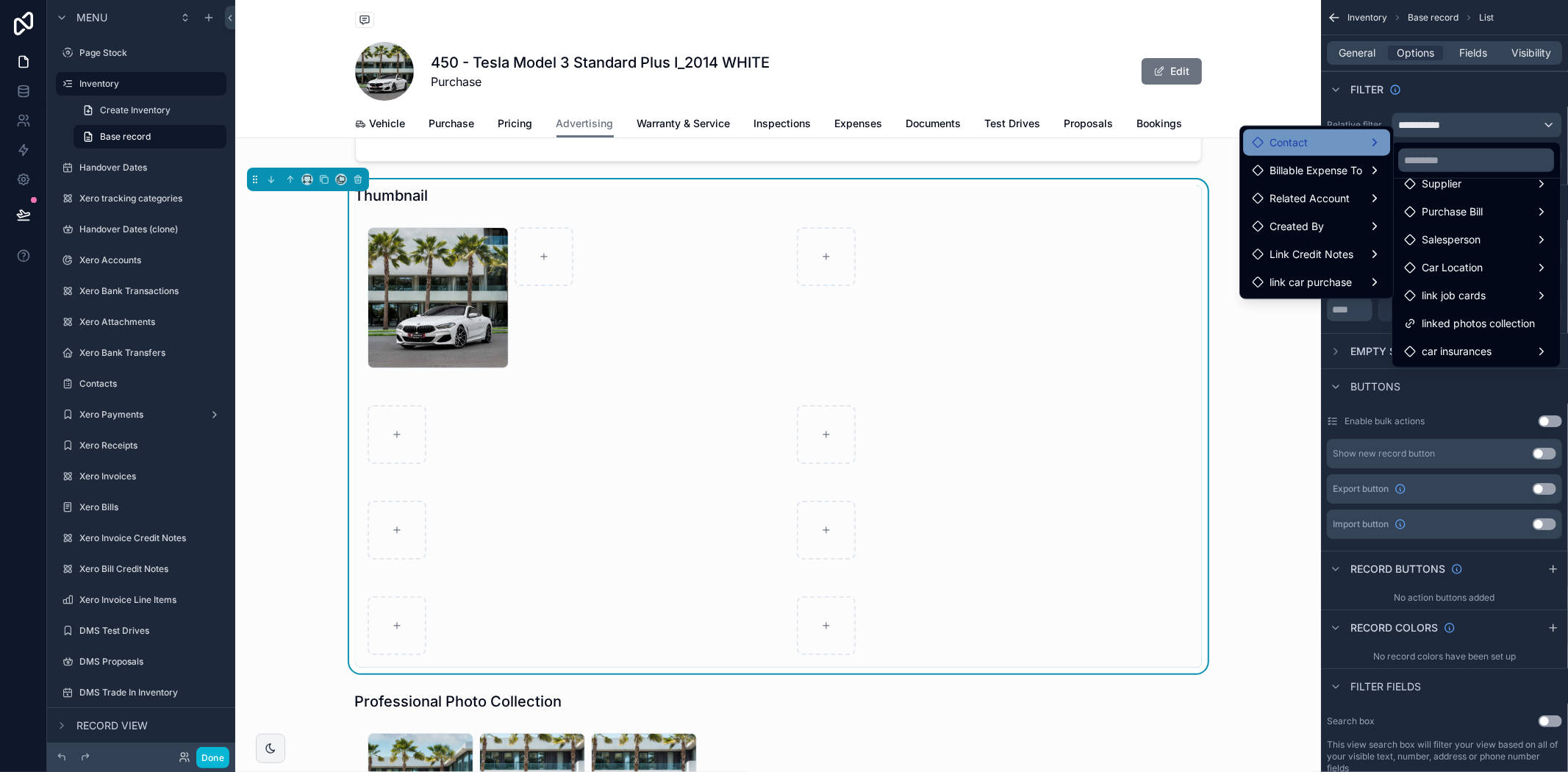
click at [1313, 136] on div "Contact" at bounding box center [1317, 142] width 129 height 18
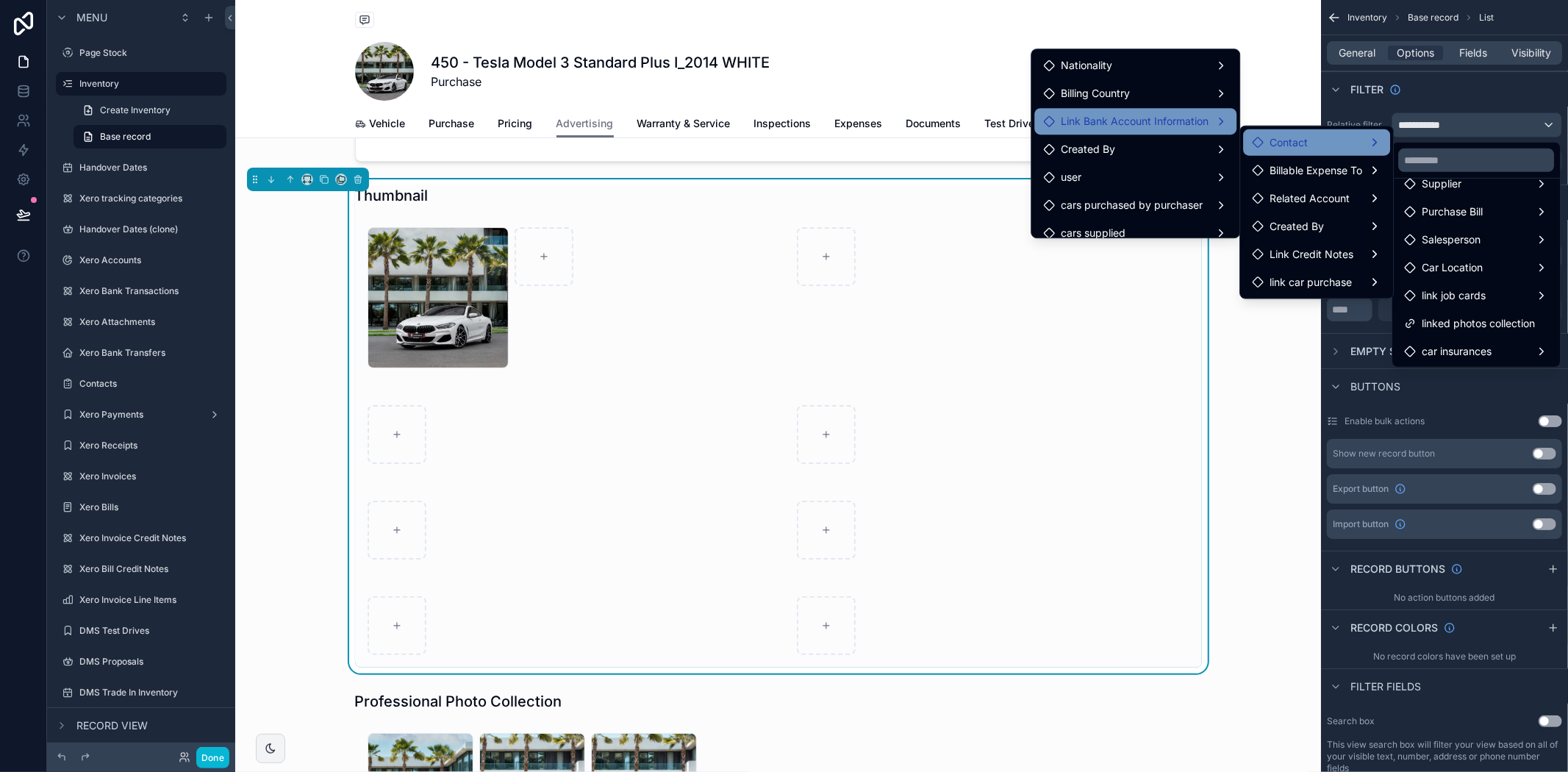
click at [1151, 110] on div "Link Bank Account Information" at bounding box center [1135, 121] width 202 height 27
click at [1151, 151] on div "Created By" at bounding box center [1135, 149] width 185 height 18
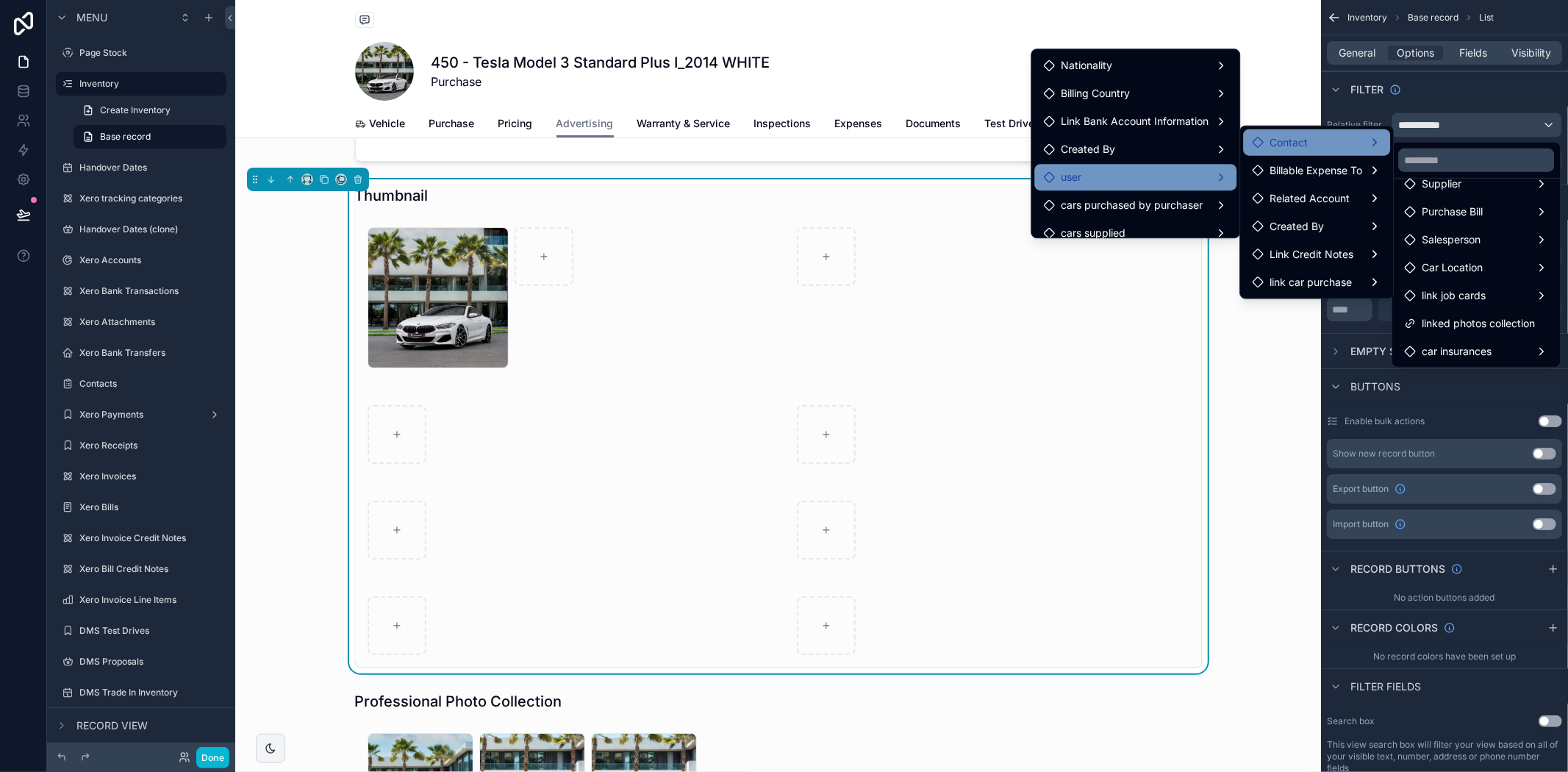
click at [1151, 175] on div "user" at bounding box center [1135, 177] width 185 height 18
click at [1128, 209] on span "cars purchased by purchaser" at bounding box center [1132, 205] width 142 height 18
drag, startPoint x: 1128, startPoint y: 211, endPoint x: 1128, endPoint y: 194, distance: 17.0
click at [1128, 211] on span "cars purchased by purchaser" at bounding box center [1132, 205] width 142 height 18
click at [1127, 157] on div "Created By" at bounding box center [1135, 149] width 185 height 18
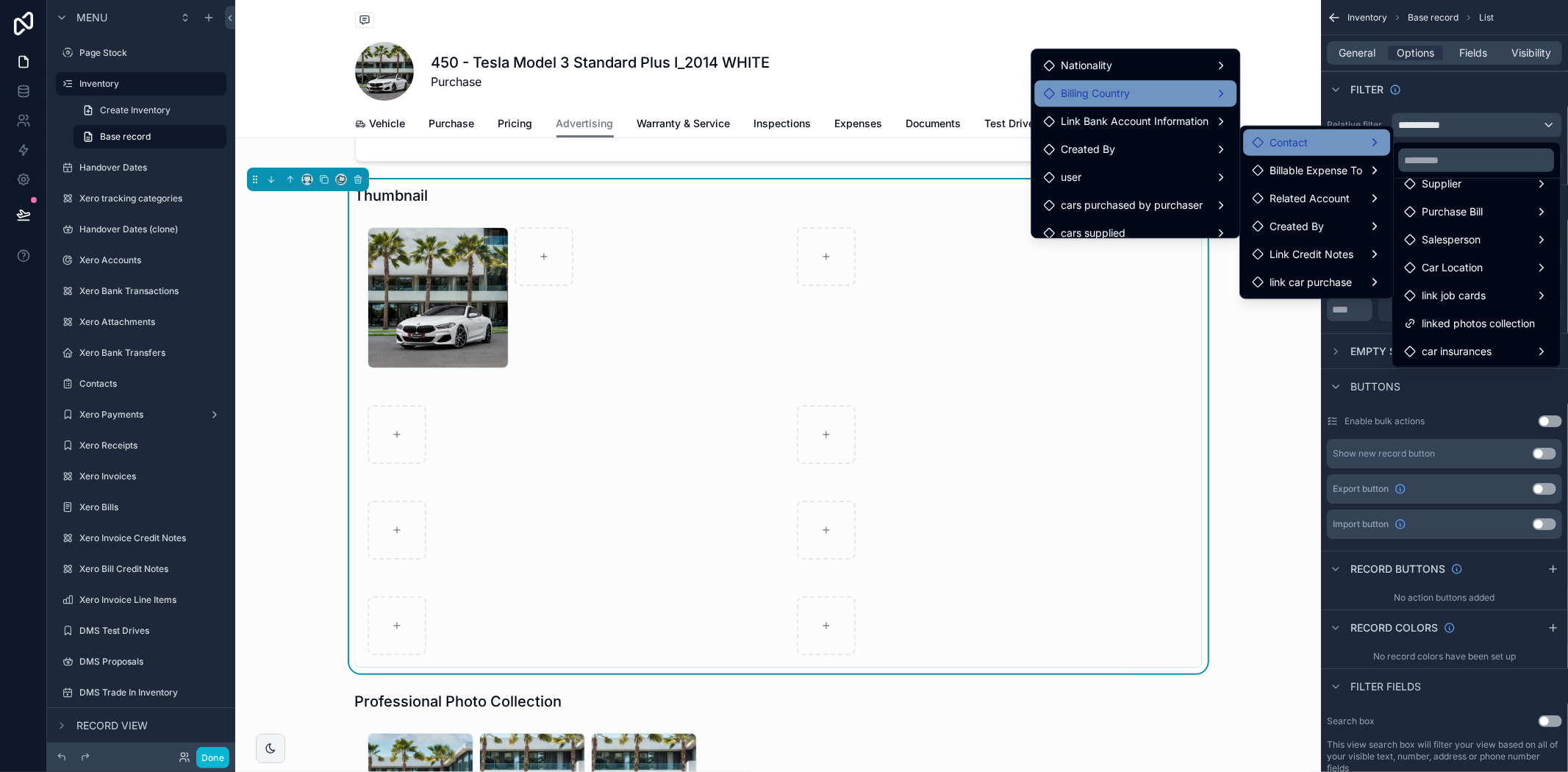
click at [1158, 83] on div "Billing Country" at bounding box center [1135, 94] width 202 height 27
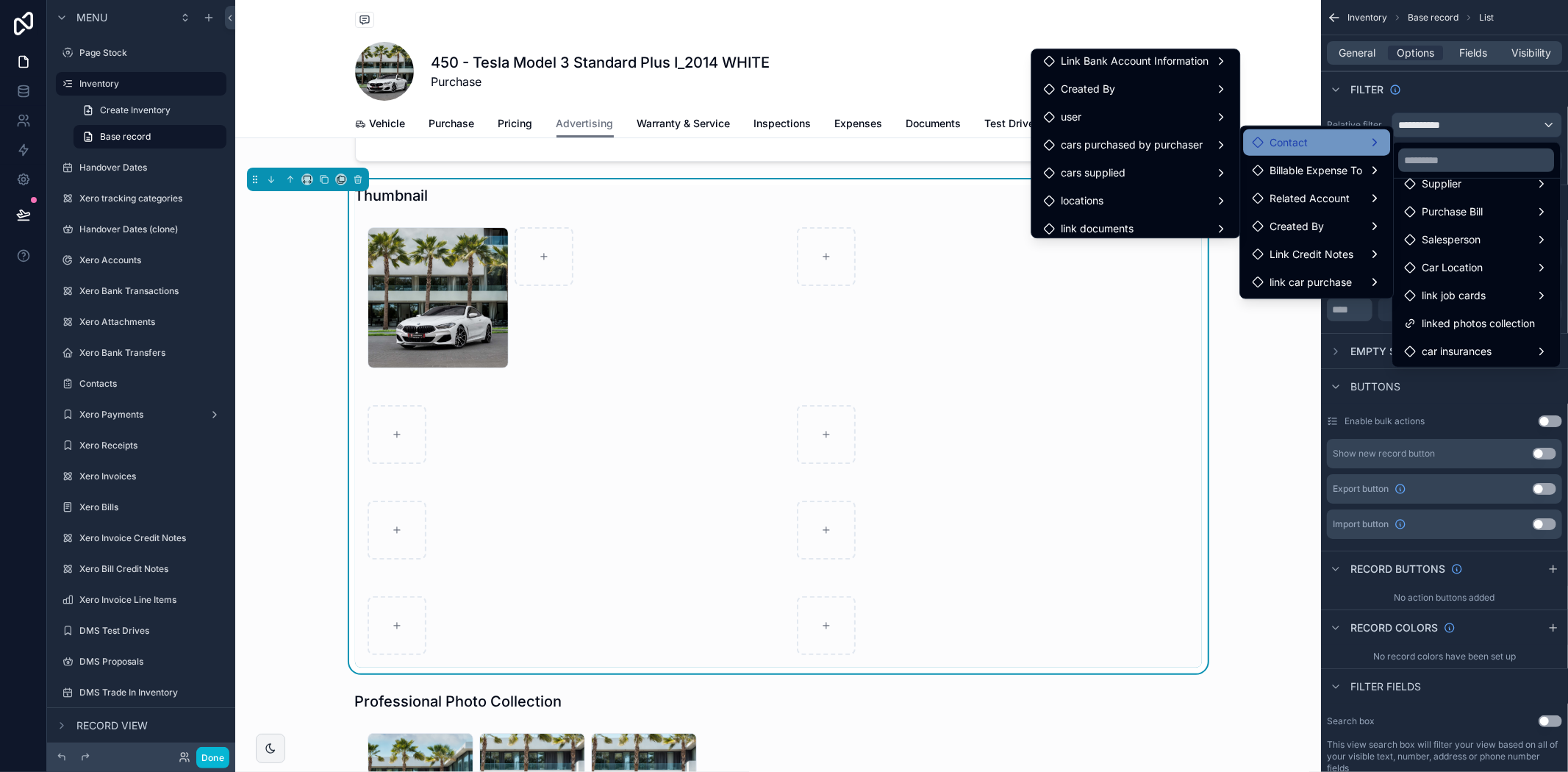
scroll to position [123, 0]
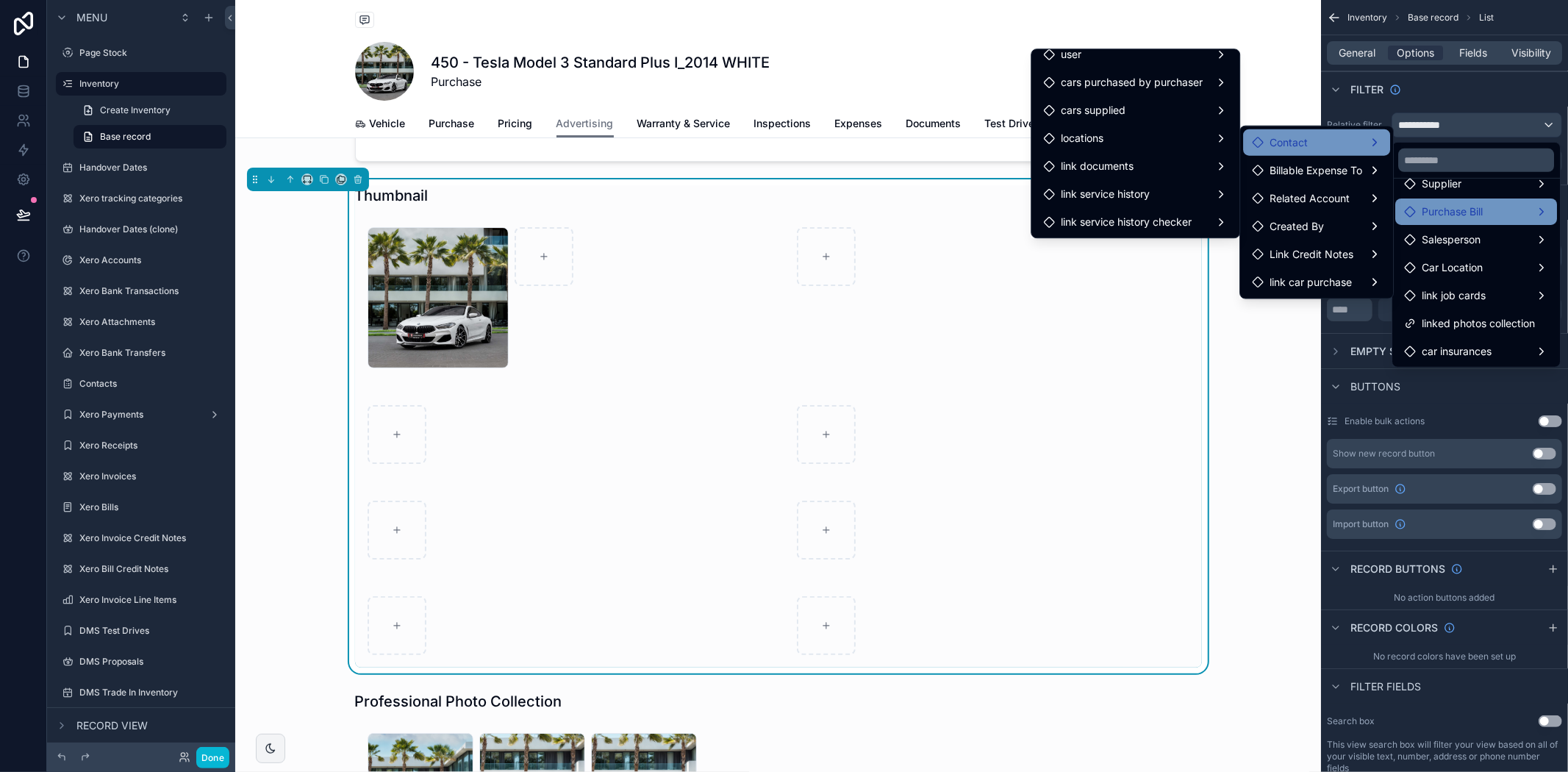
click at [1449, 203] on span "Purchase Bill" at bounding box center [1452, 211] width 61 height 18
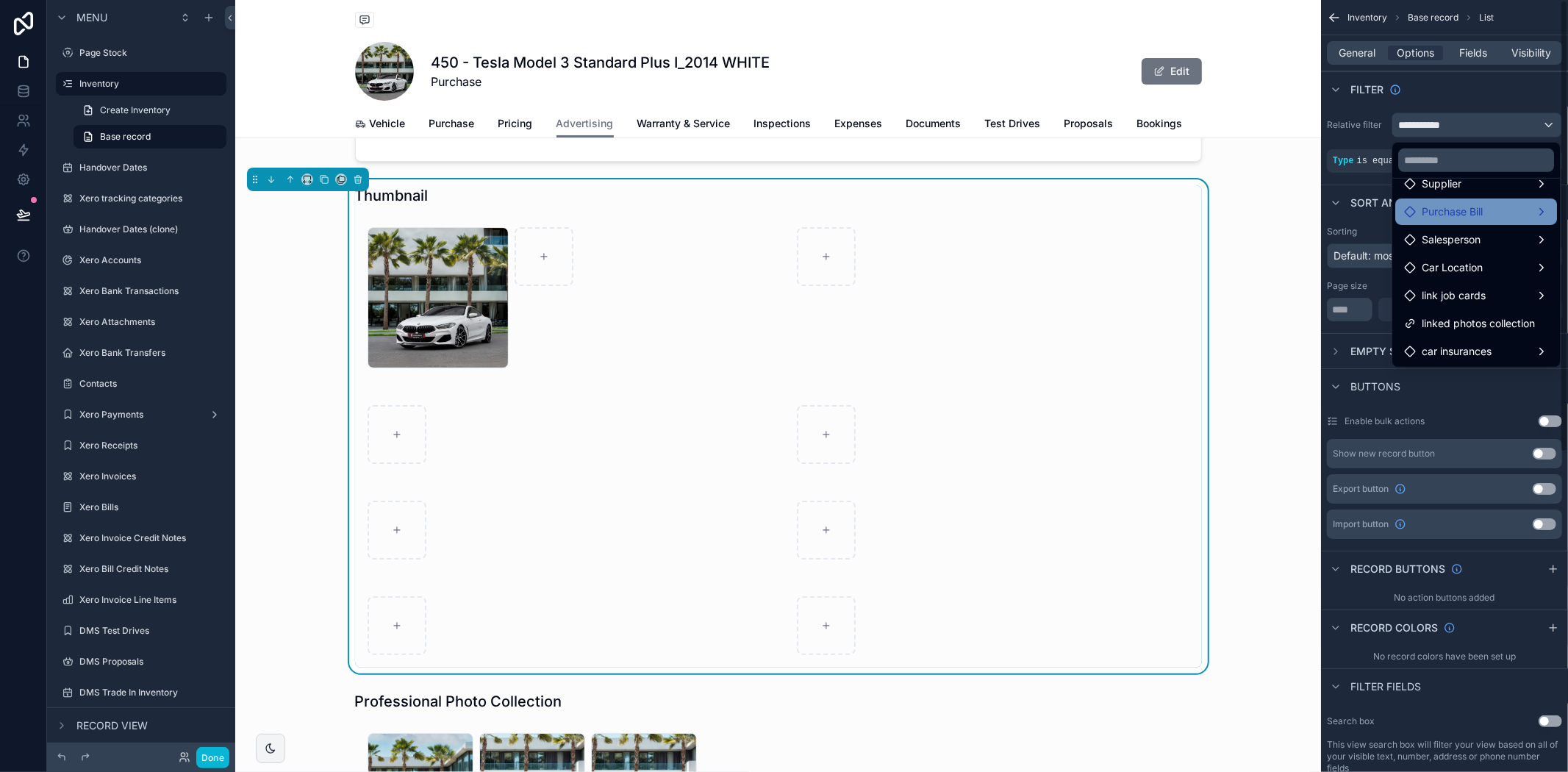
click at [1419, 203] on div "Purchase Bill" at bounding box center [1443, 211] width 79 height 18
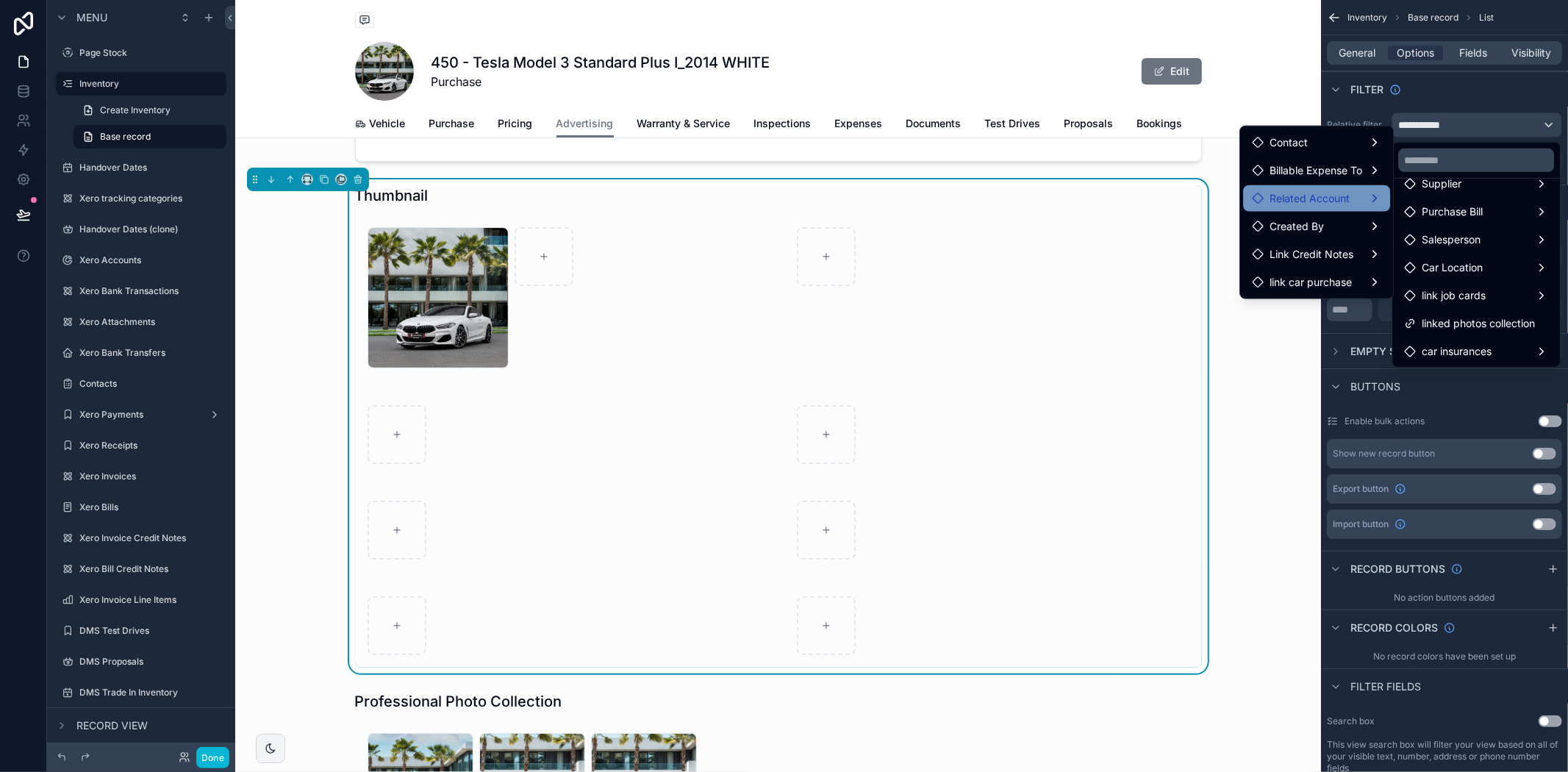
click at [1318, 203] on span "Related Account" at bounding box center [1309, 198] width 81 height 18
click at [1432, 162] on div "Link Tax Type" at bounding box center [1466, 172] width 140 height 27
click at [1427, 139] on span "Type" at bounding box center [1434, 144] width 25 height 18
click at [1322, 203] on span "Related Account" at bounding box center [1309, 198] width 81 height 18
click at [1311, 266] on div "Link Credit Notes" at bounding box center [1316, 254] width 147 height 27
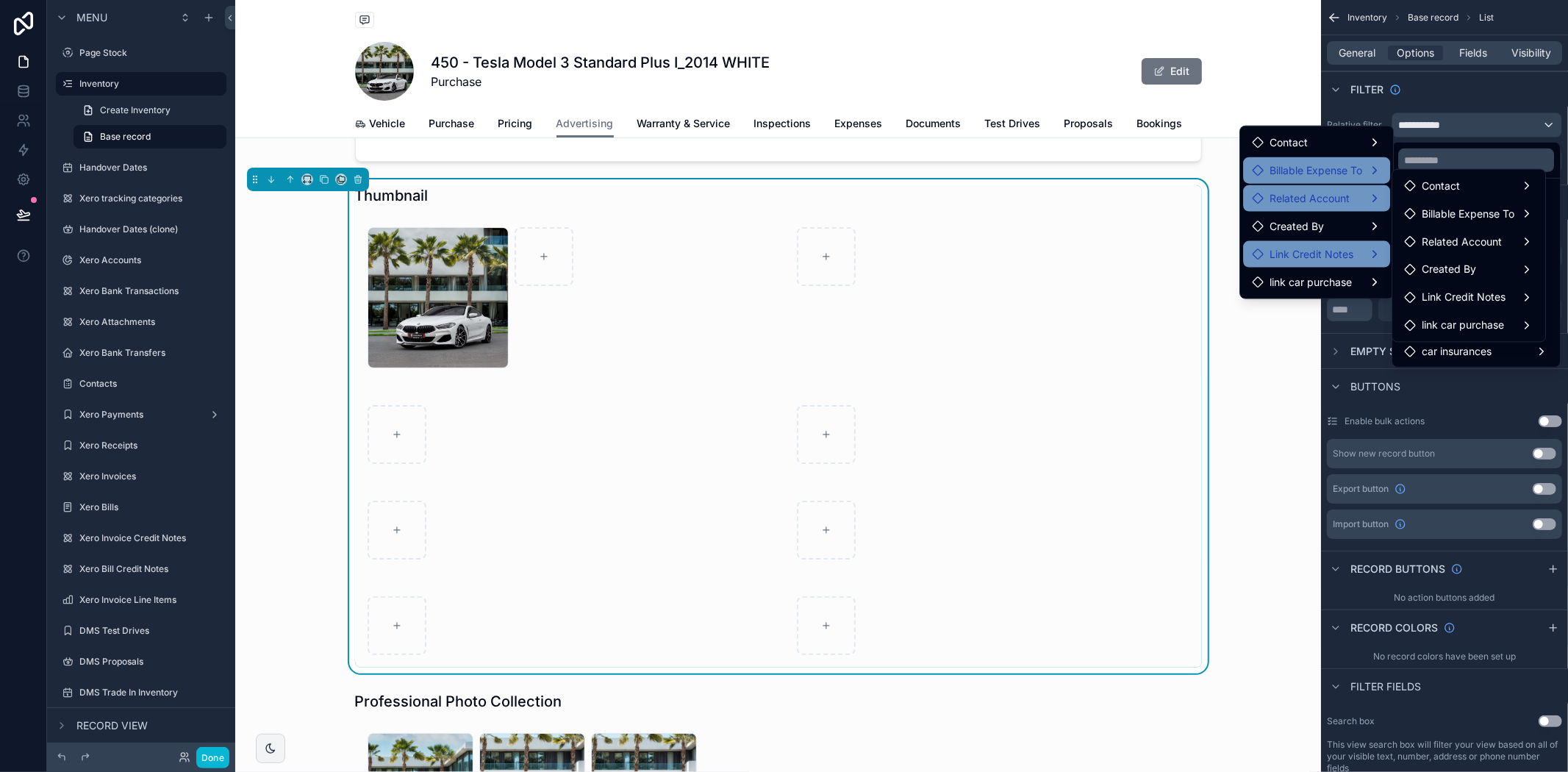
drag, startPoint x: 1311, startPoint y: 281, endPoint x: 1303, endPoint y: 159, distance: 122.3
click at [1309, 273] on span "link car purchase" at bounding box center [1310, 282] width 82 height 18
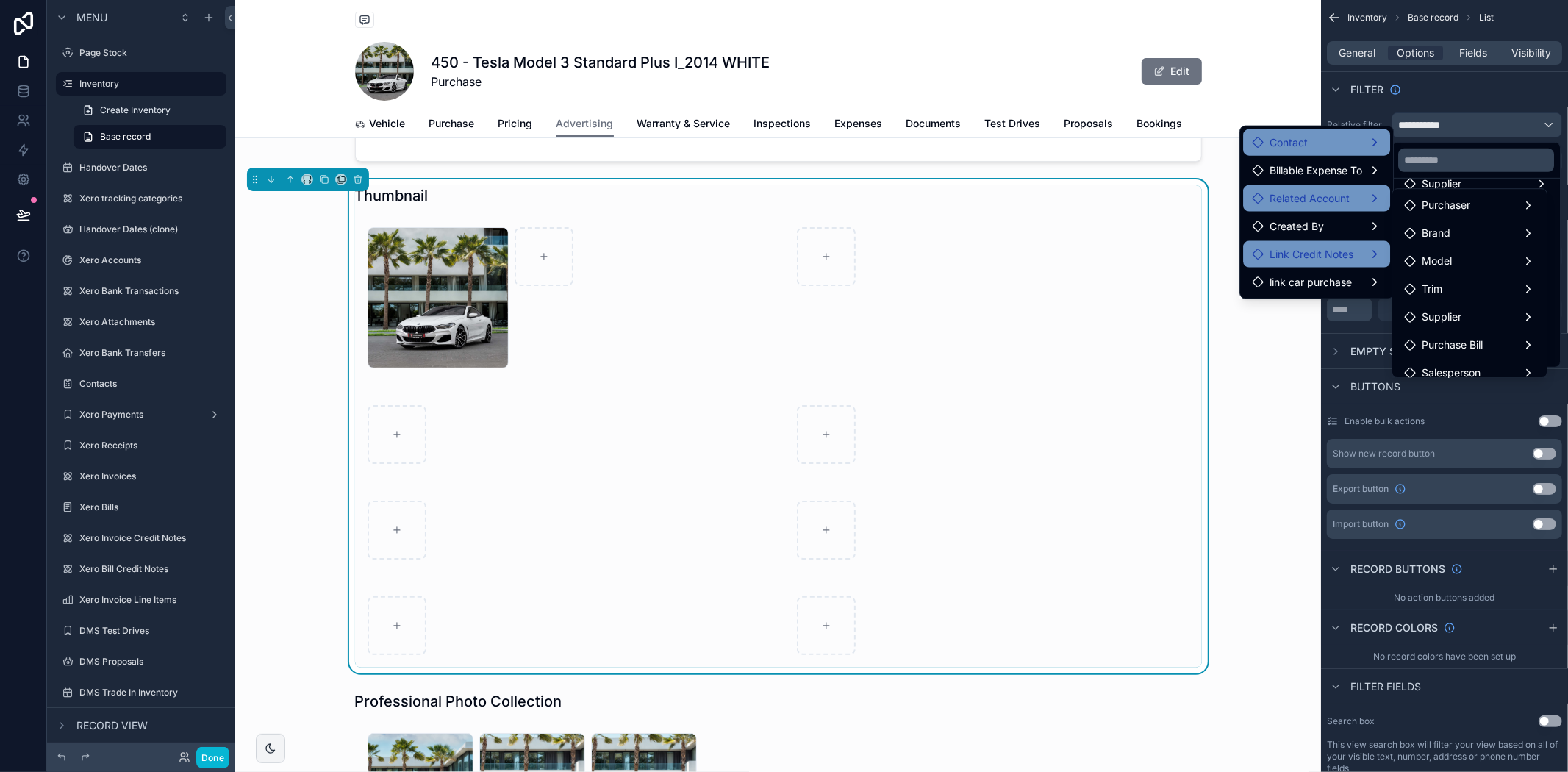
click at [1302, 145] on span "Contact" at bounding box center [1288, 142] width 38 height 18
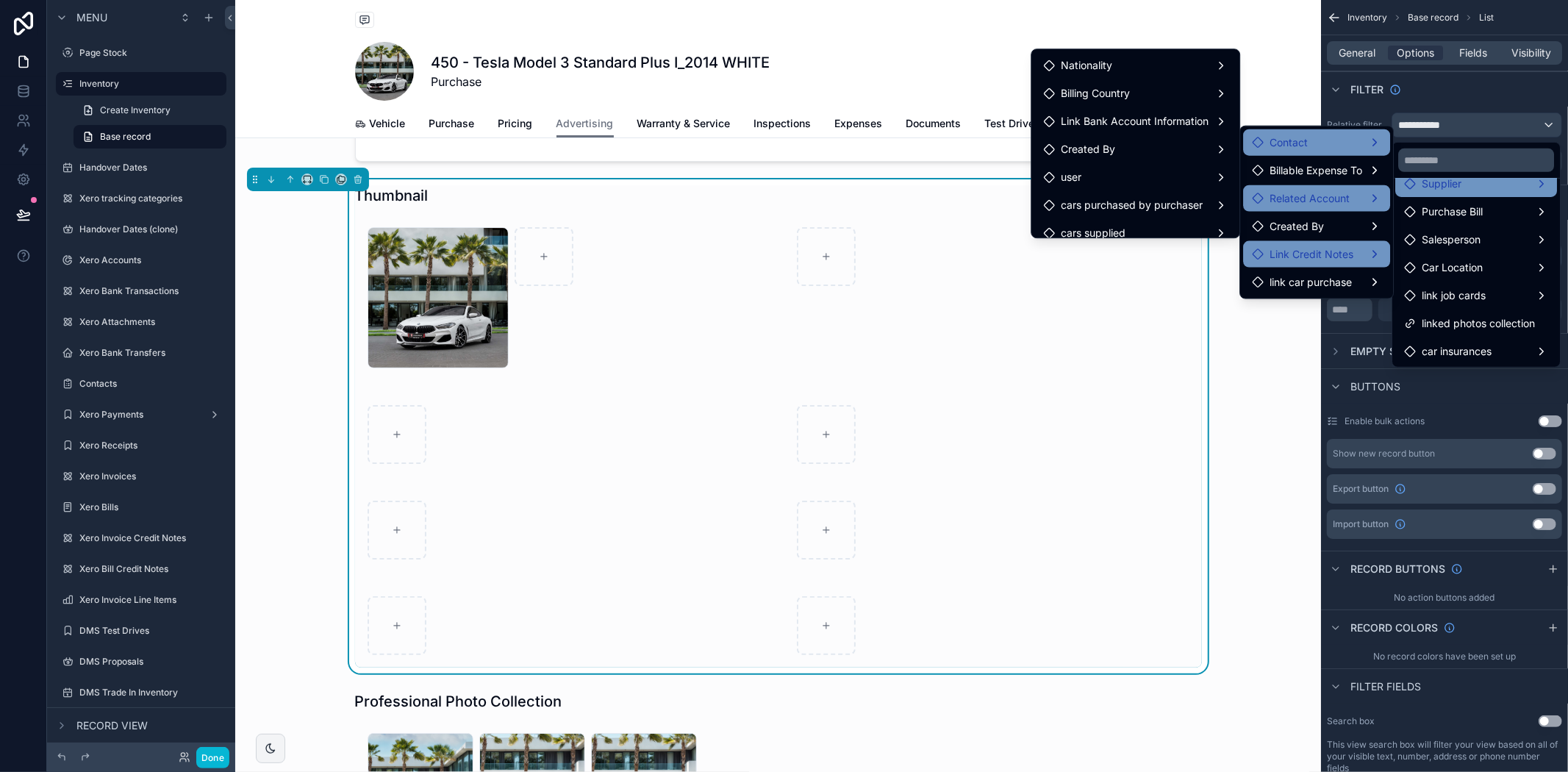
click at [1446, 192] on div "Supplier" at bounding box center [1476, 184] width 162 height 27
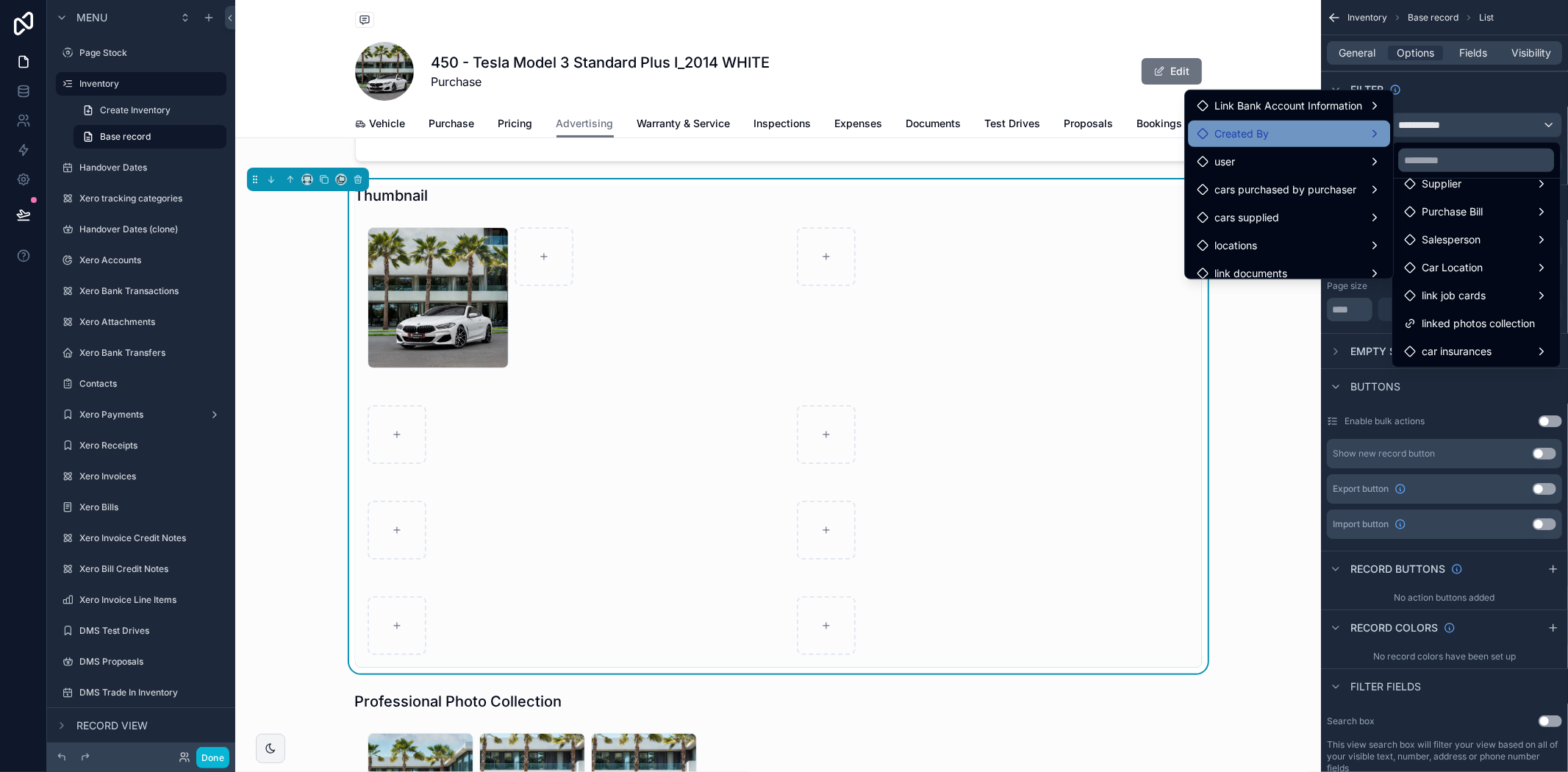
scroll to position [0, 0]
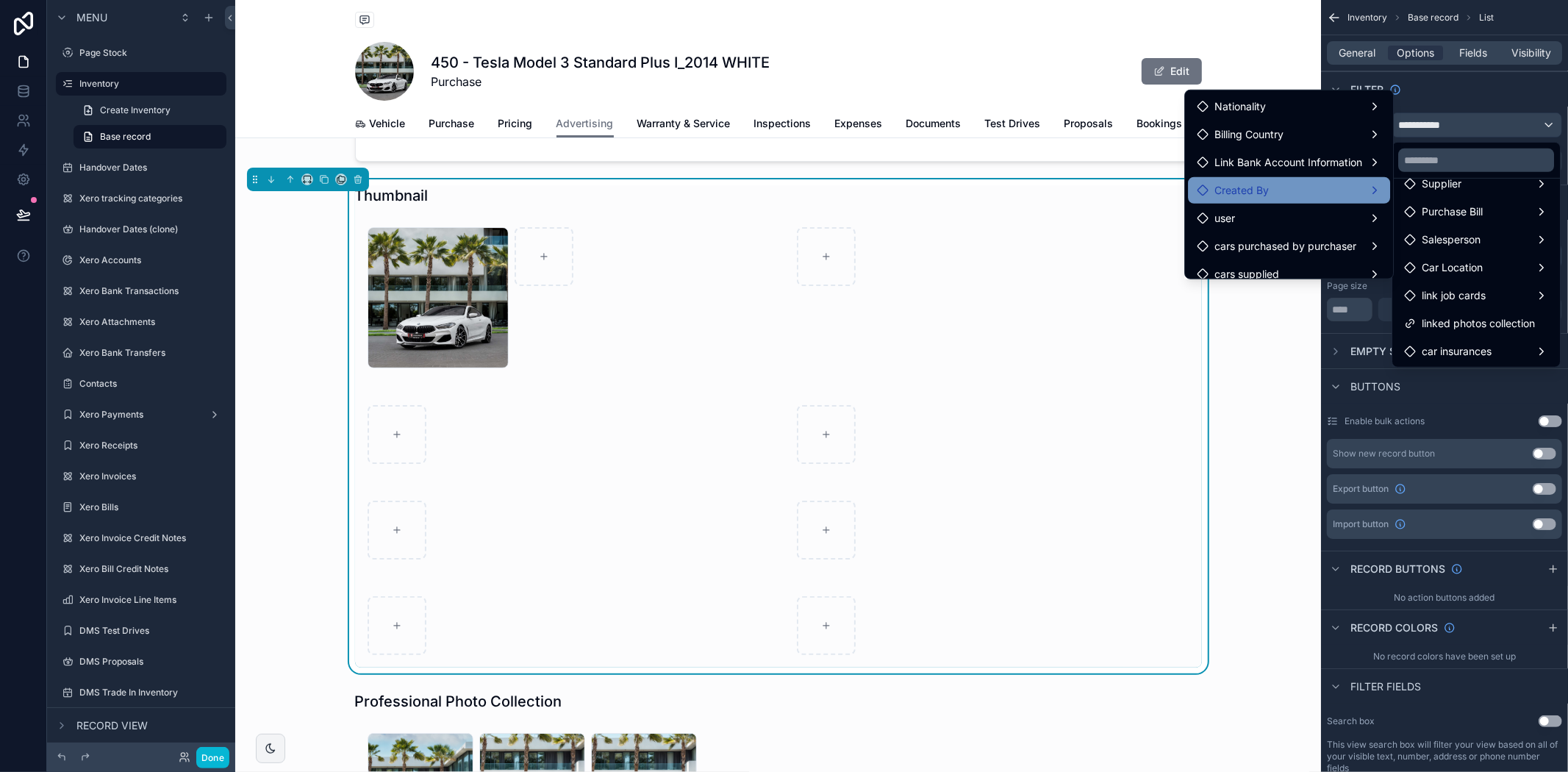
click at [1243, 187] on span "Created By" at bounding box center [1241, 191] width 54 height 18
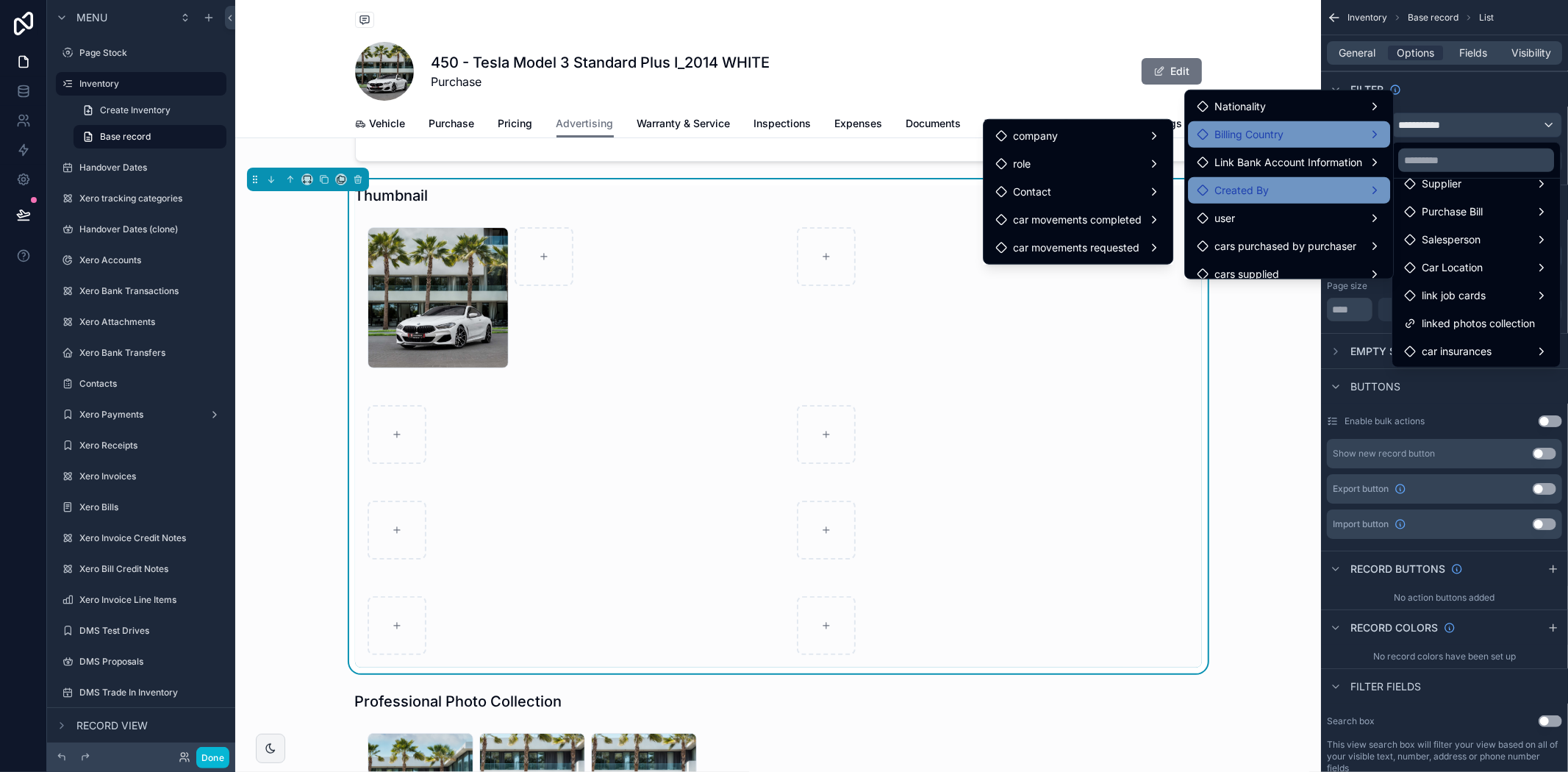
click at [1243, 126] on span "Billing Country" at bounding box center [1249, 135] width 69 height 18
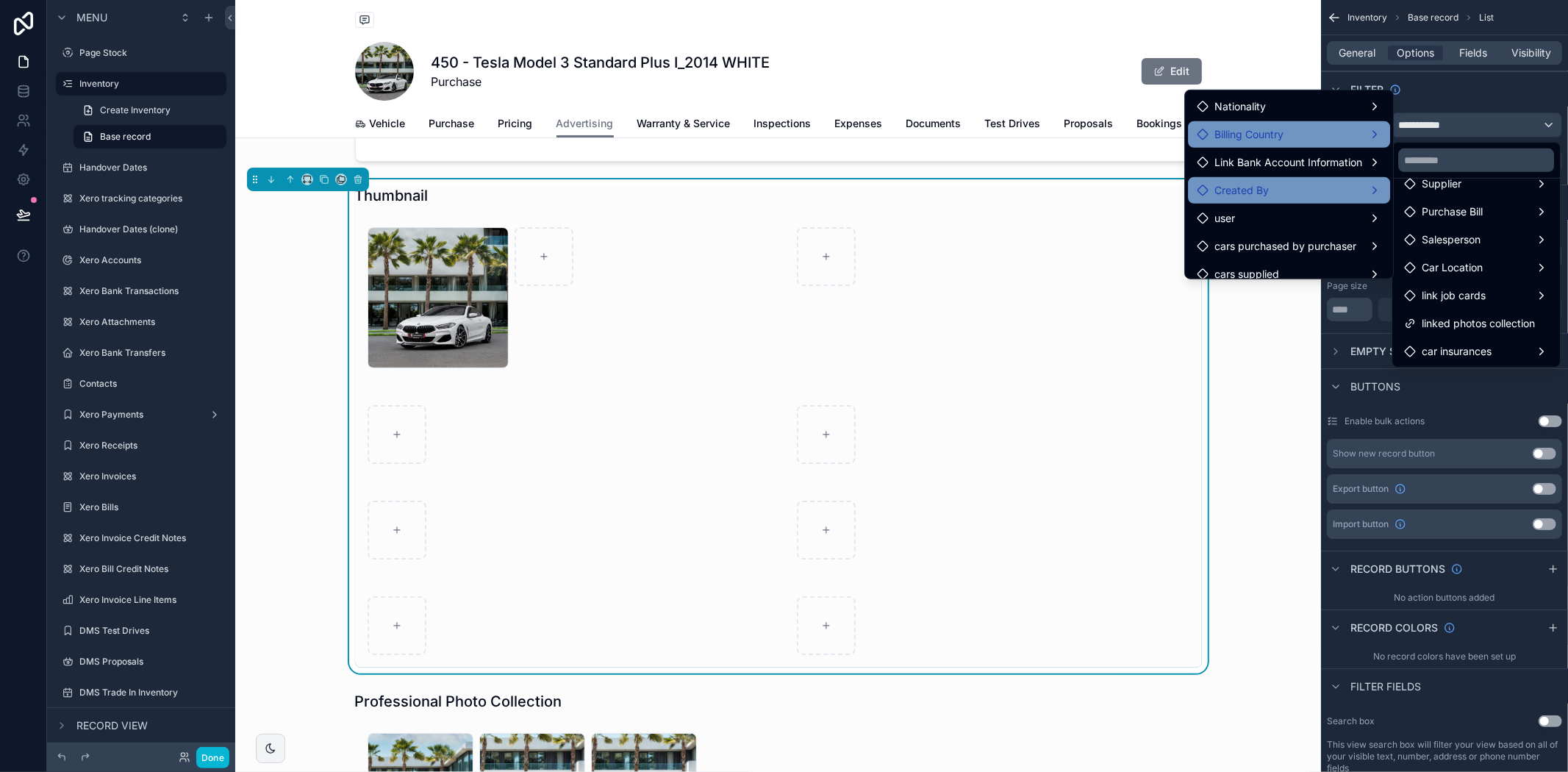
click at [1243, 126] on span "Billing Country" at bounding box center [1249, 135] width 69 height 18
click at [1455, 296] on span "link job cards" at bounding box center [1453, 295] width 64 height 18
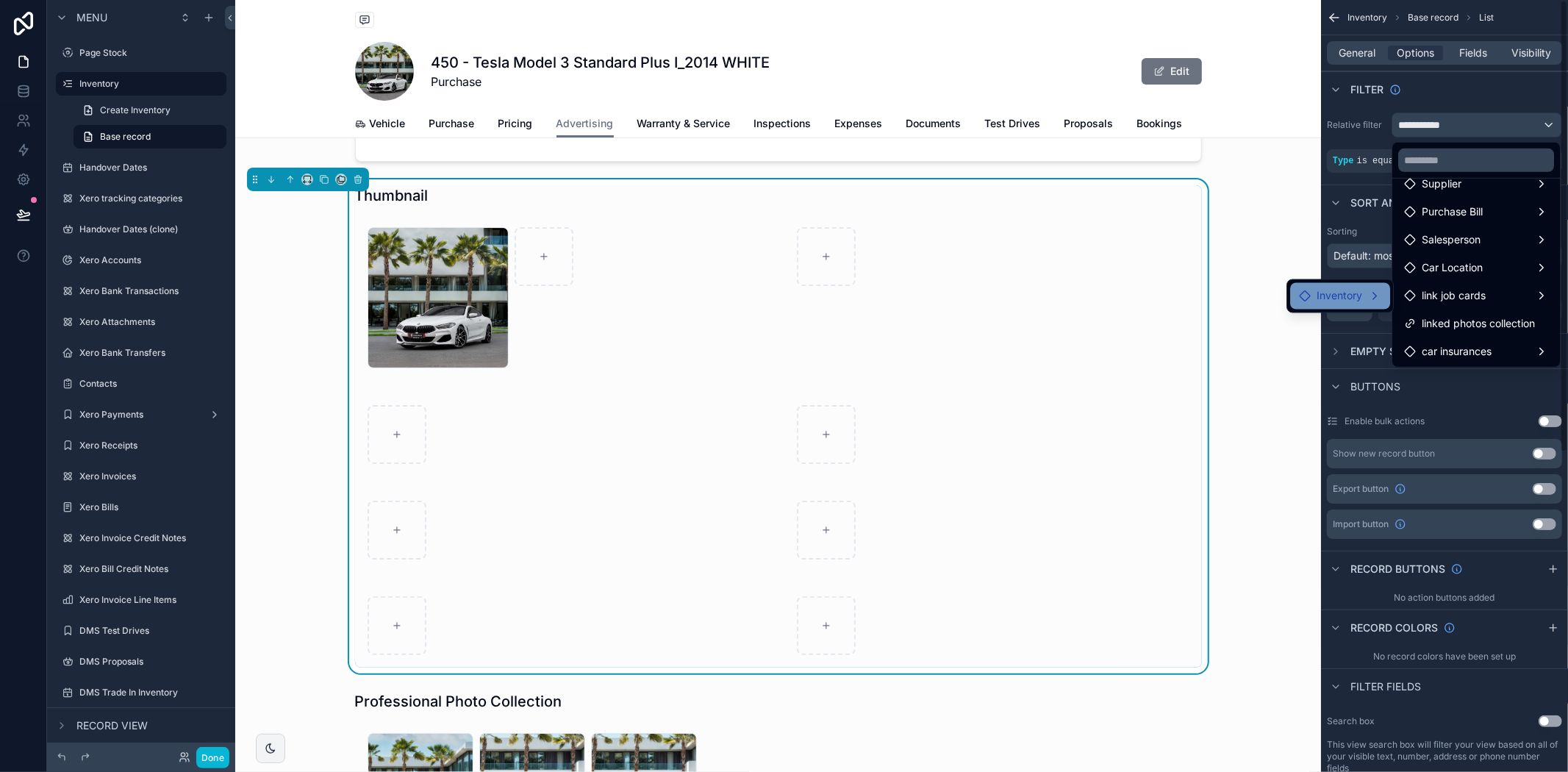
click at [1331, 295] on span "Inventory" at bounding box center [1340, 296] width 46 height 18
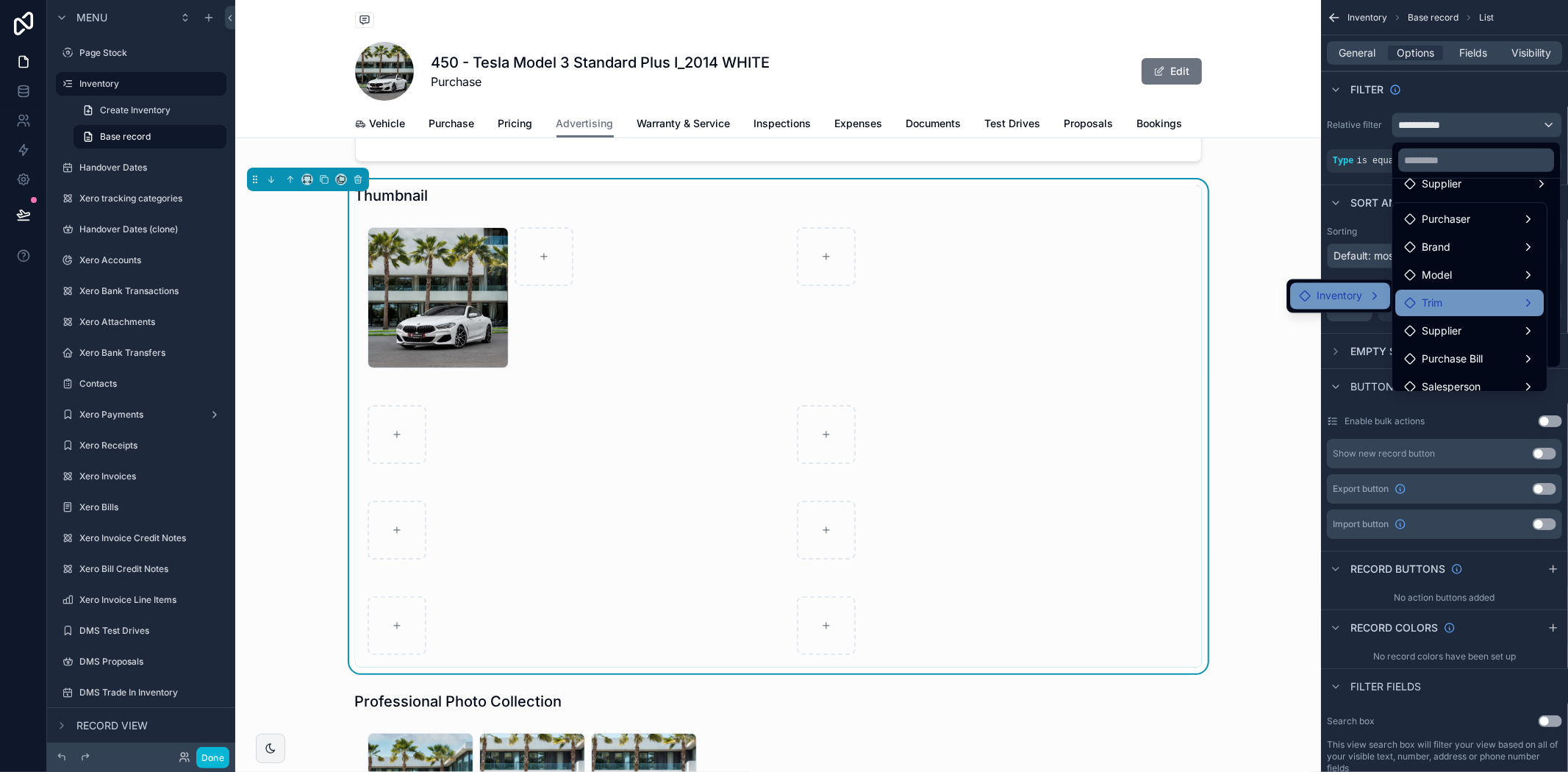
scroll to position [123, 0]
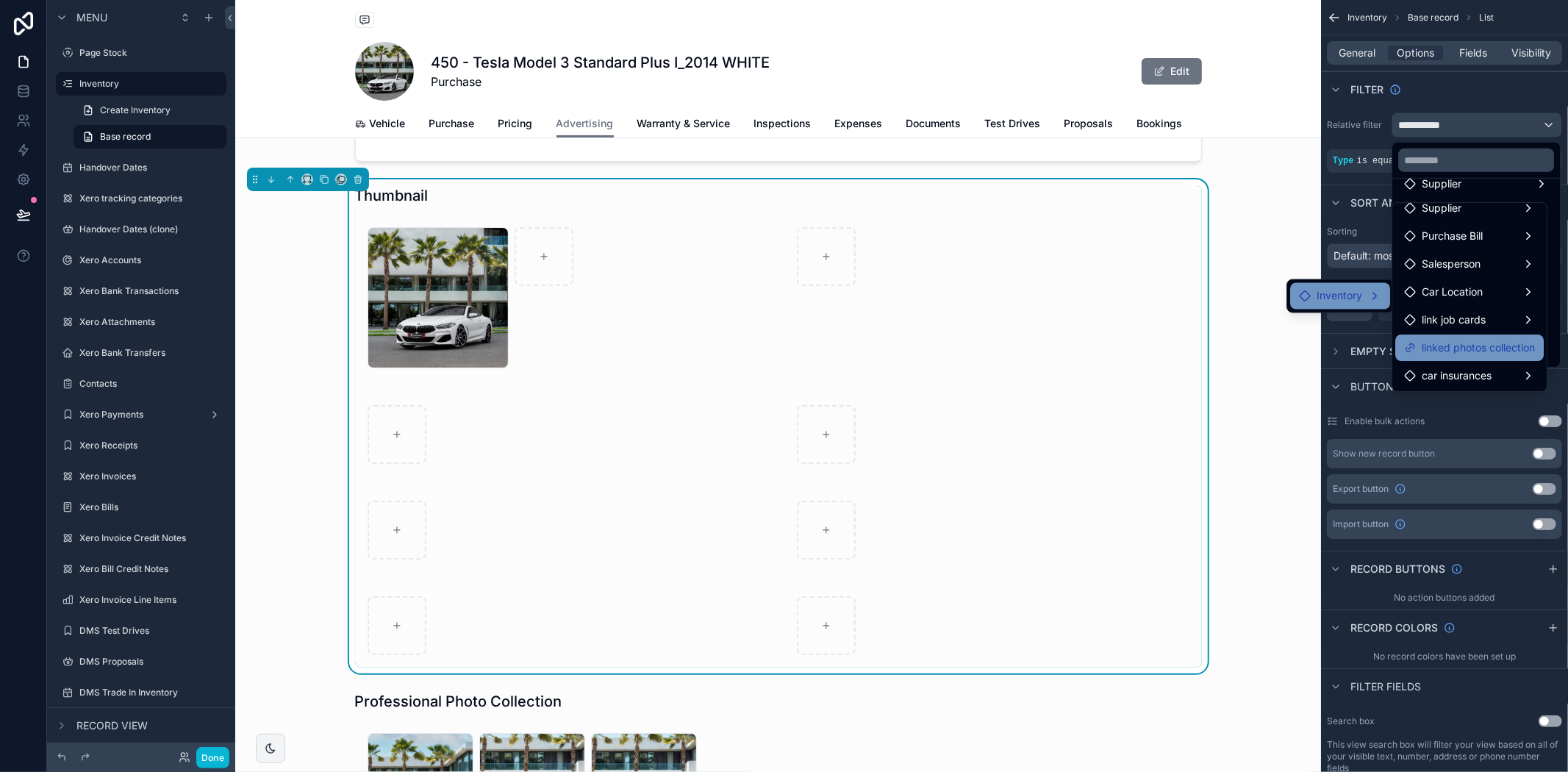
click at [1449, 346] on span "linked photos collection" at bounding box center [1478, 347] width 113 height 18
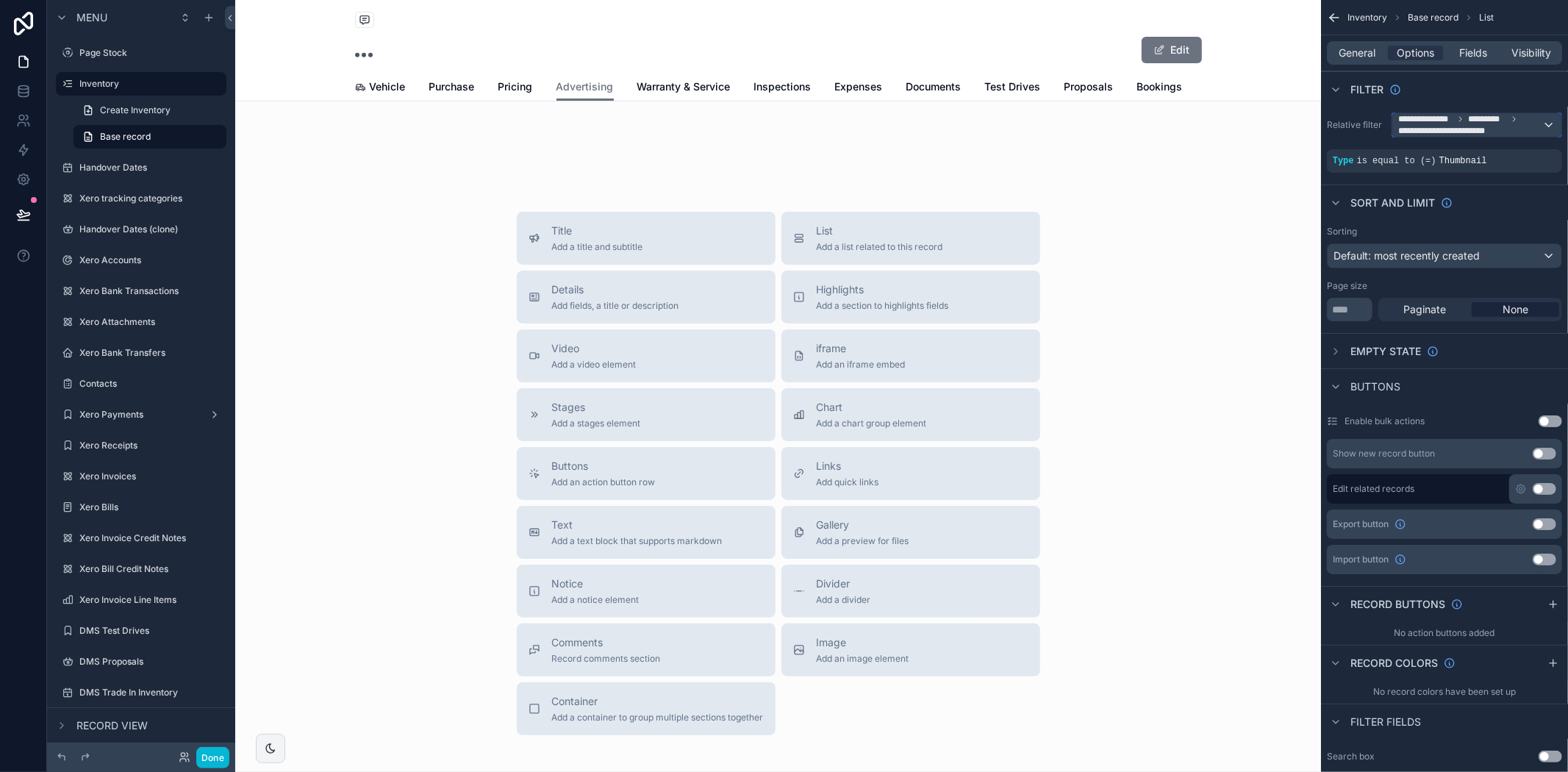
click at [1459, 121] on icon "scrollable content" at bounding box center [1460, 119] width 9 height 9
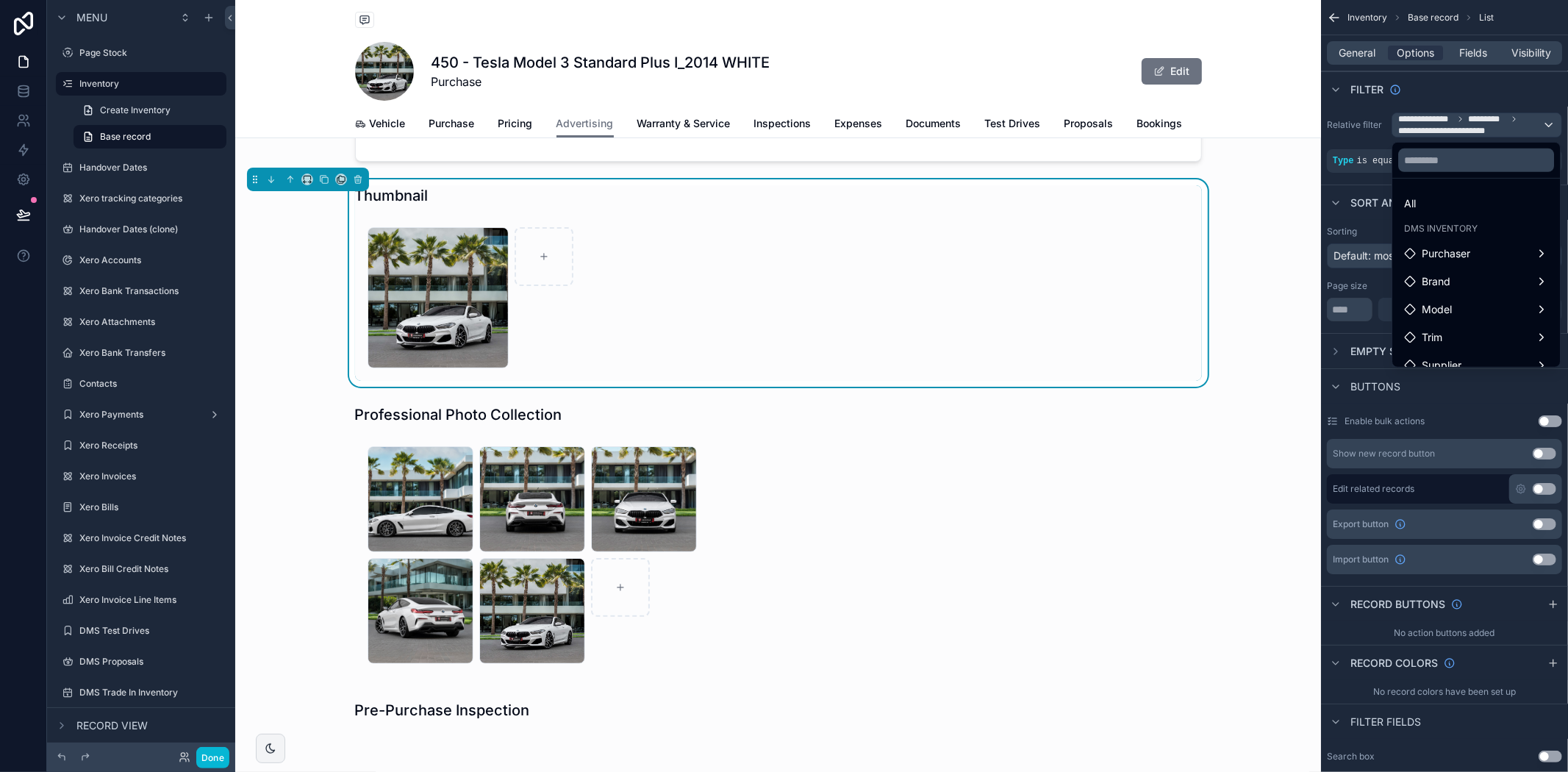
click at [1365, 47] on div "scrollable content" at bounding box center [784, 386] width 1568 height 772
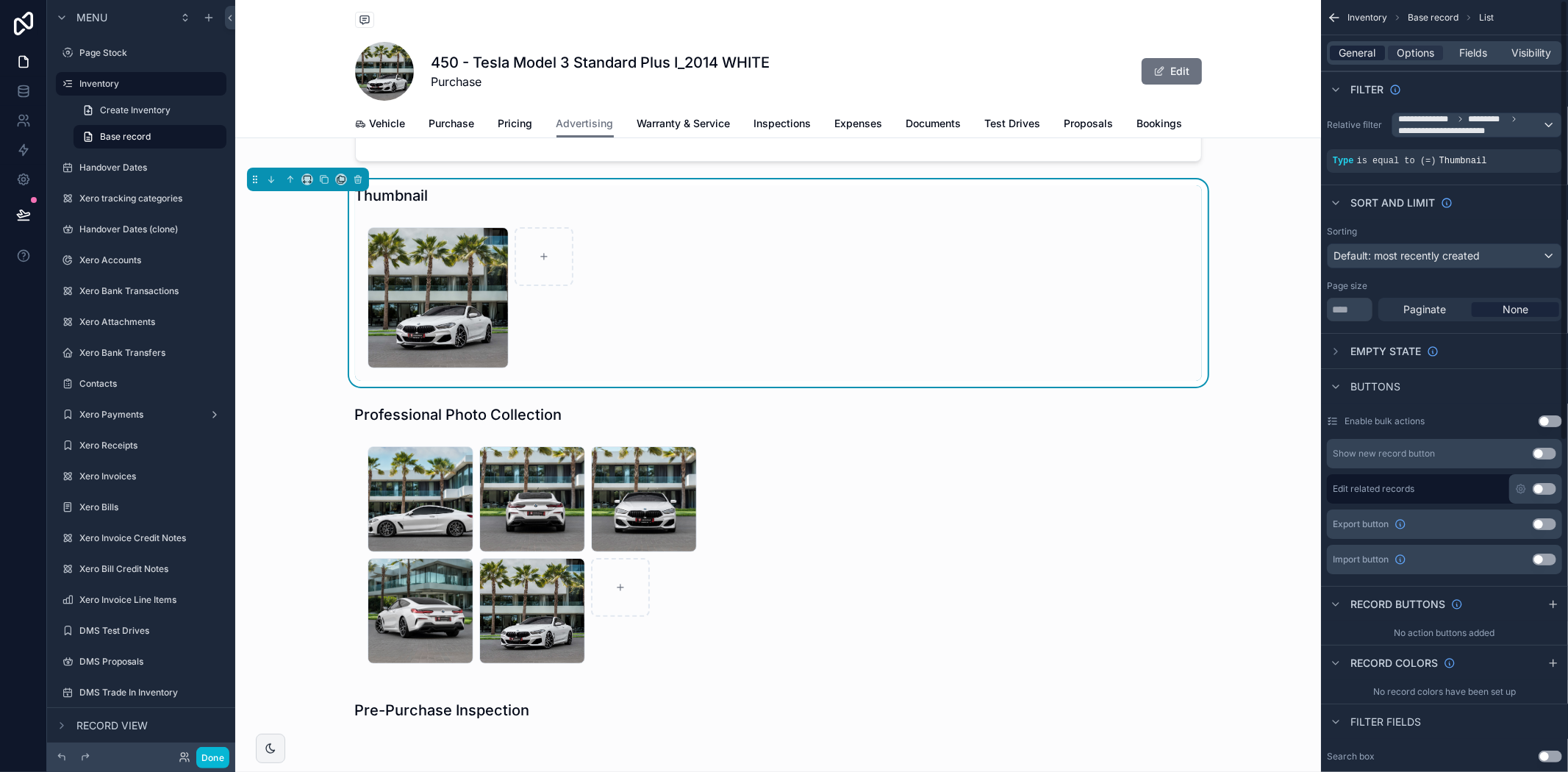
click at [1360, 55] on span "General" at bounding box center [1358, 53] width 37 height 15
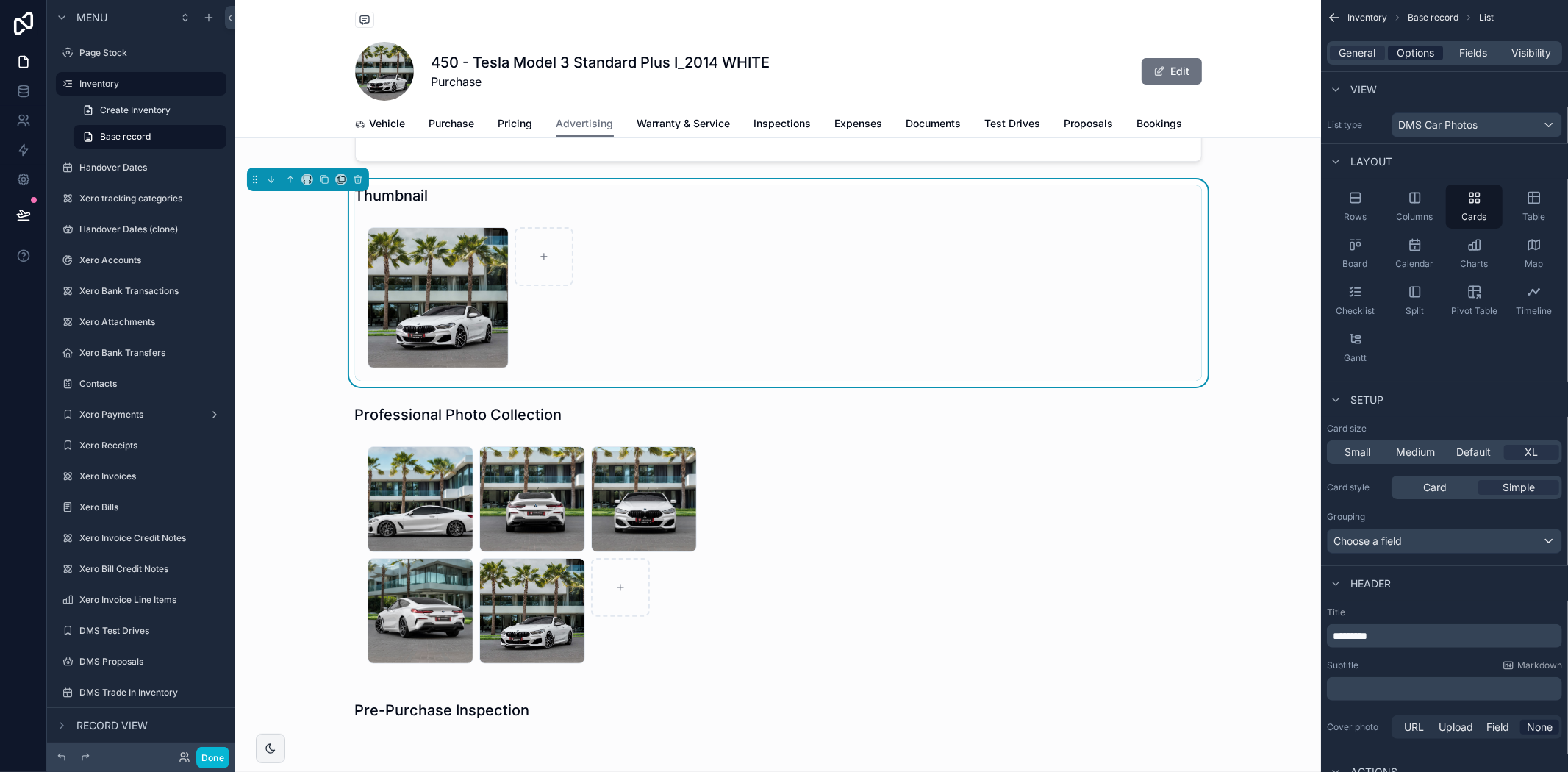
click at [1419, 54] on span "Options" at bounding box center [1415, 53] width 38 height 15
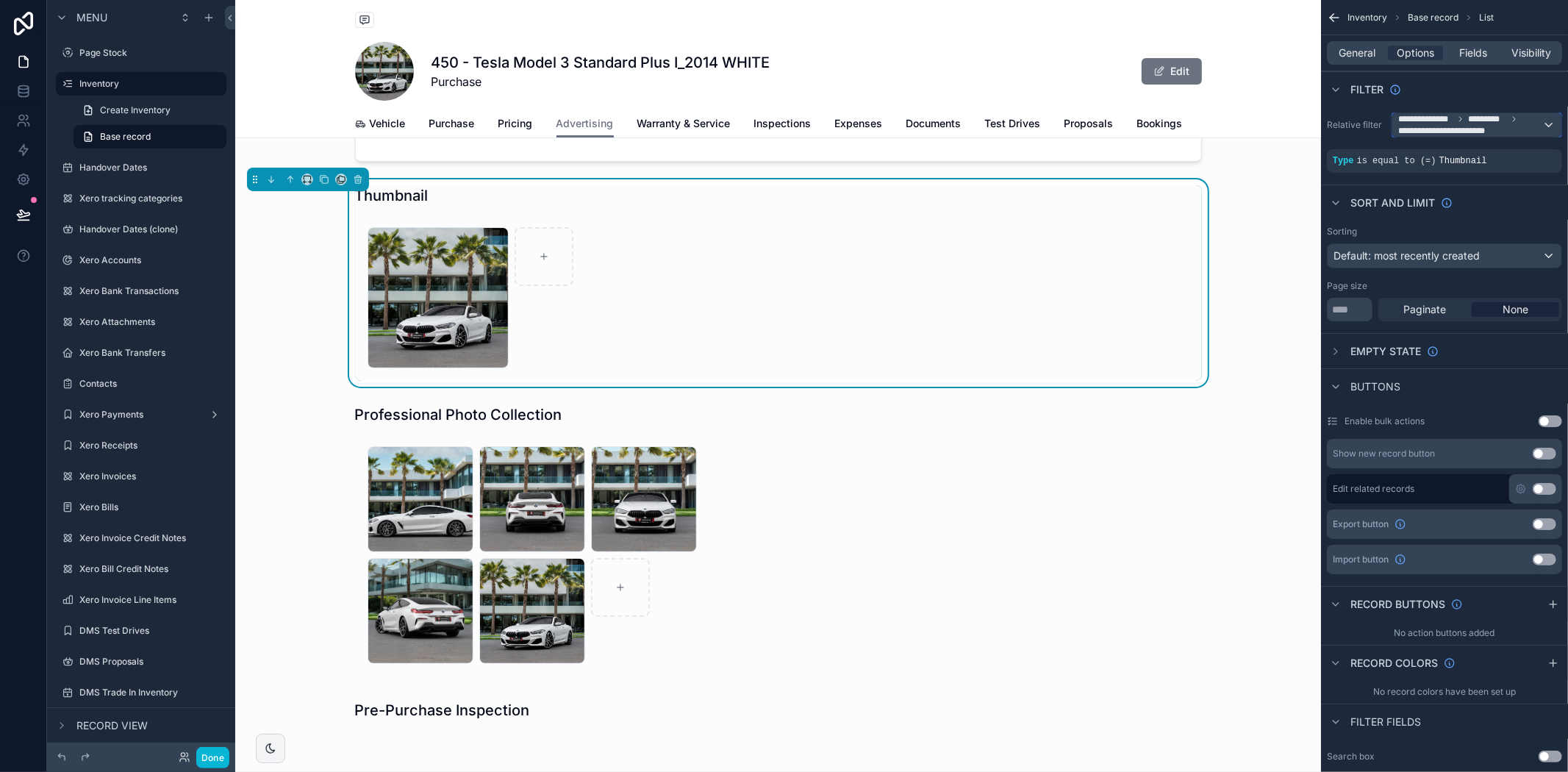
click at [1457, 126] on span "**********" at bounding box center [1448, 131] width 99 height 11
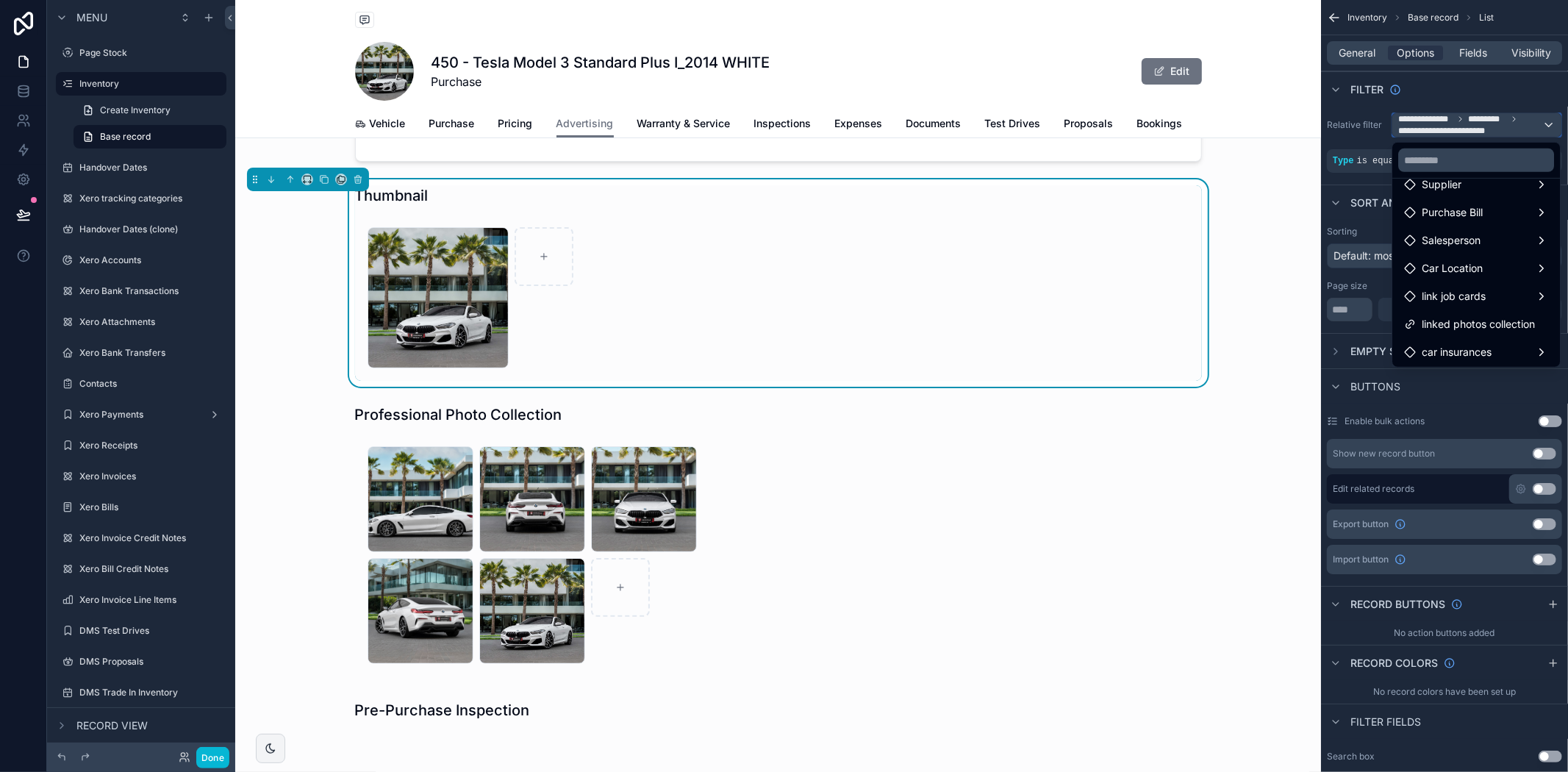
scroll to position [182, 0]
click at [1468, 310] on div "linked photos collection" at bounding box center [1476, 323] width 162 height 27
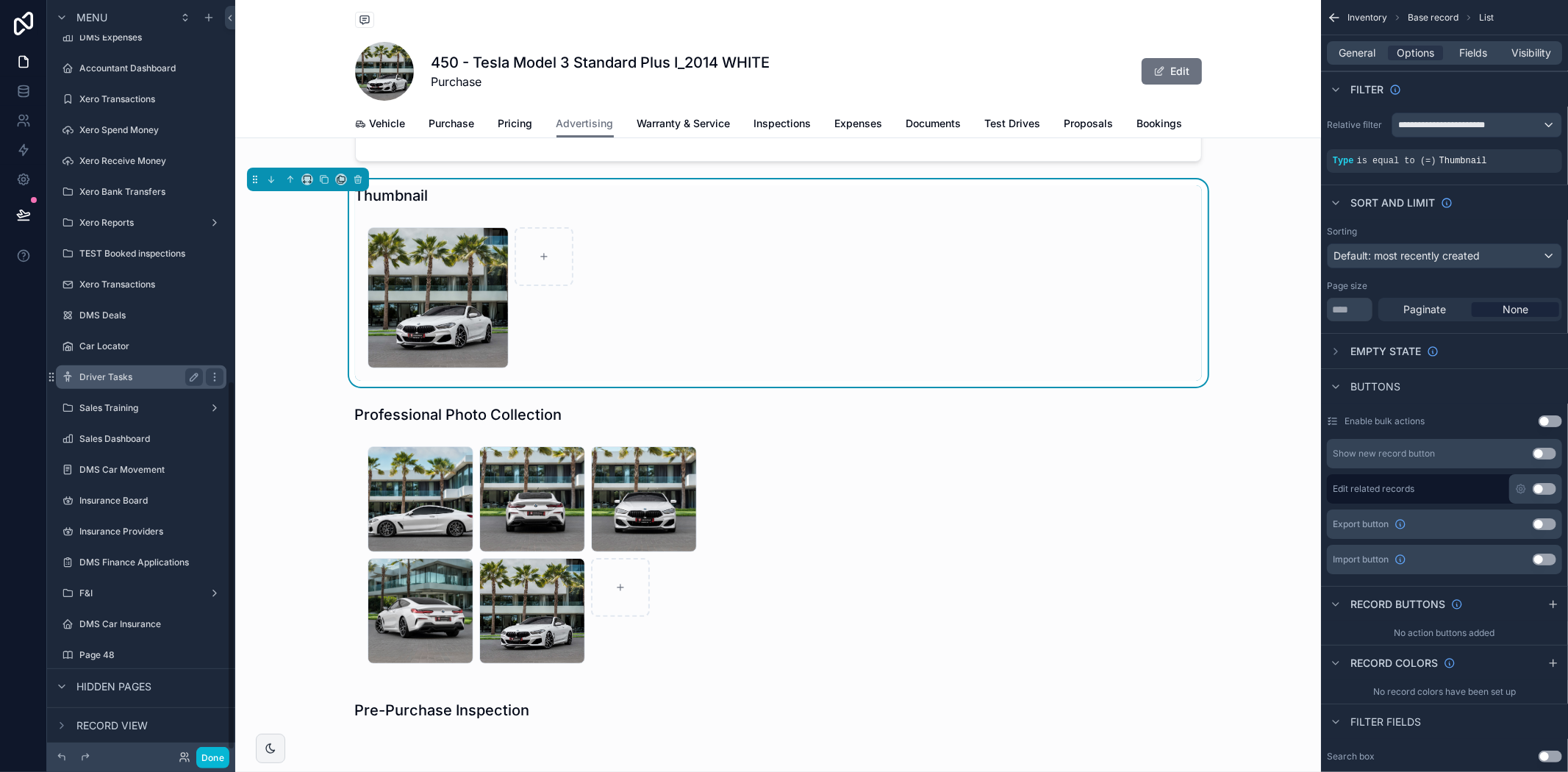
scroll to position [784, 0]
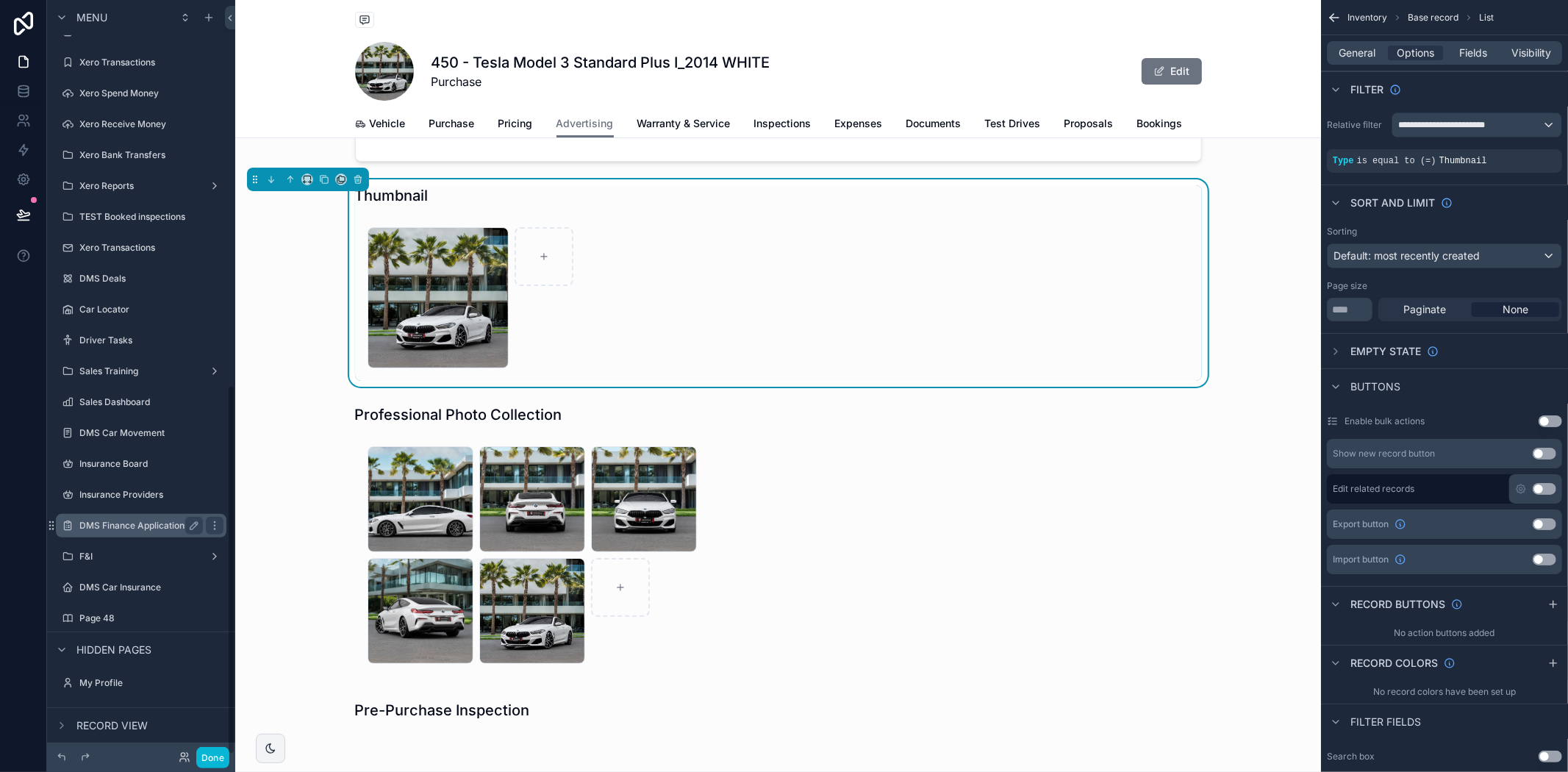
click at [143, 526] on label "DMS Finance Applications" at bounding box center [138, 525] width 118 height 11
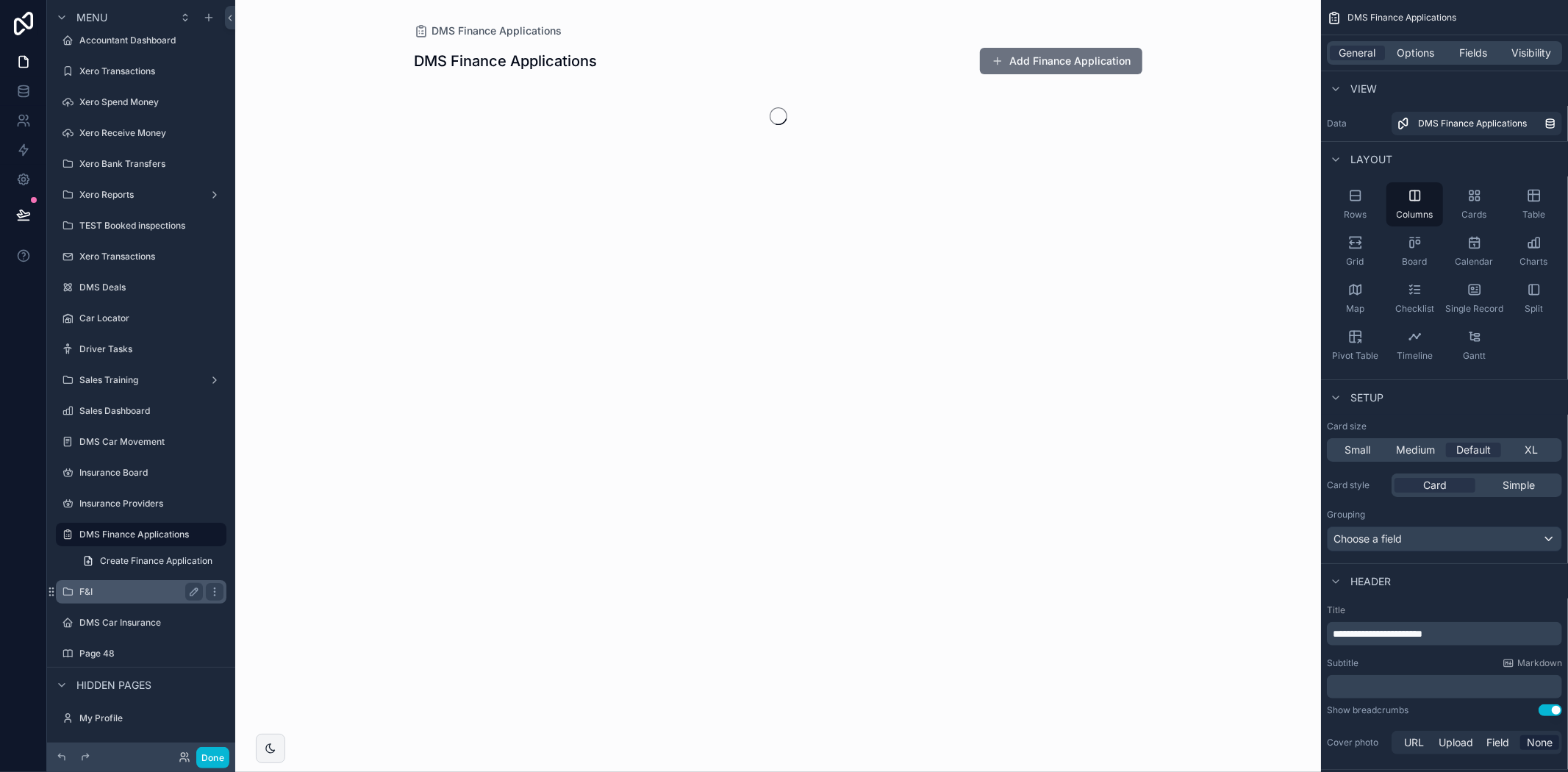
click at [147, 599] on div "F&I" at bounding box center [141, 592] width 123 height 18
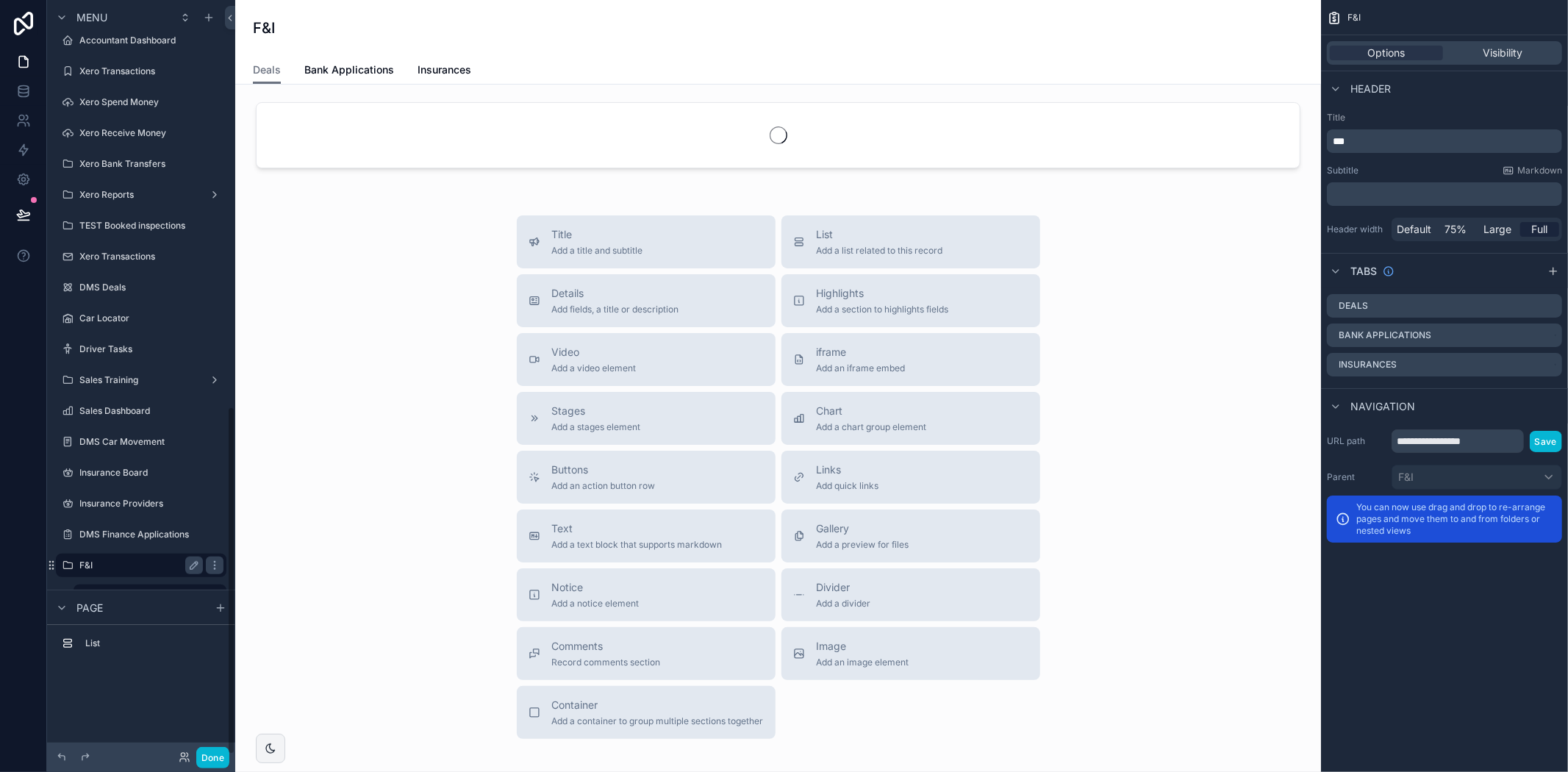
scroll to position [880, 0]
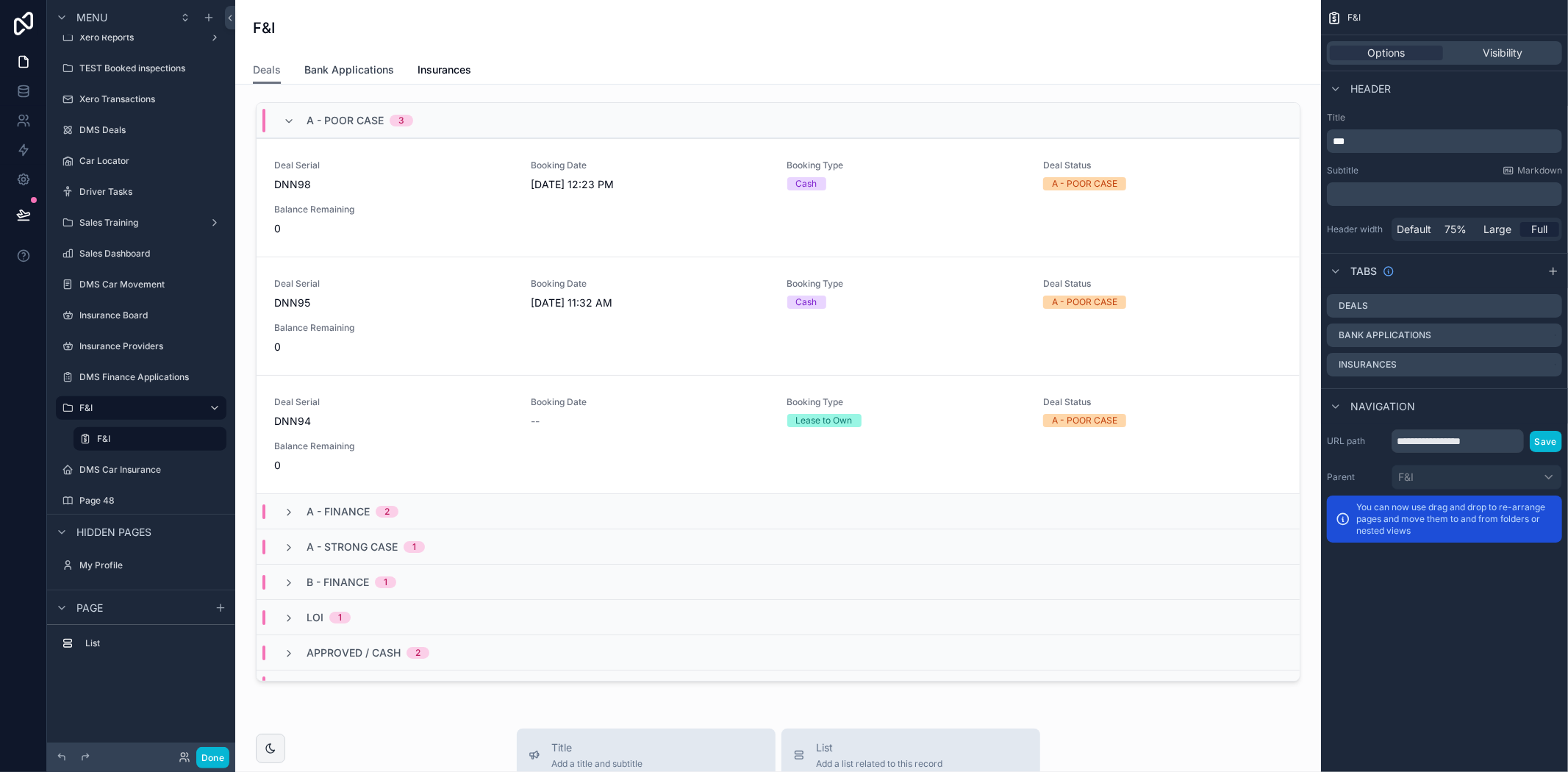
click at [356, 71] on span "Bank Applications" at bounding box center [349, 70] width 90 height 15
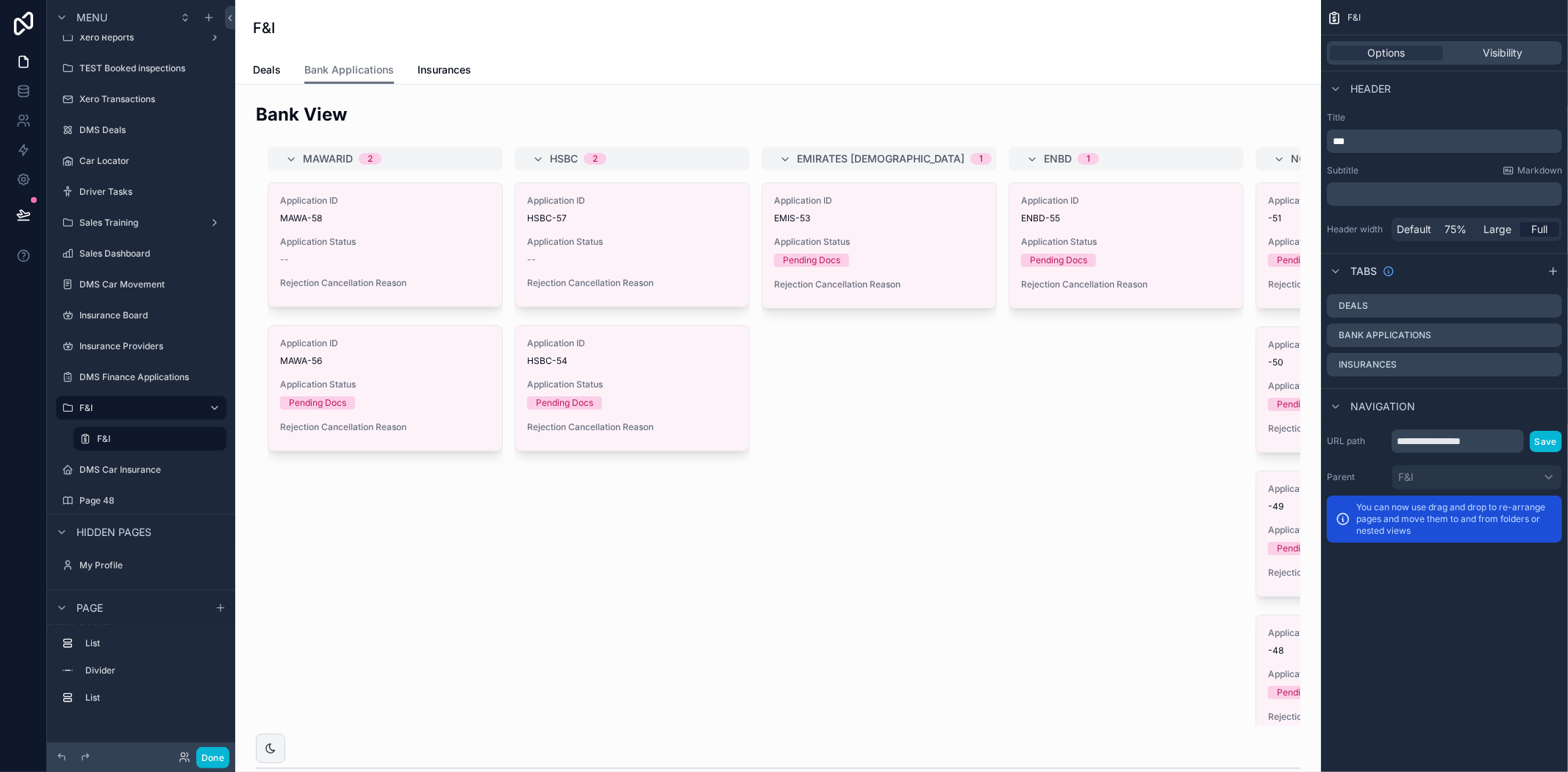
click at [283, 67] on div "Deals Bank Applications Insurances" at bounding box center [778, 69] width 1050 height 28
click at [270, 72] on span "Deals" at bounding box center [266, 70] width 27 height 15
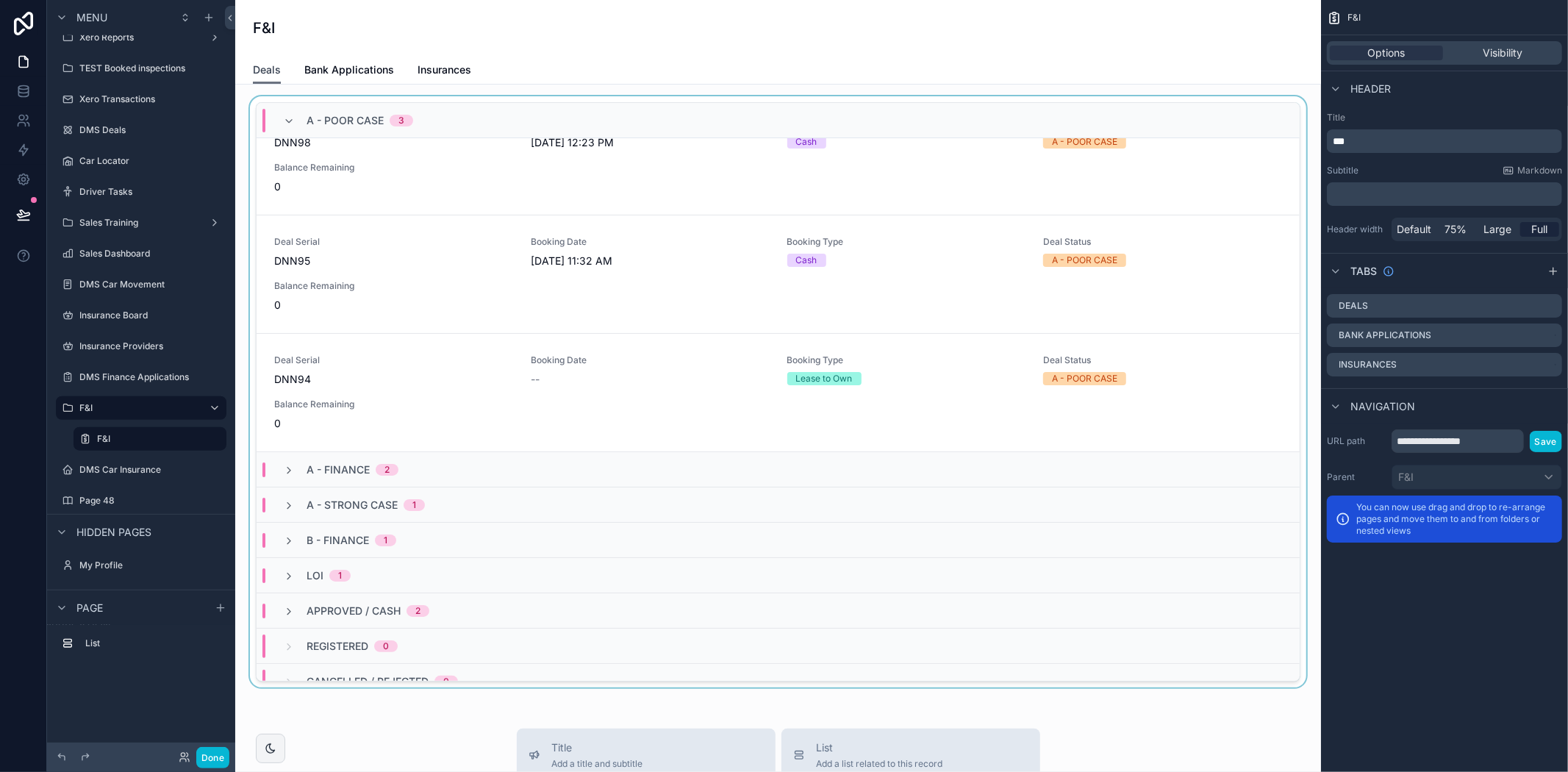
scroll to position [60, 0]
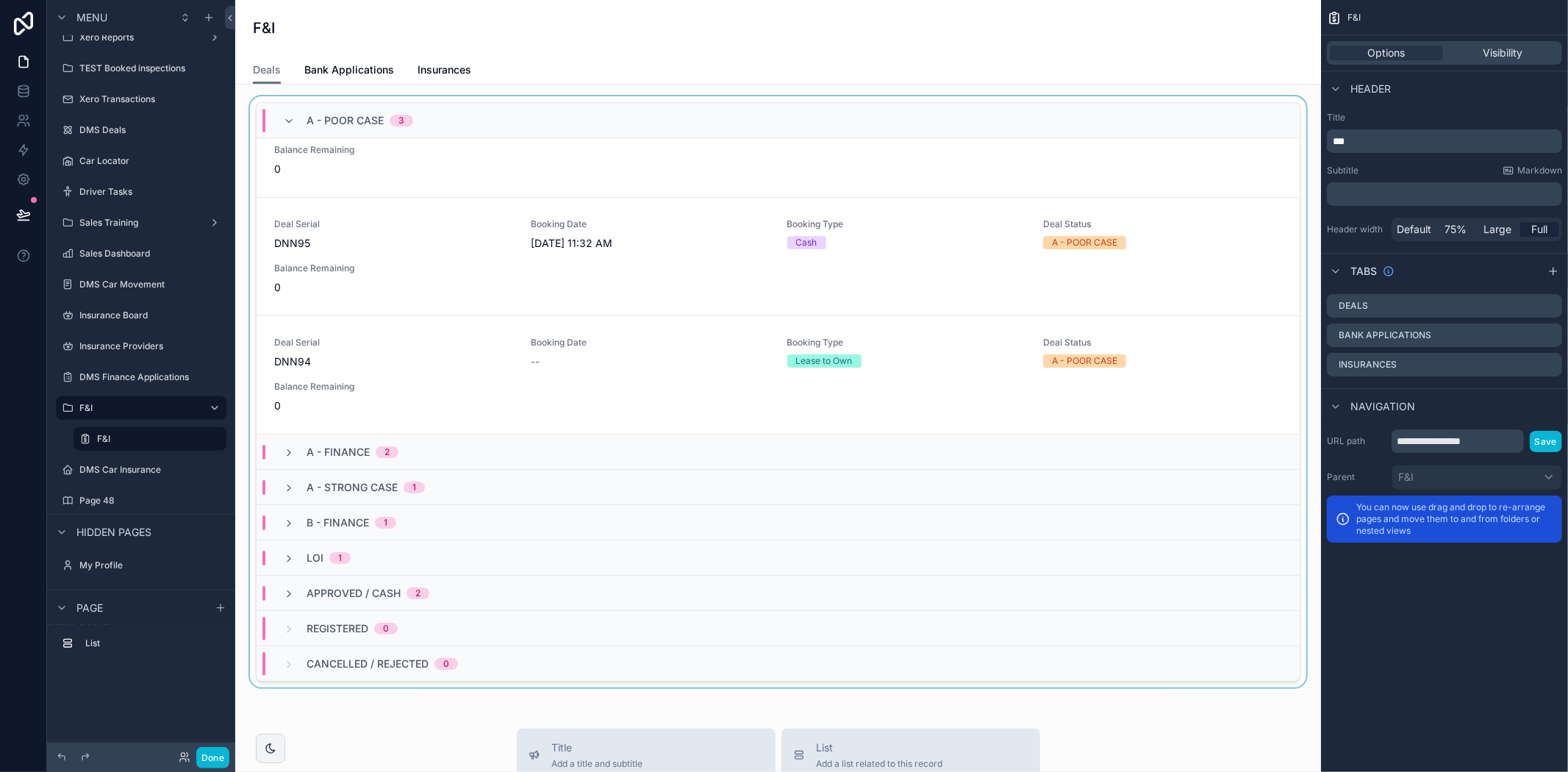
click at [411, 358] on div "scrollable content" at bounding box center [778, 395] width 1063 height 597
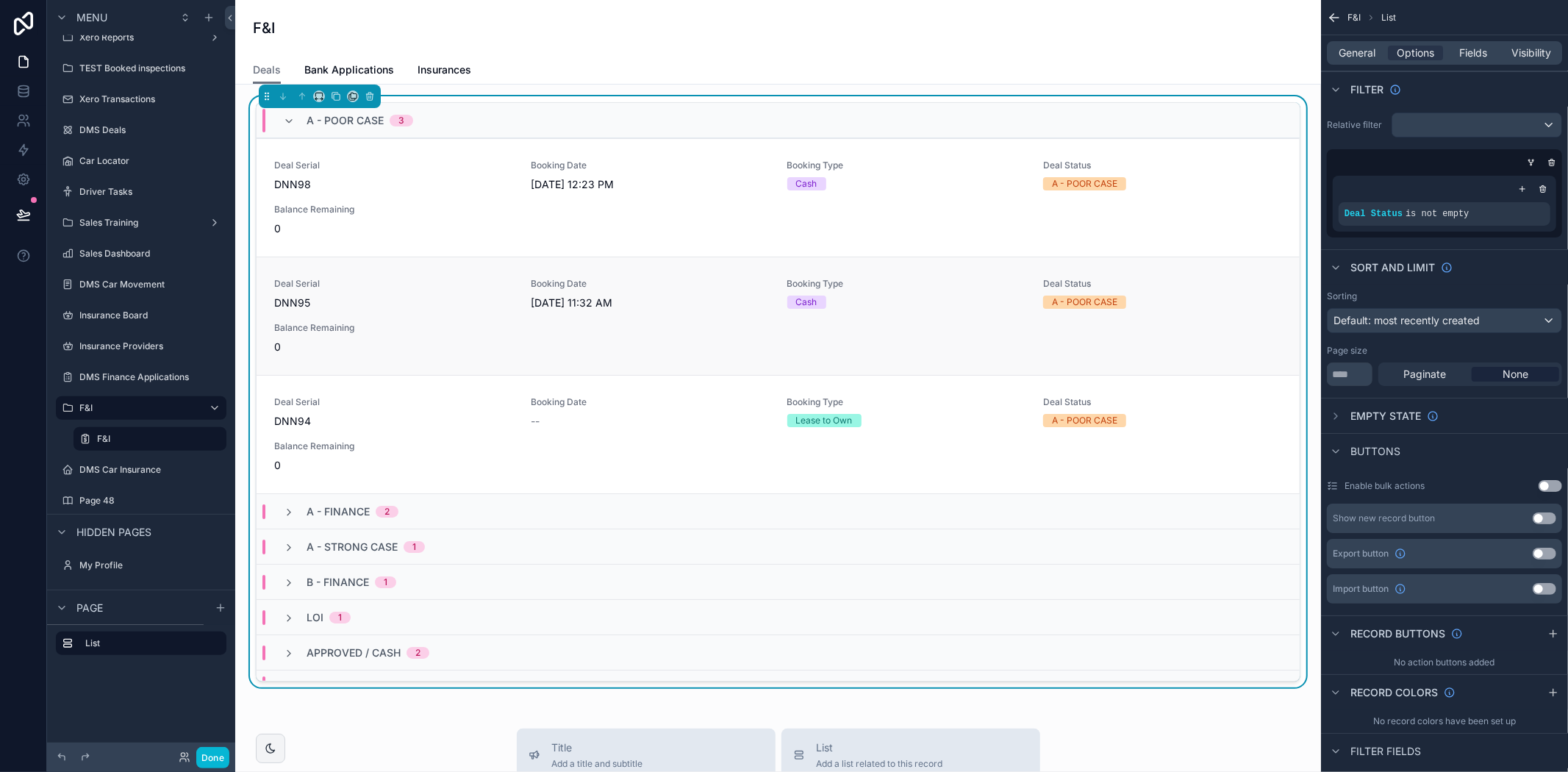
click at [410, 358] on link "Deal Serial DNN95 Booking Date [DATE] 11:32 AM Booking Type Cash Deal Status A …" at bounding box center [778, 316] width 1043 height 119
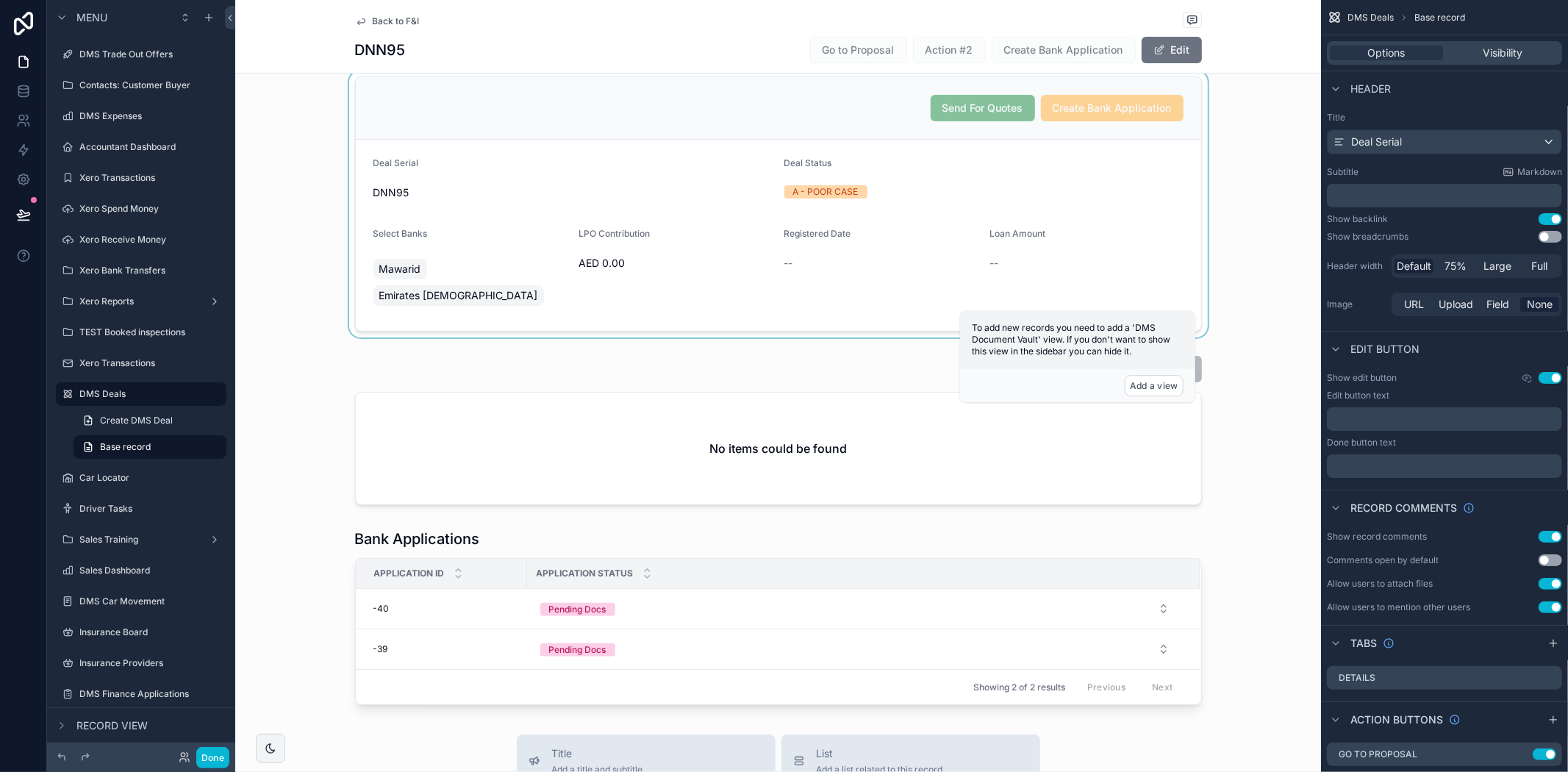
scroll to position [82, 0]
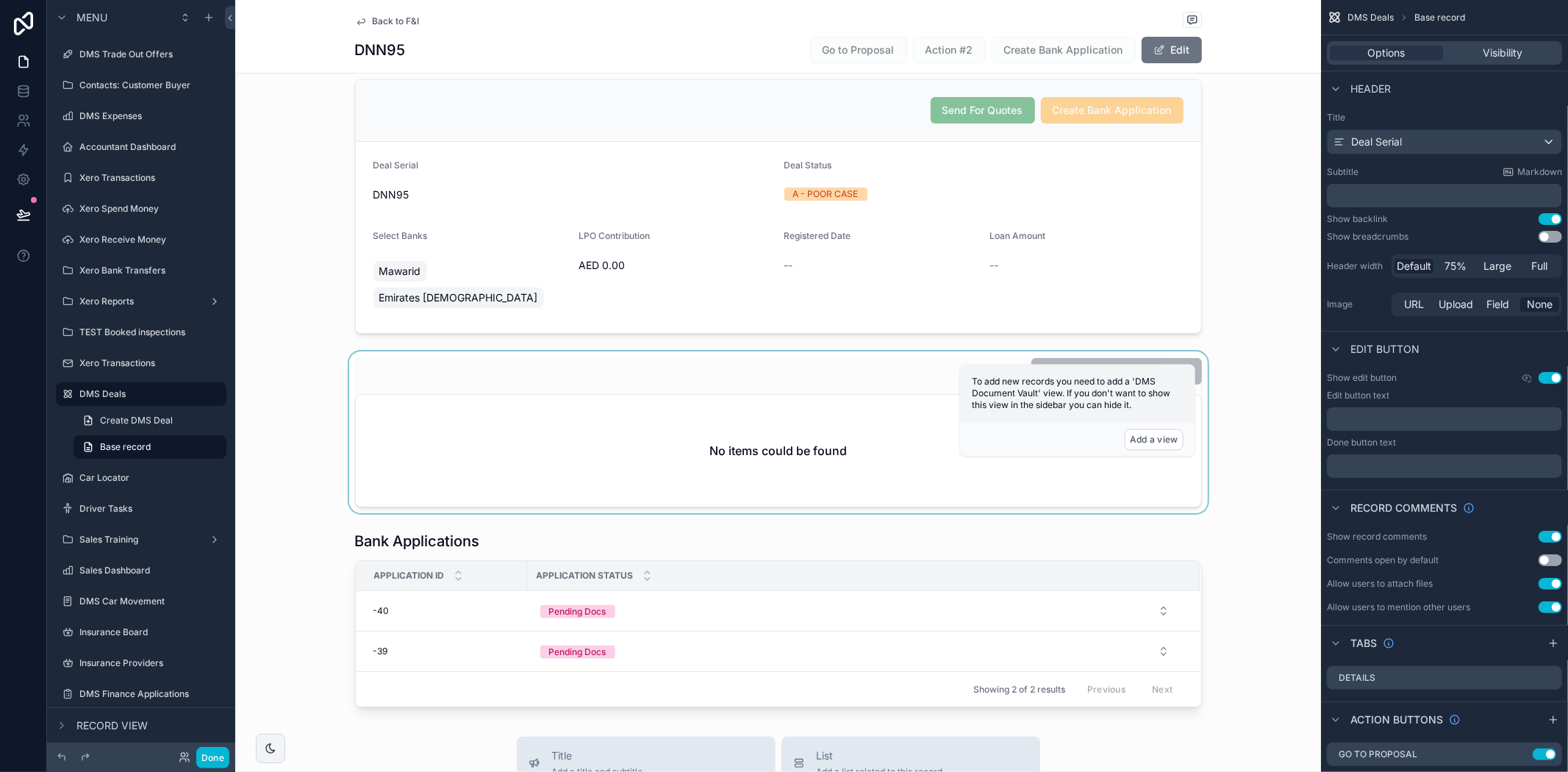
click at [560, 401] on div "scrollable content" at bounding box center [777, 432] width 1085 height 162
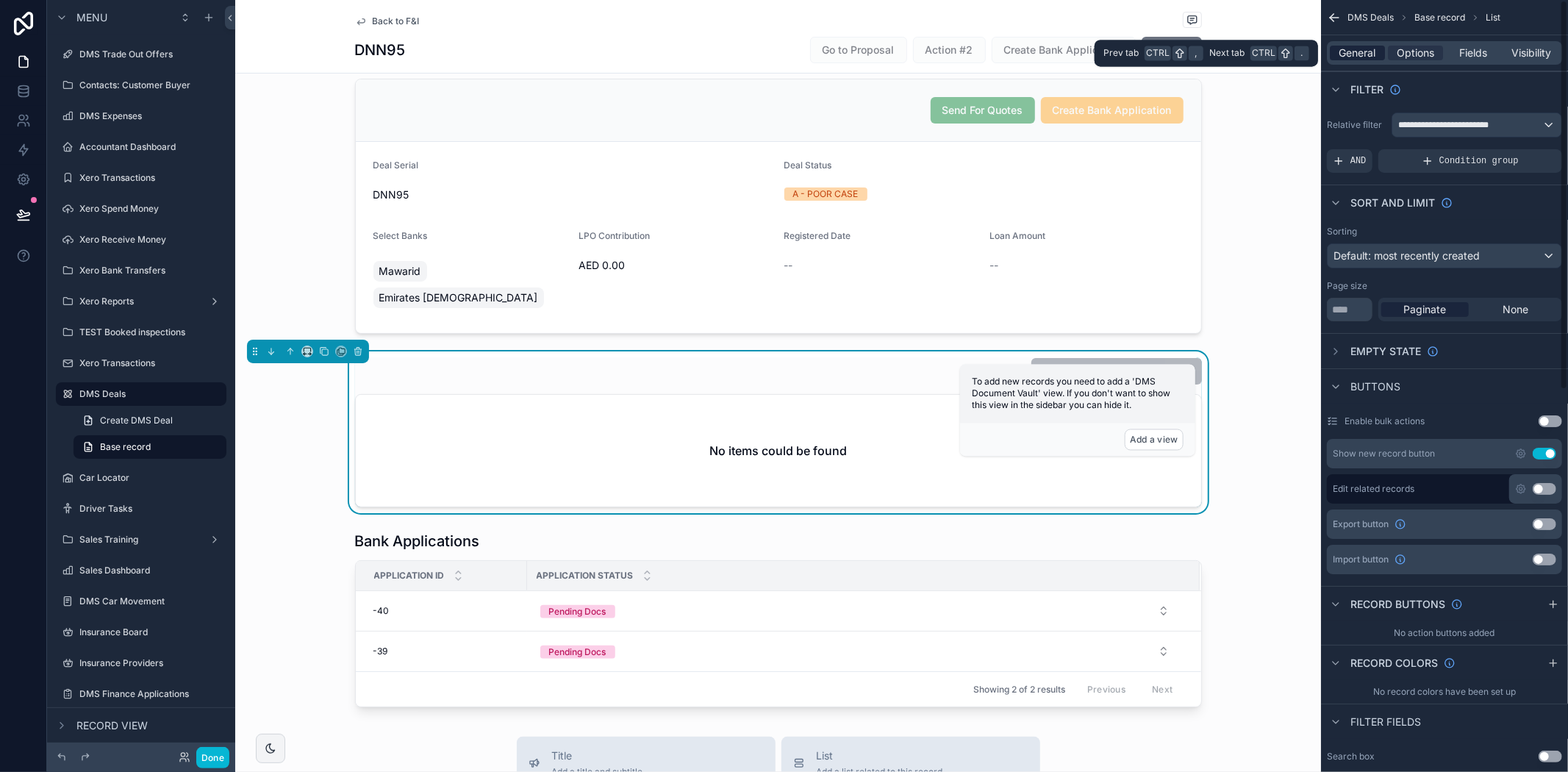
click at [1376, 55] on span "General" at bounding box center [1358, 53] width 37 height 15
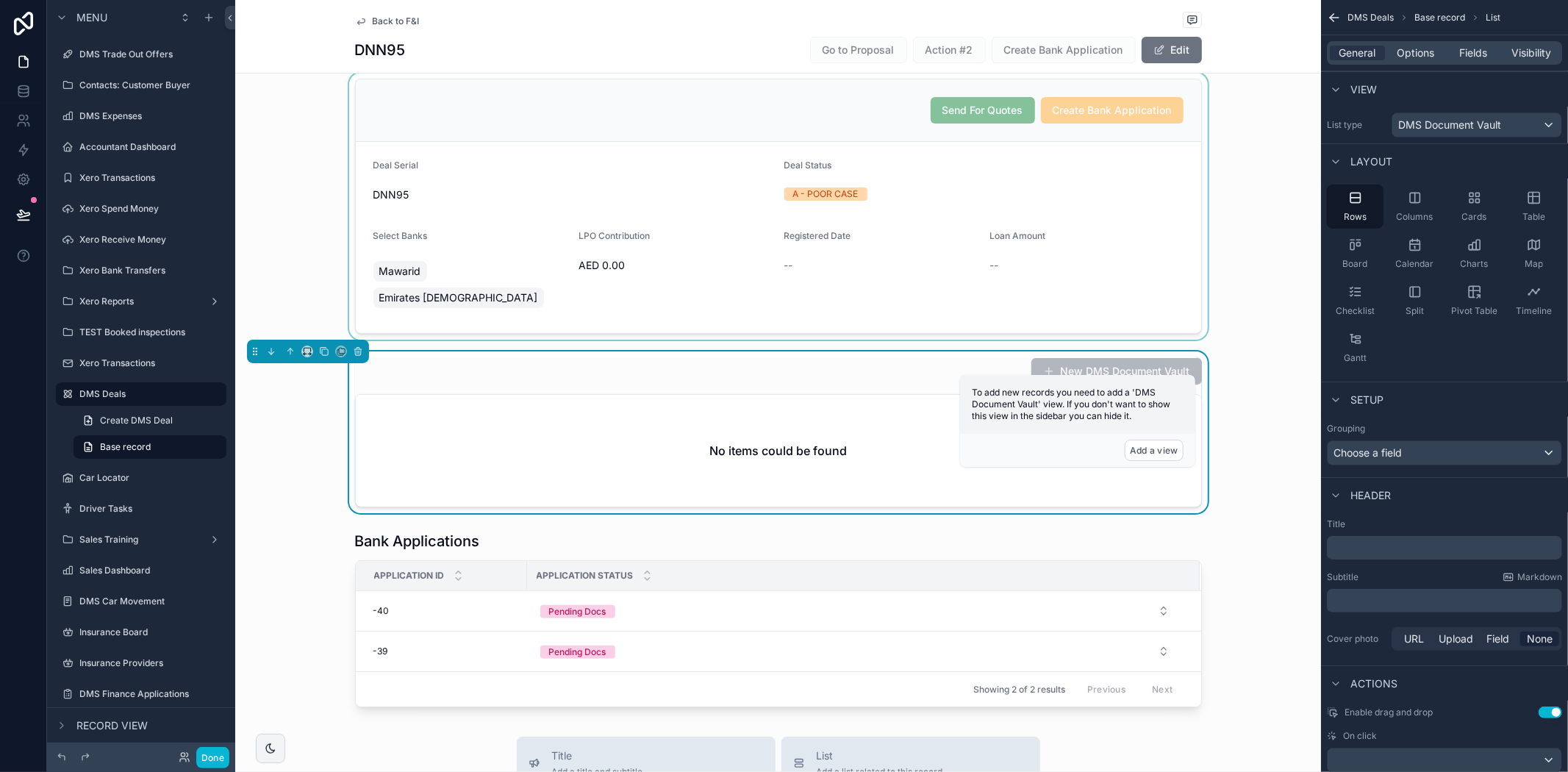
scroll to position [0, 0]
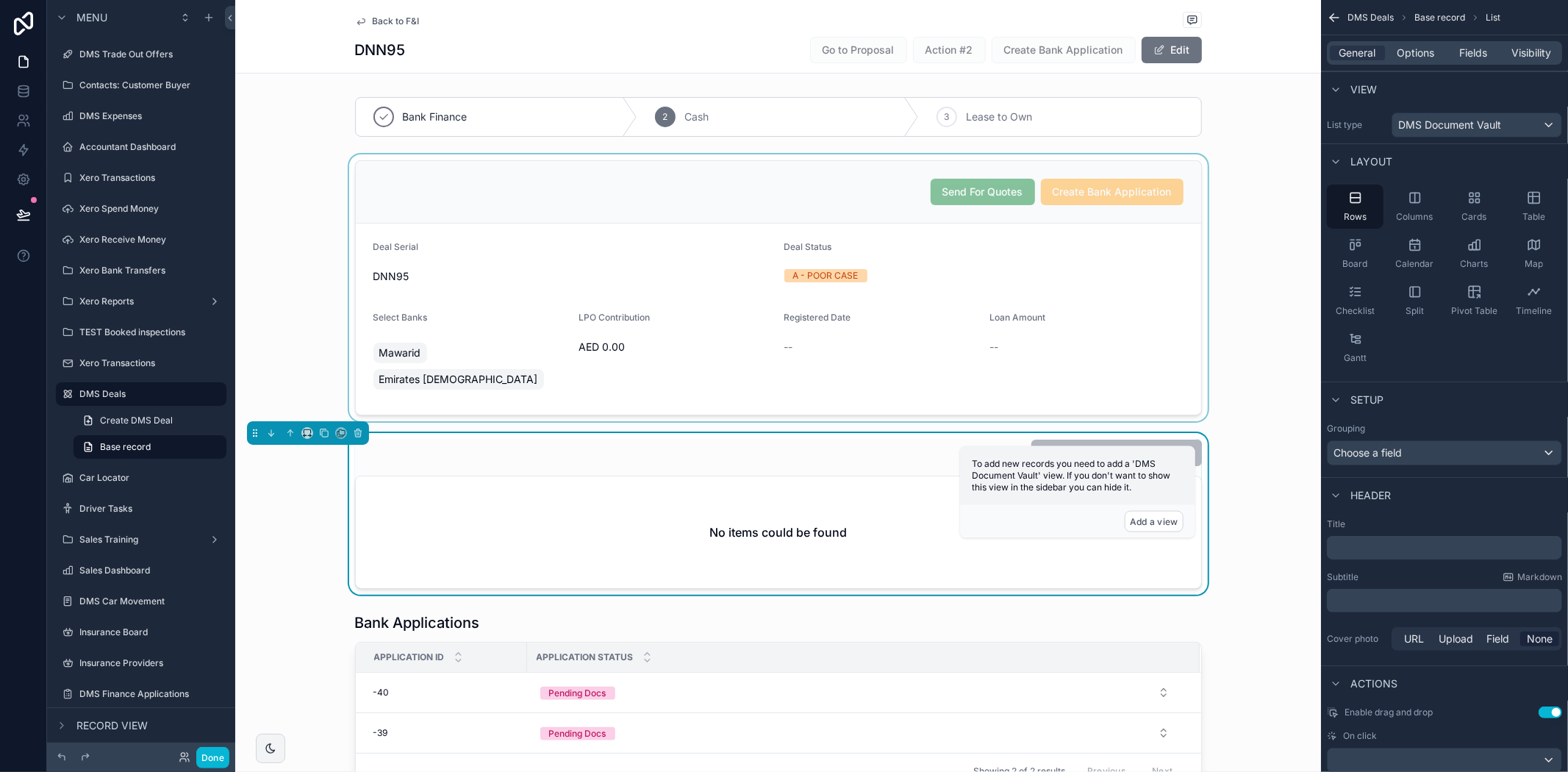
click at [600, 237] on div "scrollable content" at bounding box center [777, 287] width 1085 height 267
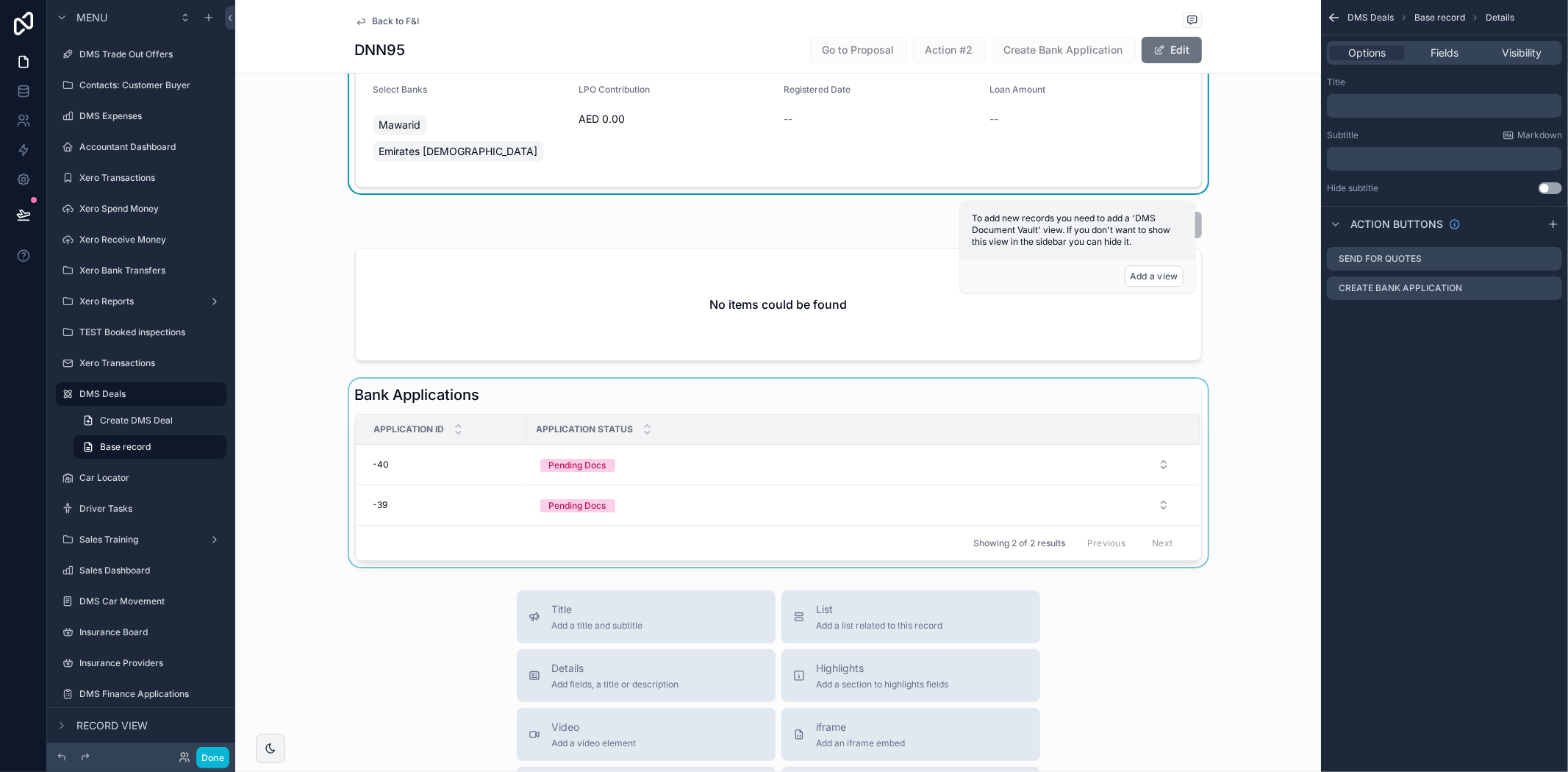
scroll to position [245, 0]
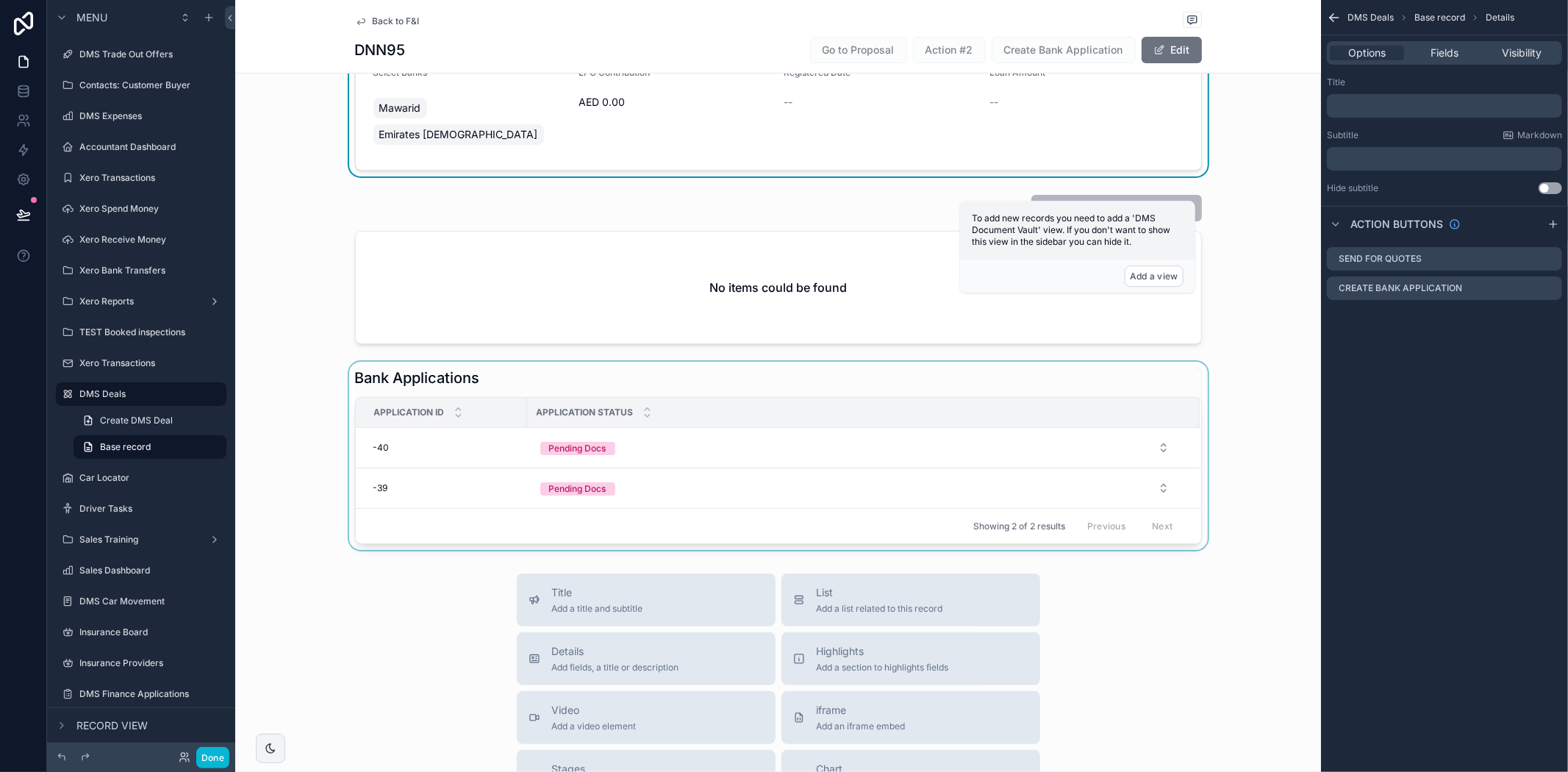
click at [622, 508] on div "Showing 2 of 2 results Previous Next" at bounding box center [778, 525] width 846 height 35
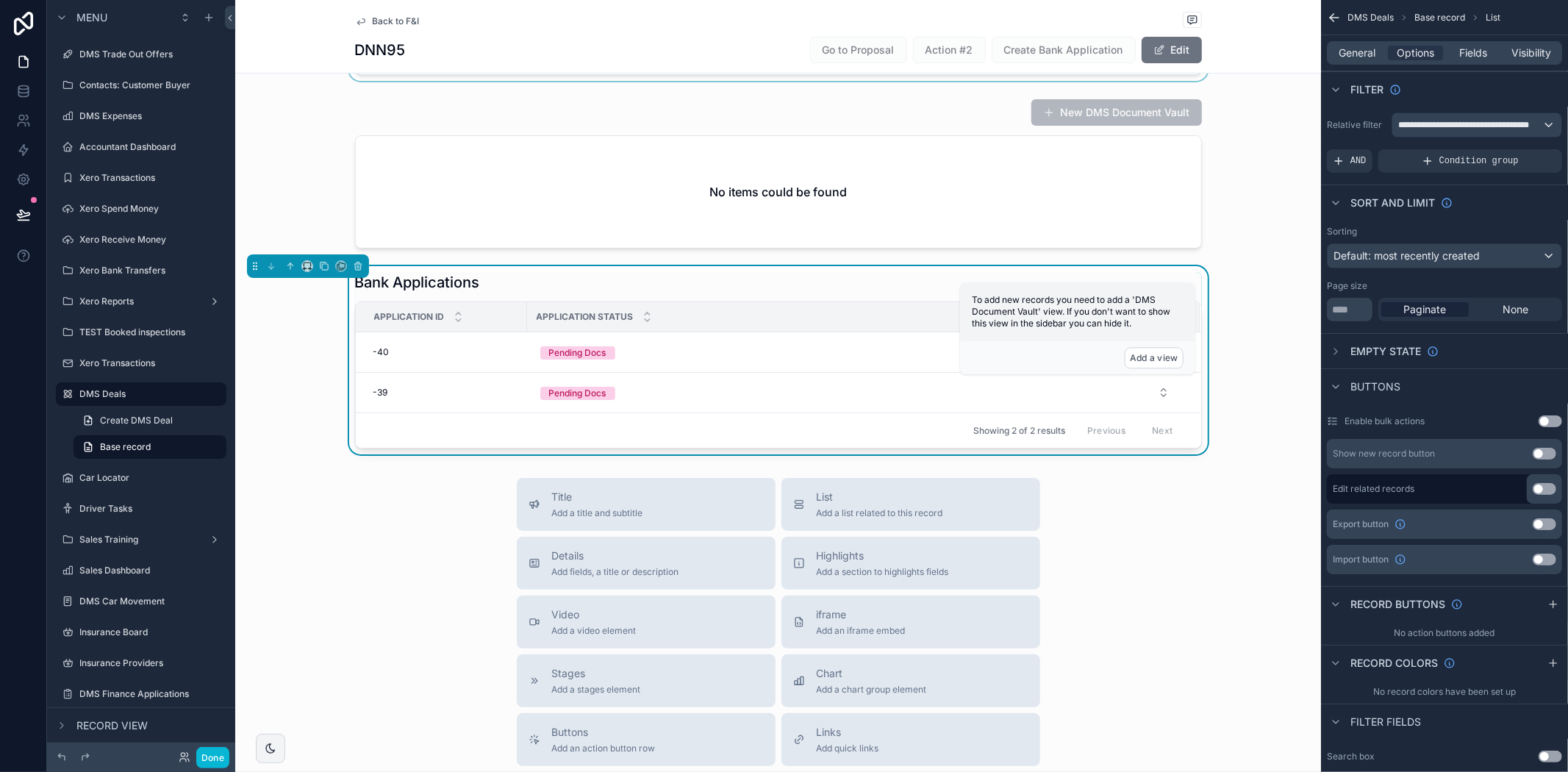
scroll to position [163, 0]
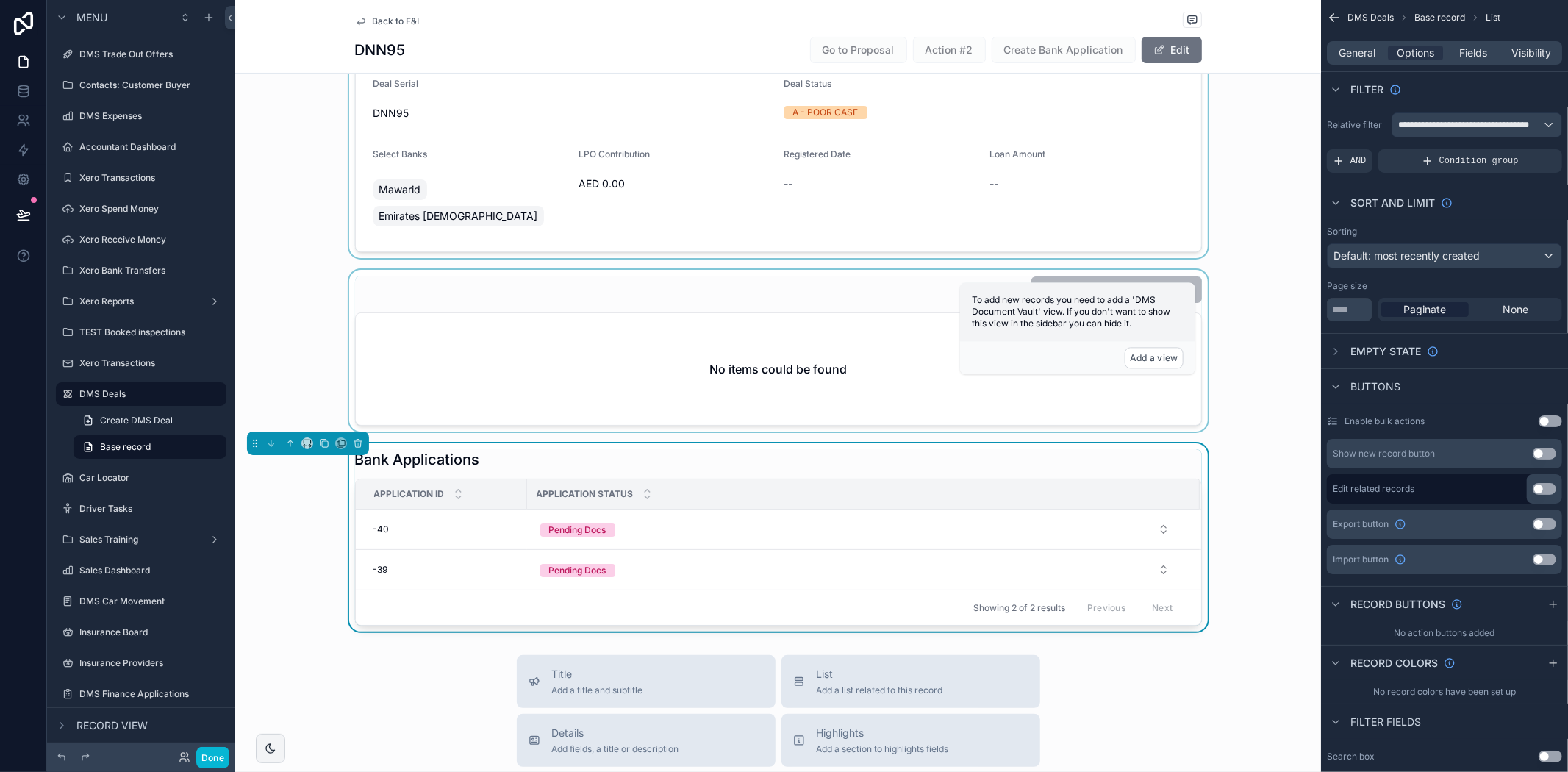
click at [606, 363] on div "scrollable content" at bounding box center [777, 351] width 1085 height 162
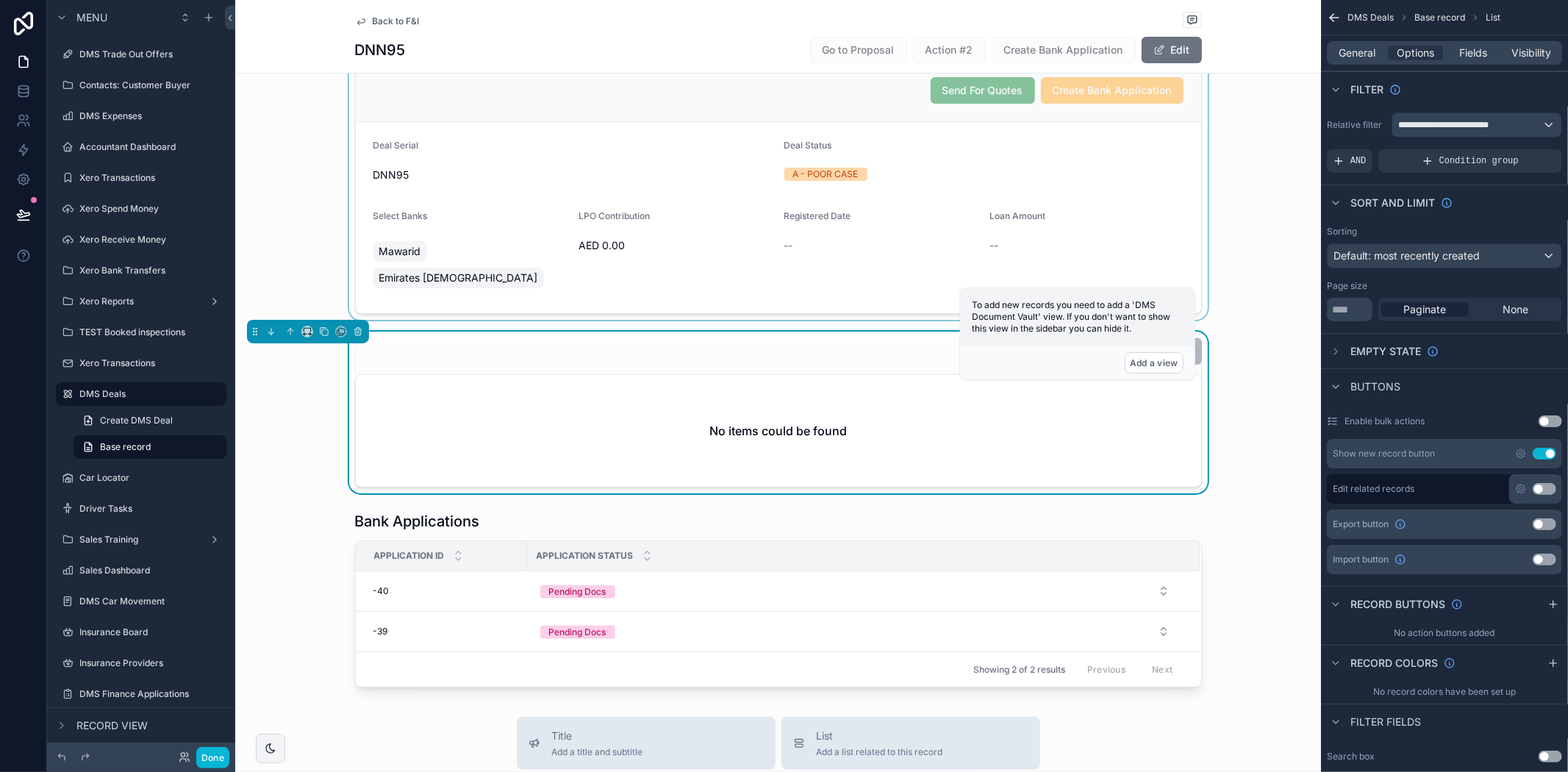
scroll to position [0, 0]
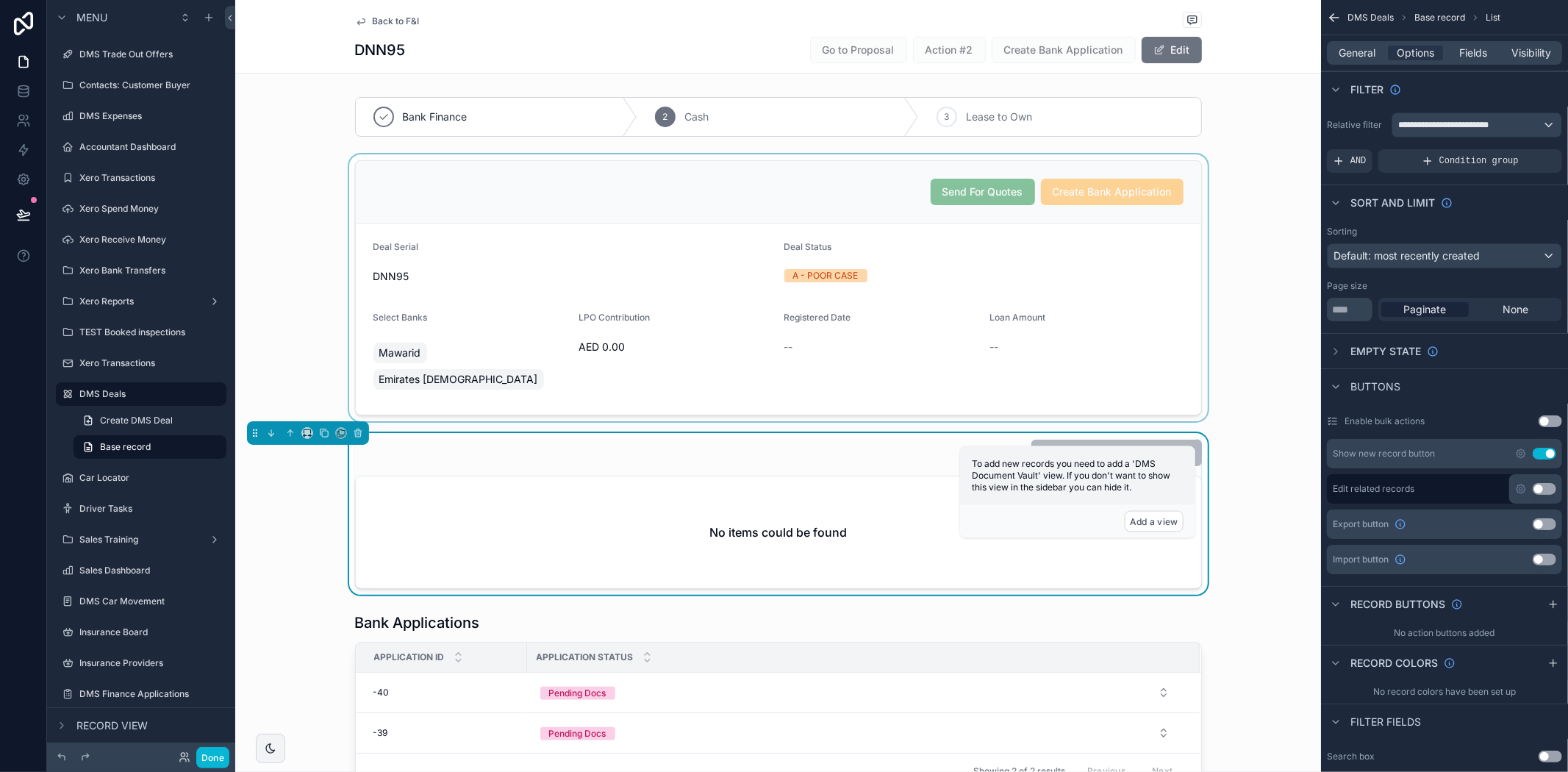
click at [401, 15] on span "Back to F&I" at bounding box center [396, 21] width 47 height 11
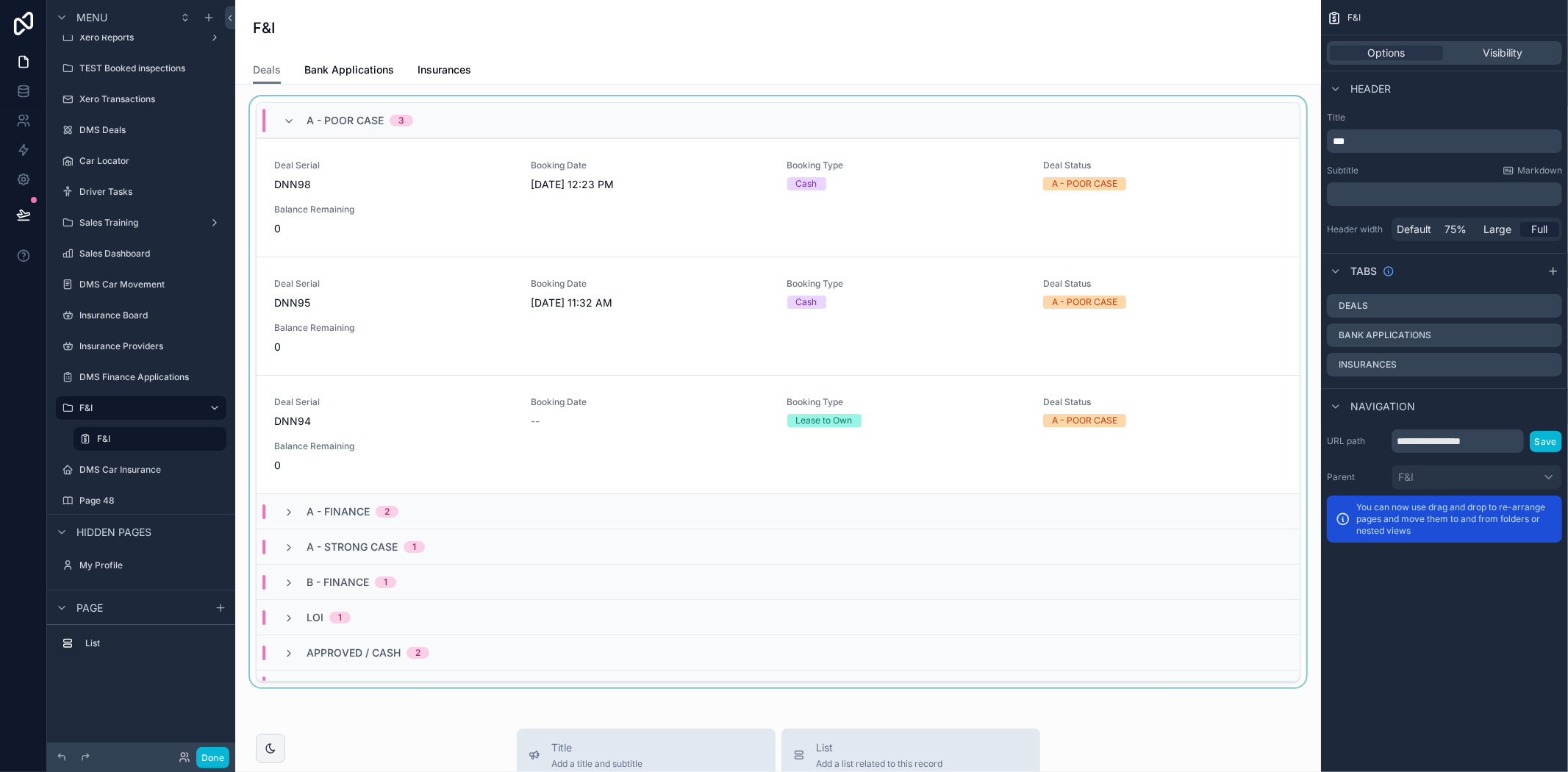
click at [445, 189] on div "scrollable content" at bounding box center [778, 395] width 1063 height 597
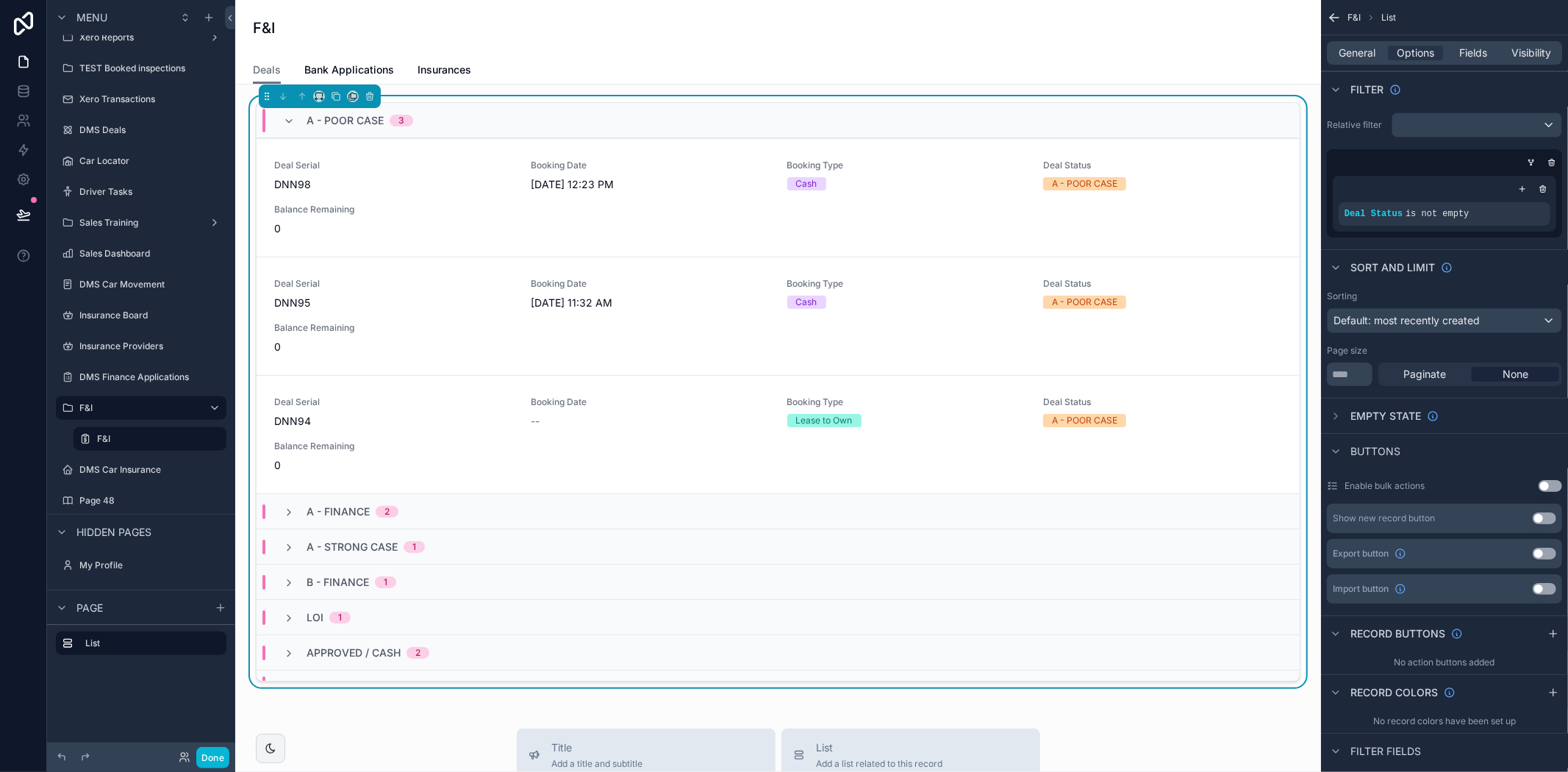
click at [445, 189] on span "DNN98" at bounding box center [393, 185] width 239 height 15
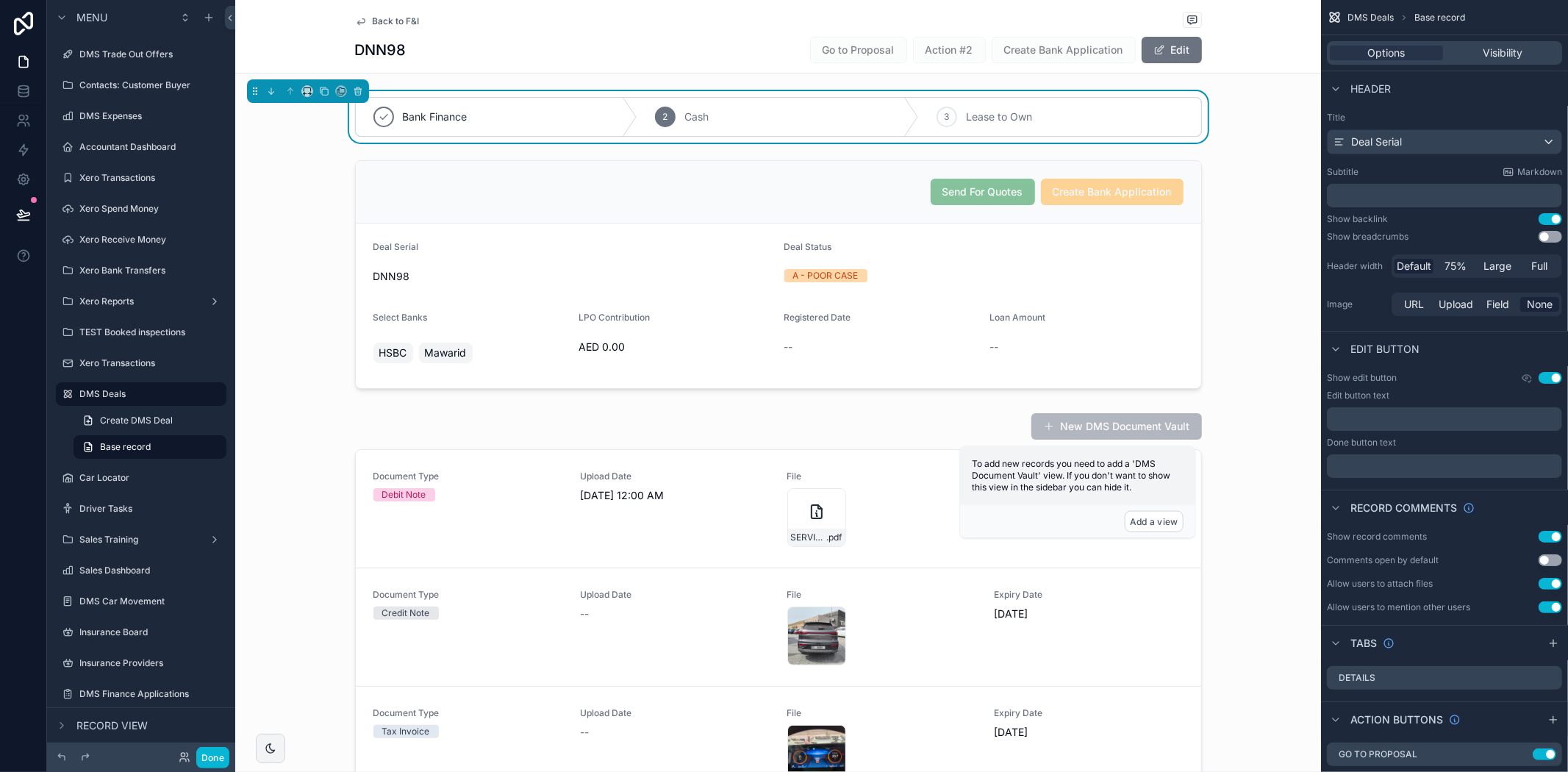
click at [373, 19] on span "Back to F&I" at bounding box center [396, 21] width 47 height 11
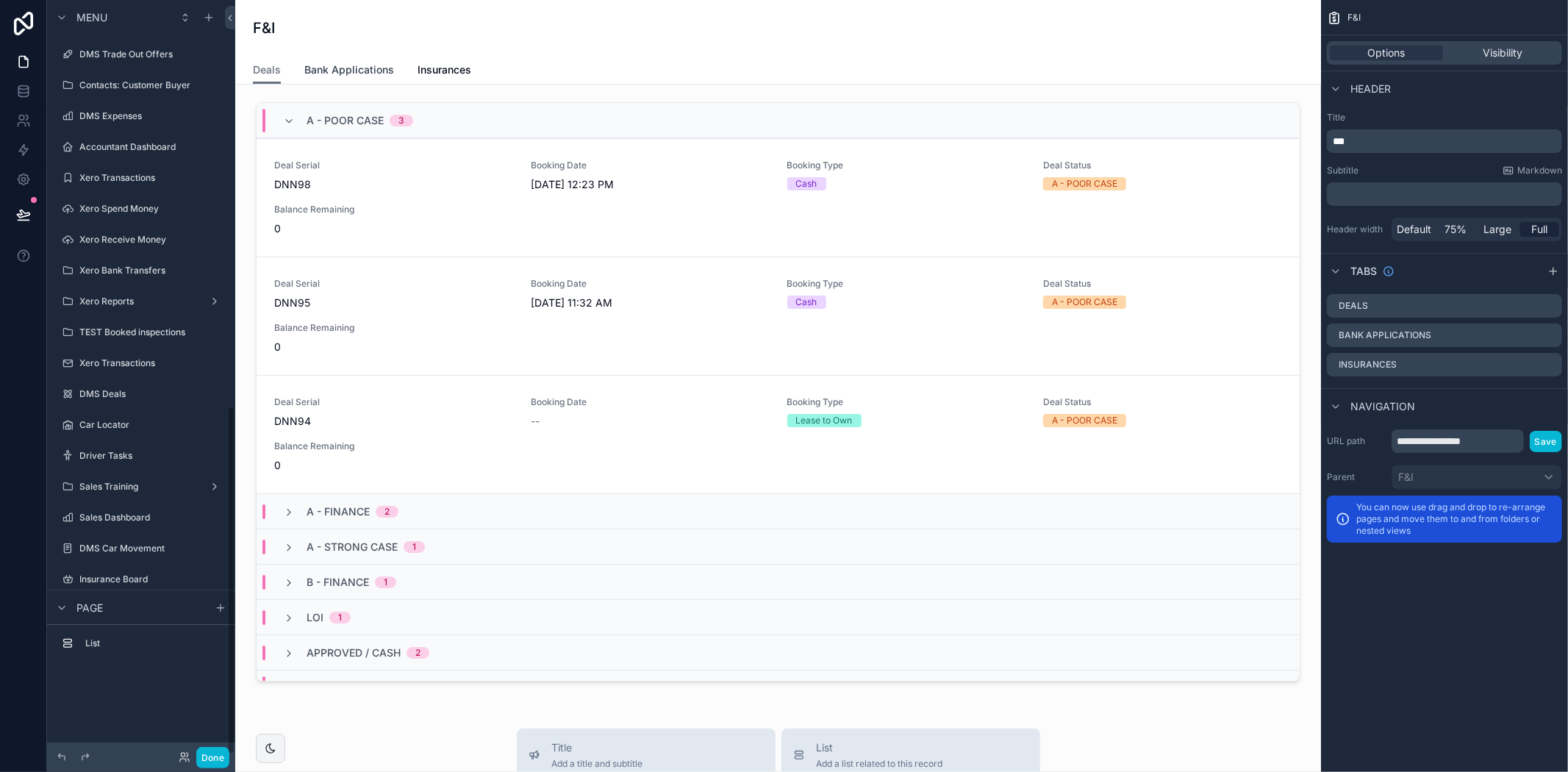
scroll to position [880, 0]
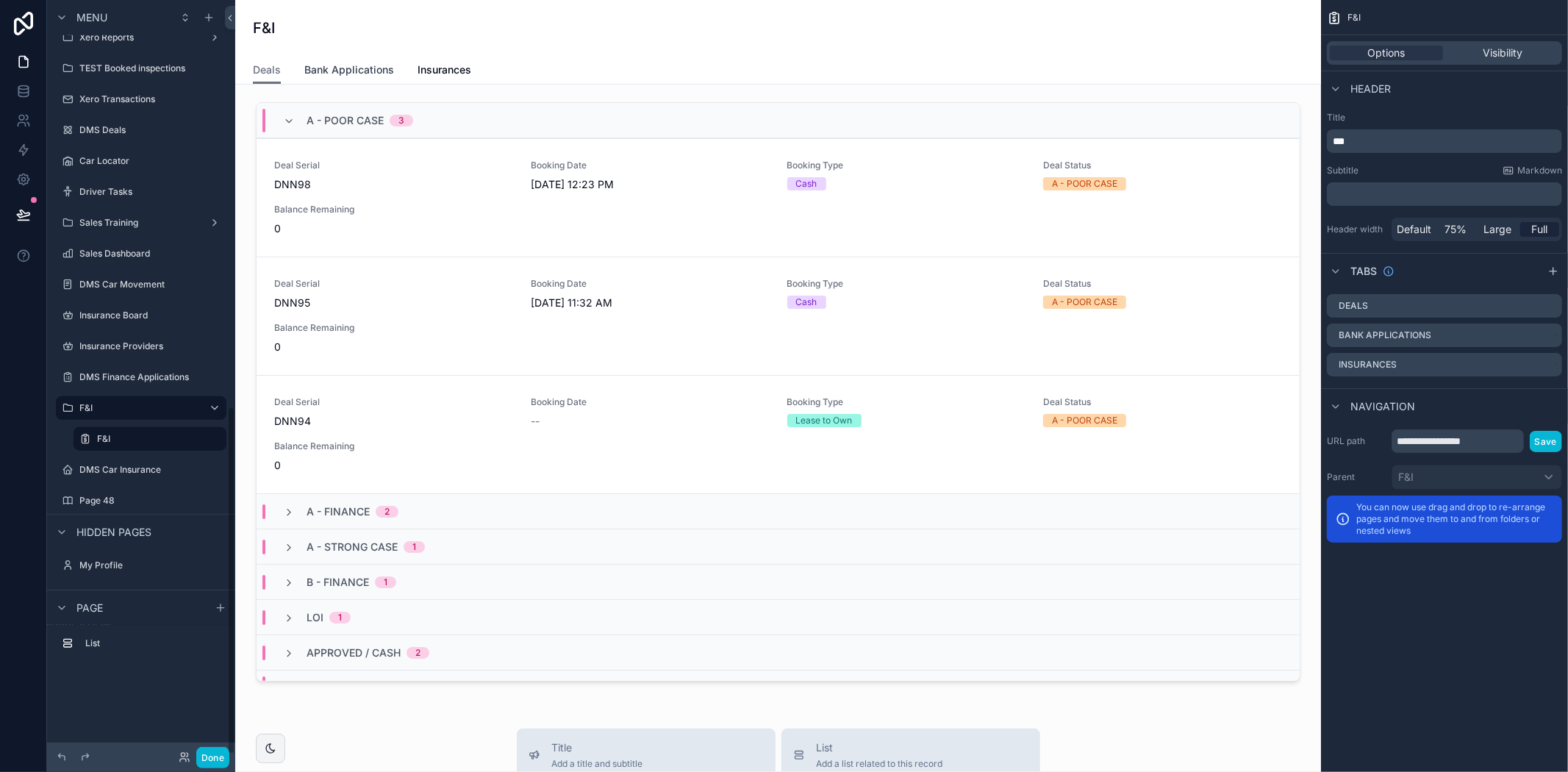
click at [369, 74] on span "Bank Applications" at bounding box center [349, 70] width 90 height 15
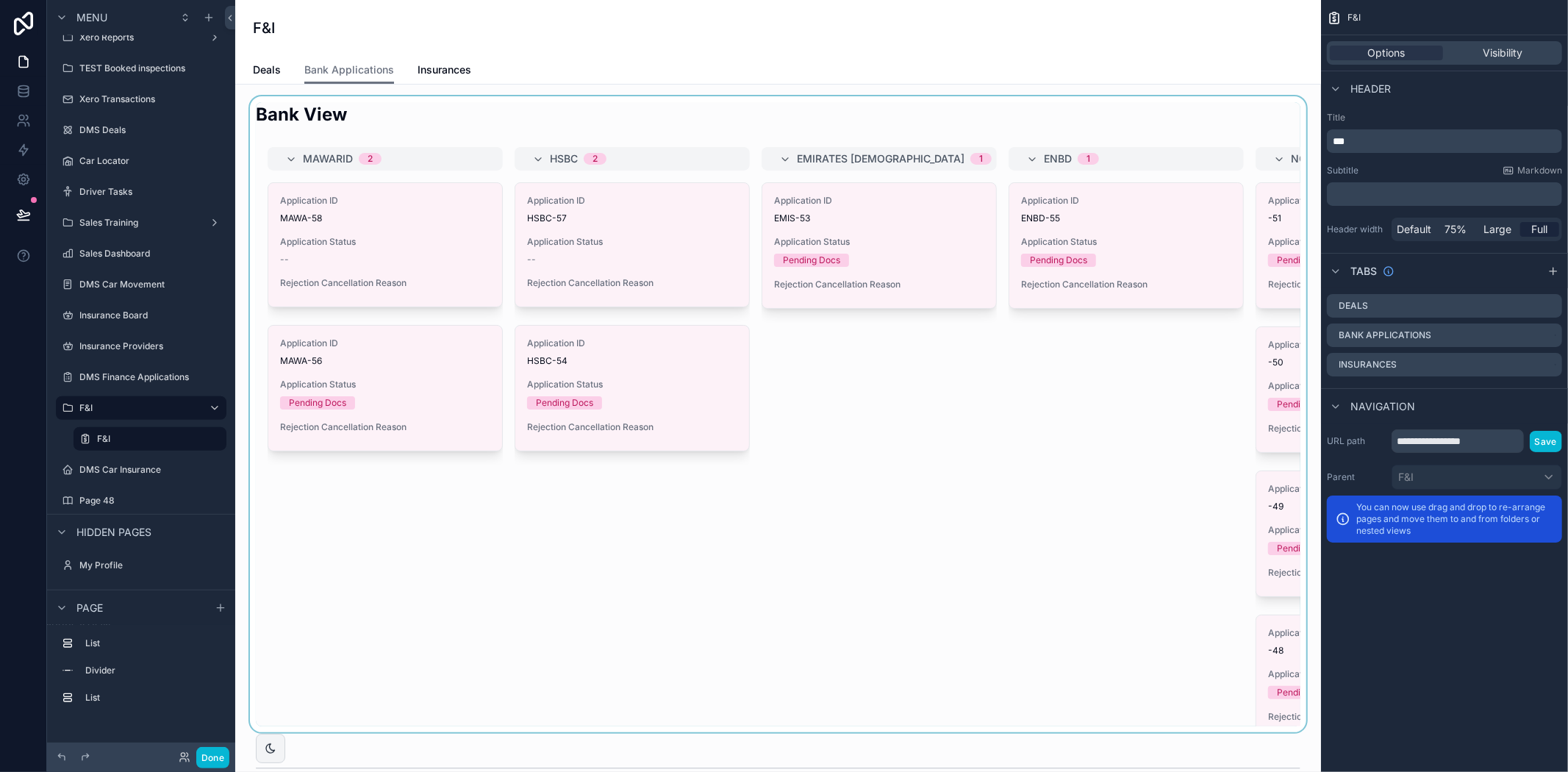
click at [292, 230] on div "scrollable content" at bounding box center [778, 414] width 1063 height 636
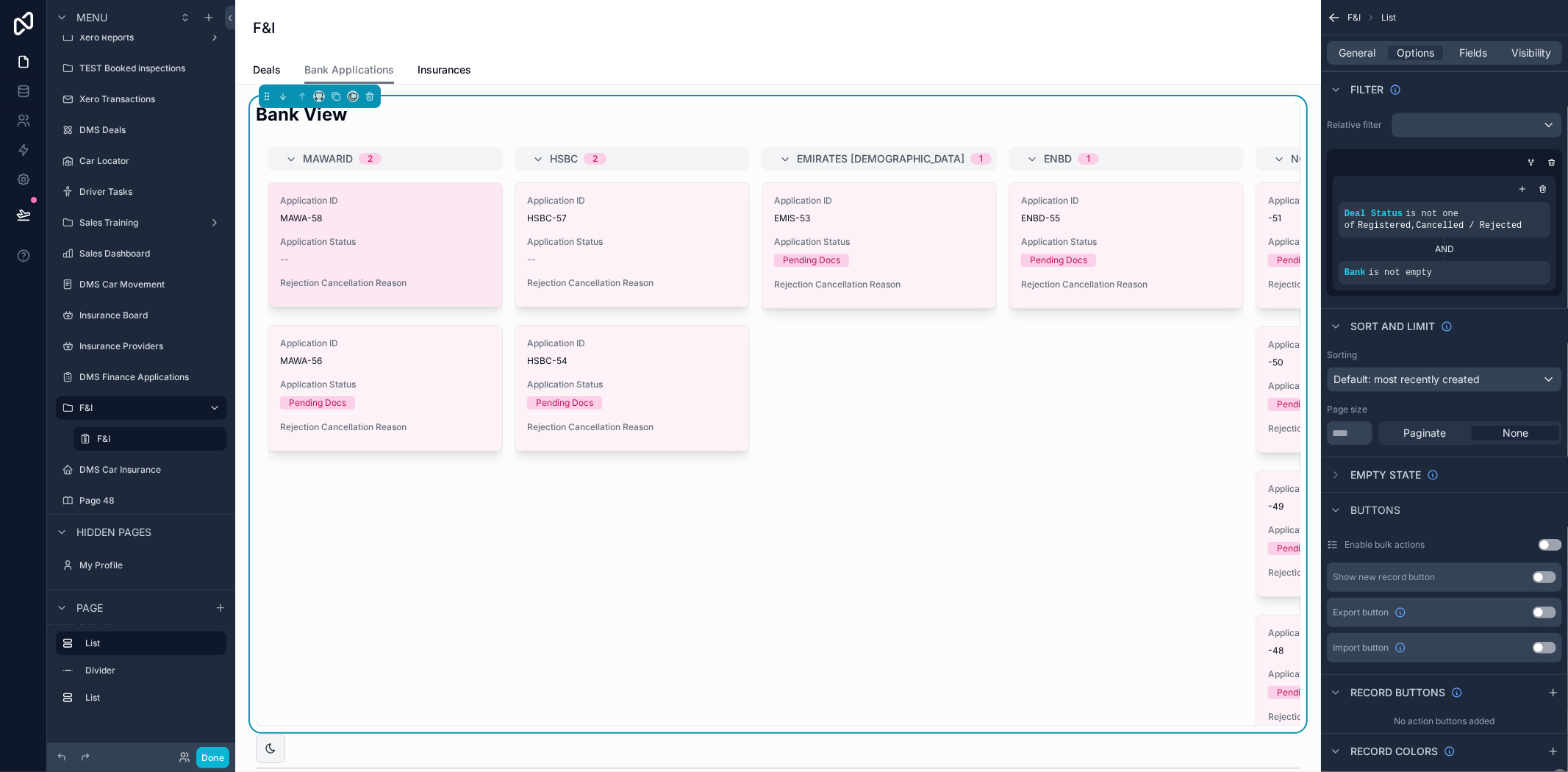
click at [365, 250] on div "Application Status --" at bounding box center [385, 250] width 210 height 29
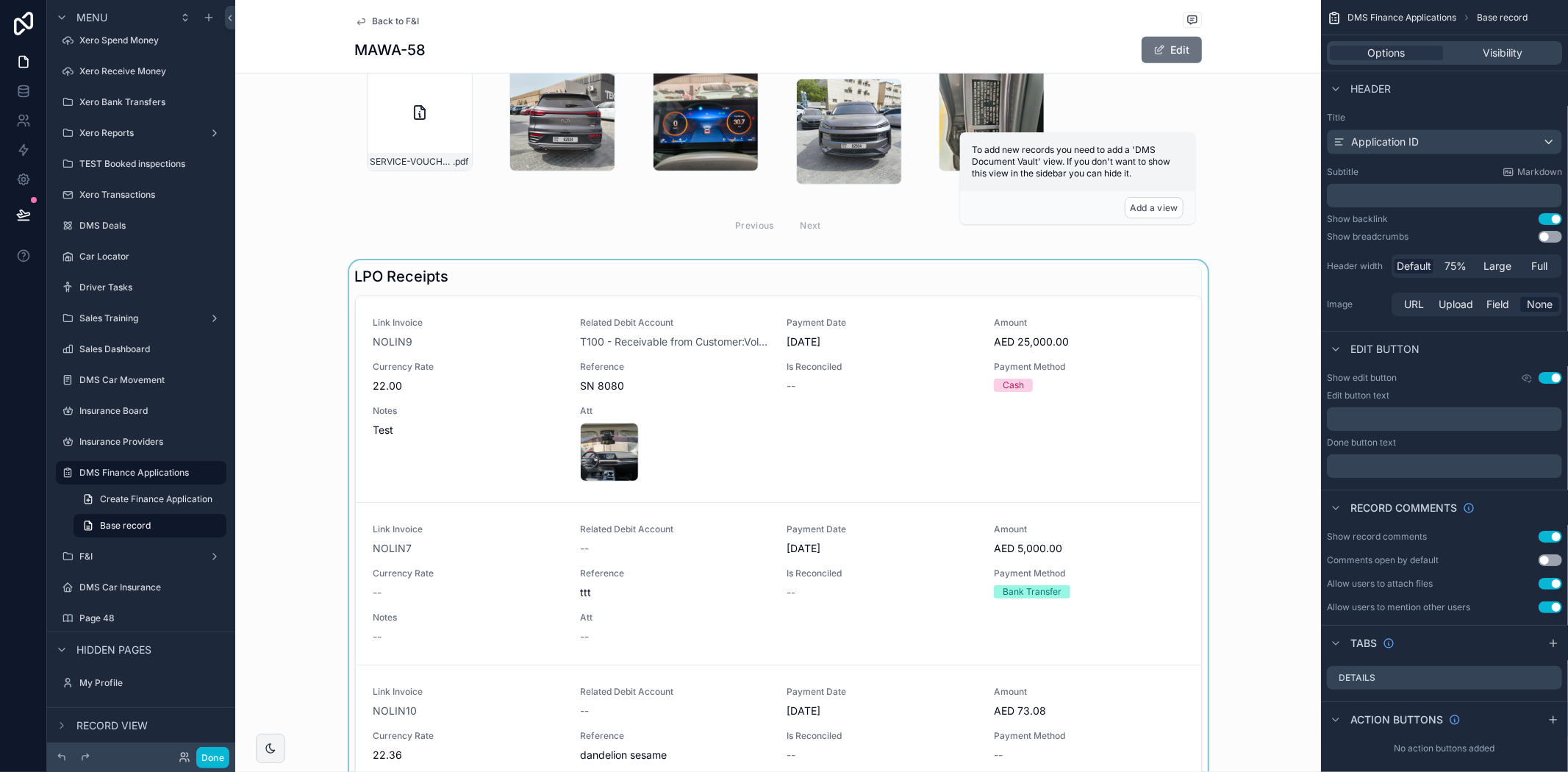
scroll to position [653, 0]
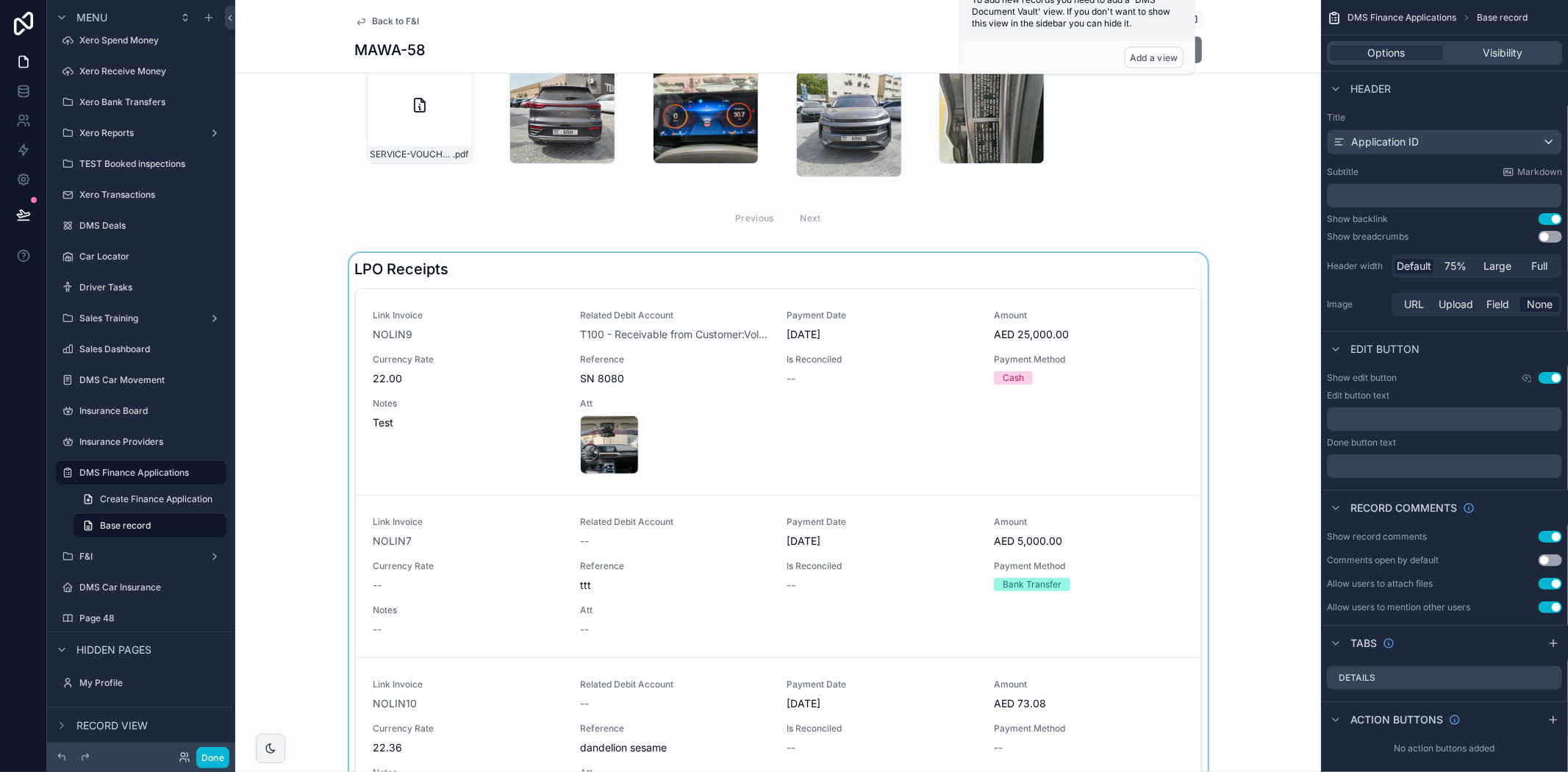
click at [765, 392] on div "scrollable content" at bounding box center [777, 563] width 1085 height 620
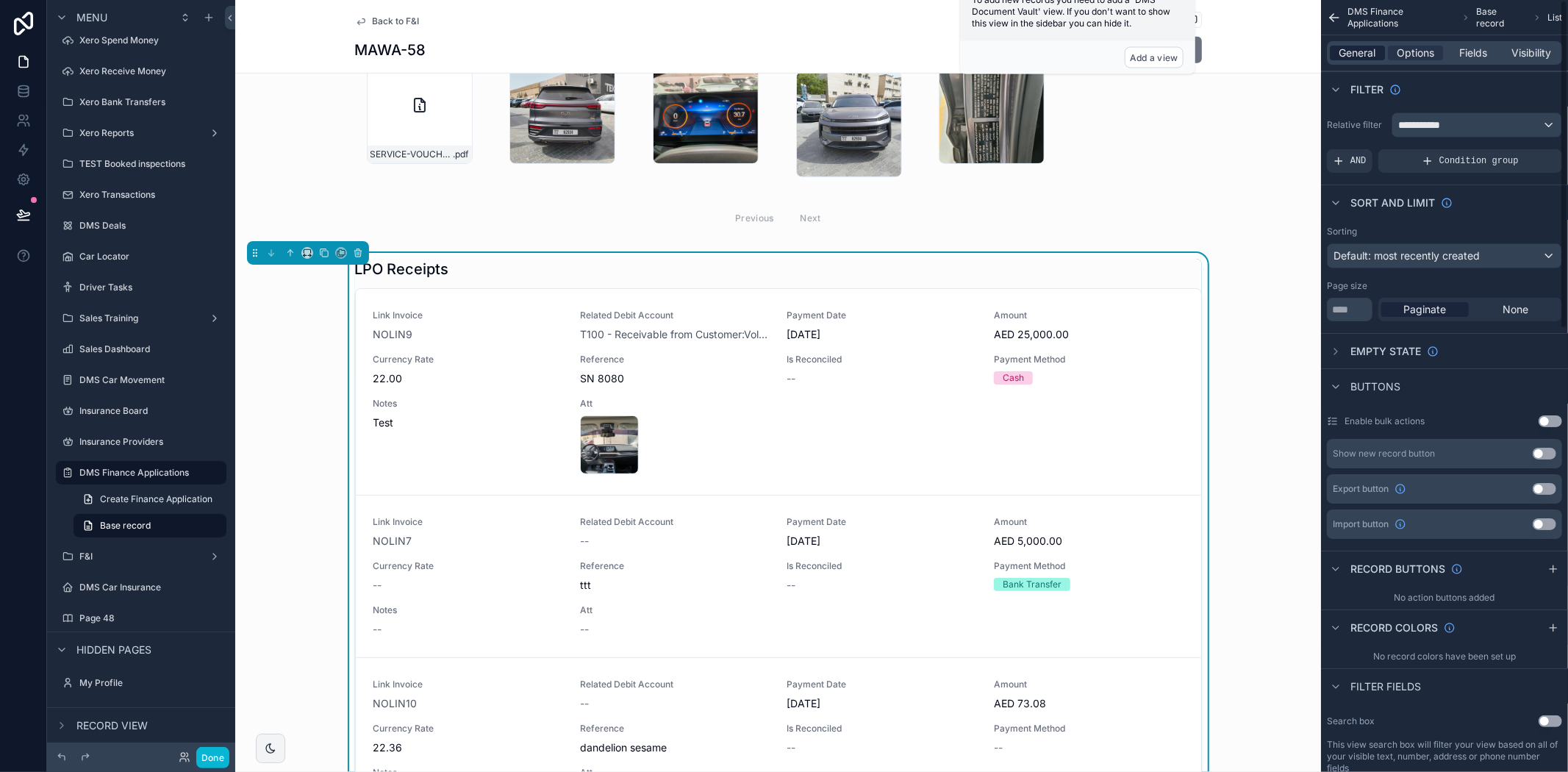
click at [1361, 48] on span "General" at bounding box center [1358, 53] width 37 height 15
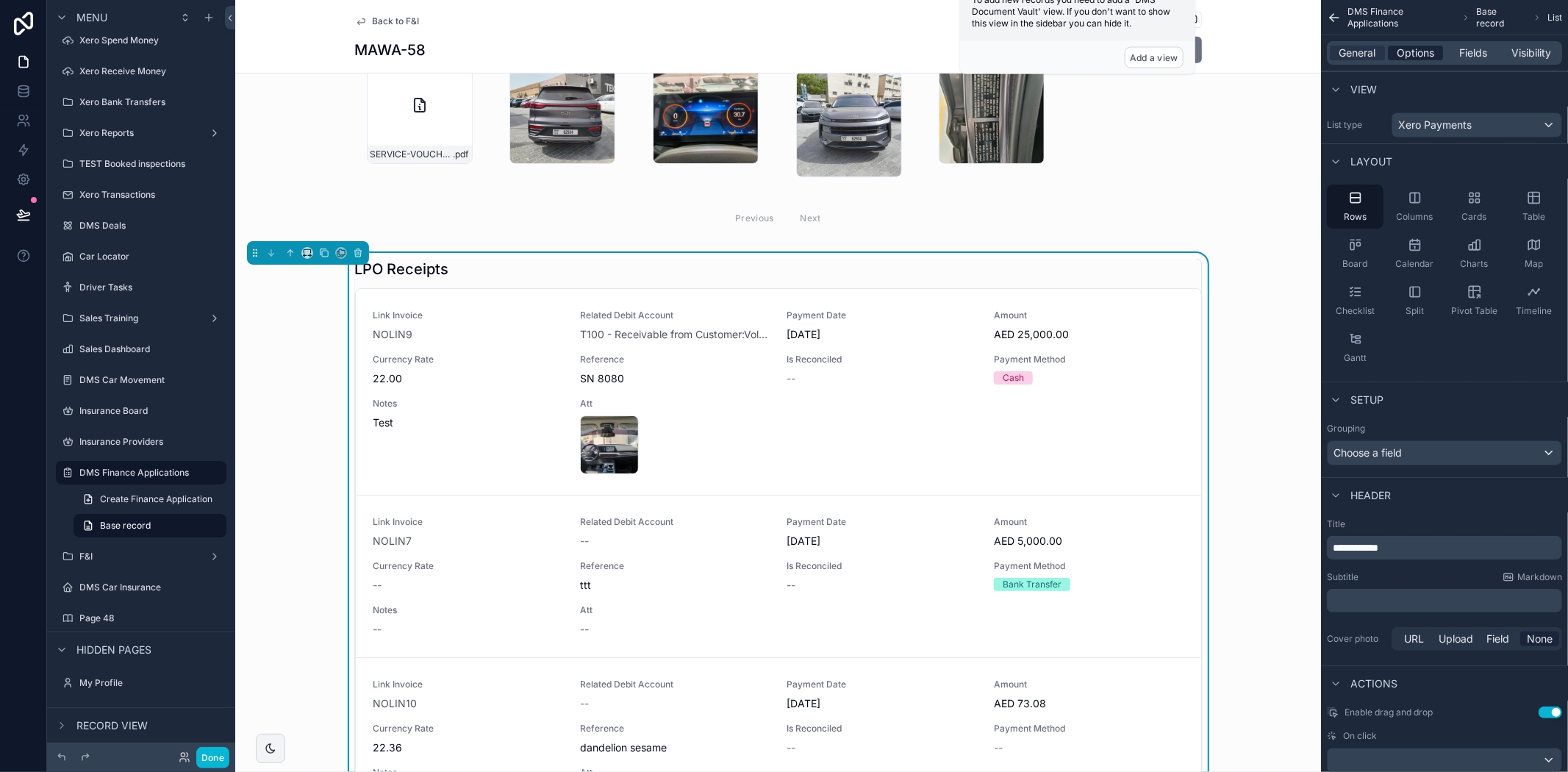
click at [1412, 48] on span "Options" at bounding box center [1415, 53] width 38 height 15
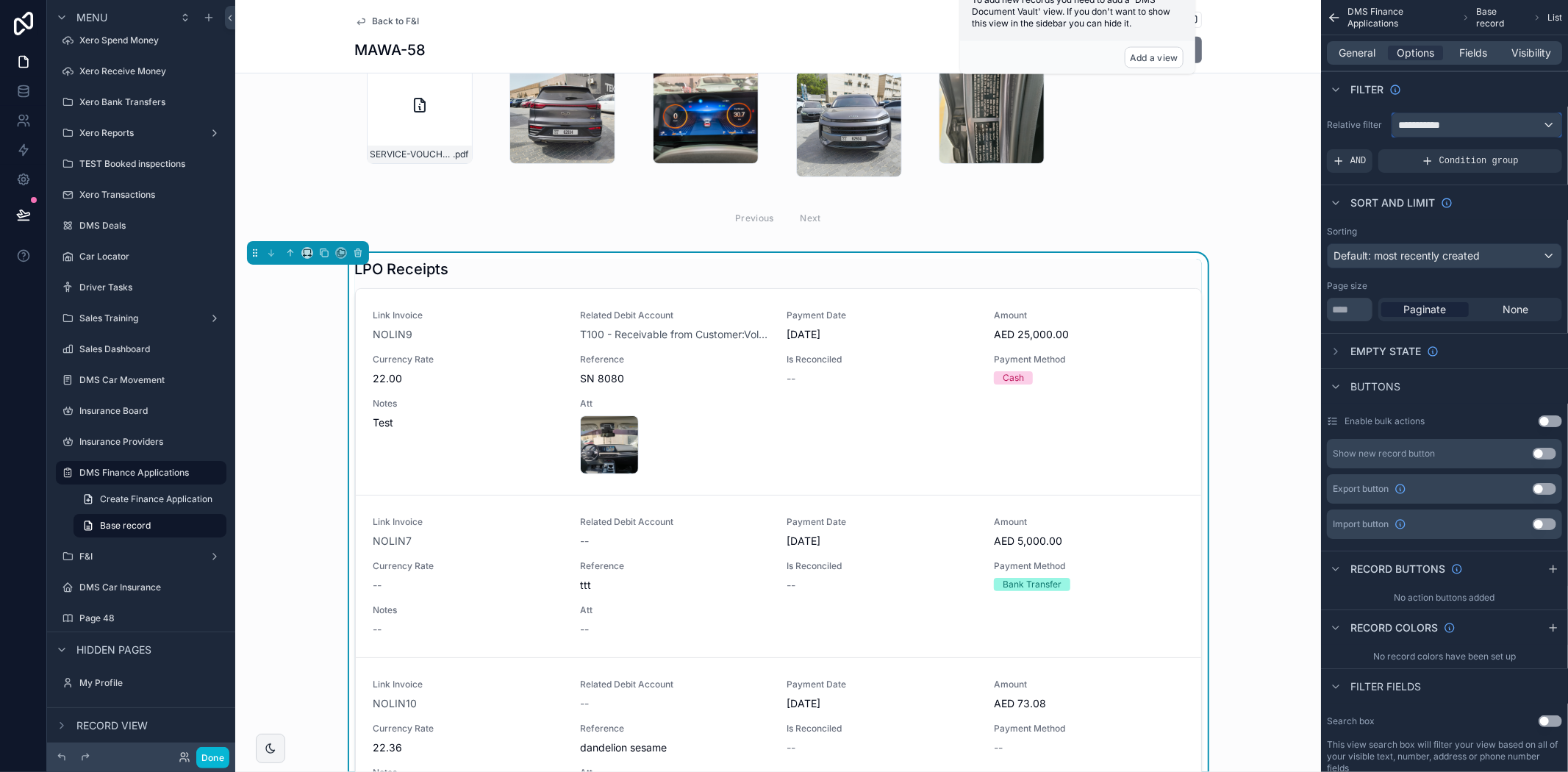
click at [1430, 117] on div "**********" at bounding box center [1477, 124] width 169 height 24
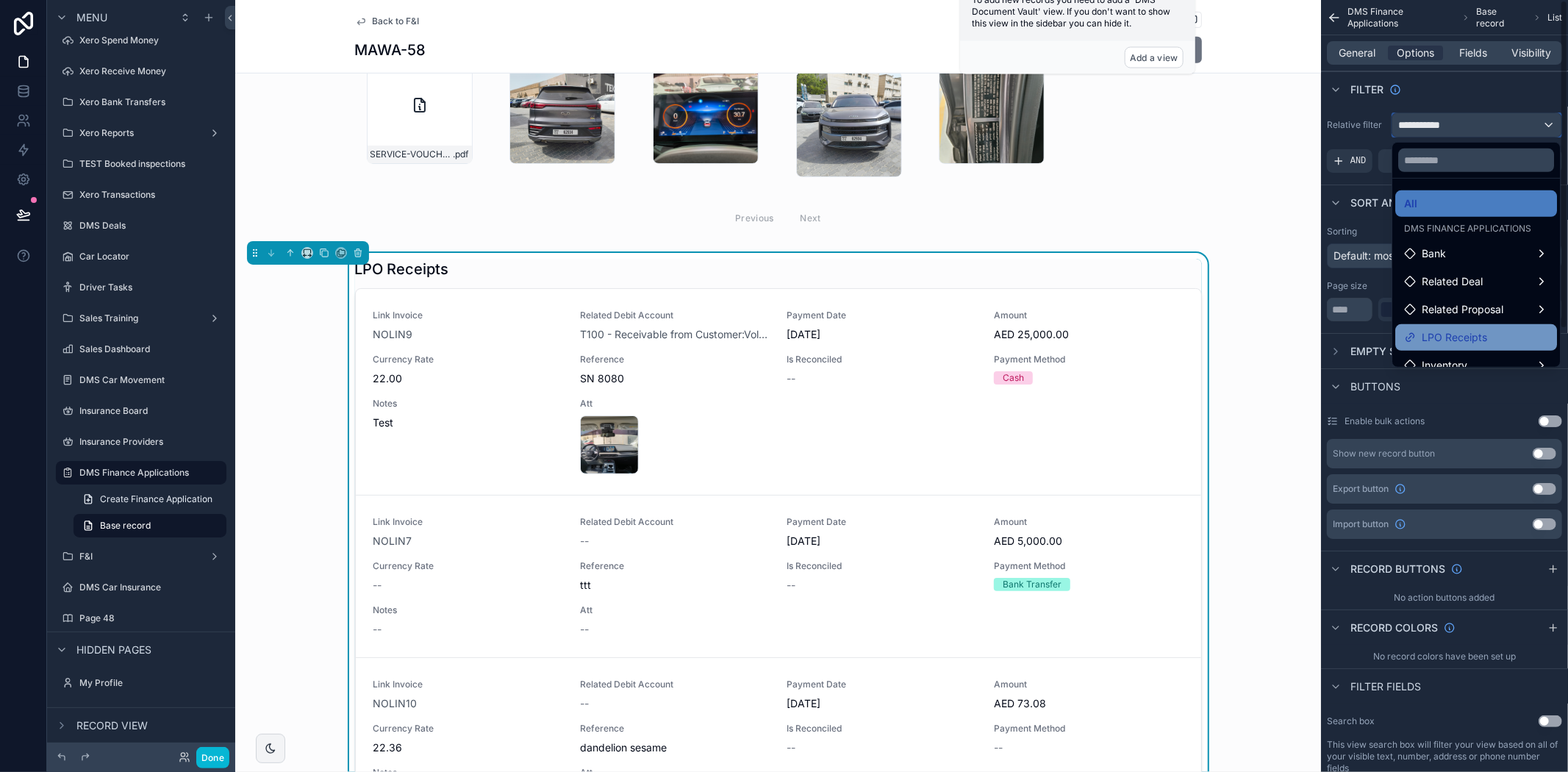
scroll to position [15, 0]
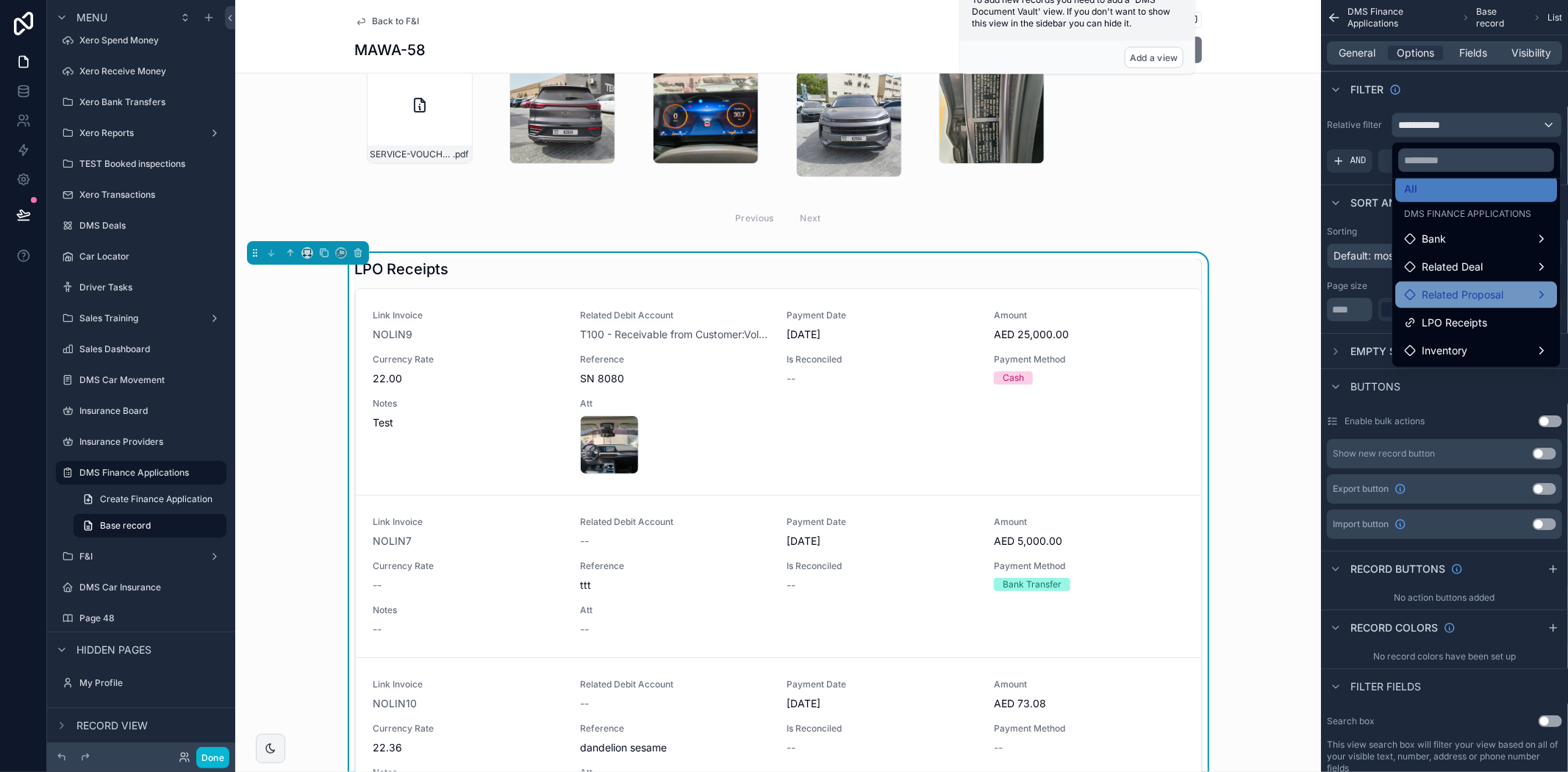
click at [1484, 288] on span "Related Proposal" at bounding box center [1463, 295] width 82 height 18
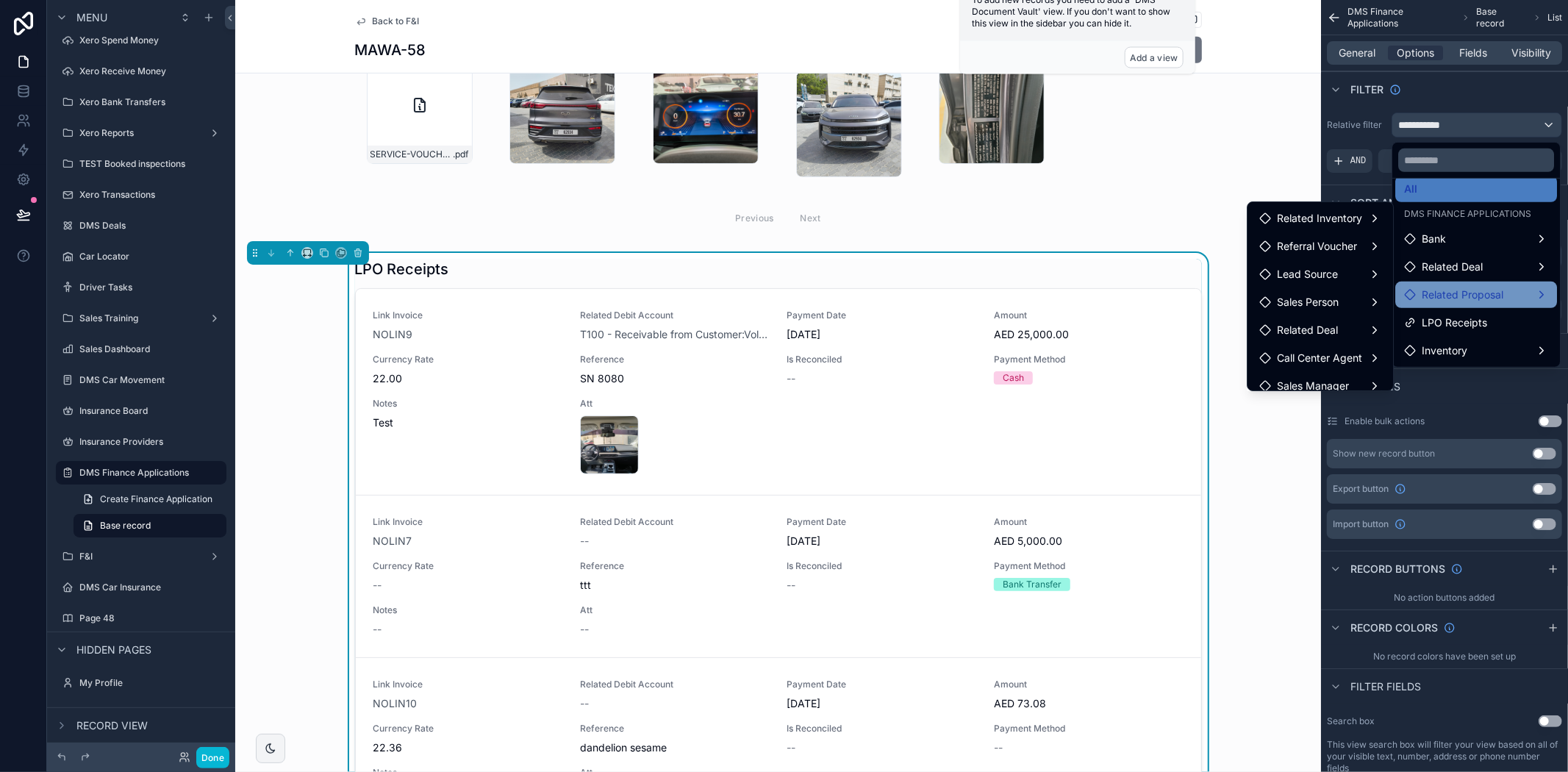
click at [1484, 288] on span "Related Proposal" at bounding box center [1463, 295] width 82 height 18
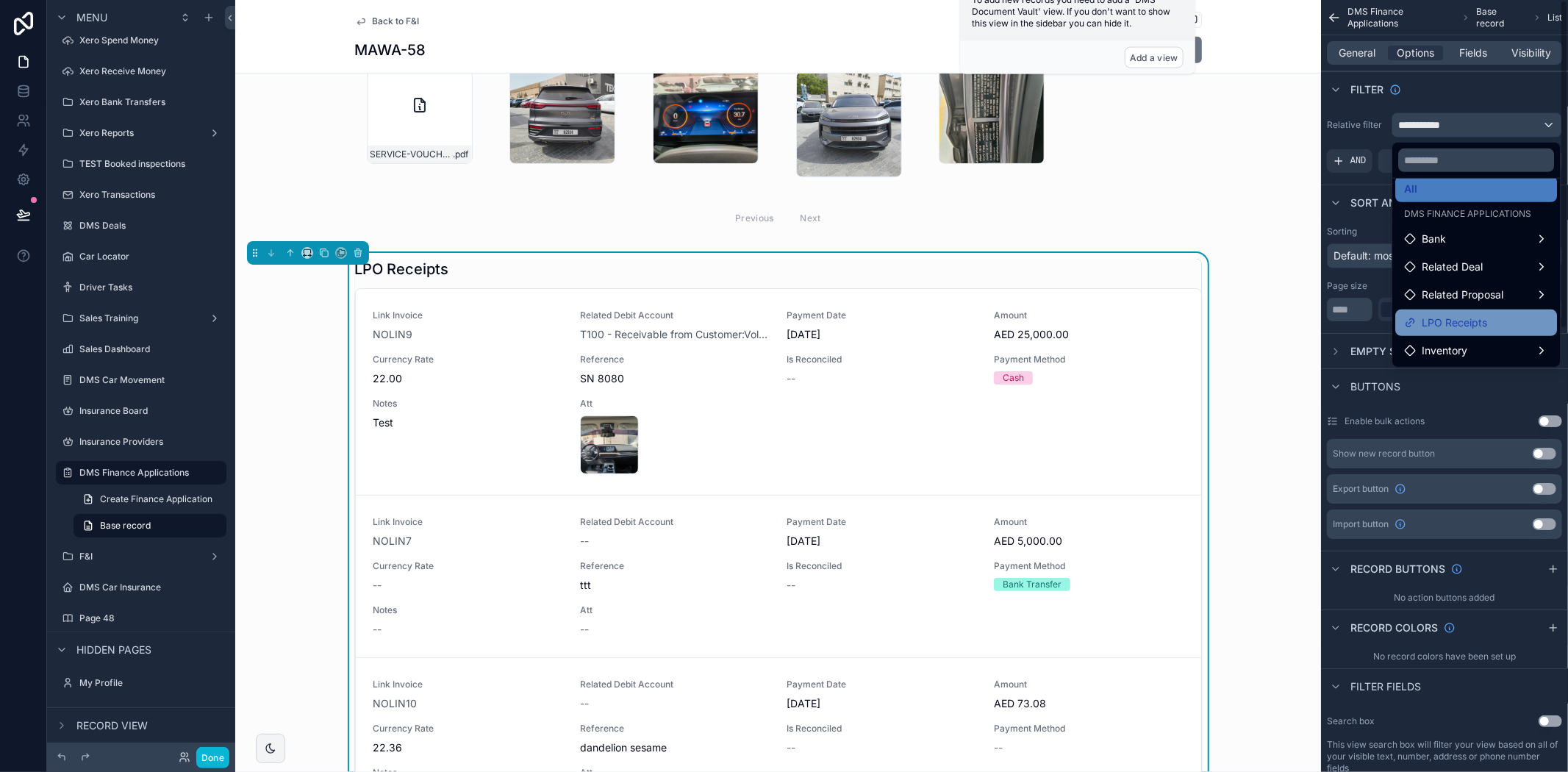
click at [1425, 332] on div "LPO Receipts" at bounding box center [1476, 322] width 162 height 27
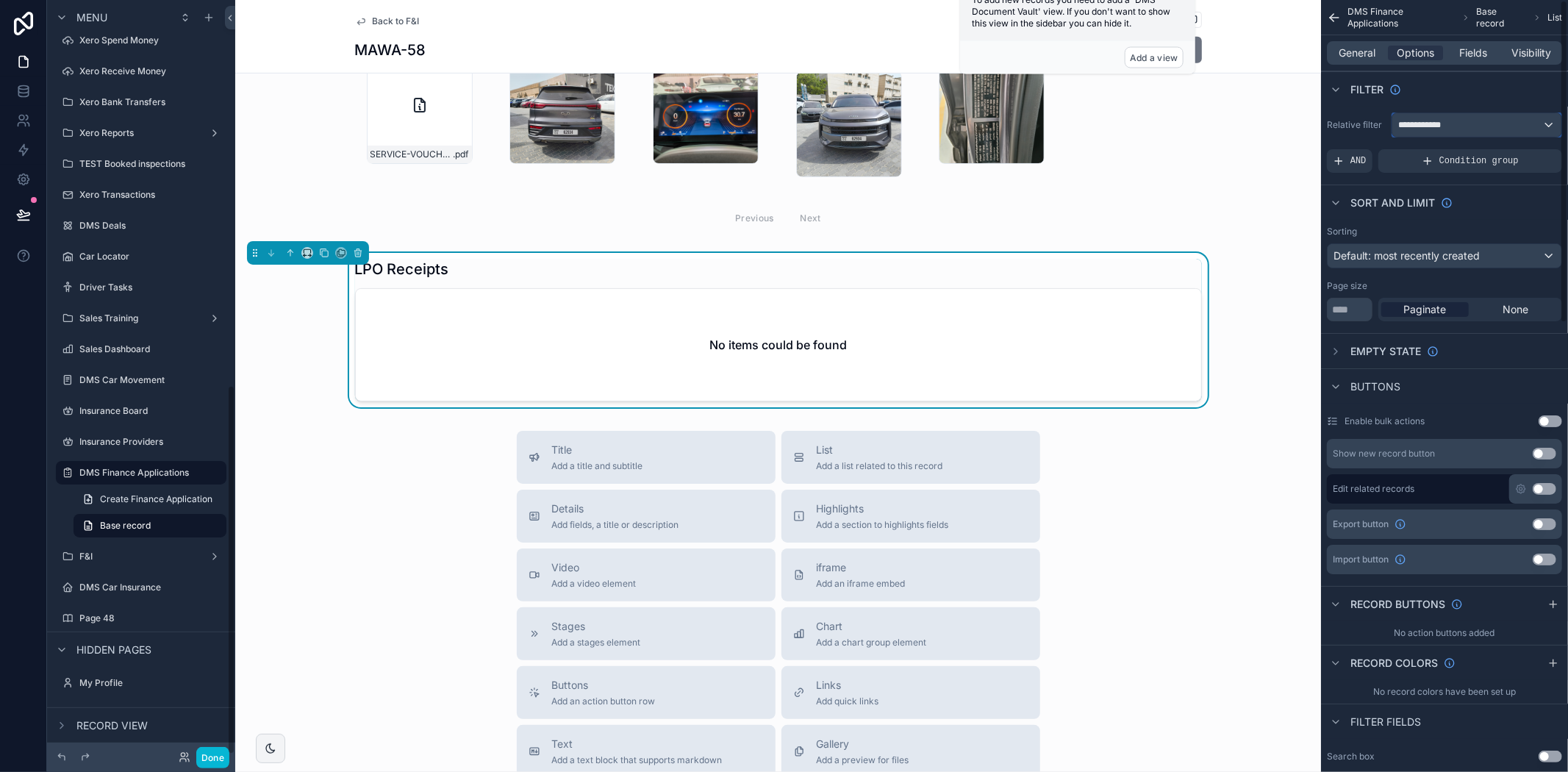
click at [1426, 126] on span "**********" at bounding box center [1426, 125] width 56 height 11
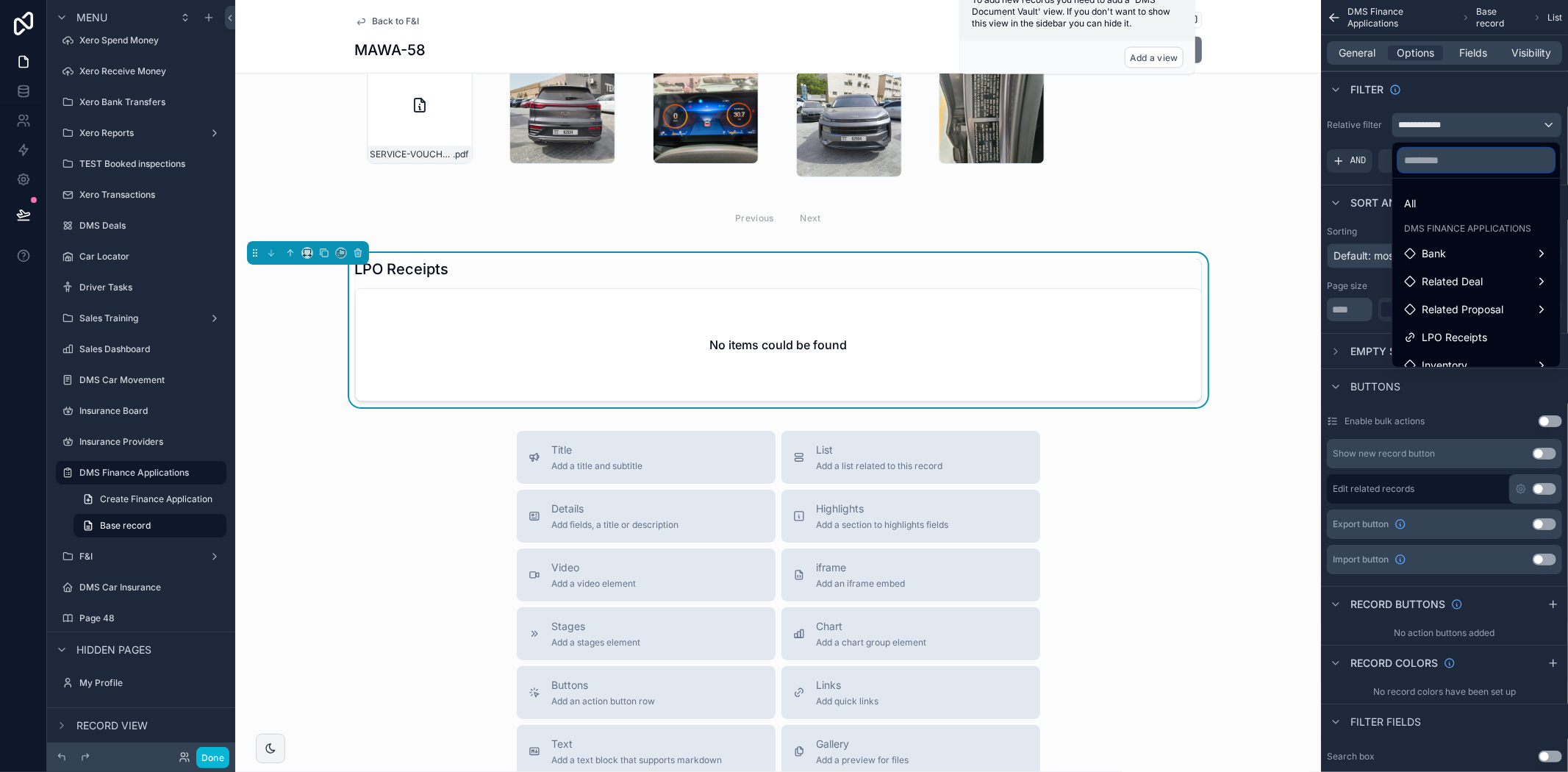
click at [1452, 159] on input "text" at bounding box center [1476, 160] width 155 height 24
type input "****"
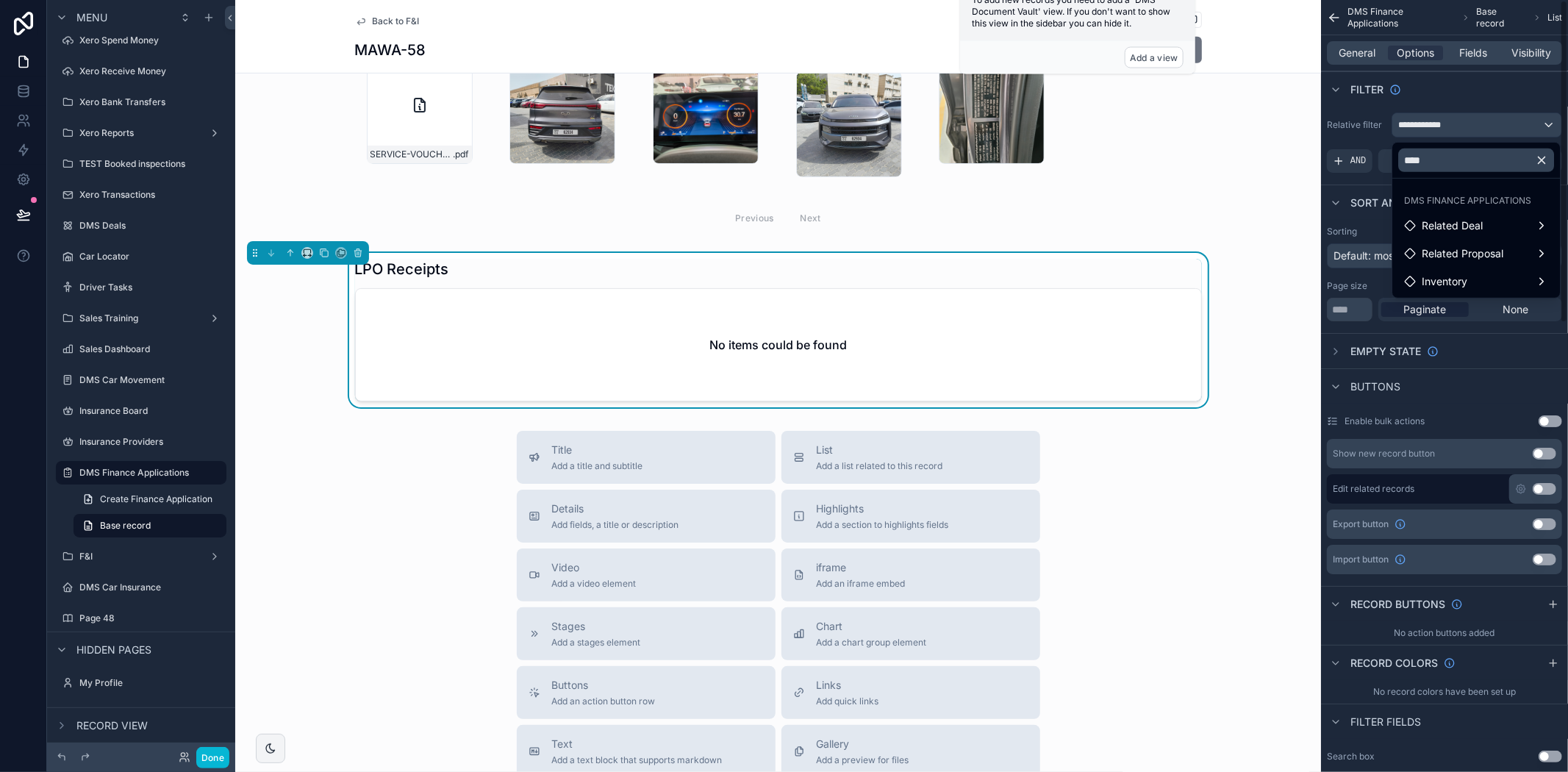
click at [1354, 101] on div "scrollable content" at bounding box center [784, 386] width 1568 height 772
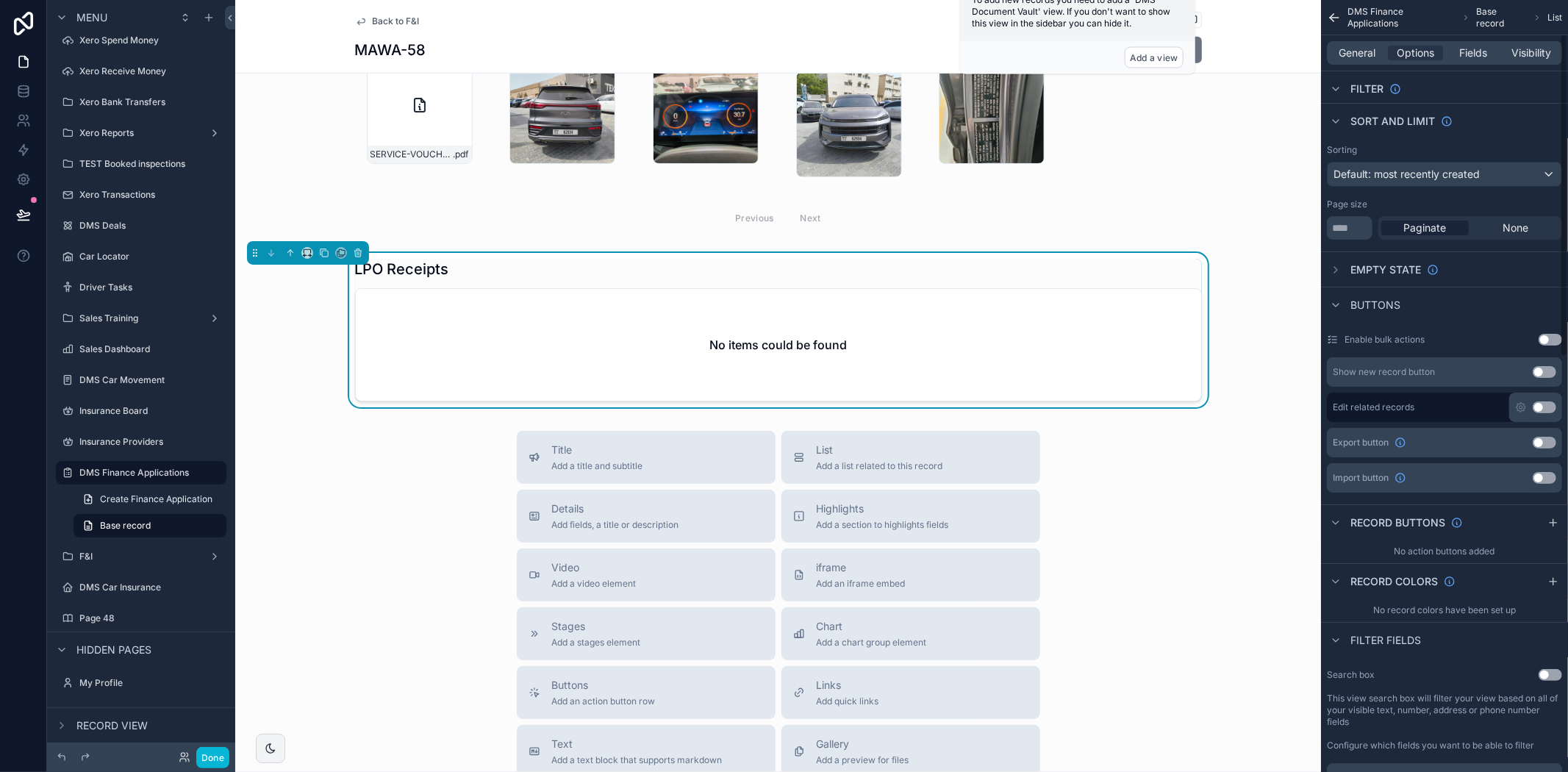
scroll to position [408, 0]
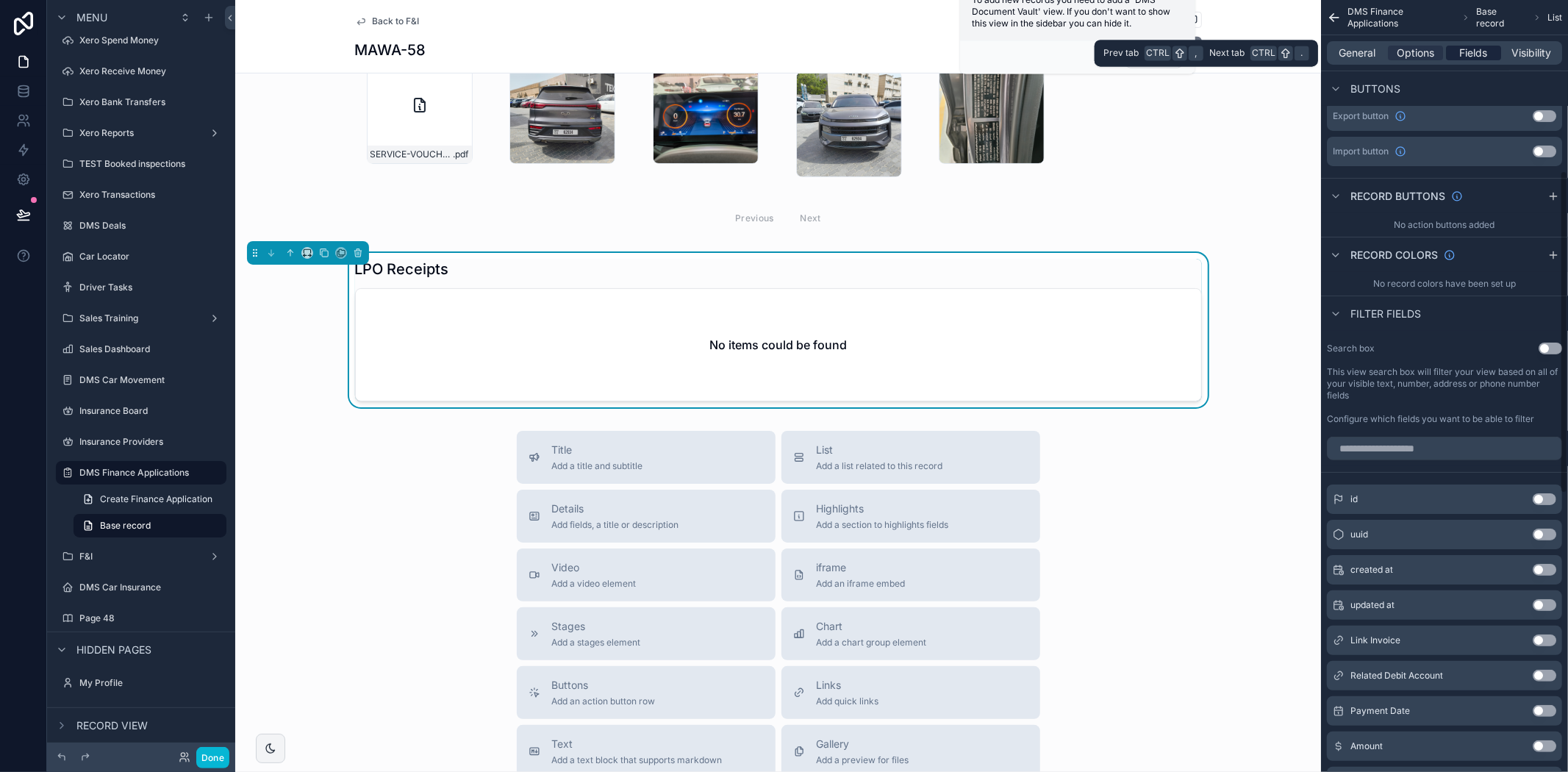
click at [1488, 50] on div "Fields" at bounding box center [1473, 53] width 55 height 15
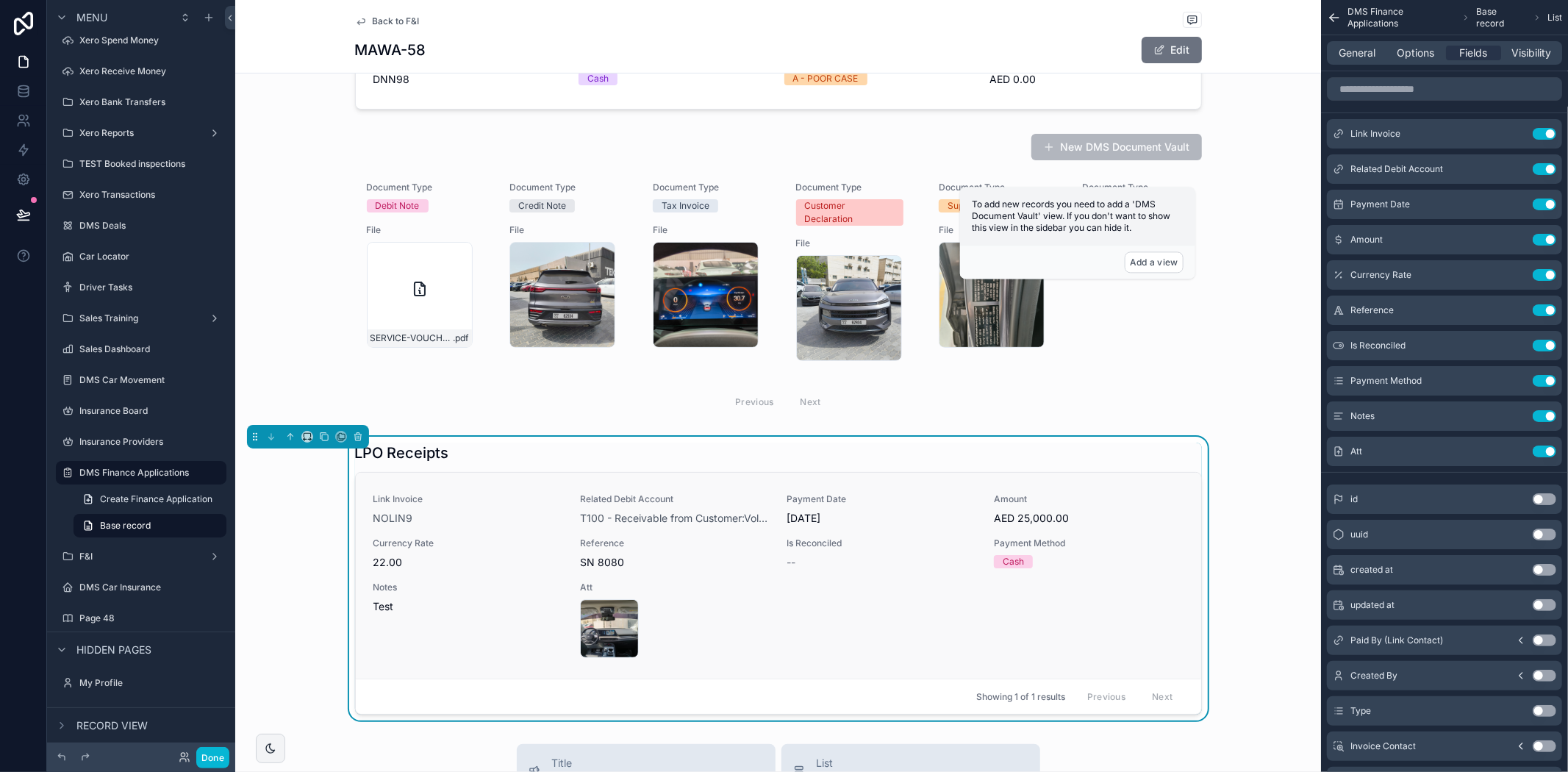
scroll to position [572, 0]
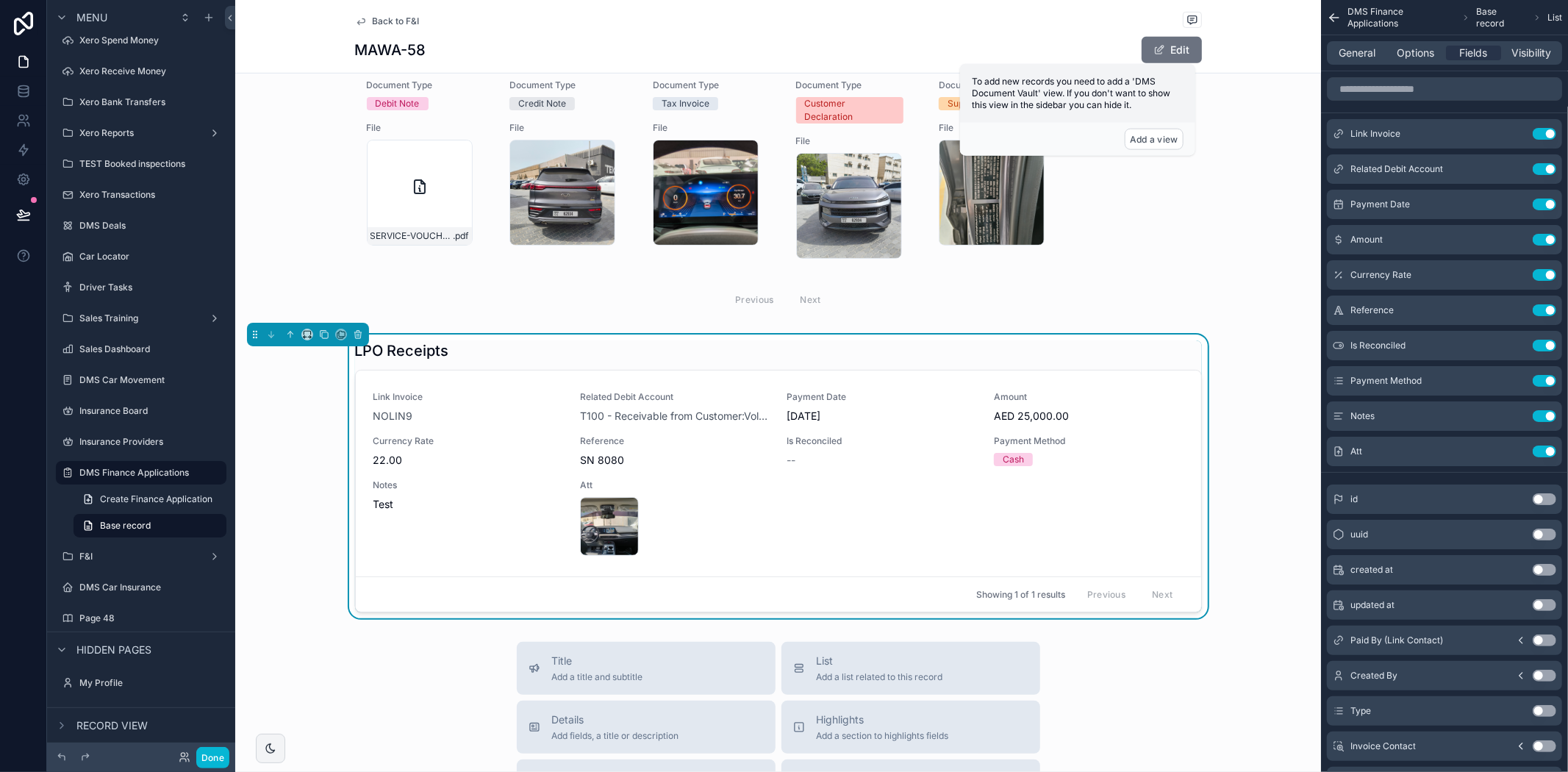
click at [967, 343] on div "LPO Receipts" at bounding box center [778, 351] width 847 height 21
click at [1346, 47] on span "General" at bounding box center [1358, 53] width 37 height 15
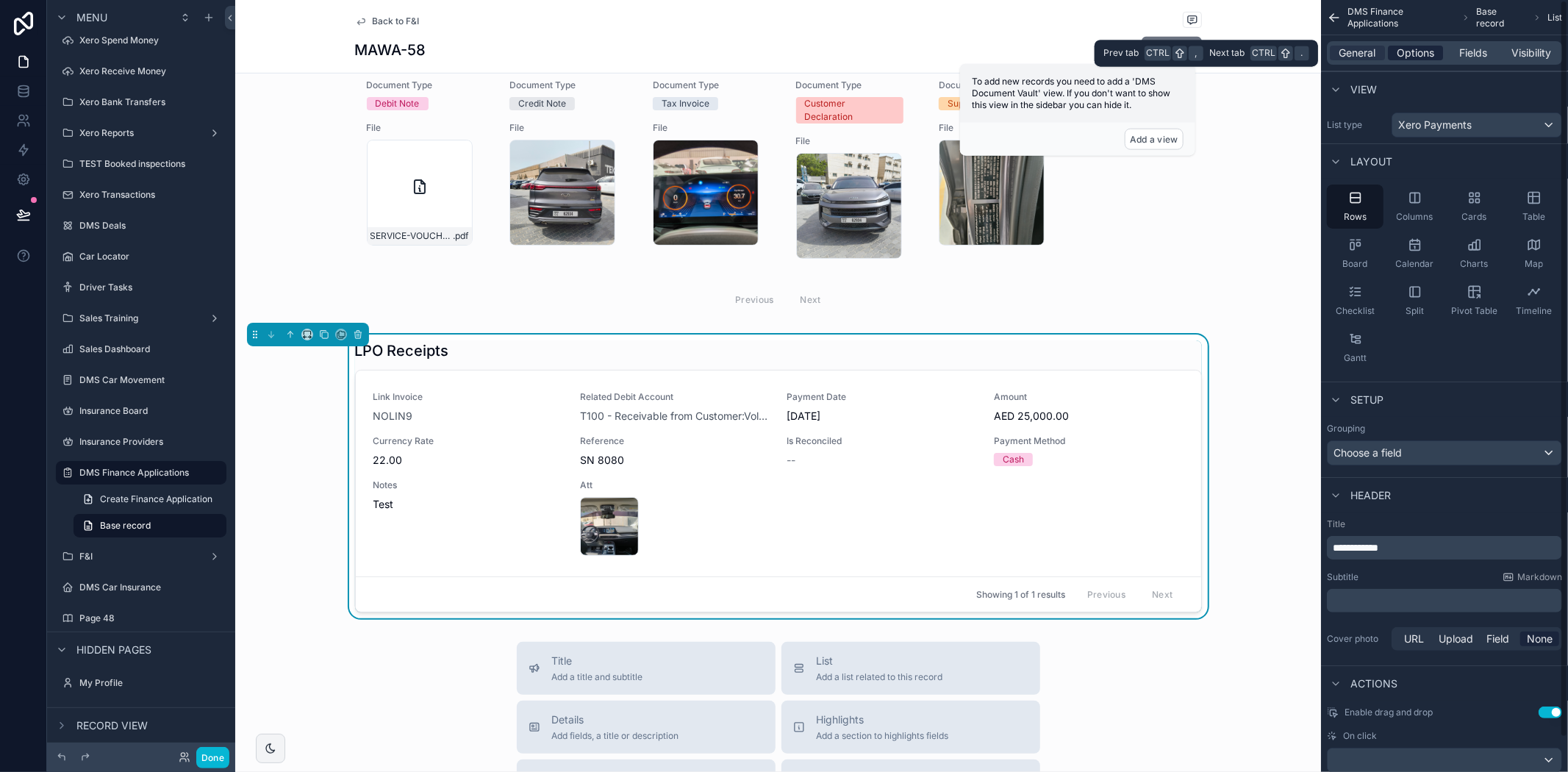
click at [1388, 54] on div "Options" at bounding box center [1415, 53] width 55 height 15
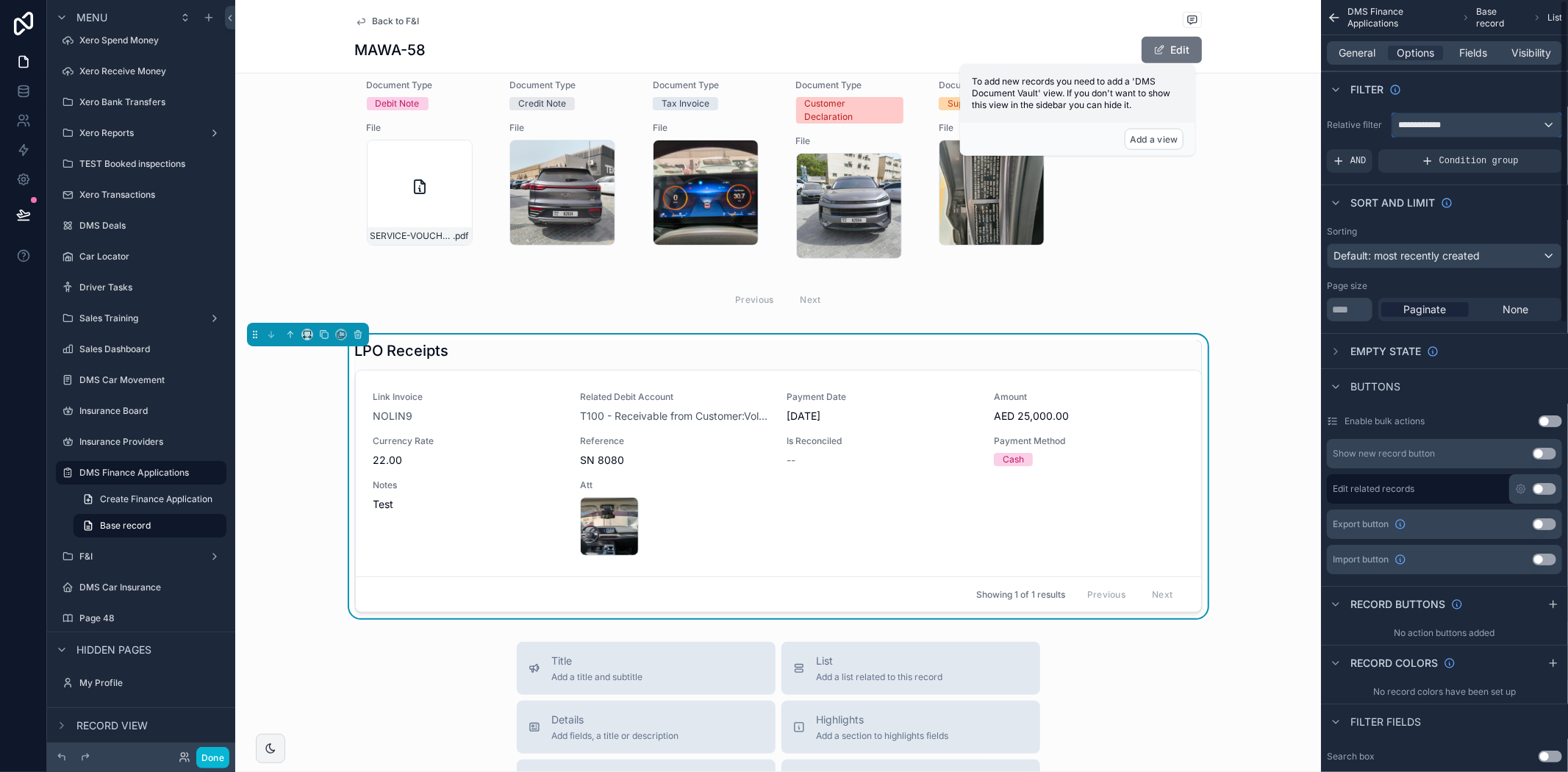
click at [1419, 120] on span "**********" at bounding box center [1426, 125] width 56 height 11
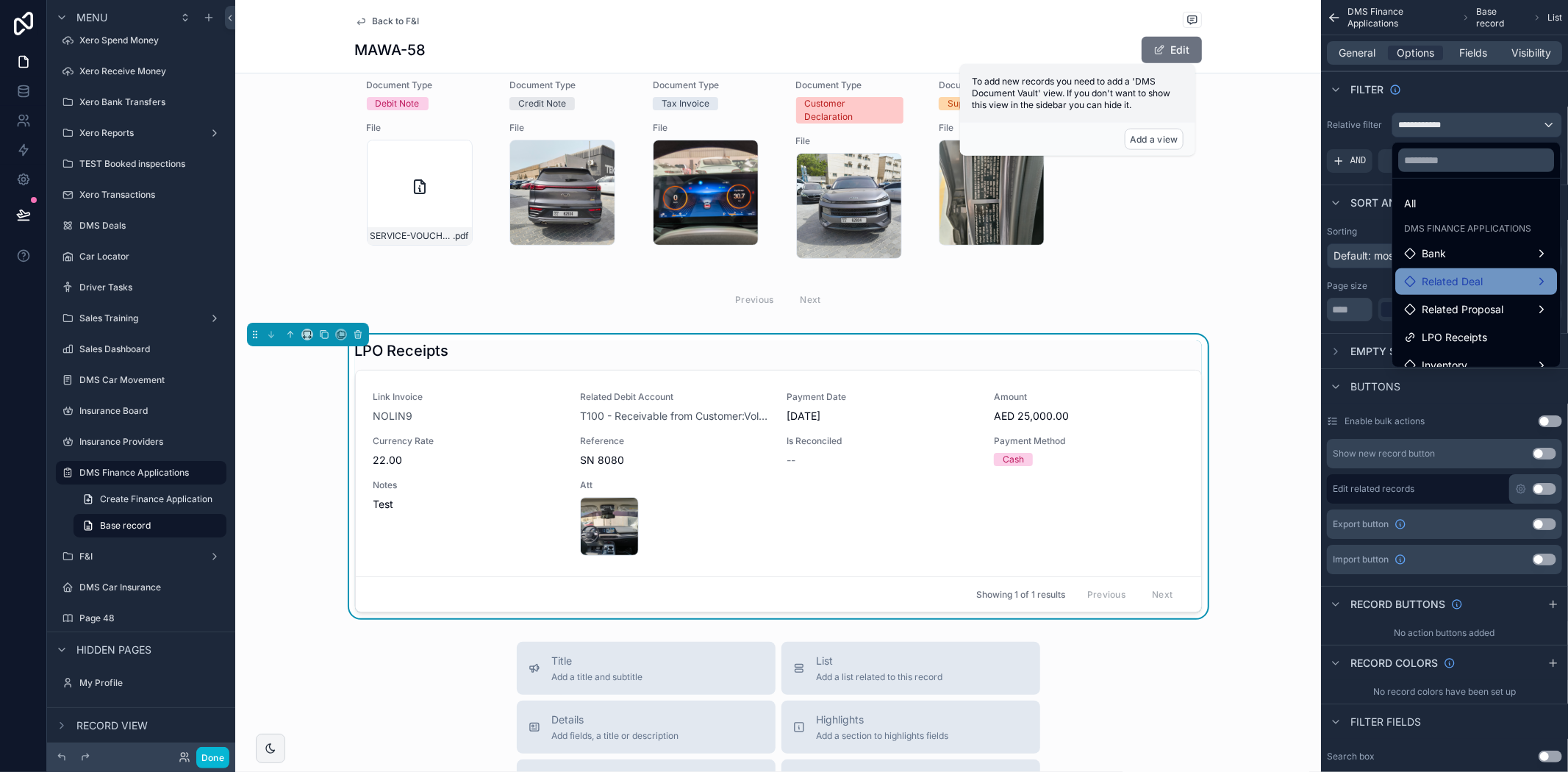
click at [1446, 270] on div "Related Deal" at bounding box center [1476, 282] width 162 height 27
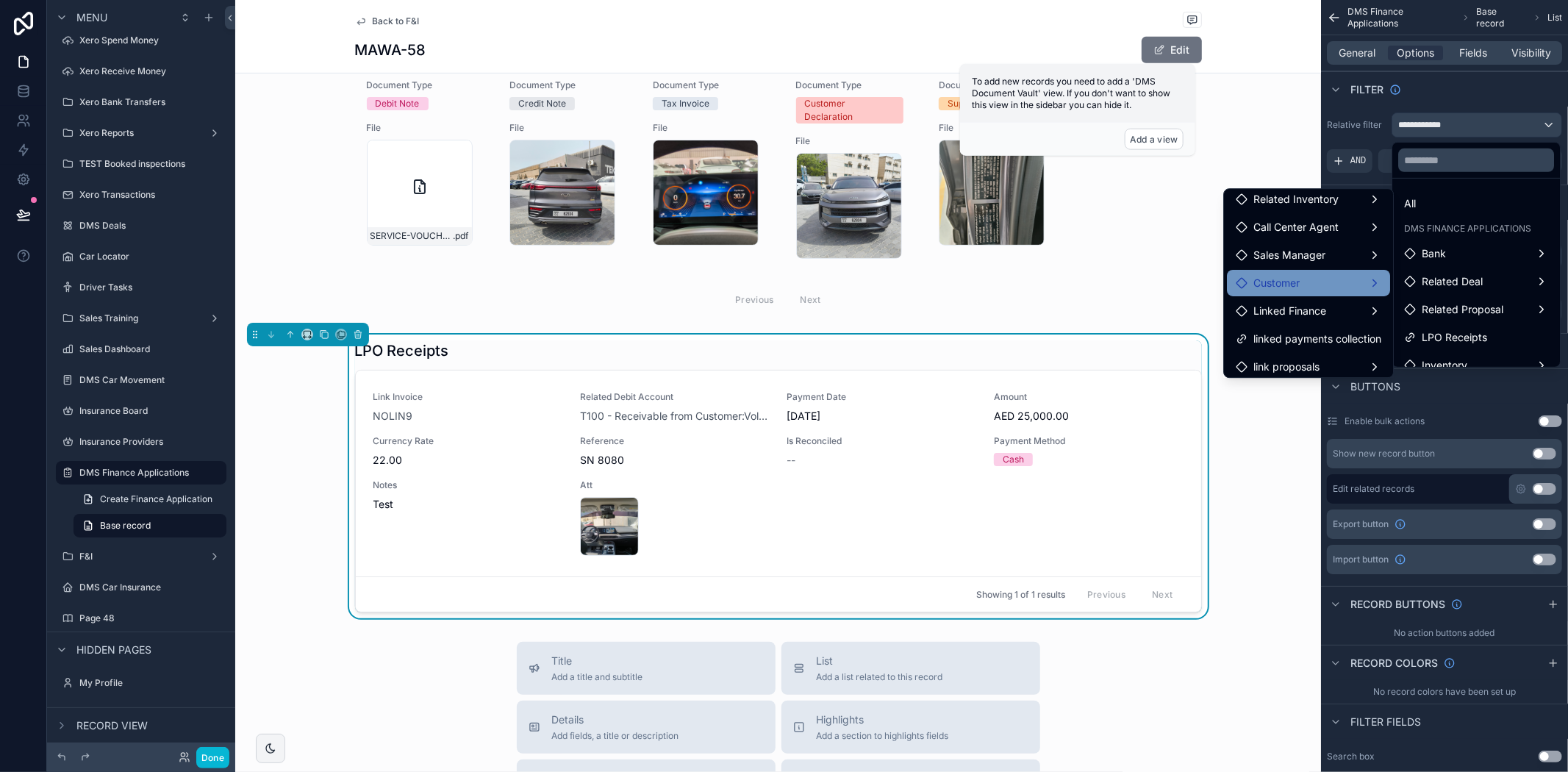
scroll to position [151, 0]
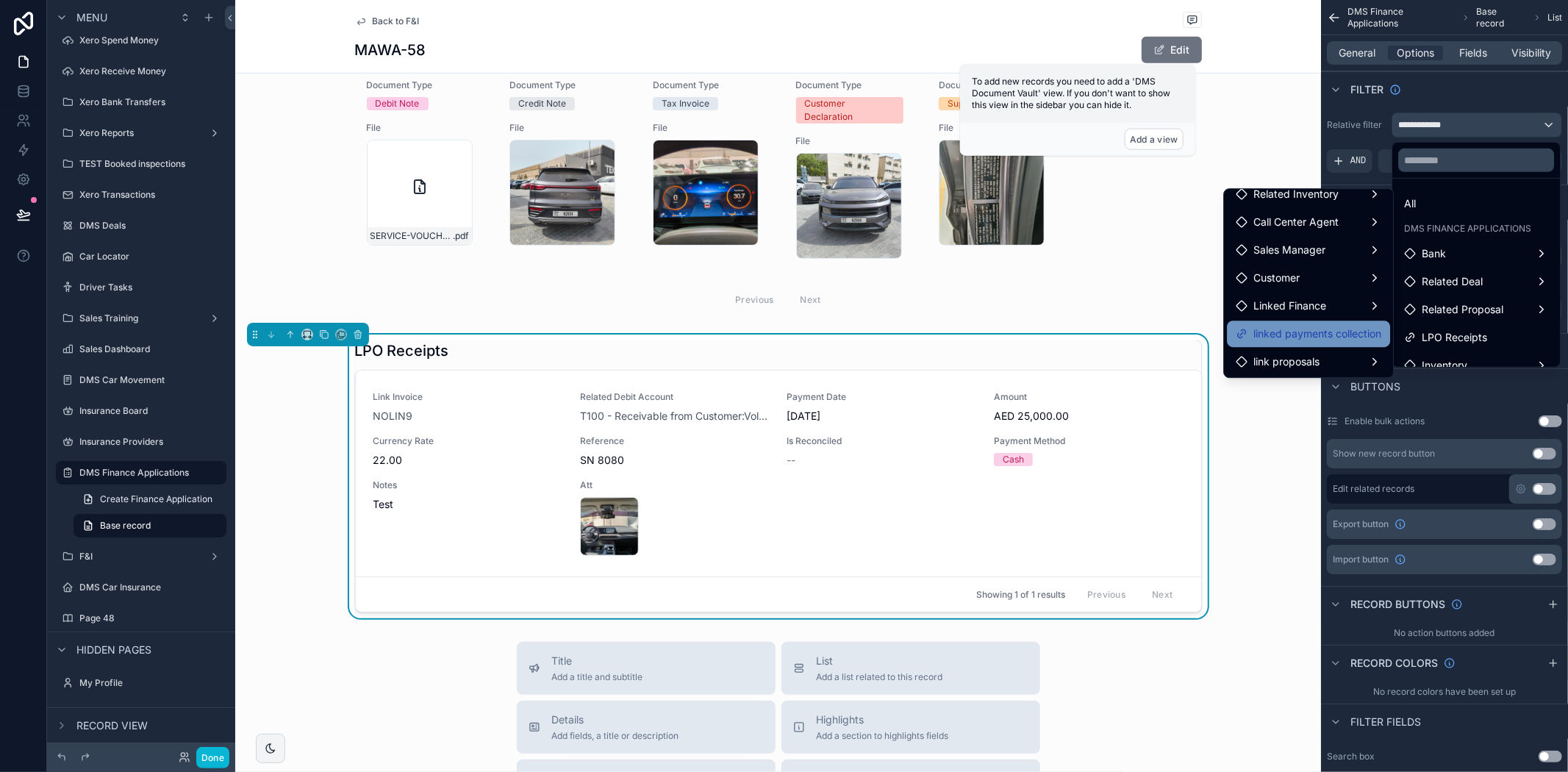
click at [1300, 339] on span "linked payments collection" at bounding box center [1317, 334] width 128 height 18
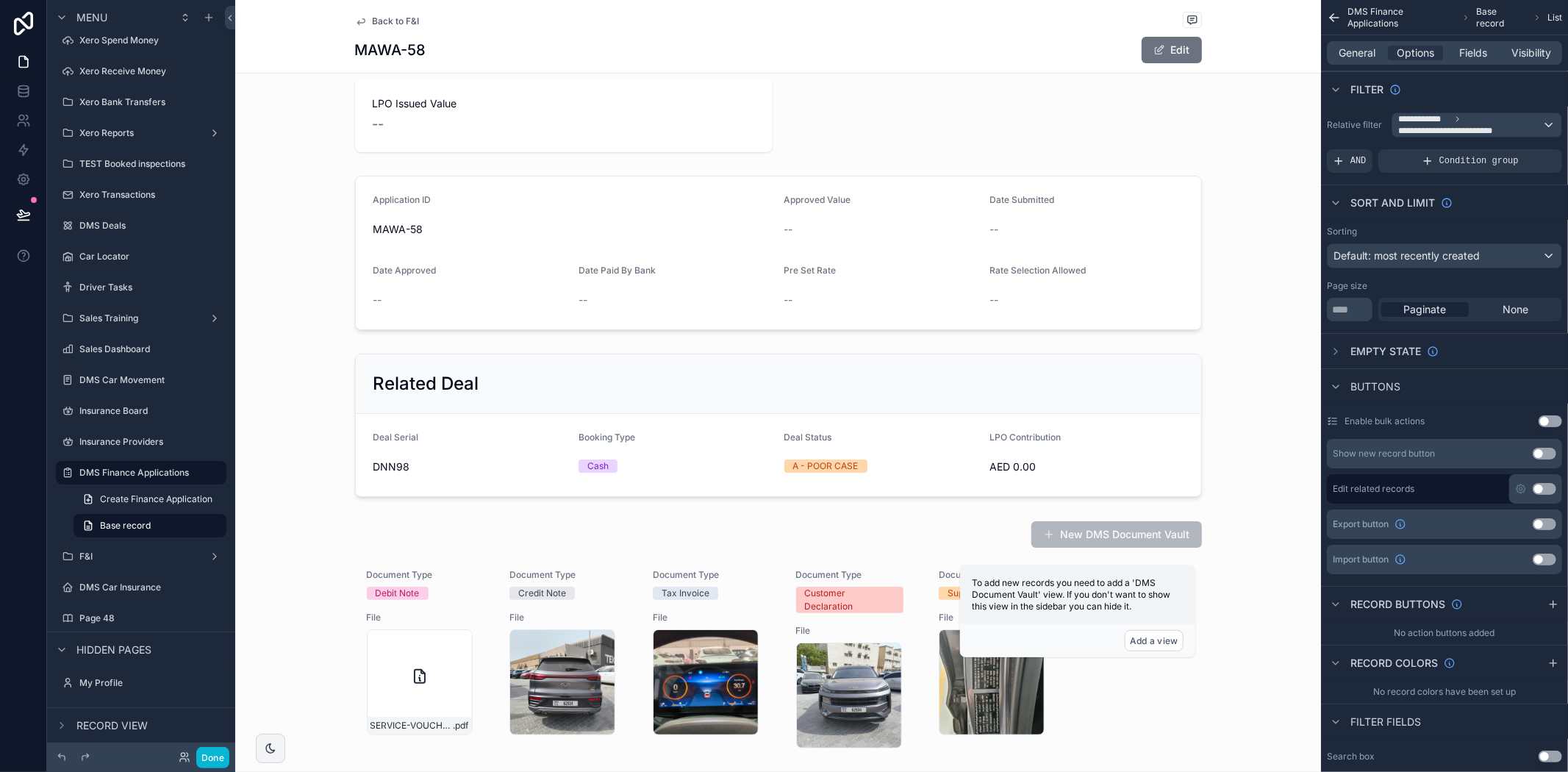
scroll to position [0, 0]
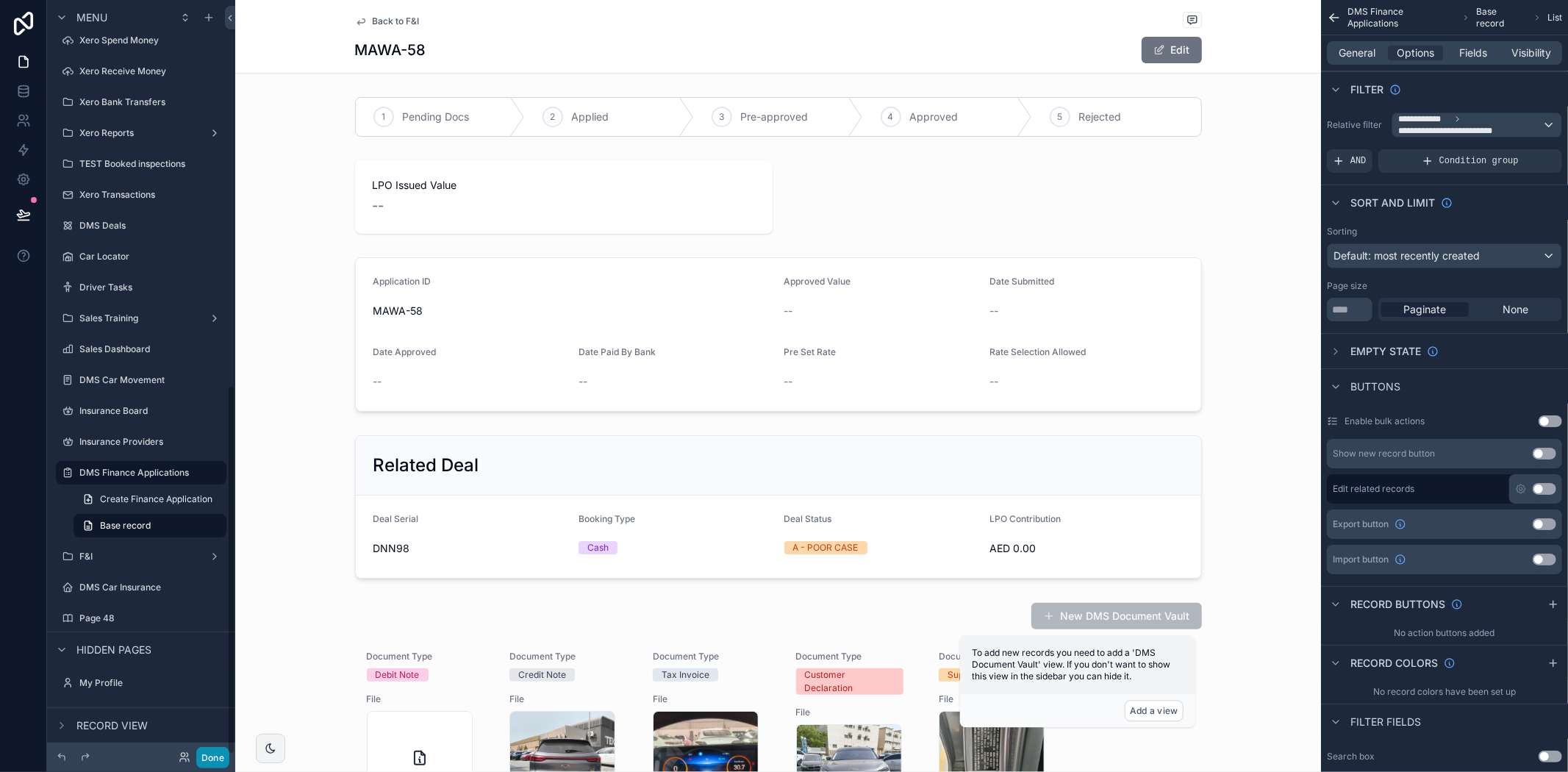
click at [210, 762] on button "Done" at bounding box center [212, 758] width 33 height 21
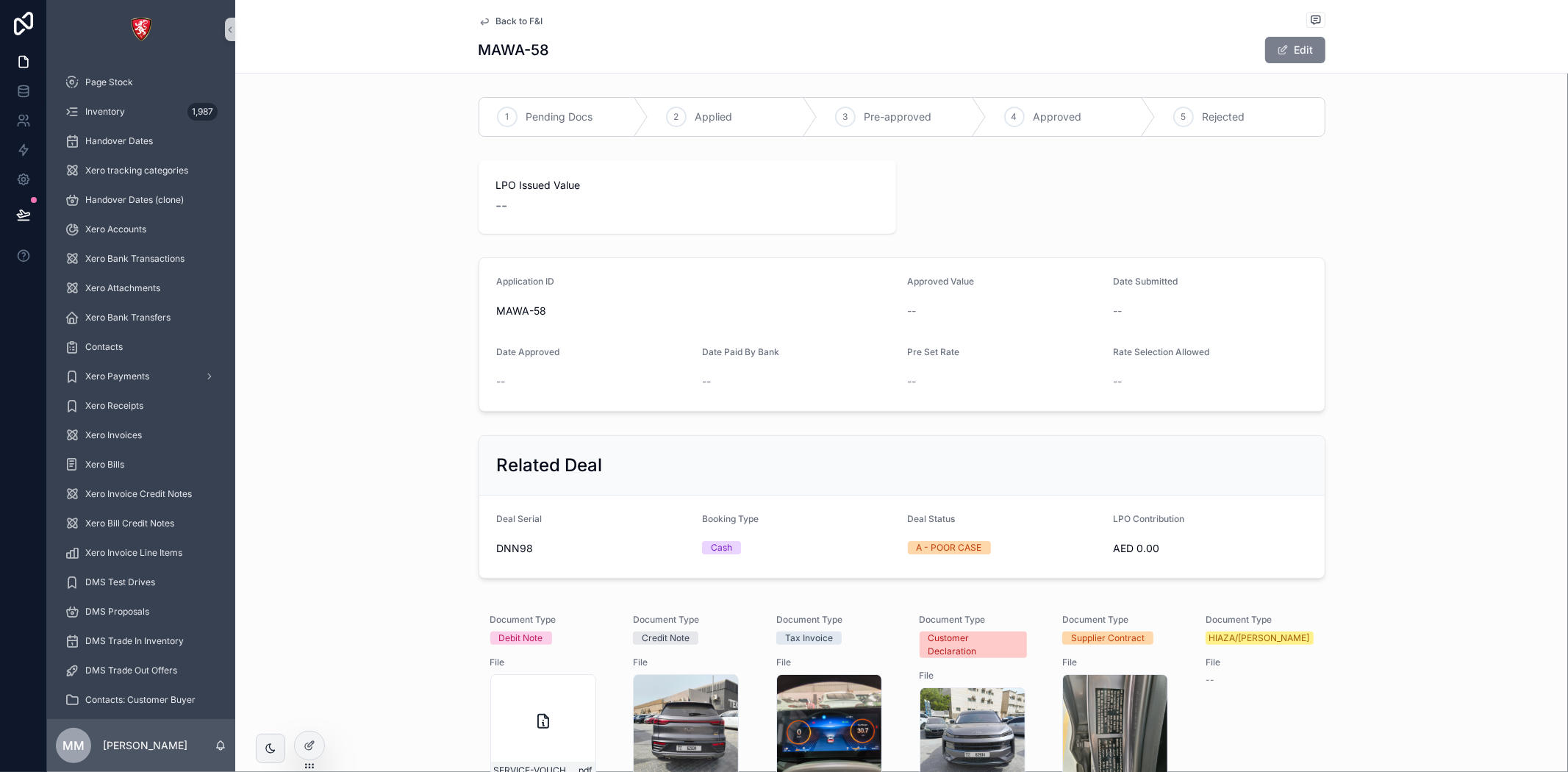
click at [1277, 52] on span "scrollable content" at bounding box center [1283, 50] width 11 height 11
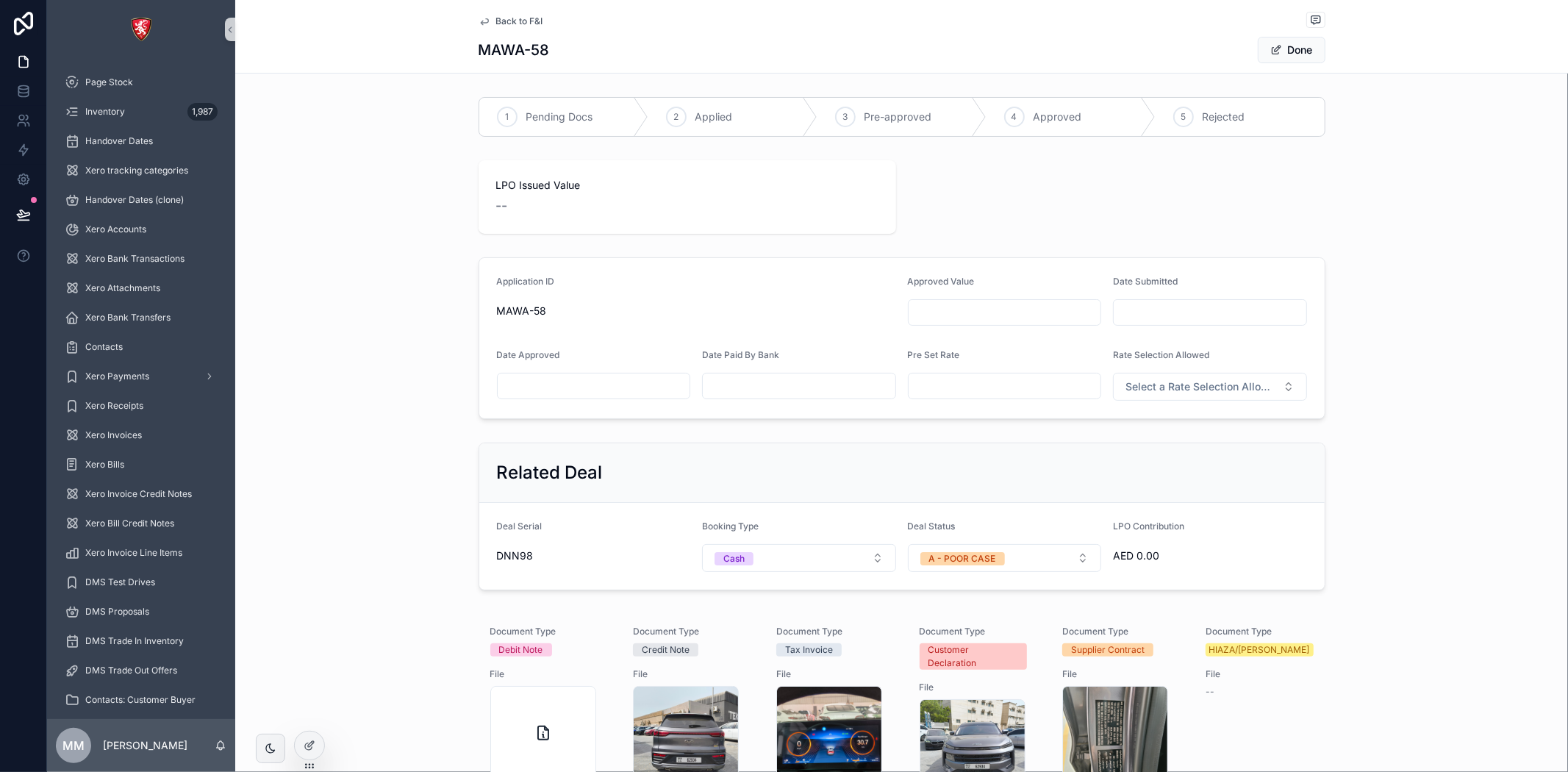
click at [958, 318] on input "scrollable content" at bounding box center [1004, 313] width 192 height 21
type input "**********"
click at [1185, 305] on input "scrollable content" at bounding box center [1210, 313] width 192 height 21
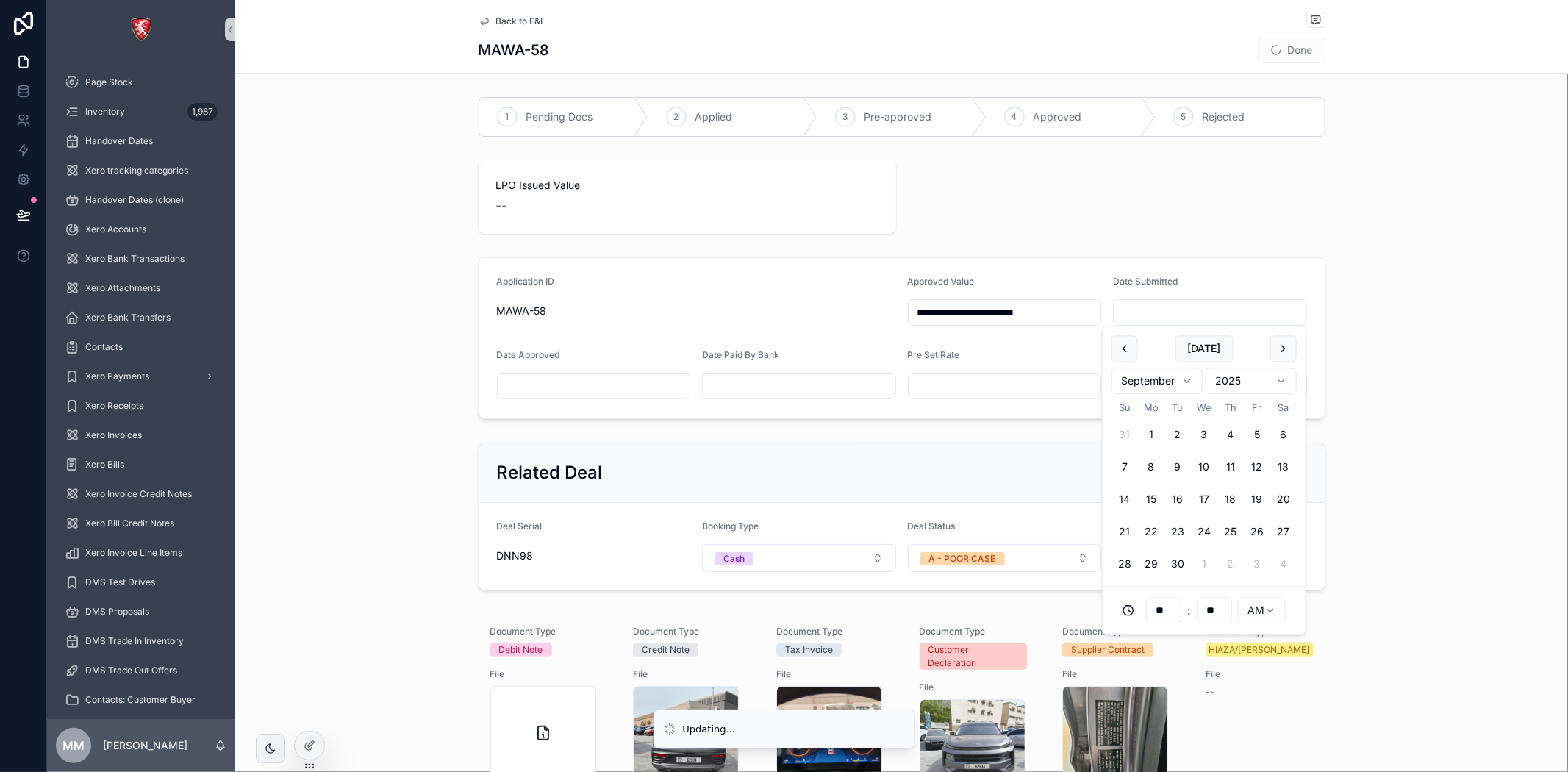
click at [1187, 497] on button "16" at bounding box center [1177, 500] width 27 height 27
type input "**********"
click at [593, 390] on input "scrollable content" at bounding box center [593, 386] width 192 height 21
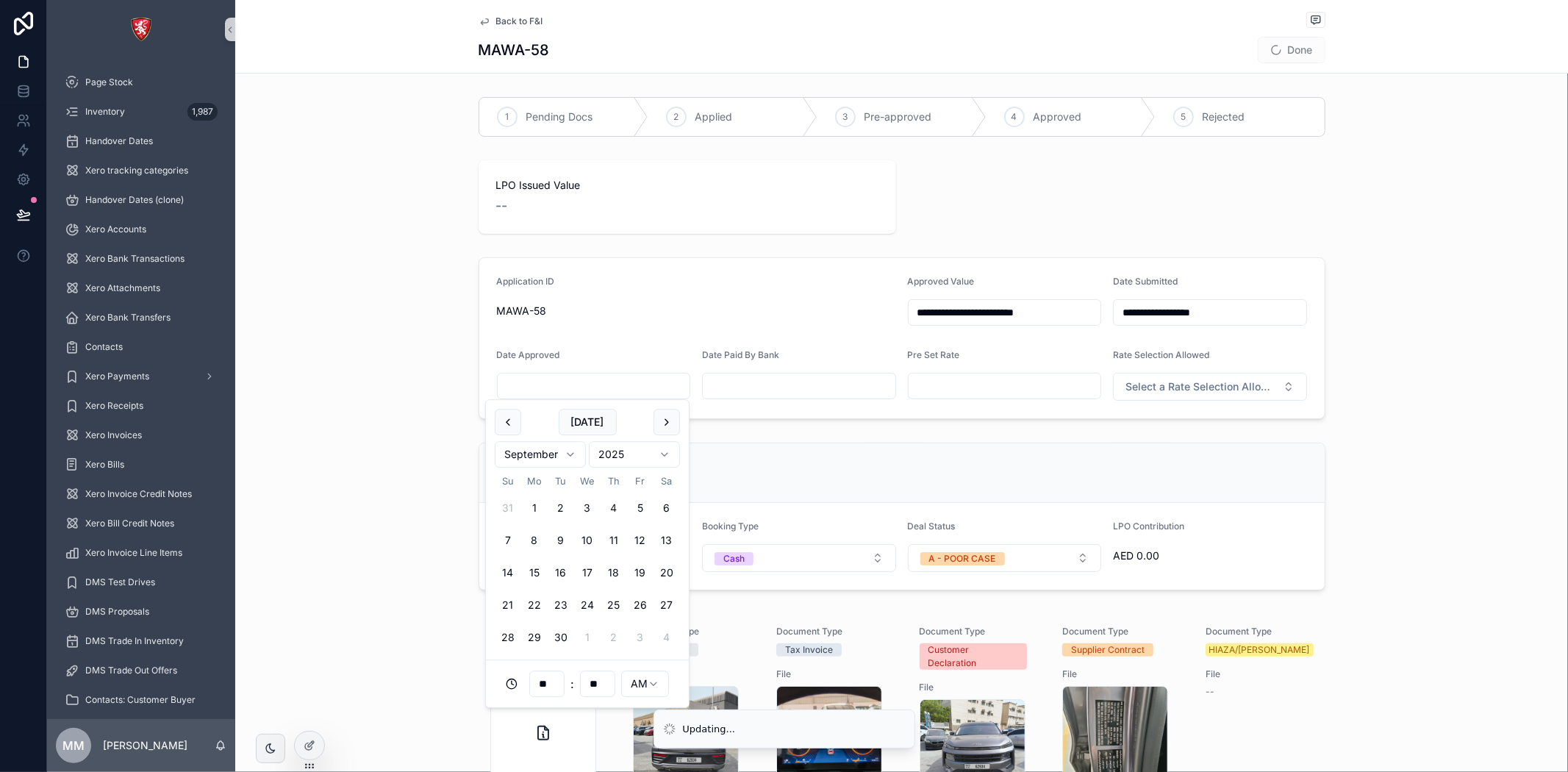
drag, startPoint x: 619, startPoint y: 608, endPoint x: 780, endPoint y: 487, distance: 201.4
click at [620, 608] on button "25" at bounding box center [614, 606] width 27 height 27
type input "**********"
click at [828, 395] on input "scrollable content" at bounding box center [798, 386] width 192 height 21
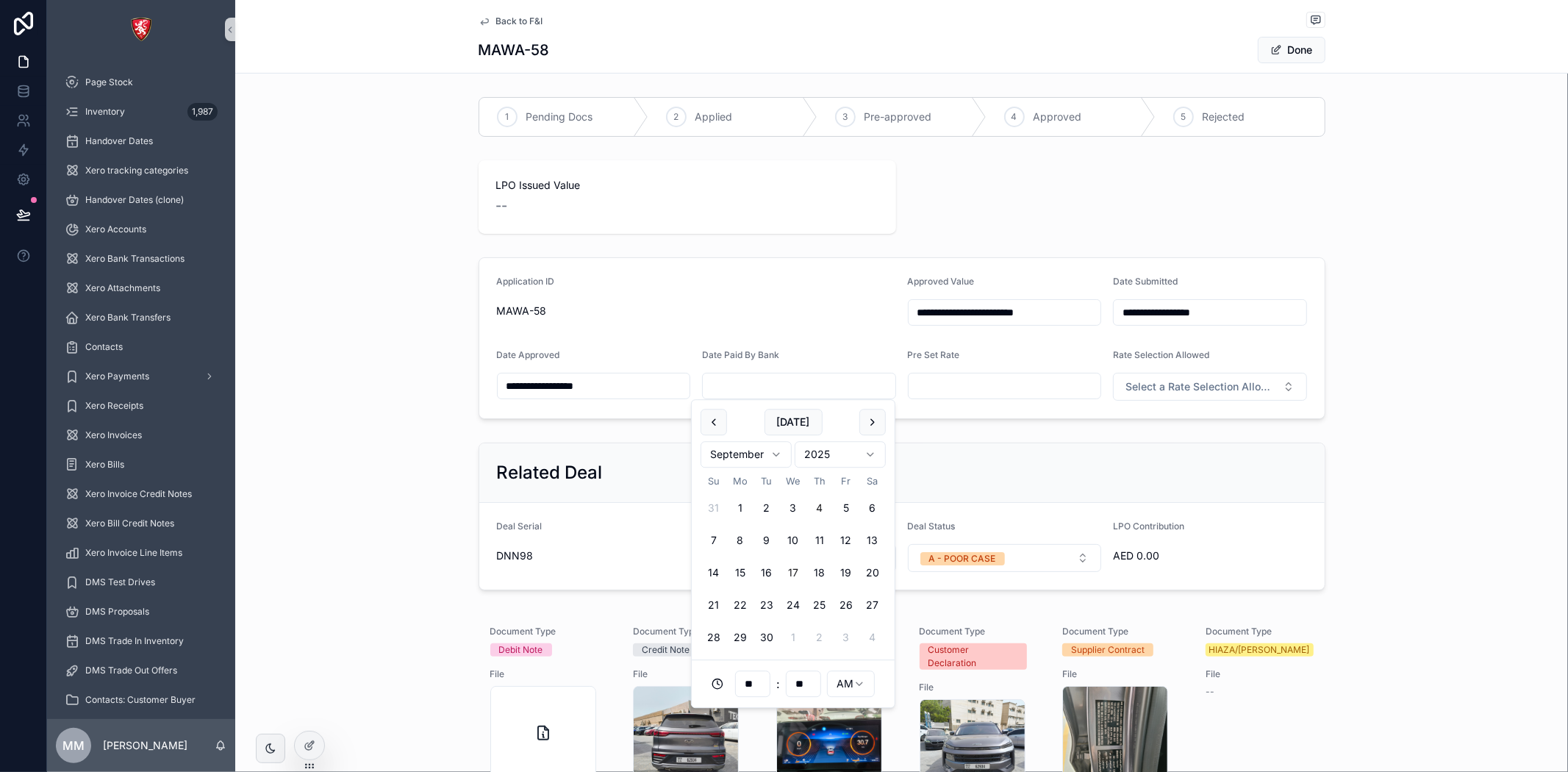
click at [794, 571] on button "17" at bounding box center [793, 574] width 27 height 27
type input "**********"
click at [942, 393] on input "scrollable content" at bounding box center [1004, 386] width 192 height 21
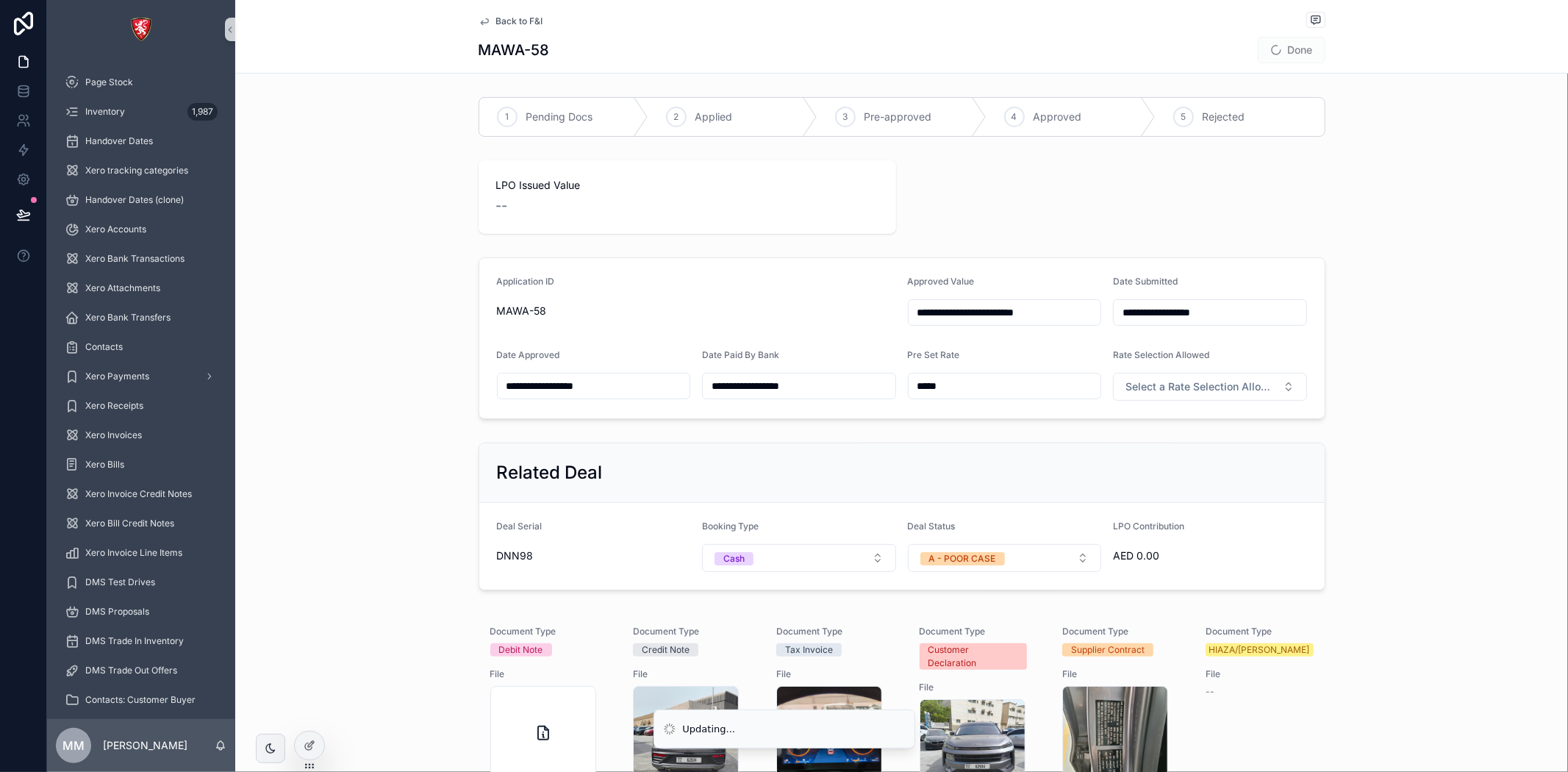
type input "*****"
click at [1502, 465] on div "Related Deal Deal Serial DNN98 Booking Type Cash Deal Status A - POOR CASE LPO …" at bounding box center [902, 517] width 1333 height 159
click at [1216, 385] on span "Select a Rate Selection Allowed" at bounding box center [1201, 387] width 152 height 15
click at [1180, 469] on div "No" at bounding box center [1204, 468] width 186 height 22
click at [1236, 388] on button "No" at bounding box center [1210, 386] width 194 height 28
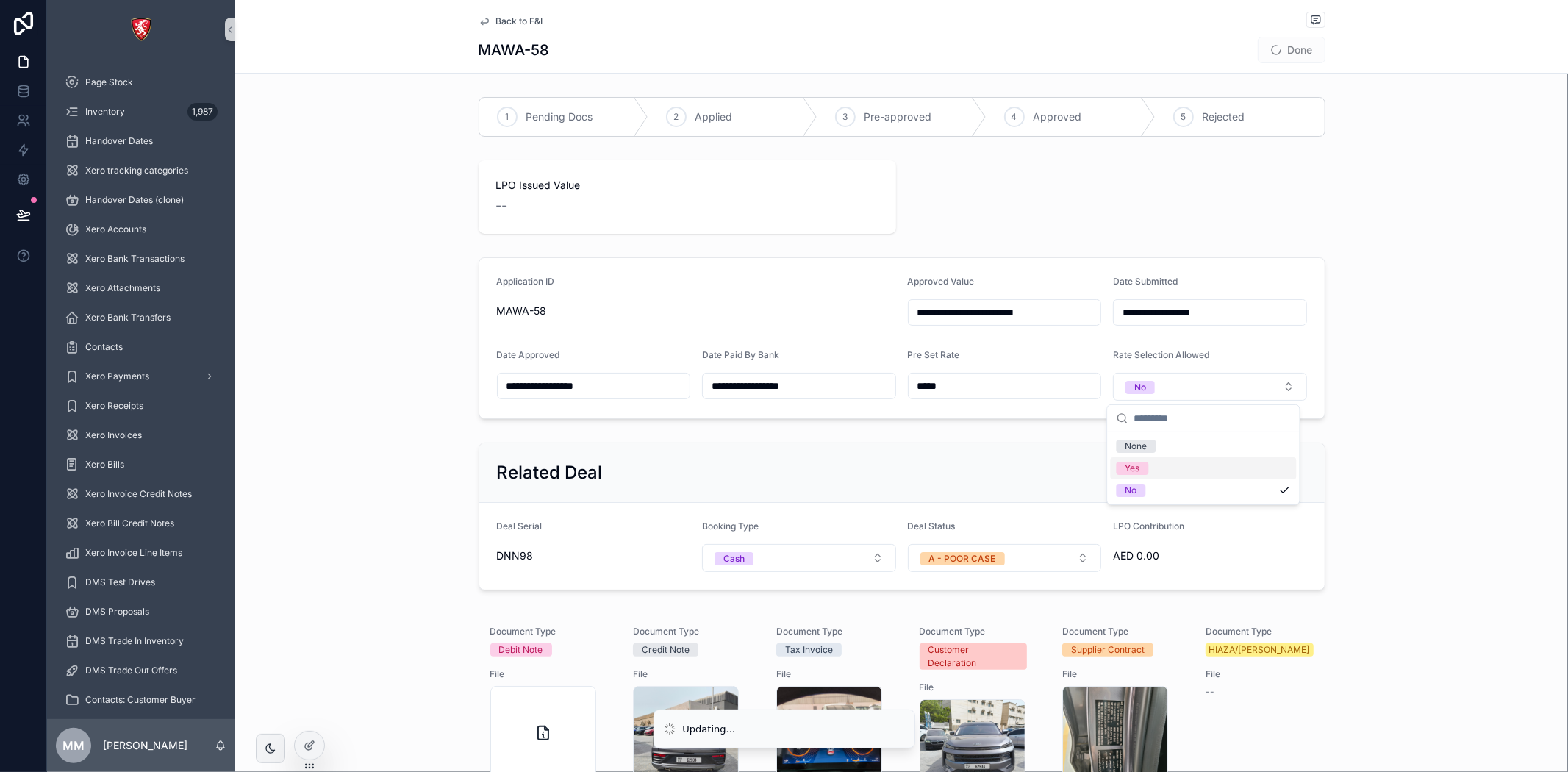
click at [1180, 469] on div "Yes" at bounding box center [1204, 468] width 186 height 22
drag, startPoint x: 1390, startPoint y: 431, endPoint x: 1372, endPoint y: 431, distance: 18.0
click at [1391, 431] on div "**********" at bounding box center [902, 709] width 1333 height 1237
drag, startPoint x: 1304, startPoint y: 53, endPoint x: 1187, endPoint y: 262, distance: 239.5
click at [1304, 53] on button "Done" at bounding box center [1291, 50] width 67 height 27
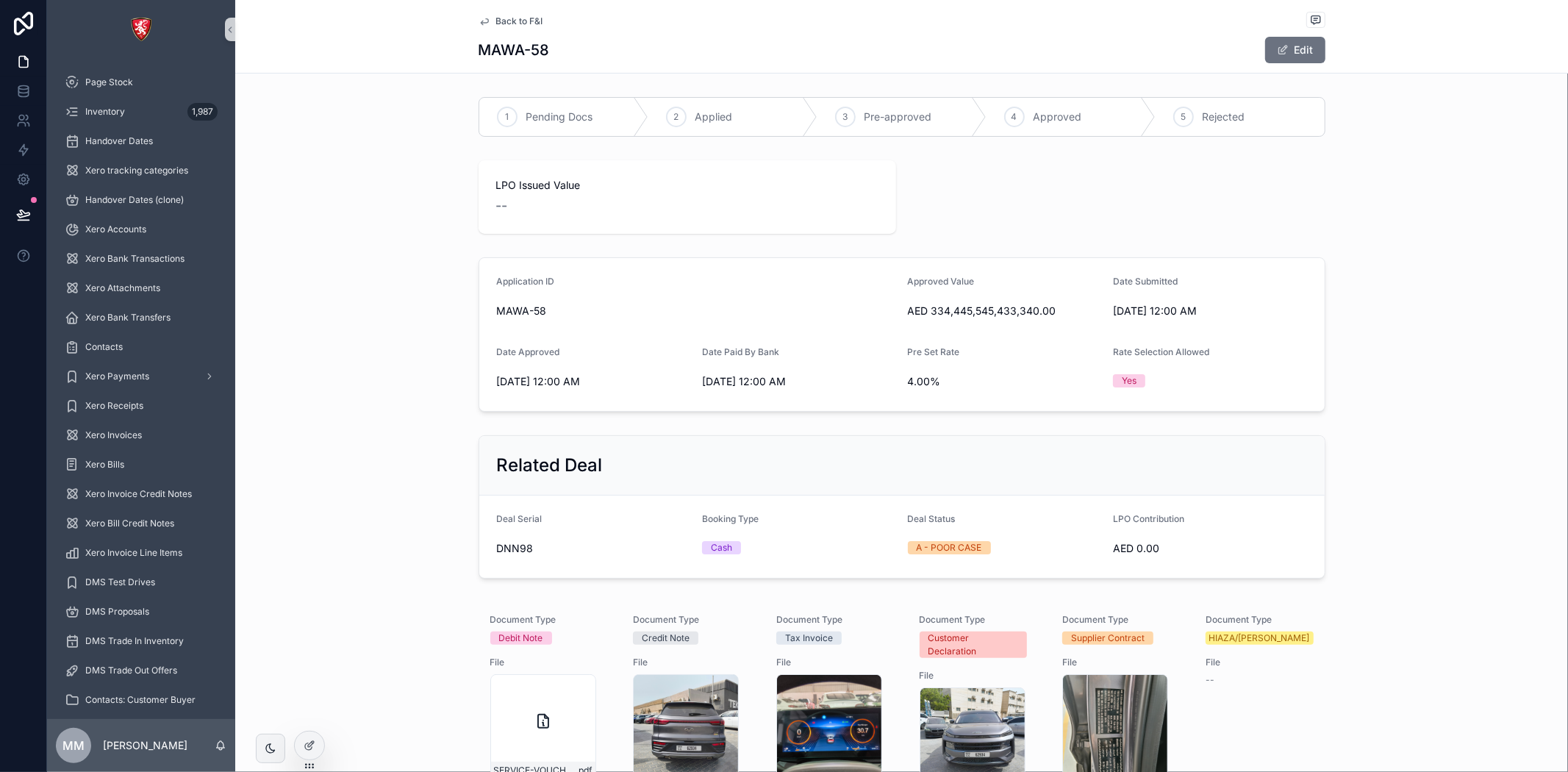
click at [620, 207] on div "--" at bounding box center [686, 206] width 382 height 21
click at [1285, 41] on button "Edit" at bounding box center [1296, 50] width 61 height 27
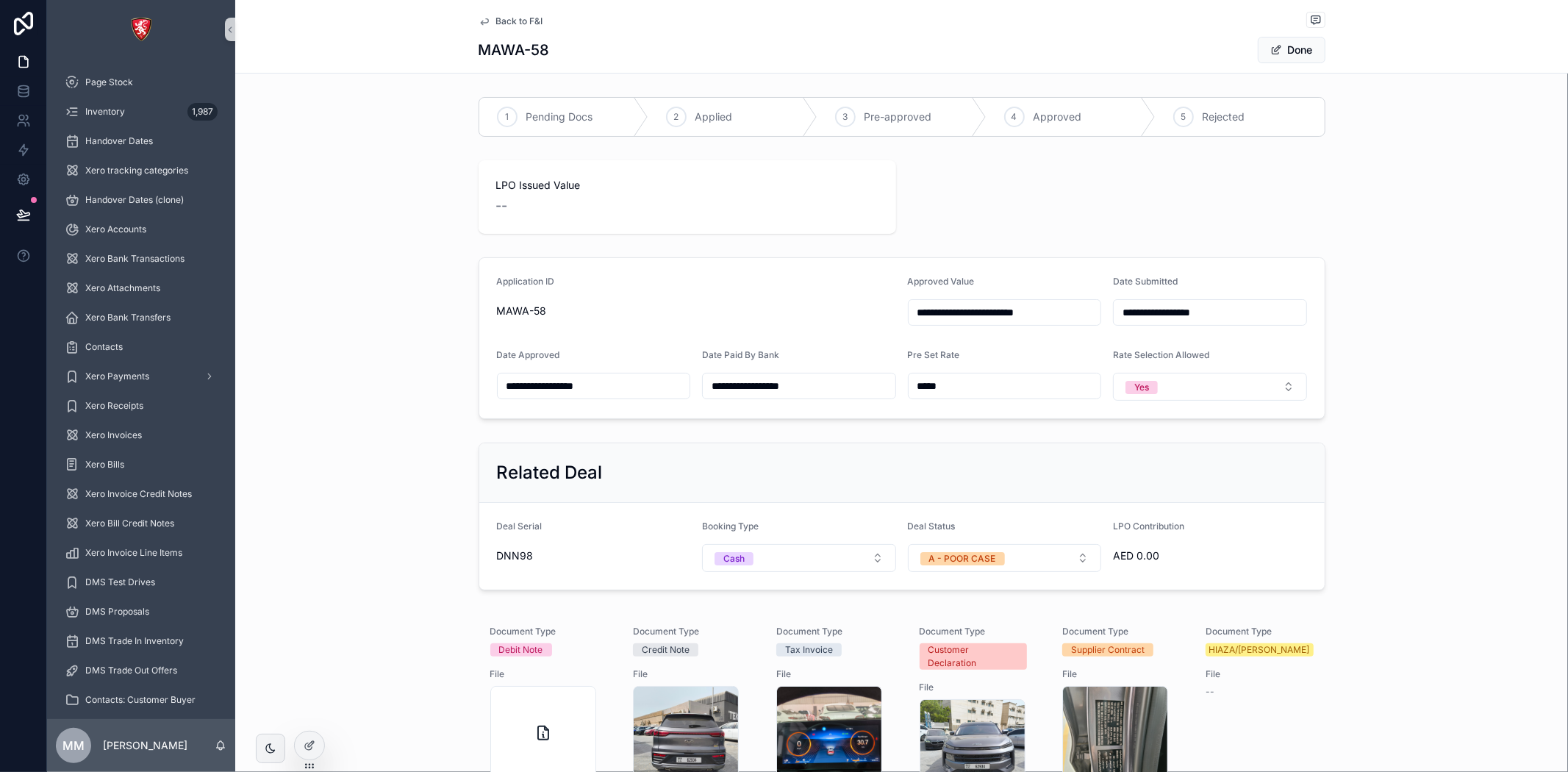
click at [669, 201] on div "--" at bounding box center [686, 206] width 382 height 21
click at [575, 203] on div "--" at bounding box center [686, 206] width 382 height 21
click at [520, 198] on div "--" at bounding box center [686, 206] width 382 height 21
click at [519, 195] on div "--" at bounding box center [686, 206] width 382 height 21
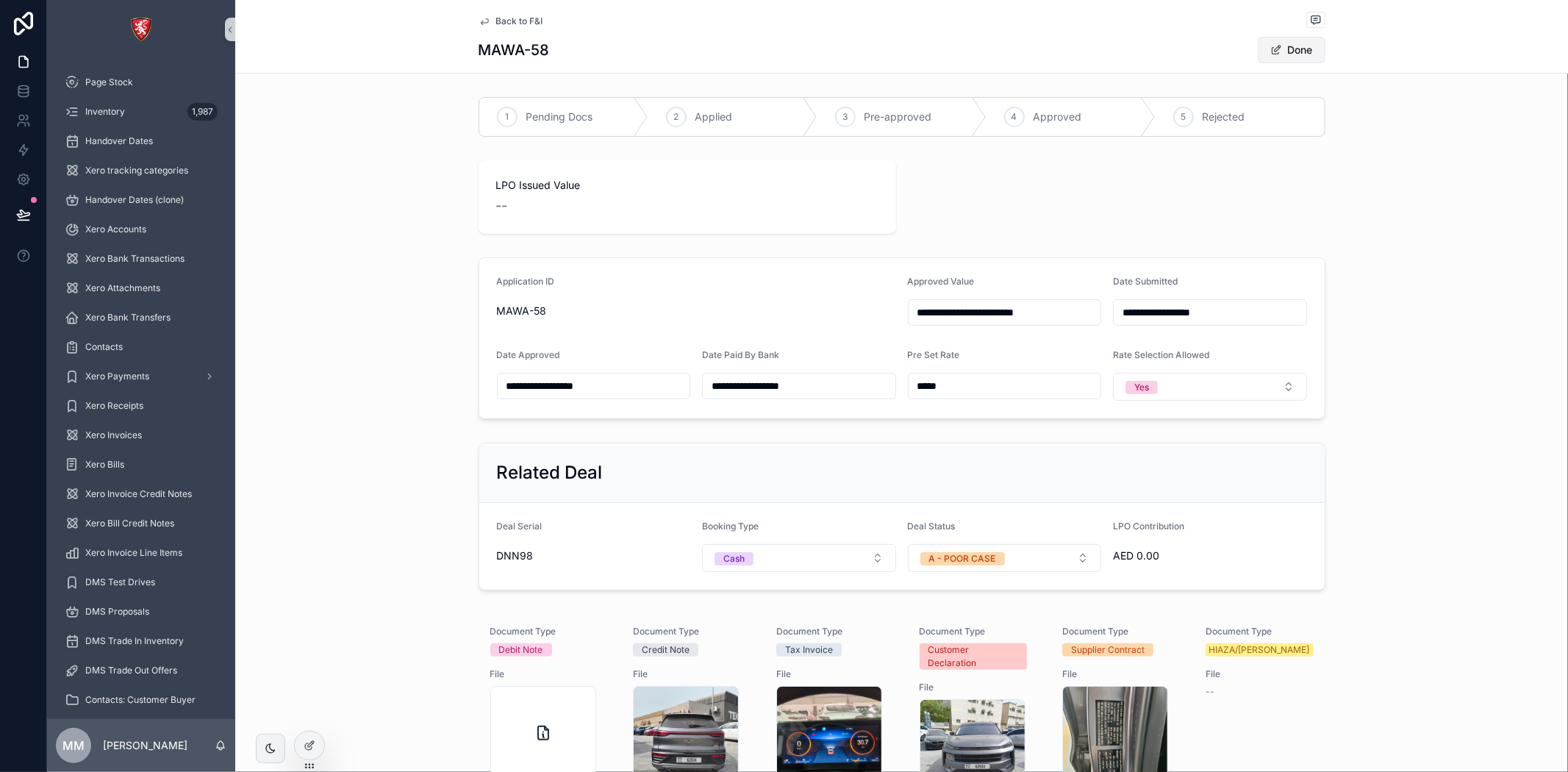
click at [1270, 49] on span "scrollable content" at bounding box center [1276, 50] width 11 height 11
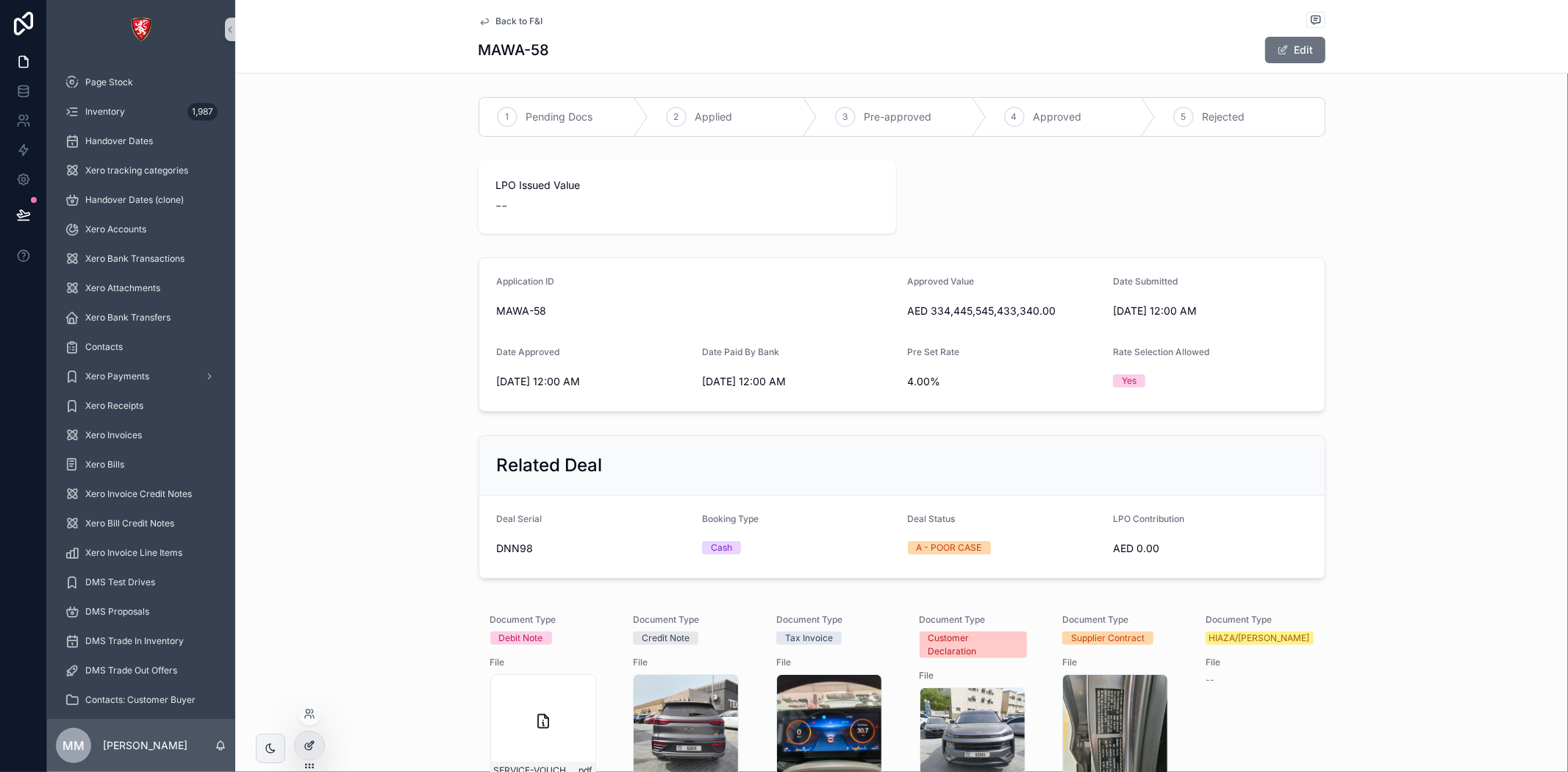
click at [312, 744] on icon at bounding box center [309, 745] width 11 height 11
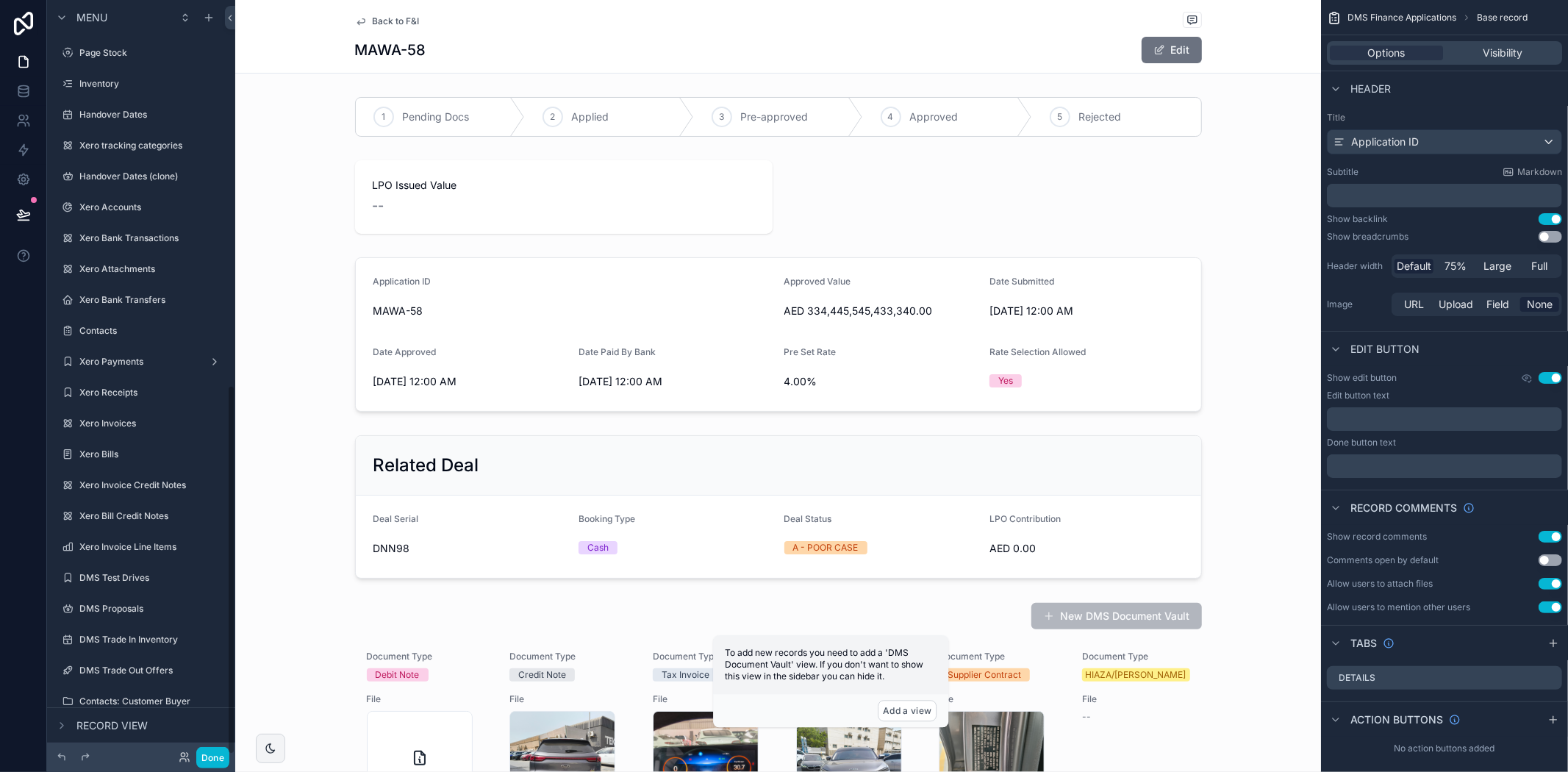
scroll to position [784, 0]
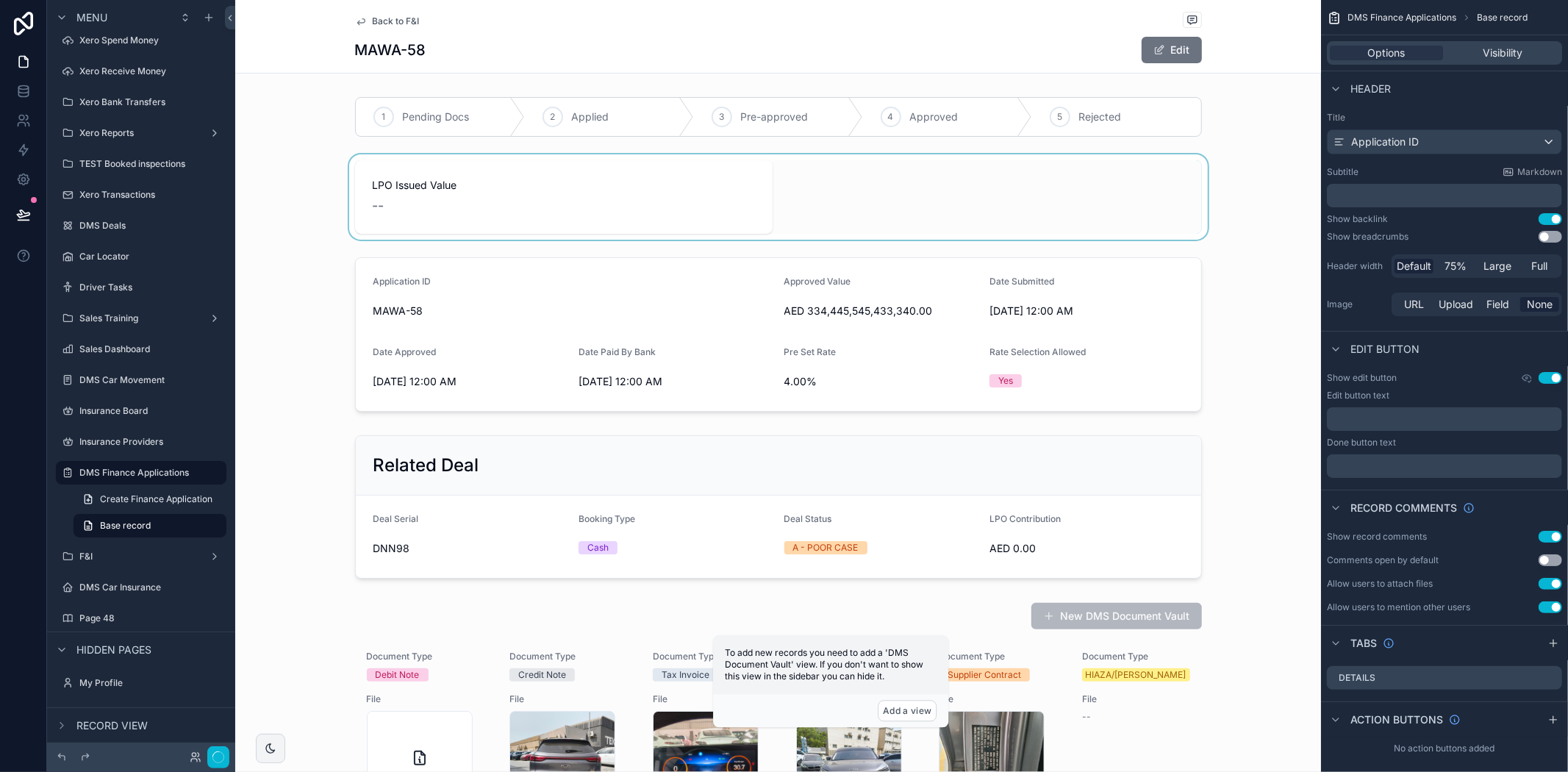
click at [630, 208] on div "scrollable content" at bounding box center [777, 197] width 1085 height 85
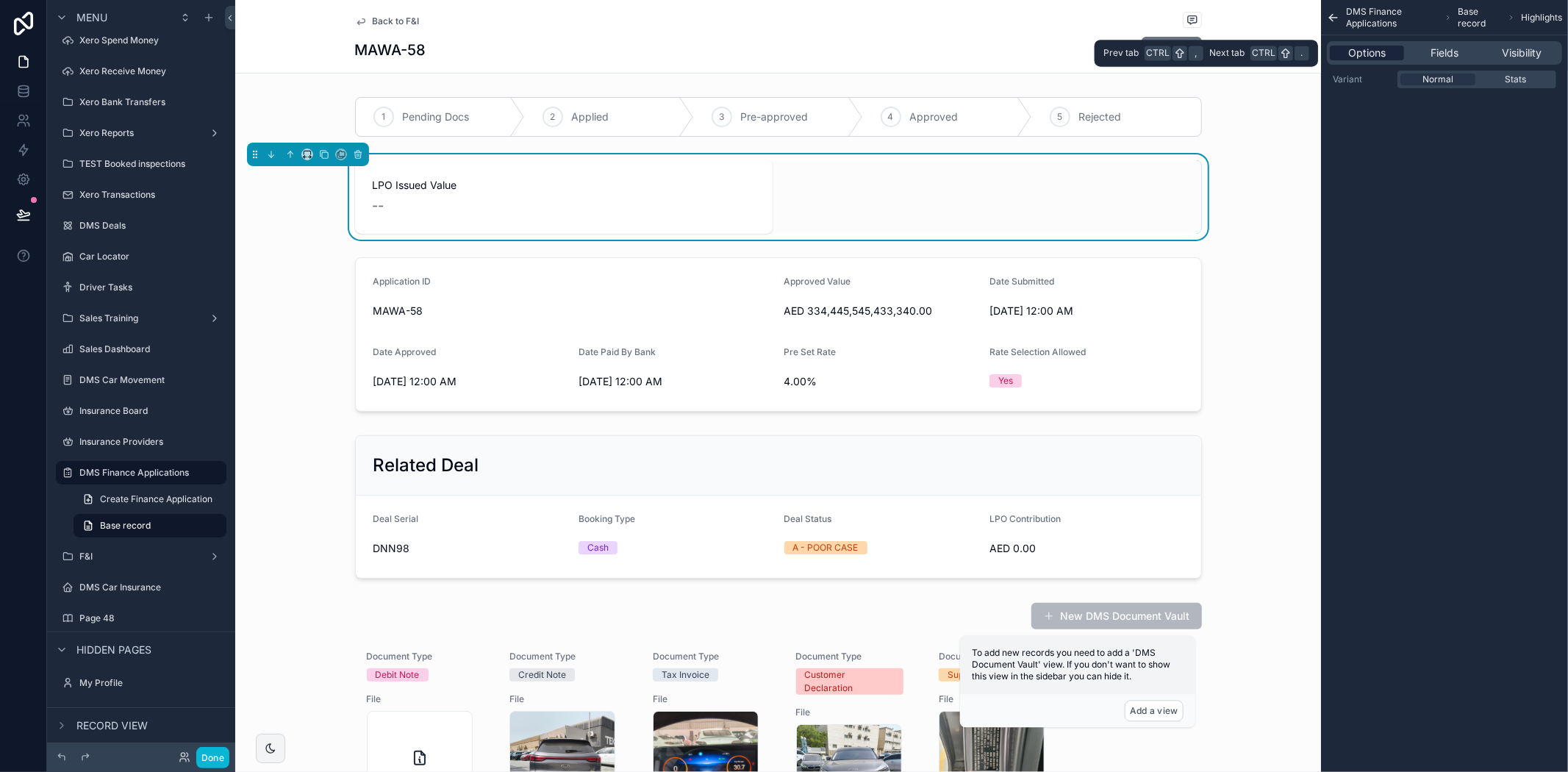
click at [1368, 57] on span "Options" at bounding box center [1367, 53] width 38 height 15
click at [1449, 51] on span "Fields" at bounding box center [1444, 53] width 27 height 15
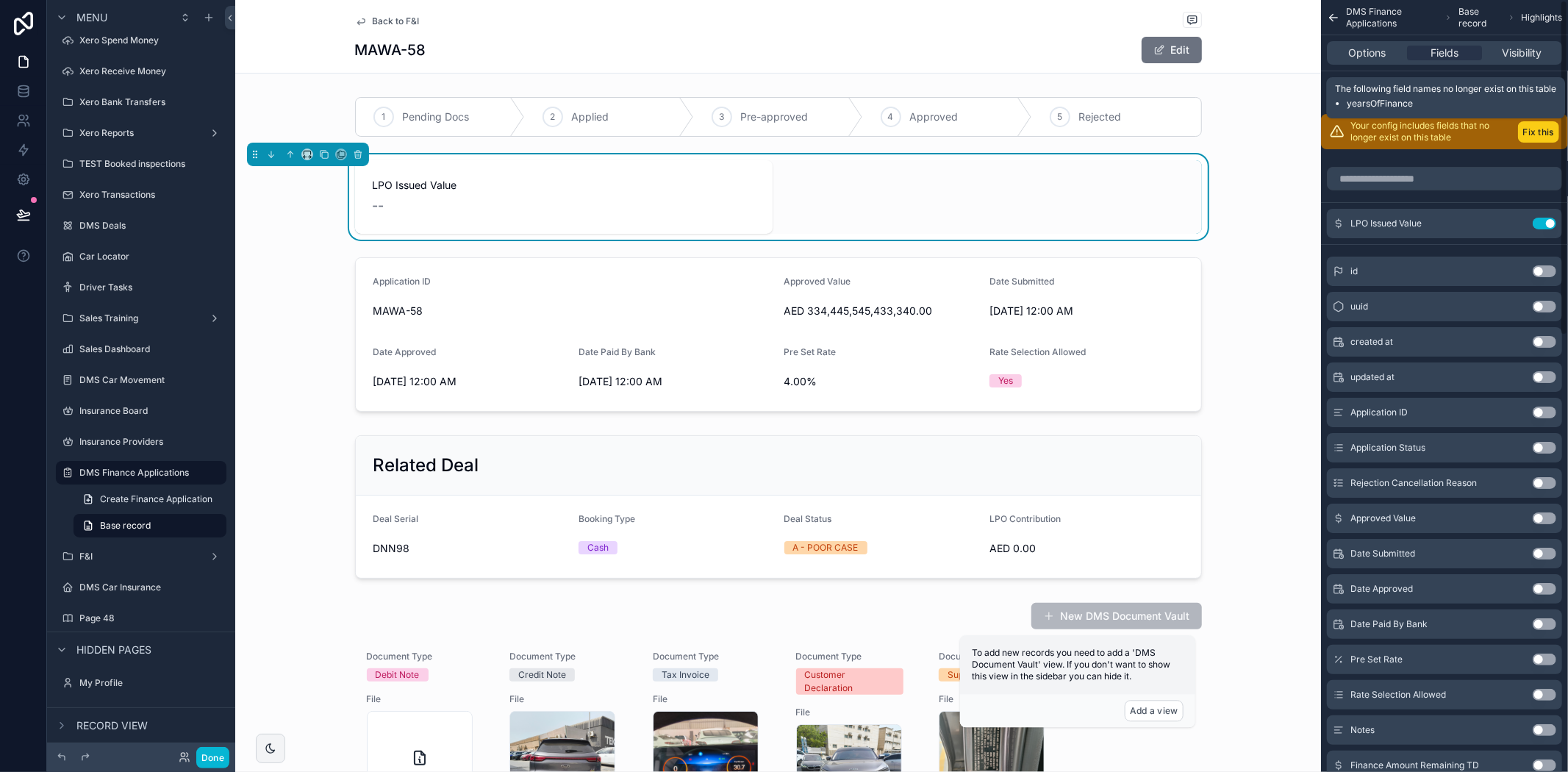
click at [1530, 123] on button "Fix this" at bounding box center [1538, 132] width 41 height 21
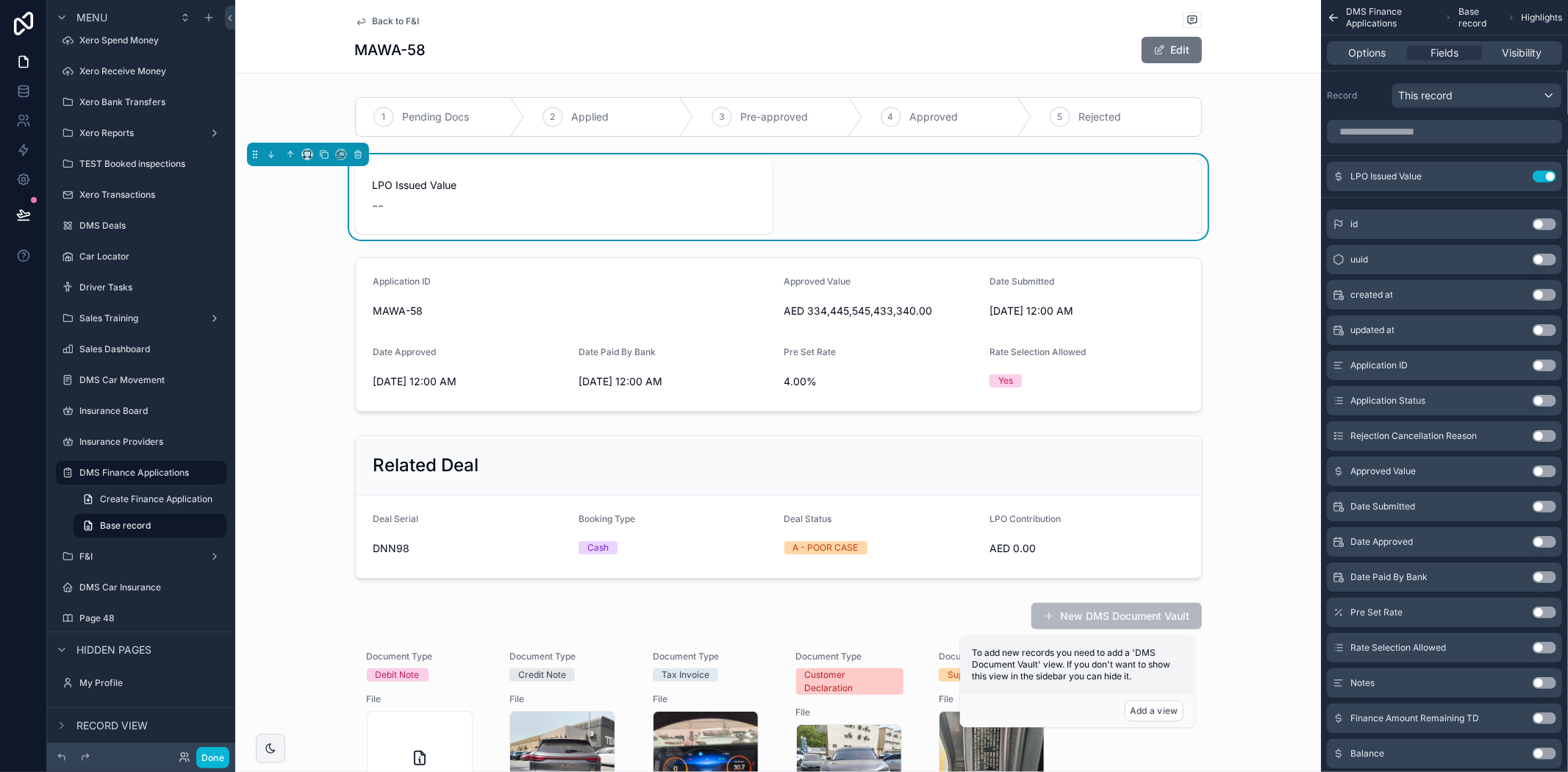
click at [1268, 283] on div "scrollable content" at bounding box center [777, 334] width 1085 height 166
